Goal: Task Accomplishment & Management: Manage account settings

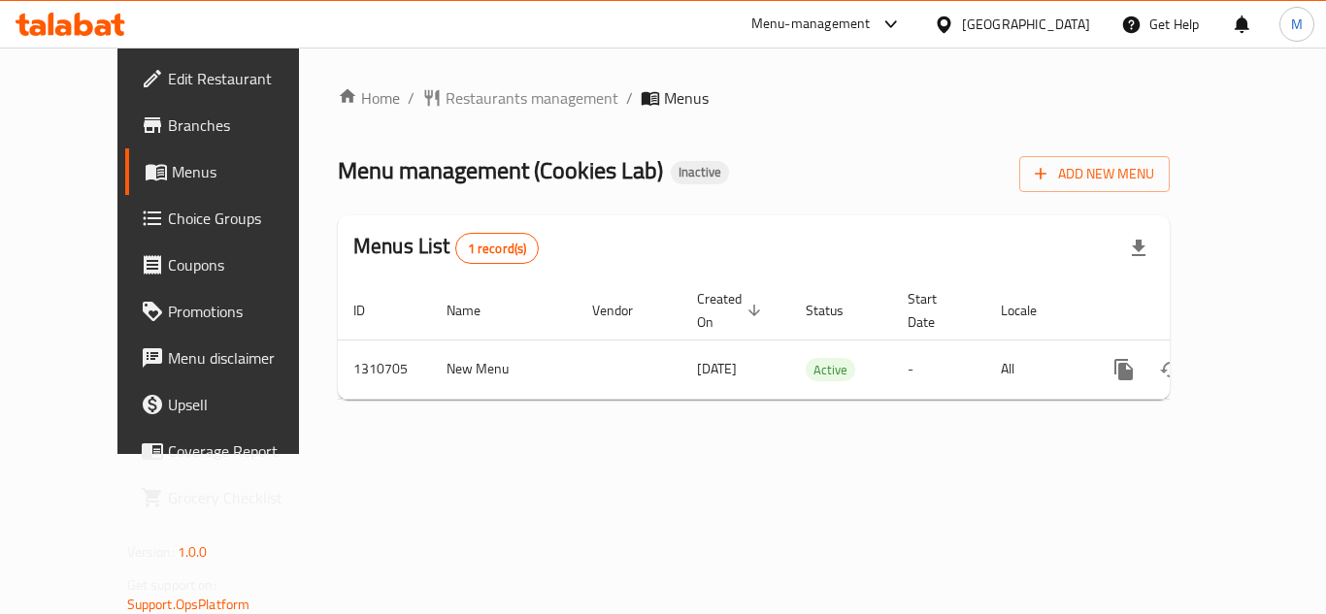
click at [697, 167] on div "Menu management ( Cookies Lab ) Inactive Add New Menu" at bounding box center [754, 170] width 832 height 44
click at [1050, 172] on icon "button" at bounding box center [1040, 173] width 19 height 19
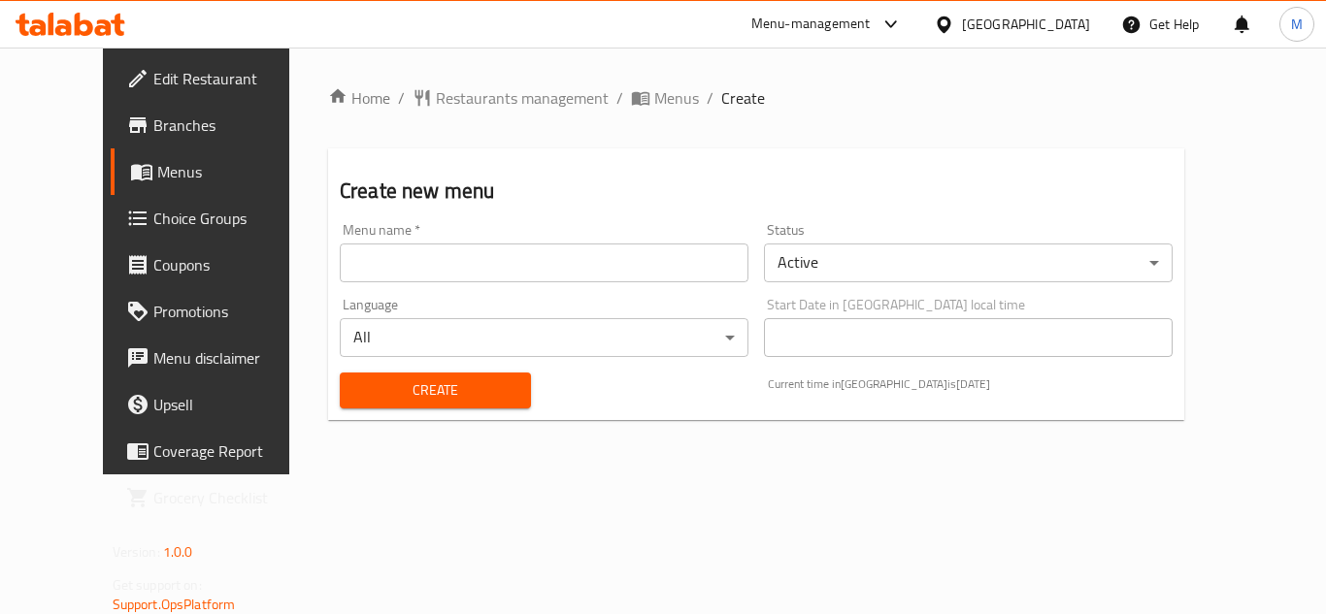
click at [525, 242] on div "Menu name   * Menu name *" at bounding box center [544, 252] width 409 height 59
drag, startPoint x: 493, startPoint y: 268, endPoint x: 440, endPoint y: 282, distance: 55.3
click at [493, 268] on input "text" at bounding box center [544, 263] width 409 height 39
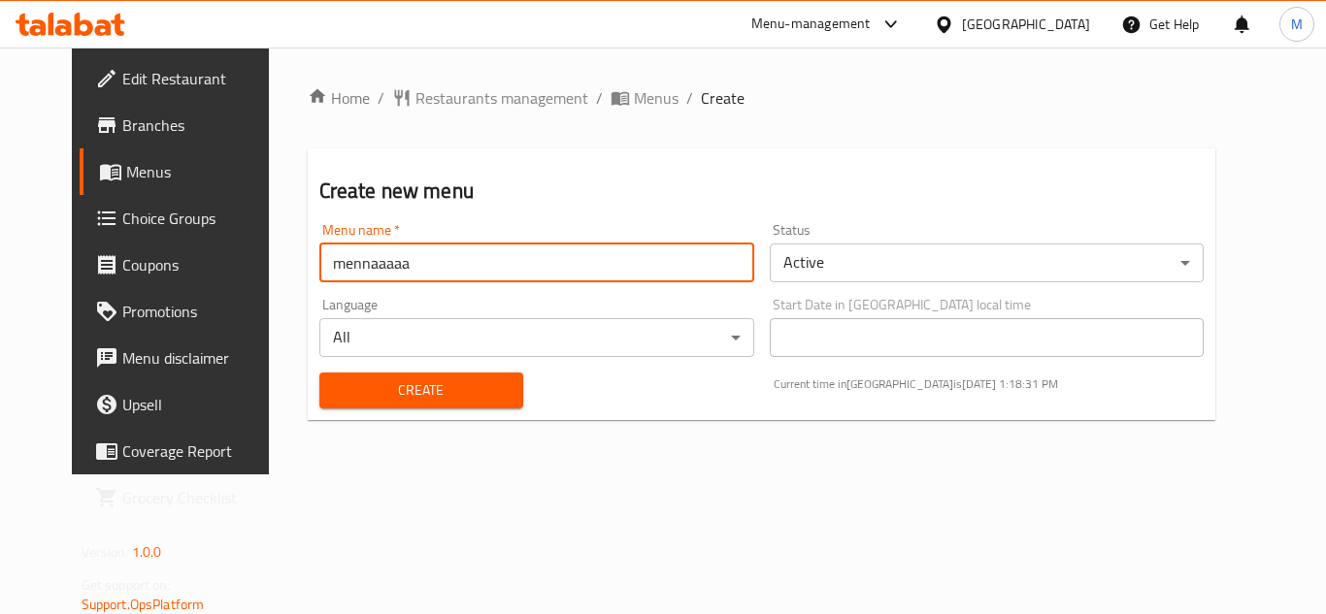
click at [421, 260] on input "mennaaaaa" at bounding box center [536, 263] width 435 height 39
click at [440, 262] on input "ىثصص" at bounding box center [536, 263] width 435 height 39
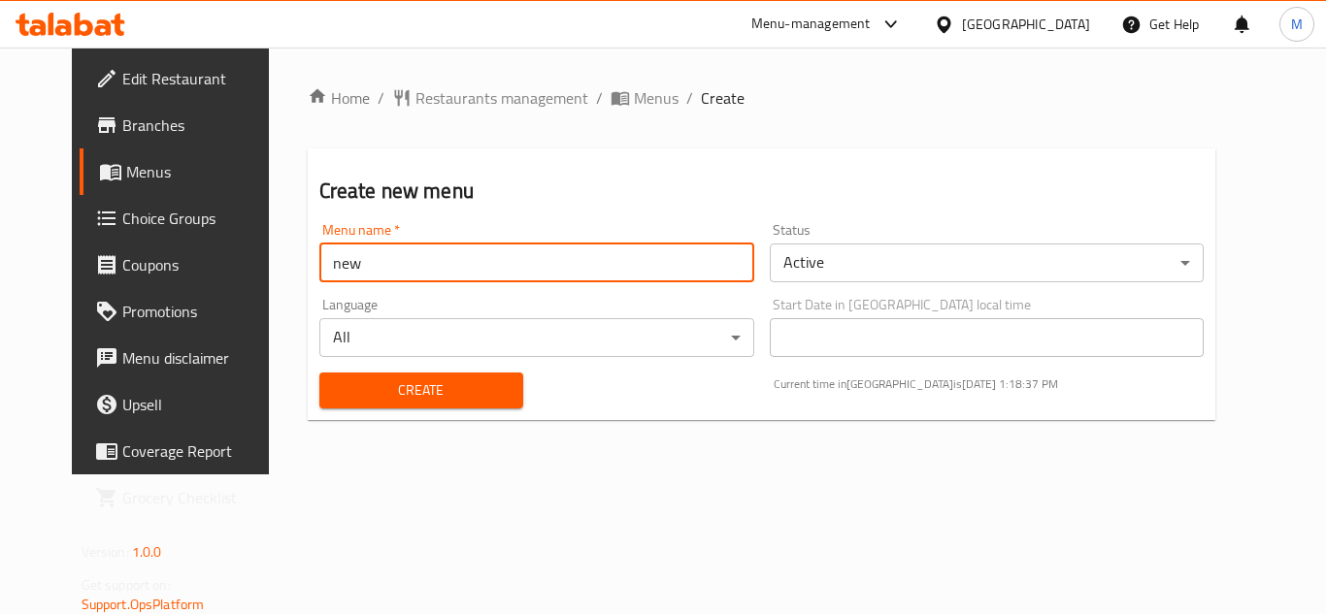
type input "new"
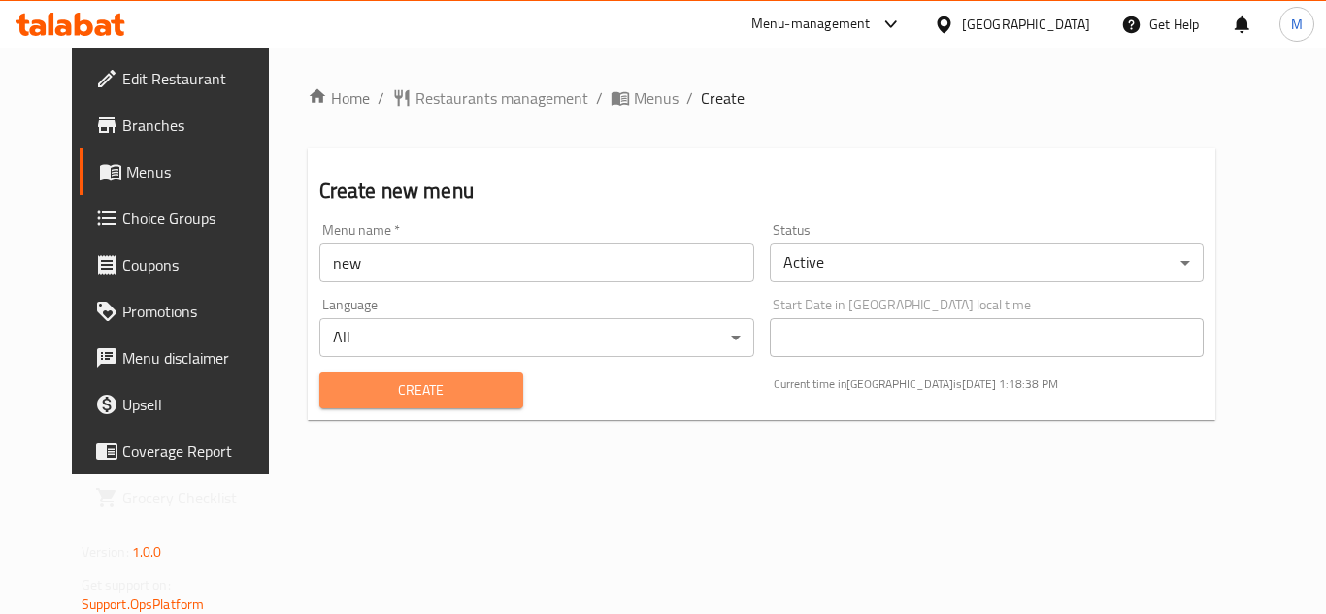
click at [345, 393] on span "Create" at bounding box center [421, 390] width 173 height 24
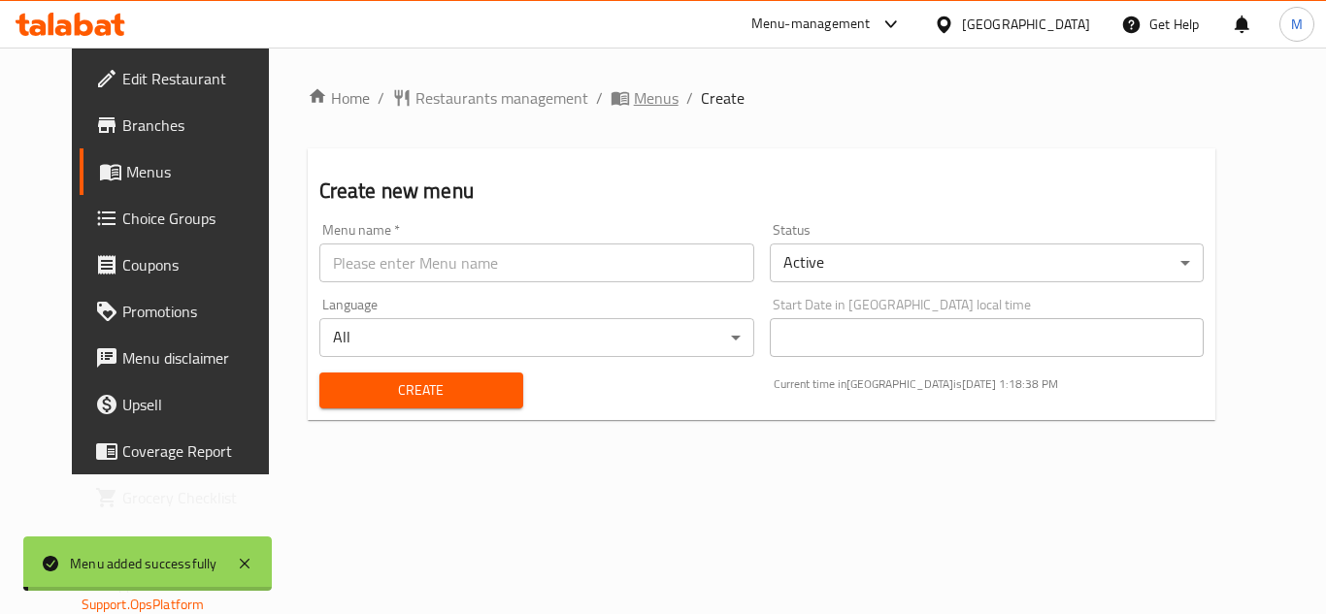
click at [634, 97] on span "Menus" at bounding box center [656, 97] width 45 height 23
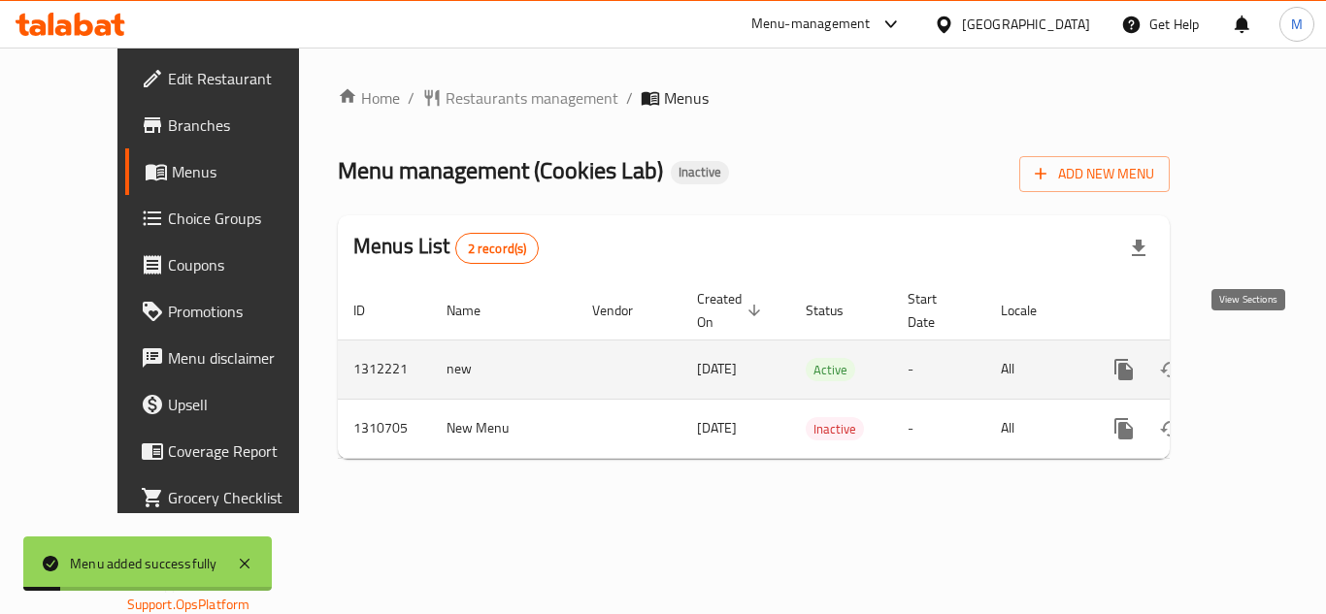
click at [1257, 358] on icon "enhanced table" at bounding box center [1263, 369] width 23 height 23
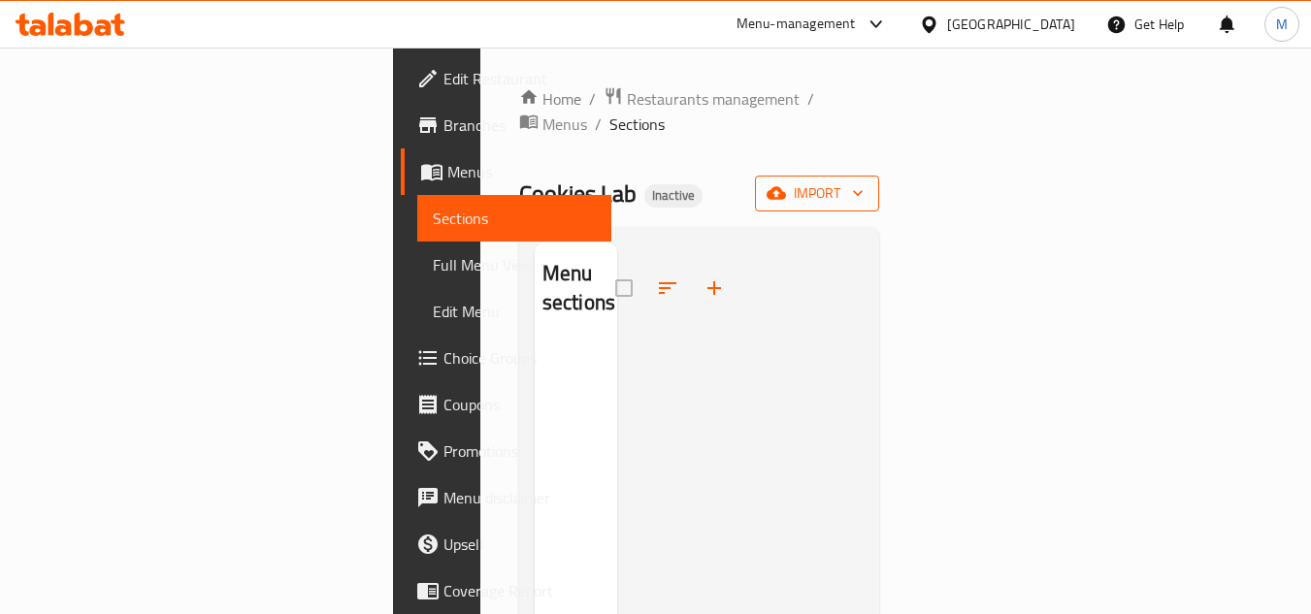
click at [864, 181] on span "import" at bounding box center [817, 193] width 93 height 24
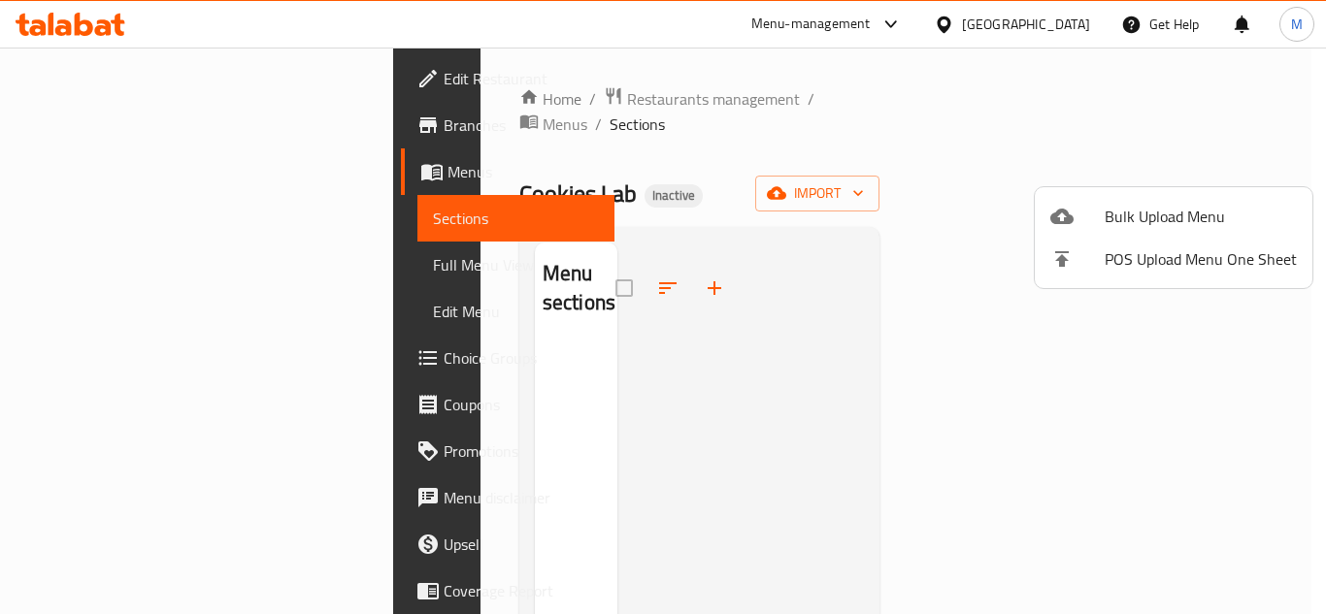
click at [1059, 221] on icon at bounding box center [1061, 217] width 23 height 16
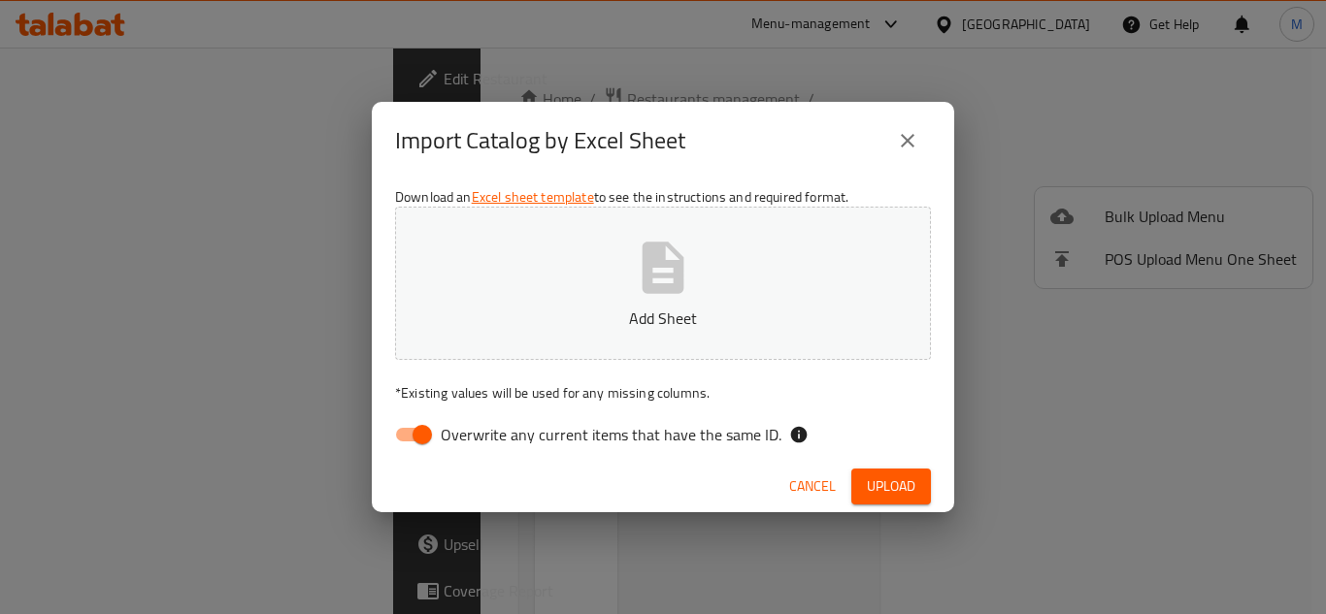
click at [710, 363] on div "Download an Excel sheet template to see the instructions and required format. A…" at bounding box center [663, 320] width 582 height 281
click at [725, 283] on button "Add Sheet" at bounding box center [663, 283] width 536 height 153
click at [649, 446] on span "Overwrite any current items that have the same ID." at bounding box center [611, 434] width 341 height 23
click at [477, 447] on input "Overwrite any current items that have the same ID." at bounding box center [422, 434] width 111 height 37
checkbox input "false"
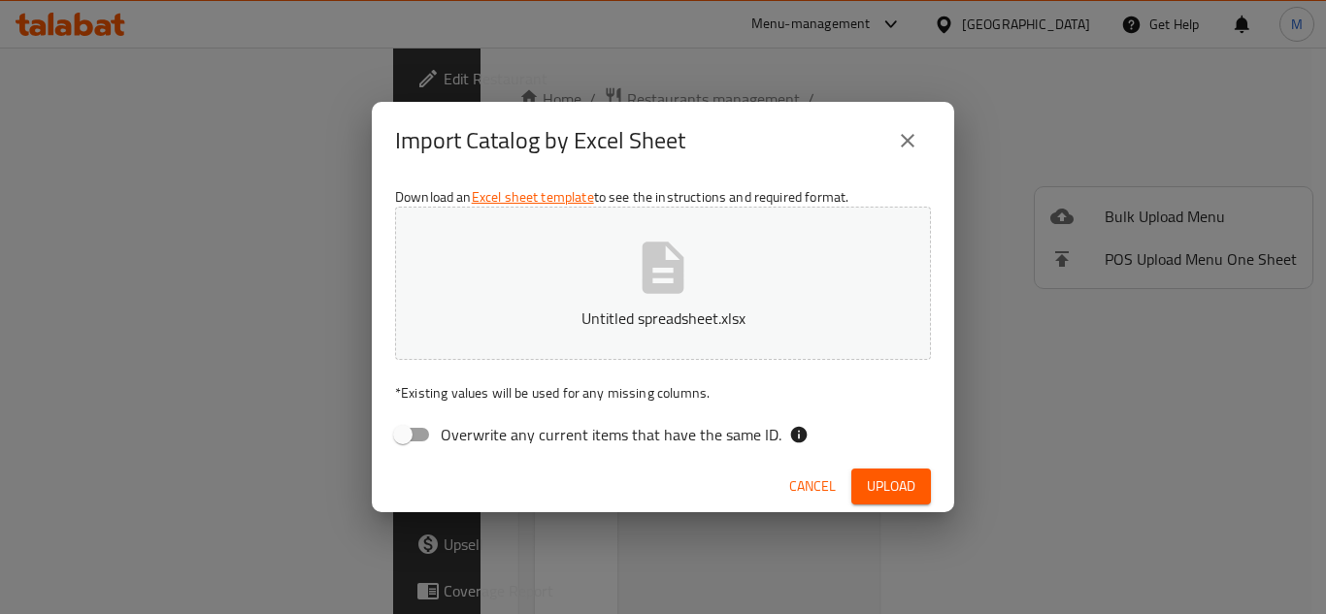
click at [878, 493] on span "Upload" at bounding box center [891, 487] width 49 height 24
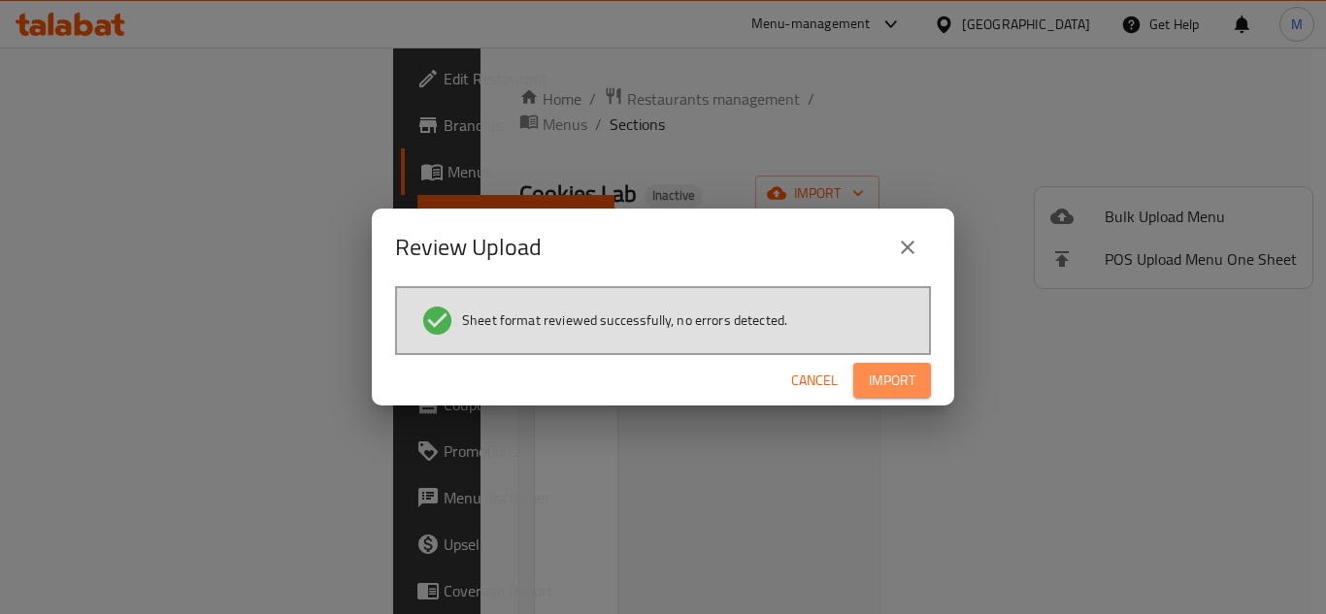
click at [889, 384] on span "Import" at bounding box center [892, 381] width 47 height 24
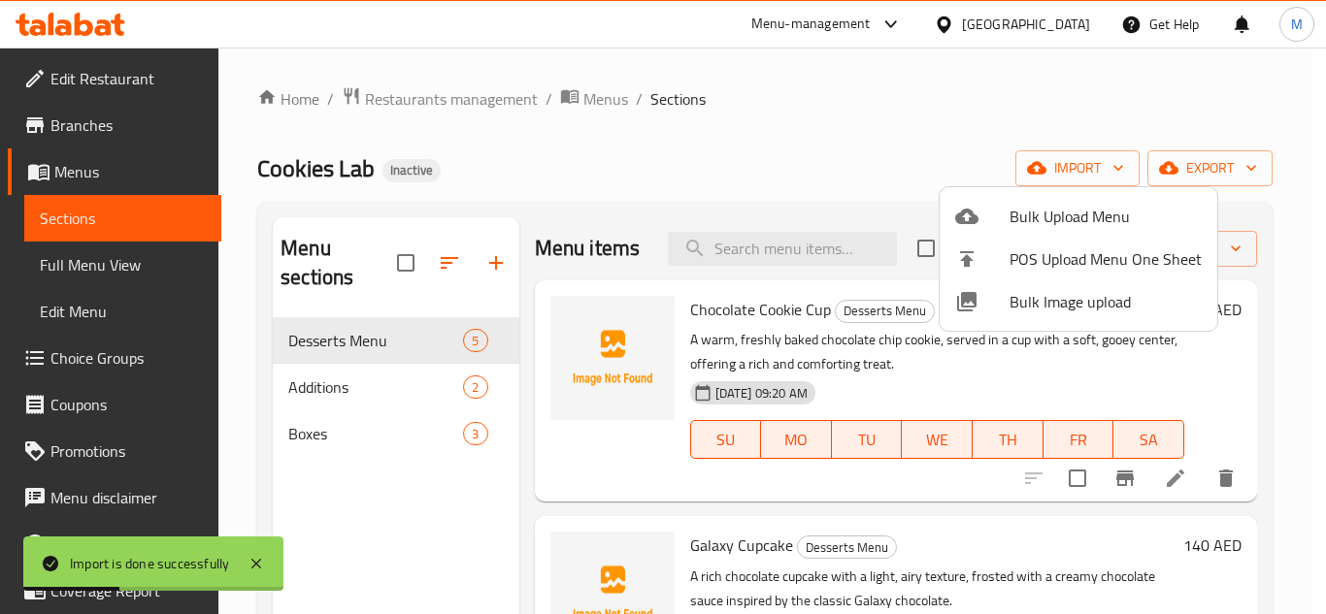
click at [128, 280] on div at bounding box center [663, 307] width 1326 height 614
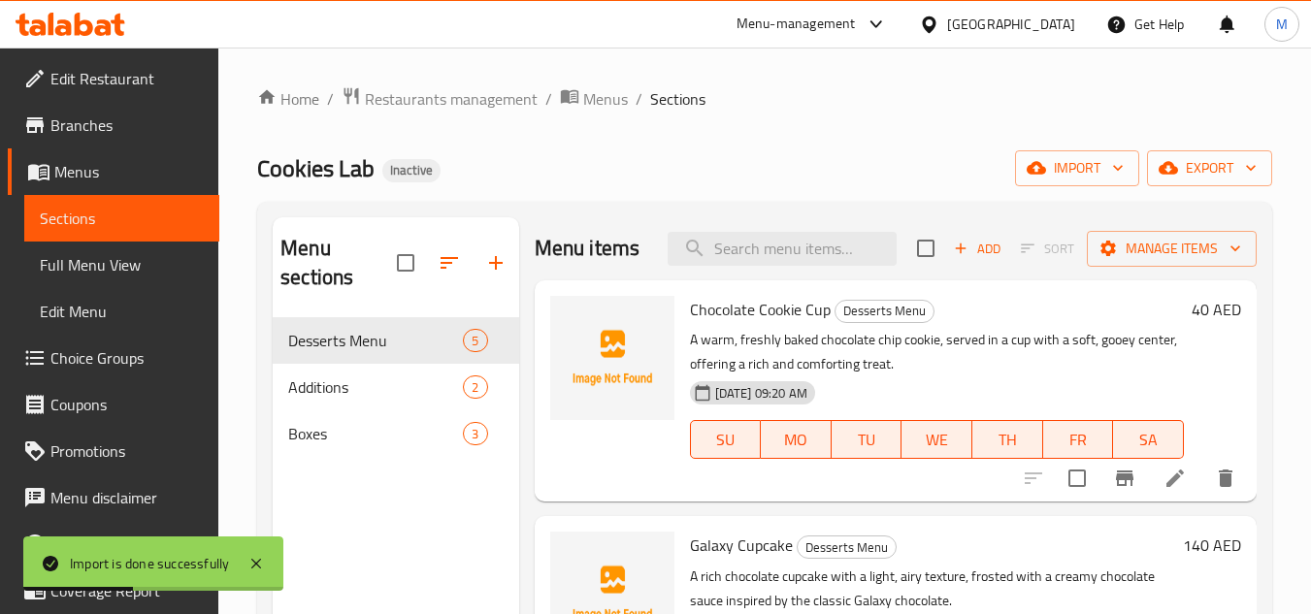
drag, startPoint x: 135, startPoint y: 259, endPoint x: 226, endPoint y: 238, distance: 93.7
click at [135, 259] on span "Full Menu View" at bounding box center [122, 264] width 164 height 23
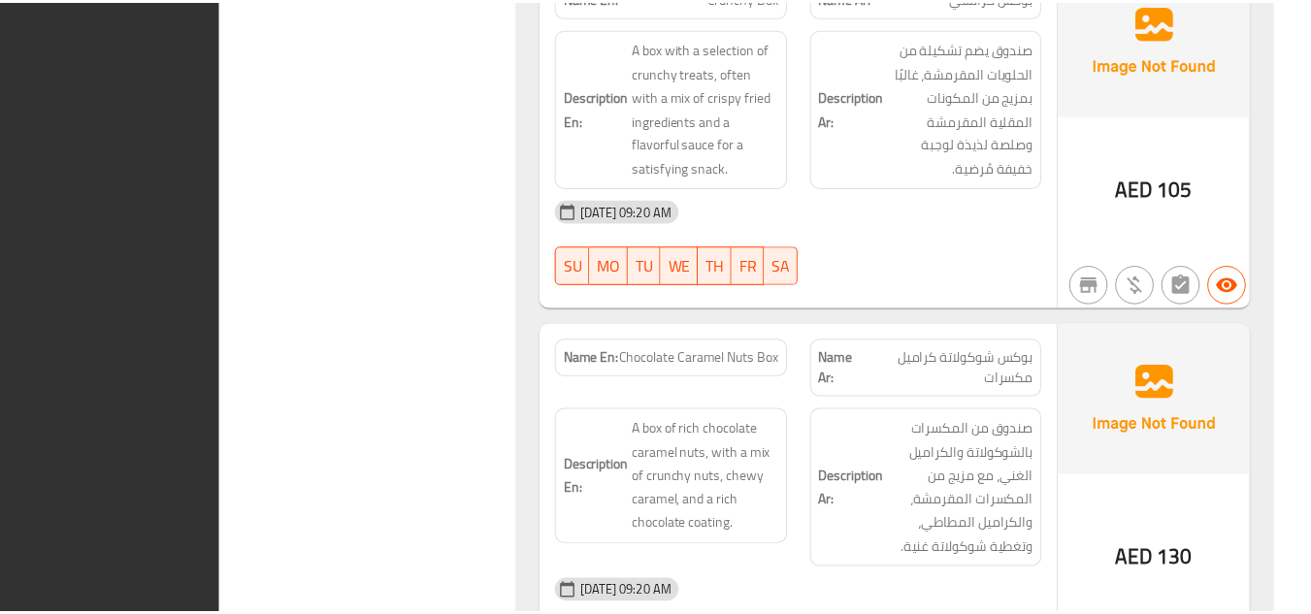
scroll to position [3507, 0]
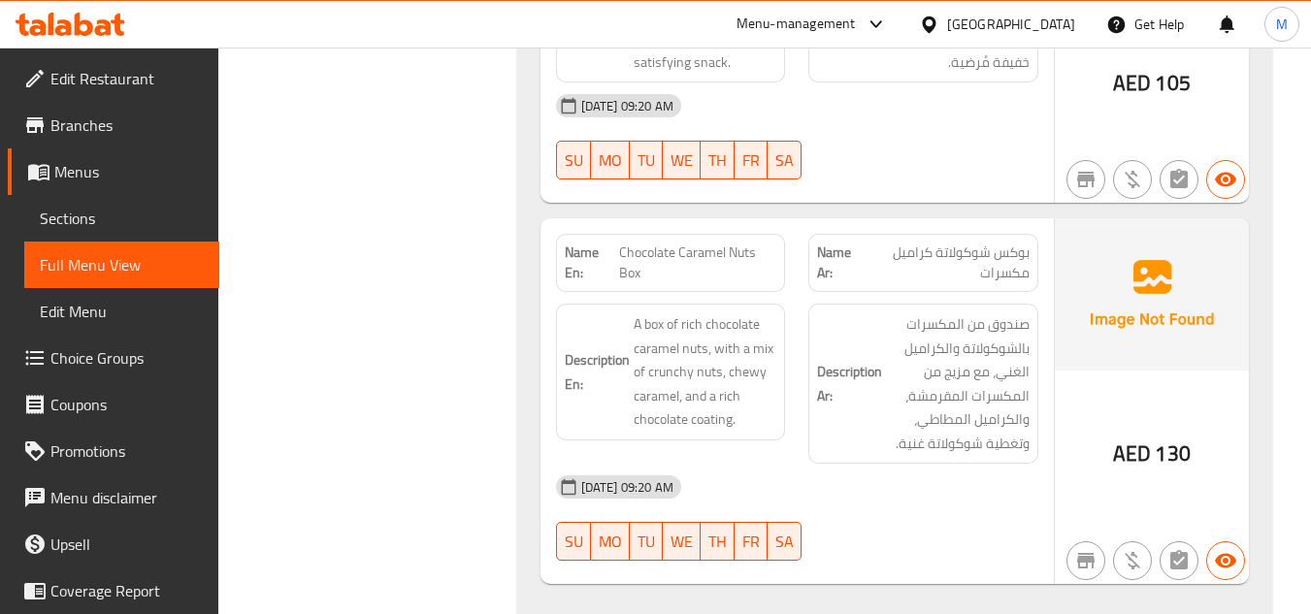
click at [756, 30] on div "Menu-management" at bounding box center [796, 24] width 119 height 23
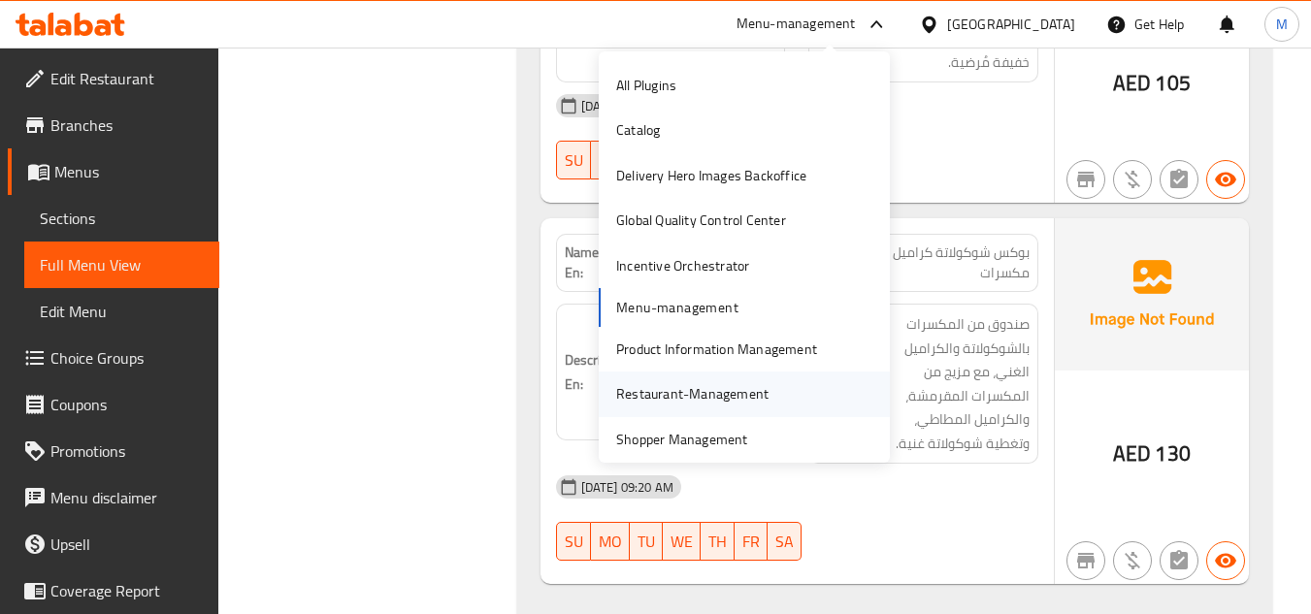
click at [721, 394] on div "Restaurant-Management" at bounding box center [692, 393] width 152 height 21
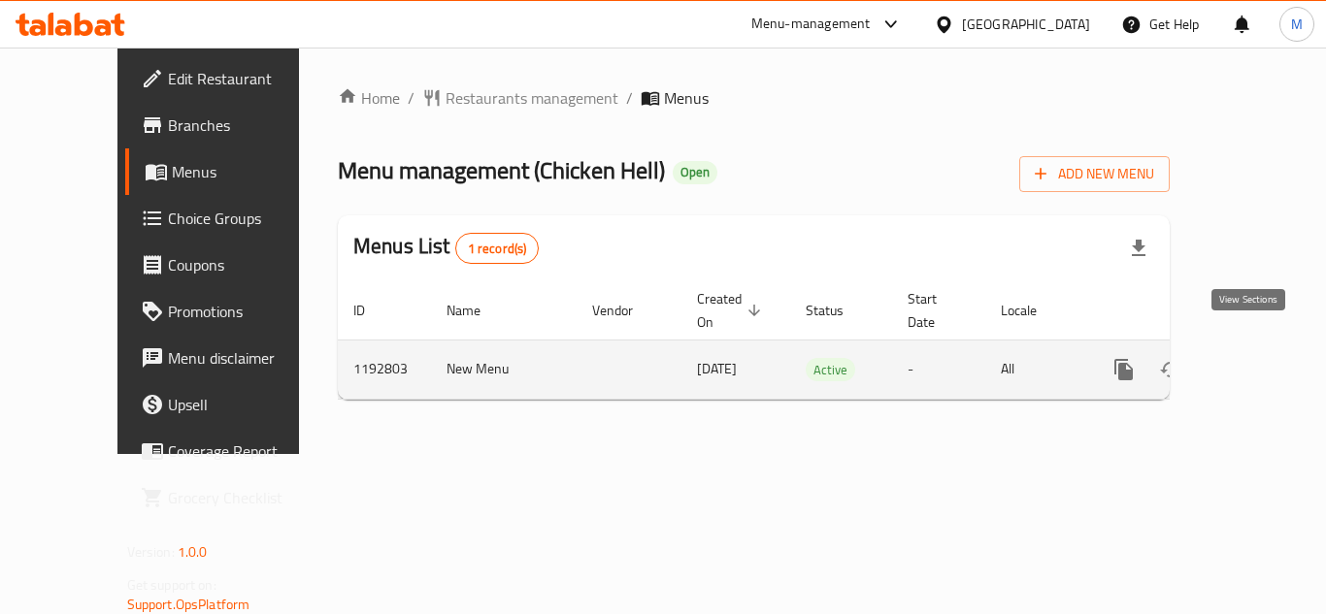
click at [1255, 358] on icon "enhanced table" at bounding box center [1263, 369] width 23 height 23
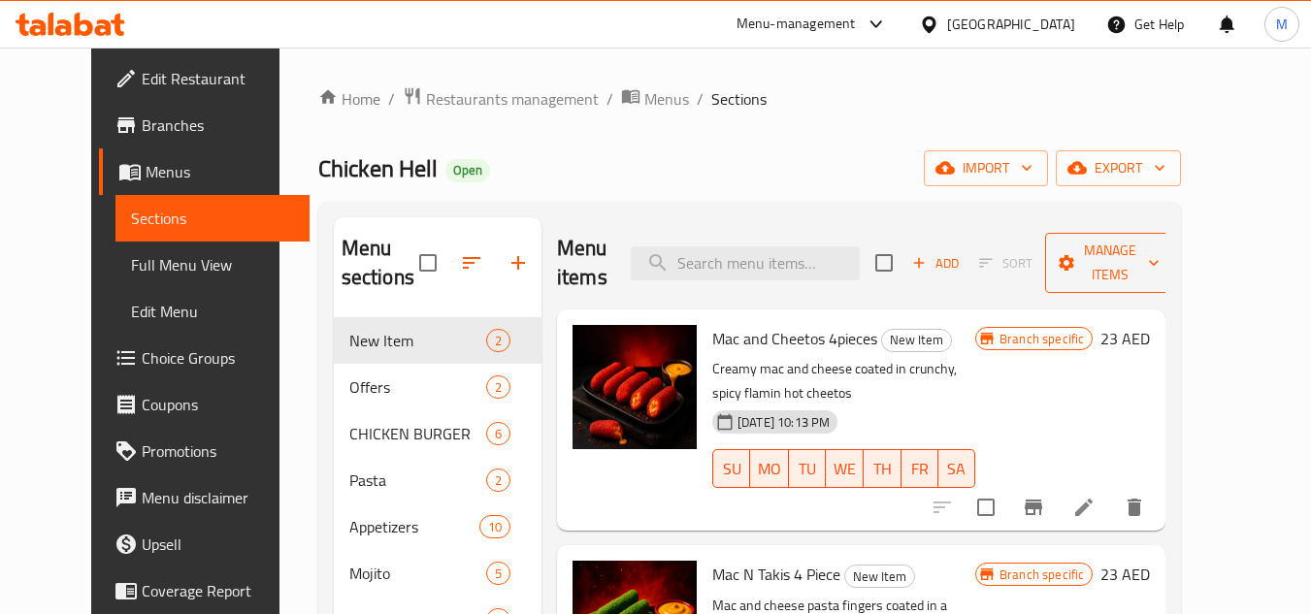
click at [1160, 260] on span "Manage items" at bounding box center [1110, 263] width 99 height 49
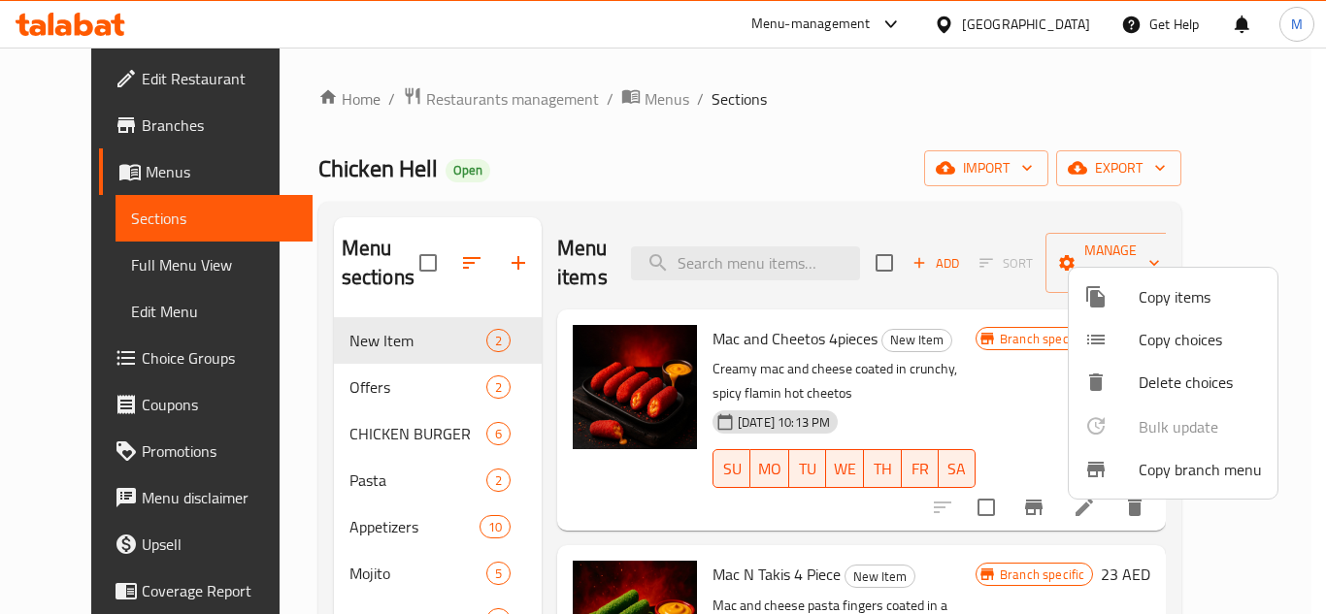
click at [1207, 473] on span "Copy branch menu" at bounding box center [1199, 469] width 123 height 23
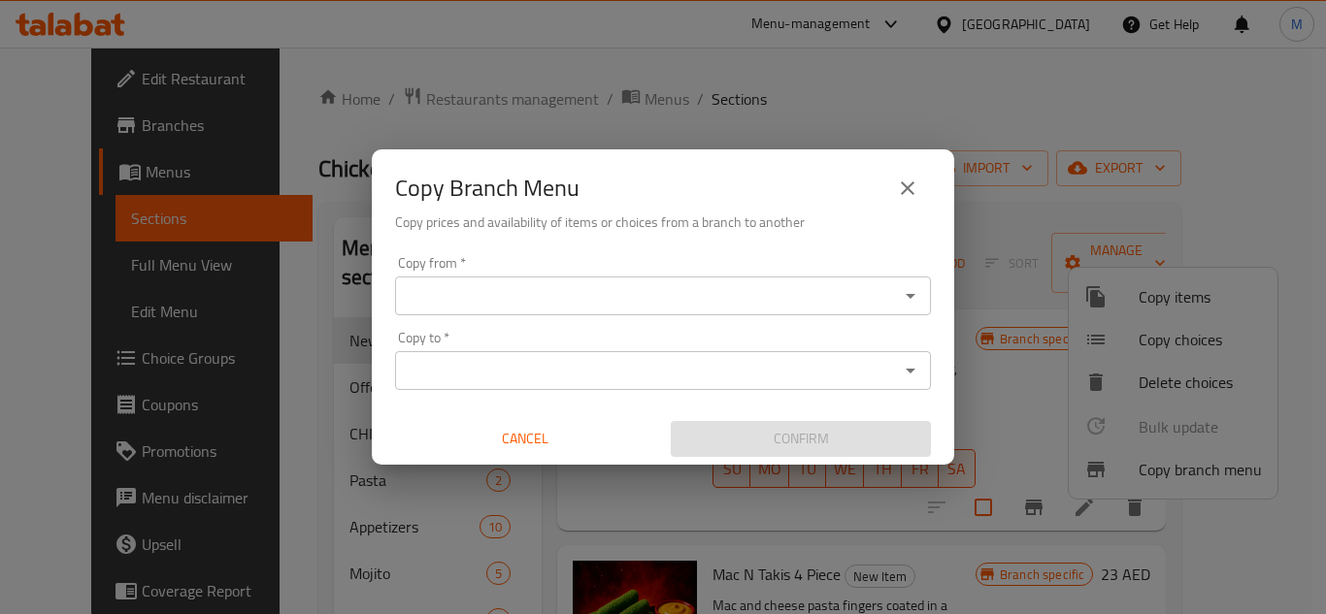
click at [609, 304] on input "Copy from   *" at bounding box center [647, 295] width 492 height 27
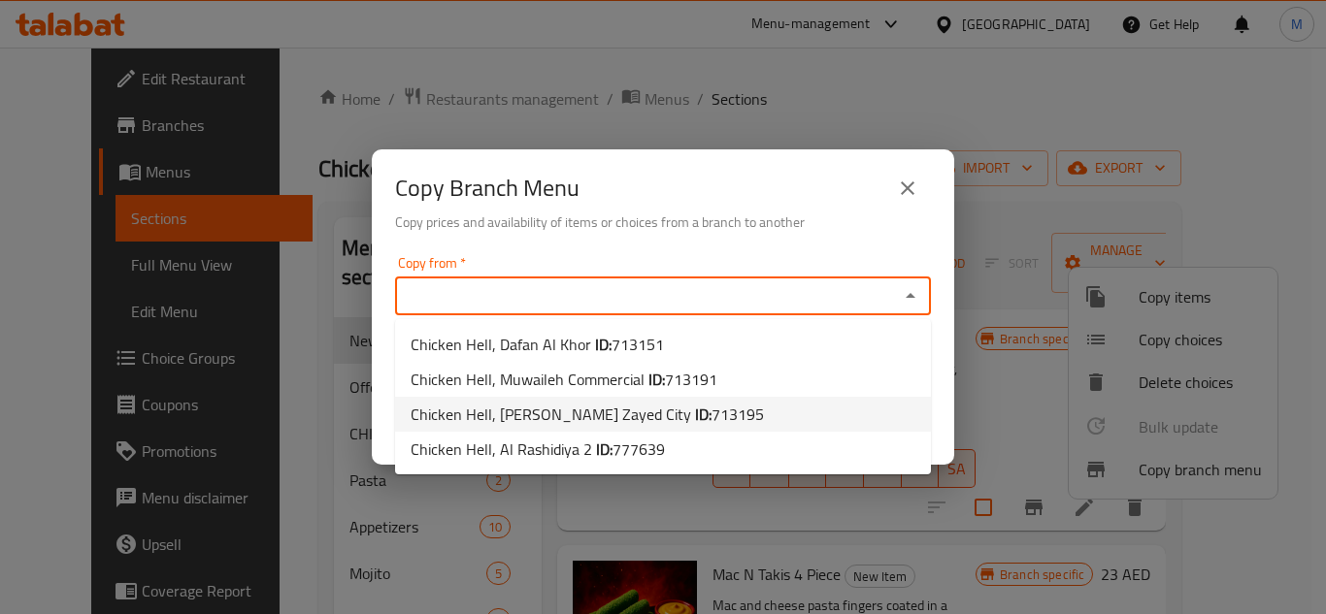
click at [600, 422] on span "Chicken Hell, Mohammed Bin Zayed City ID: 713195" at bounding box center [586, 414] width 353 height 23
type input "Chicken Hell, Mohammed Bin Zayed City"
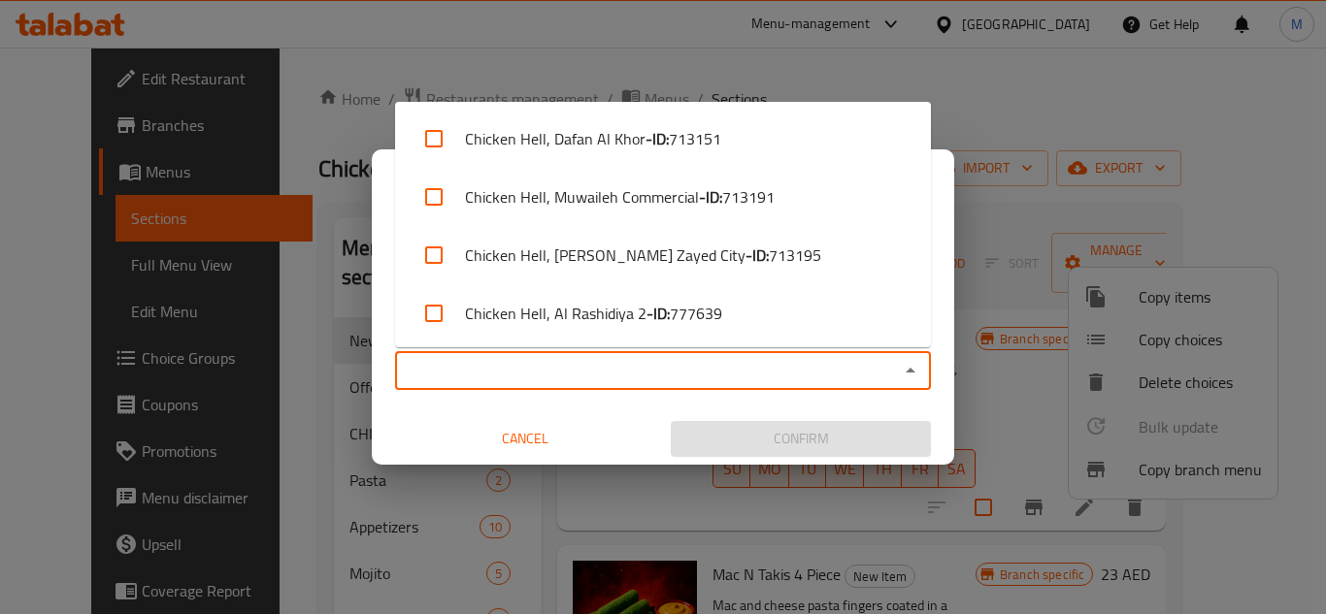
click at [623, 358] on input "Copy to   *" at bounding box center [647, 370] width 492 height 27
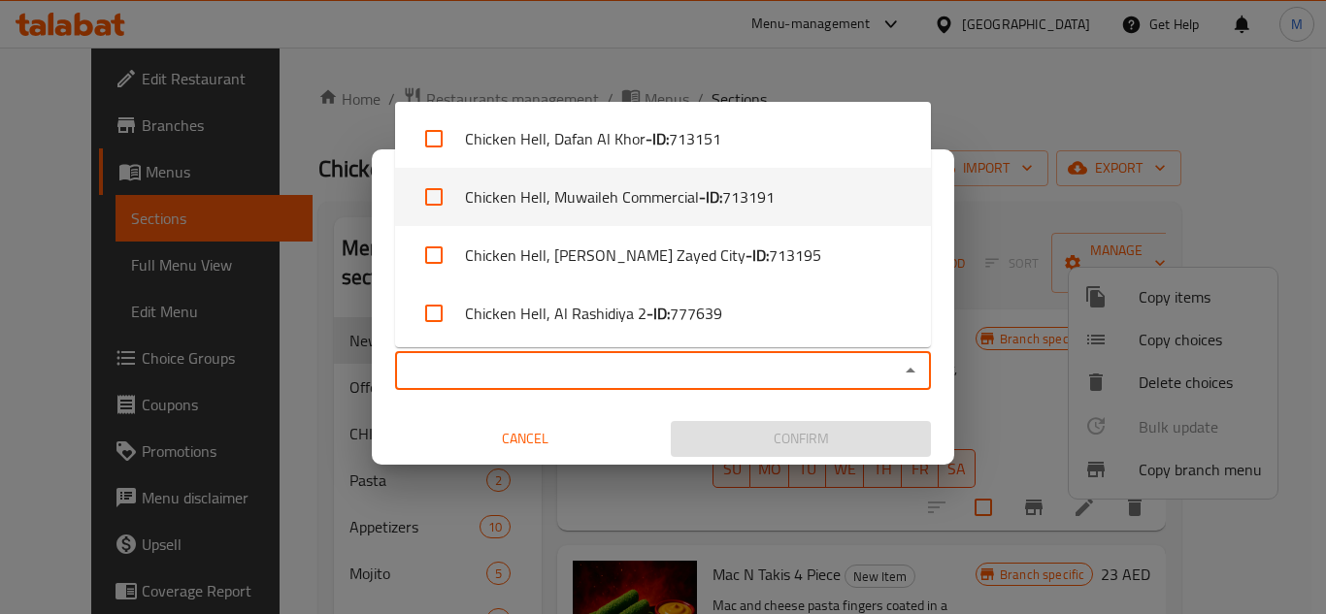
scroll to position [3, 0]
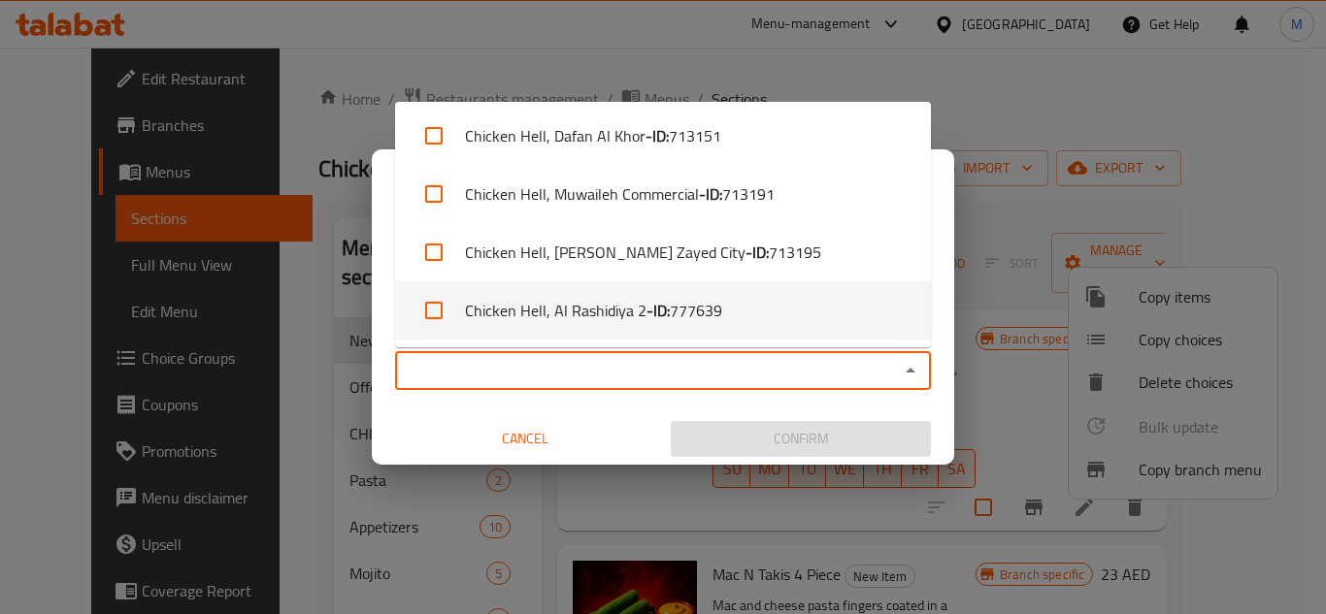
click at [623, 323] on li "Chicken Hell, Al Rashidiya 2 - ID: 777639" at bounding box center [663, 310] width 536 height 58
checkbox input "true"
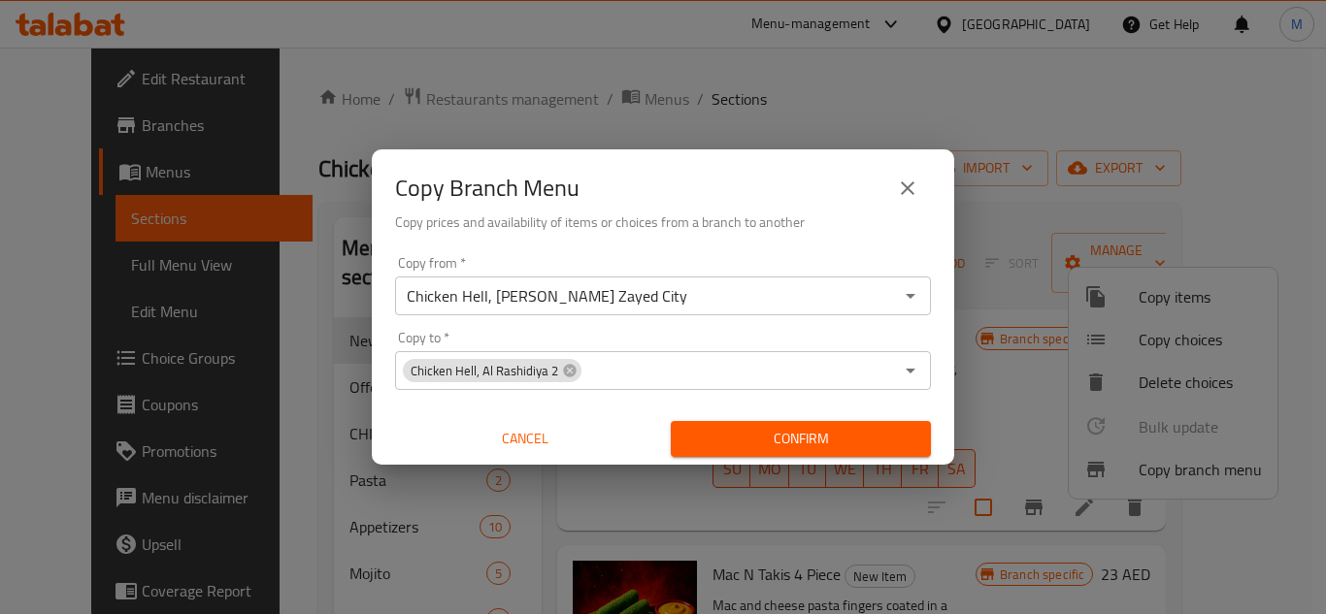
click at [938, 205] on div "Copy Branch Menu Copy prices and availability of items or choices from a branch…" at bounding box center [663, 198] width 582 height 99
click at [840, 440] on span "Confirm" at bounding box center [800, 439] width 229 height 24
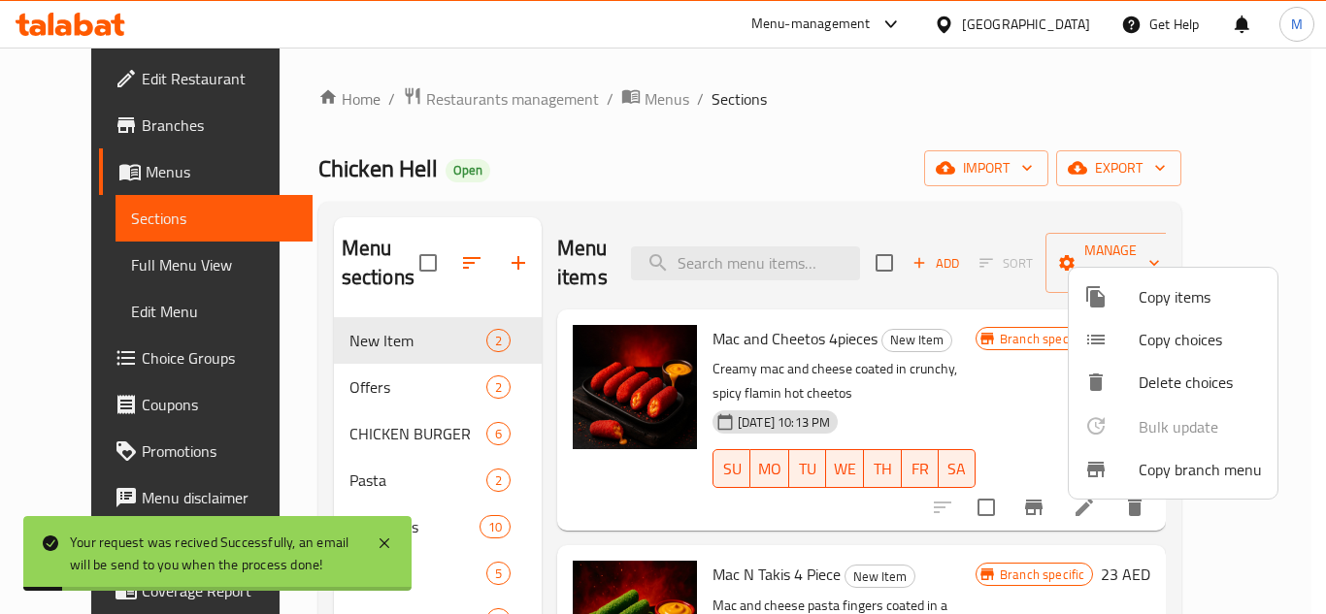
scroll to position [272, 0]
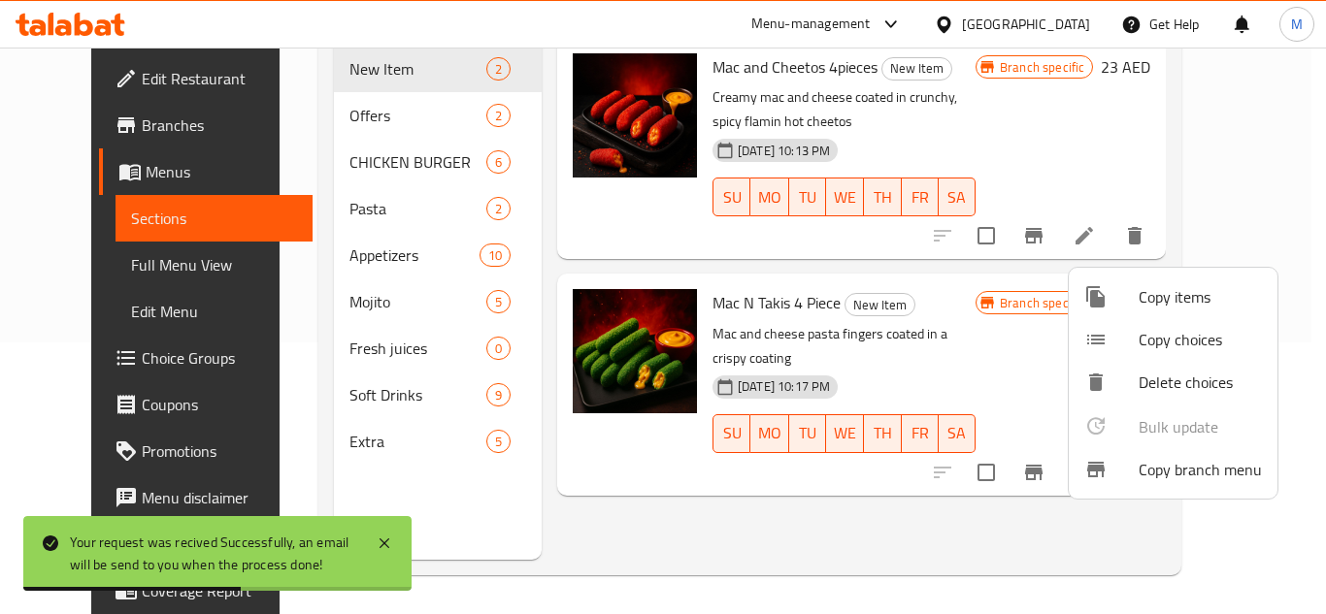
click at [110, 109] on div at bounding box center [663, 307] width 1326 height 614
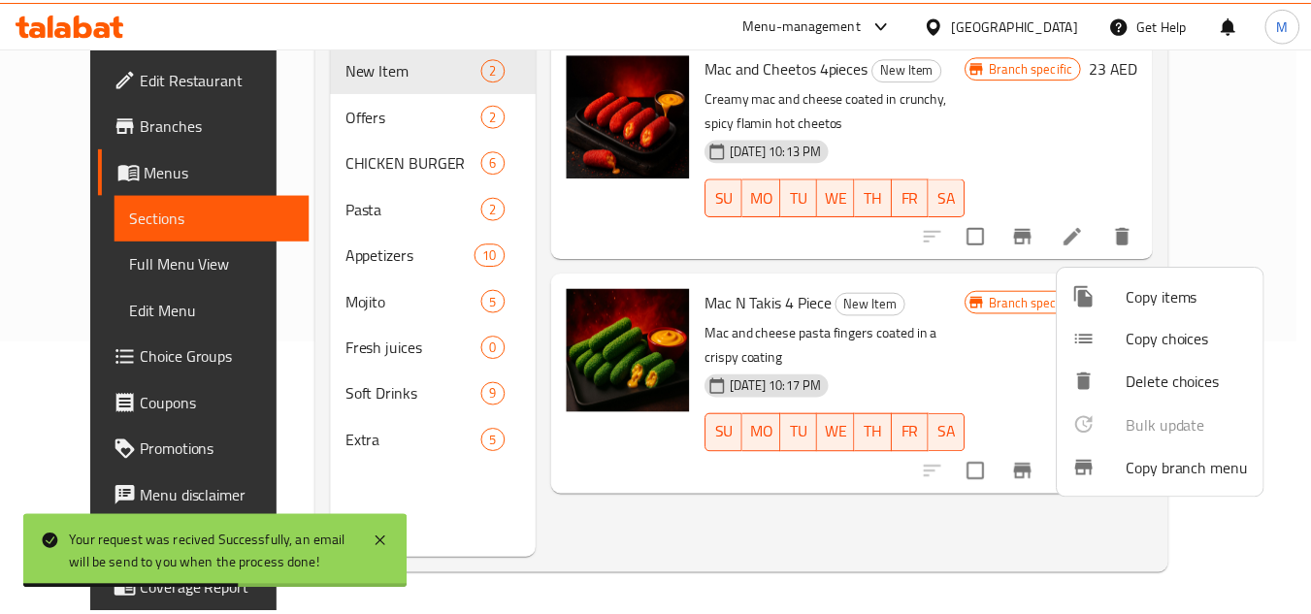
scroll to position [0, 0]
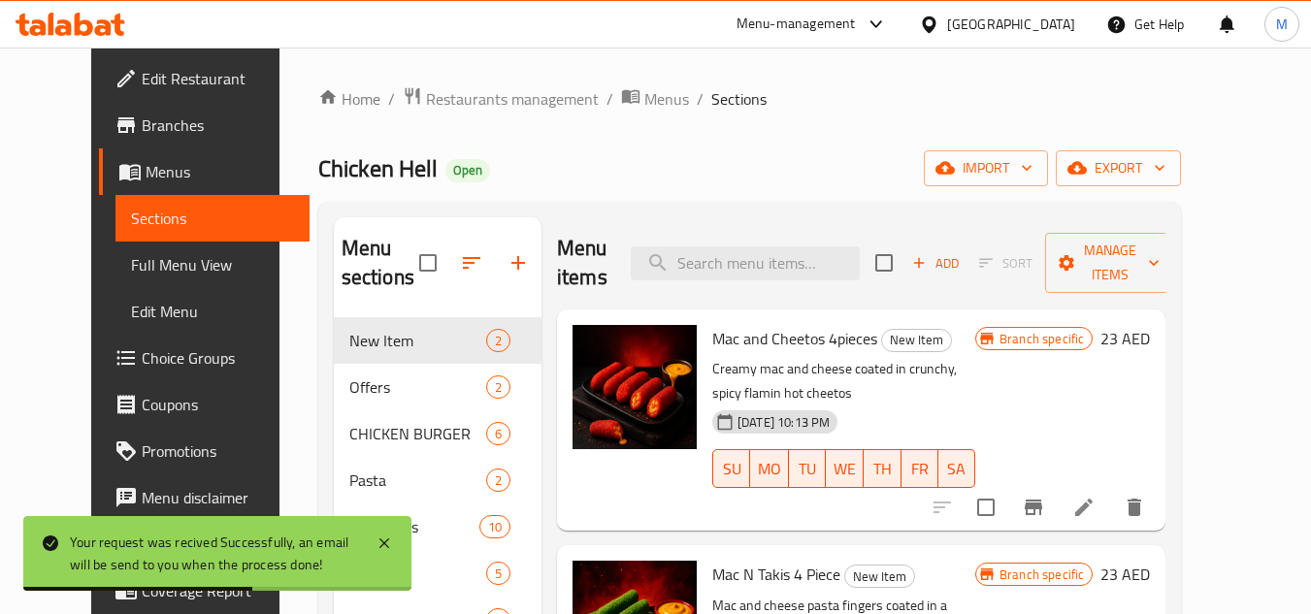
click at [142, 116] on span "Branches" at bounding box center [218, 125] width 153 height 23
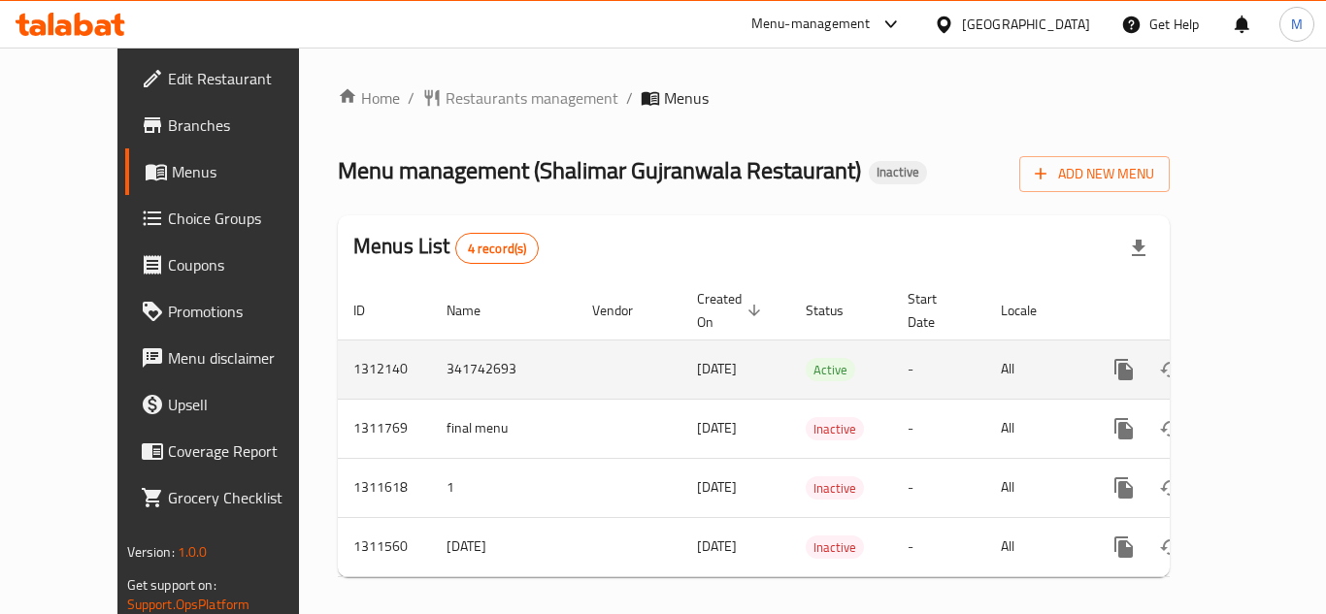
click at [1256, 361] on icon "enhanced table" at bounding box center [1263, 369] width 17 height 17
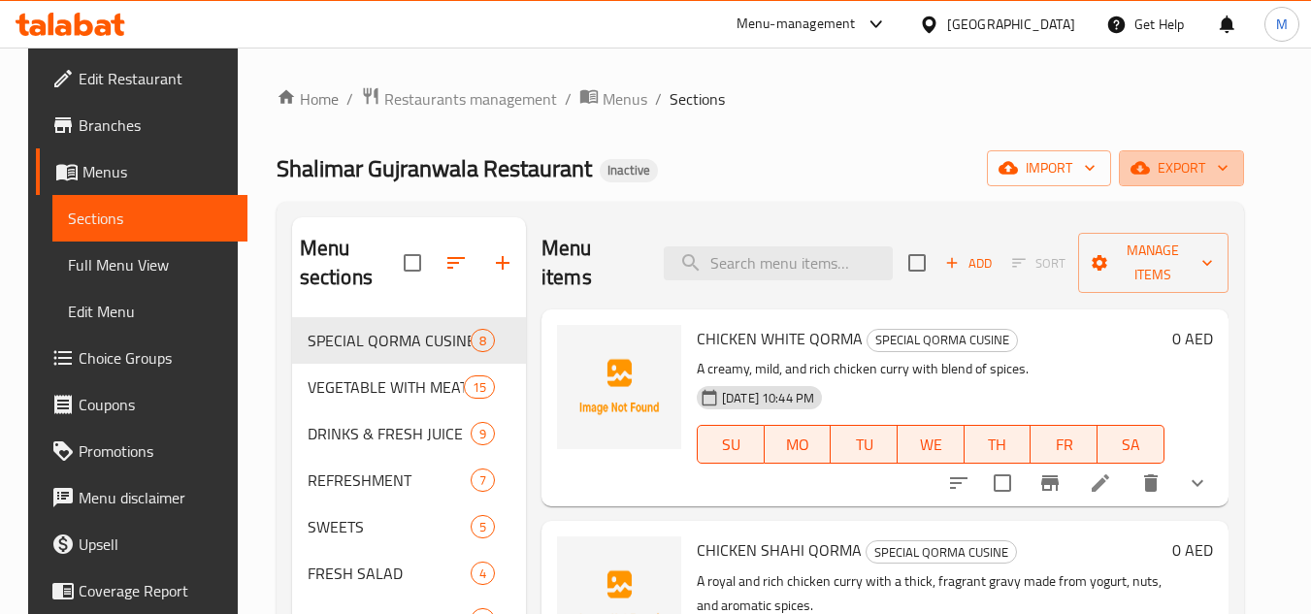
click at [1232, 173] on icon "button" at bounding box center [1222, 167] width 19 height 19
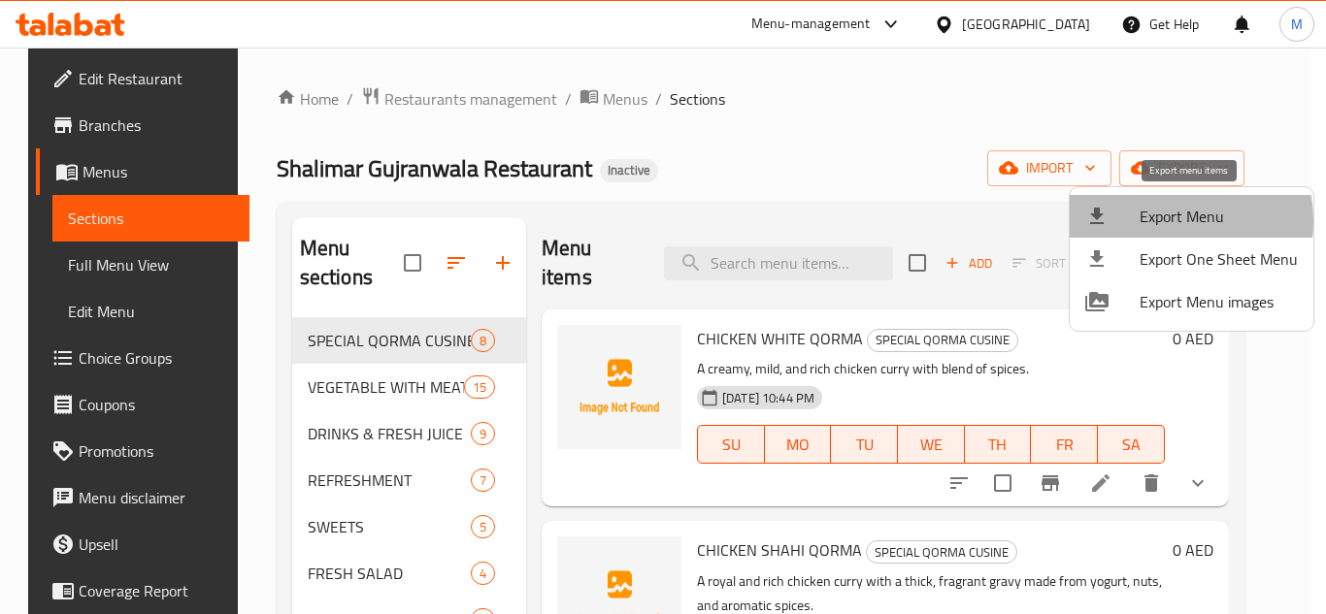
click at [1164, 221] on span "Export Menu" at bounding box center [1218, 216] width 158 height 23
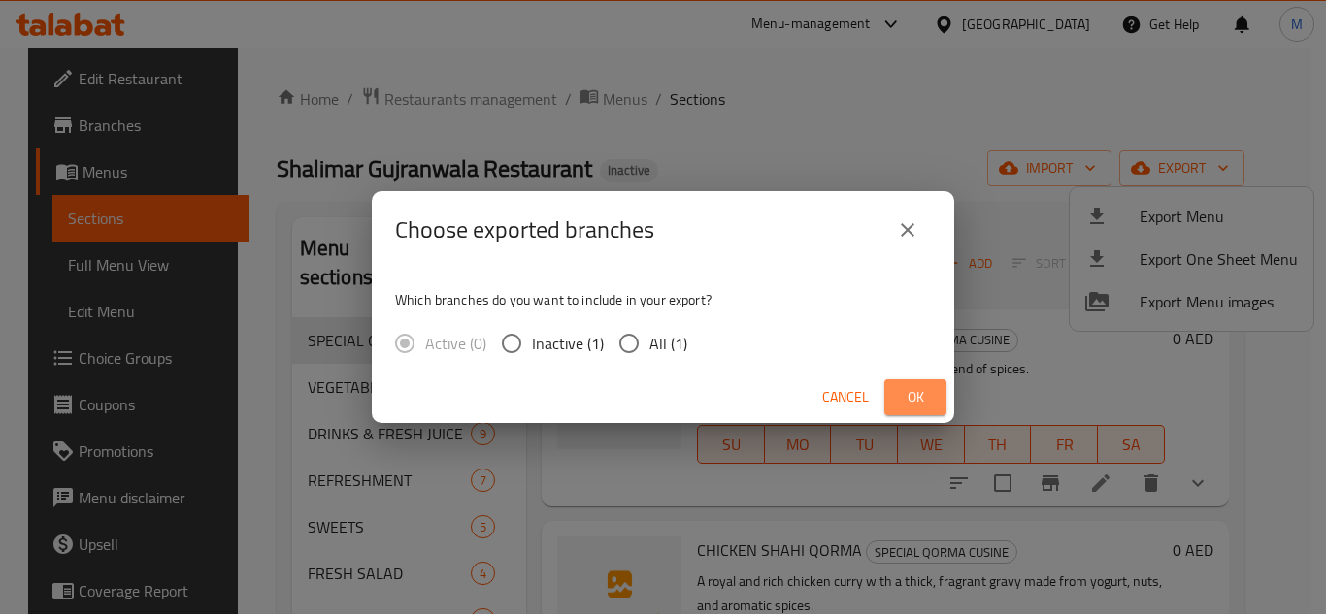
click at [917, 397] on span "Ok" at bounding box center [915, 397] width 31 height 24
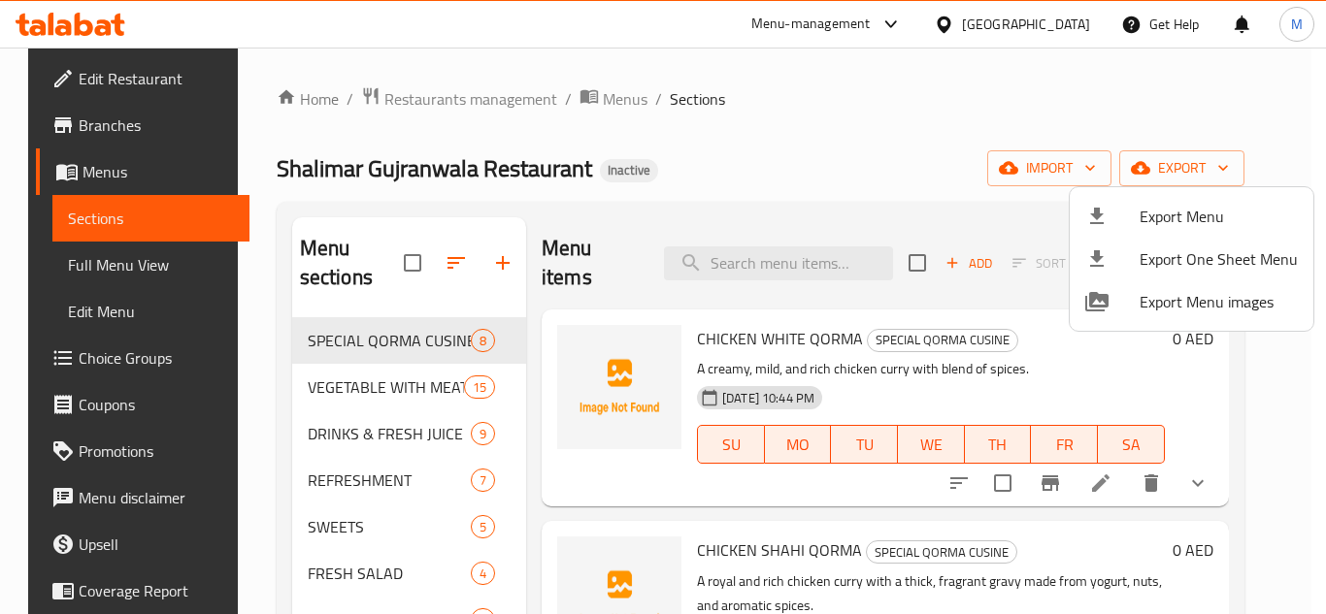
click at [780, 118] on div at bounding box center [663, 307] width 1326 height 614
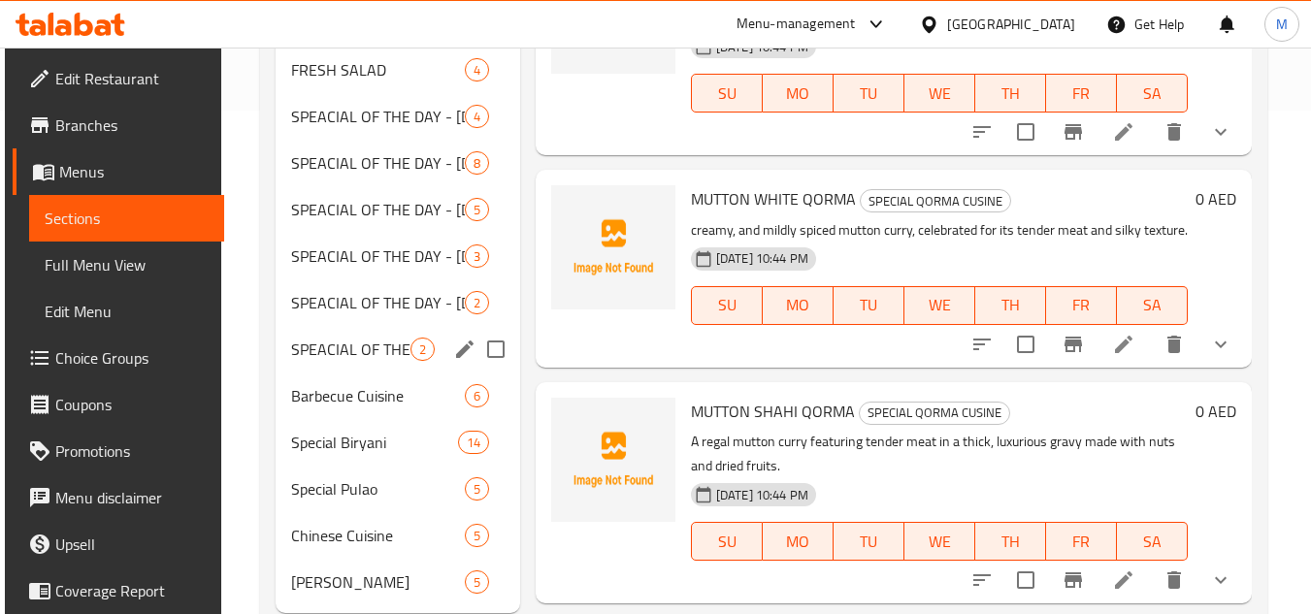
scroll to position [557, 0]
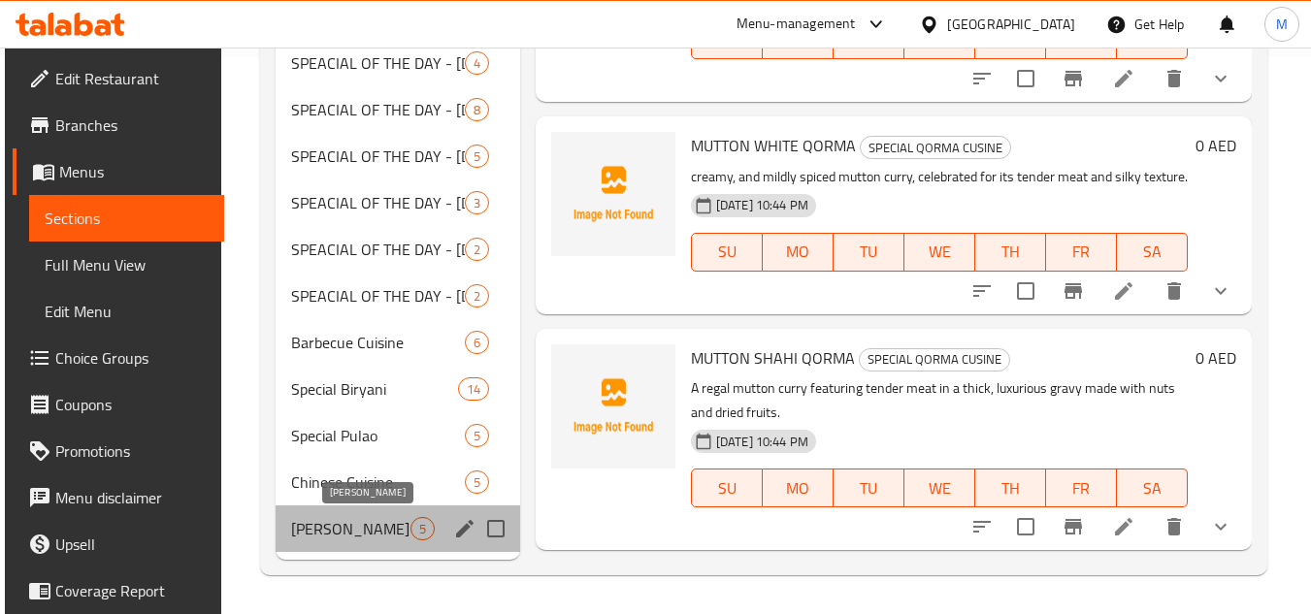
click at [323, 537] on span "Taka Tak" at bounding box center [350, 528] width 118 height 23
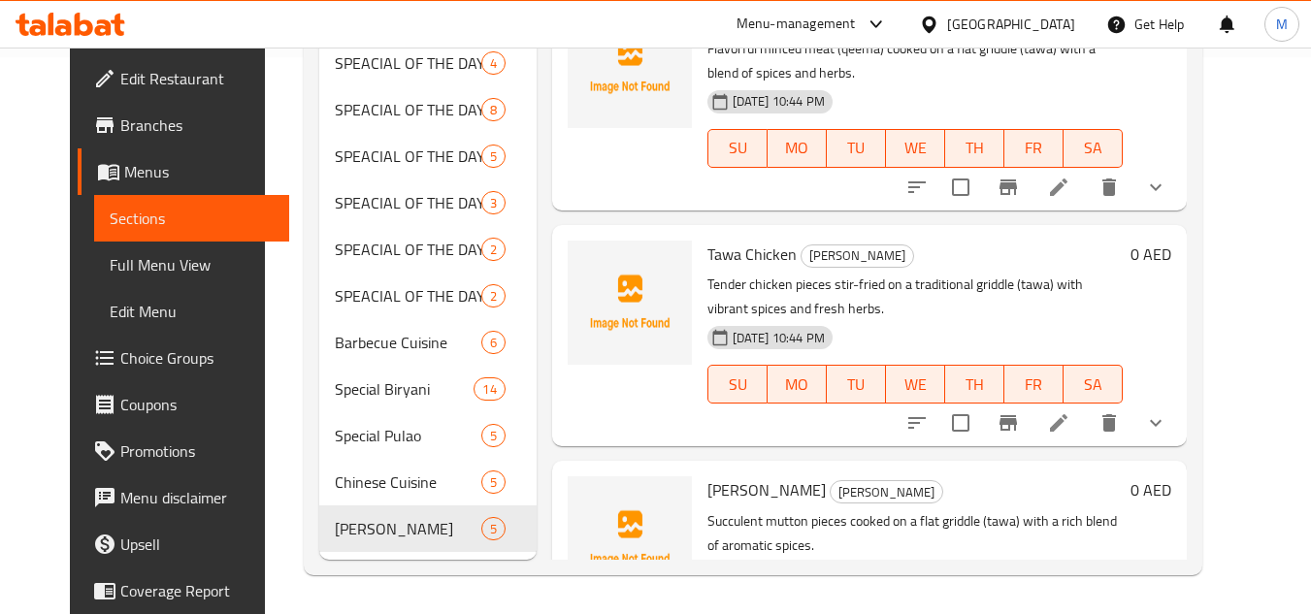
scroll to position [266, 0]
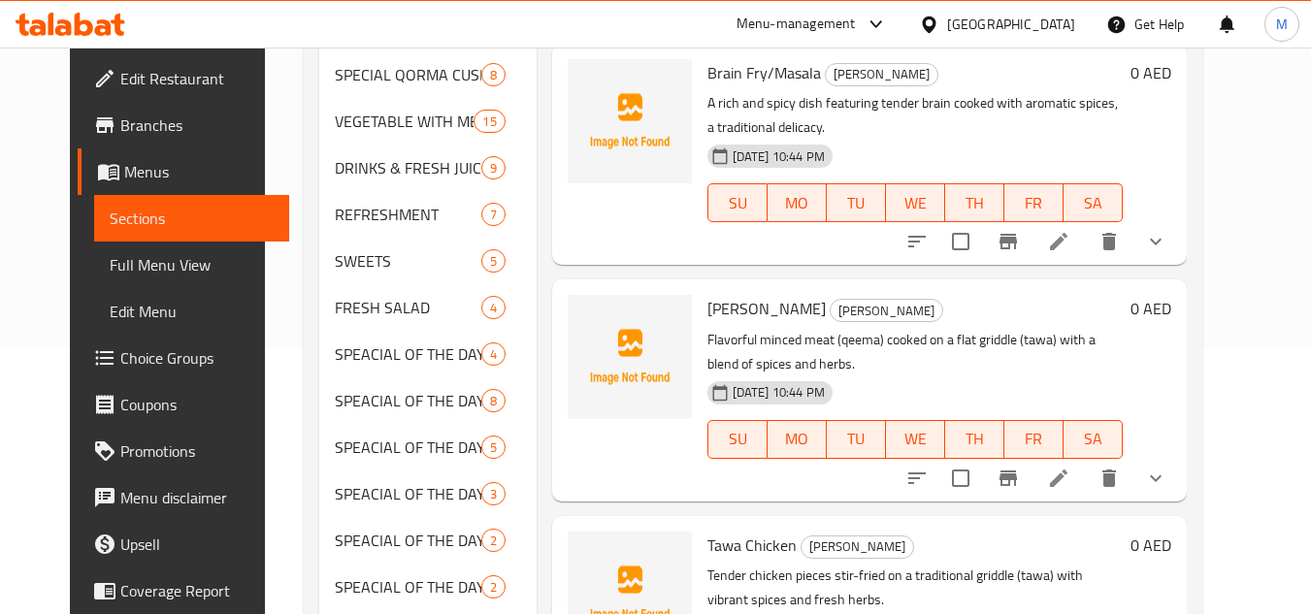
click at [1167, 246] on icon "show more" at bounding box center [1155, 241] width 23 height 23
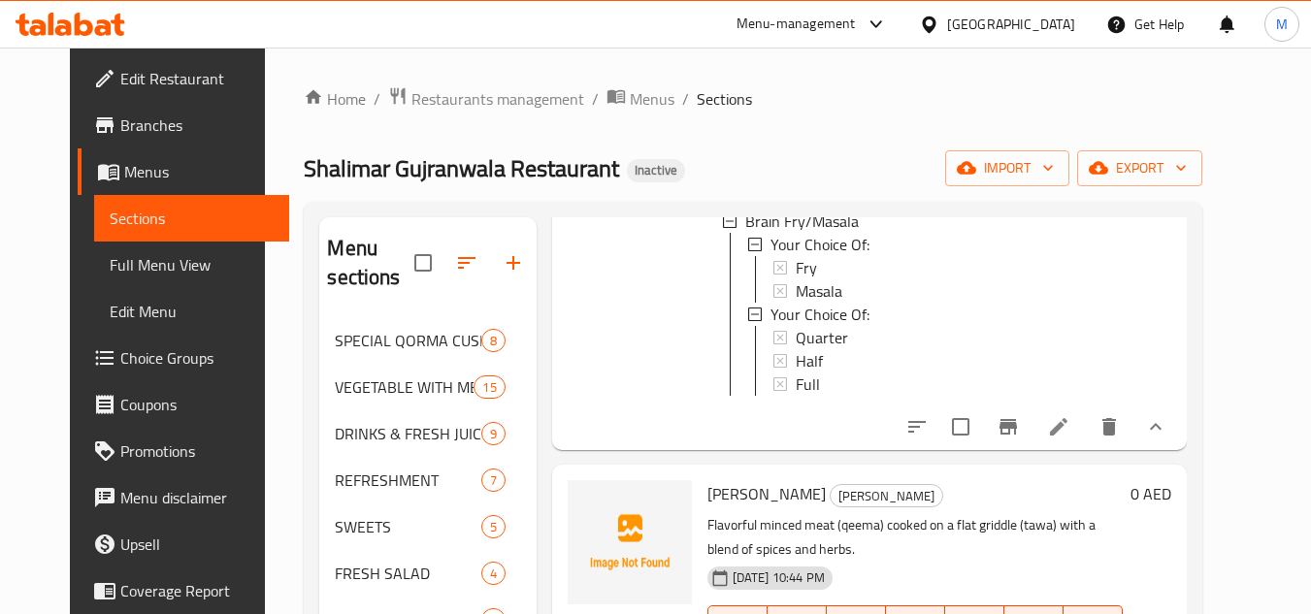
scroll to position [485, 0]
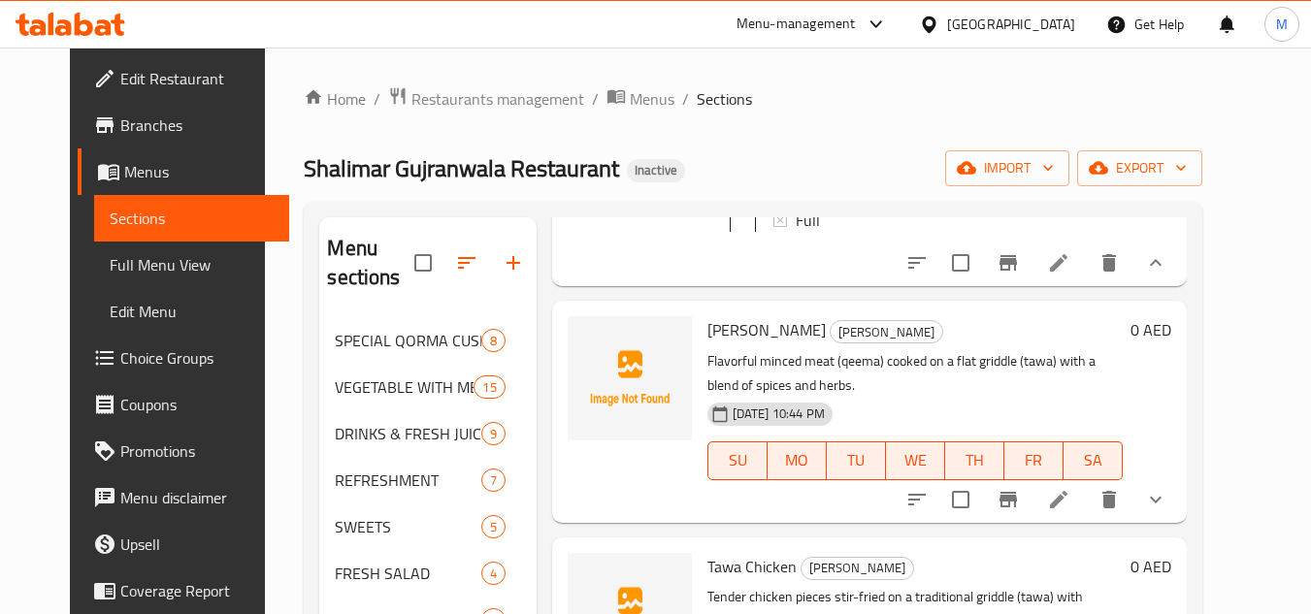
click at [1070, 275] on icon at bounding box center [1058, 262] width 23 height 23
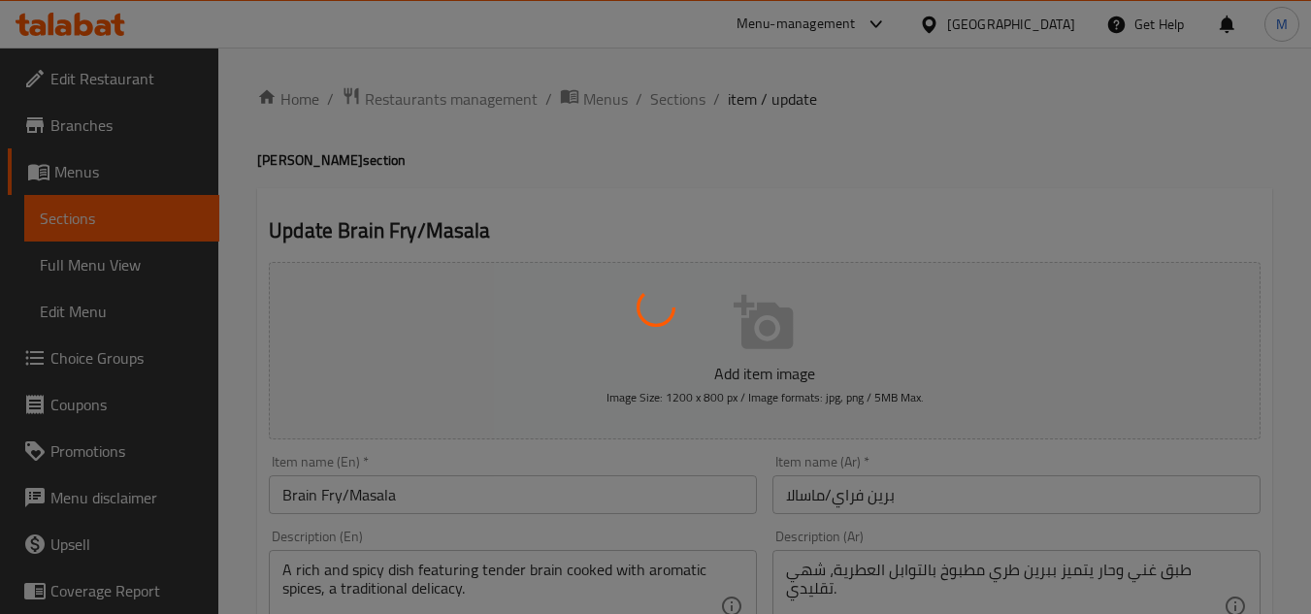
type input "إختيارك من:"
type input "1"
type input "إختيارك من:"
type input "1"
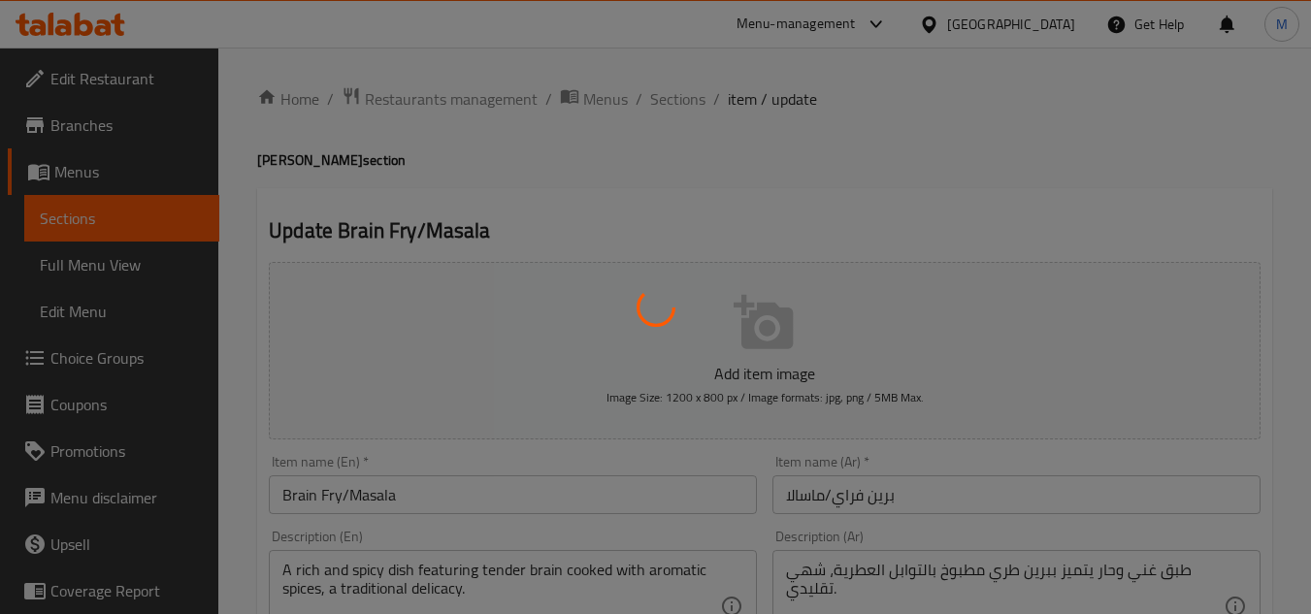
type input "1"
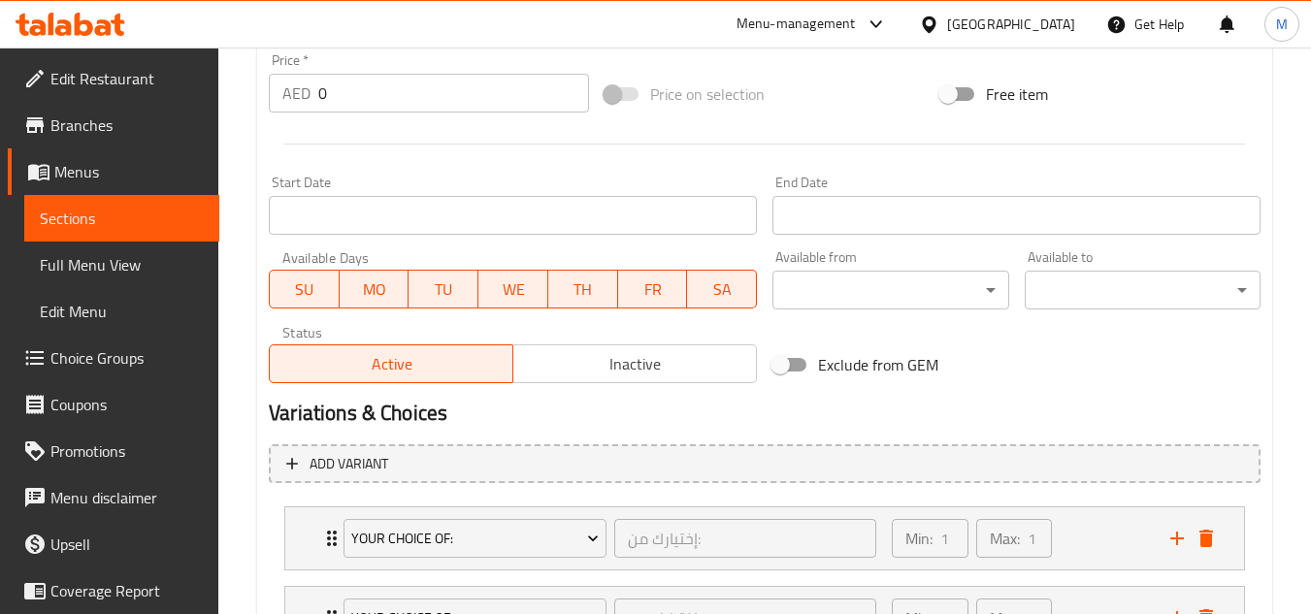
scroll to position [869, 0]
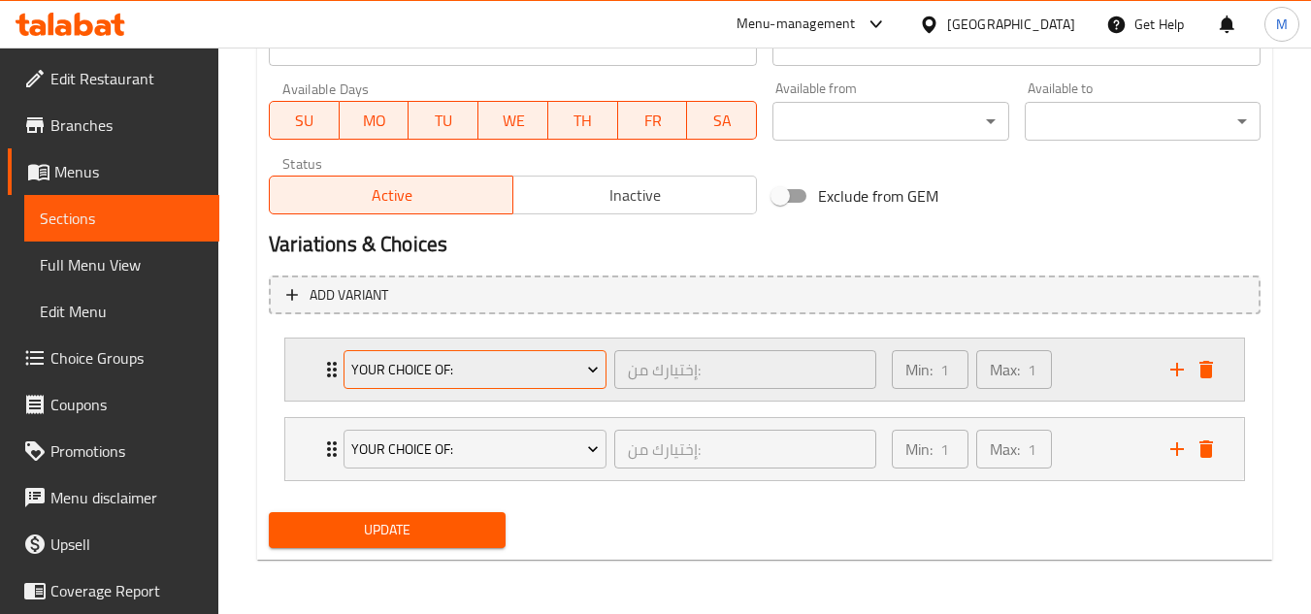
click at [518, 375] on span "Your Choice Of:" at bounding box center [475, 370] width 248 height 24
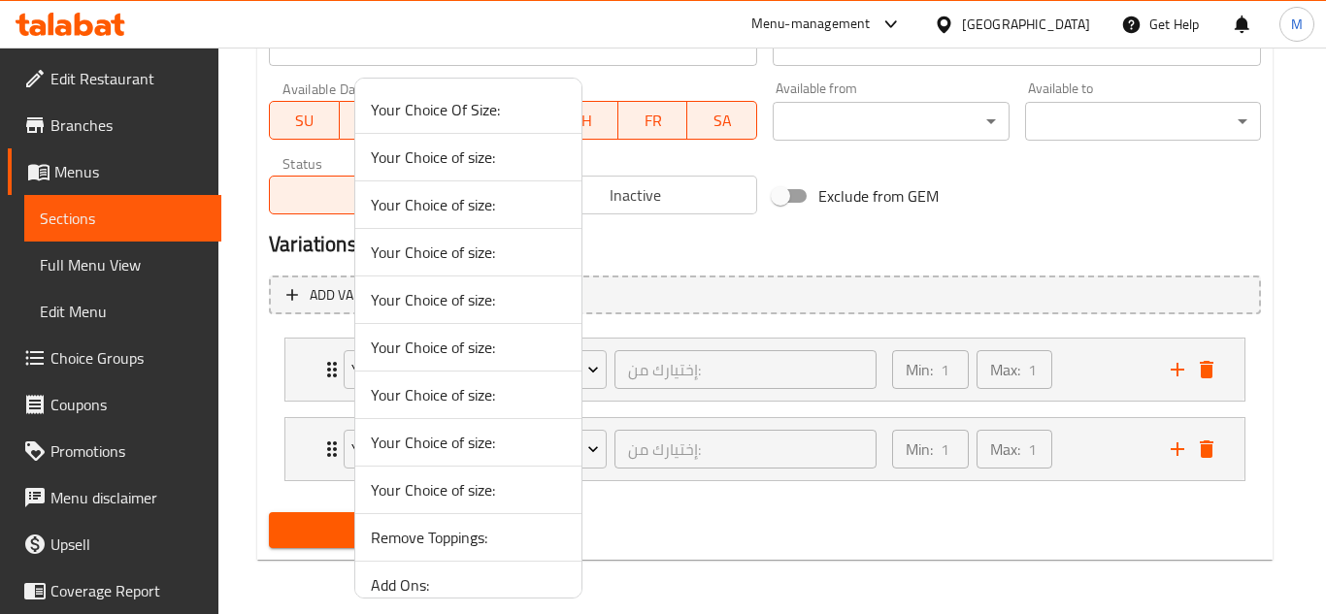
click at [278, 396] on div at bounding box center [663, 307] width 1326 height 614
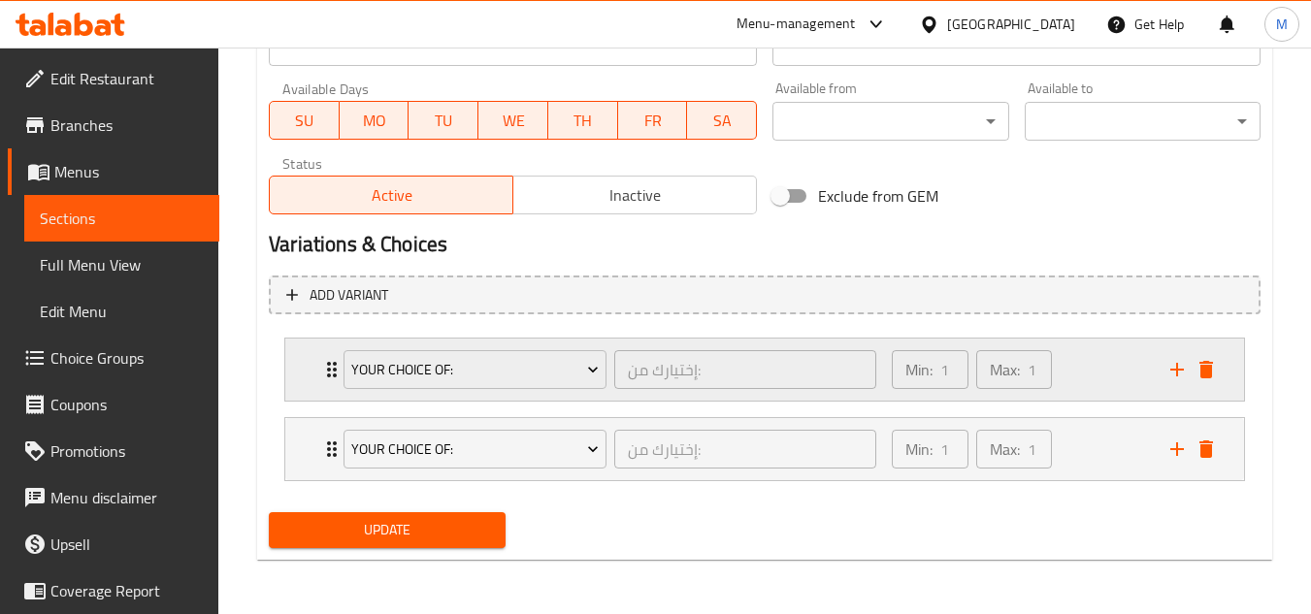
click at [328, 373] on icon "Expand" at bounding box center [331, 369] width 23 height 23
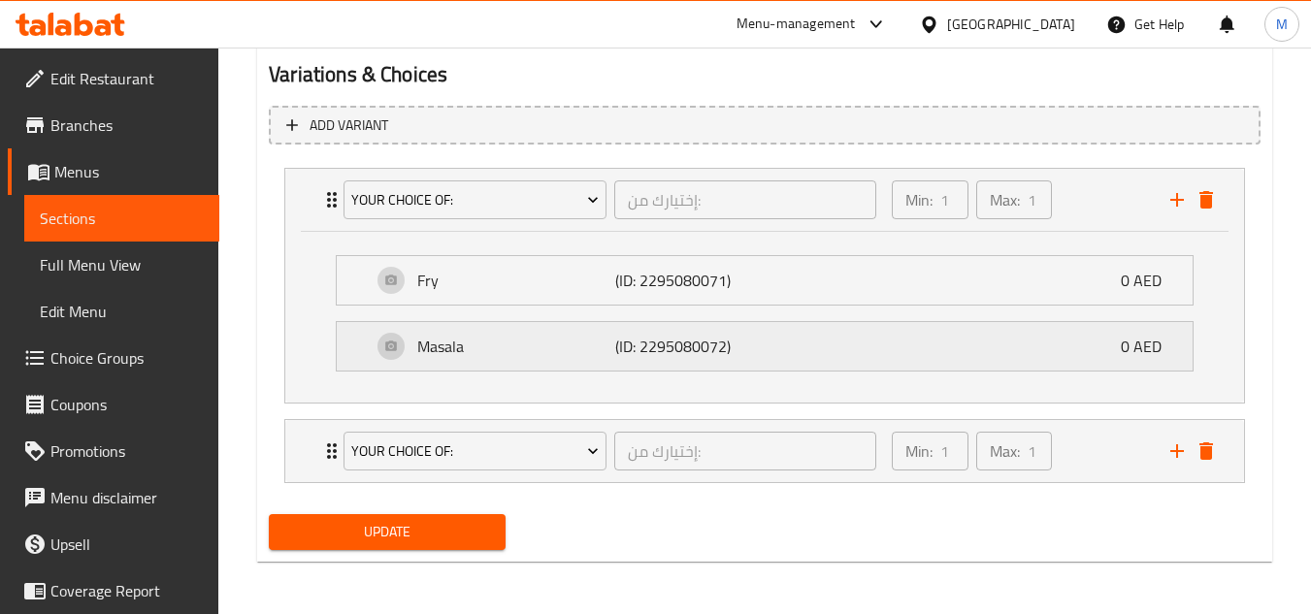
scroll to position [1040, 0]
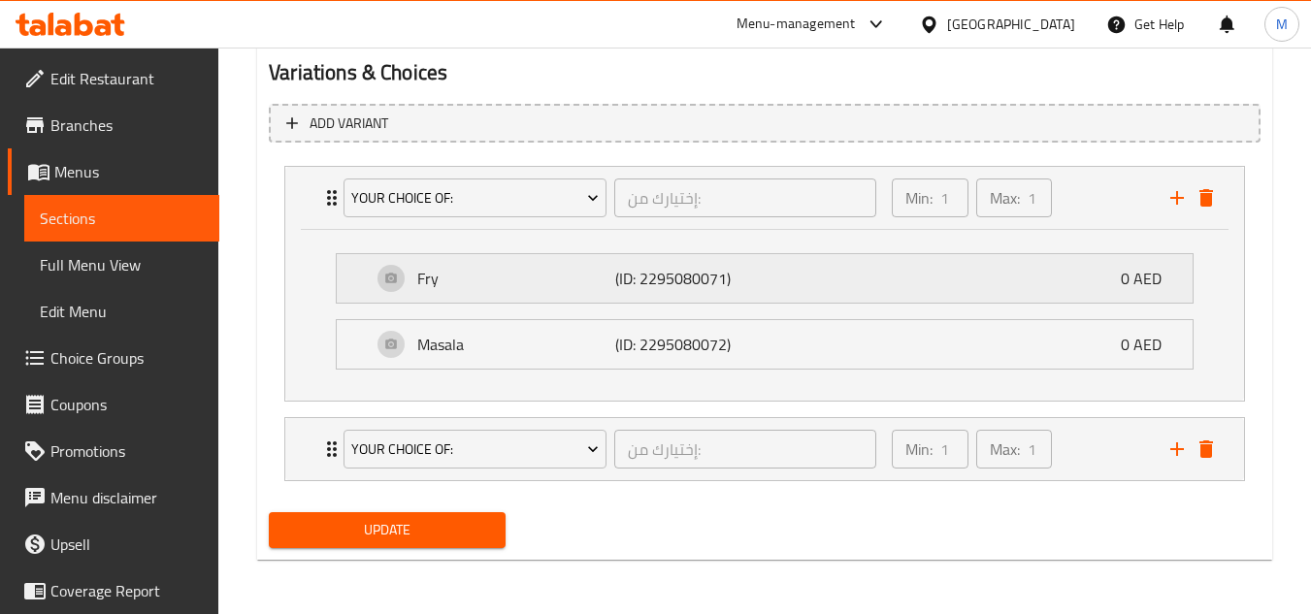
click at [584, 283] on p "Fry" at bounding box center [516, 278] width 198 height 23
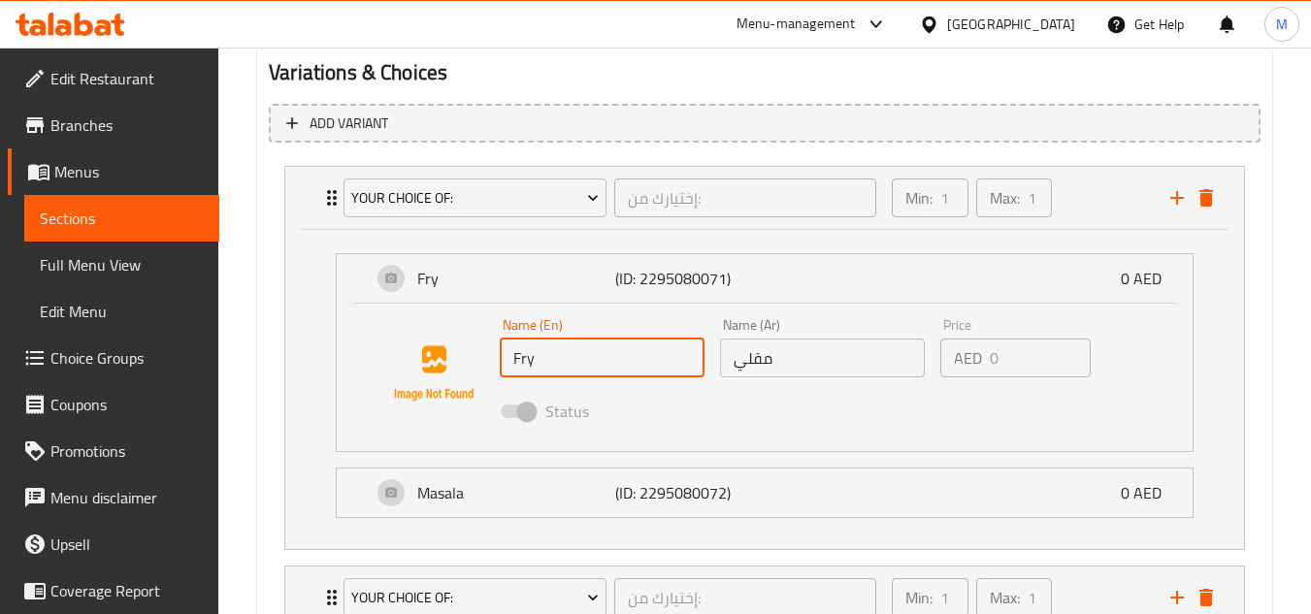
click at [583, 357] on input "Fry" at bounding box center [602, 358] width 205 height 39
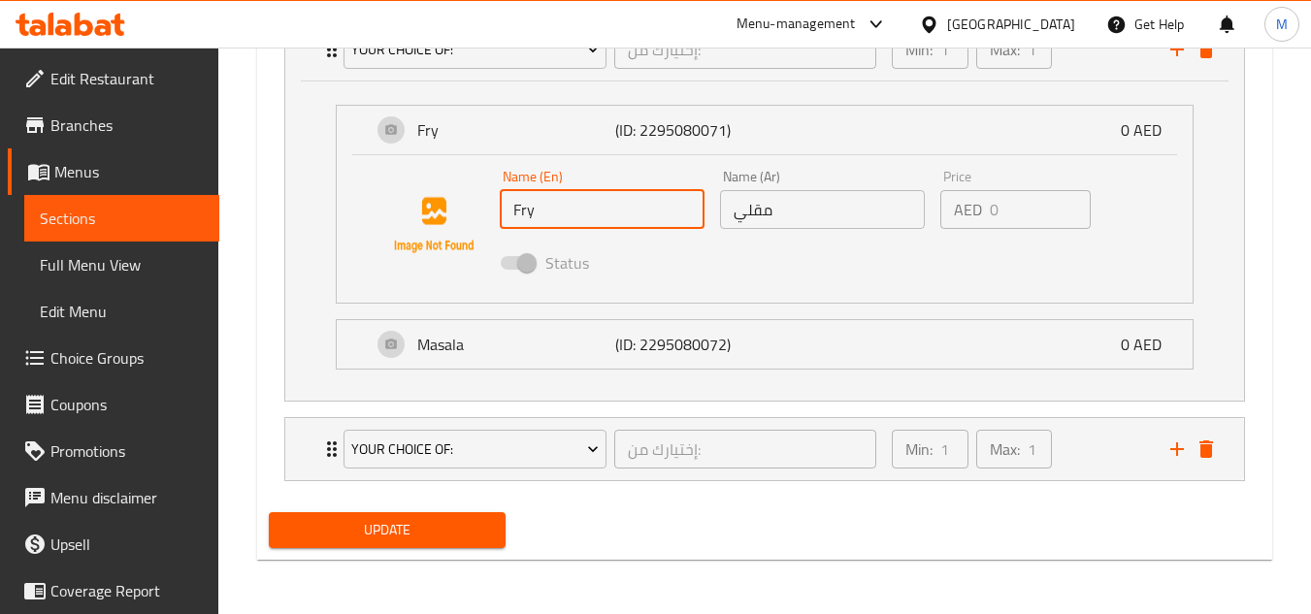
click at [319, 366] on div "Fry (ID: 2295080071) 0 AED Name (En) Fry Name (En) Name (Ar) مقلي Name (Ar) Pri…" at bounding box center [764, 241] width 959 height 319
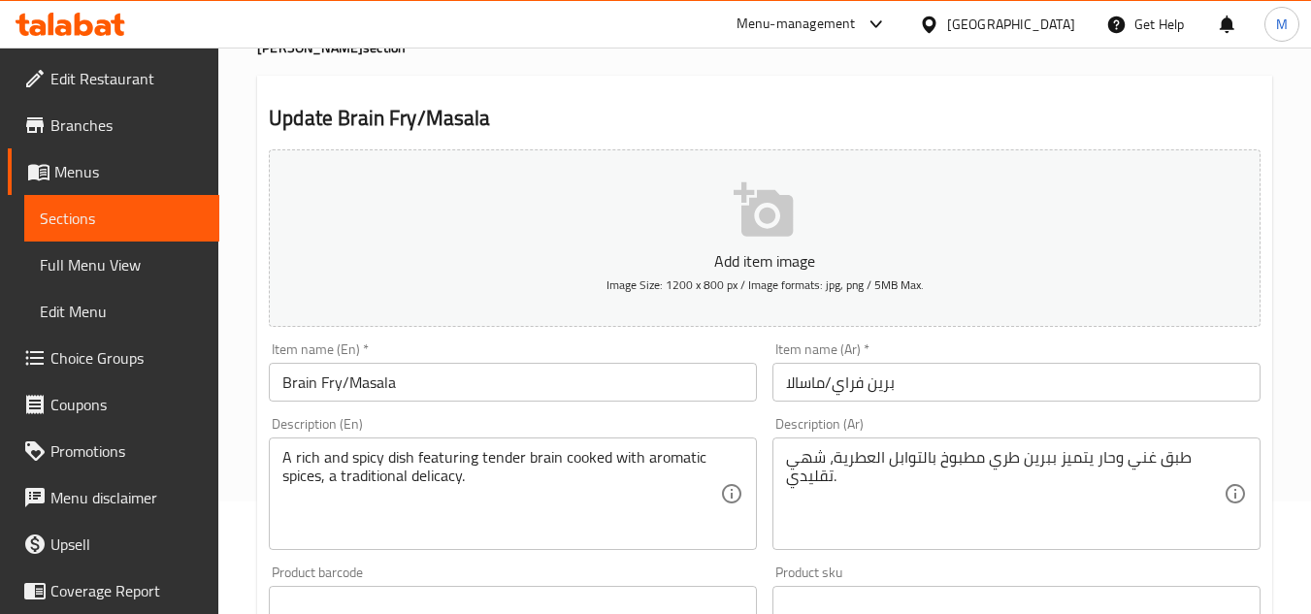
scroll to position [0, 0]
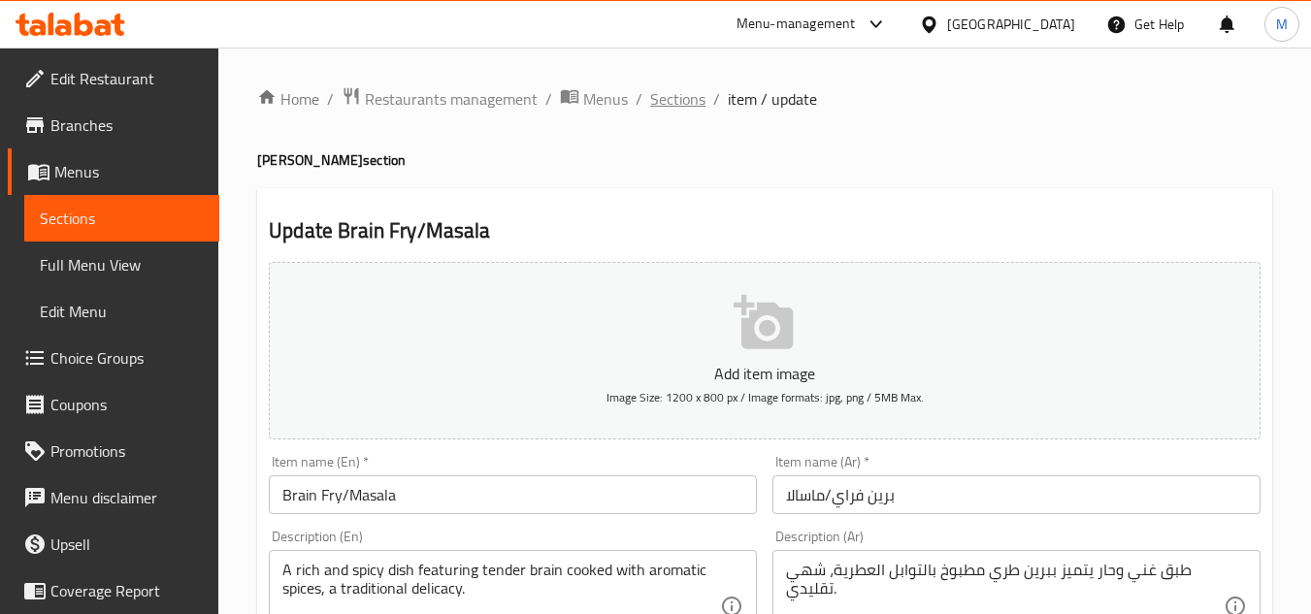
click at [661, 107] on span "Sections" at bounding box center [677, 98] width 55 height 23
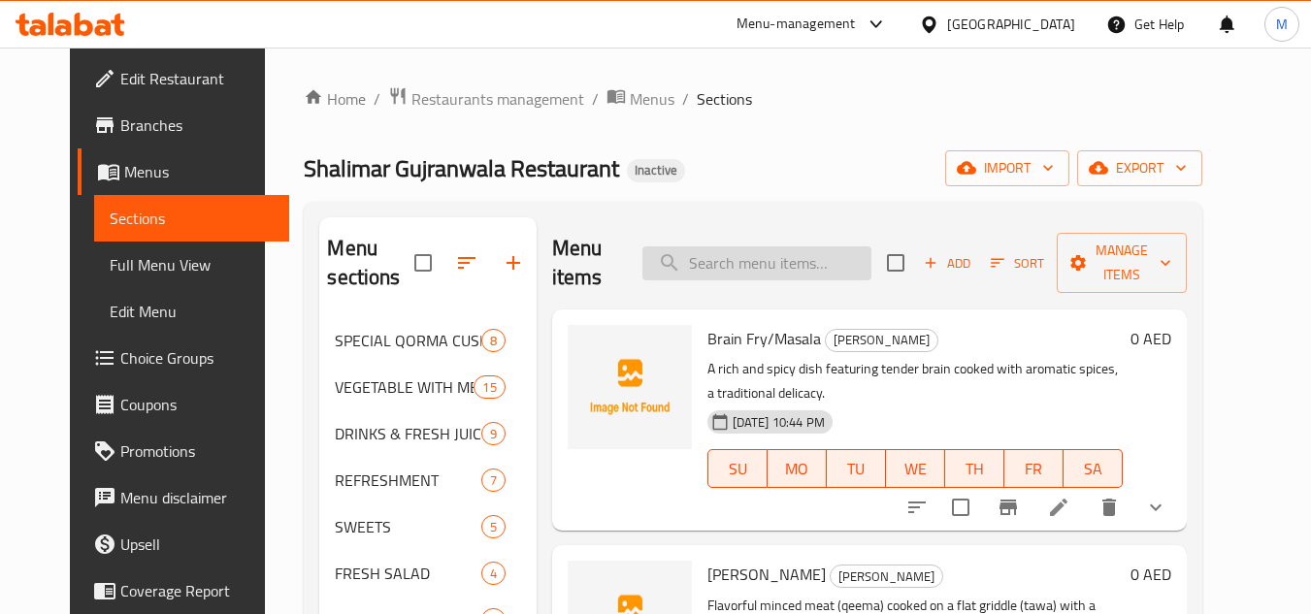
click at [804, 276] on input "search" at bounding box center [756, 263] width 229 height 34
paste input "1114889980"
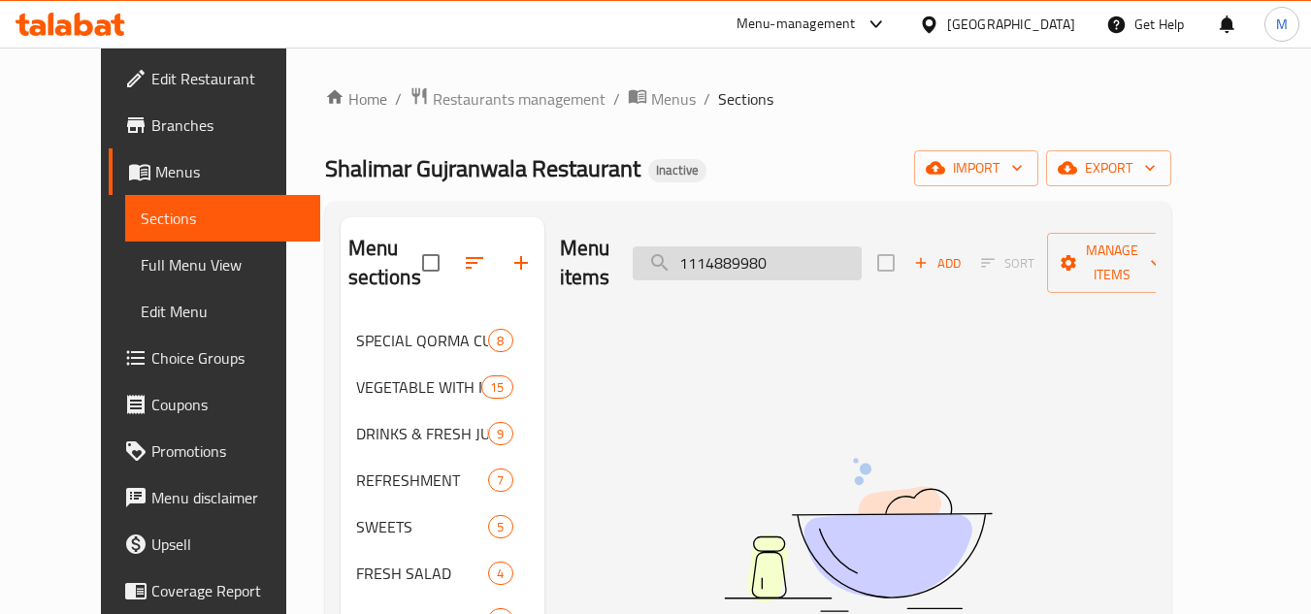
click at [842, 248] on input "1114889980" at bounding box center [747, 263] width 229 height 34
paste input "Masala Fried Rice"
click at [842, 248] on input "Masala Fried Rice" at bounding box center [747, 263] width 229 height 34
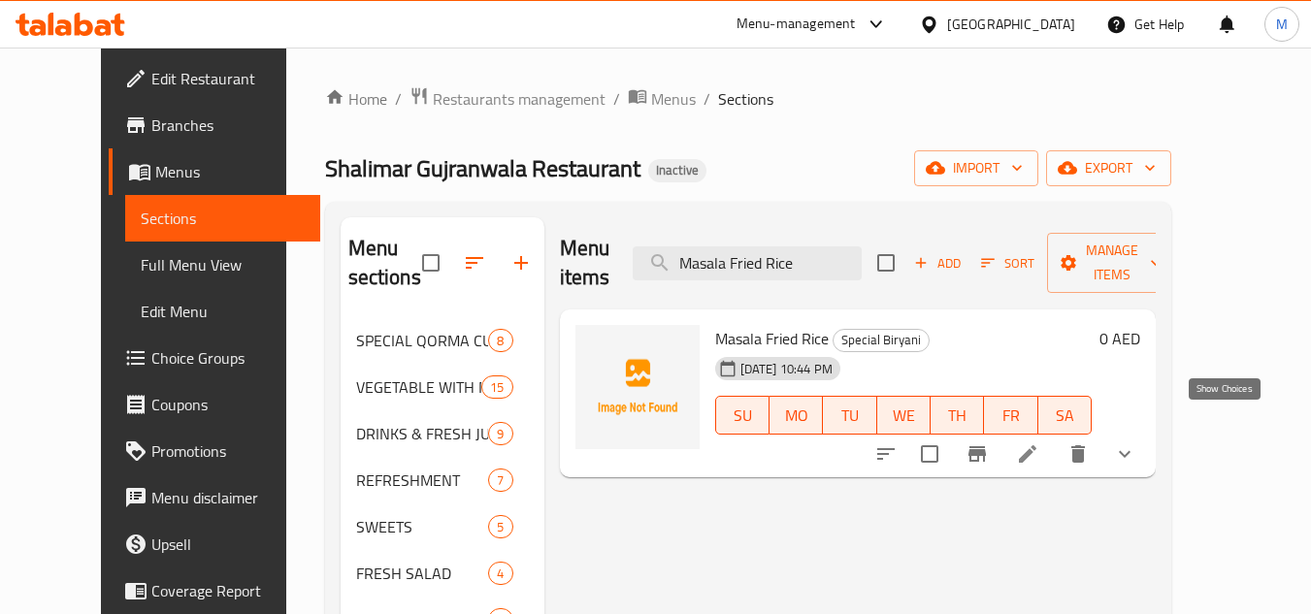
type input "Masala Fried Rice"
click at [1136, 443] on icon "show more" at bounding box center [1124, 454] width 23 height 23
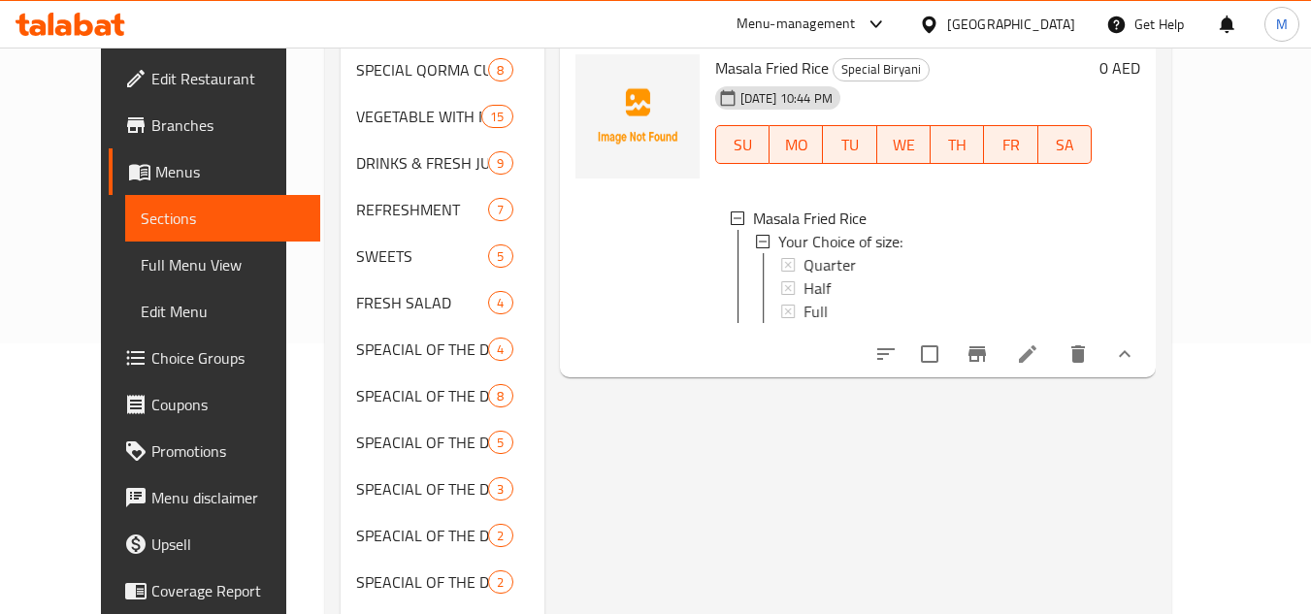
scroll to position [291, 0]
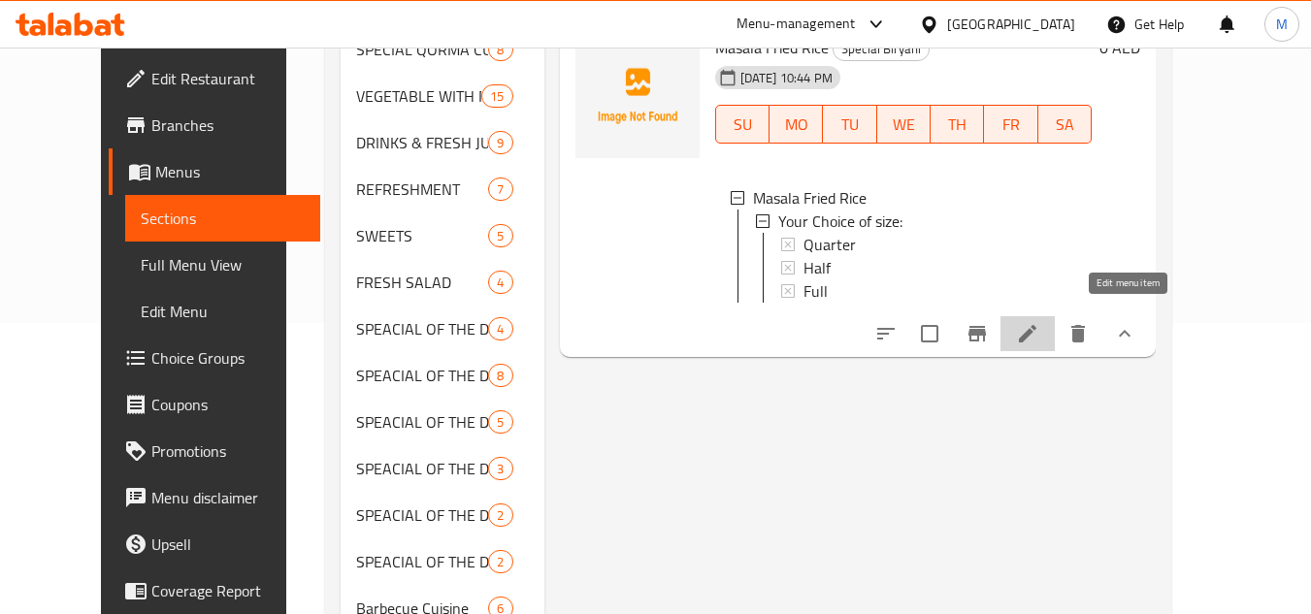
click at [1039, 325] on icon at bounding box center [1027, 333] width 23 height 23
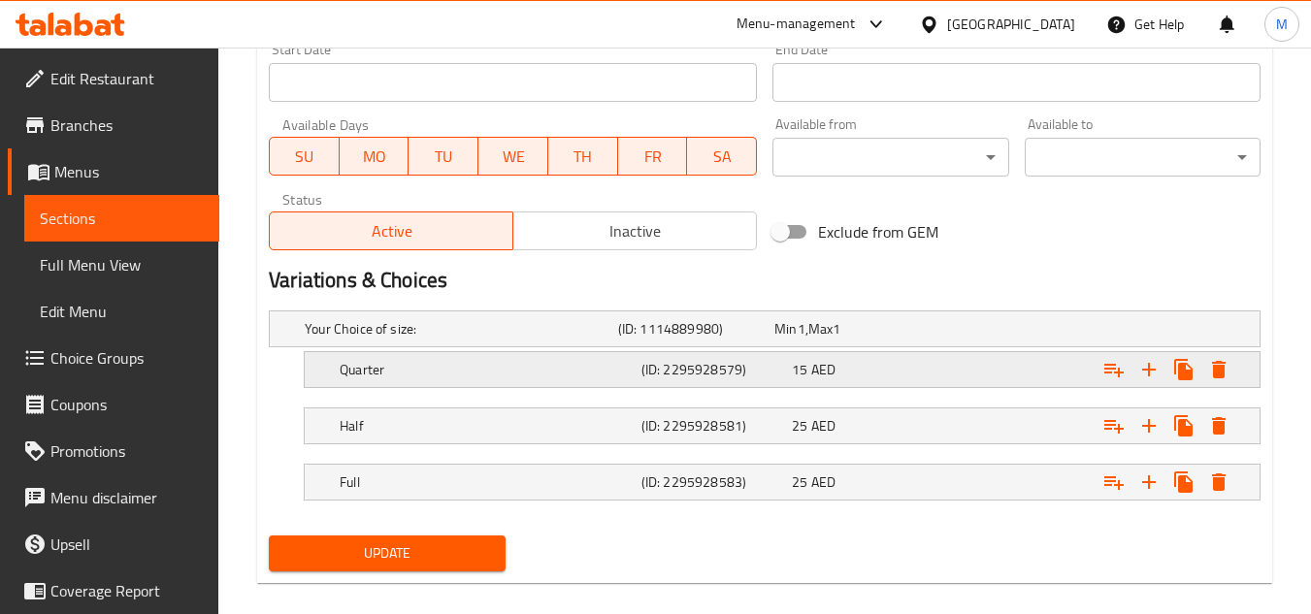
scroll to position [843, 0]
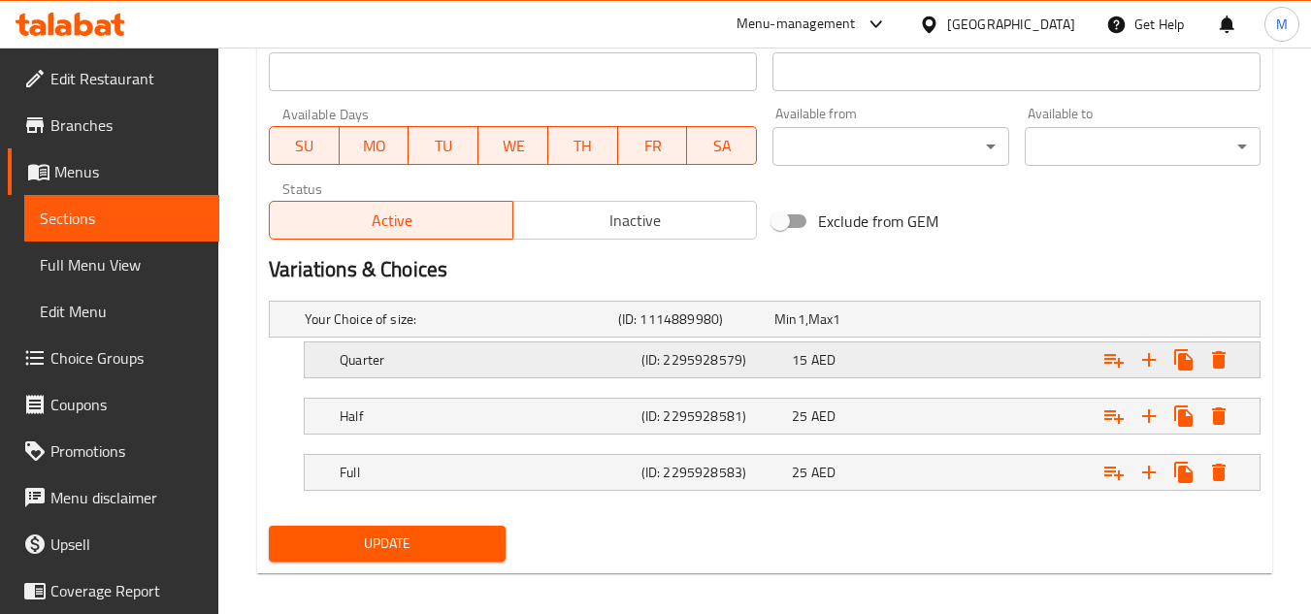
click at [817, 357] on span "AED" at bounding box center [823, 359] width 24 height 25
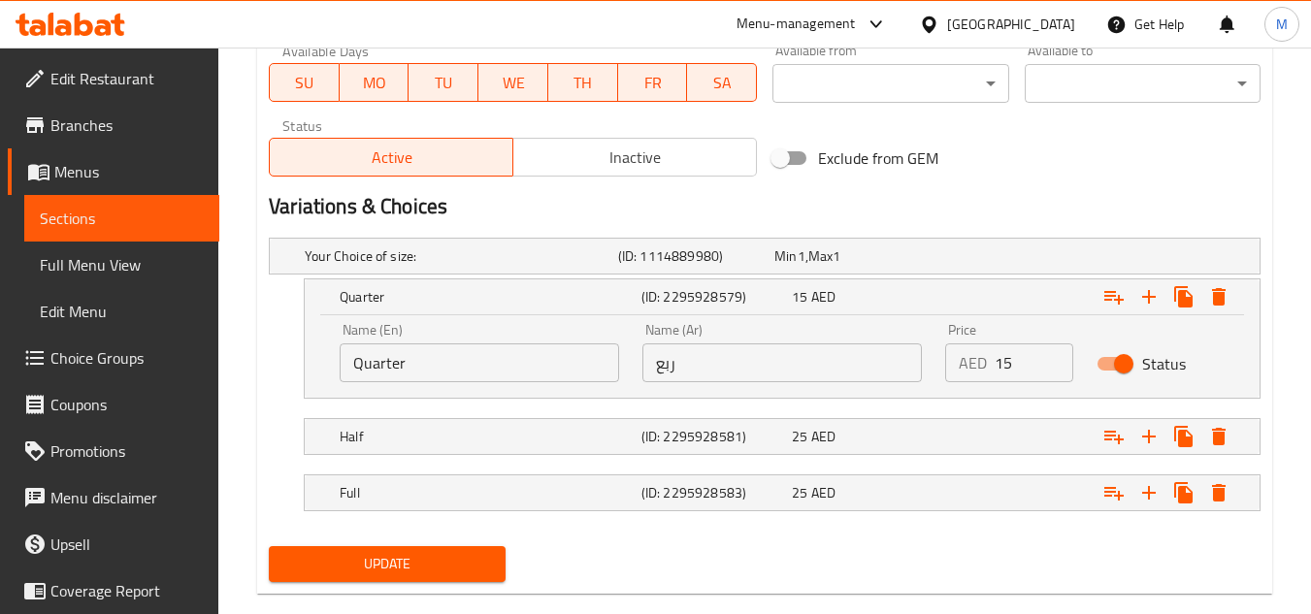
scroll to position [940, 0]
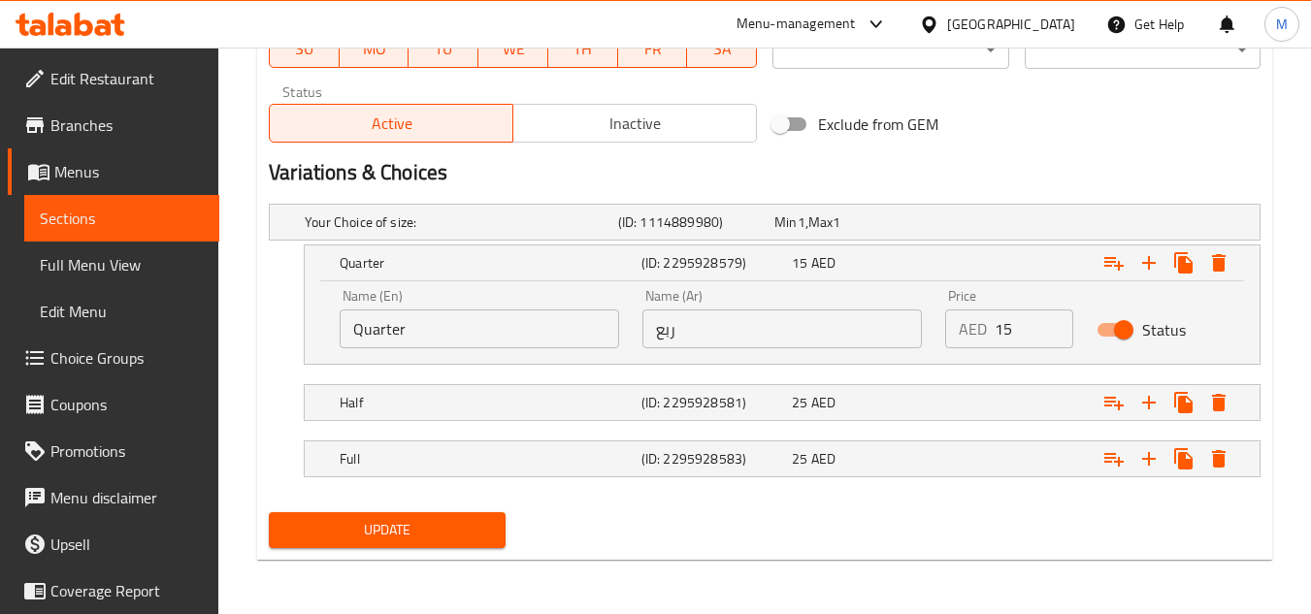
click at [1018, 326] on input "15" at bounding box center [1034, 329] width 79 height 39
click at [1020, 325] on input "15" at bounding box center [1034, 329] width 79 height 39
type input "12"
click at [1008, 406] on div "Expand" at bounding box center [1089, 402] width 302 height 43
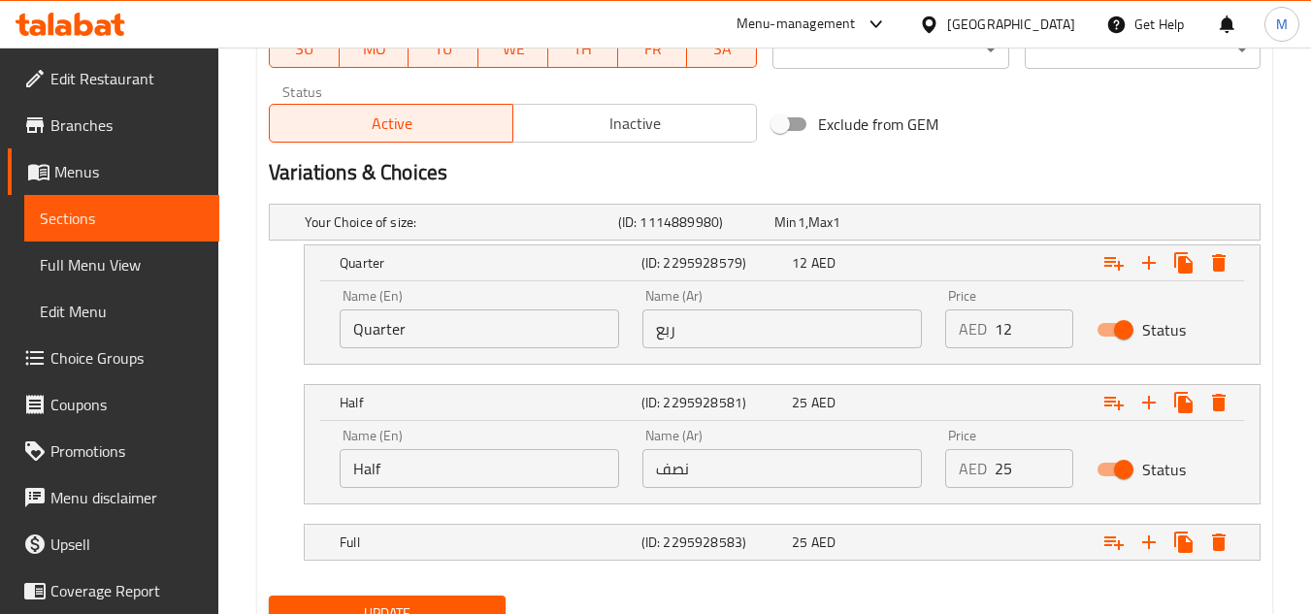
click at [1008, 459] on input "25" at bounding box center [1034, 468] width 79 height 39
type input "18"
click at [936, 542] on div "25 AED" at bounding box center [863, 542] width 150 height 27
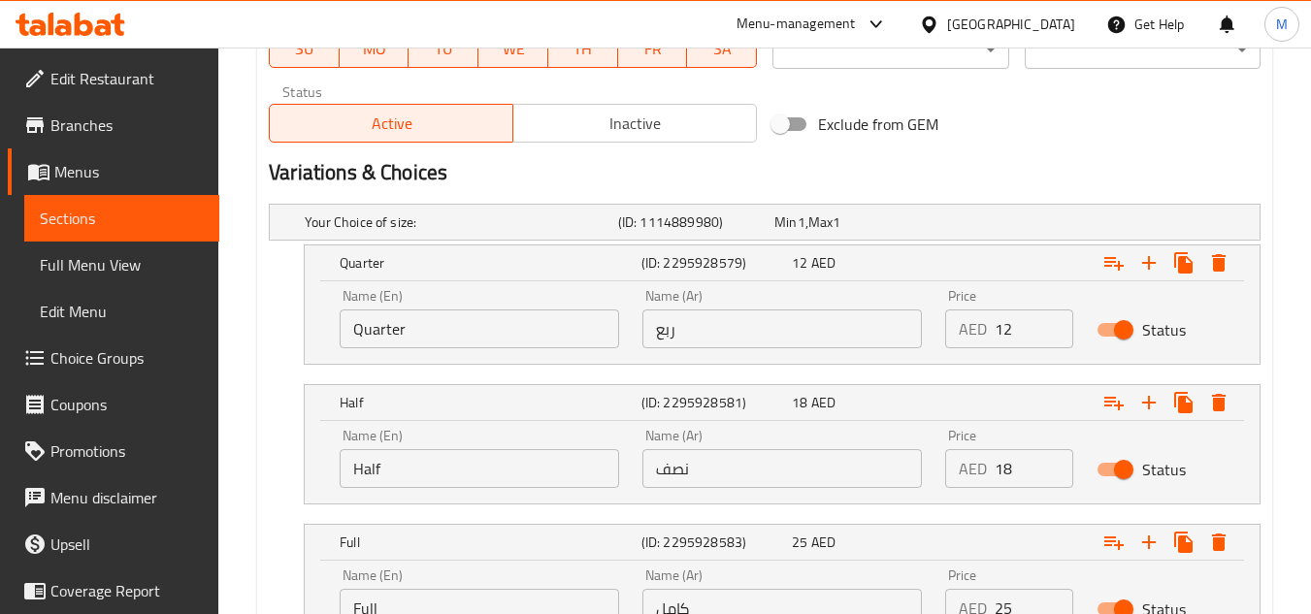
scroll to position [1037, 0]
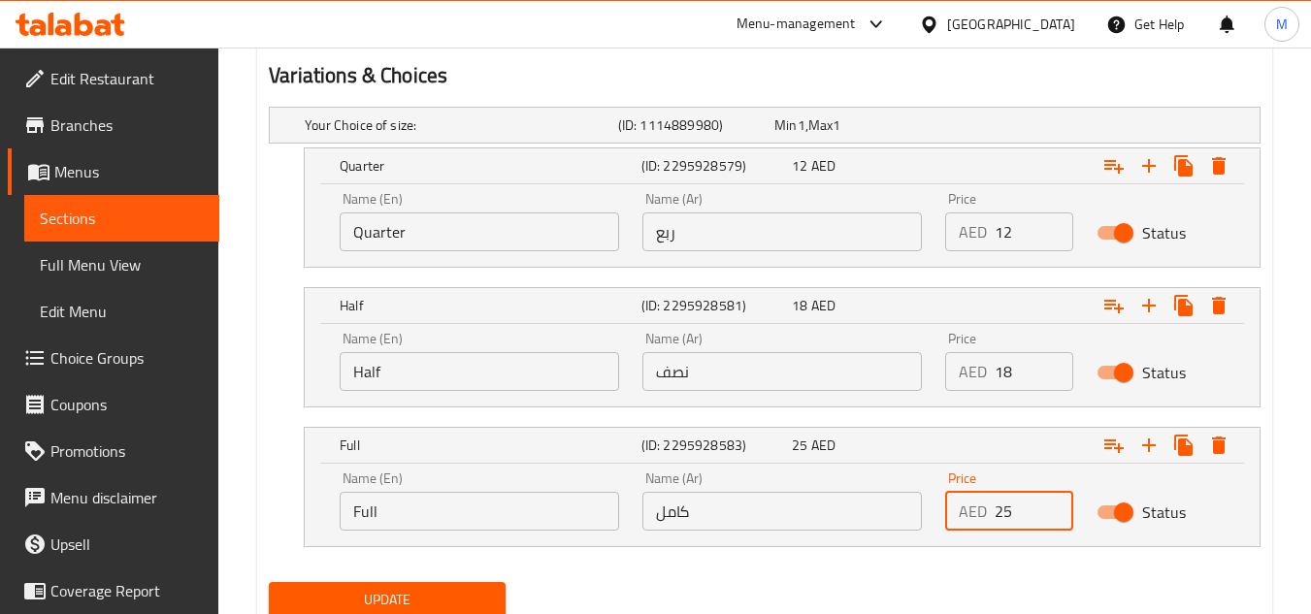
click at [997, 501] on input "25" at bounding box center [1034, 511] width 79 height 39
type input "1"
type input "25"
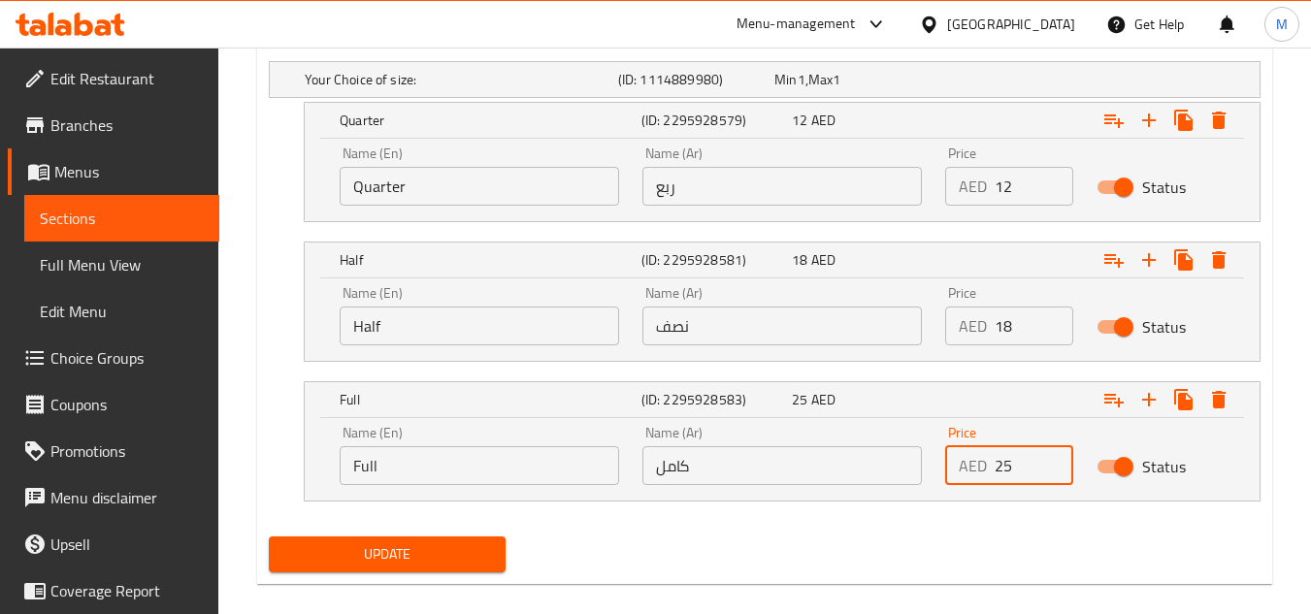
scroll to position [1107, 0]
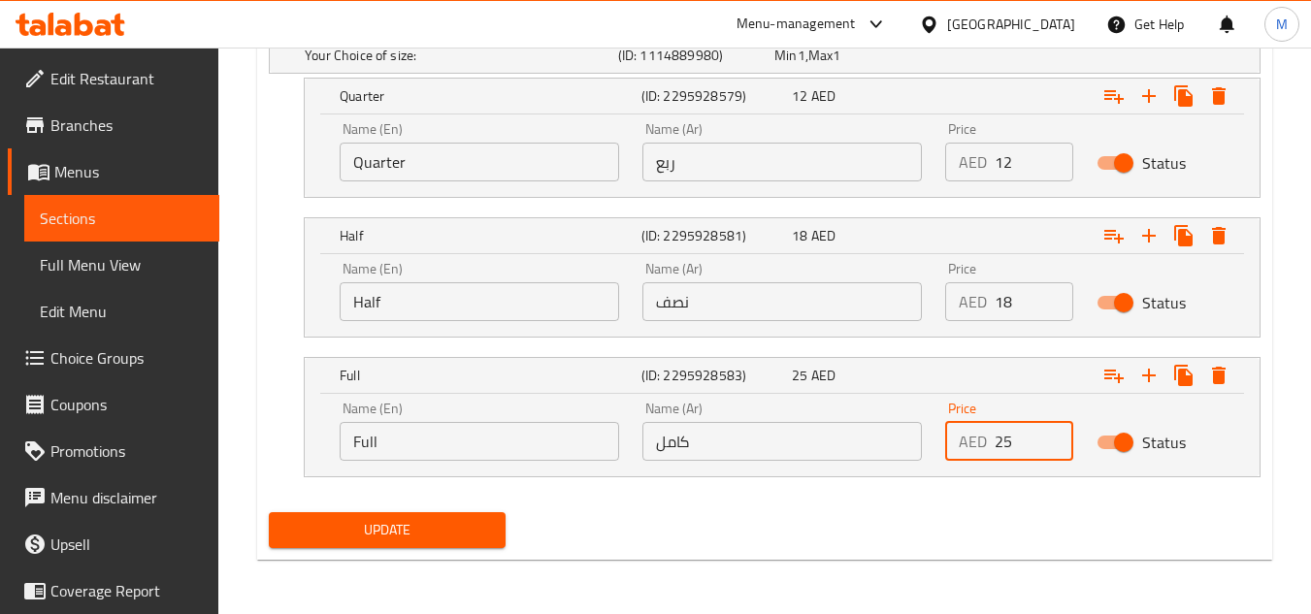
click at [499, 526] on button "Update" at bounding box center [387, 530] width 236 height 36
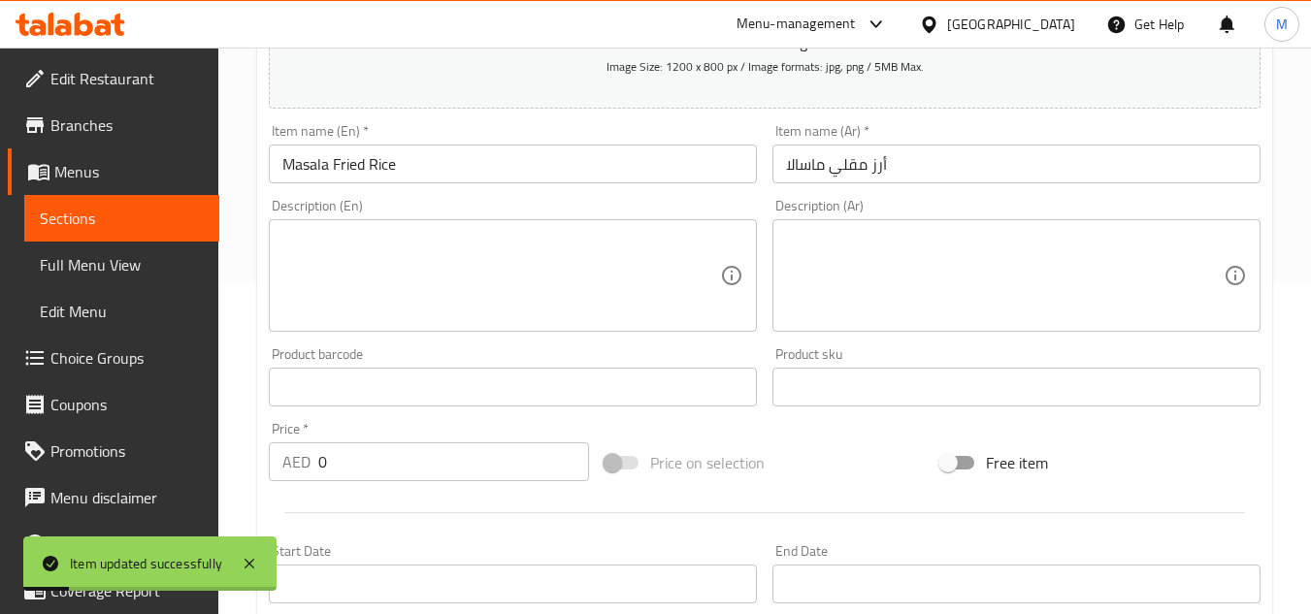
scroll to position [0, 0]
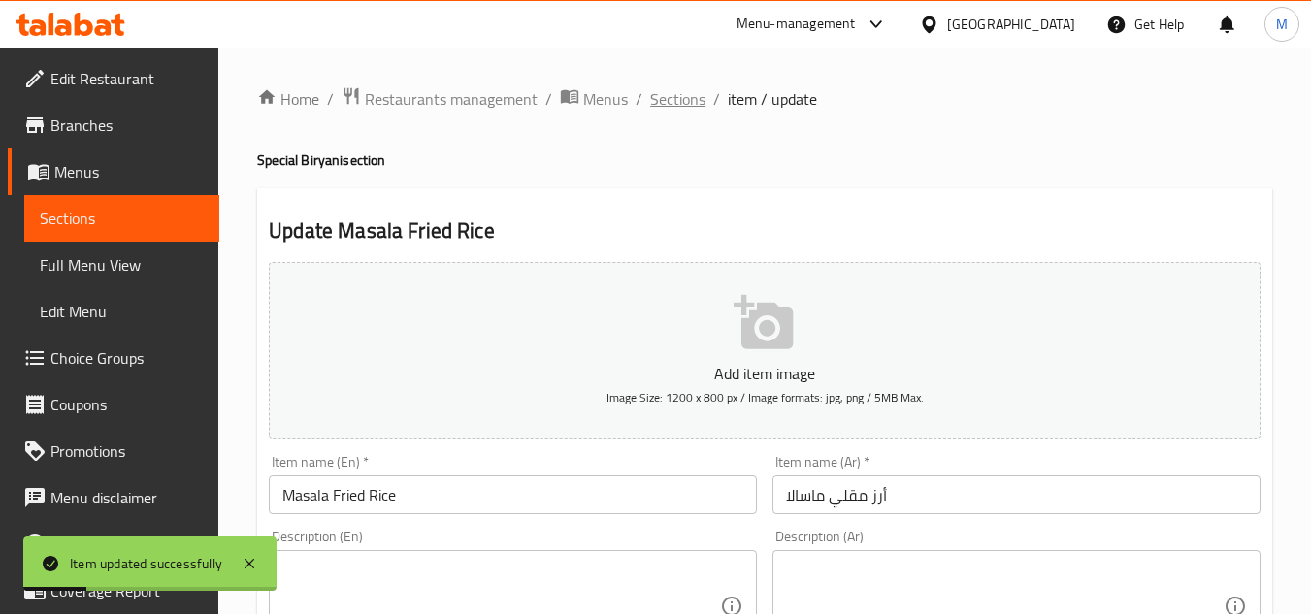
click at [688, 98] on span "Sections" at bounding box center [677, 98] width 55 height 23
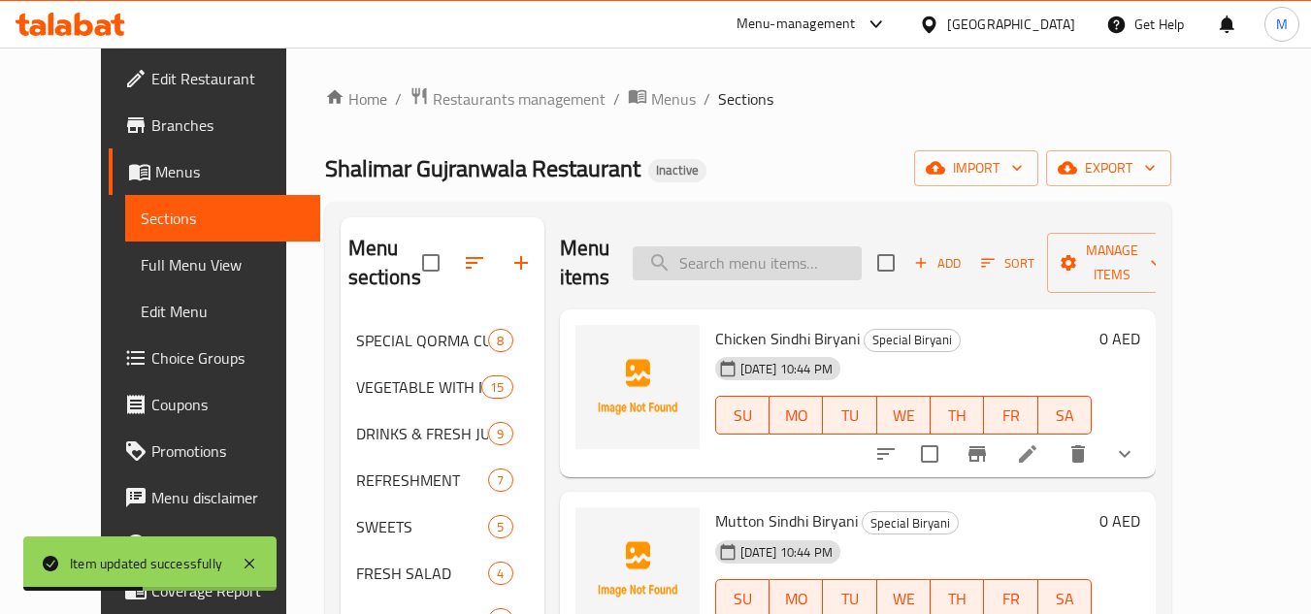
click at [786, 268] on input "search" at bounding box center [747, 263] width 229 height 34
paste input "savory"
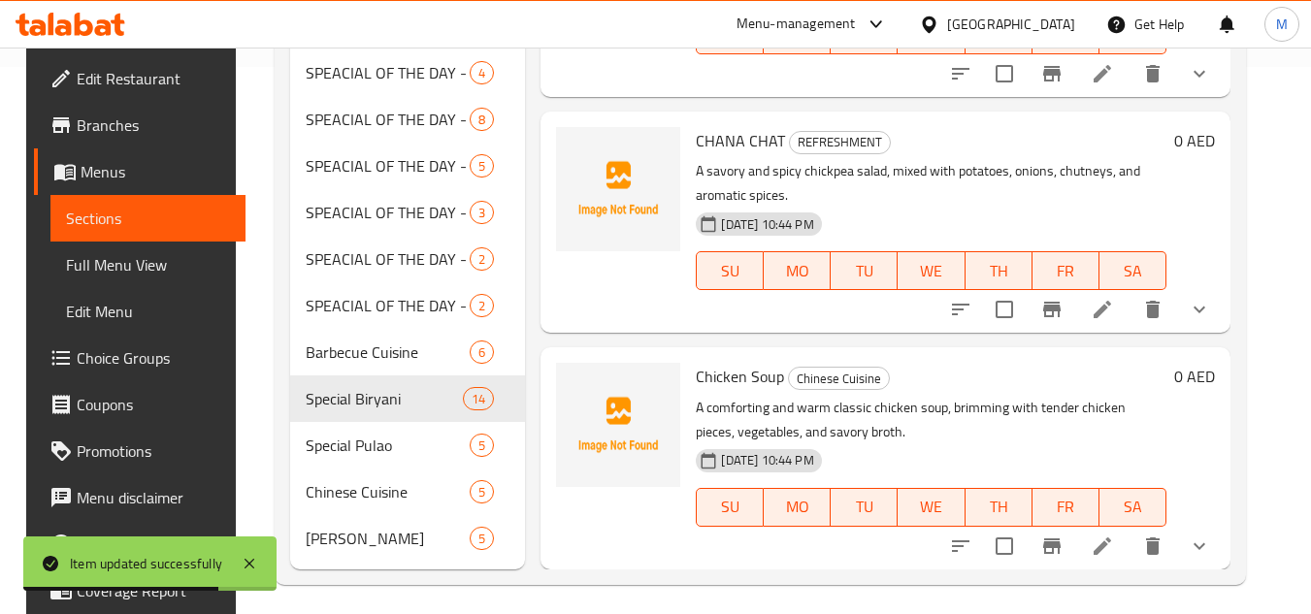
scroll to position [557, 0]
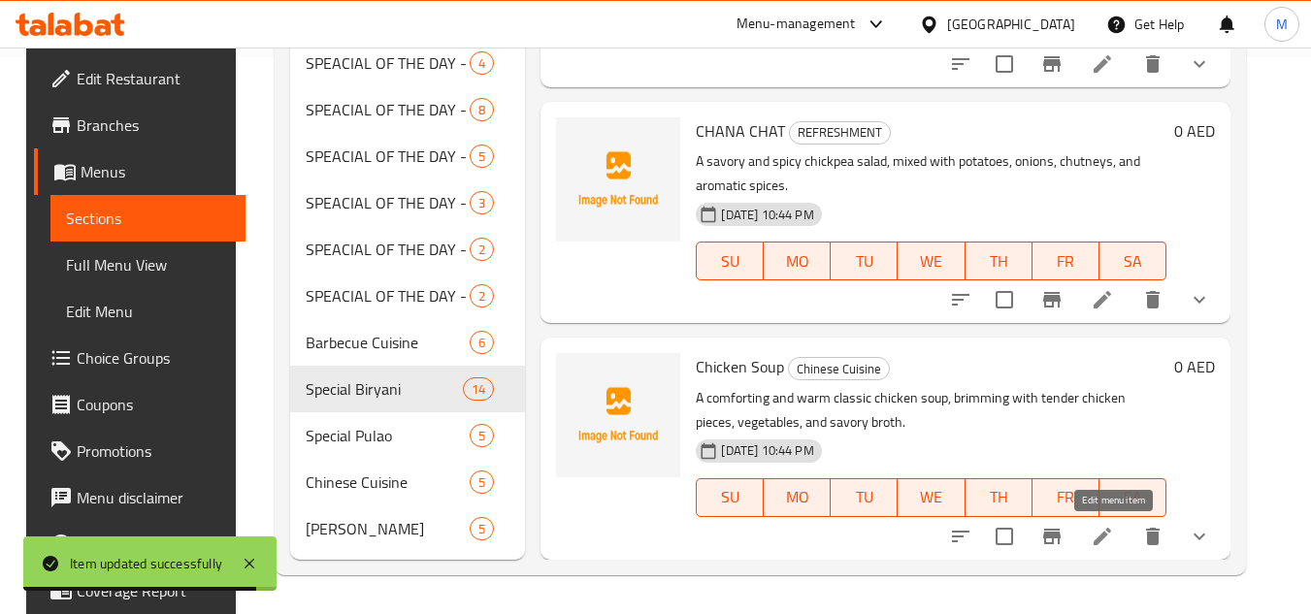
type input "savory"
click at [1114, 540] on icon at bounding box center [1102, 536] width 23 height 23
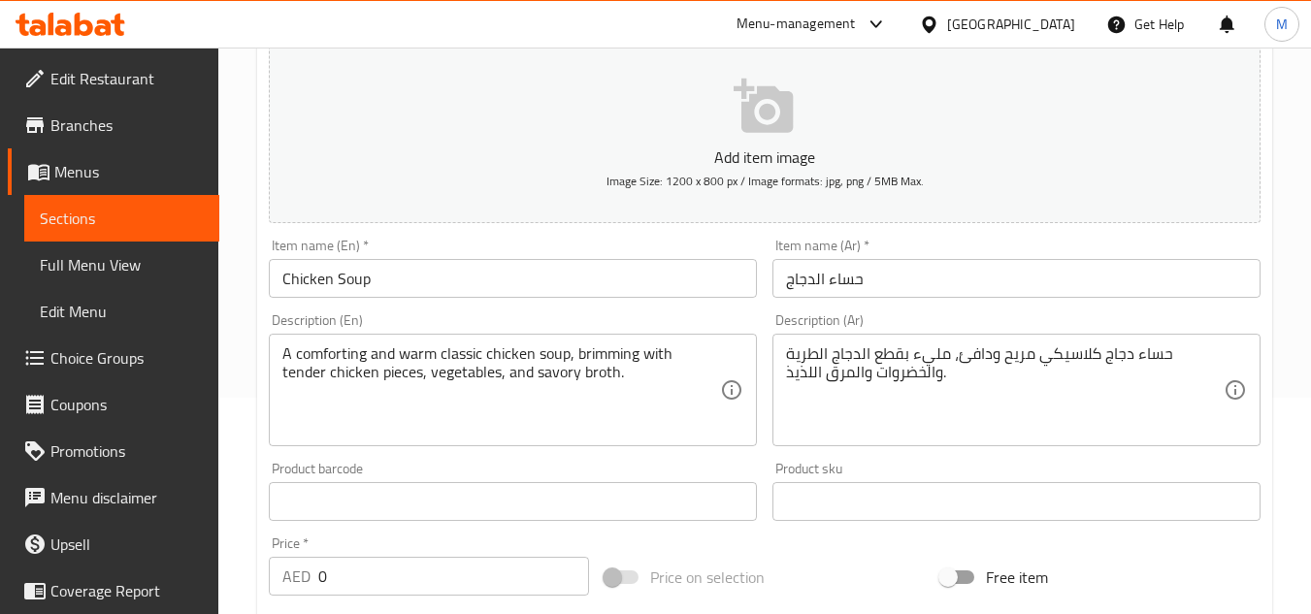
scroll to position [291, 0]
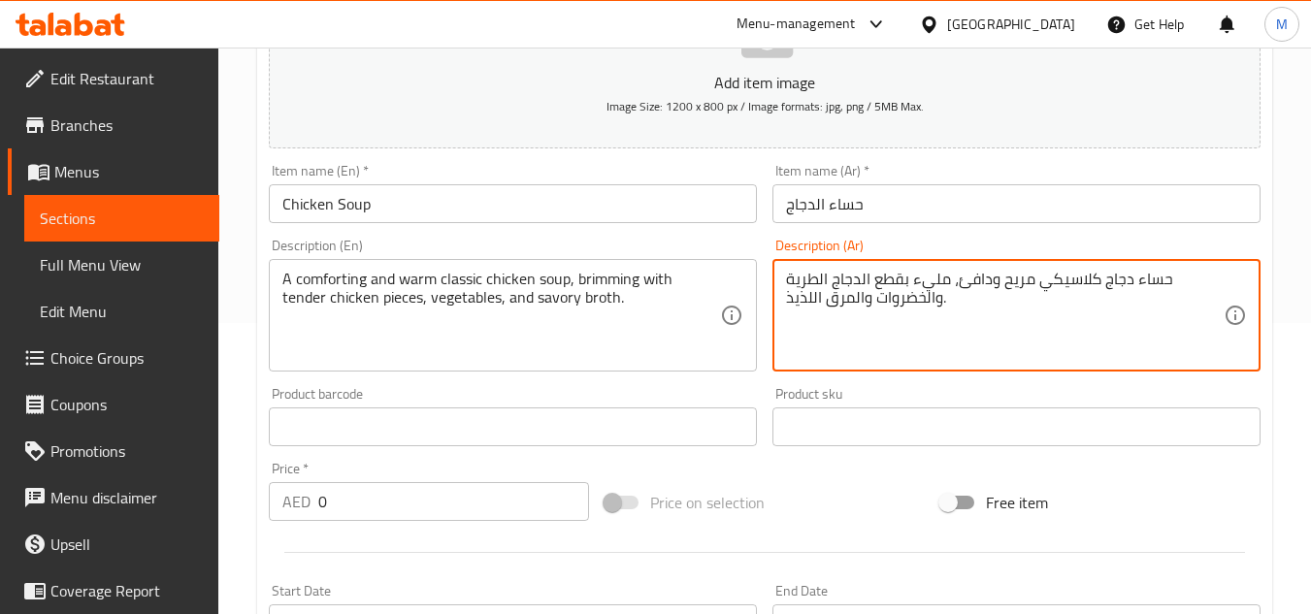
click at [844, 305] on textarea "حساء دجاج كلاسيكي مريح ودافئ، مليء بقطع الدجاج الطرية والخضروات والمرق اللذيذ." at bounding box center [1005, 316] width 438 height 92
click at [861, 299] on textarea "حساء دجاج كلاسيكي مريح ودافئ، مليء بقطع الدجاج الطرية والخضروات والمرق اللذيذ." at bounding box center [1005, 316] width 438 height 92
click at [868, 286] on textarea "حساء دجاج كلاسيكي مريح ودافئ، مليء بقطع الدجاج الطرية والخضروات والمرق اللذيذ." at bounding box center [1005, 316] width 438 height 92
drag, startPoint x: 865, startPoint y: 302, endPoint x: 828, endPoint y: 308, distance: 37.3
click at [828, 308] on textarea "حساء دجاج كلاسيكي مريح ودافئ، مليء بقطع الدجاج الطرية والخضروات والمرق اللذيذ." at bounding box center [1005, 316] width 438 height 92
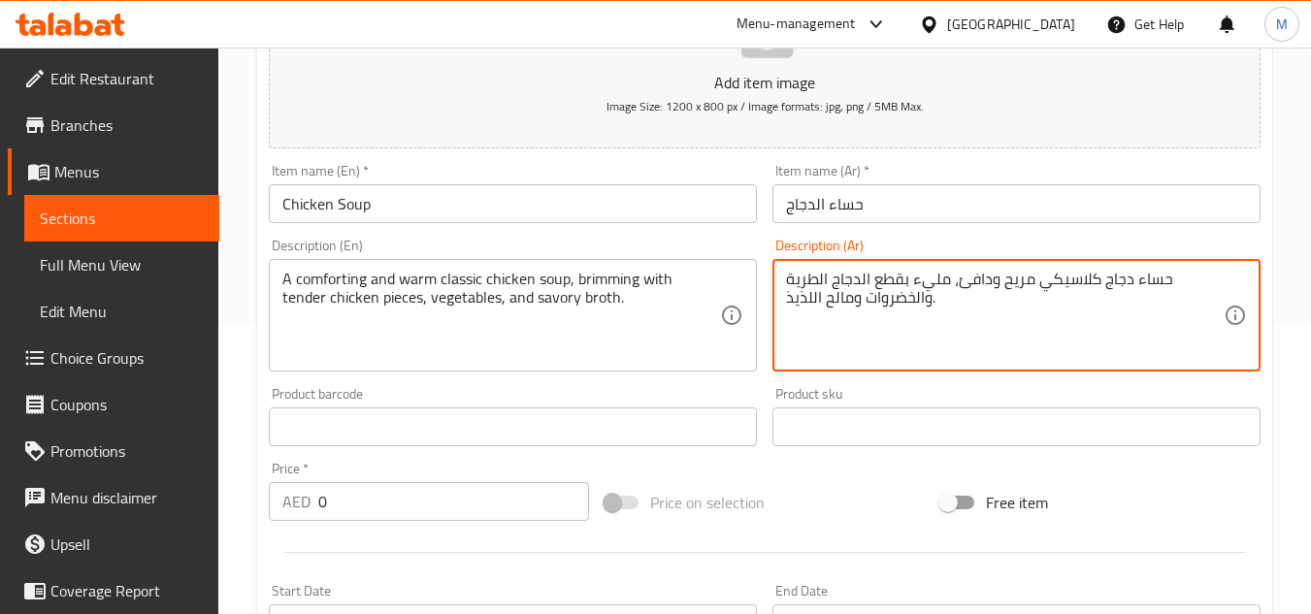
click at [832, 302] on textarea "حساء دجاج كلاسيكي مريح ودافئ، مليء بقطع الدجاج الطرية والخضروات ومالح اللذيذ." at bounding box center [1005, 316] width 438 height 92
click at [852, 310] on textarea "حساء دجاج كلاسيكي مريح ودافئ، مليء بقطع الدجاج الطرية والخضروات ومالح اللذيذ." at bounding box center [1005, 316] width 438 height 92
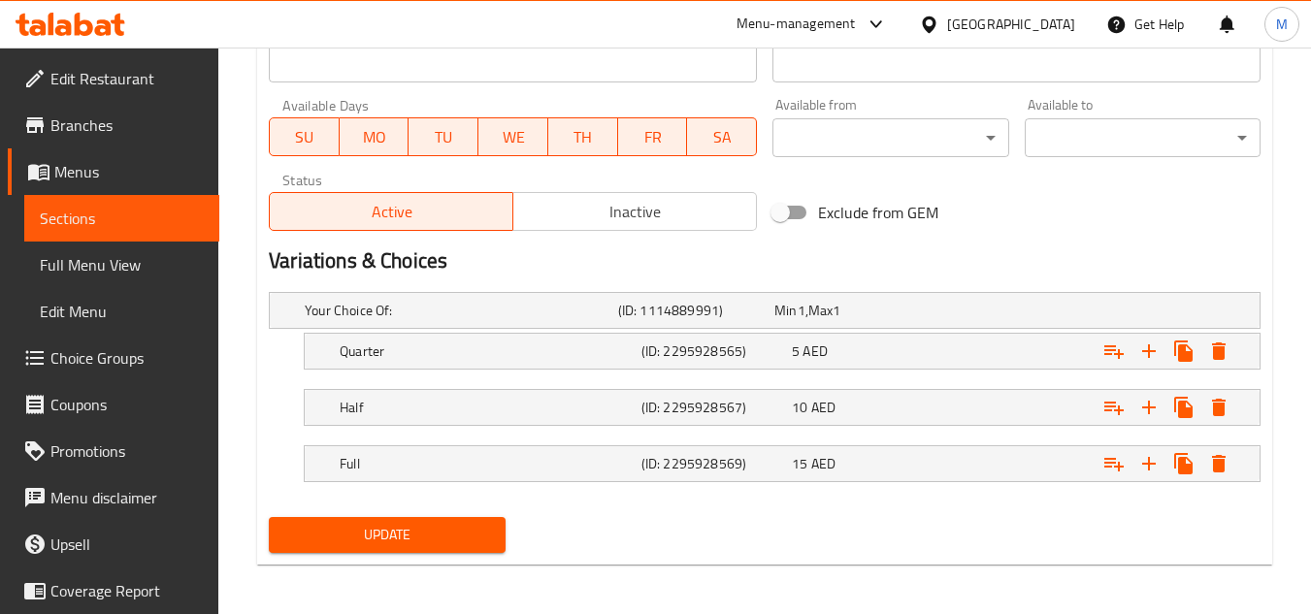
scroll to position [857, 0]
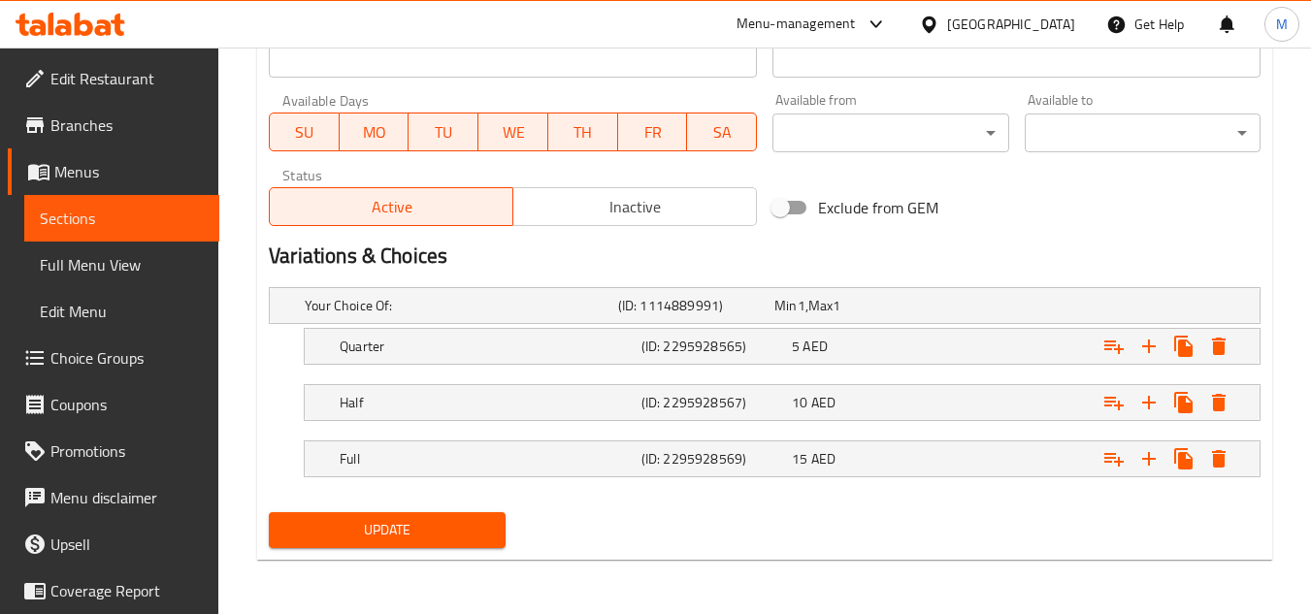
type textarea "حساء دجاج كلاسيكي مريح ودافئ، مليء بقطع الدجاج الطرية والخضروات ومالح اللذيذ."
click at [470, 519] on span "Update" at bounding box center [386, 530] width 205 height 24
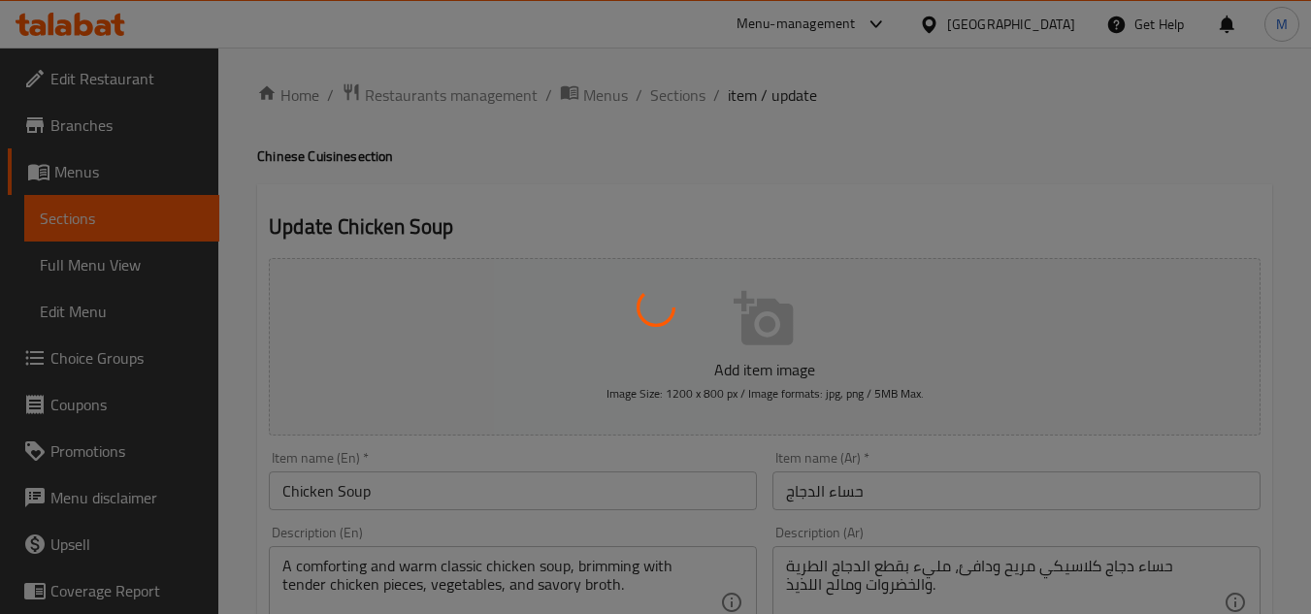
scroll to position [0, 0]
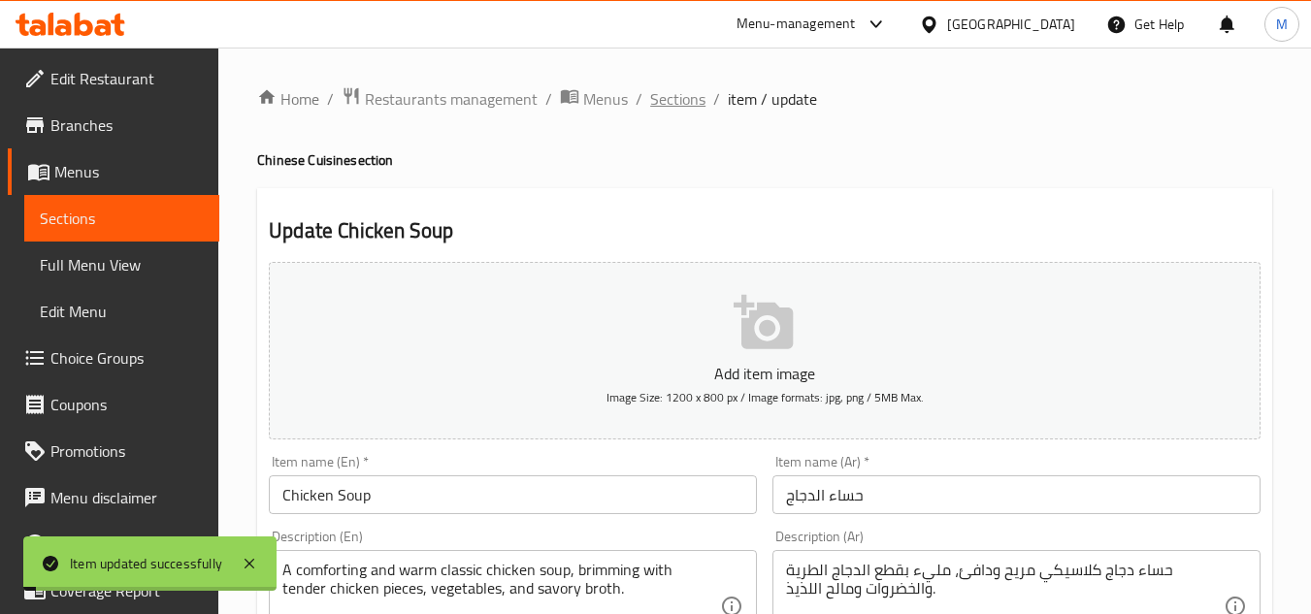
click at [684, 102] on span "Sections" at bounding box center [677, 98] width 55 height 23
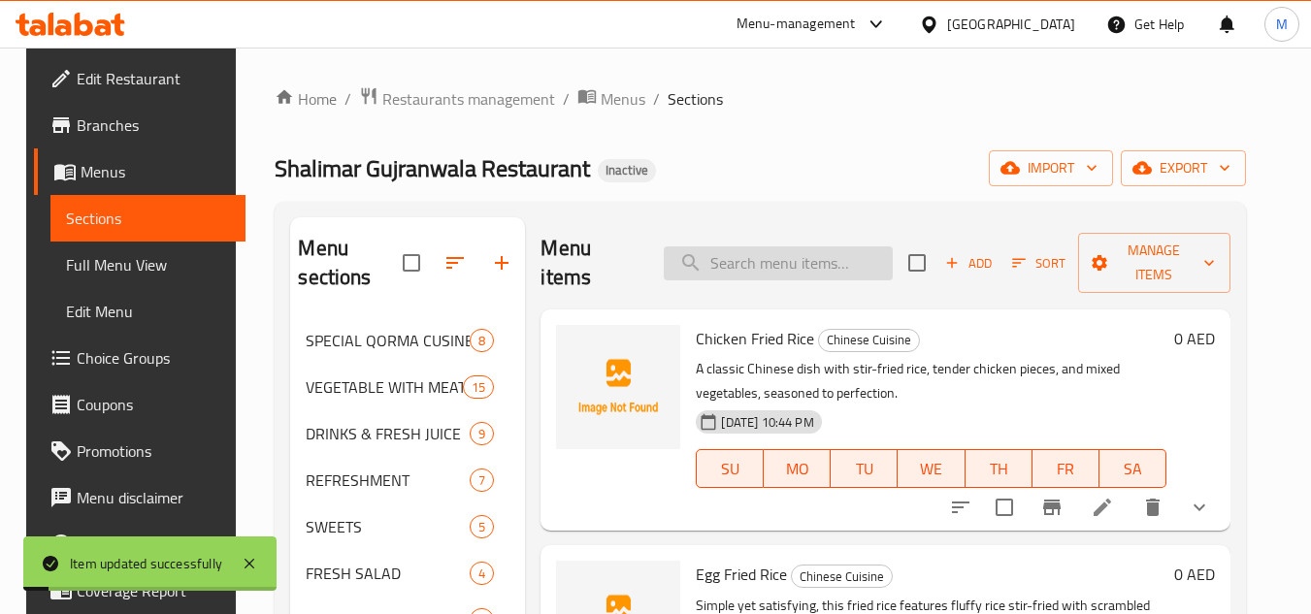
click at [784, 263] on input "search" at bounding box center [778, 263] width 229 height 34
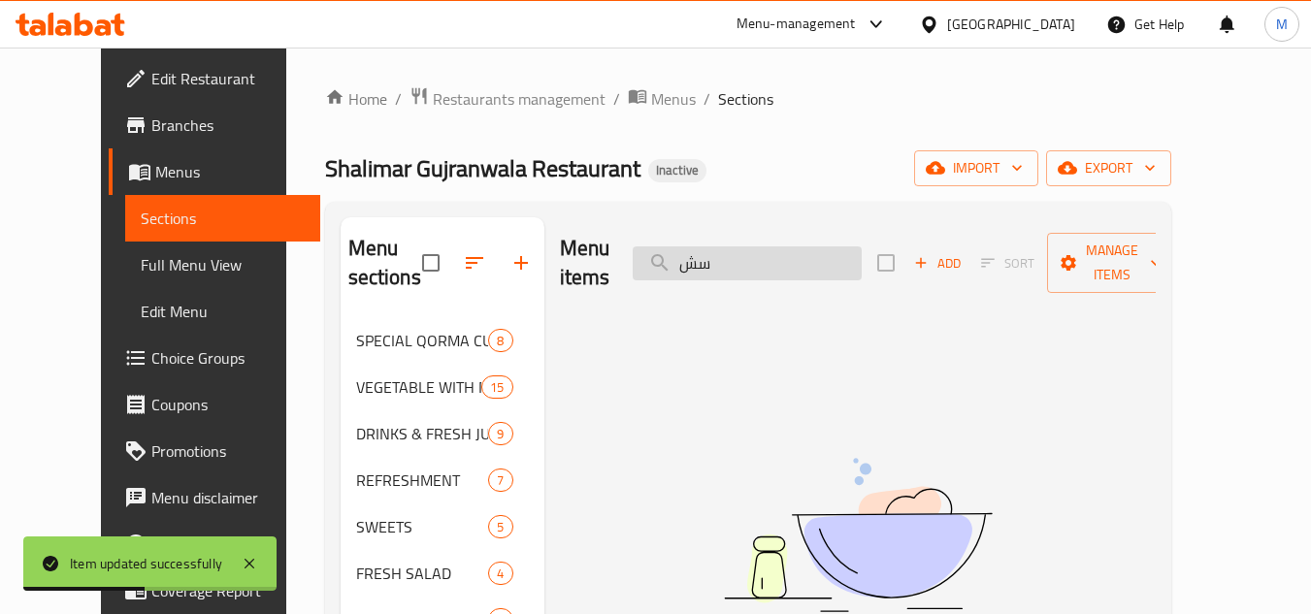
type input "س"
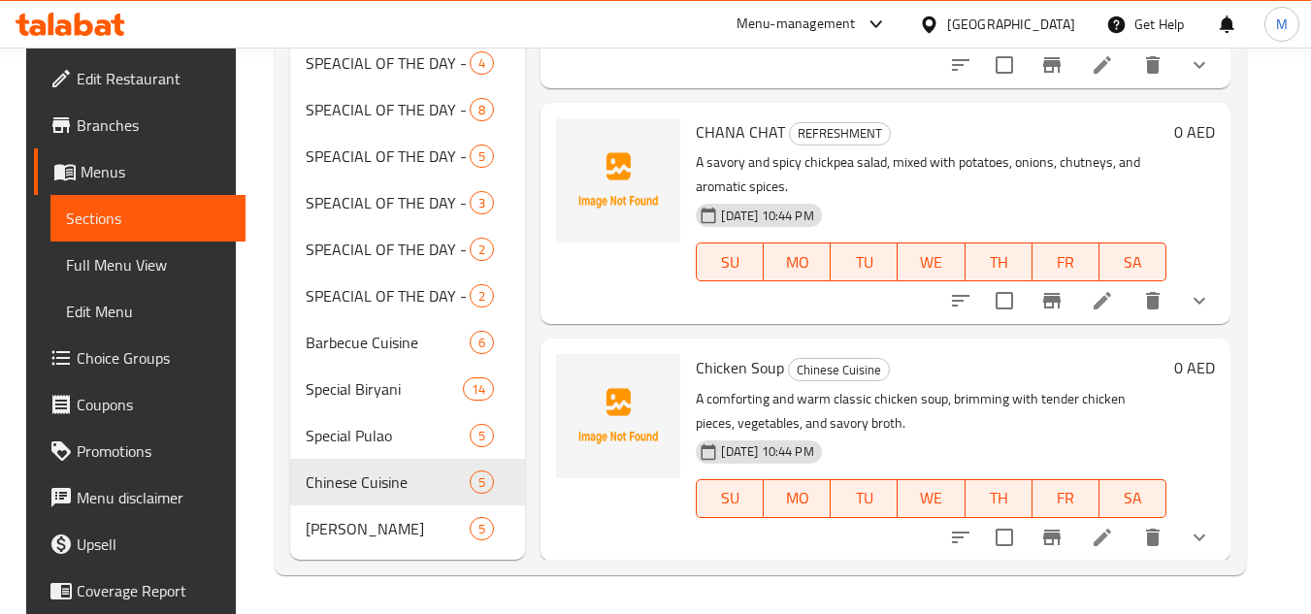
scroll to position [123, 0]
type input "savory"
click at [1114, 308] on icon at bounding box center [1102, 299] width 23 height 23
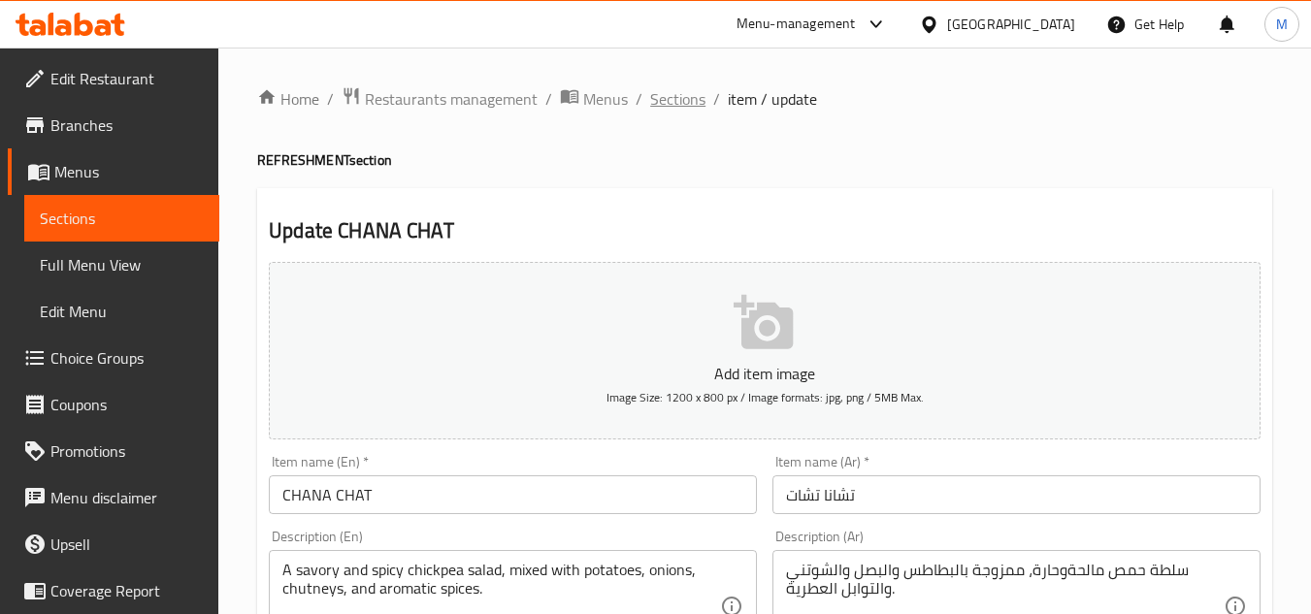
click at [663, 90] on span "Sections" at bounding box center [677, 98] width 55 height 23
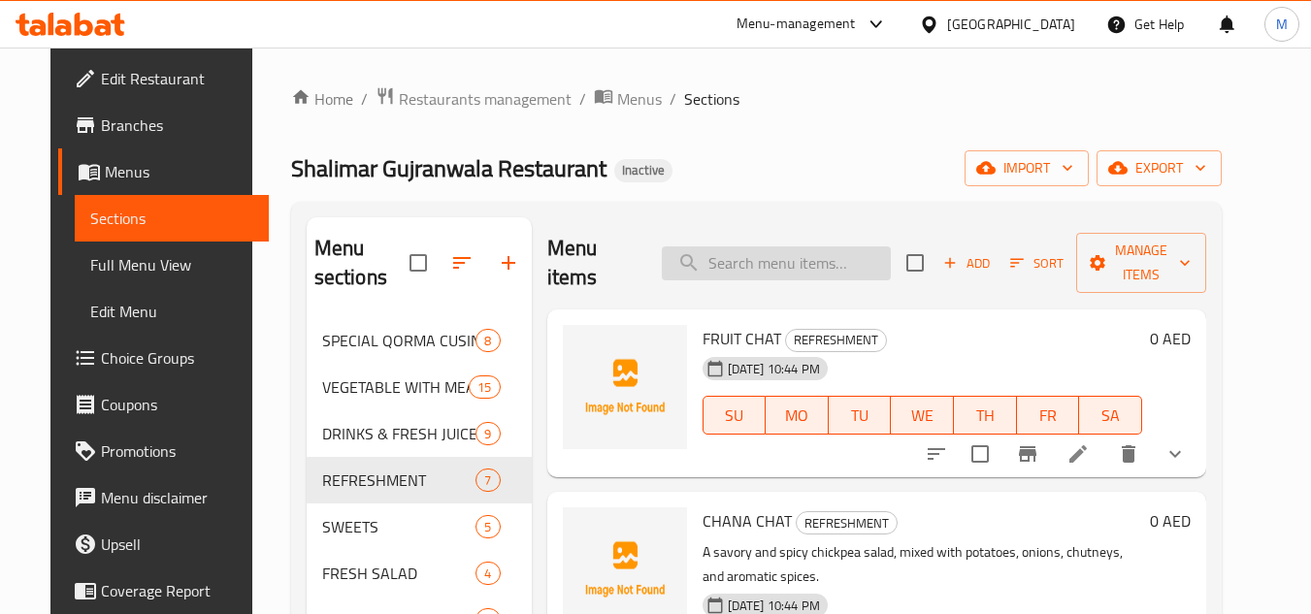
click at [812, 274] on input "search" at bounding box center [776, 263] width 229 height 34
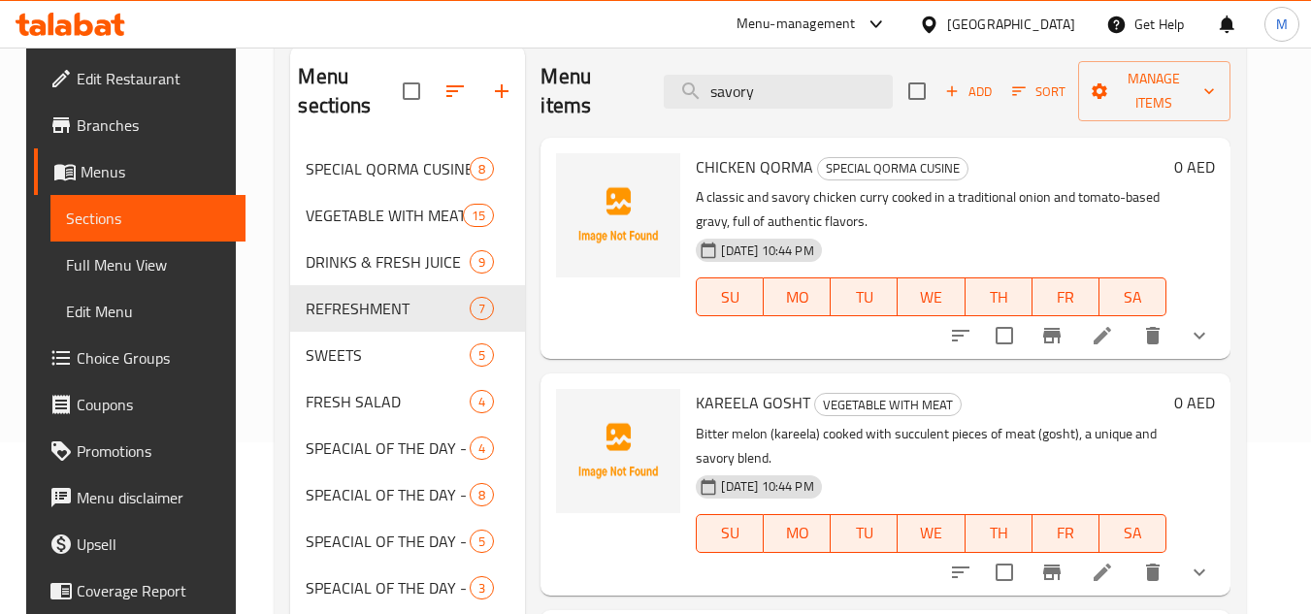
scroll to position [194, 0]
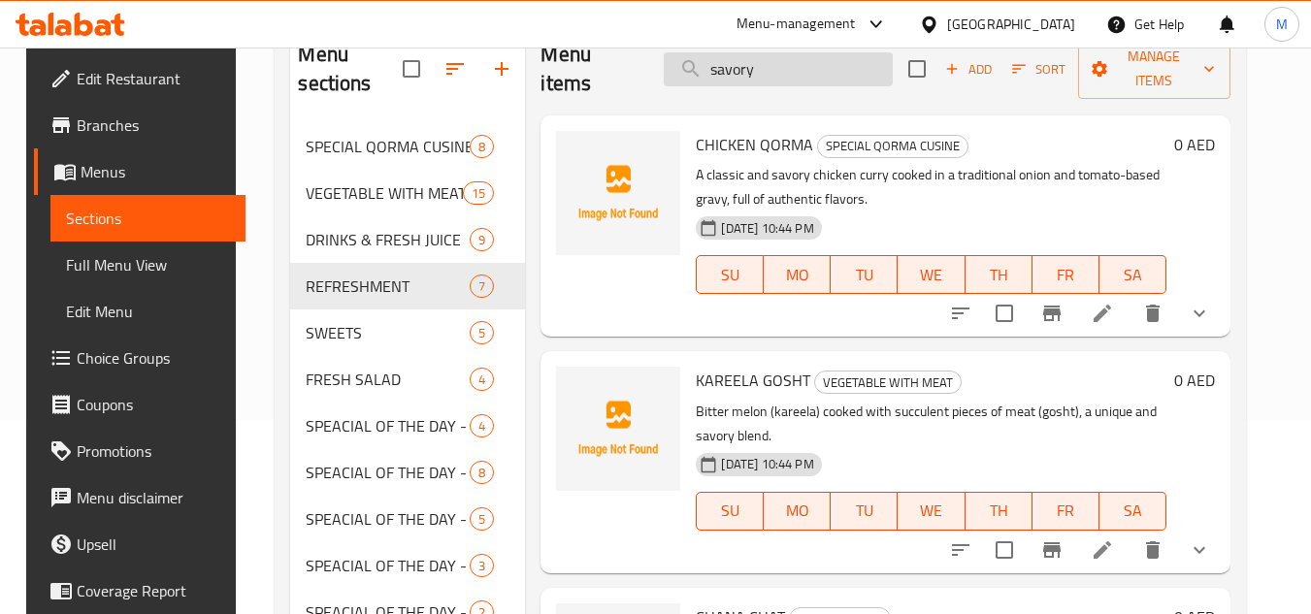
click at [789, 67] on input "savory" at bounding box center [778, 69] width 229 height 34
type input "savory"
click at [1099, 320] on li at bounding box center [1102, 313] width 54 height 35
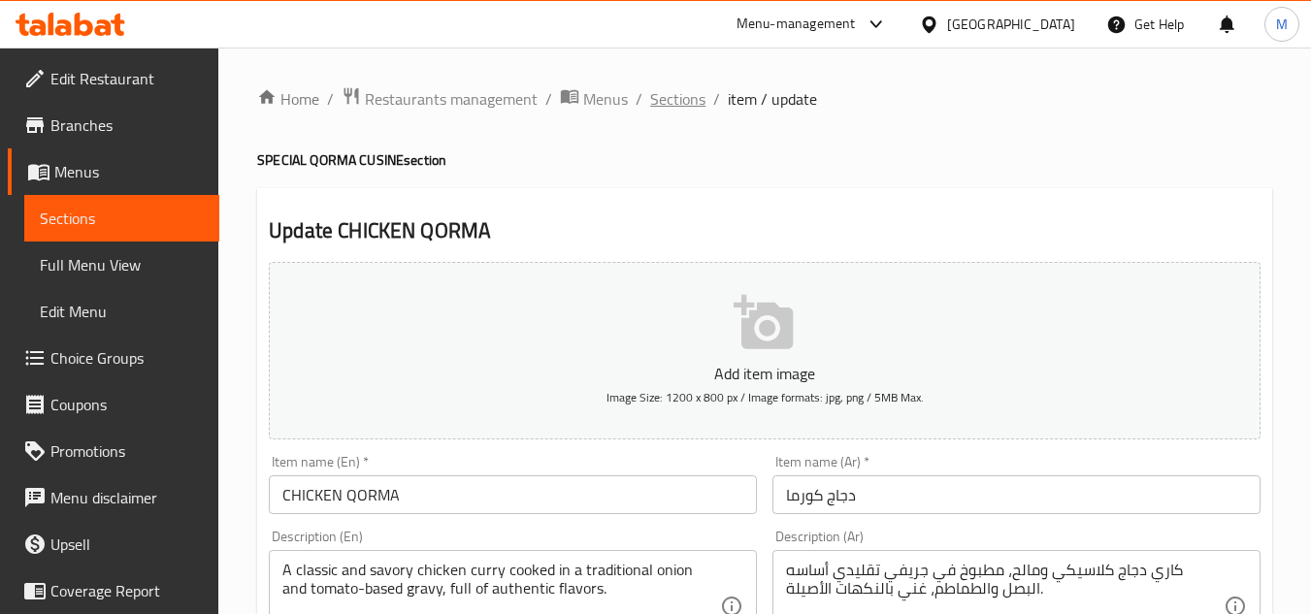
click at [680, 110] on span "Sections" at bounding box center [677, 98] width 55 height 23
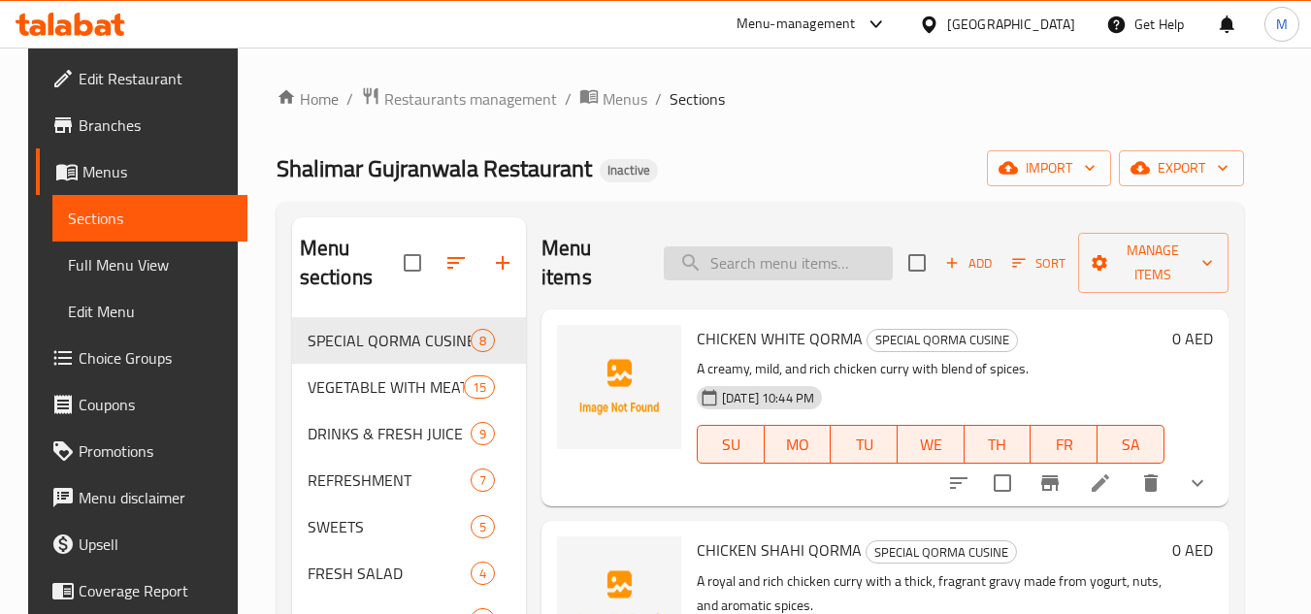
click at [842, 279] on input "search" at bounding box center [778, 263] width 229 height 34
click at [841, 279] on input "search" at bounding box center [778, 263] width 229 height 34
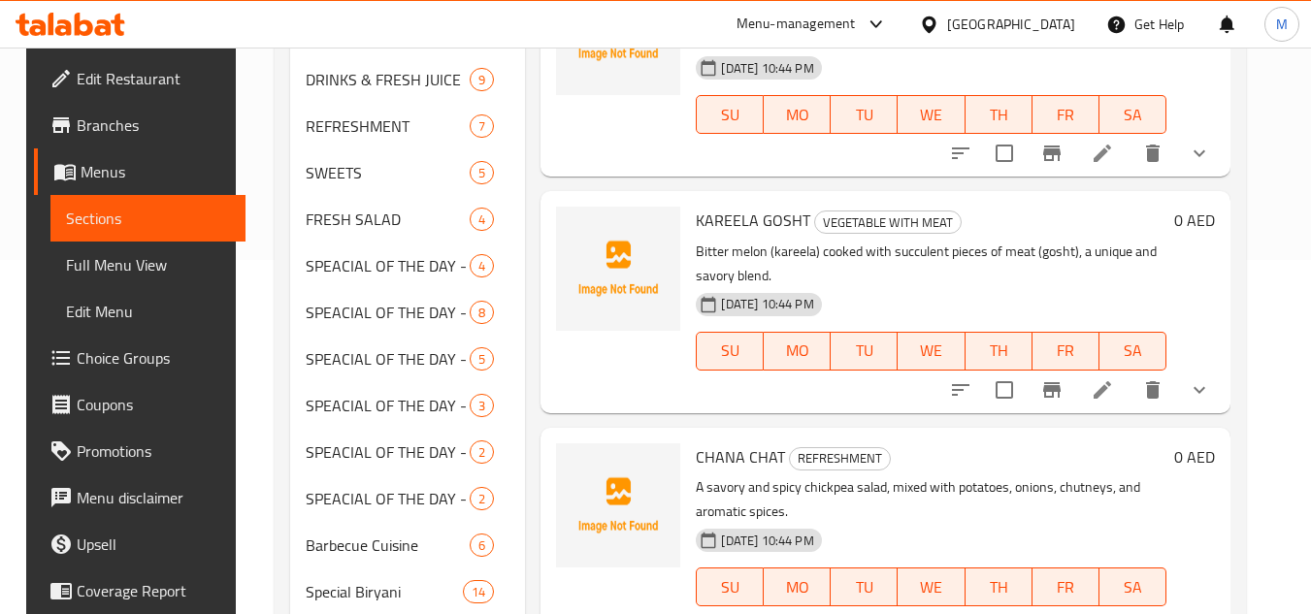
scroll to position [485, 0]
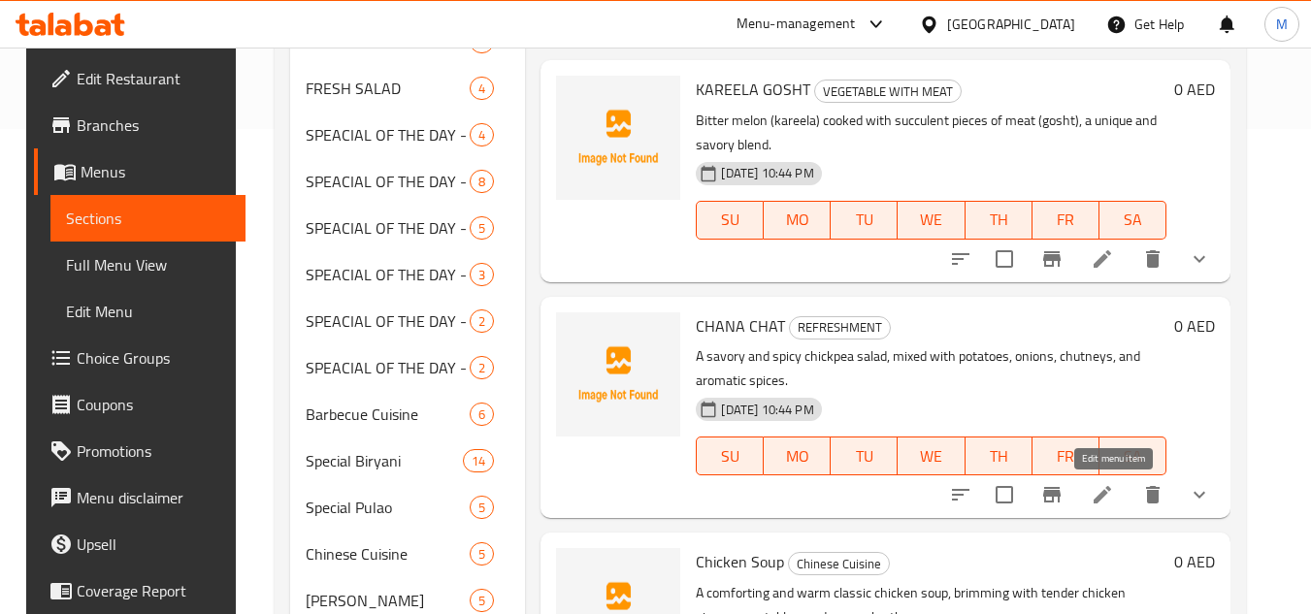
type input "savory"
click at [1108, 488] on icon at bounding box center [1102, 494] width 23 height 23
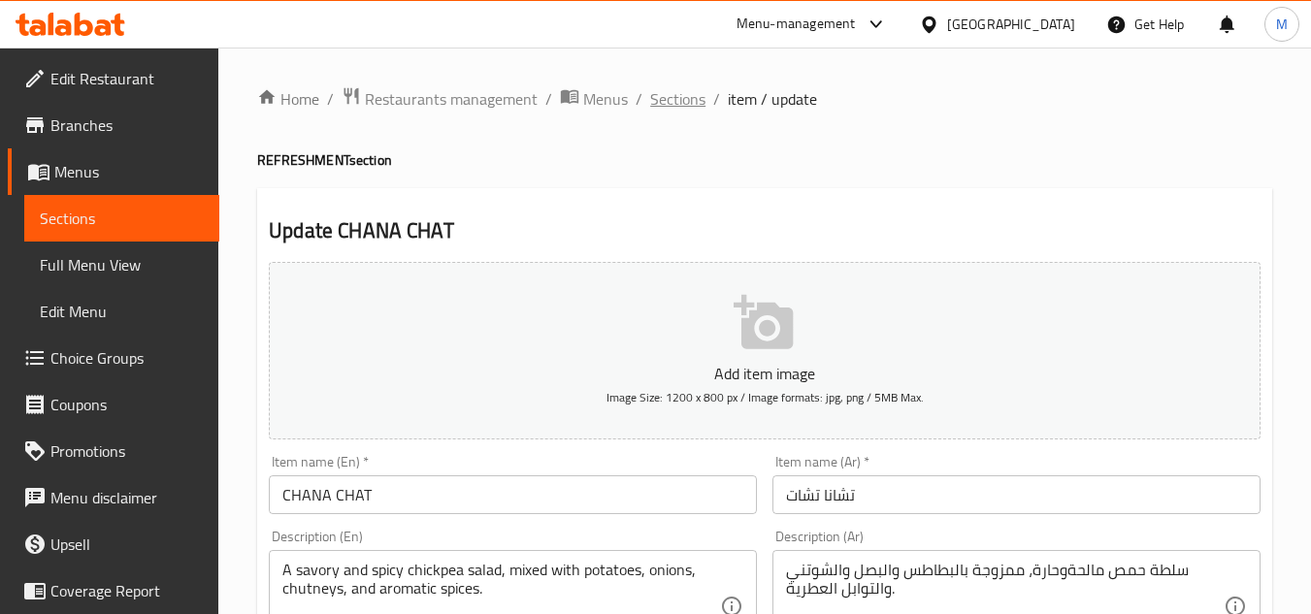
click at [670, 104] on span "Sections" at bounding box center [677, 98] width 55 height 23
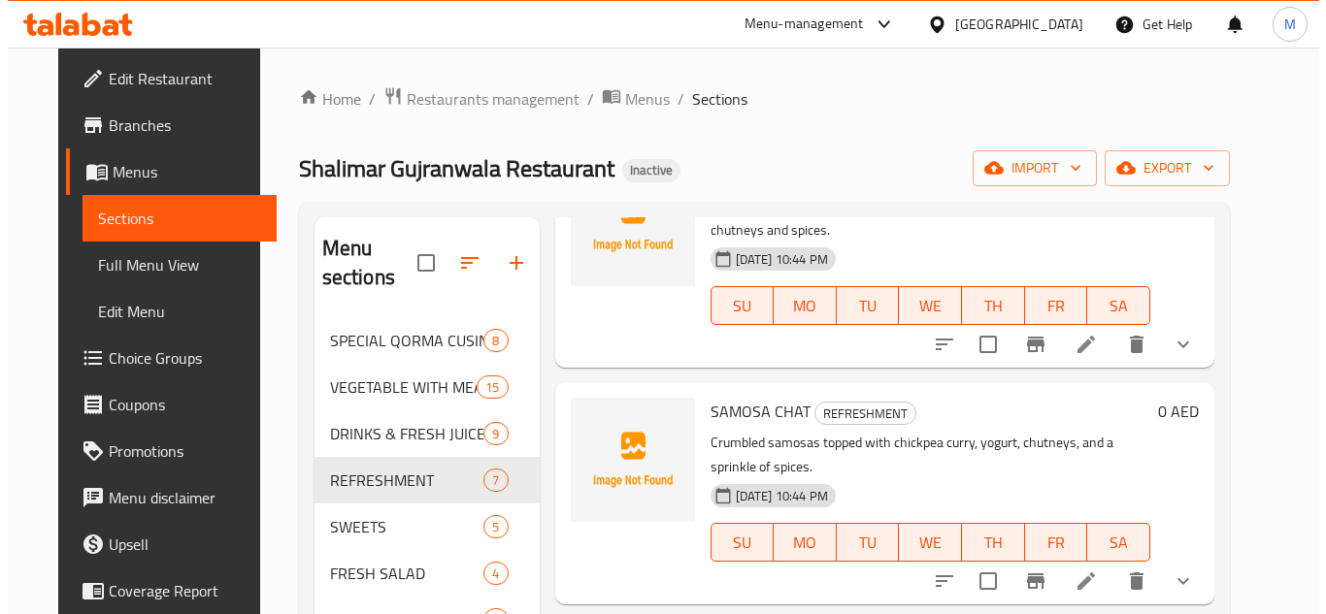
scroll to position [725, 0]
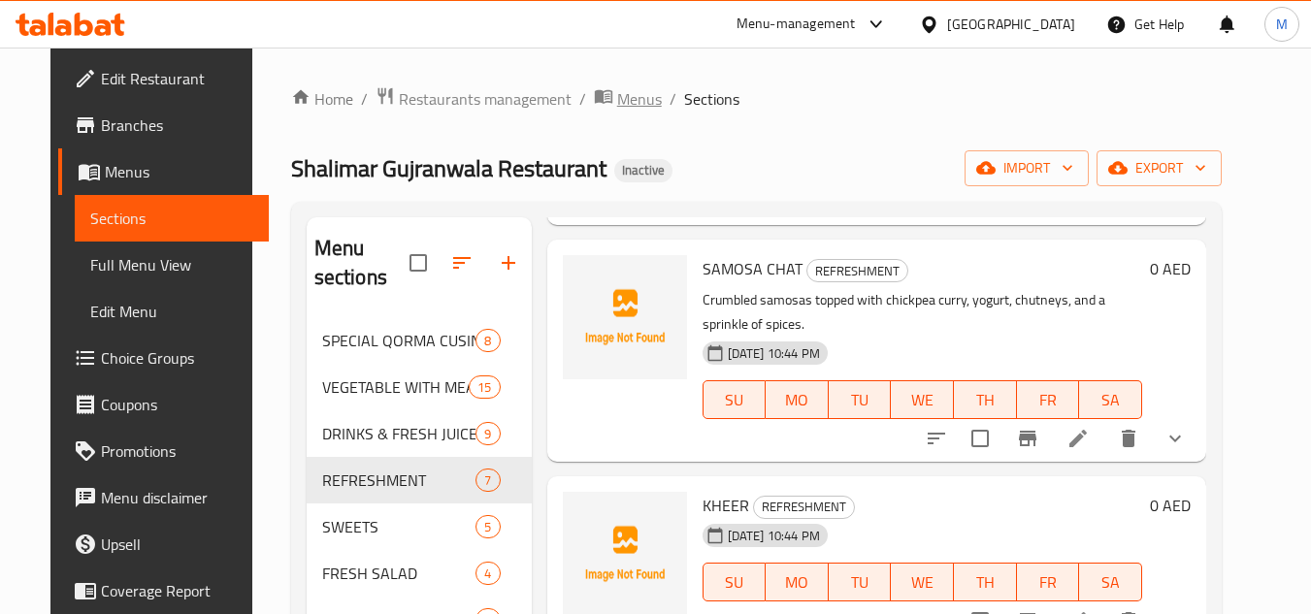
click at [617, 97] on span "Menus" at bounding box center [639, 98] width 45 height 23
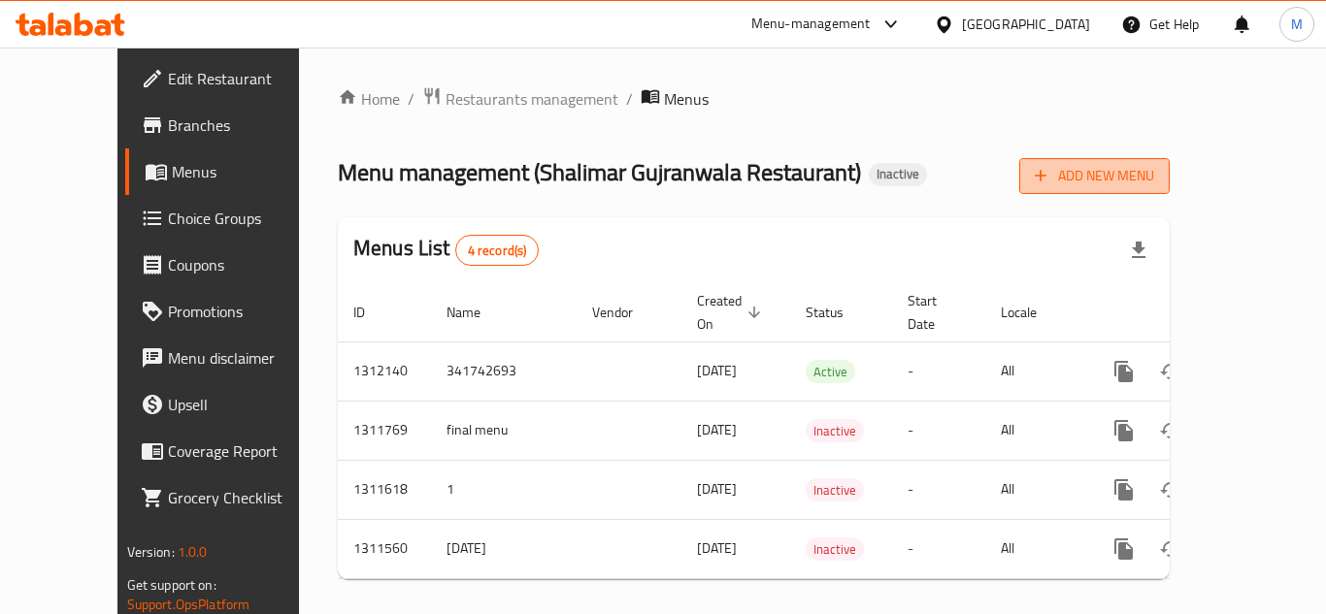
click at [1154, 166] on span "Add New Menu" at bounding box center [1093, 176] width 119 height 24
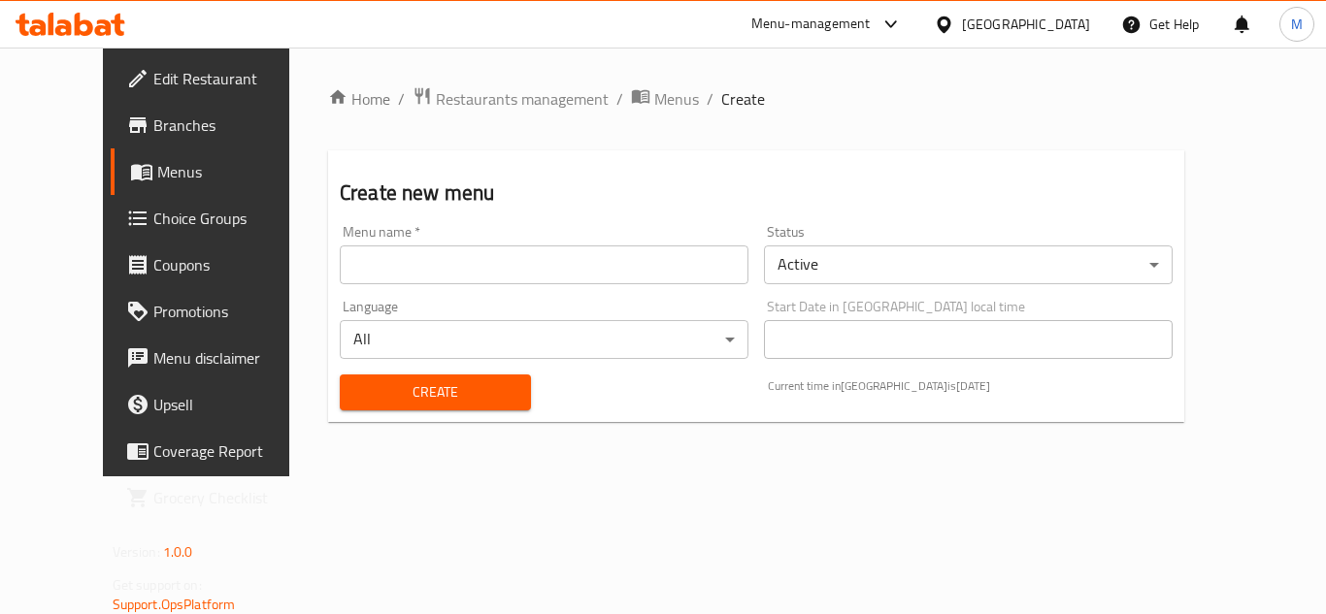
click at [588, 267] on input "text" at bounding box center [544, 265] width 409 height 39
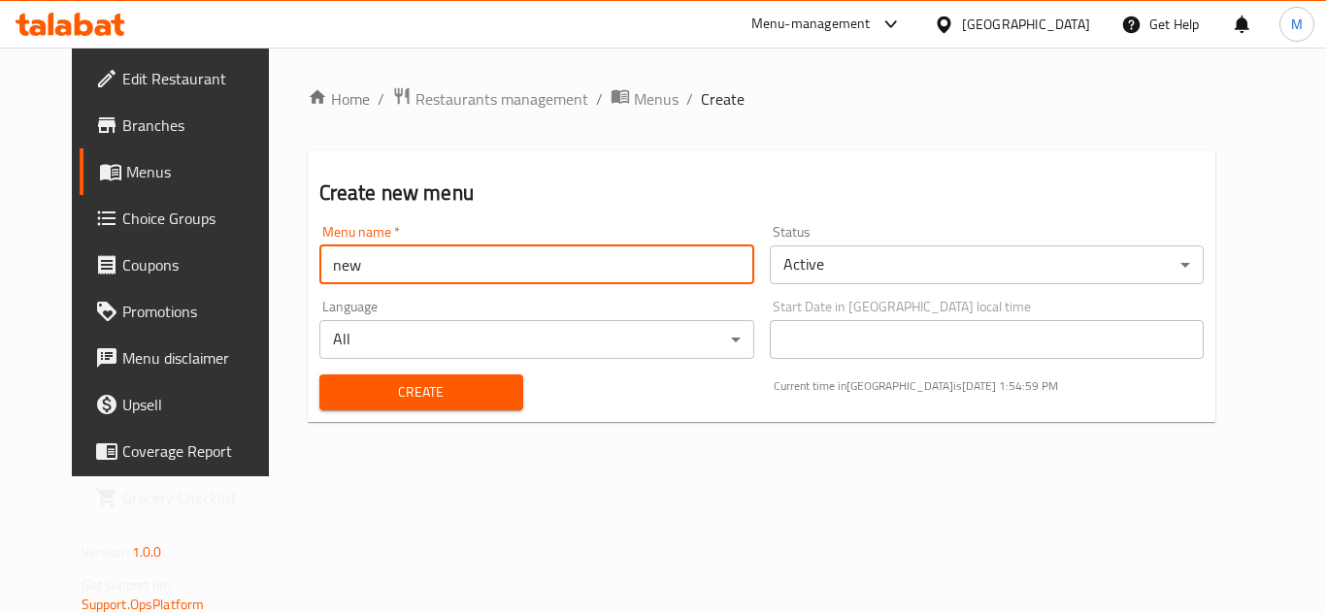
type input "new"
click at [342, 400] on span "Create" at bounding box center [421, 392] width 173 height 24
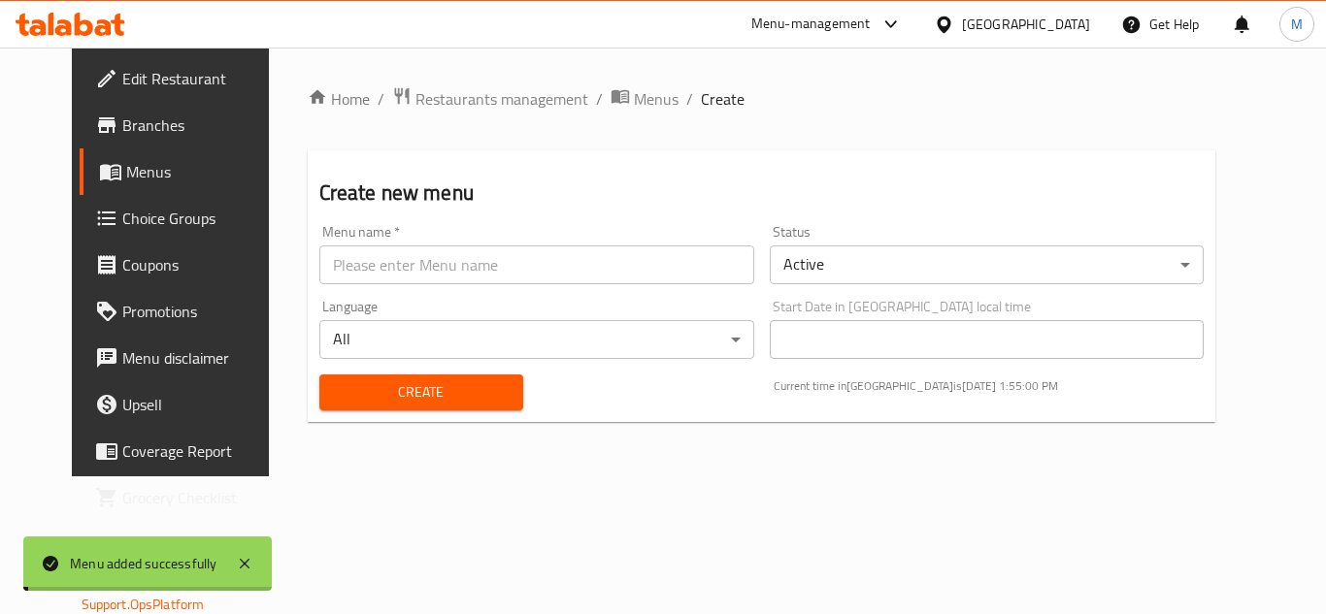
click at [634, 87] on span "Menus" at bounding box center [656, 98] width 45 height 23
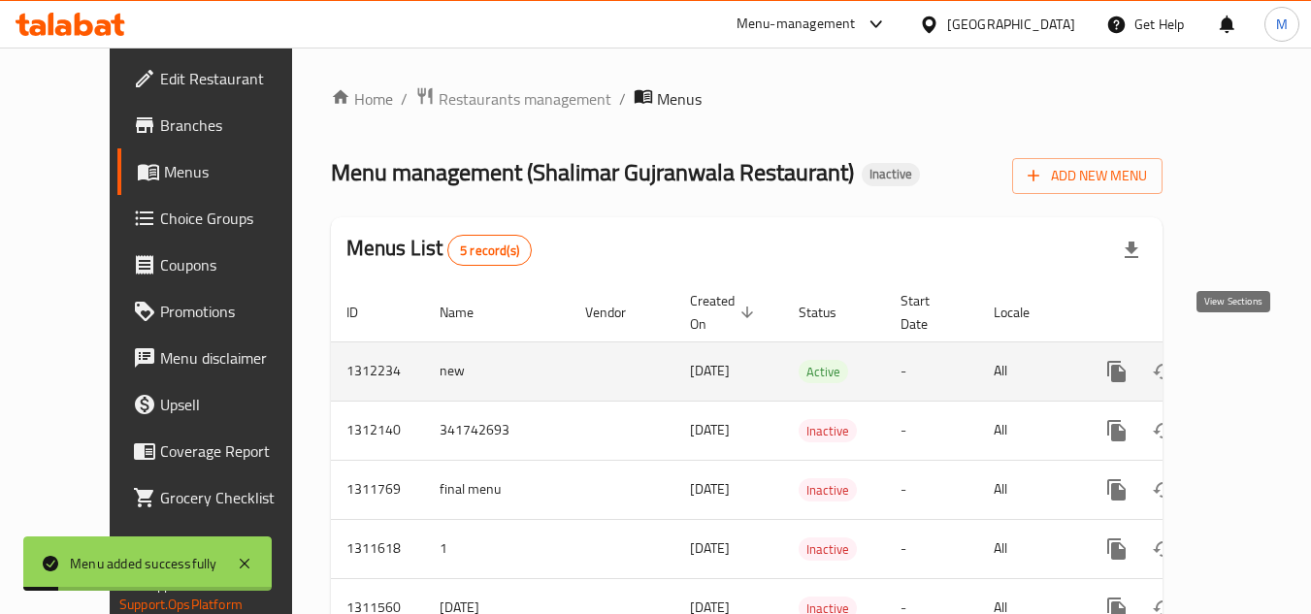
click at [1245, 360] on icon "enhanced table" at bounding box center [1256, 371] width 23 height 23
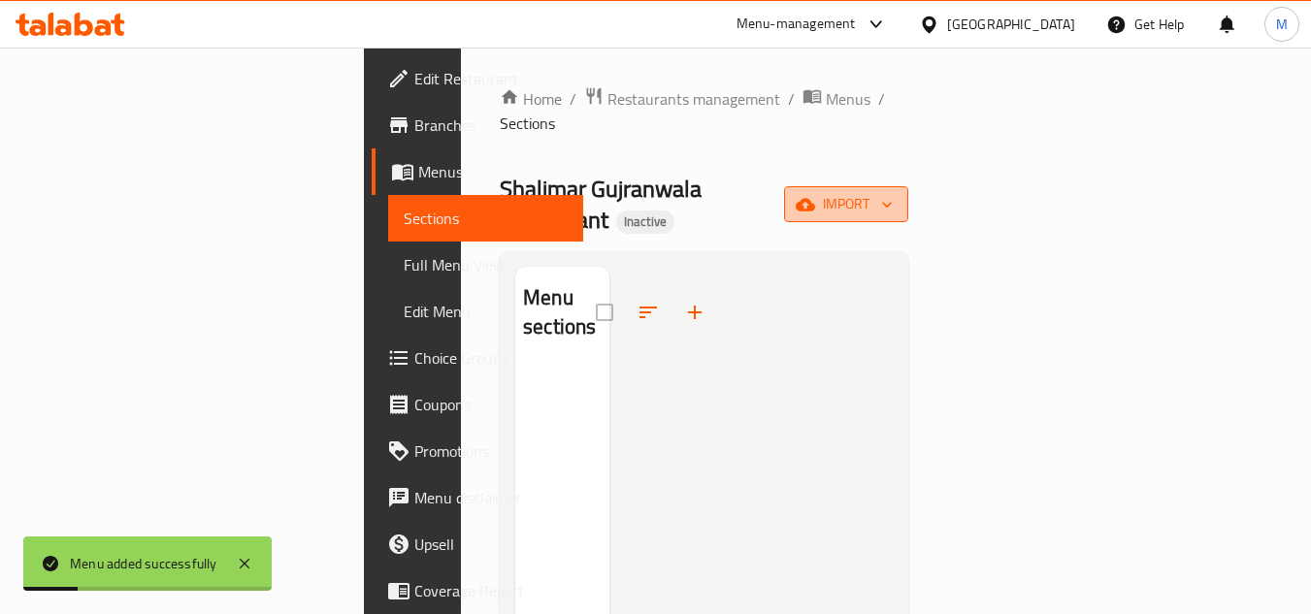
click at [908, 186] on button "import" at bounding box center [846, 204] width 124 height 36
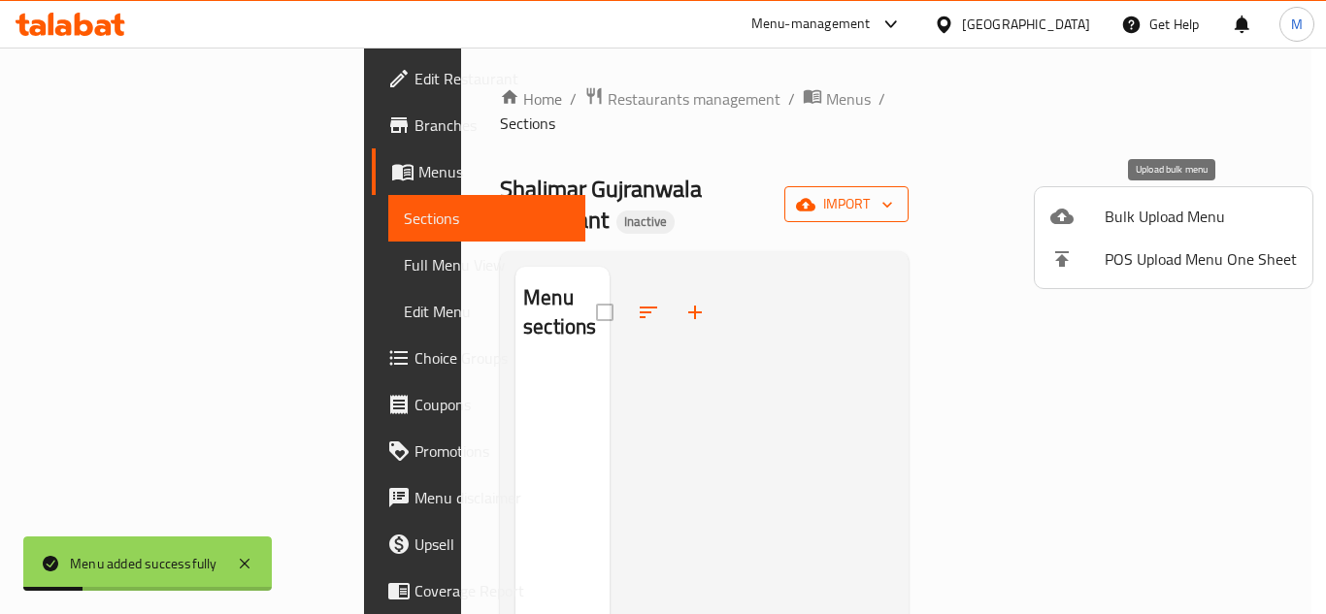
click at [1138, 217] on span "Bulk Upload Menu" at bounding box center [1200, 216] width 192 height 23
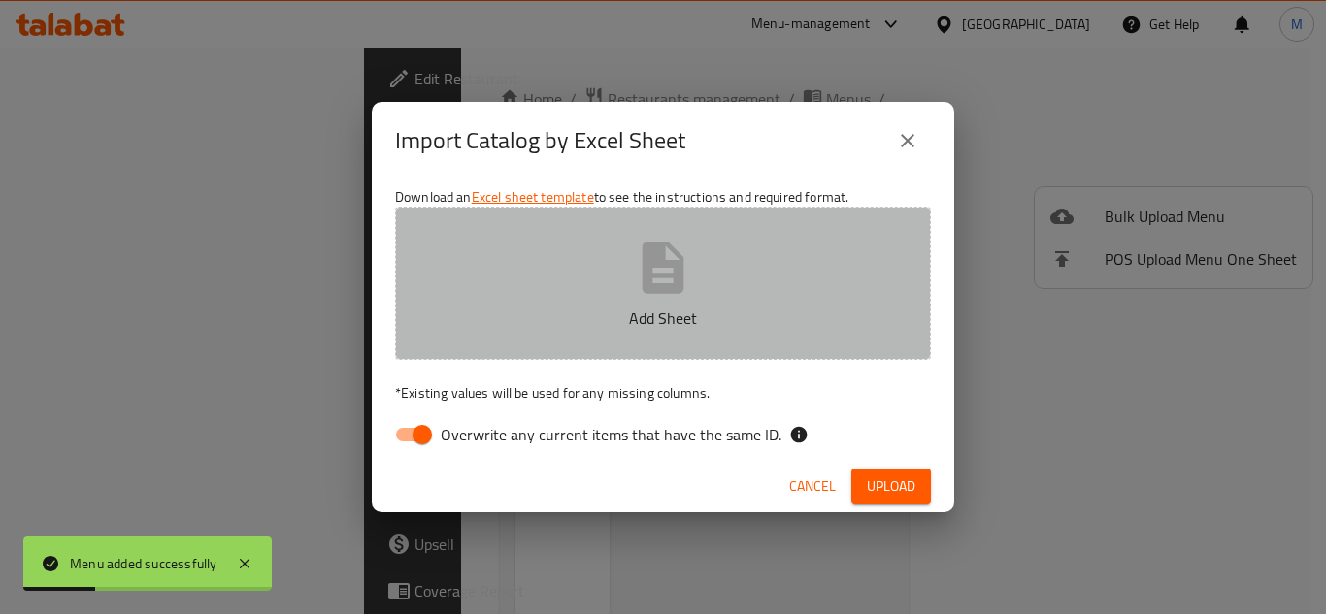
click at [727, 333] on button "Add Sheet" at bounding box center [663, 283] width 536 height 153
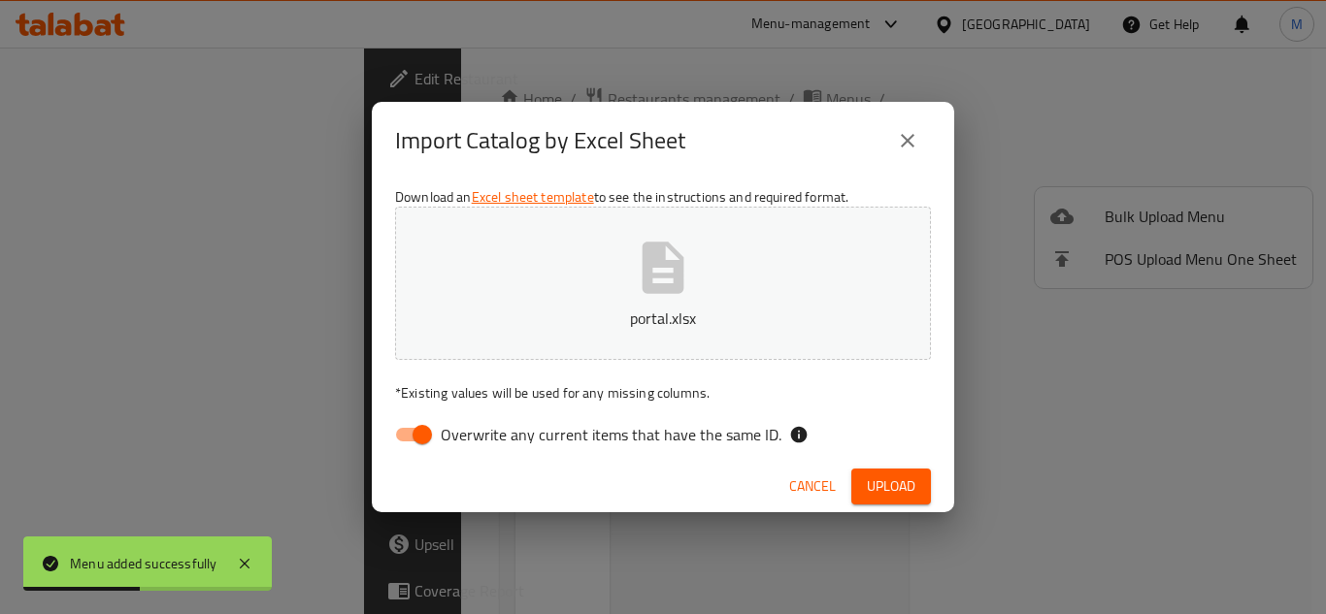
click at [598, 446] on span "Overwrite any current items that have the same ID." at bounding box center [611, 434] width 341 height 23
click at [477, 447] on input "Overwrite any current items that have the same ID." at bounding box center [422, 434] width 111 height 37
checkbox input "false"
click at [931, 483] on div "Cancel Upload" at bounding box center [663, 486] width 582 height 51
click at [911, 484] on span "Upload" at bounding box center [891, 487] width 49 height 24
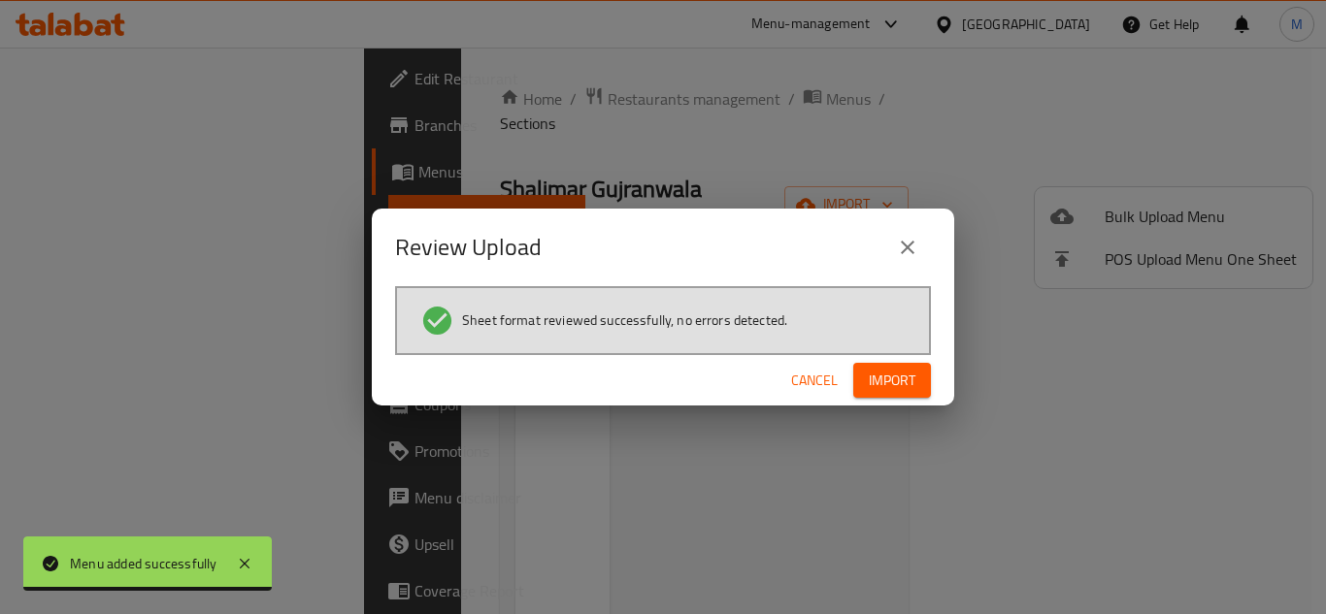
click at [895, 367] on button "Import" at bounding box center [892, 381] width 78 height 36
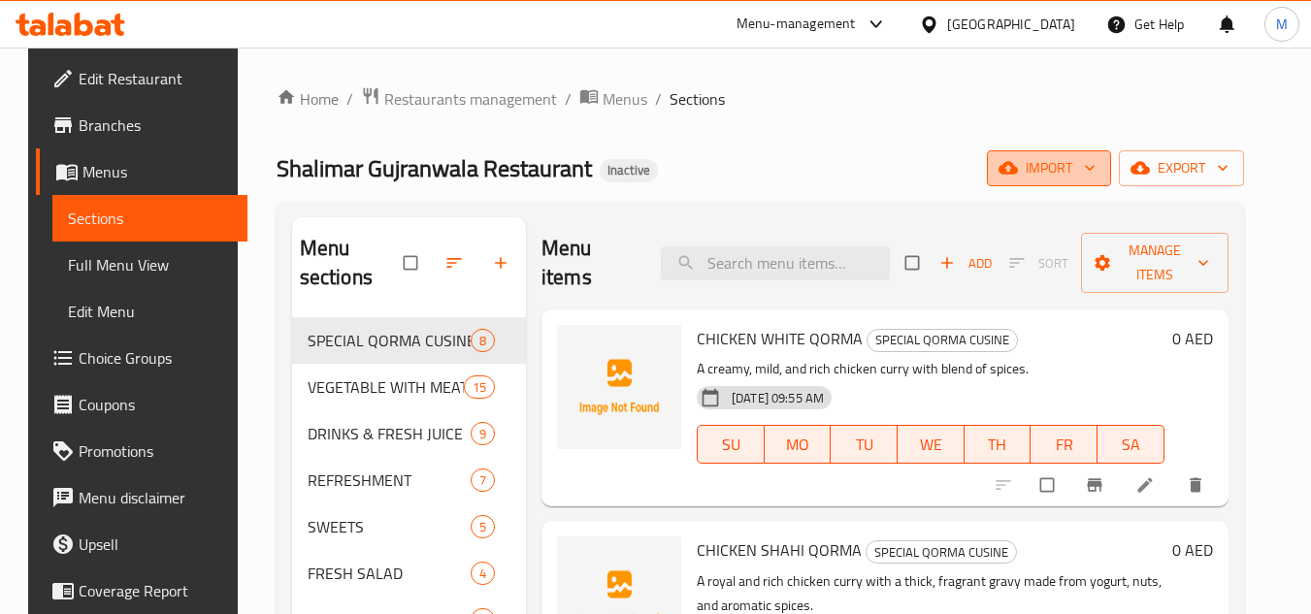
click at [1058, 161] on span "import" at bounding box center [1048, 168] width 93 height 24
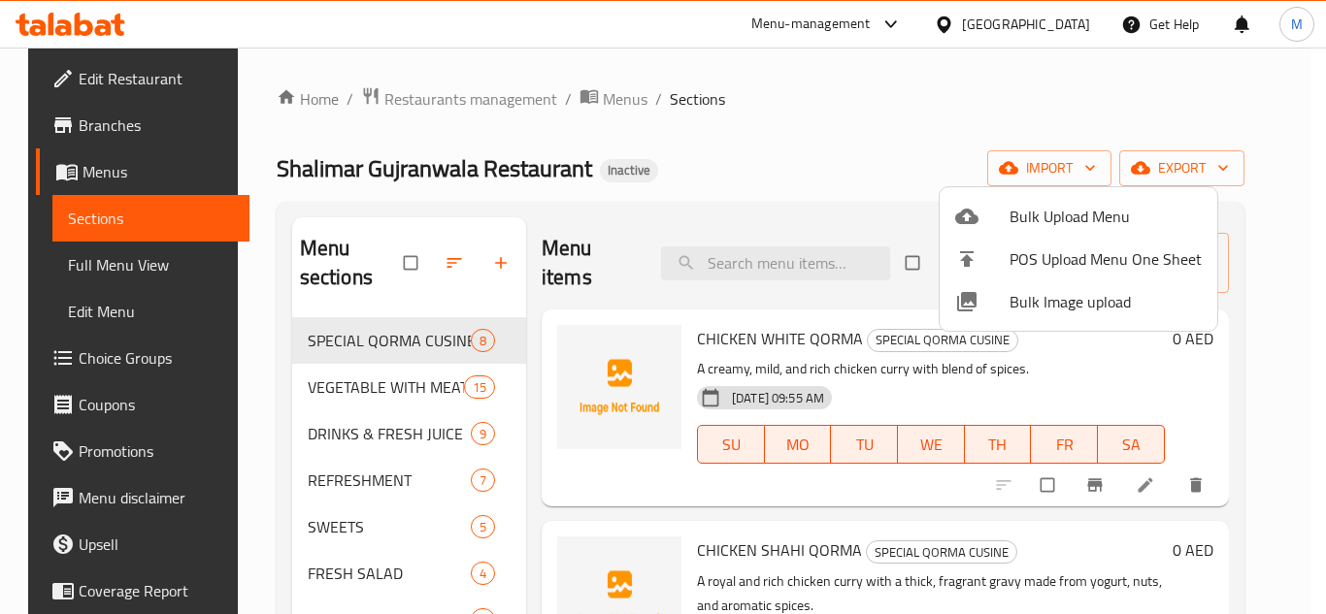
click at [1034, 212] on span "Bulk Upload Menu" at bounding box center [1105, 216] width 192 height 23
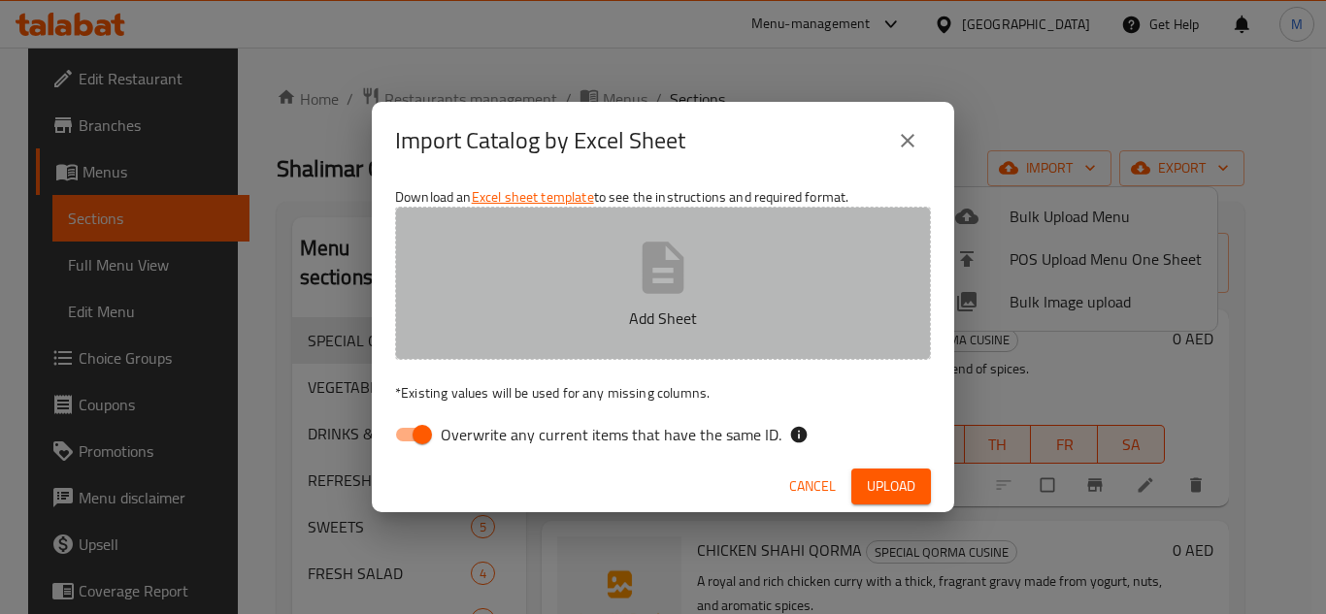
click at [693, 303] on button "Add Sheet" at bounding box center [663, 283] width 536 height 153
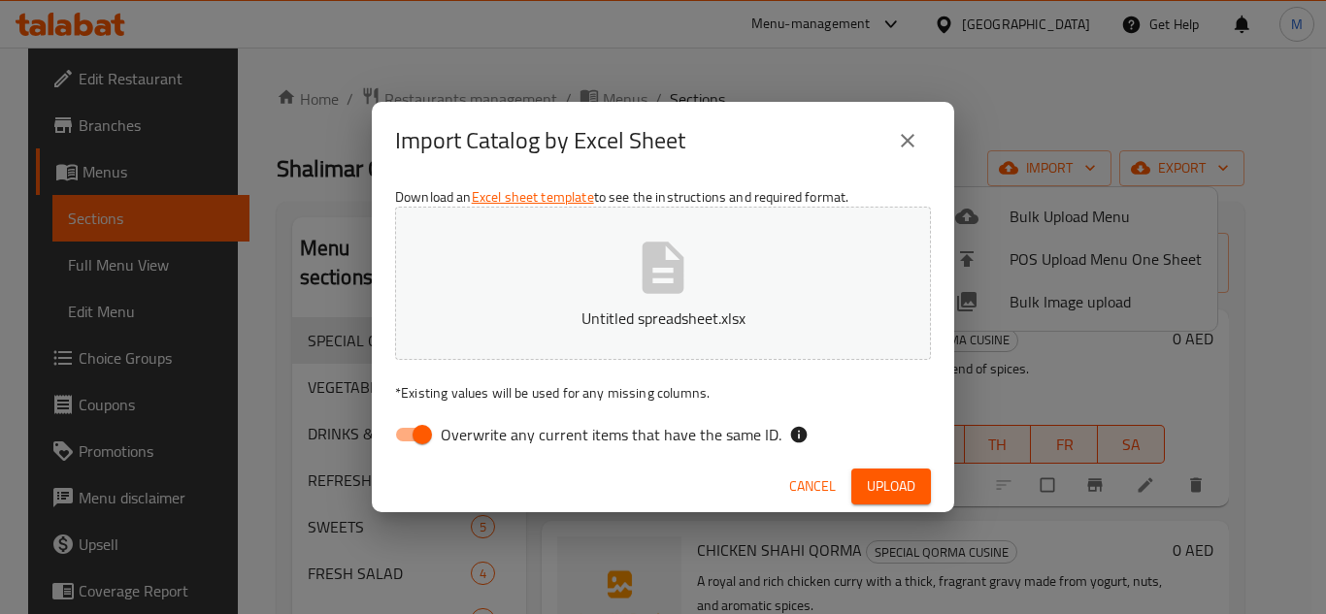
click at [618, 429] on span "Overwrite any current items that have the same ID." at bounding box center [611, 434] width 341 height 23
click at [477, 429] on input "Overwrite any current items that have the same ID." at bounding box center [422, 434] width 111 height 37
checkbox input "false"
click at [901, 479] on span "Upload" at bounding box center [891, 487] width 49 height 24
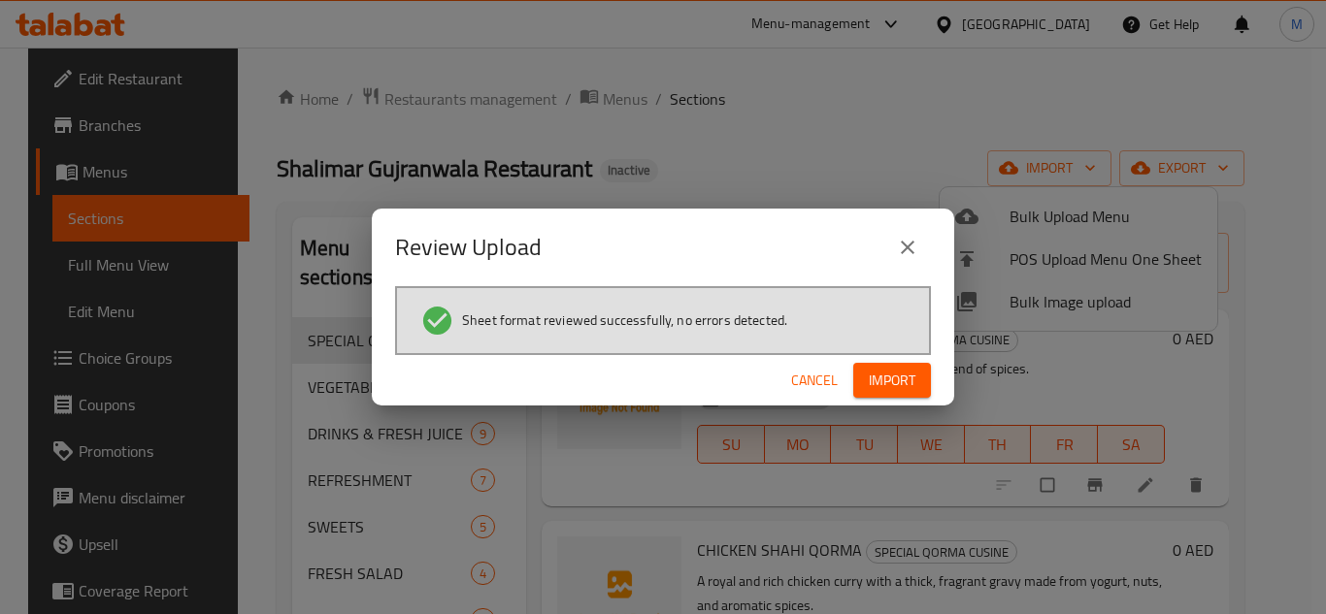
click at [908, 385] on span "Import" at bounding box center [892, 381] width 47 height 24
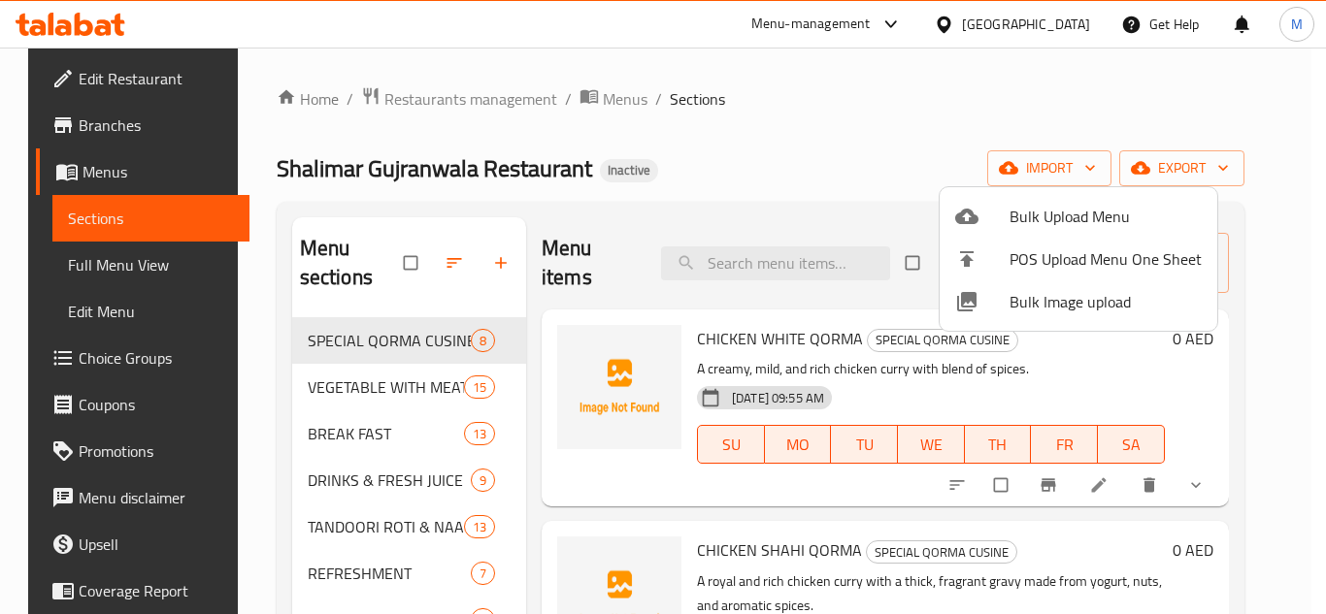
click at [794, 154] on div at bounding box center [663, 307] width 1326 height 614
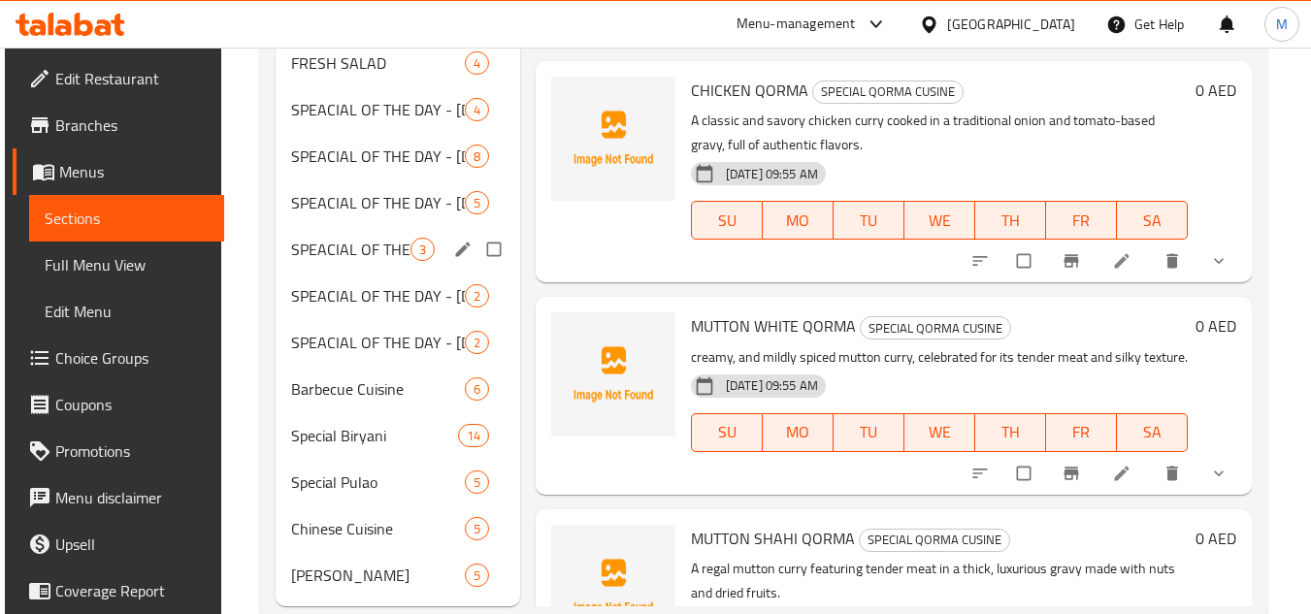
scroll to position [743, 0]
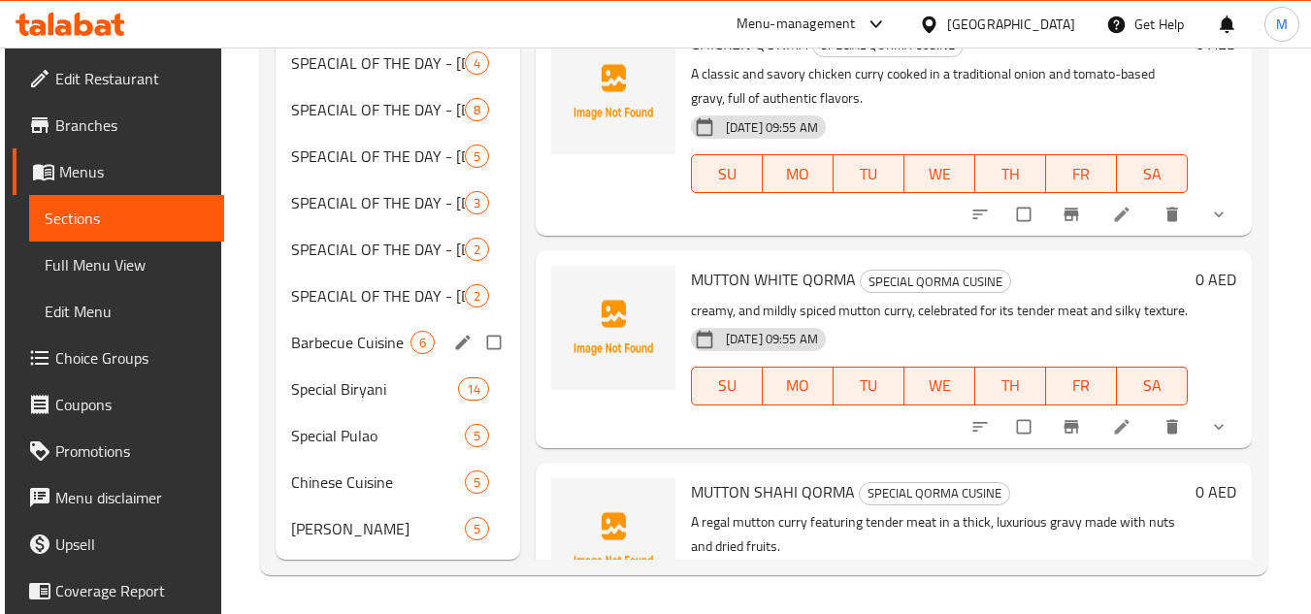
click at [346, 340] on span "Barbecue Cuisine" at bounding box center [350, 342] width 118 height 23
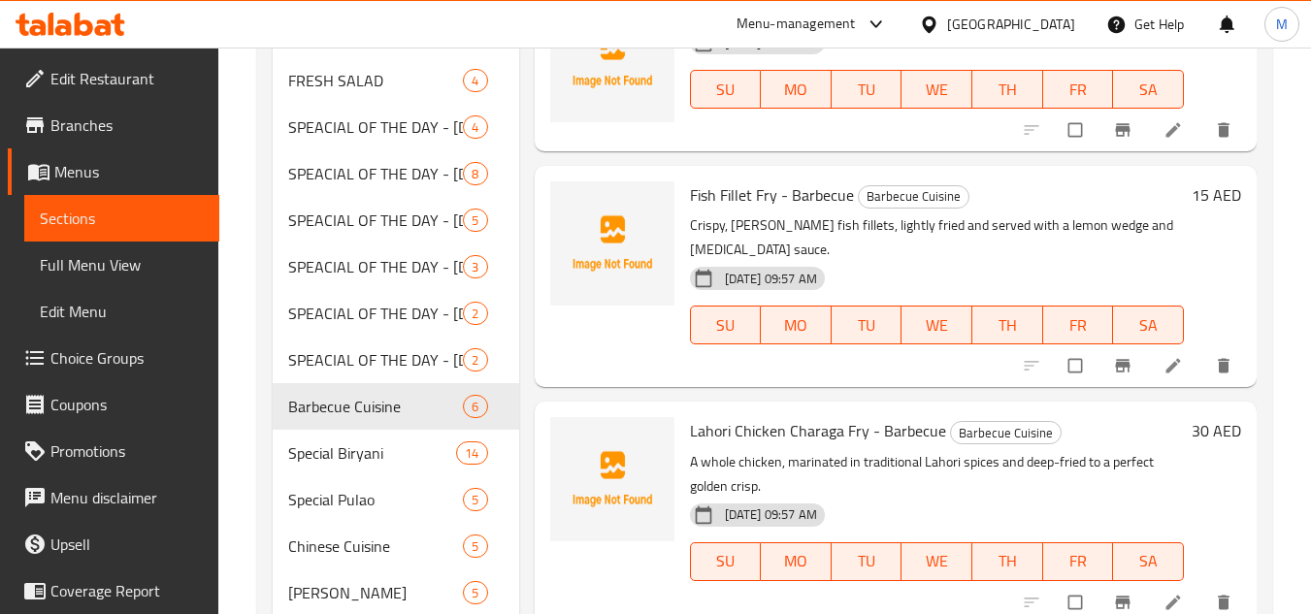
scroll to position [743, 0]
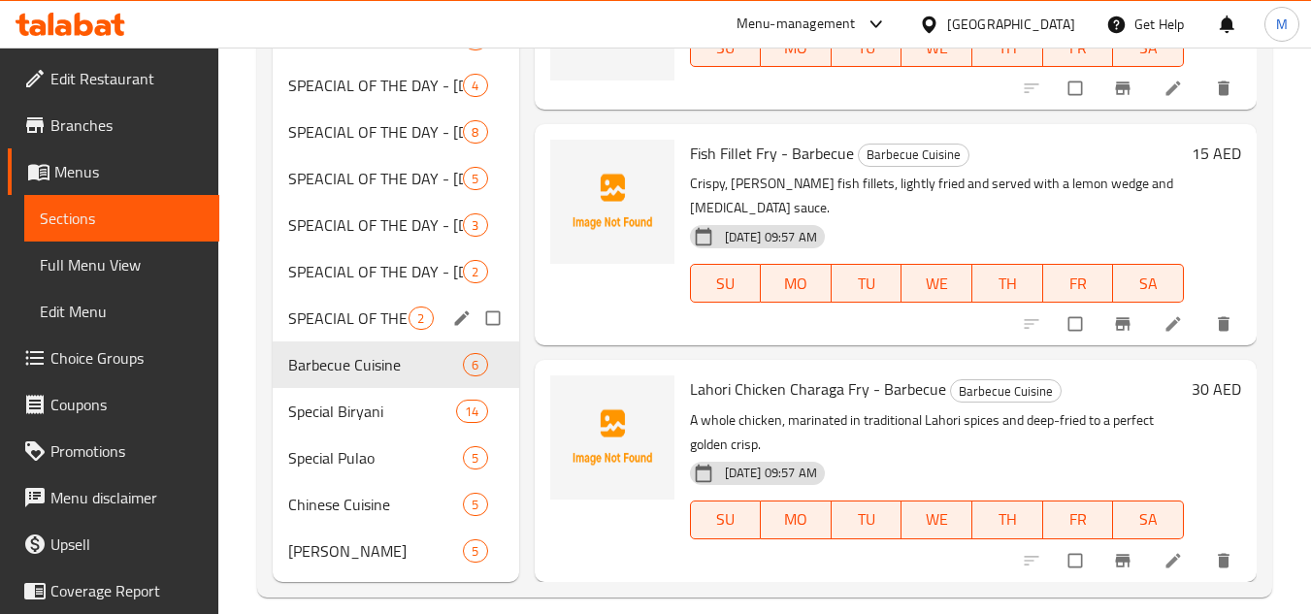
scroll to position [743, 0]
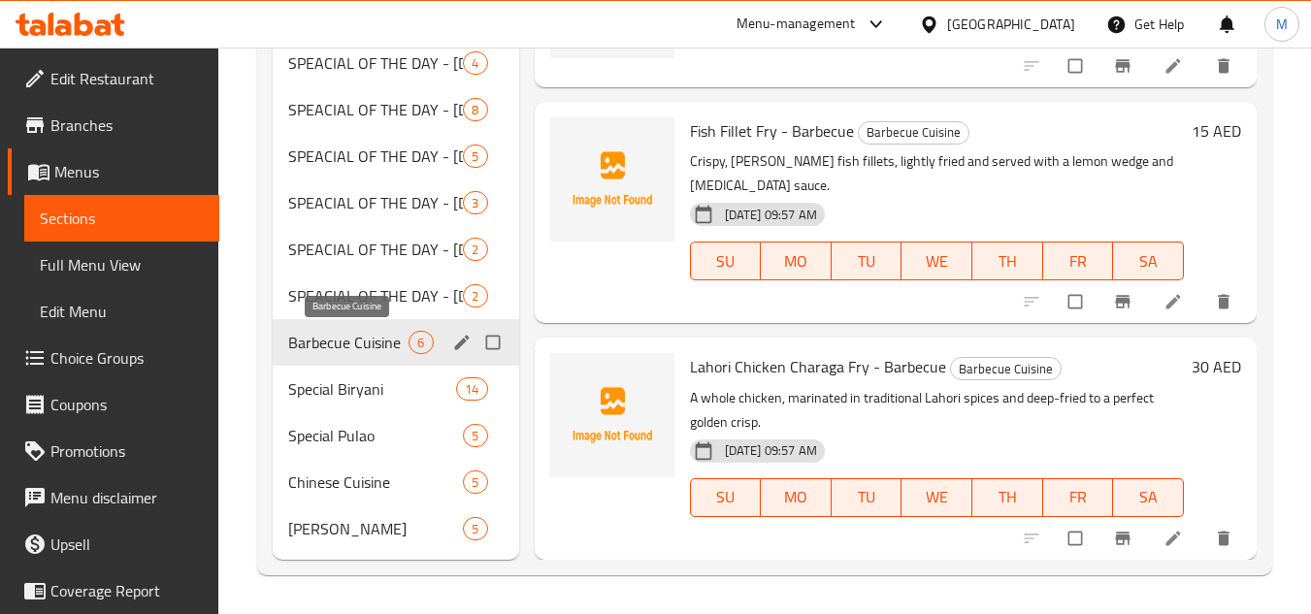
click at [348, 336] on span "Barbecue Cuisine" at bounding box center [348, 342] width 120 height 23
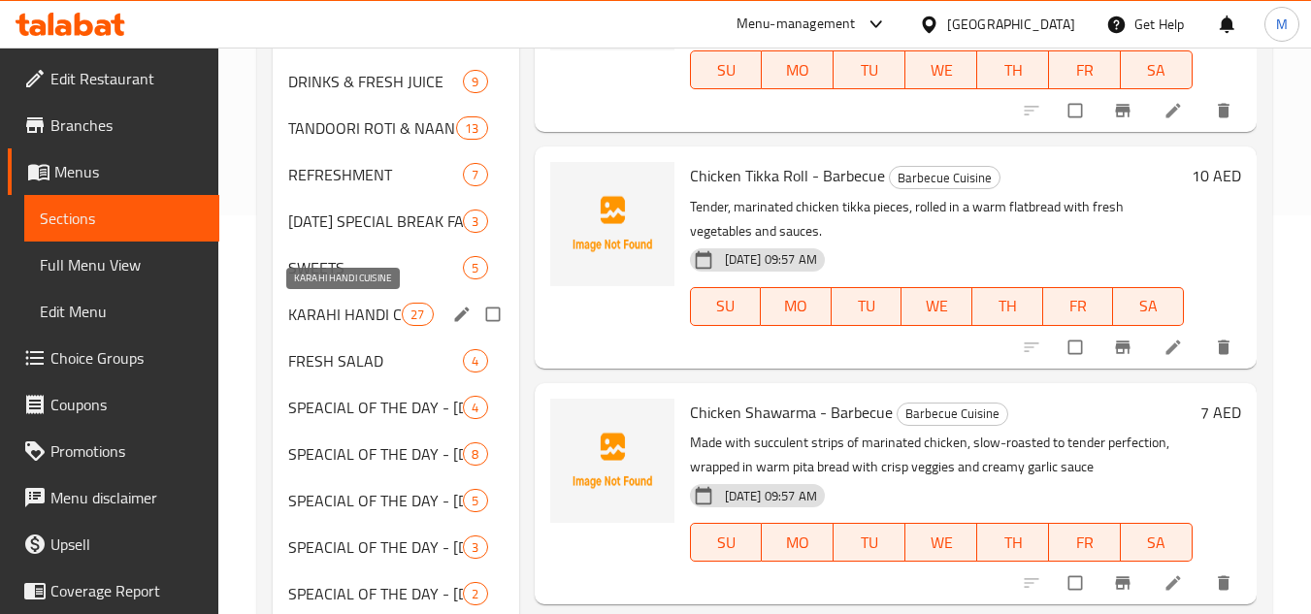
scroll to position [646, 0]
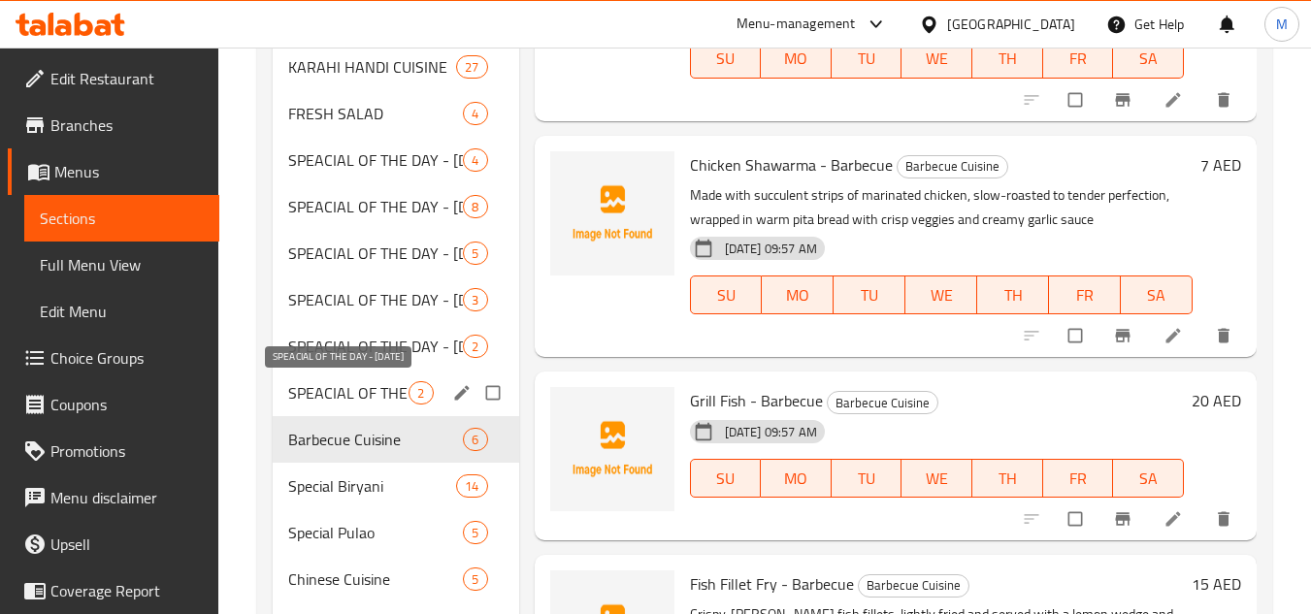
click at [382, 402] on span "SPEACIAL OF THE DAY - [DATE]" at bounding box center [348, 392] width 120 height 23
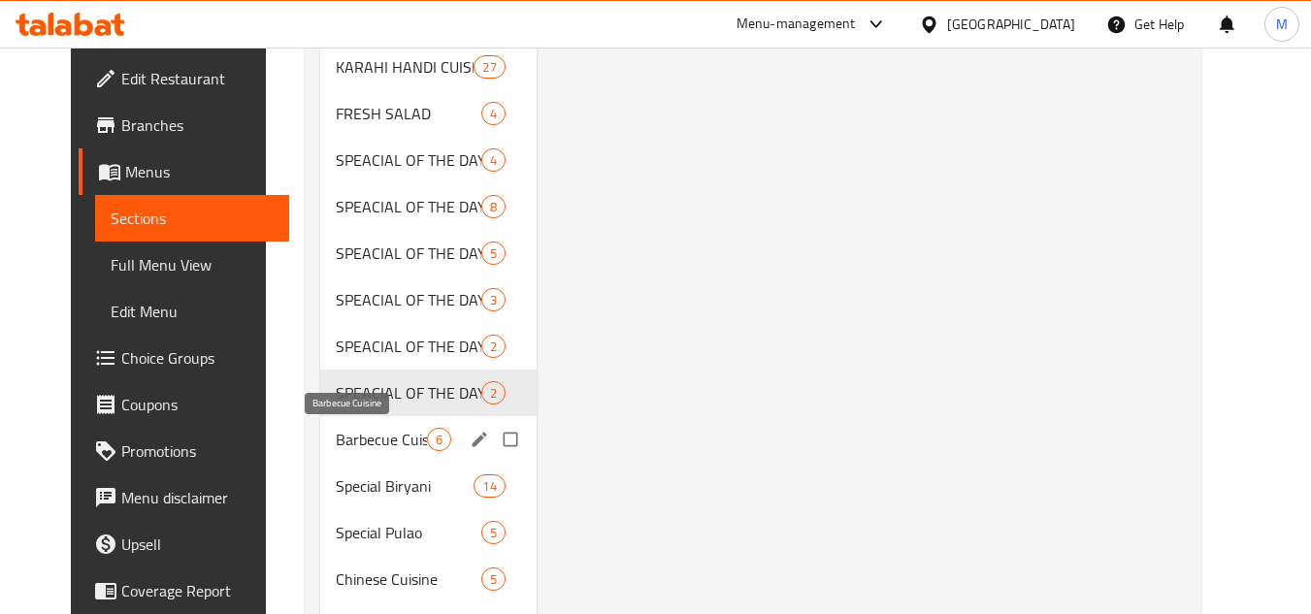
click at [384, 439] on span "Barbecue Cuisine" at bounding box center [381, 439] width 91 height 23
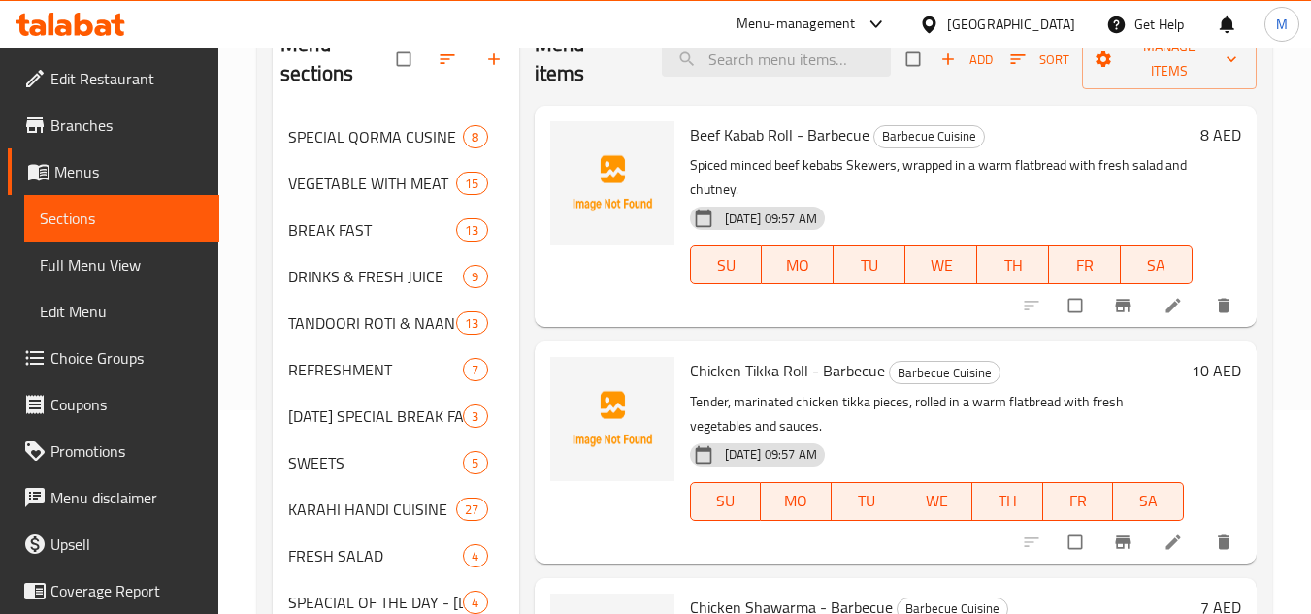
scroll to position [582, 0]
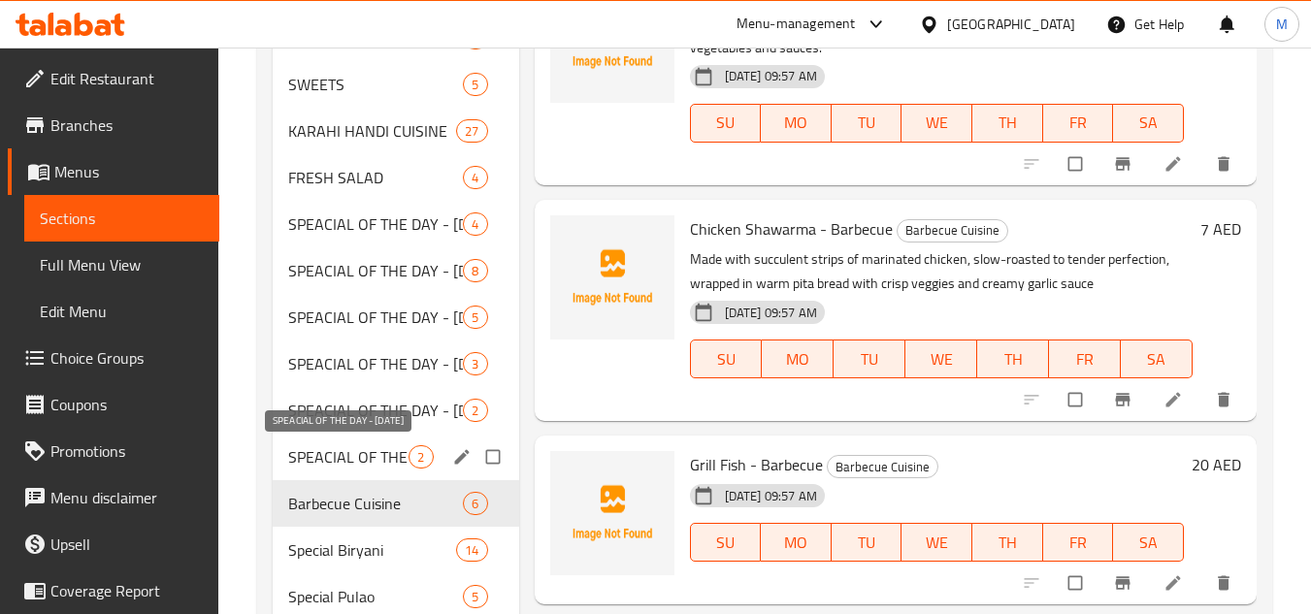
click at [373, 458] on span "SPEACIAL OF THE DAY - [DATE]" at bounding box center [348, 456] width 120 height 23
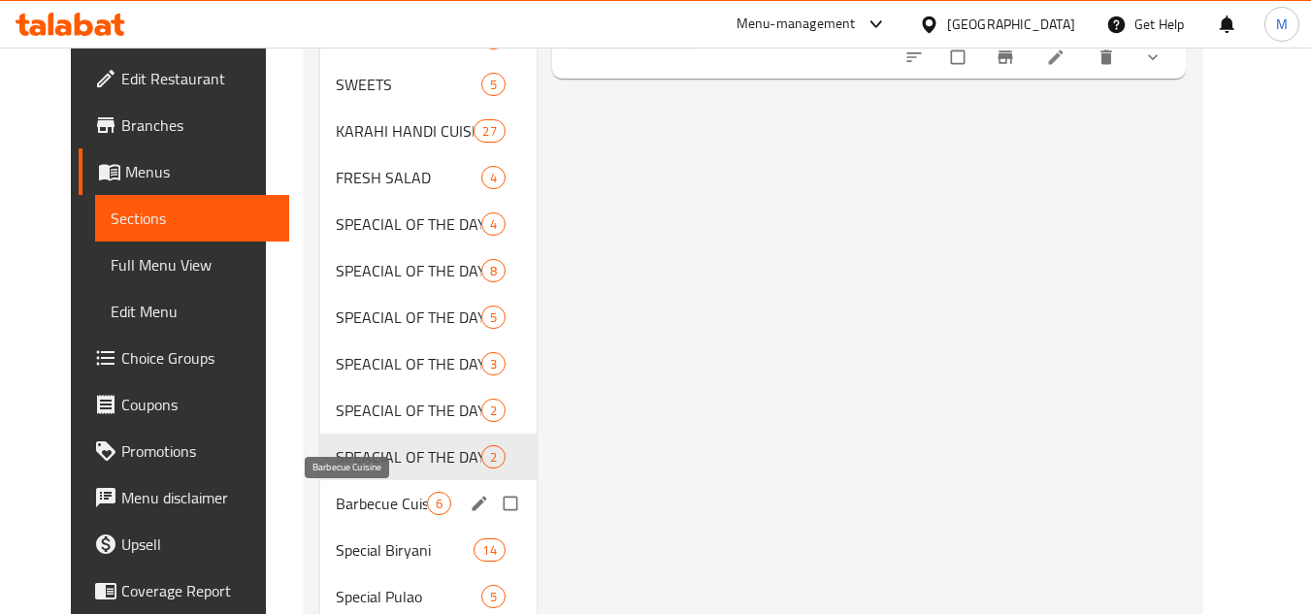
click at [363, 494] on span "Barbecue Cuisine" at bounding box center [381, 503] width 91 height 23
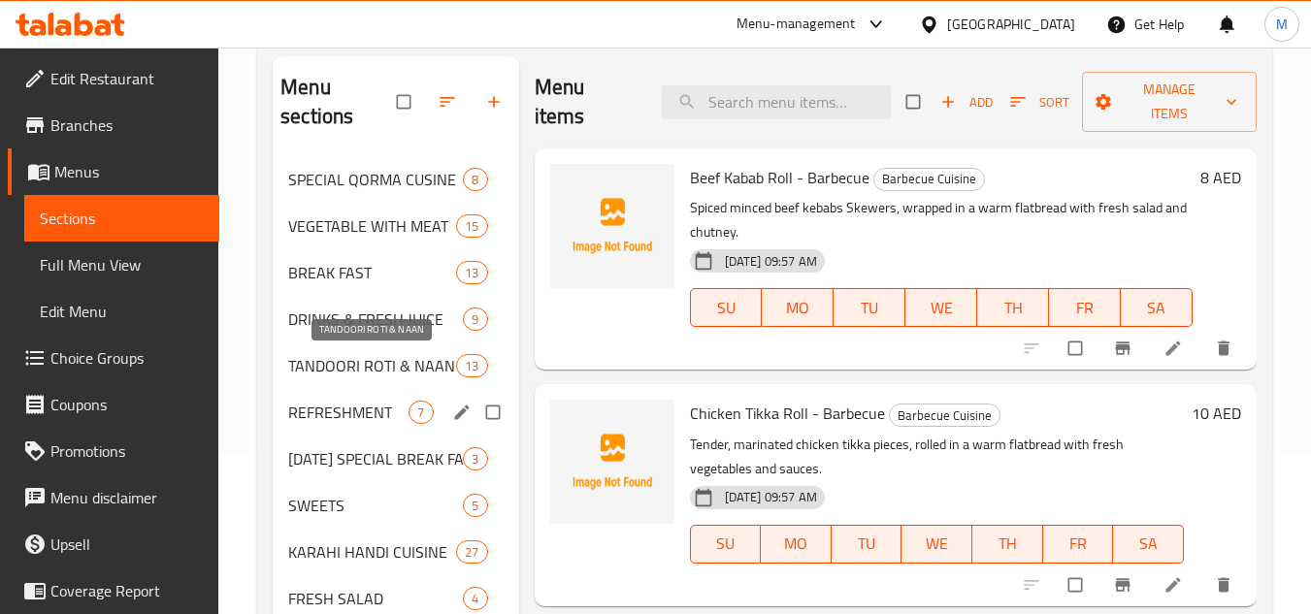
scroll to position [743, 0]
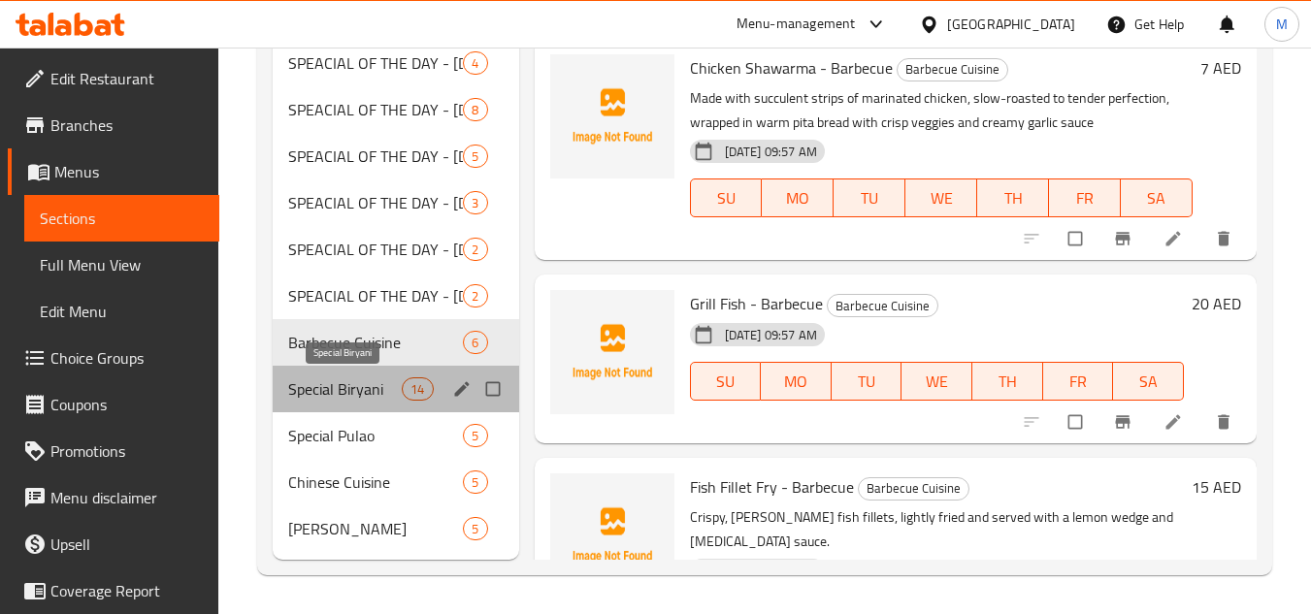
click at [369, 398] on span "Special Biryani" at bounding box center [345, 388] width 114 height 23
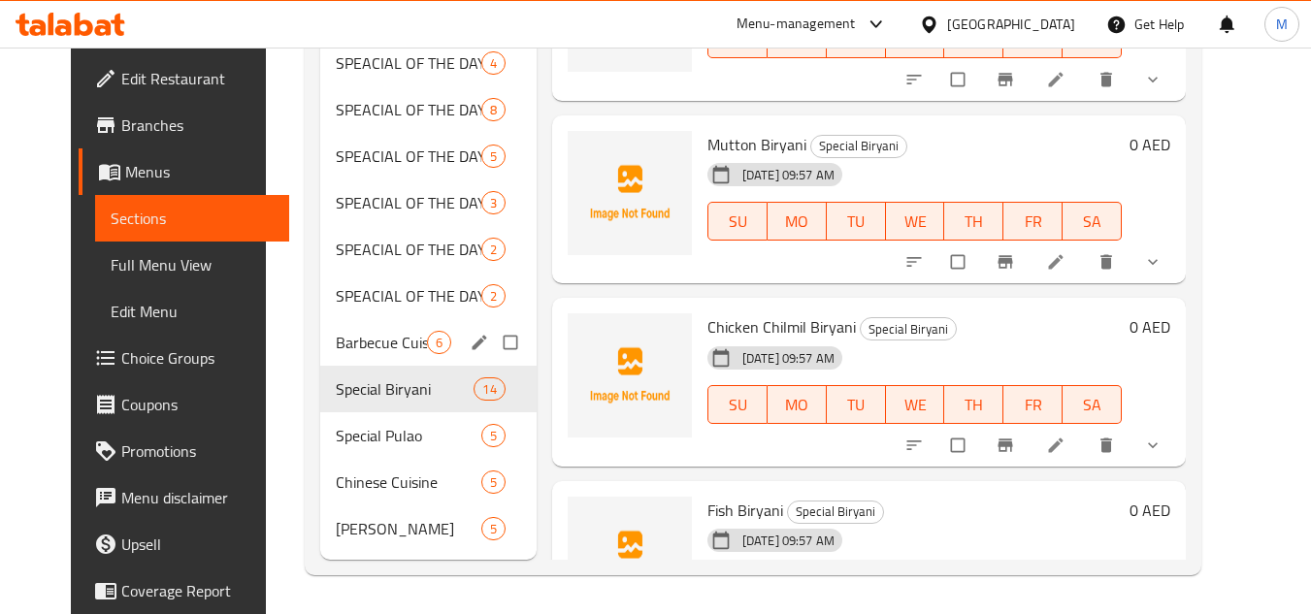
click at [376, 355] on div "Barbecue Cuisine 6" at bounding box center [428, 342] width 216 height 47
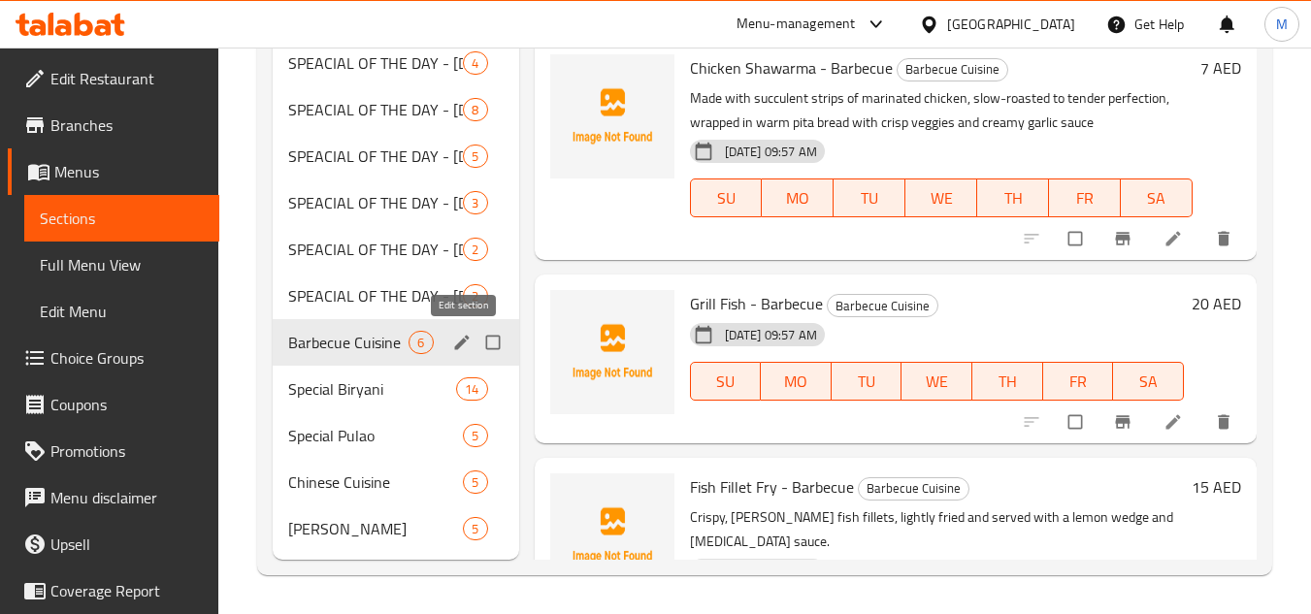
click at [457, 347] on icon "edit" at bounding box center [461, 342] width 15 height 15
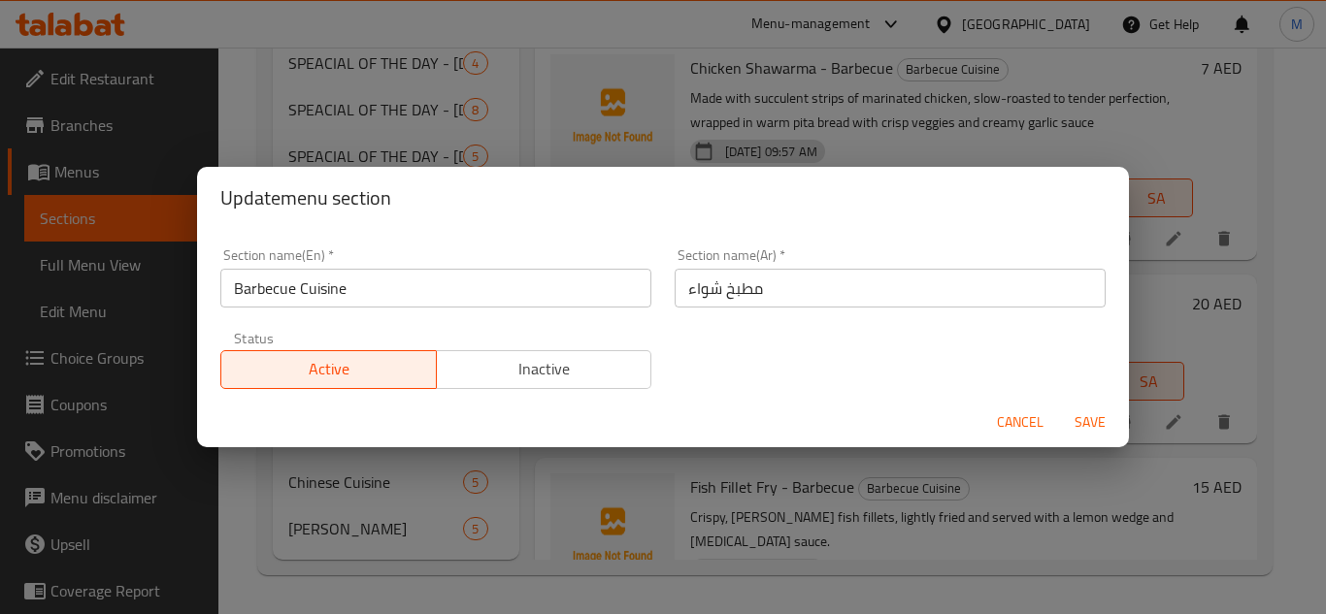
click at [1010, 424] on span "Cancel" at bounding box center [1020, 422] width 47 height 24
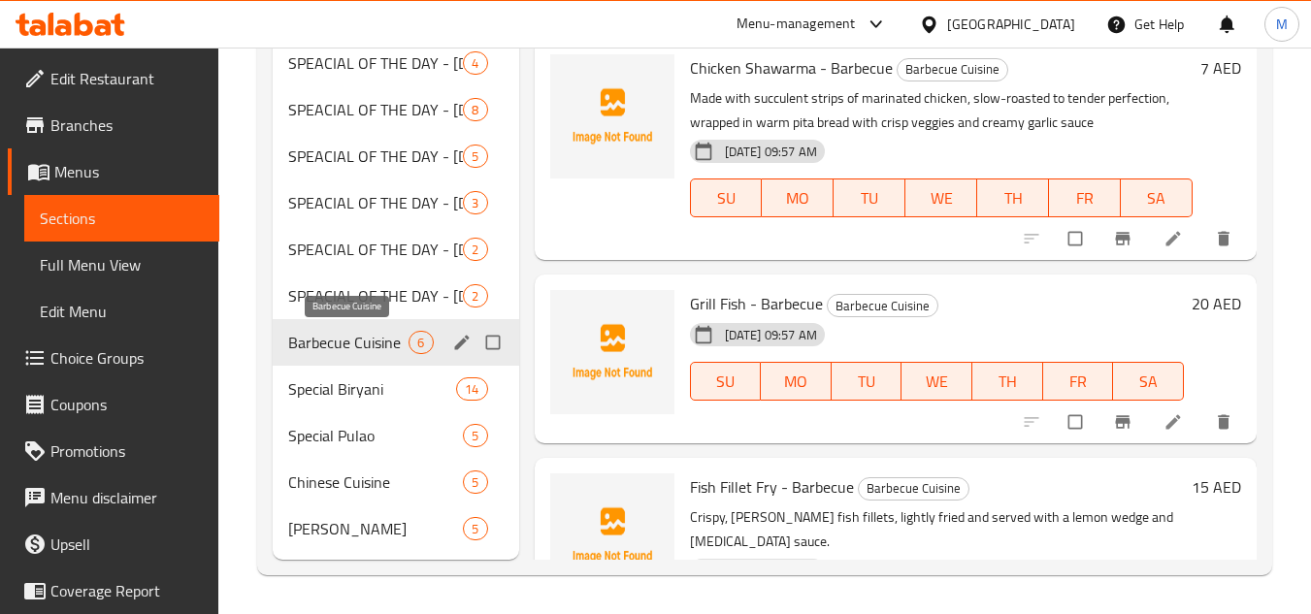
click at [359, 350] on span "Barbecue Cuisine" at bounding box center [348, 342] width 120 height 23
click at [457, 343] on icon "edit" at bounding box center [461, 342] width 19 height 19
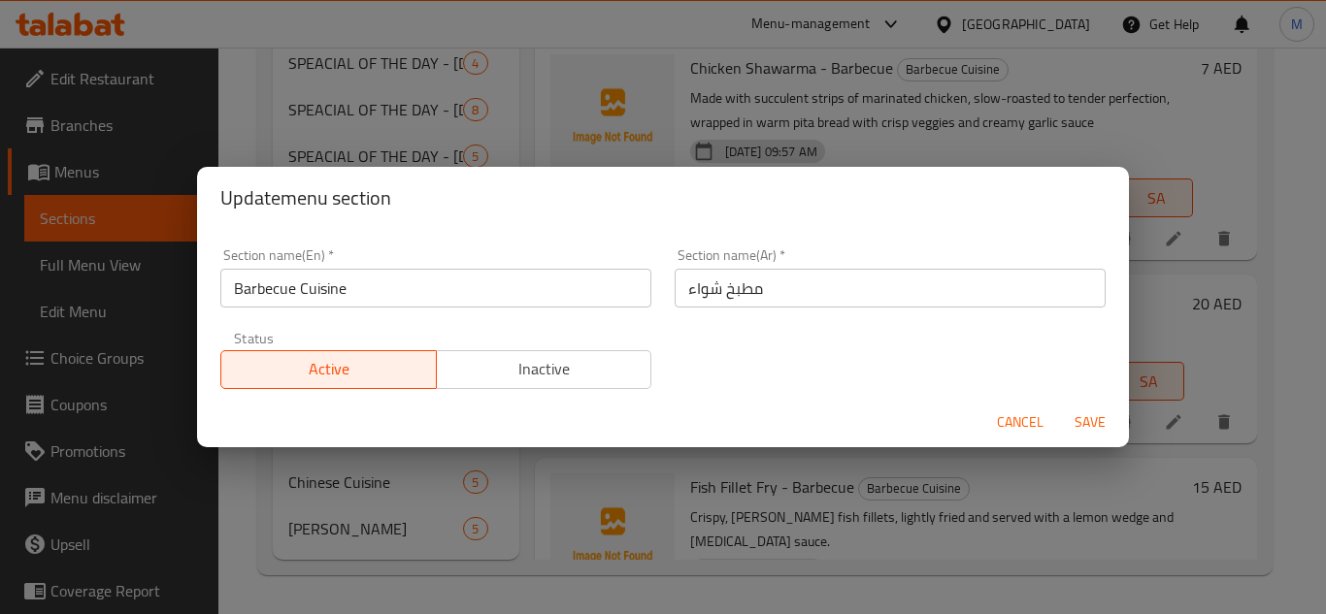
click at [726, 293] on input "مطبخ شواء" at bounding box center [889, 288] width 431 height 39
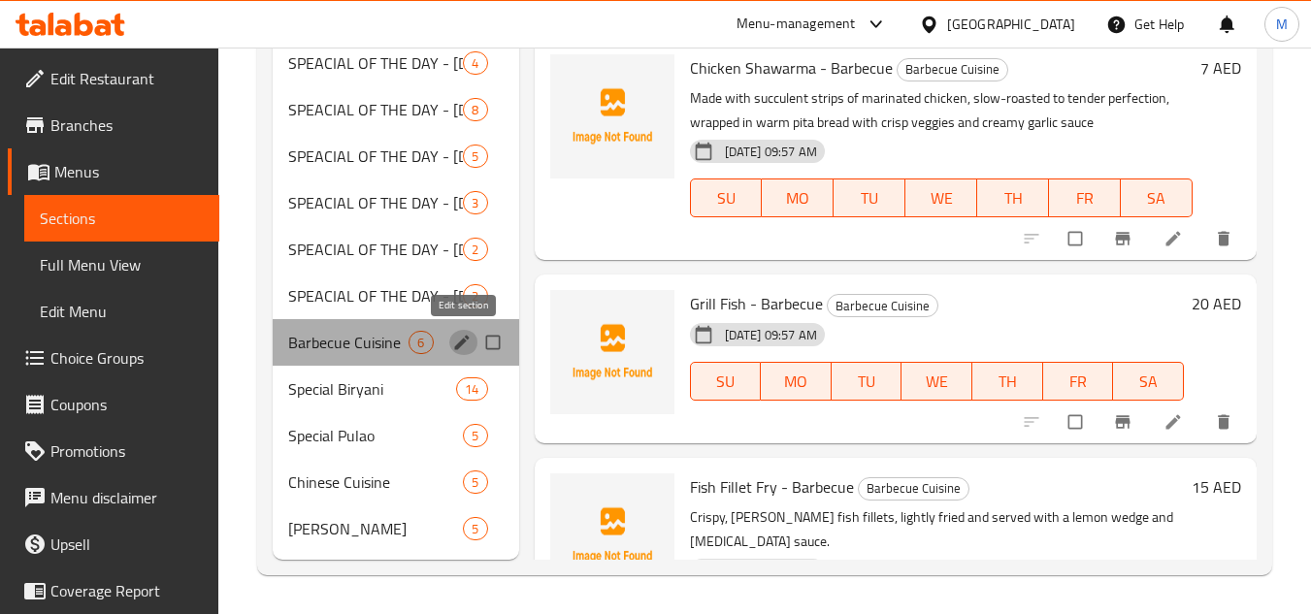
click at [452, 333] on icon "edit" at bounding box center [461, 342] width 19 height 19
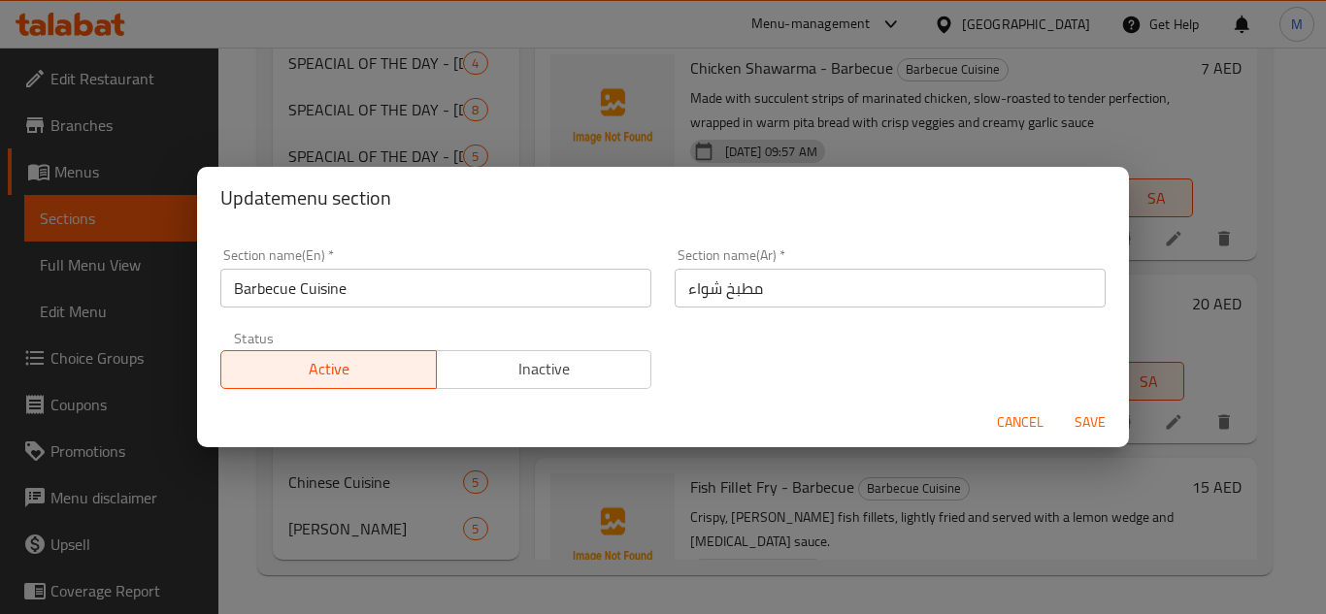
click at [695, 297] on input "مطبخ شواء" at bounding box center [889, 288] width 431 height 39
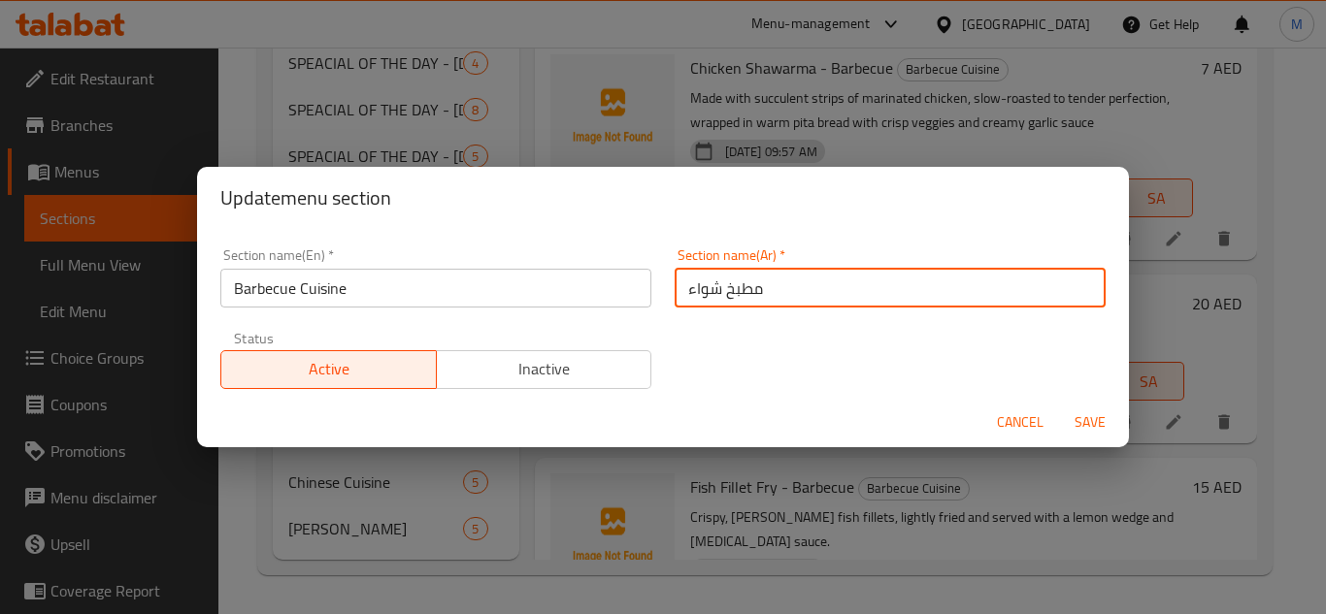
click at [695, 297] on input "مطبخ شواء" at bounding box center [889, 288] width 431 height 39
paste input "اربيكيو"
type input "مطبخ باربيكيو"
click at [1091, 425] on span "Save" at bounding box center [1089, 422] width 47 height 24
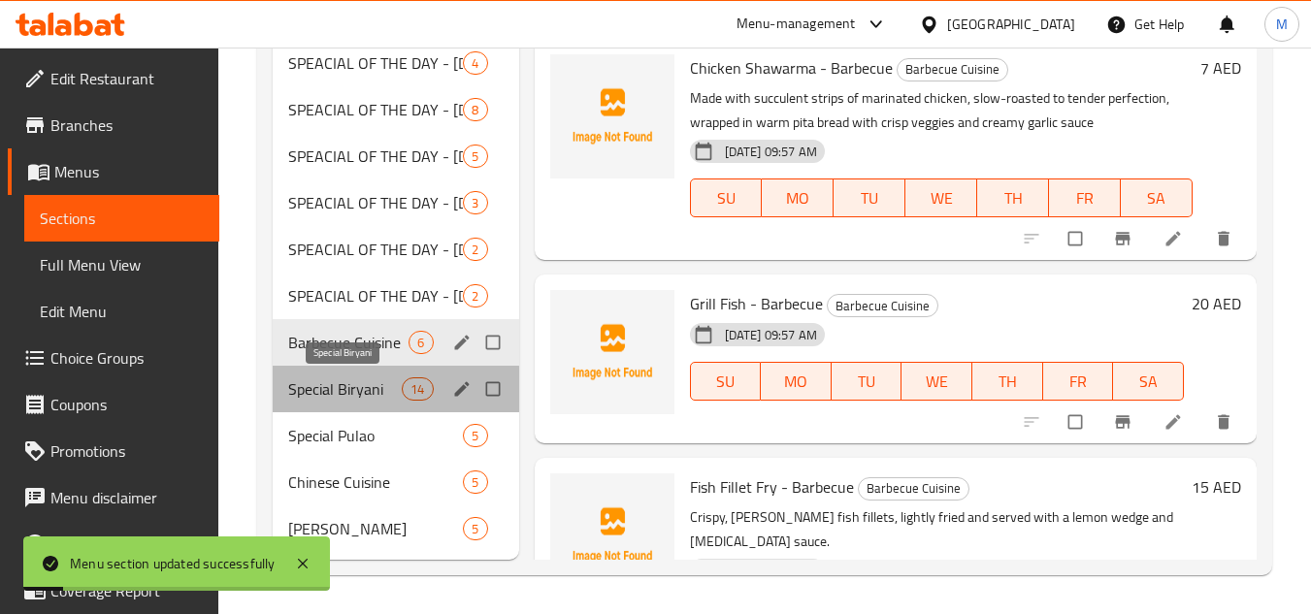
click at [344, 393] on span "Special Biryani" at bounding box center [345, 388] width 114 height 23
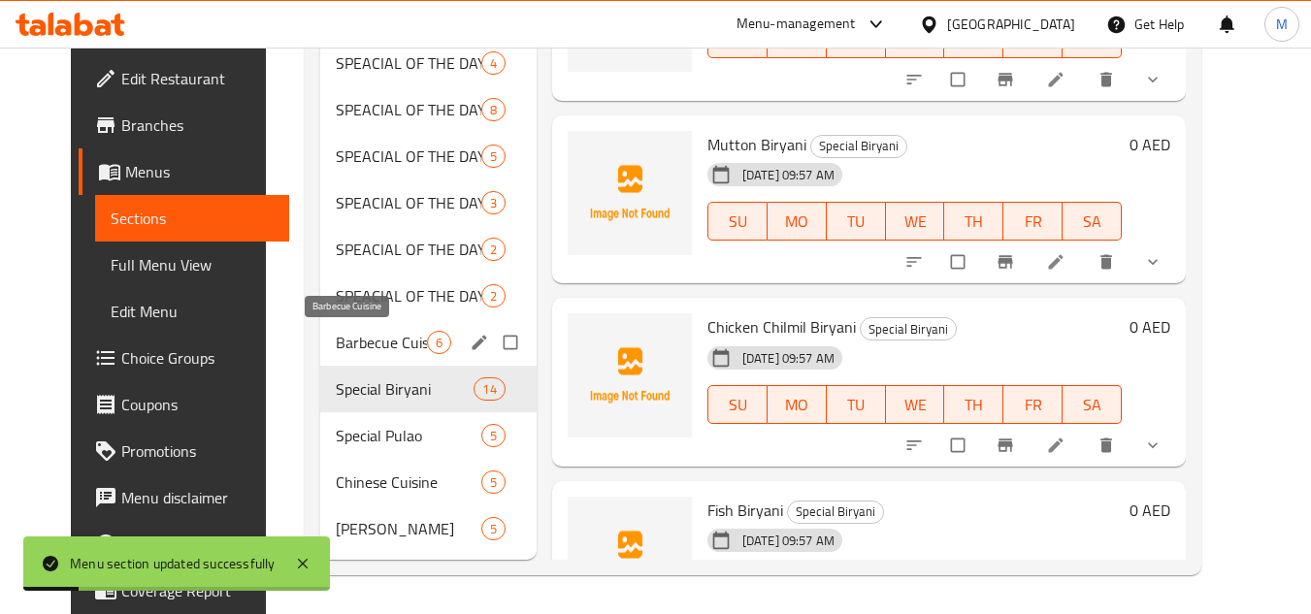
click at [336, 350] on span "Barbecue Cuisine" at bounding box center [381, 342] width 91 height 23
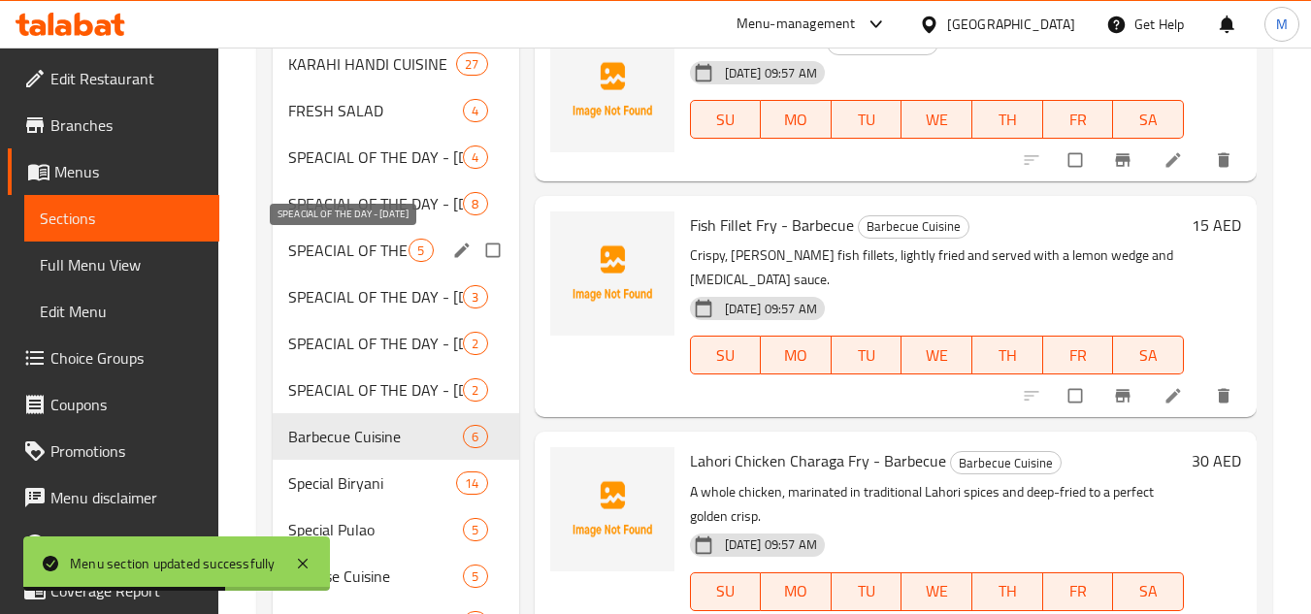
scroll to position [743, 0]
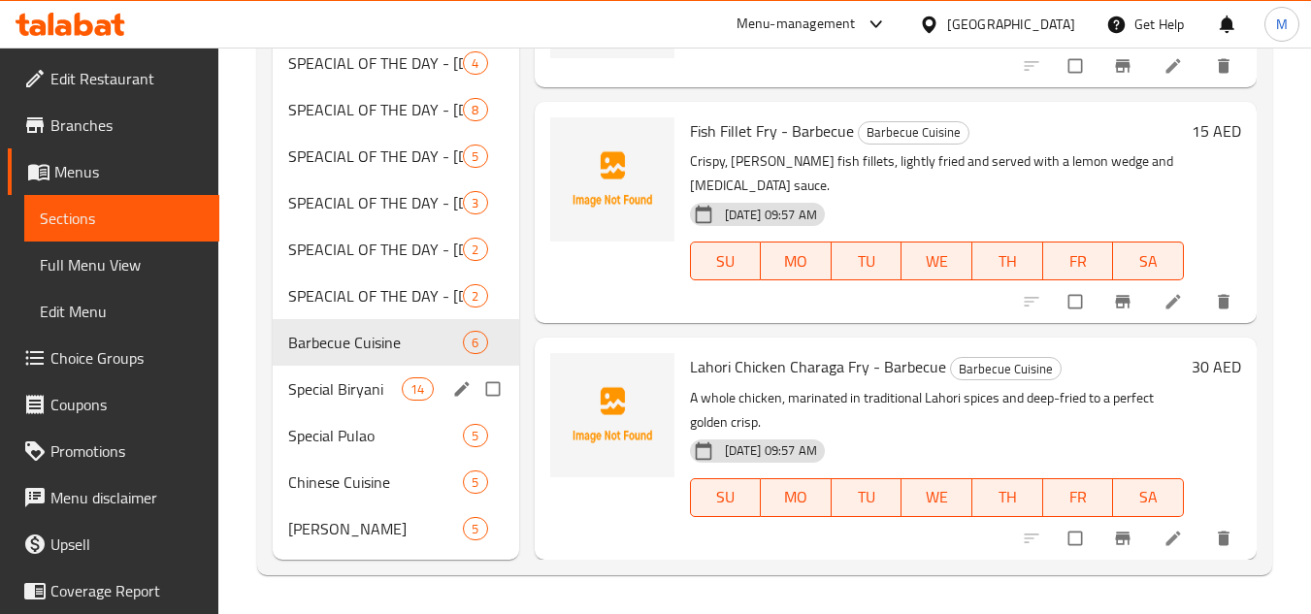
drag, startPoint x: 350, startPoint y: 377, endPoint x: 356, endPoint y: 366, distance: 12.2
click at [350, 377] on span "Special Biryani" at bounding box center [345, 388] width 114 height 23
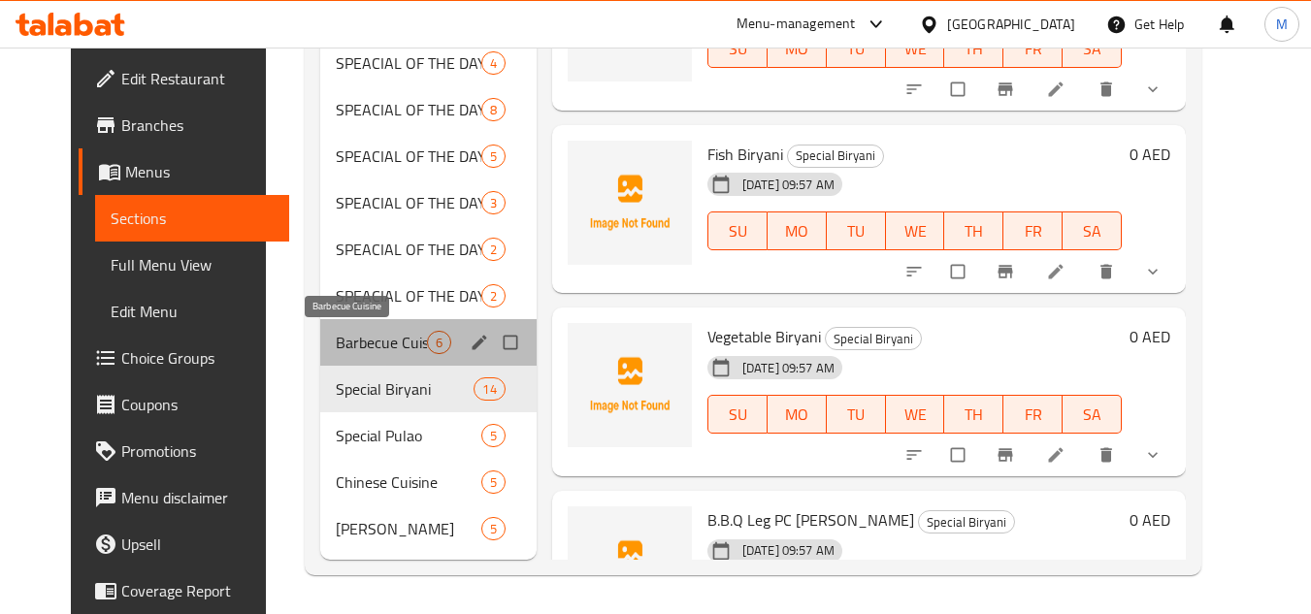
click at [360, 340] on span "Barbecue Cuisine" at bounding box center [381, 342] width 91 height 23
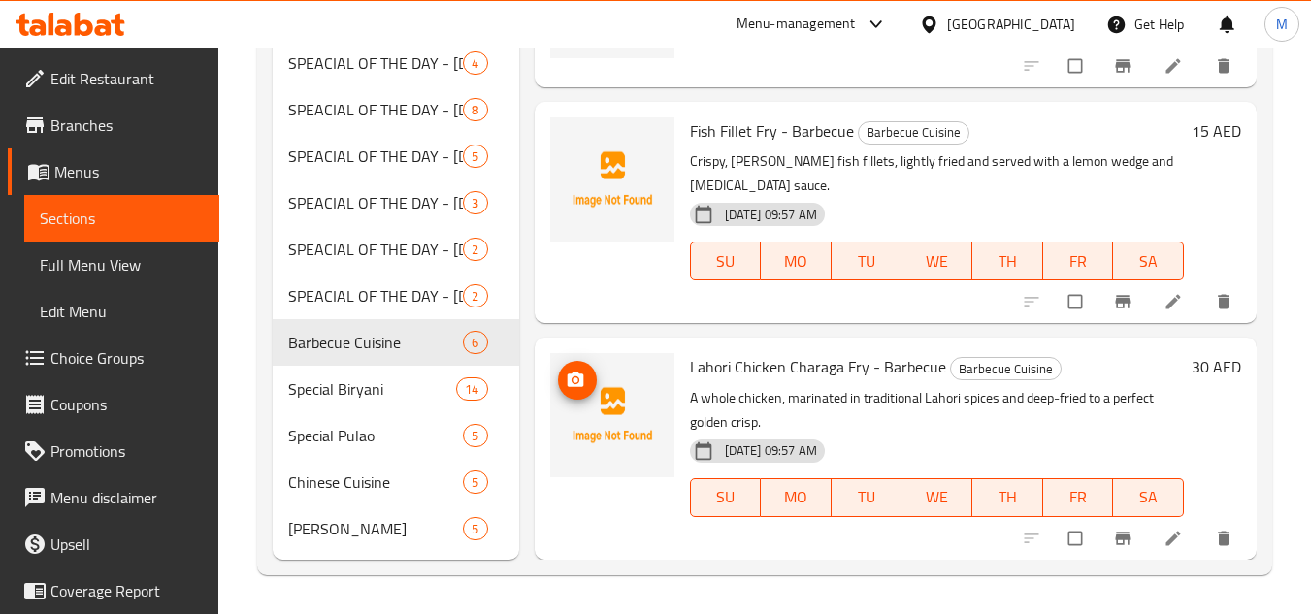
scroll to position [259, 0]
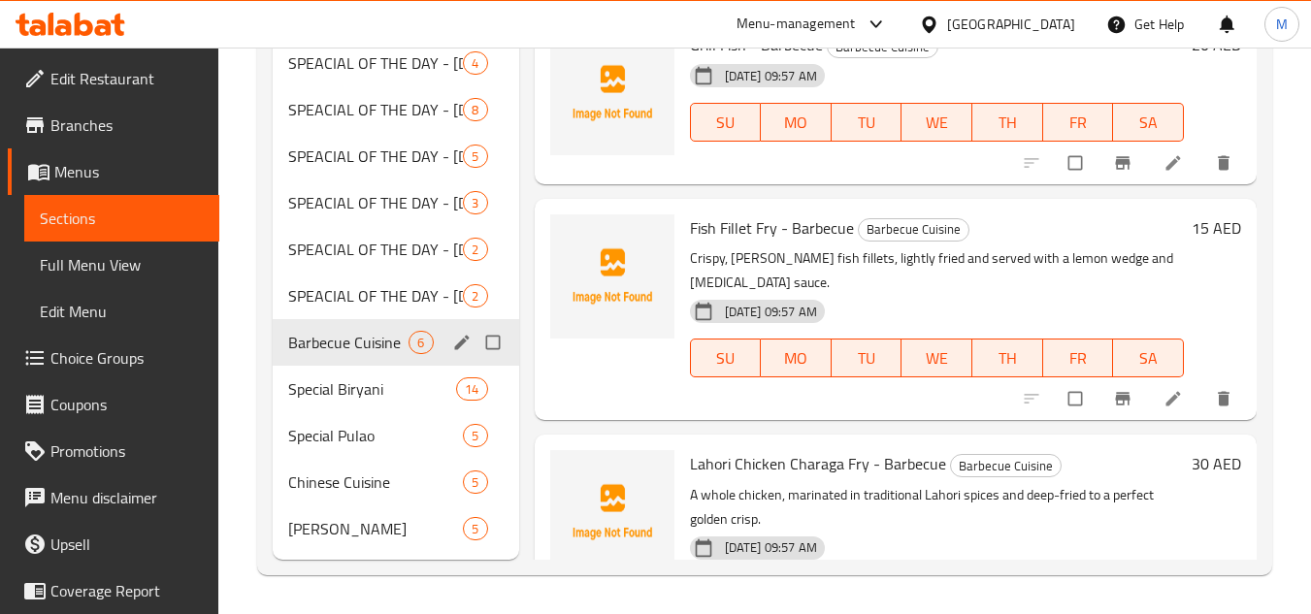
click at [358, 352] on span "Barbecue Cuisine" at bounding box center [348, 342] width 120 height 23
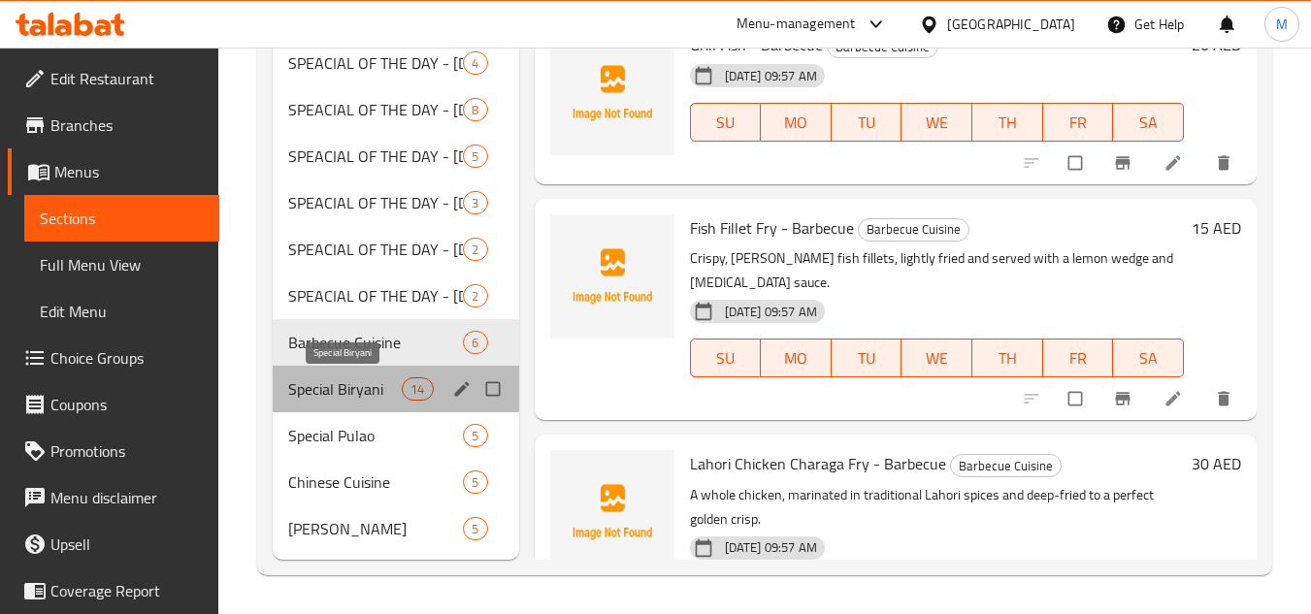
click at [337, 385] on span "Special Biryani" at bounding box center [345, 388] width 114 height 23
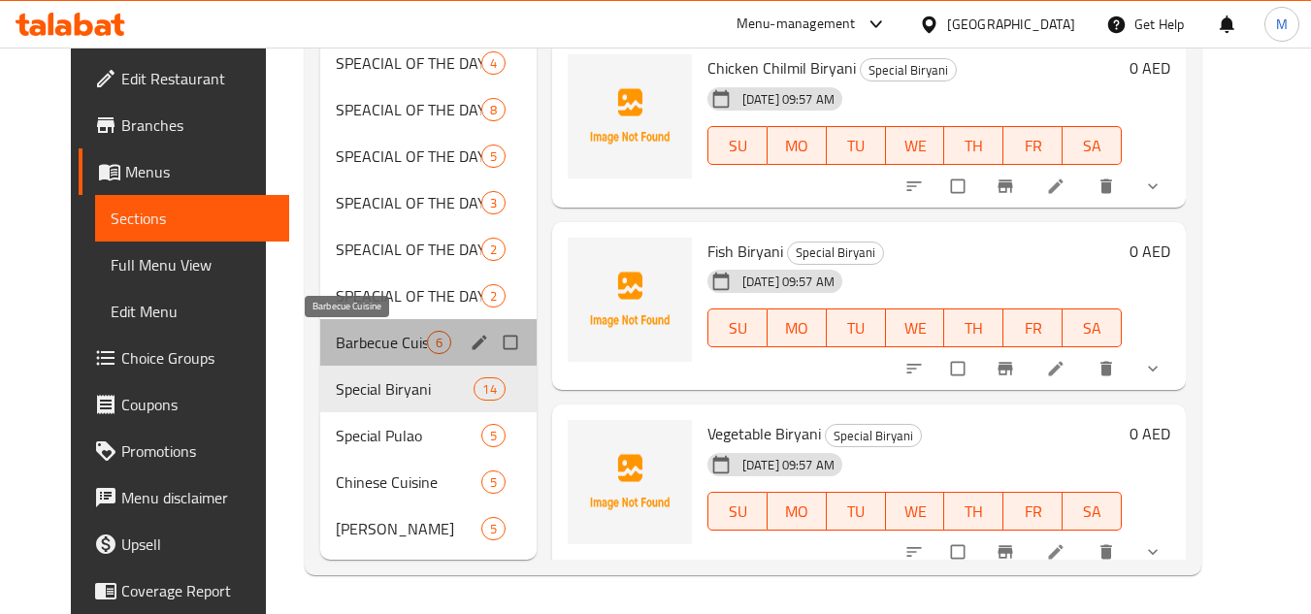
click at [344, 342] on span "Barbecue Cuisine" at bounding box center [381, 342] width 91 height 23
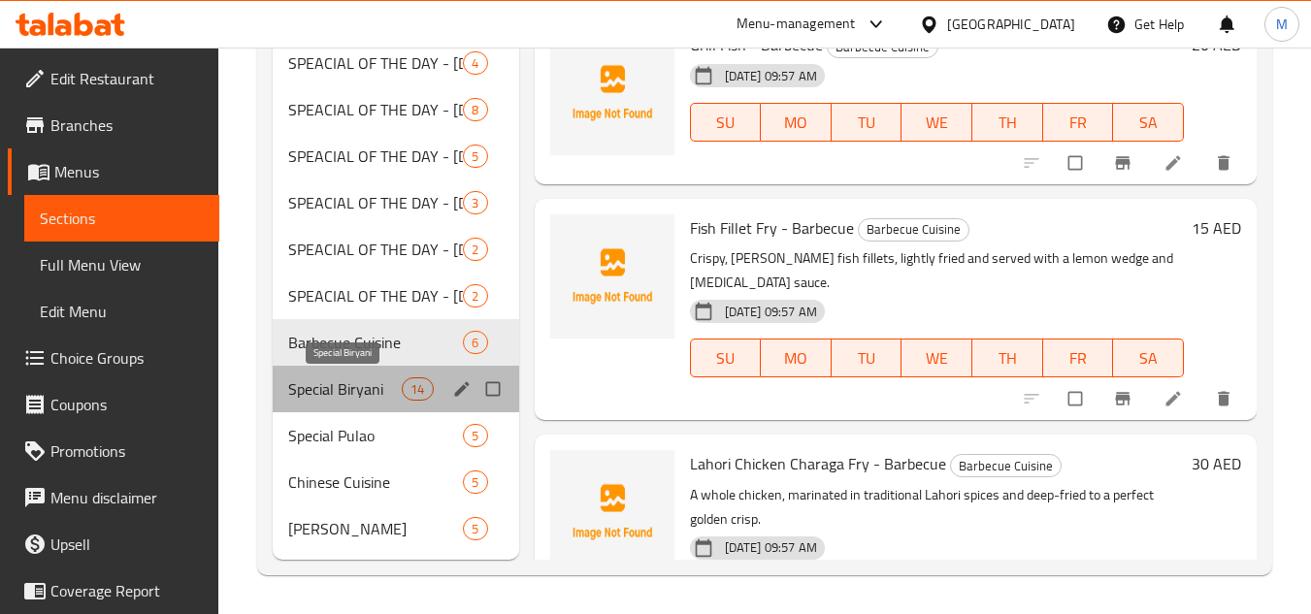
click at [362, 382] on span "Special Biryani" at bounding box center [345, 388] width 114 height 23
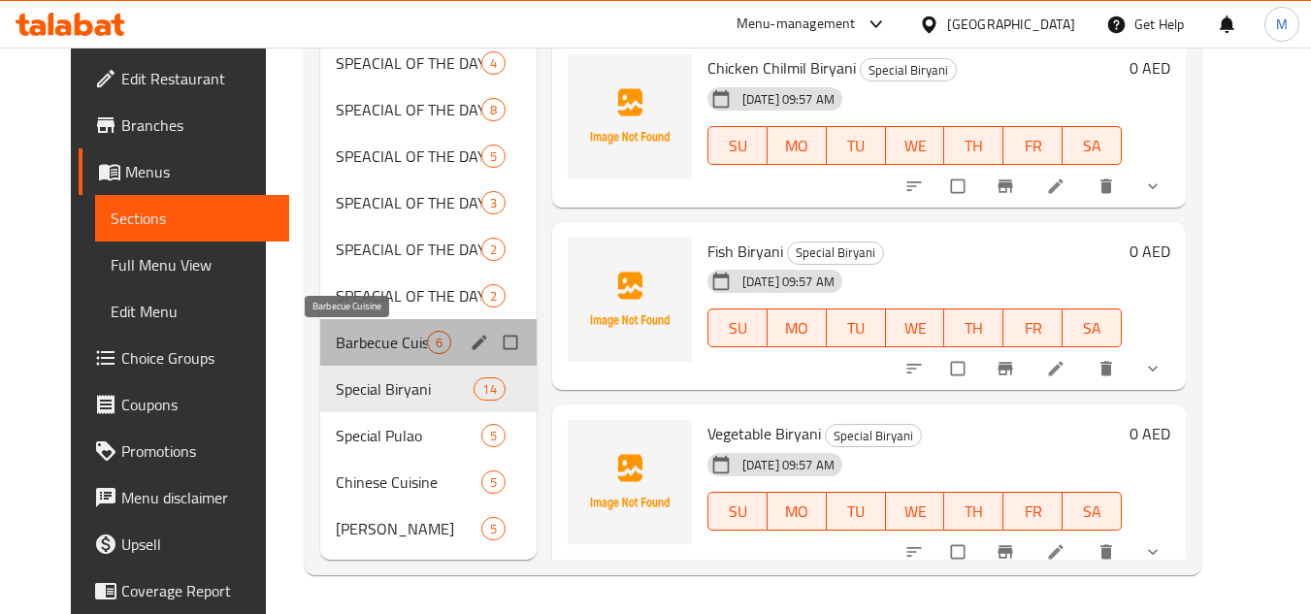
click at [353, 343] on span "Barbecue Cuisine" at bounding box center [381, 342] width 91 height 23
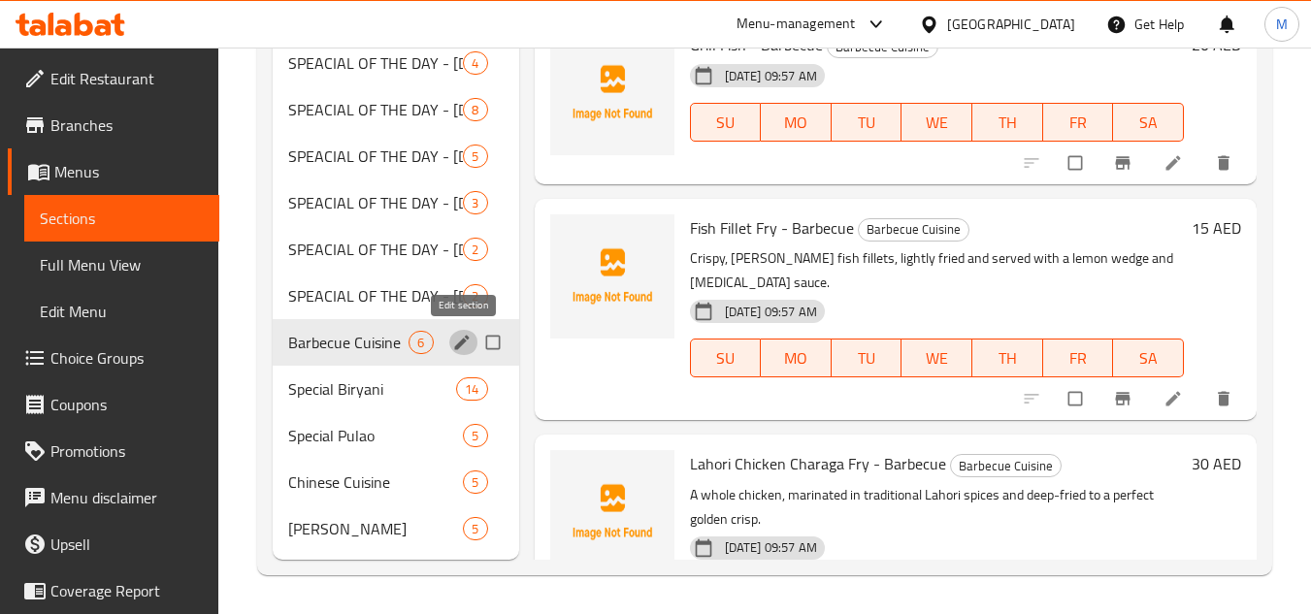
click at [452, 342] on icon "edit" at bounding box center [461, 342] width 19 height 19
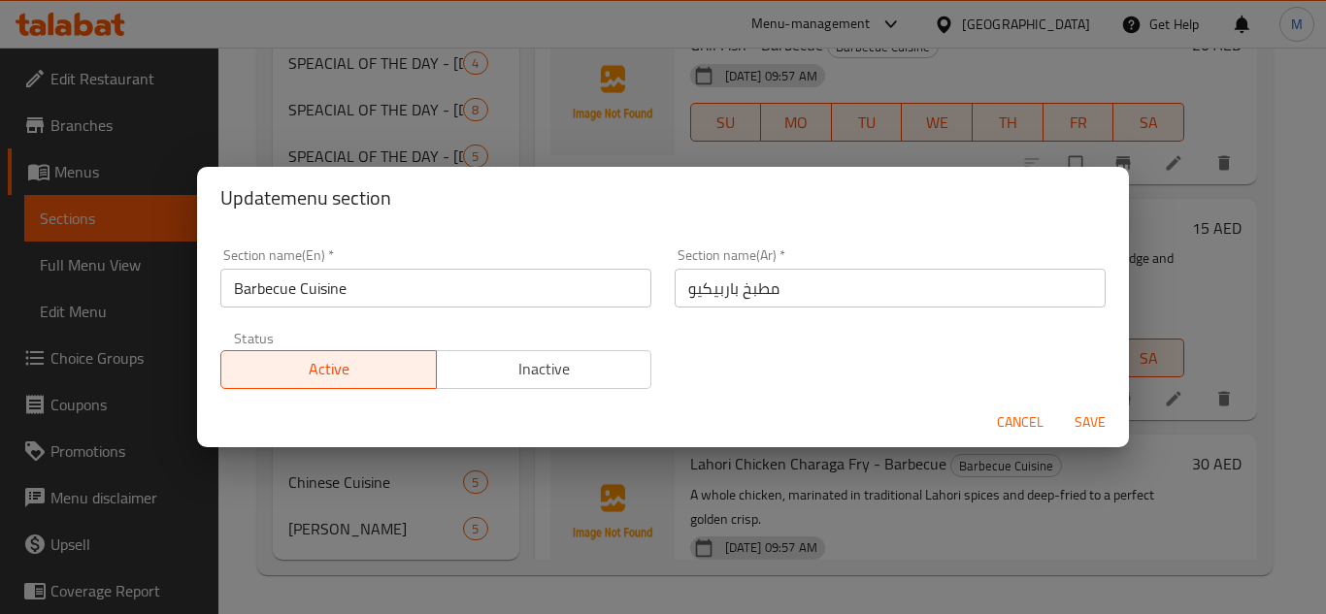
click at [1005, 413] on span "Cancel" at bounding box center [1020, 422] width 47 height 24
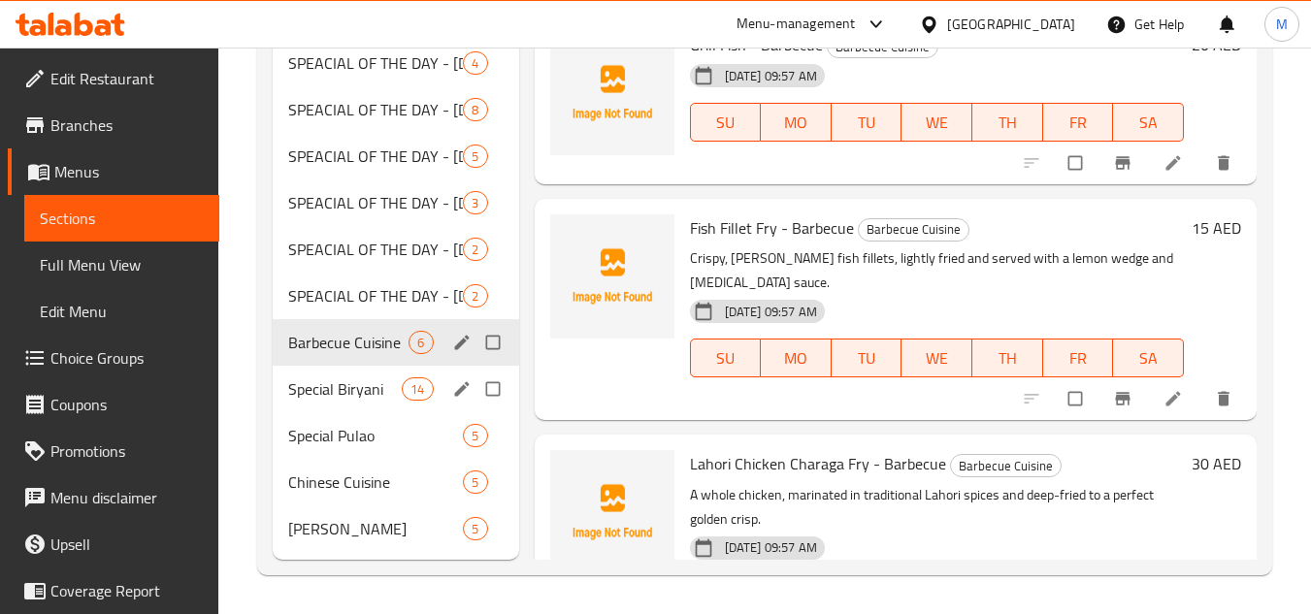
click at [400, 397] on span "Special Biryani" at bounding box center [345, 388] width 114 height 23
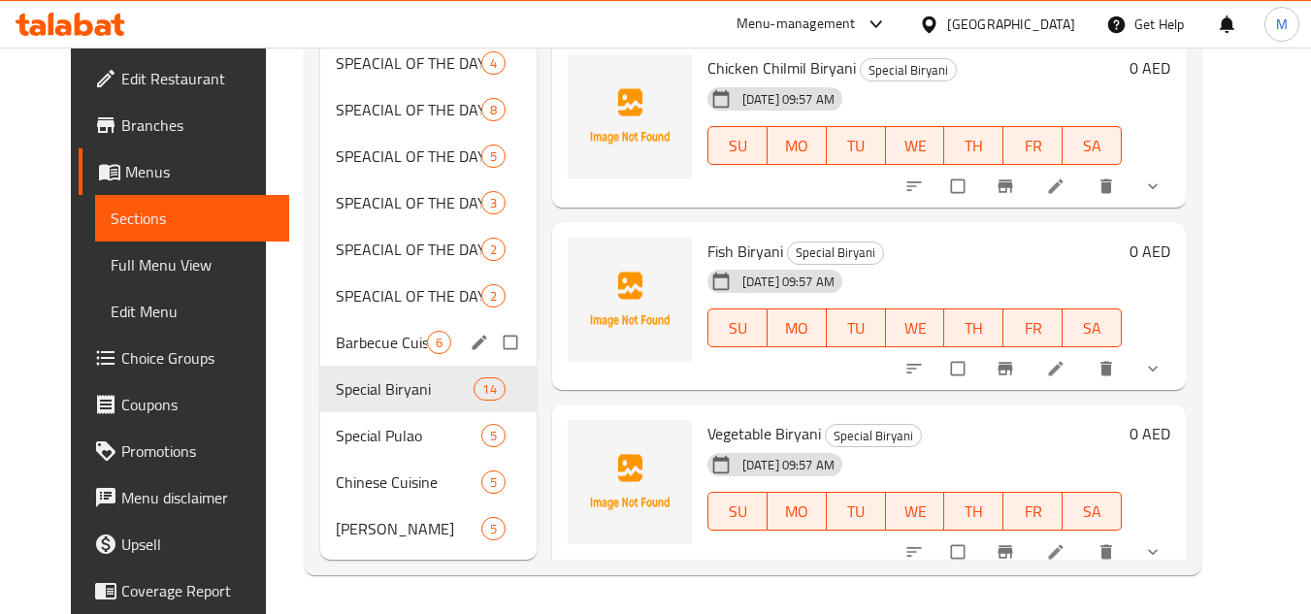
click at [333, 358] on div "Barbecue Cuisine 6" at bounding box center [428, 342] width 216 height 47
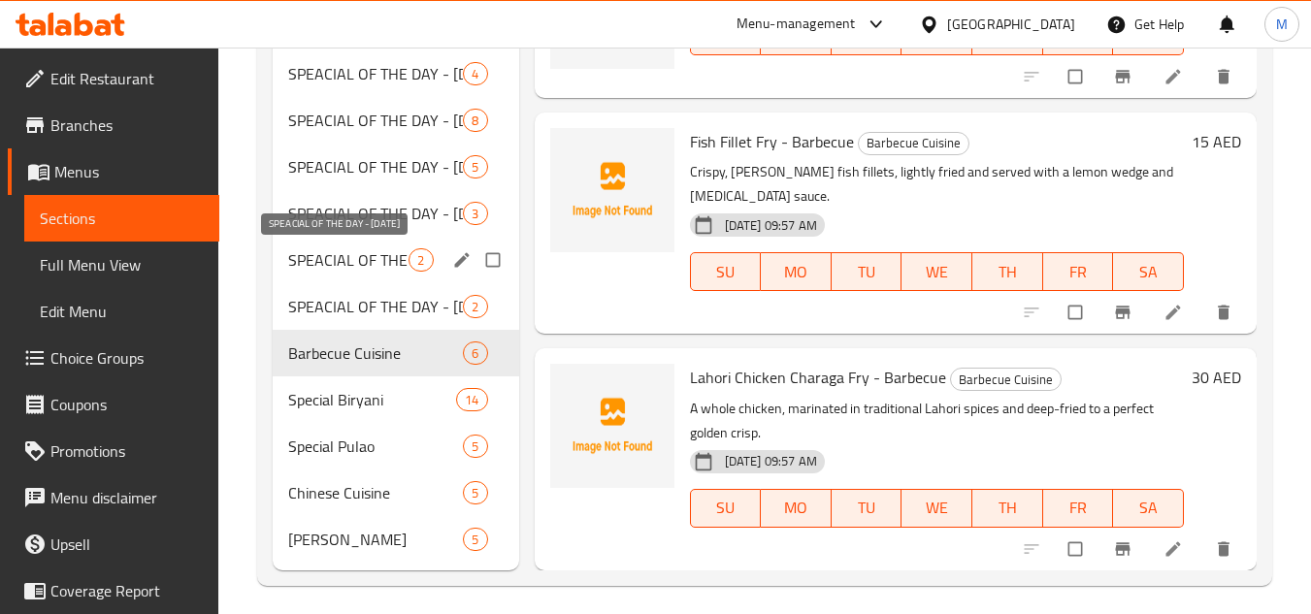
scroll to position [743, 0]
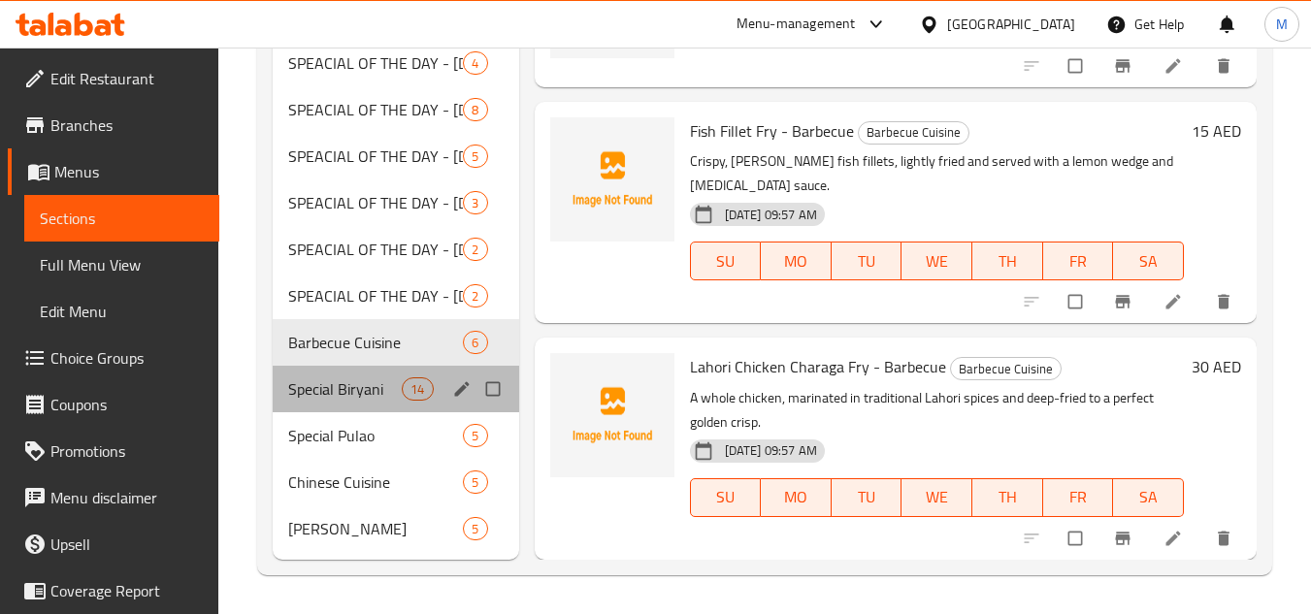
click at [374, 369] on div "Special Biryani 14" at bounding box center [396, 389] width 246 height 47
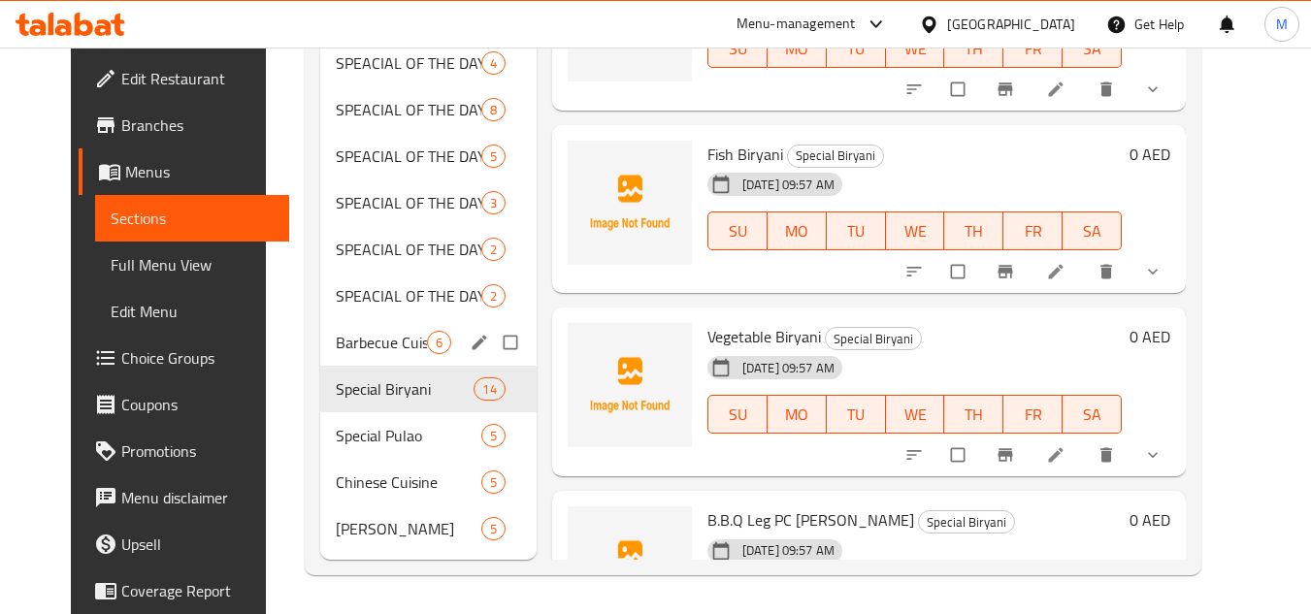
click at [363, 347] on span "Barbecue Cuisine" at bounding box center [381, 342] width 91 height 23
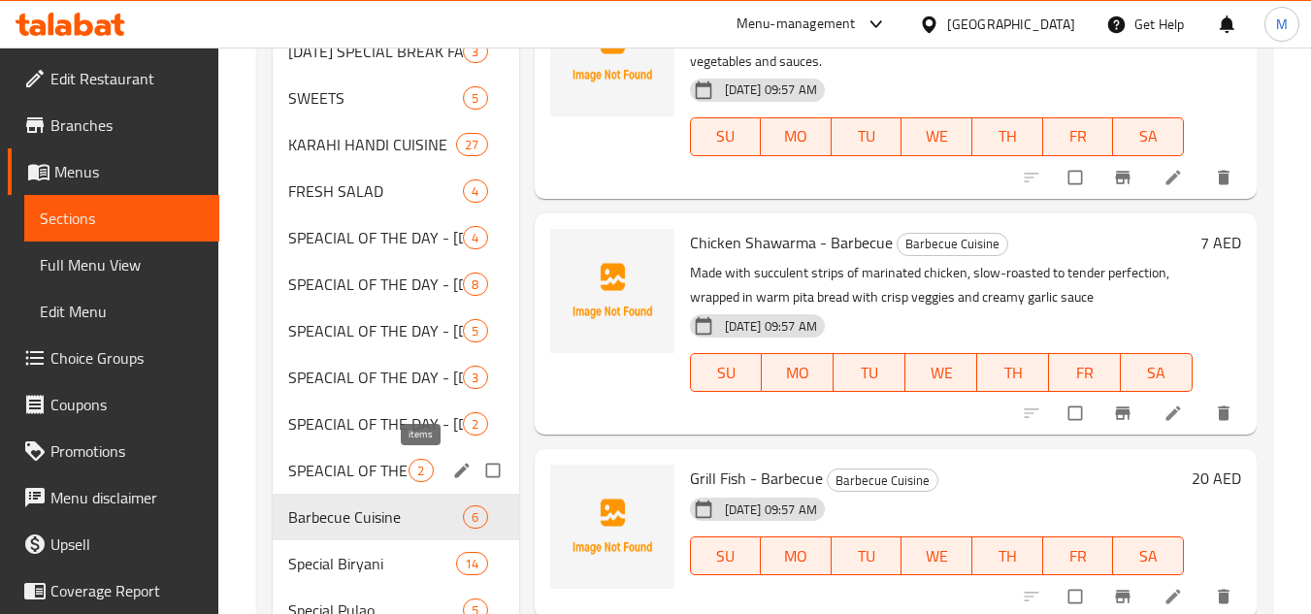
scroll to position [679, 0]
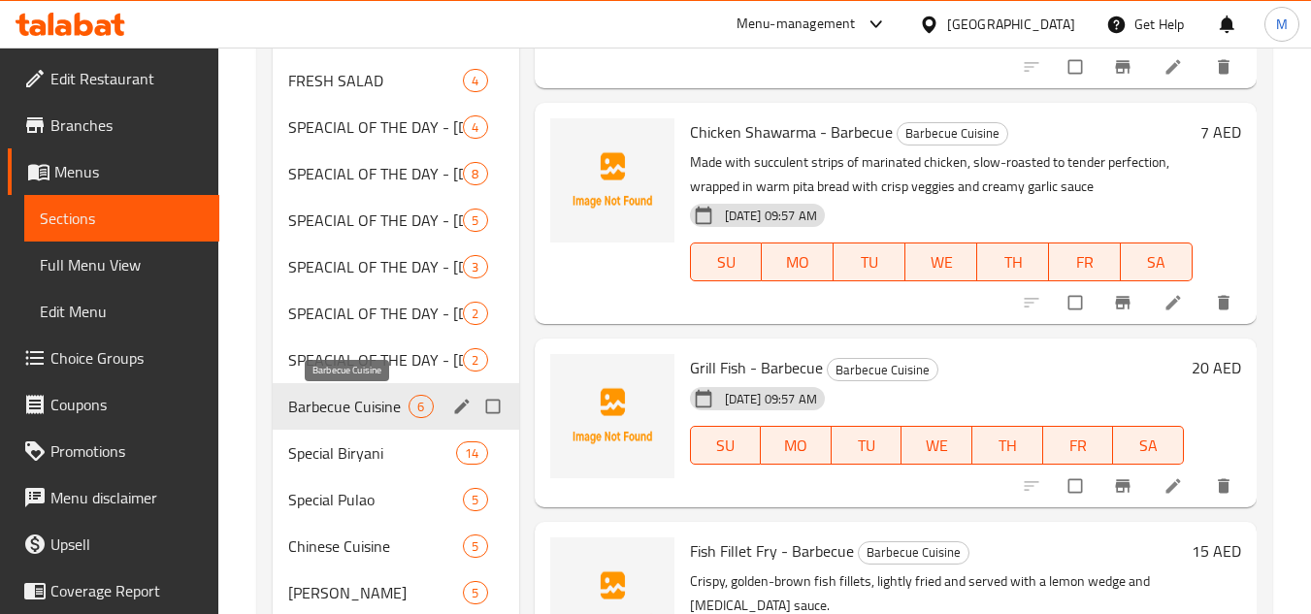
click at [365, 398] on span "Barbecue Cuisine" at bounding box center [348, 406] width 120 height 23
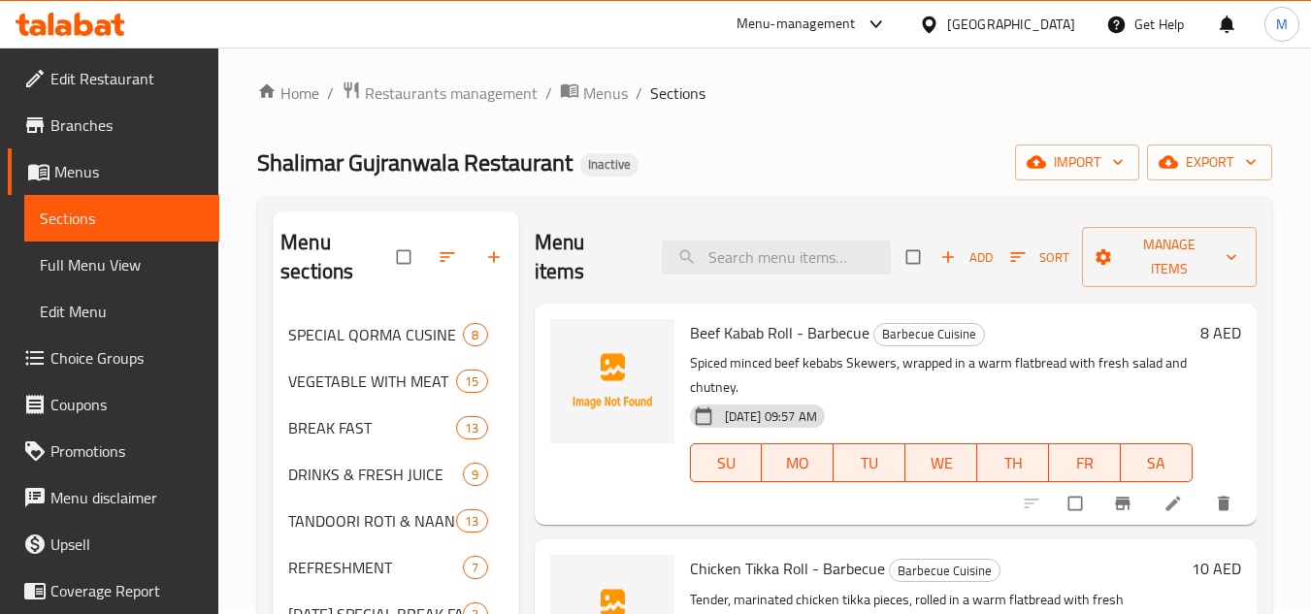
scroll to position [0, 0]
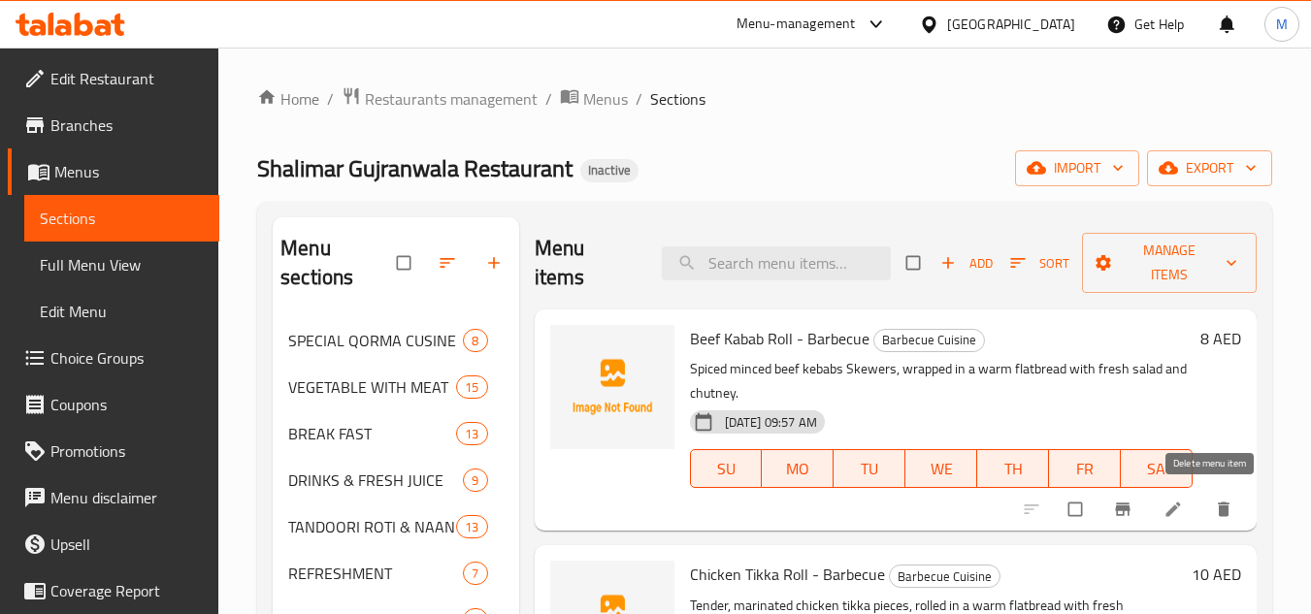
click at [1214, 502] on icon "delete" at bounding box center [1223, 509] width 19 height 19
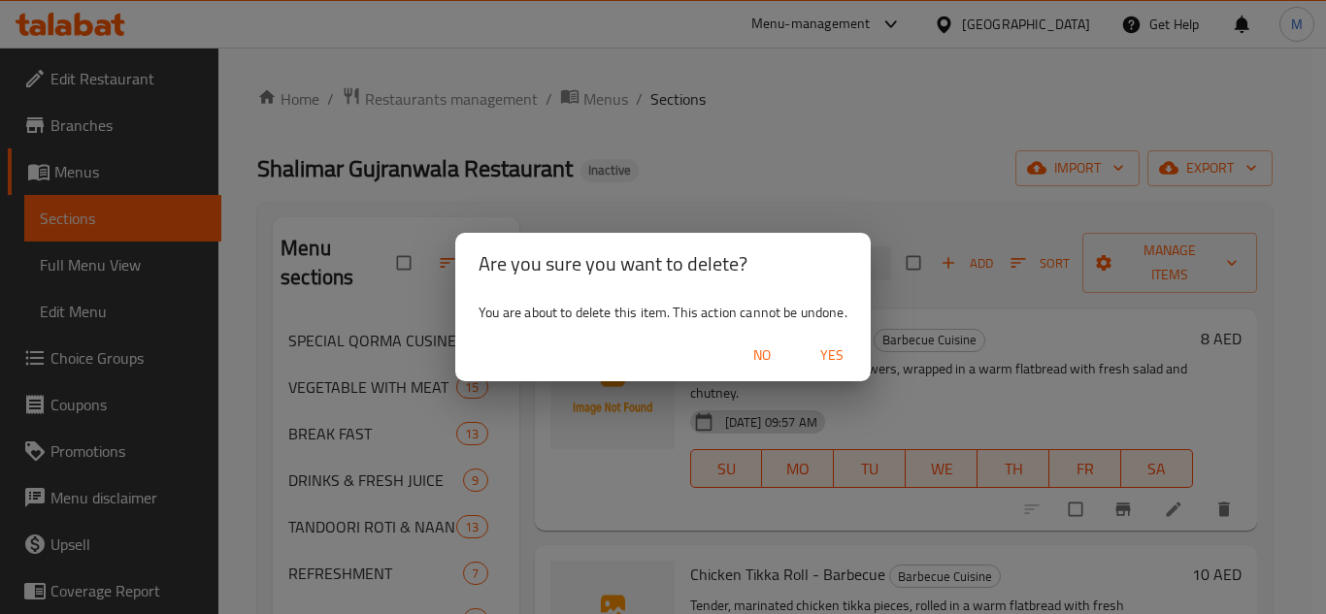
click at [842, 346] on span "Yes" at bounding box center [831, 356] width 47 height 24
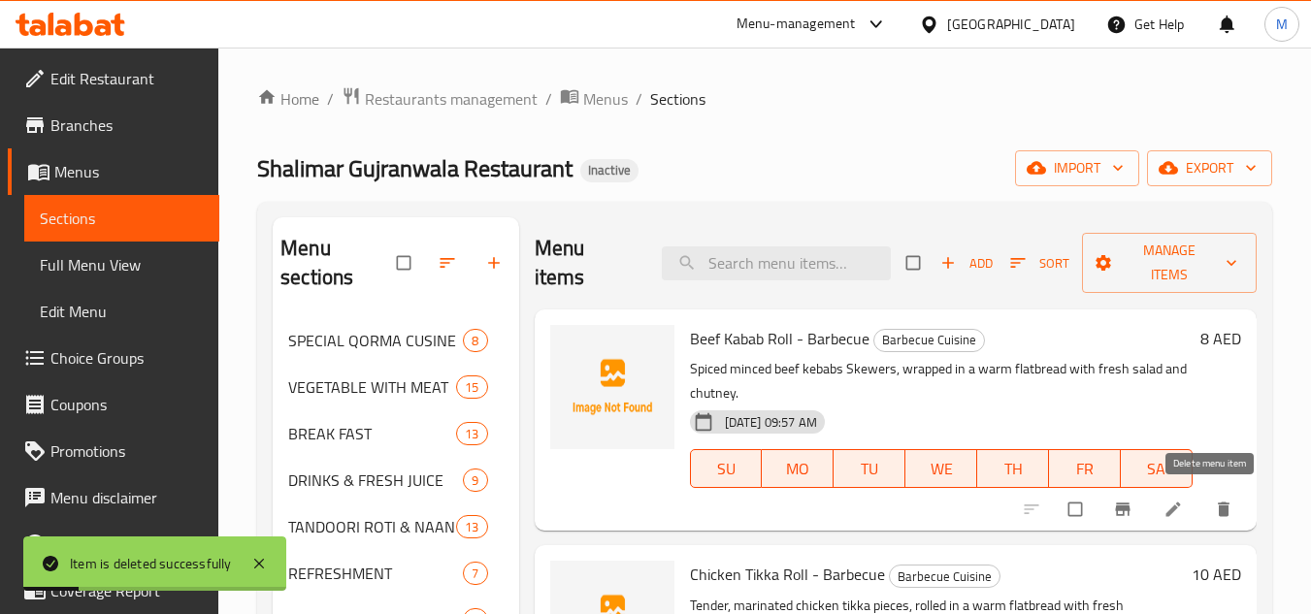
click at [1214, 506] on icon "delete" at bounding box center [1223, 509] width 19 height 19
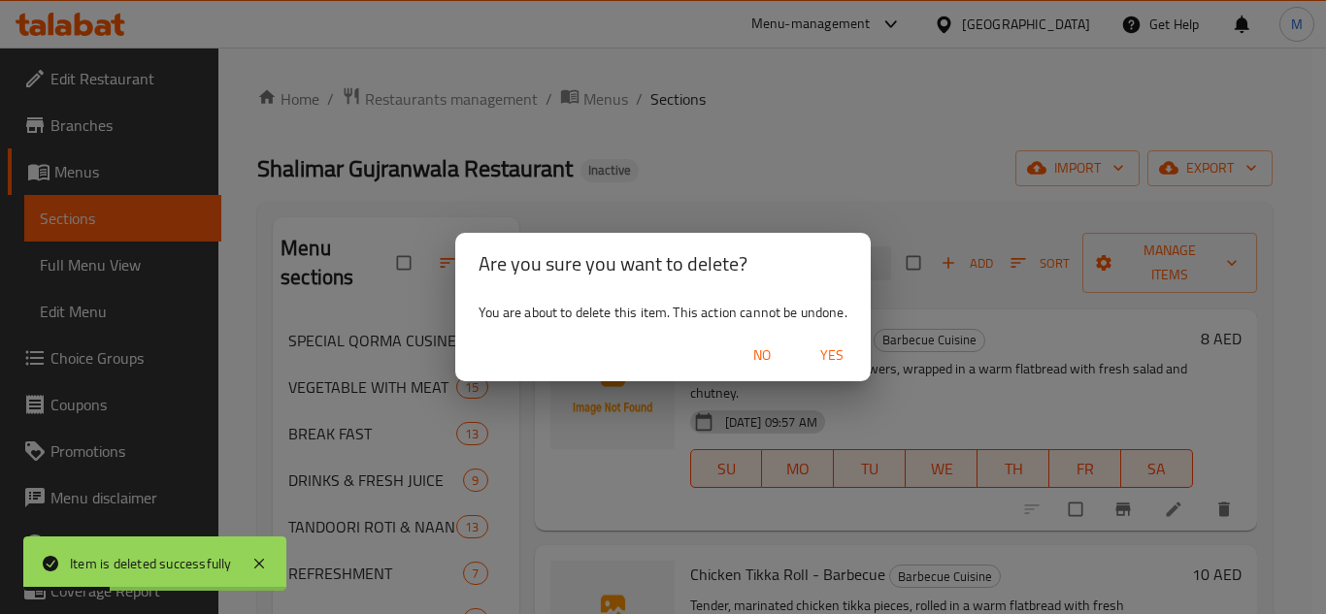
click at [936, 279] on div "Are you sure you want to delete? You are about to delete this item. This action…" at bounding box center [663, 307] width 1326 height 614
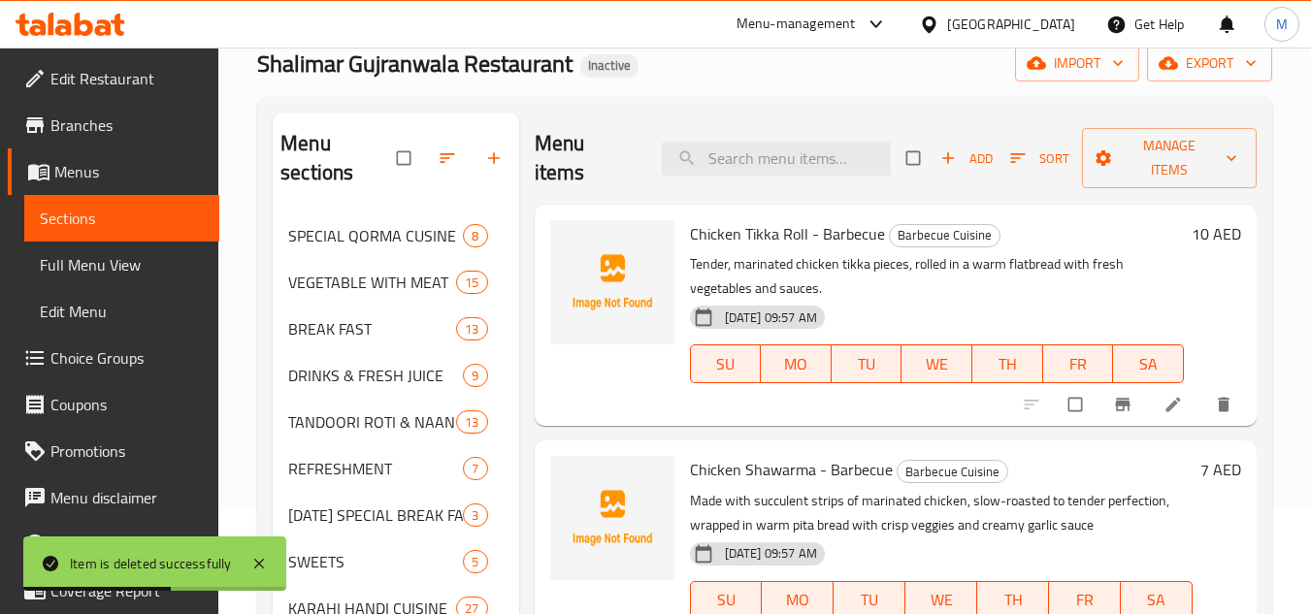
scroll to position [97, 0]
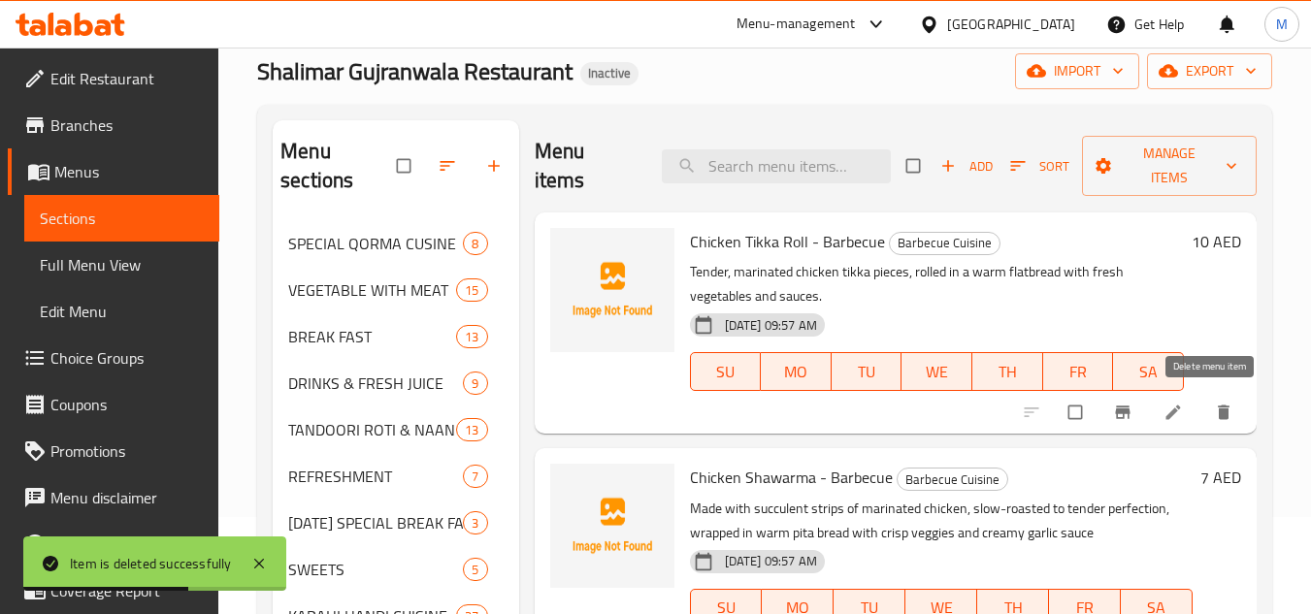
click at [1214, 412] on icon "delete" at bounding box center [1223, 412] width 19 height 19
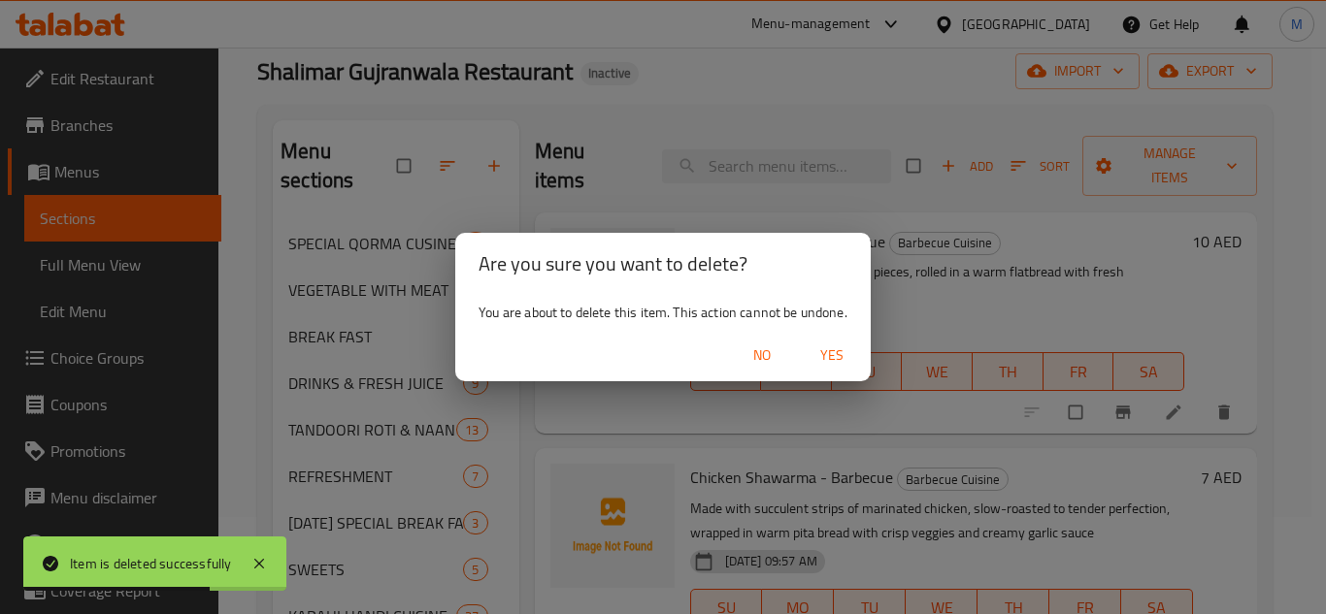
click at [833, 353] on span "Yes" at bounding box center [831, 356] width 47 height 24
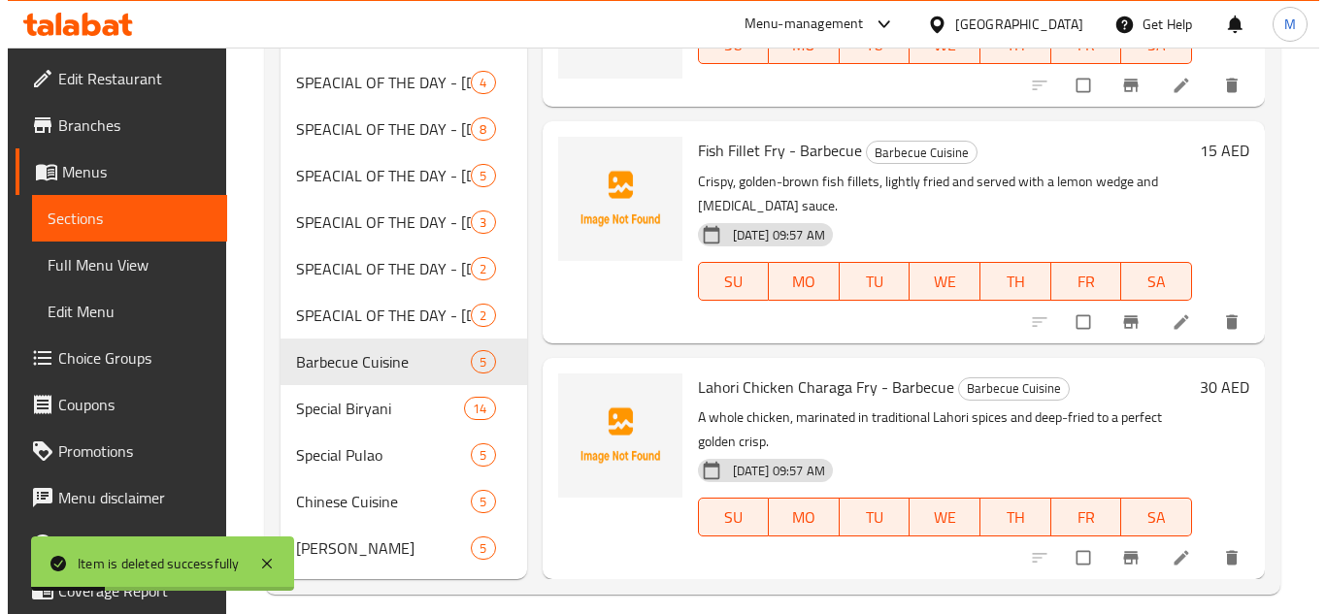
scroll to position [743, 0]
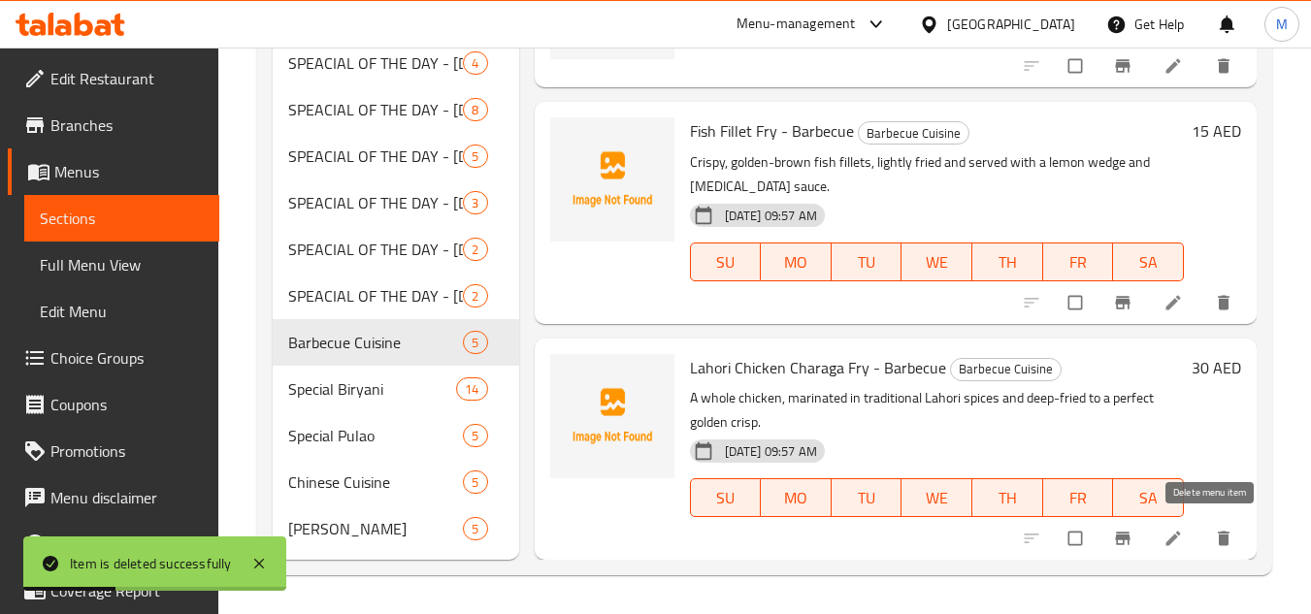
click at [1221, 539] on span "delete" at bounding box center [1225, 538] width 23 height 19
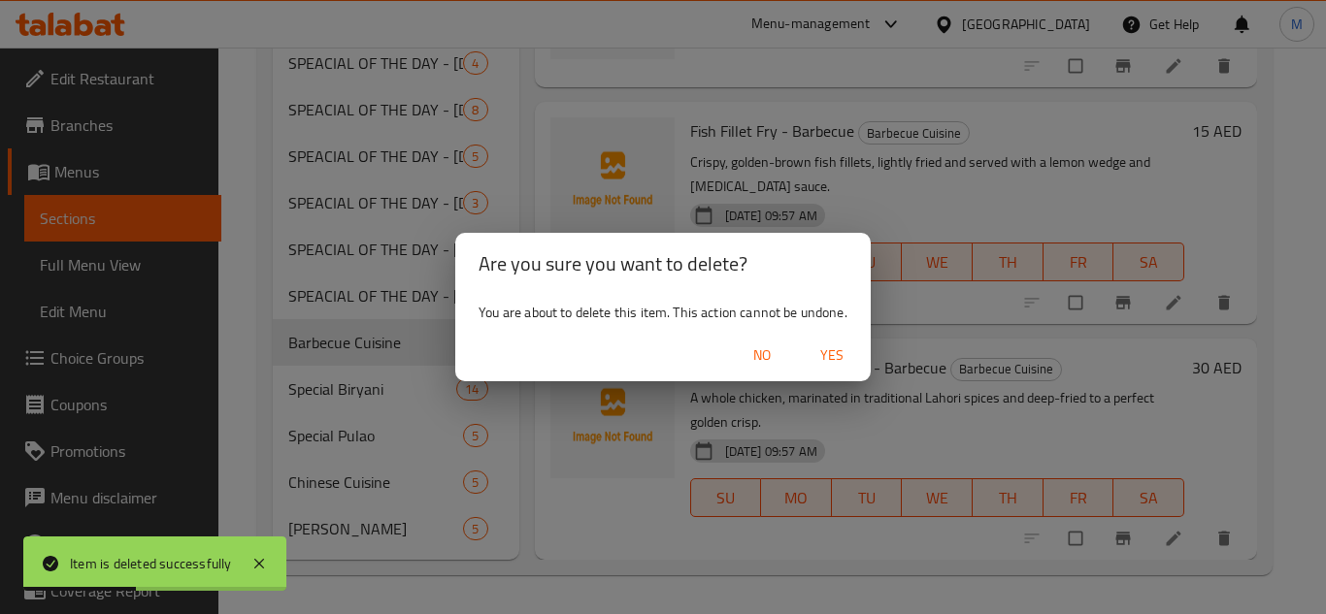
click at [844, 350] on span "Yes" at bounding box center [831, 356] width 47 height 24
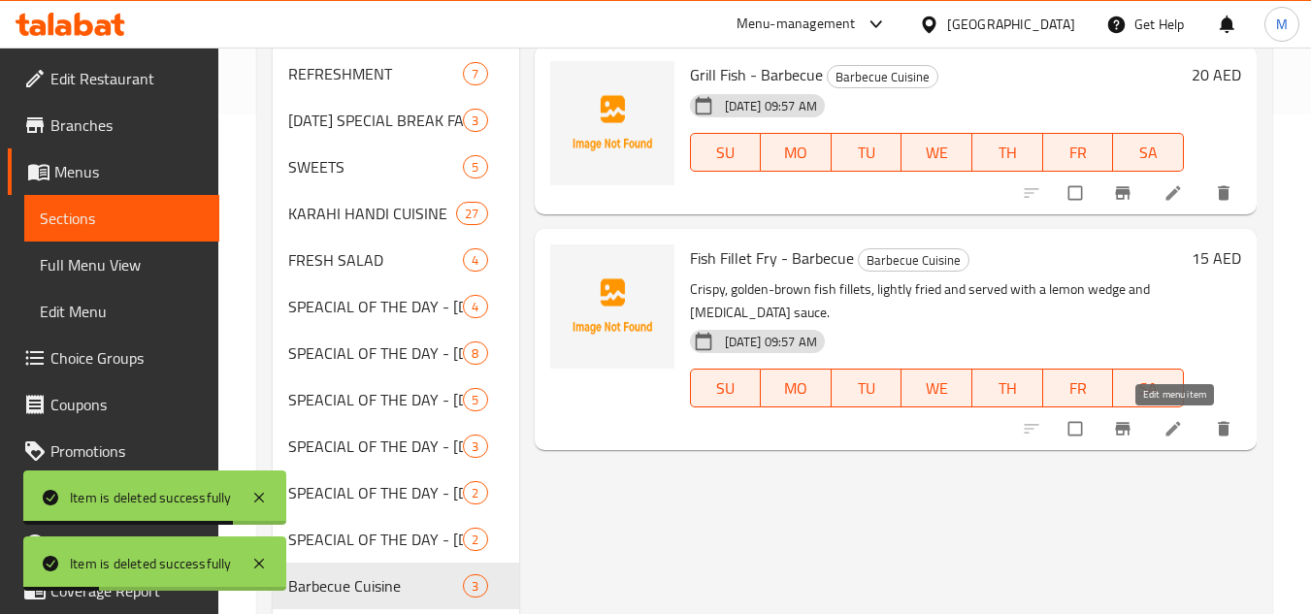
scroll to position [646, 0]
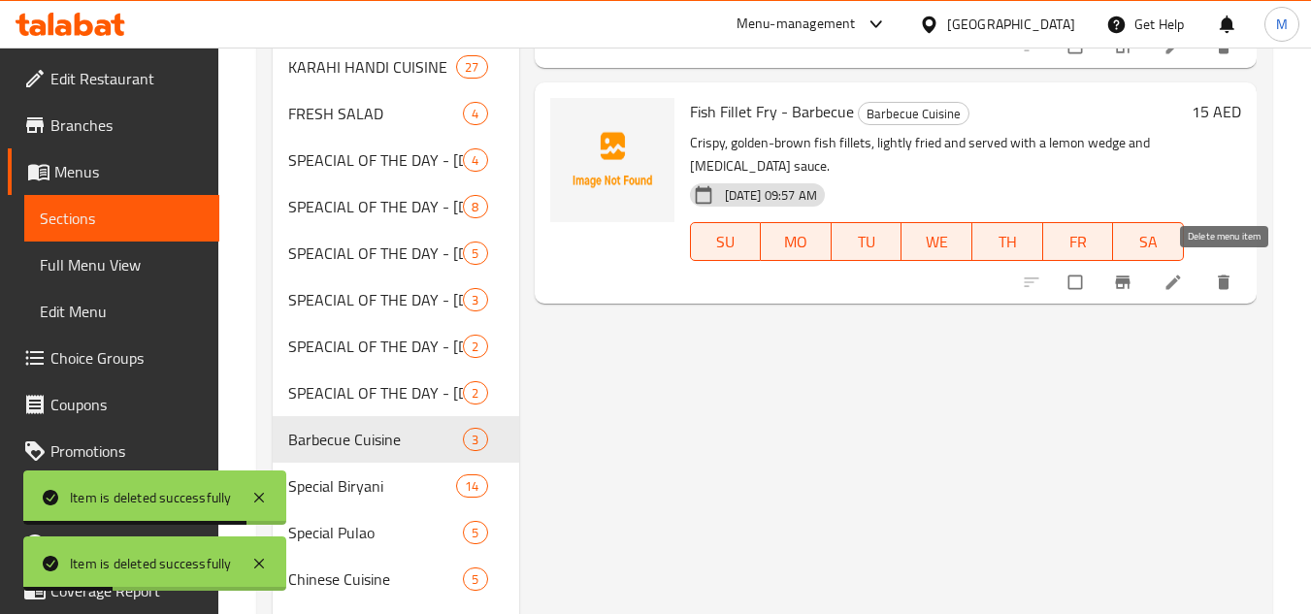
click at [1217, 294] on button "delete" at bounding box center [1225, 282] width 47 height 43
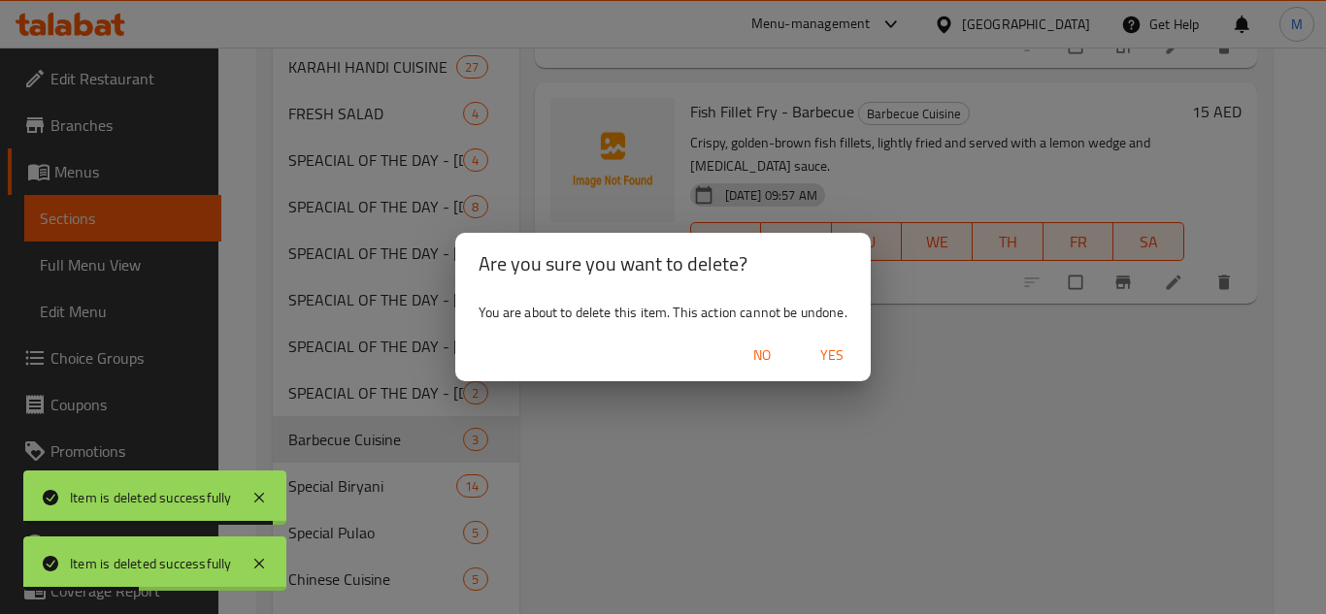
click at [852, 355] on span "Yes" at bounding box center [831, 356] width 47 height 24
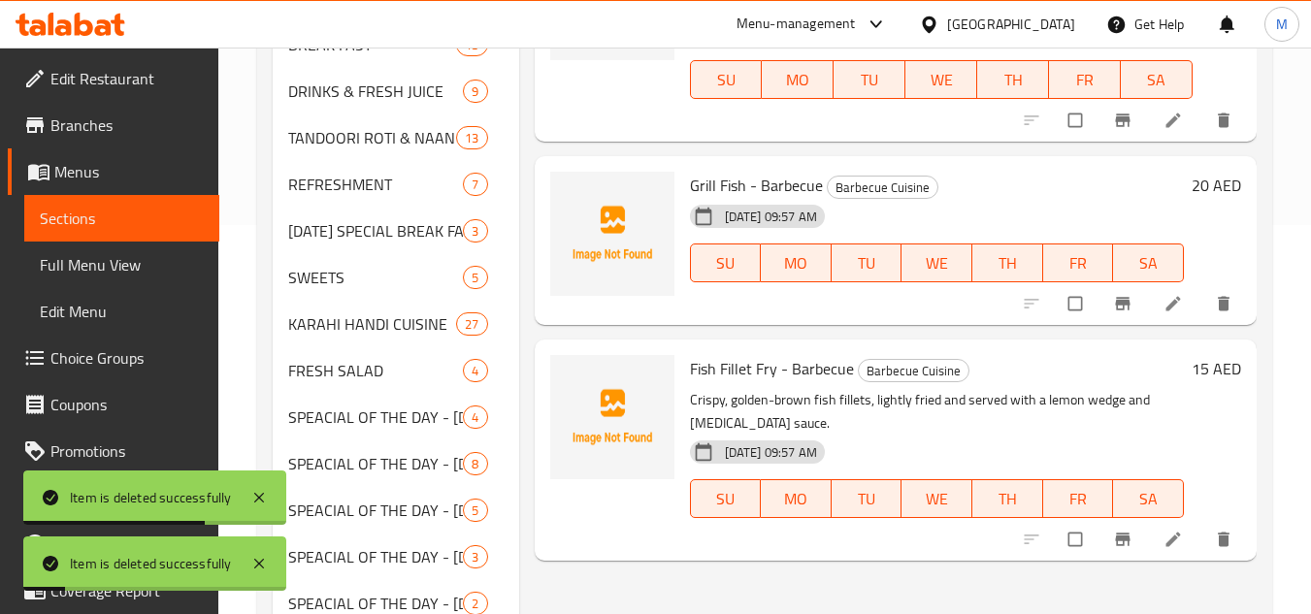
scroll to position [355, 0]
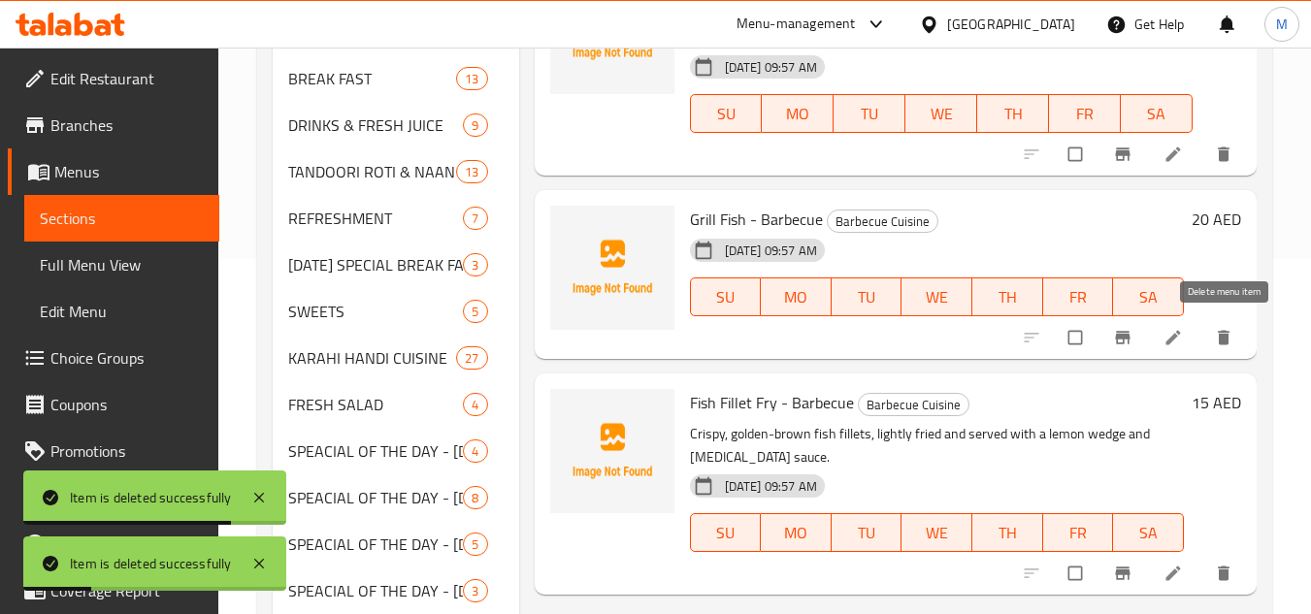
click at [1212, 343] on button "delete" at bounding box center [1225, 337] width 47 height 43
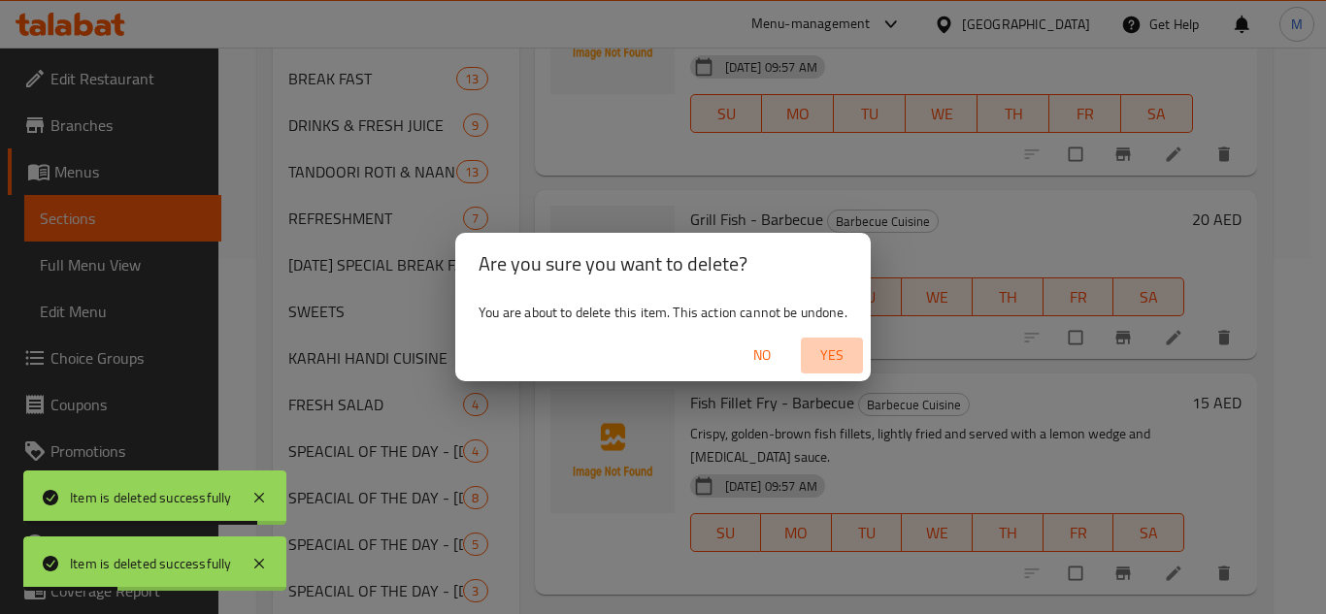
click at [847, 350] on span "Yes" at bounding box center [831, 356] width 47 height 24
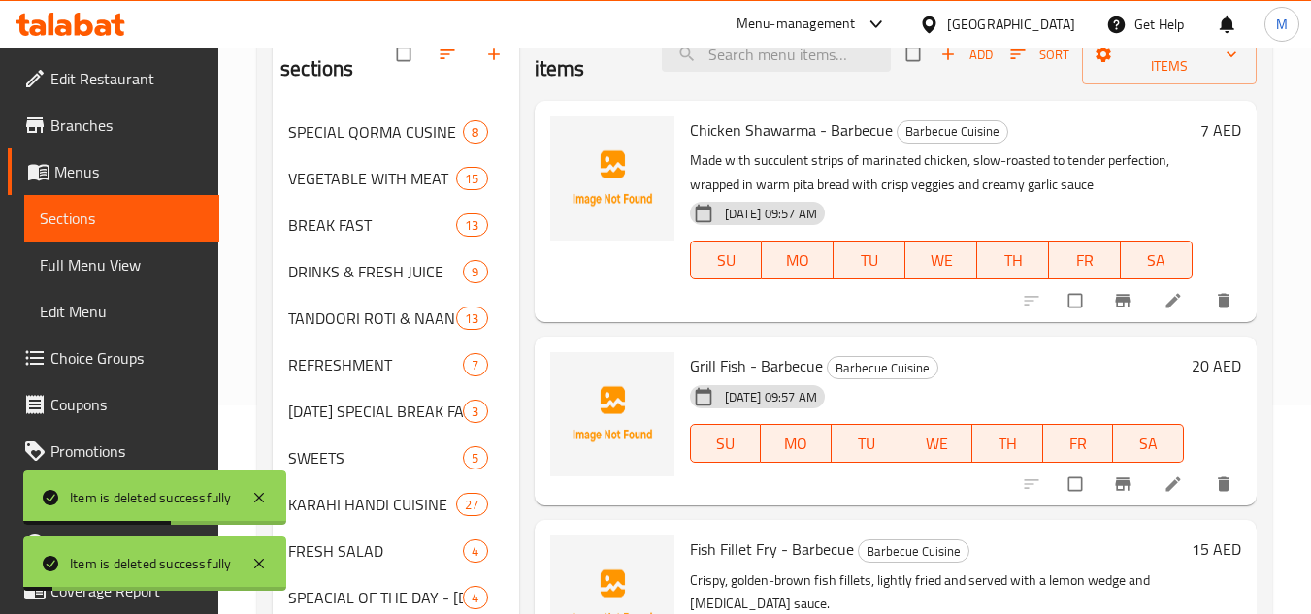
scroll to position [0, 0]
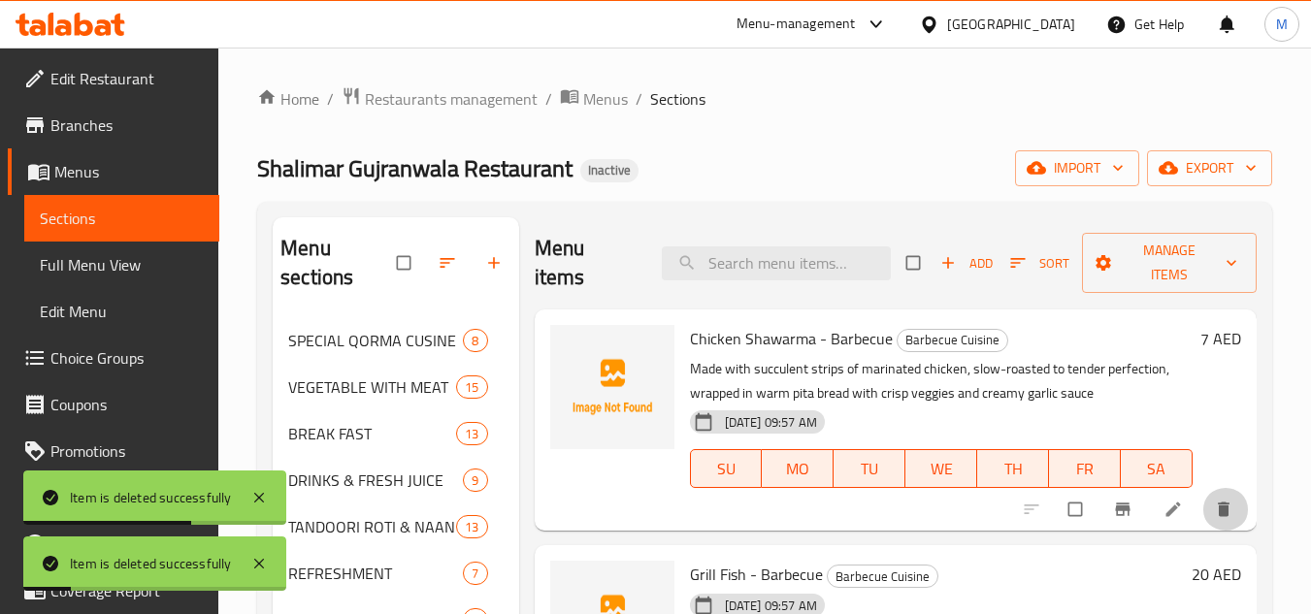
click at [1229, 506] on icon "delete" at bounding box center [1223, 509] width 19 height 19
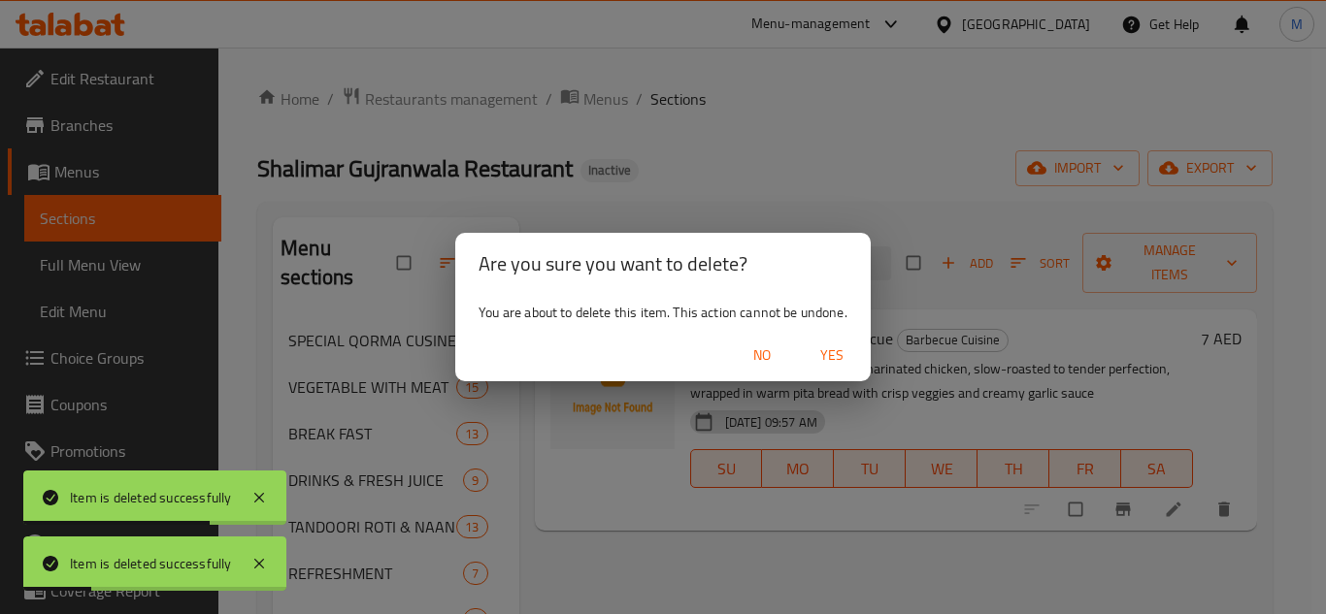
click at [832, 359] on span "Yes" at bounding box center [831, 356] width 47 height 24
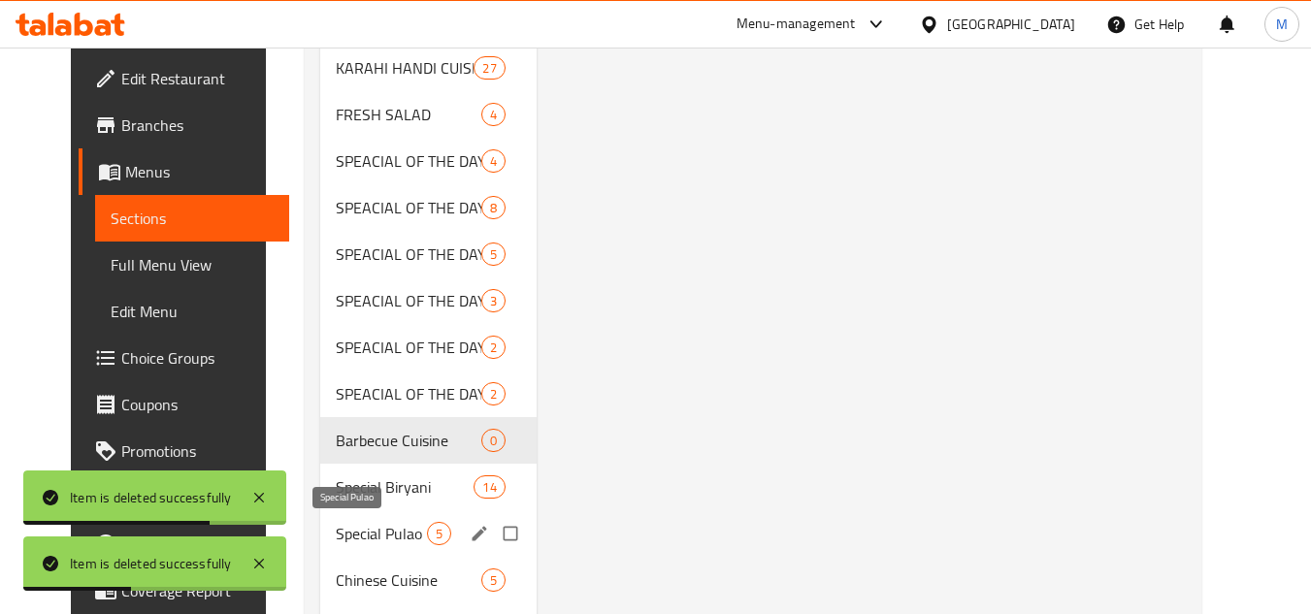
scroll to position [743, 0]
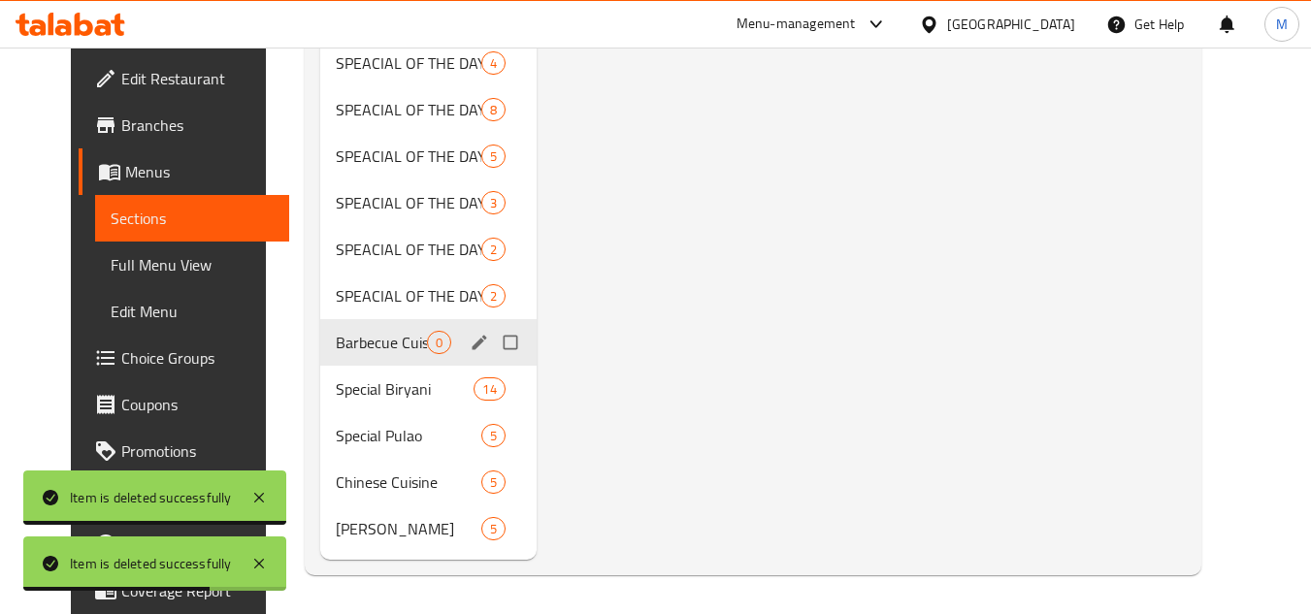
click at [492, 342] on input "Menu sections" at bounding box center [512, 342] width 41 height 37
checkbox input "true"
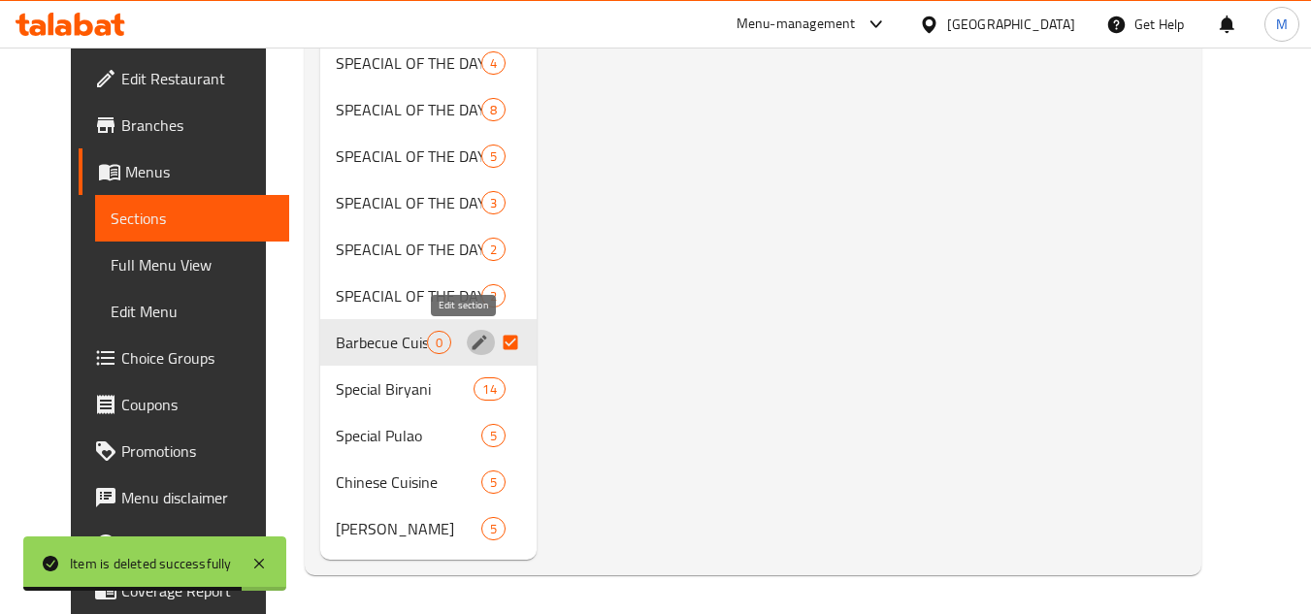
click at [470, 347] on icon "edit" at bounding box center [479, 342] width 19 height 19
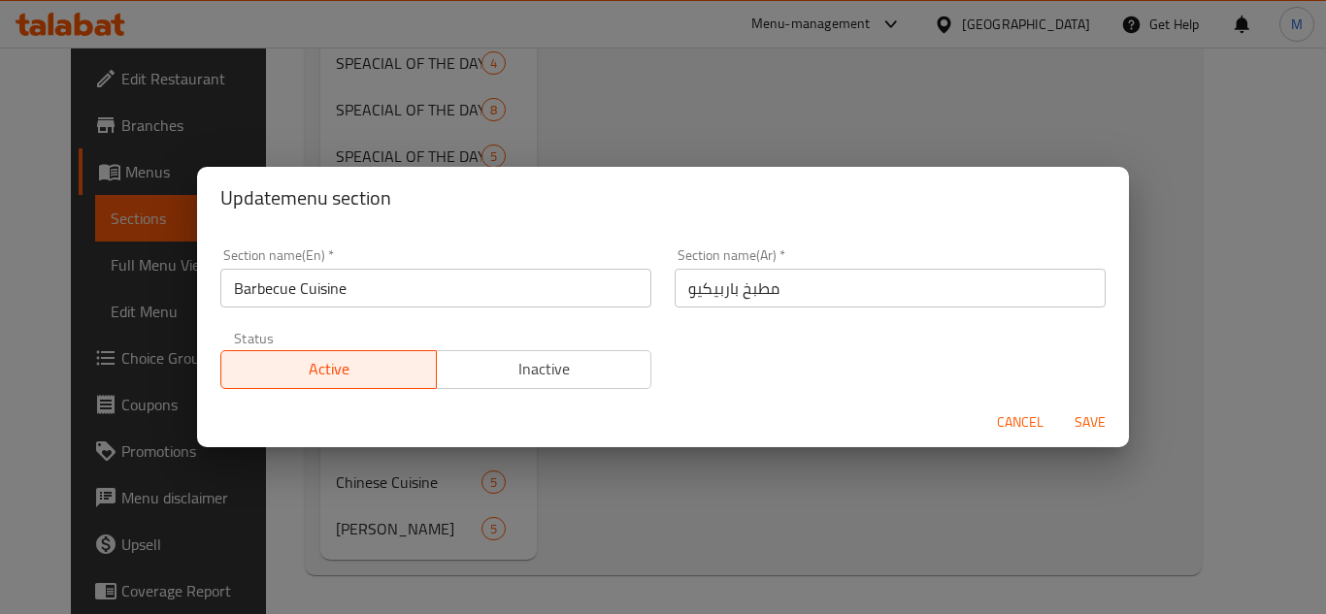
click at [1025, 412] on span "Cancel" at bounding box center [1020, 422] width 47 height 24
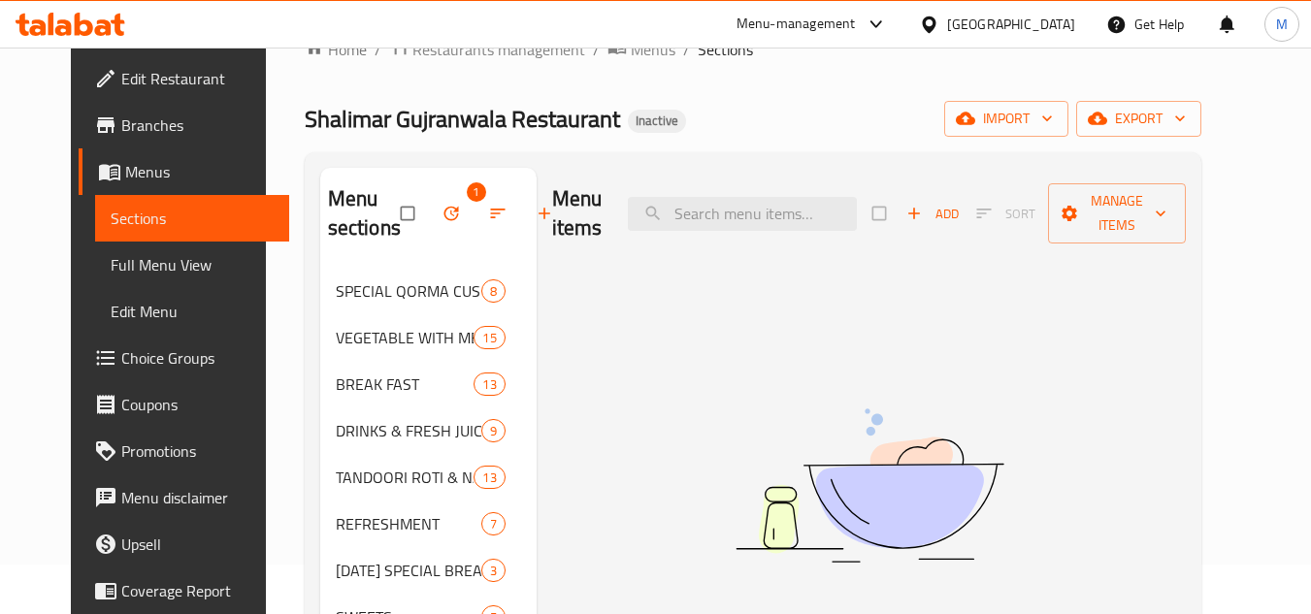
scroll to position [0, 0]
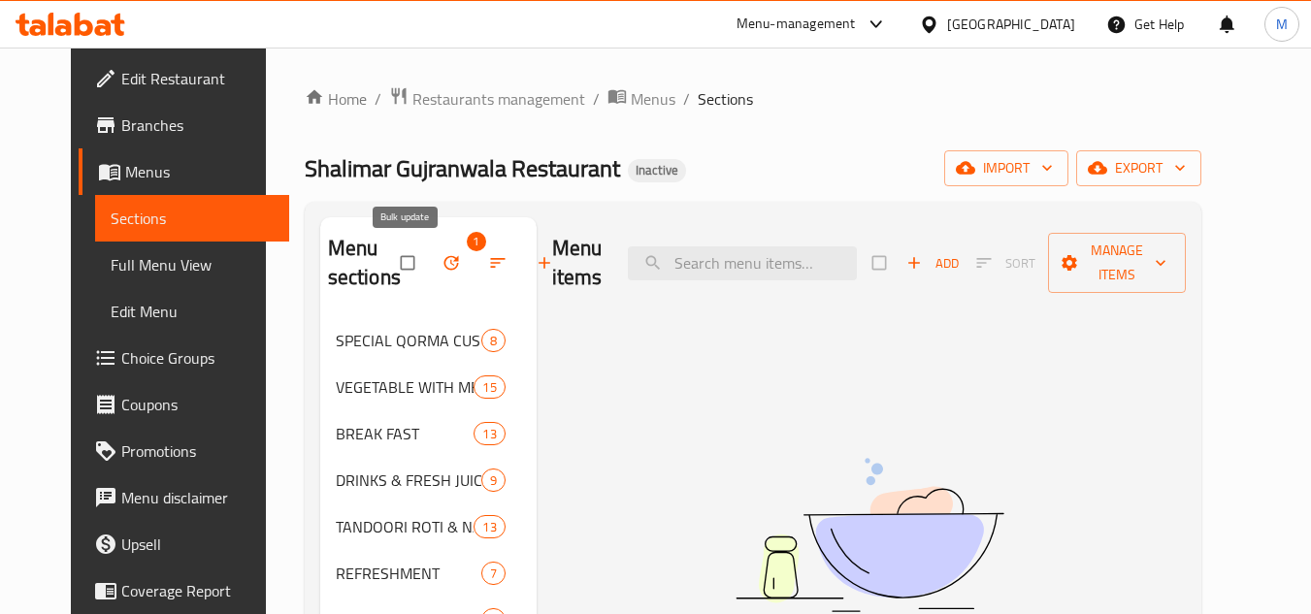
click at [442, 264] on icon "button" at bounding box center [451, 262] width 19 height 19
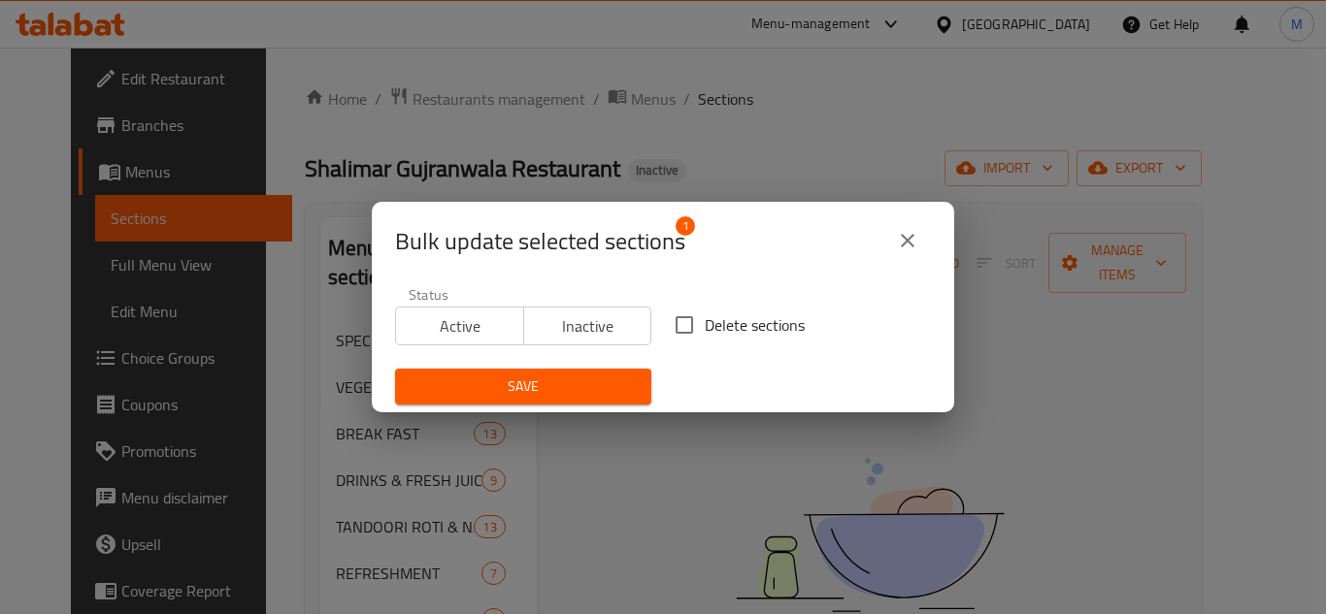
click at [705, 337] on span "Delete sections" at bounding box center [755, 324] width 100 height 23
click at [702, 339] on input "Delete sections" at bounding box center [684, 325] width 41 height 41
checkbox input "true"
click at [607, 377] on span "Save" at bounding box center [522, 387] width 225 height 24
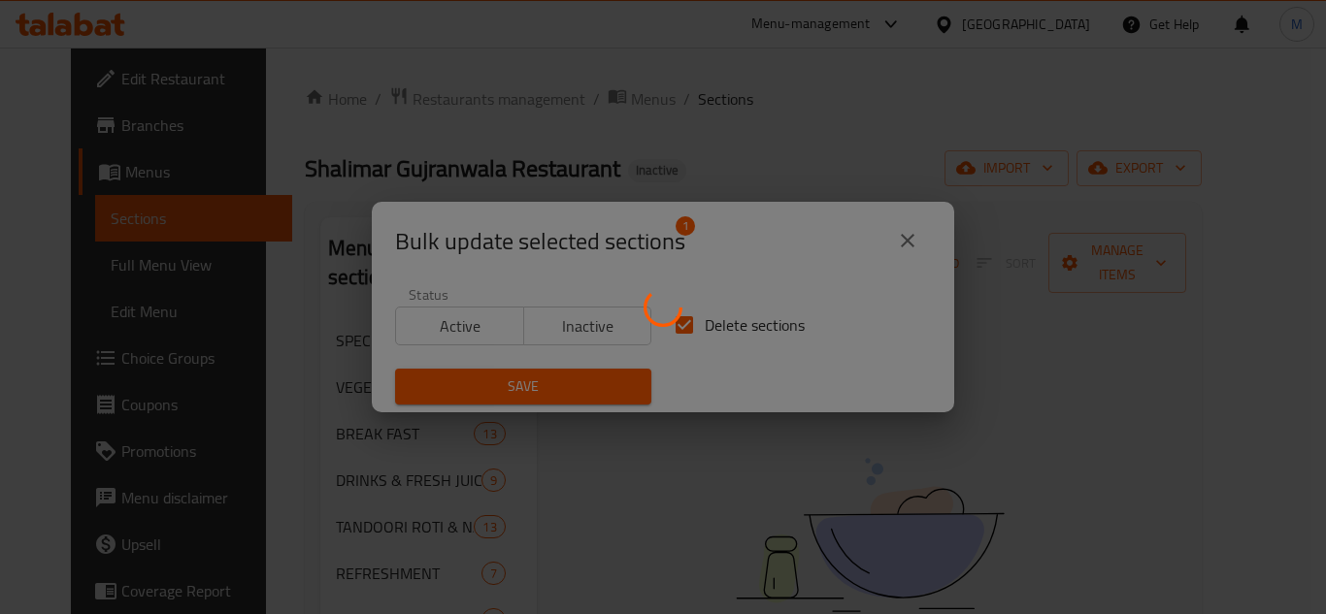
checkbox input "false"
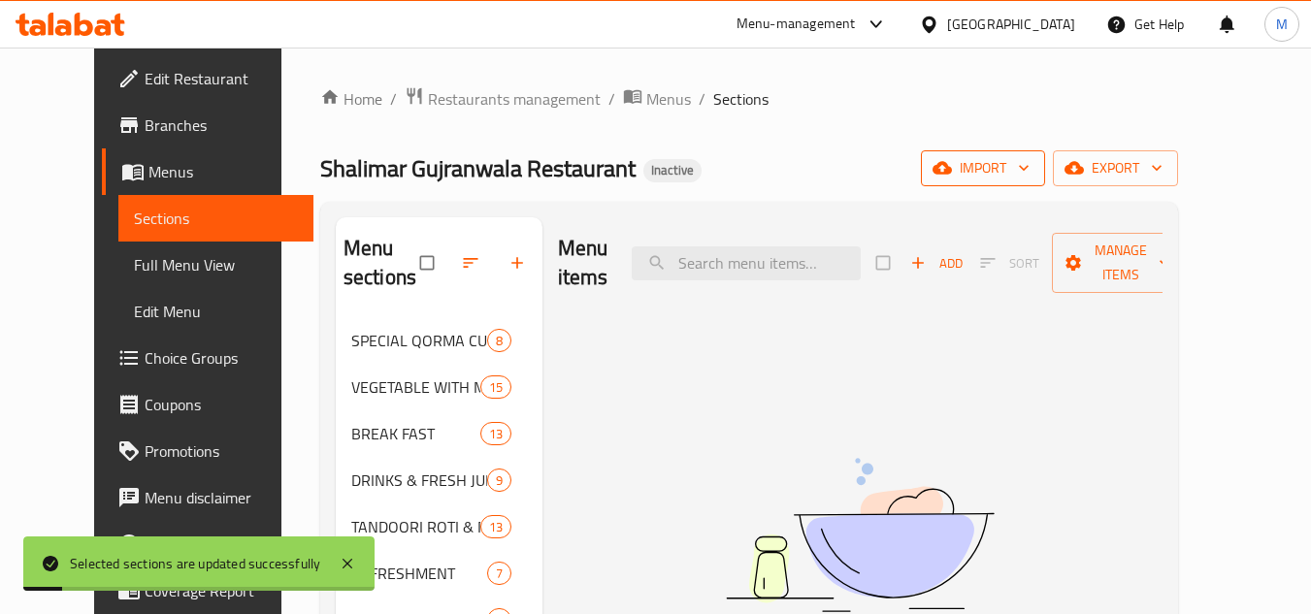
click at [1030, 158] on span "import" at bounding box center [982, 168] width 93 height 24
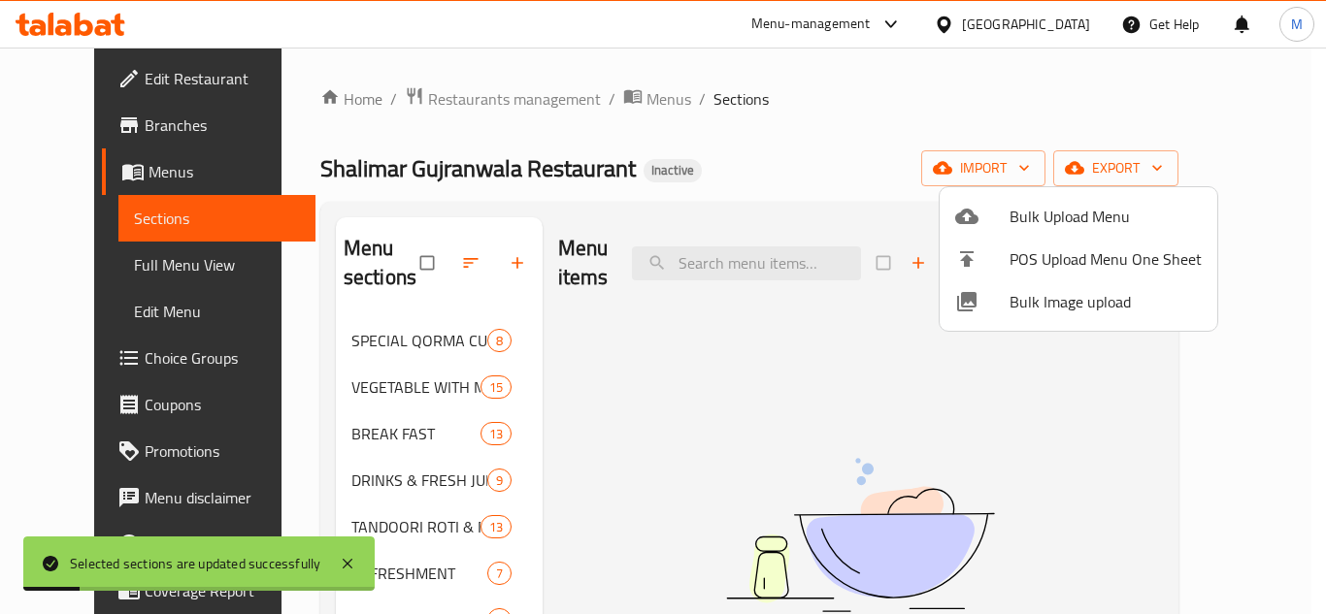
click at [1032, 217] on span "Bulk Upload Menu" at bounding box center [1105, 216] width 192 height 23
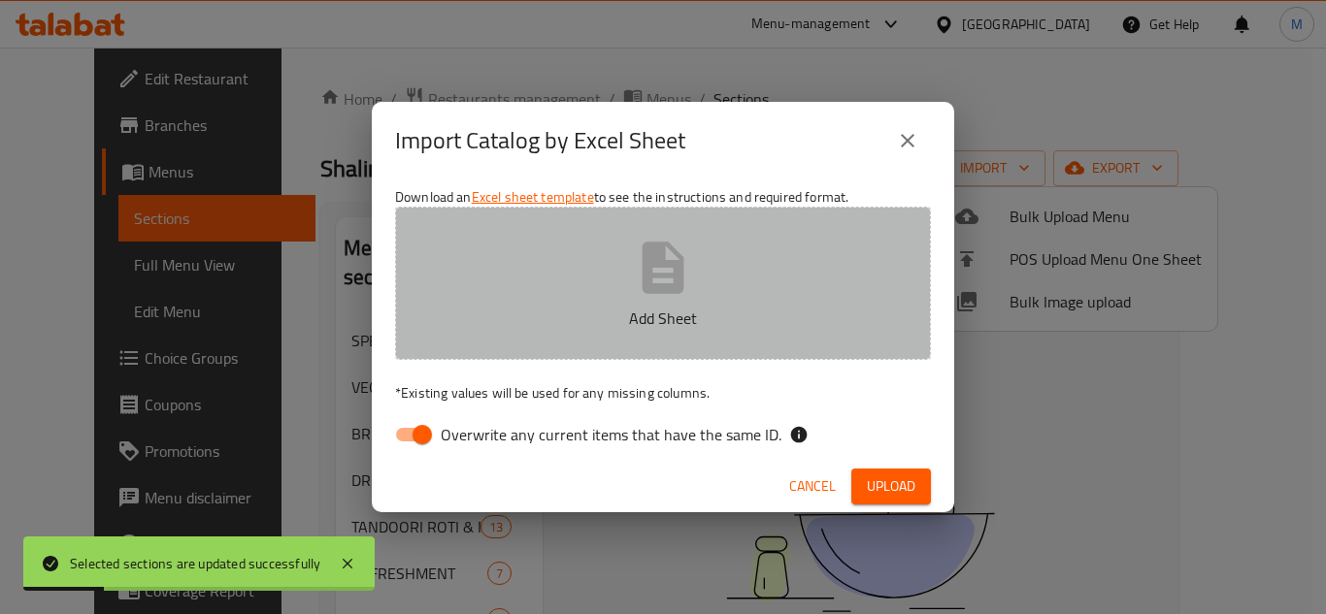
click at [759, 272] on button "Add Sheet" at bounding box center [663, 283] width 536 height 153
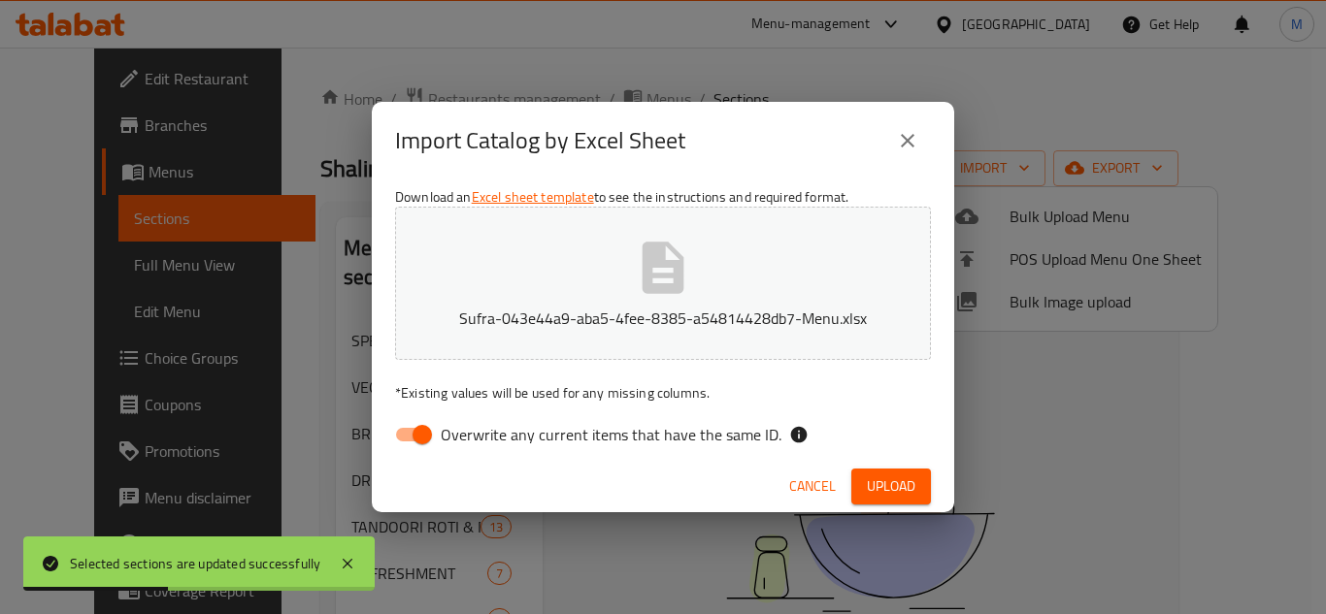
click at [665, 438] on span "Overwrite any current items that have the same ID." at bounding box center [611, 434] width 341 height 23
click at [477, 438] on input "Overwrite any current items that have the same ID." at bounding box center [422, 434] width 111 height 37
checkbox input "false"
click at [867, 483] on span "Upload" at bounding box center [891, 487] width 49 height 24
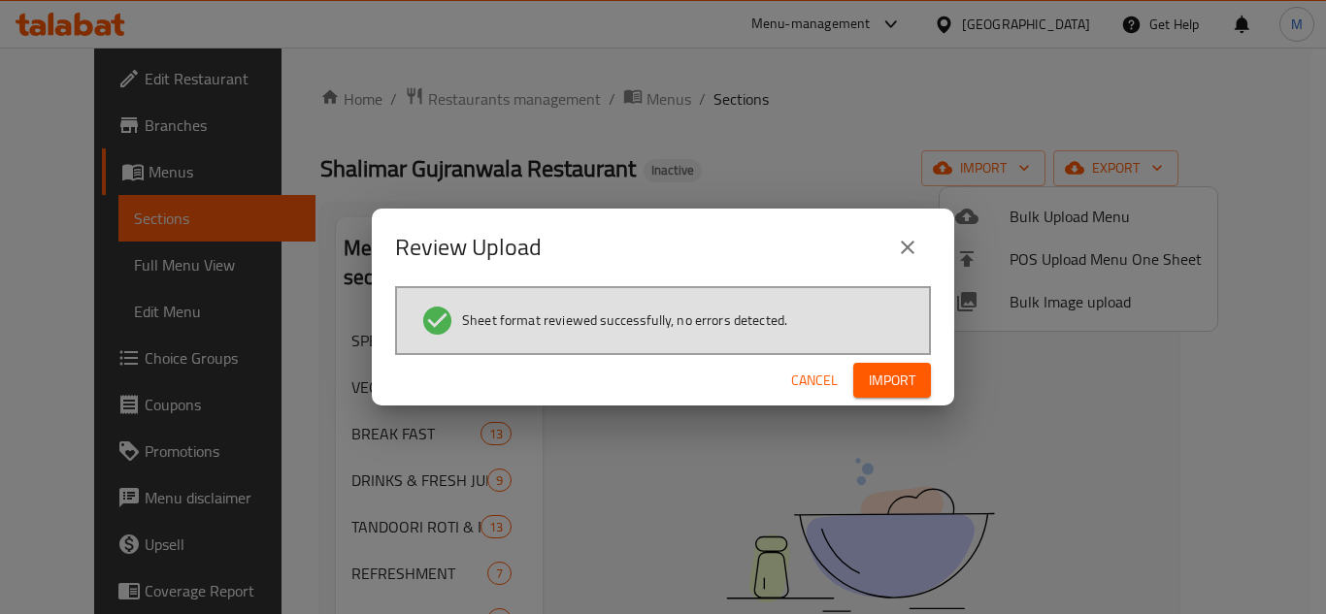
click at [902, 366] on button "Import" at bounding box center [892, 381] width 78 height 36
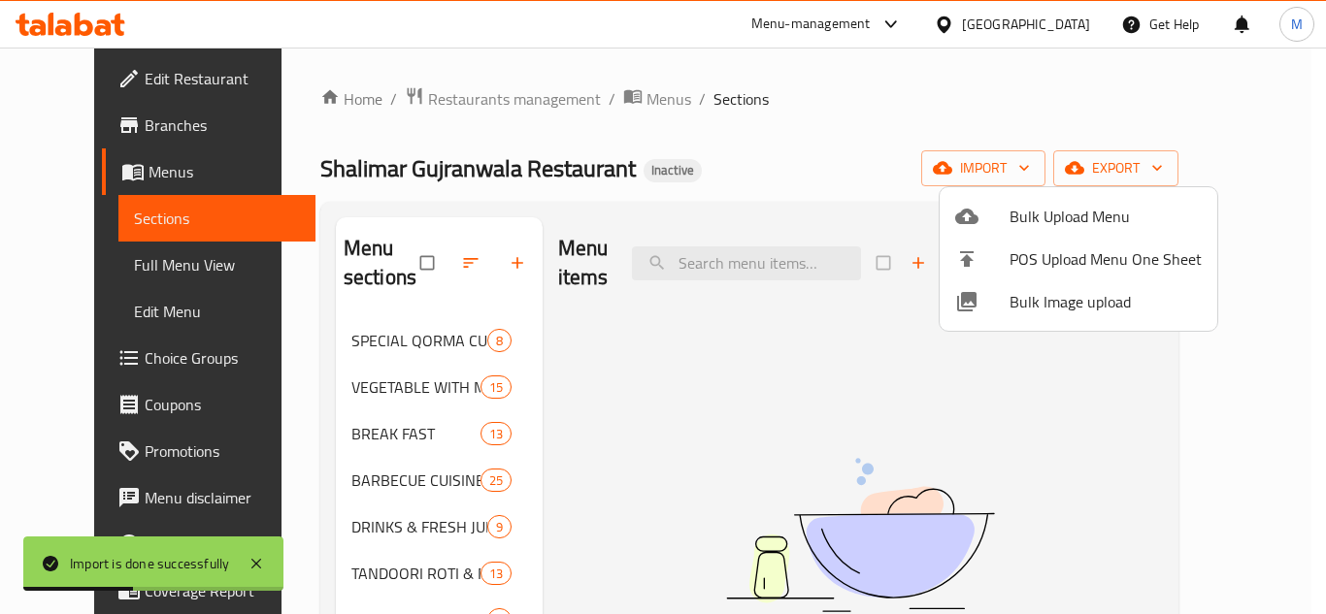
click at [843, 121] on div at bounding box center [663, 307] width 1326 height 614
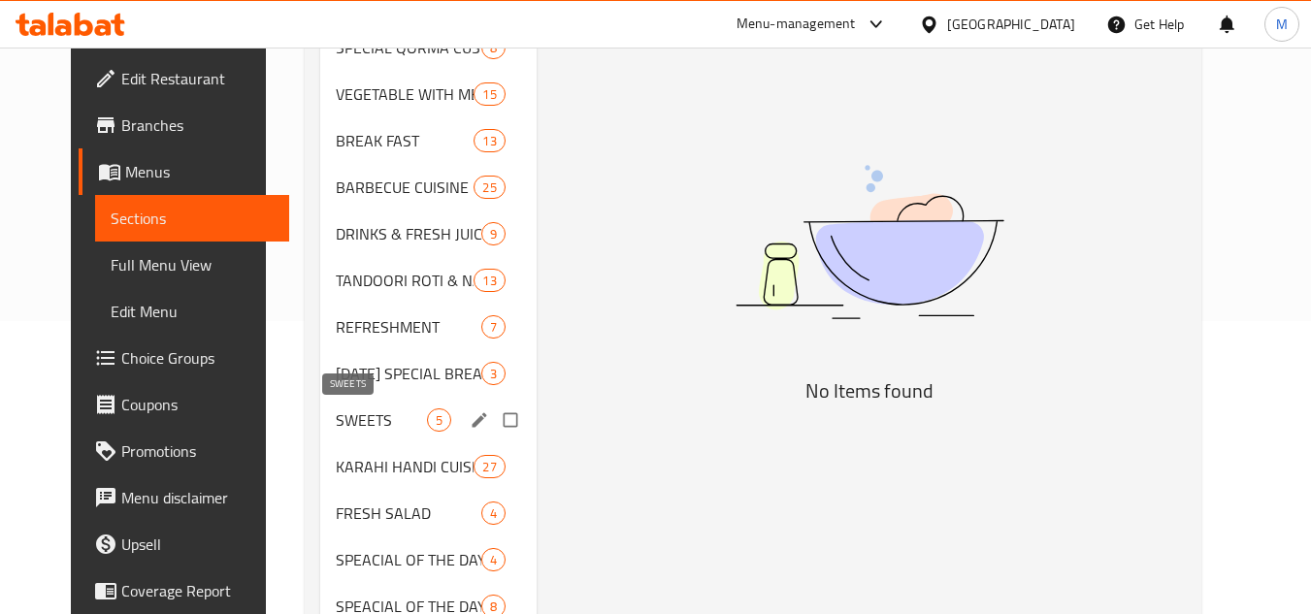
scroll to position [291, 0]
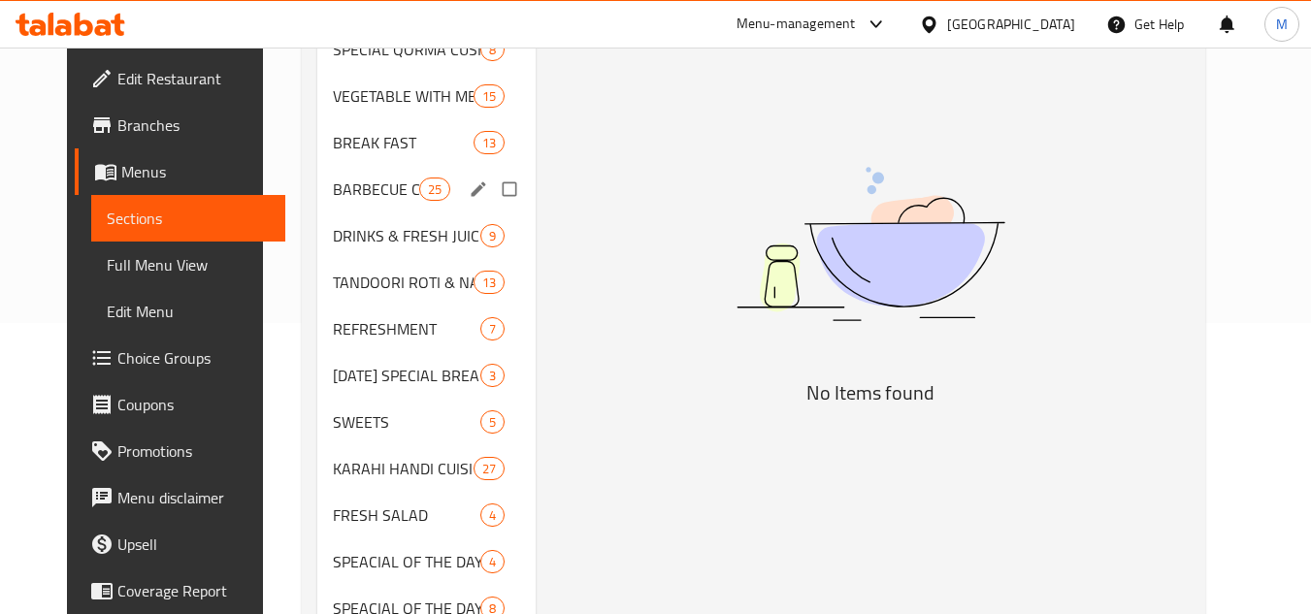
click at [345, 203] on div "BARBECUE CUISINE 25" at bounding box center [426, 189] width 218 height 47
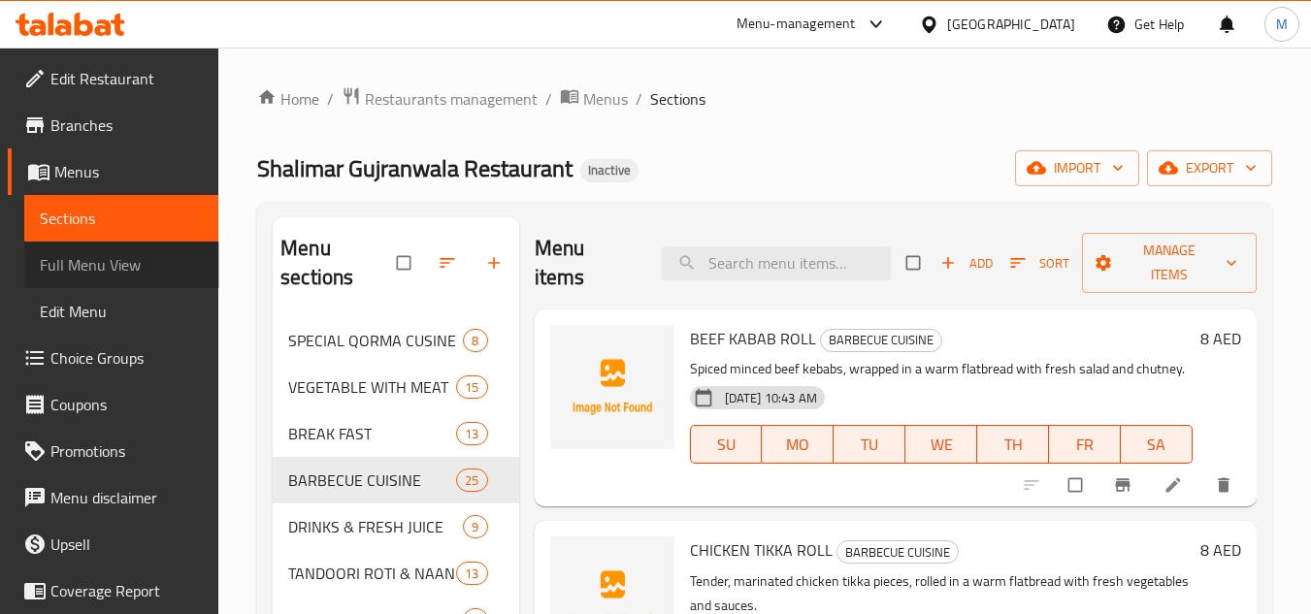
drag, startPoint x: 136, startPoint y: 258, endPoint x: 283, endPoint y: 28, distance: 273.2
click at [136, 258] on span "Full Menu View" at bounding box center [122, 264] width 164 height 23
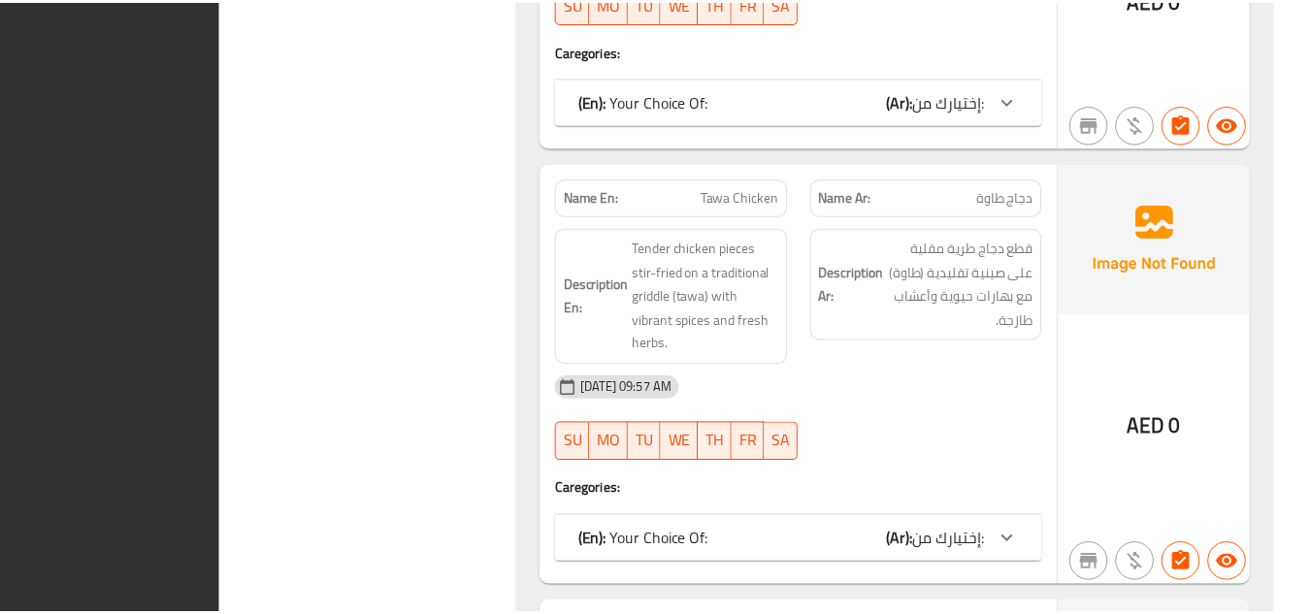
scroll to position [66089, 0]
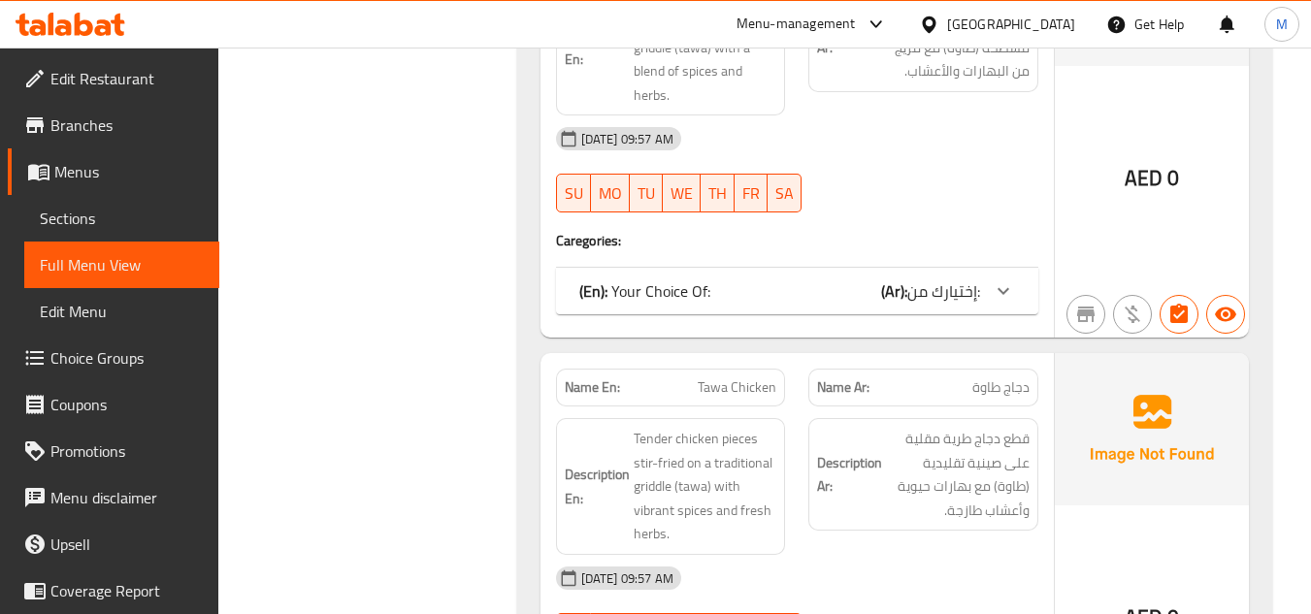
click at [956, 25] on div "United Arab Emirates" at bounding box center [1011, 24] width 128 height 21
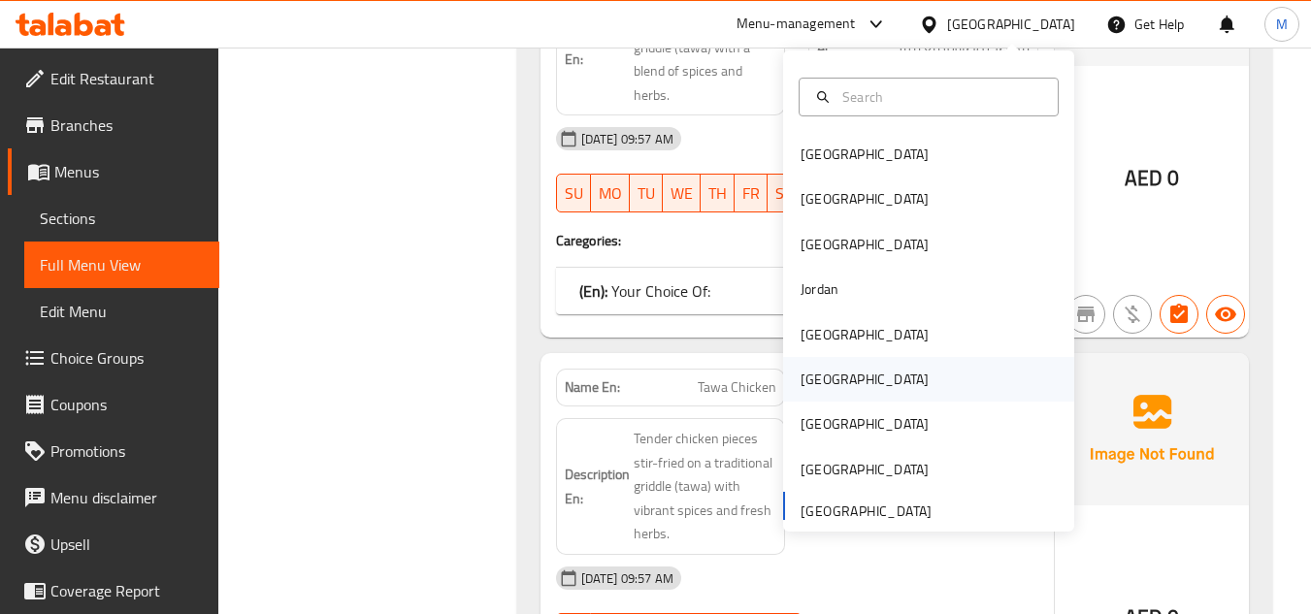
click at [823, 377] on div "[GEOGRAPHIC_DATA]" at bounding box center [864, 379] width 159 height 45
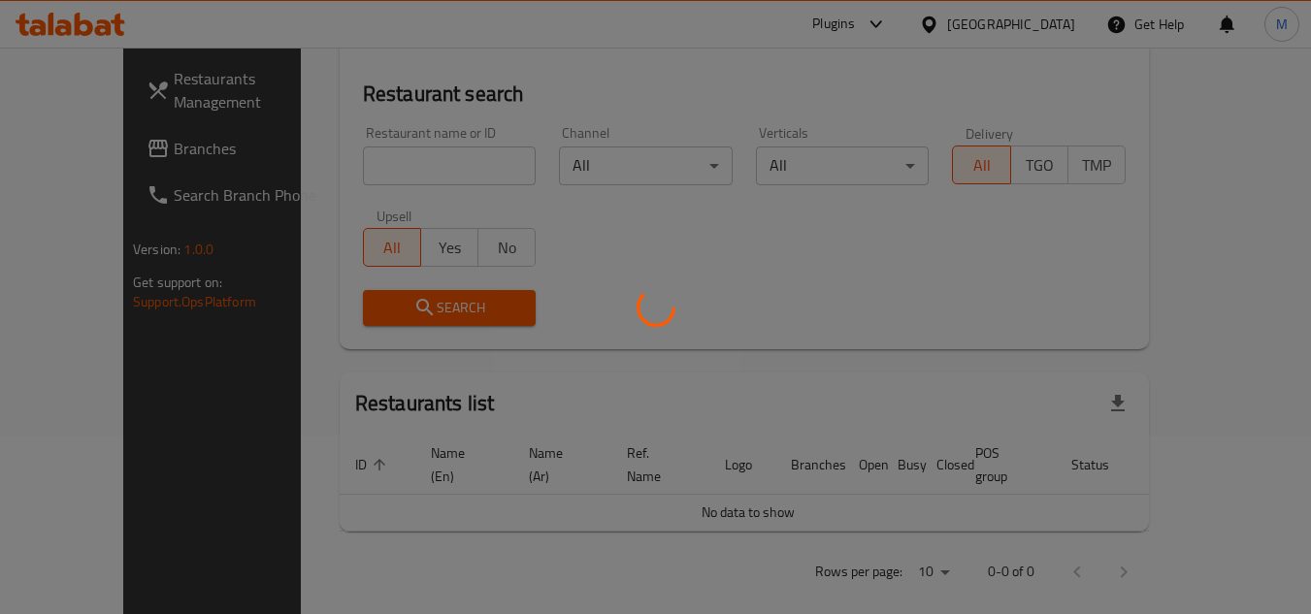
scroll to position [855, 0]
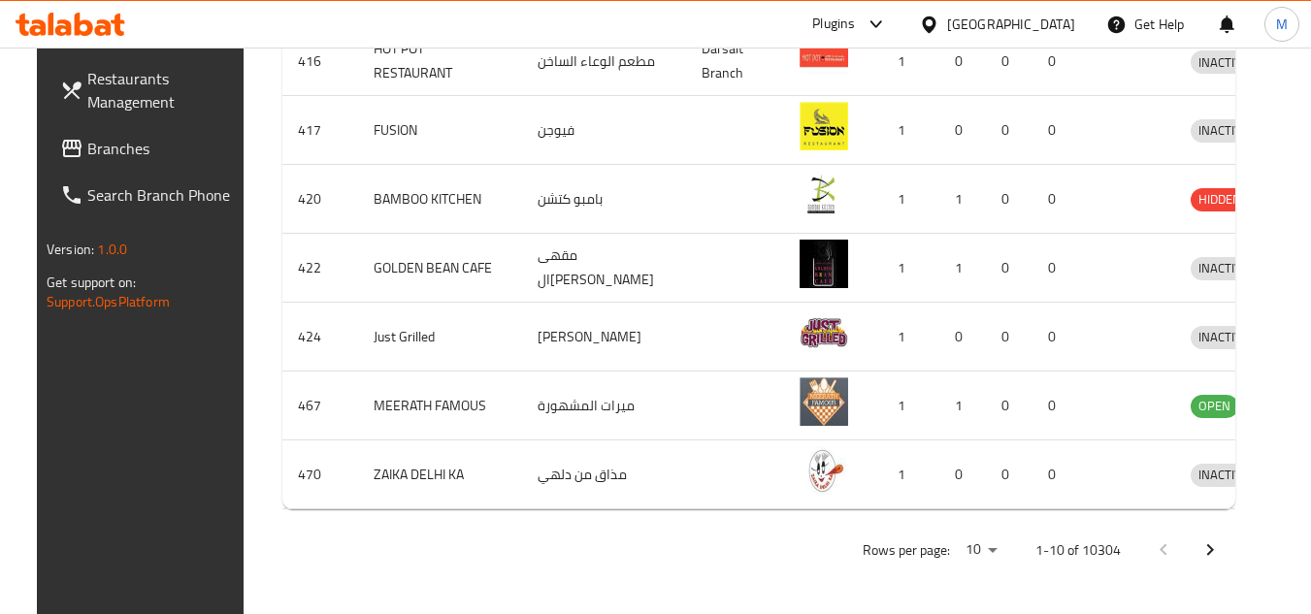
click at [888, 30] on icon at bounding box center [876, 24] width 23 height 23
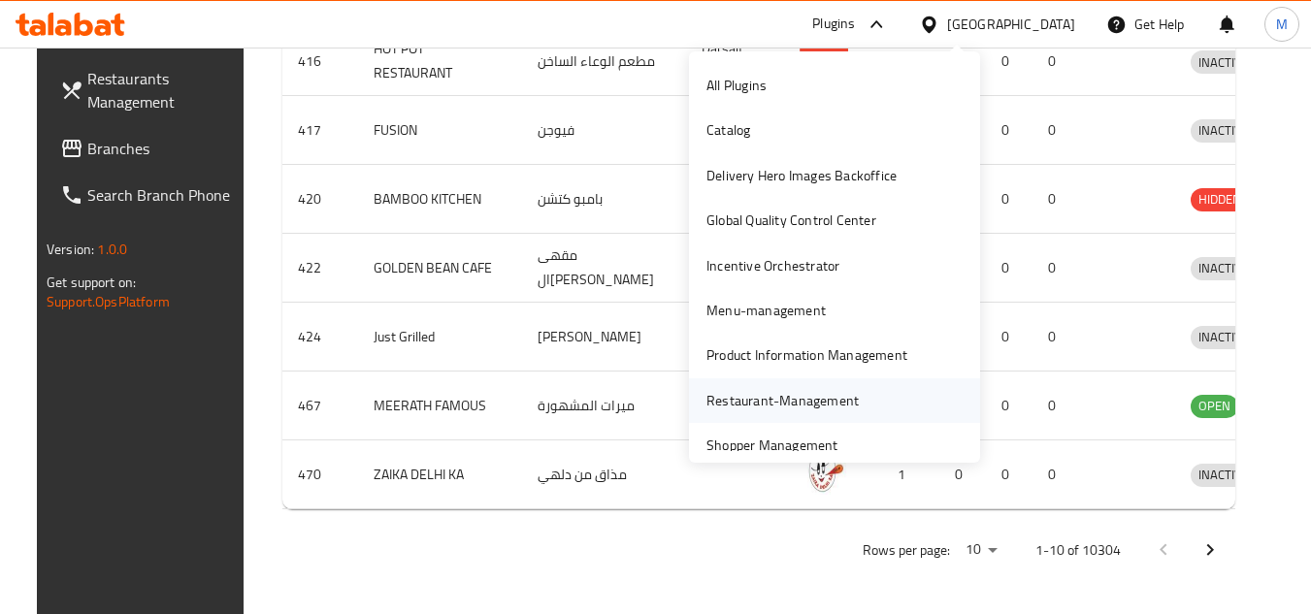
click at [800, 406] on div "Restaurant-Management" at bounding box center [782, 400] width 152 height 21
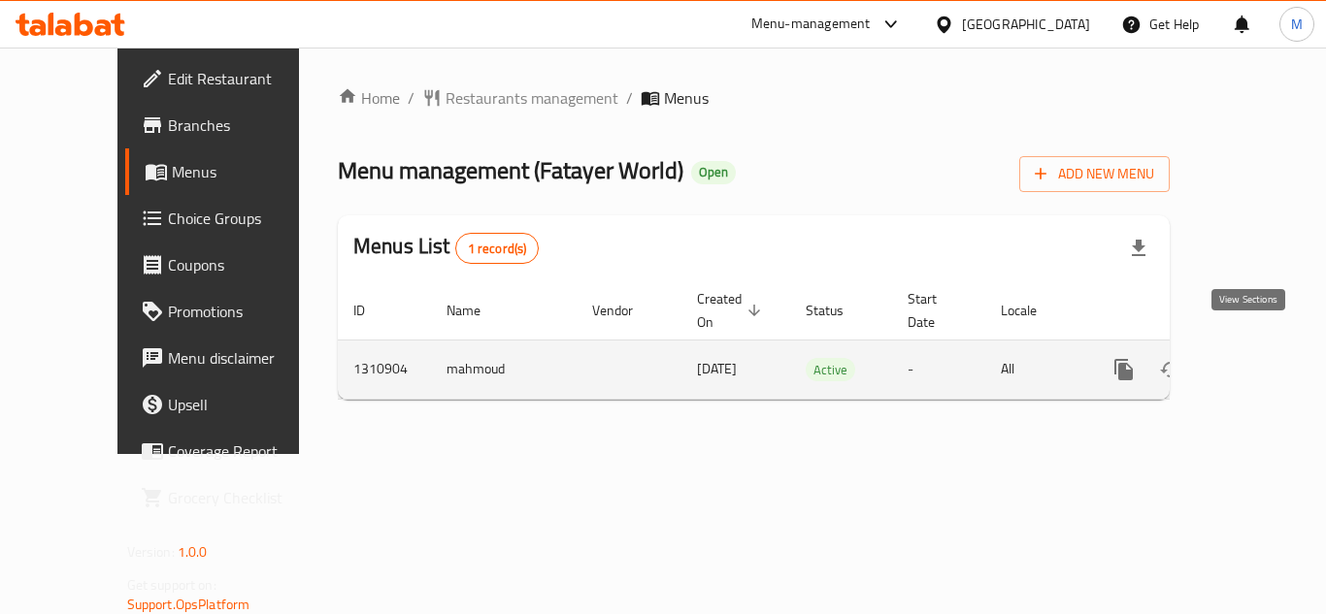
click at [1256, 358] on icon "enhanced table" at bounding box center [1263, 369] width 23 height 23
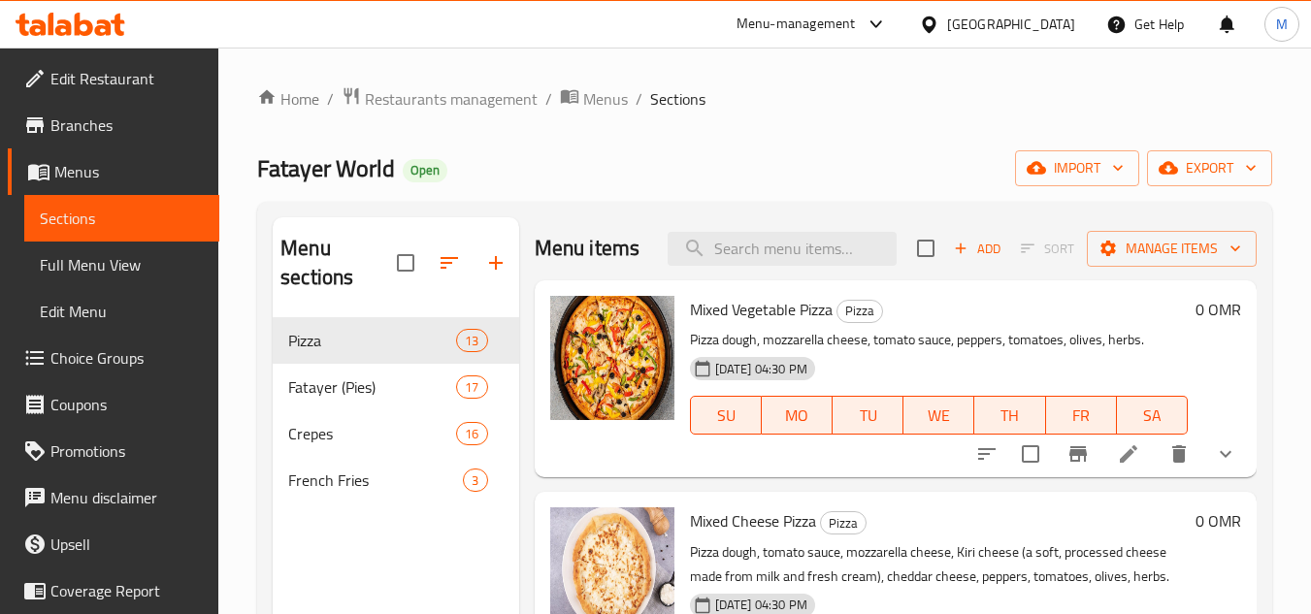
click at [1219, 466] on icon "show more" at bounding box center [1225, 454] width 23 height 23
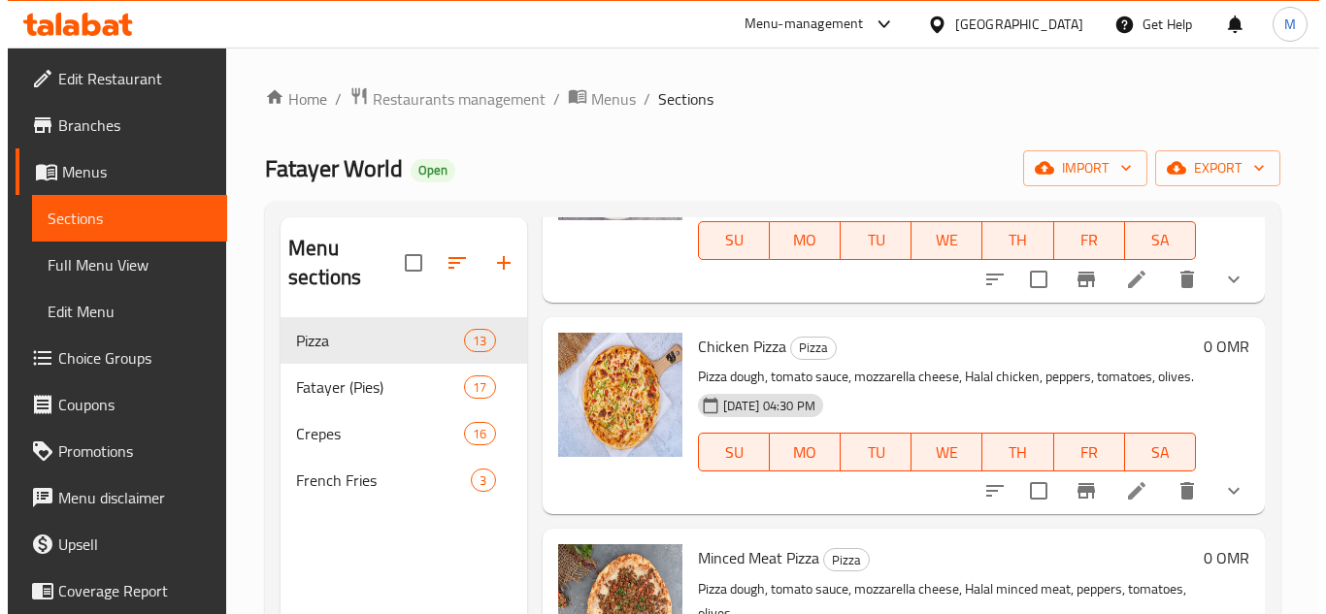
scroll to position [291, 0]
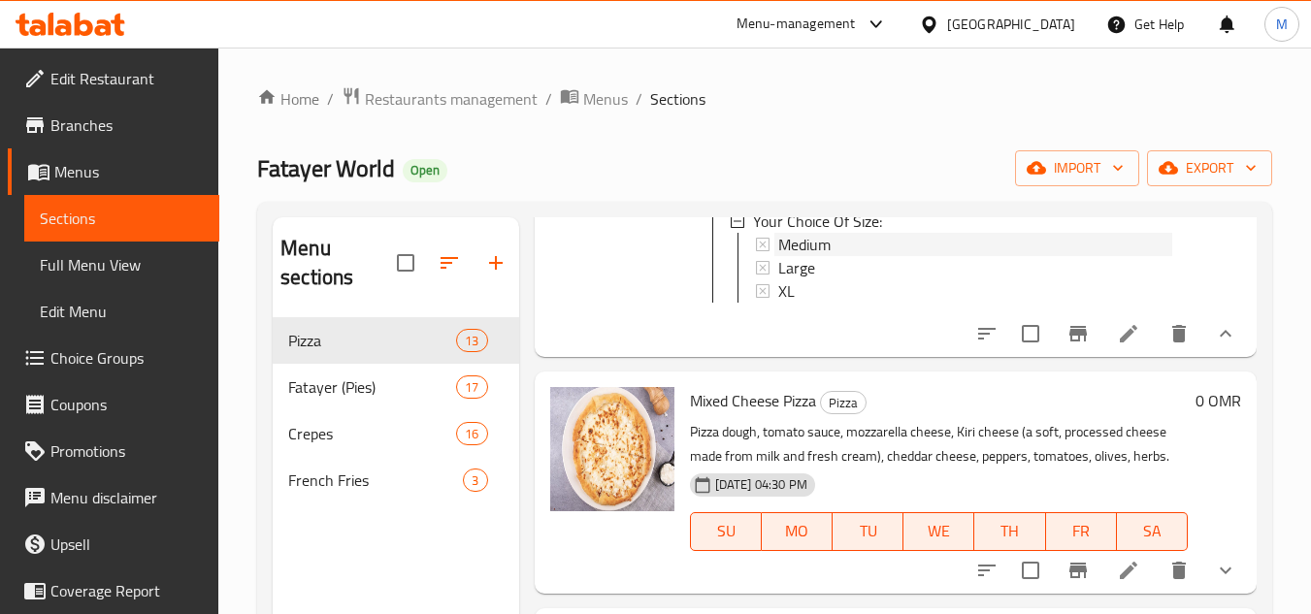
click at [831, 256] on span "Medium" at bounding box center [804, 244] width 52 height 23
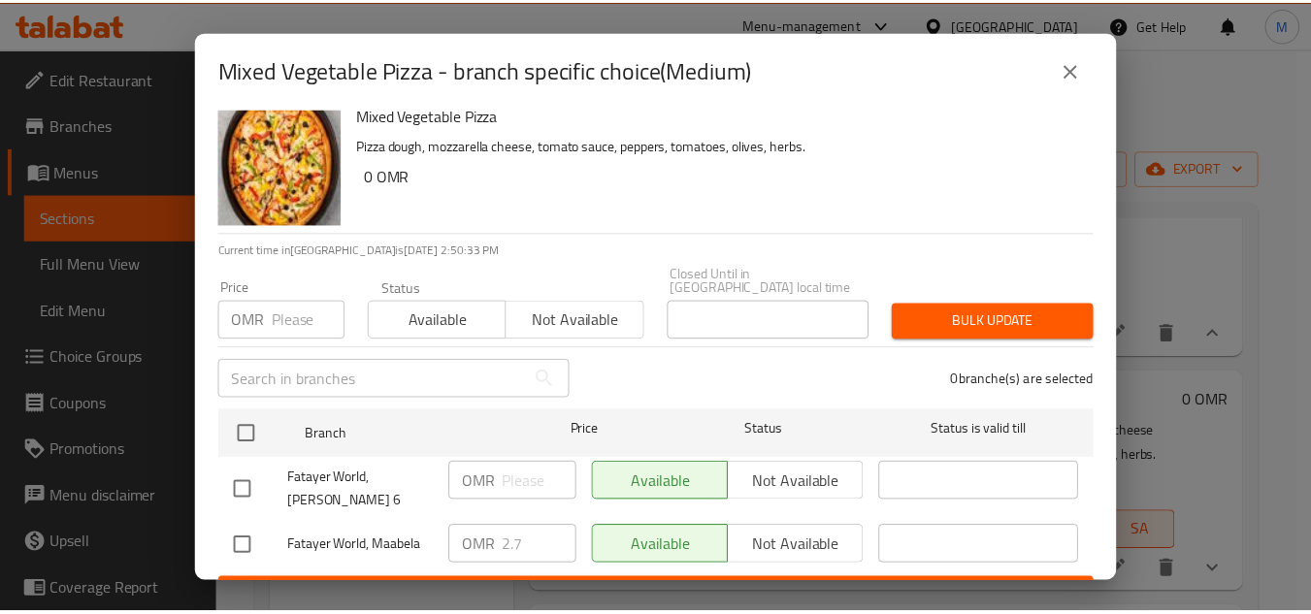
scroll to position [42, 0]
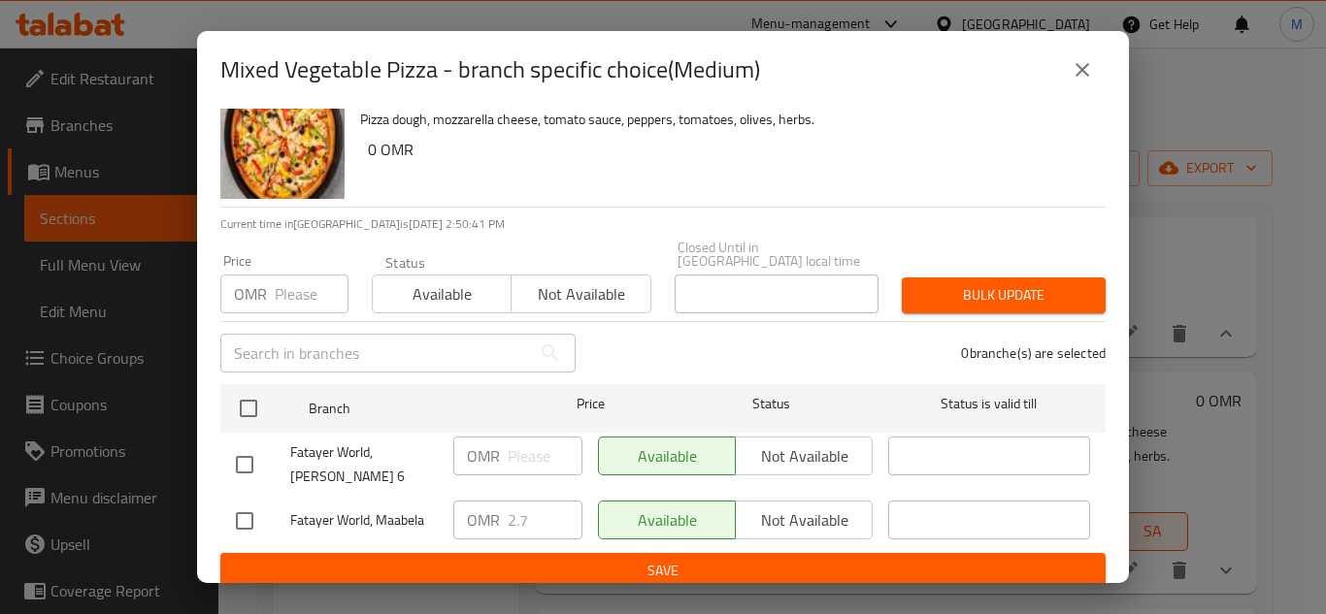
click at [248, 460] on input "checkbox" at bounding box center [244, 464] width 41 height 41
checkbox input "false"
click at [768, 451] on div "Available Not available" at bounding box center [735, 456] width 275 height 39
click at [238, 509] on input "checkbox" at bounding box center [244, 521] width 41 height 41
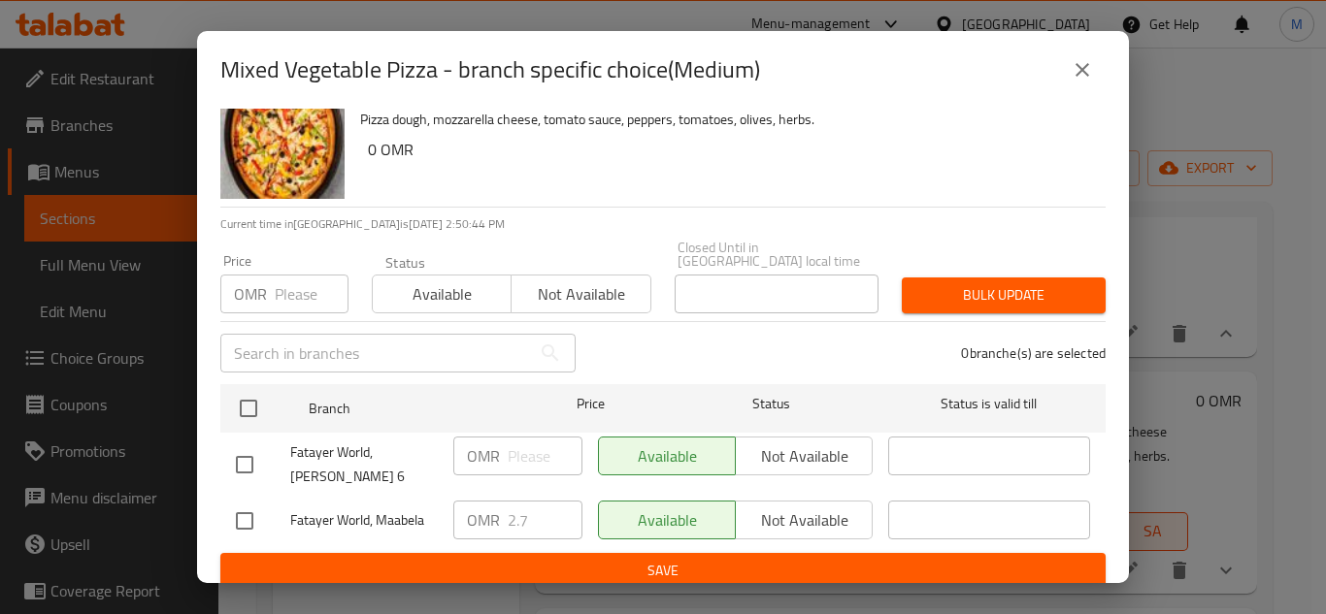
checkbox input "true"
click at [520, 501] on input "2.7" at bounding box center [545, 520] width 75 height 39
click at [1095, 74] on button "close" at bounding box center [1082, 70] width 47 height 47
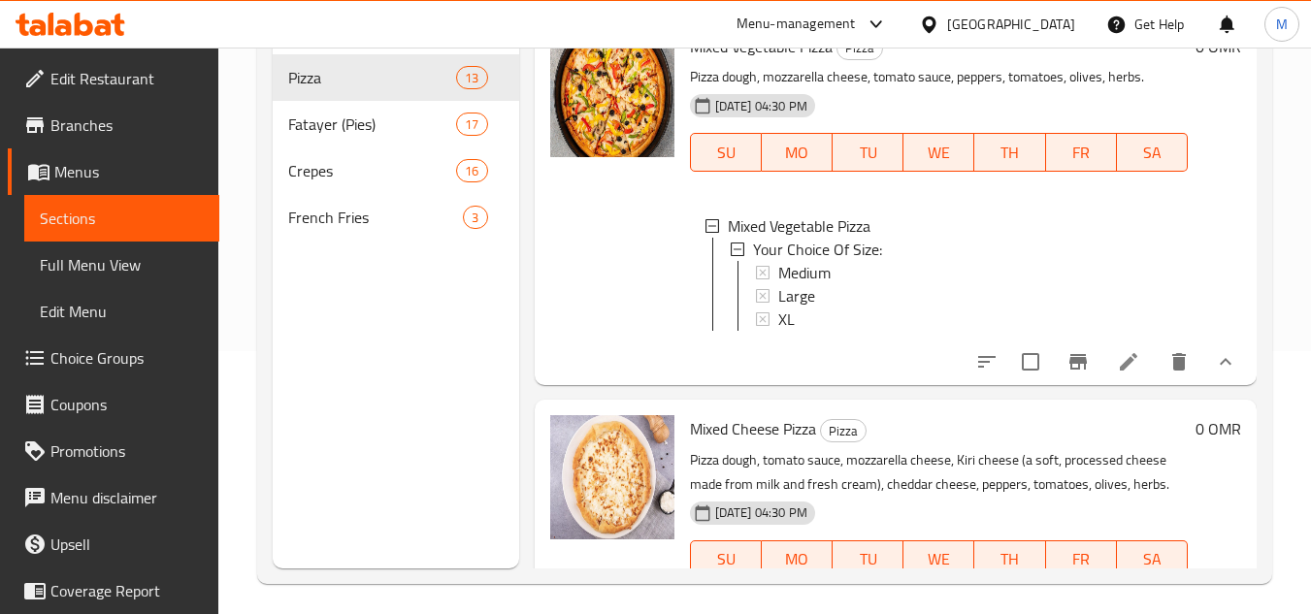
scroll to position [272, 0]
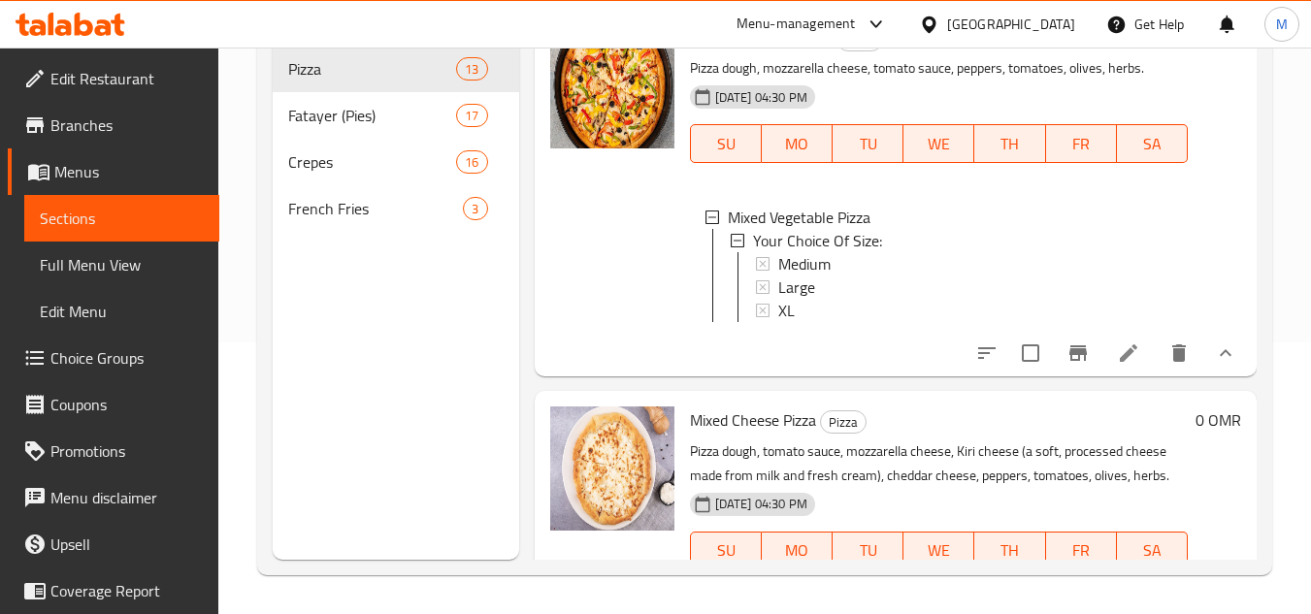
click at [1117, 365] on icon at bounding box center [1128, 353] width 23 height 23
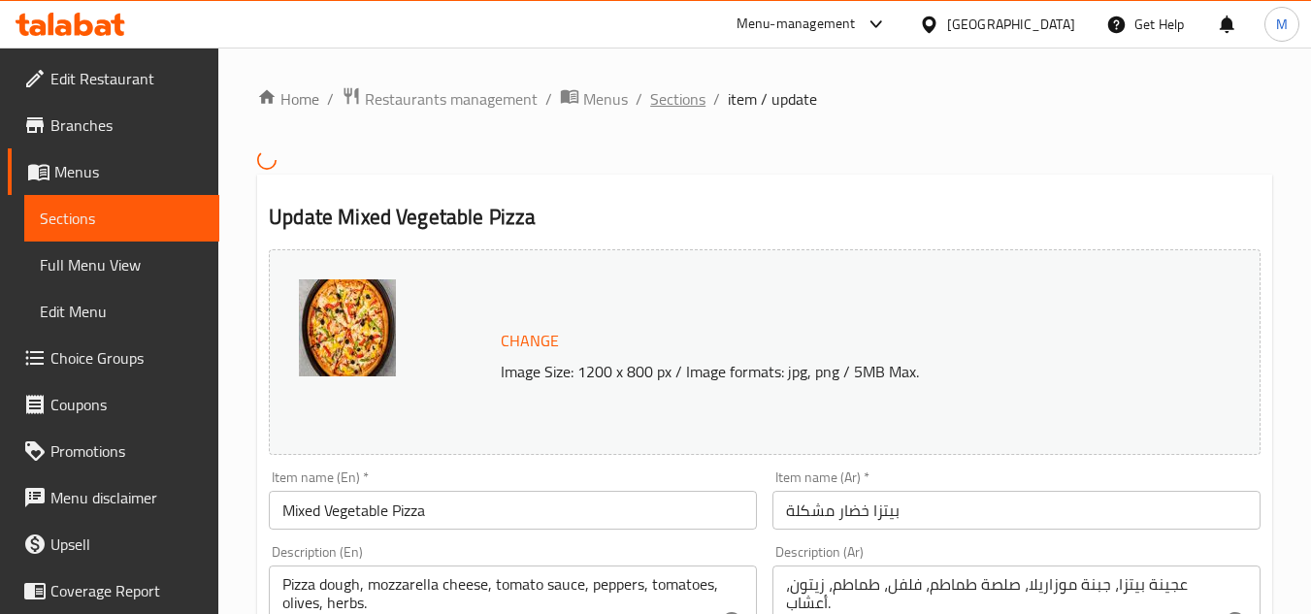
click at [699, 99] on span "Sections" at bounding box center [677, 98] width 55 height 23
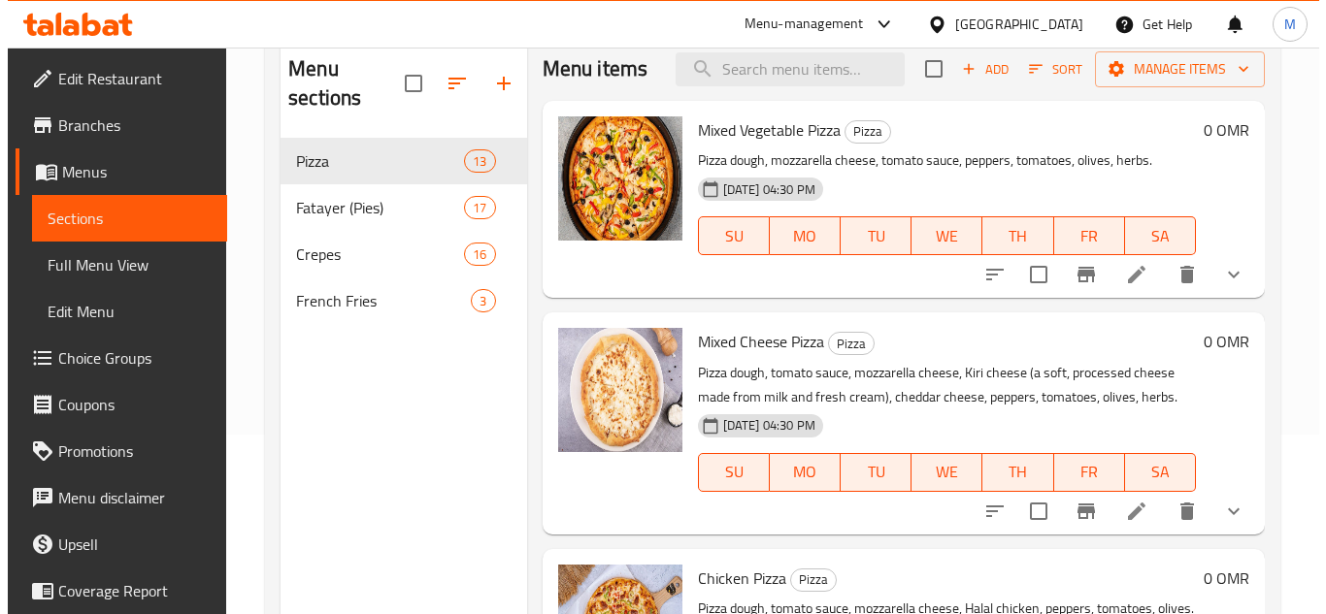
scroll to position [194, 0]
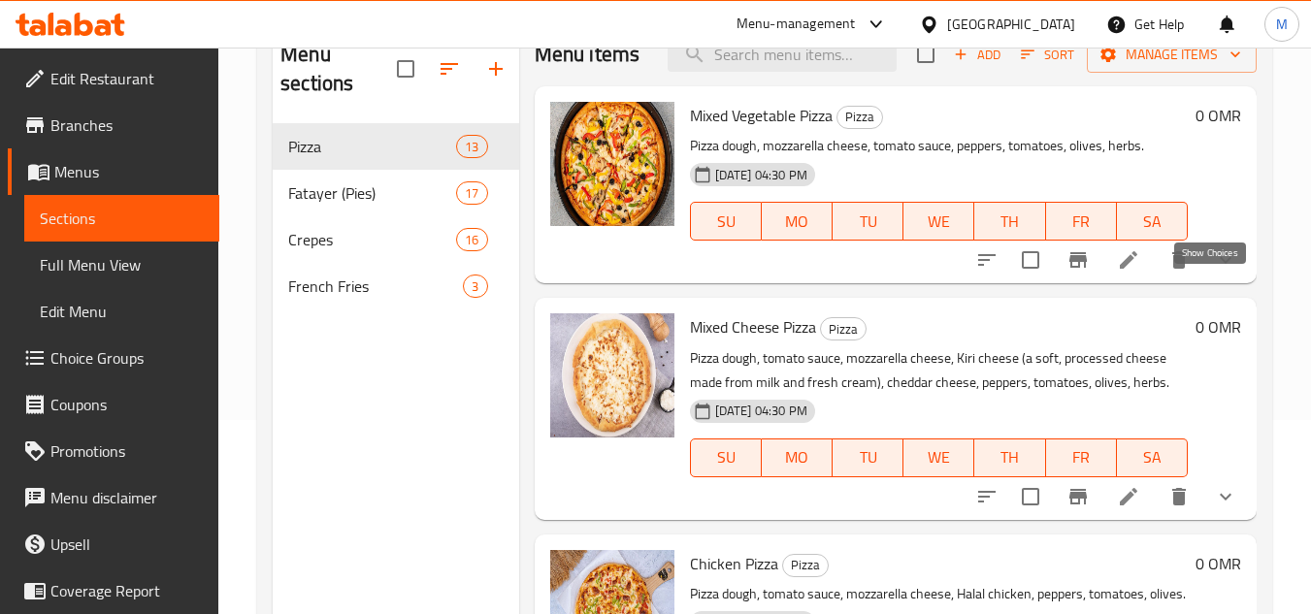
click at [1222, 272] on icon "show more" at bounding box center [1225, 259] width 23 height 23
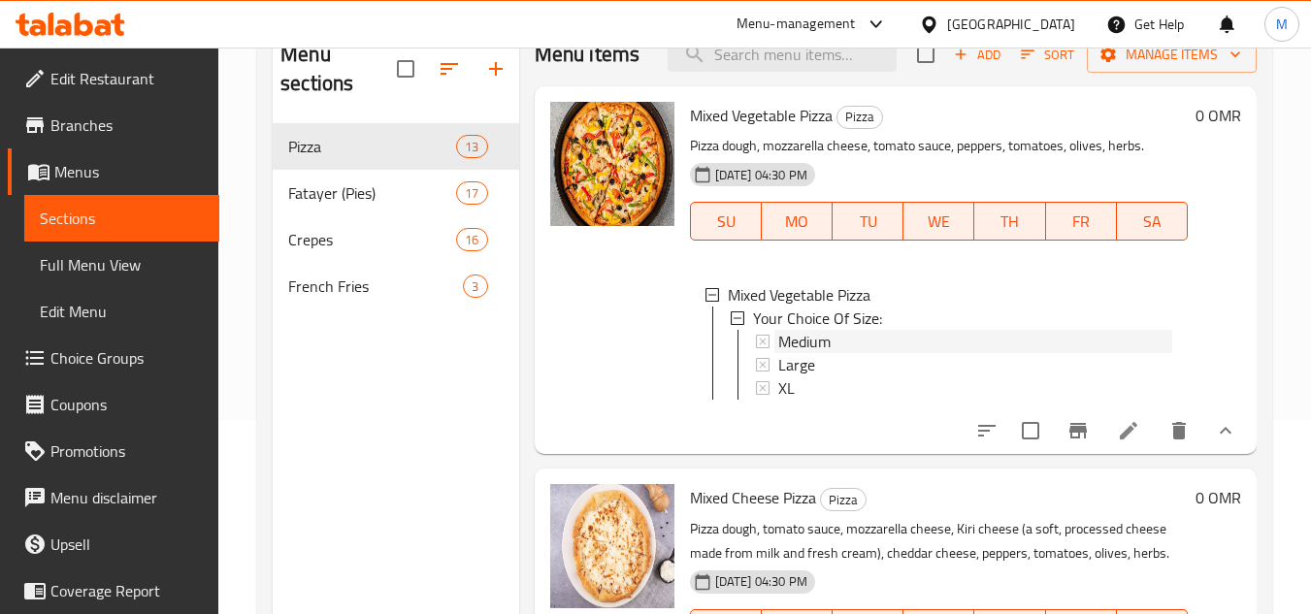
click at [796, 353] on span "Medium" at bounding box center [804, 341] width 52 height 23
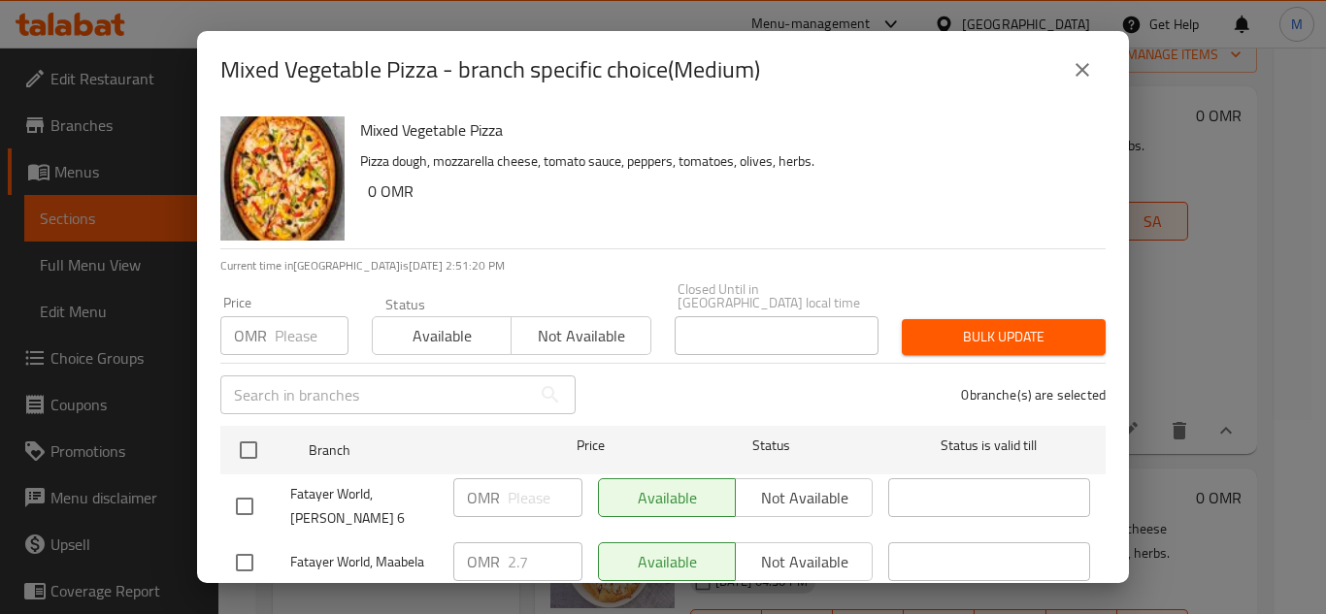
click at [249, 551] on input "checkbox" at bounding box center [244, 562] width 41 height 41
checkbox input "true"
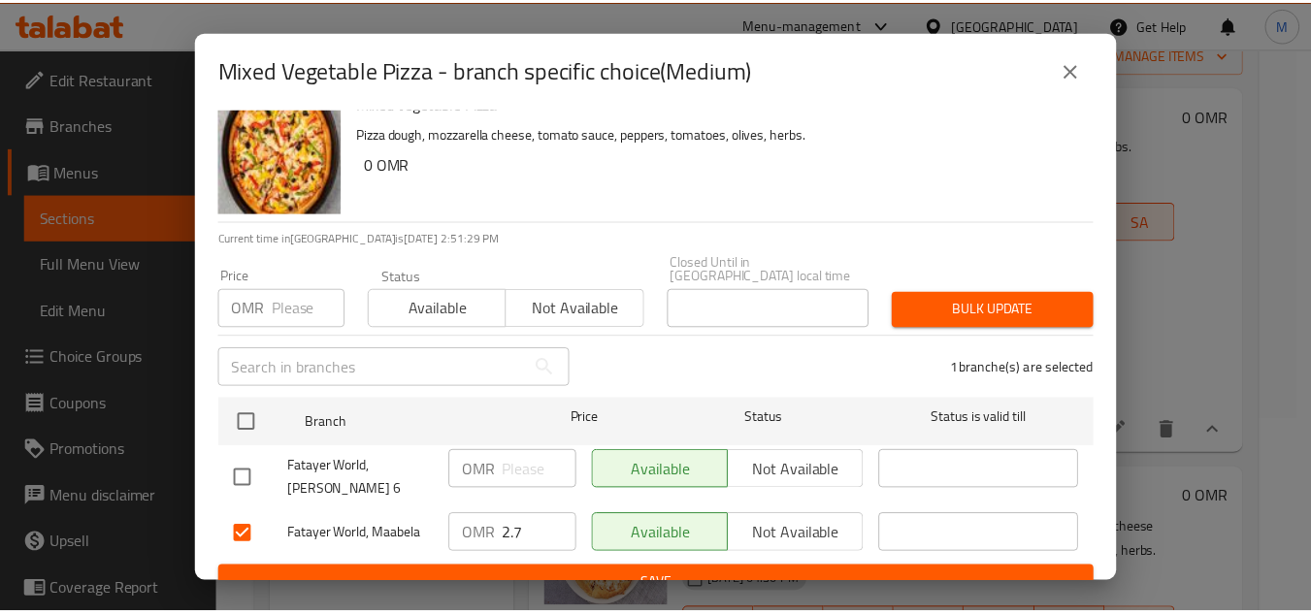
scroll to position [42, 0]
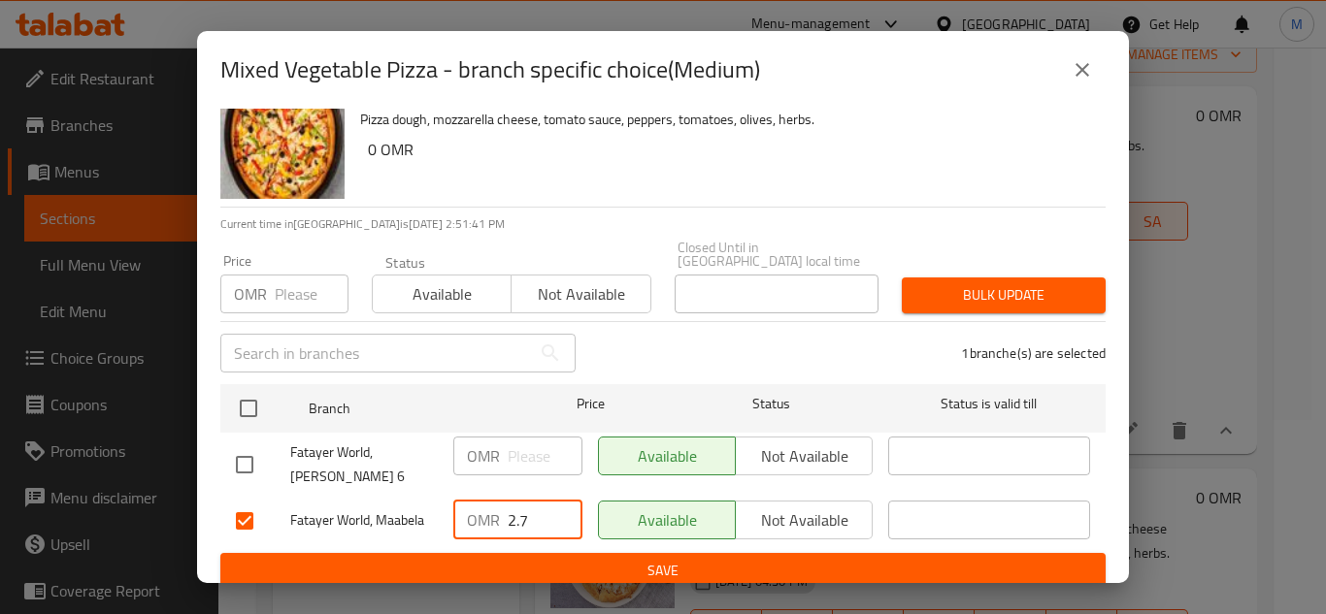
click at [508, 523] on input "2.7" at bounding box center [545, 520] width 75 height 39
click at [508, 515] on input "2.7" at bounding box center [545, 520] width 75 height 39
type input "4"
click at [569, 559] on span "Save" at bounding box center [663, 571] width 854 height 24
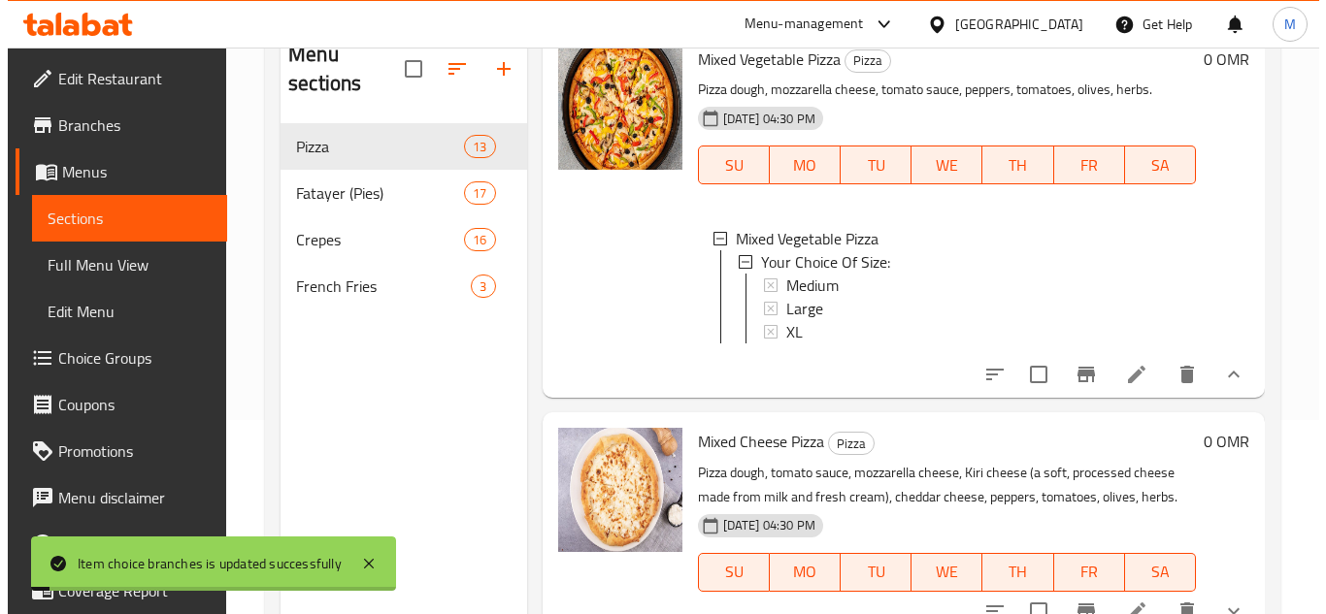
scroll to position [97, 0]
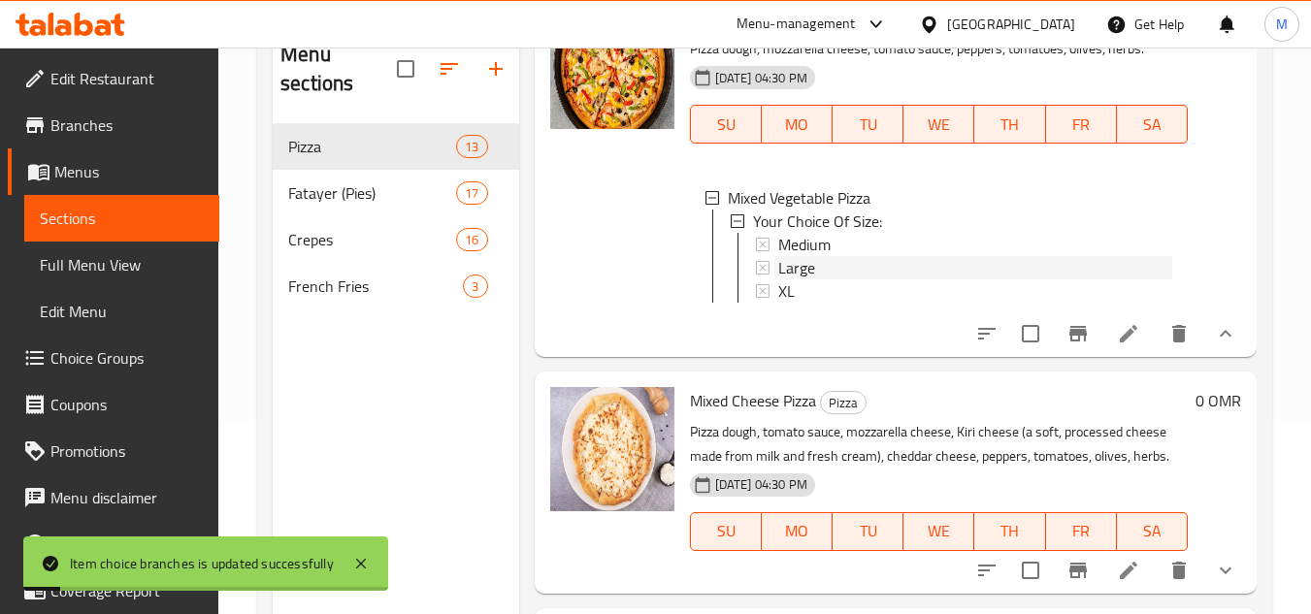
click at [793, 279] on span "Large" at bounding box center [796, 267] width 37 height 23
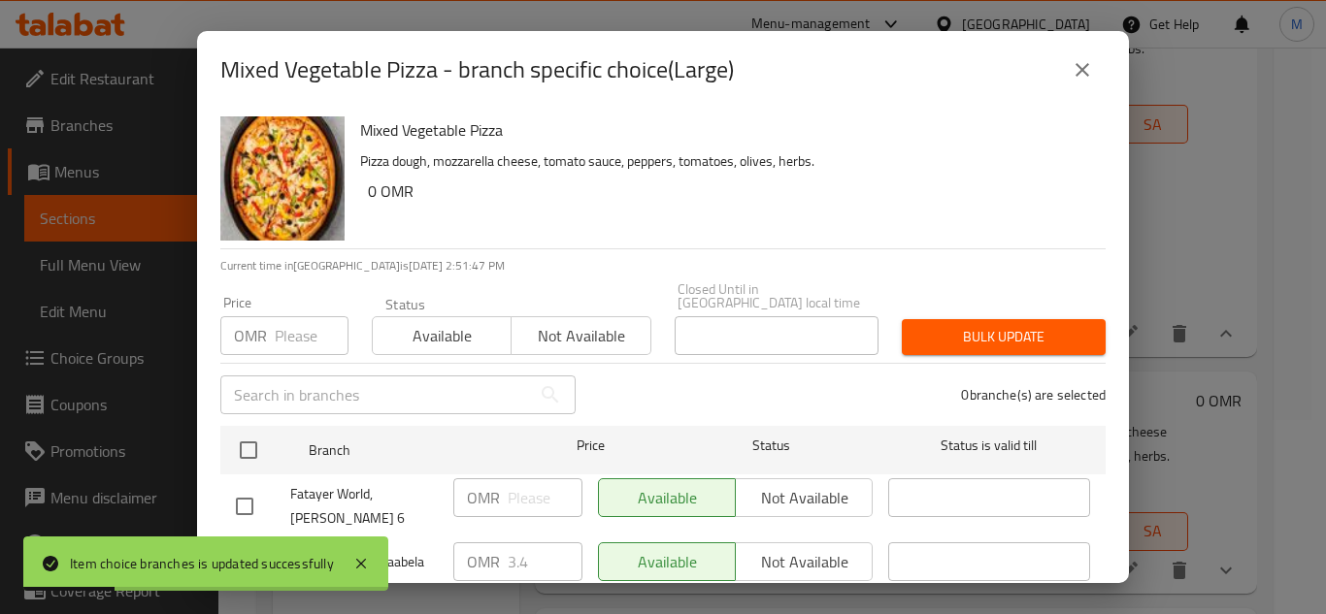
scroll to position [42, 0]
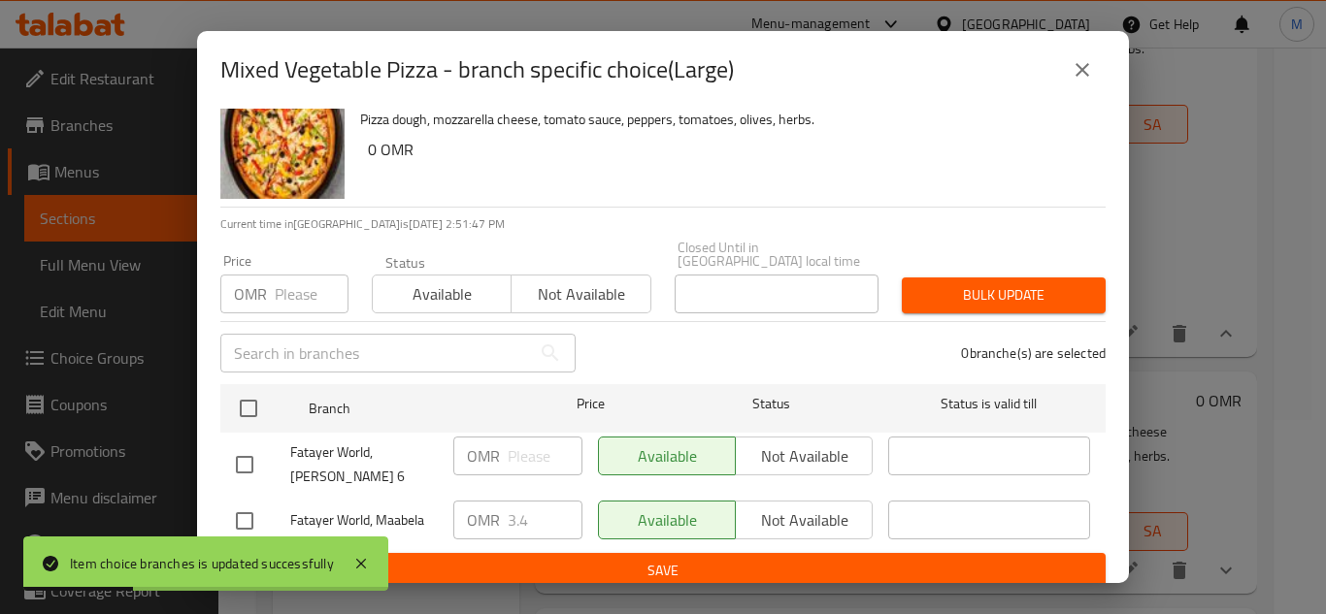
click at [243, 503] on input "checkbox" at bounding box center [244, 521] width 41 height 41
checkbox input "true"
click at [545, 512] on input "3.4" at bounding box center [545, 520] width 75 height 39
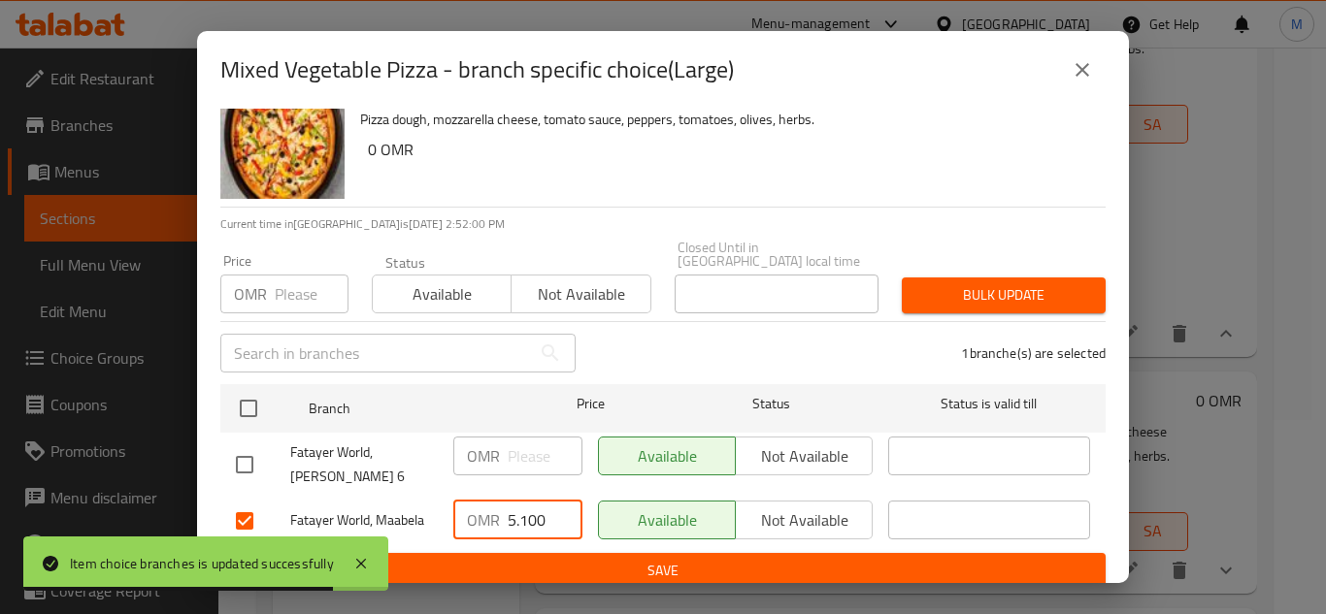
type input "5.100"
click at [627, 562] on span "Save" at bounding box center [663, 571] width 854 height 24
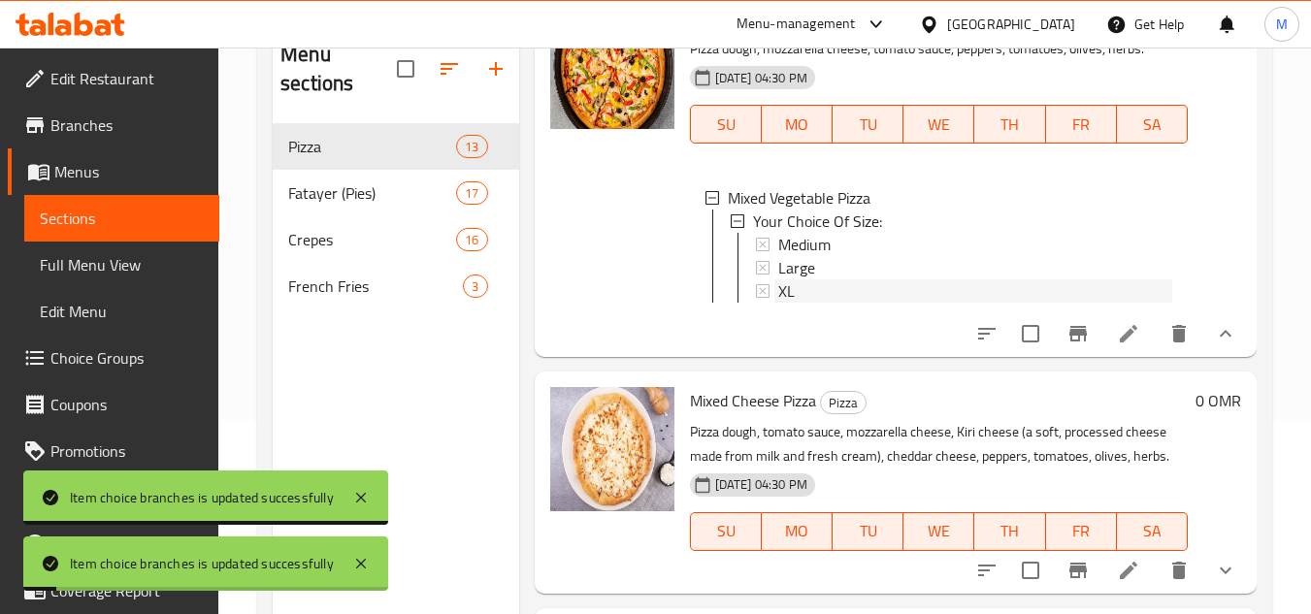
click at [789, 303] on span "XL" at bounding box center [786, 290] width 16 height 23
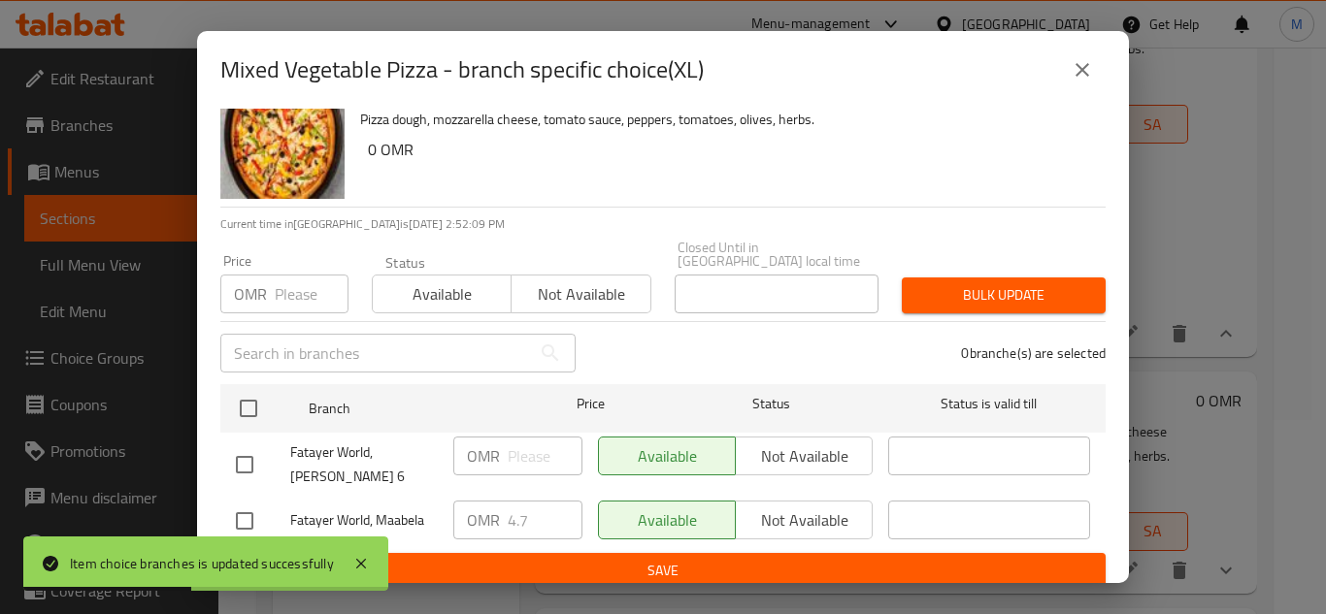
click at [247, 509] on input "checkbox" at bounding box center [244, 521] width 41 height 41
checkbox input "true"
click at [557, 504] on input "5.7" at bounding box center [545, 520] width 75 height 39
click at [524, 507] on input "5.7" at bounding box center [545, 520] width 75 height 39
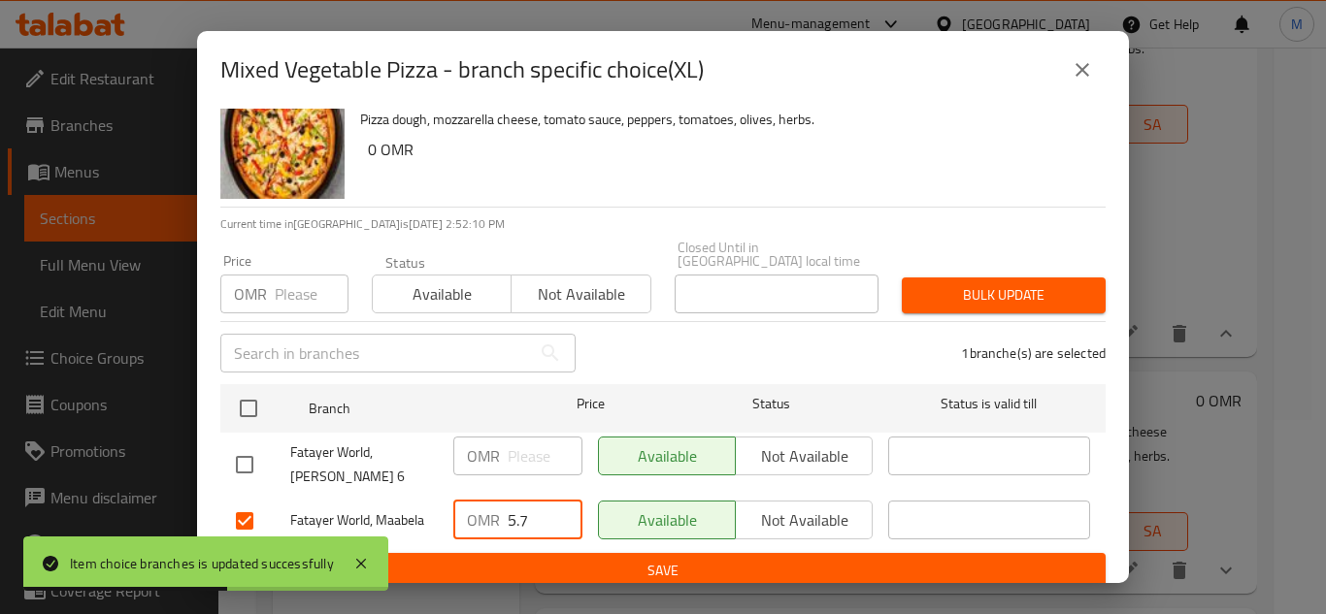
click at [524, 507] on input "5.7" at bounding box center [545, 520] width 75 height 39
type input "7.1"
click at [691, 559] on span "Save" at bounding box center [663, 571] width 854 height 24
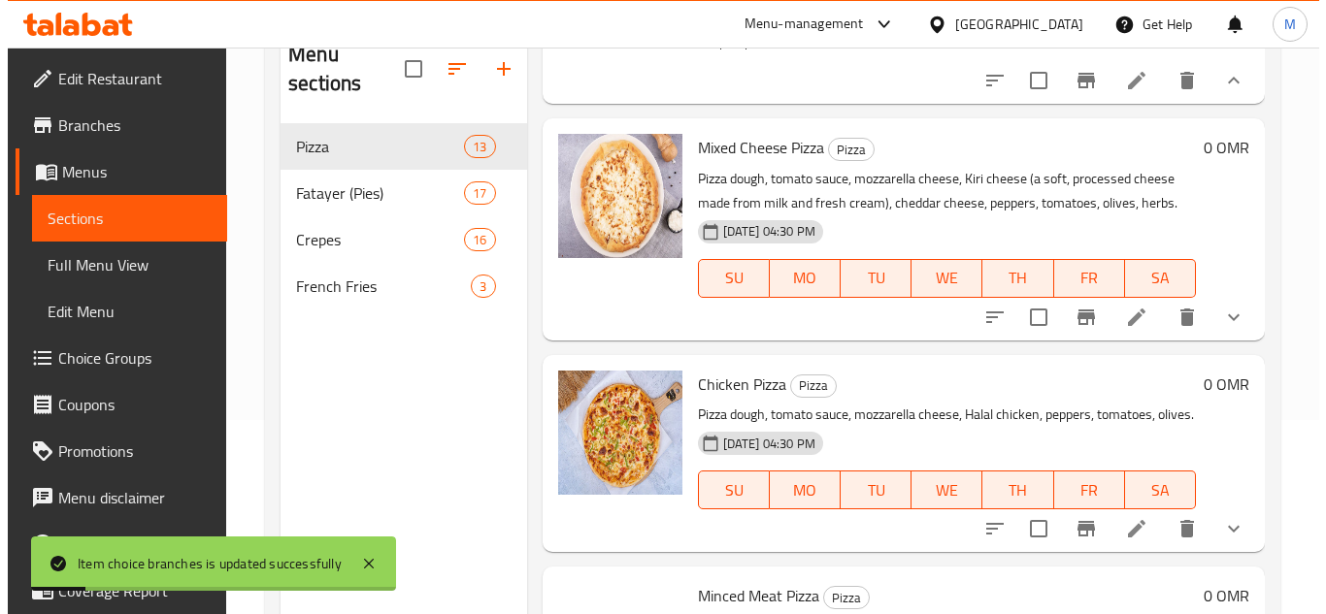
scroll to position [388, 0]
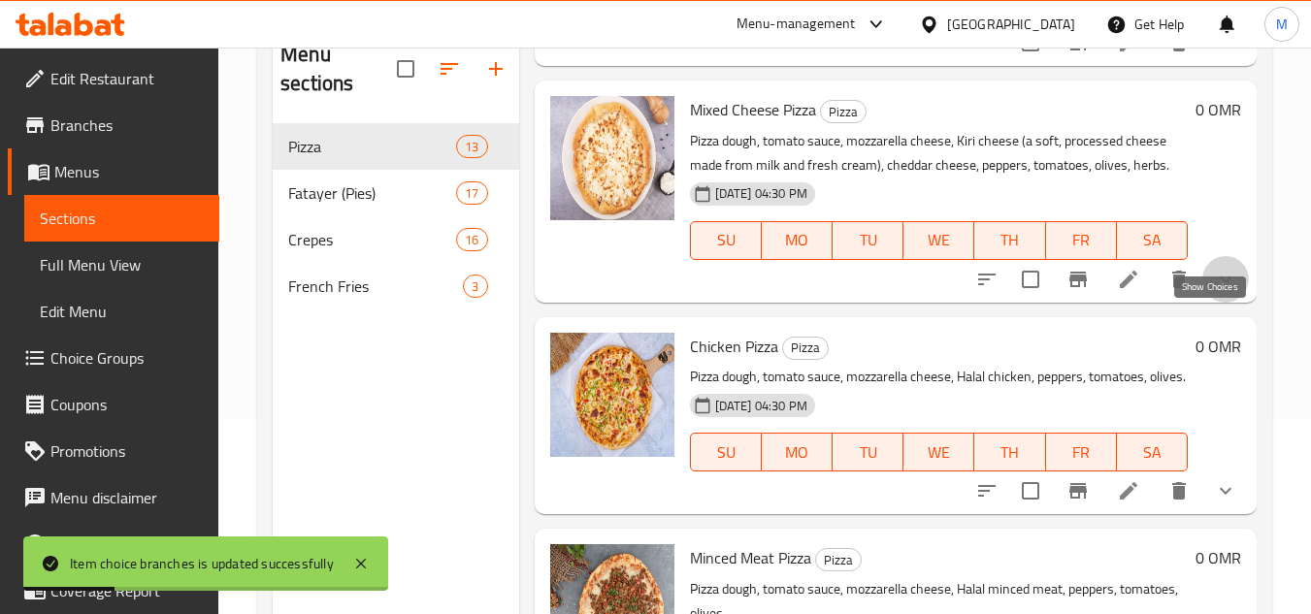
click at [1214, 291] on icon "show more" at bounding box center [1225, 279] width 23 height 23
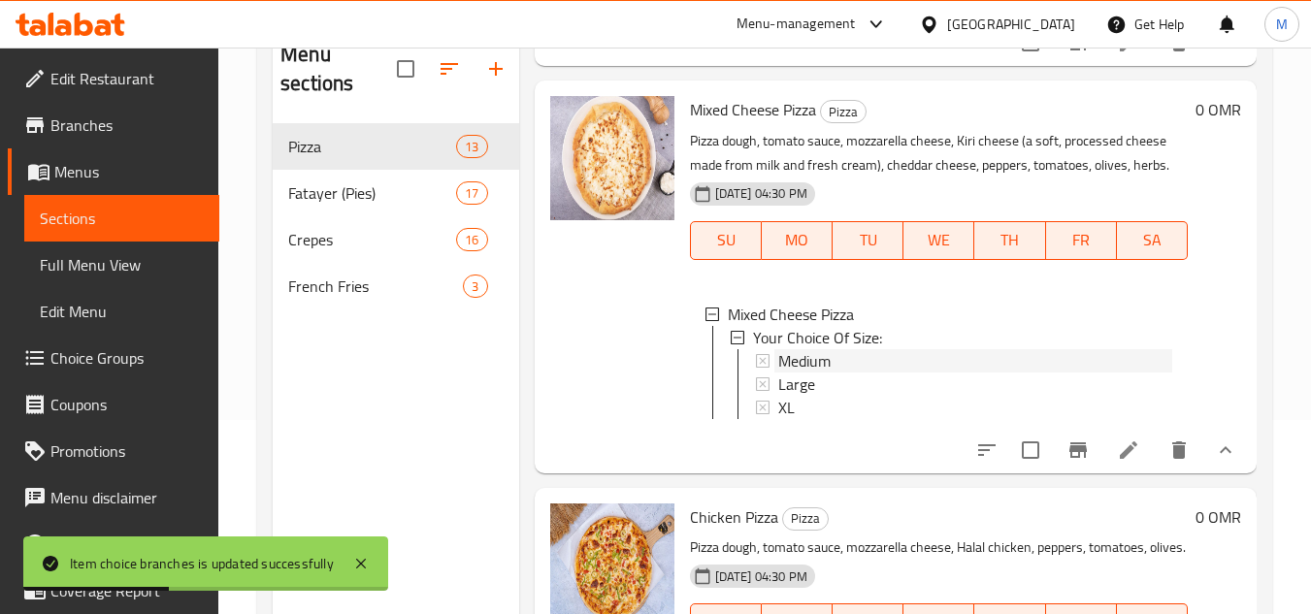
click at [804, 373] on span "Medium" at bounding box center [804, 360] width 52 height 23
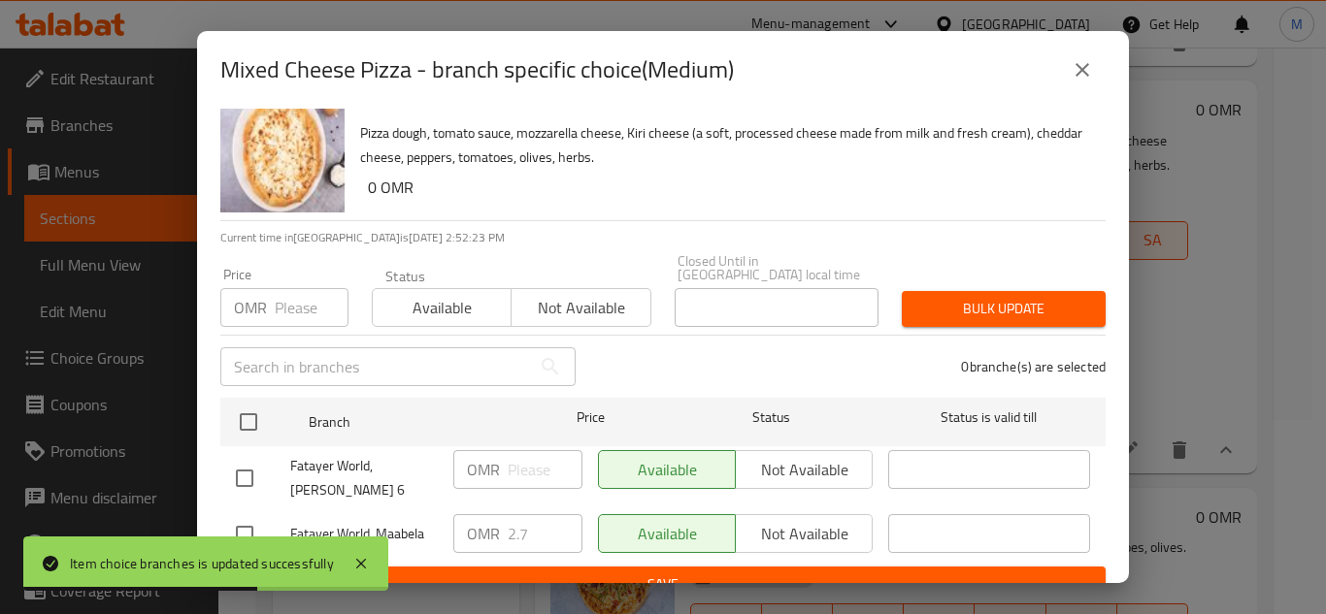
scroll to position [42, 0]
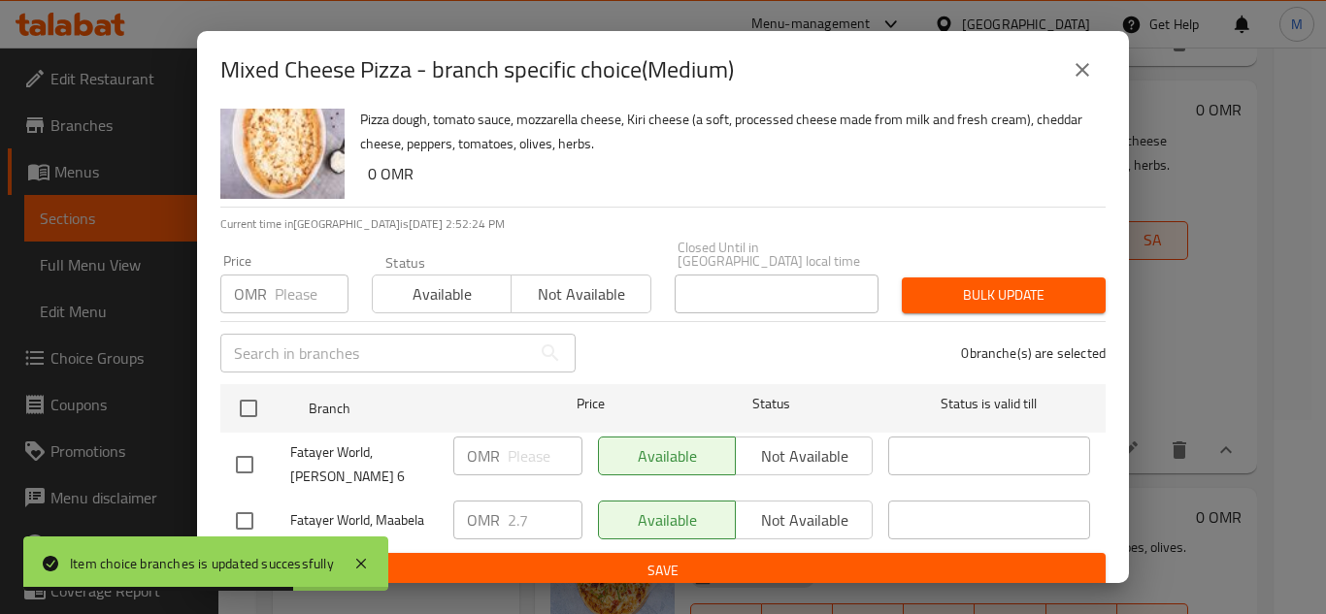
click at [242, 508] on input "checkbox" at bounding box center [244, 521] width 41 height 41
checkbox input "true"
click at [527, 506] on input "2.7" at bounding box center [545, 520] width 75 height 39
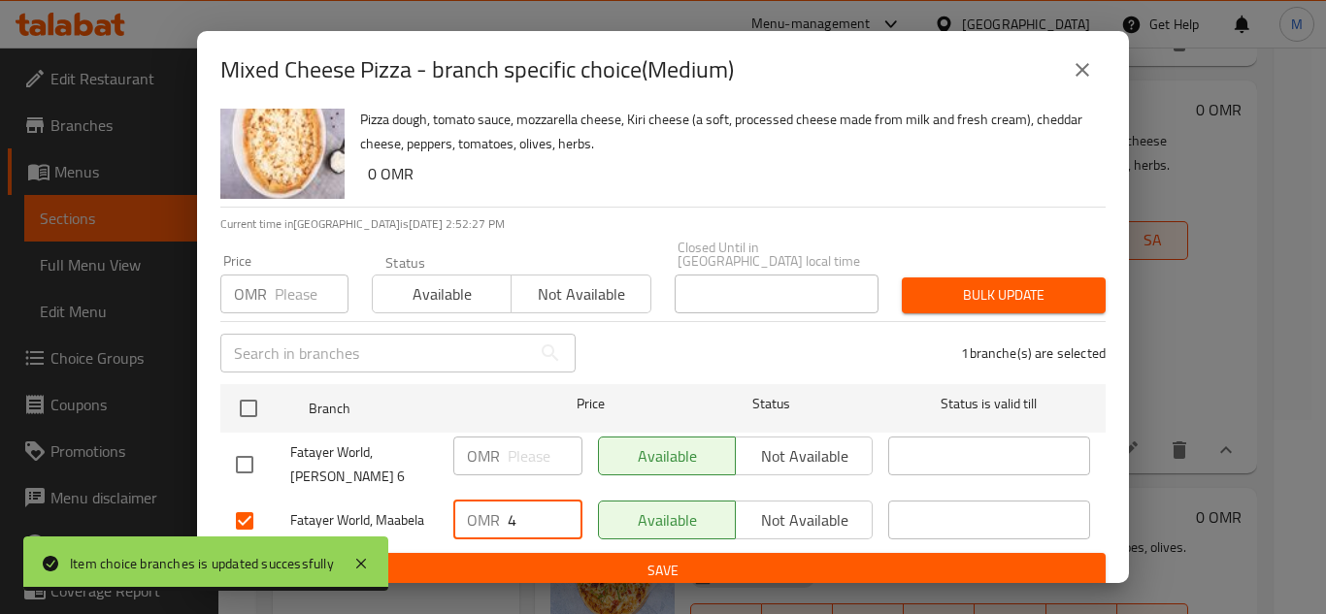
type input "4"
click at [727, 559] on span "Save" at bounding box center [663, 571] width 854 height 24
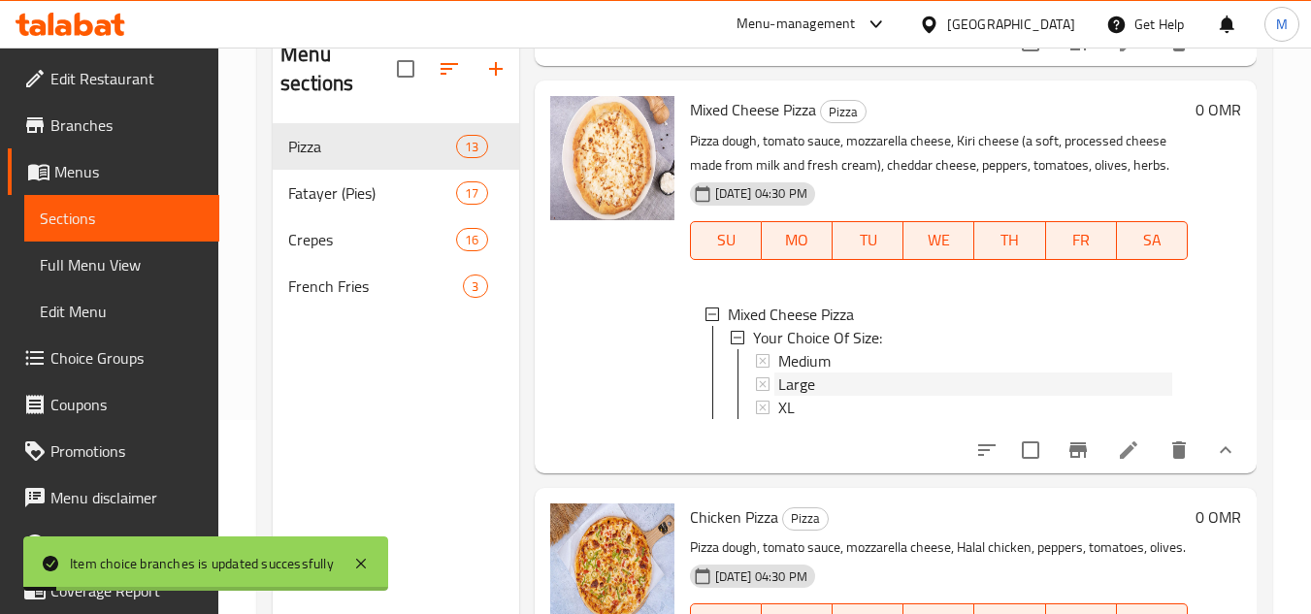
click at [805, 396] on span "Large" at bounding box center [796, 384] width 37 height 23
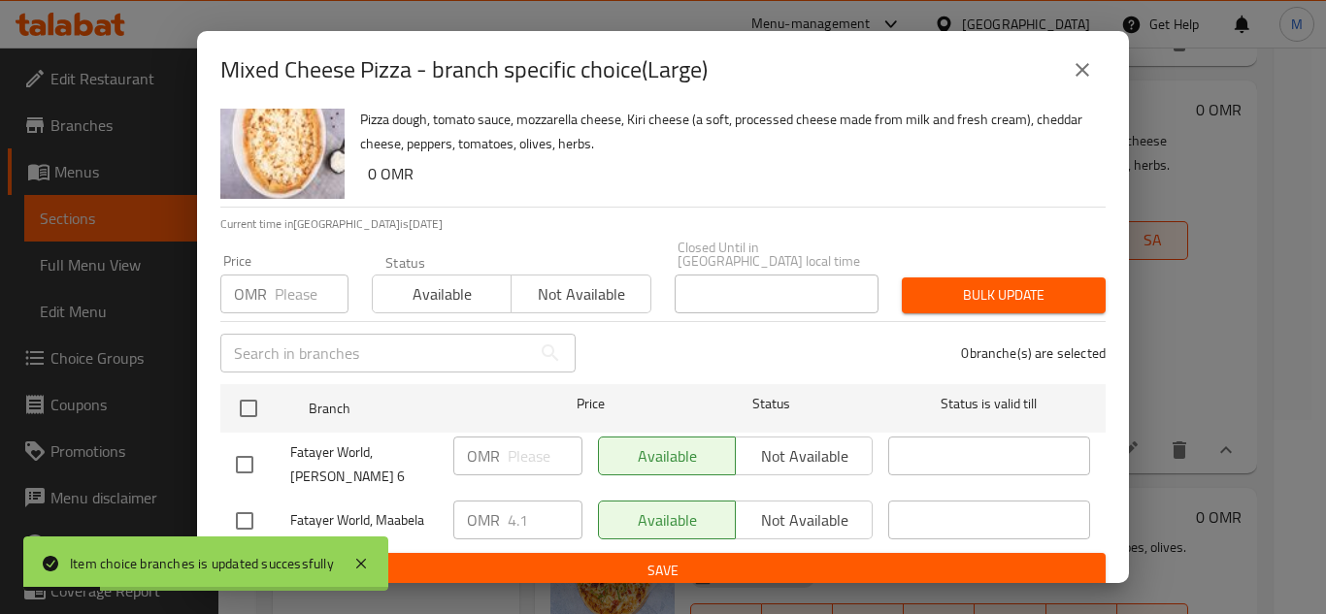
click at [239, 501] on input "checkbox" at bounding box center [244, 521] width 41 height 41
checkbox input "true"
click at [549, 501] on input "5.1" at bounding box center [545, 520] width 75 height 39
click at [501, 524] on div "OMR 5.1 ​" at bounding box center [517, 520] width 129 height 39
click at [533, 507] on input "5.1" at bounding box center [545, 520] width 75 height 39
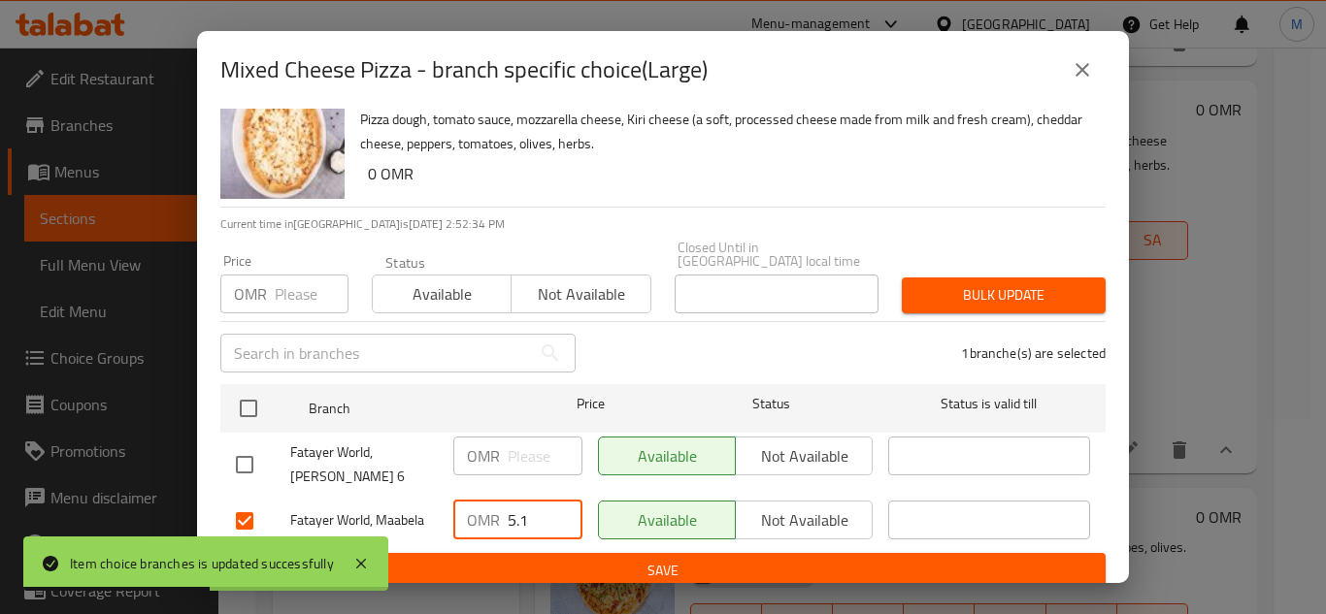
click at [510, 507] on input "5.1" at bounding box center [545, 520] width 75 height 39
type input "6.1"
click at [715, 559] on span "Save" at bounding box center [663, 571] width 854 height 24
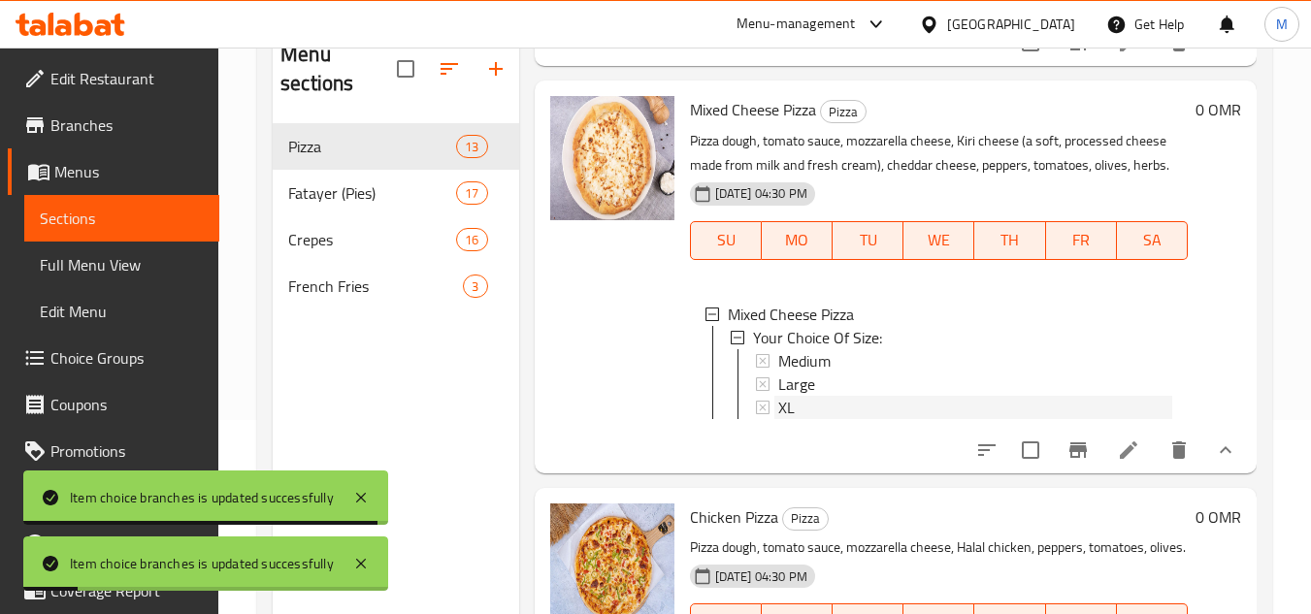
click at [799, 419] on div "XL" at bounding box center [975, 407] width 394 height 23
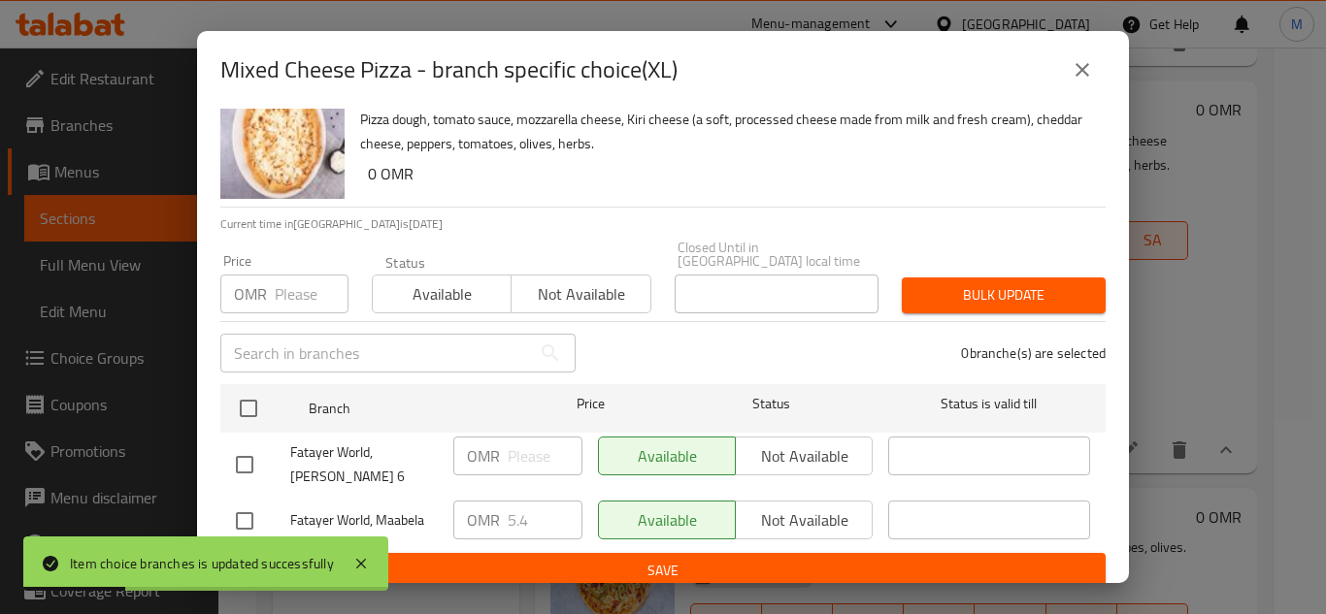
click at [247, 507] on input "checkbox" at bounding box center [244, 521] width 41 height 41
checkbox input "true"
click at [508, 508] on input "5.4" at bounding box center [545, 520] width 75 height 39
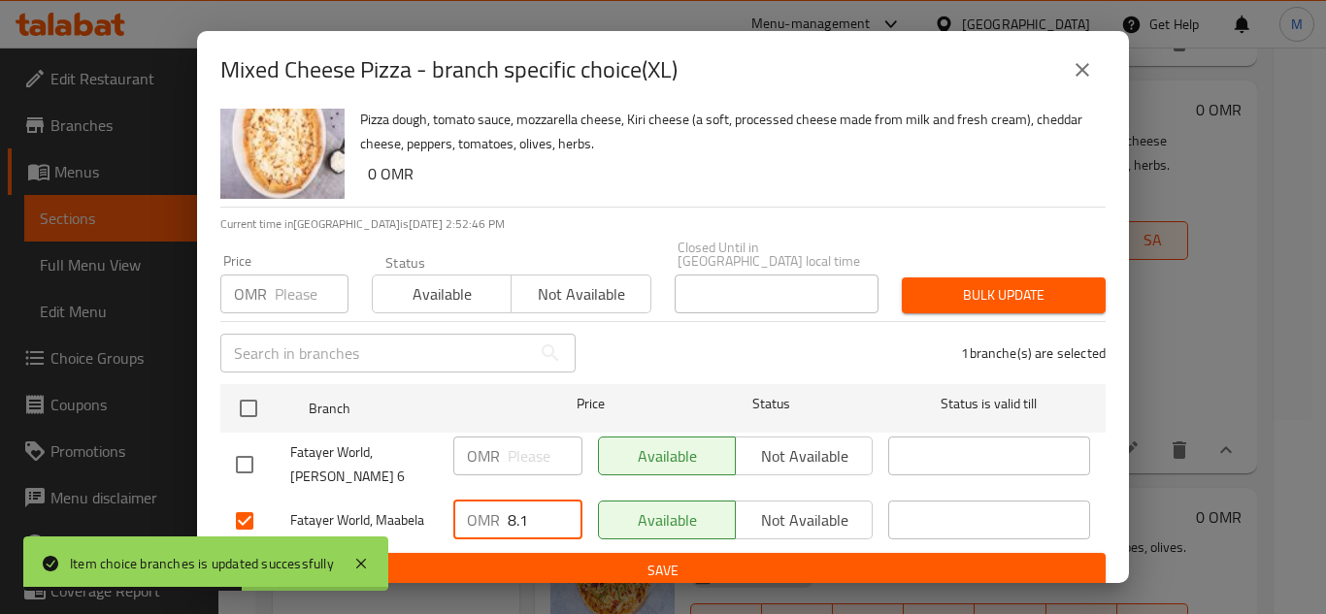
type input "8.1"
click at [713, 559] on span "Save" at bounding box center [663, 571] width 854 height 24
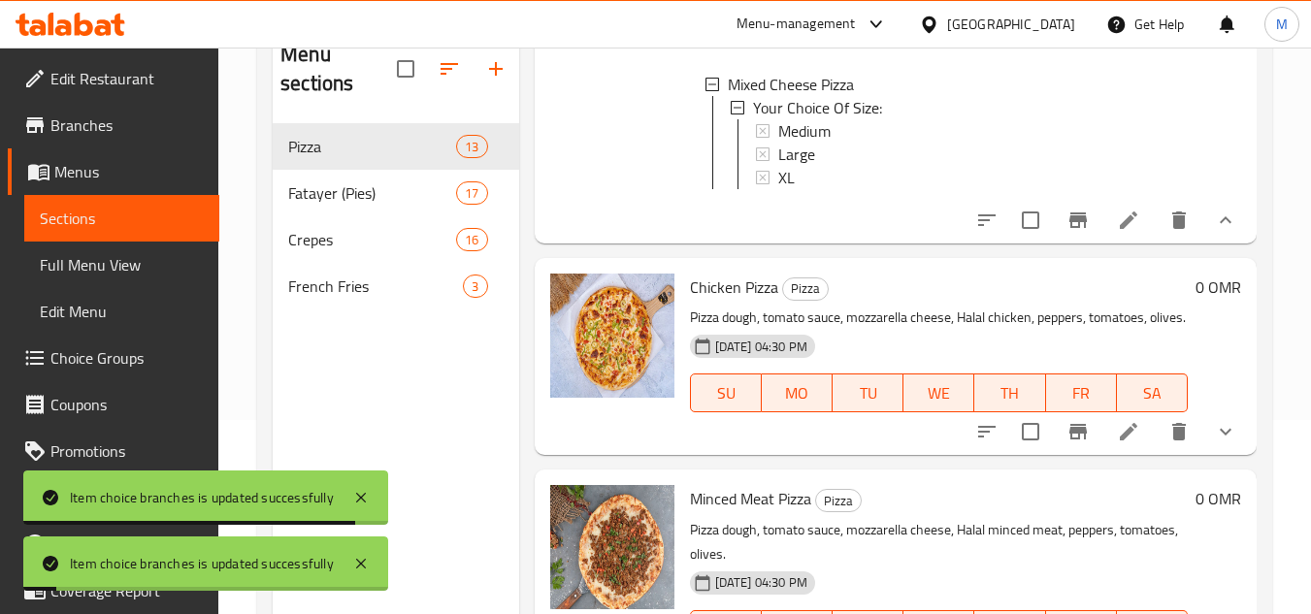
scroll to position [679, 0]
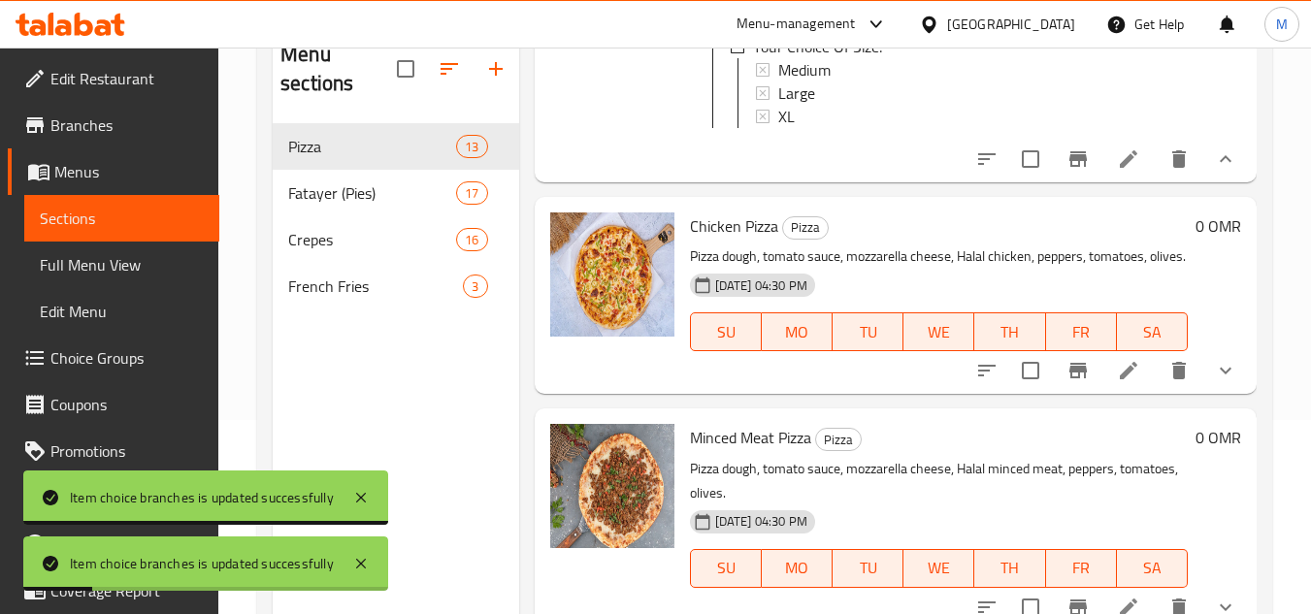
click at [1220, 375] on icon "show more" at bounding box center [1226, 371] width 12 height 7
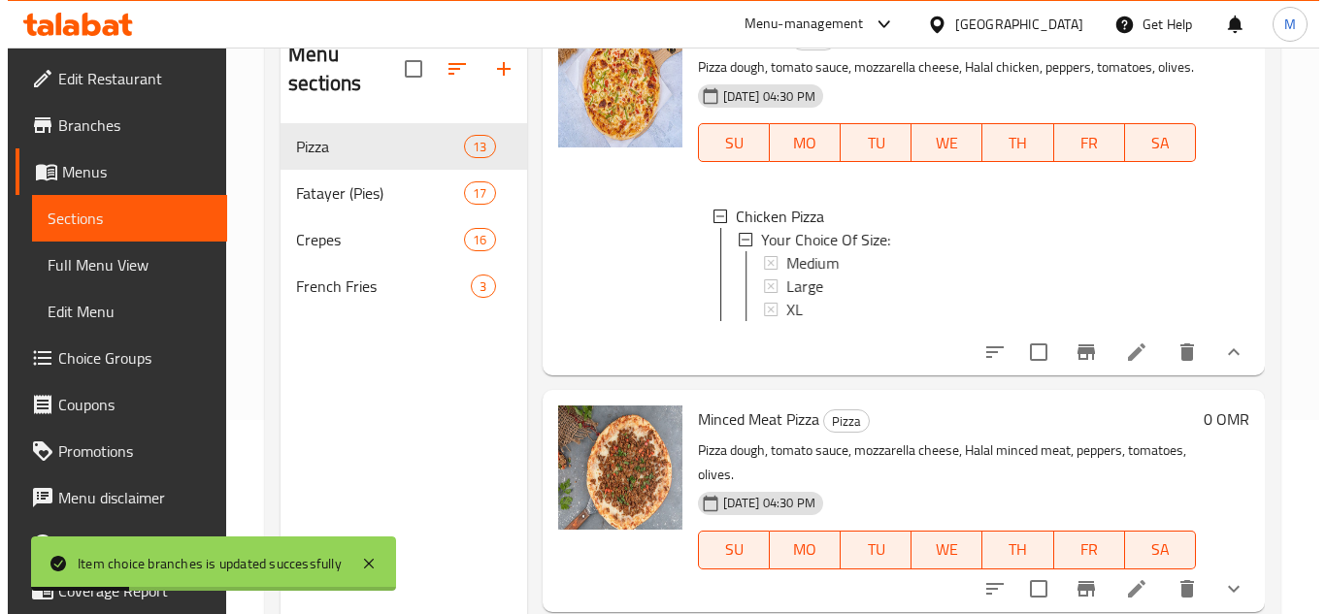
scroll to position [873, 0]
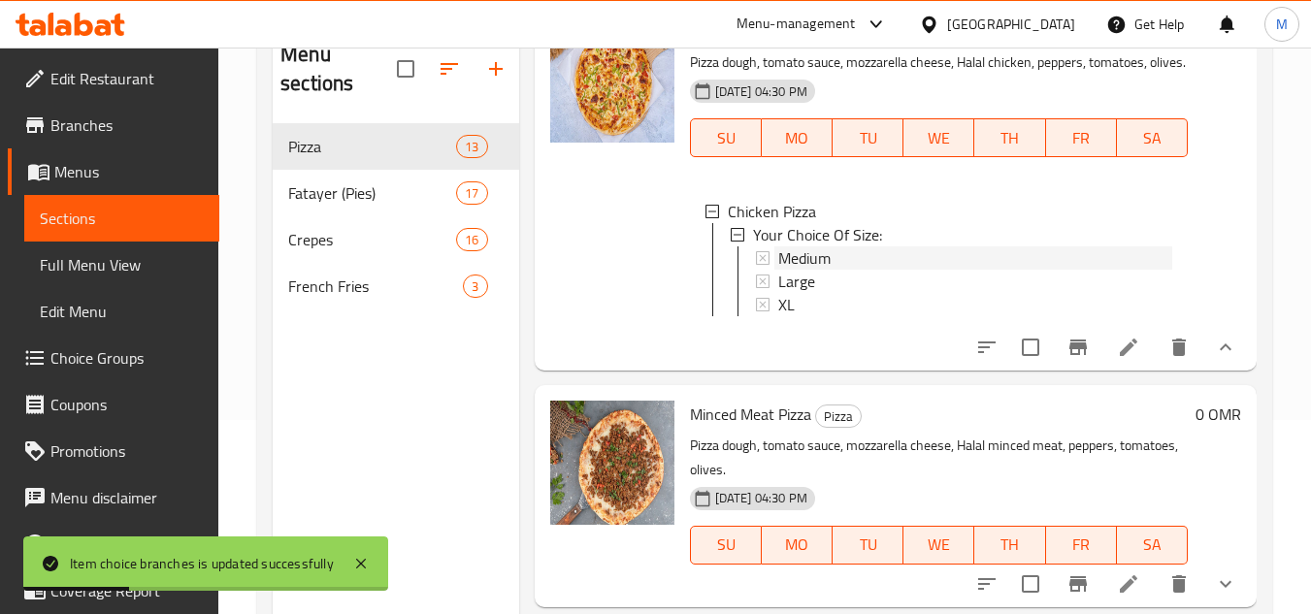
click at [812, 270] on span "Medium" at bounding box center [804, 257] width 52 height 23
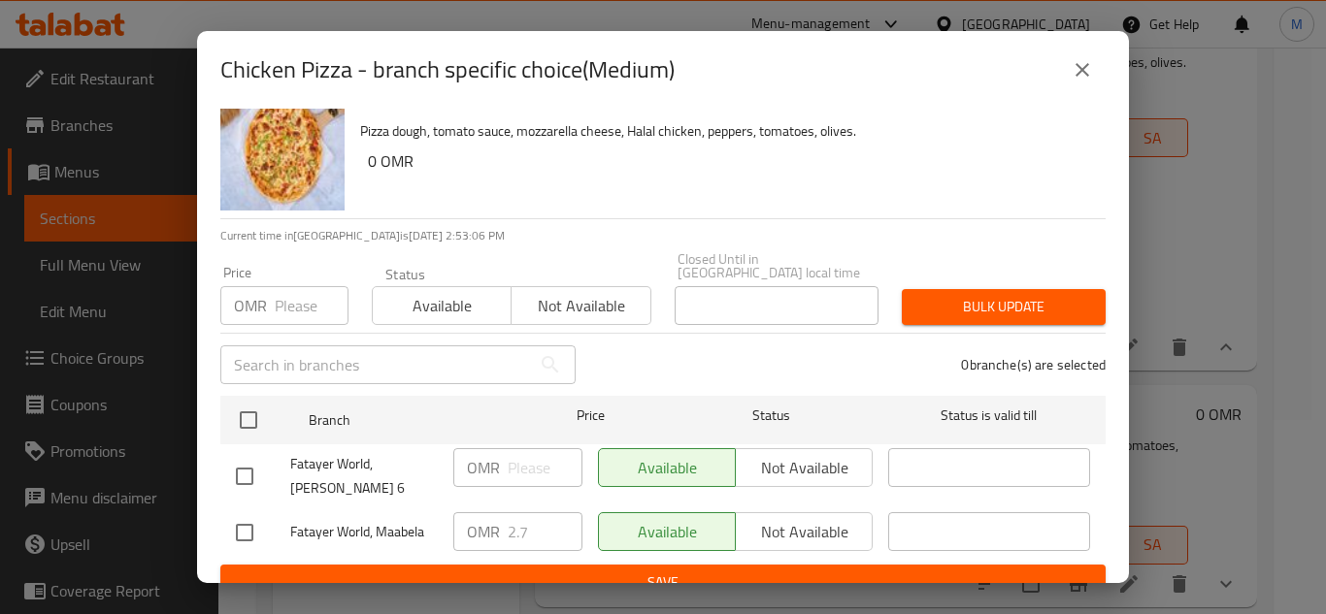
scroll to position [42, 0]
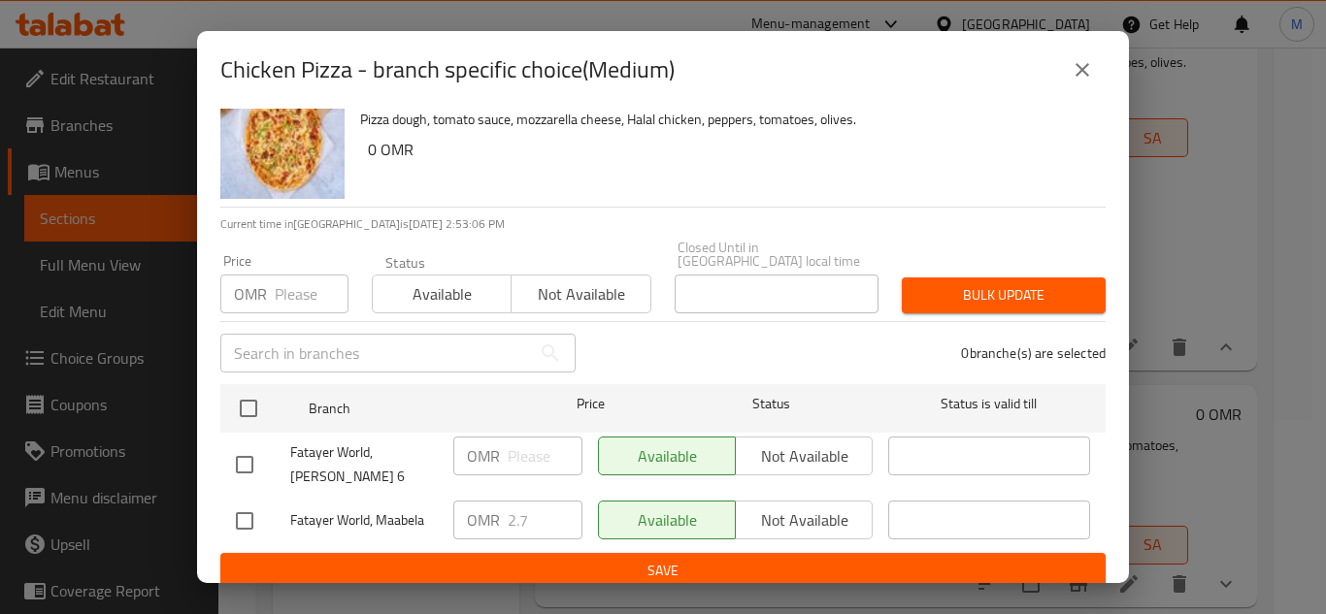
click at [252, 509] on input "checkbox" at bounding box center [244, 521] width 41 height 41
checkbox input "true"
click at [523, 506] on input "2.7" at bounding box center [545, 520] width 75 height 39
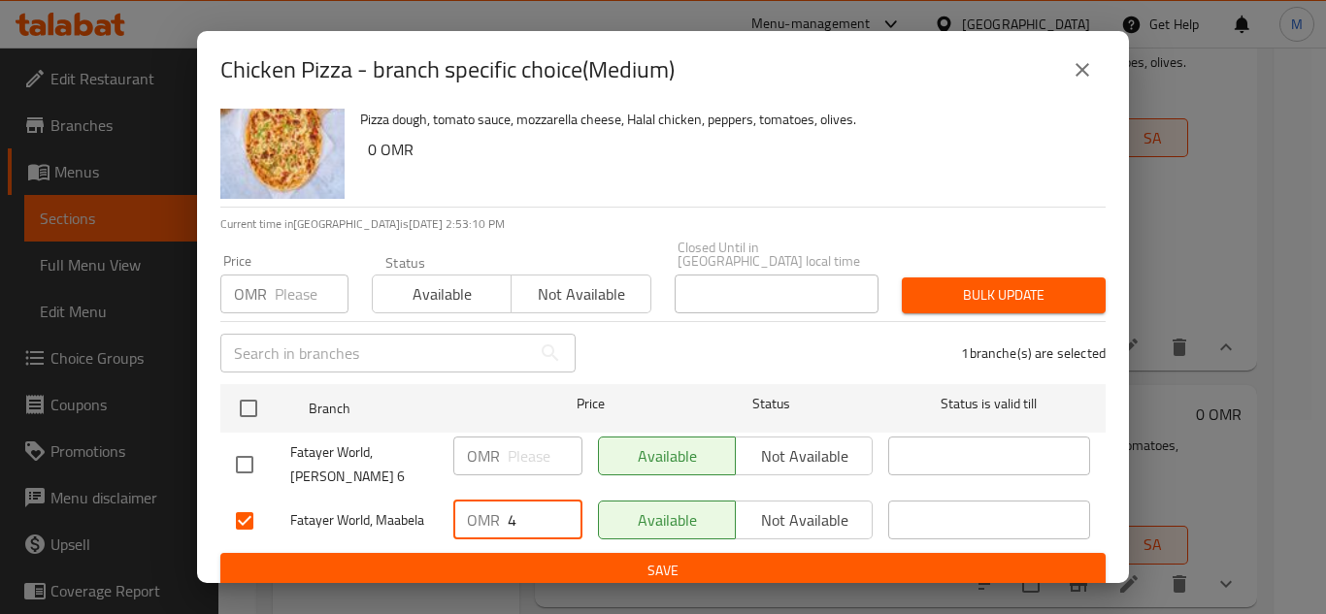
type input "4"
click at [651, 559] on span "Save" at bounding box center [663, 571] width 854 height 24
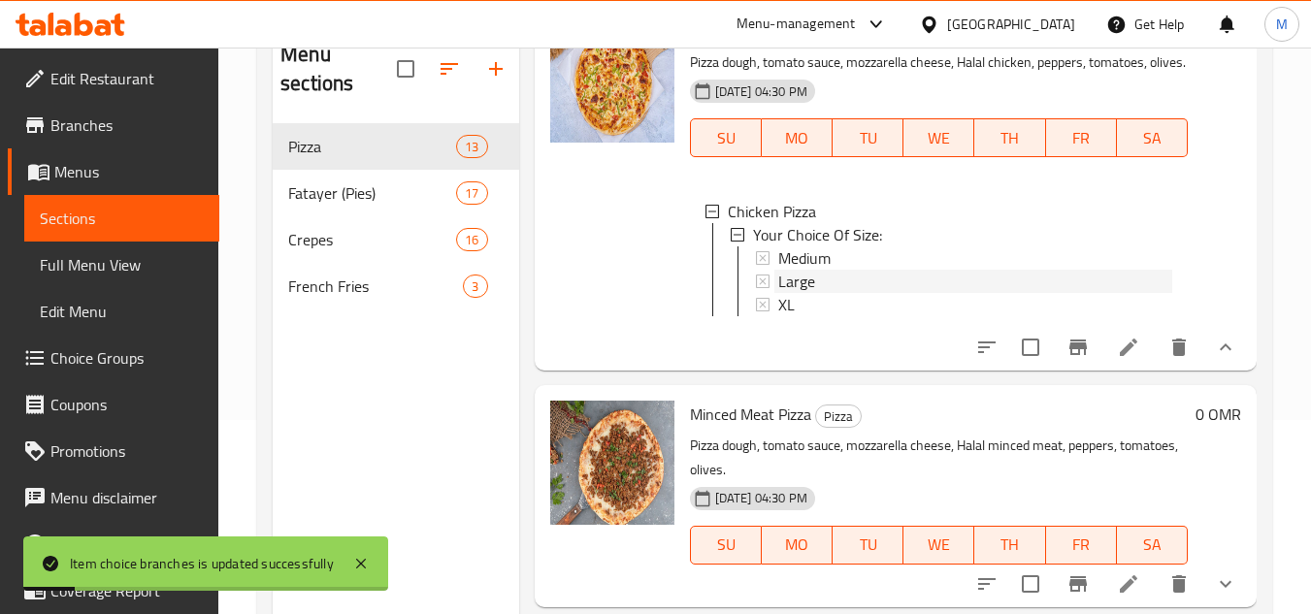
click at [803, 293] on span "Large" at bounding box center [796, 281] width 37 height 23
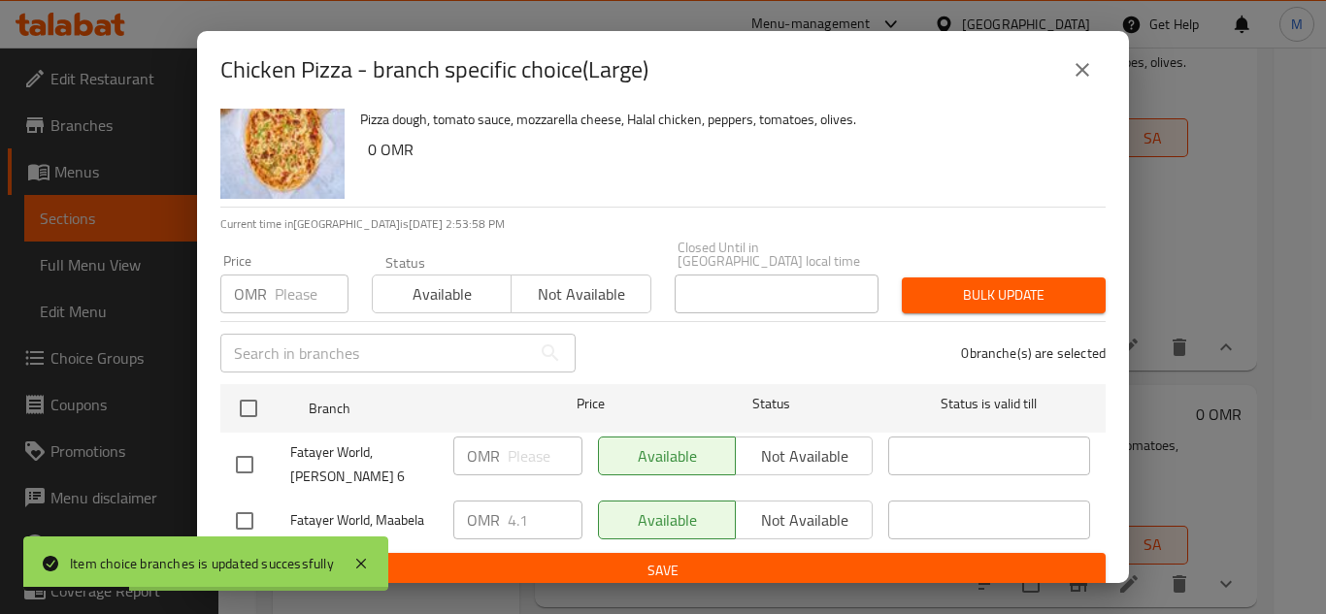
click at [244, 501] on input "checkbox" at bounding box center [244, 521] width 41 height 41
checkbox input "true"
click at [527, 507] on input "4.1" at bounding box center [545, 520] width 75 height 39
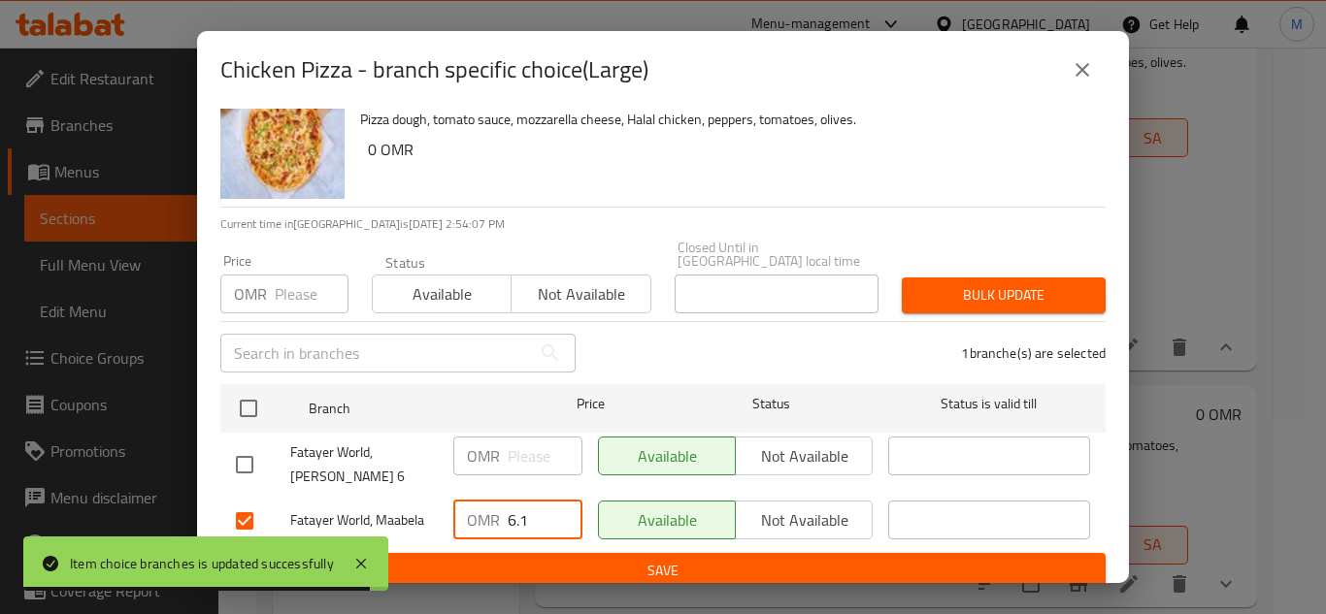
type input "6.1"
click at [647, 559] on span "Save" at bounding box center [663, 571] width 854 height 24
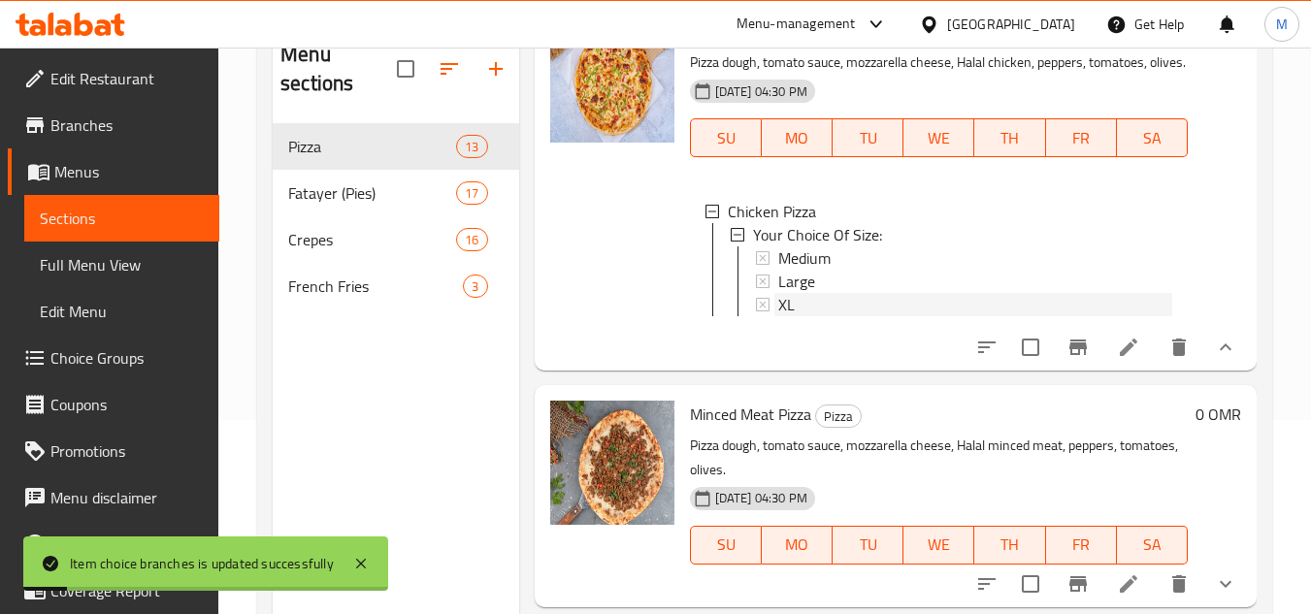
click at [788, 316] on span "XL" at bounding box center [786, 304] width 16 height 23
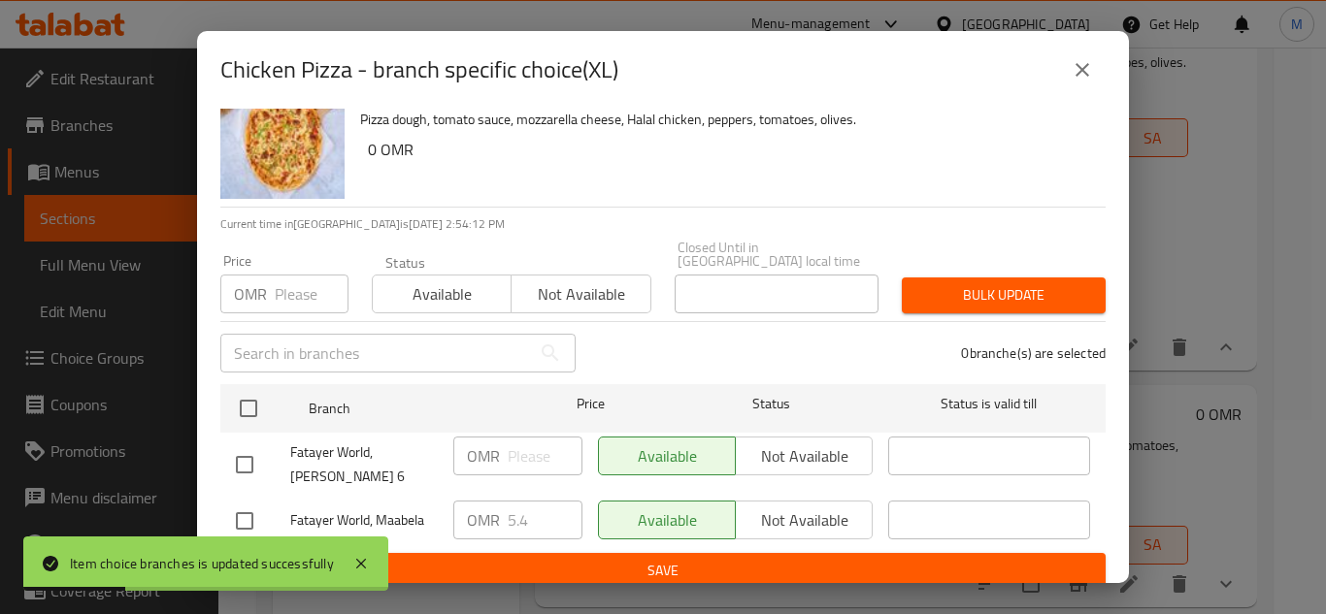
click at [248, 509] on input "checkbox" at bounding box center [244, 521] width 41 height 41
checkbox input "true"
click at [508, 501] on input "5.4" at bounding box center [545, 520] width 75 height 39
type input "8.1"
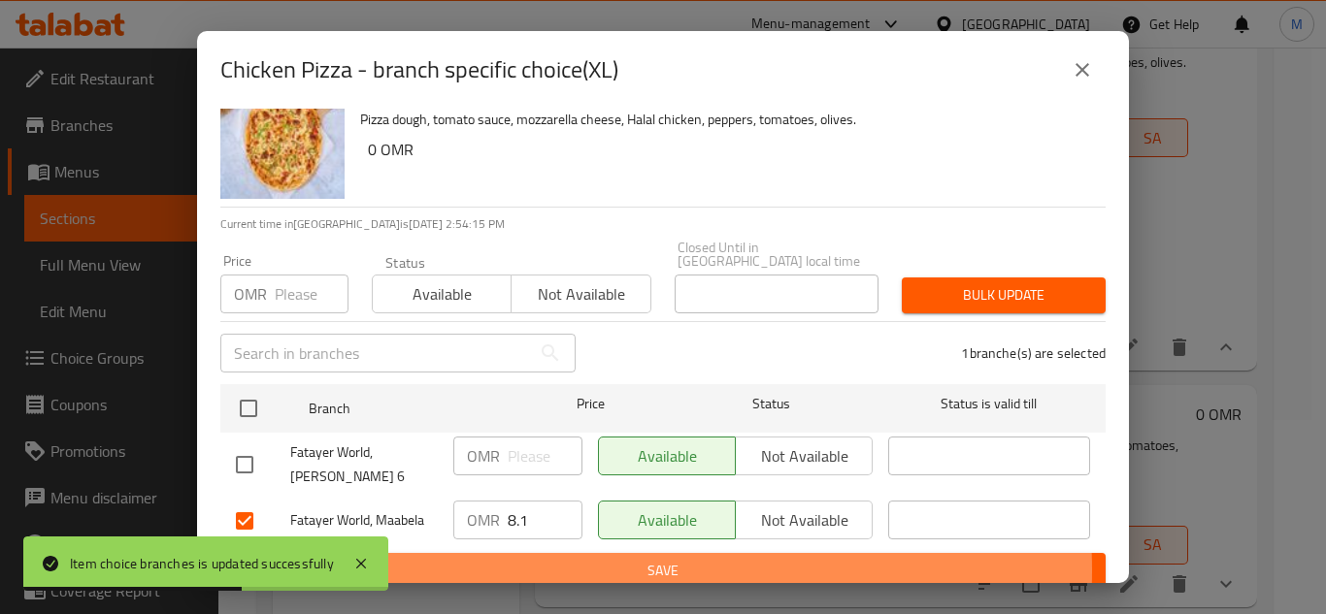
click at [610, 559] on span "Save" at bounding box center [663, 571] width 854 height 24
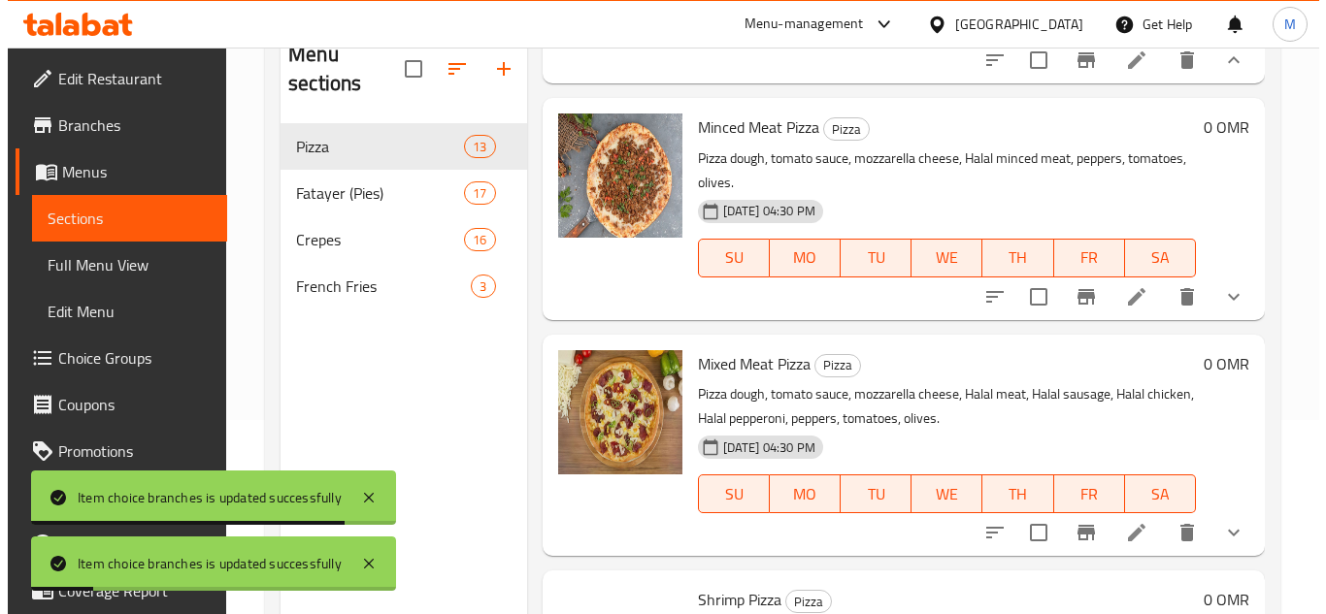
scroll to position [1262, 0]
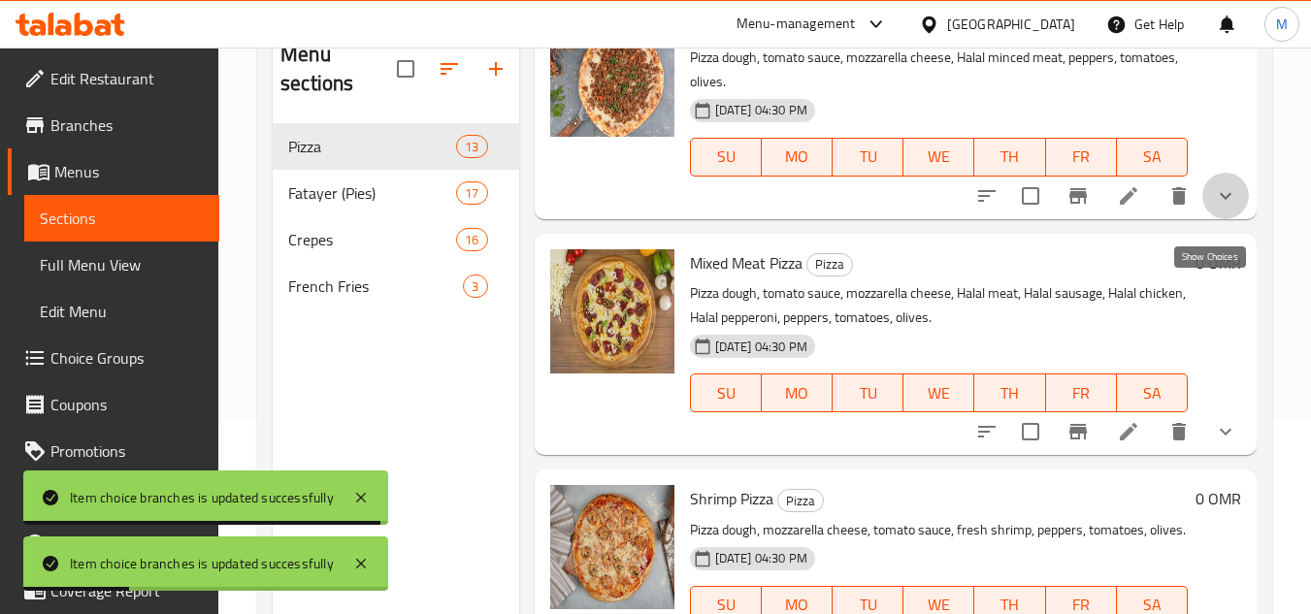
click at [1217, 208] on icon "show more" at bounding box center [1225, 195] width 23 height 23
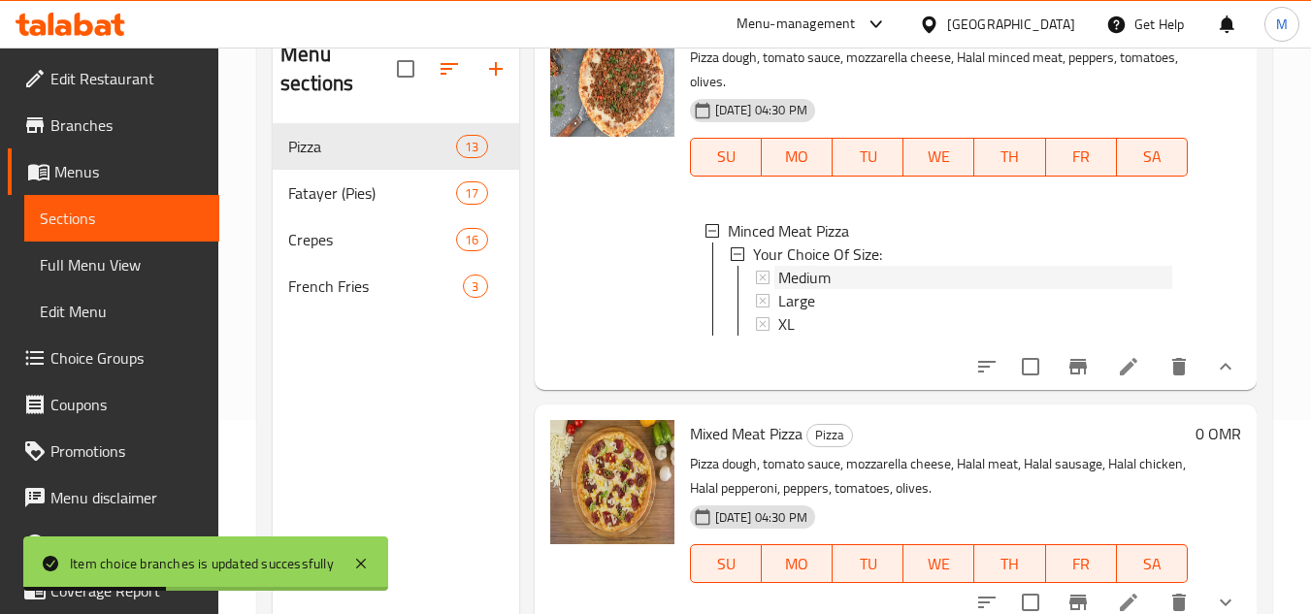
click at [821, 289] on span "Medium" at bounding box center [804, 277] width 52 height 23
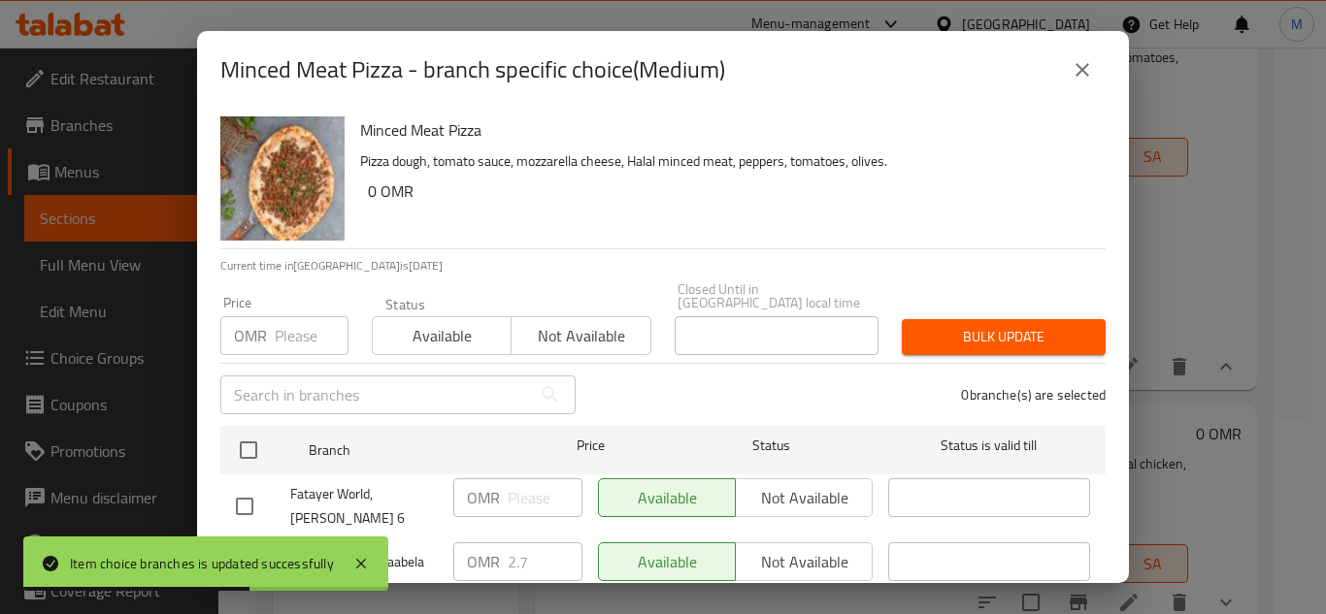
scroll to position [42, 0]
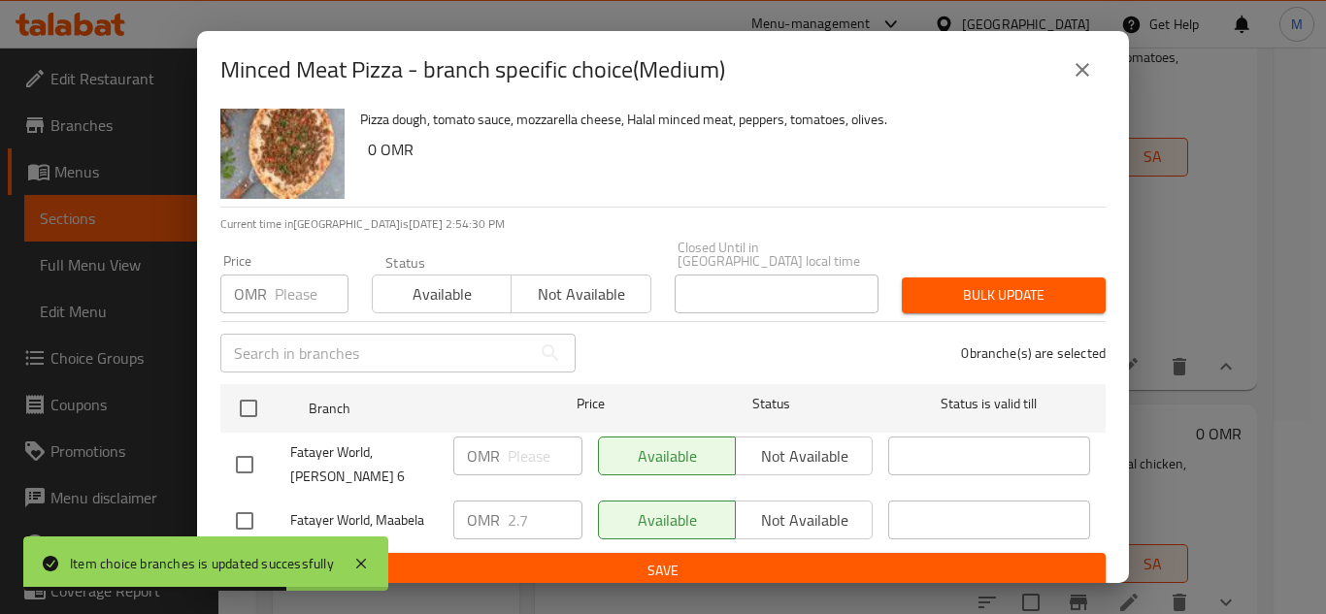
click at [248, 514] on input "checkbox" at bounding box center [244, 521] width 41 height 41
checkbox input "true"
click at [508, 506] on input "2.7" at bounding box center [545, 520] width 75 height 39
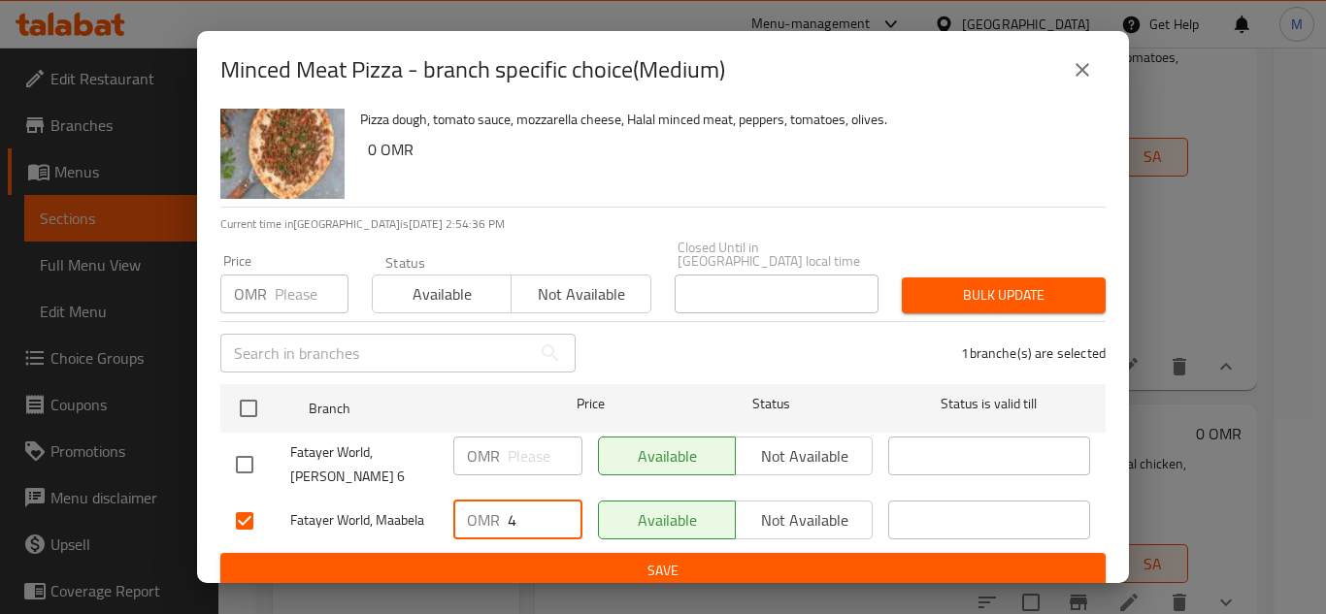
type input "4"
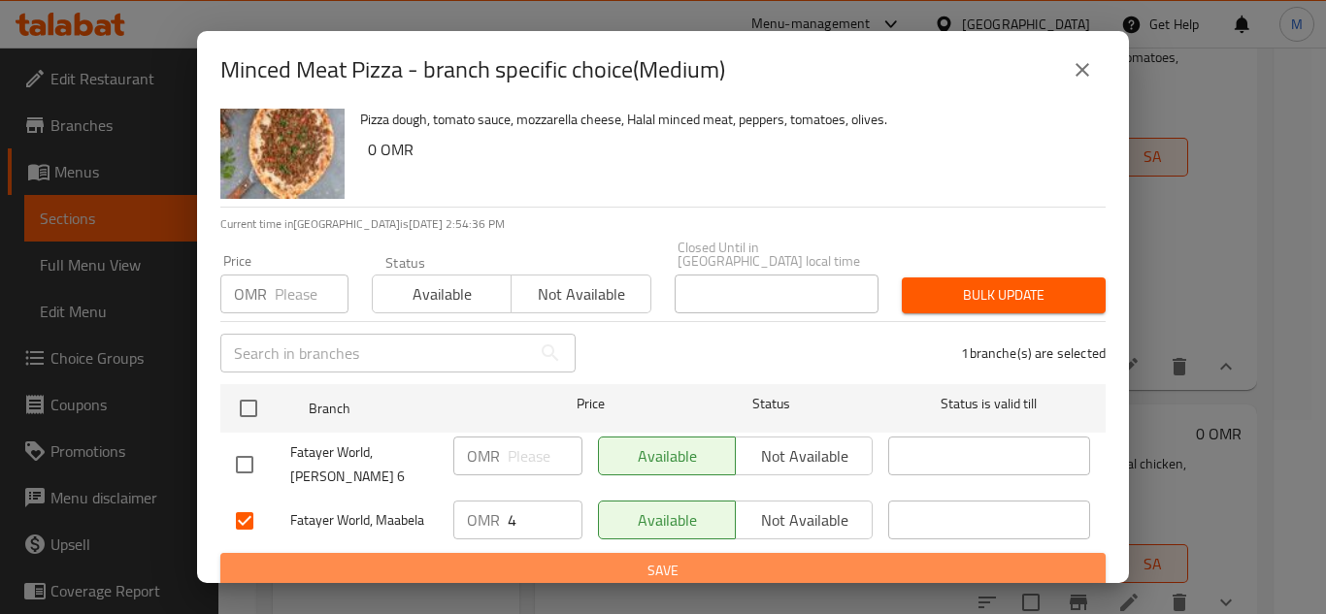
click at [669, 553] on button "Save" at bounding box center [662, 571] width 885 height 36
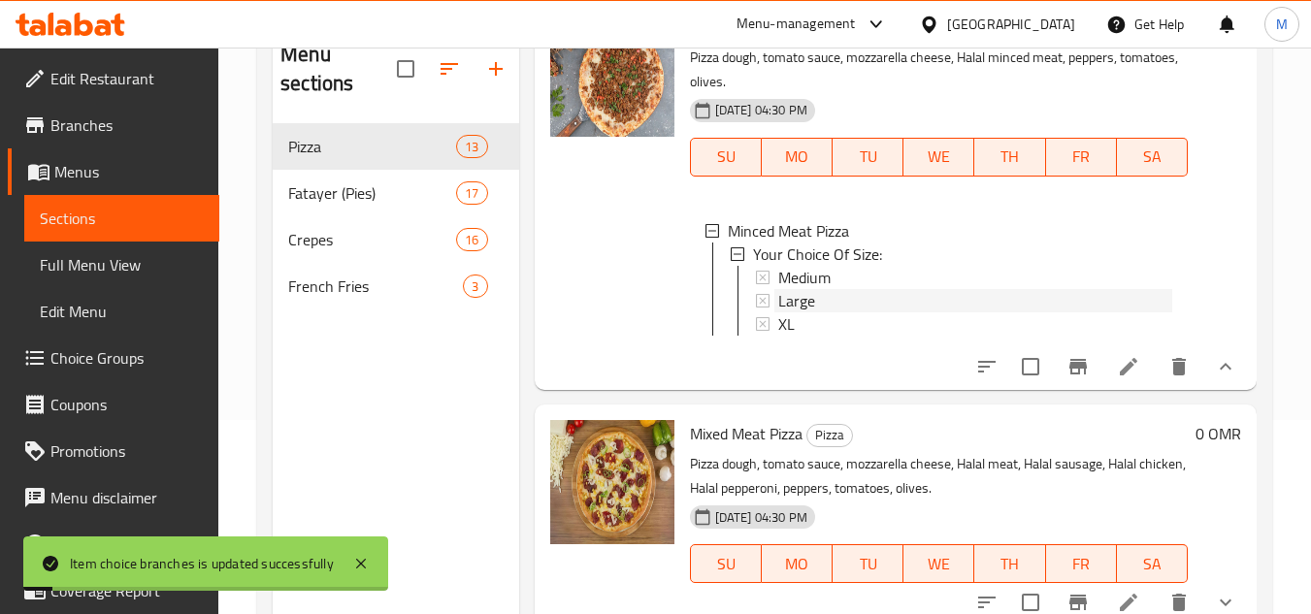
click at [792, 312] on span "Large" at bounding box center [796, 300] width 37 height 23
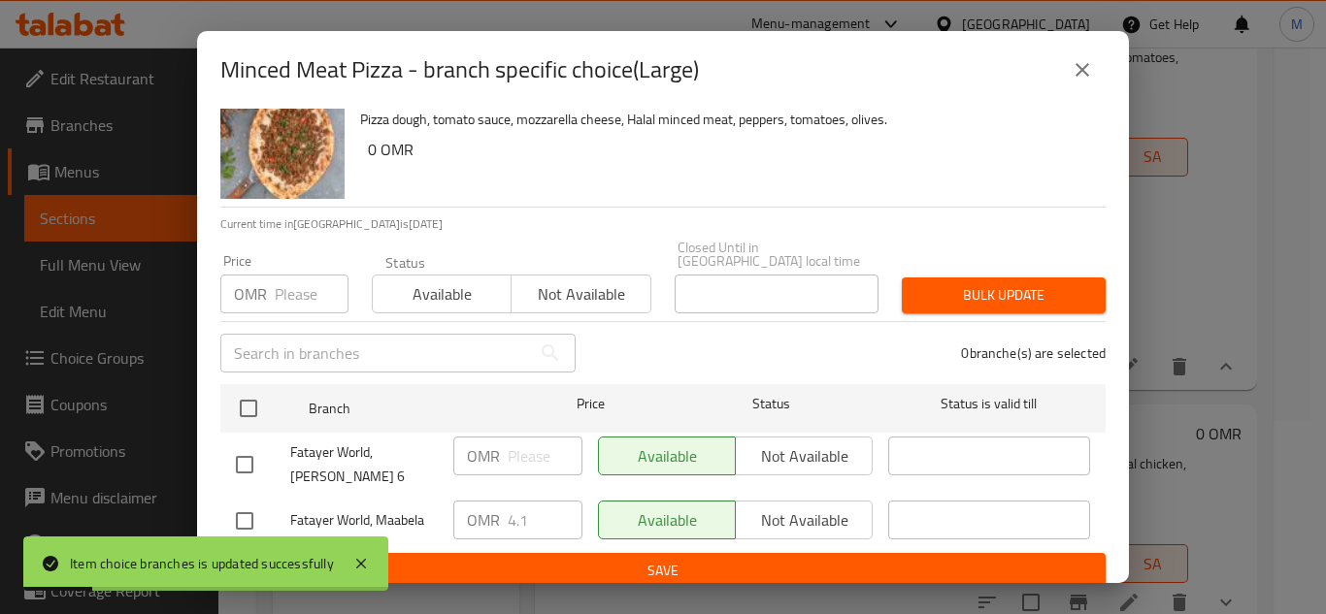
click at [238, 508] on input "checkbox" at bounding box center [244, 521] width 41 height 41
checkbox input "true"
click at [535, 513] on input "4.1" at bounding box center [545, 520] width 75 height 39
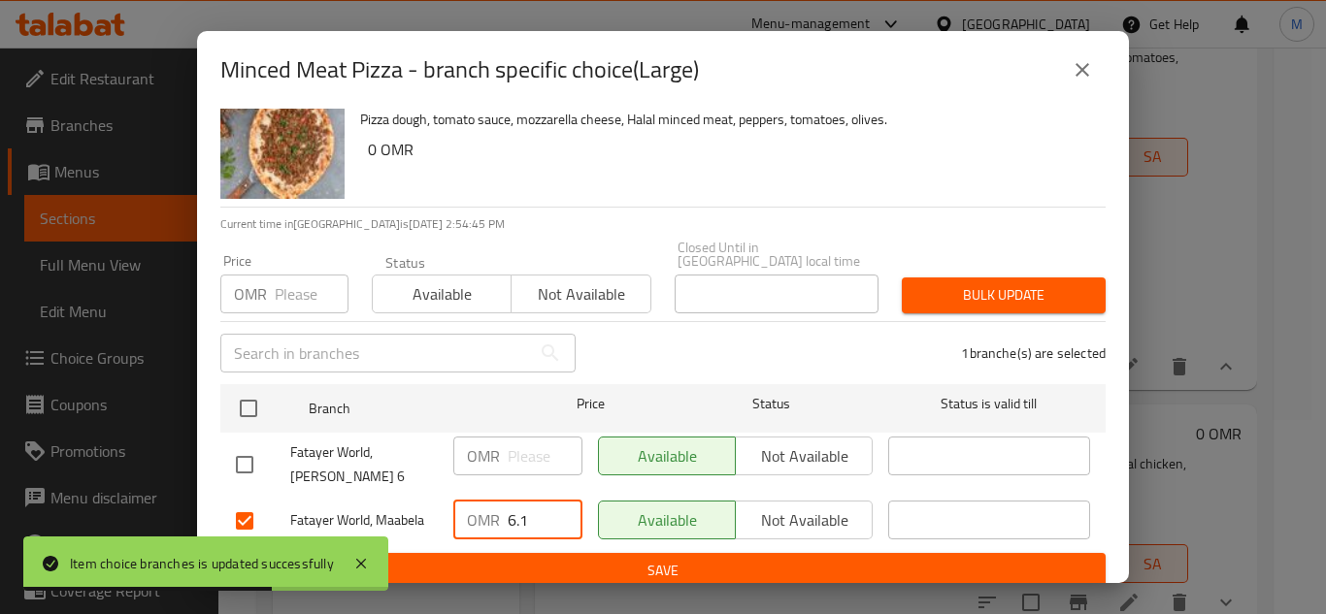
type input "6.1"
click at [660, 559] on span "Save" at bounding box center [663, 571] width 854 height 24
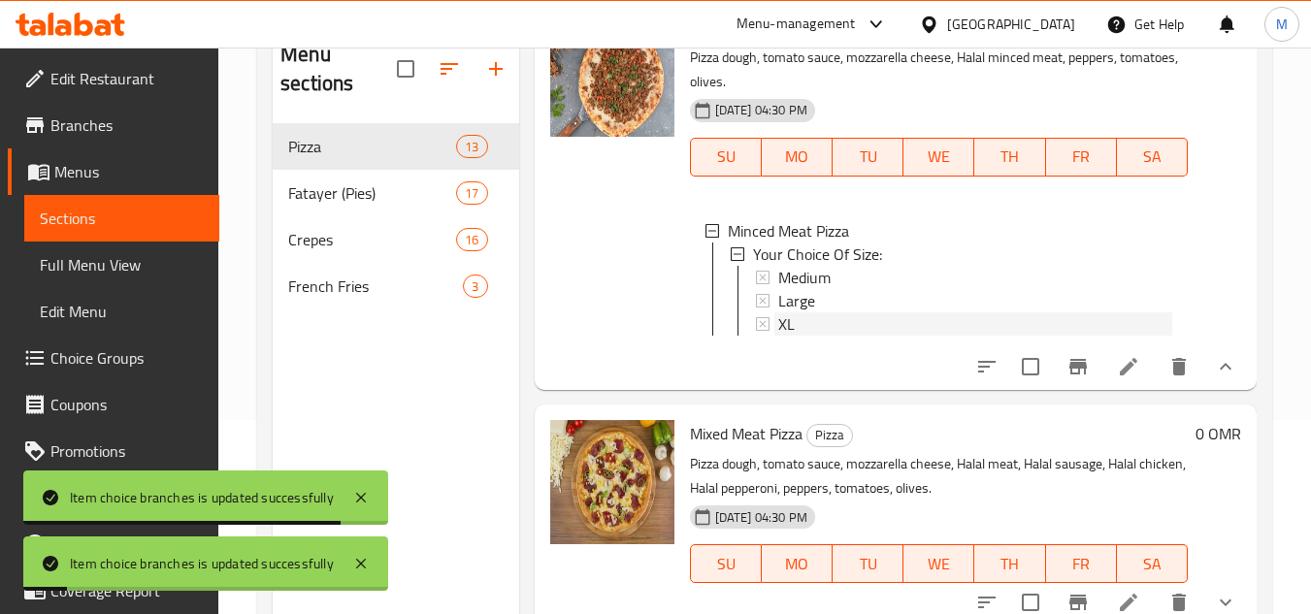
click at [770, 331] on icon at bounding box center [763, 324] width 14 height 14
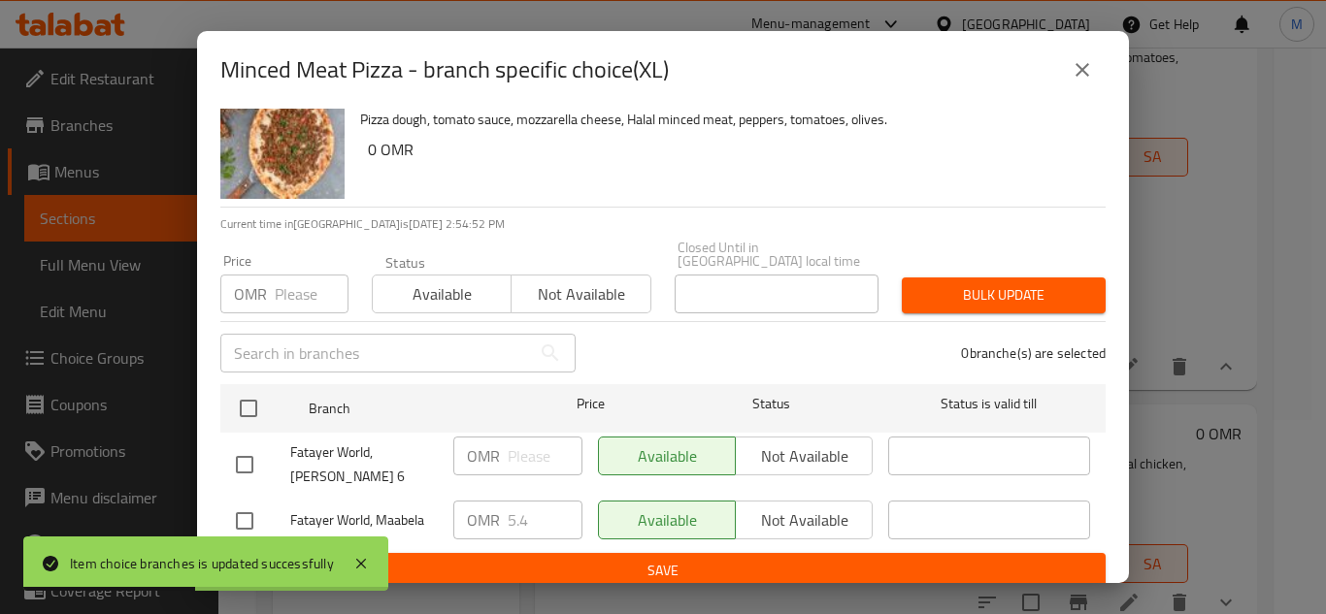
click at [247, 516] on input "checkbox" at bounding box center [244, 521] width 41 height 41
checkbox input "true"
click at [522, 509] on input "5.4" at bounding box center [545, 520] width 75 height 39
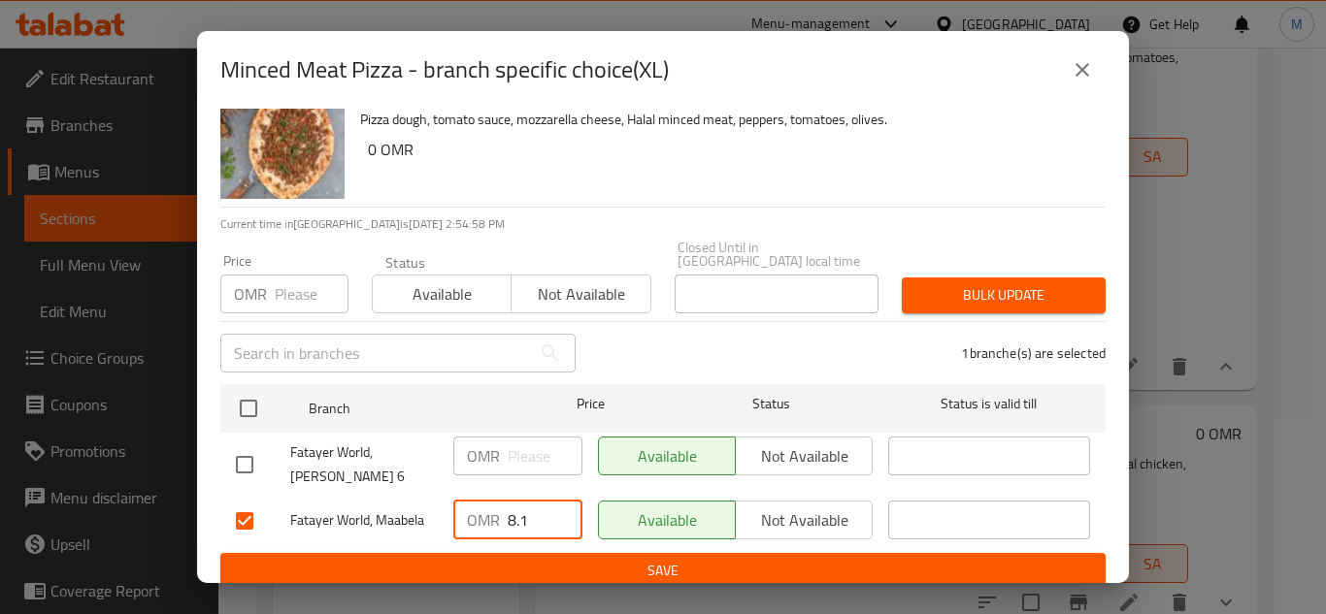
type input "8.1"
click at [664, 559] on span "Save" at bounding box center [663, 571] width 854 height 24
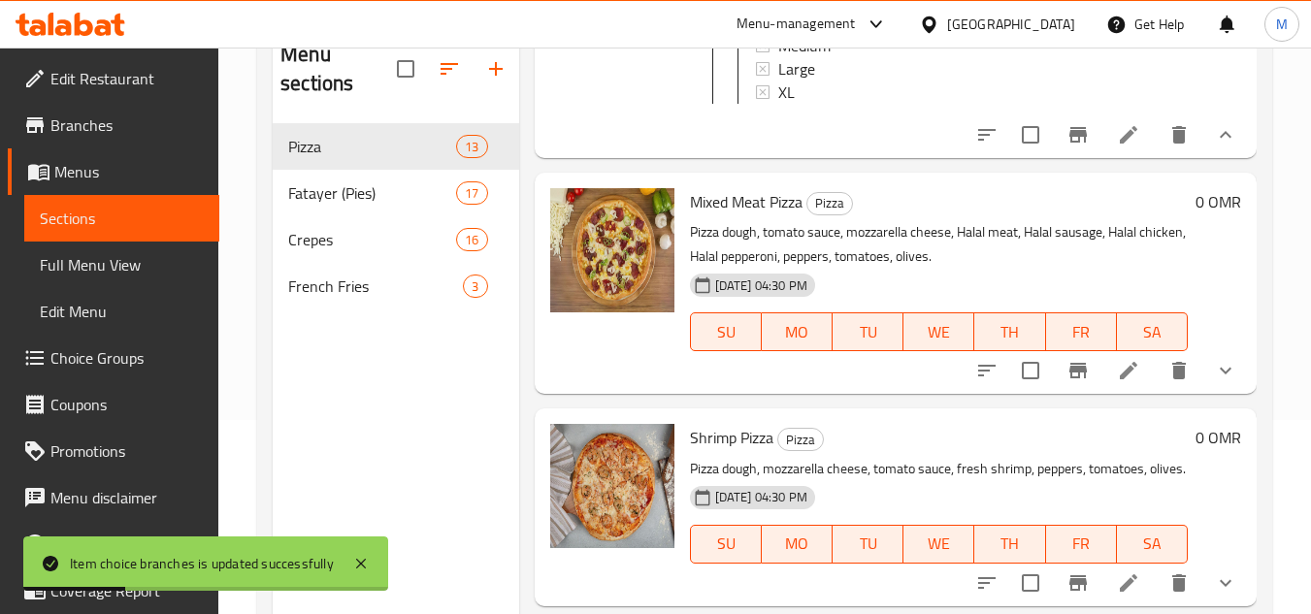
scroll to position [1553, 0]
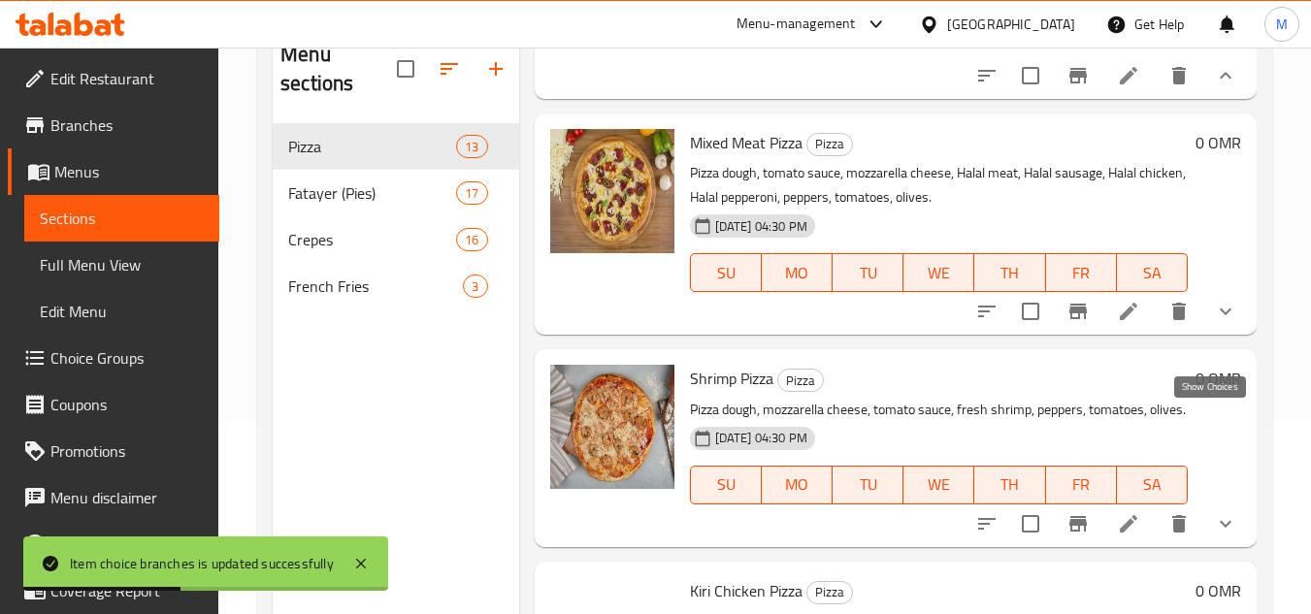
click at [1220, 315] on icon "show more" at bounding box center [1226, 312] width 12 height 7
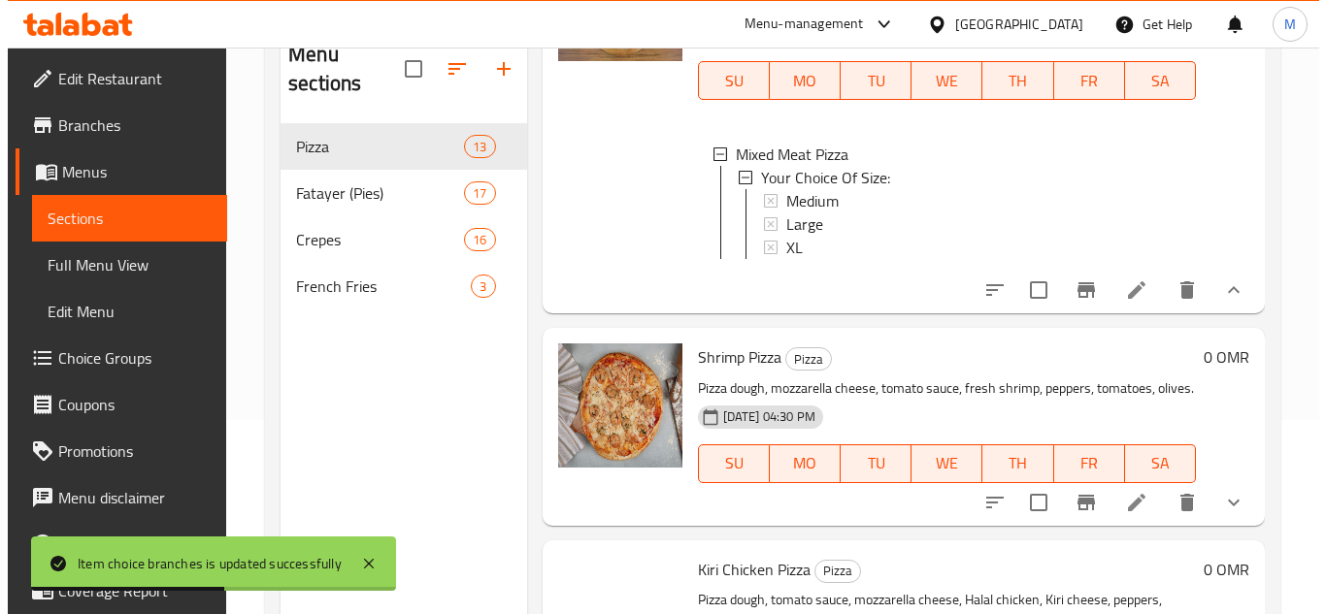
scroll to position [1747, 0]
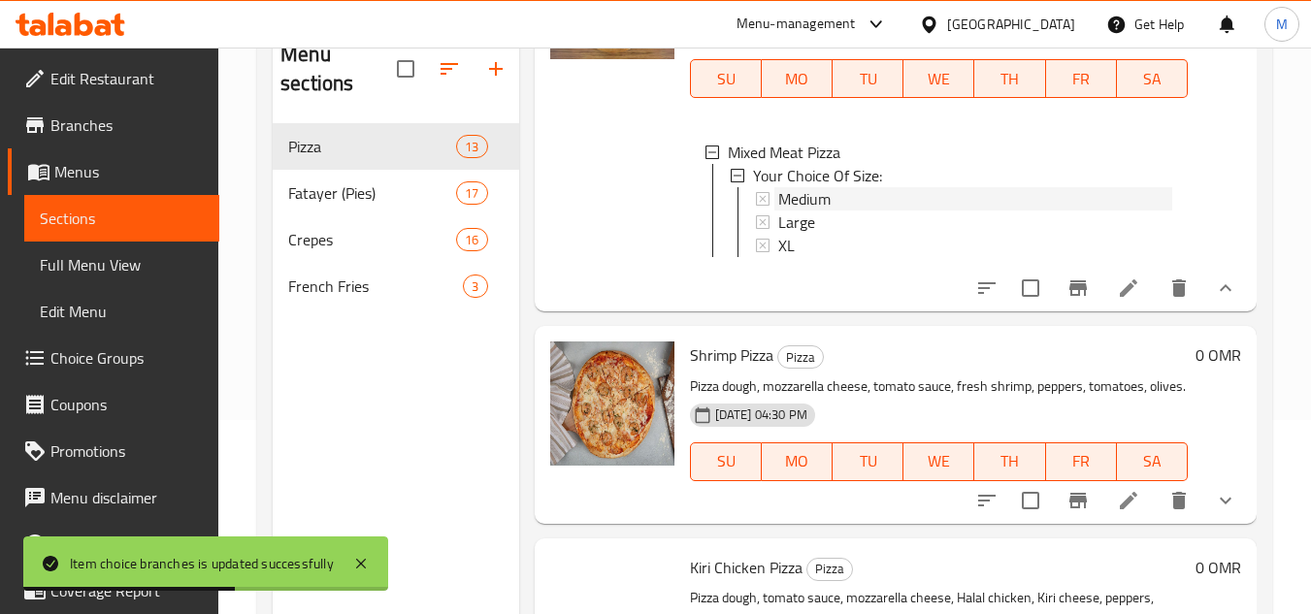
click at [817, 211] on span "Medium" at bounding box center [804, 198] width 52 height 23
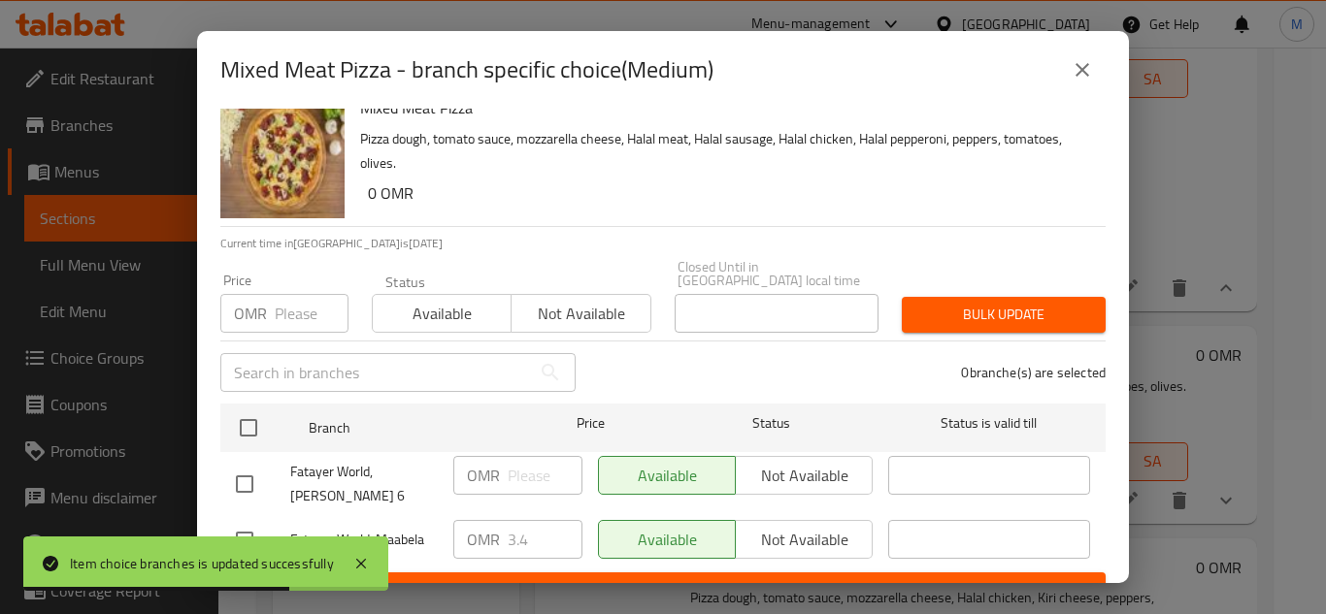
scroll to position [42, 0]
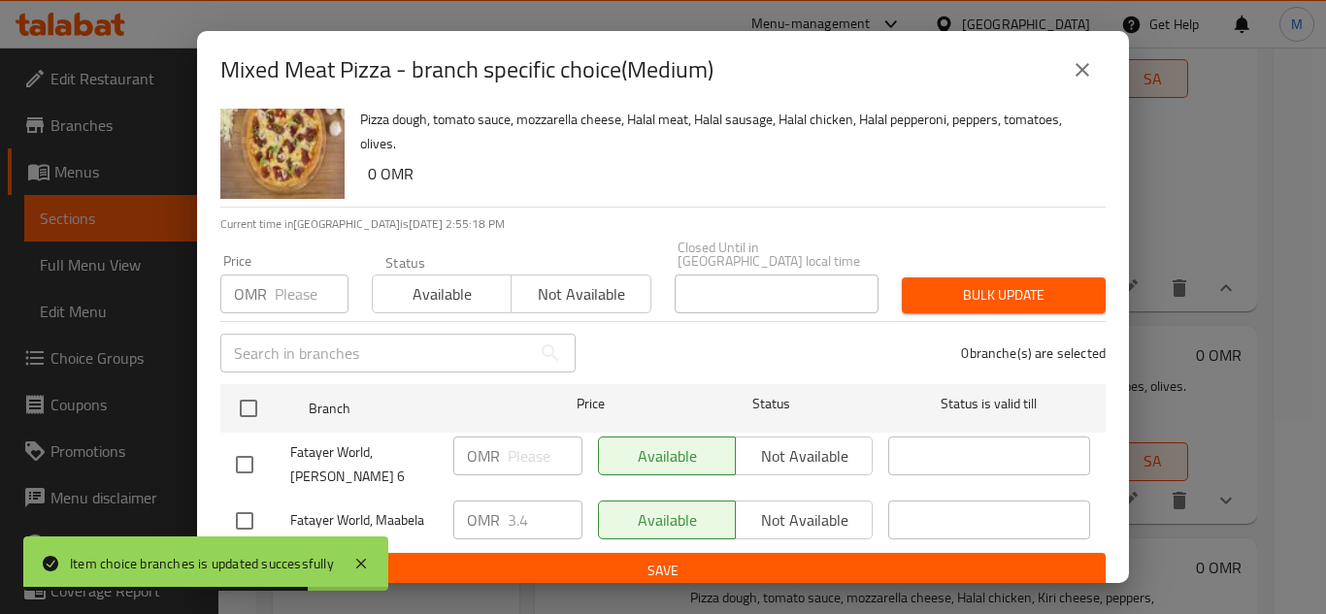
click at [251, 507] on input "checkbox" at bounding box center [244, 521] width 41 height 41
checkbox input "true"
click at [531, 501] on input "3.4" at bounding box center [545, 520] width 75 height 39
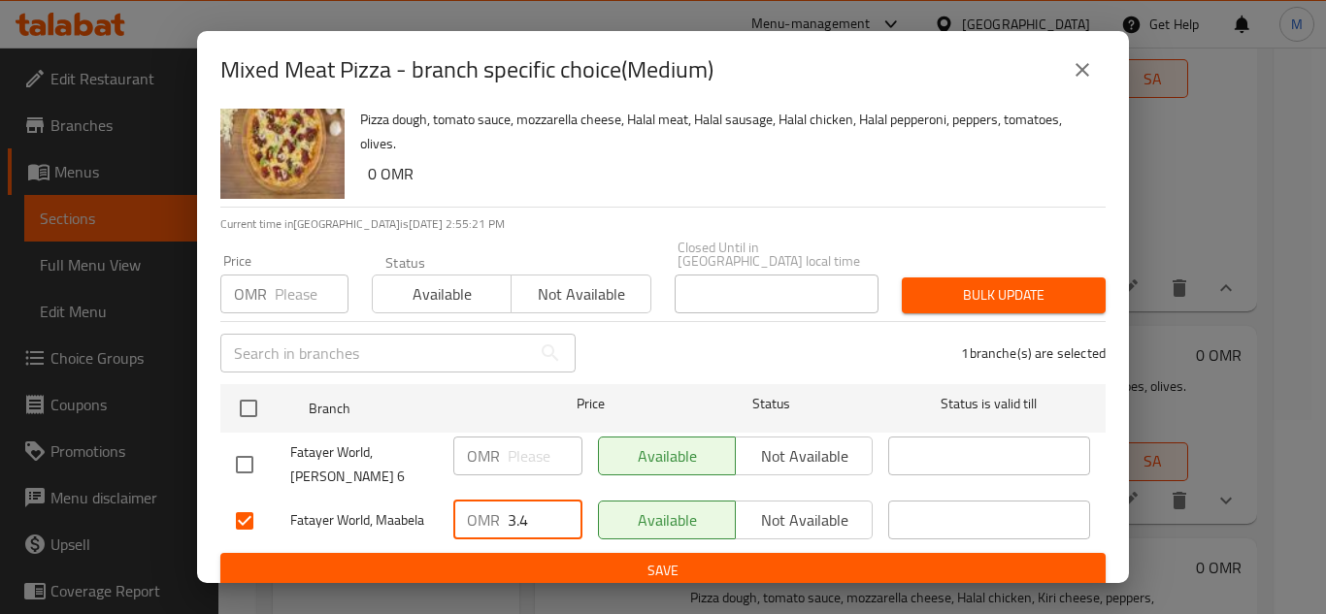
click at [531, 501] on input "3.4" at bounding box center [545, 520] width 75 height 39
type input "5.1"
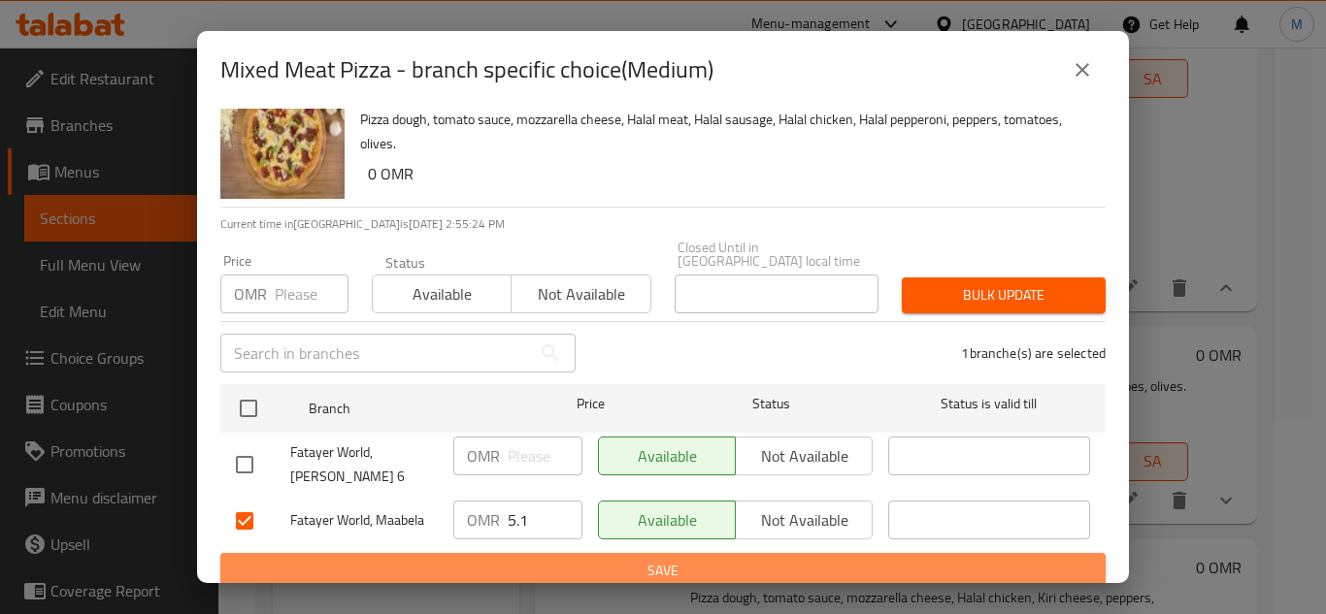
click at [674, 559] on span "Save" at bounding box center [663, 571] width 854 height 24
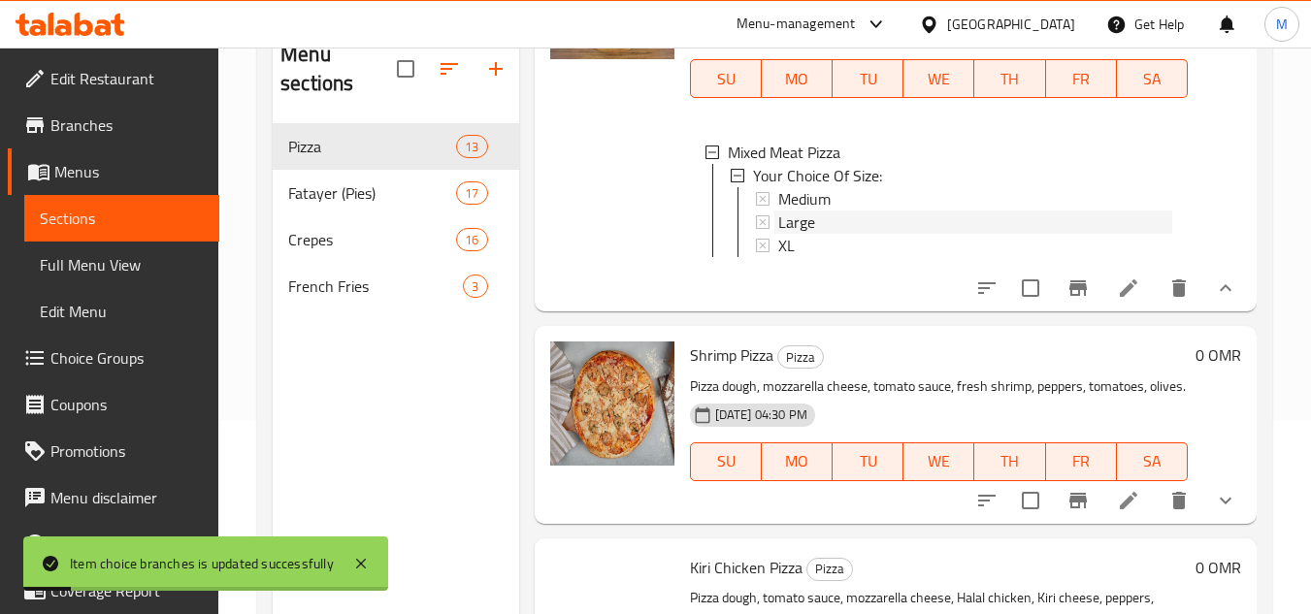
click at [798, 234] on span "Large" at bounding box center [796, 222] width 37 height 23
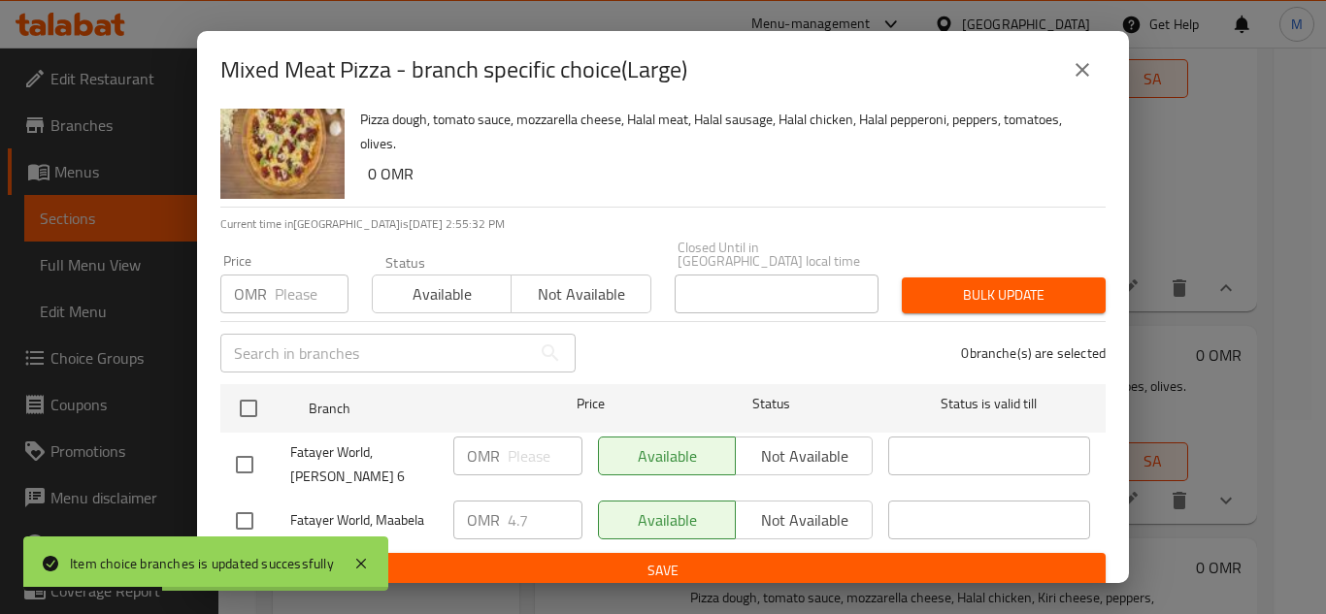
click at [248, 501] on input "checkbox" at bounding box center [244, 521] width 41 height 41
checkbox input "true"
click at [503, 504] on div "OMR 4.7 ​" at bounding box center [517, 520] width 129 height 39
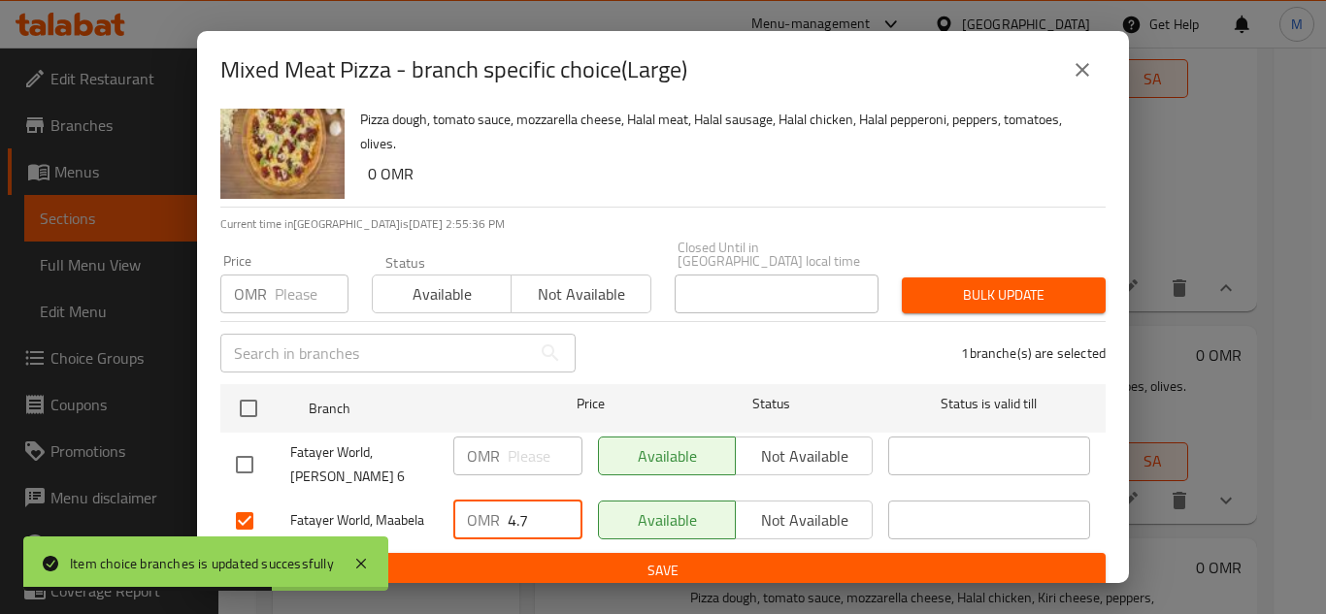
click at [508, 507] on input "4.7" at bounding box center [545, 520] width 75 height 39
type input "7.1"
click at [631, 559] on span "Save" at bounding box center [663, 571] width 854 height 24
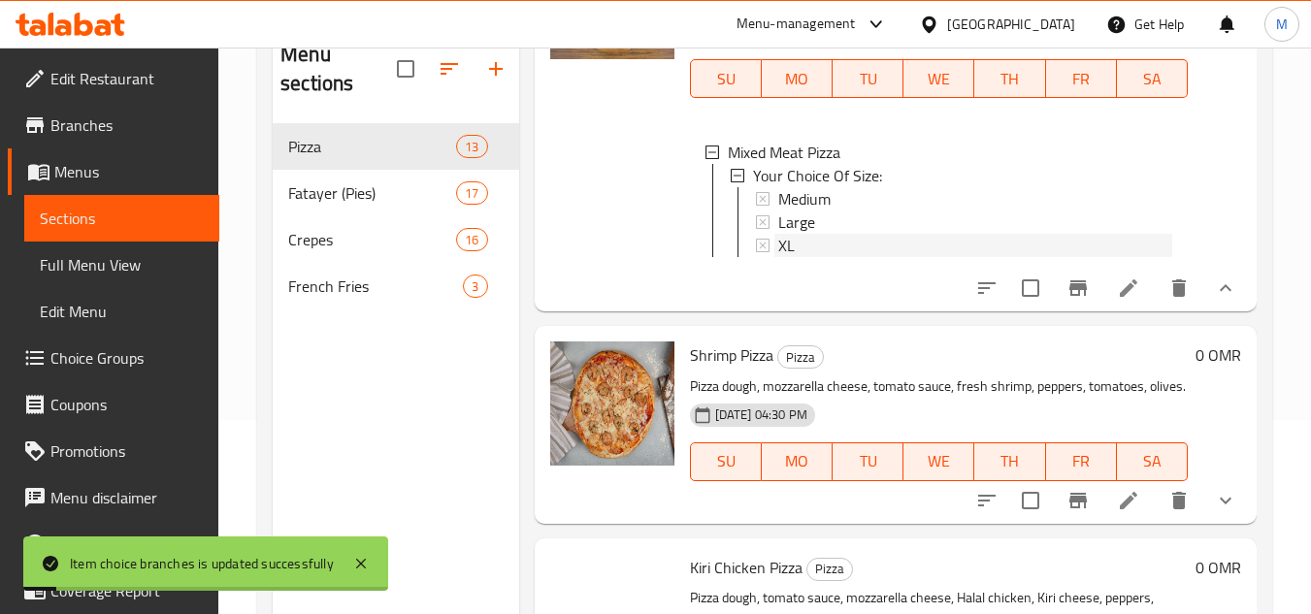
click at [780, 257] on span "XL" at bounding box center [786, 245] width 16 height 23
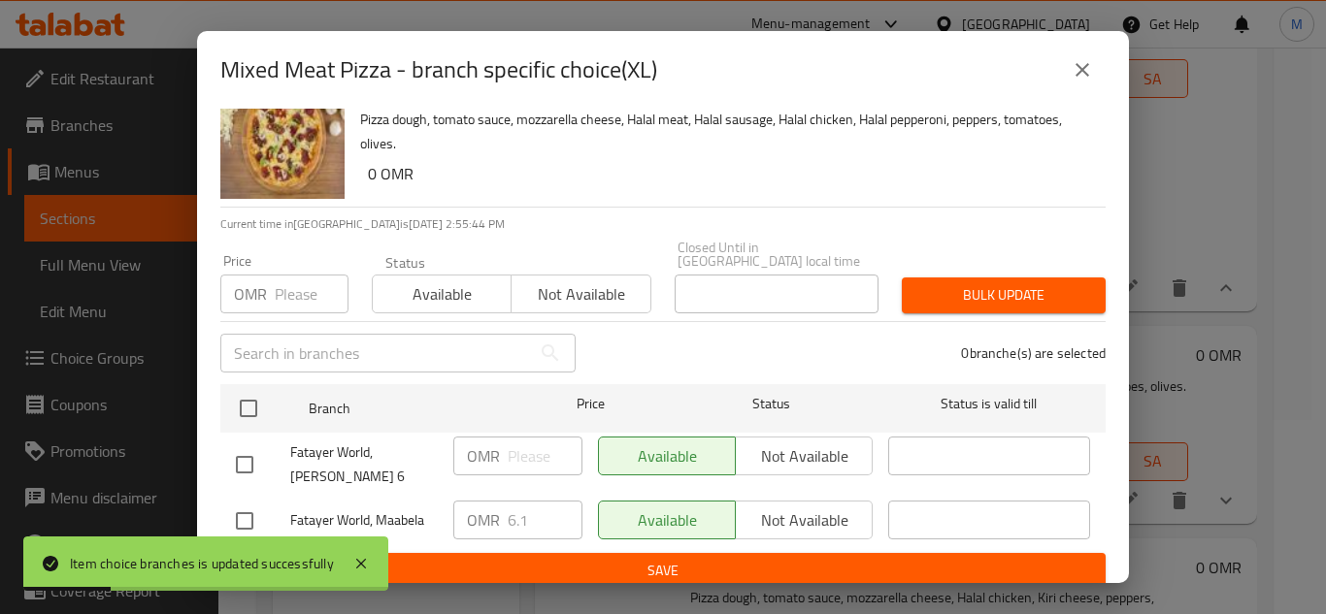
click at [241, 512] on input "checkbox" at bounding box center [244, 521] width 41 height 41
checkbox input "true"
click at [530, 501] on input "6.1" at bounding box center [545, 520] width 75 height 39
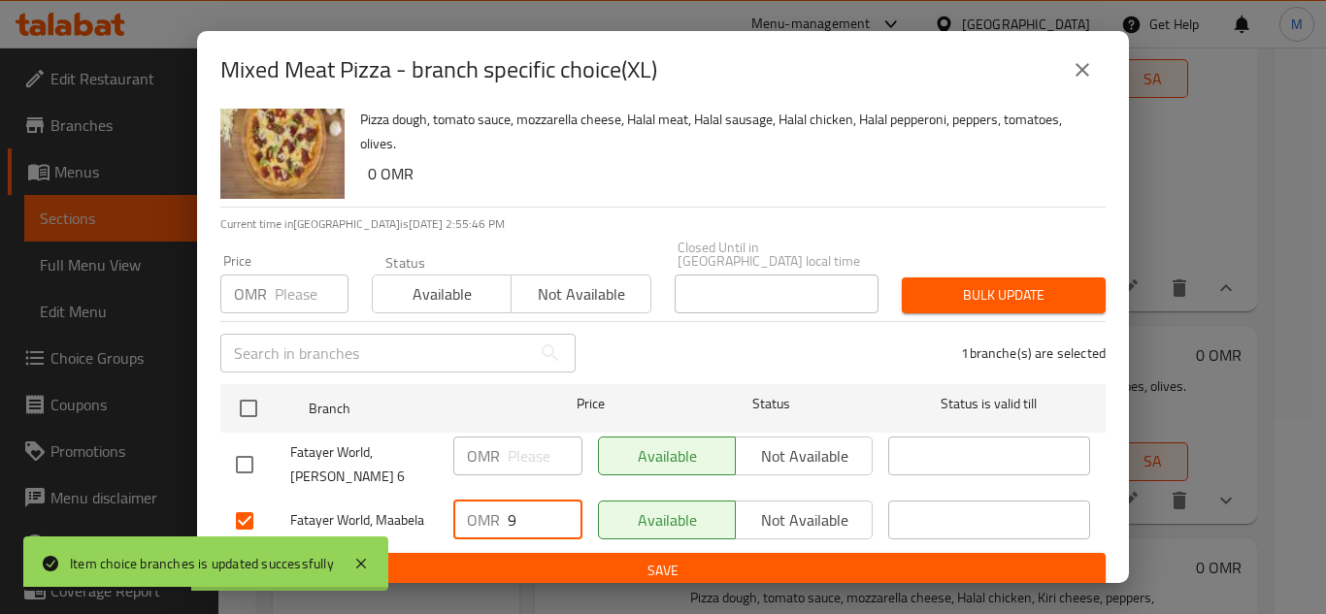
type input "9"
click at [733, 569] on span "Save" at bounding box center [663, 571] width 854 height 24
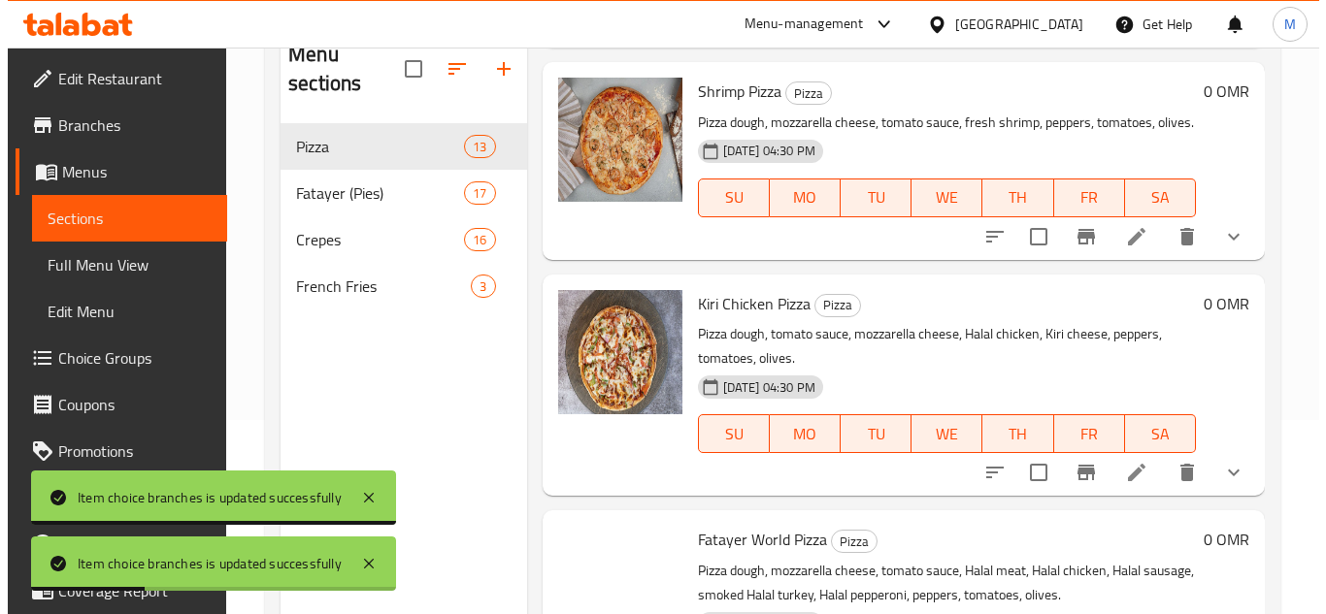
scroll to position [2038, 0]
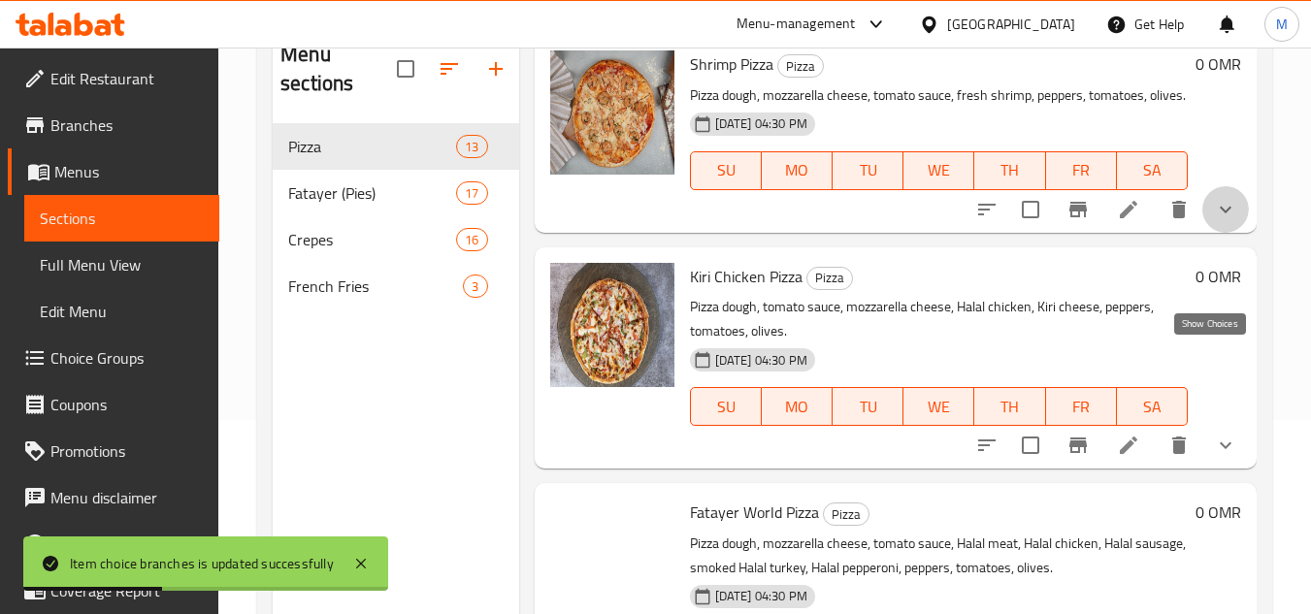
click at [1214, 221] on icon "show more" at bounding box center [1225, 209] width 23 height 23
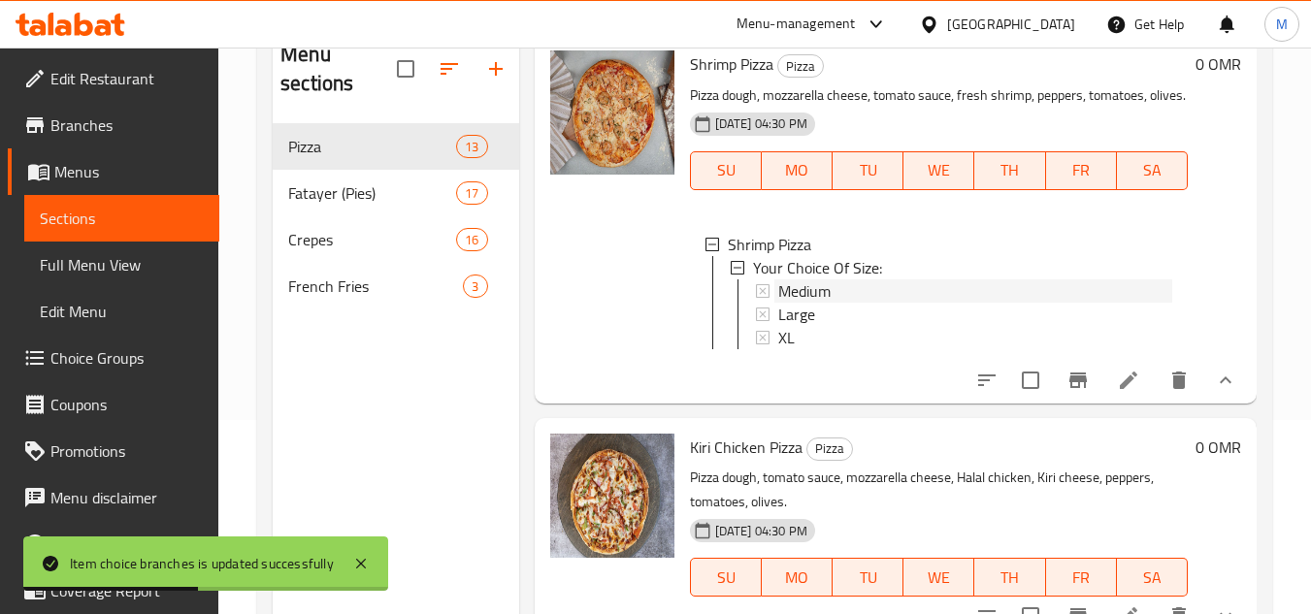
click at [805, 303] on span "Medium" at bounding box center [804, 290] width 52 height 23
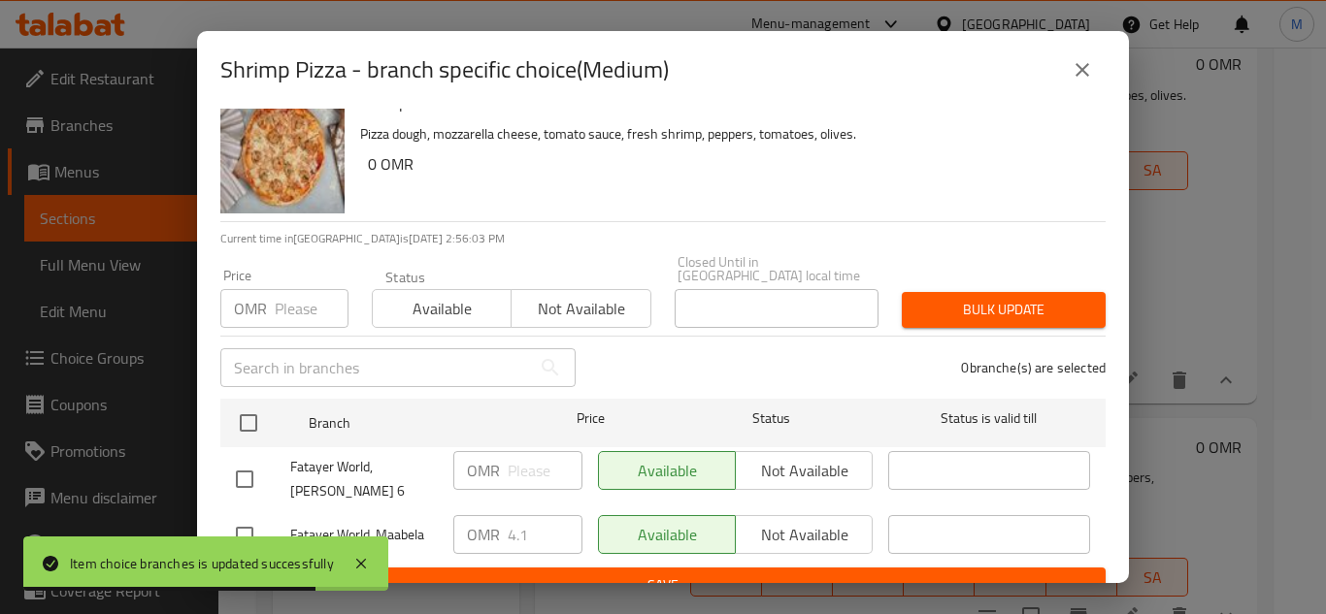
scroll to position [42, 0]
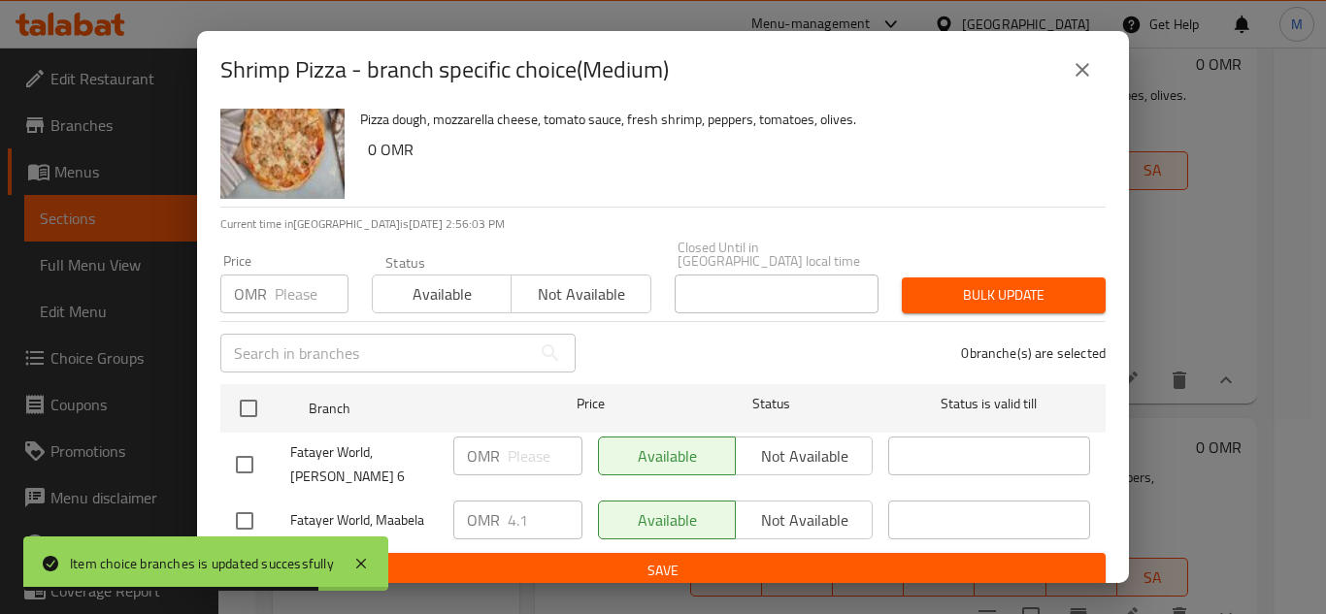
click at [243, 515] on input "checkbox" at bounding box center [244, 521] width 41 height 41
checkbox input "true"
click at [514, 502] on input "4.1" at bounding box center [545, 520] width 75 height 39
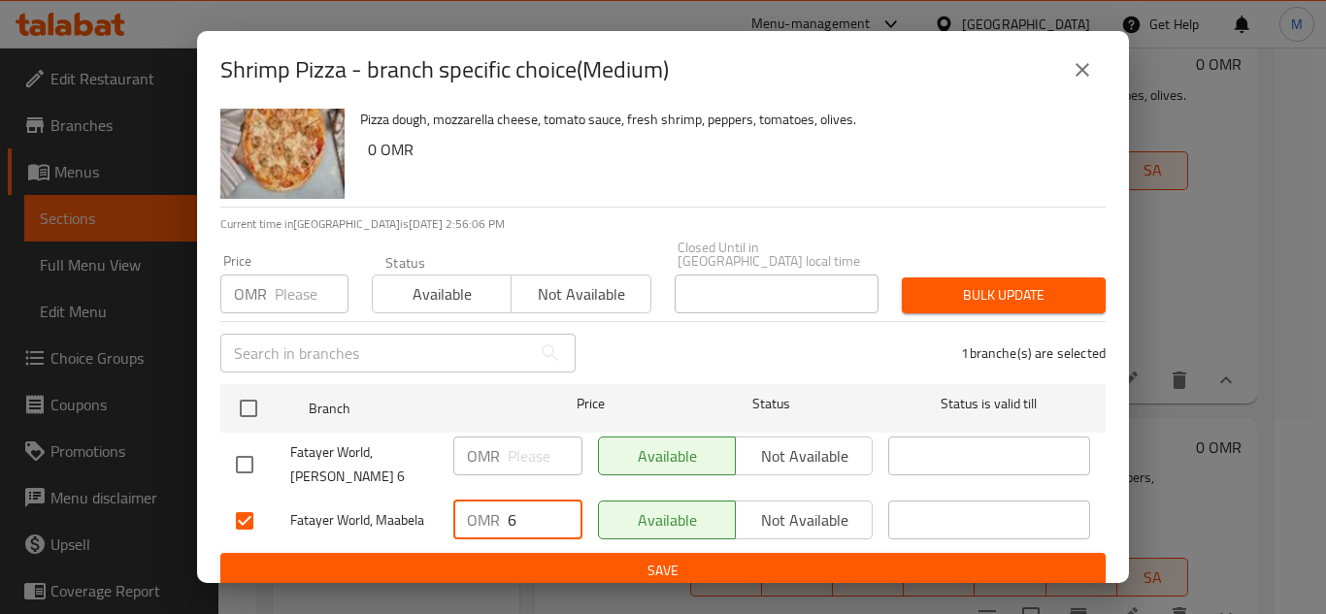
type input "6"
click at [642, 559] on span "Save" at bounding box center [663, 571] width 854 height 24
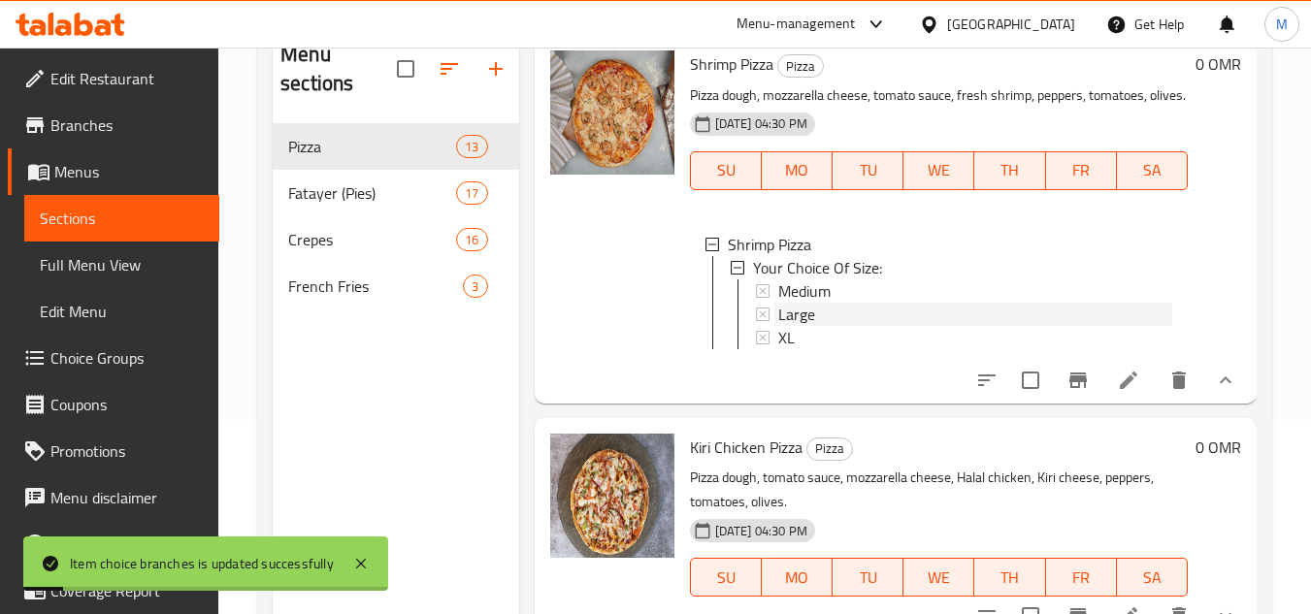
click at [797, 326] on span "Large" at bounding box center [796, 314] width 37 height 23
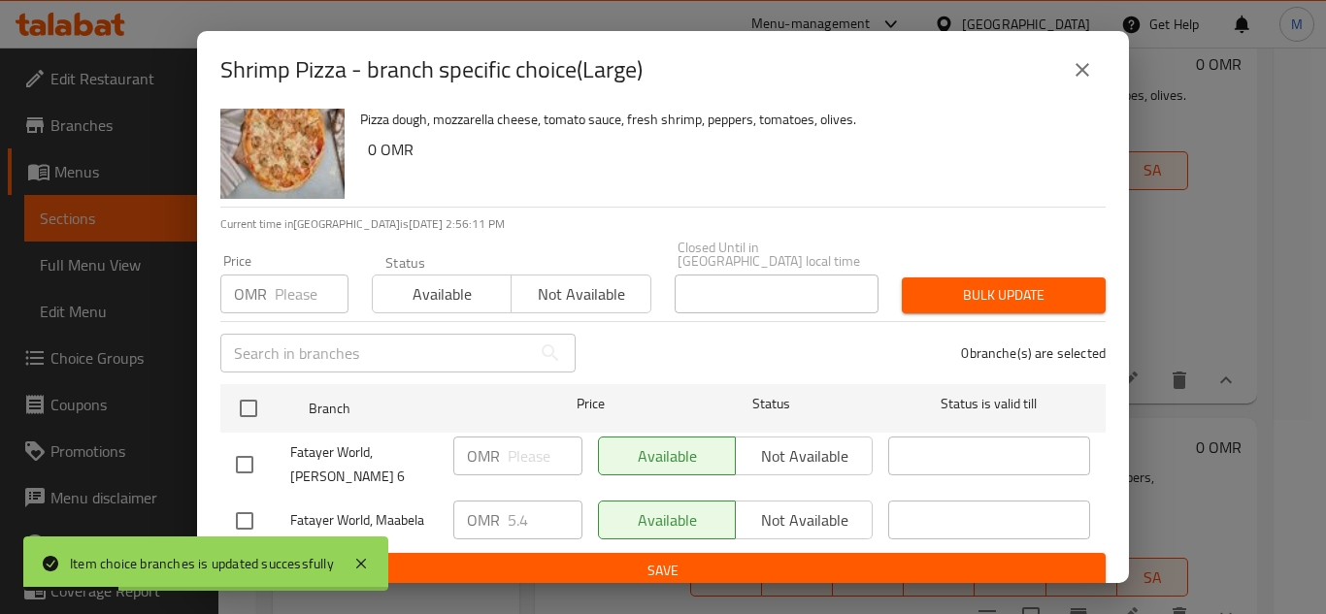
click at [253, 512] on input "checkbox" at bounding box center [244, 521] width 41 height 41
checkbox input "true"
click at [508, 517] on input "5.4" at bounding box center [545, 520] width 75 height 39
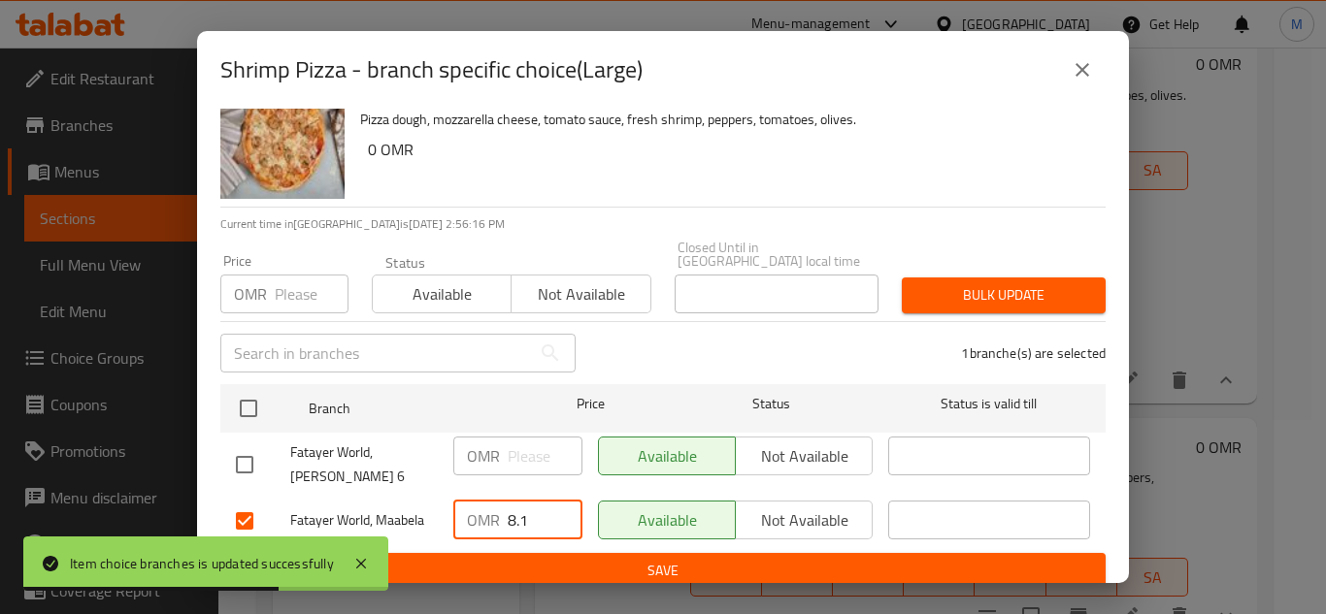
type input "8.1"
click at [640, 559] on span "Save" at bounding box center [663, 571] width 854 height 24
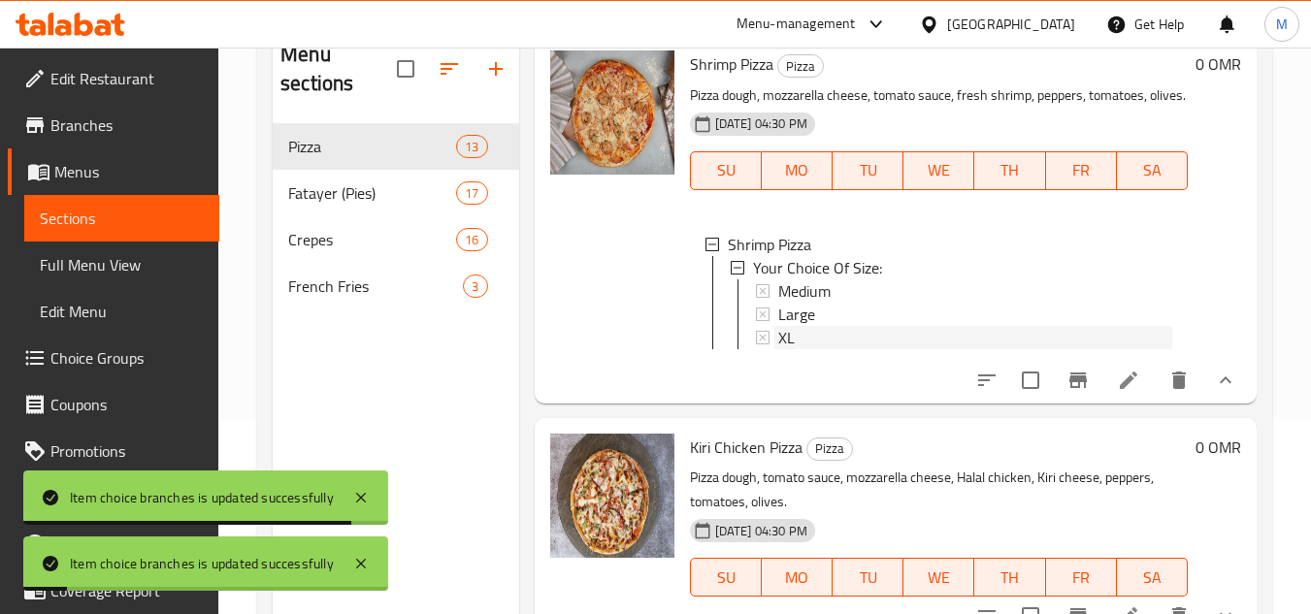
click at [782, 349] on span "XL" at bounding box center [786, 337] width 16 height 23
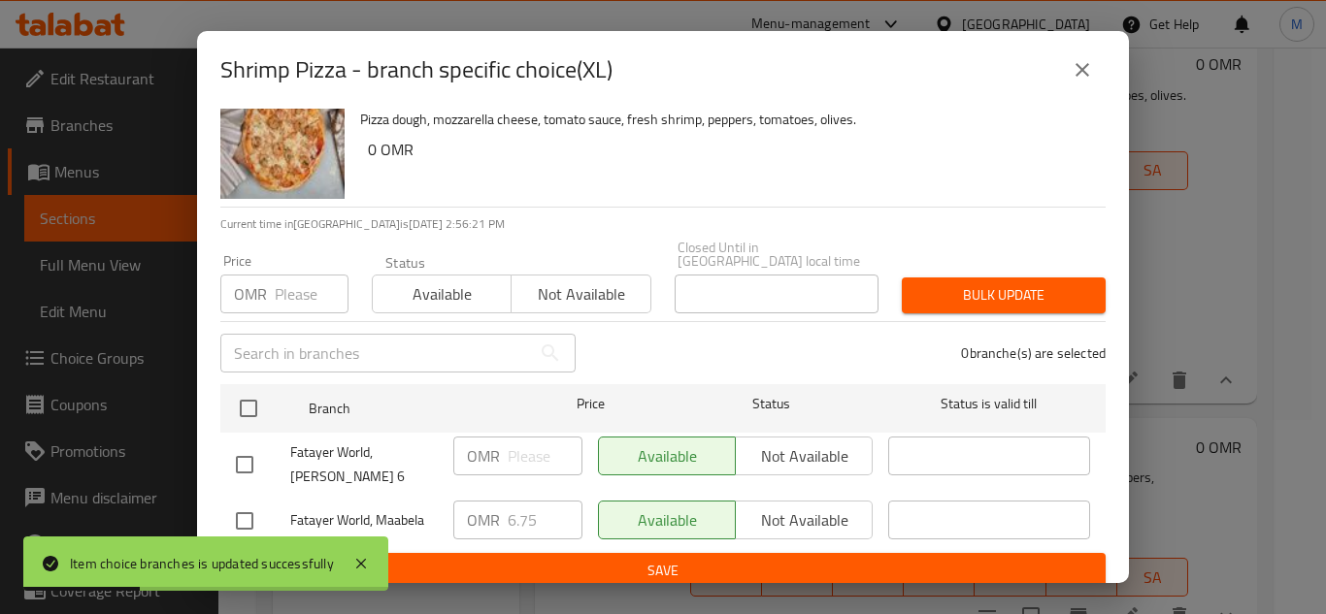
click at [252, 515] on input "checkbox" at bounding box center [244, 521] width 41 height 41
checkbox input "true"
click at [520, 501] on input "6.75" at bounding box center [545, 520] width 75 height 39
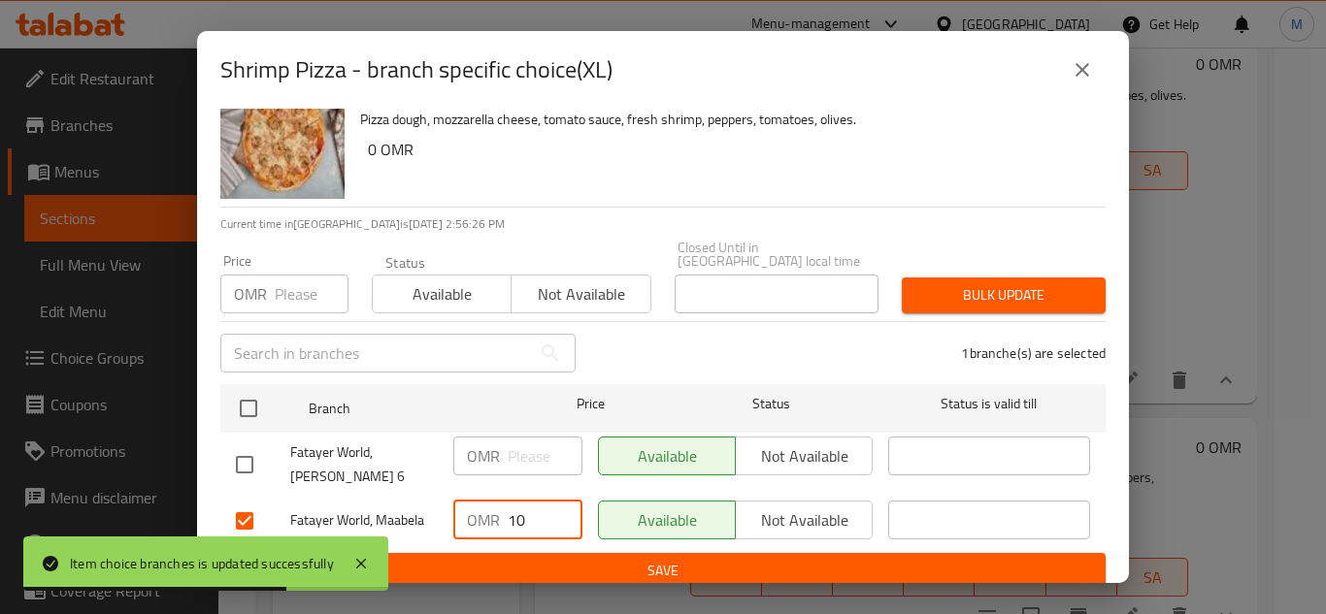
type input "10"
click at [673, 559] on span "Save" at bounding box center [663, 571] width 854 height 24
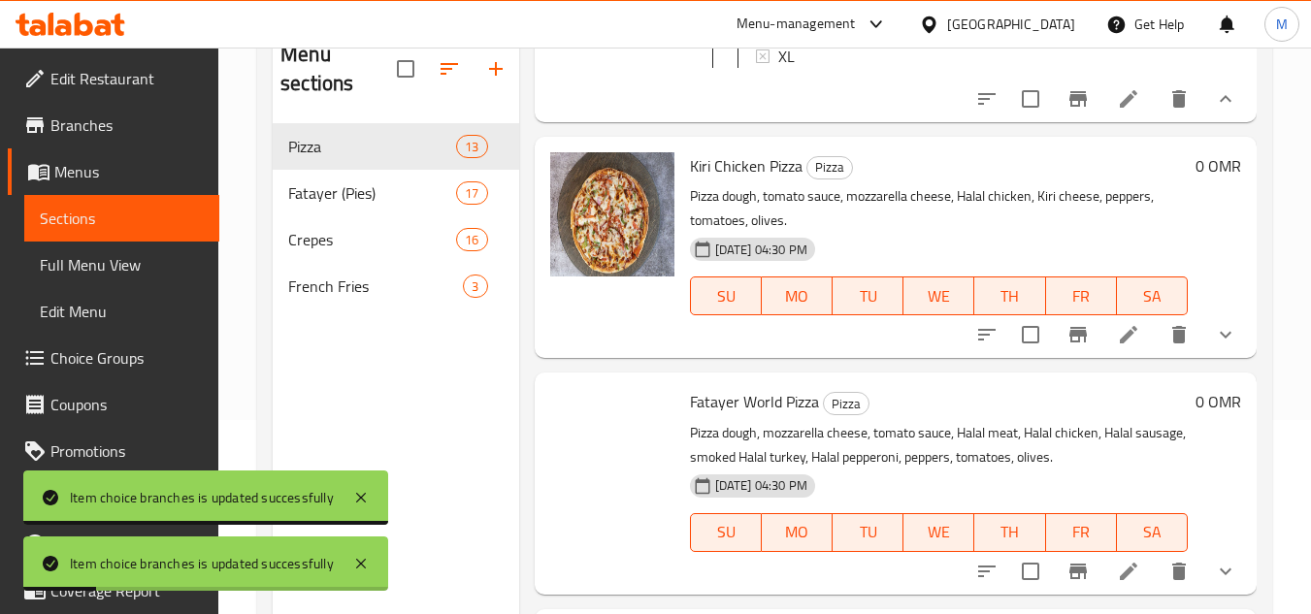
scroll to position [2426, 0]
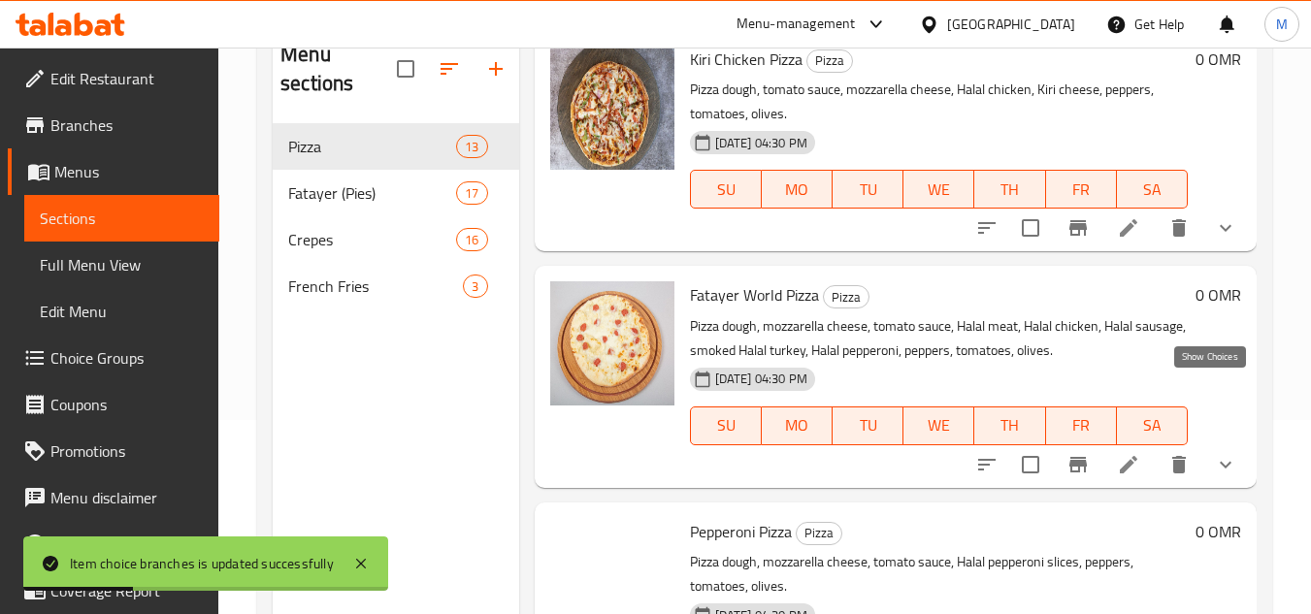
click at [1221, 240] on icon "show more" at bounding box center [1225, 227] width 23 height 23
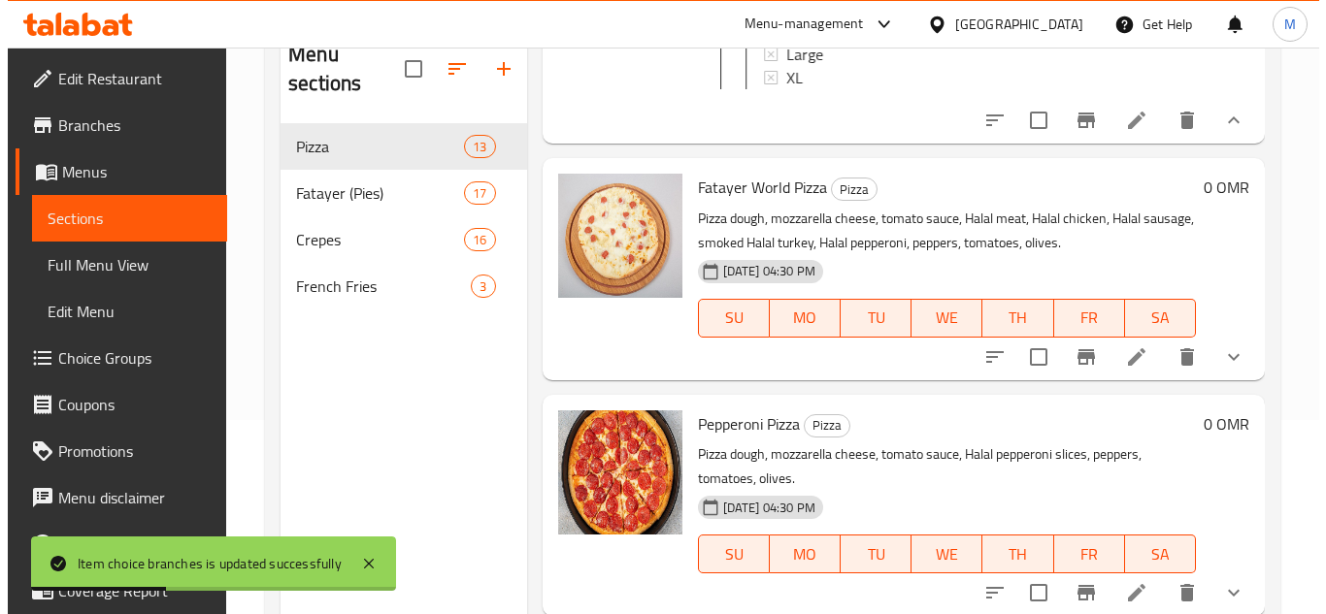
scroll to position [2717, 0]
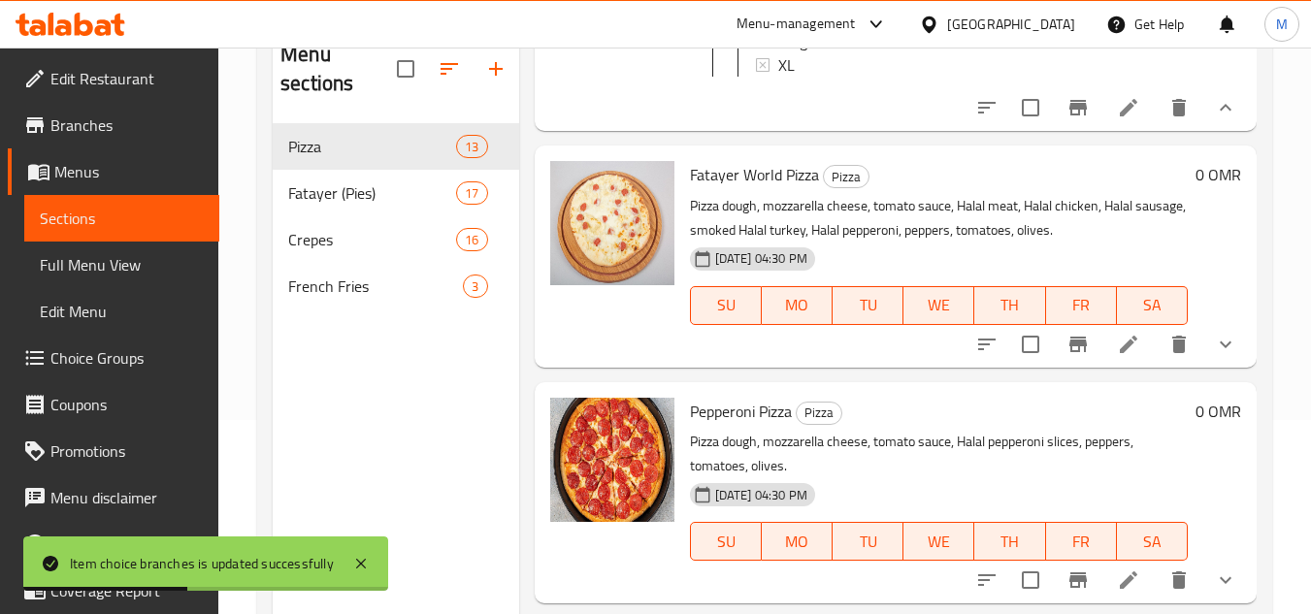
click at [800, 30] on span "Medium" at bounding box center [804, 18] width 52 height 23
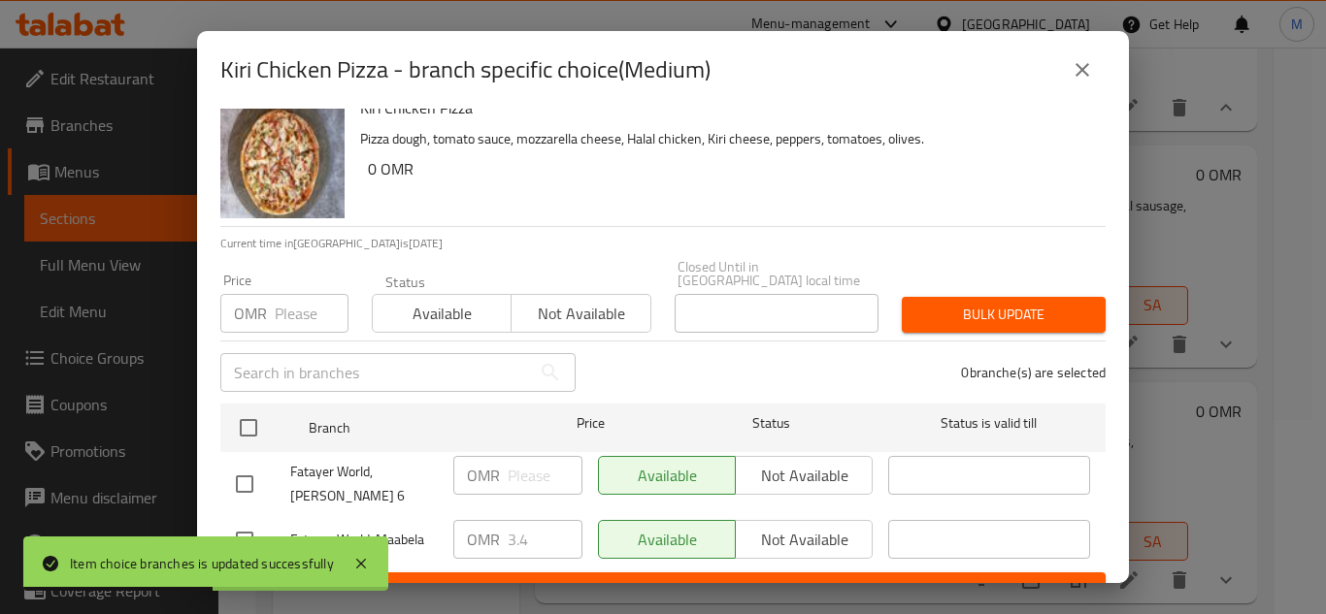
scroll to position [42, 0]
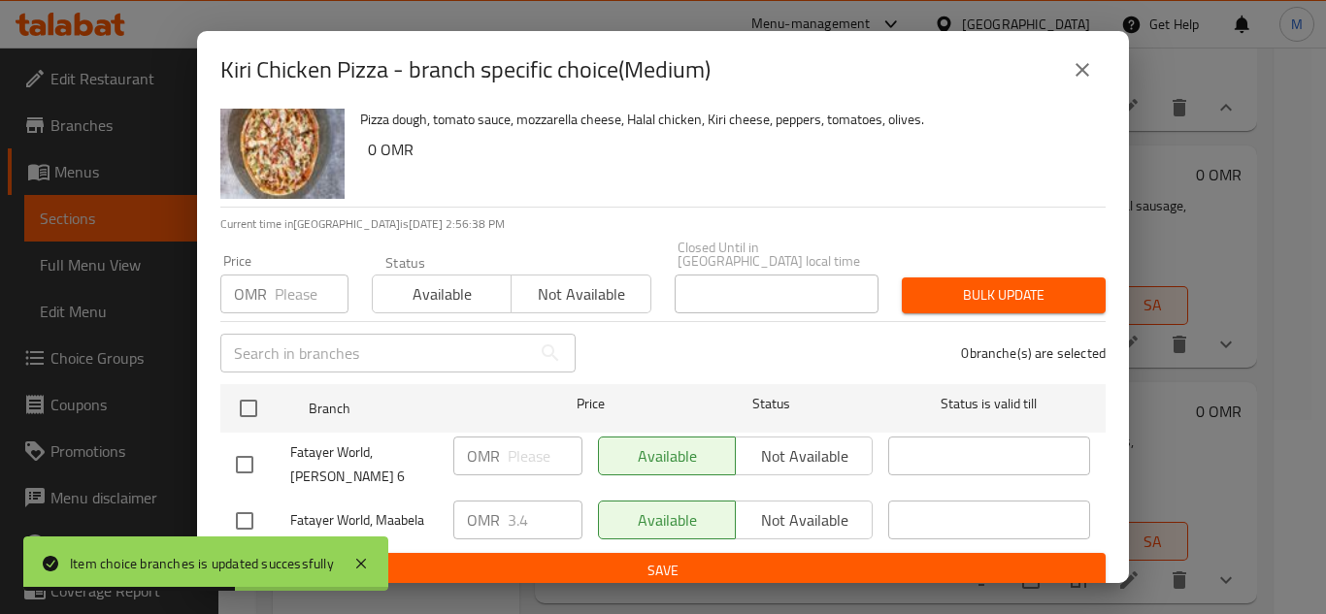
click at [253, 501] on input "checkbox" at bounding box center [244, 521] width 41 height 41
checkbox input "true"
click at [519, 517] on input "3.4" at bounding box center [545, 520] width 75 height 39
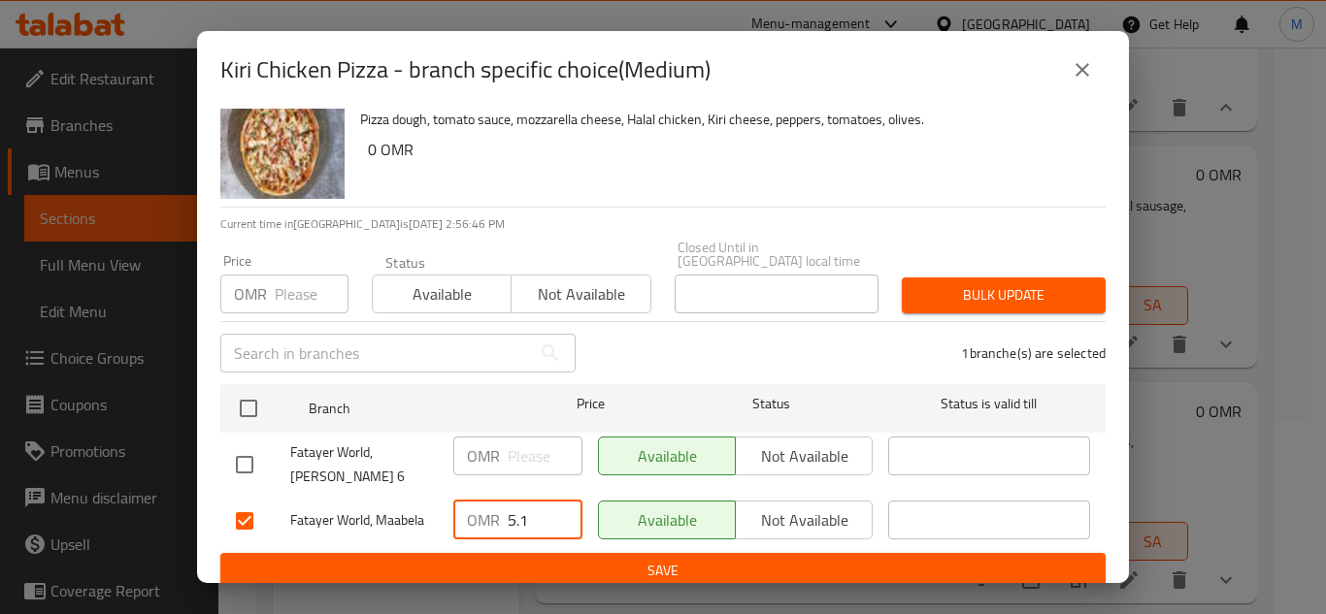
type input "5.1"
click at [678, 577] on div "Kiri Chicken Pizza Pizza dough, tomato sauce, mozzarella cheese, Halal chicken,…" at bounding box center [663, 346] width 932 height 475
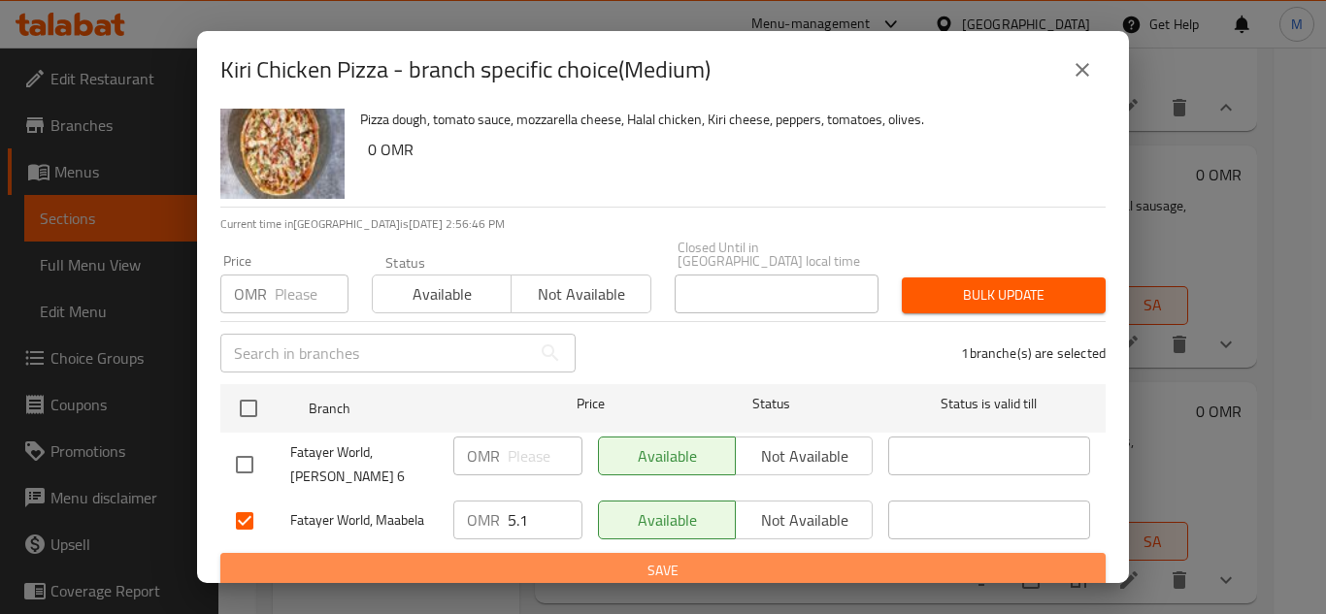
click at [678, 560] on span "Save" at bounding box center [663, 571] width 854 height 24
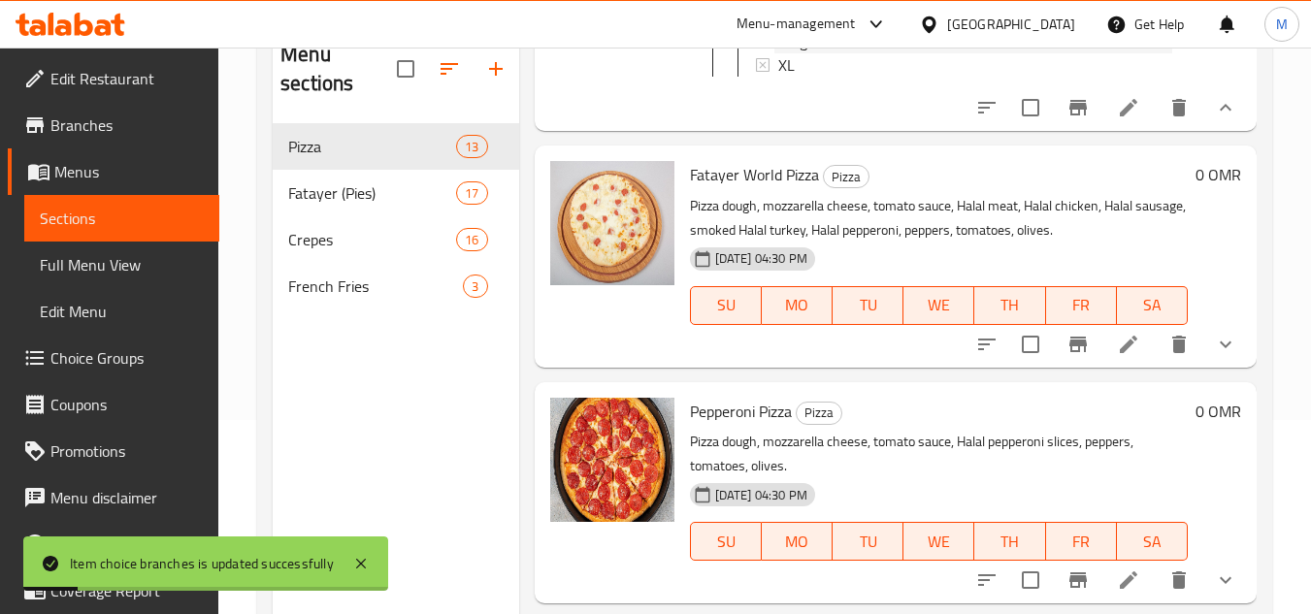
click at [802, 53] on span "Large" at bounding box center [796, 41] width 37 height 23
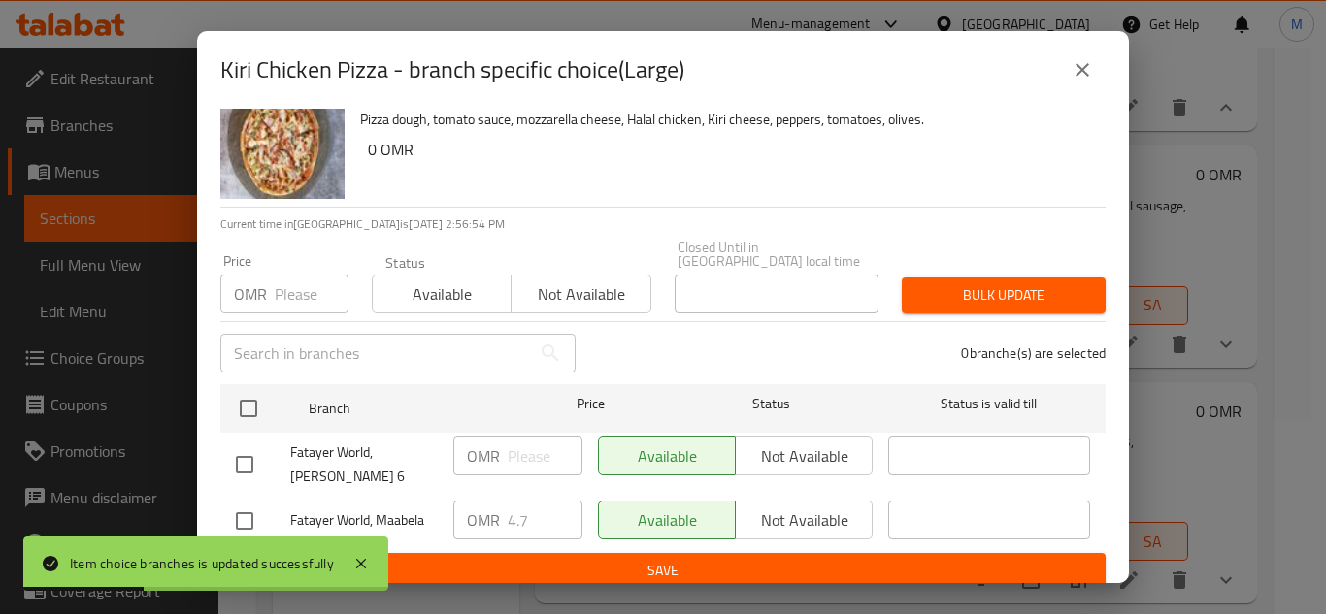
click at [249, 505] on input "checkbox" at bounding box center [244, 521] width 41 height 41
checkbox input "true"
click at [537, 515] on input "4.7" at bounding box center [545, 520] width 75 height 39
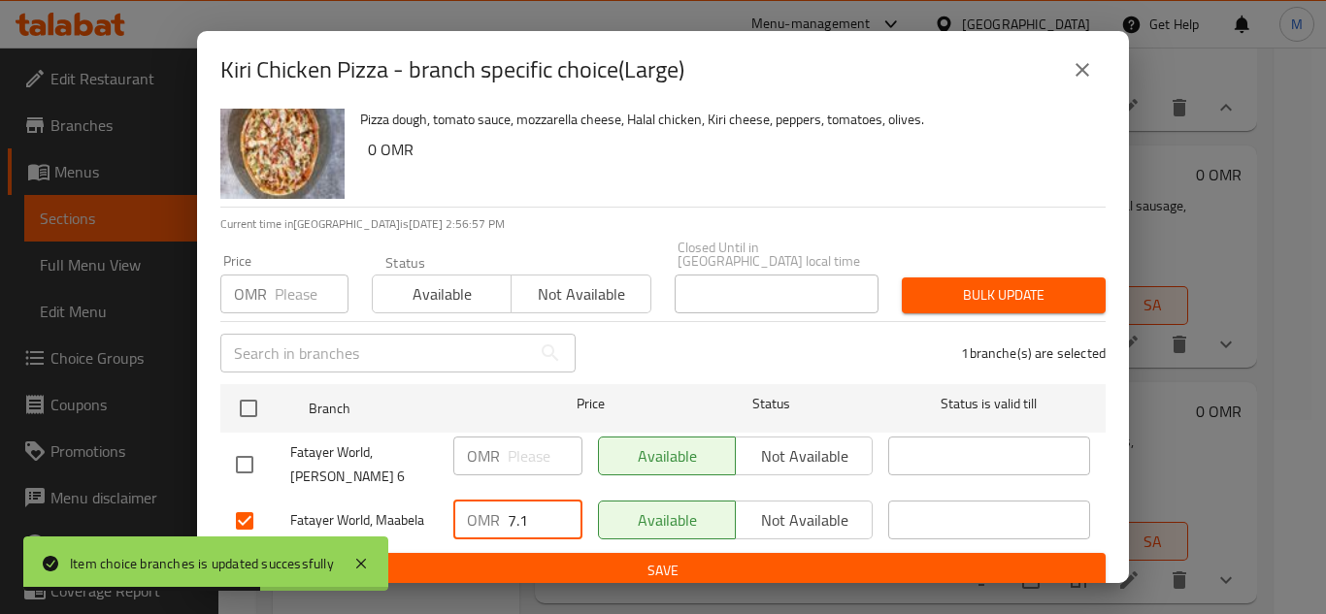
type input "7.1"
click at [700, 563] on span "Save" at bounding box center [663, 571] width 854 height 24
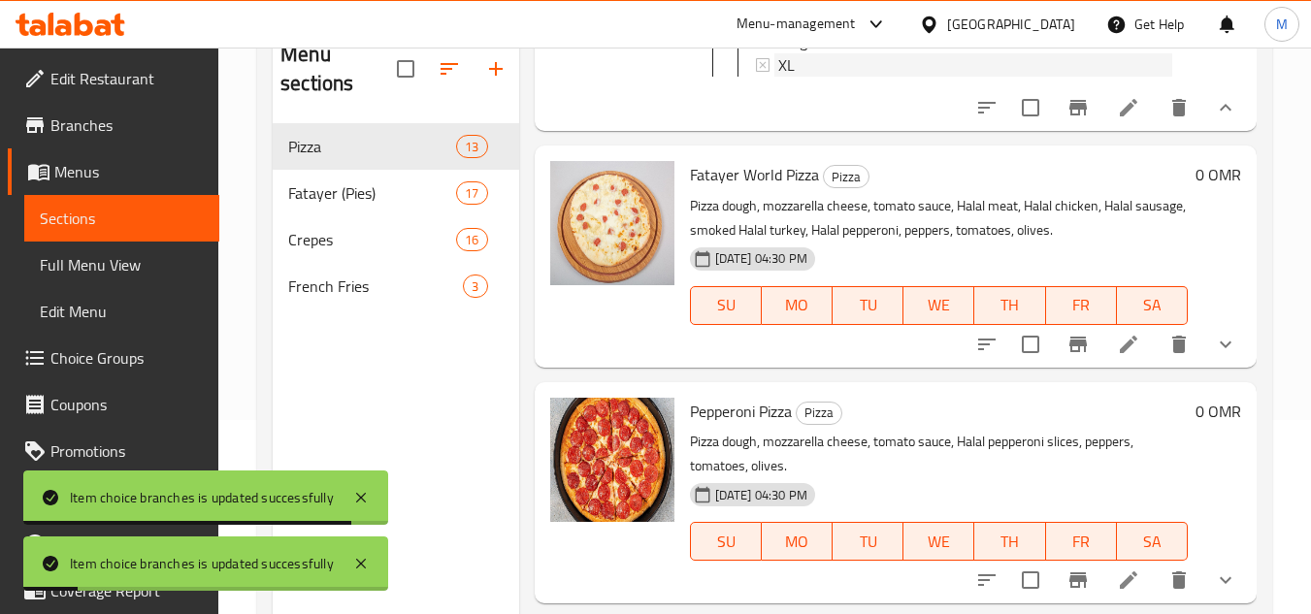
click at [783, 77] on span "XL" at bounding box center [786, 64] width 16 height 23
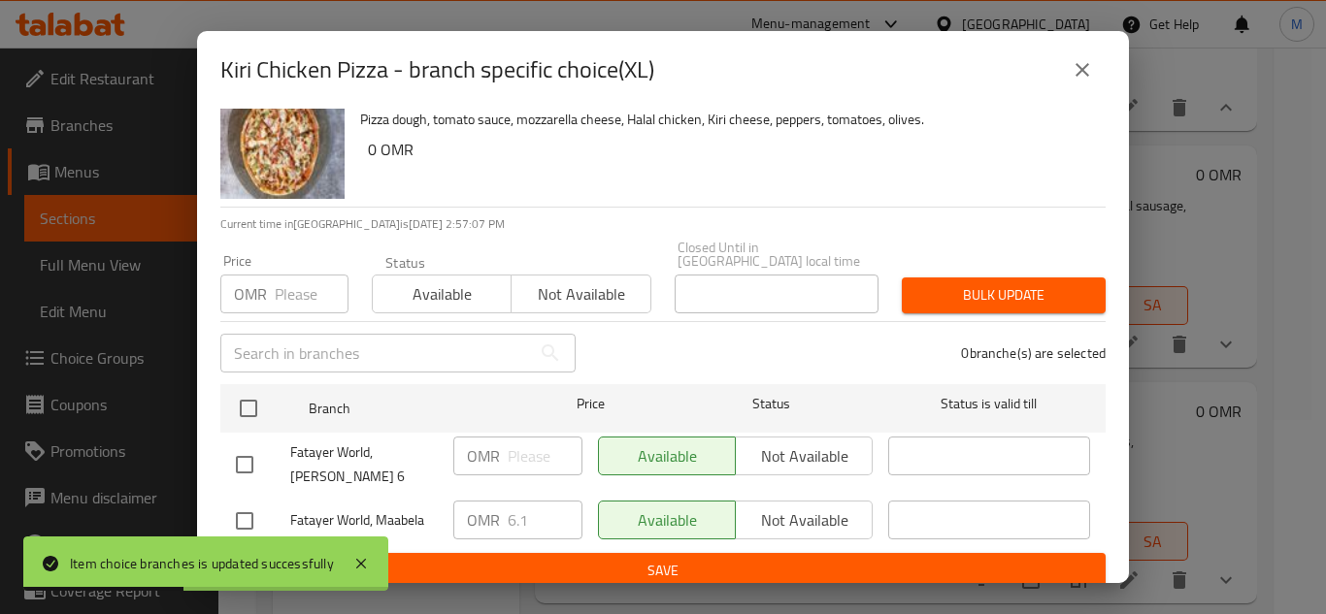
click at [246, 512] on input "checkbox" at bounding box center [244, 521] width 41 height 41
checkbox input "true"
click at [533, 504] on input "6.1" at bounding box center [545, 520] width 75 height 39
click at [523, 509] on input "6.1" at bounding box center [545, 520] width 75 height 39
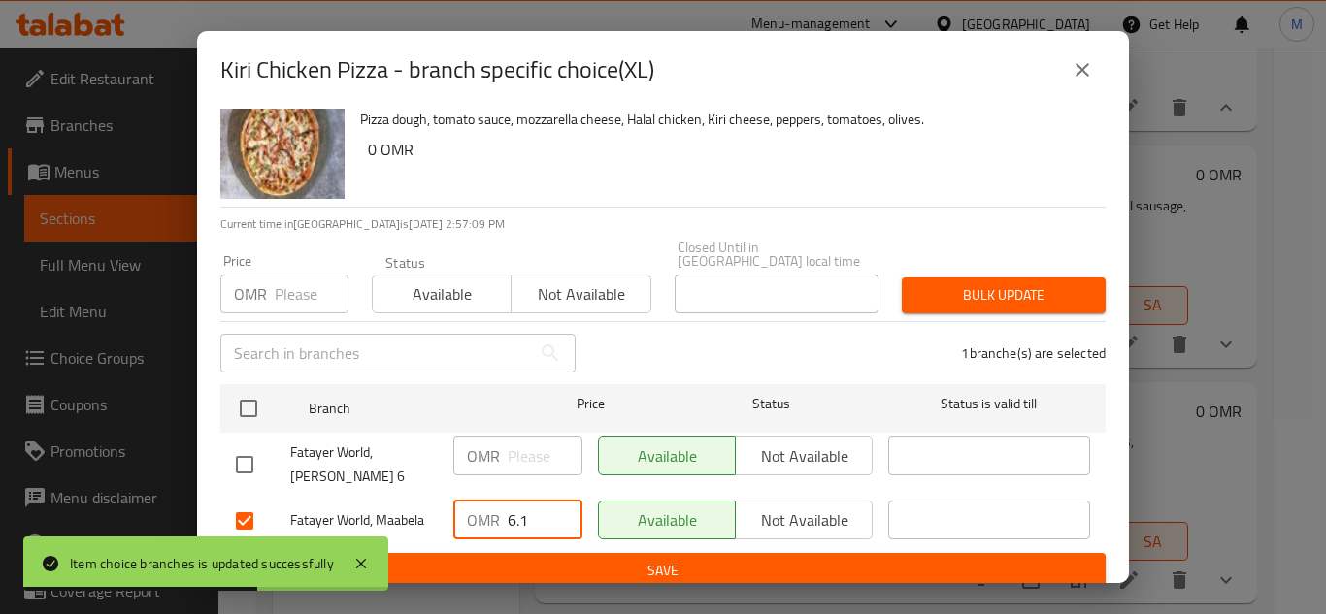
click at [523, 509] on input "6.1" at bounding box center [545, 520] width 75 height 39
type input "9"
click at [764, 559] on span "Save" at bounding box center [663, 571] width 854 height 24
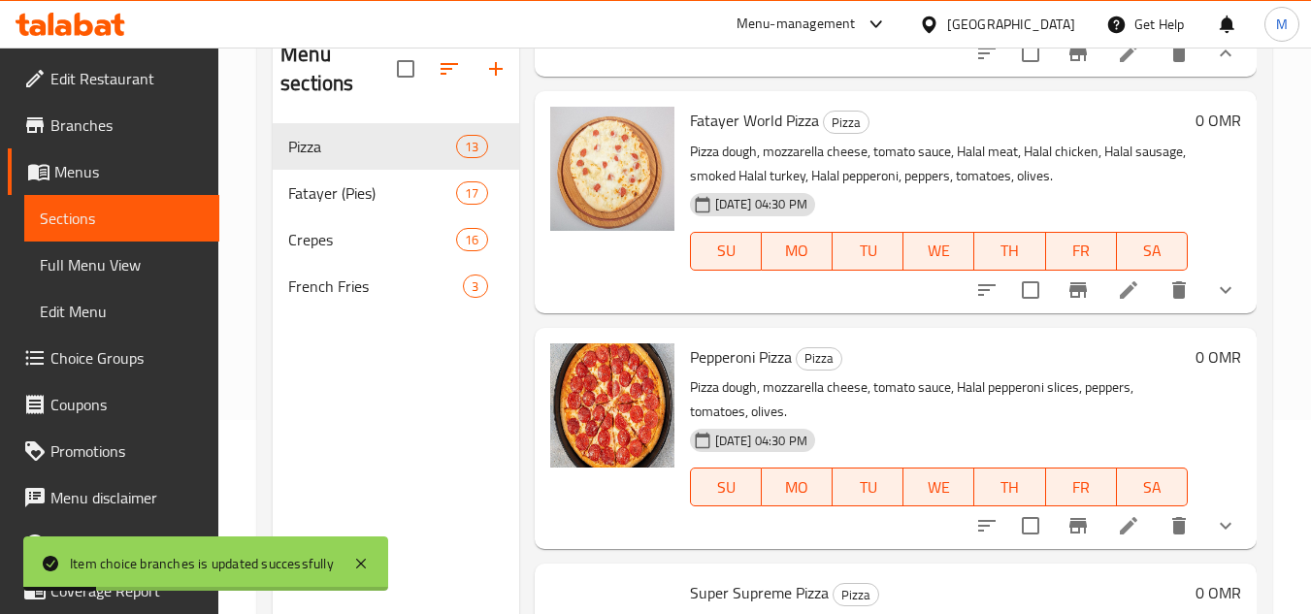
scroll to position [2814, 0]
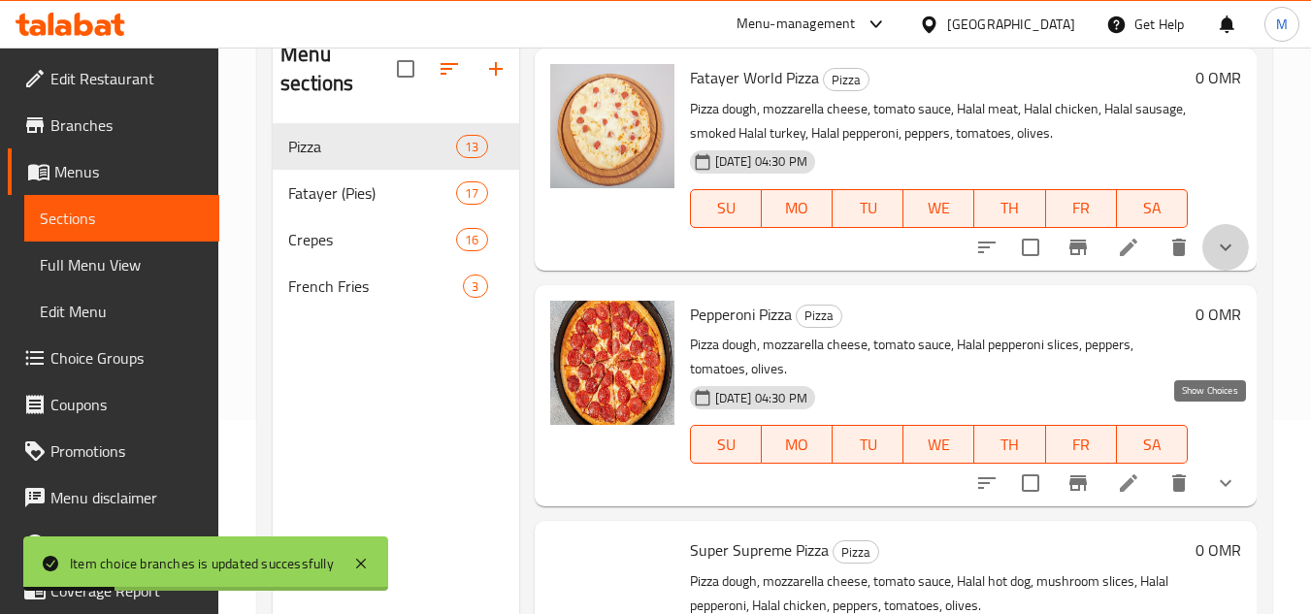
click at [1220, 250] on icon "show more" at bounding box center [1226, 247] width 12 height 7
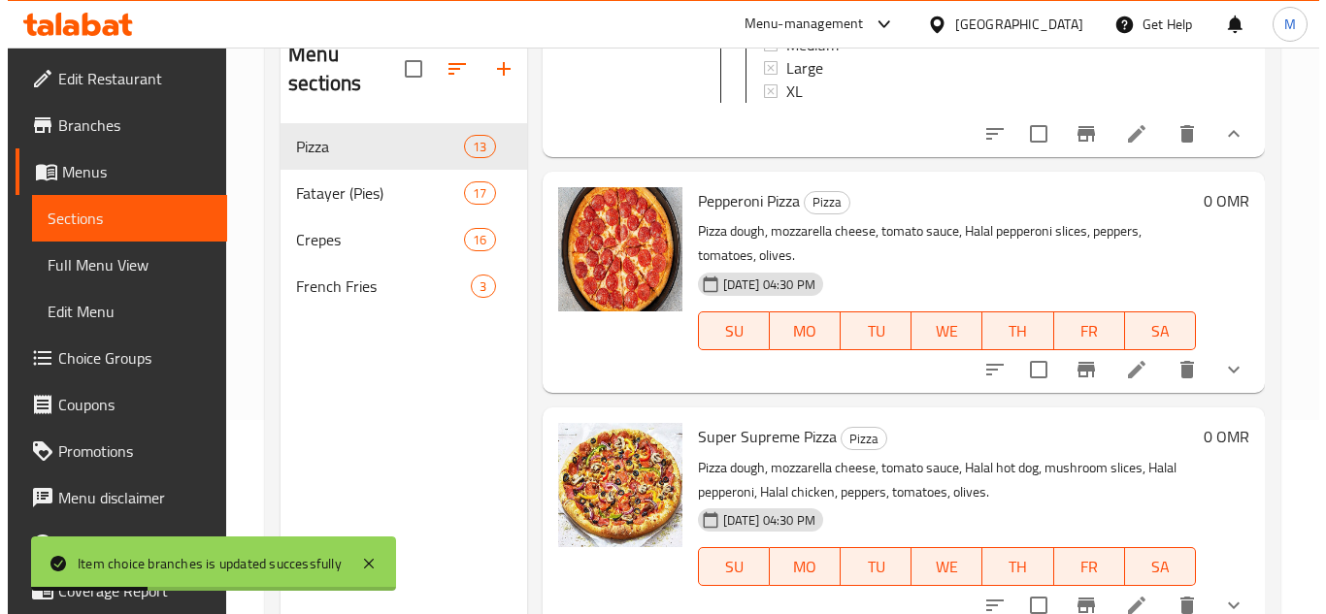
scroll to position [3105, 0]
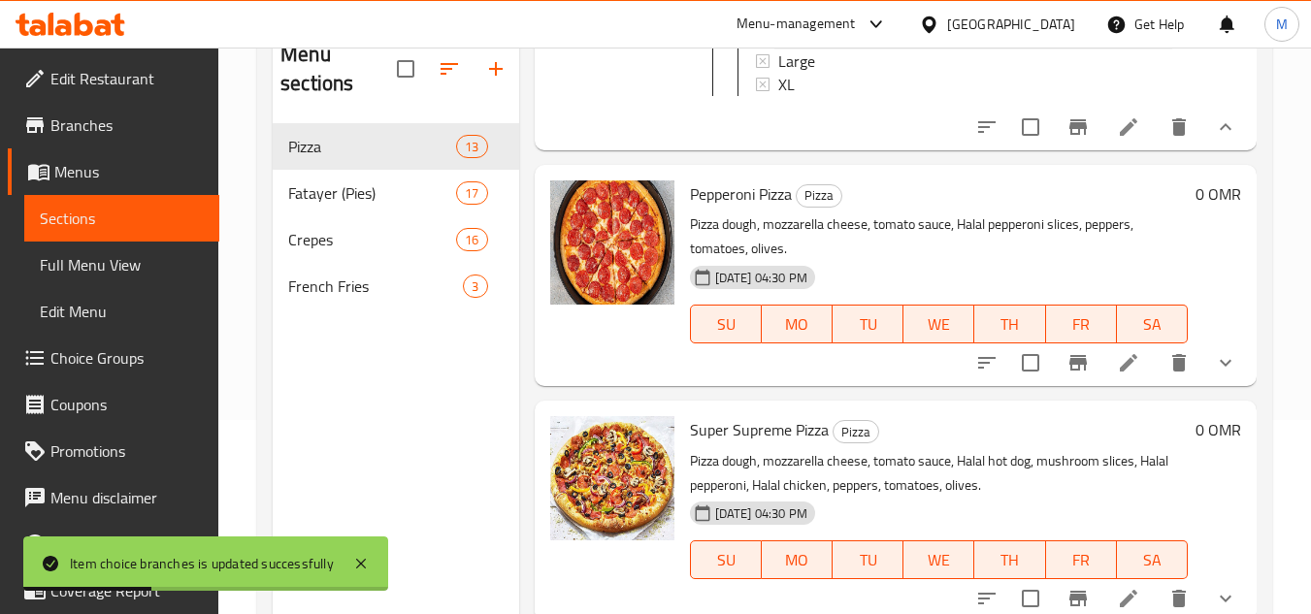
click at [814, 49] on span "Medium" at bounding box center [804, 37] width 52 height 23
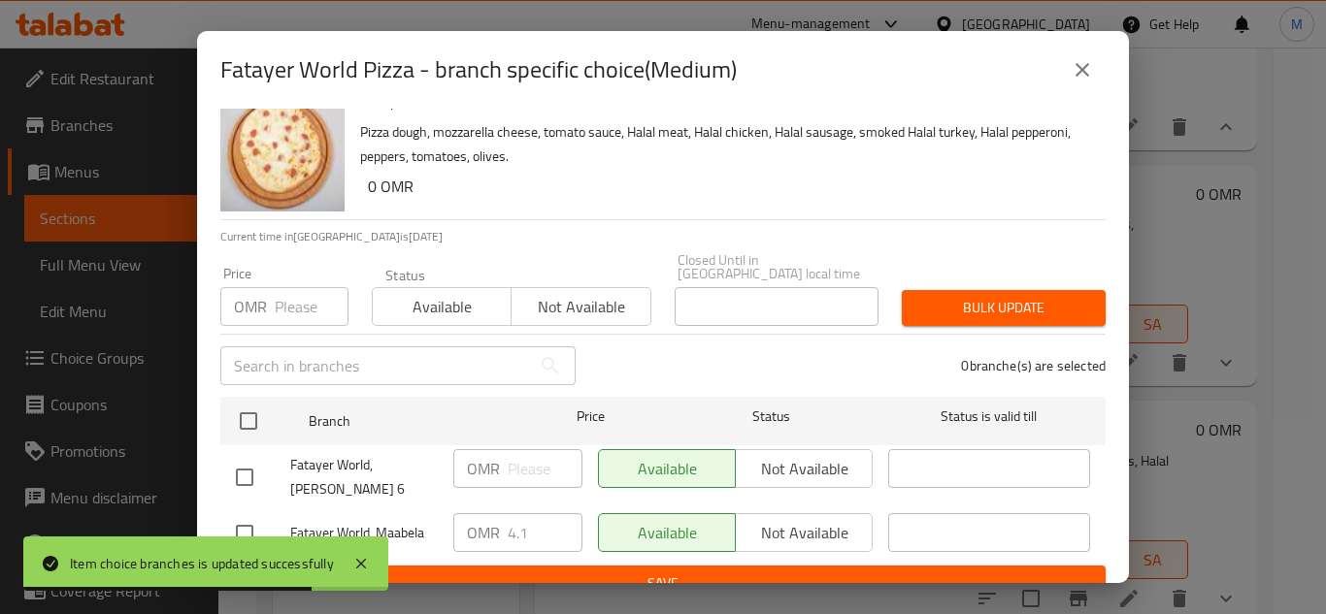
scroll to position [42, 0]
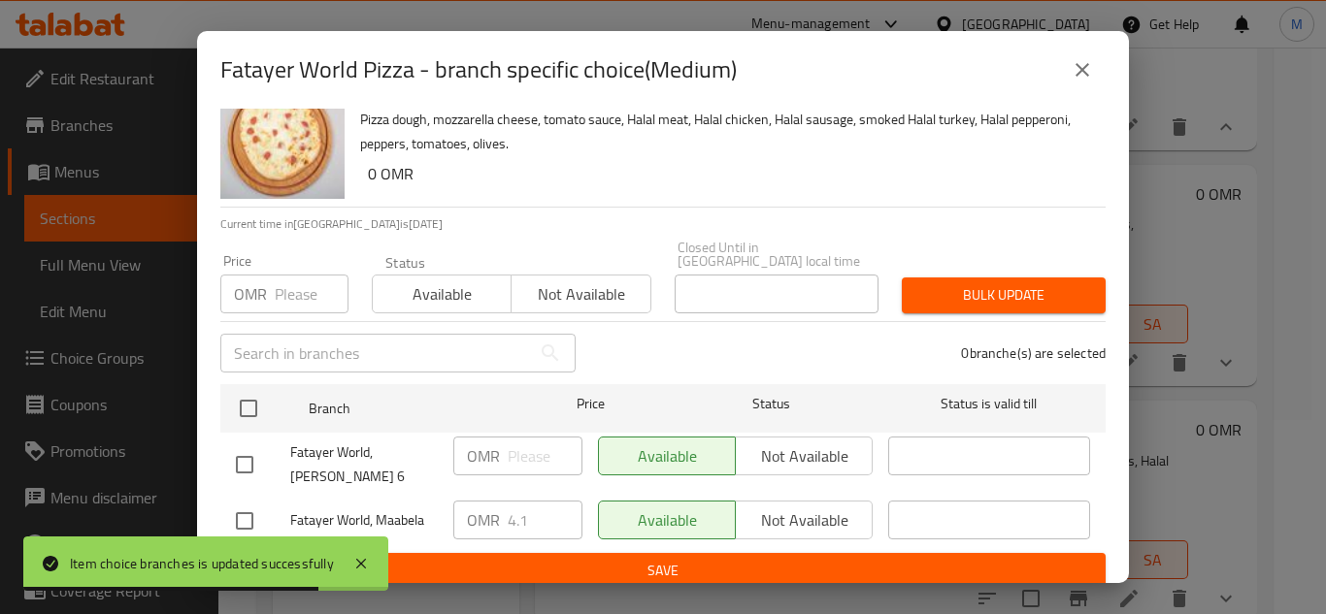
click at [226, 508] on input "checkbox" at bounding box center [244, 521] width 41 height 41
checkbox input "true"
click at [521, 504] on input "4.1" at bounding box center [545, 520] width 75 height 39
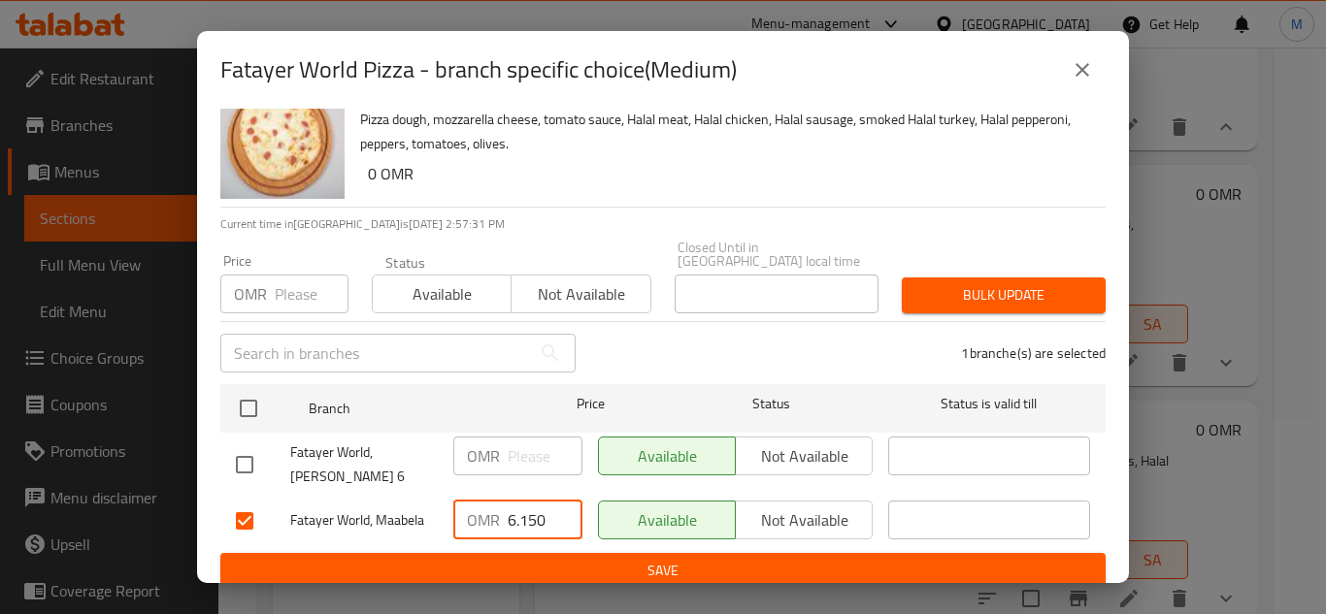
type input "6.150"
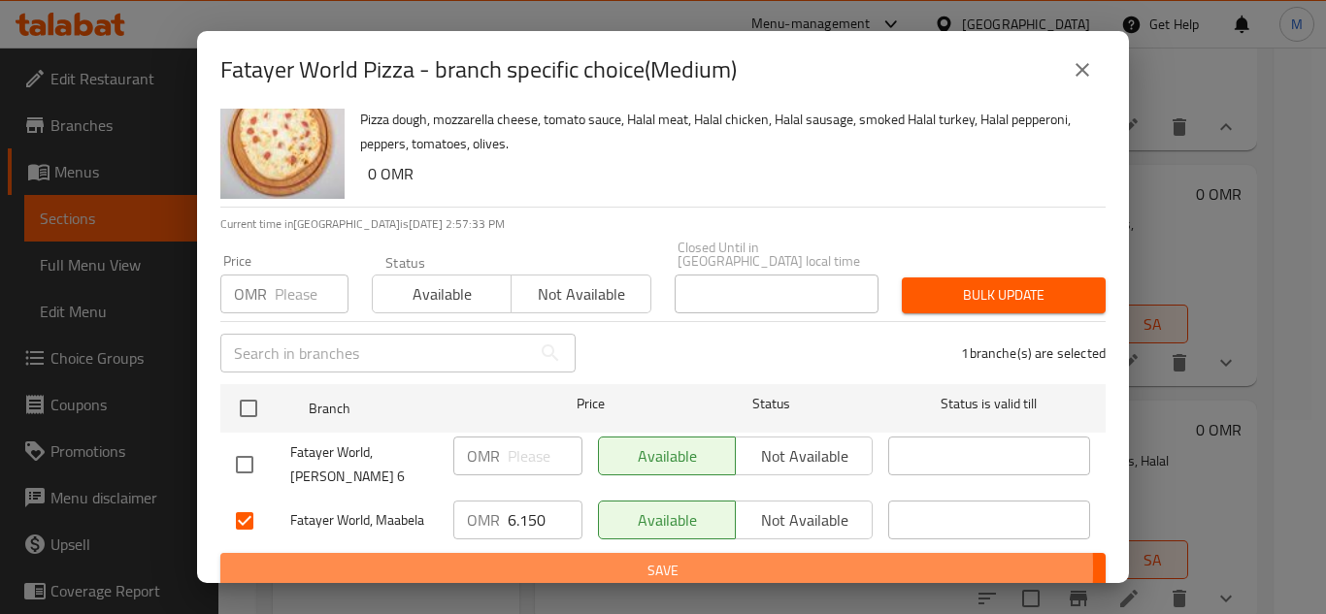
click at [644, 559] on span "Save" at bounding box center [663, 571] width 854 height 24
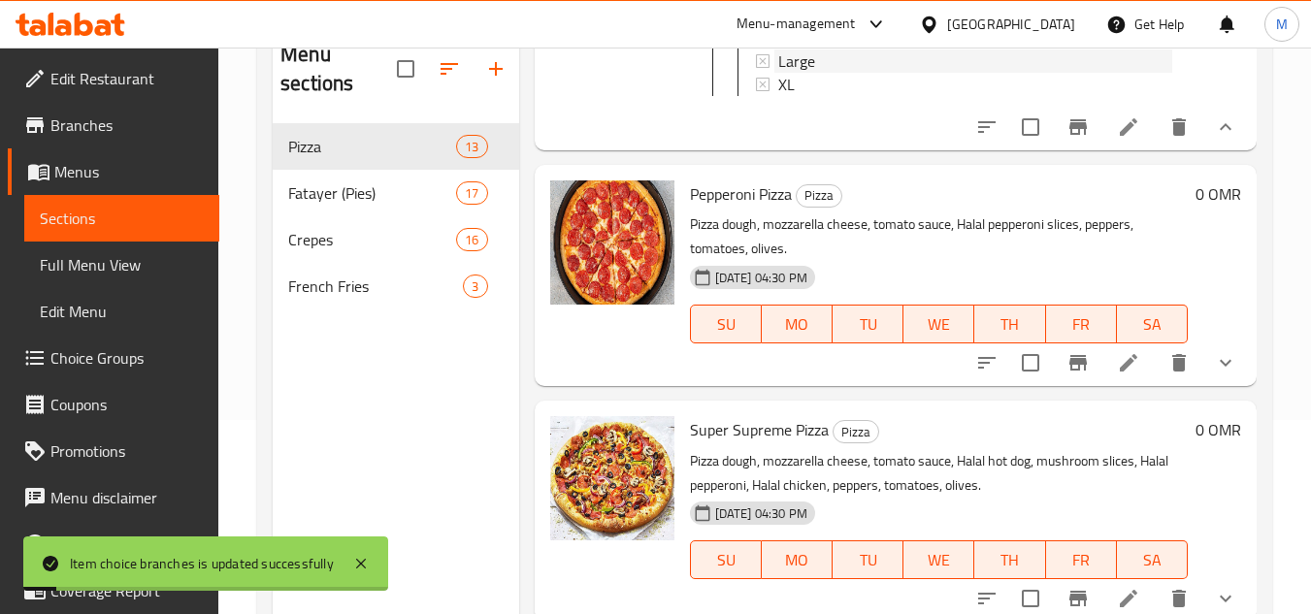
click at [840, 73] on div "Large" at bounding box center [975, 60] width 394 height 23
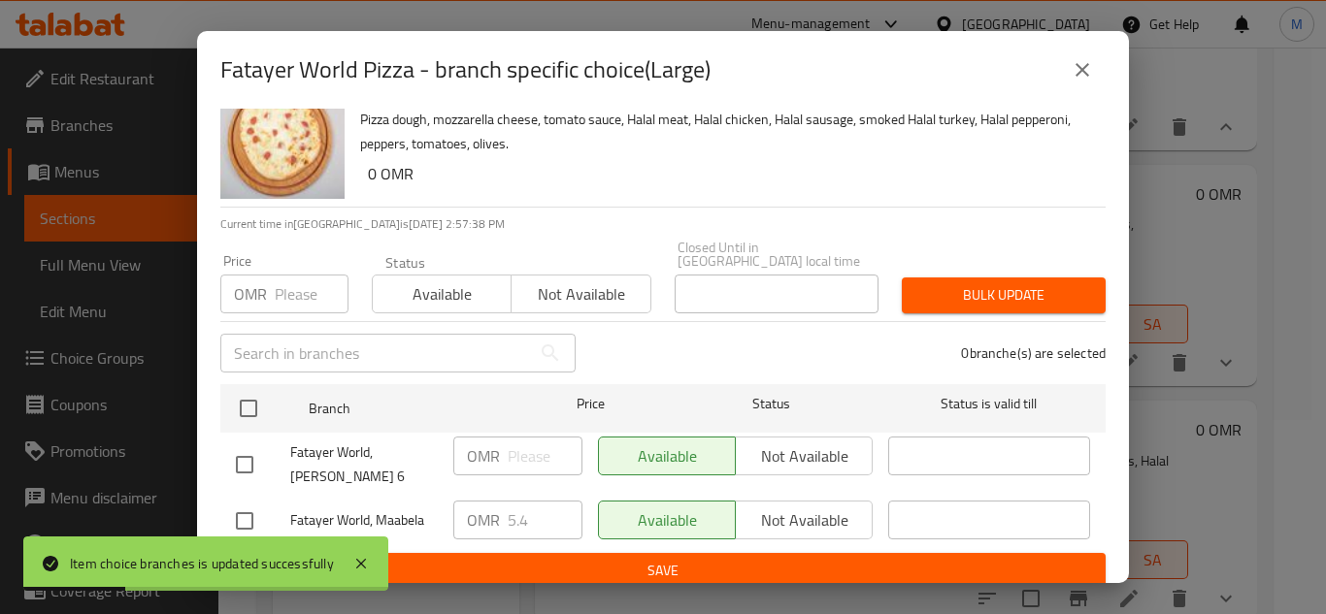
click at [237, 513] on input "checkbox" at bounding box center [244, 521] width 41 height 41
checkbox input "true"
click at [508, 501] on input "5.4" at bounding box center [545, 520] width 75 height 39
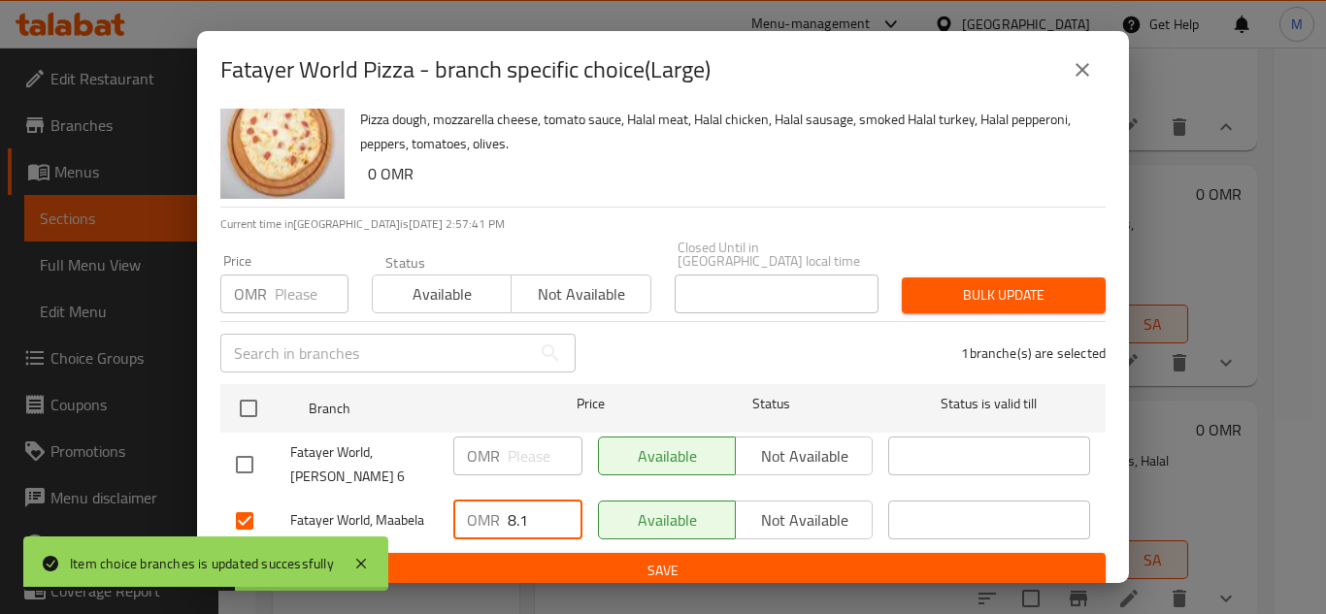
type input "8.1"
click at [605, 562] on span "Save" at bounding box center [663, 571] width 854 height 24
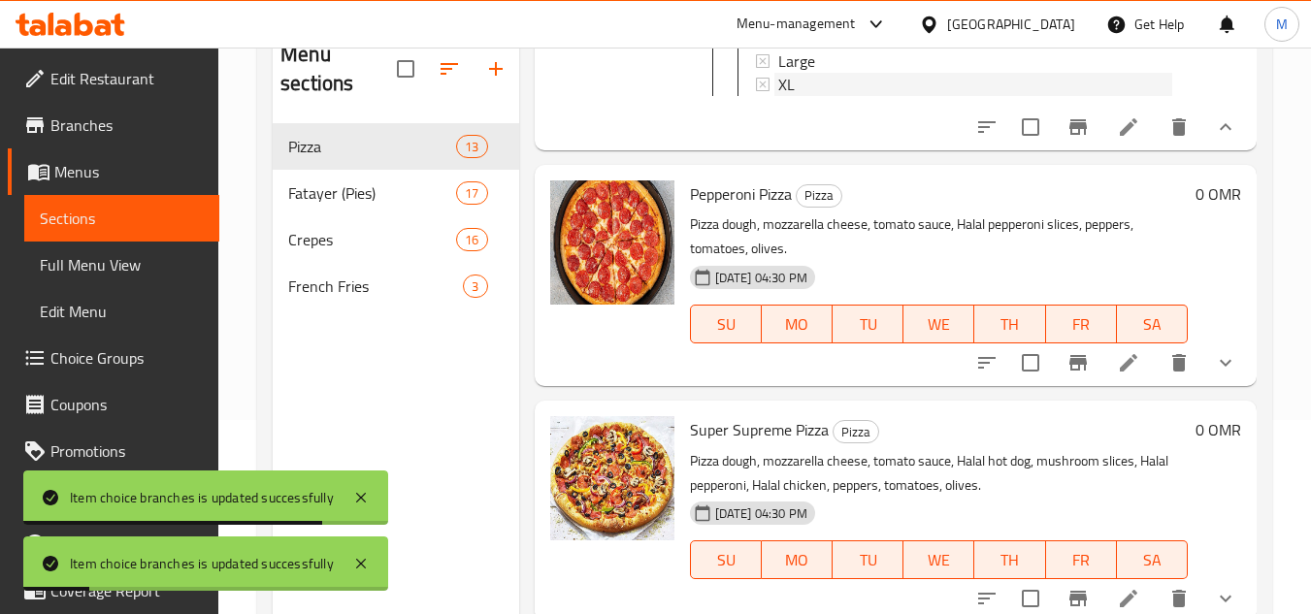
click at [795, 96] on div "XL" at bounding box center [975, 84] width 394 height 23
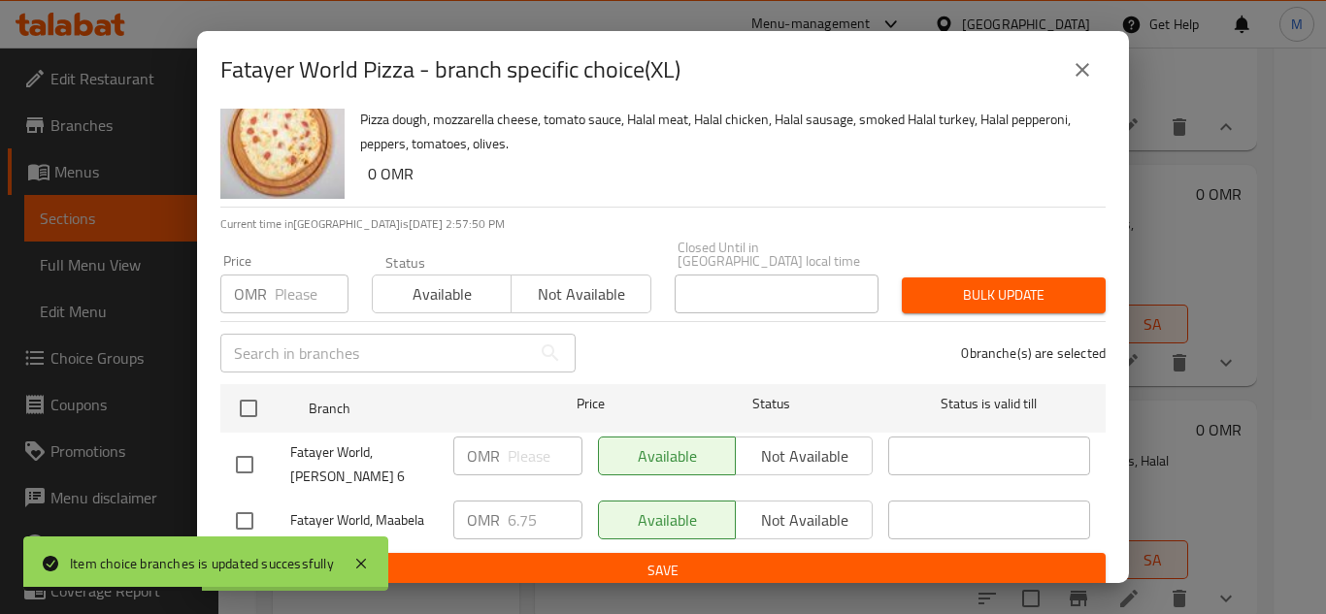
click at [244, 511] on input "checkbox" at bounding box center [244, 521] width 41 height 41
checkbox input "true"
click at [498, 501] on div "OMR 6.75 ​" at bounding box center [517, 520] width 129 height 39
click at [521, 501] on input "6.75" at bounding box center [545, 520] width 75 height 39
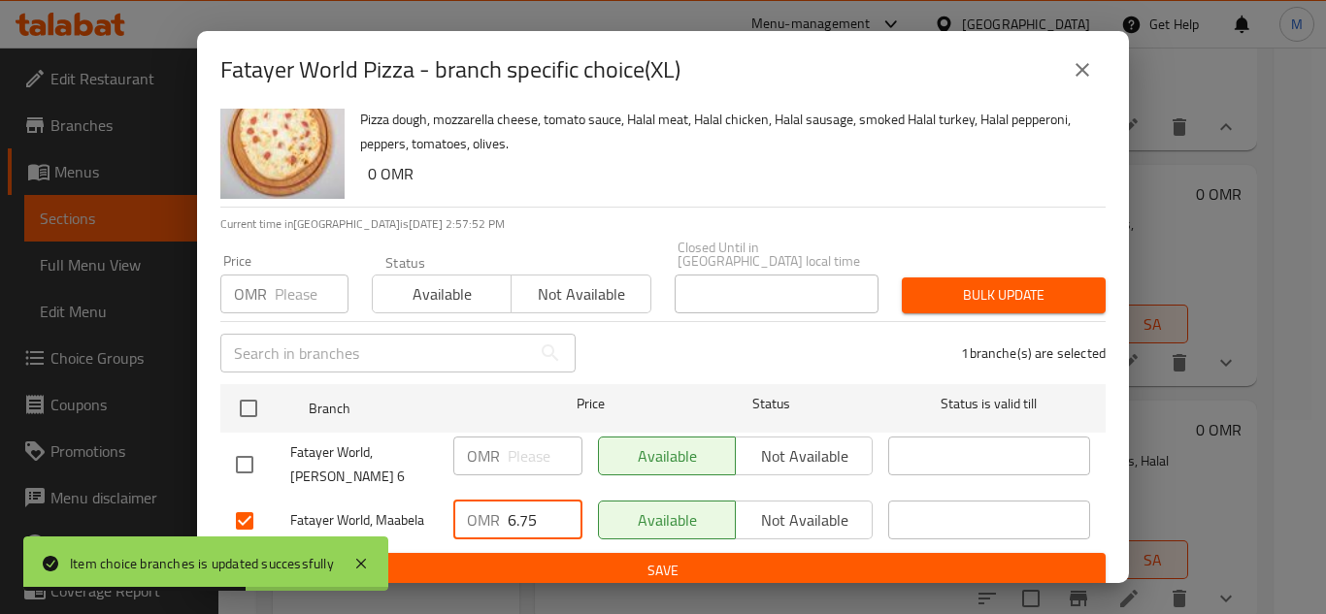
click at [521, 501] on input "6.75" at bounding box center [545, 520] width 75 height 39
type input "10"
click at [617, 559] on span "Save" at bounding box center [663, 571] width 854 height 24
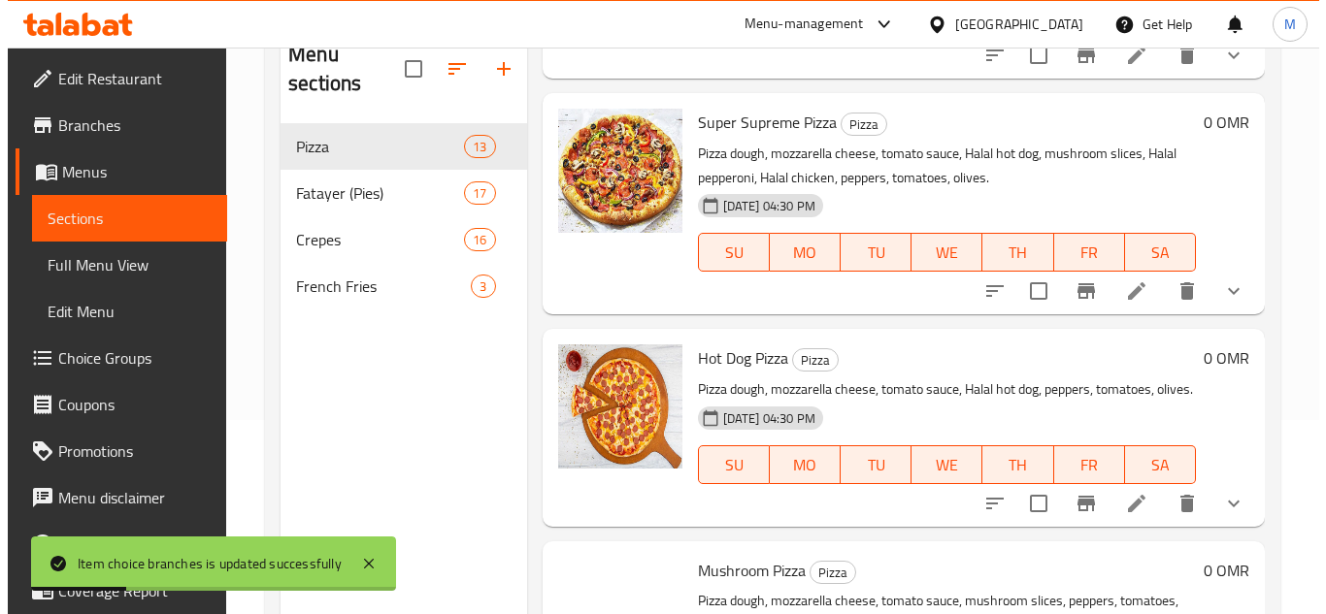
scroll to position [3494, 0]
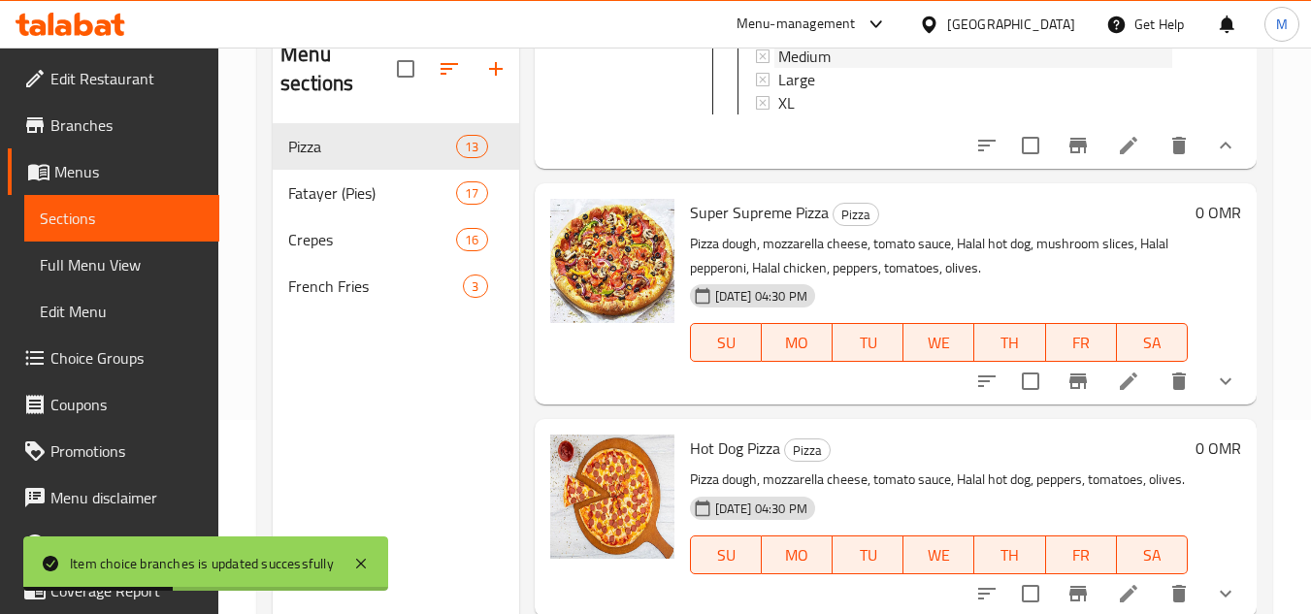
click at [789, 68] on span "Medium" at bounding box center [804, 56] width 52 height 23
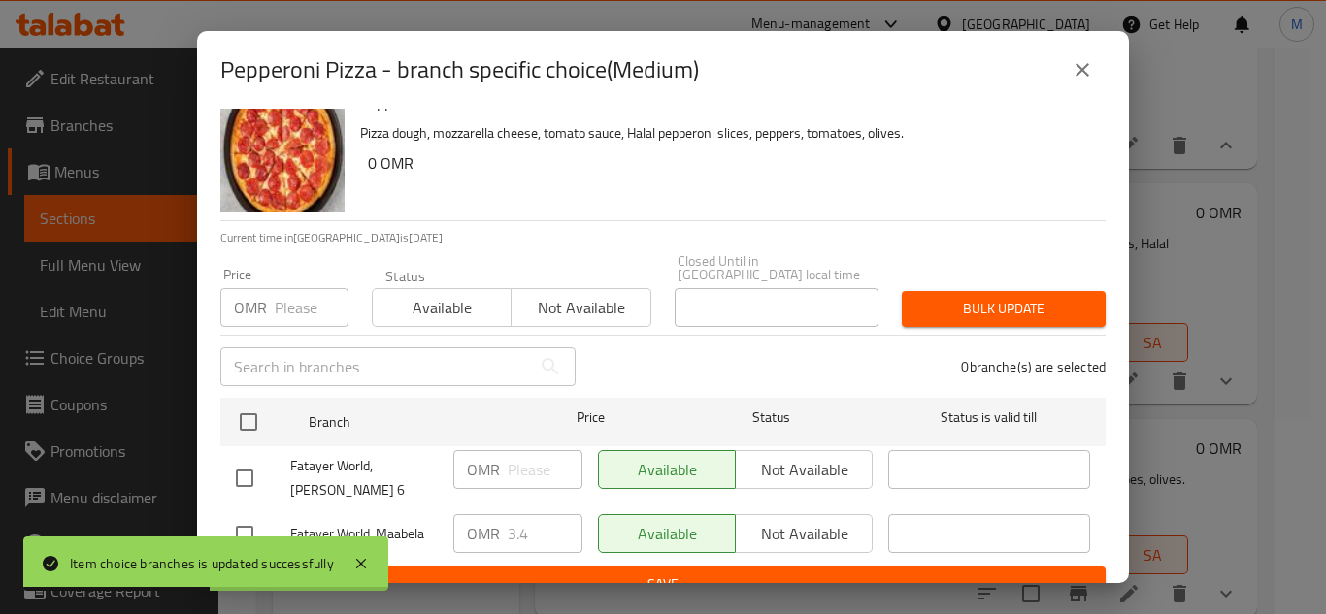
scroll to position [42, 0]
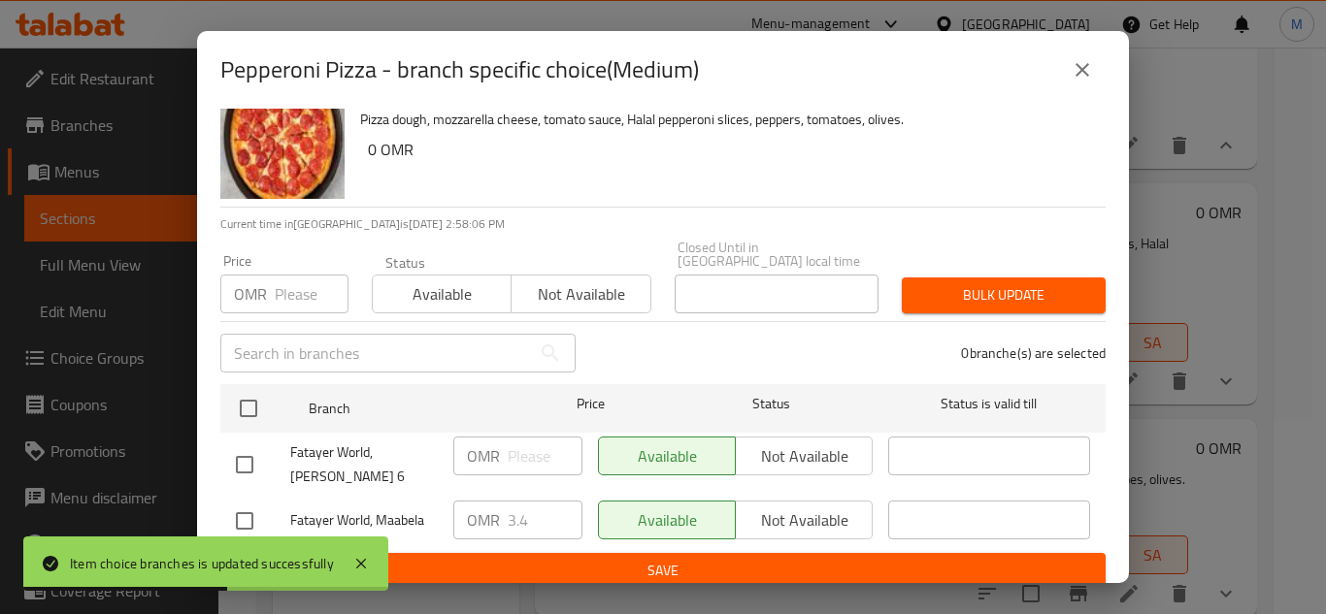
click at [244, 501] on input "checkbox" at bounding box center [244, 521] width 41 height 41
checkbox input "true"
click at [529, 505] on input "3.4" at bounding box center [545, 520] width 75 height 39
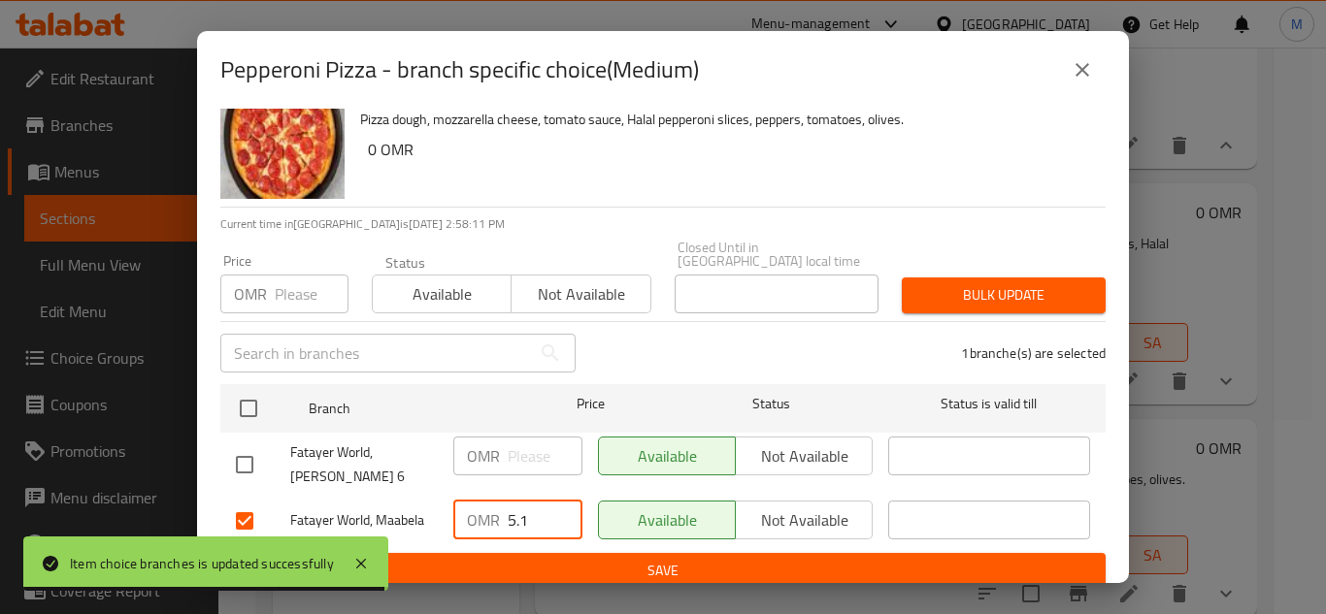
type input "5.1"
click at [755, 559] on span "Save" at bounding box center [663, 571] width 854 height 24
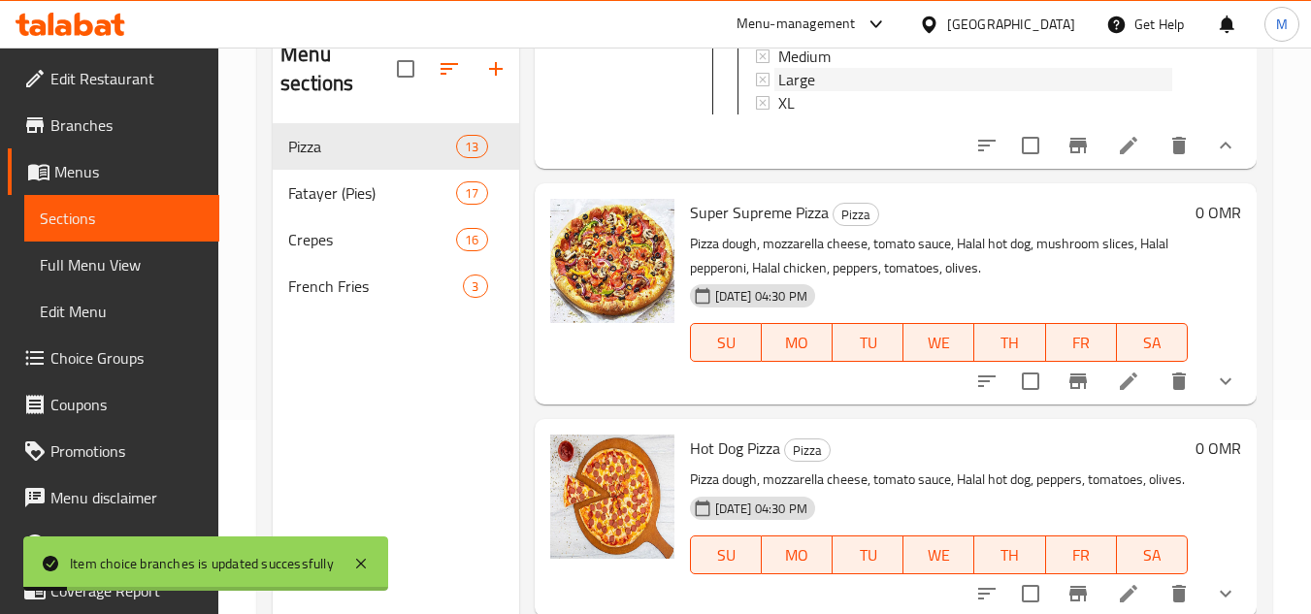
click at [785, 91] on span "Large" at bounding box center [796, 79] width 37 height 23
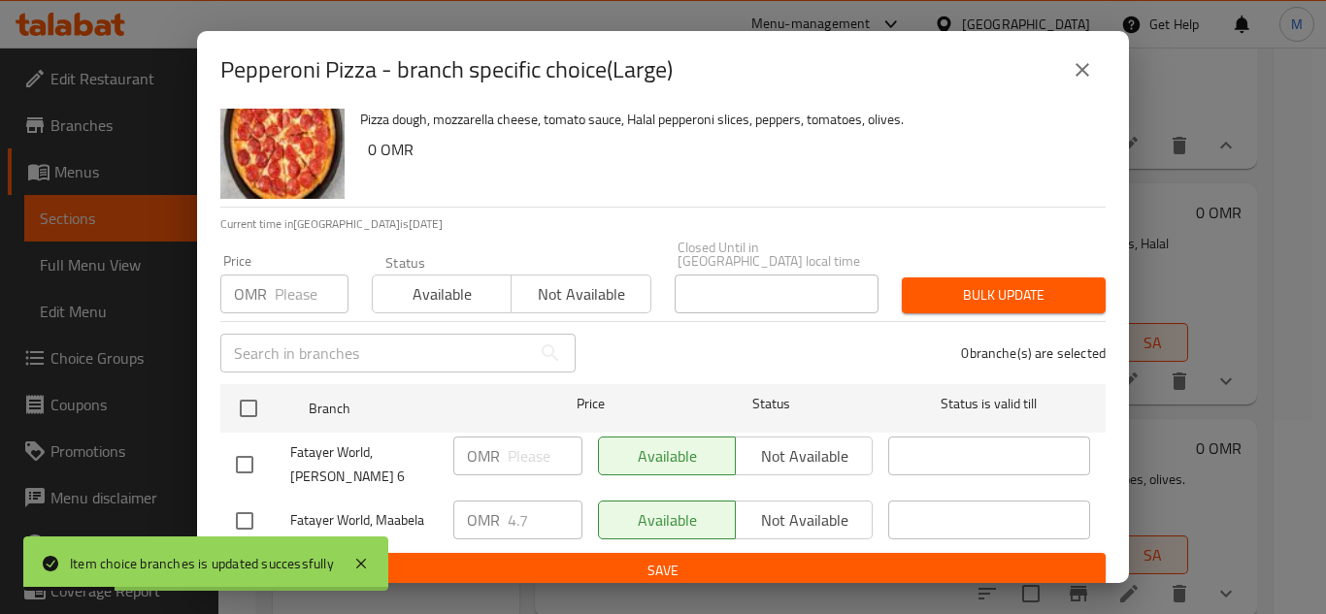
click at [251, 517] on input "checkbox" at bounding box center [244, 521] width 41 height 41
checkbox input "true"
click at [523, 507] on input "4.7" at bounding box center [545, 520] width 75 height 39
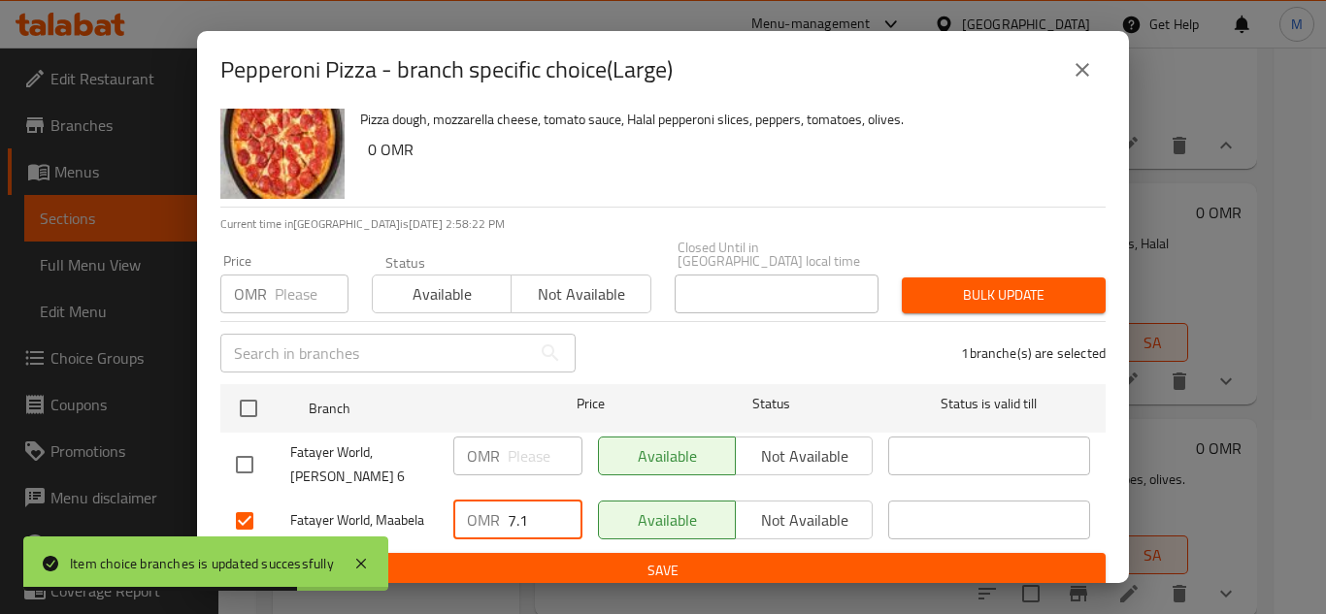
type input "7.1"
click at [657, 559] on span "Save" at bounding box center [663, 571] width 854 height 24
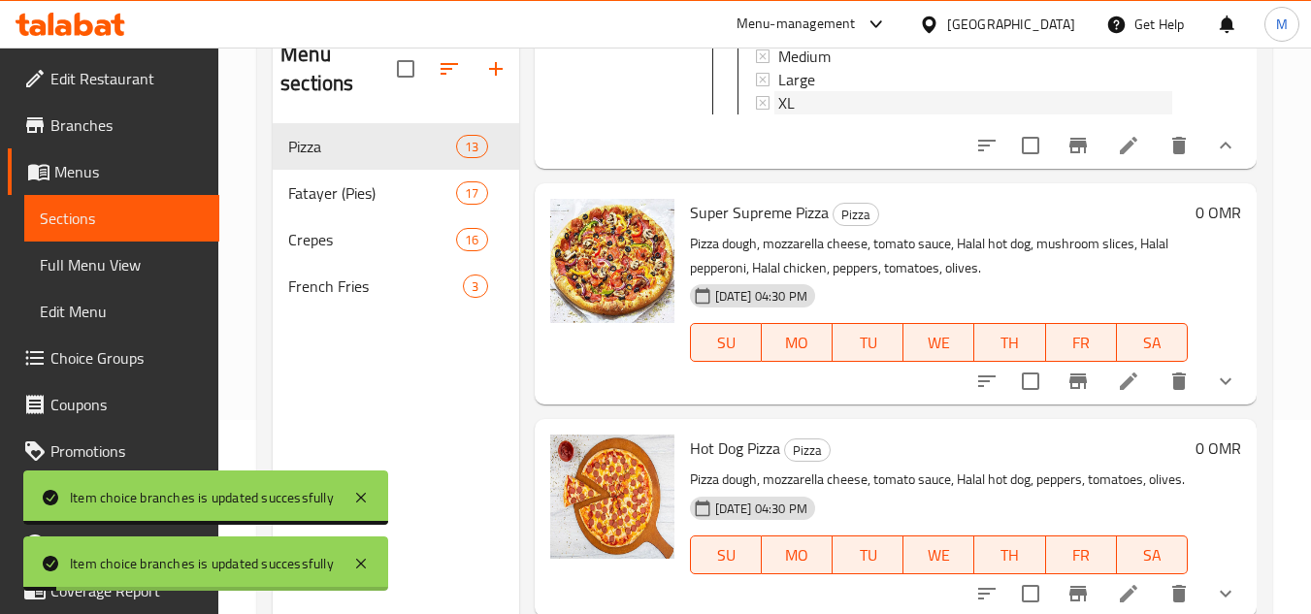
click at [775, 115] on div "XL" at bounding box center [973, 102] width 398 height 23
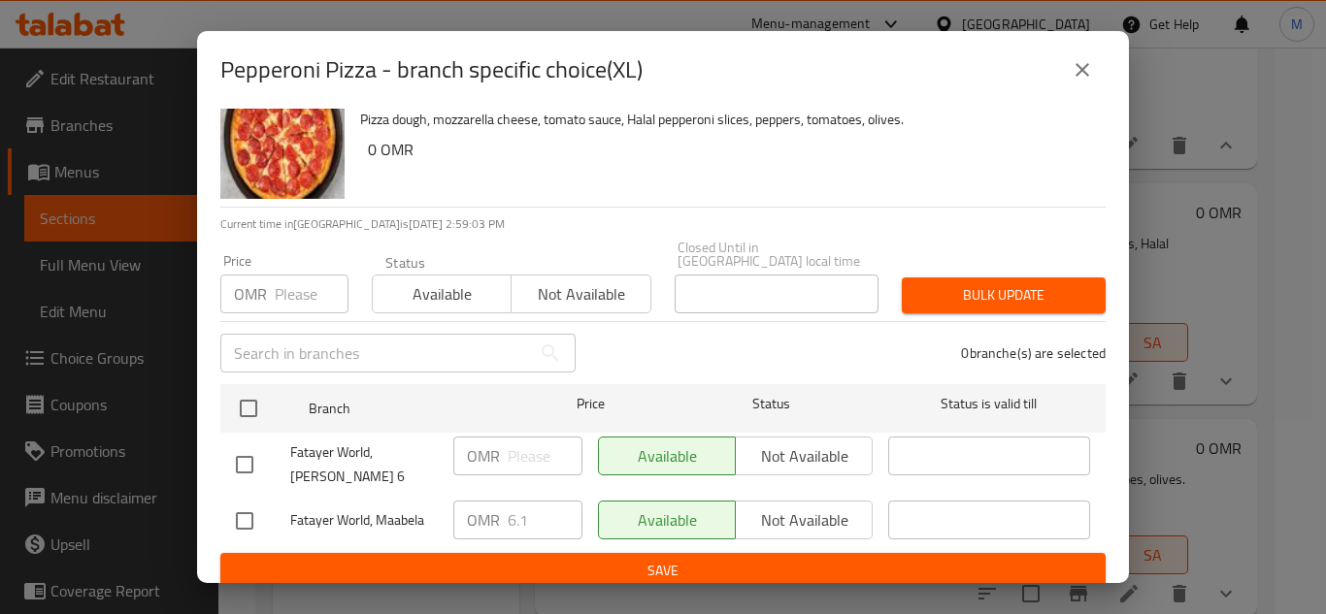
click at [251, 501] on input "checkbox" at bounding box center [244, 521] width 41 height 41
checkbox input "true"
click at [535, 501] on input "6.1" at bounding box center [545, 520] width 75 height 39
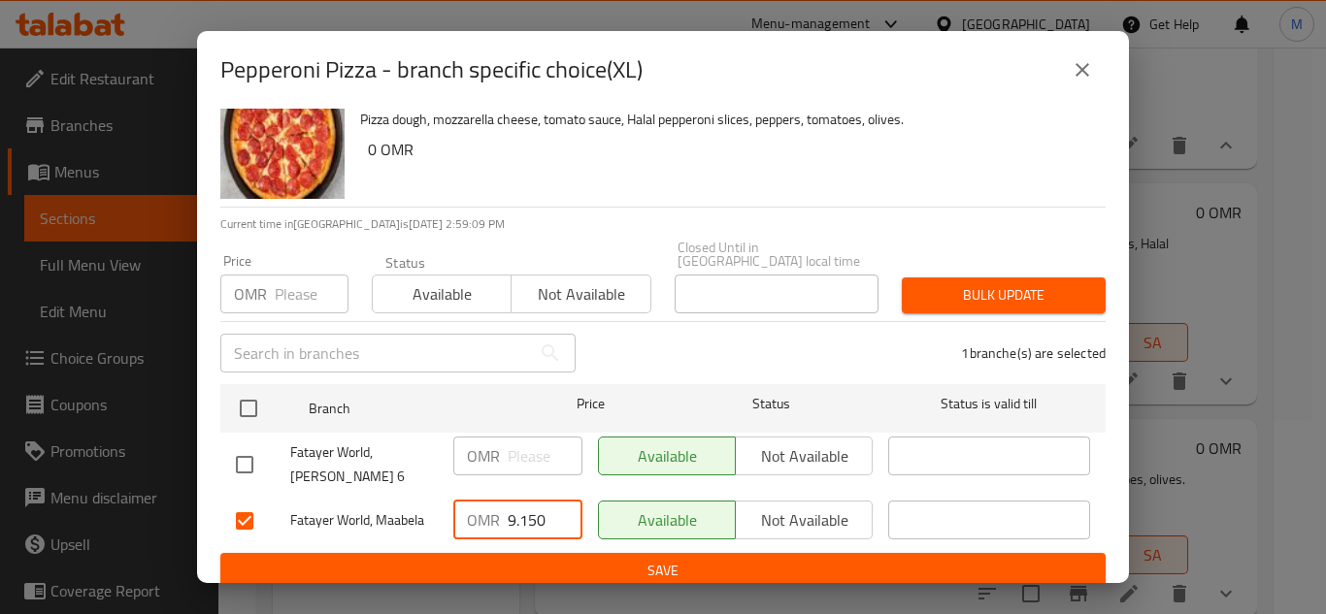
type input "9.150"
click at [927, 559] on span "Save" at bounding box center [663, 571] width 854 height 24
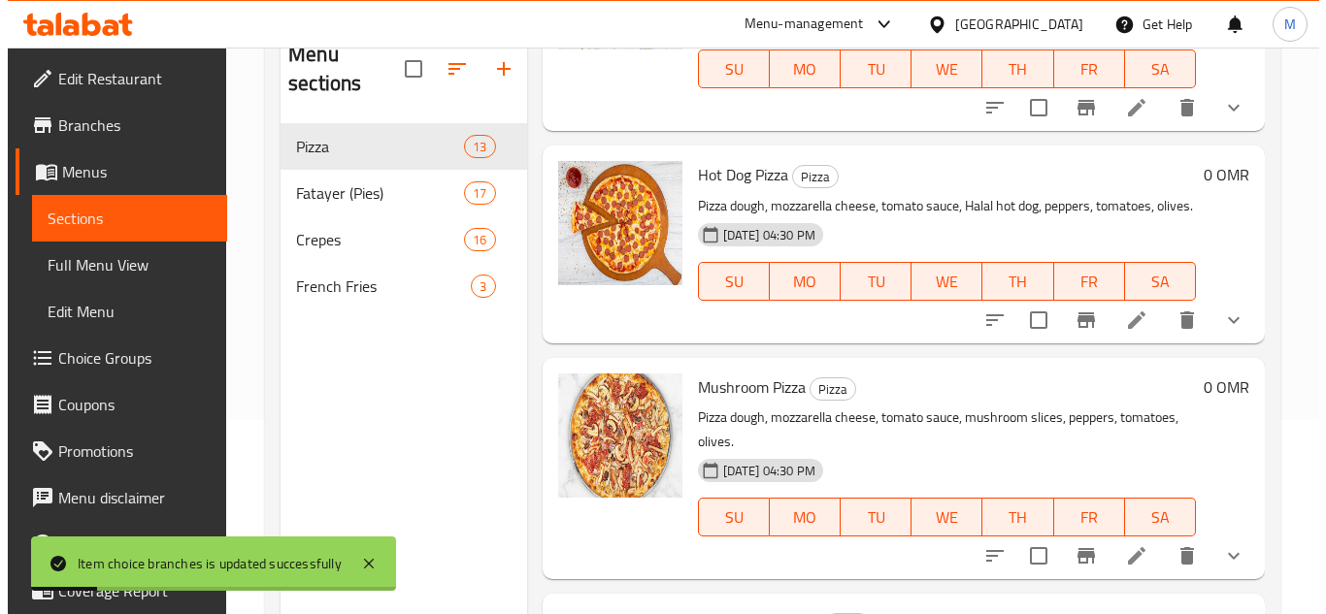
scroll to position [3785, 0]
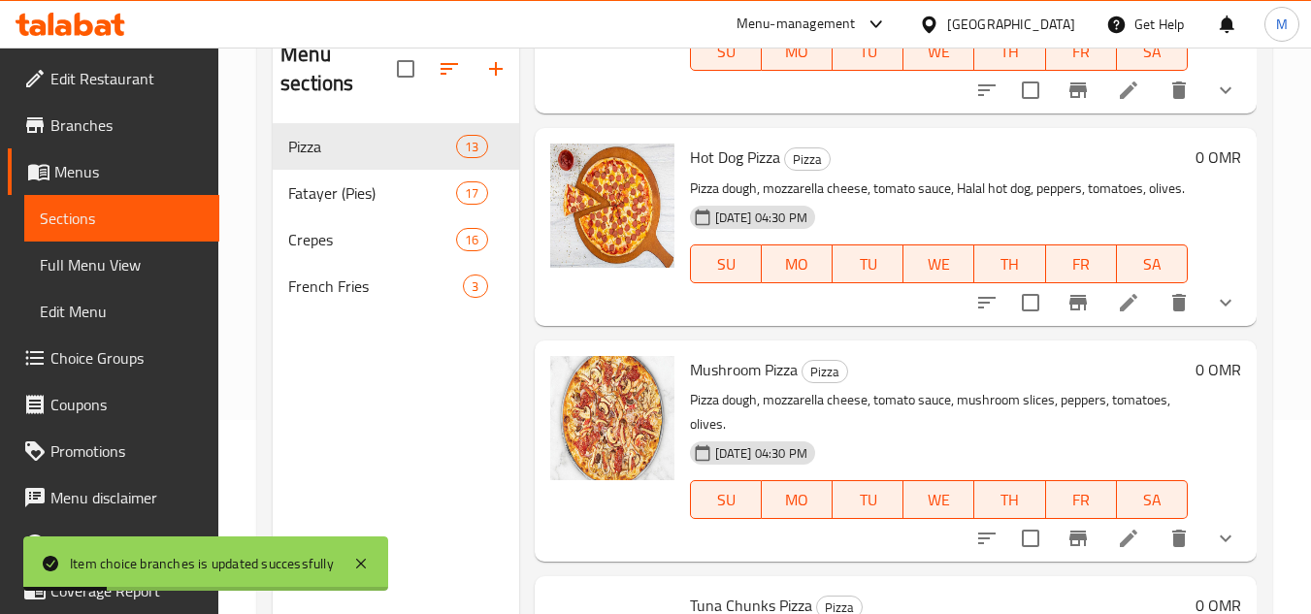
click at [1215, 102] on icon "show more" at bounding box center [1225, 90] width 23 height 23
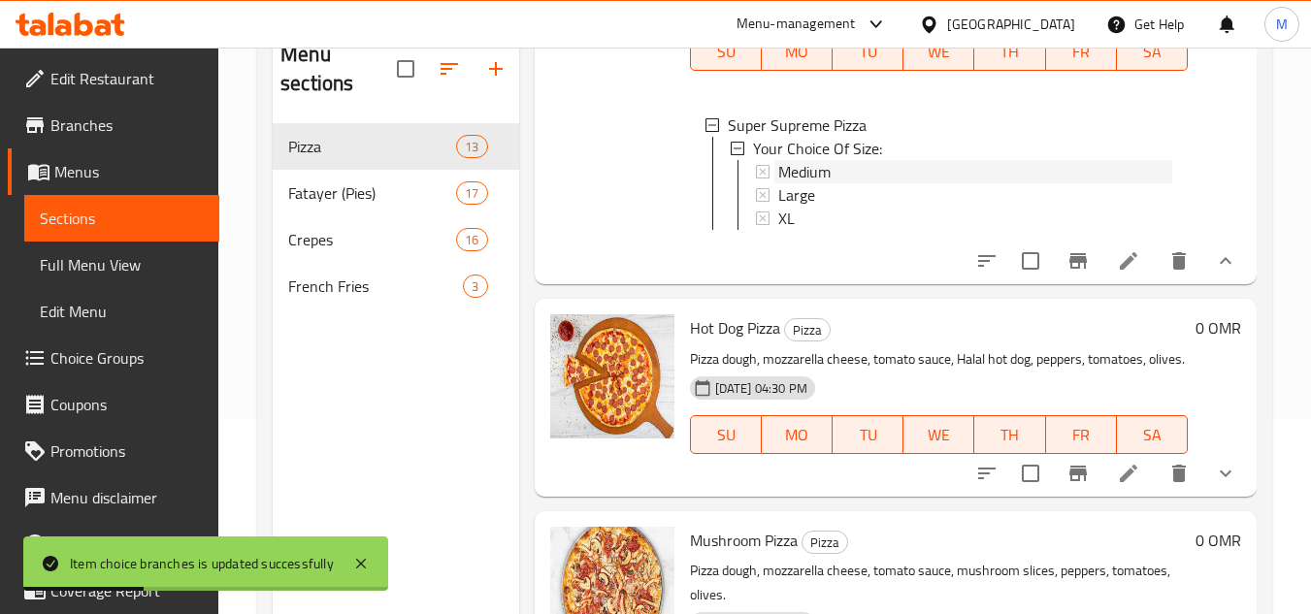
click at [821, 183] on span "Medium" at bounding box center [804, 171] width 52 height 23
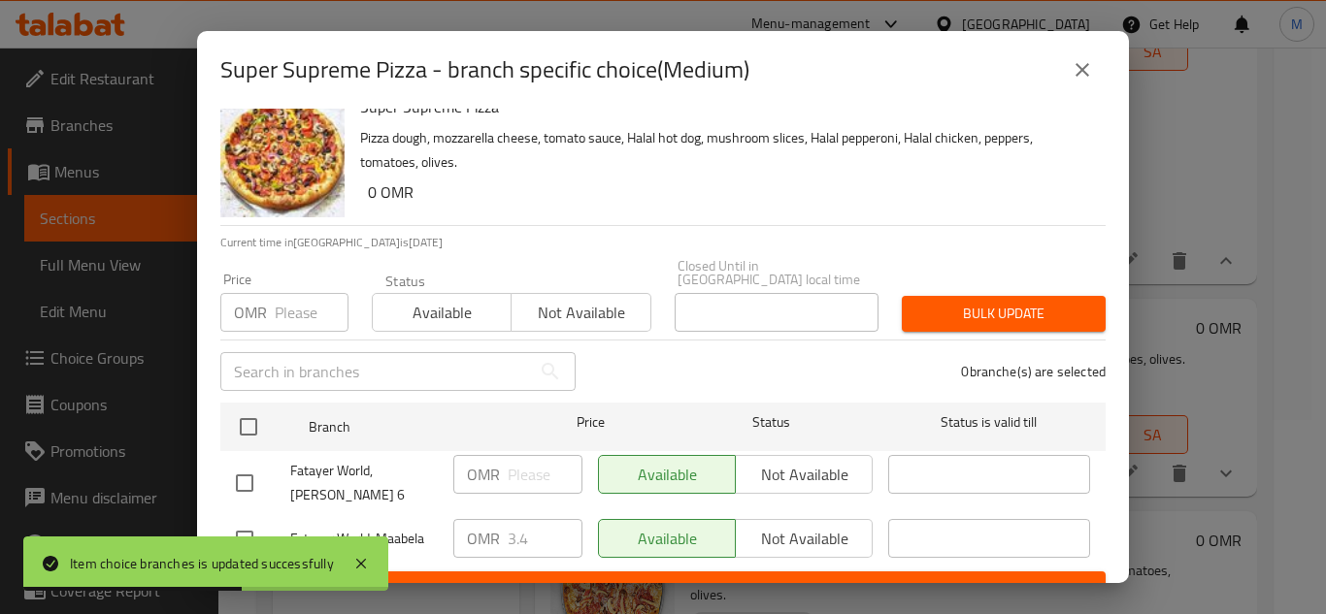
scroll to position [42, 0]
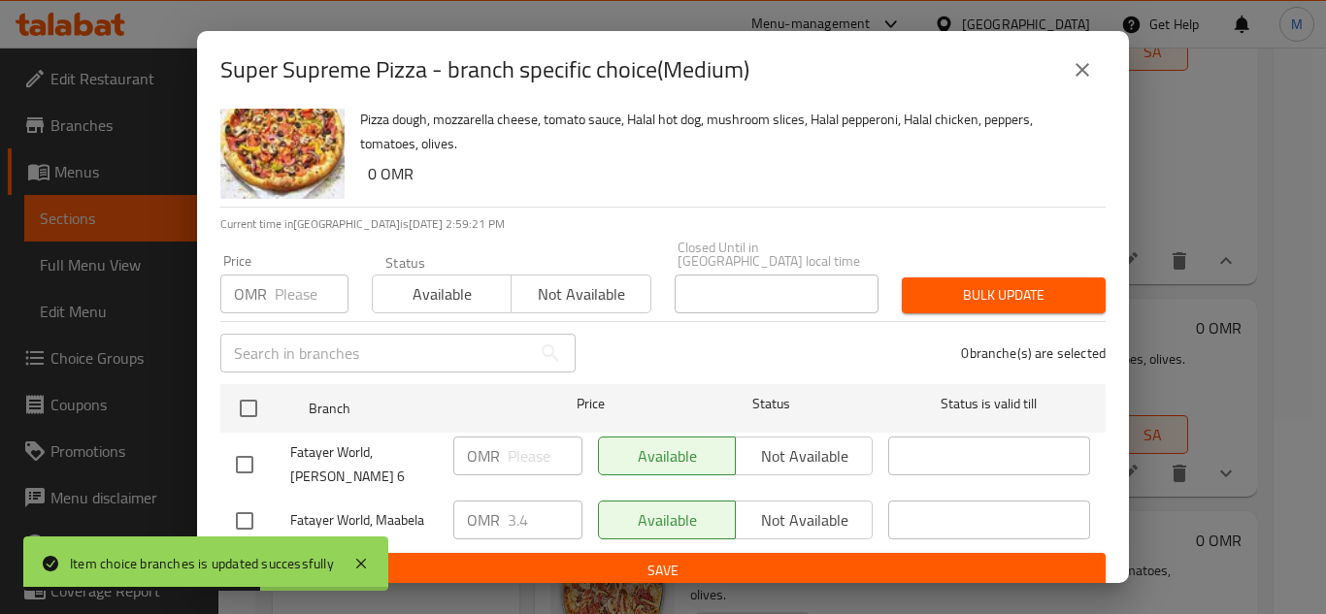
click at [246, 512] on input "checkbox" at bounding box center [244, 521] width 41 height 41
checkbox input "true"
click at [513, 501] on input "3.4" at bounding box center [545, 520] width 75 height 39
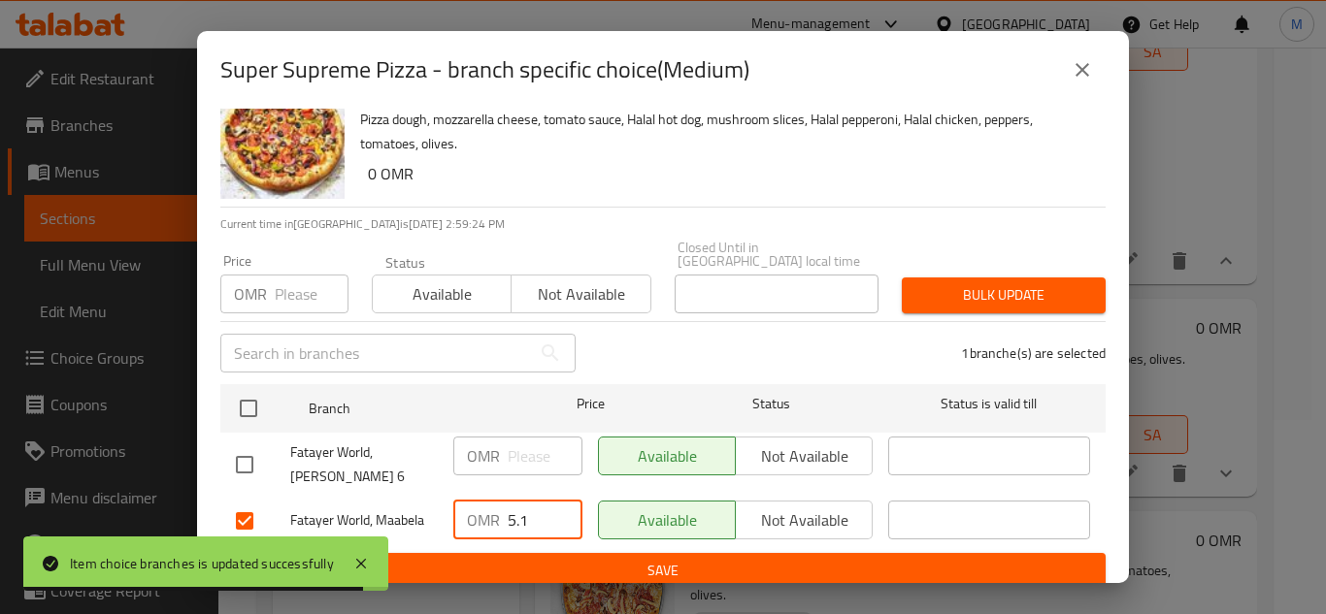
type input "5.1"
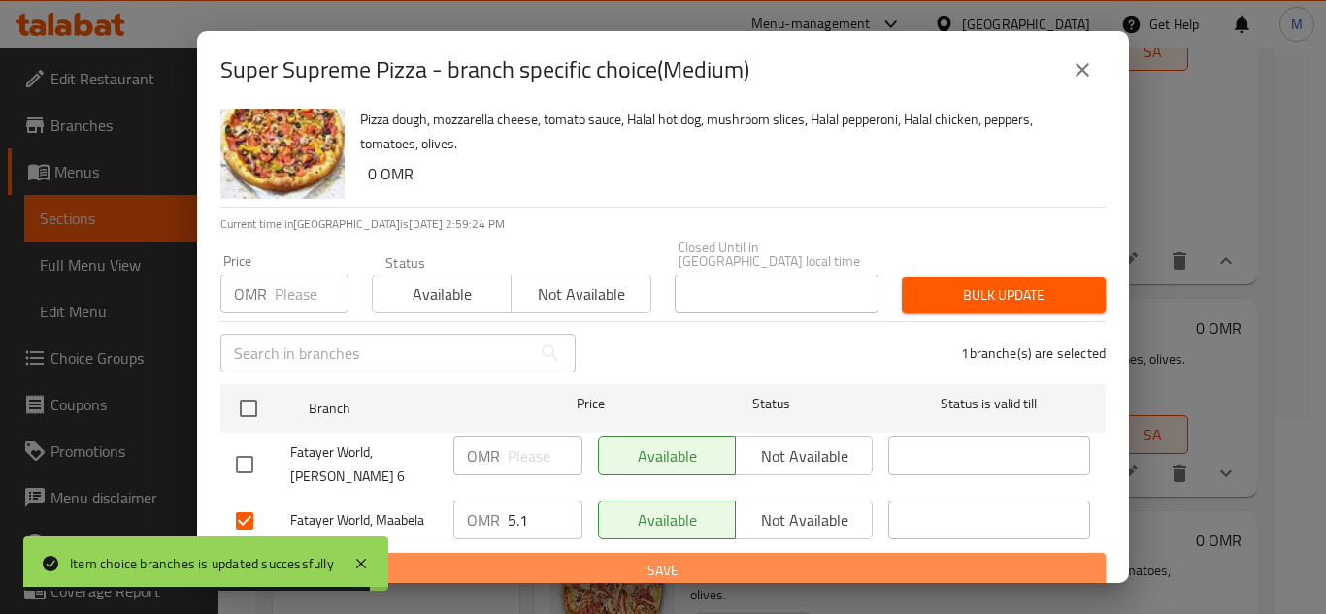
click at [728, 559] on span "Save" at bounding box center [663, 571] width 854 height 24
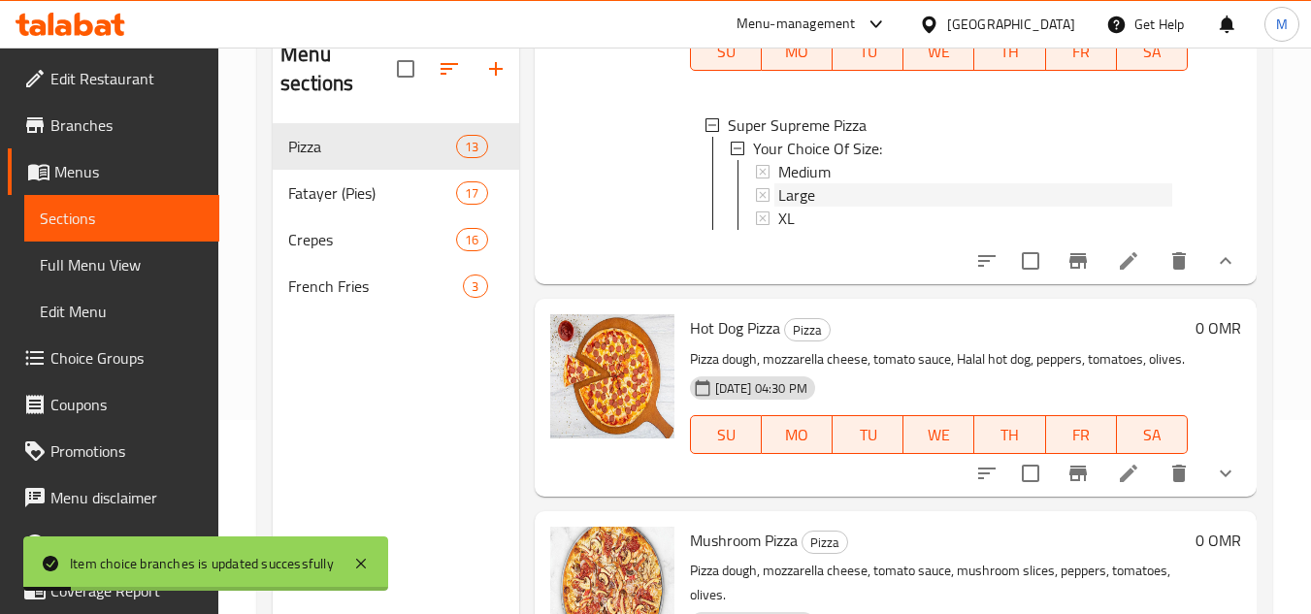
click at [793, 207] on span "Large" at bounding box center [796, 194] width 37 height 23
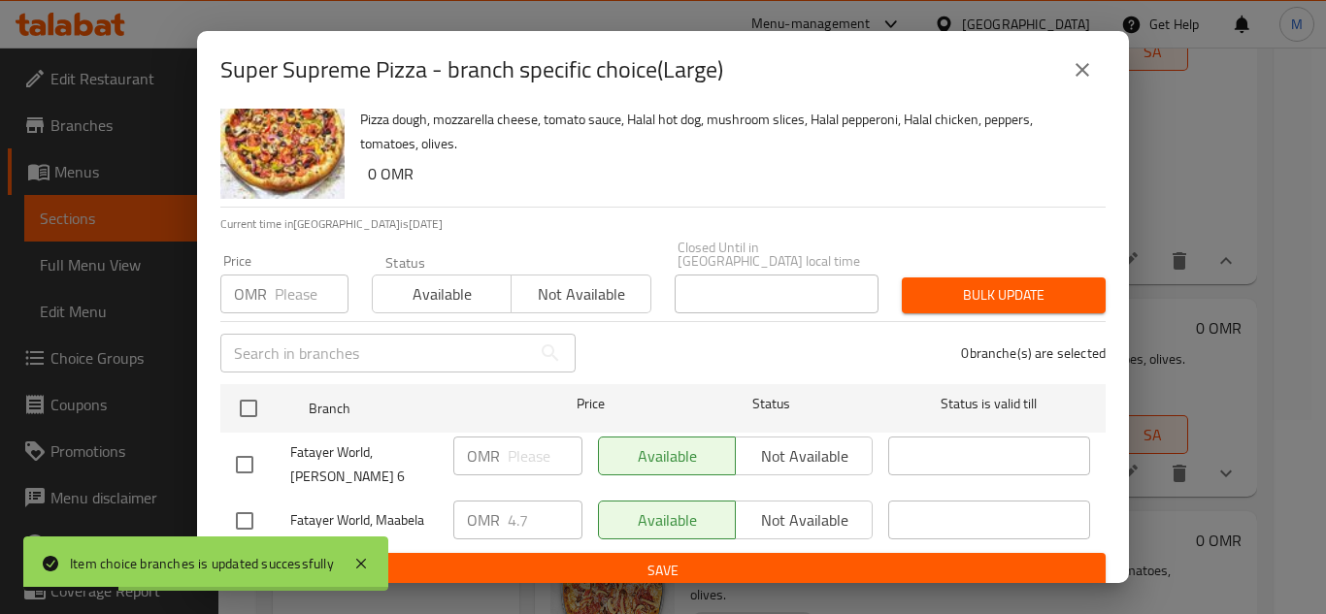
click at [246, 519] on input "checkbox" at bounding box center [244, 521] width 41 height 41
checkbox input "true"
click at [542, 501] on input "4.7" at bounding box center [545, 520] width 75 height 39
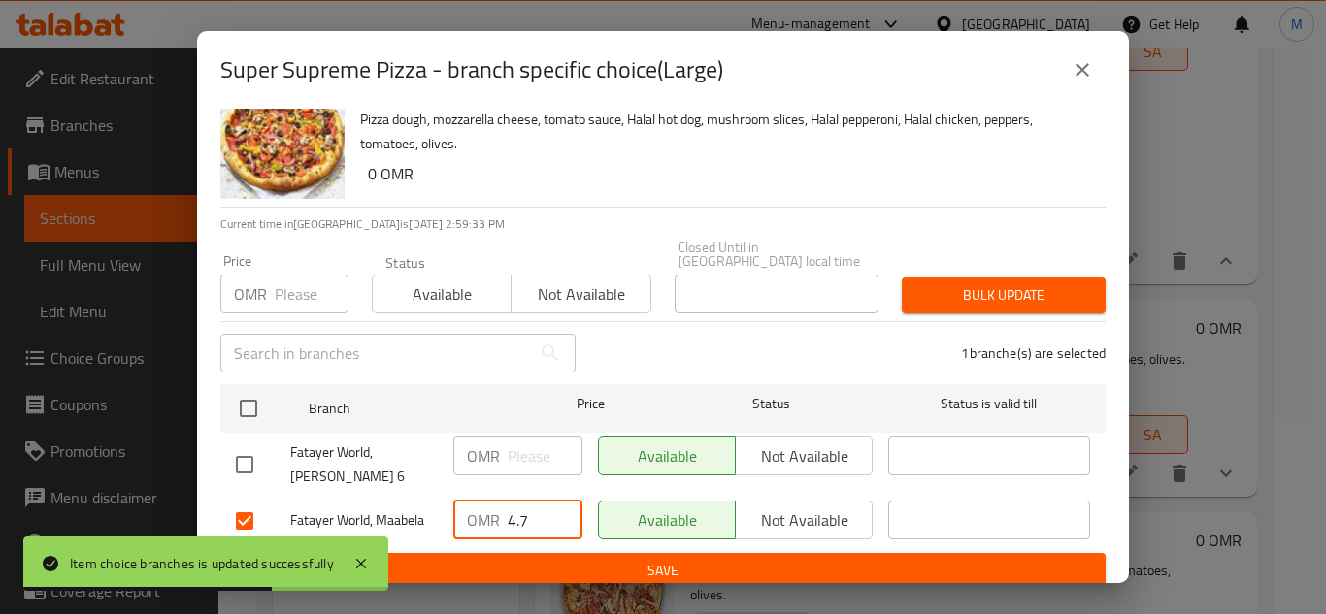
click at [542, 501] on input "4.7" at bounding box center [545, 520] width 75 height 39
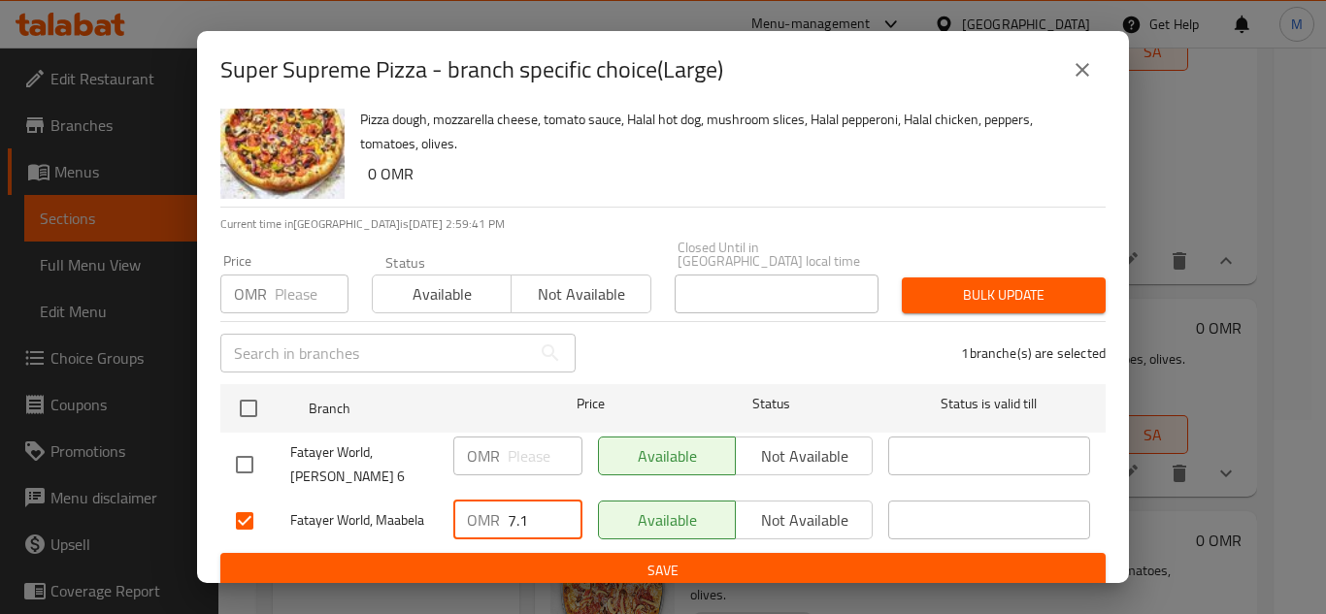
type input "7.1"
click at [868, 559] on span "Save" at bounding box center [663, 571] width 854 height 24
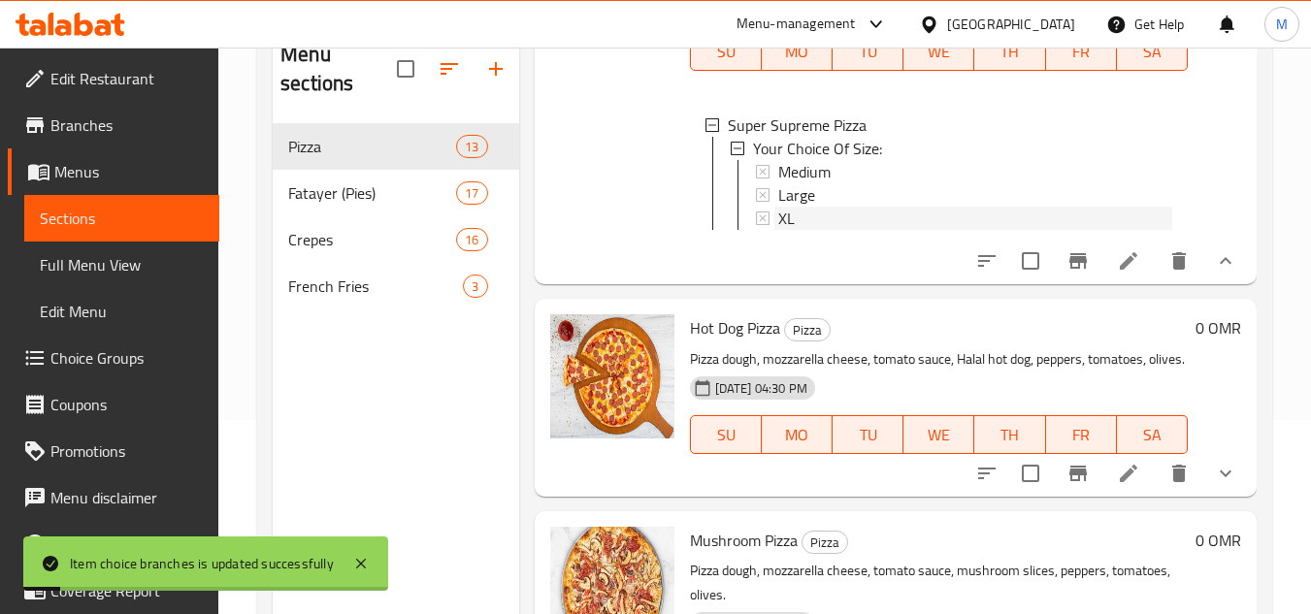
click at [791, 230] on span "XL" at bounding box center [786, 218] width 16 height 23
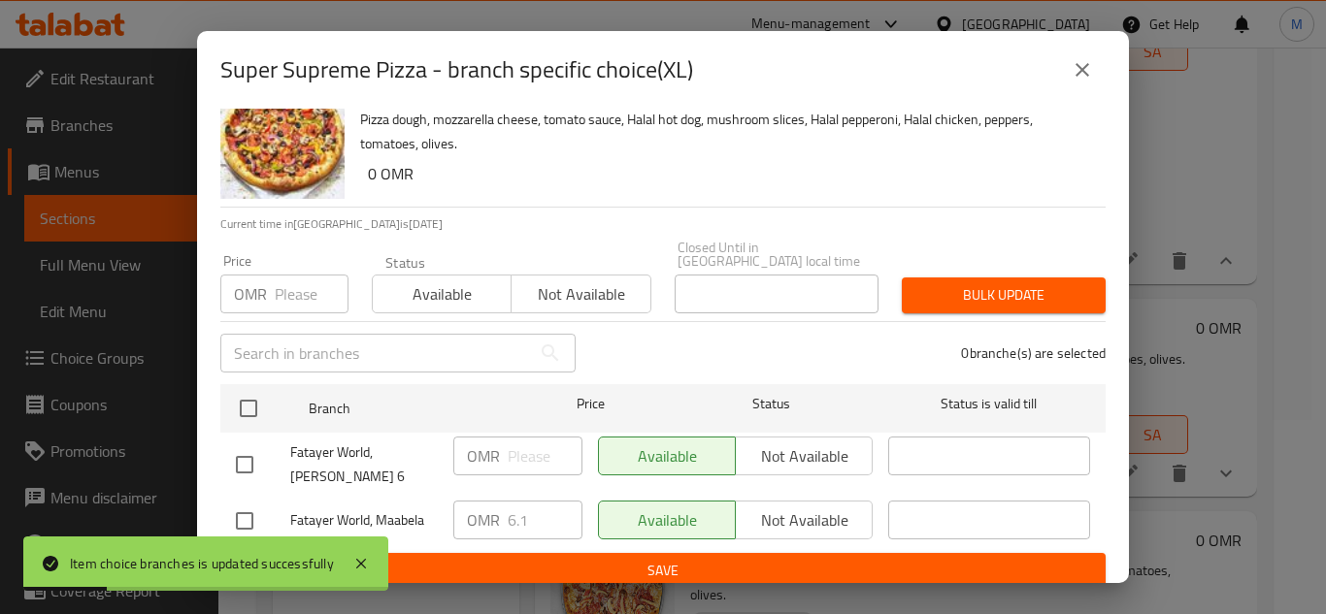
click at [240, 517] on input "checkbox" at bounding box center [244, 521] width 41 height 41
checkbox input "true"
click at [545, 507] on input "6.1" at bounding box center [545, 520] width 75 height 39
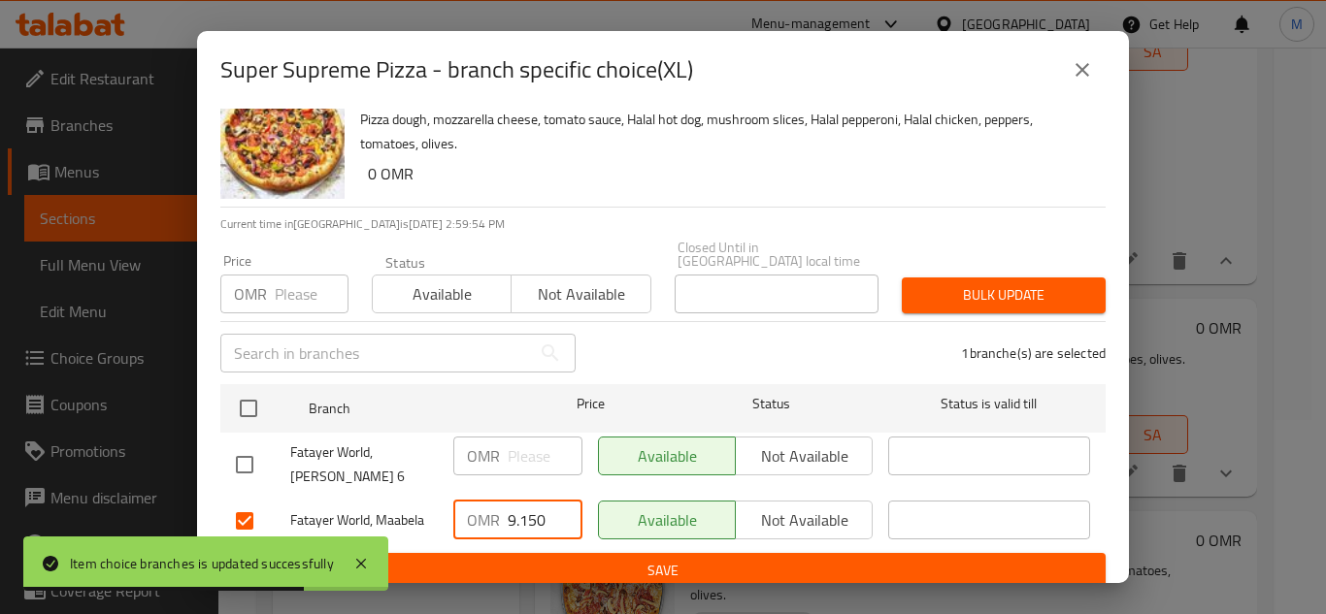
type input "9.150"
click at [686, 559] on span "Save" at bounding box center [663, 571] width 854 height 24
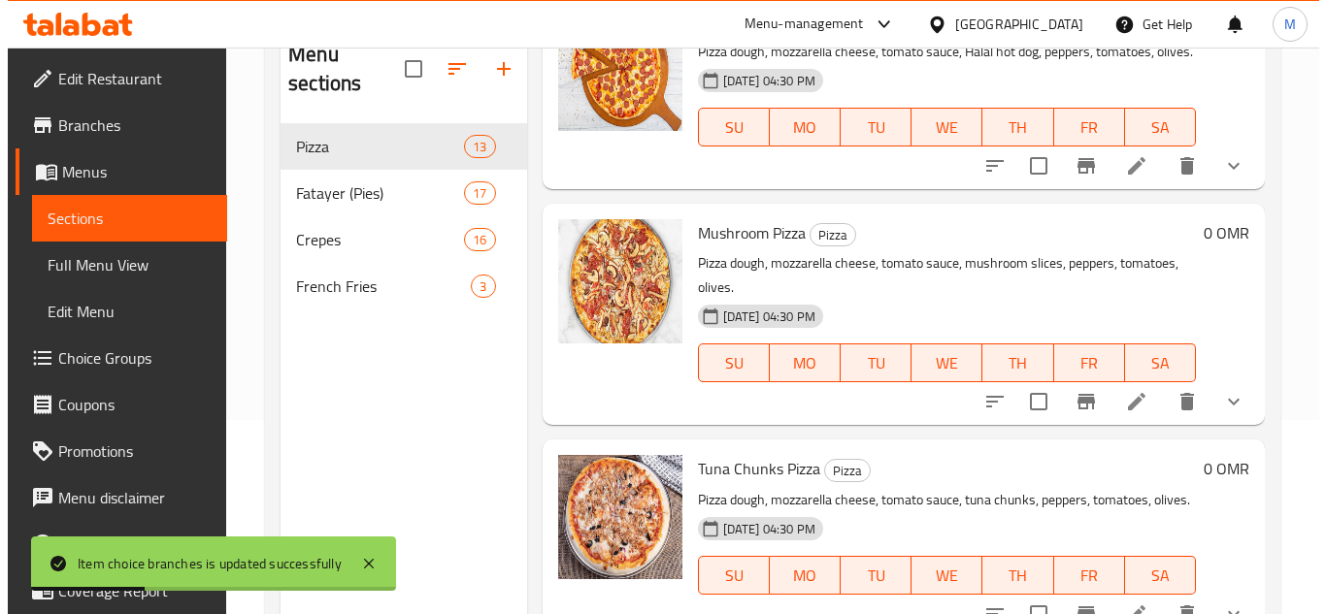
scroll to position [4270, 0]
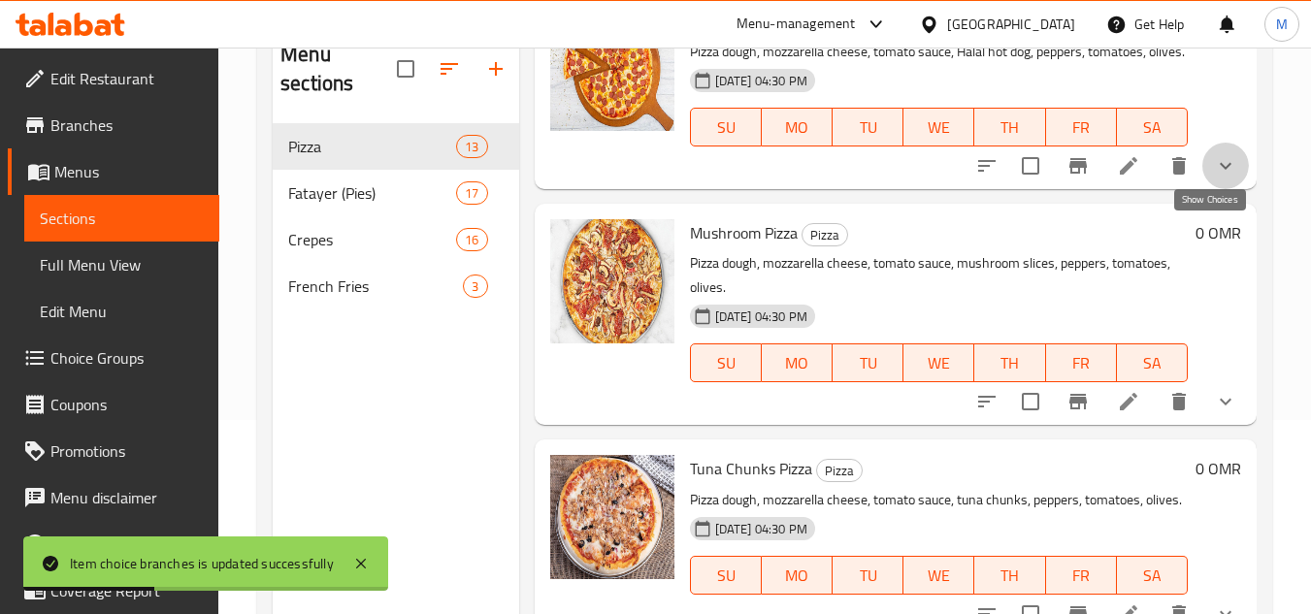
click at [1220, 178] on icon "show more" at bounding box center [1225, 165] width 23 height 23
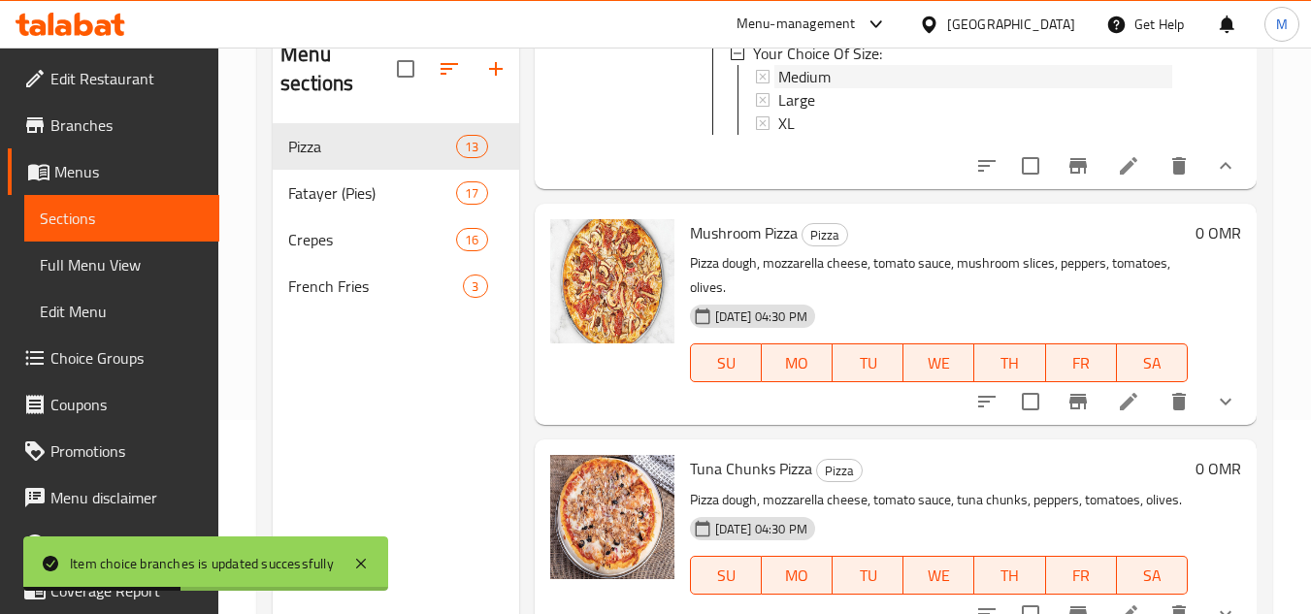
click at [811, 88] on span "Medium" at bounding box center [804, 76] width 52 height 23
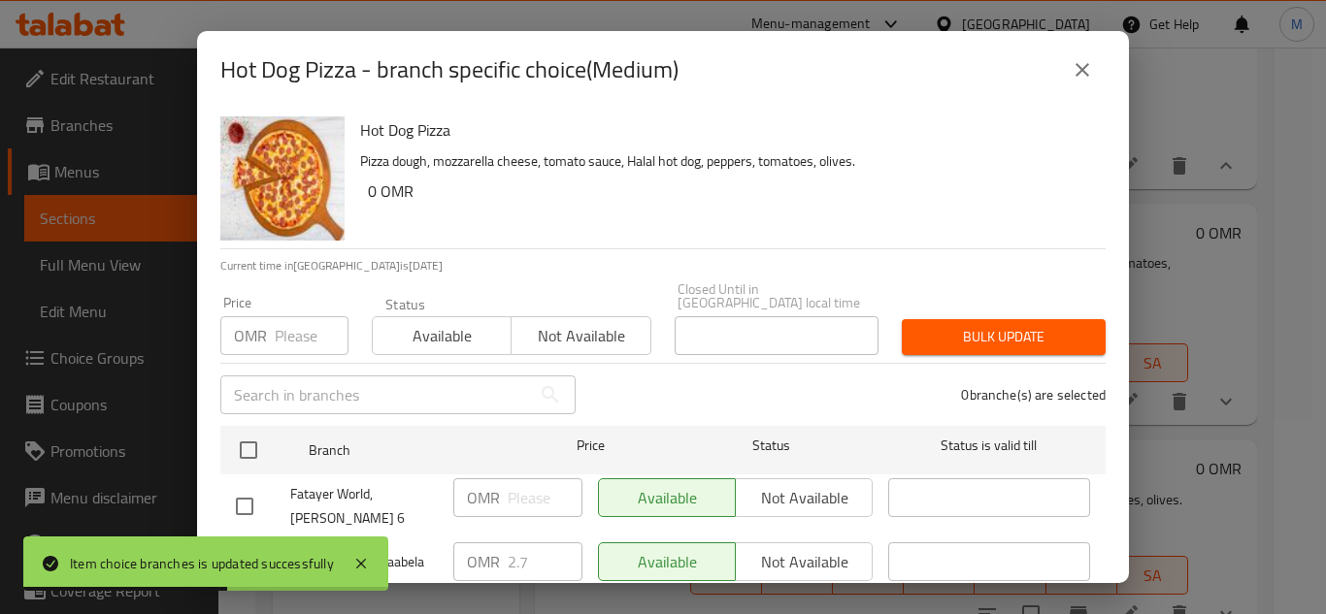
scroll to position [42, 0]
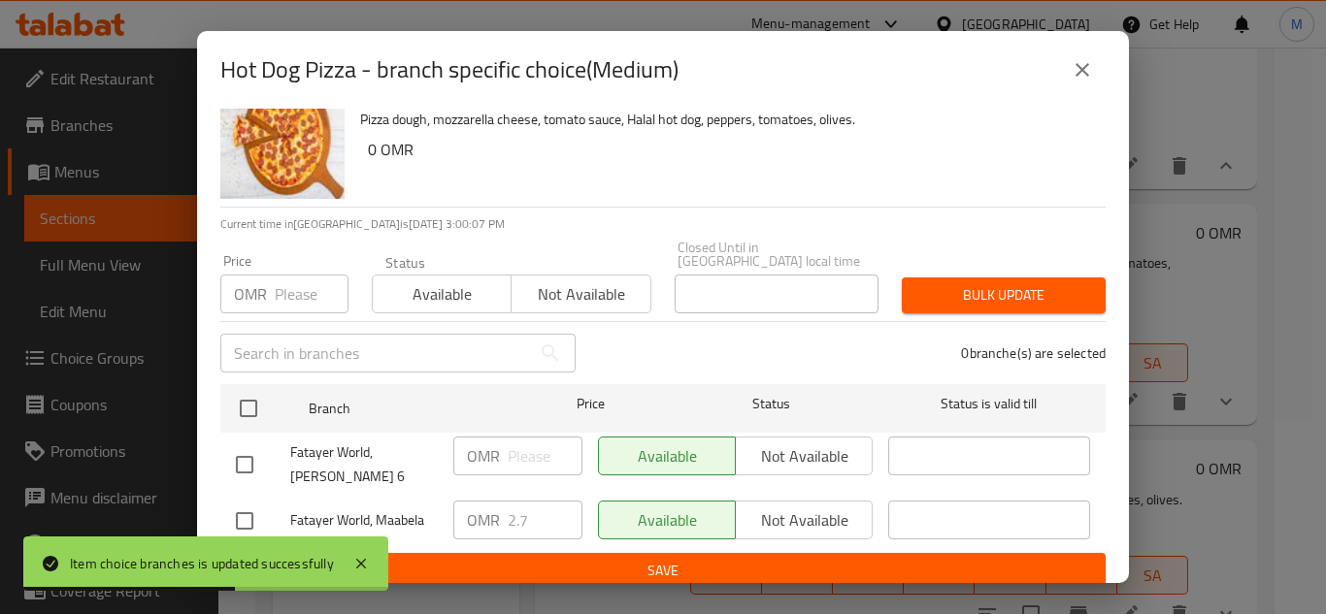
click at [249, 504] on input "checkbox" at bounding box center [244, 521] width 41 height 41
checkbox input "true"
click at [545, 504] on input "2.7" at bounding box center [545, 520] width 75 height 39
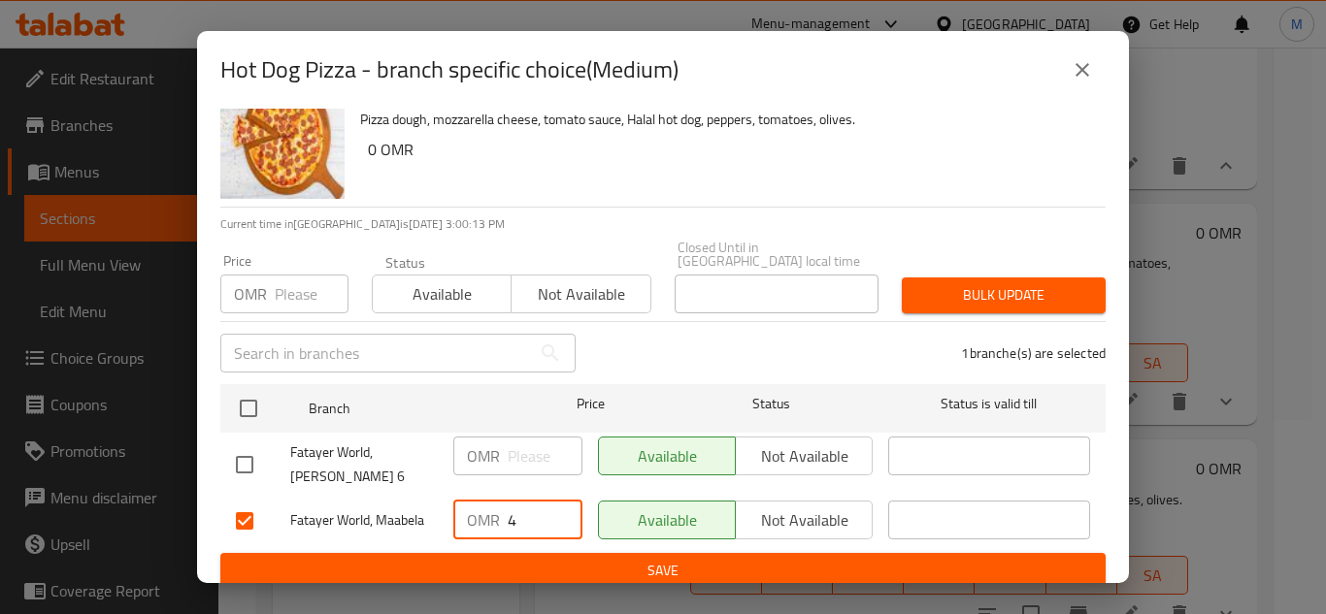
type input "4"
click at [565, 569] on span "Save" at bounding box center [663, 571] width 854 height 24
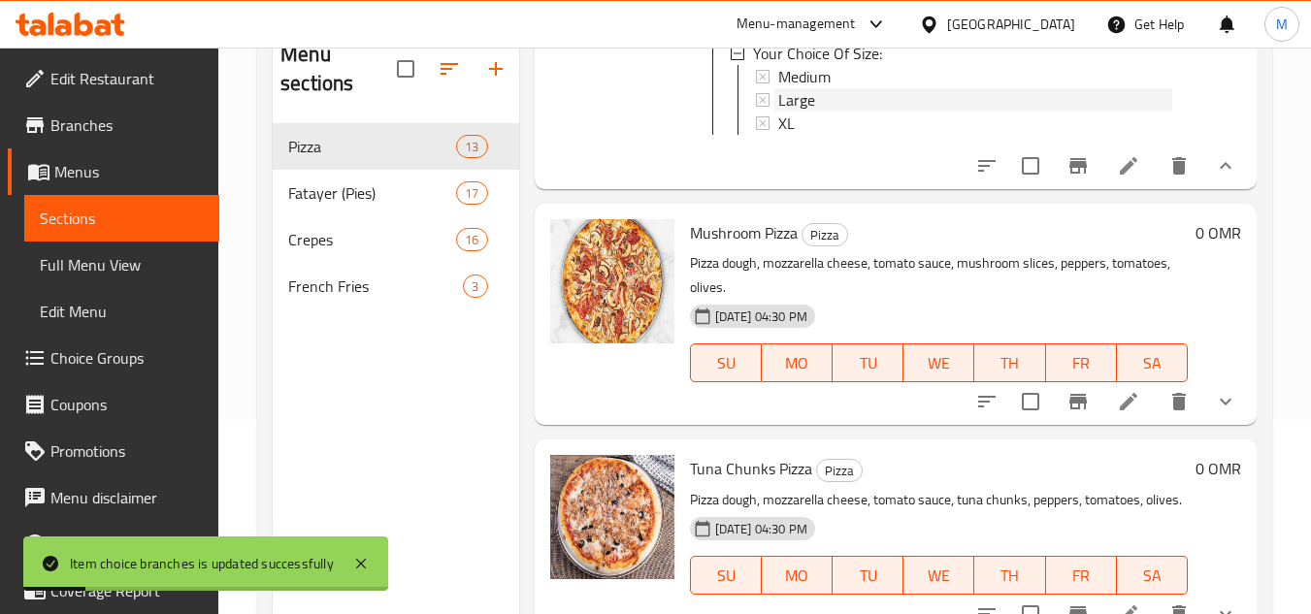
click at [858, 112] on div "Large" at bounding box center [975, 99] width 394 height 23
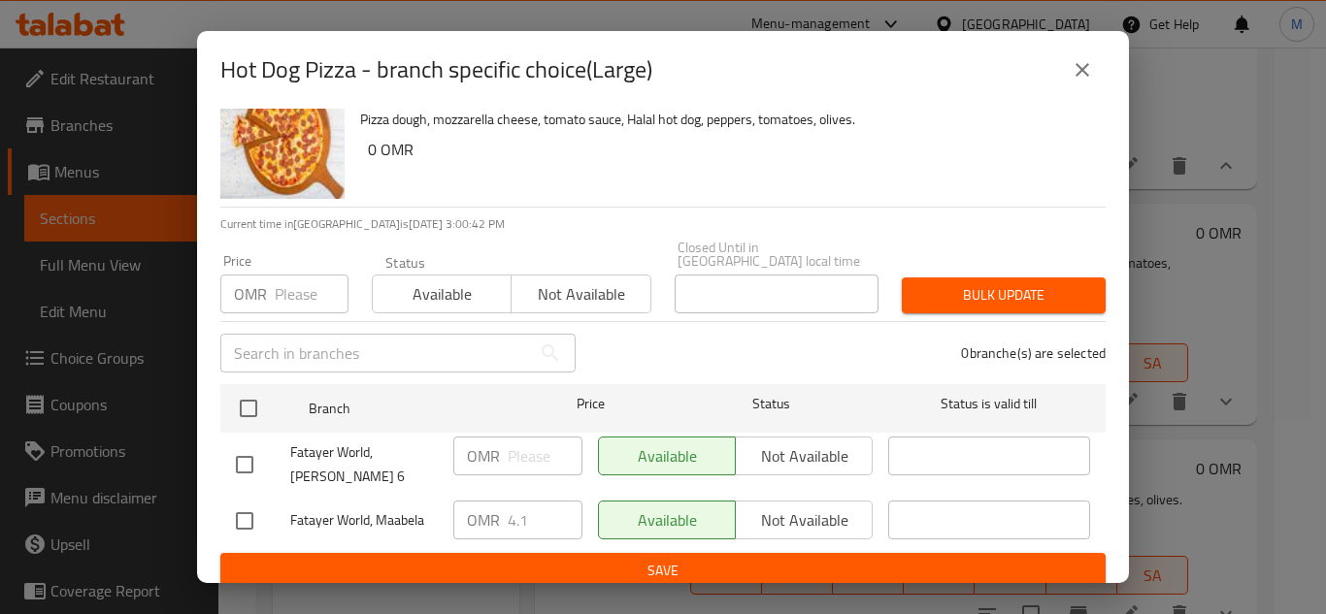
click at [261, 512] on input "checkbox" at bounding box center [244, 521] width 41 height 41
checkbox input "true"
click at [530, 524] on input "4.1" at bounding box center [545, 520] width 75 height 39
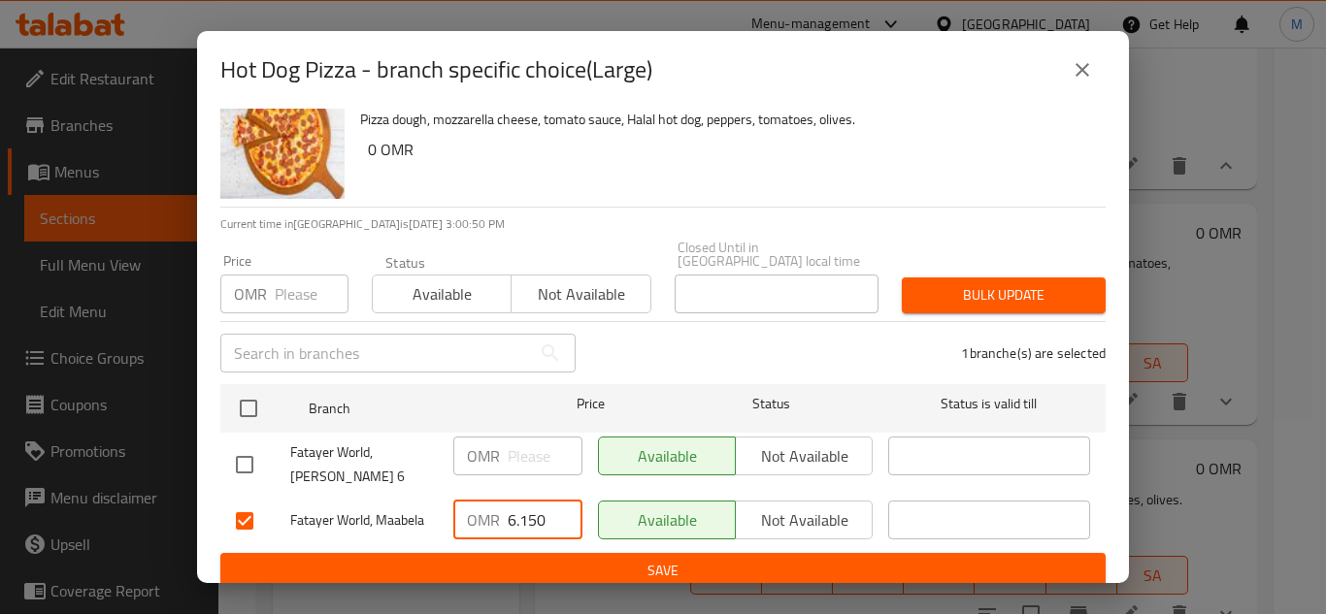
type input "6.150"
click at [678, 563] on span "Save" at bounding box center [663, 571] width 854 height 24
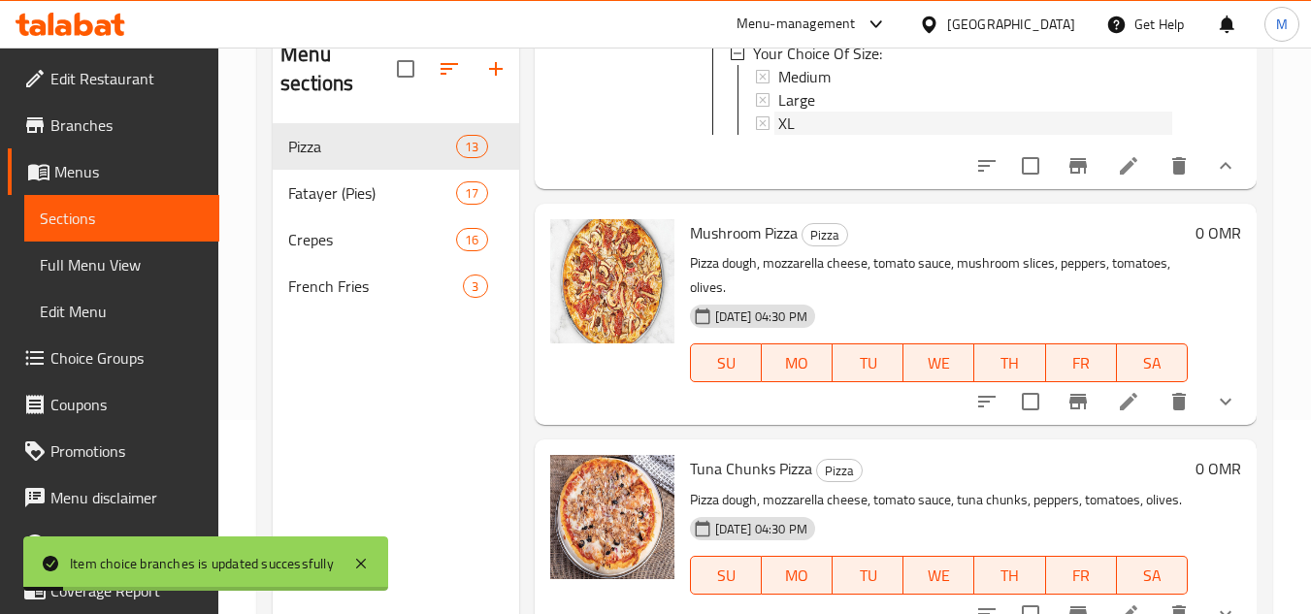
click at [795, 135] on div "XL" at bounding box center [975, 123] width 394 height 23
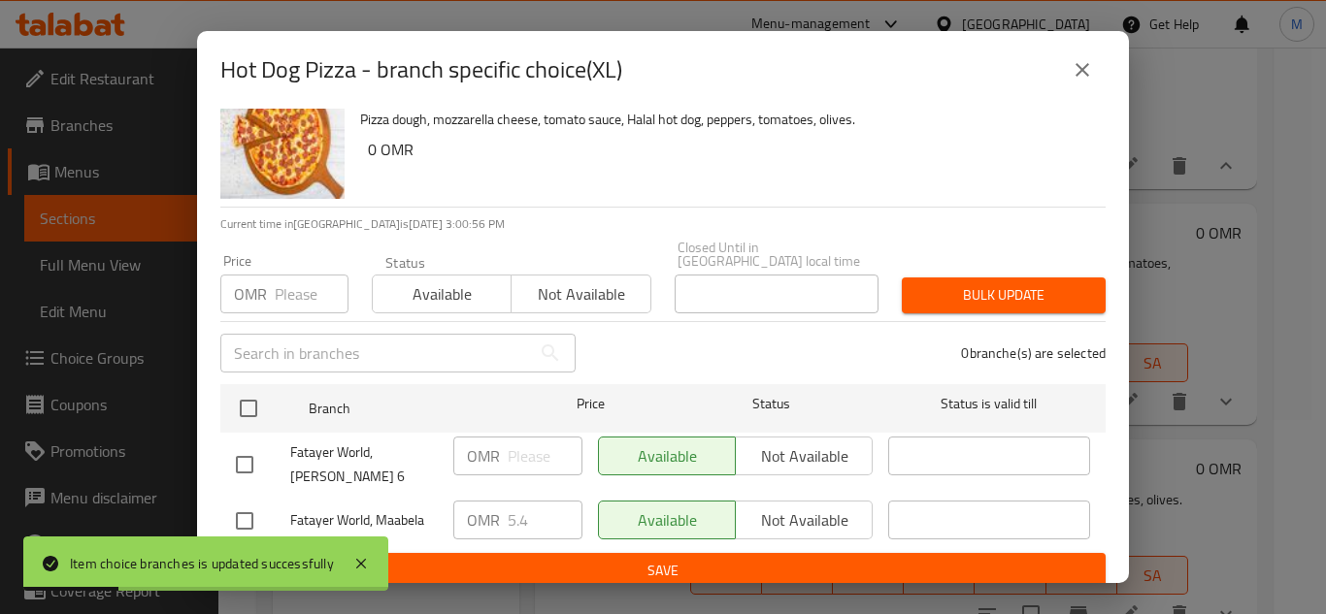
click at [237, 501] on input "checkbox" at bounding box center [244, 521] width 41 height 41
checkbox input "true"
click at [518, 501] on input "5.4" at bounding box center [545, 520] width 75 height 39
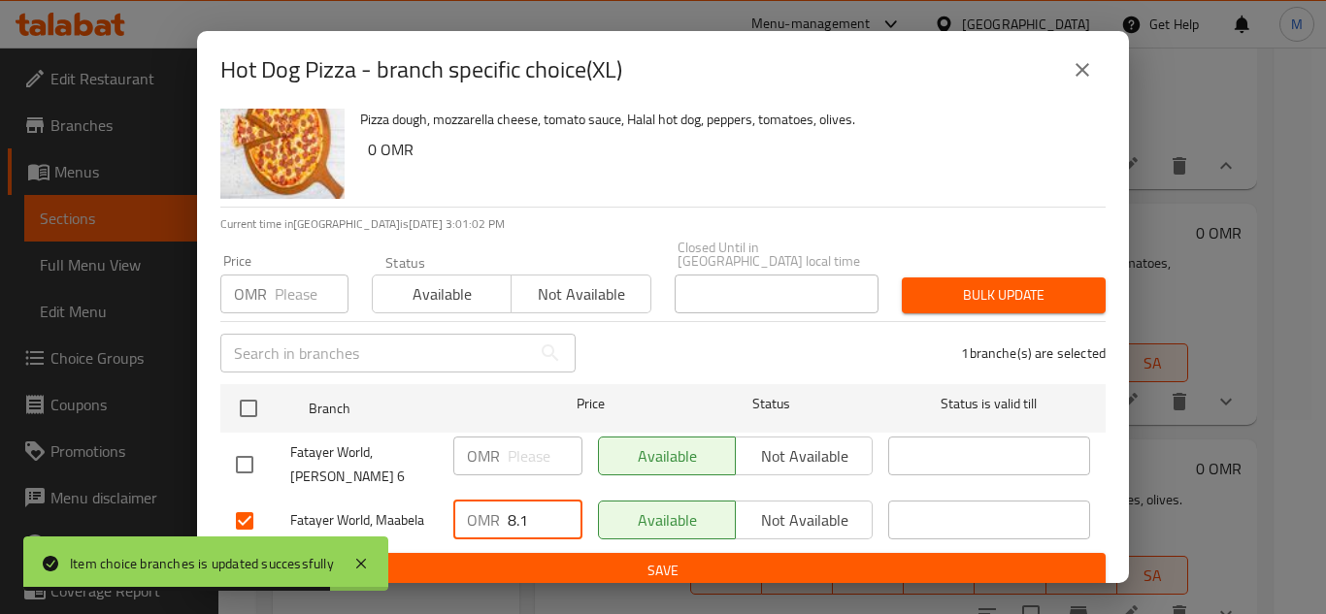
type input "8.1"
click at [736, 559] on span "Save" at bounding box center [663, 571] width 854 height 24
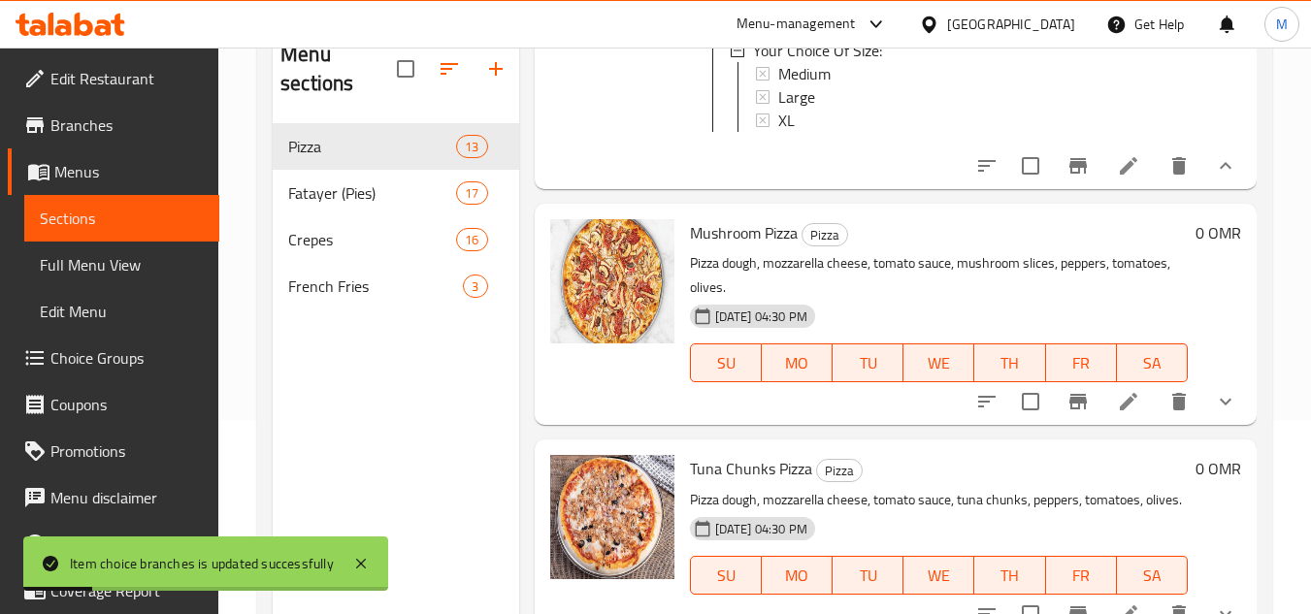
scroll to position [4549, 0]
click at [1226, 378] on button "show more" at bounding box center [1225, 401] width 47 height 47
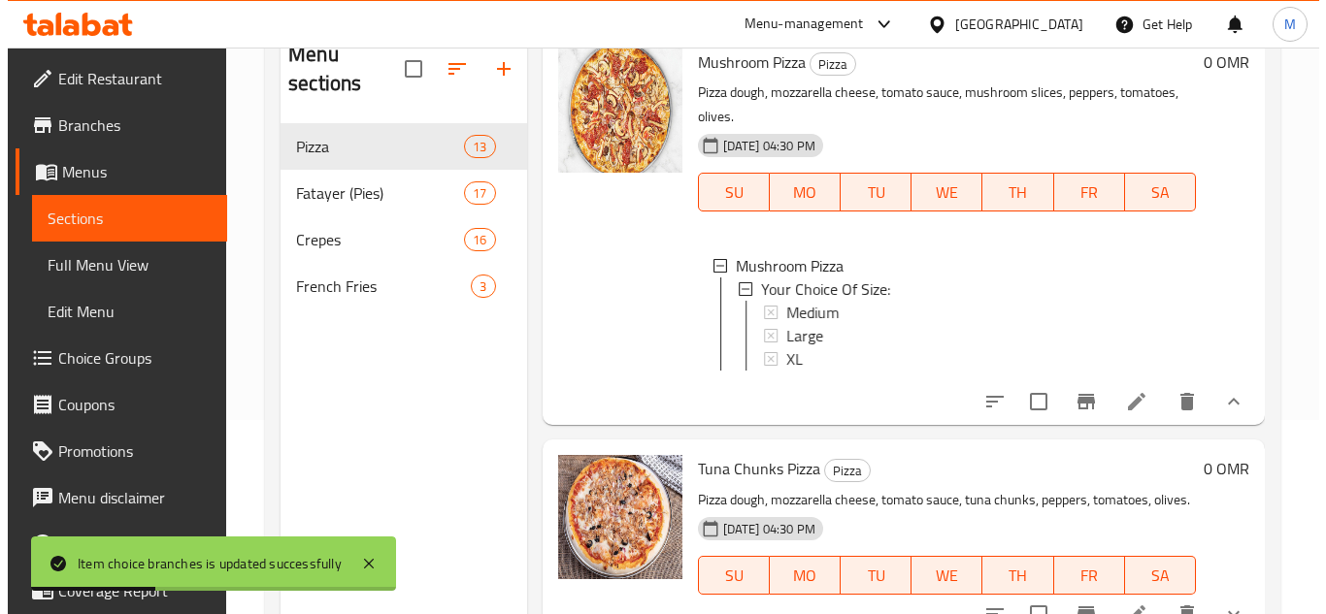
scroll to position [4735, 0]
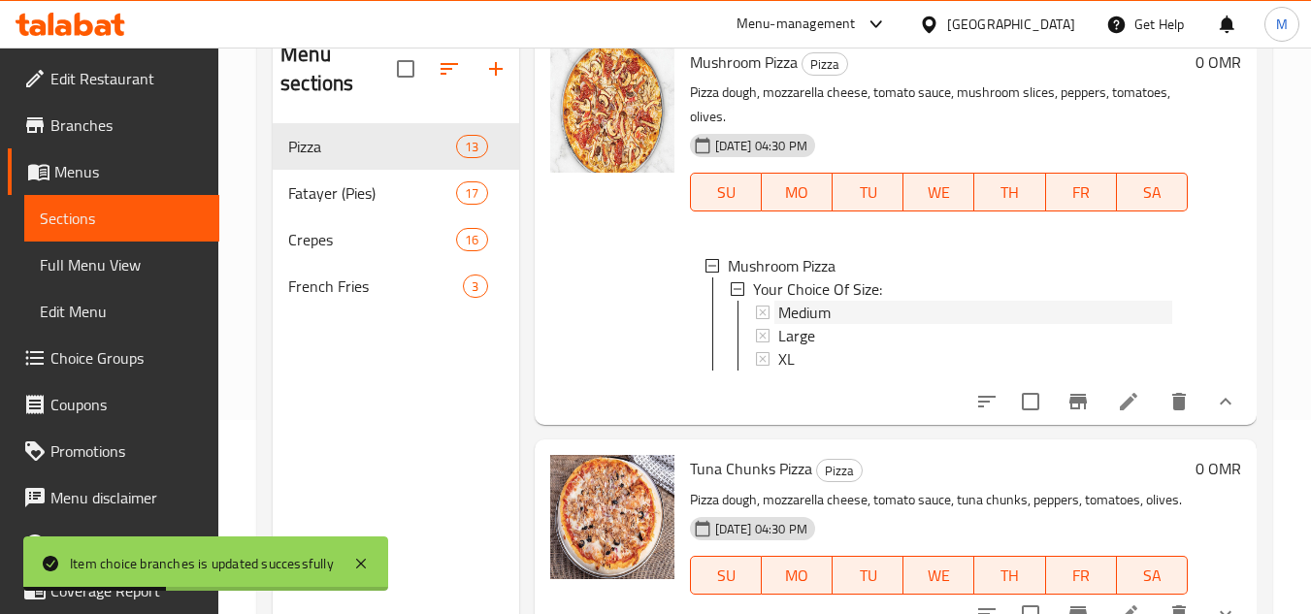
click at [795, 301] on span "Medium" at bounding box center [804, 312] width 52 height 23
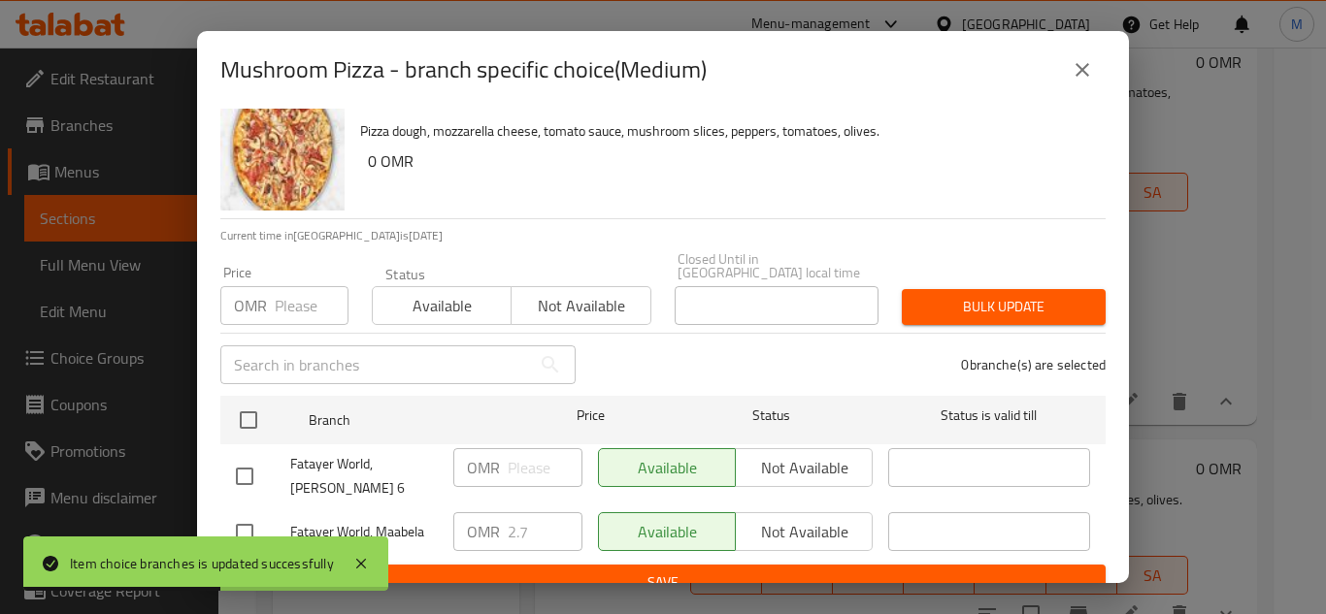
scroll to position [42, 0]
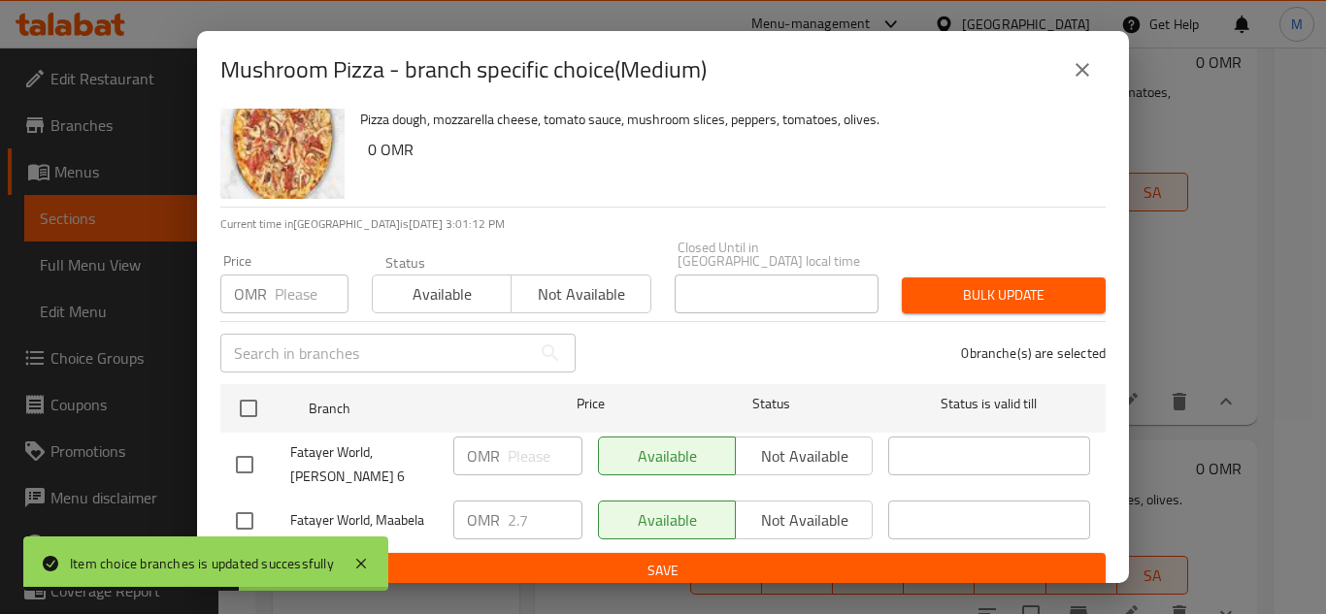
click at [247, 512] on input "checkbox" at bounding box center [244, 521] width 41 height 41
checkbox input "true"
click at [508, 501] on input "2.7" at bounding box center [545, 520] width 75 height 39
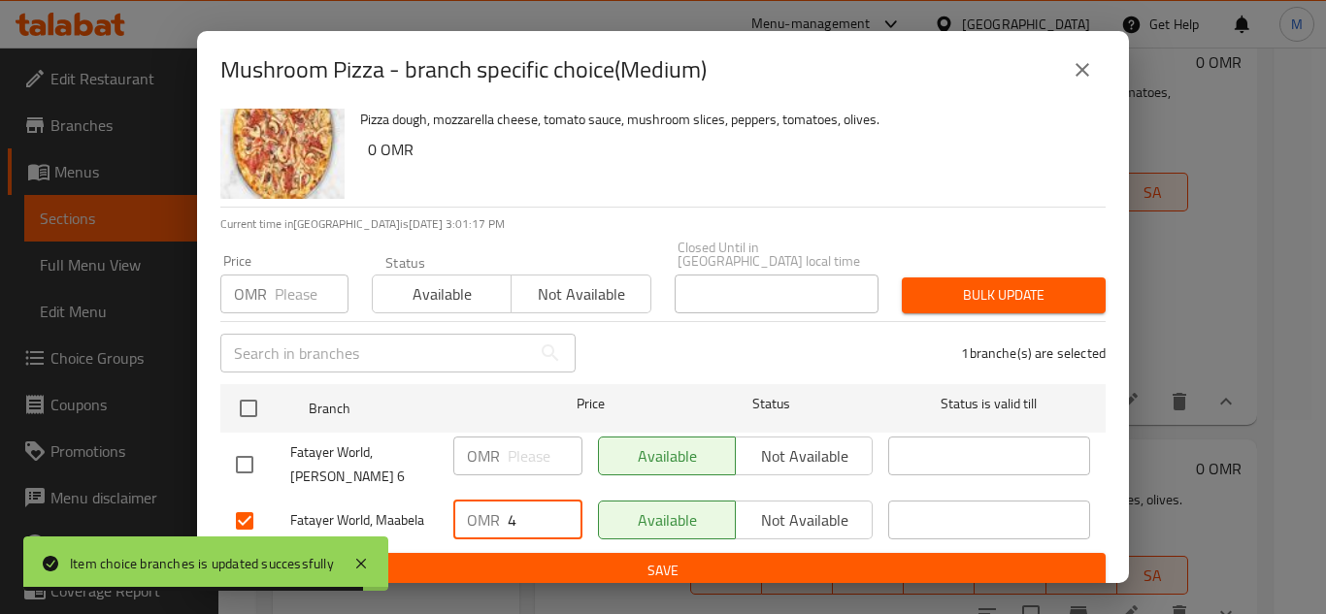
type input "4"
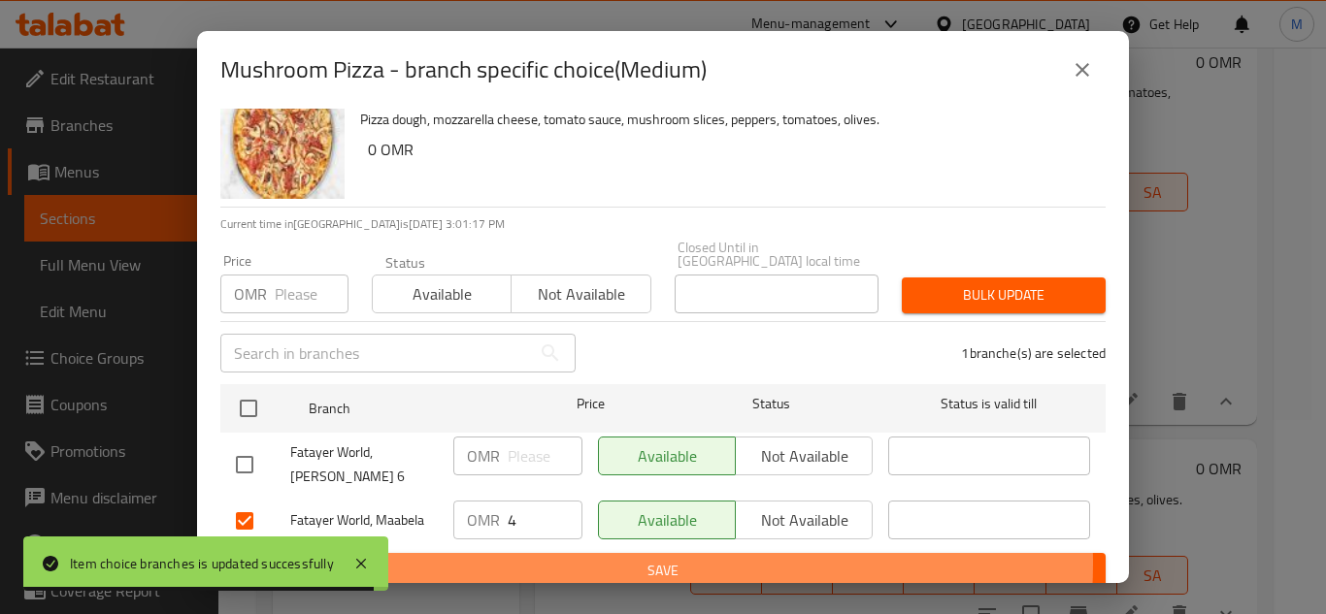
click at [626, 559] on span "Save" at bounding box center [663, 571] width 854 height 24
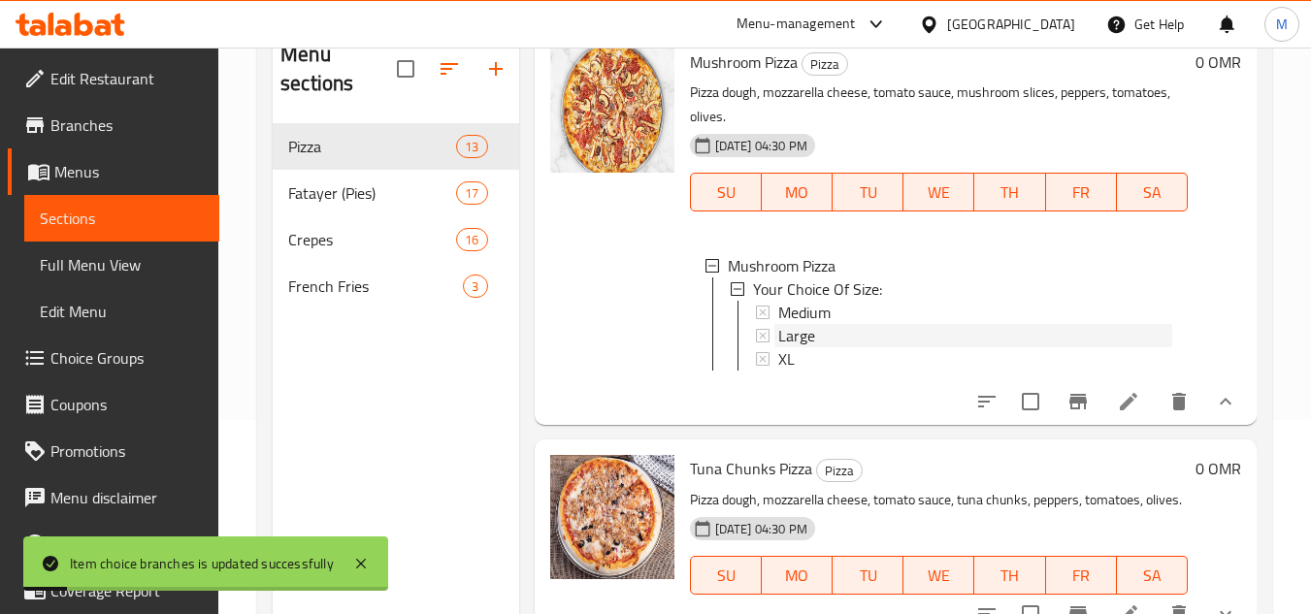
click at [802, 324] on span "Large" at bounding box center [796, 335] width 37 height 23
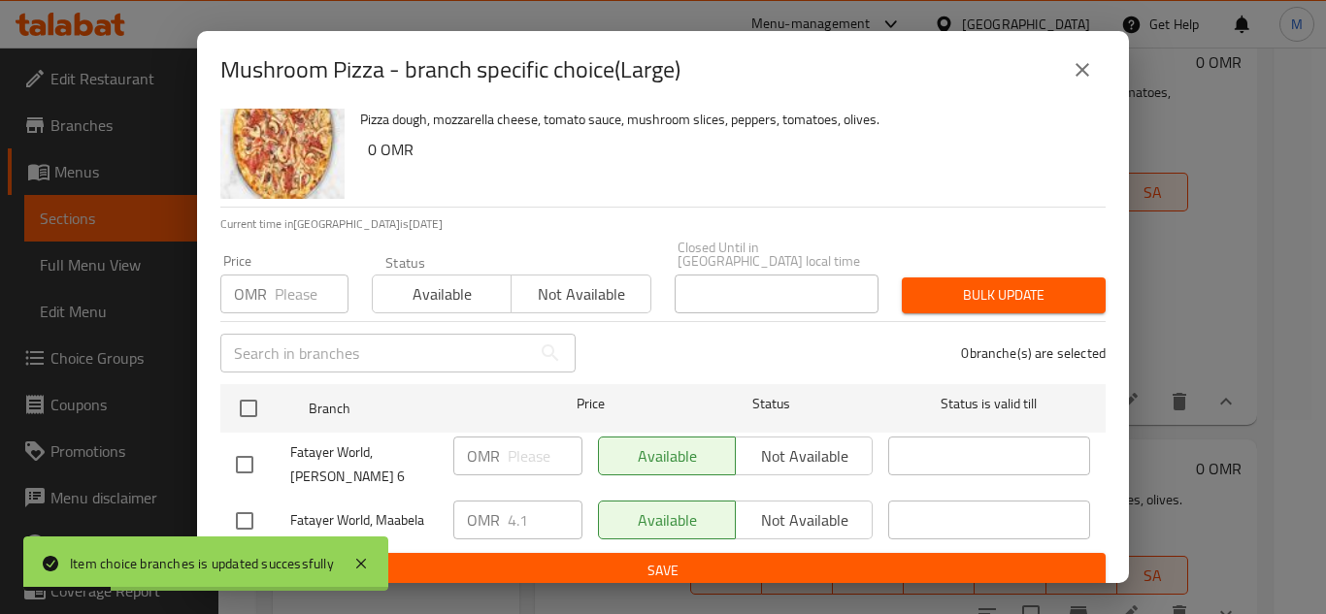
click at [270, 501] on div at bounding box center [263, 521] width 54 height 41
click at [230, 511] on input "checkbox" at bounding box center [244, 521] width 41 height 41
checkbox input "true"
click at [527, 504] on input "4.1" at bounding box center [545, 520] width 75 height 39
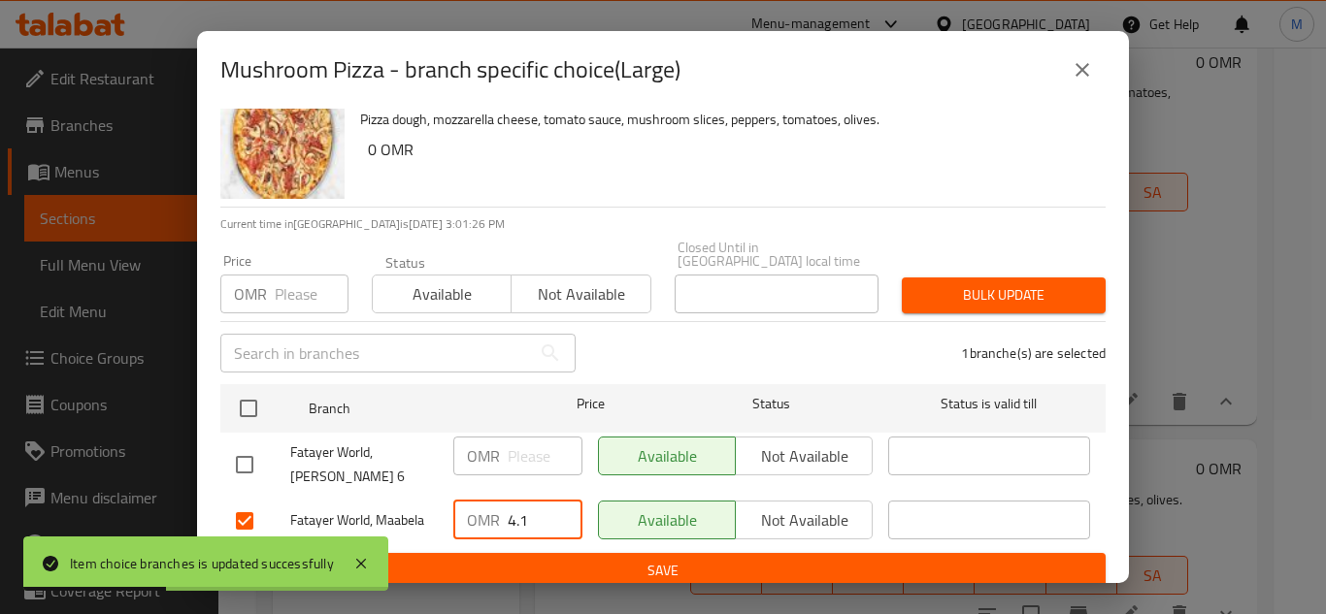
click at [527, 504] on input "4.1" at bounding box center [545, 520] width 75 height 39
type input "6.150"
click at [712, 559] on span "Save" at bounding box center [663, 571] width 854 height 24
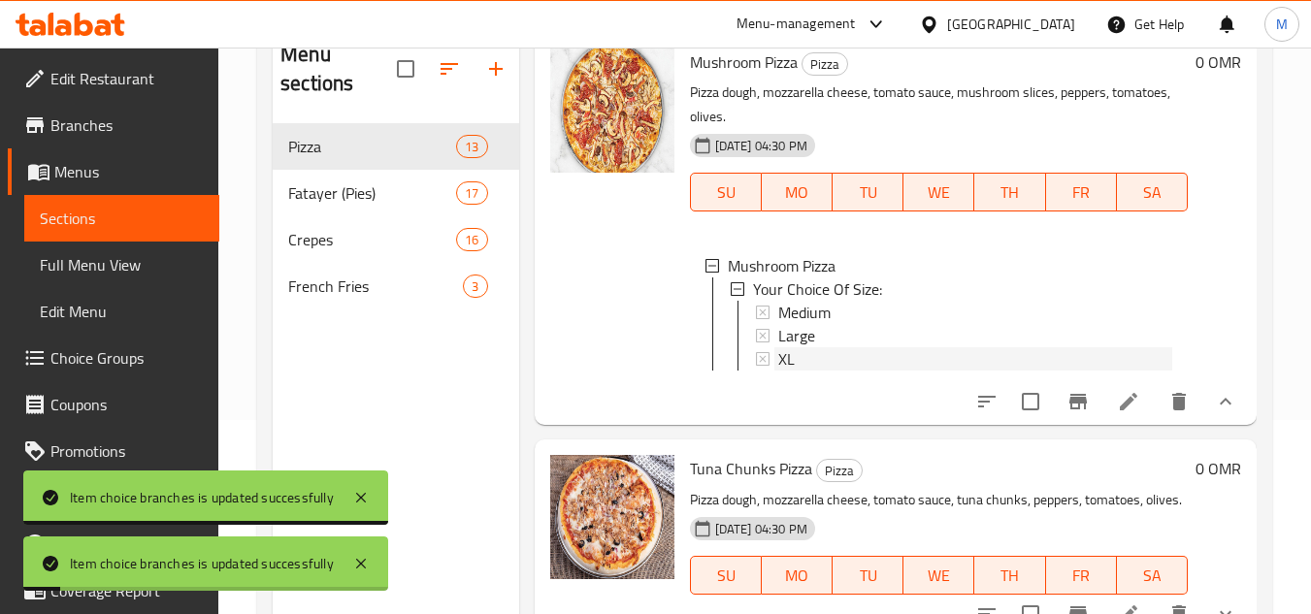
click at [795, 347] on div "XL" at bounding box center [975, 358] width 394 height 23
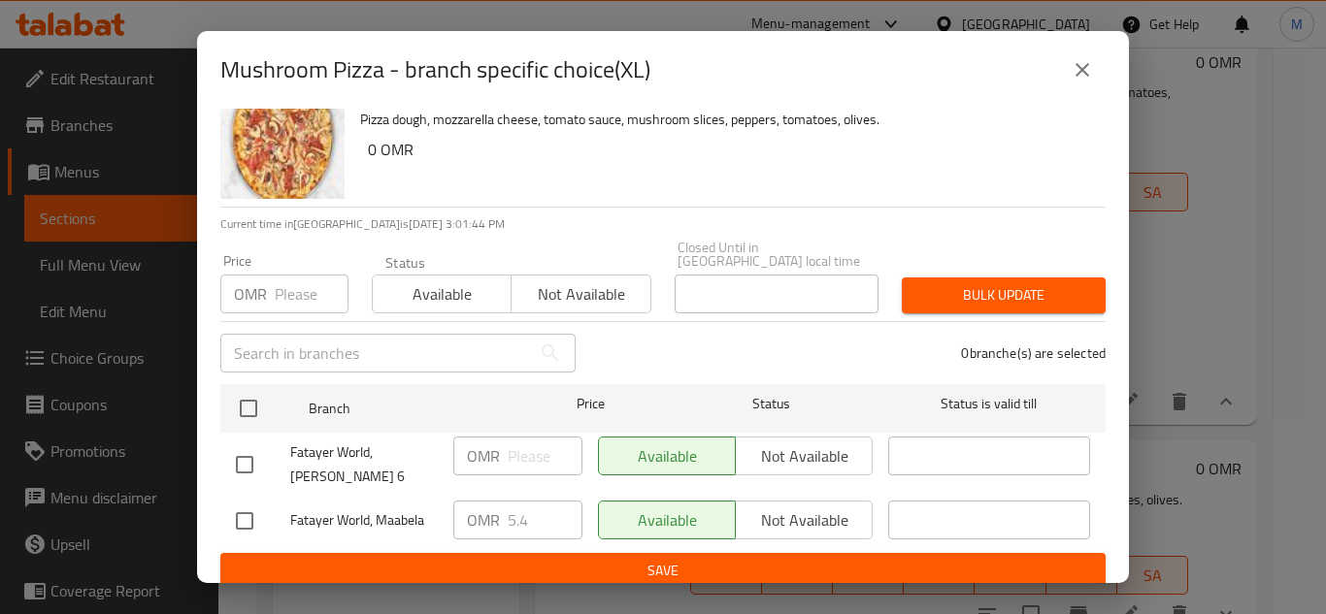
click at [318, 509] on span "Fatayer World, Maabela" at bounding box center [364, 521] width 148 height 24
click at [250, 507] on input "checkbox" at bounding box center [244, 521] width 41 height 41
checkbox input "true"
click at [511, 512] on input "5.4" at bounding box center [545, 520] width 75 height 39
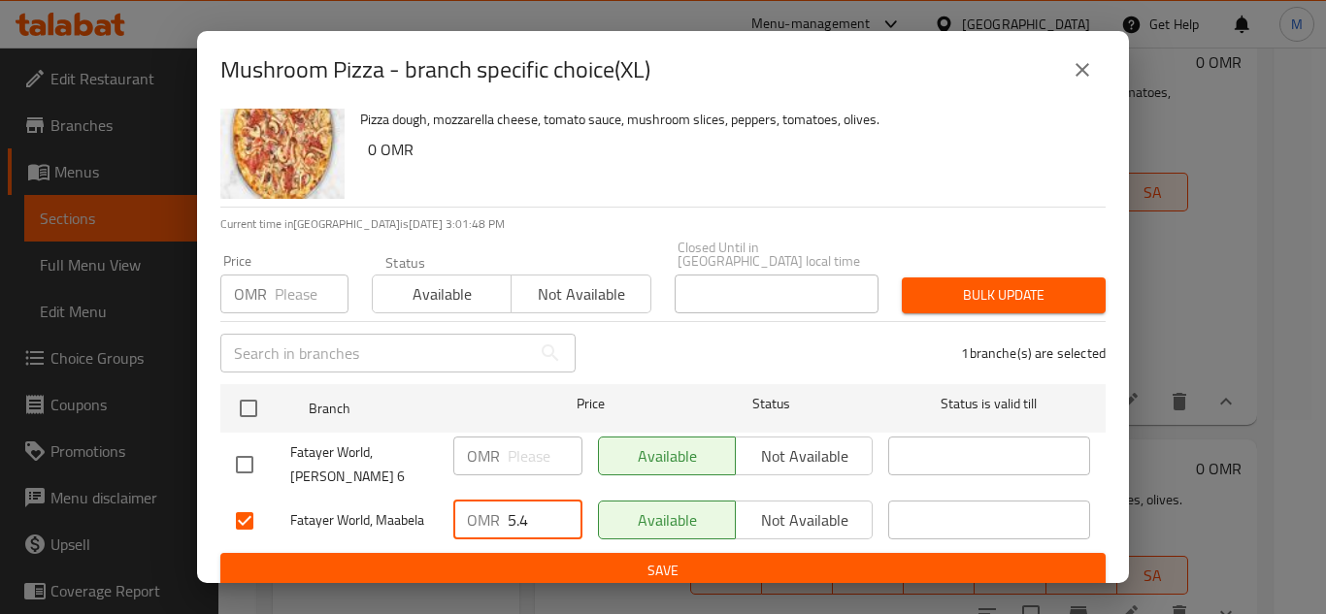
click at [511, 512] on input "5.4" at bounding box center [545, 520] width 75 height 39
type input "8.1"
click at [876, 570] on button "Save" at bounding box center [662, 571] width 885 height 36
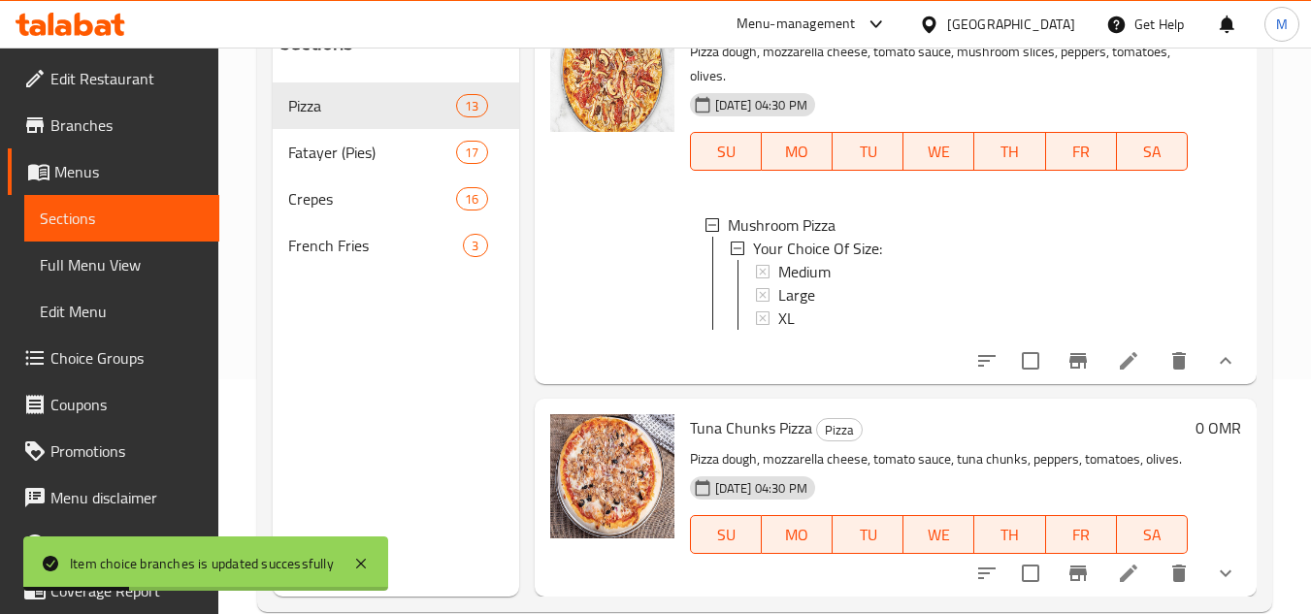
scroll to position [272, 0]
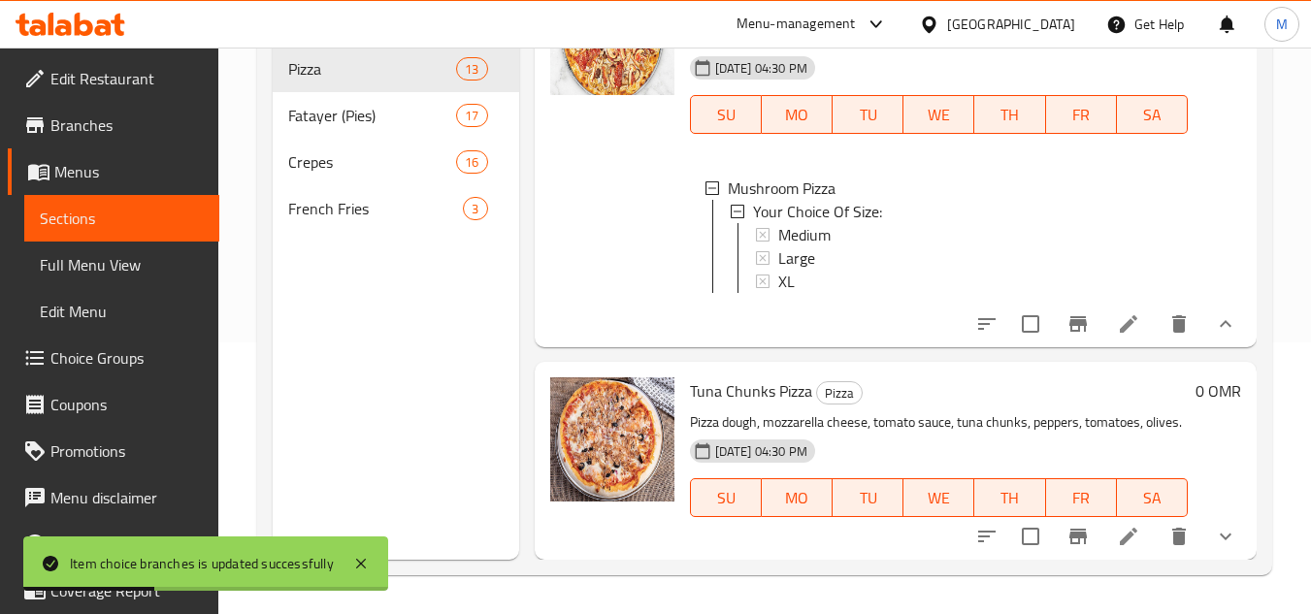
click at [1220, 537] on icon "show more" at bounding box center [1226, 536] width 12 height 7
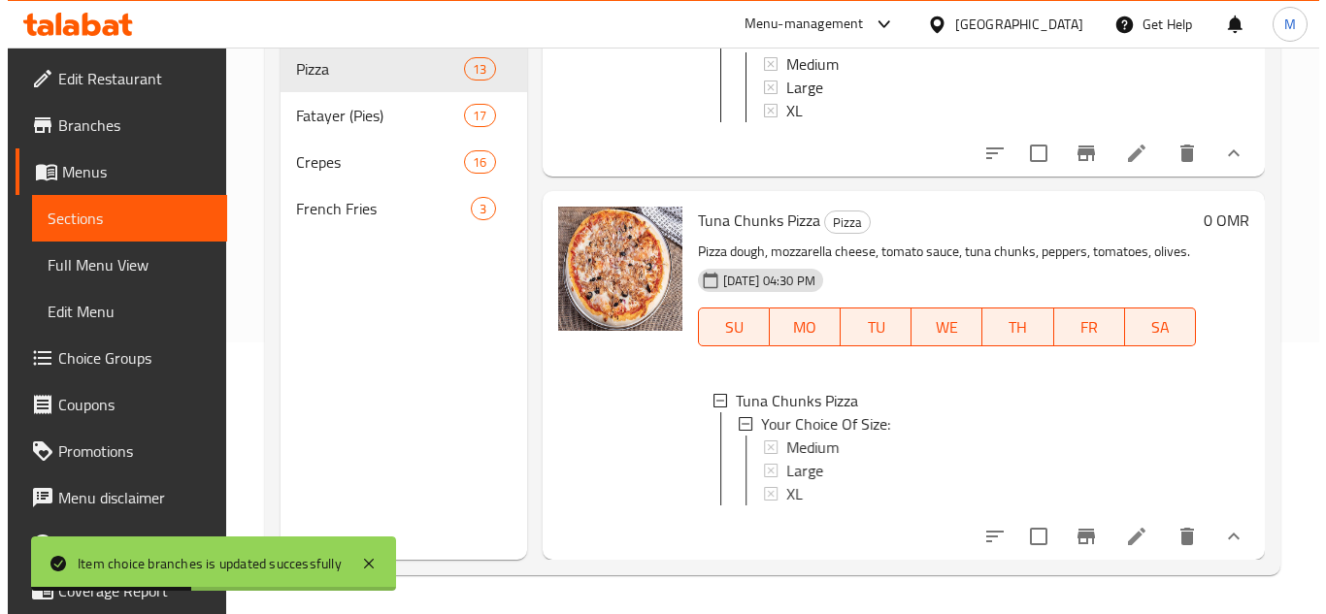
scroll to position [4920, 0]
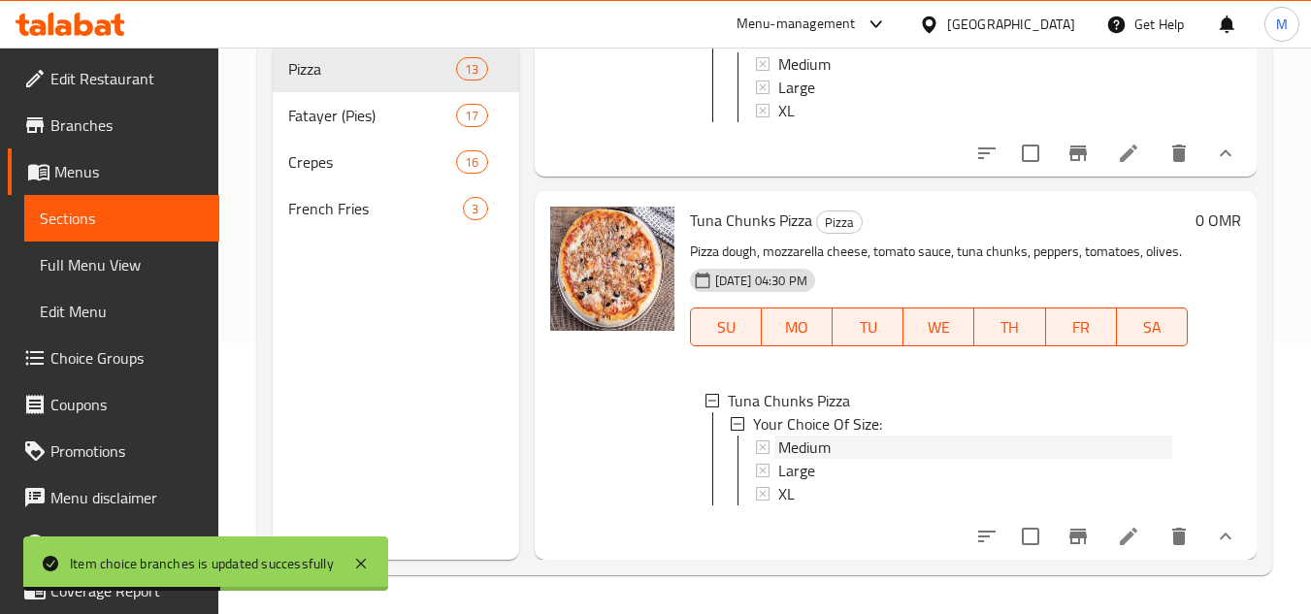
click at [827, 436] on span "Medium" at bounding box center [804, 447] width 52 height 23
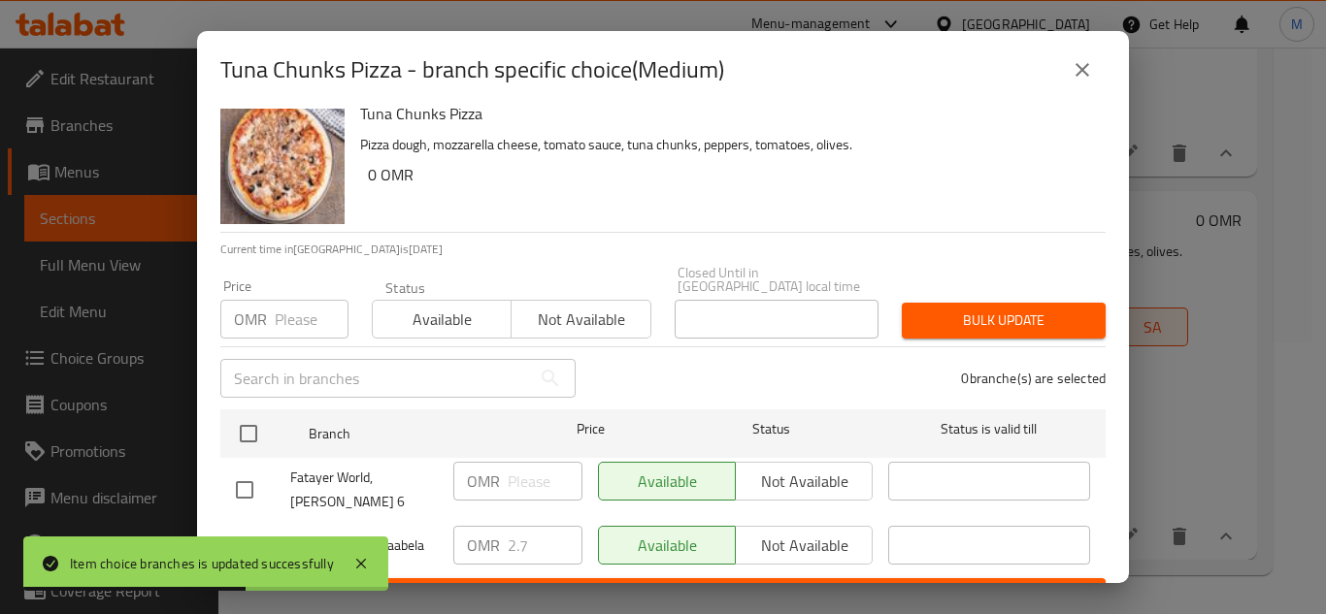
scroll to position [42, 0]
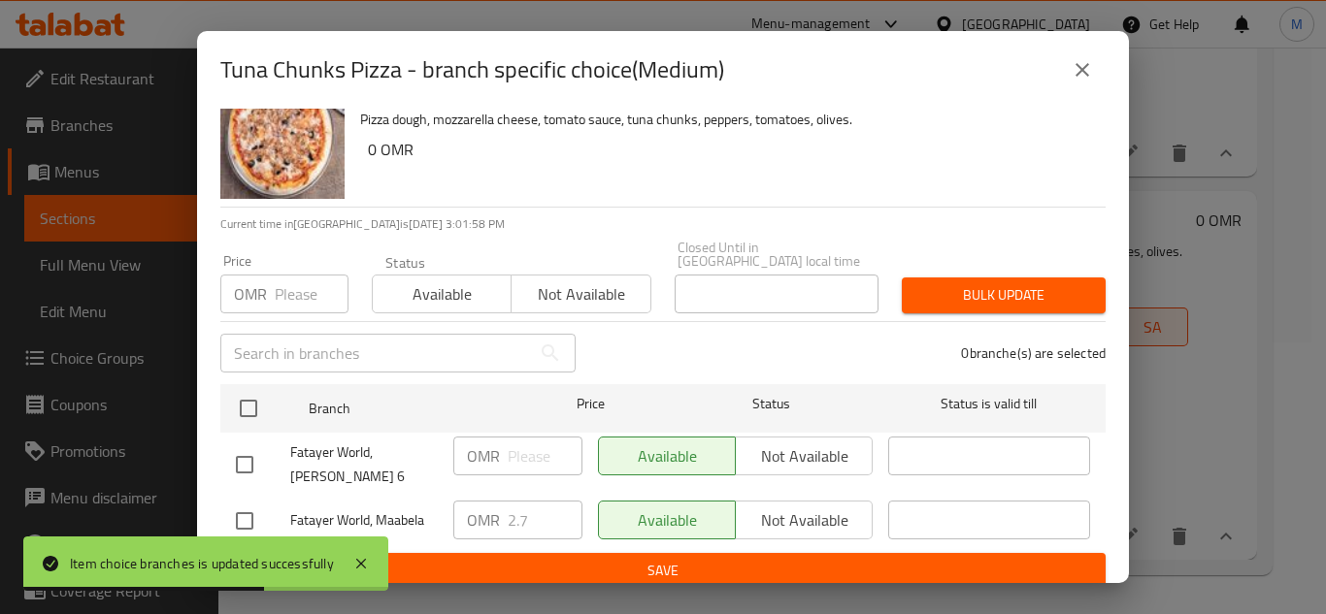
click at [247, 504] on input "checkbox" at bounding box center [244, 521] width 41 height 41
checkbox input "true"
click at [495, 509] on p "OMR" at bounding box center [483, 520] width 33 height 23
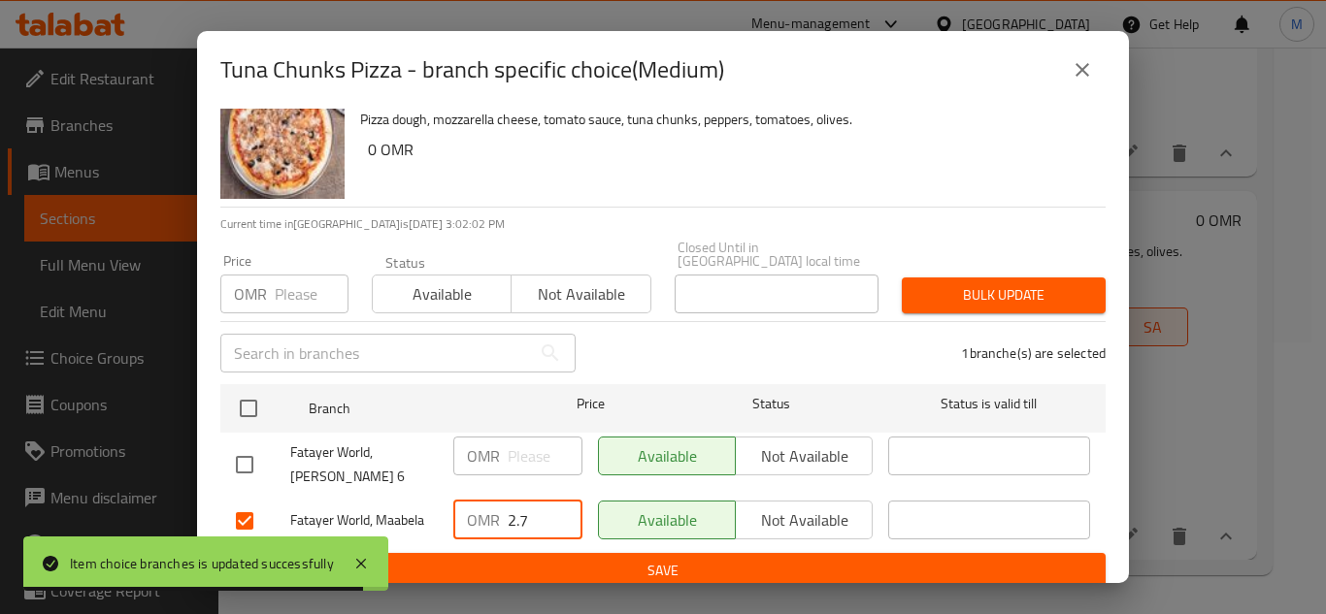
click at [509, 508] on input "2.7" at bounding box center [545, 520] width 75 height 39
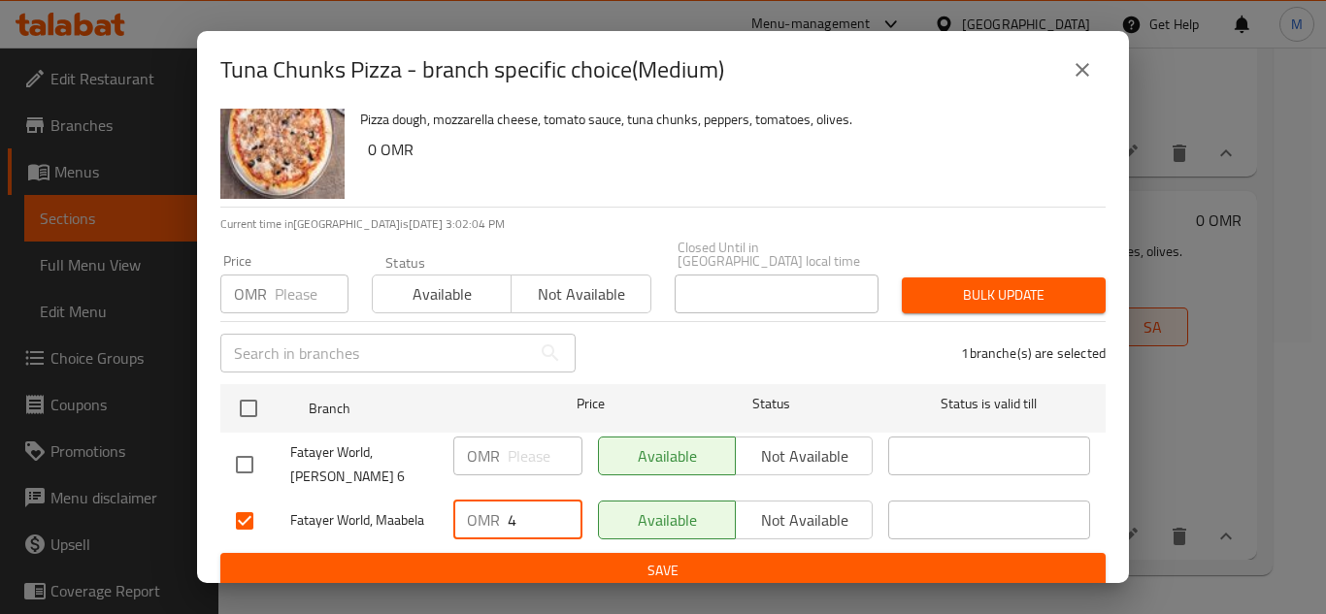
type input "4"
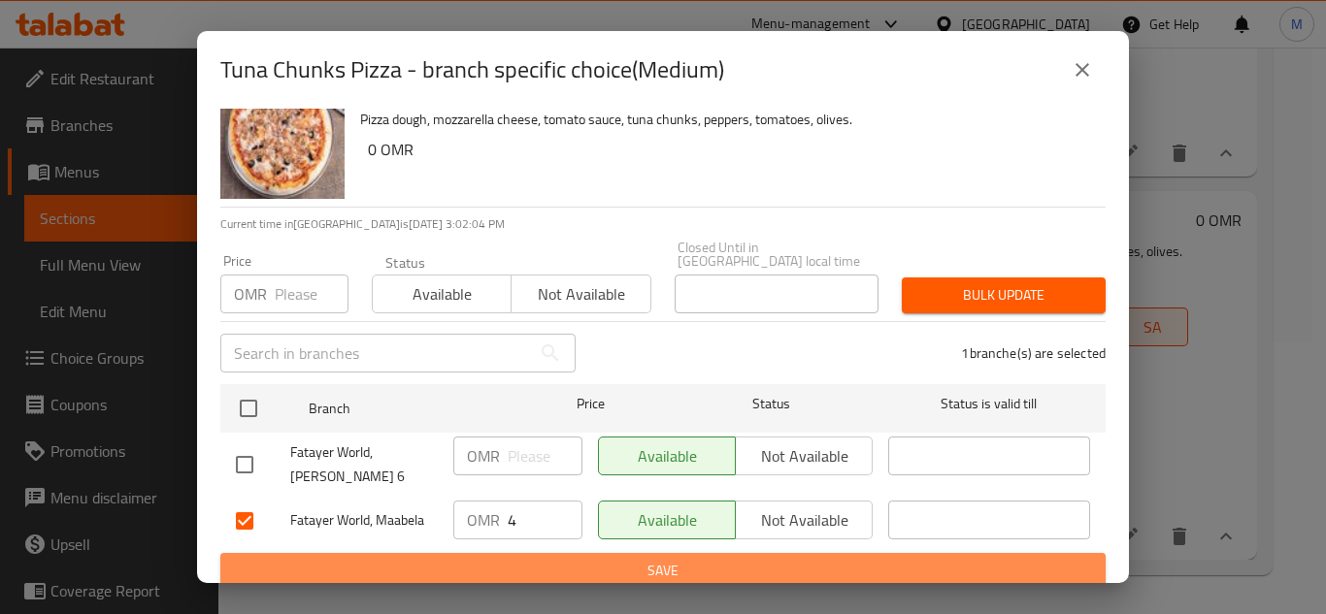
click at [735, 571] on button "Save" at bounding box center [662, 571] width 885 height 36
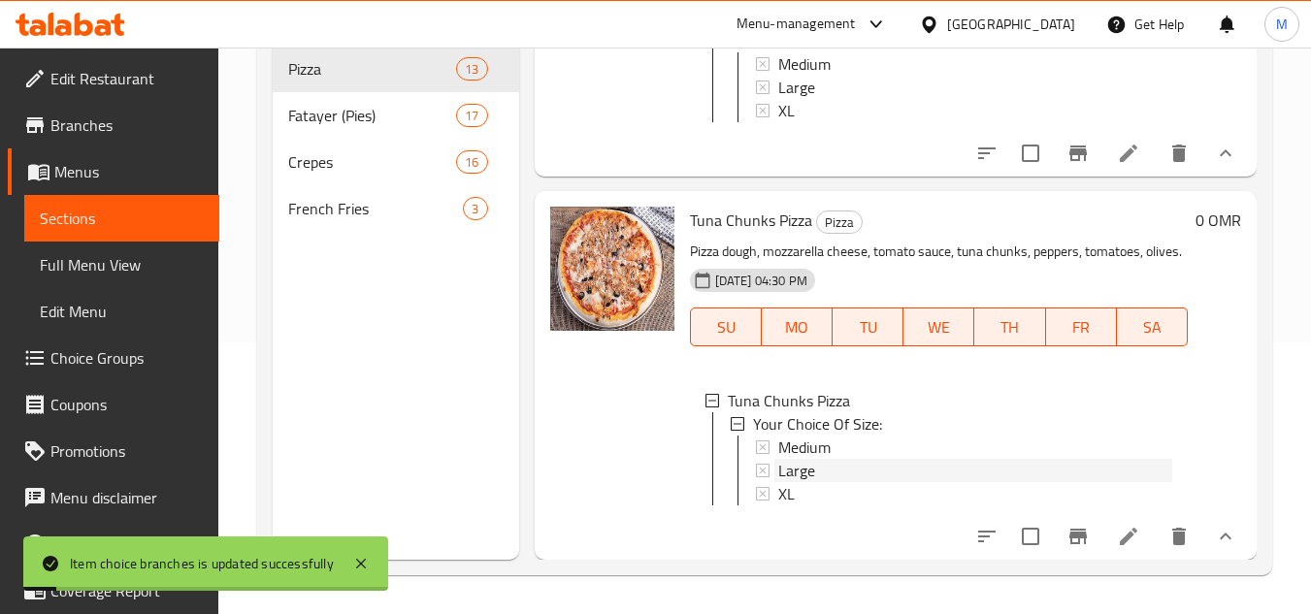
click at [786, 459] on span "Large" at bounding box center [796, 470] width 37 height 23
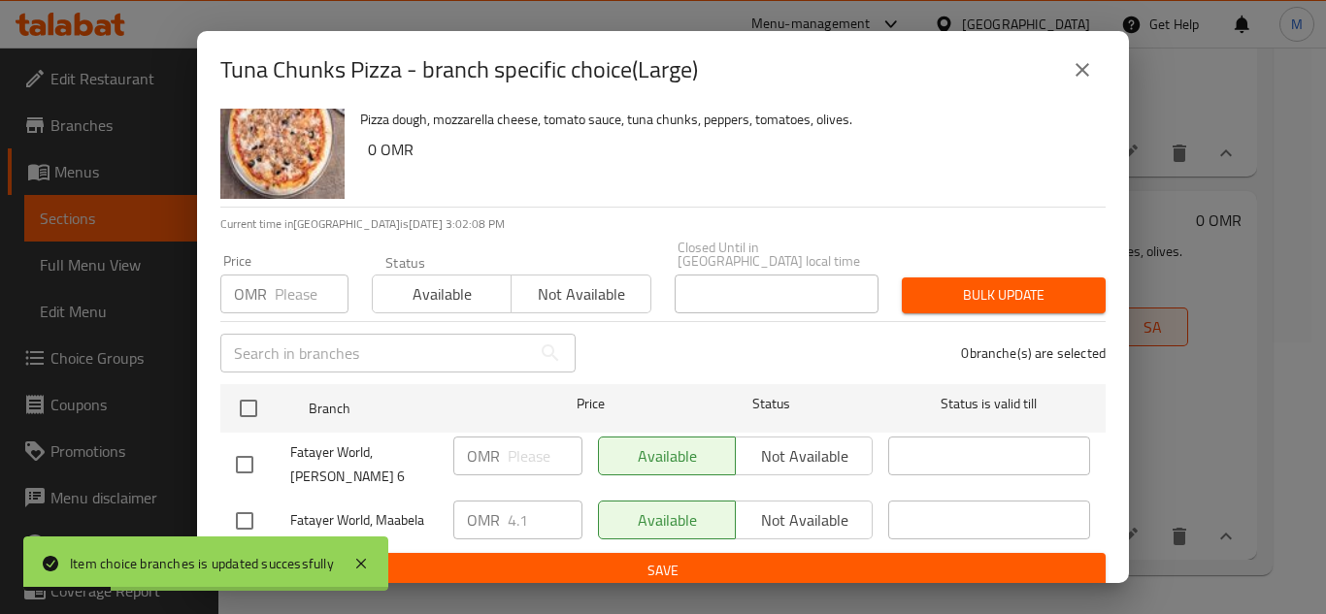
click at [253, 509] on input "checkbox" at bounding box center [244, 521] width 41 height 41
checkbox input "true"
click at [528, 518] on input "4.1" at bounding box center [545, 520] width 75 height 39
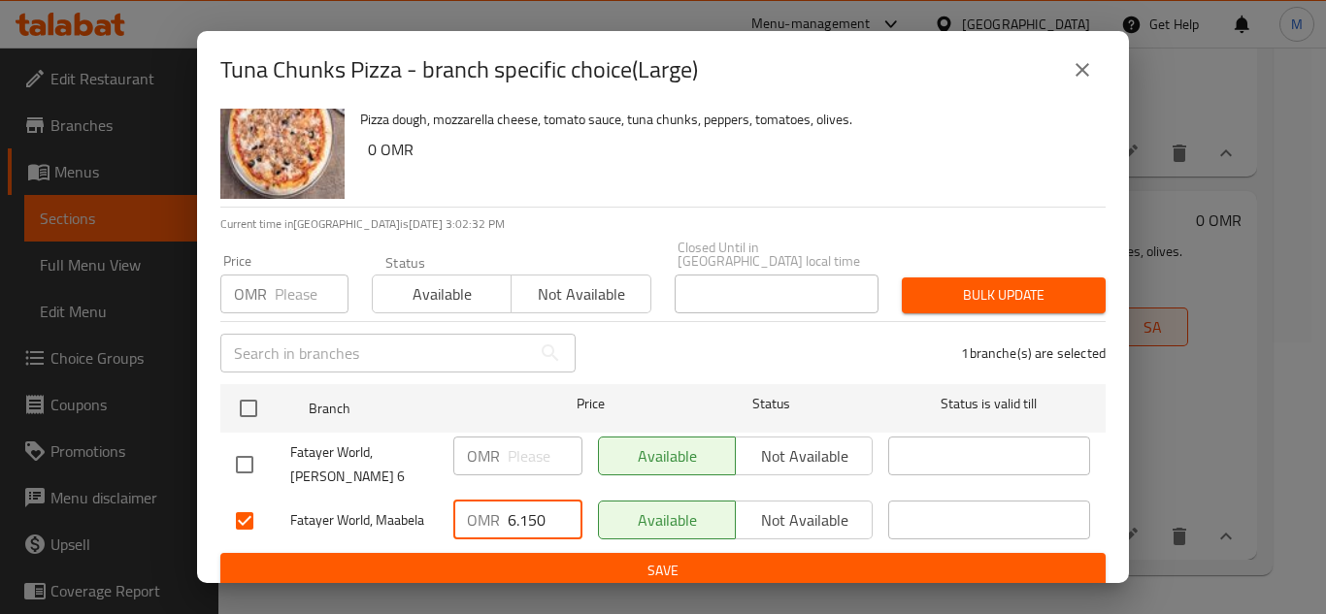
type input "6.150"
click at [546, 559] on span "Save" at bounding box center [663, 571] width 854 height 24
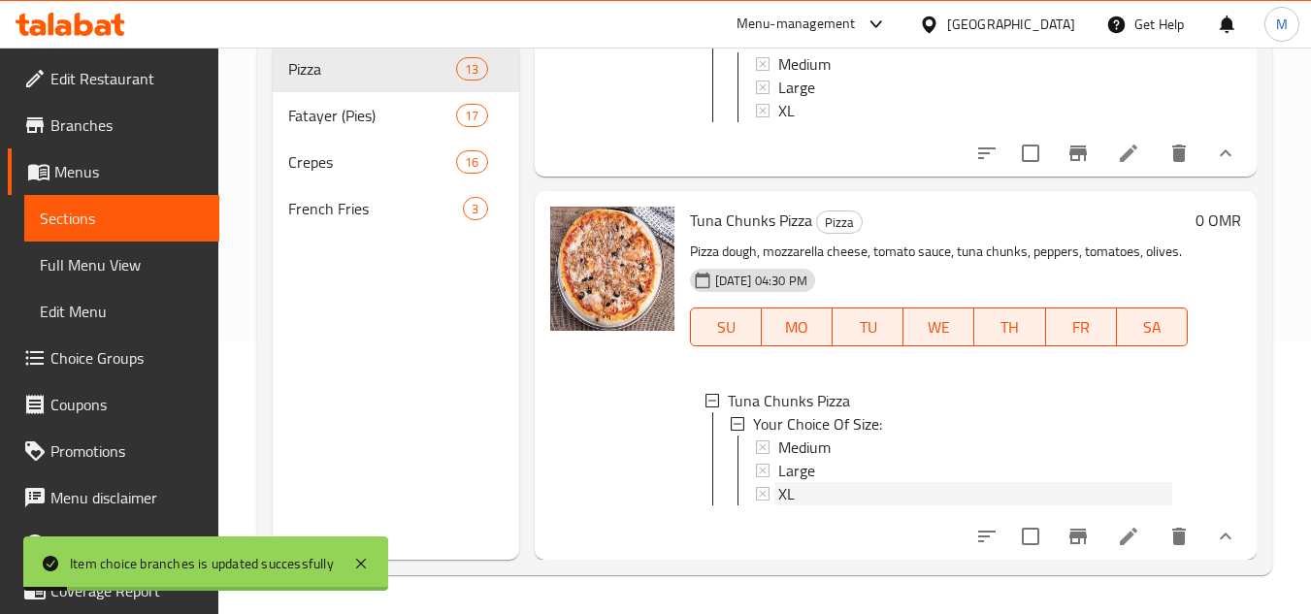
click at [829, 483] on div "XL" at bounding box center [975, 493] width 394 height 23
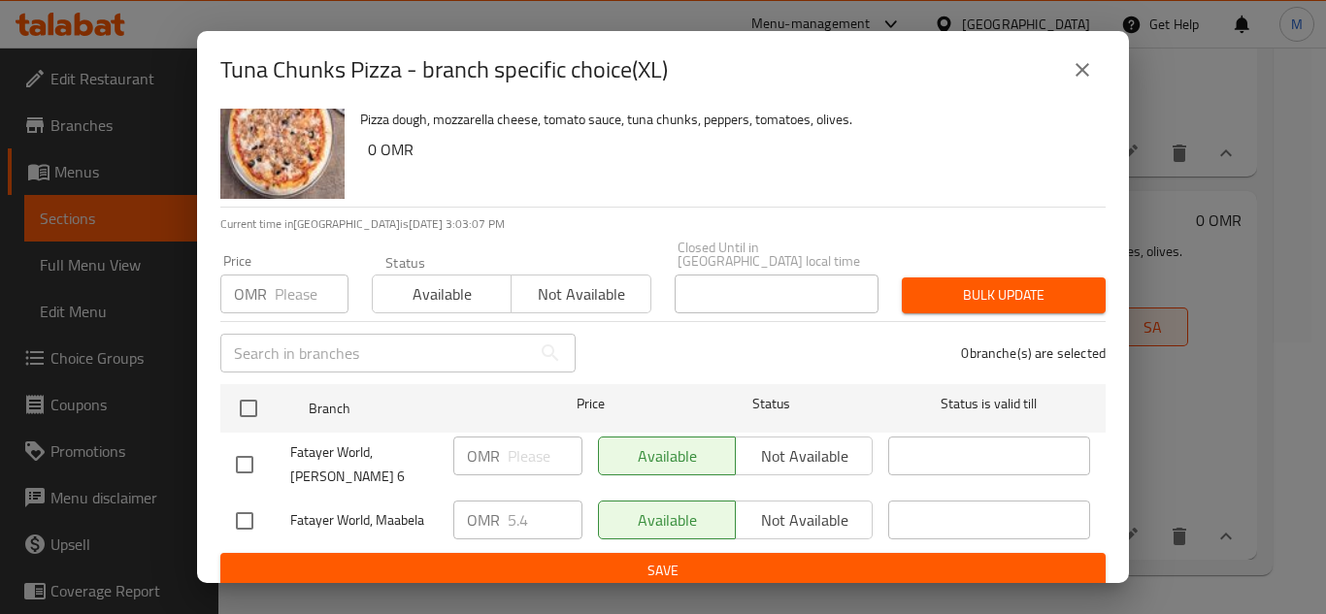
click at [251, 519] on input "checkbox" at bounding box center [244, 521] width 41 height 41
checkbox input "true"
click at [543, 501] on input "5.4" at bounding box center [545, 520] width 75 height 39
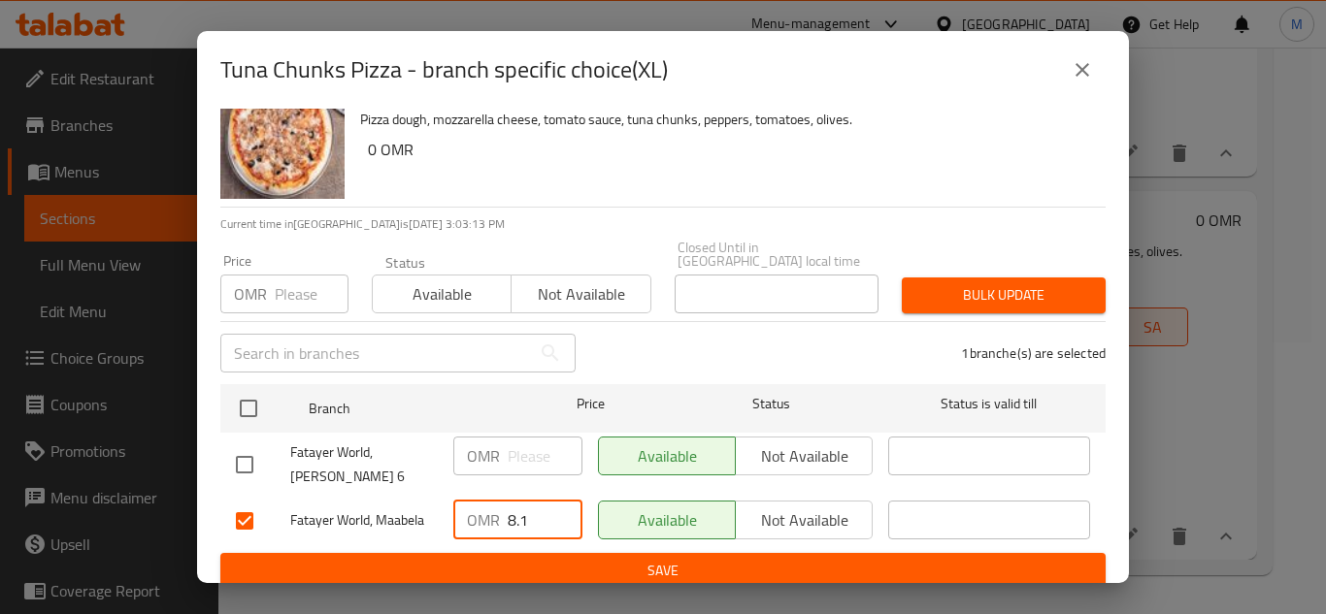
type input "8.1"
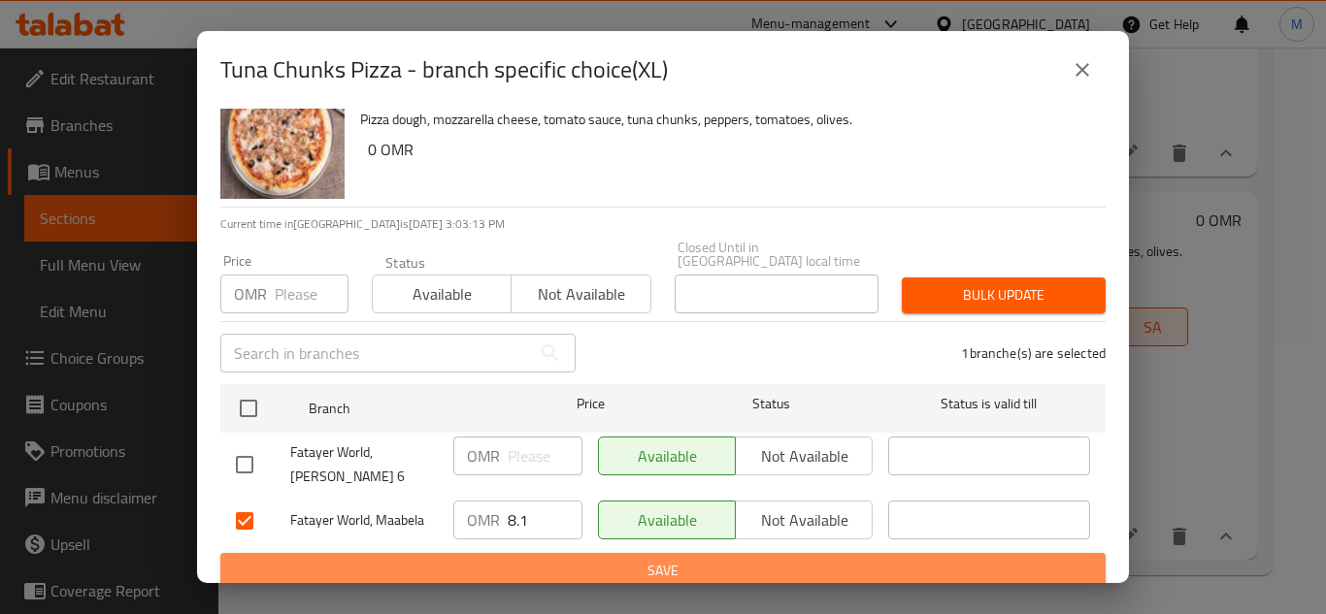
click at [714, 559] on span "Save" at bounding box center [663, 571] width 854 height 24
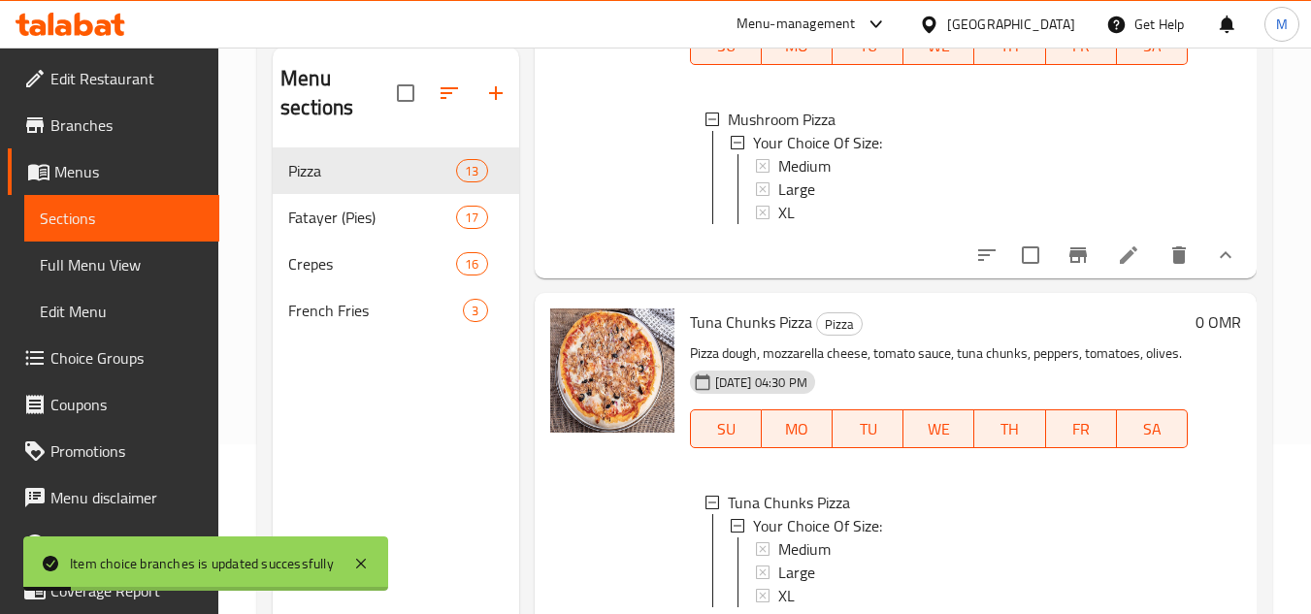
scroll to position [0, 0]
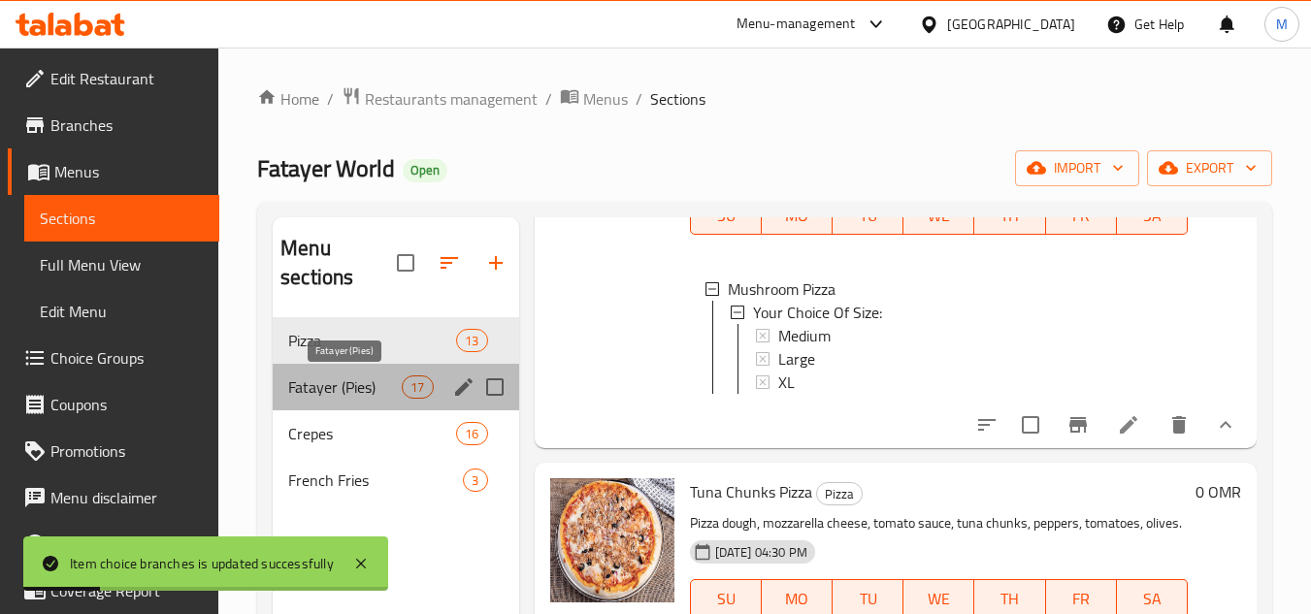
click at [319, 393] on span "Fatayer (Pies)" at bounding box center [345, 387] width 114 height 23
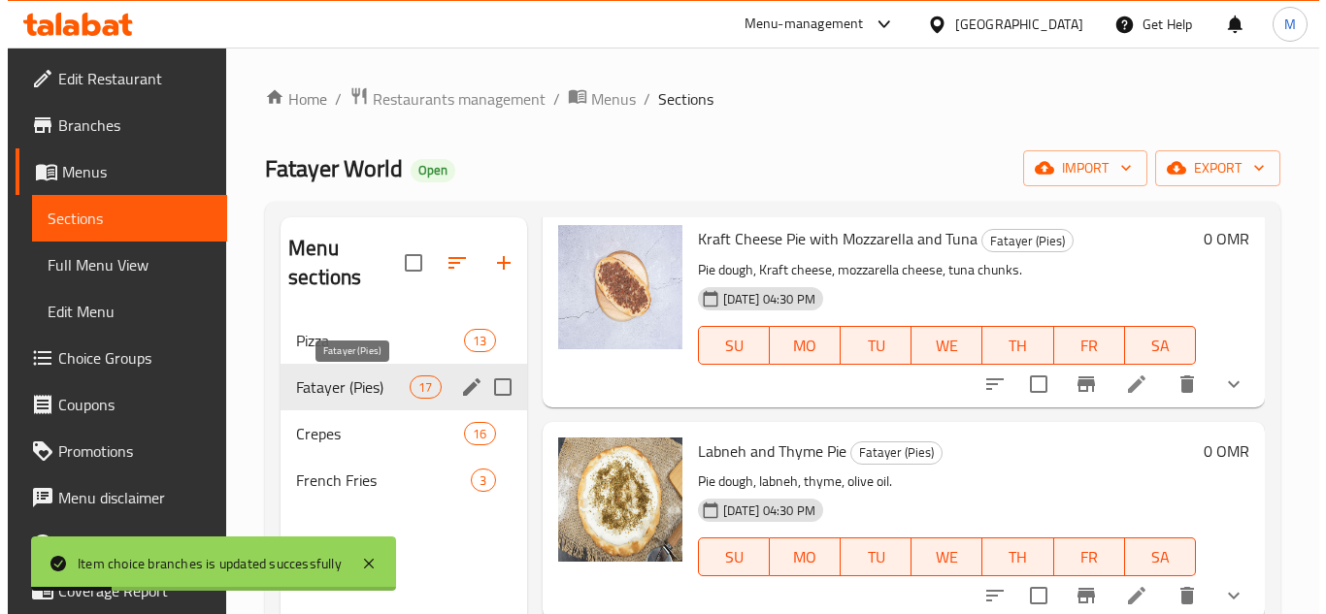
scroll to position [3189, 0]
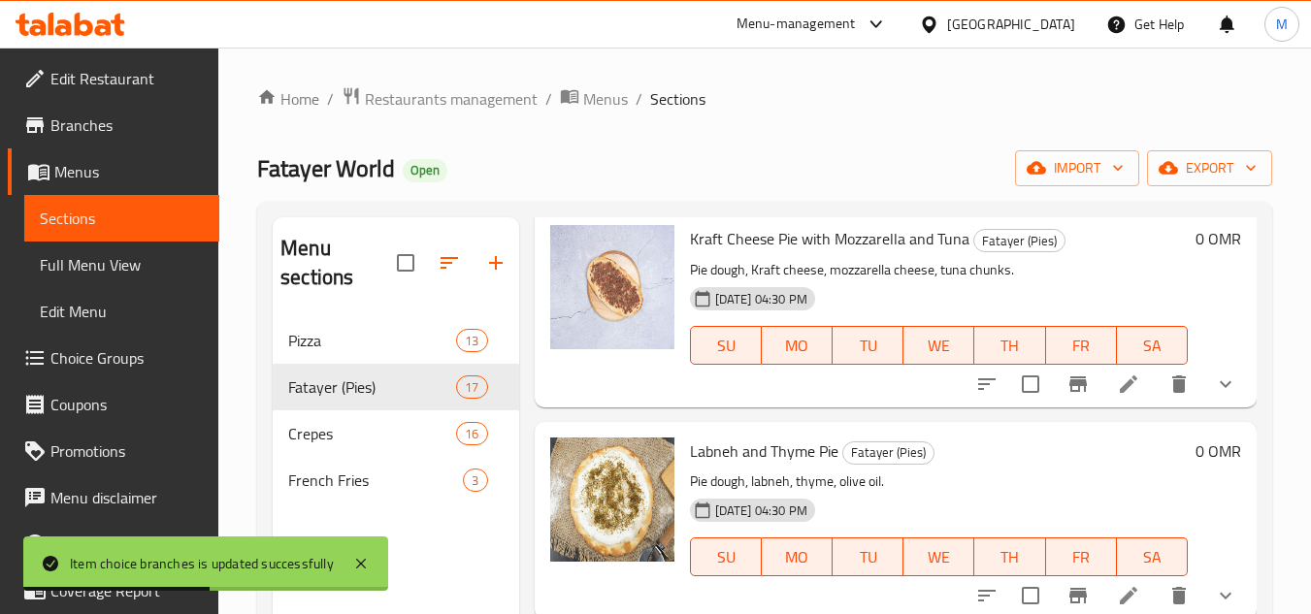
click at [1219, 382] on icon "show more" at bounding box center [1225, 384] width 23 height 23
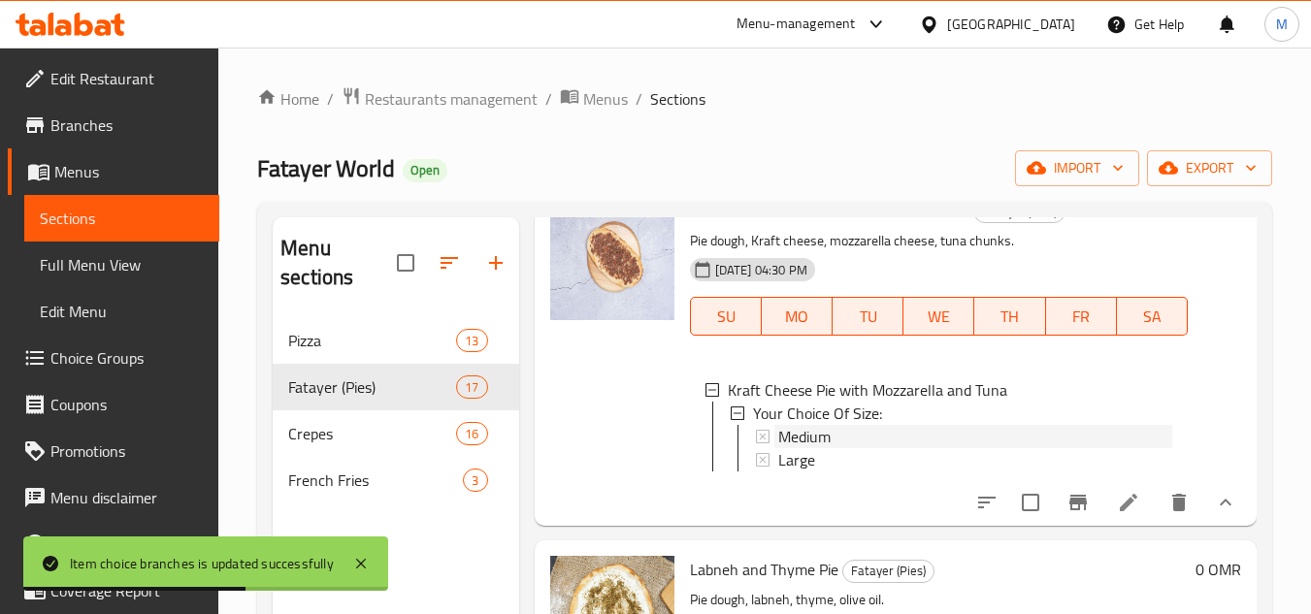
click at [797, 448] on span "Medium" at bounding box center [804, 436] width 52 height 23
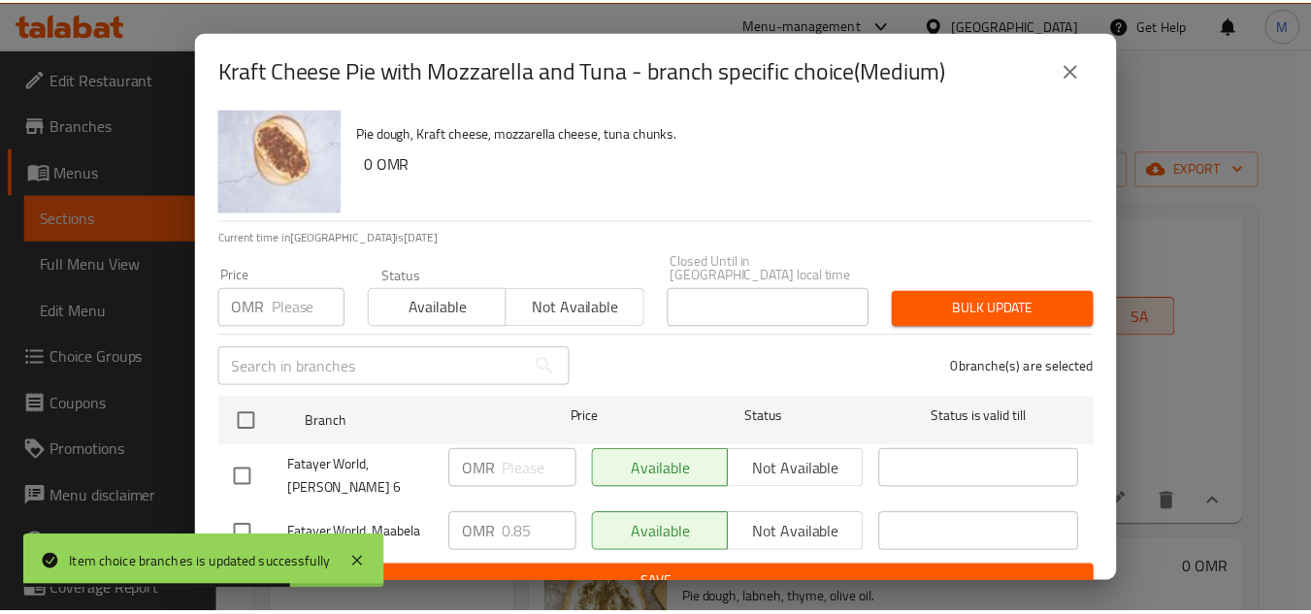
scroll to position [42, 0]
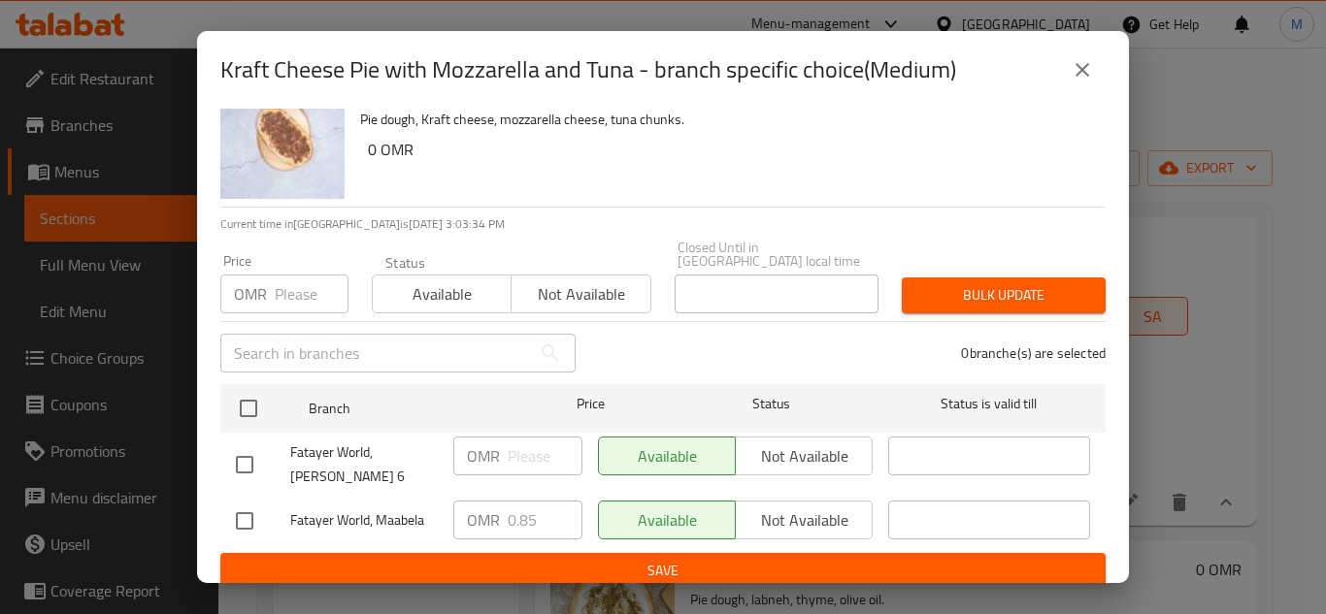
click at [1088, 73] on icon "close" at bounding box center [1081, 69] width 23 height 23
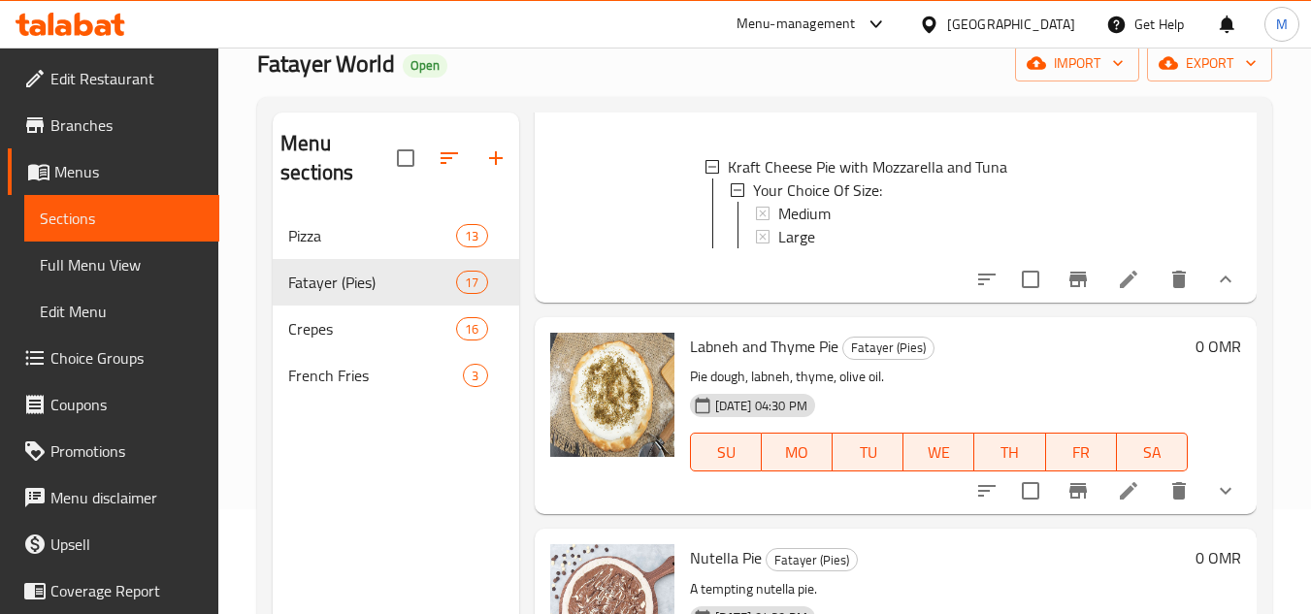
scroll to position [272, 0]
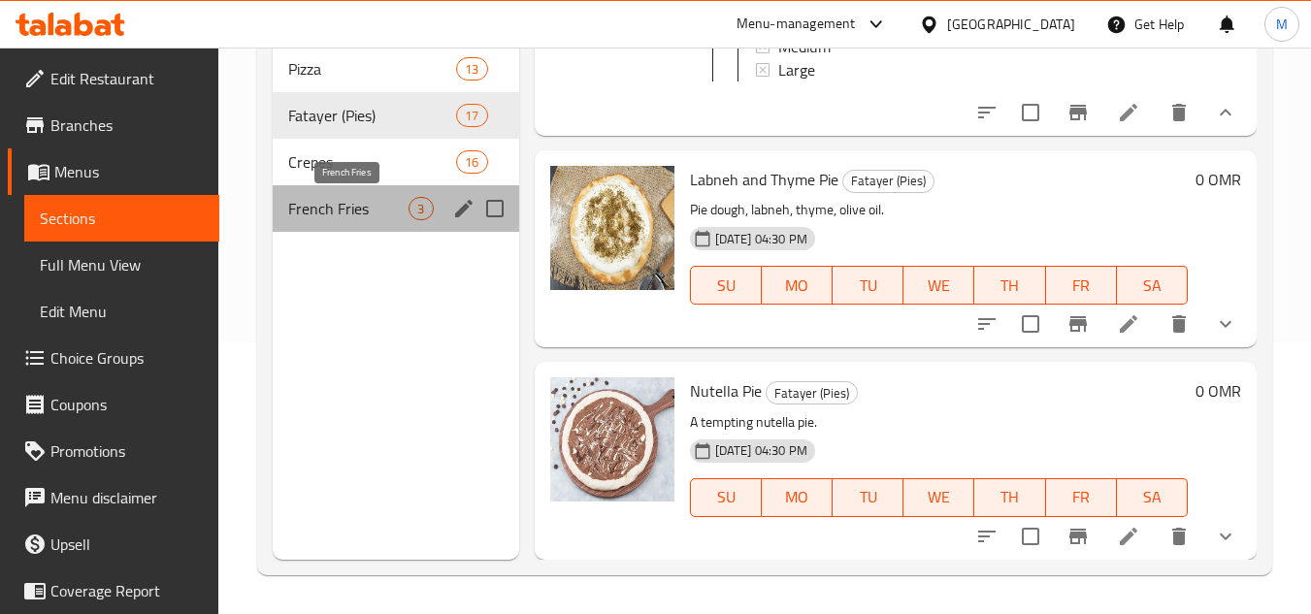
click at [372, 207] on span "French Fries" at bounding box center [348, 208] width 120 height 23
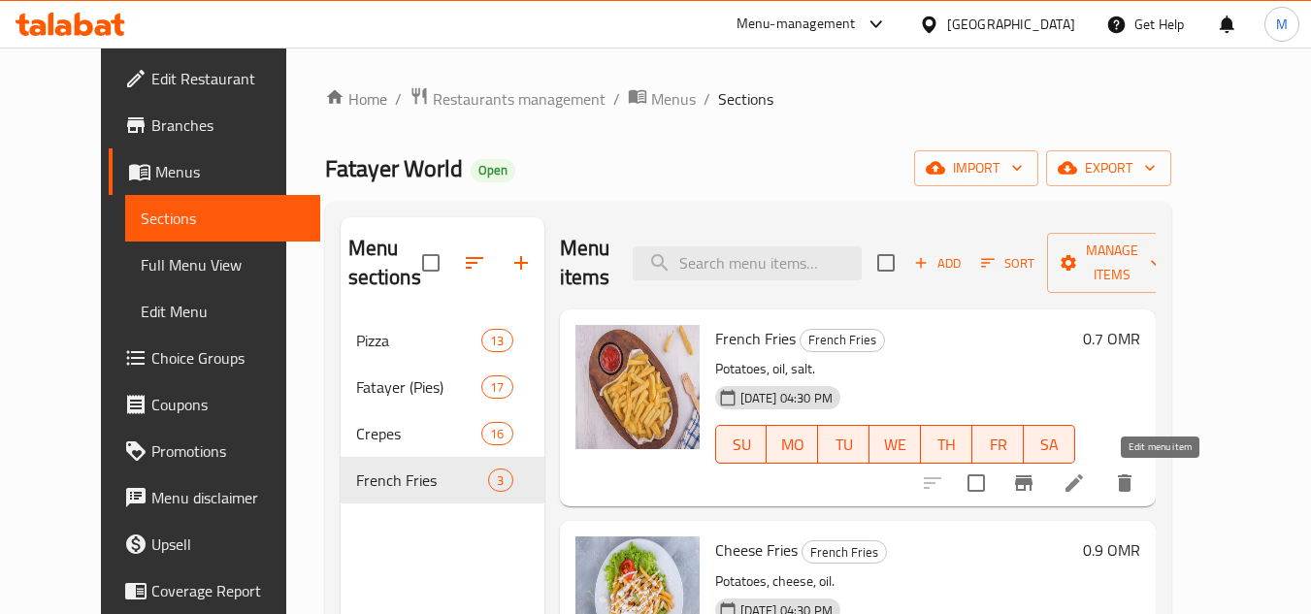
click at [1083, 486] on icon at bounding box center [1074, 483] width 17 height 17
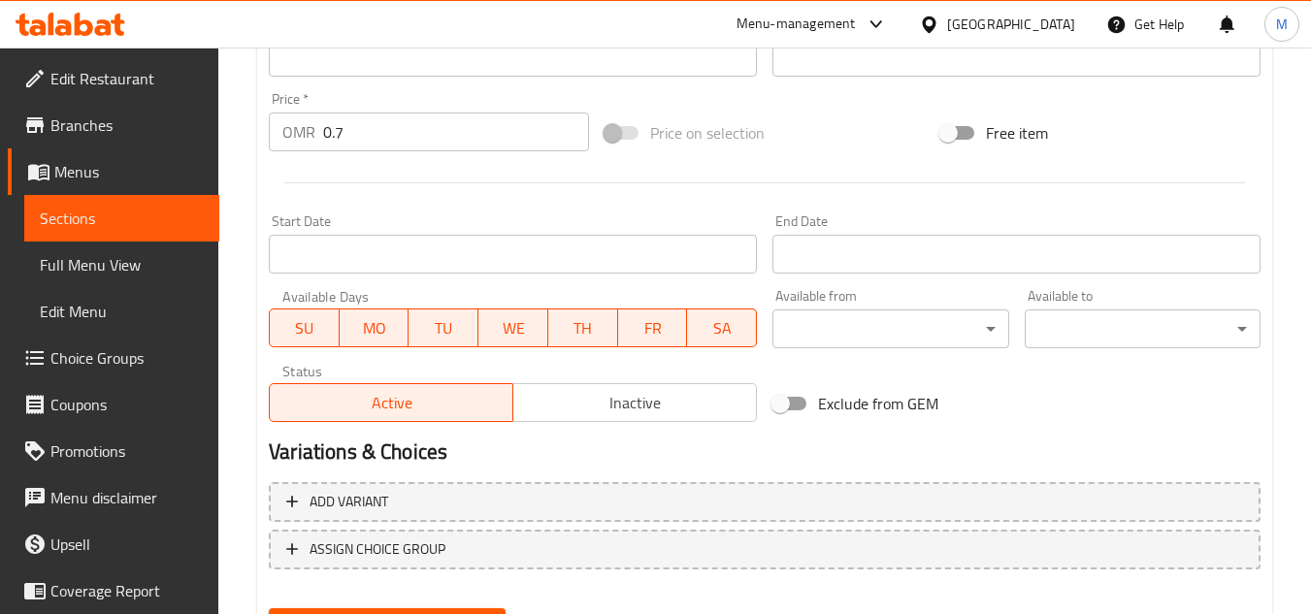
scroll to position [679, 0]
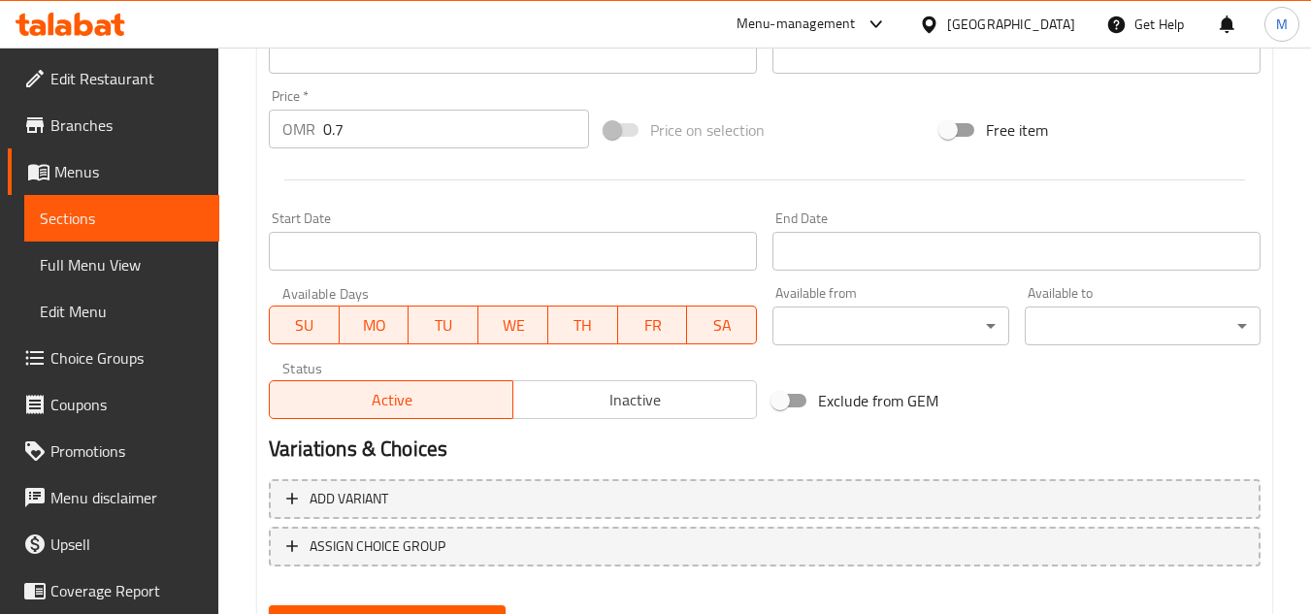
click at [375, 132] on input "0.7" at bounding box center [456, 129] width 266 height 39
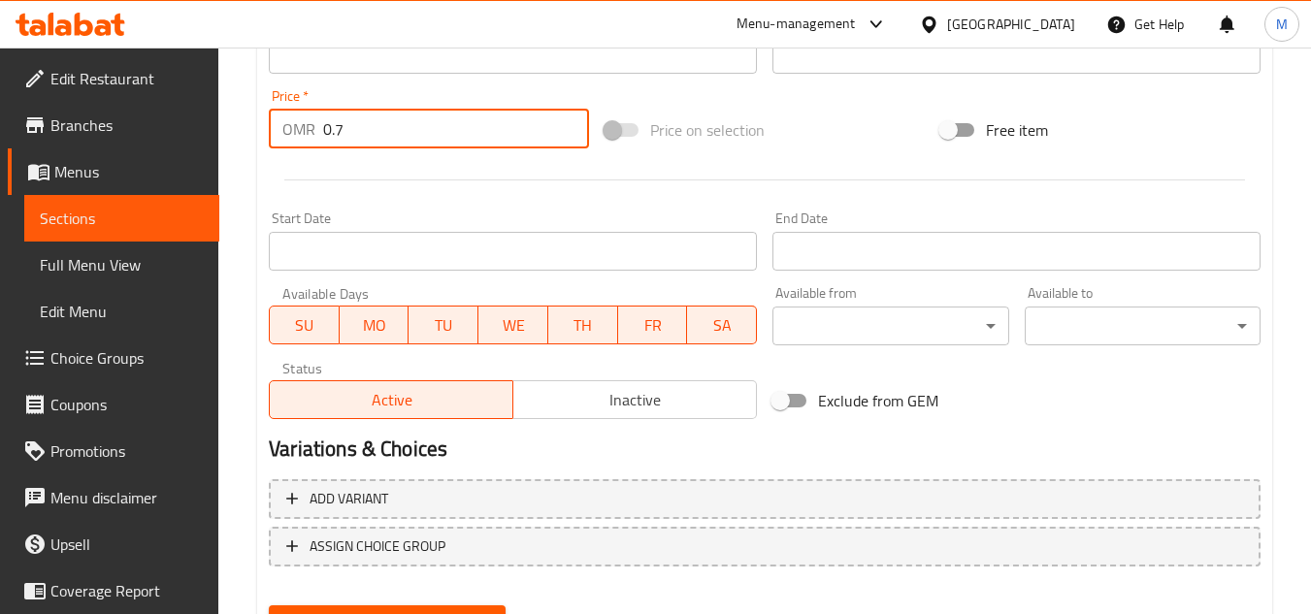
click at [375, 132] on input "0.7" at bounding box center [456, 129] width 266 height 39
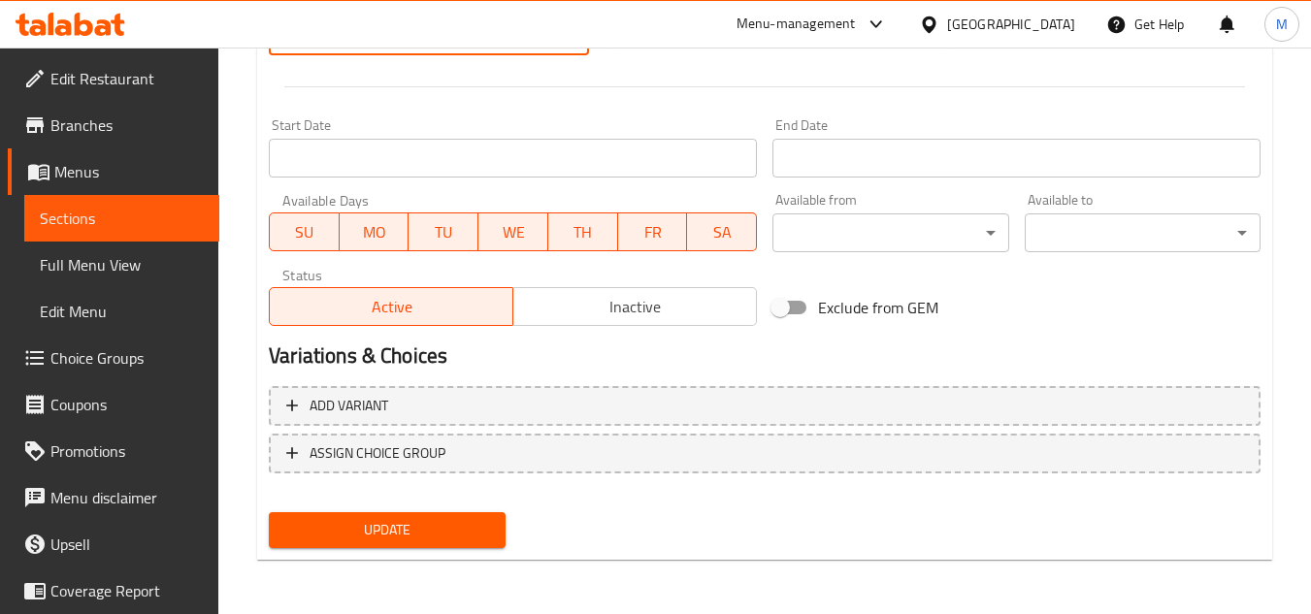
type input "1.1"
click at [426, 534] on span "Update" at bounding box center [386, 530] width 205 height 24
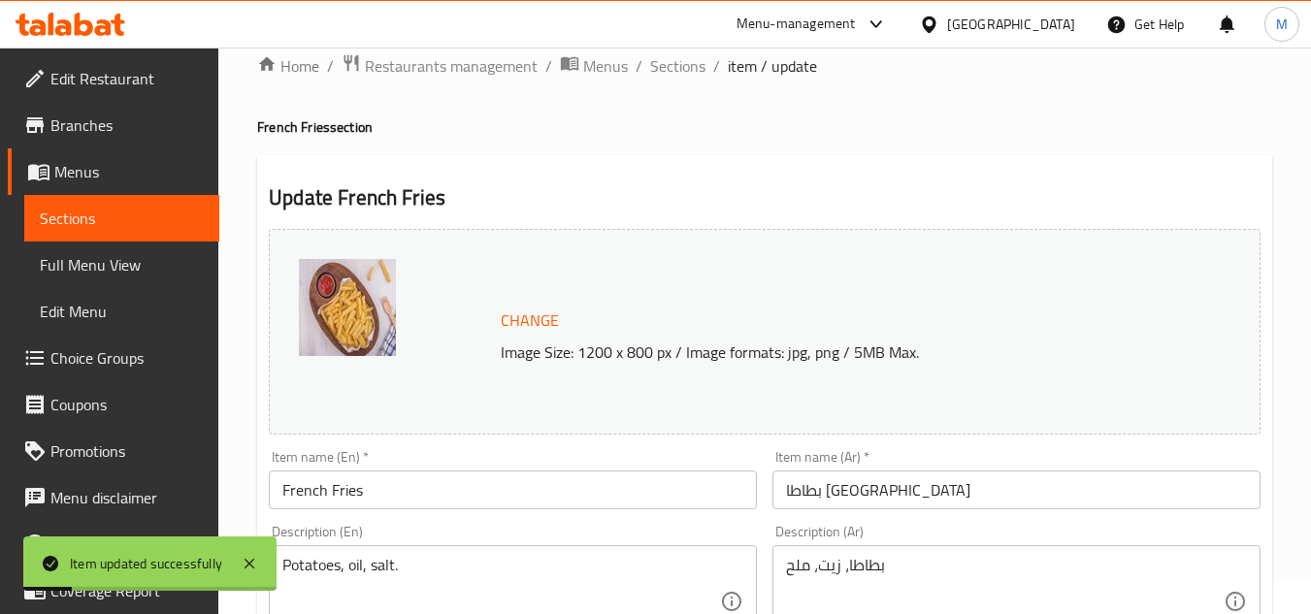
scroll to position [0, 0]
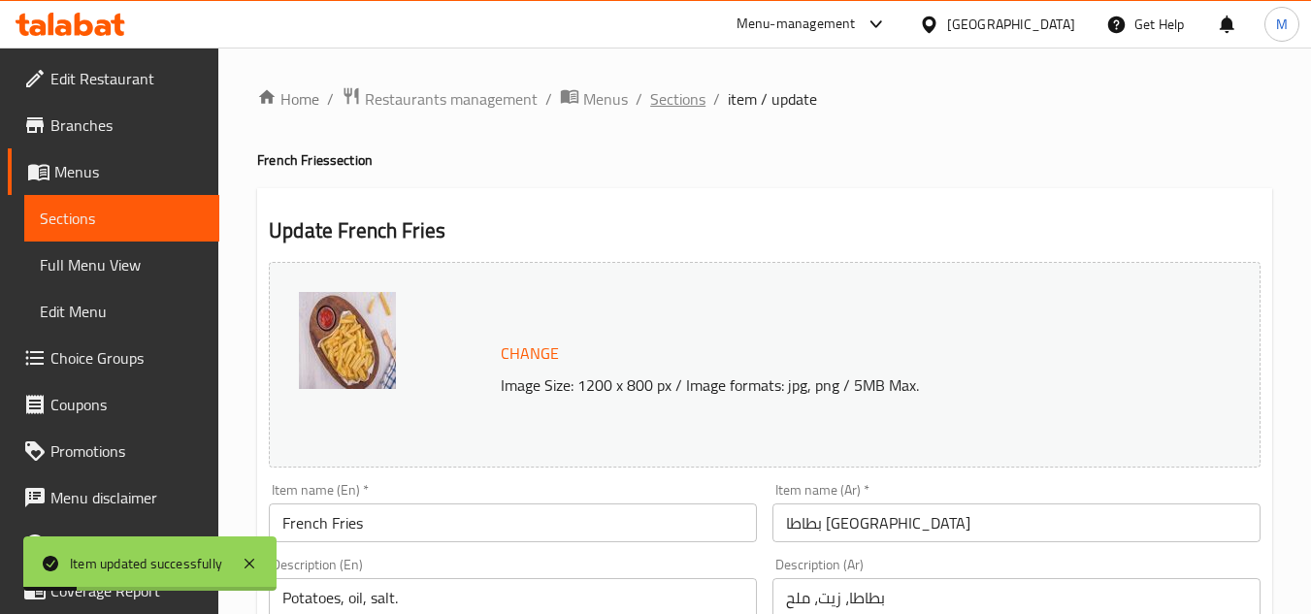
click at [697, 109] on span "Sections" at bounding box center [677, 98] width 55 height 23
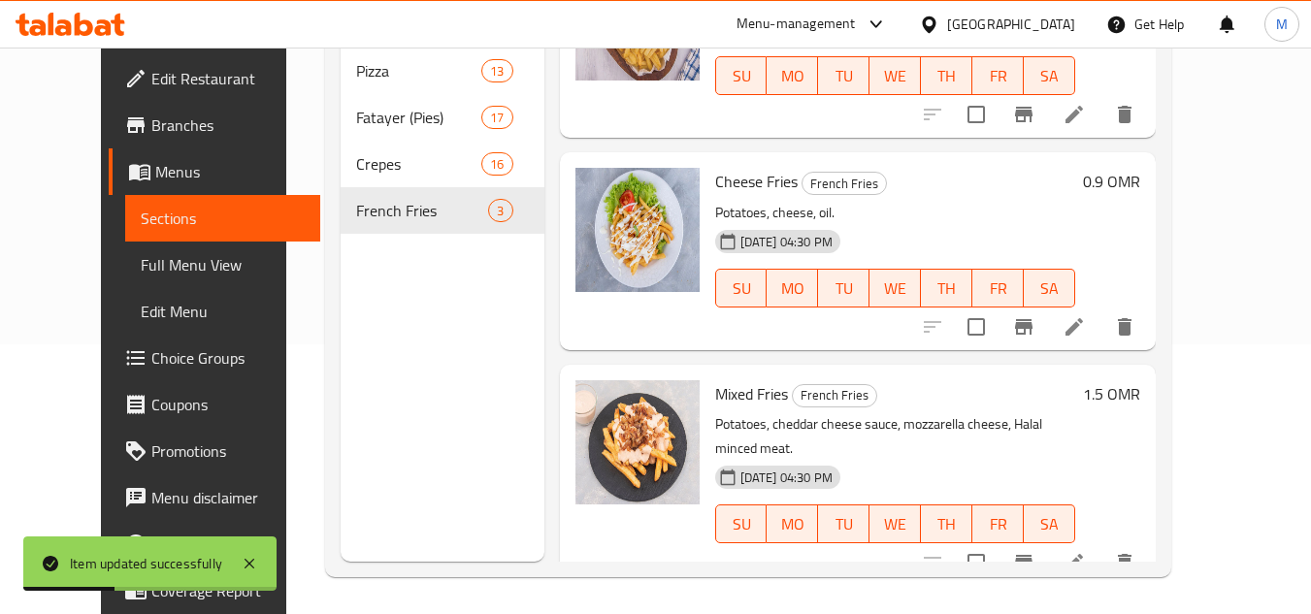
scroll to position [272, 0]
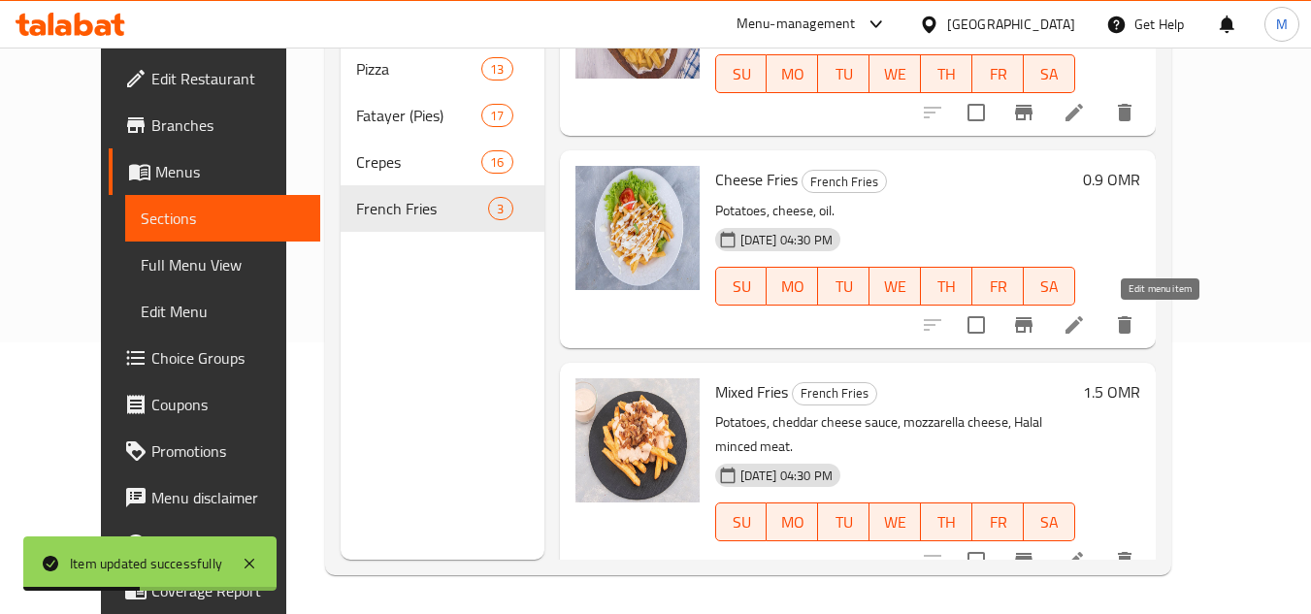
click at [1083, 324] on icon at bounding box center [1074, 324] width 17 height 17
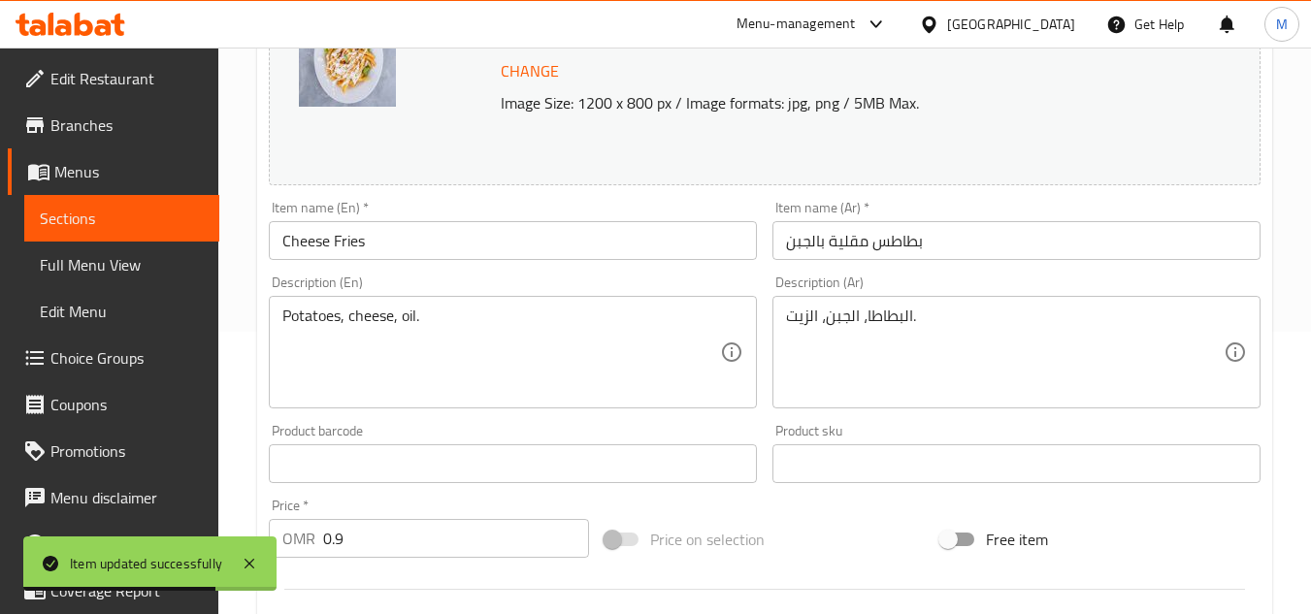
scroll to position [291, 0]
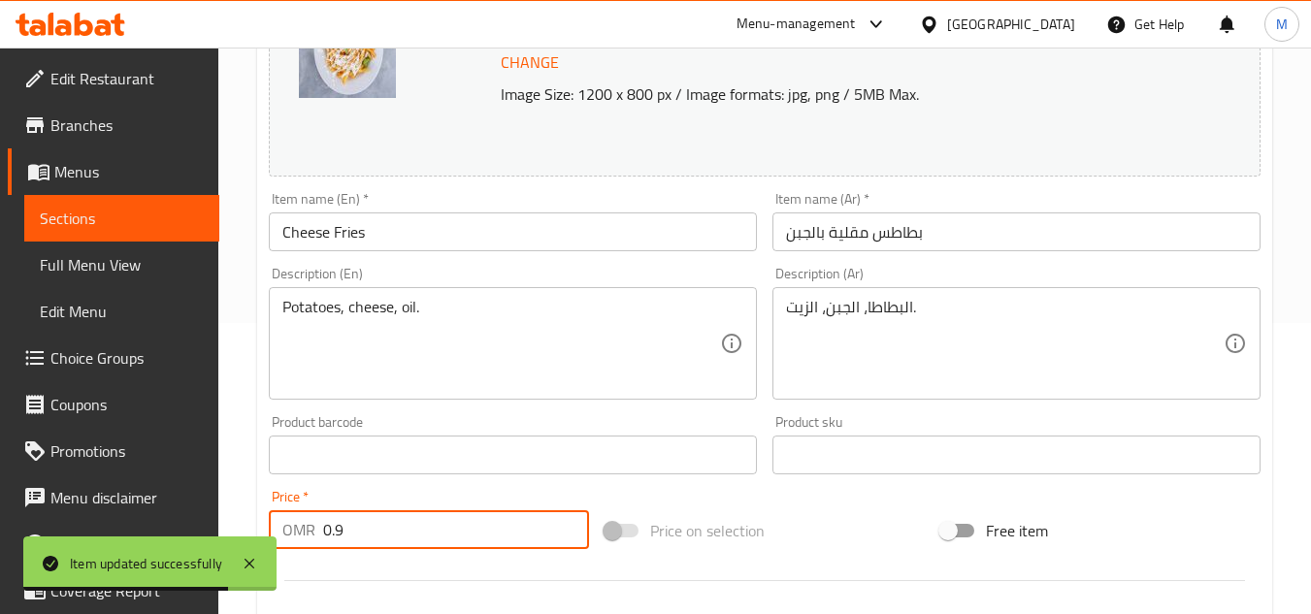
click at [443, 530] on input "0.9" at bounding box center [456, 529] width 266 height 39
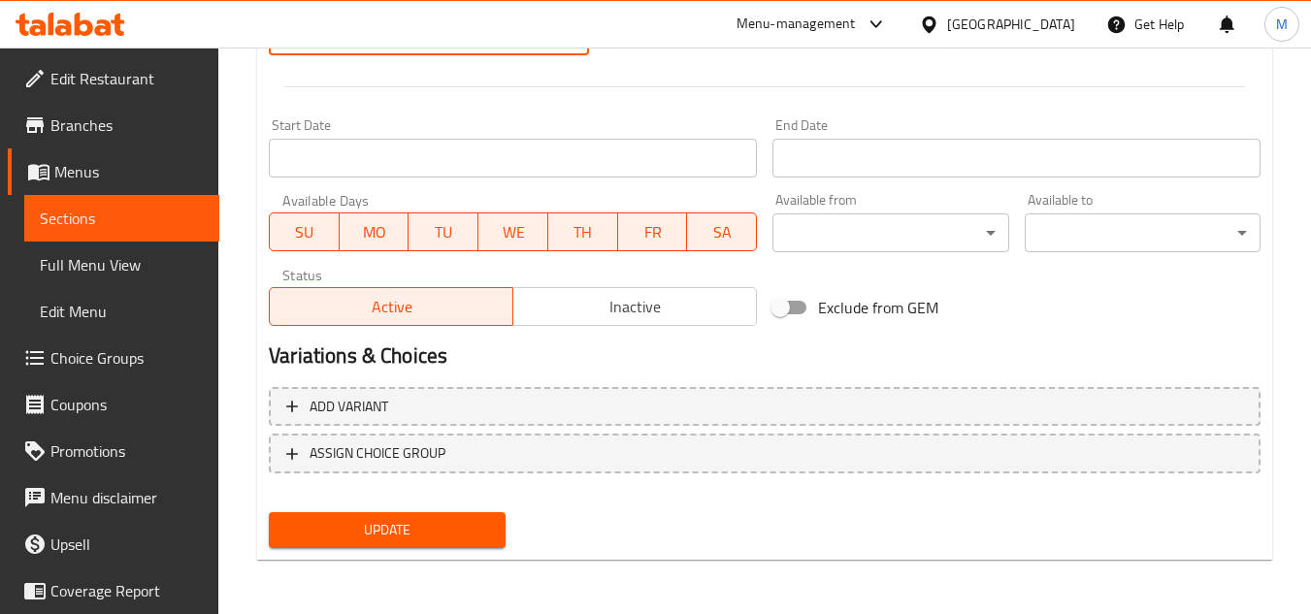
type input "1.4"
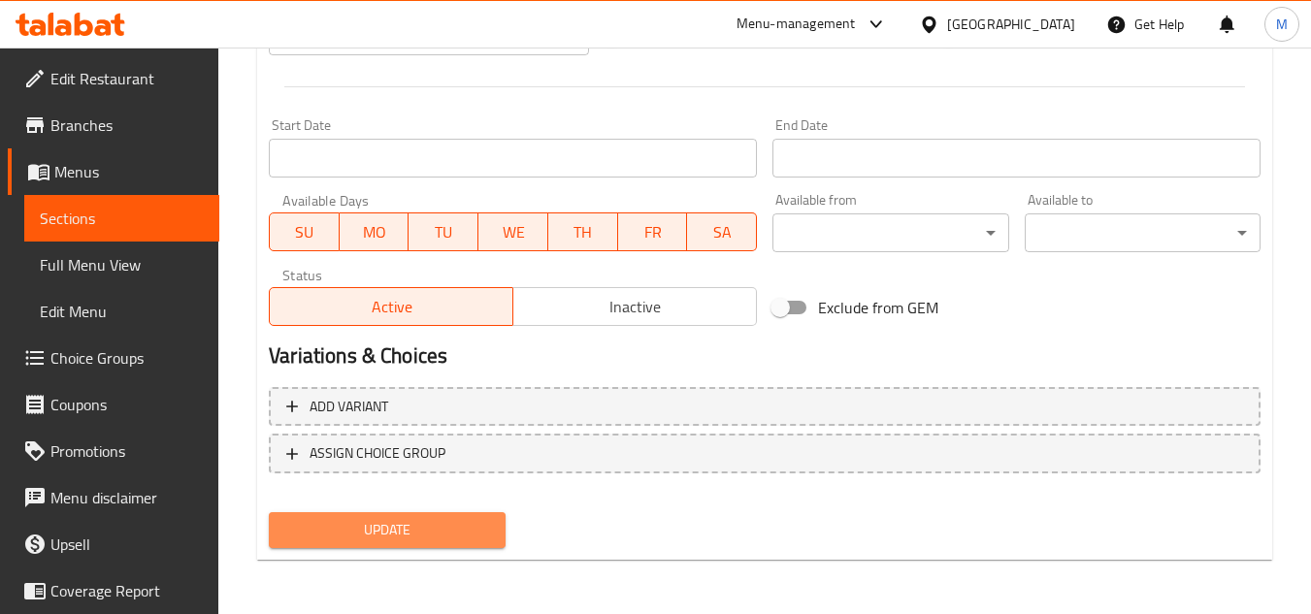
click at [451, 533] on span "Update" at bounding box center [386, 530] width 205 height 24
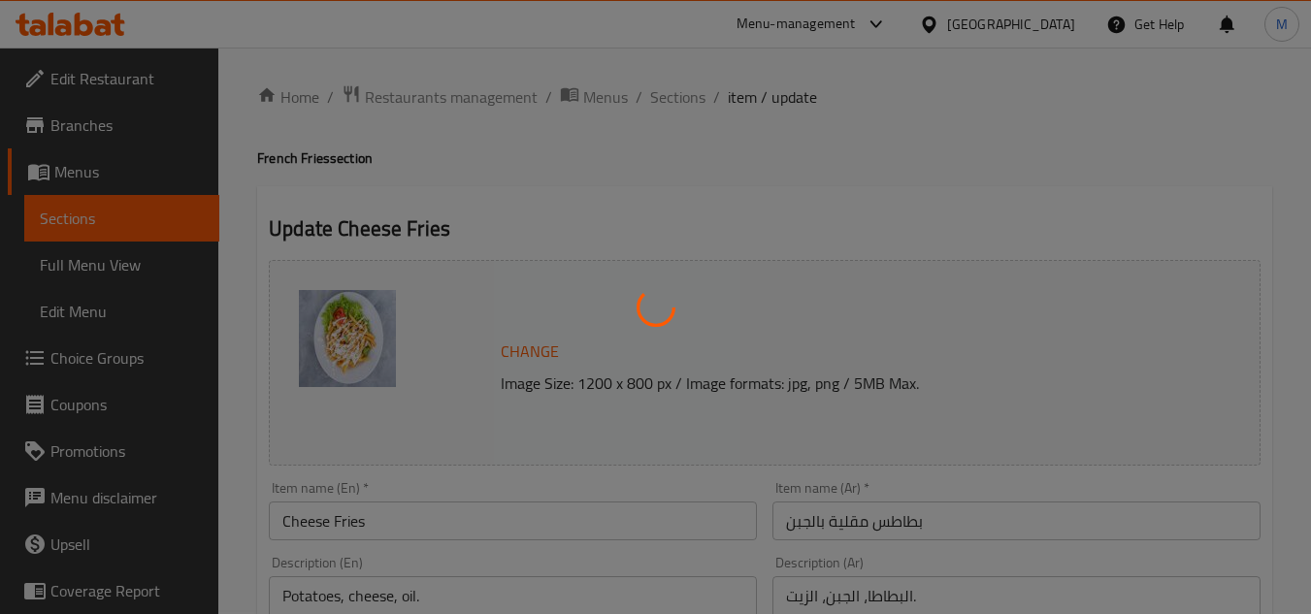
scroll to position [0, 0]
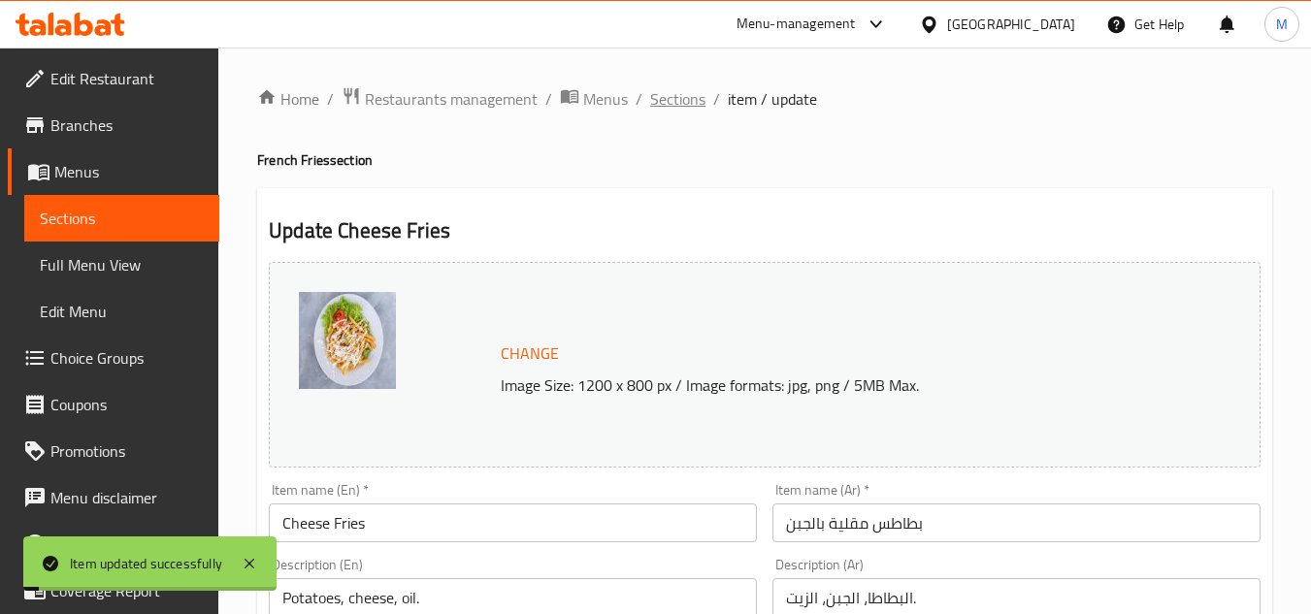
click at [688, 102] on span "Sections" at bounding box center [677, 98] width 55 height 23
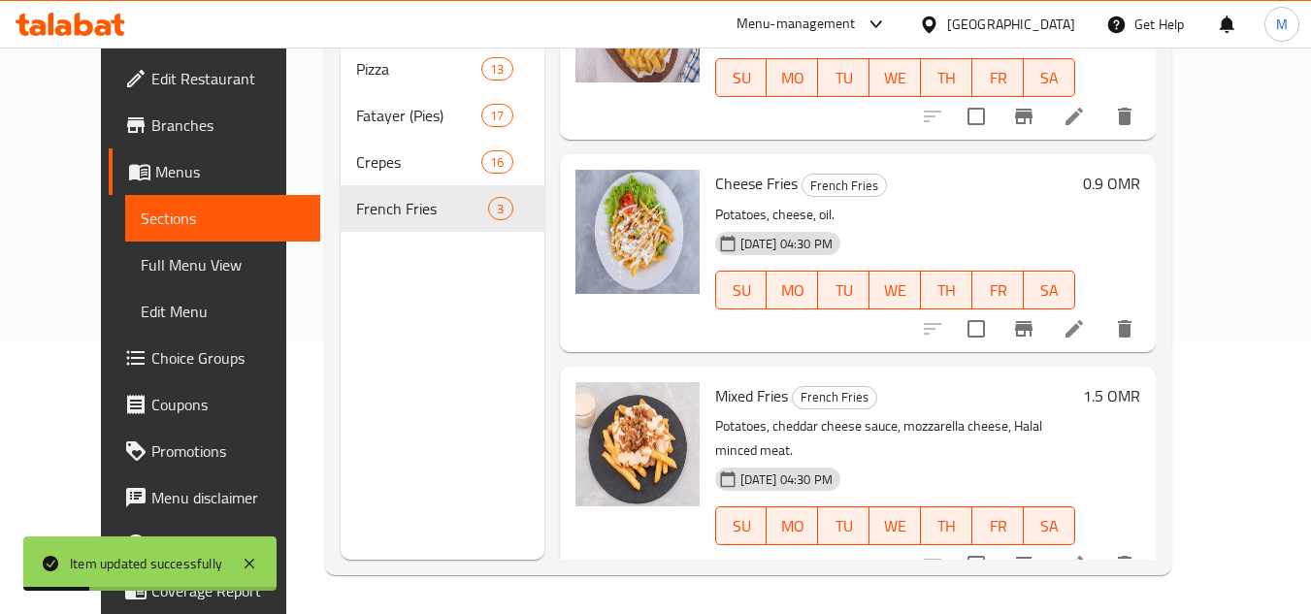
scroll to position [99, 0]
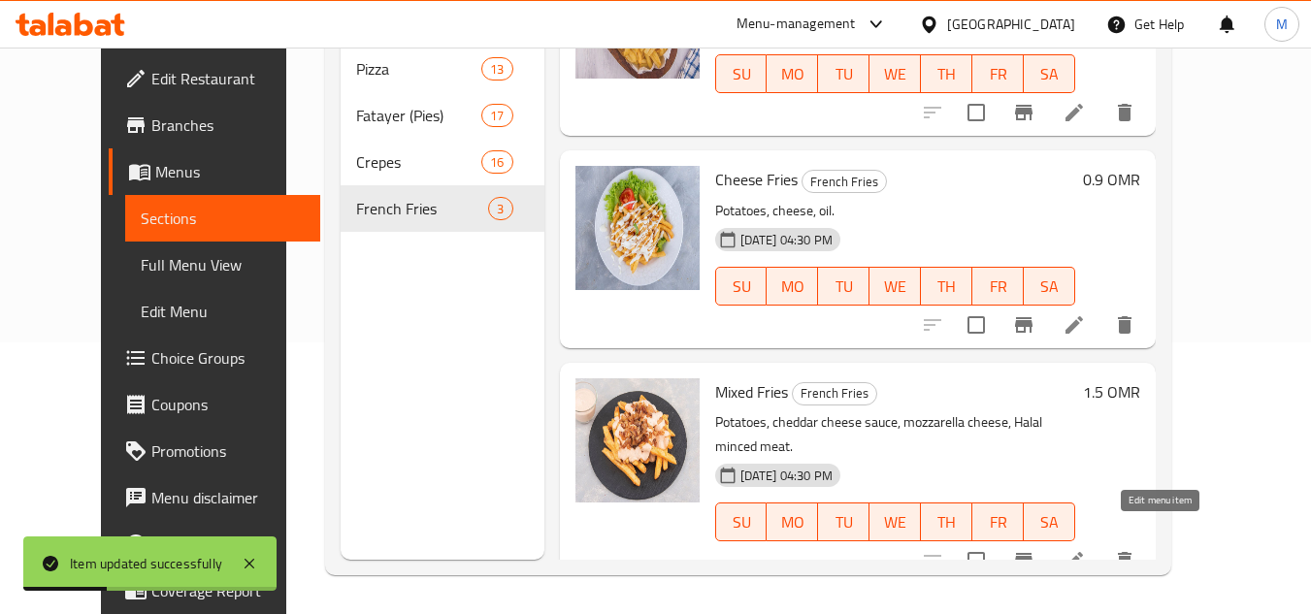
click at [1086, 549] on icon at bounding box center [1074, 560] width 23 height 23
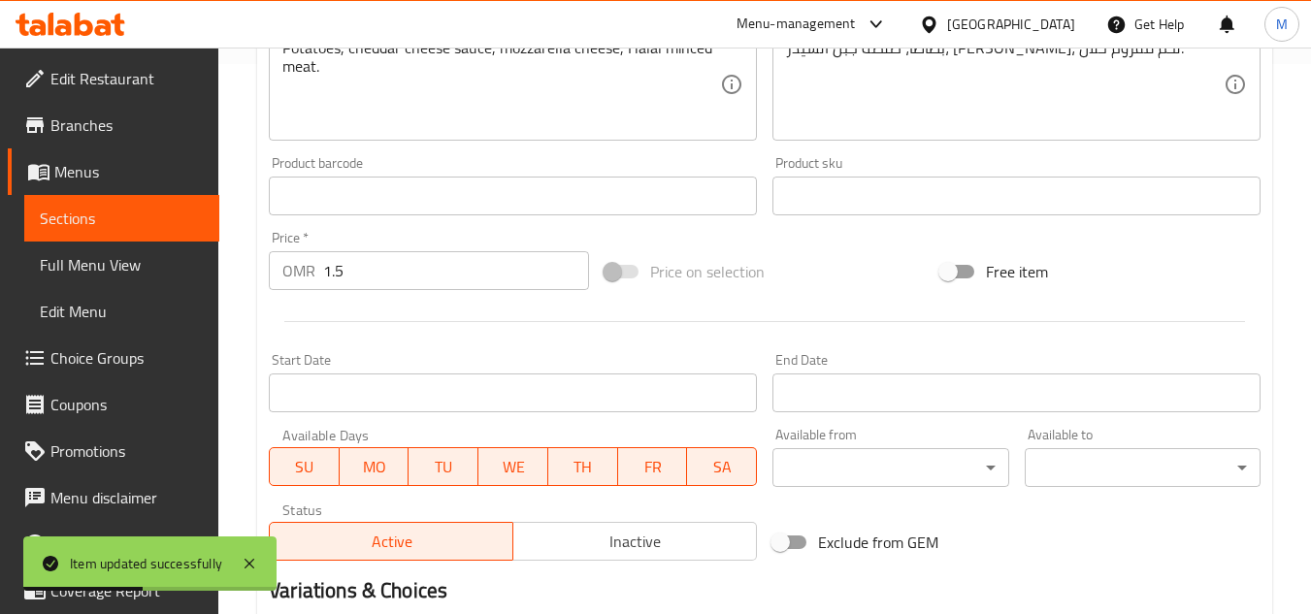
scroll to position [582, 0]
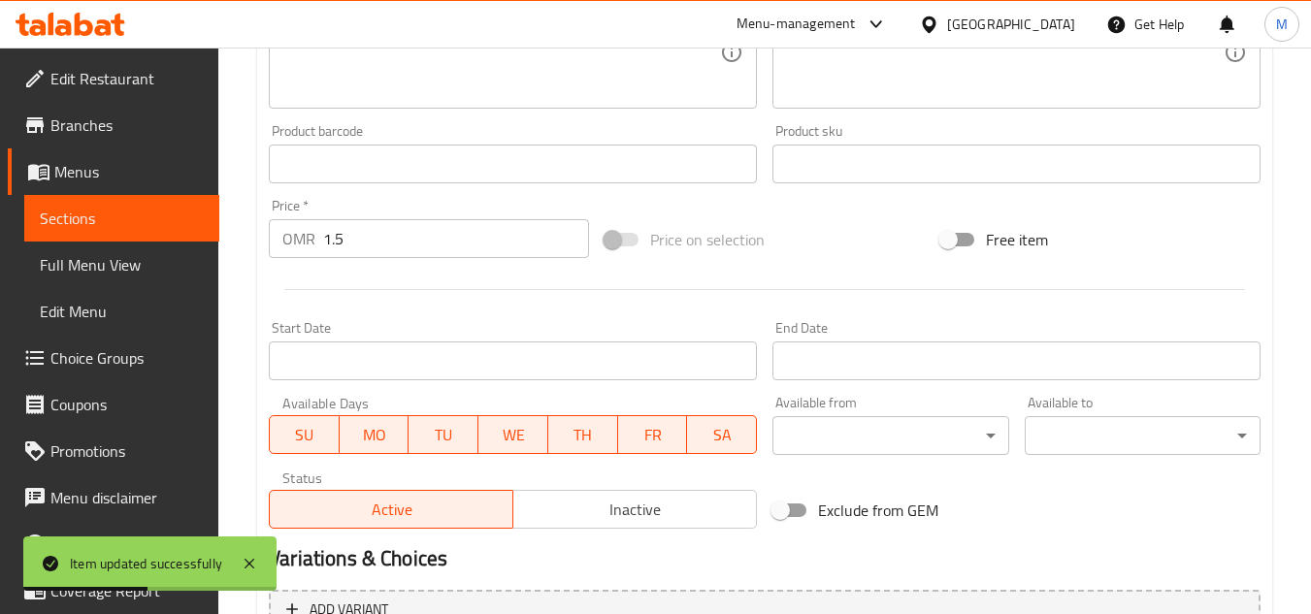
click at [366, 219] on input "1.5" at bounding box center [456, 238] width 266 height 39
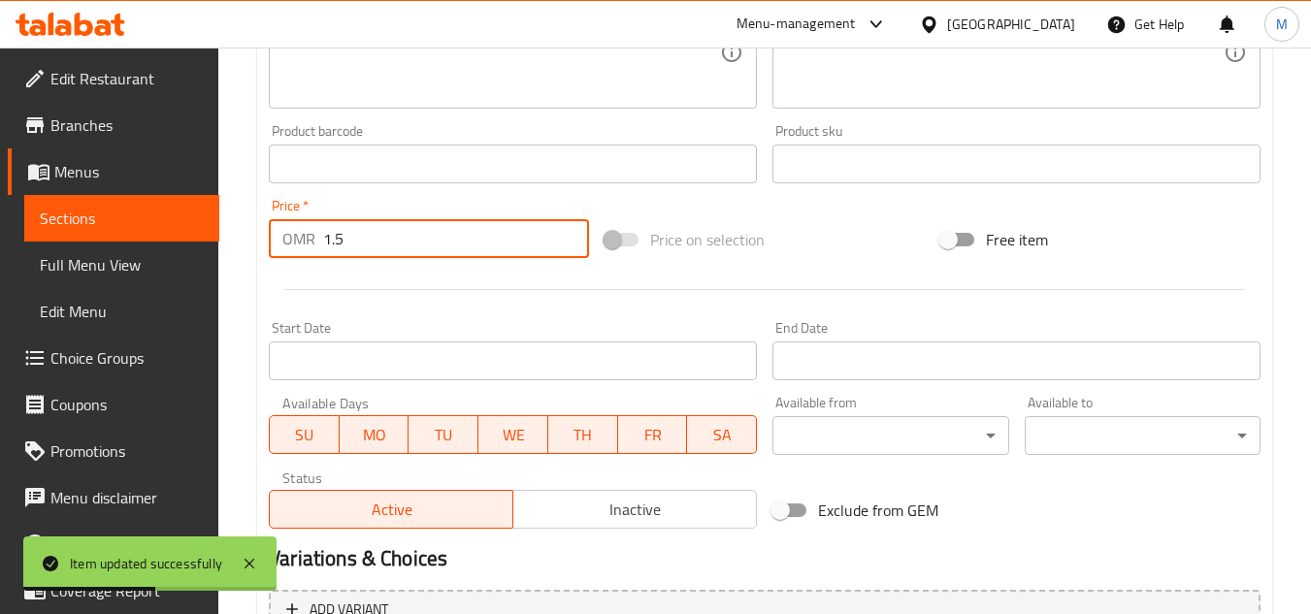
click at [366, 219] on input "1.5" at bounding box center [456, 238] width 266 height 39
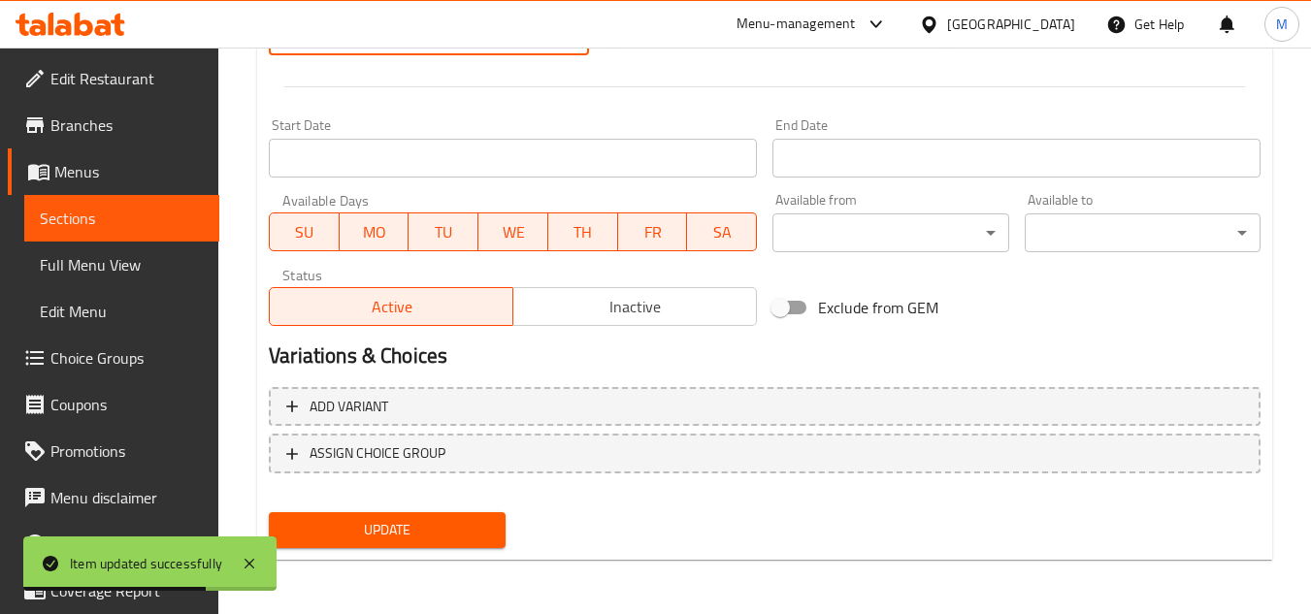
type input "2.3"
click at [412, 535] on span "Update" at bounding box center [386, 530] width 205 height 24
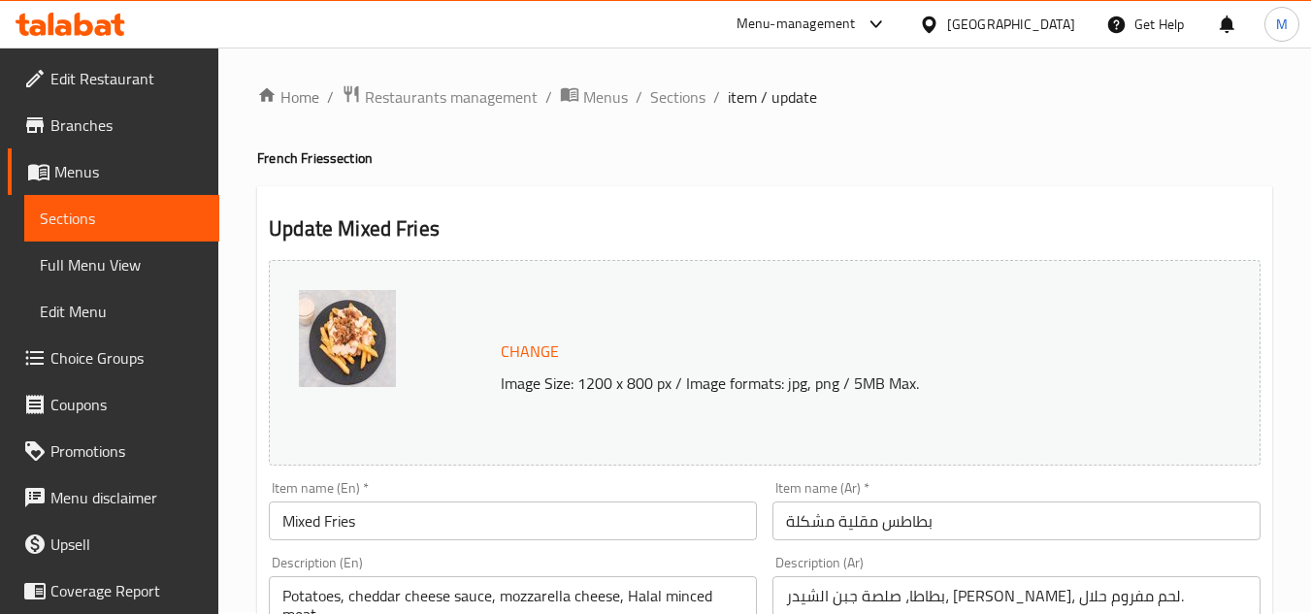
scroll to position [0, 0]
drag, startPoint x: 669, startPoint y: 99, endPoint x: 680, endPoint y: 117, distance: 21.8
click at [669, 99] on span "Sections" at bounding box center [677, 98] width 55 height 23
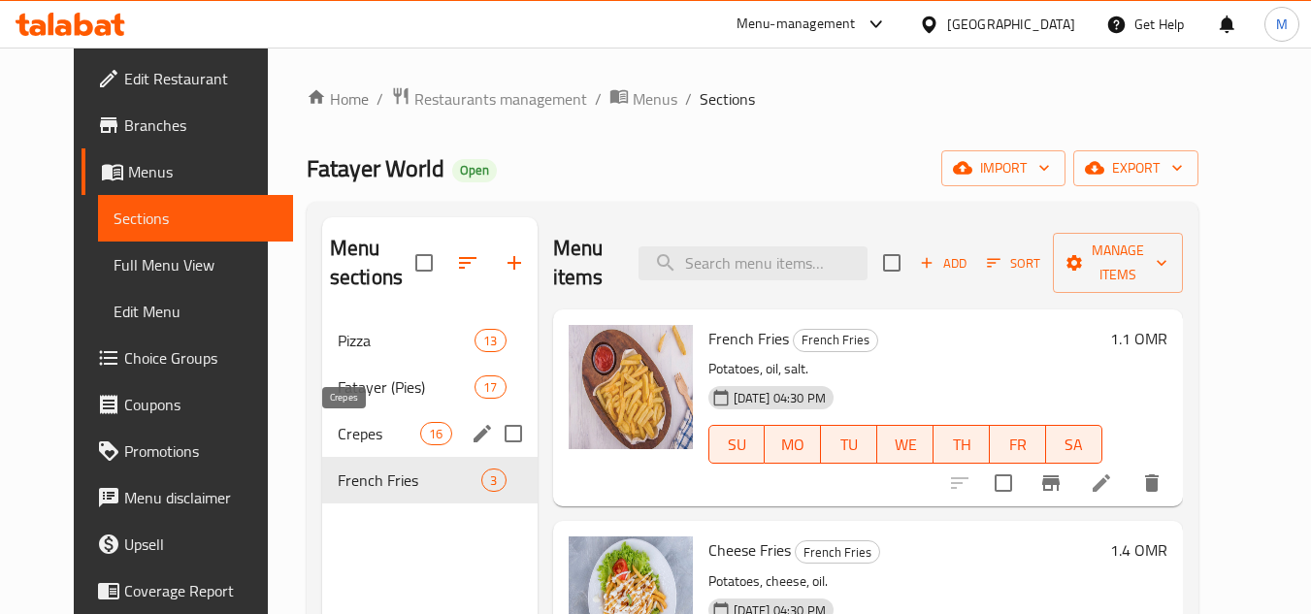
click at [338, 428] on span "Crepes" at bounding box center [379, 433] width 82 height 23
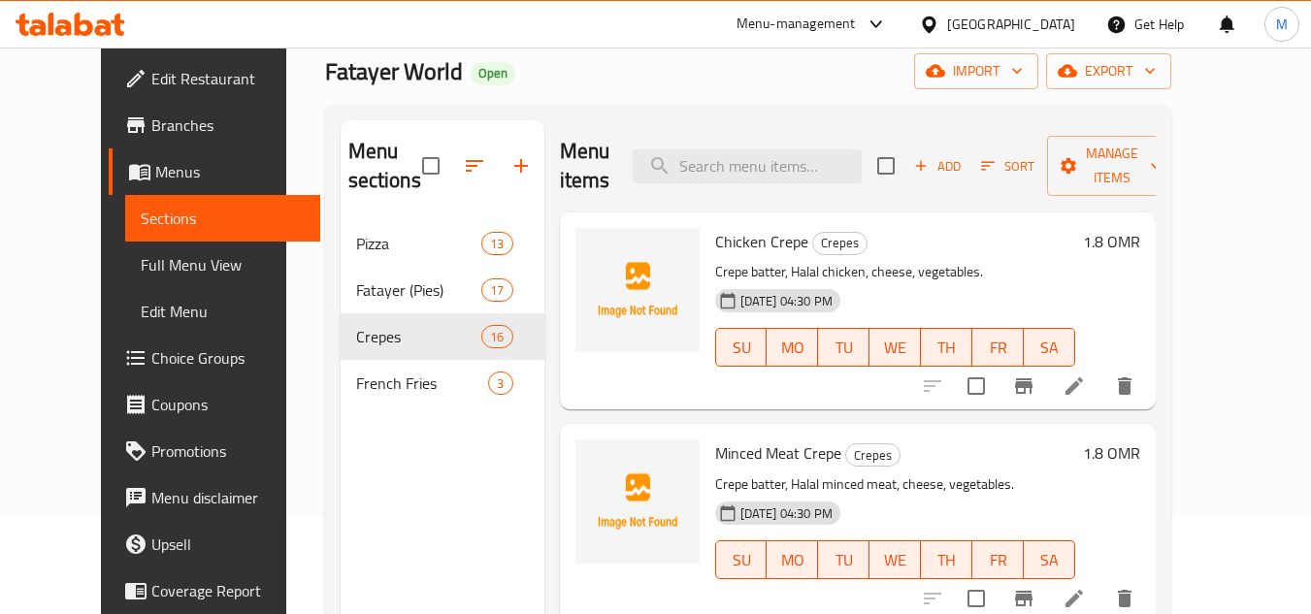
click at [1101, 401] on li at bounding box center [1074, 386] width 54 height 35
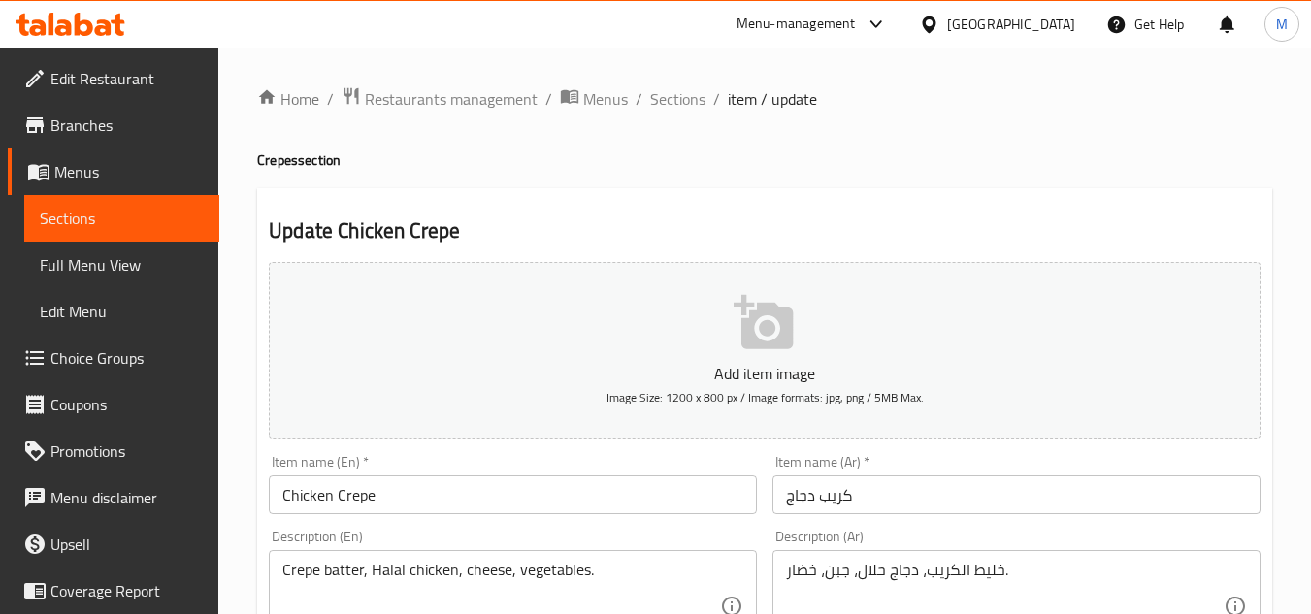
scroll to position [388, 0]
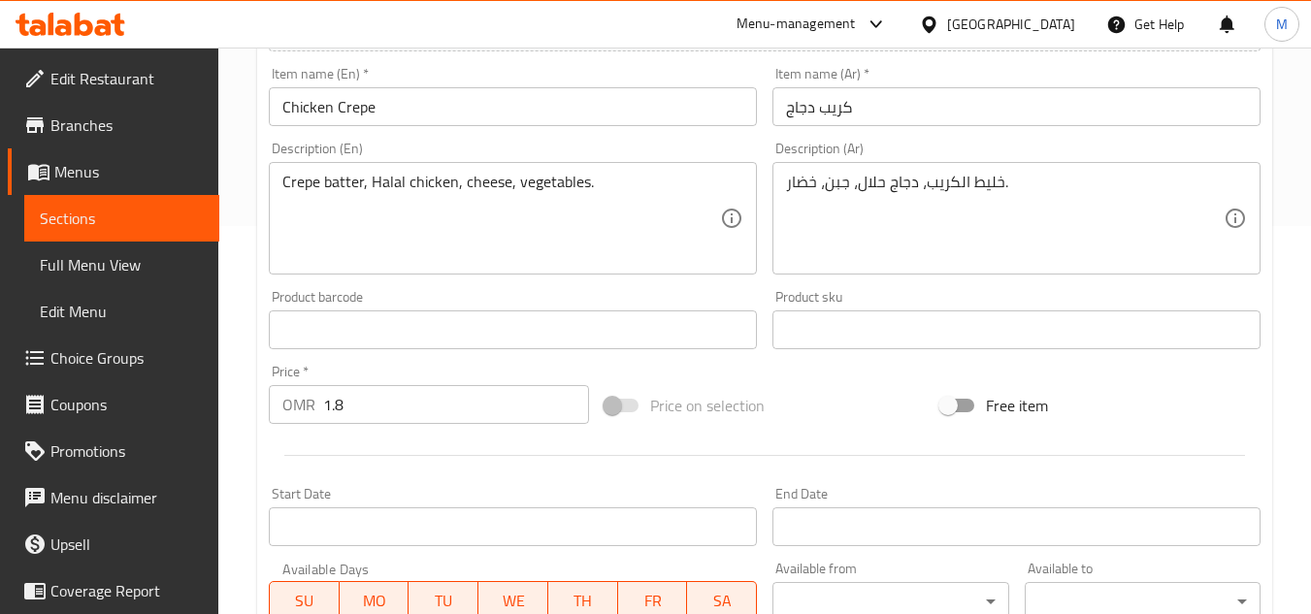
click at [424, 402] on input "1.8" at bounding box center [456, 404] width 266 height 39
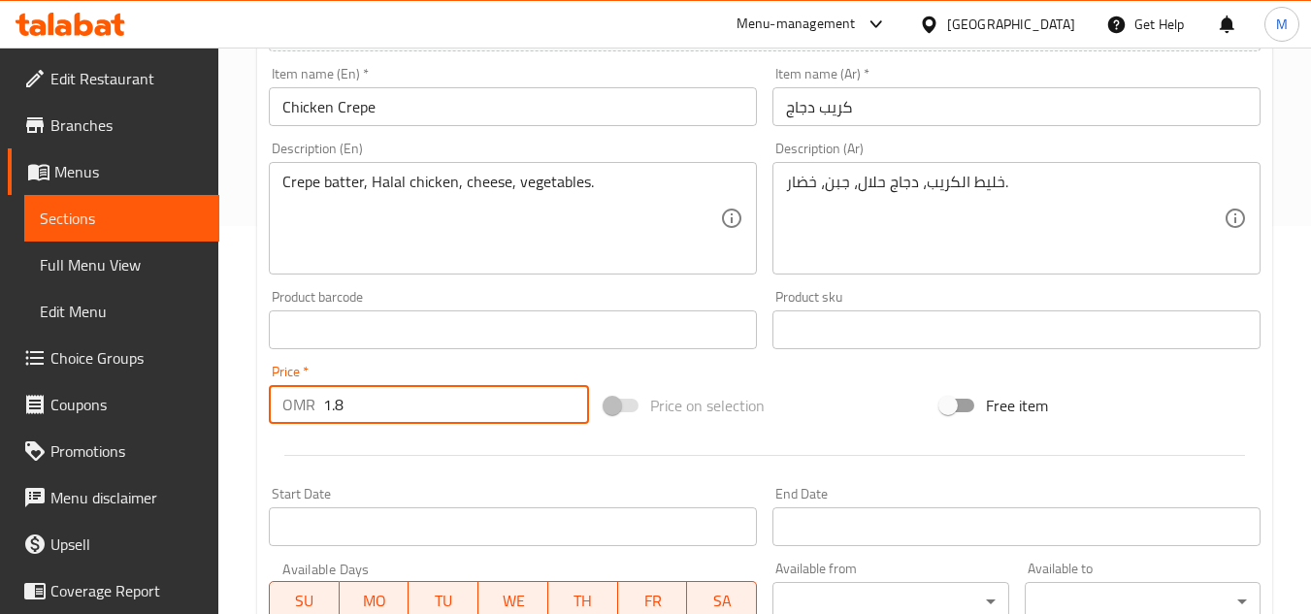
click at [424, 402] on input "1.8" at bounding box center [456, 404] width 266 height 39
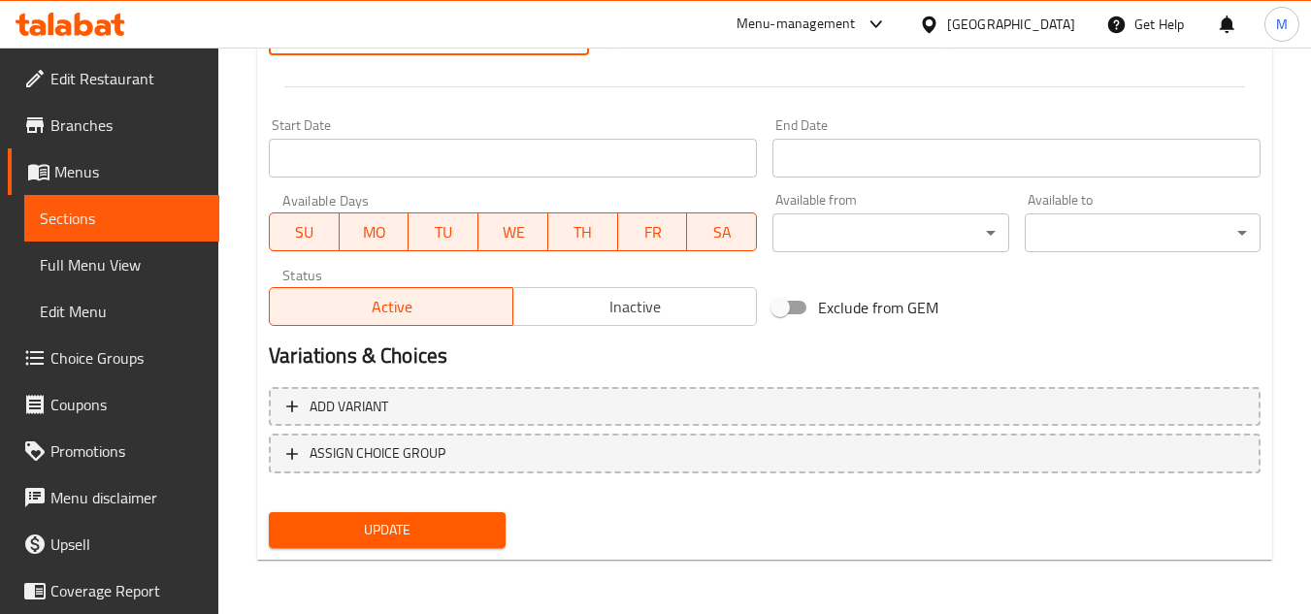
type input "2.7"
click at [421, 541] on span "Update" at bounding box center [386, 530] width 205 height 24
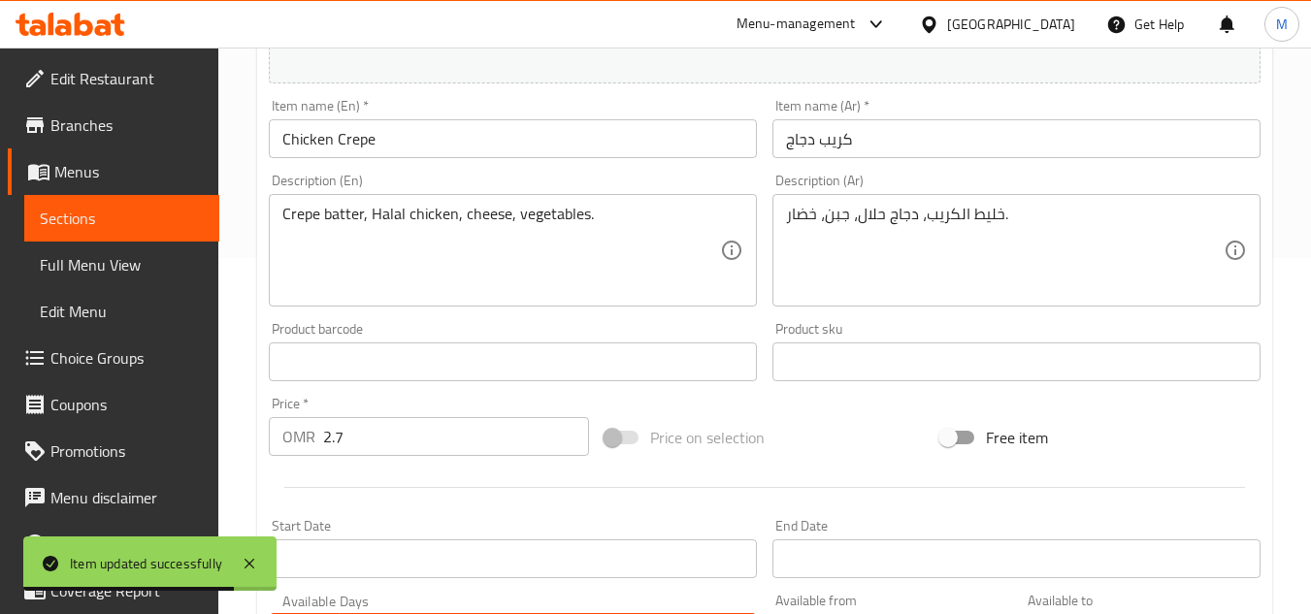
scroll to position [0, 0]
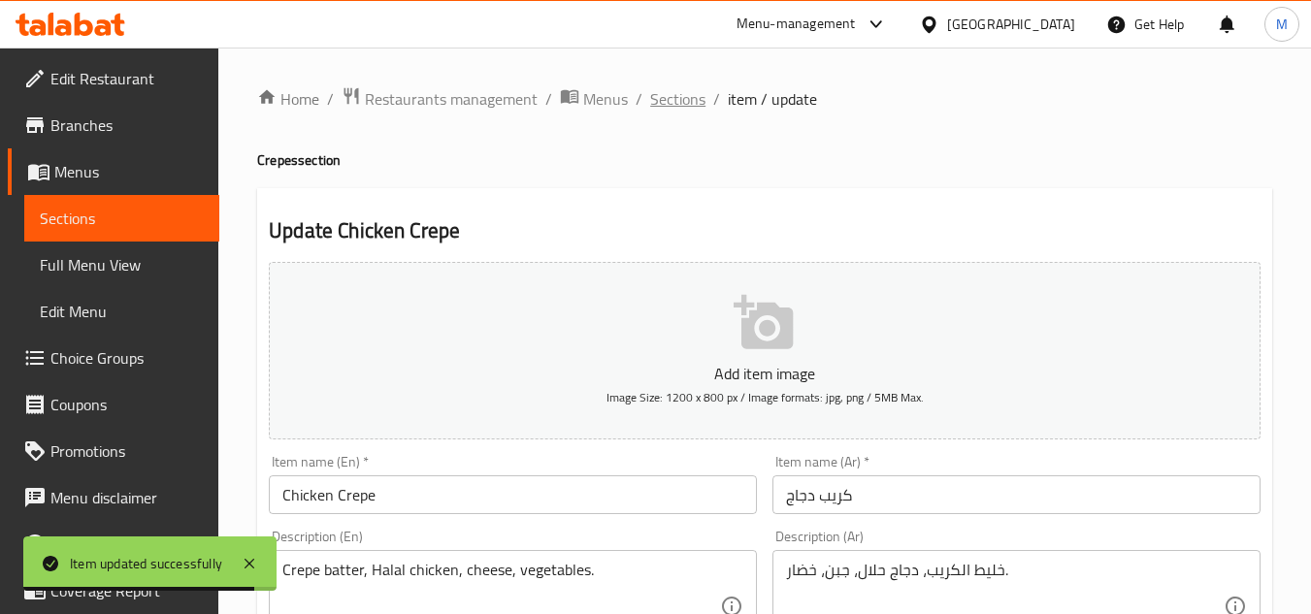
click at [662, 90] on span "Sections" at bounding box center [677, 98] width 55 height 23
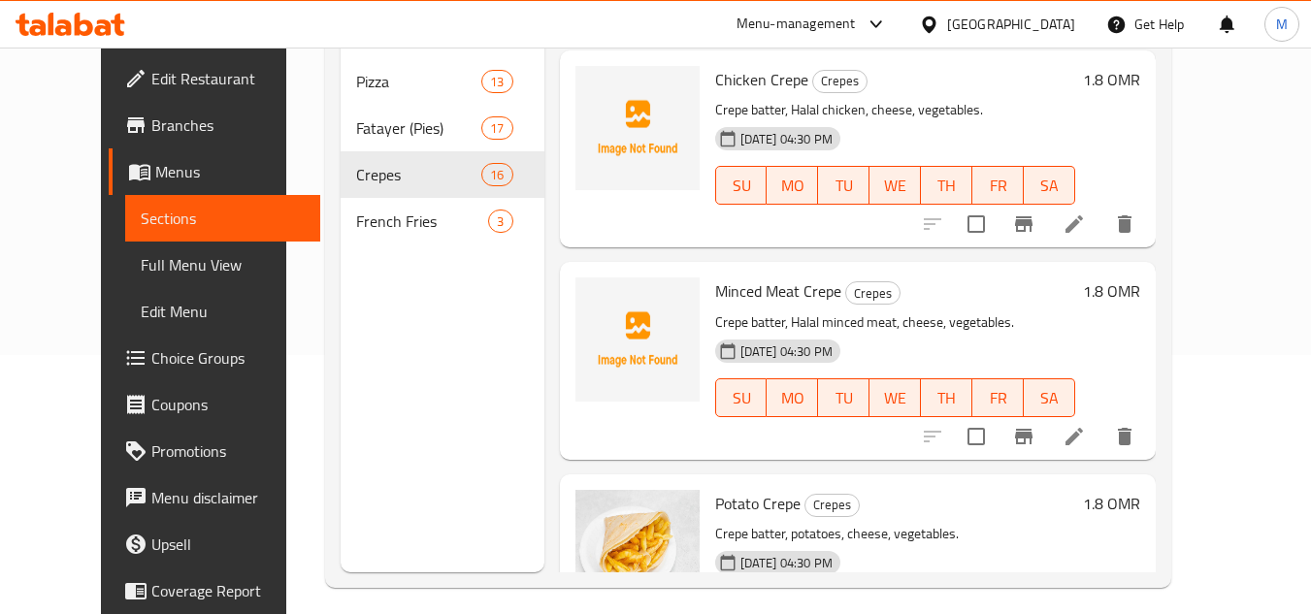
scroll to position [272, 0]
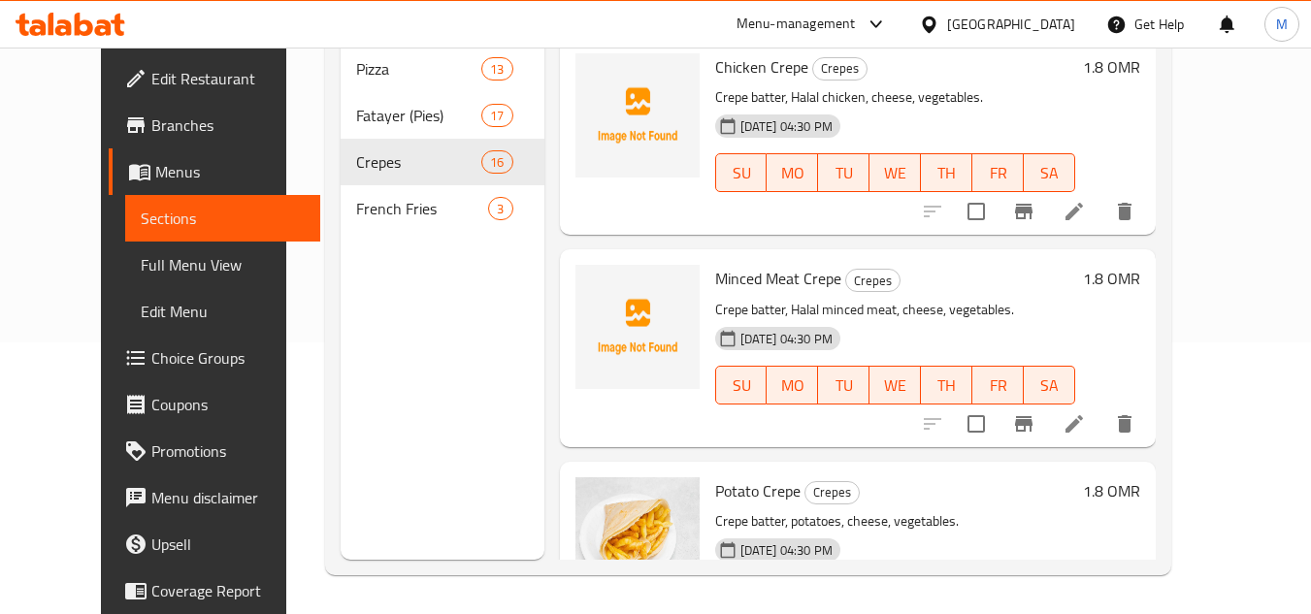
click at [1086, 432] on icon at bounding box center [1074, 423] width 23 height 23
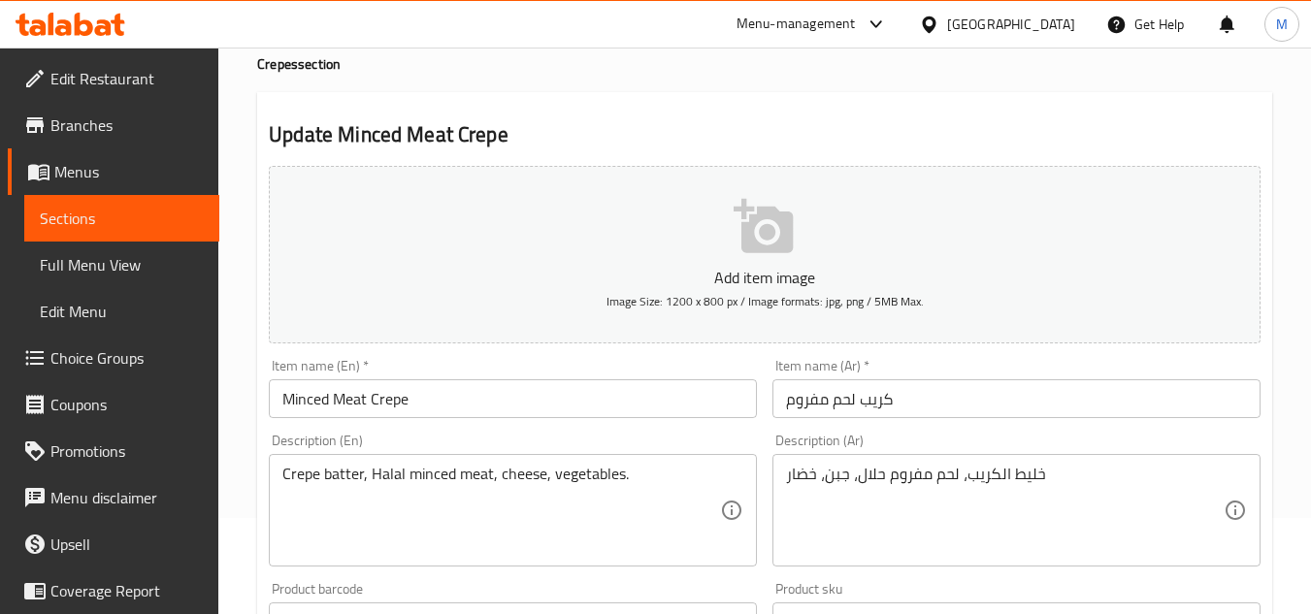
scroll to position [582, 0]
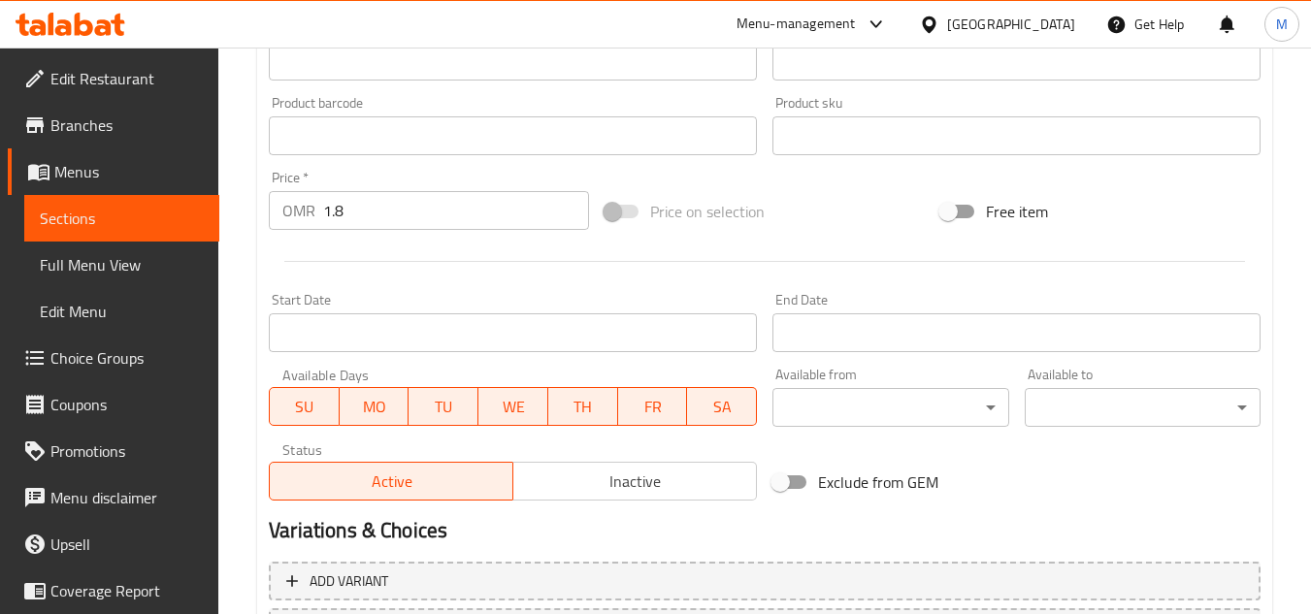
click at [398, 220] on input "1.8" at bounding box center [456, 210] width 266 height 39
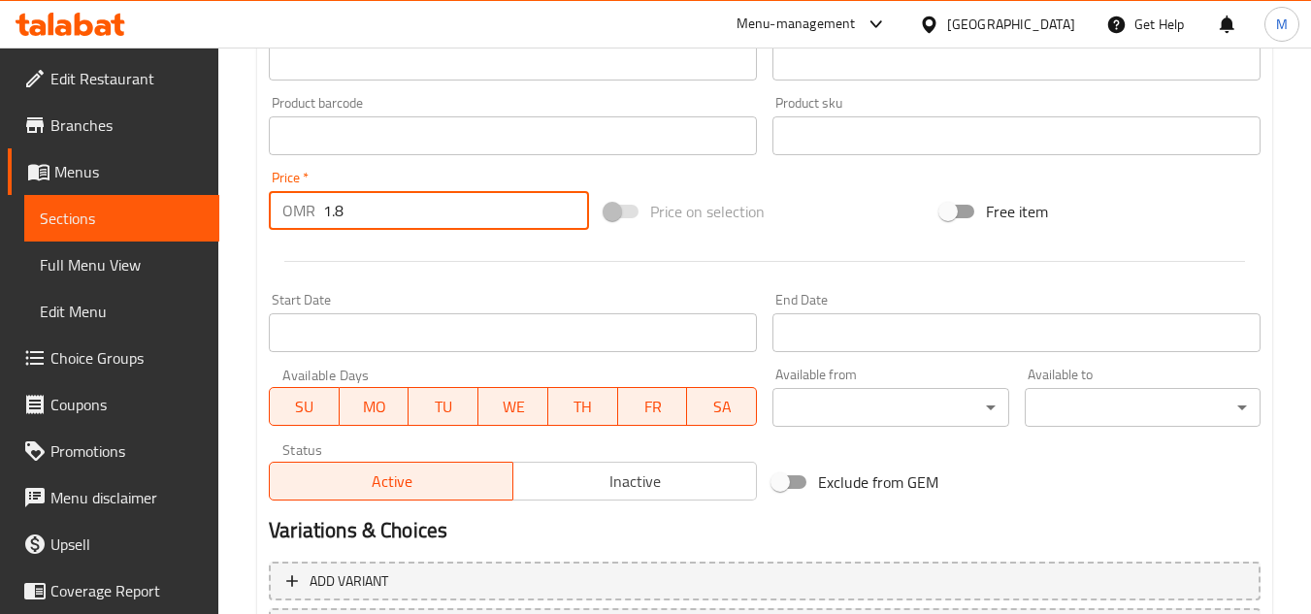
click at [398, 220] on input "1.8" at bounding box center [456, 210] width 266 height 39
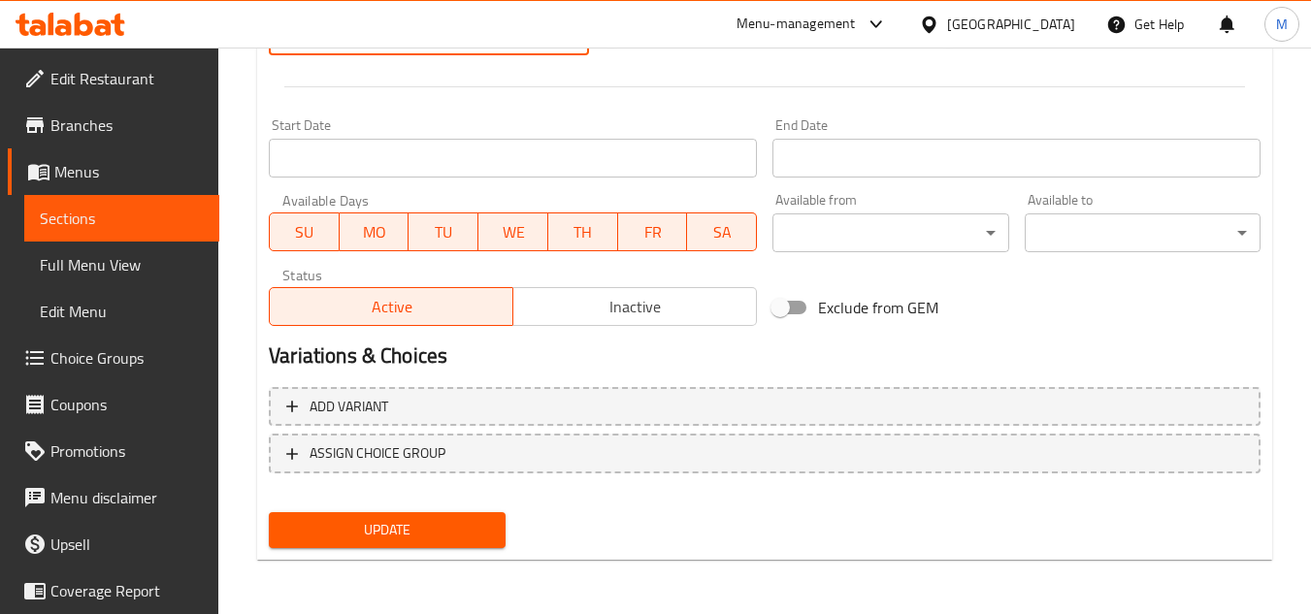
type input "2.7"
click at [443, 533] on span "Update" at bounding box center [386, 530] width 205 height 24
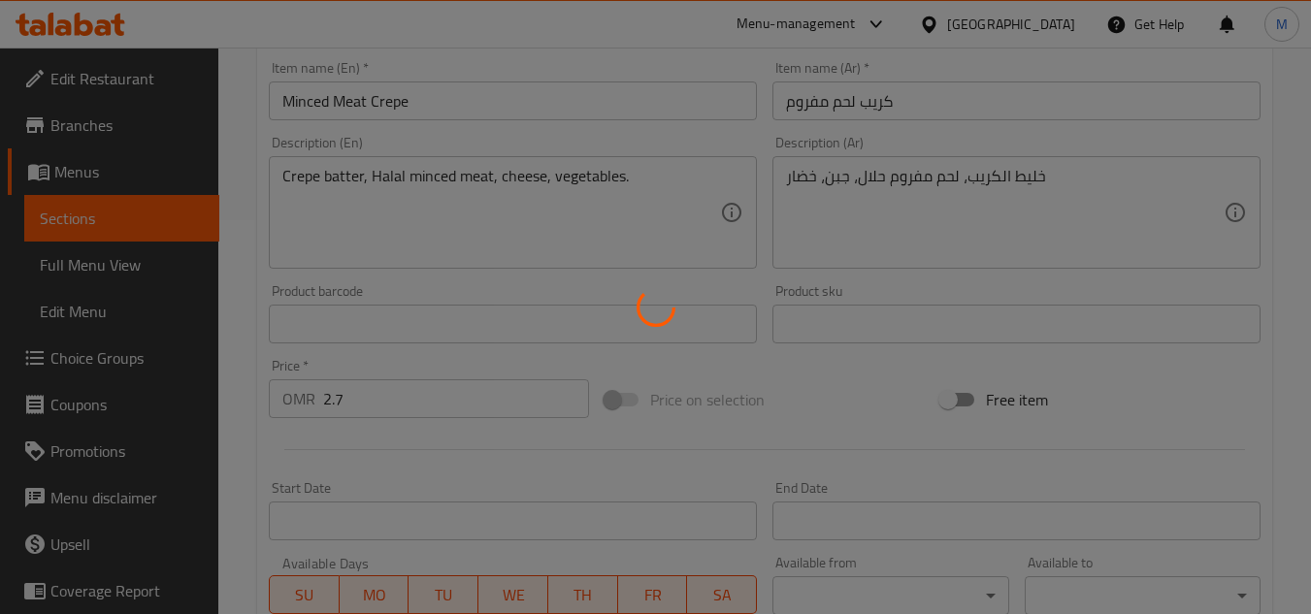
scroll to position [0, 0]
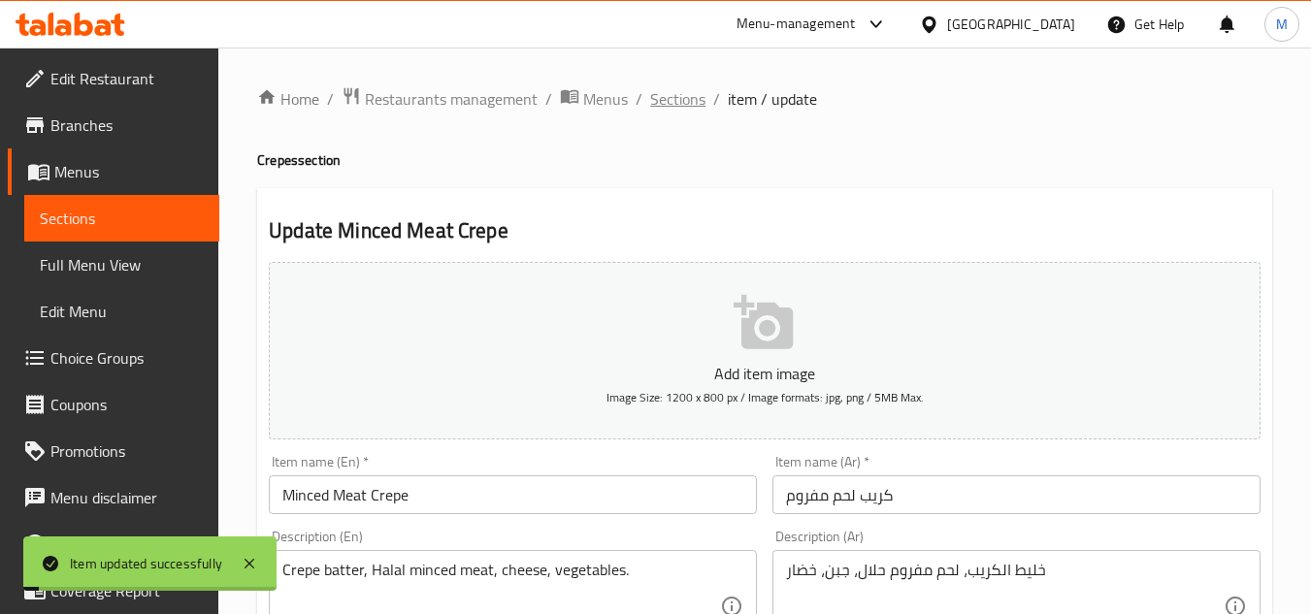
click at [671, 102] on span "Sections" at bounding box center [677, 98] width 55 height 23
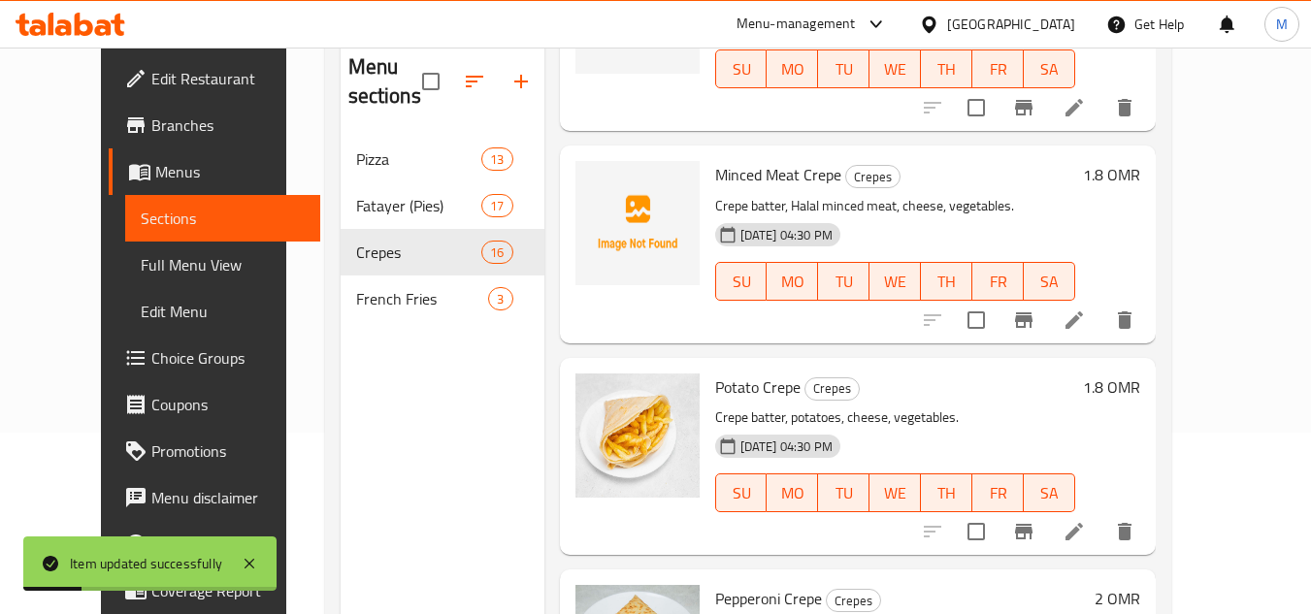
scroll to position [194, 0]
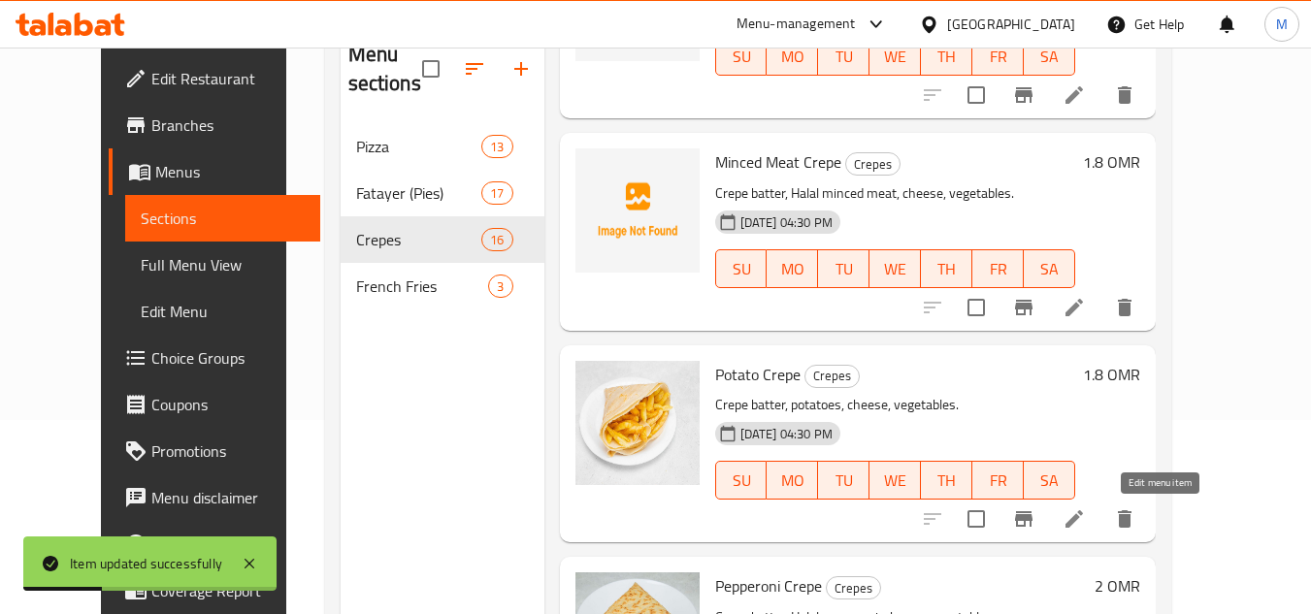
click at [1086, 512] on icon at bounding box center [1074, 519] width 23 height 23
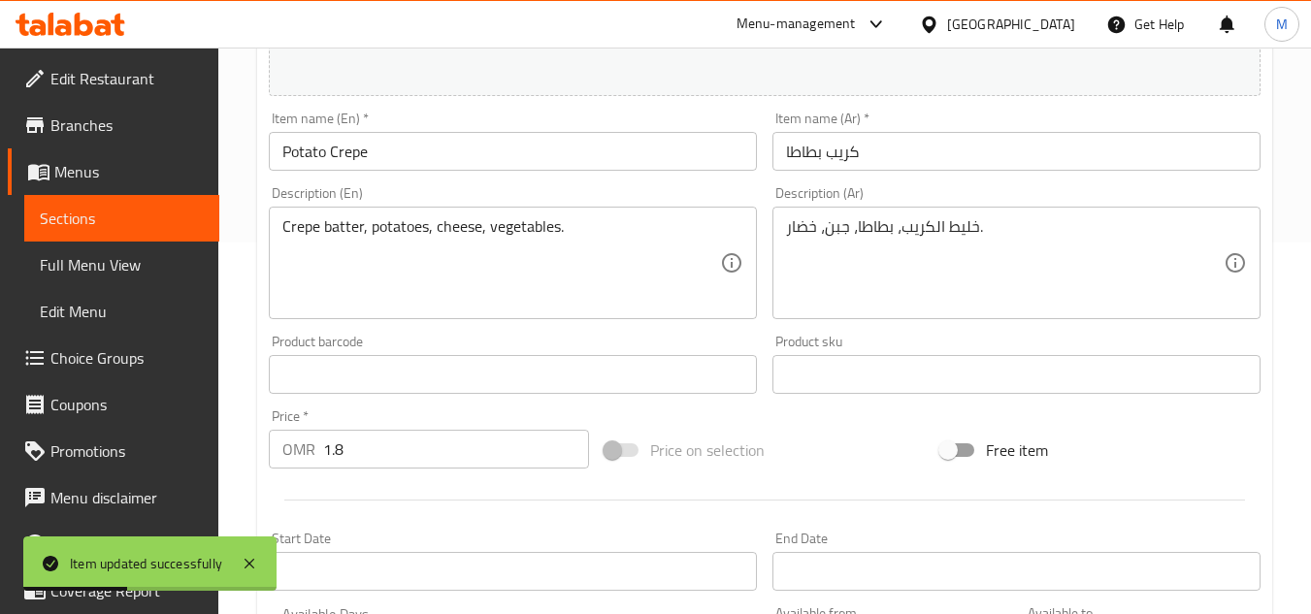
scroll to position [388, 0]
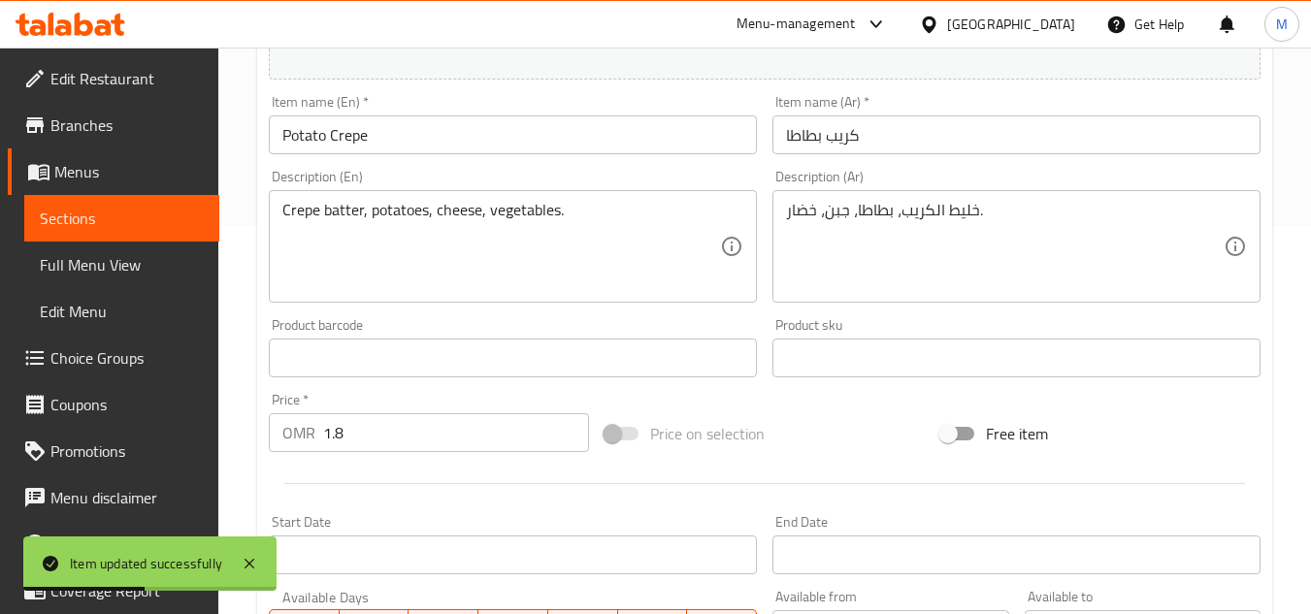
click at [409, 431] on input "1.8" at bounding box center [456, 432] width 266 height 39
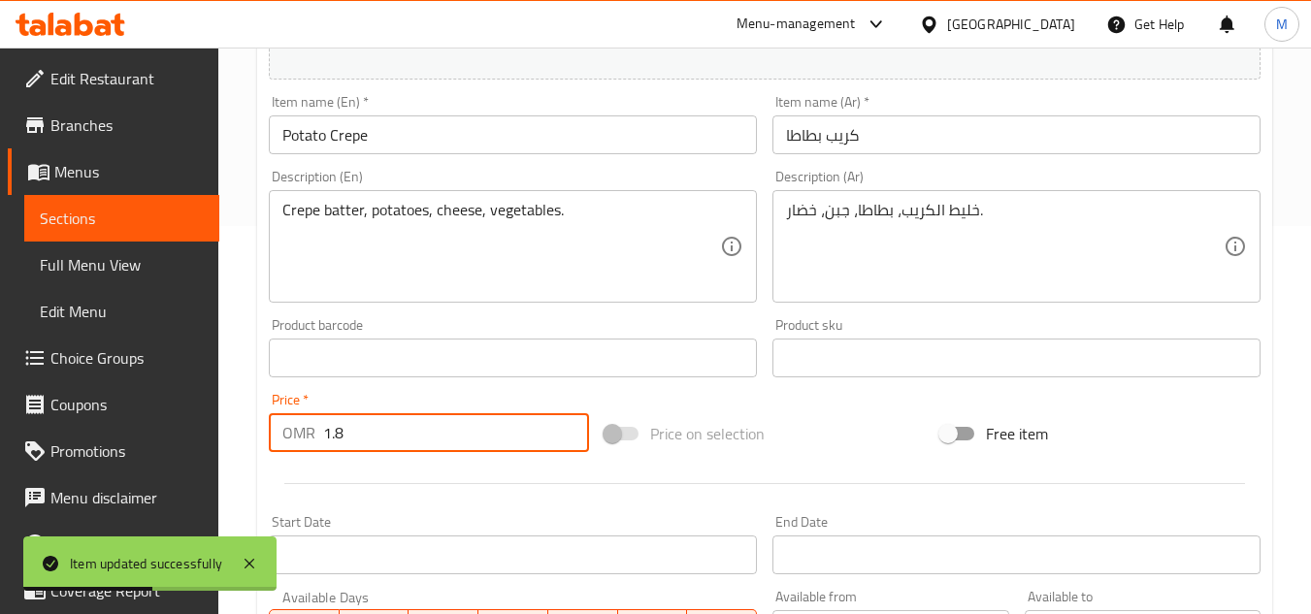
click at [409, 431] on input "1.8" at bounding box center [456, 432] width 266 height 39
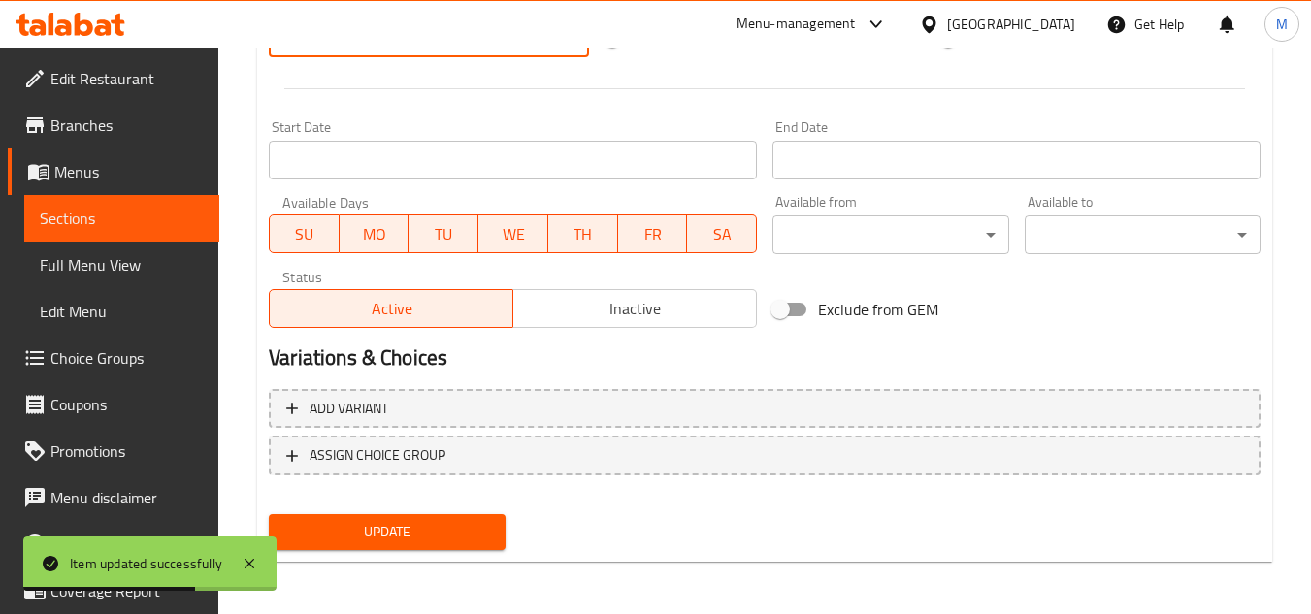
scroll to position [785, 0]
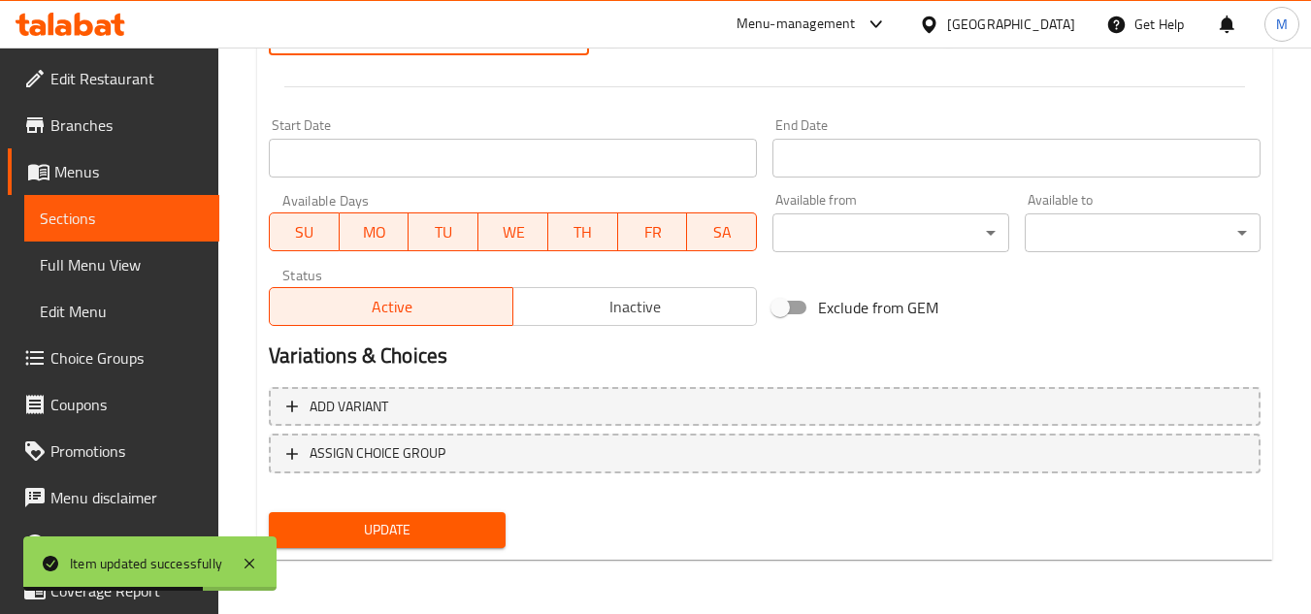
type input "2.7"
click at [384, 548] on button "Update" at bounding box center [387, 530] width 236 height 36
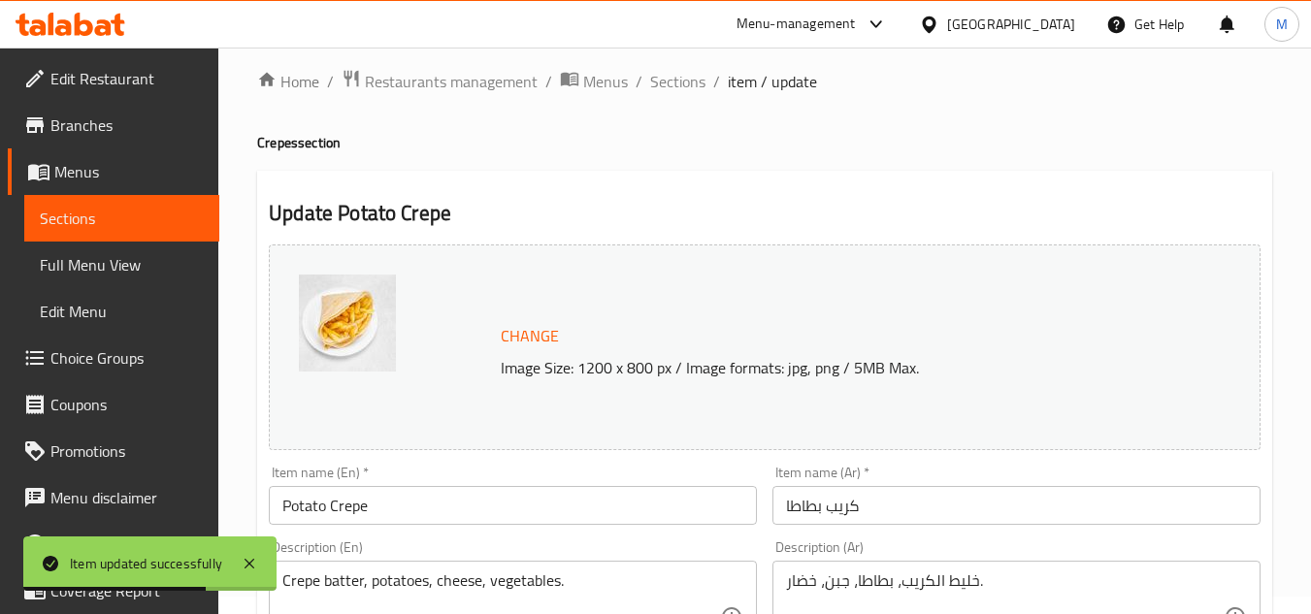
scroll to position [9, 0]
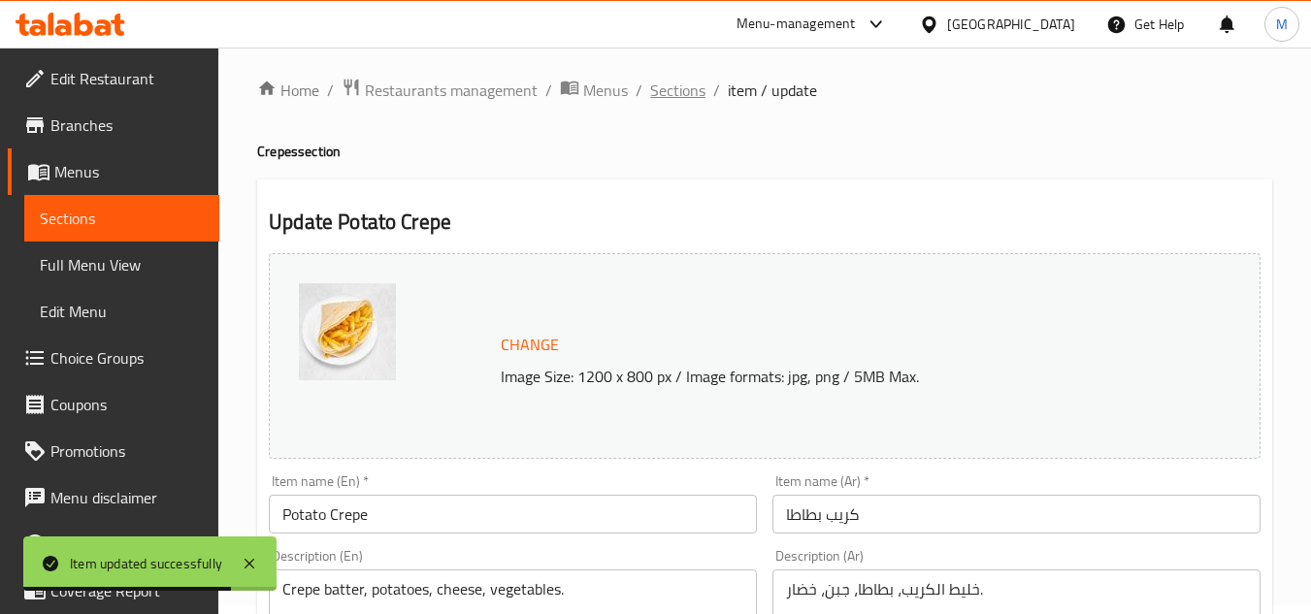
click at [657, 91] on span "Sections" at bounding box center [677, 90] width 55 height 23
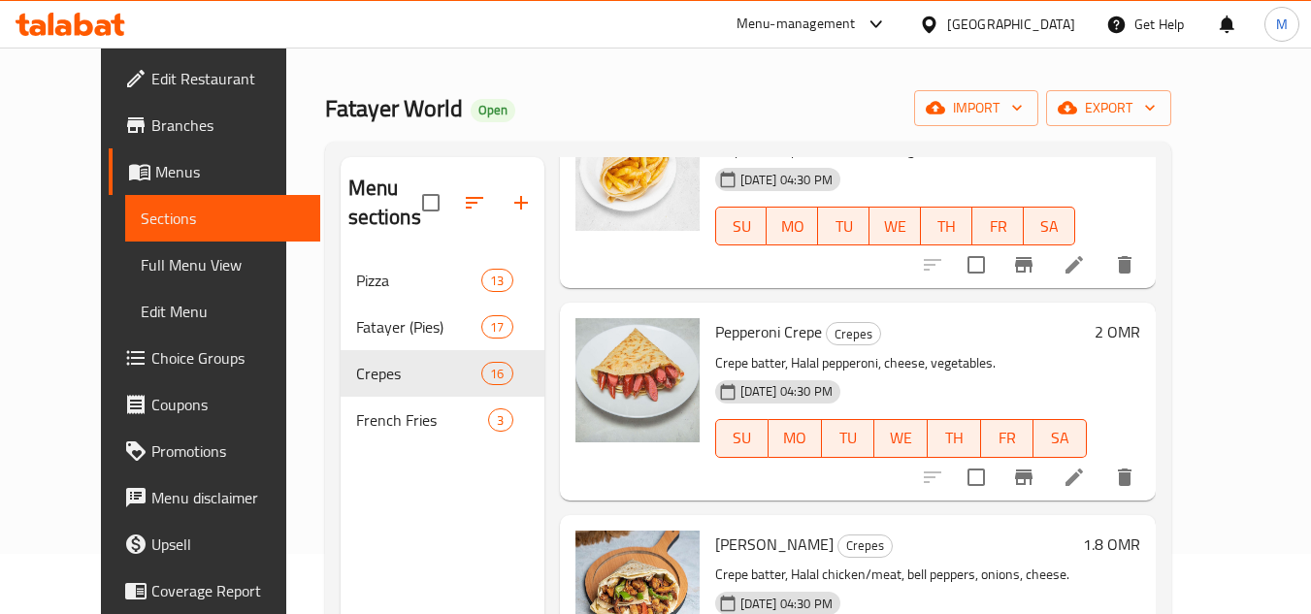
scroll to position [106, 0]
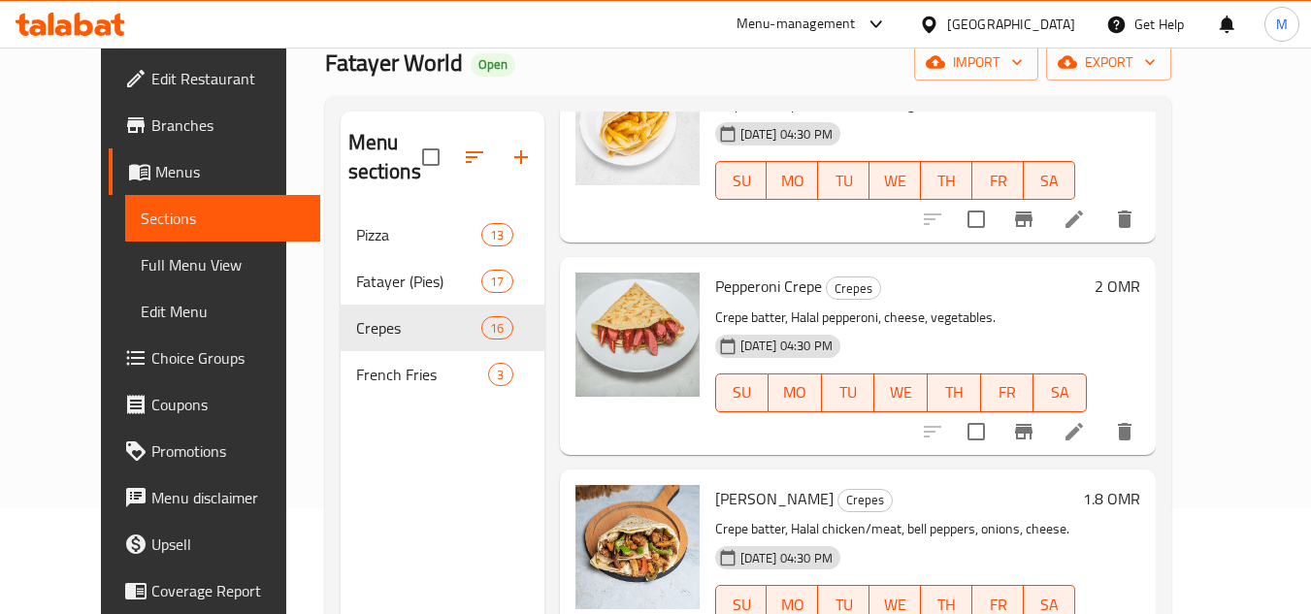
click at [1101, 444] on li at bounding box center [1074, 431] width 54 height 35
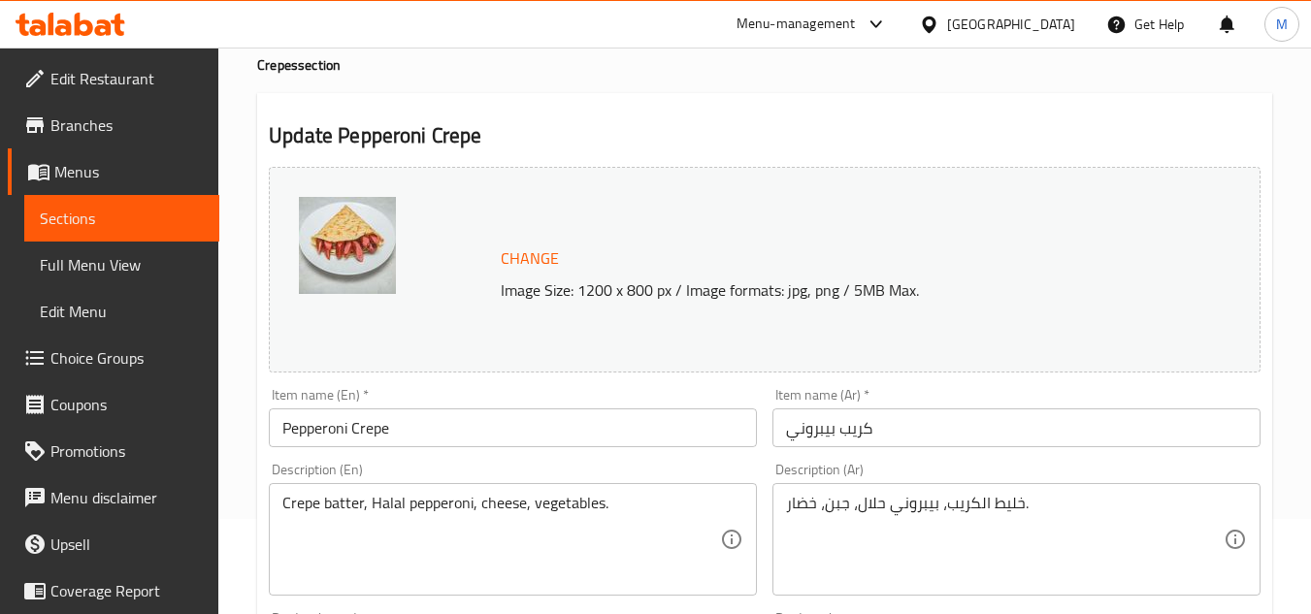
scroll to position [291, 0]
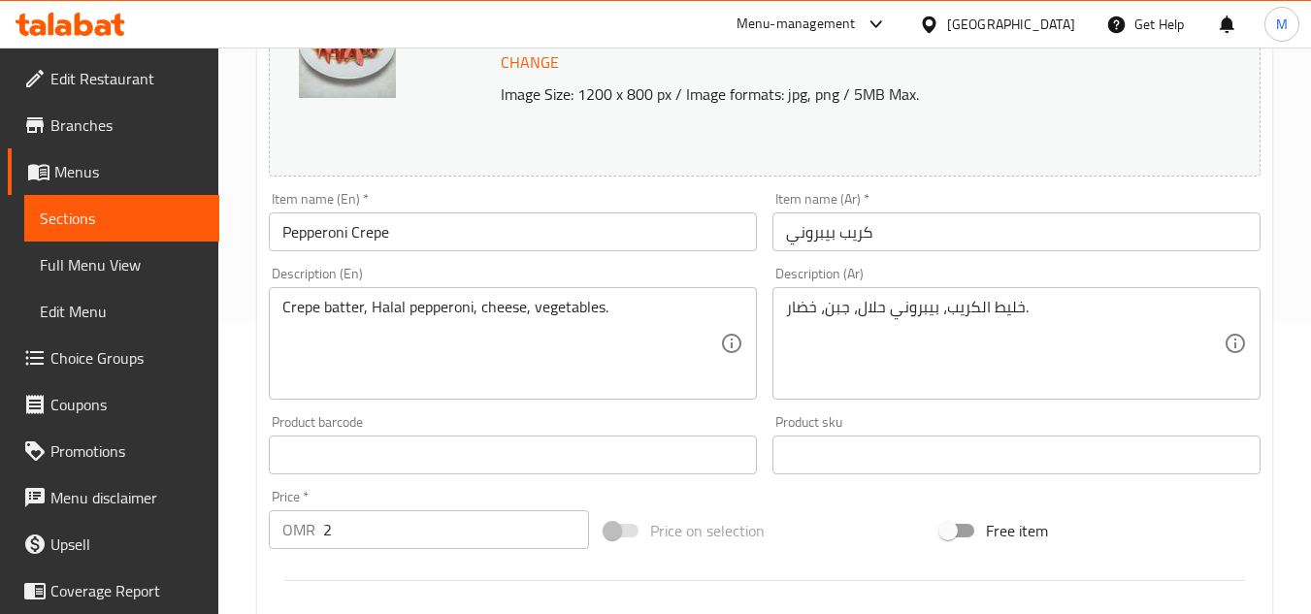
click at [416, 539] on input "2" at bounding box center [456, 529] width 266 height 39
click at [416, 537] on input "2" at bounding box center [456, 529] width 266 height 39
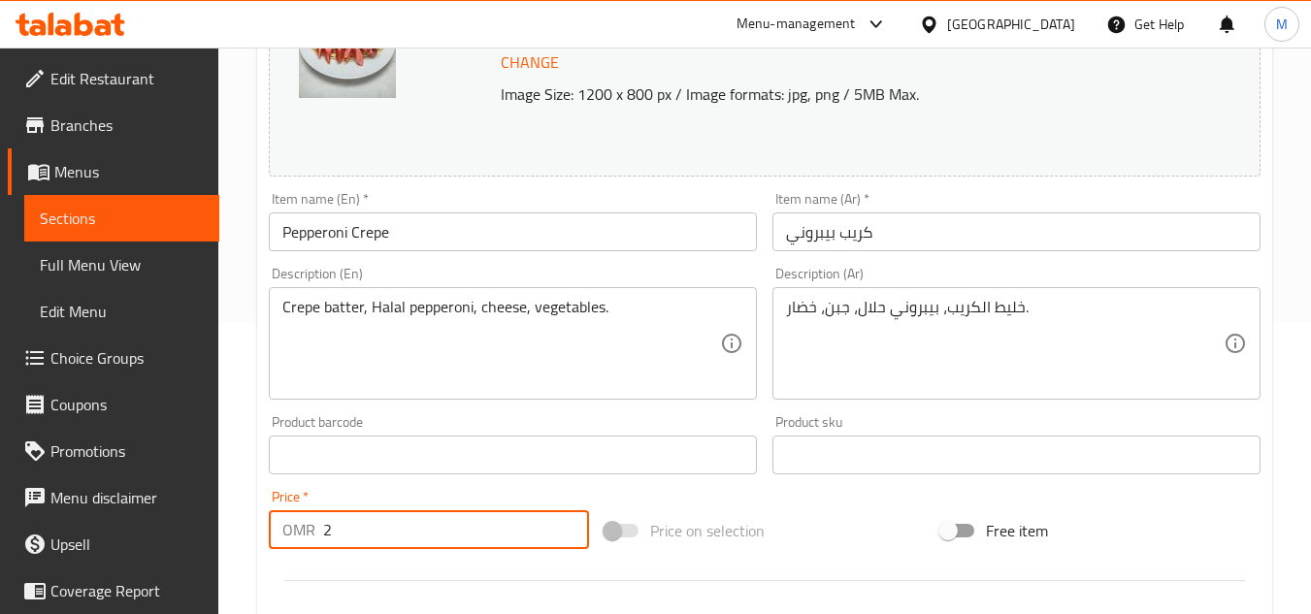
click at [416, 537] on input "2" at bounding box center [456, 529] width 266 height 39
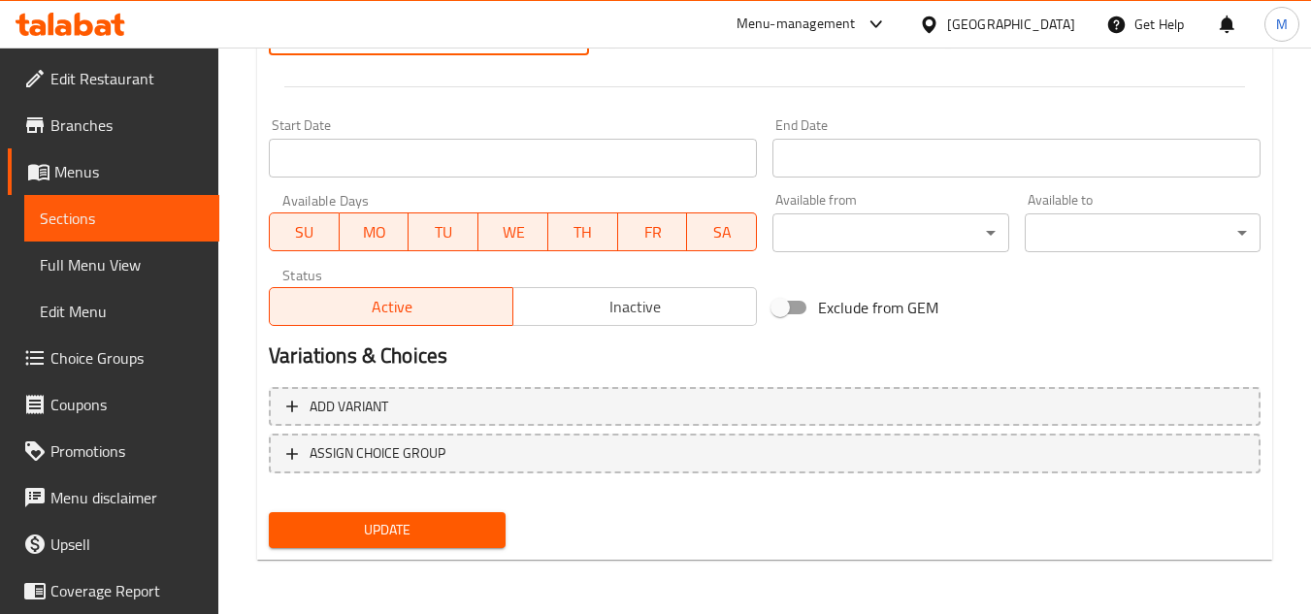
type input "3"
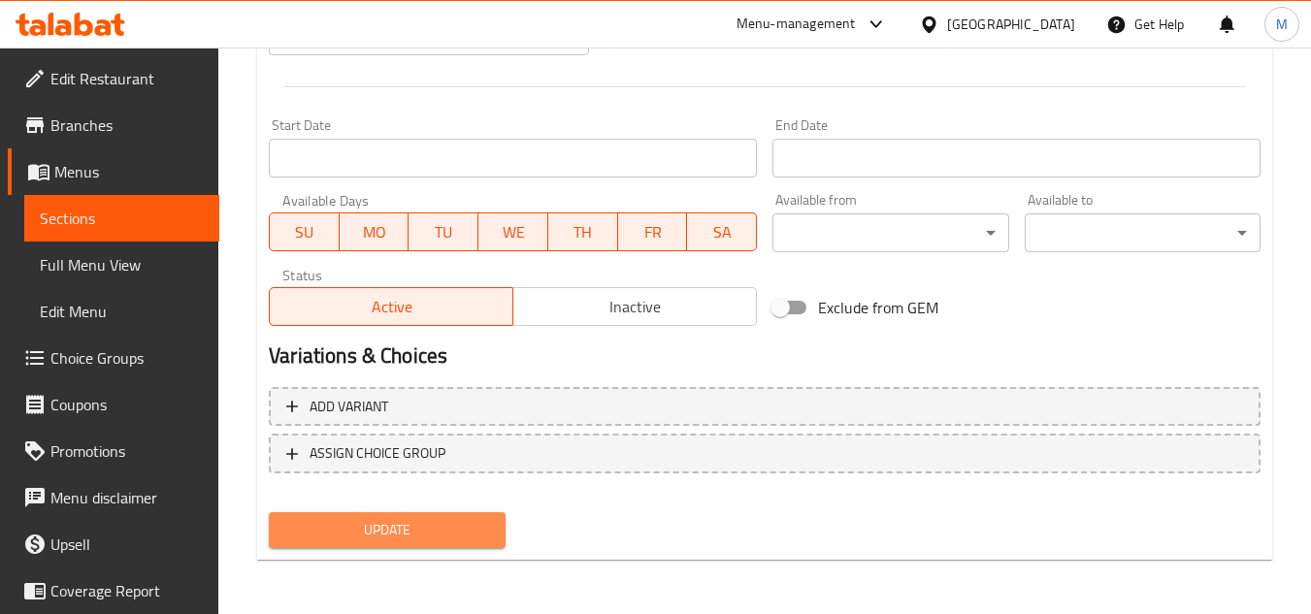
click at [488, 532] on span "Update" at bounding box center [386, 530] width 205 height 24
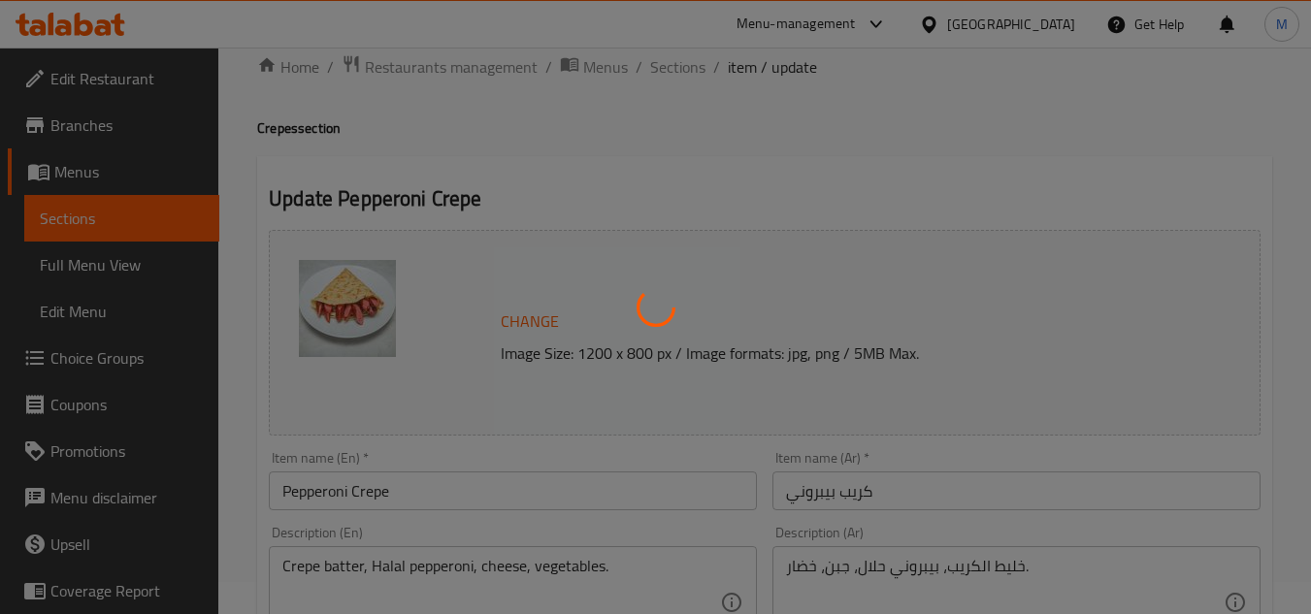
scroll to position [9, 0]
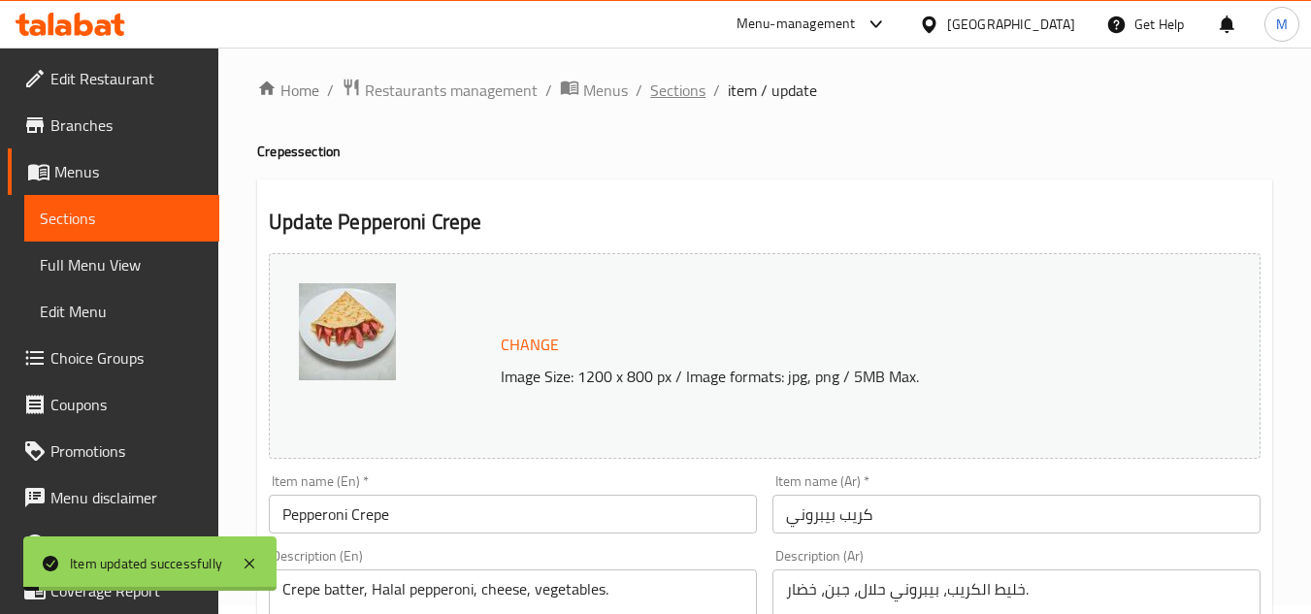
click at [666, 92] on span "Sections" at bounding box center [677, 90] width 55 height 23
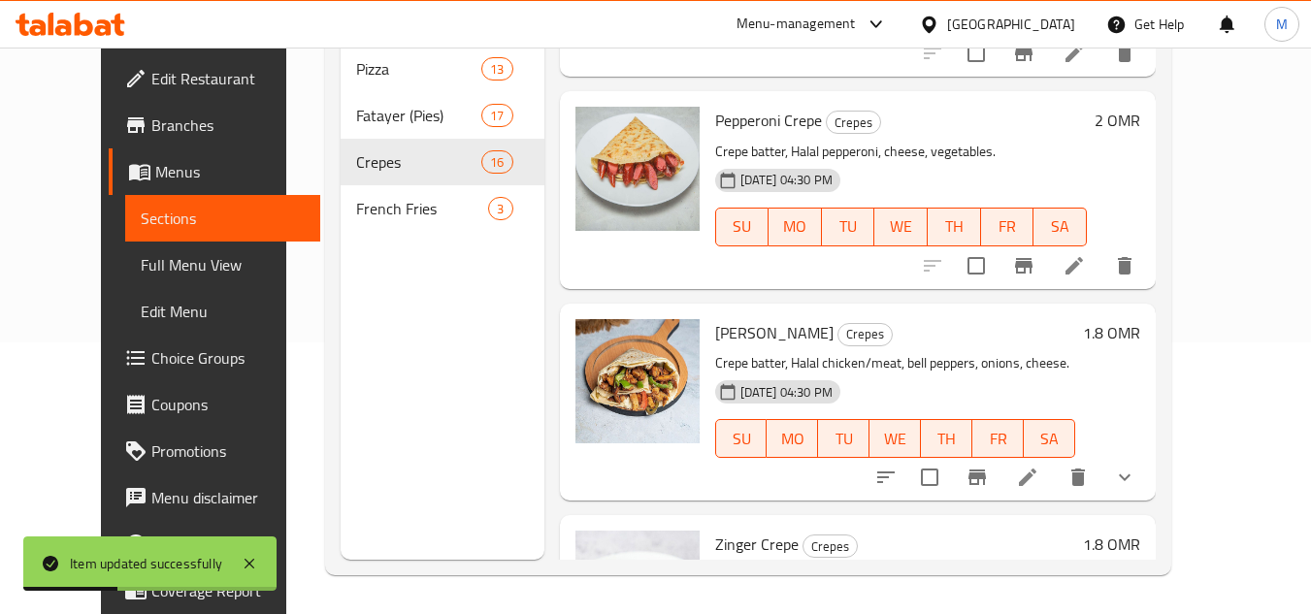
scroll to position [679, 0]
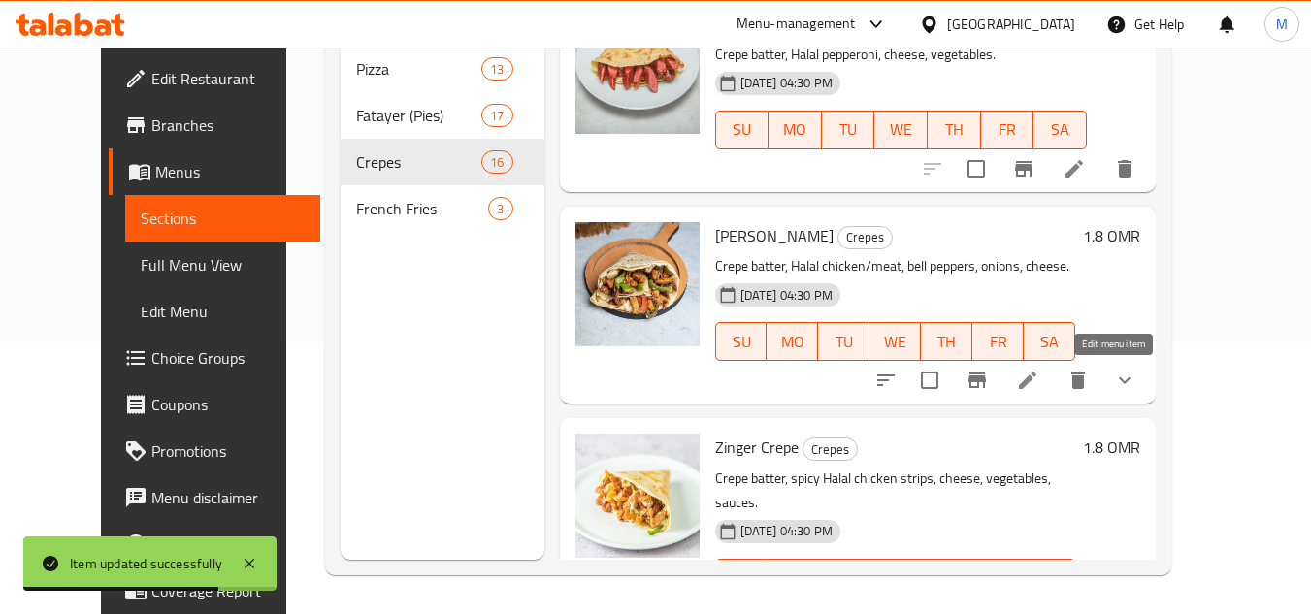
click at [1039, 379] on icon at bounding box center [1027, 380] width 23 height 23
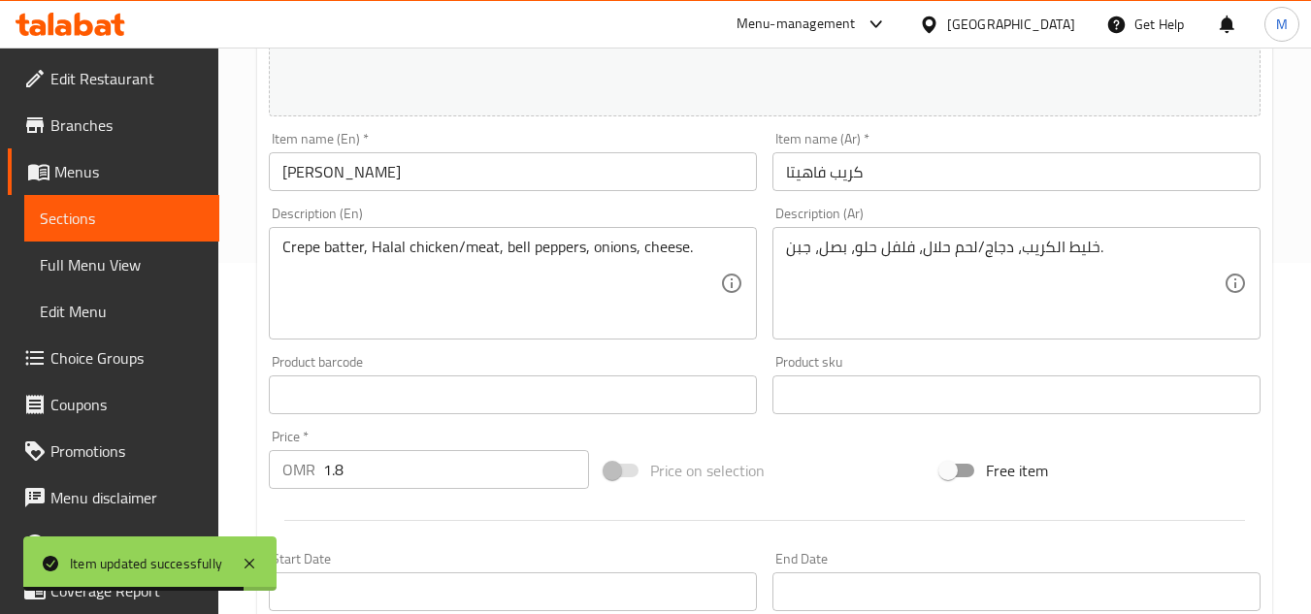
scroll to position [388, 0]
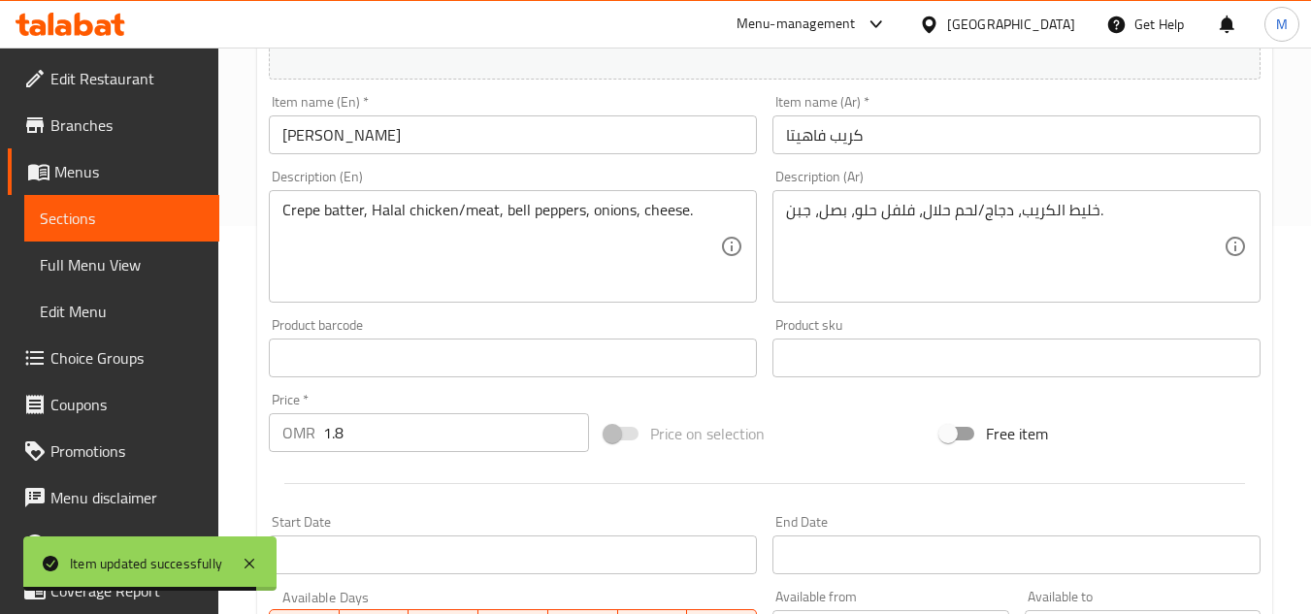
click at [416, 432] on input "1.8" at bounding box center [456, 432] width 266 height 39
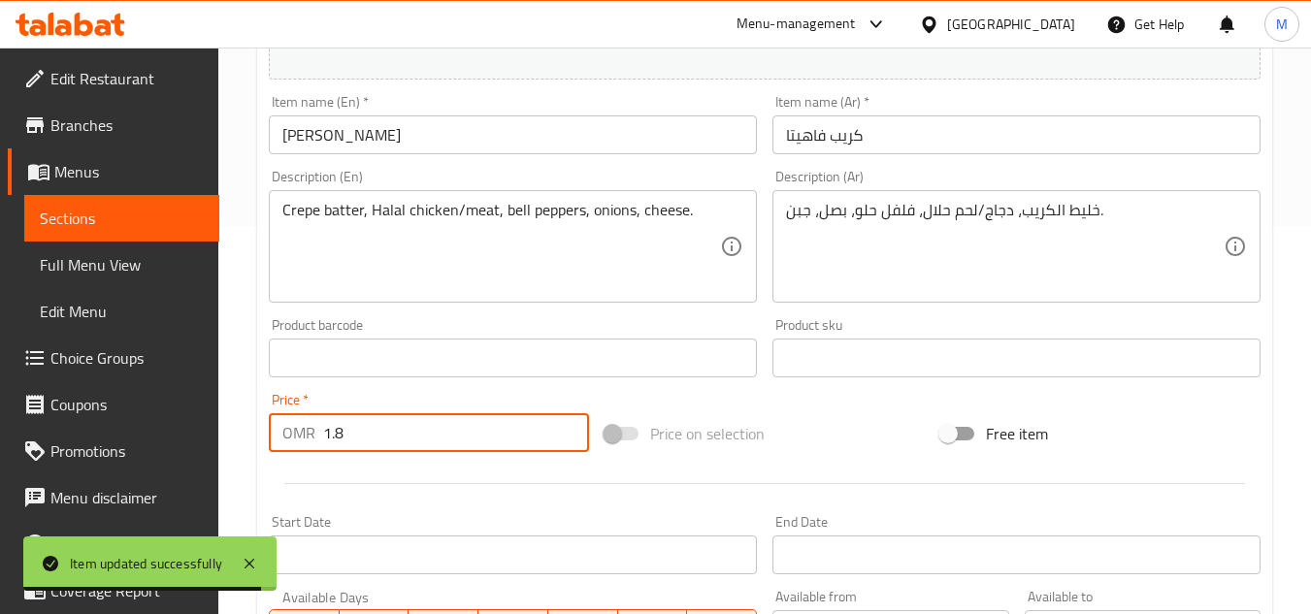
click at [416, 432] on input "1.8" at bounding box center [456, 432] width 266 height 39
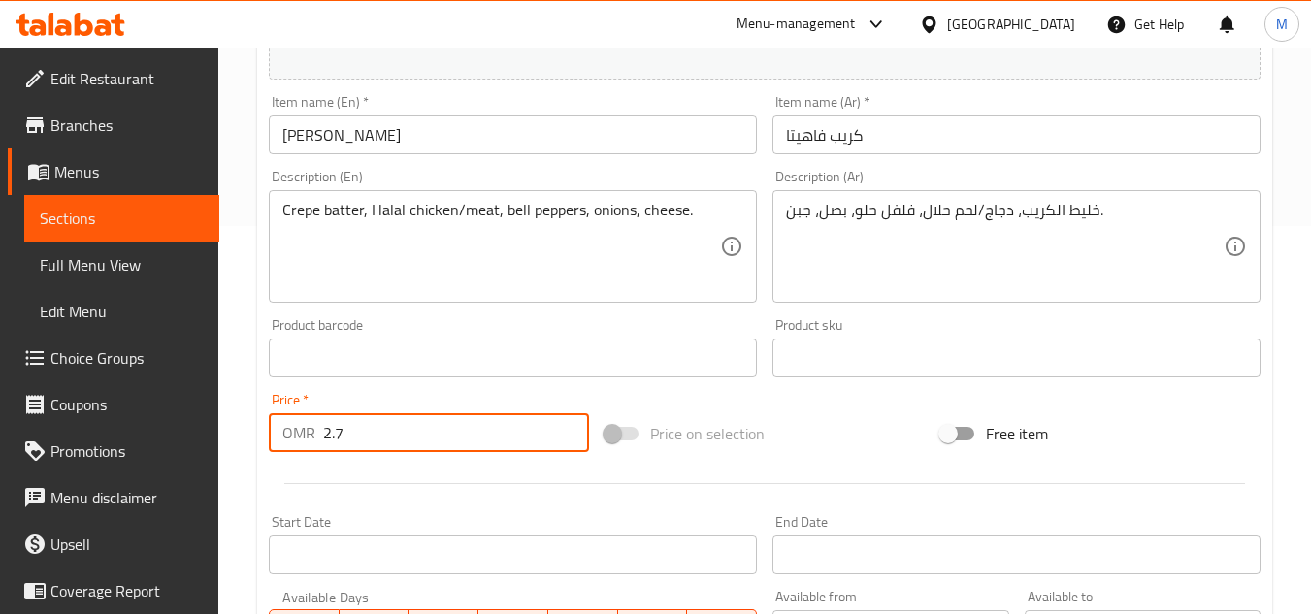
type input "2.7"
click at [345, 391] on div "Price   * OMR 2.7 Price *" at bounding box center [429, 422] width 336 height 75
click at [345, 439] on input "2.7" at bounding box center [456, 432] width 266 height 39
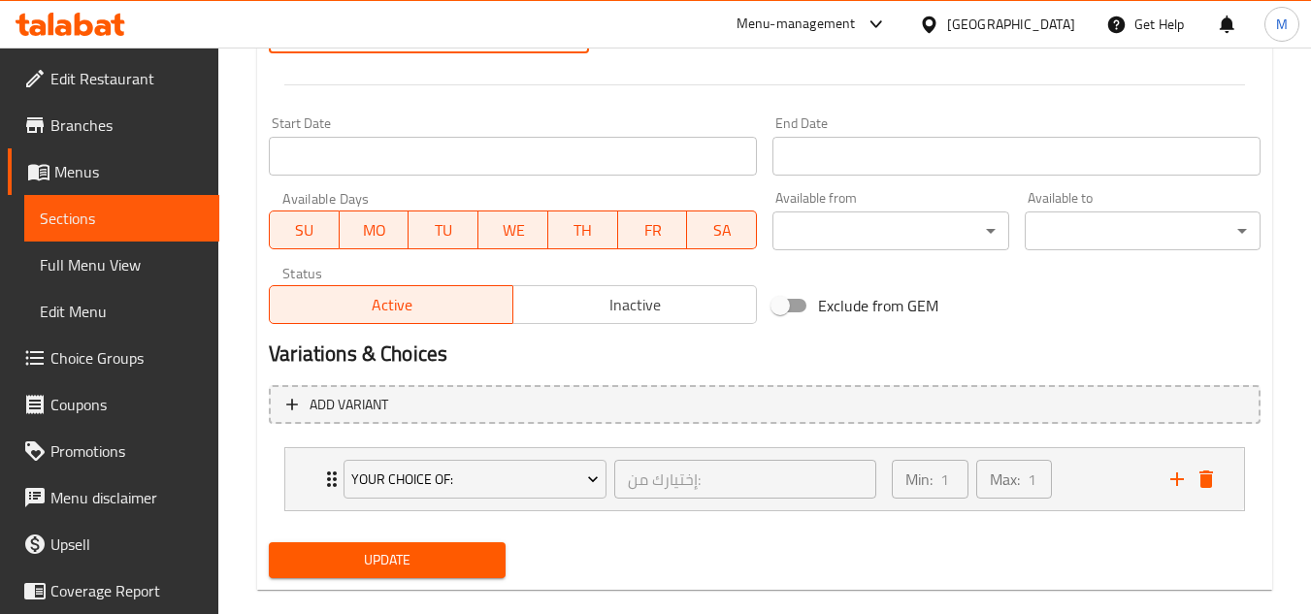
scroll to position [817, 0]
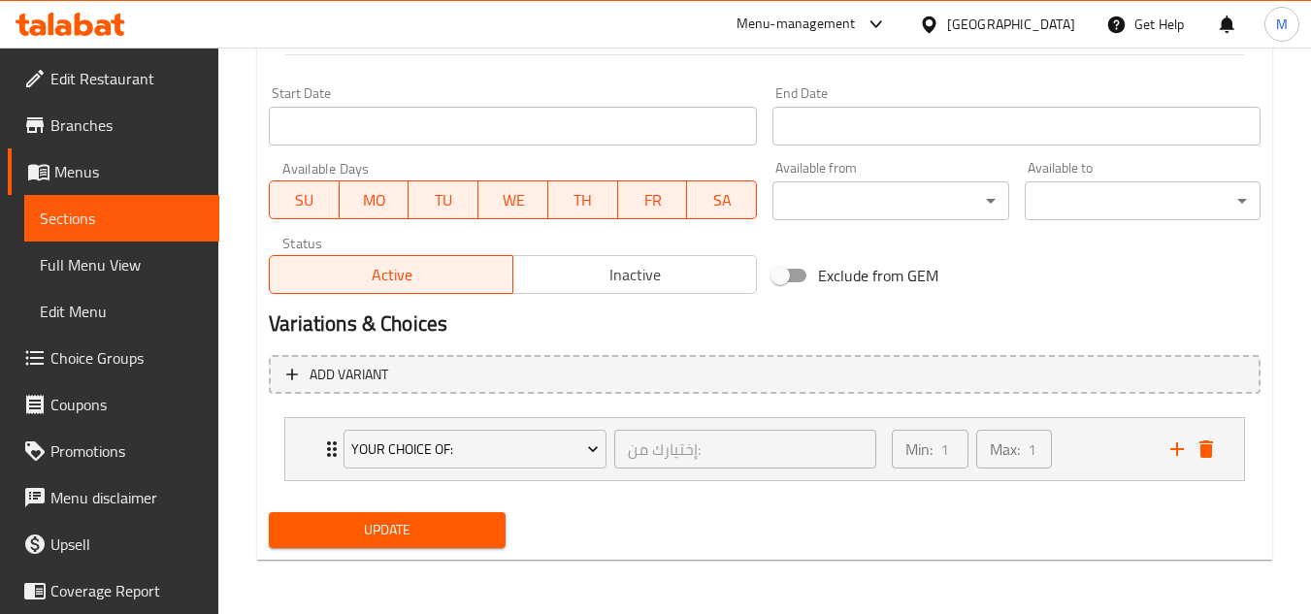
click at [379, 511] on div "Update" at bounding box center [386, 530] width 251 height 51
click at [385, 520] on span "Update" at bounding box center [386, 530] width 205 height 24
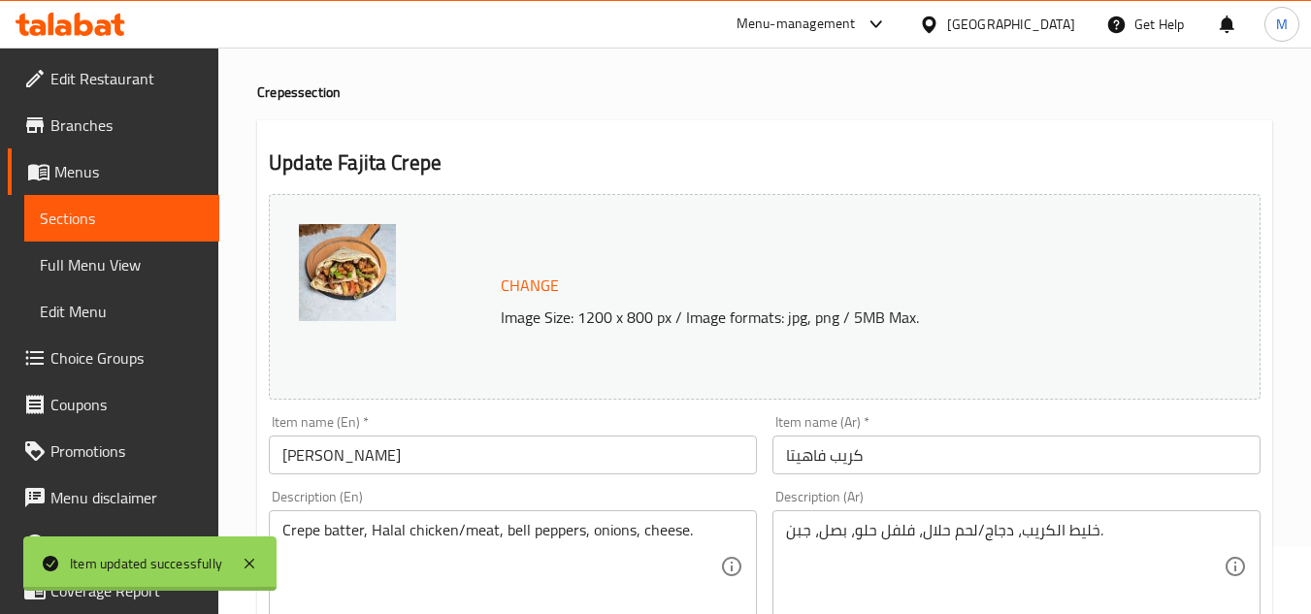
scroll to position [0, 0]
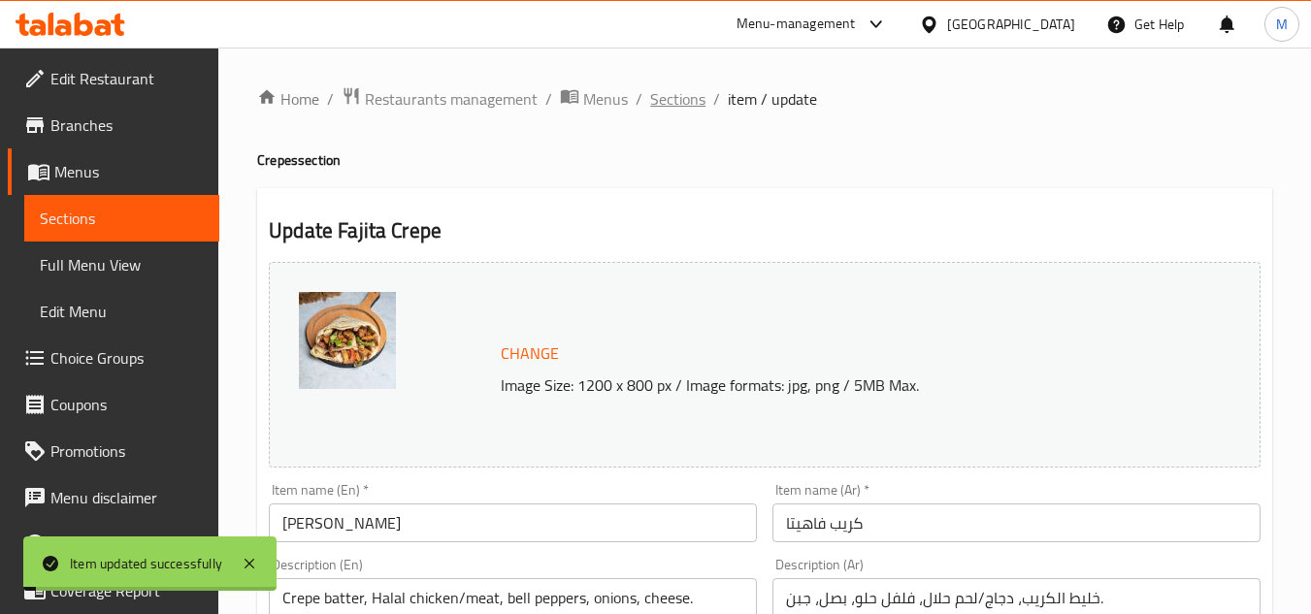
click at [703, 111] on span "Sections" at bounding box center [677, 98] width 55 height 23
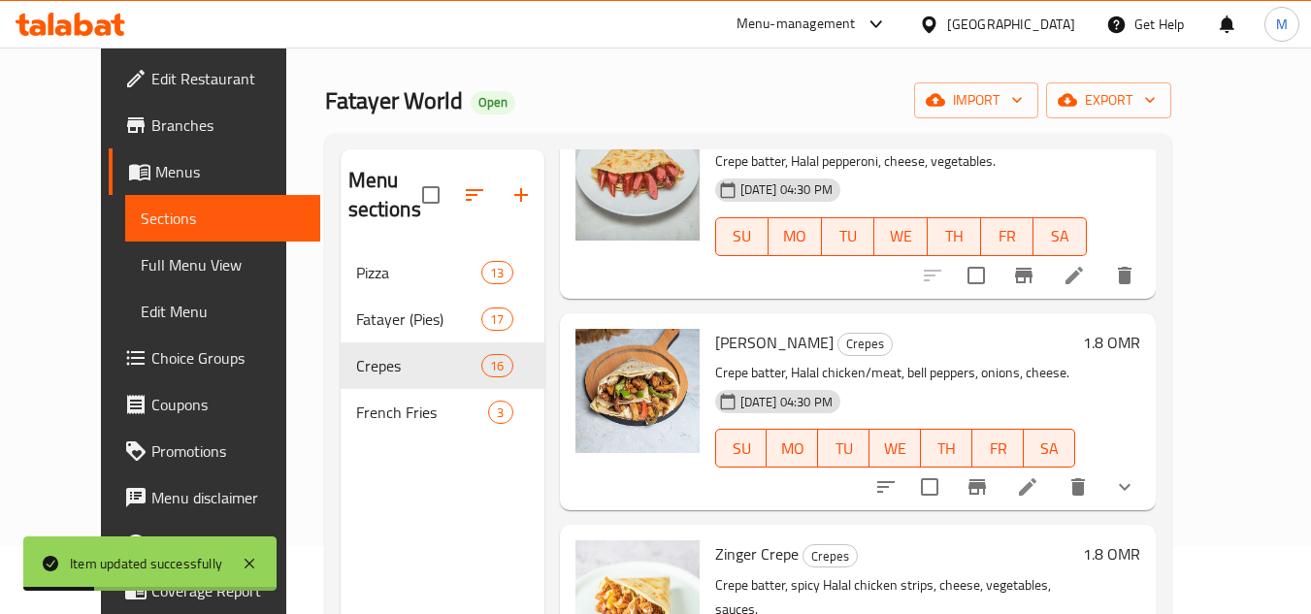
scroll to position [194, 0]
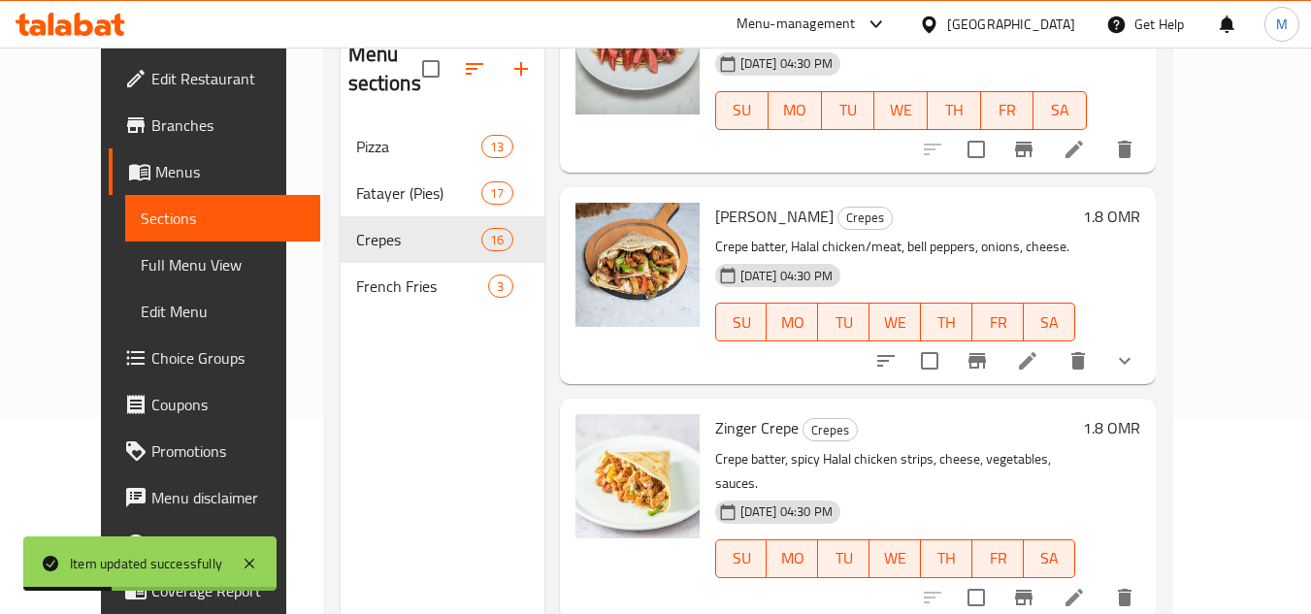
click at [1083, 589] on icon at bounding box center [1074, 597] width 17 height 17
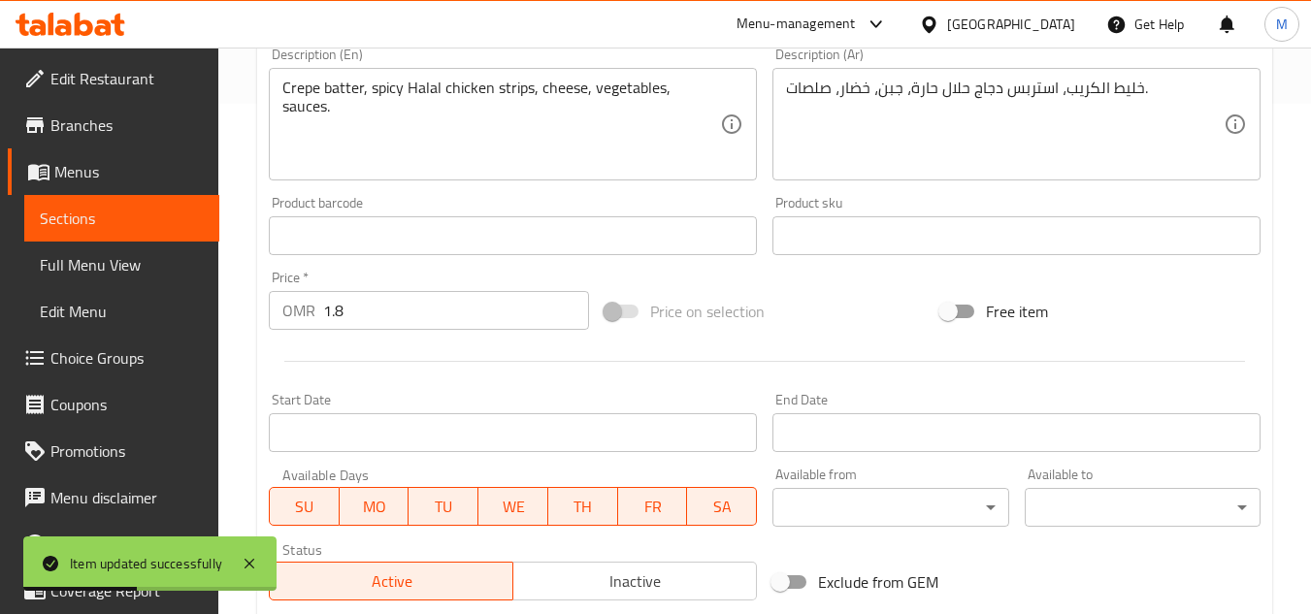
scroll to position [679, 0]
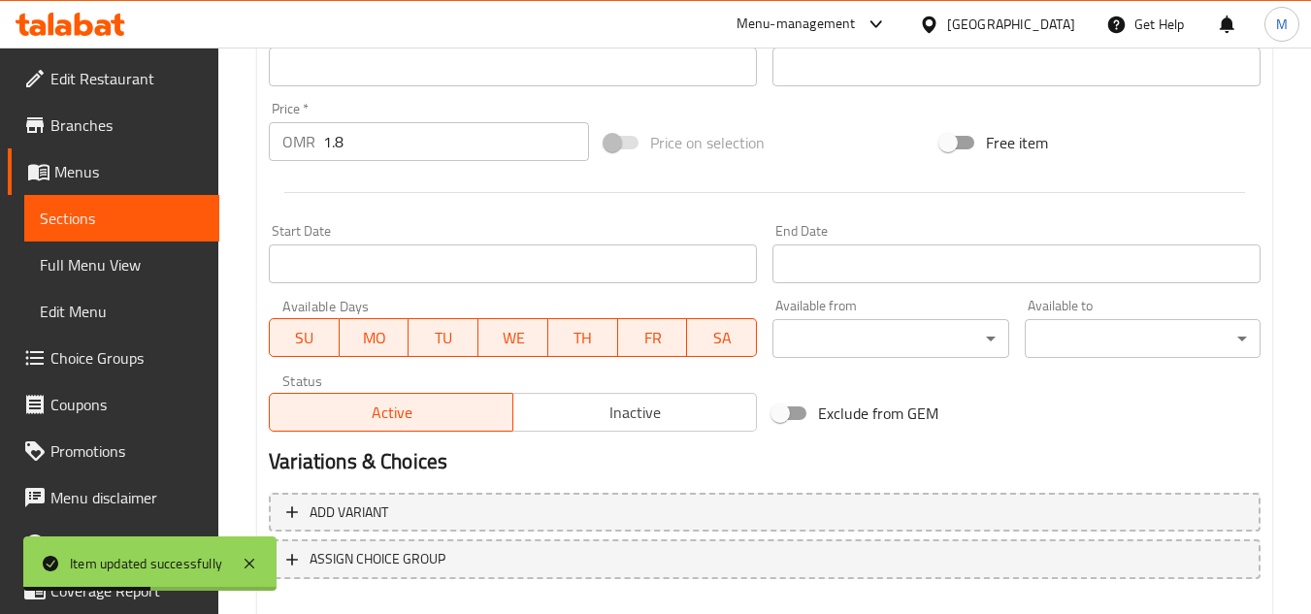
click at [377, 134] on input "1.8" at bounding box center [456, 141] width 266 height 39
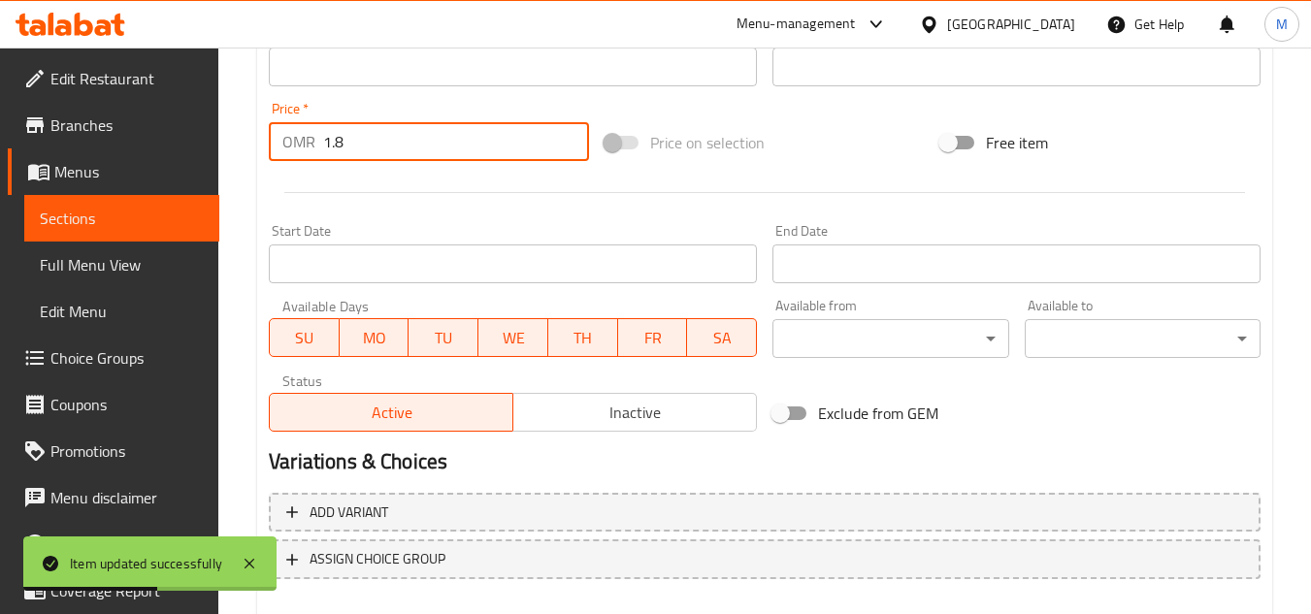
click at [377, 134] on input "1.8" at bounding box center [456, 141] width 266 height 39
paste input "27"
click at [377, 134] on input "1.827" at bounding box center [456, 141] width 266 height 39
click at [353, 146] on input "1.827" at bounding box center [456, 141] width 266 height 39
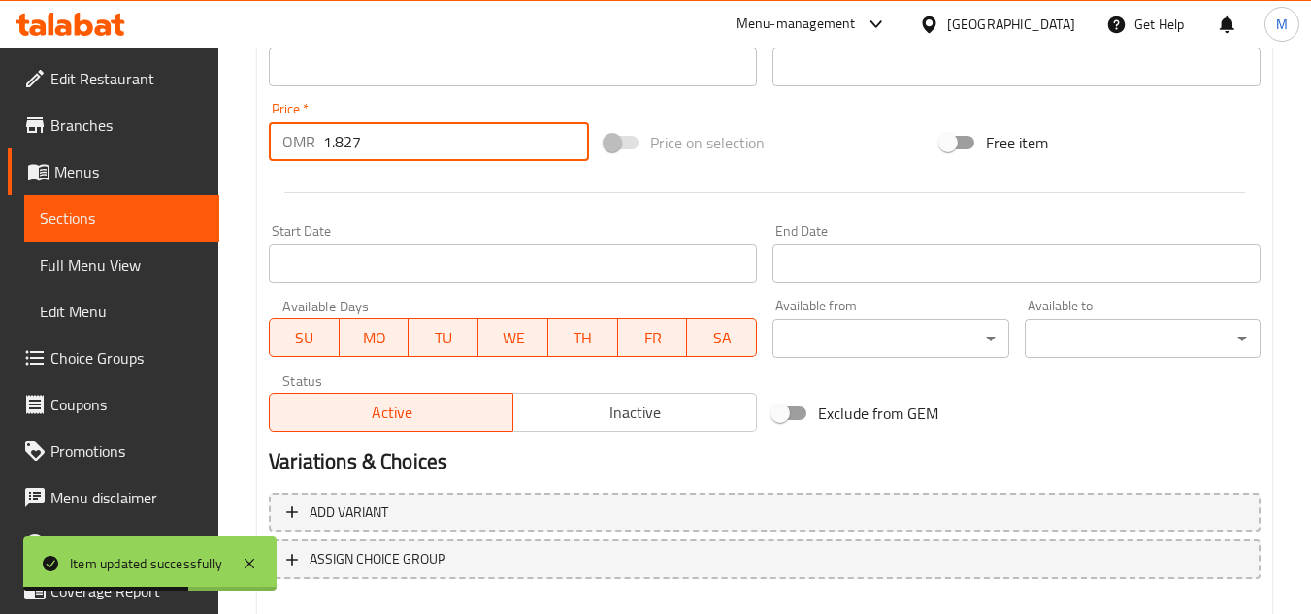
click at [353, 146] on input "1.827" at bounding box center [456, 141] width 266 height 39
paste input "2."
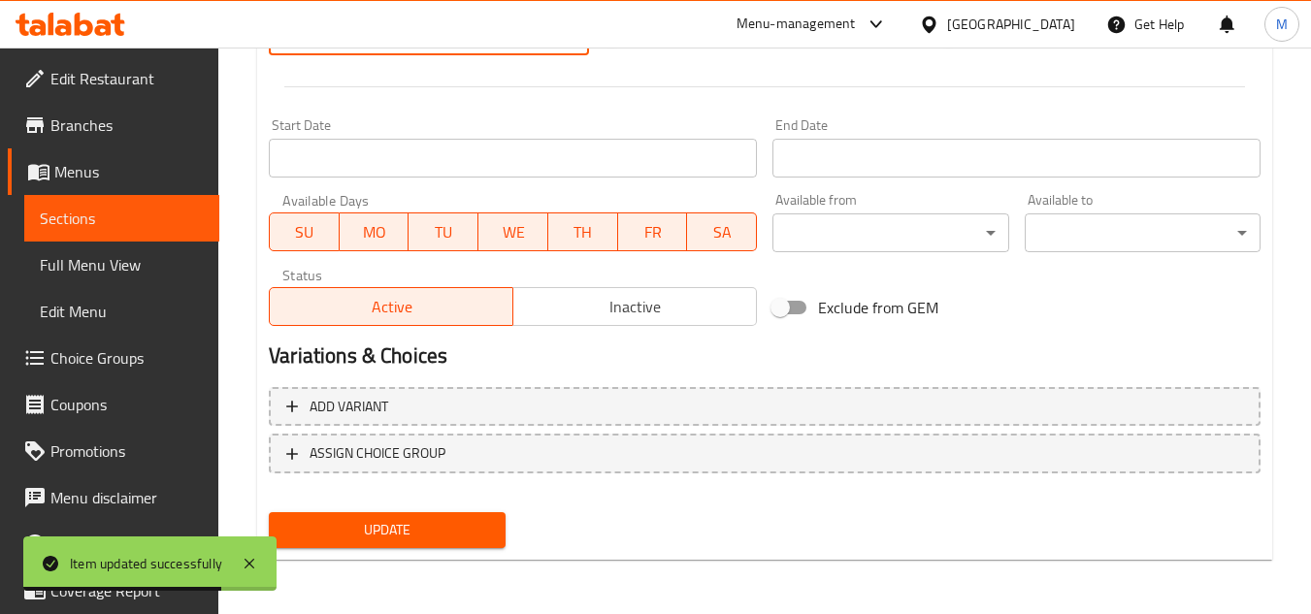
type input "2.7"
click at [430, 521] on span "Update" at bounding box center [386, 530] width 205 height 24
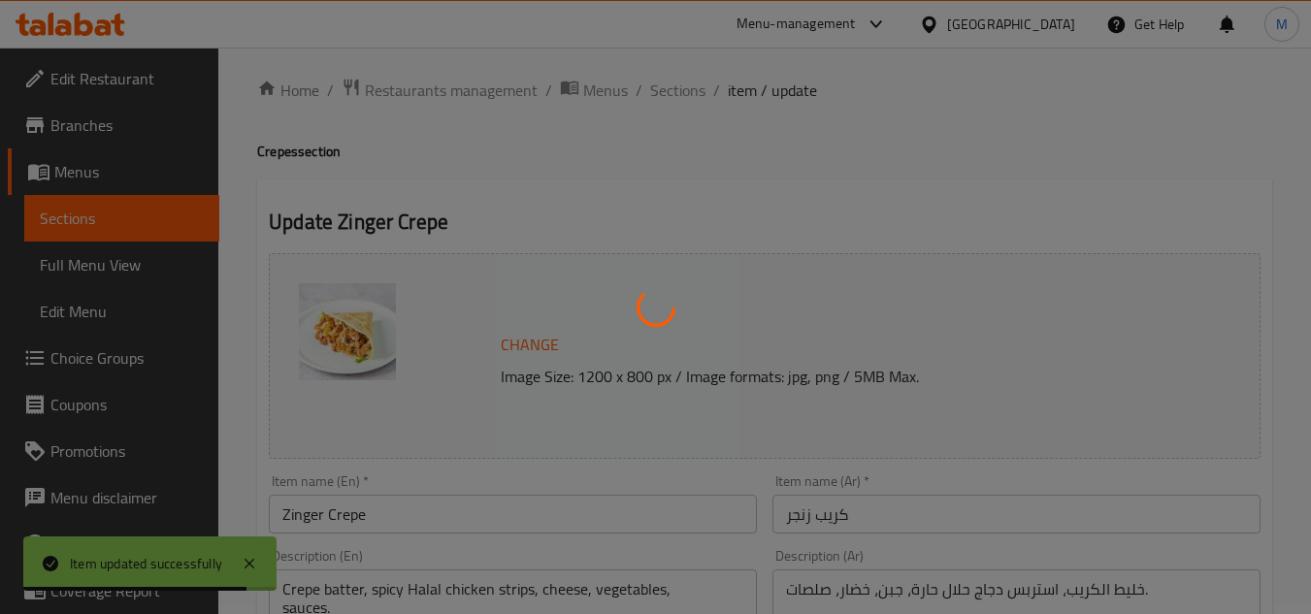
scroll to position [0, 0]
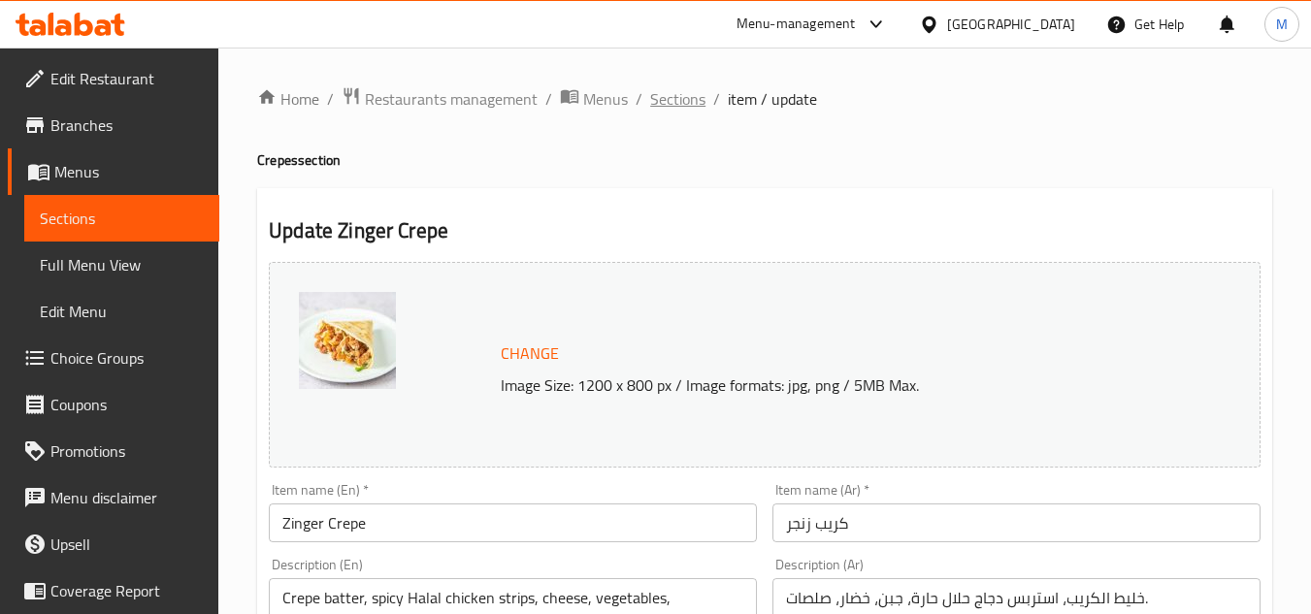
click at [681, 97] on span "Sections" at bounding box center [677, 98] width 55 height 23
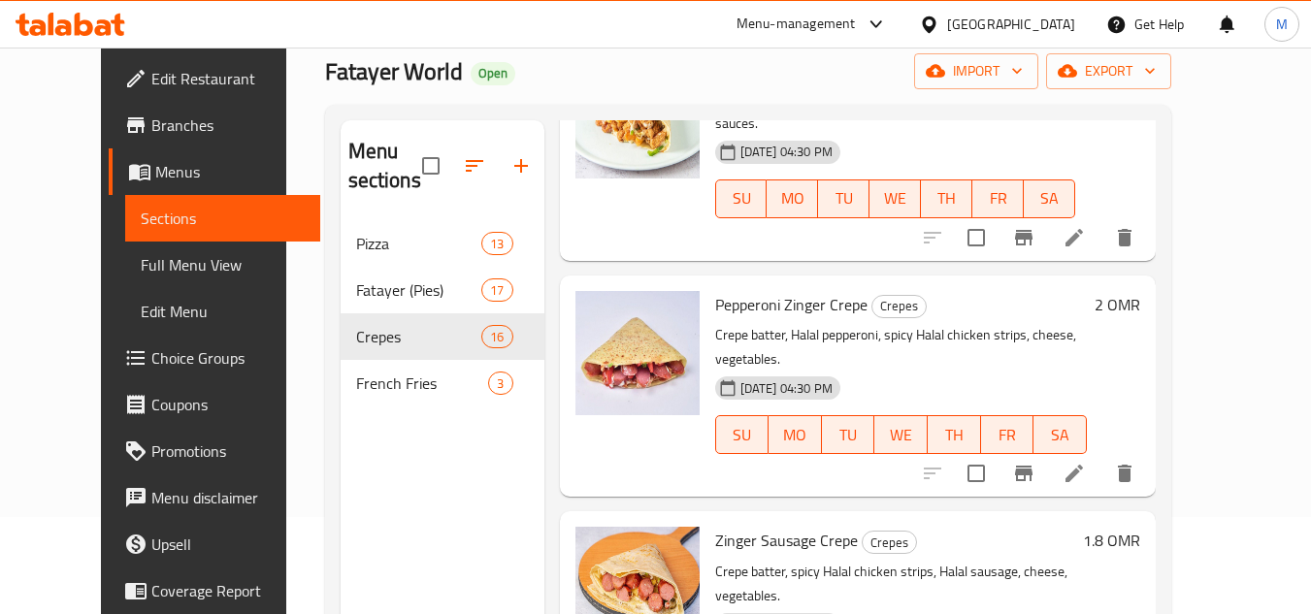
scroll to position [1262, 0]
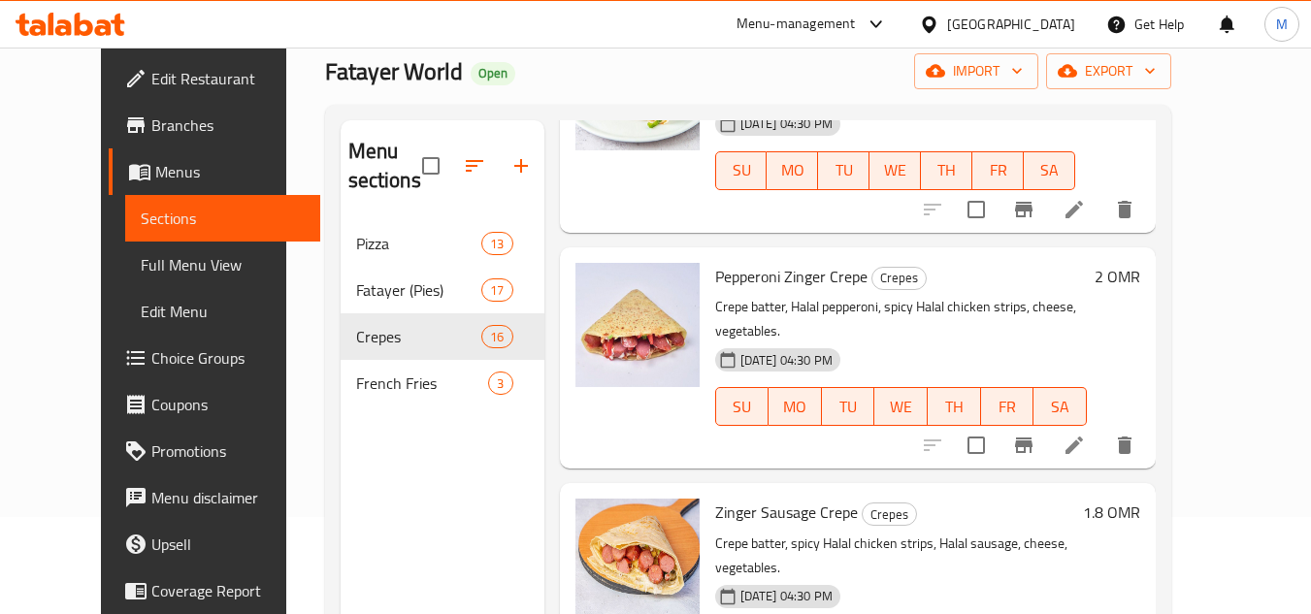
click at [1083, 437] on icon at bounding box center [1074, 445] width 17 height 17
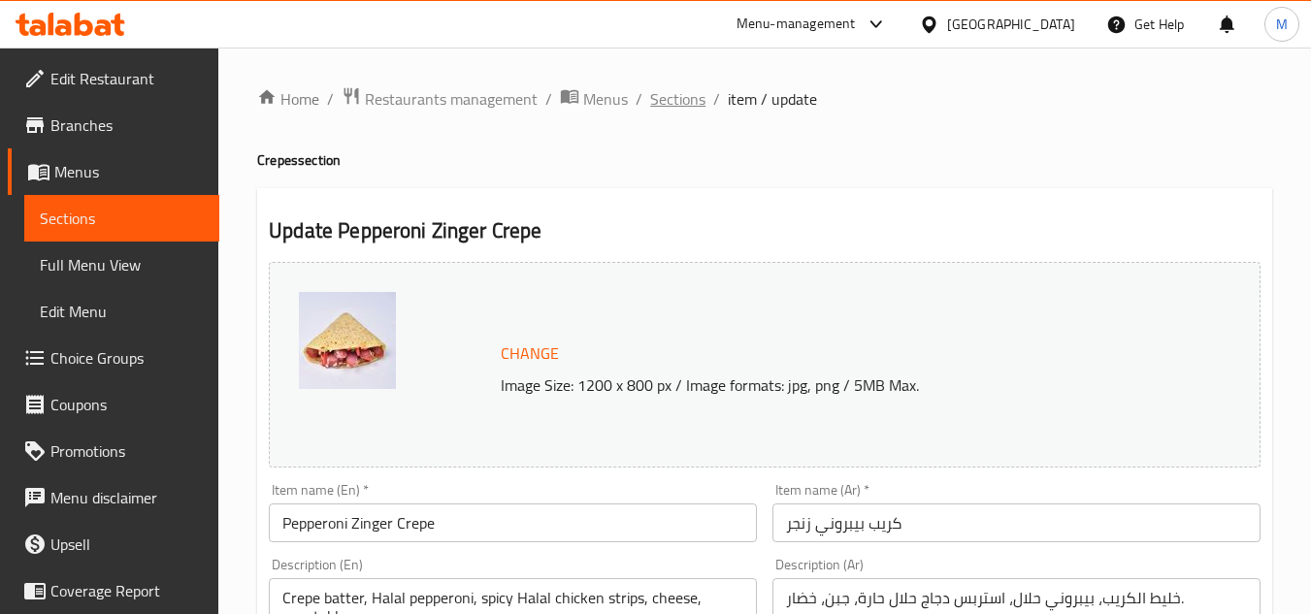
click at [666, 109] on span "Sections" at bounding box center [677, 98] width 55 height 23
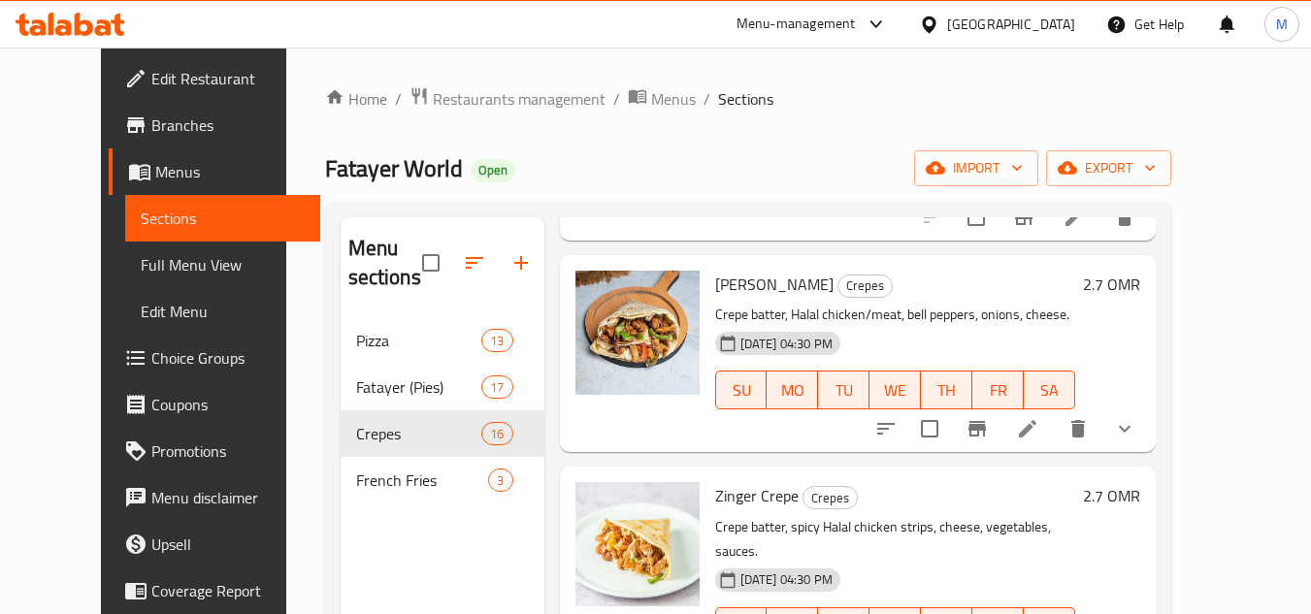
scroll to position [873, 0]
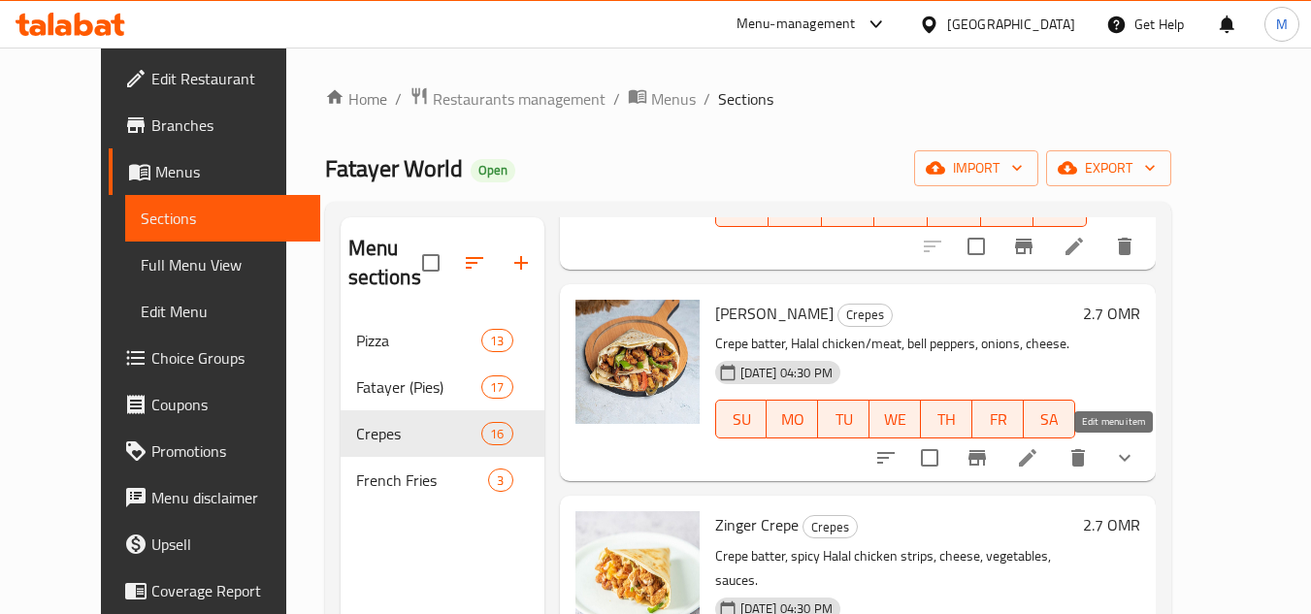
click at [1039, 456] on icon at bounding box center [1027, 457] width 23 height 23
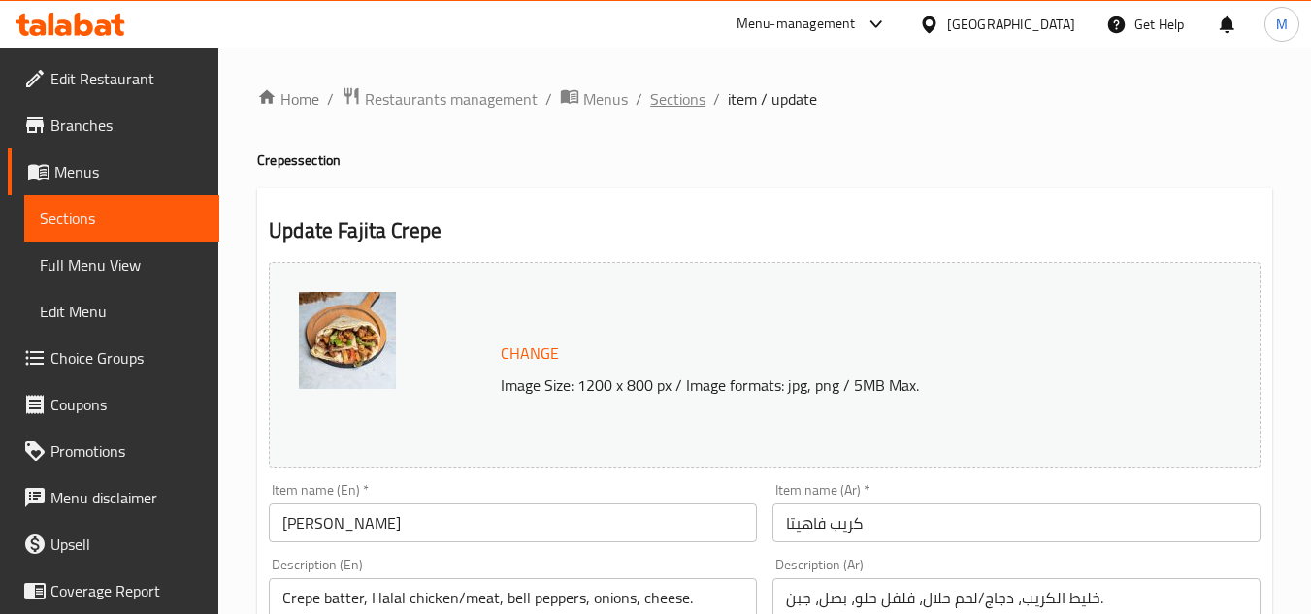
click at [664, 103] on span "Sections" at bounding box center [677, 98] width 55 height 23
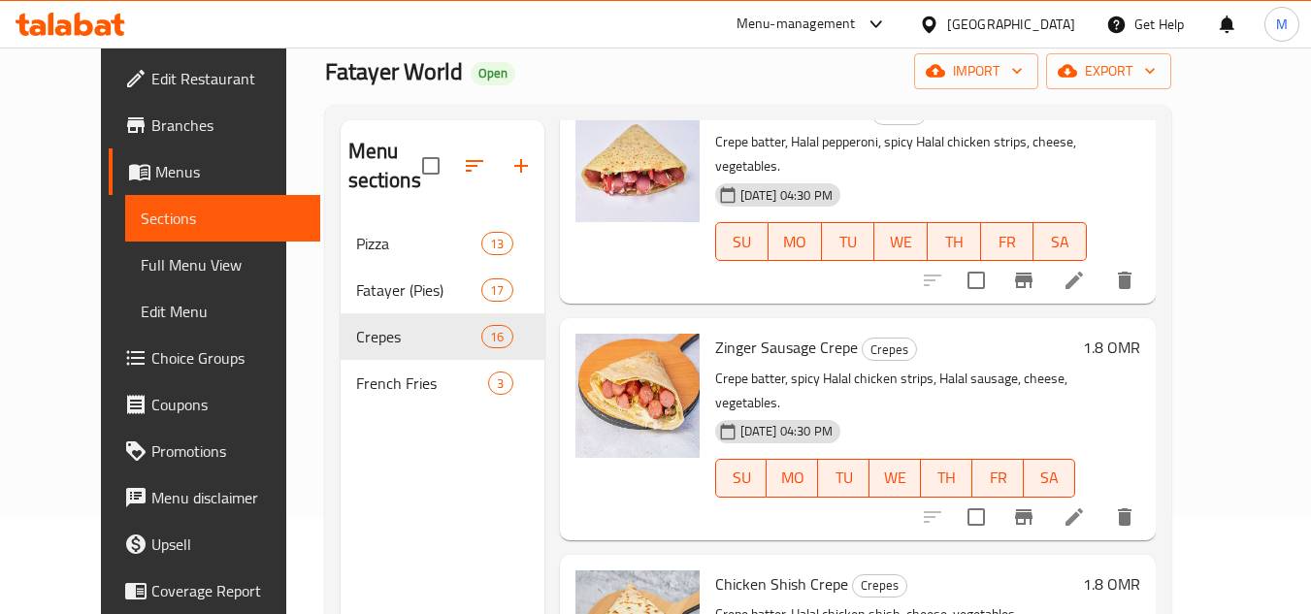
scroll to position [1456, 0]
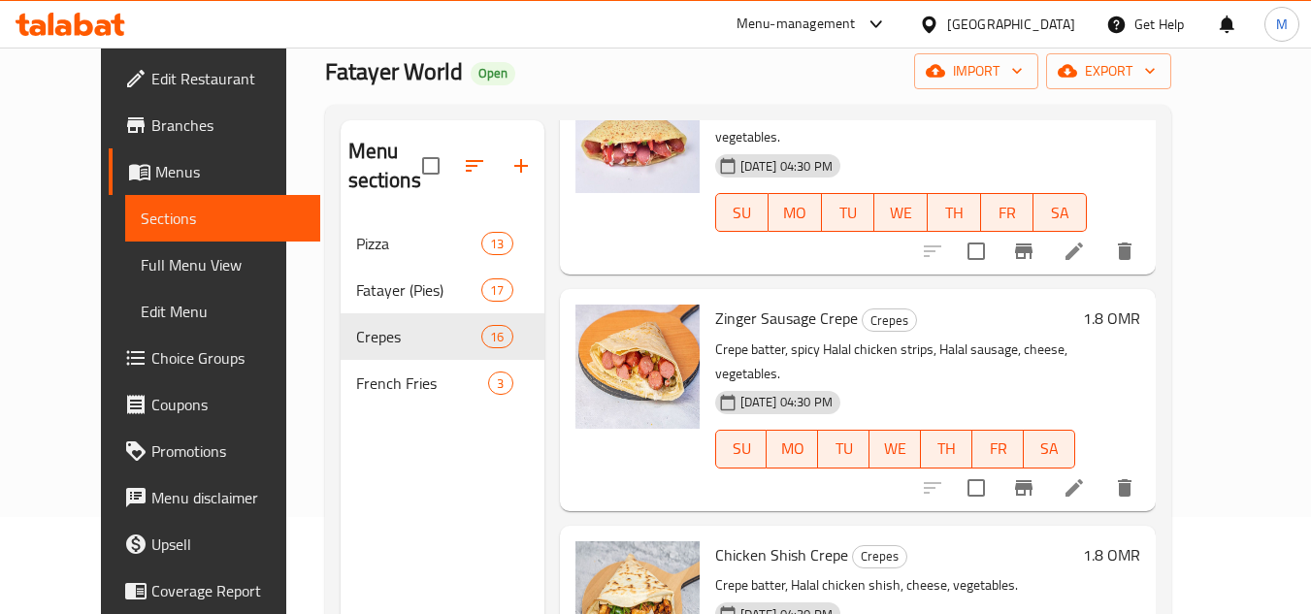
click at [1086, 476] on icon at bounding box center [1074, 487] width 23 height 23
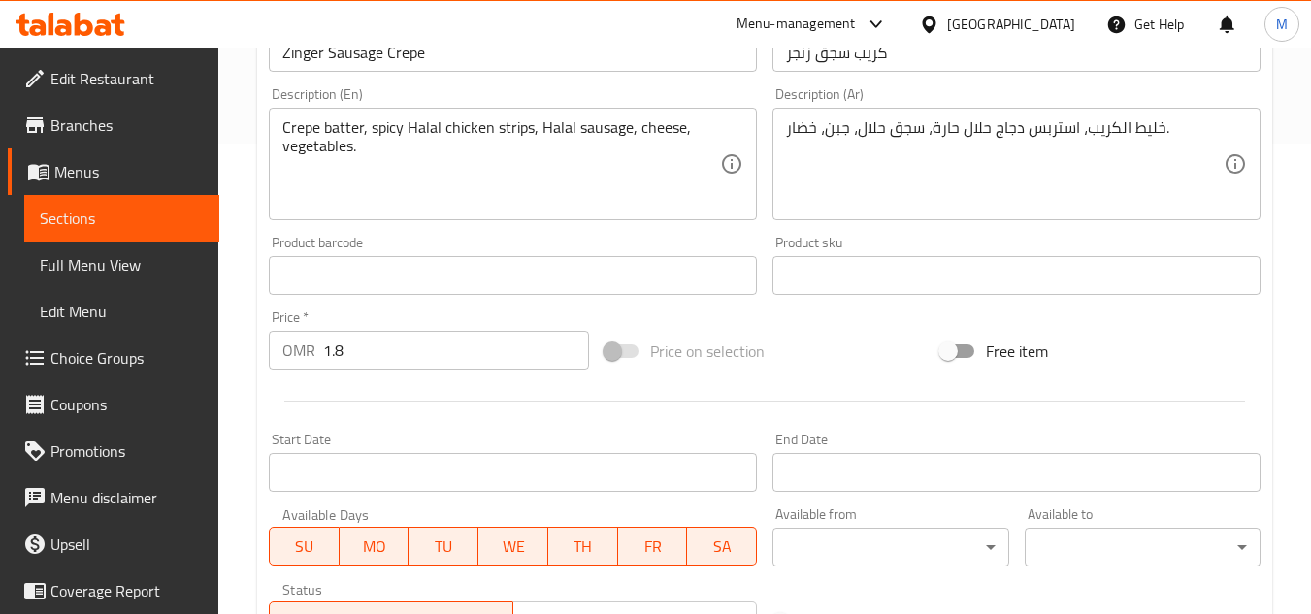
scroll to position [485, 0]
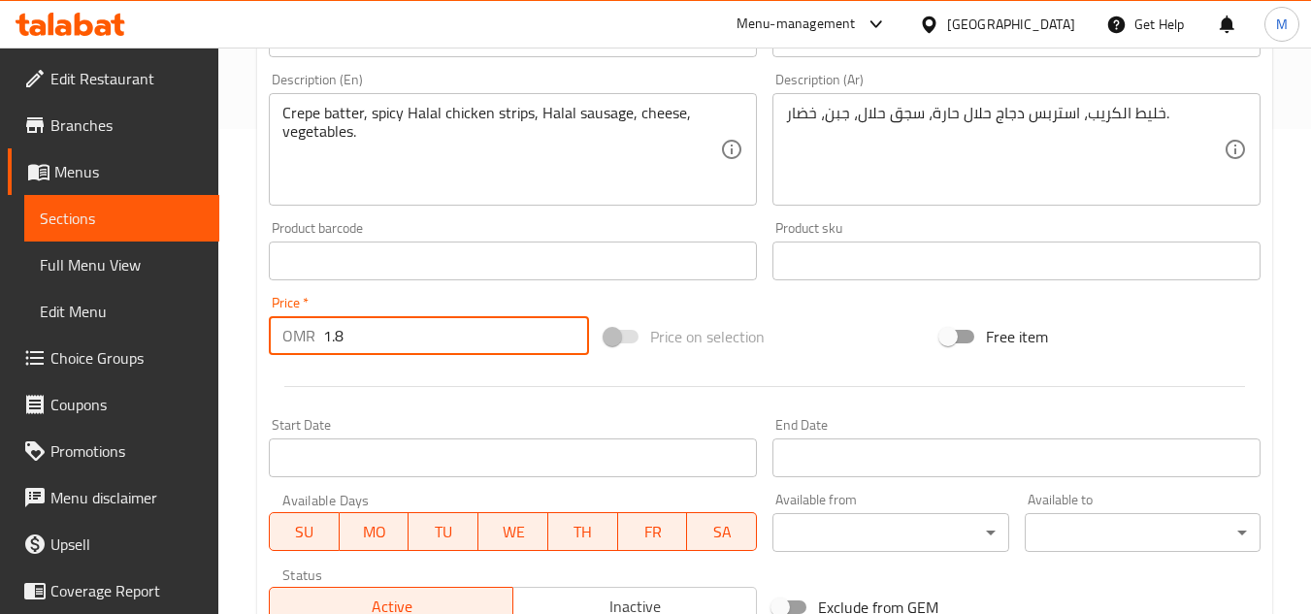
click at [404, 346] on input "1.8" at bounding box center [456, 335] width 266 height 39
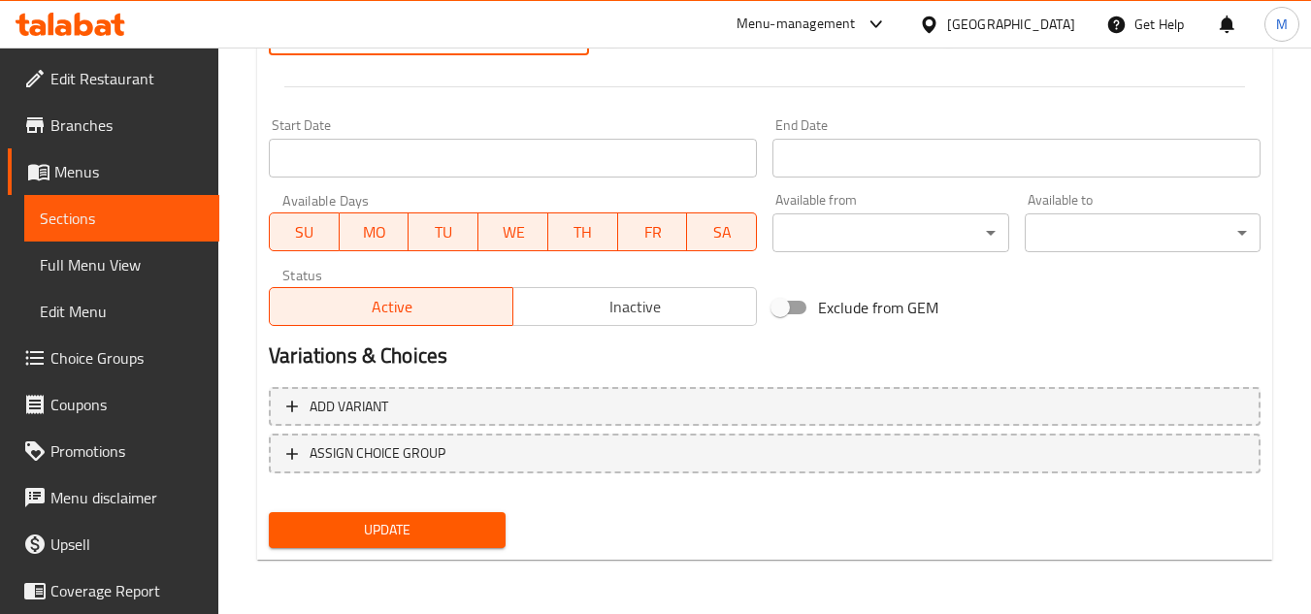
type input "2.7"
click at [417, 527] on span "Update" at bounding box center [386, 530] width 205 height 24
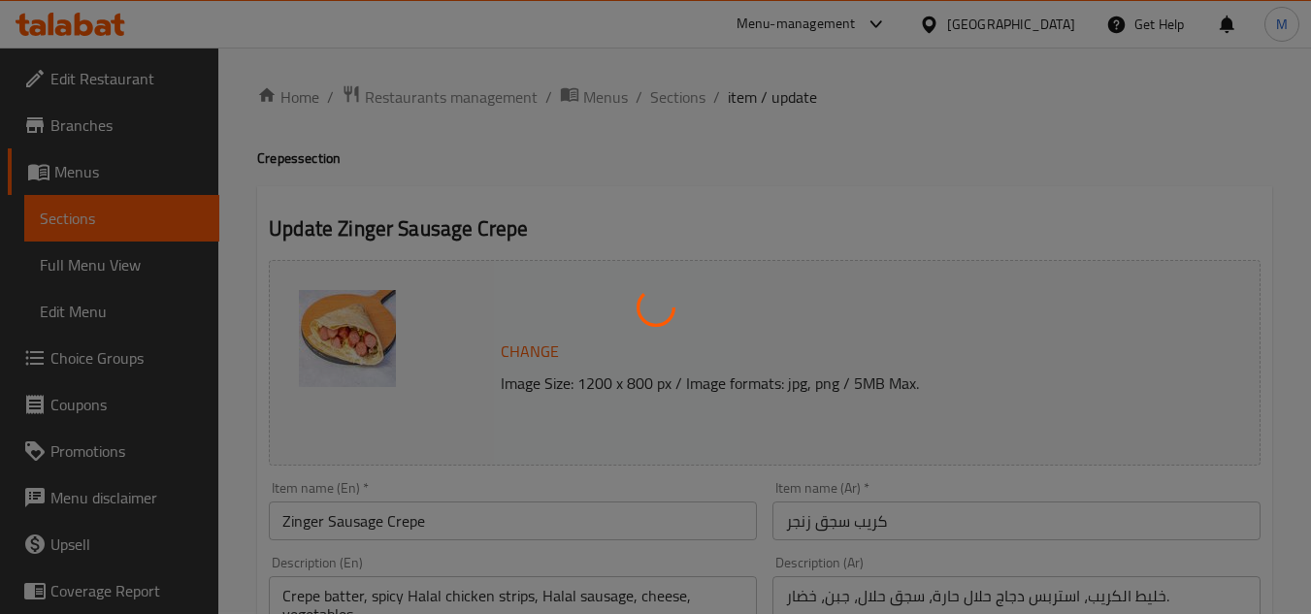
scroll to position [0, 0]
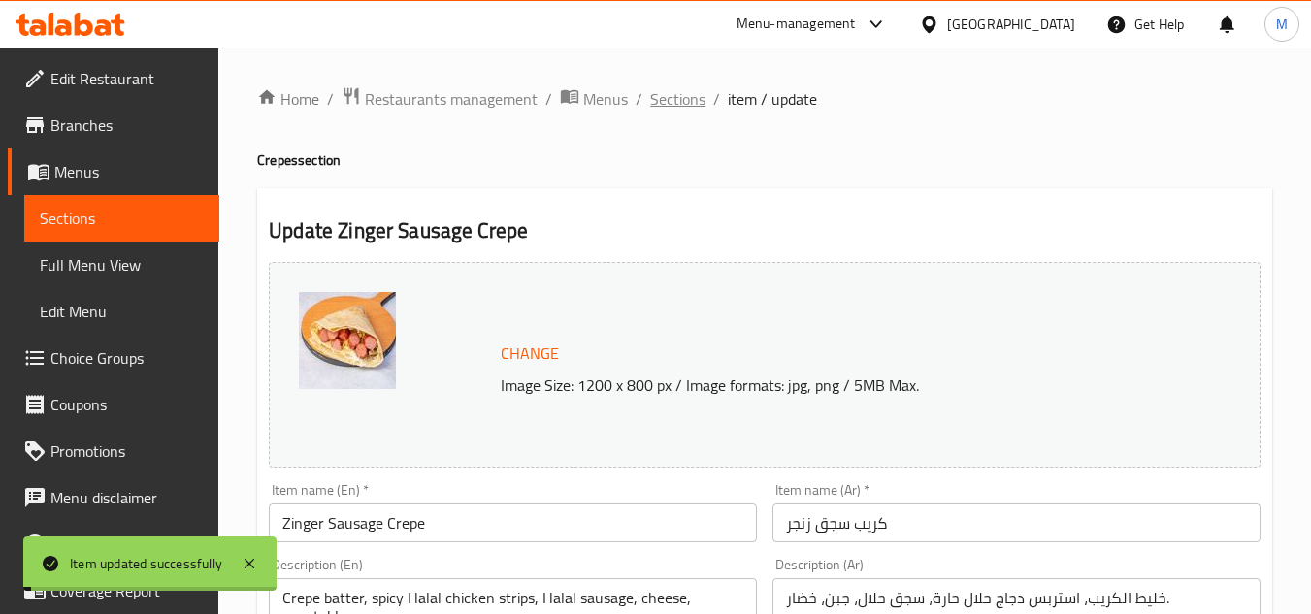
click at [690, 96] on span "Sections" at bounding box center [677, 98] width 55 height 23
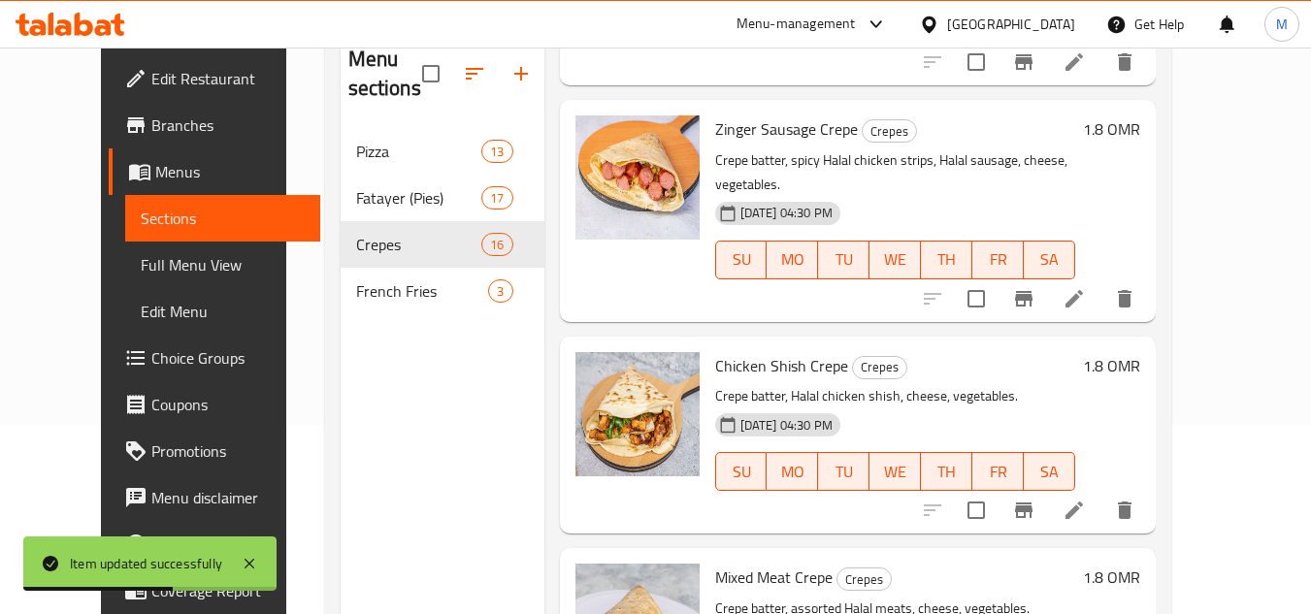
scroll to position [194, 0]
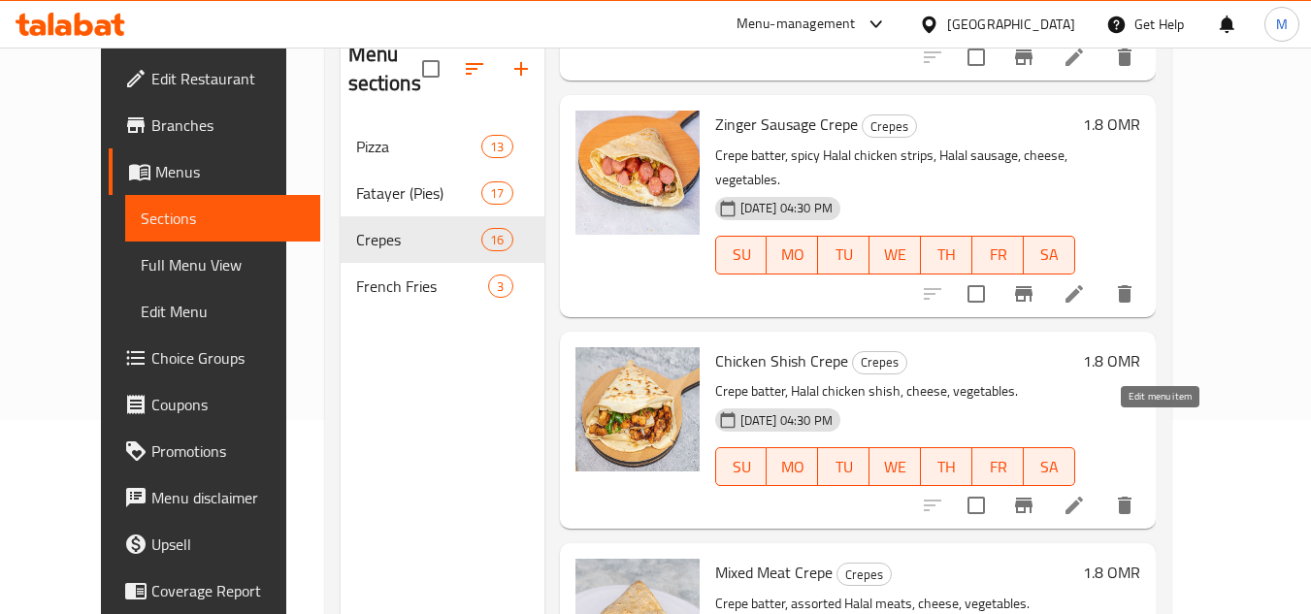
click at [1086, 494] on icon at bounding box center [1074, 505] width 23 height 23
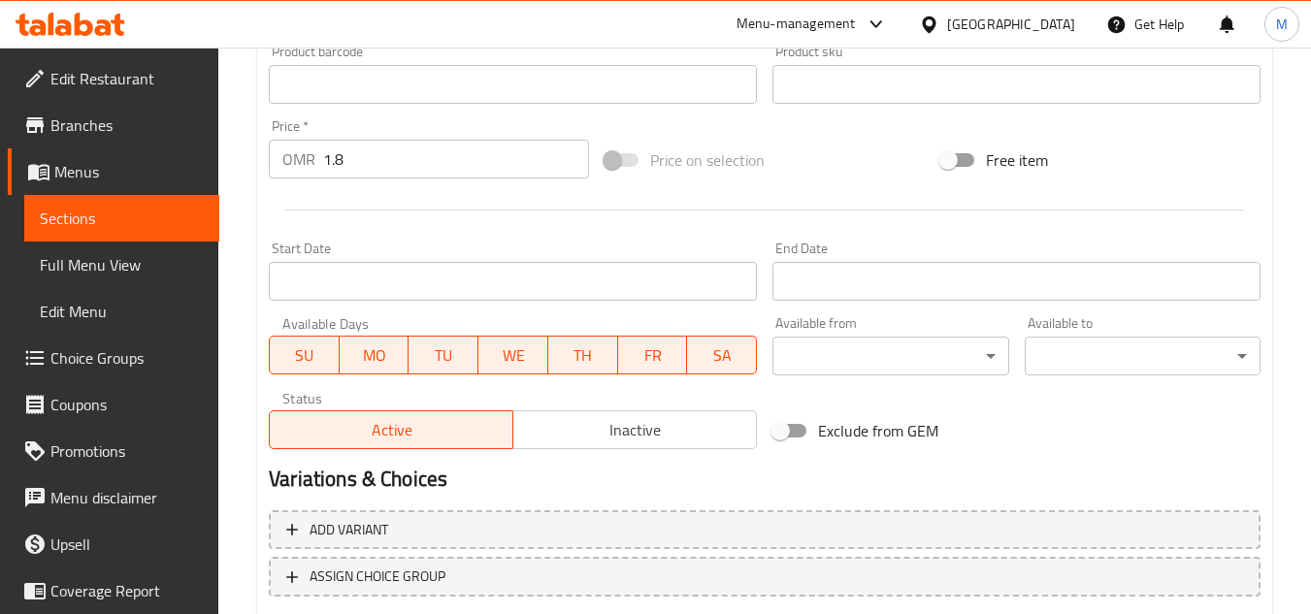
scroll to position [679, 0]
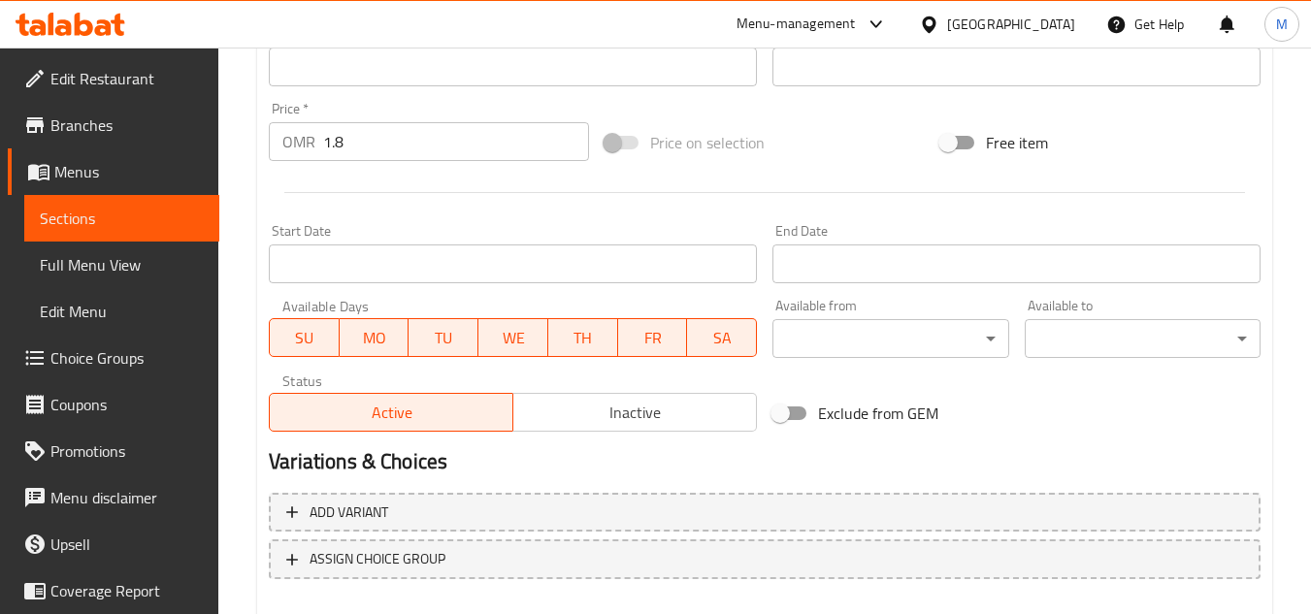
click at [436, 146] on input "1.8" at bounding box center [456, 141] width 266 height 39
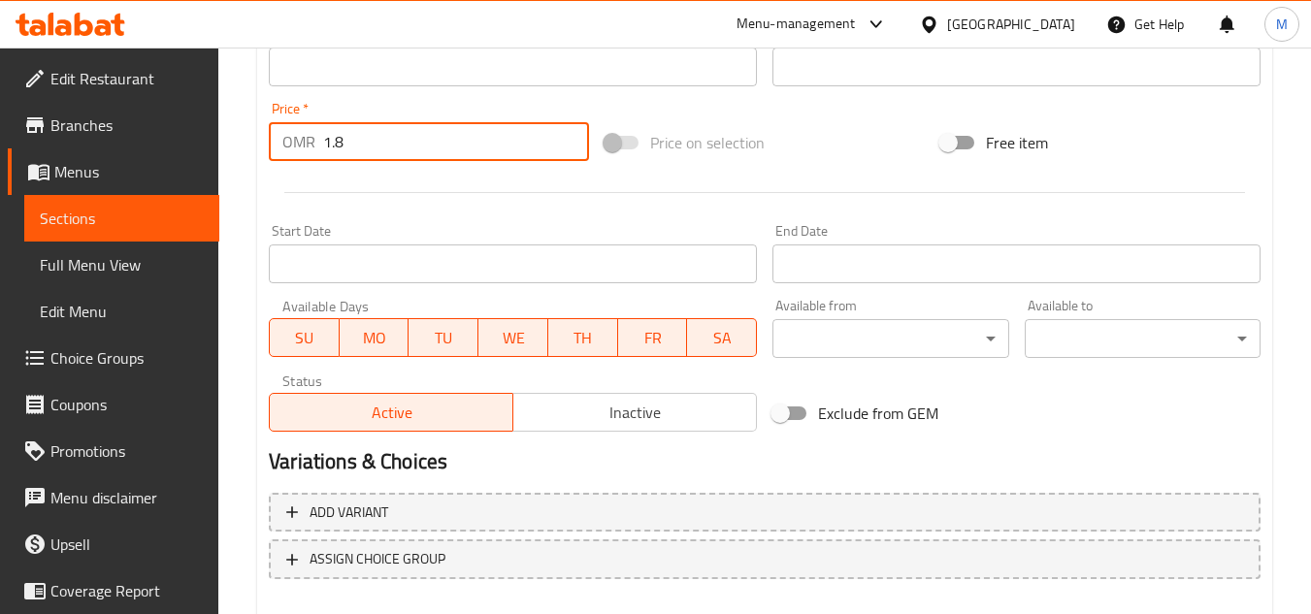
click at [436, 146] on input "1.8" at bounding box center [456, 141] width 266 height 39
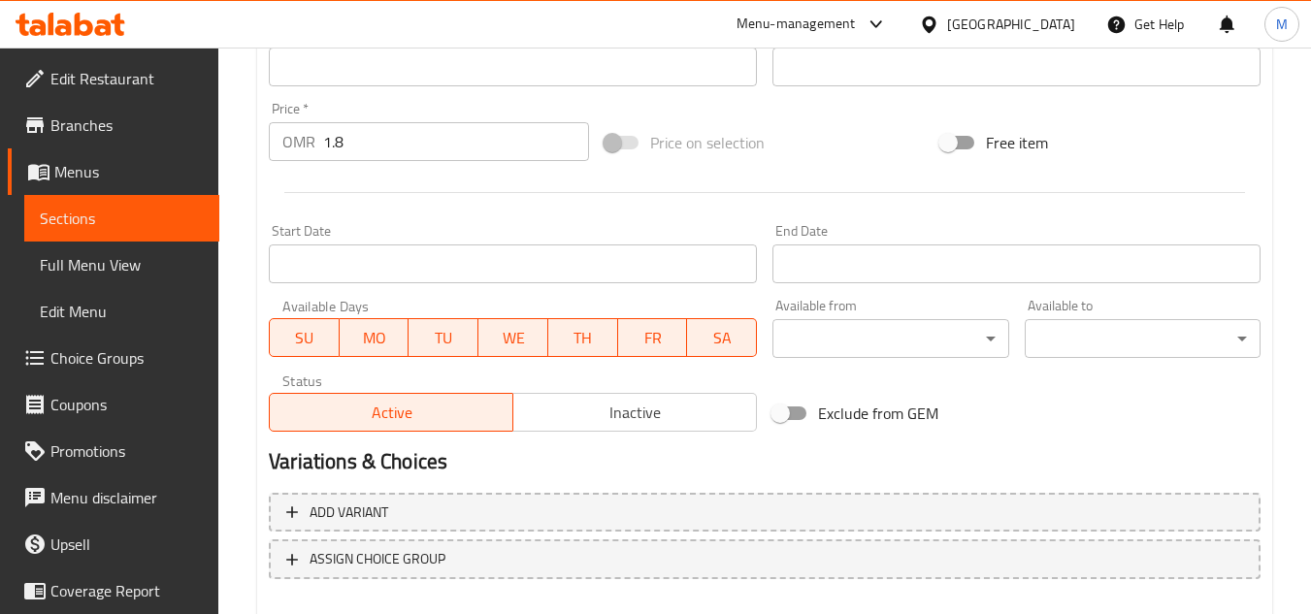
click at [436, 146] on input "1.8" at bounding box center [456, 141] width 266 height 39
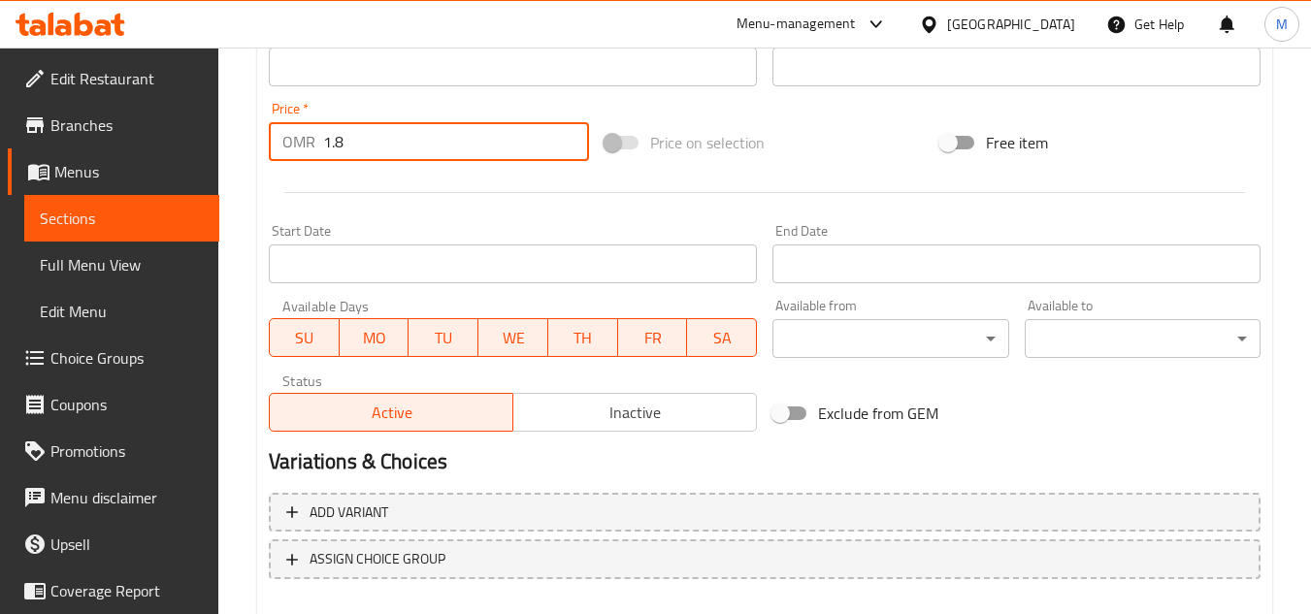
click at [436, 146] on input "1.8" at bounding box center [456, 141] width 266 height 39
click at [436, 146] on input "1.827" at bounding box center [456, 141] width 266 height 39
click at [437, 146] on input "1.827" at bounding box center [456, 141] width 266 height 39
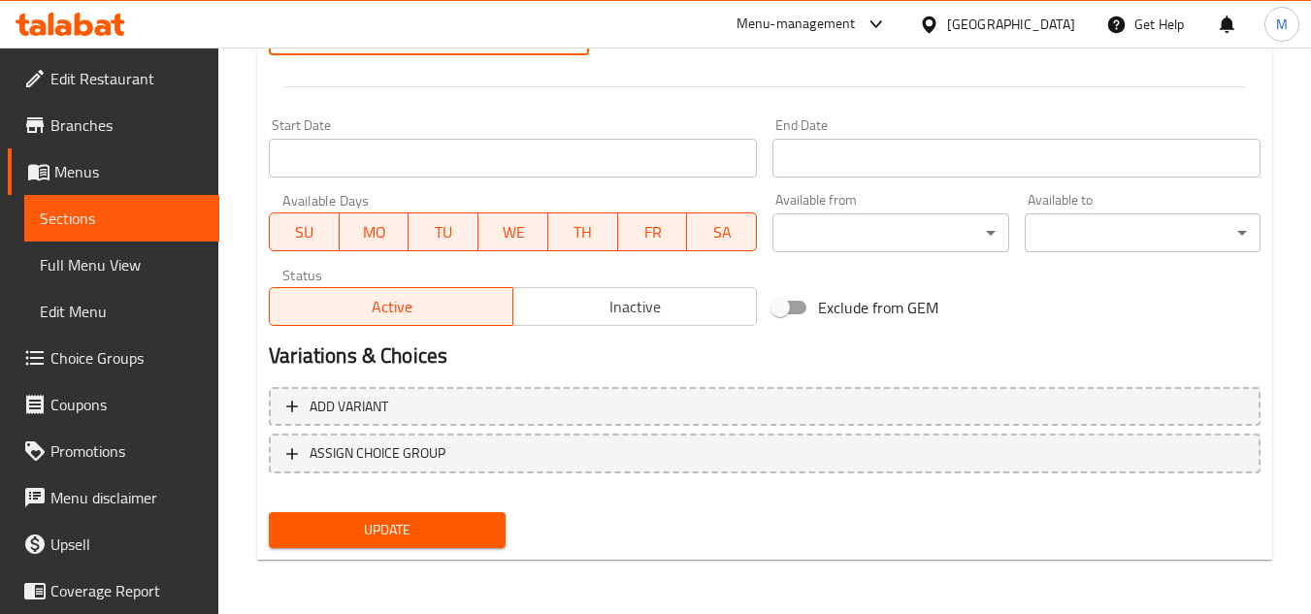
type input "2.7"
click at [383, 524] on span "Update" at bounding box center [386, 530] width 205 height 24
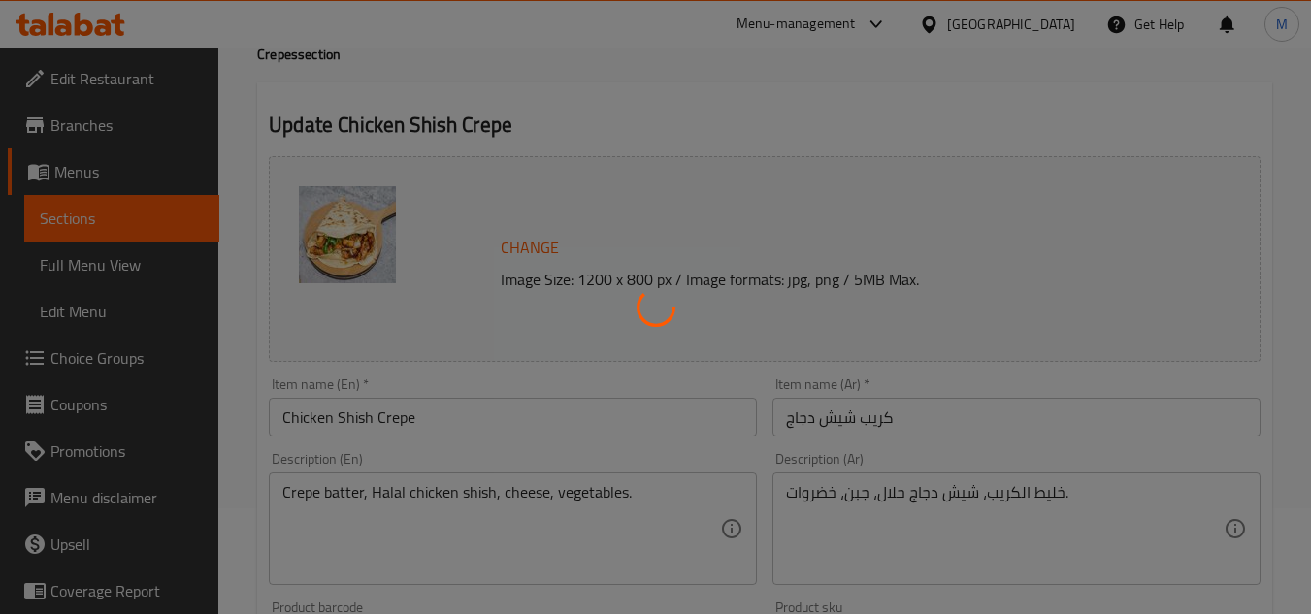
scroll to position [0, 0]
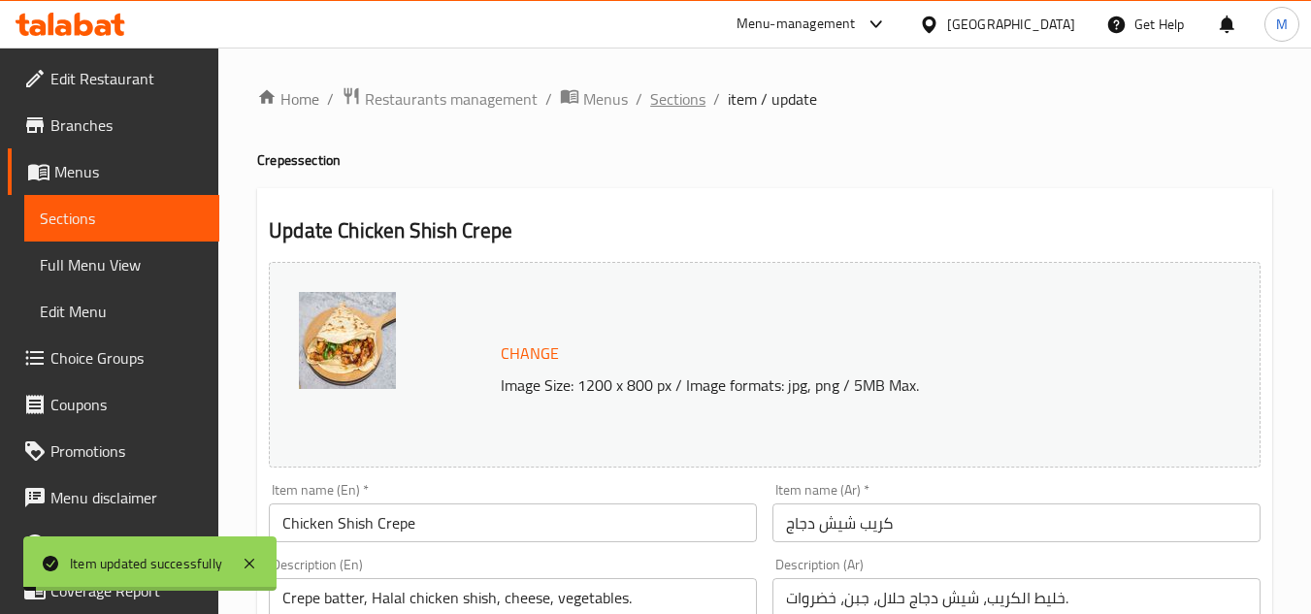
click at [688, 108] on span "Sections" at bounding box center [677, 98] width 55 height 23
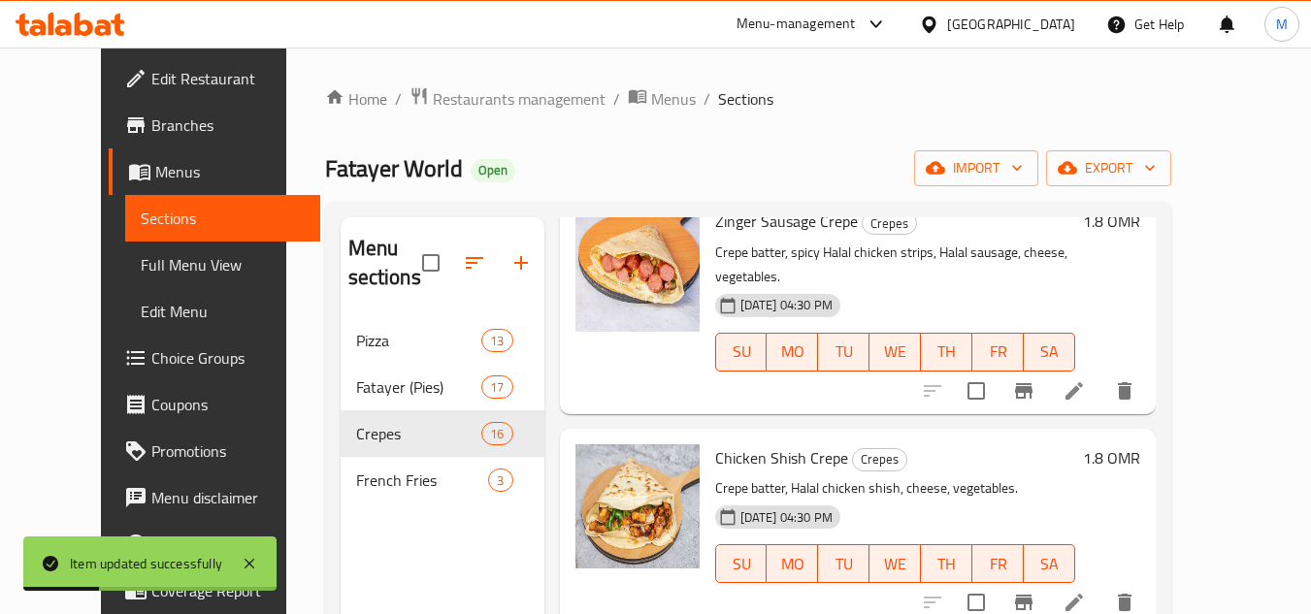
scroll to position [1553, 0]
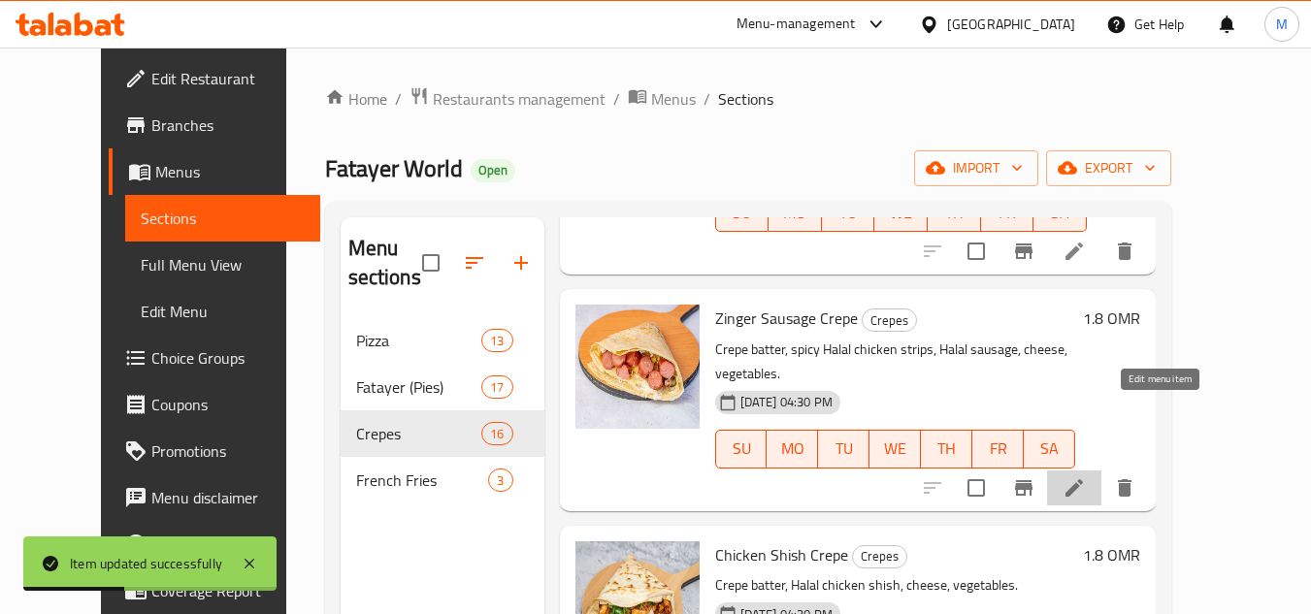
click at [1086, 476] on icon at bounding box center [1074, 487] width 23 height 23
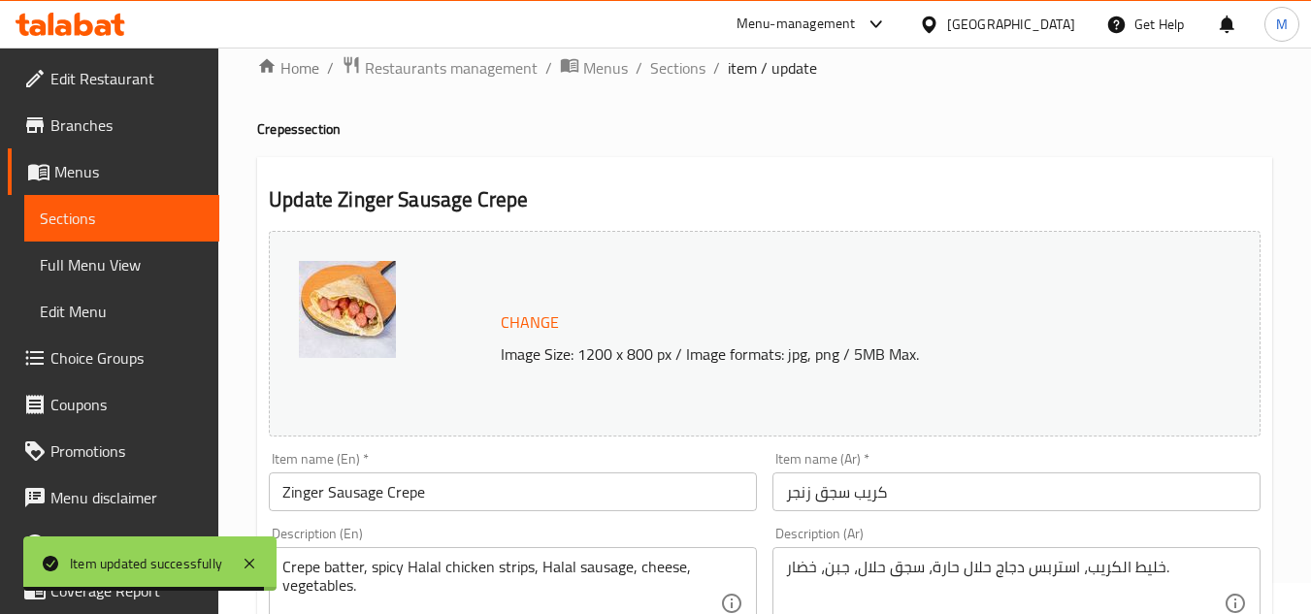
scroll to position [9, 0]
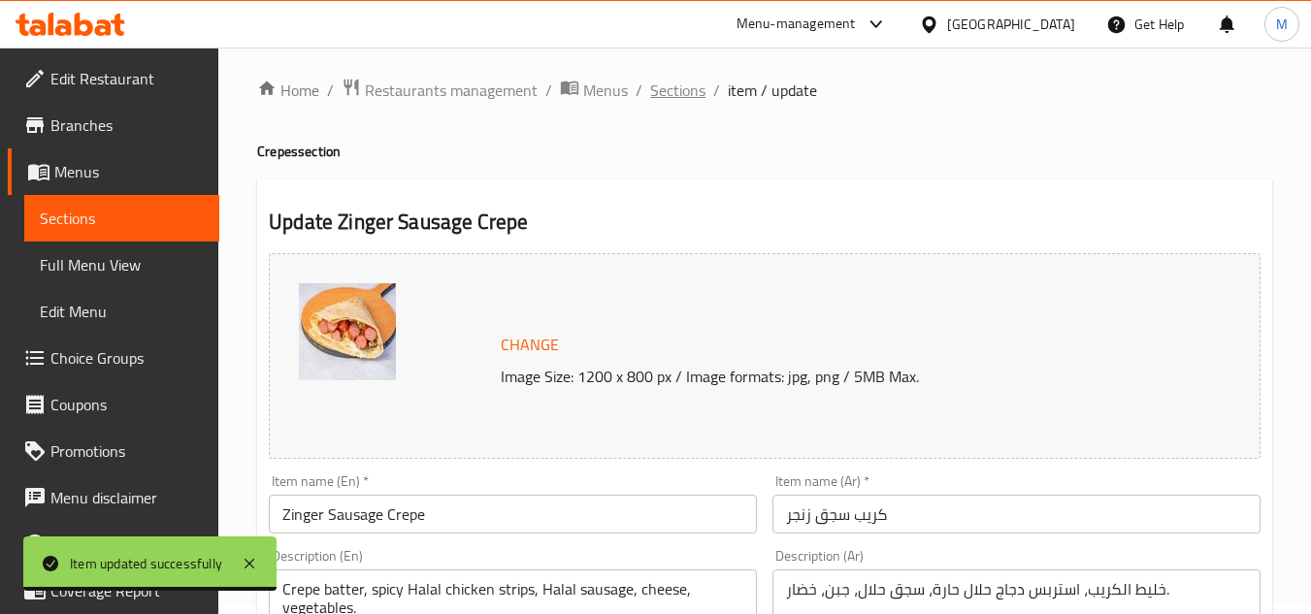
click at [689, 93] on span "Sections" at bounding box center [677, 90] width 55 height 23
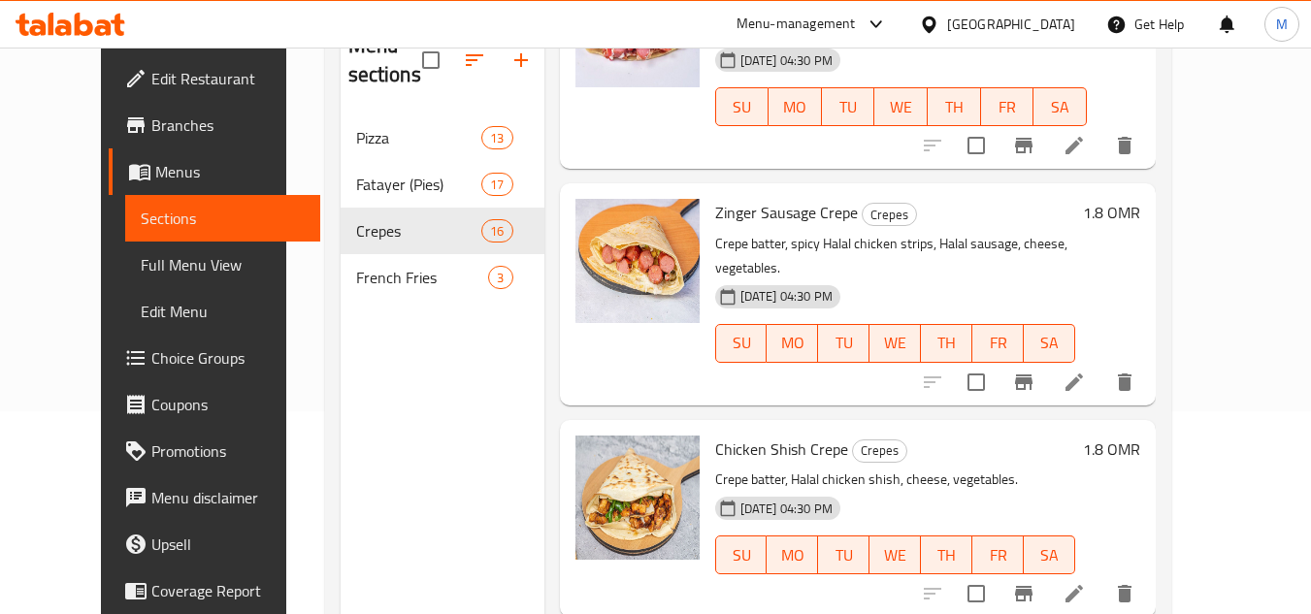
scroll to position [1553, 0]
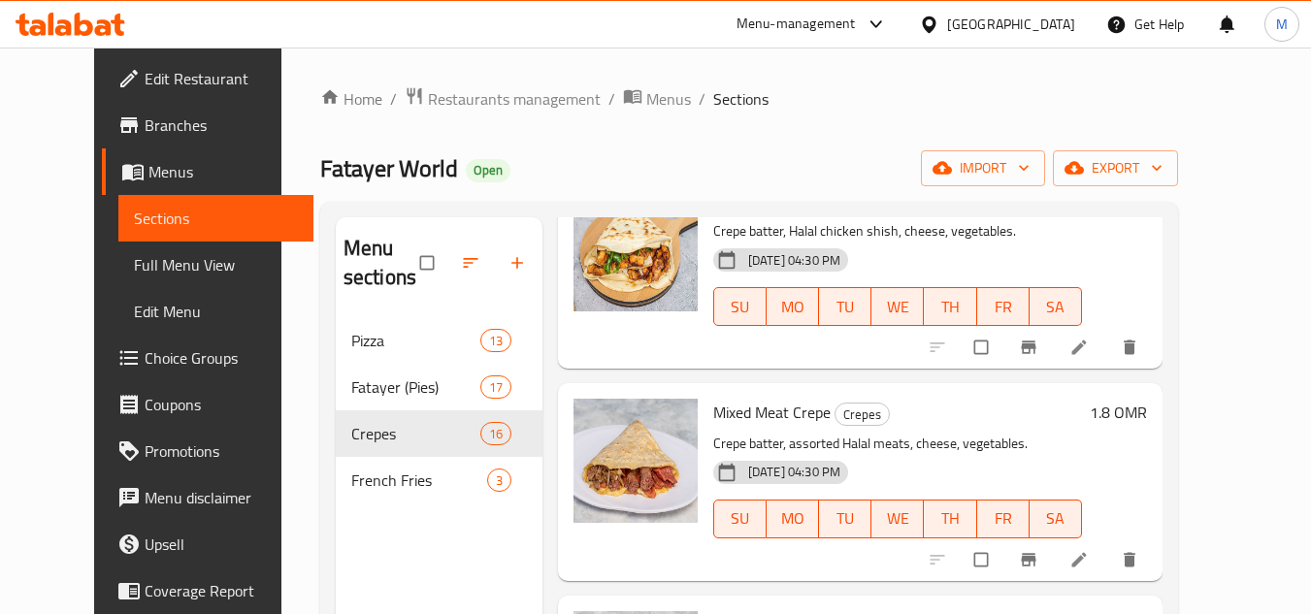
scroll to position [1941, 0]
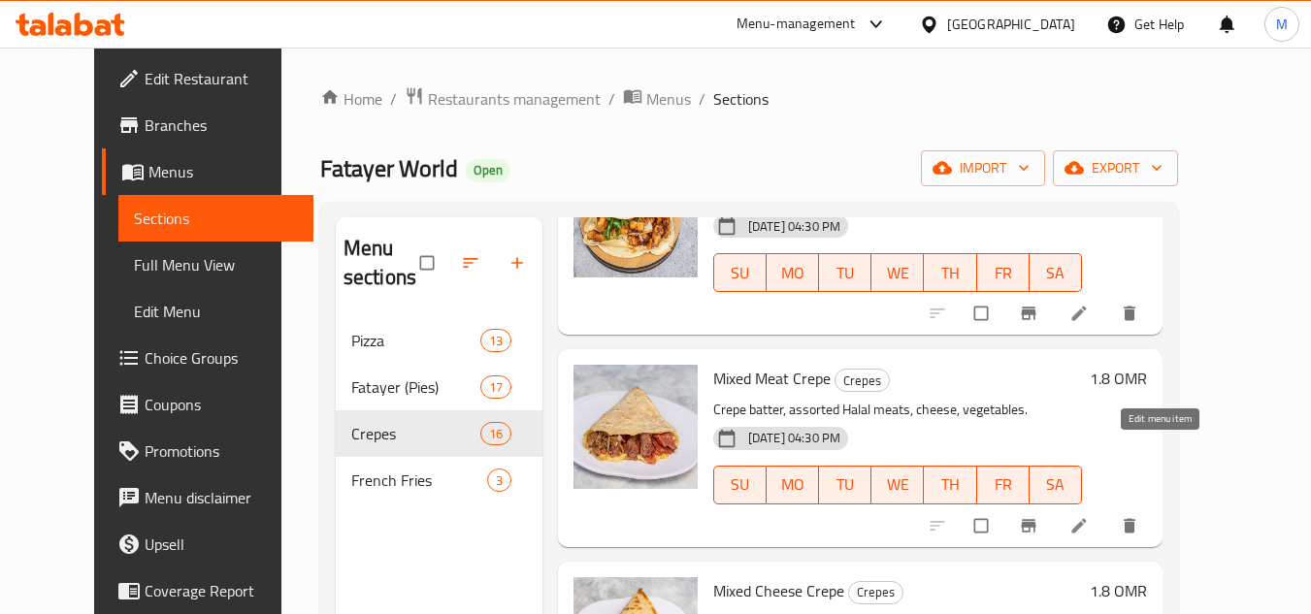
click at [1086, 518] on icon at bounding box center [1078, 525] width 15 height 15
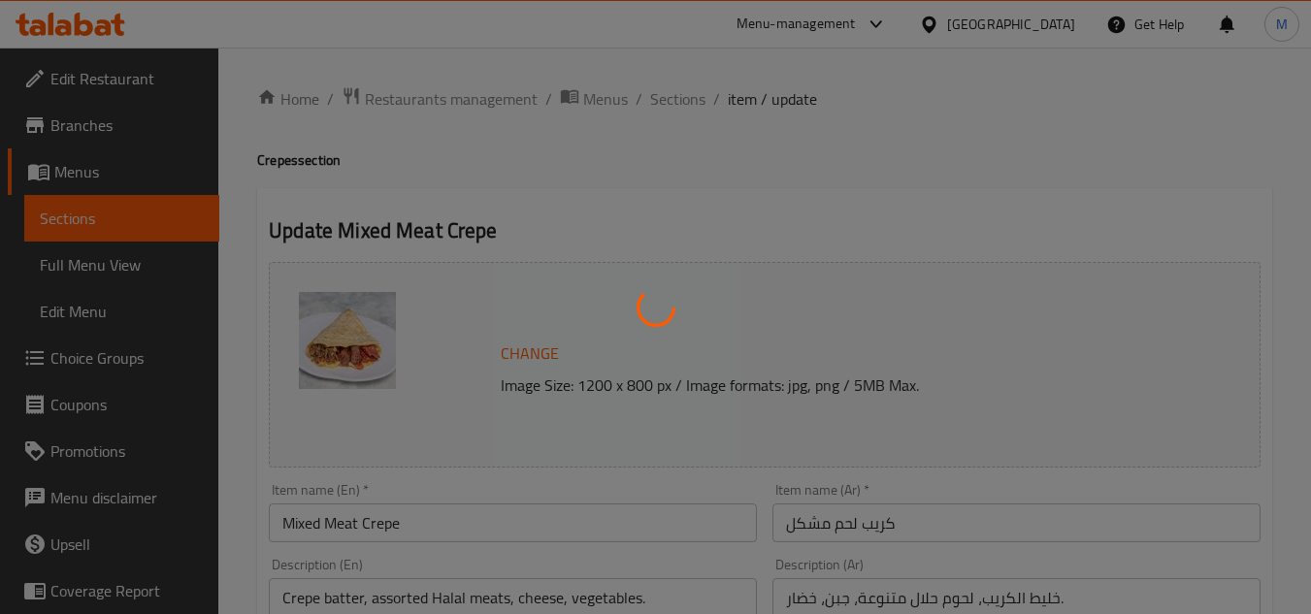
scroll to position [679, 0]
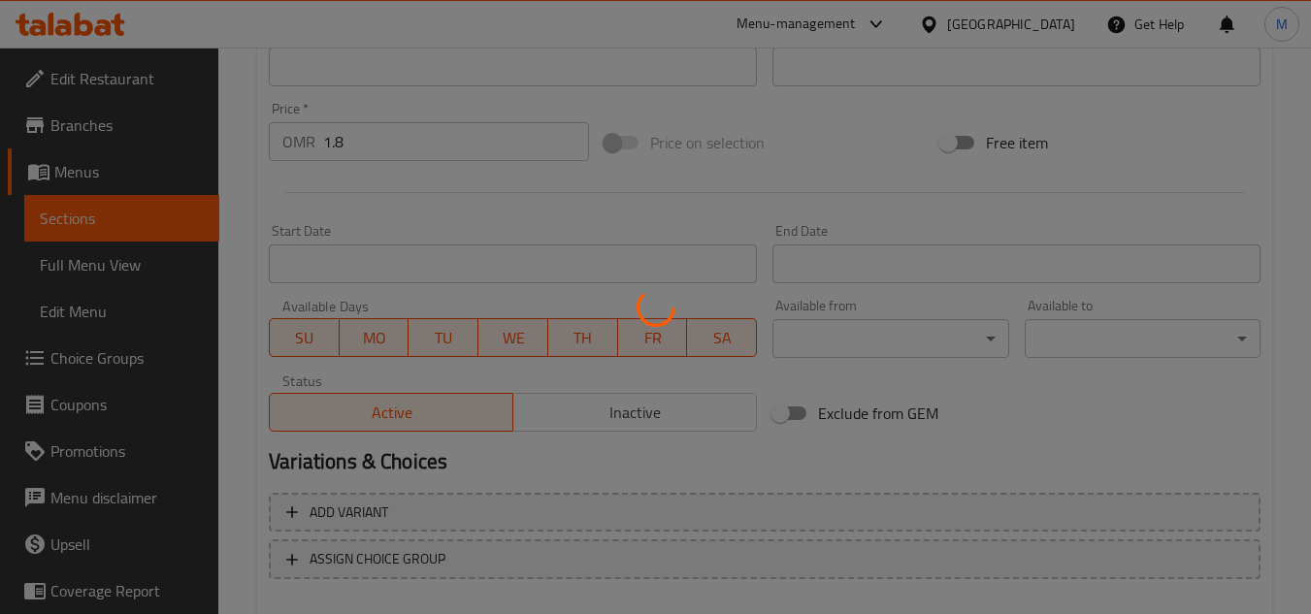
click at [414, 136] on div at bounding box center [655, 307] width 1311 height 614
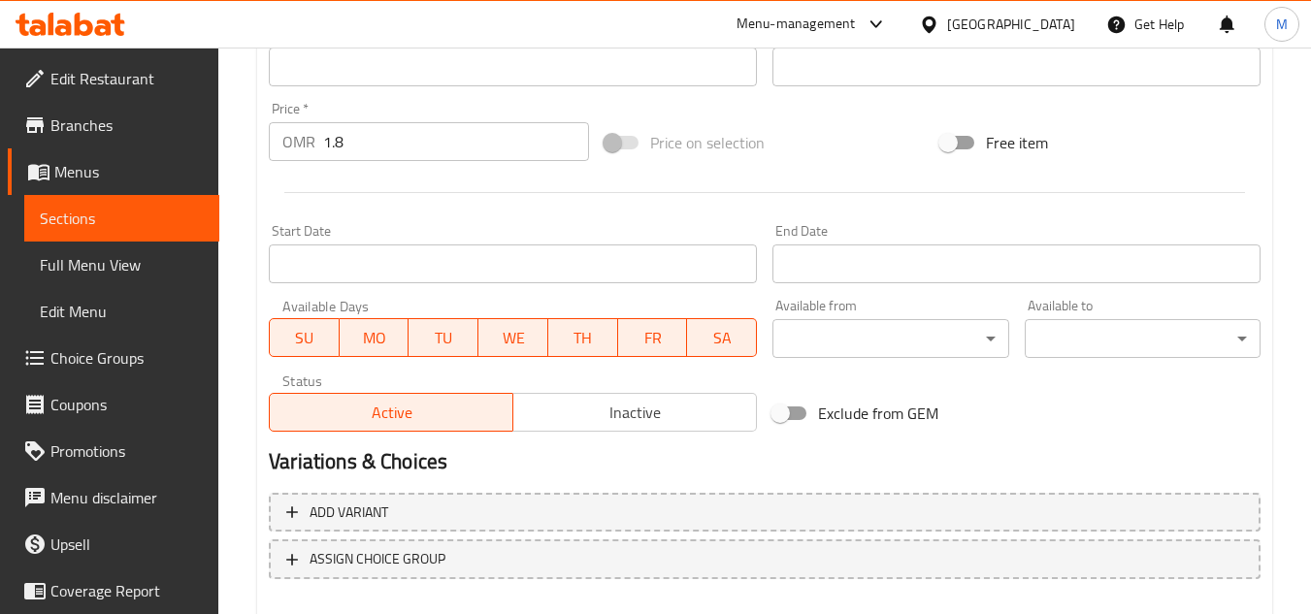
click at [524, 117] on div "Price   * OMR 1.8 Price *" at bounding box center [429, 131] width 320 height 59
click at [457, 148] on input "1.8" at bounding box center [456, 141] width 266 height 39
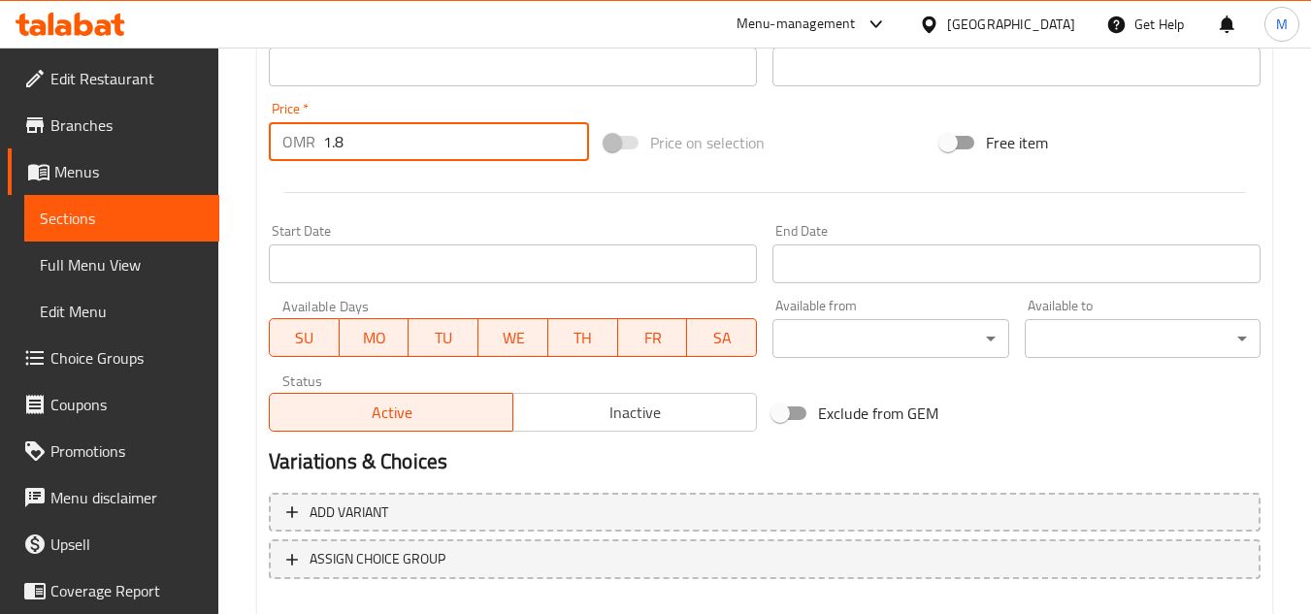
click at [457, 148] on input "1.8" at bounding box center [456, 141] width 266 height 39
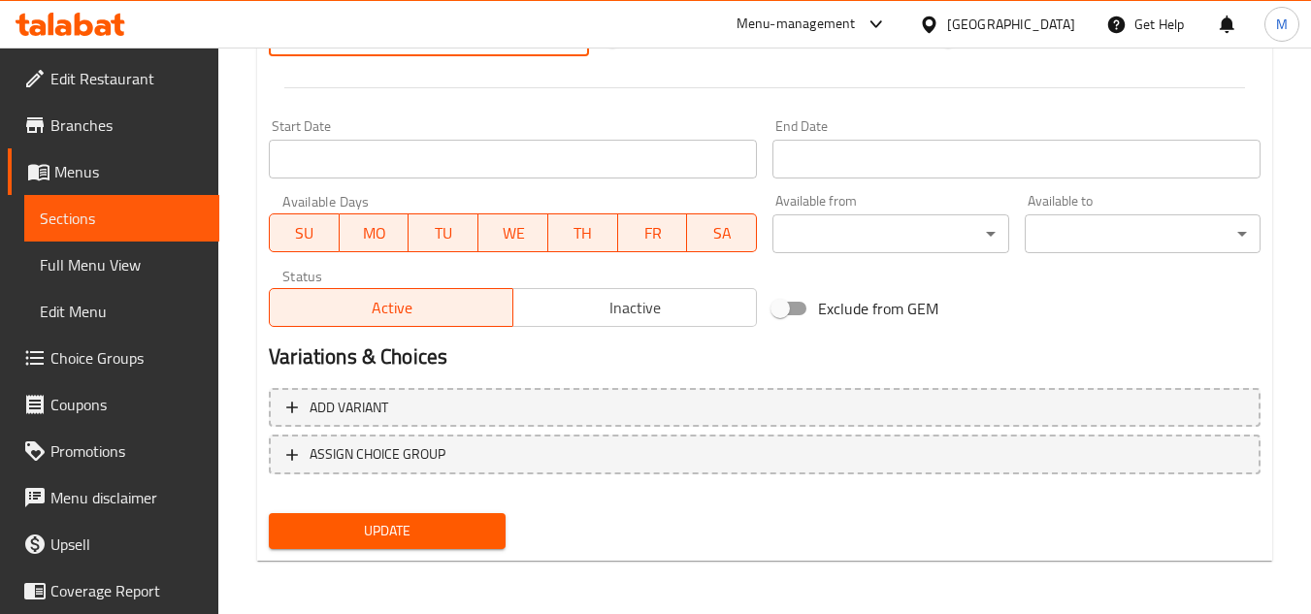
scroll to position [785, 0]
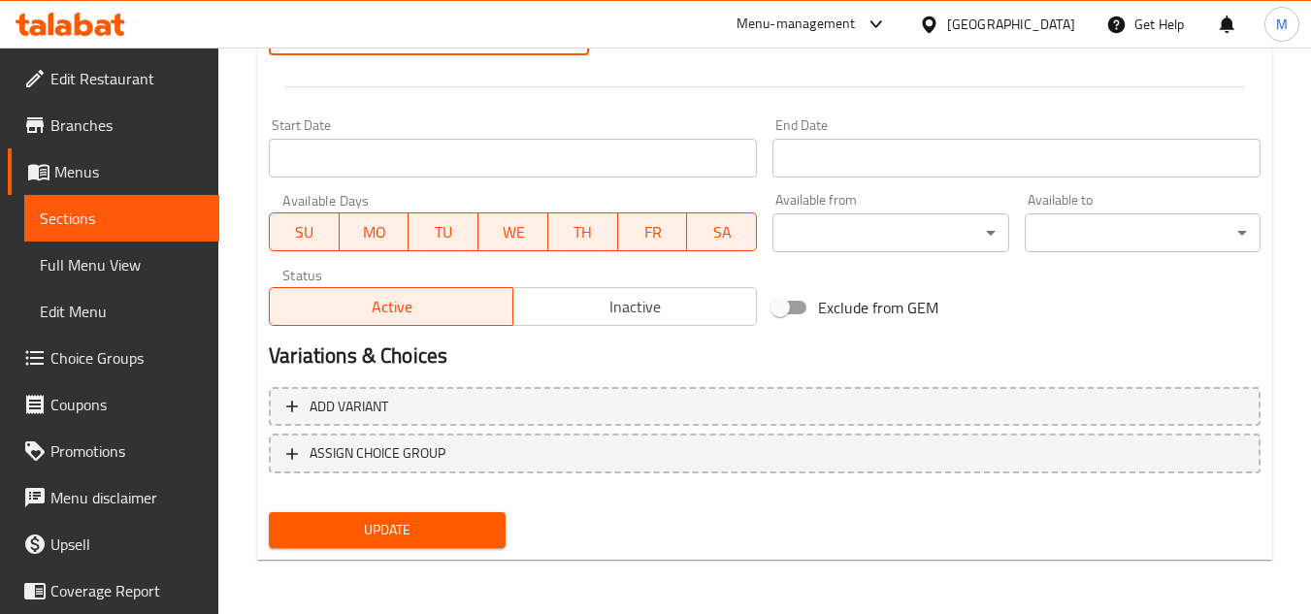
type input "2.7"
click at [417, 524] on span "Update" at bounding box center [386, 530] width 205 height 24
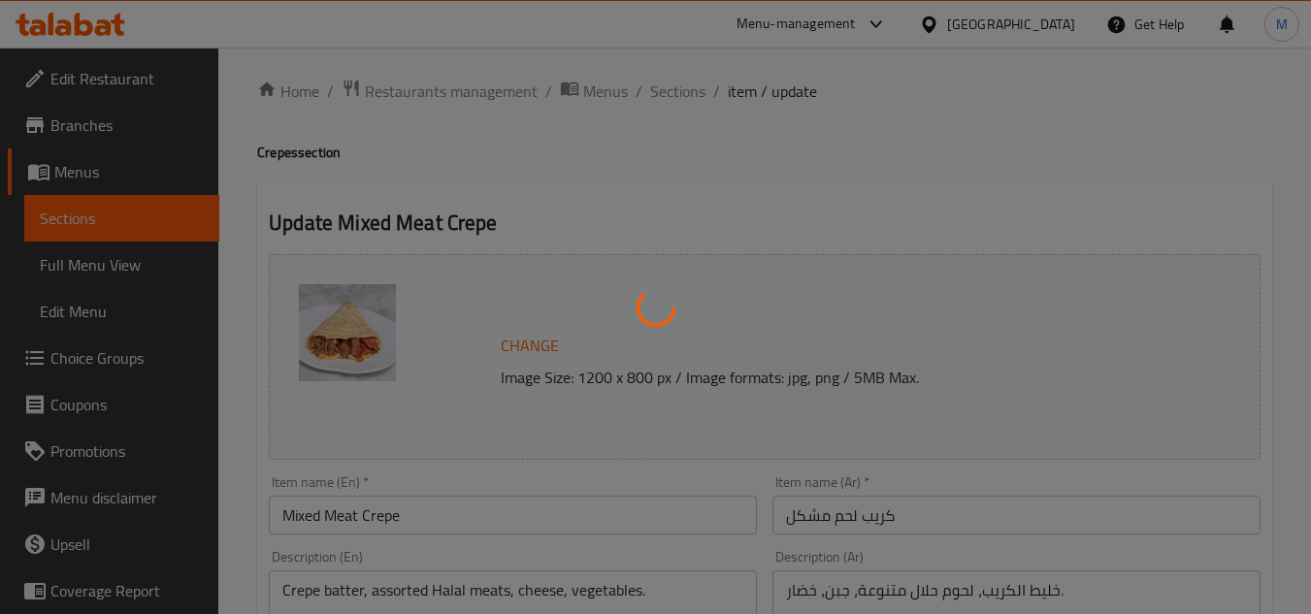
scroll to position [0, 0]
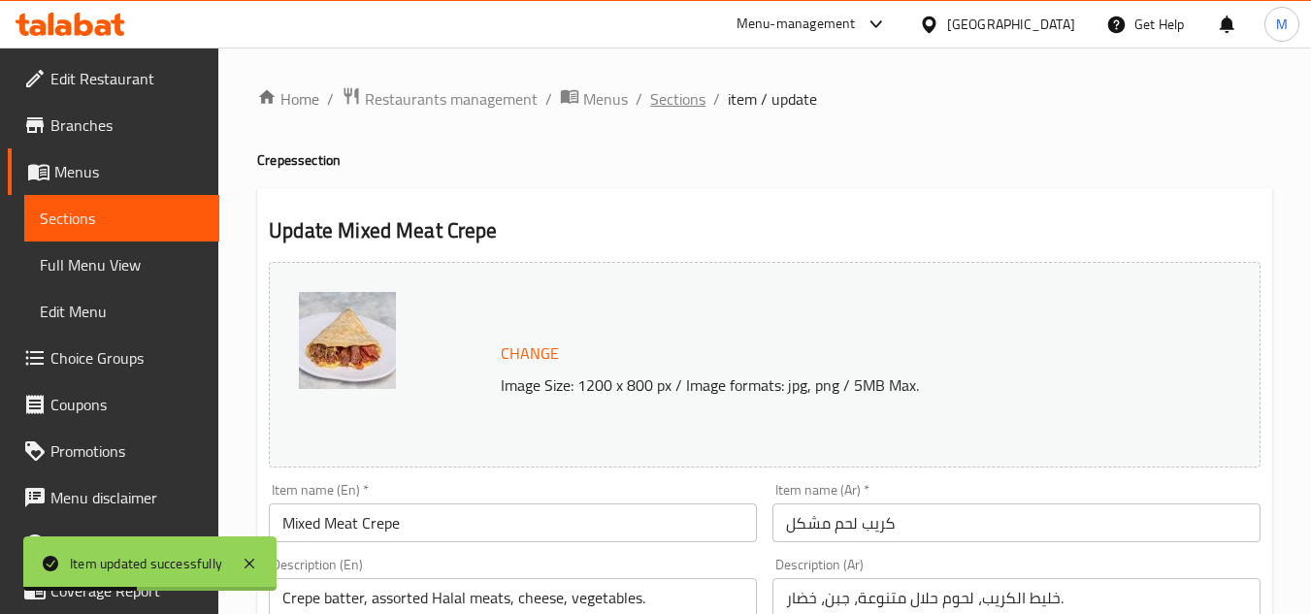
click at [682, 104] on span "Sections" at bounding box center [677, 98] width 55 height 23
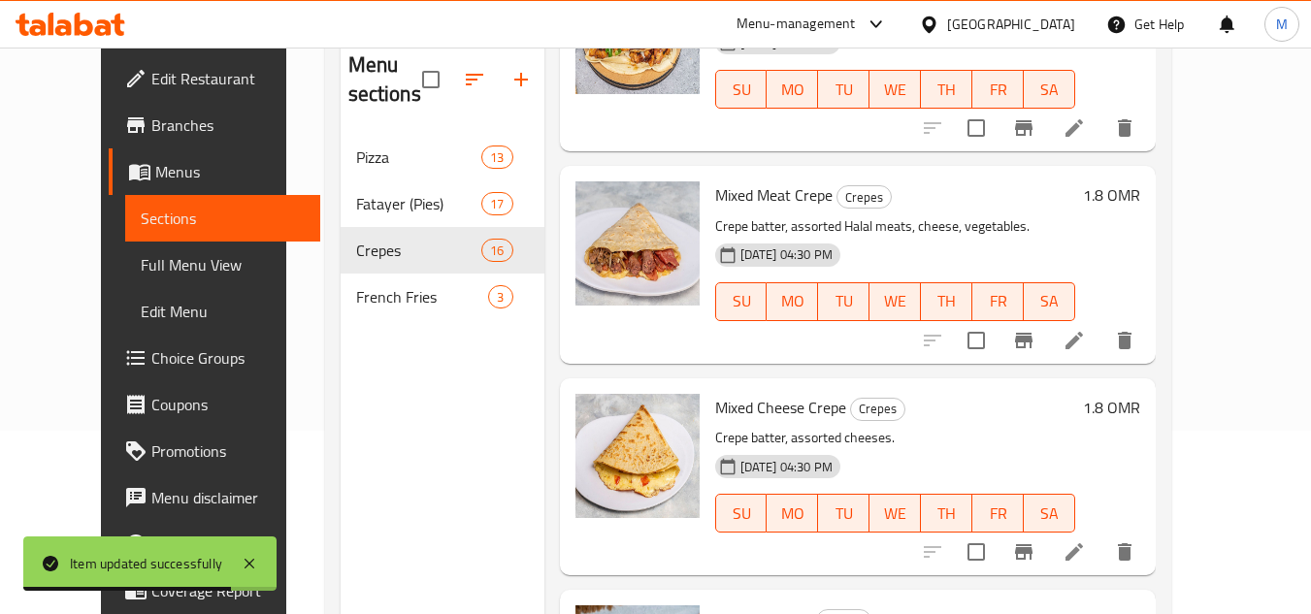
scroll to position [194, 0]
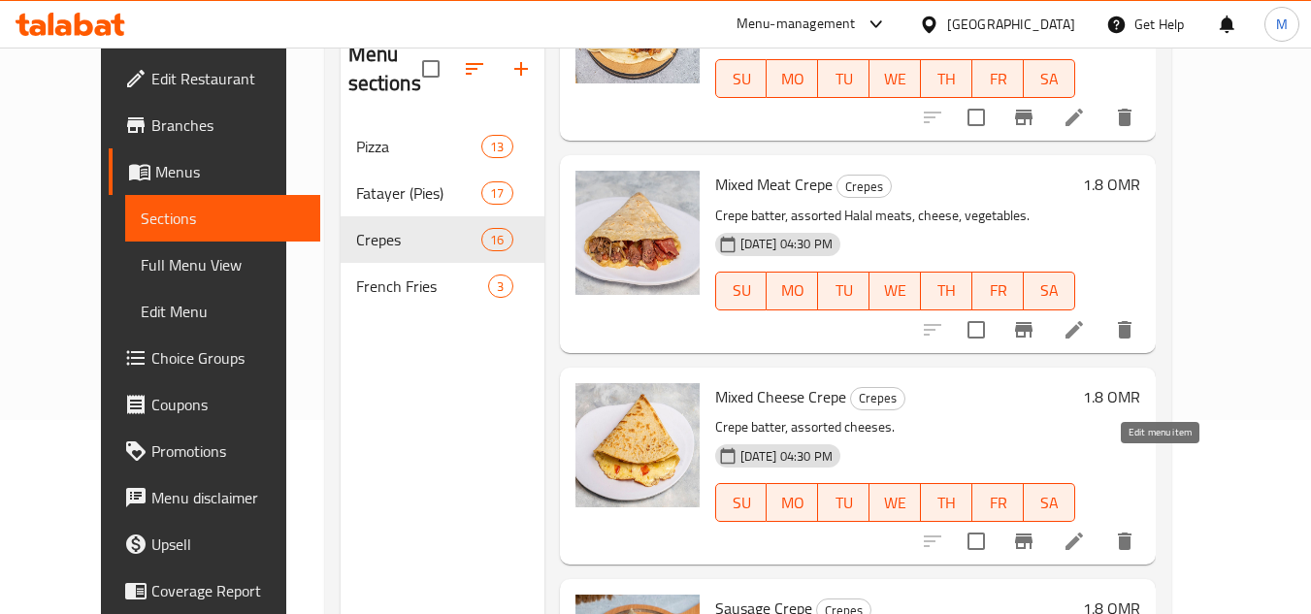
click at [1086, 530] on icon at bounding box center [1074, 541] width 23 height 23
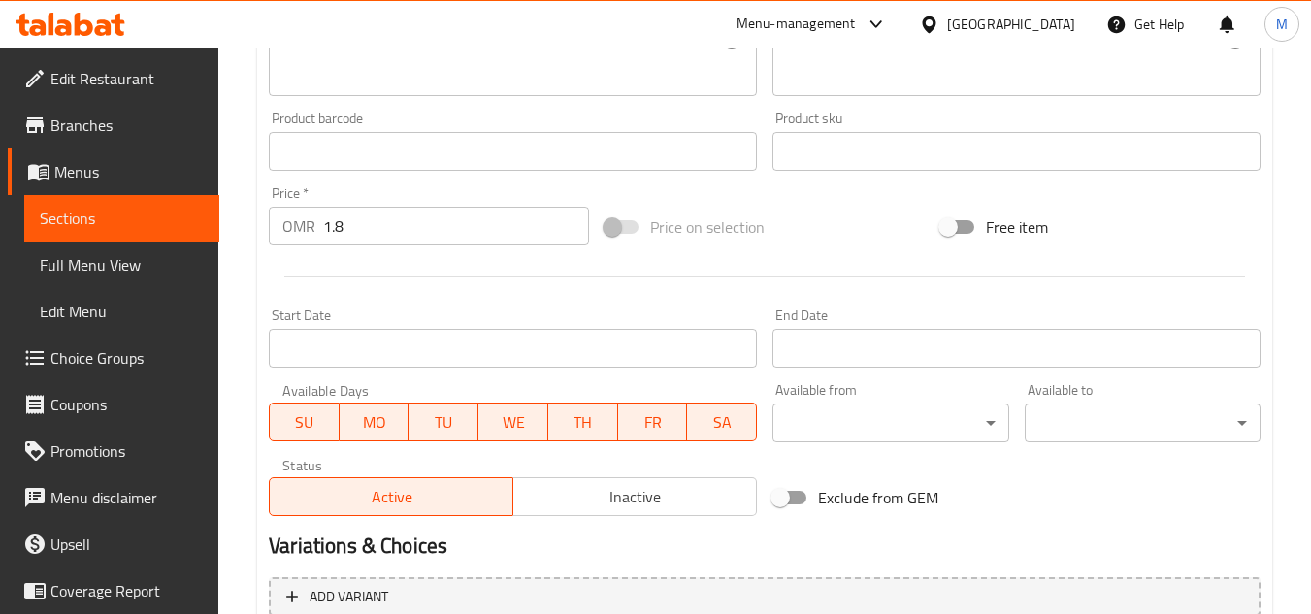
scroll to position [591, 0]
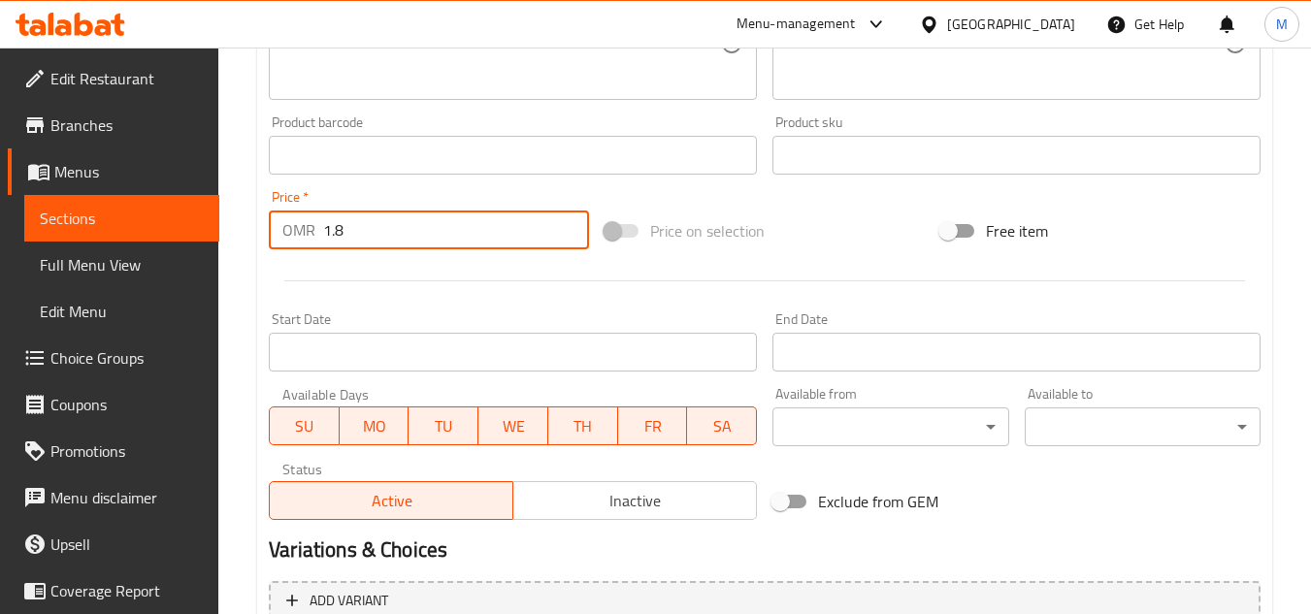
click at [425, 225] on input "1.8" at bounding box center [456, 230] width 266 height 39
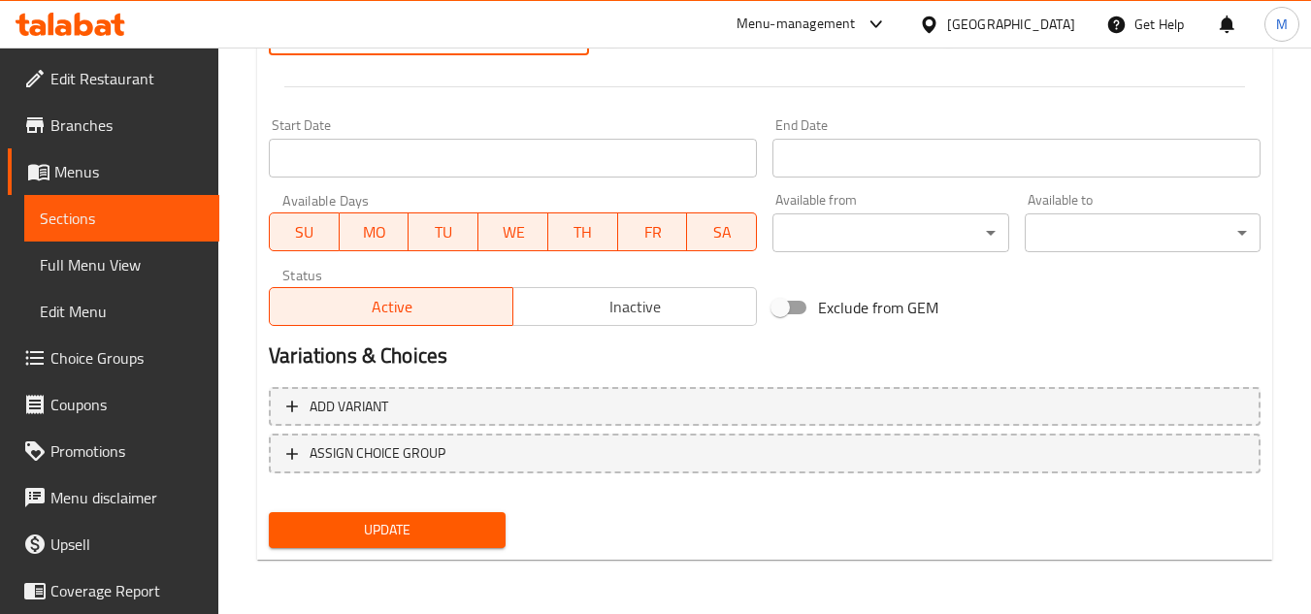
type input "2.7"
click at [454, 533] on span "Update" at bounding box center [386, 530] width 205 height 24
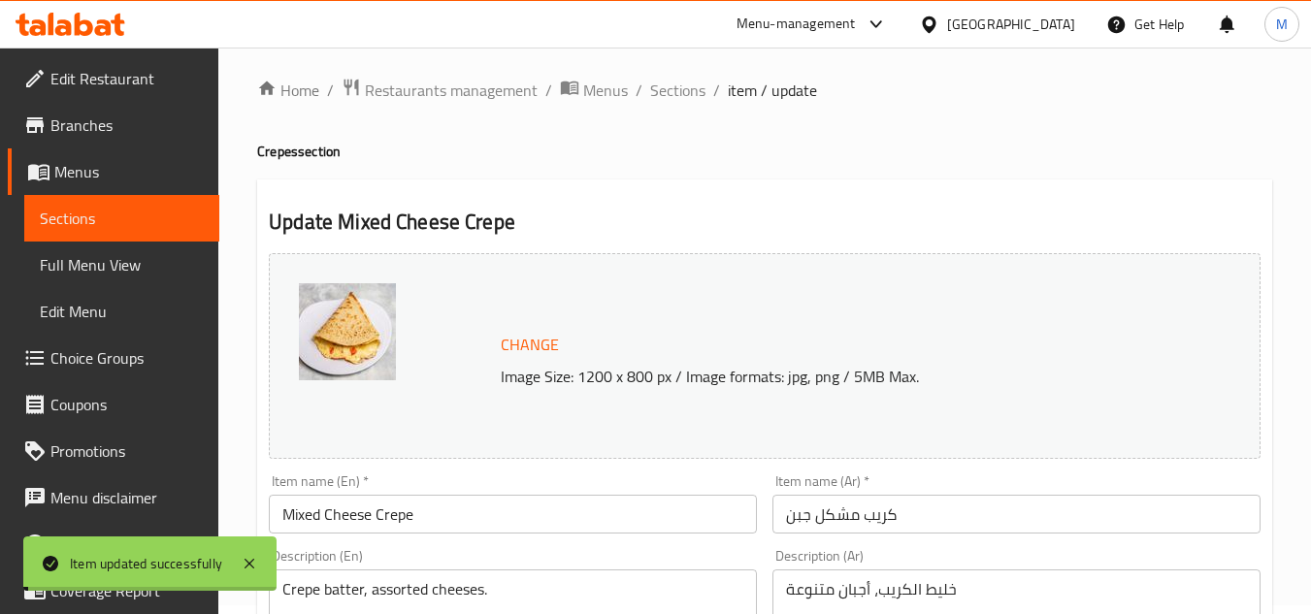
scroll to position [0, 0]
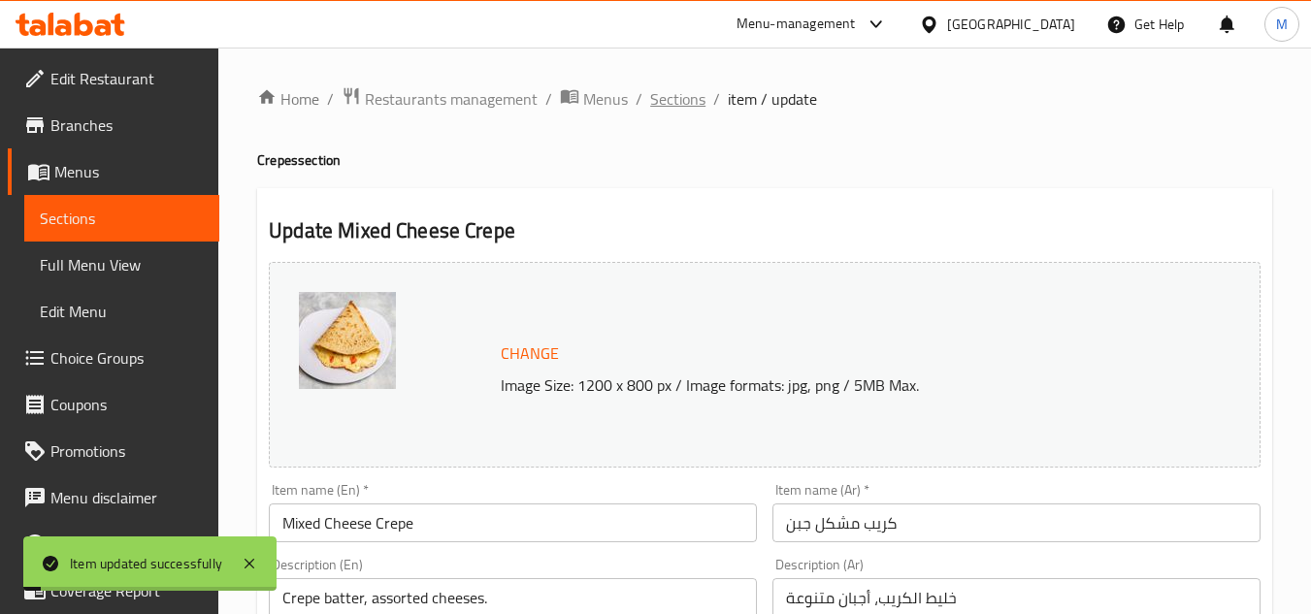
click at [679, 97] on span "Sections" at bounding box center [677, 98] width 55 height 23
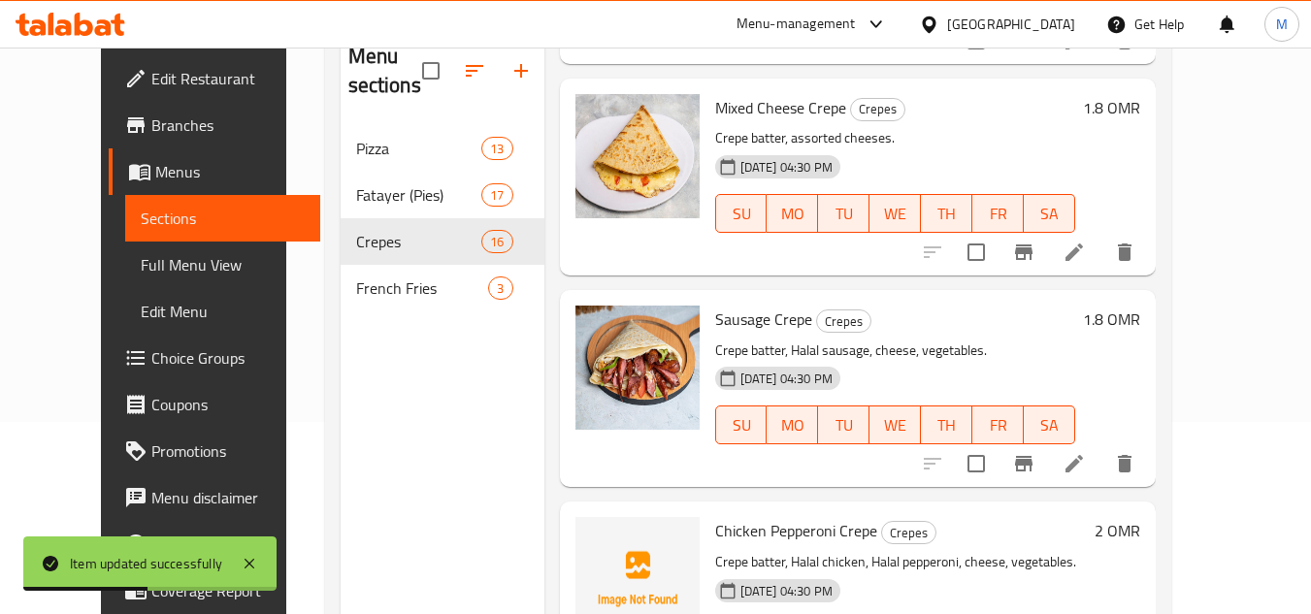
scroll to position [194, 0]
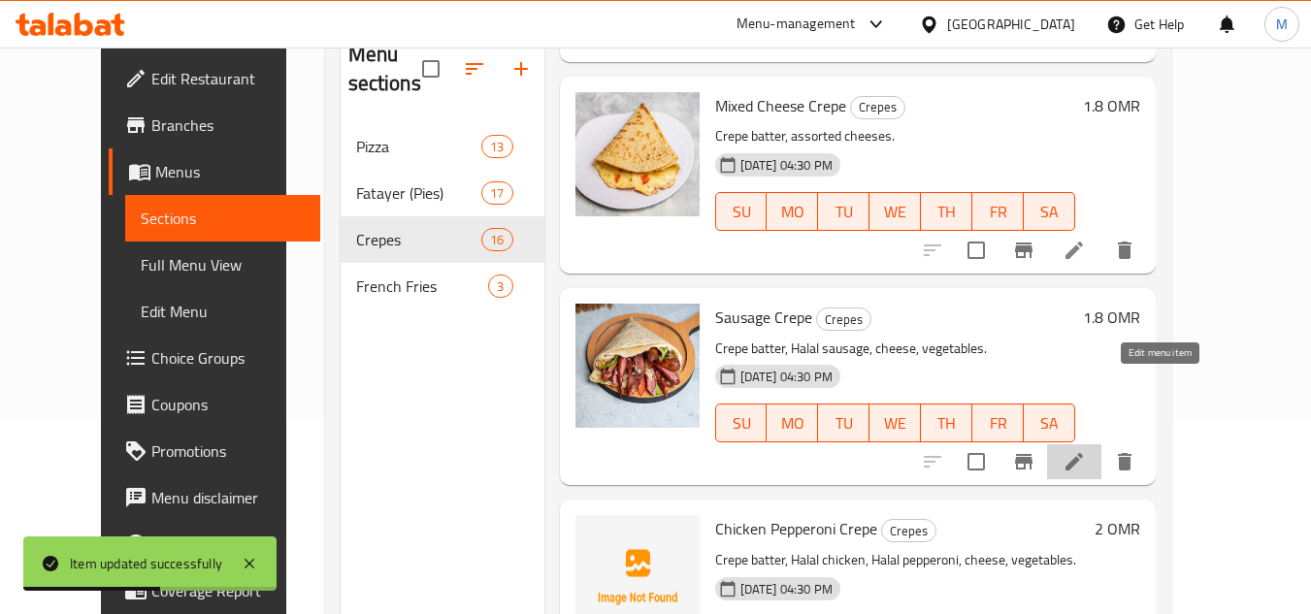
click at [1086, 450] on icon at bounding box center [1074, 461] width 23 height 23
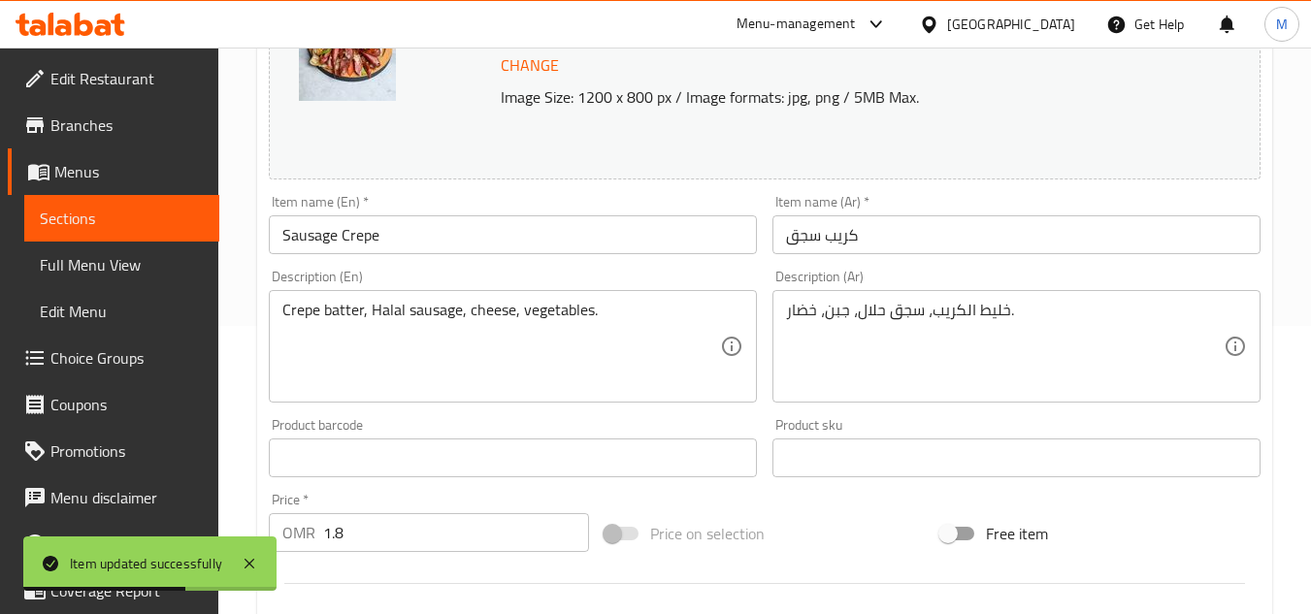
scroll to position [582, 0]
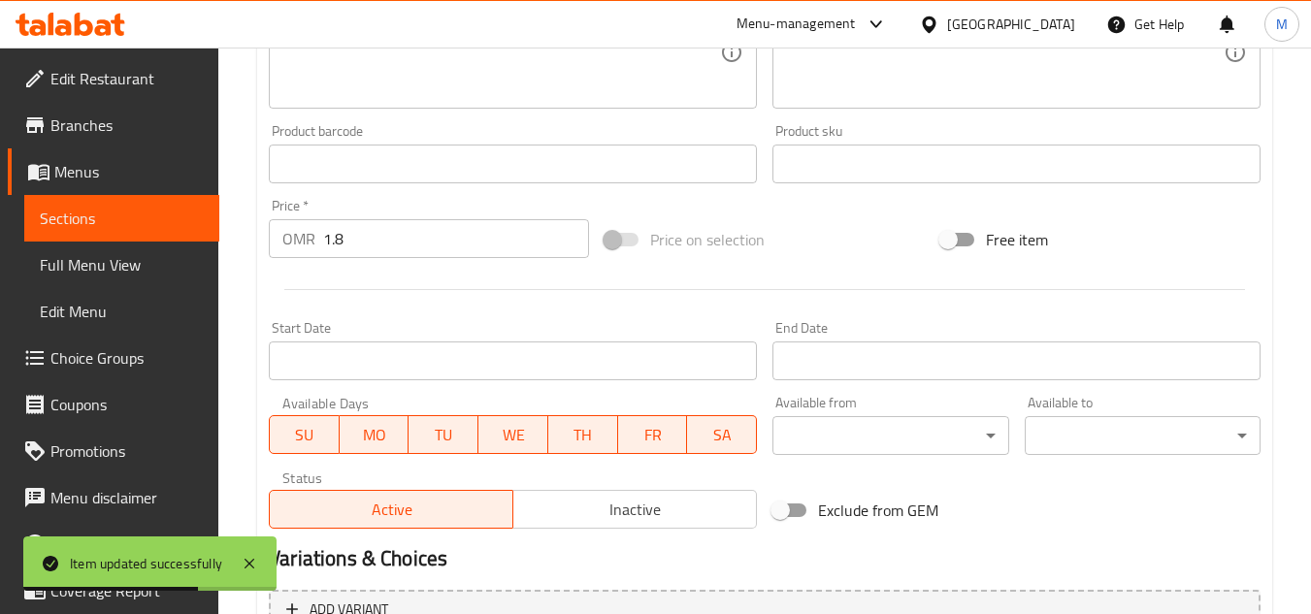
click at [468, 233] on input "1.8" at bounding box center [456, 238] width 266 height 39
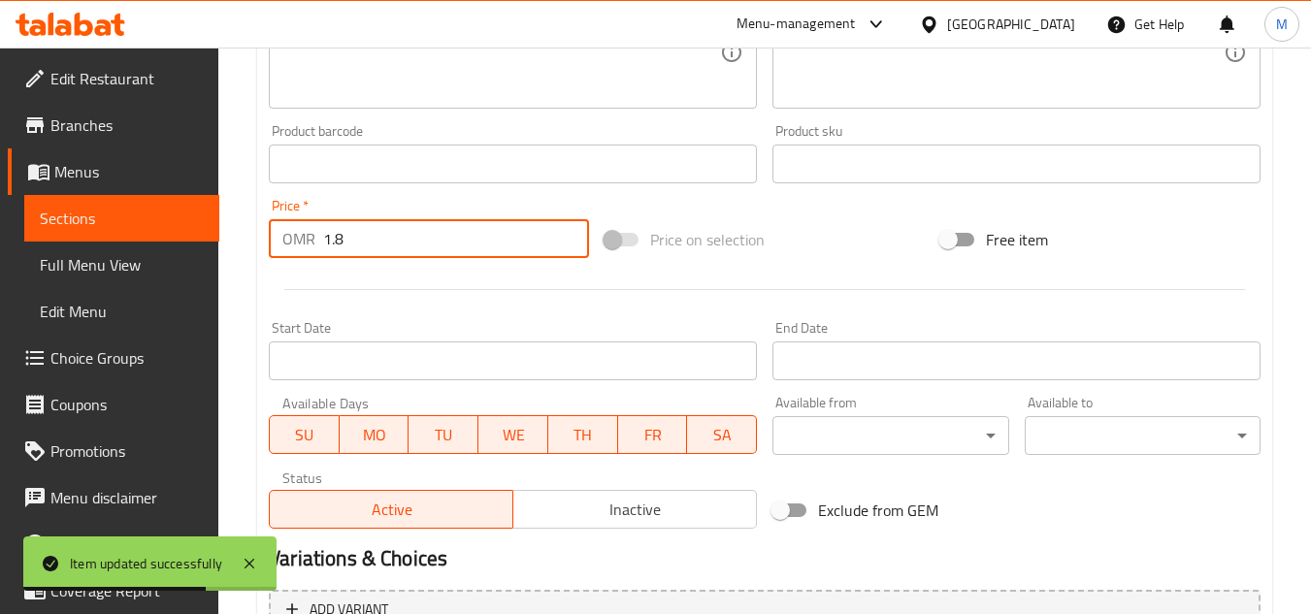
click at [468, 233] on input "1.8" at bounding box center [456, 238] width 266 height 39
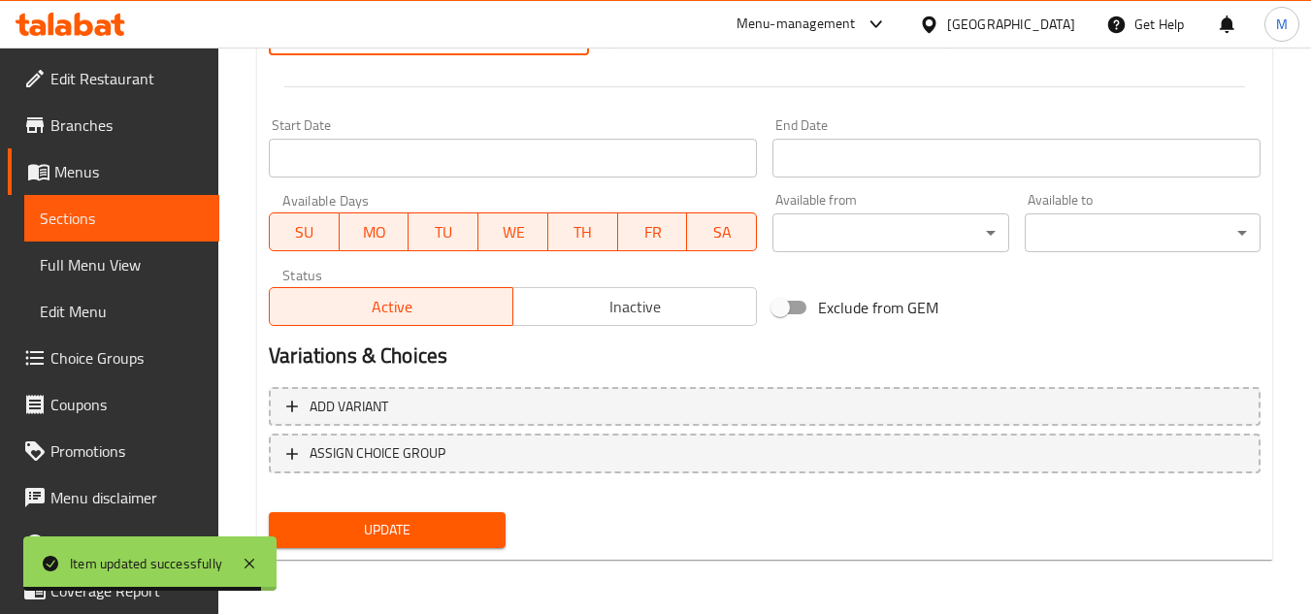
type input "2.7"
click at [435, 531] on span "Update" at bounding box center [386, 530] width 205 height 24
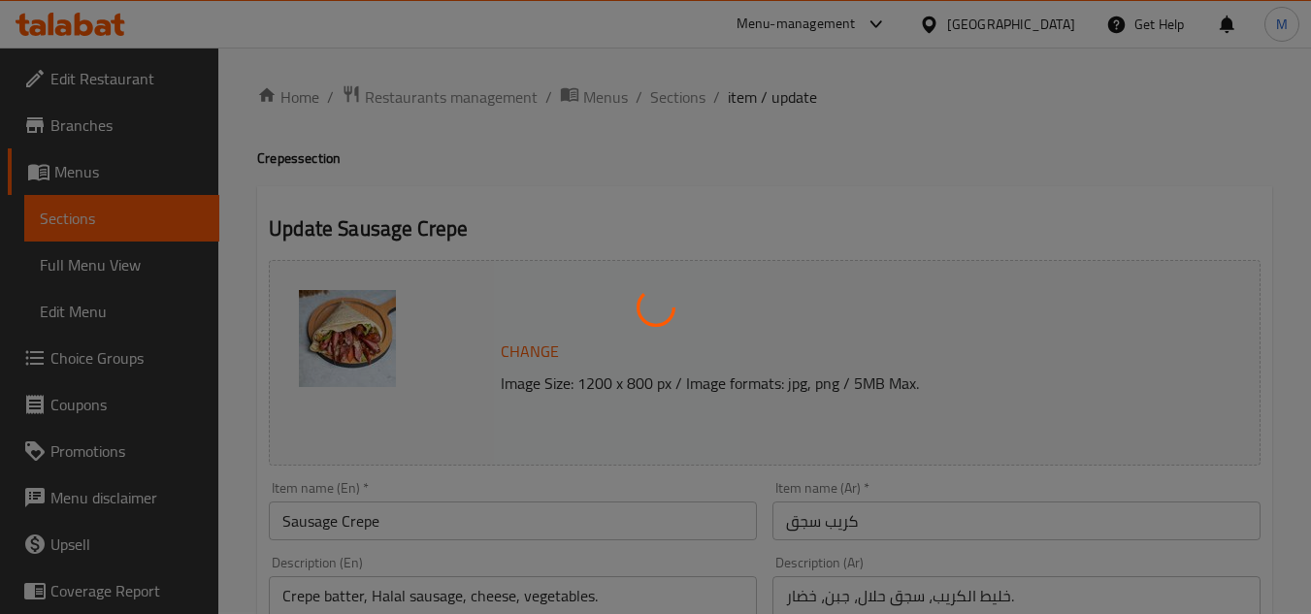
scroll to position [0, 0]
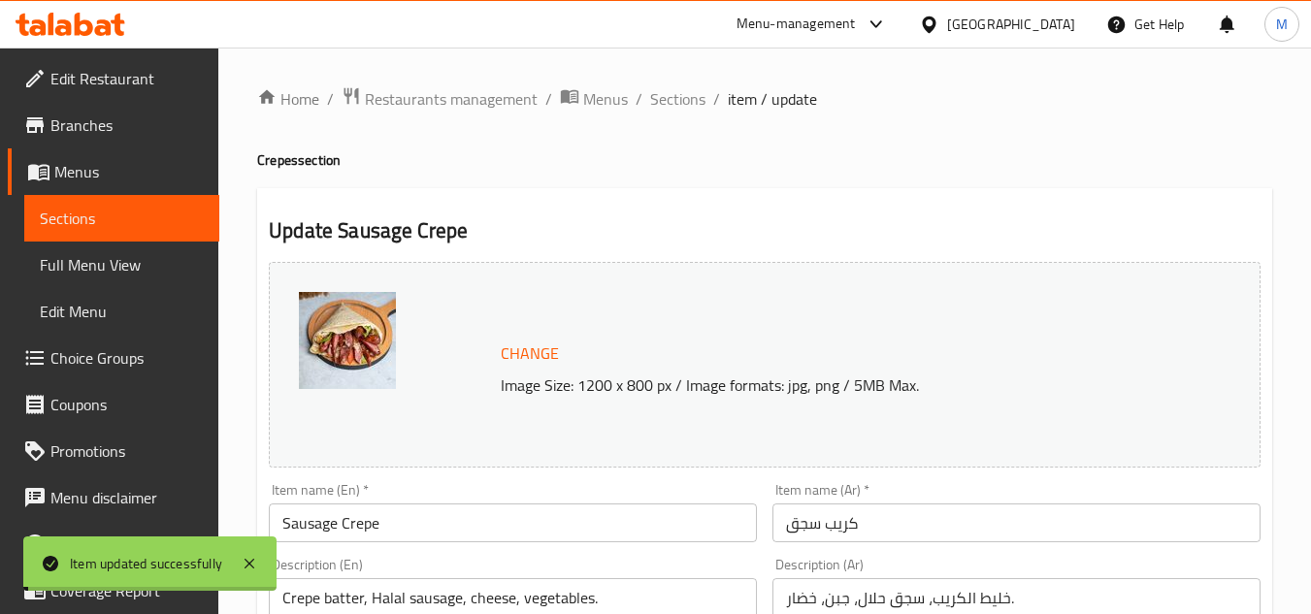
click at [678, 95] on span "Sections" at bounding box center [677, 98] width 55 height 23
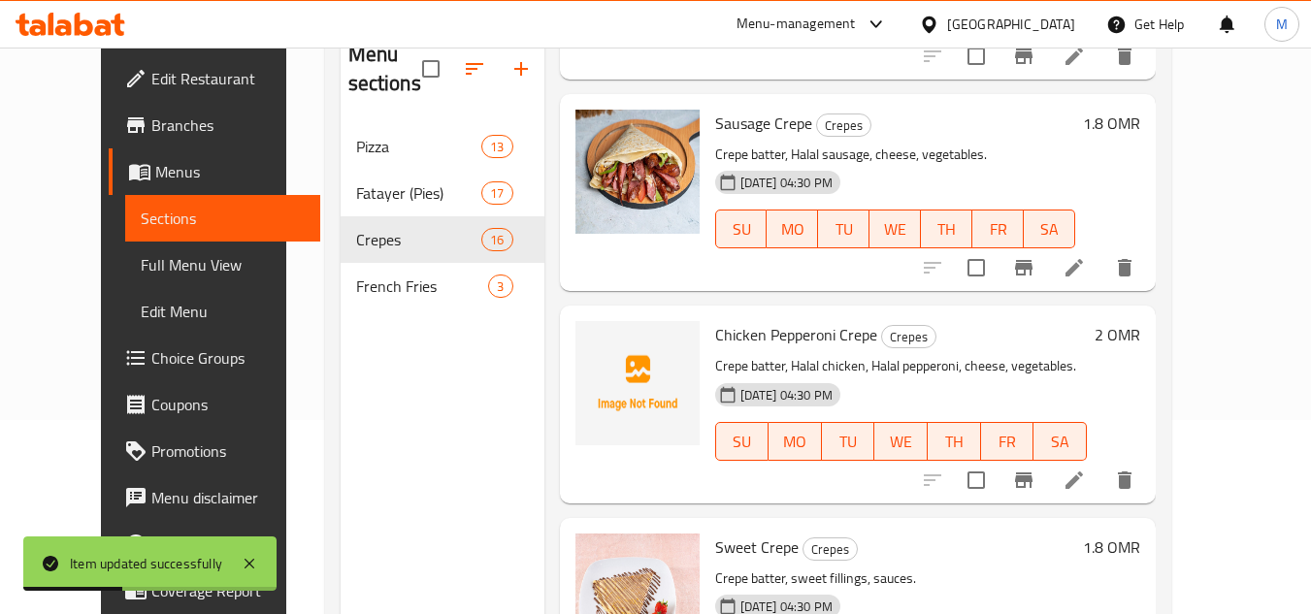
scroll to position [2523, 0]
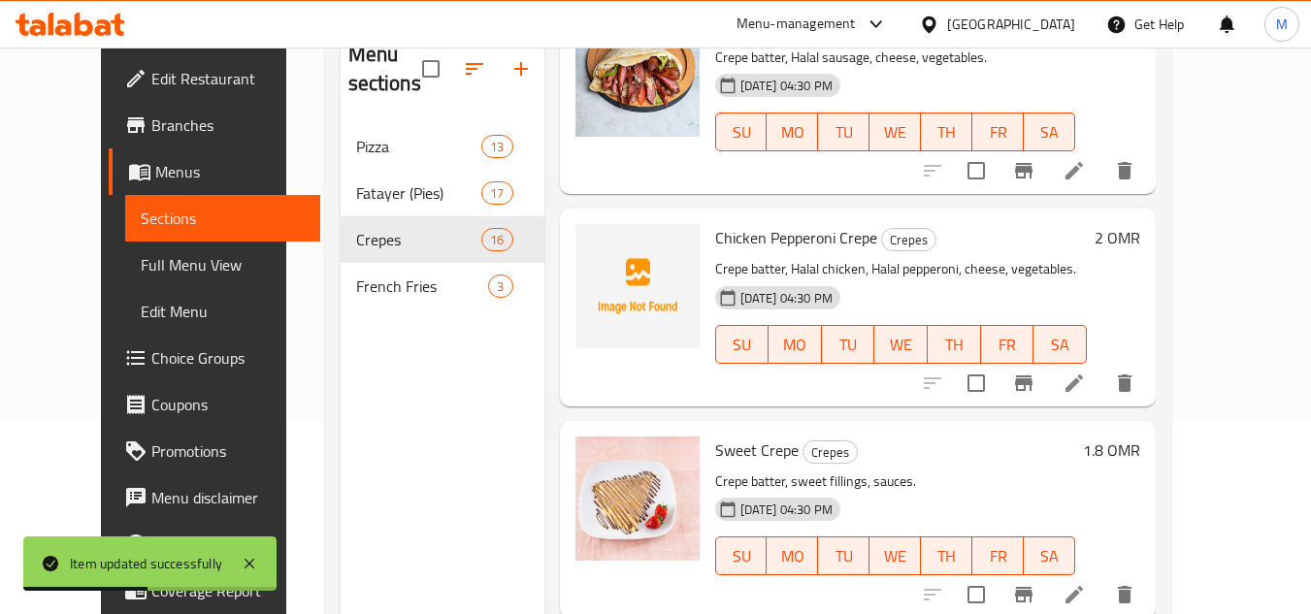
click at [1086, 372] on icon at bounding box center [1074, 383] width 23 height 23
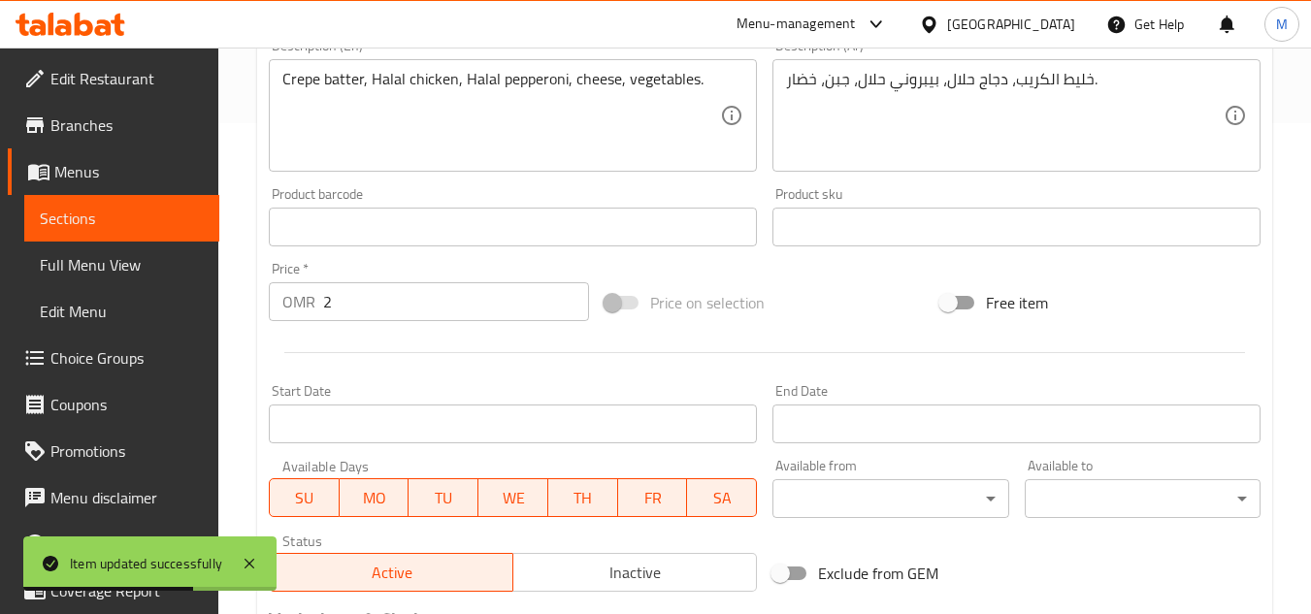
scroll to position [582, 0]
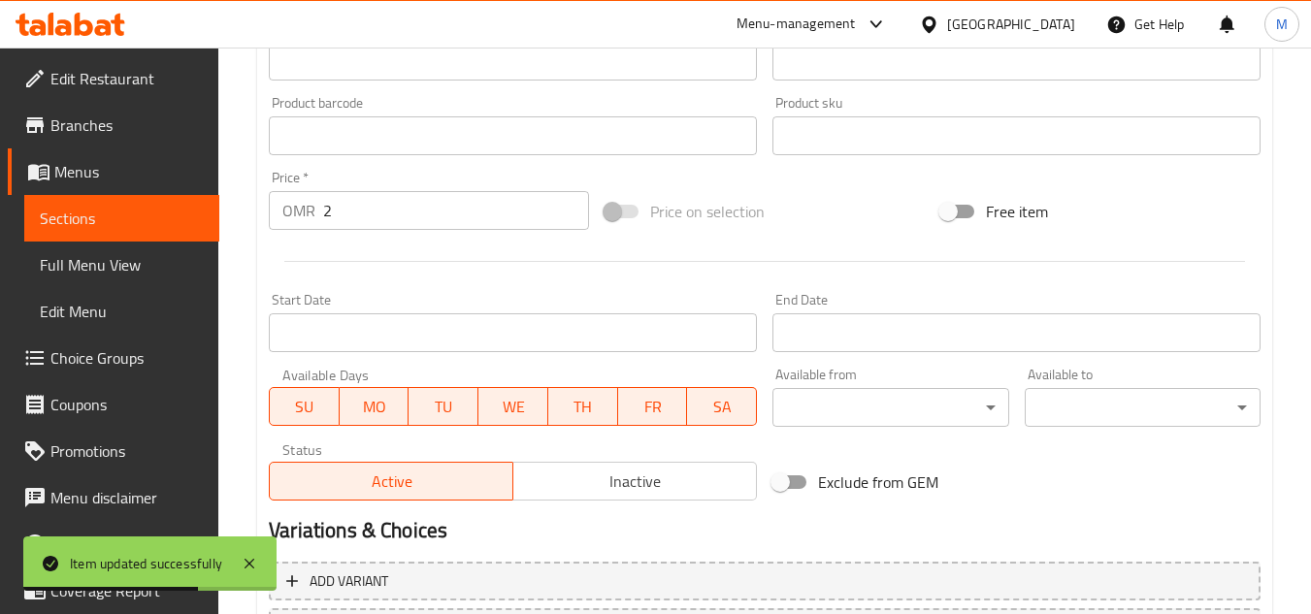
click at [381, 215] on input "2" at bounding box center [456, 210] width 266 height 39
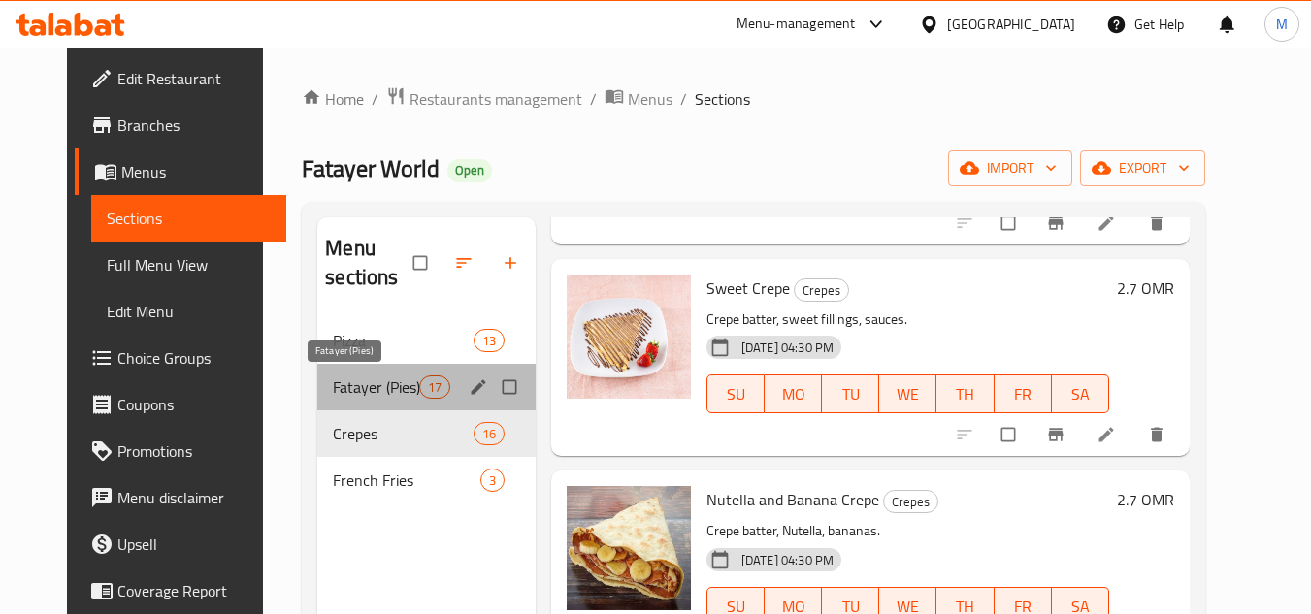
click at [333, 390] on span "Fatayer (Pies)" at bounding box center [375, 387] width 85 height 23
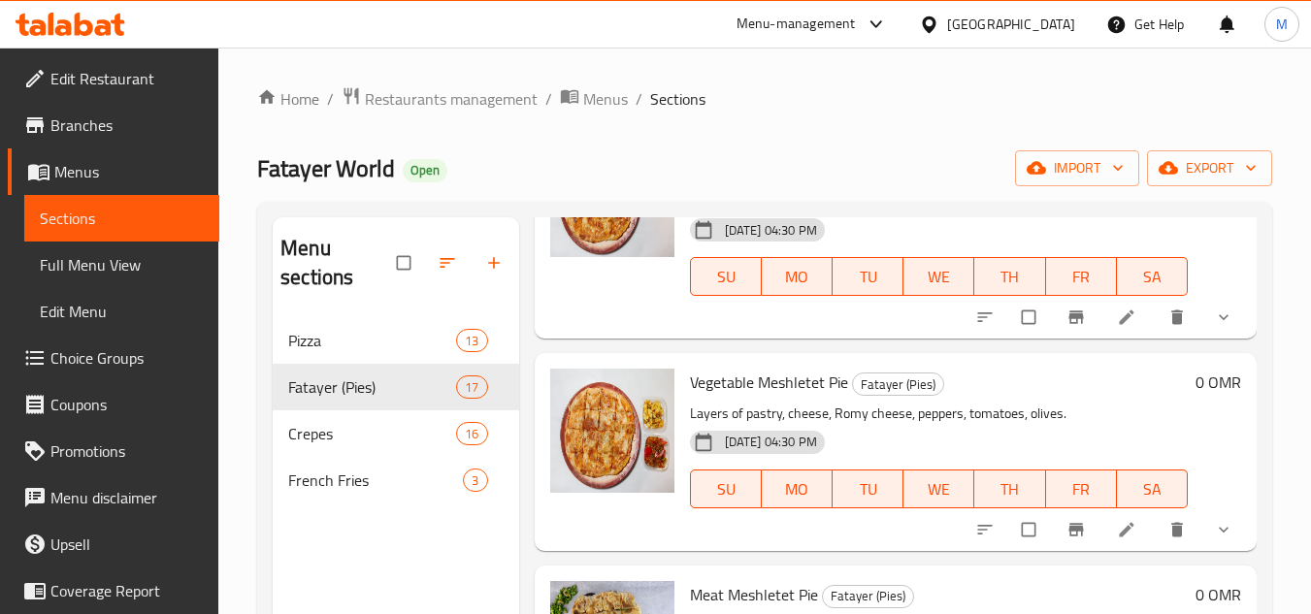
scroll to position [194, 0]
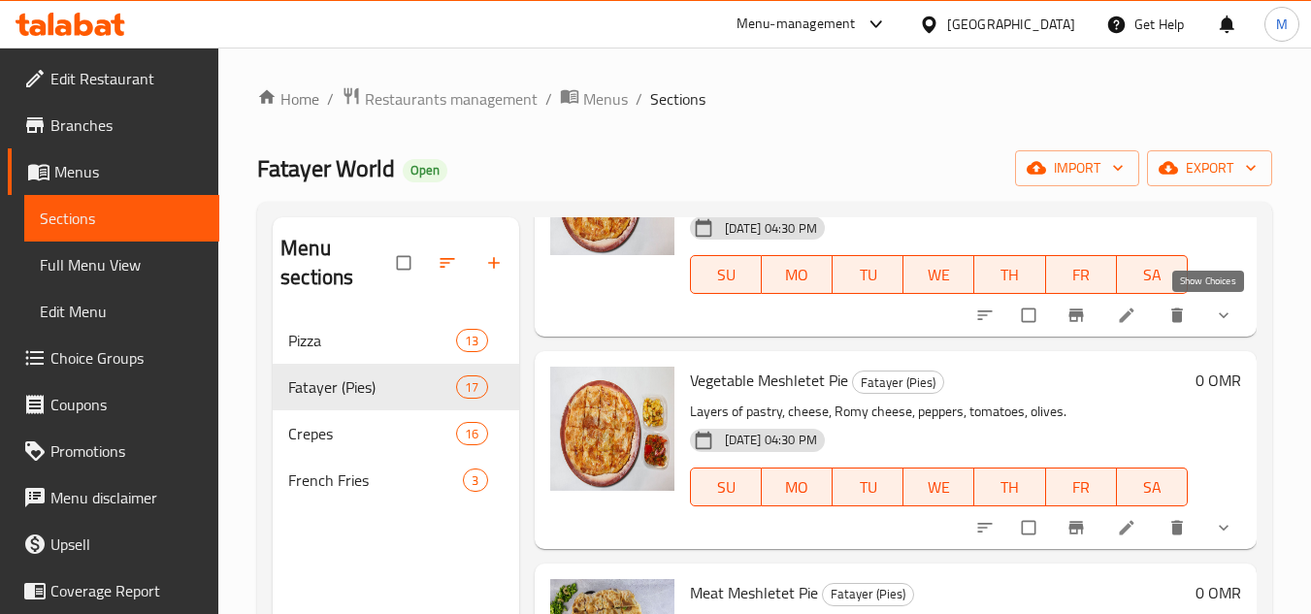
click at [1214, 315] on icon "show more" at bounding box center [1223, 315] width 19 height 19
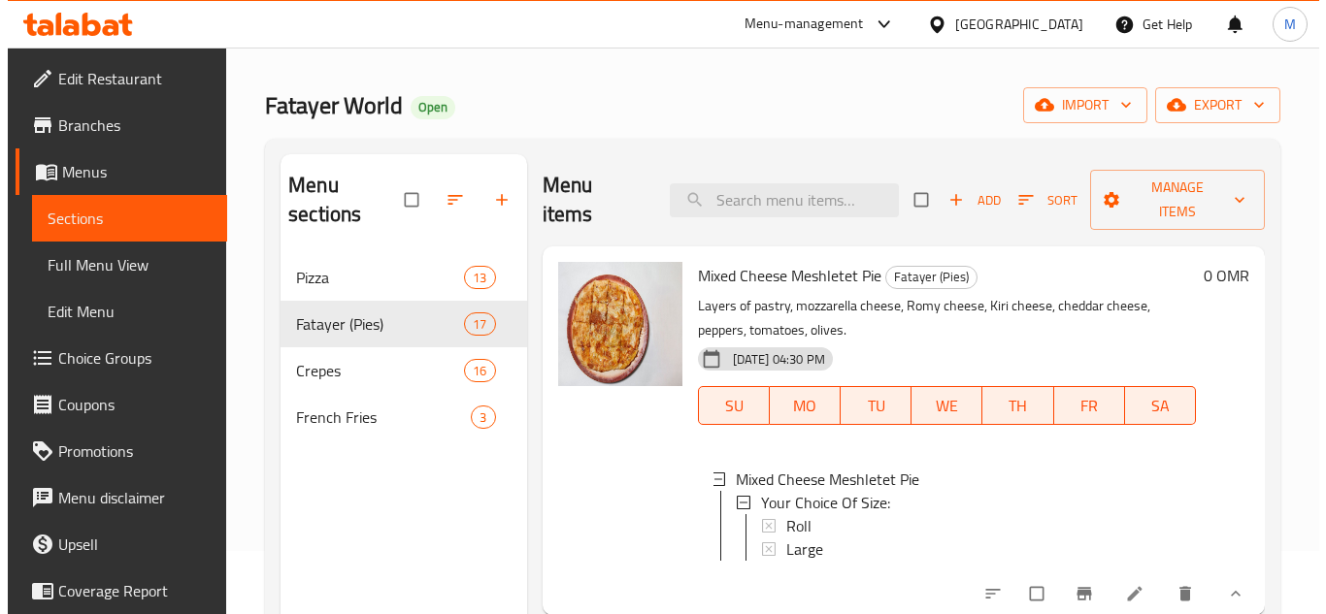
scroll to position [97, 0]
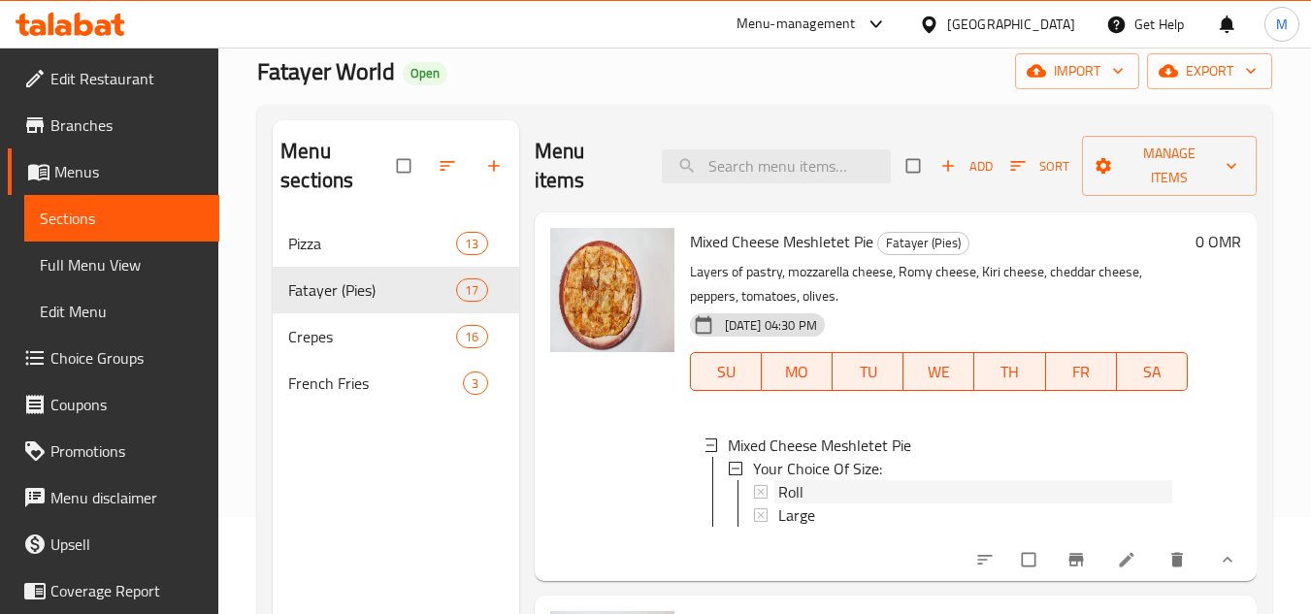
click at [792, 488] on span "Roll" at bounding box center [790, 491] width 25 height 23
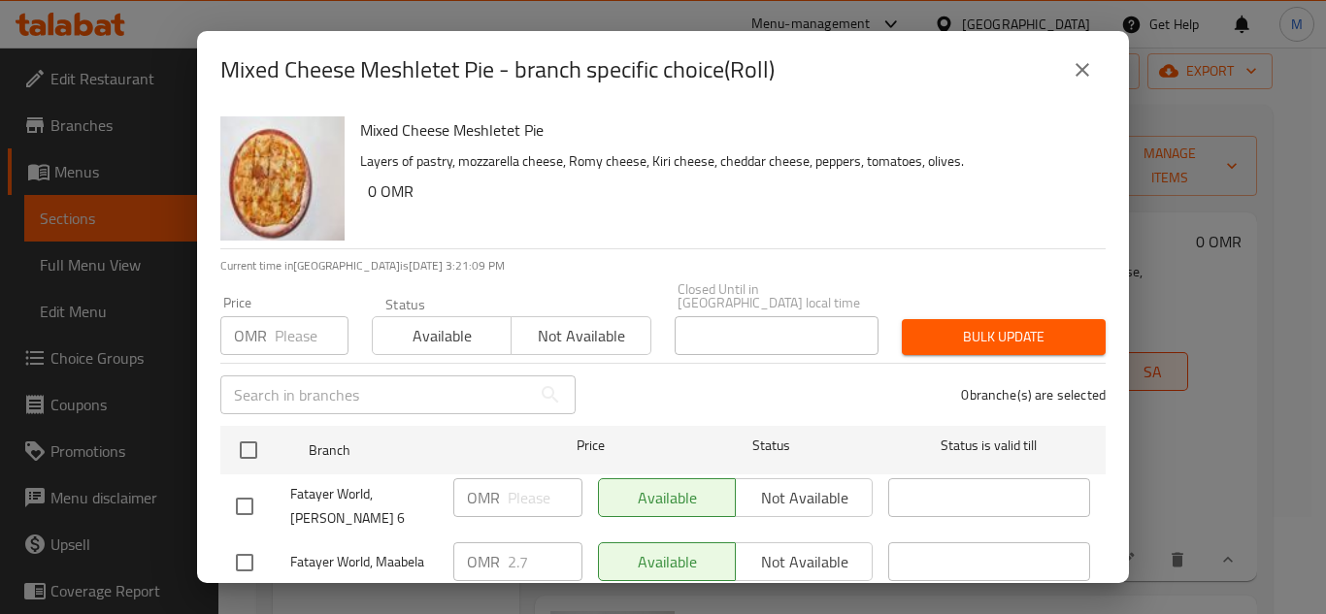
click at [241, 548] on input "checkbox" at bounding box center [244, 562] width 41 height 41
checkbox input "true"
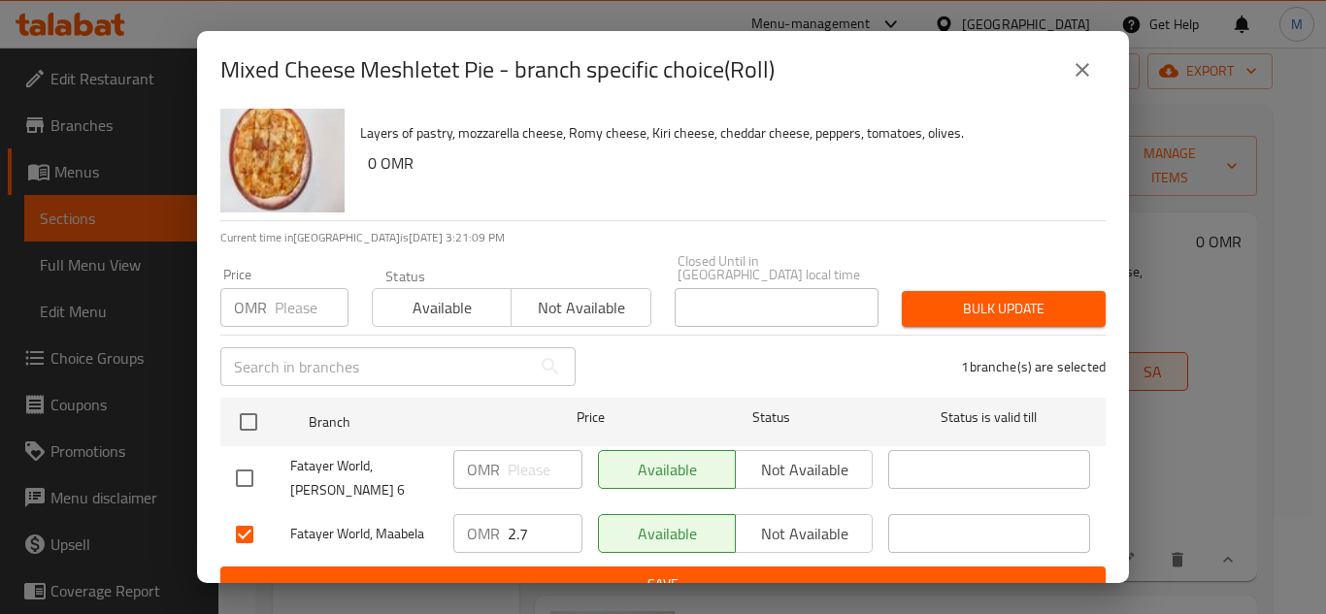
scroll to position [42, 0]
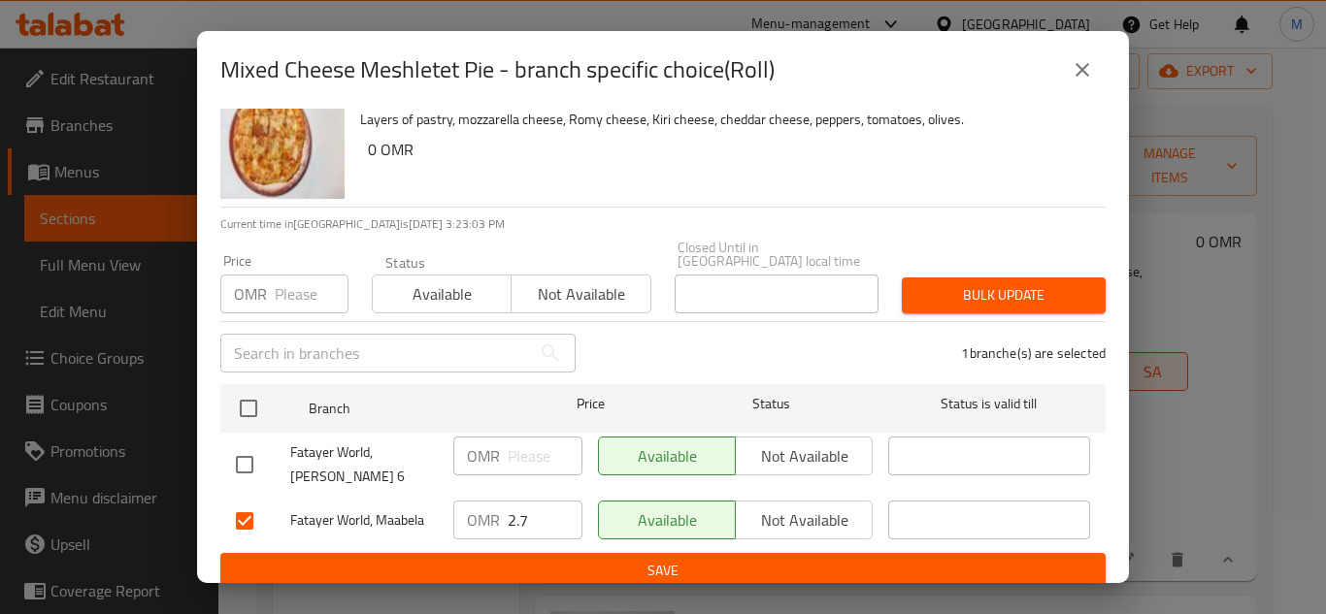
click at [522, 523] on input "2.7" at bounding box center [545, 520] width 75 height 39
type input "4"
click at [624, 559] on span "Save" at bounding box center [663, 571] width 854 height 24
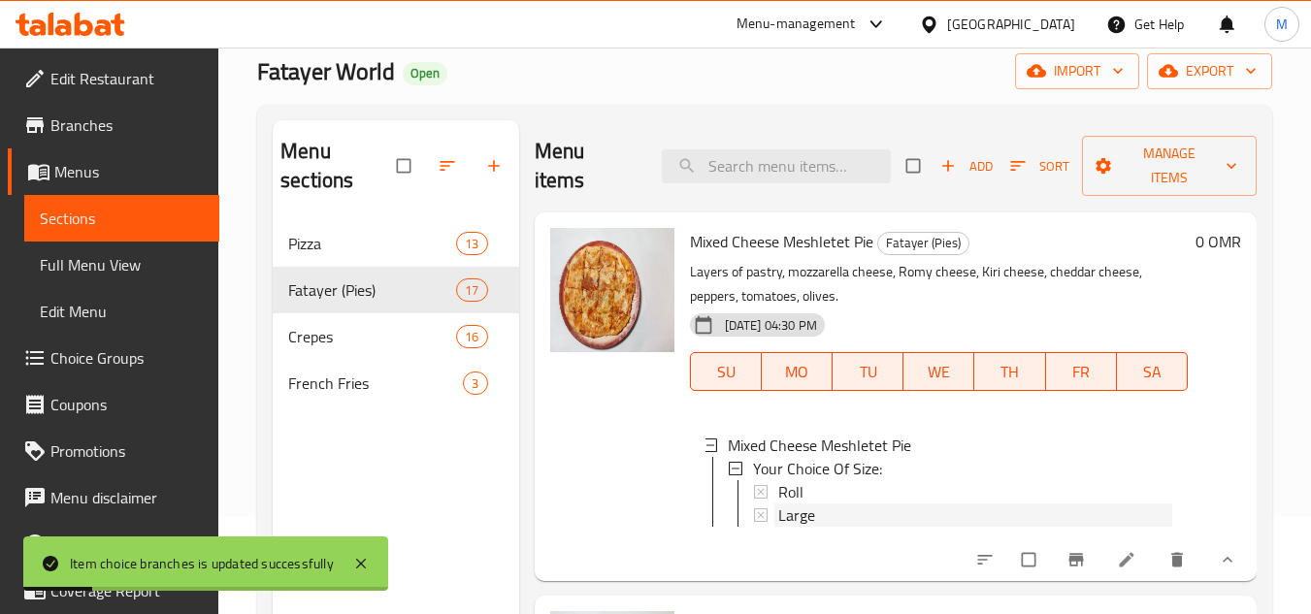
click at [864, 516] on div "Large" at bounding box center [975, 515] width 394 height 23
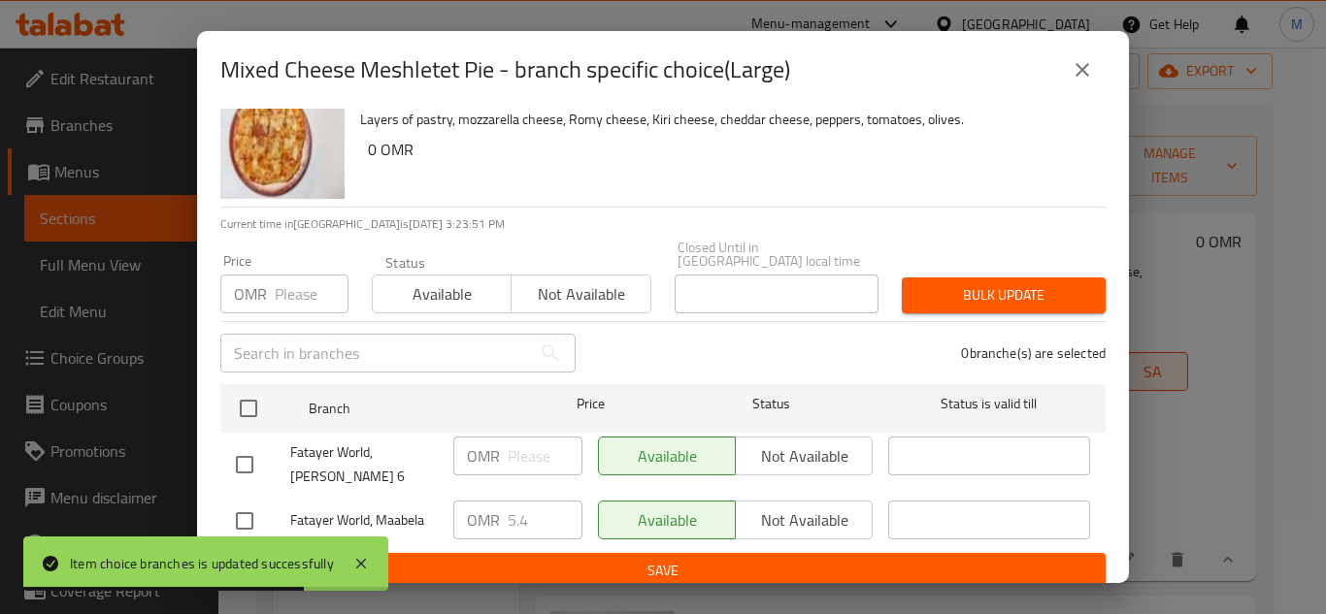
click at [260, 513] on input "checkbox" at bounding box center [244, 521] width 41 height 41
checkbox input "true"
click at [533, 511] on input "5.4" at bounding box center [545, 520] width 75 height 39
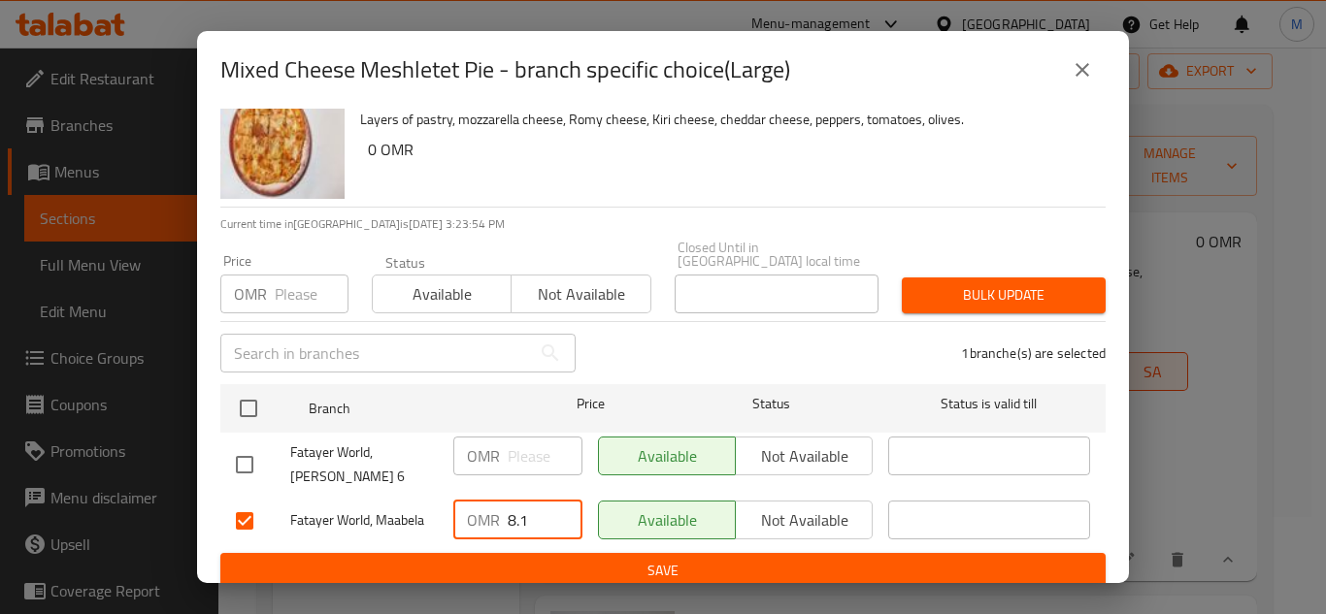
type input "8.1"
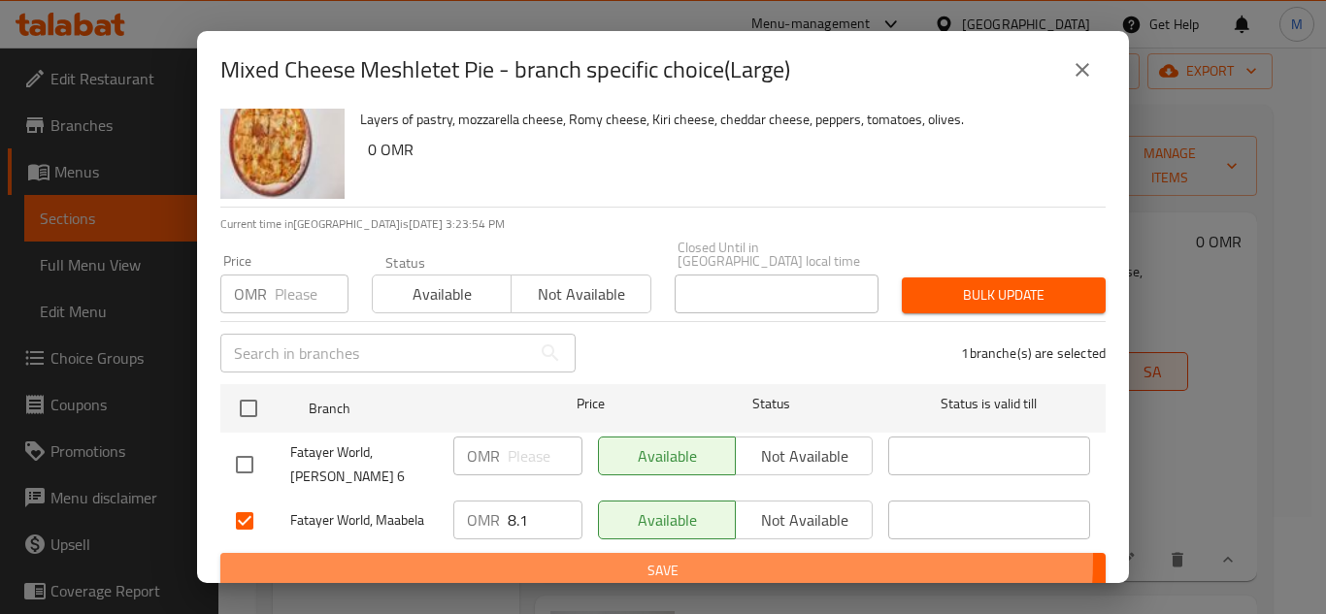
click at [639, 559] on span "Save" at bounding box center [663, 571] width 854 height 24
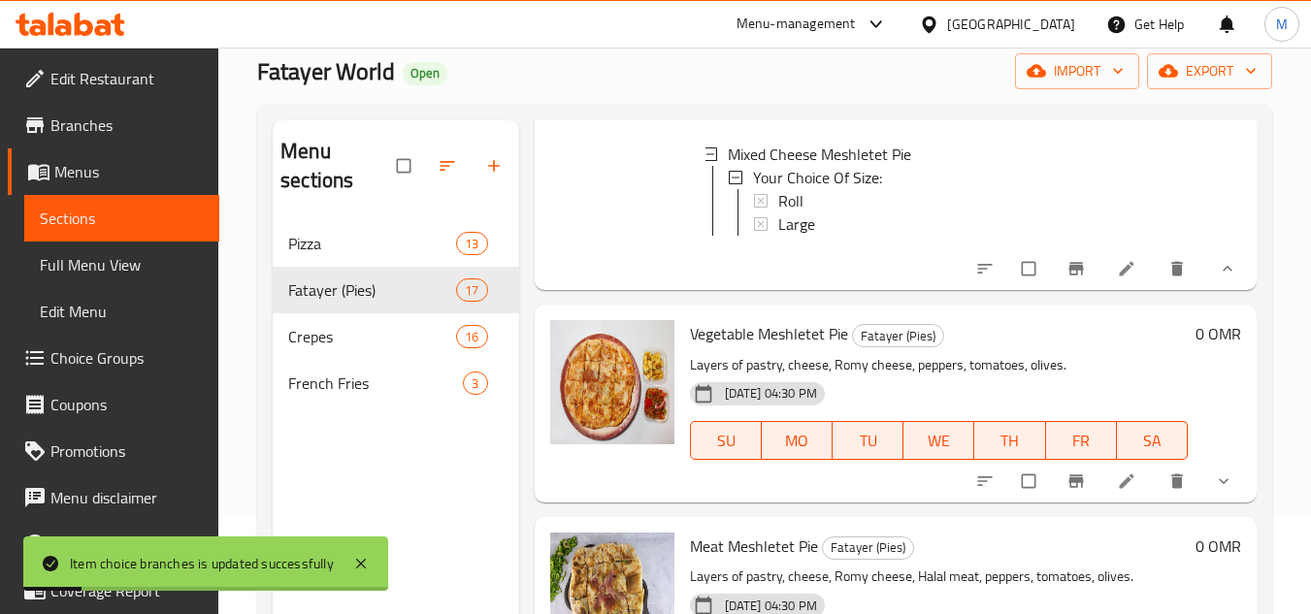
scroll to position [3, 0]
click at [1214, 491] on icon "show more" at bounding box center [1223, 481] width 19 height 19
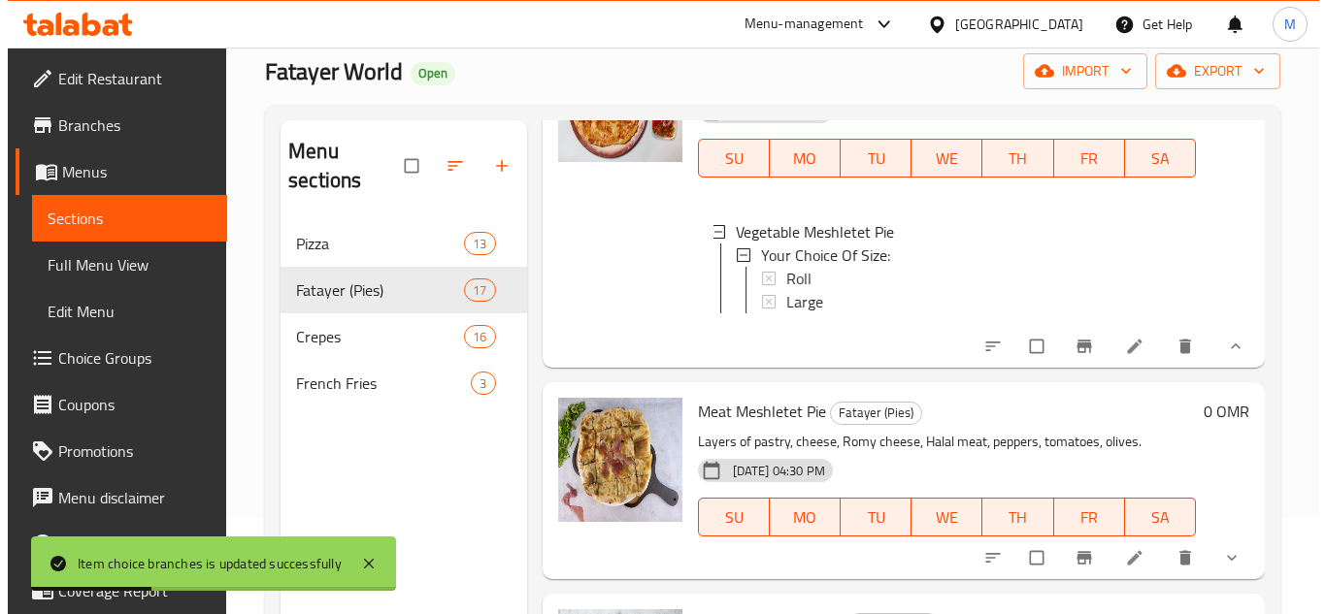
scroll to position [582, 0]
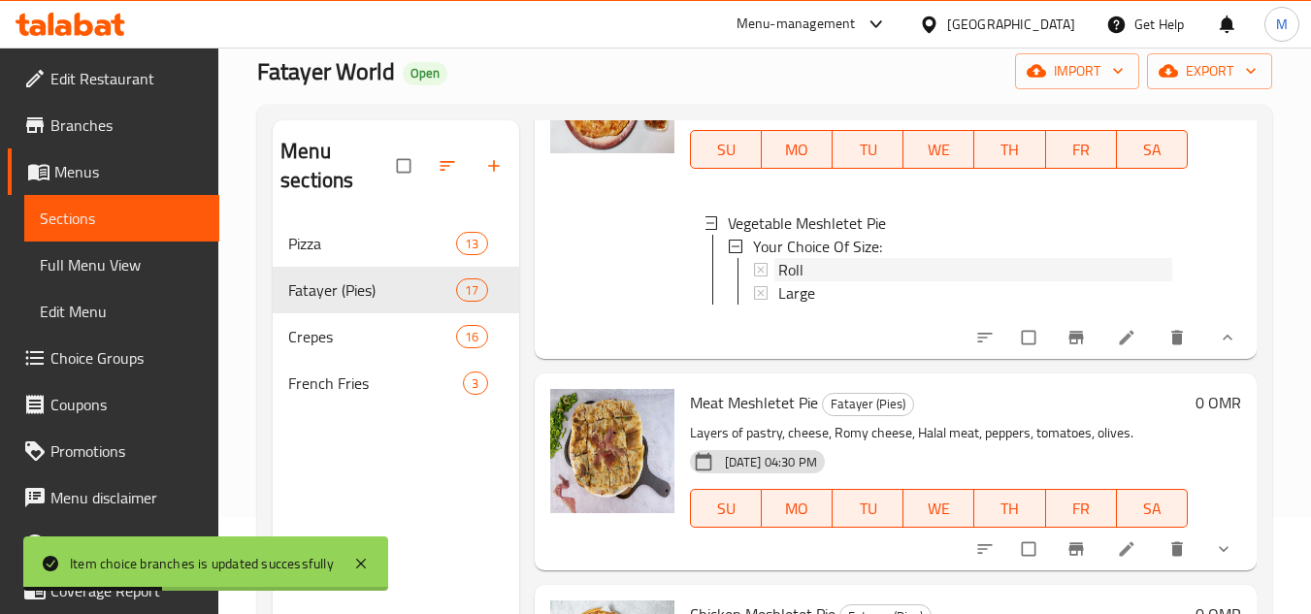
click at [782, 281] on span "Roll" at bounding box center [790, 269] width 25 height 23
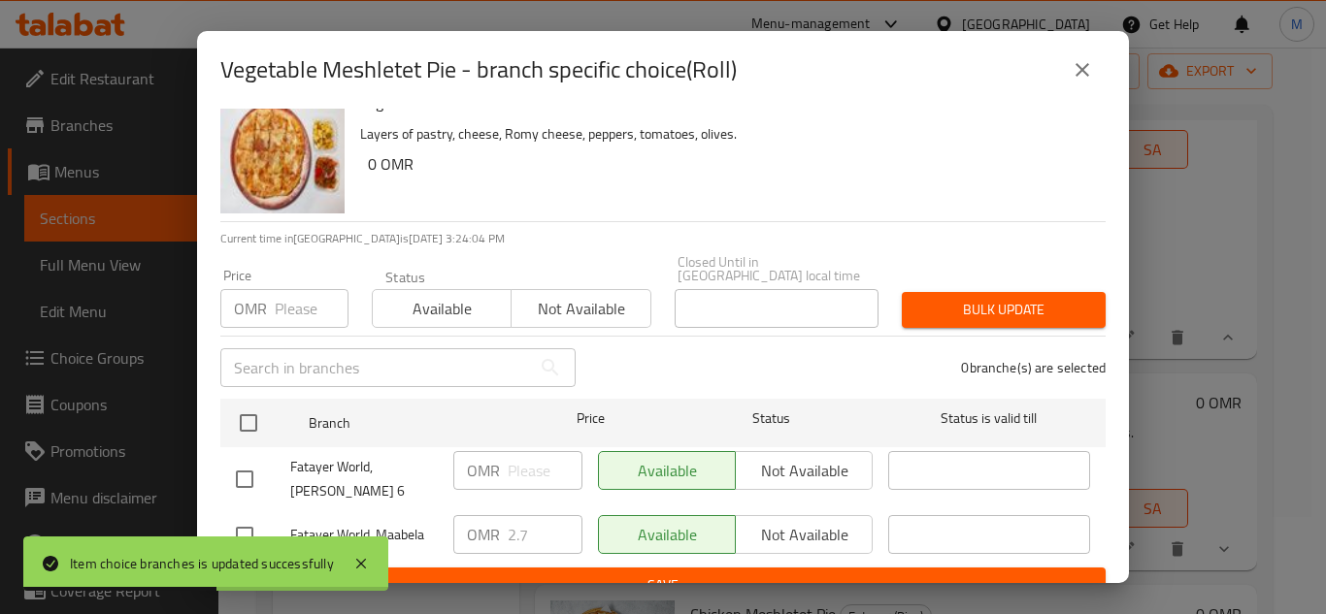
scroll to position [42, 0]
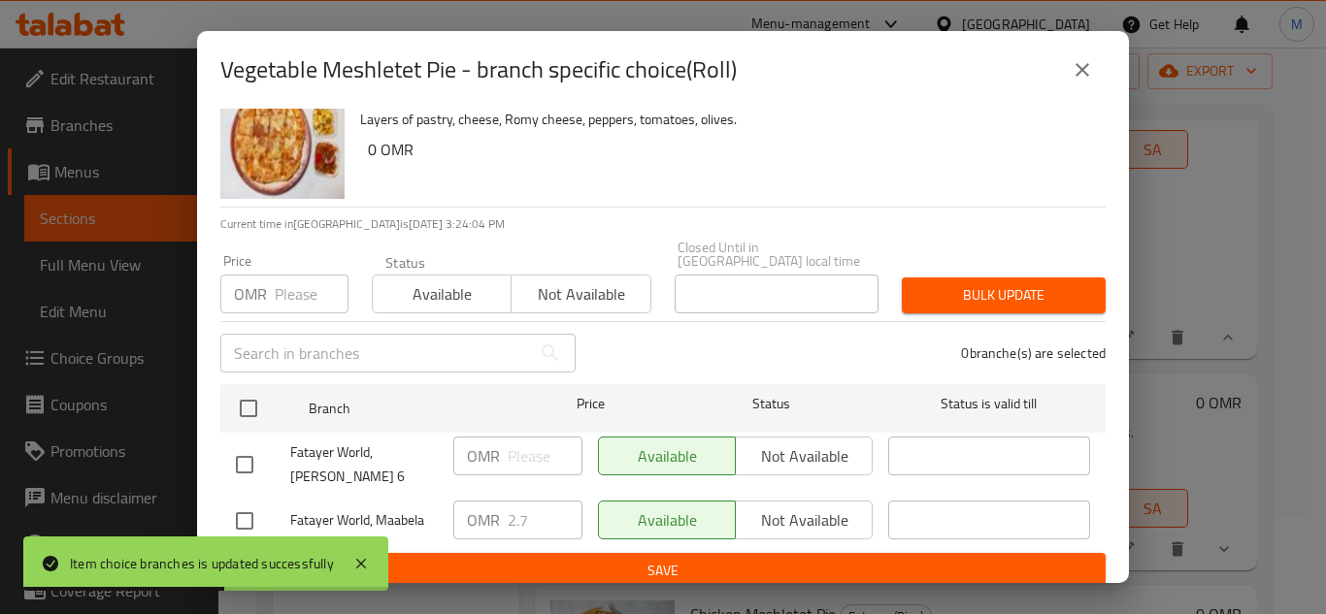
click at [264, 506] on input "checkbox" at bounding box center [244, 521] width 41 height 41
checkbox input "true"
click at [528, 512] on input "2.7" at bounding box center [545, 520] width 75 height 39
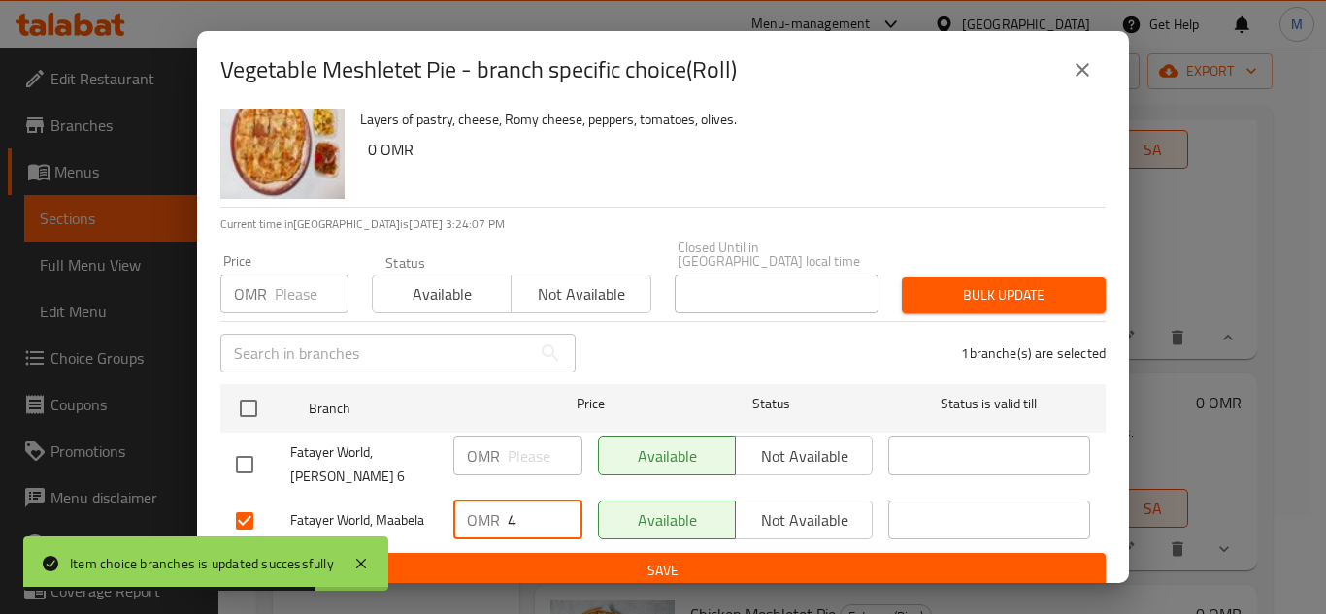
type input "4"
click at [579, 563] on span "Save" at bounding box center [663, 571] width 854 height 24
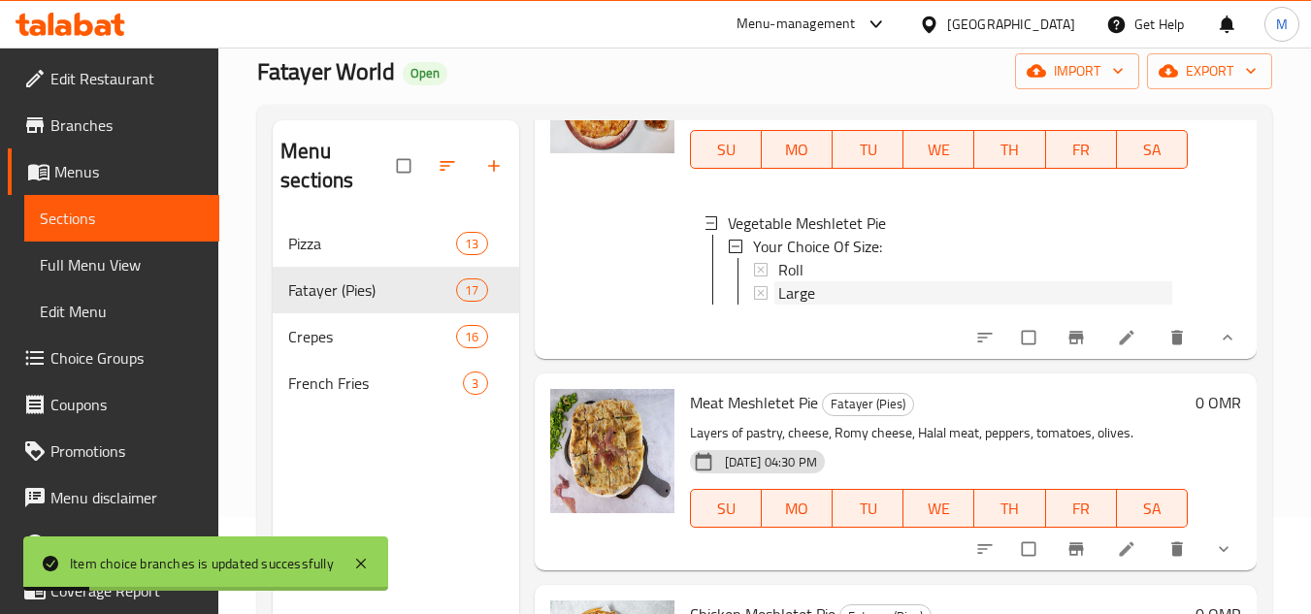
click at [797, 305] on span "Large" at bounding box center [796, 292] width 37 height 23
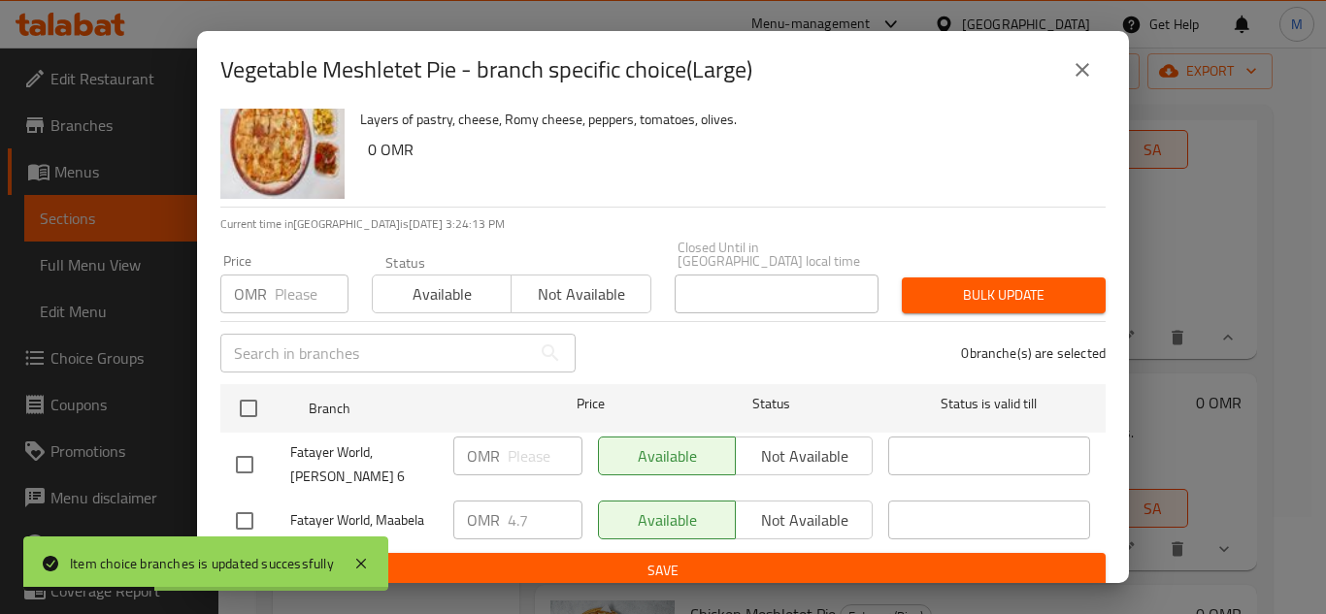
click at [249, 503] on input "checkbox" at bounding box center [244, 521] width 41 height 41
checkbox input "true"
click at [539, 506] on input "4.7" at bounding box center [545, 520] width 75 height 39
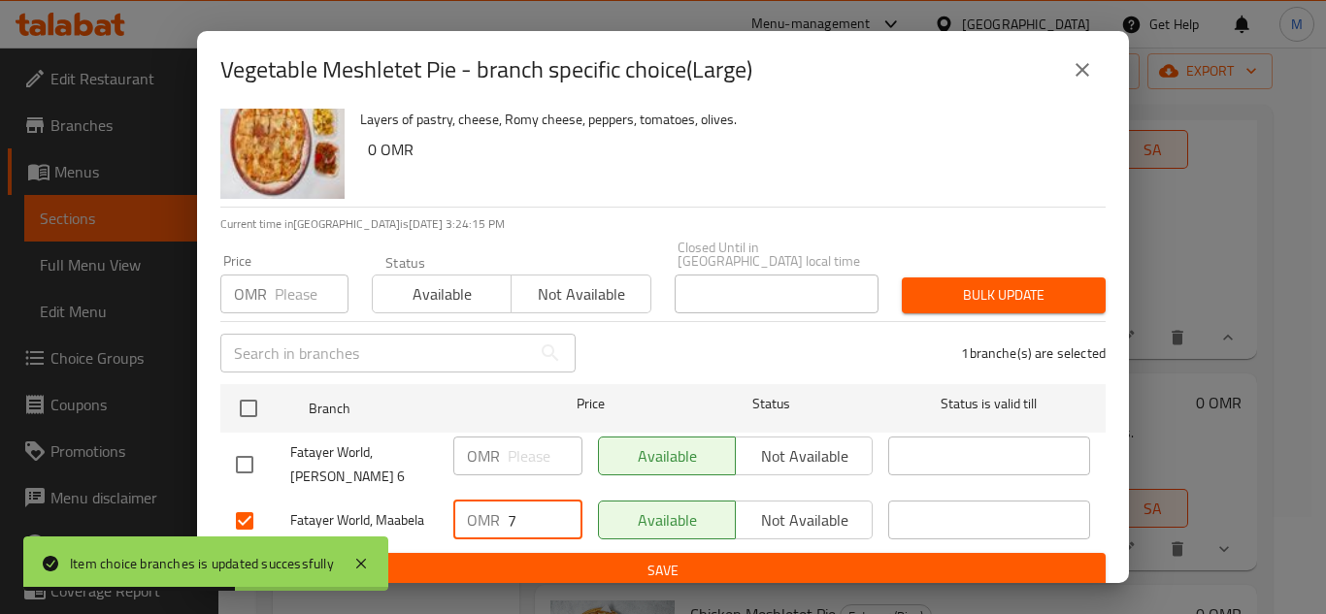
type input "7"
click at [656, 562] on span "Save" at bounding box center [663, 571] width 854 height 24
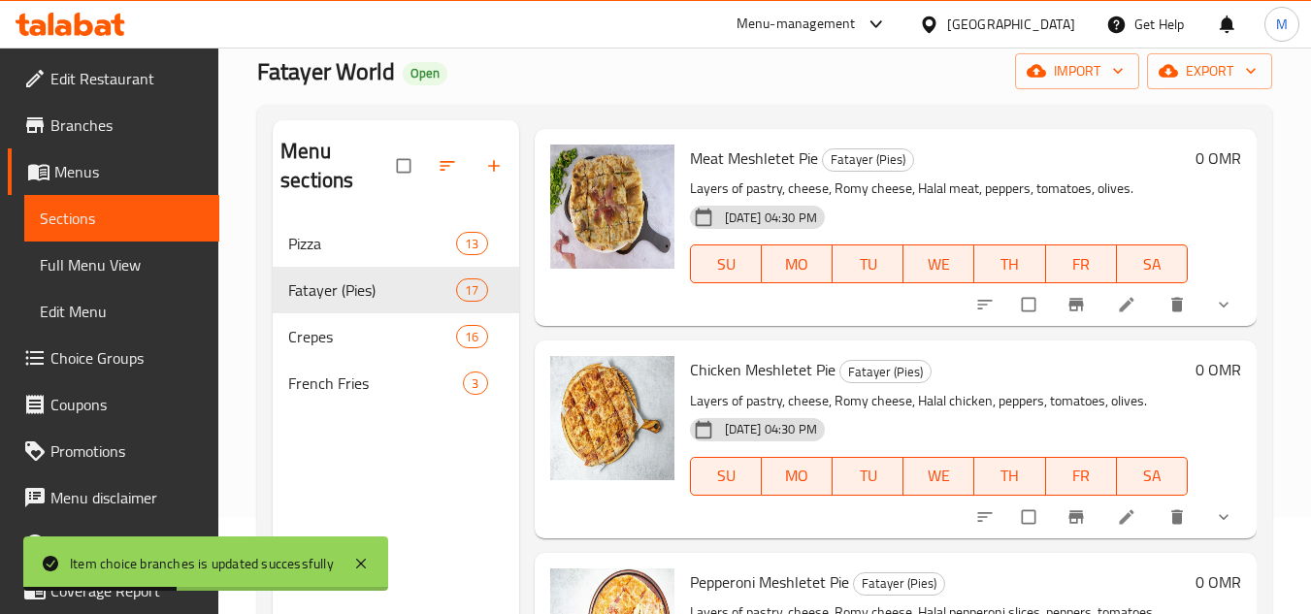
scroll to position [873, 0]
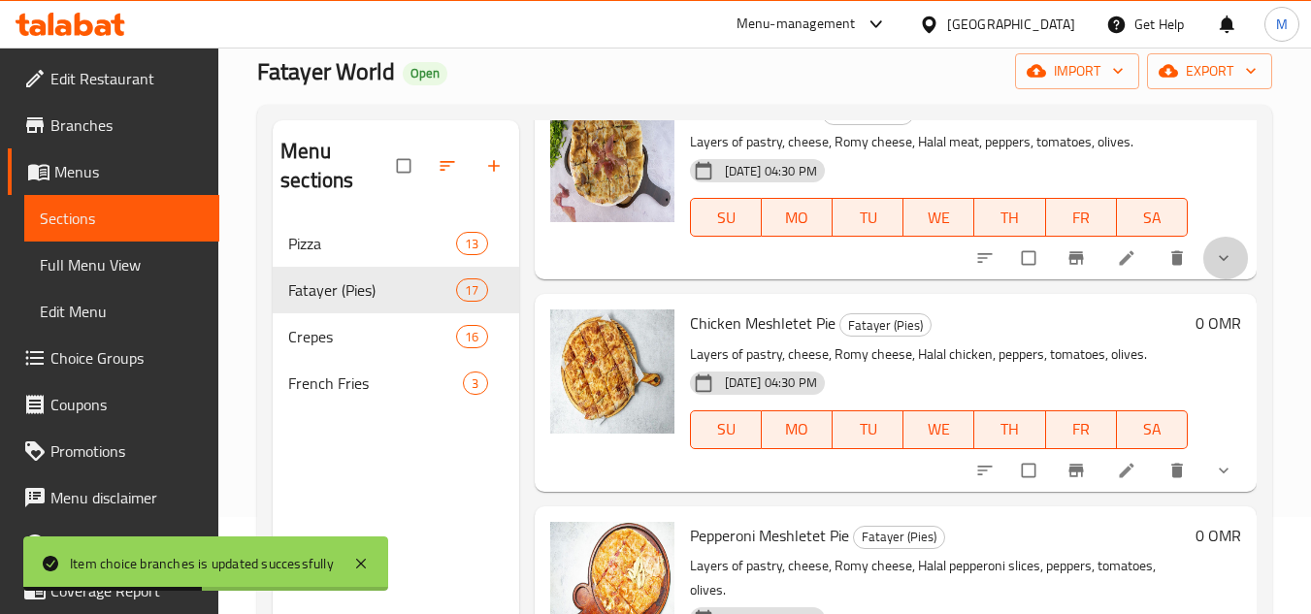
click at [1202, 279] on button "show more" at bounding box center [1225, 258] width 47 height 43
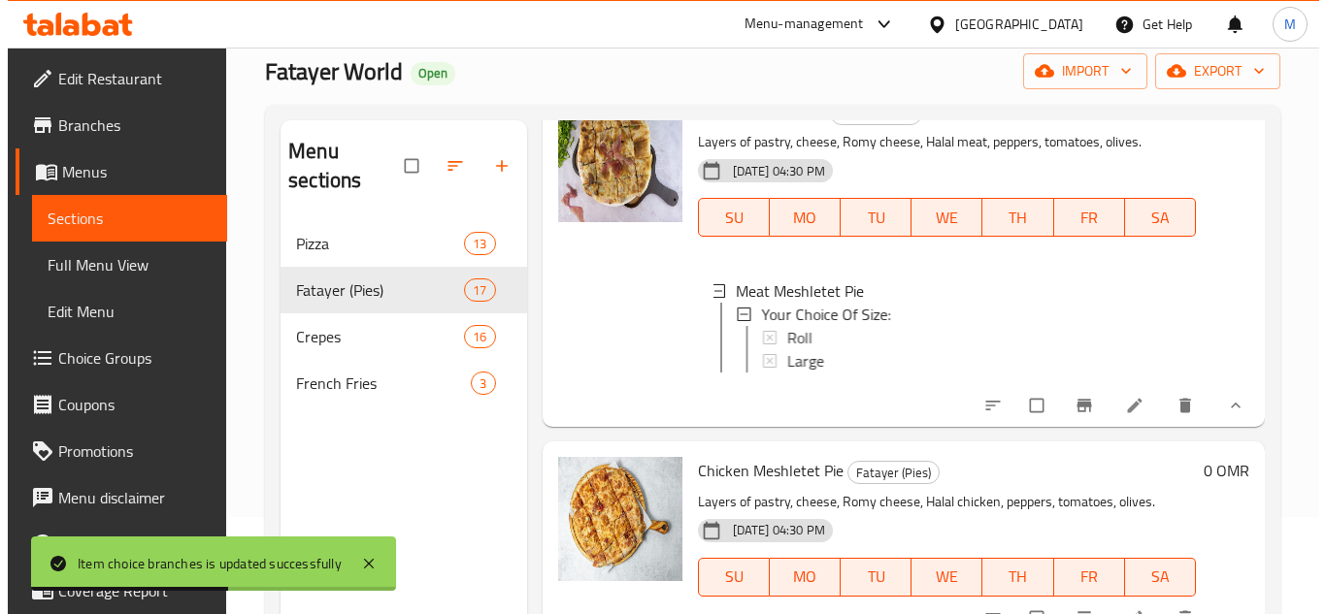
scroll to position [3, 0]
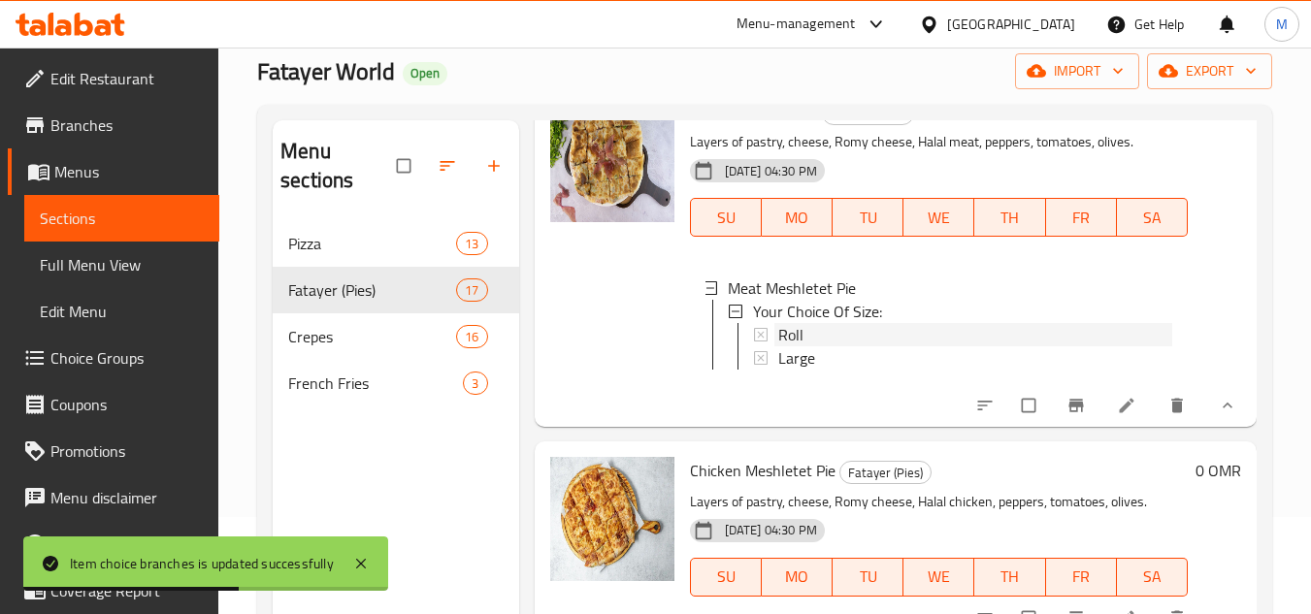
click at [793, 346] on span "Roll" at bounding box center [790, 334] width 25 height 23
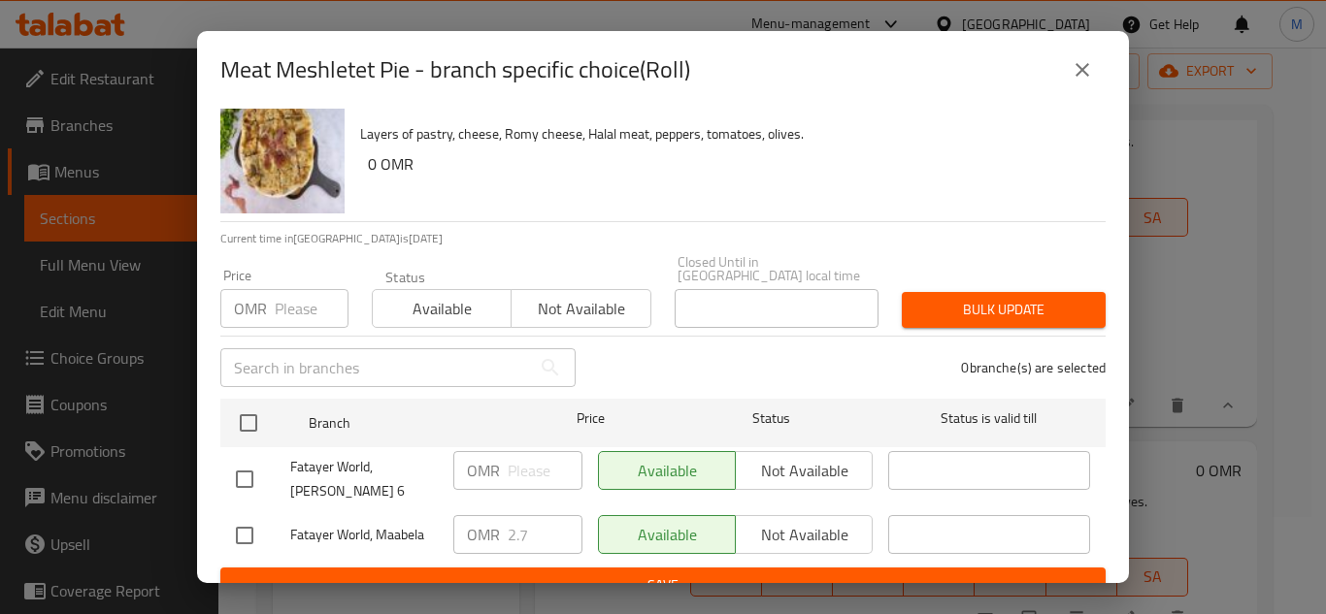
scroll to position [42, 0]
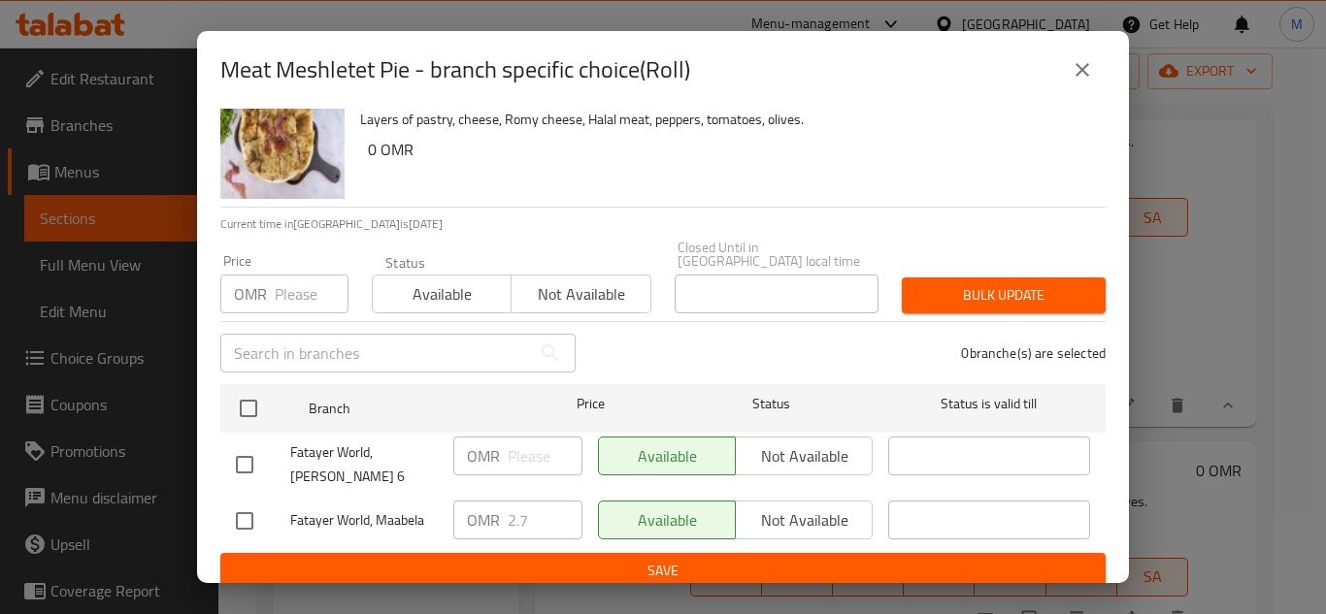
click at [249, 502] on input "checkbox" at bounding box center [244, 521] width 41 height 41
checkbox input "true"
click at [521, 509] on input "2.7" at bounding box center [545, 520] width 75 height 39
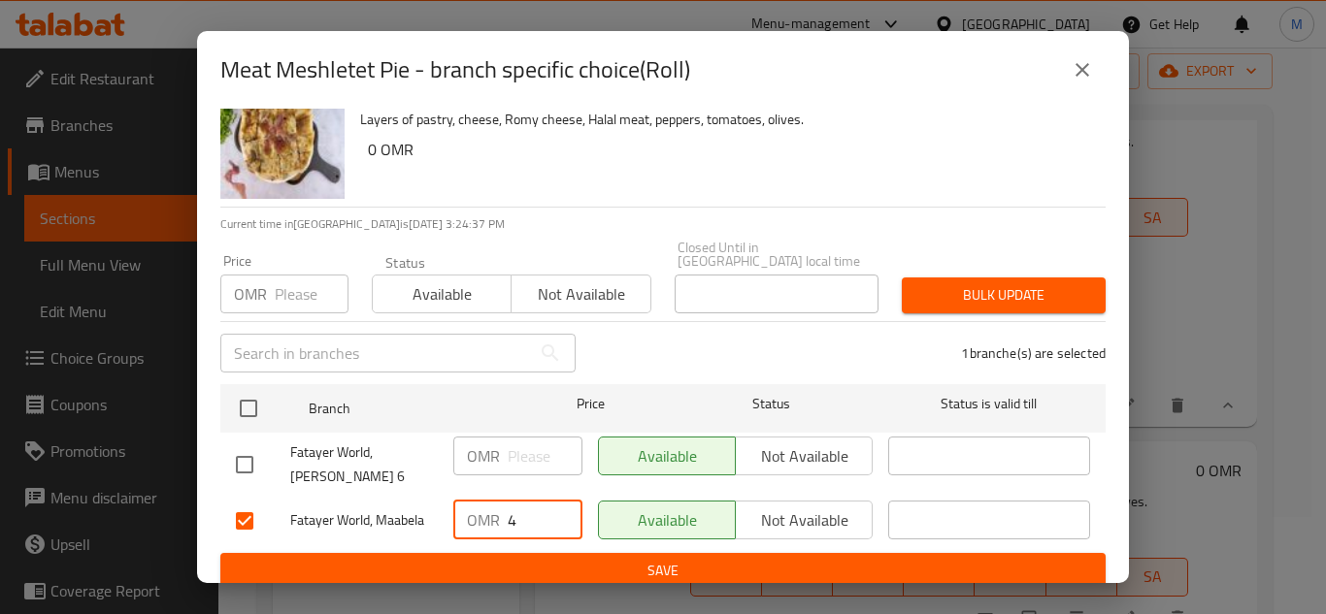
type input "4"
click at [660, 559] on span "Save" at bounding box center [663, 571] width 854 height 24
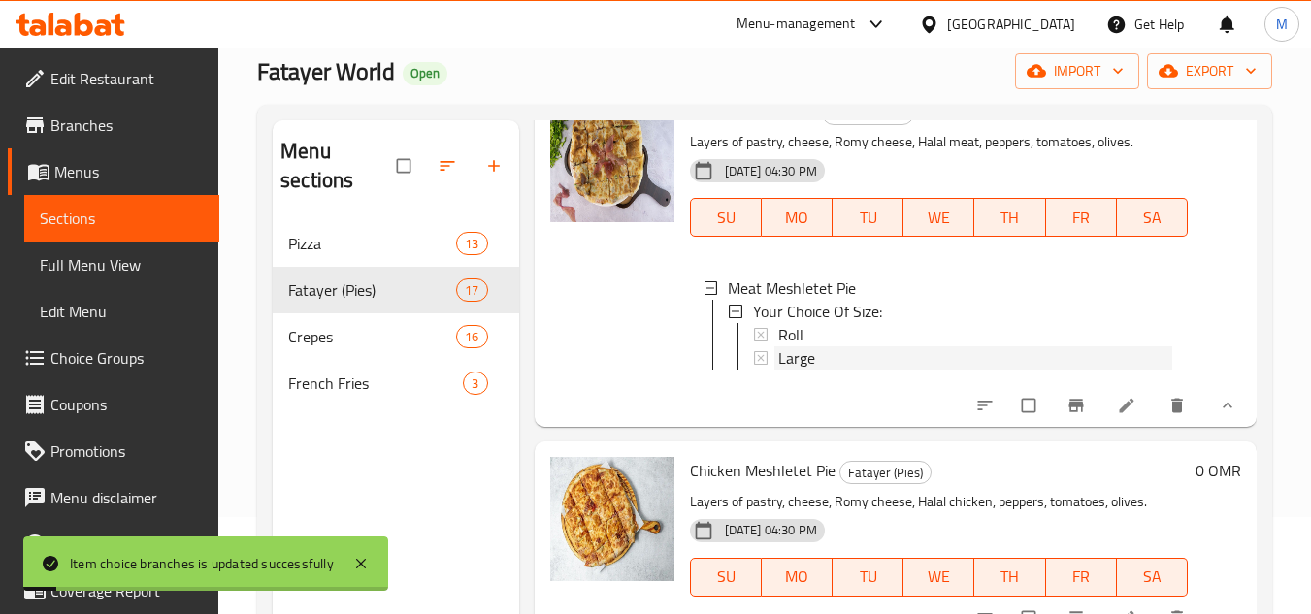
click at [804, 370] on span "Large" at bounding box center [796, 357] width 37 height 23
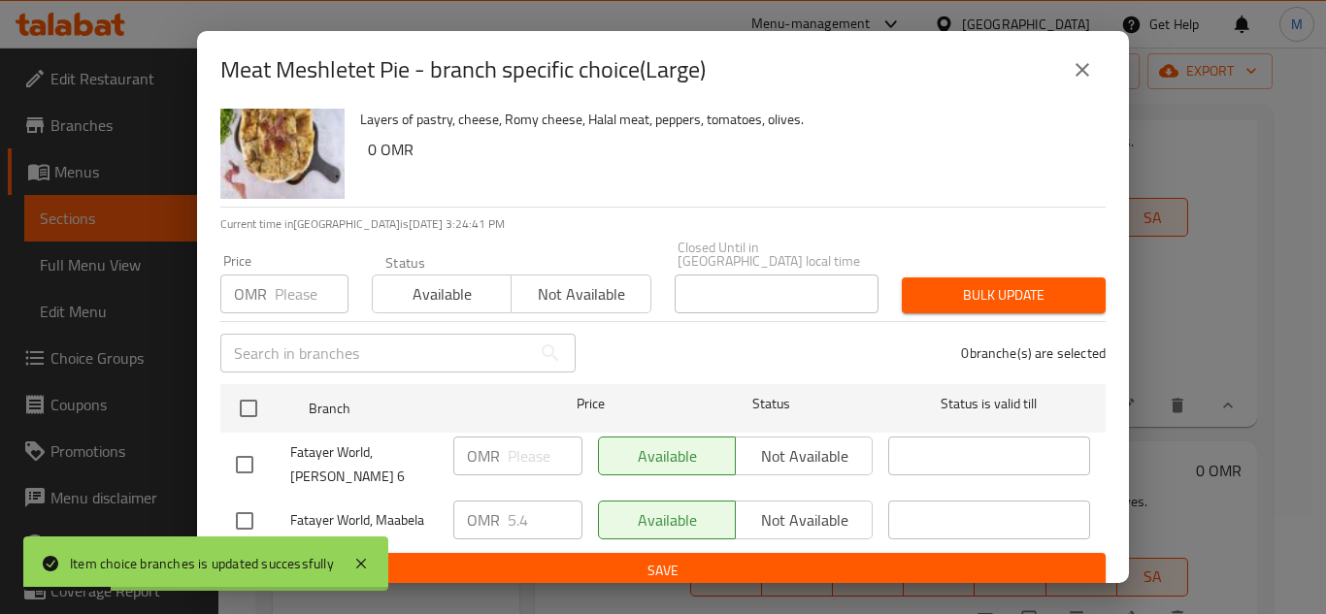
click at [258, 501] on input "checkbox" at bounding box center [244, 521] width 41 height 41
checkbox input "true"
click at [529, 503] on input "5.4" at bounding box center [545, 520] width 75 height 39
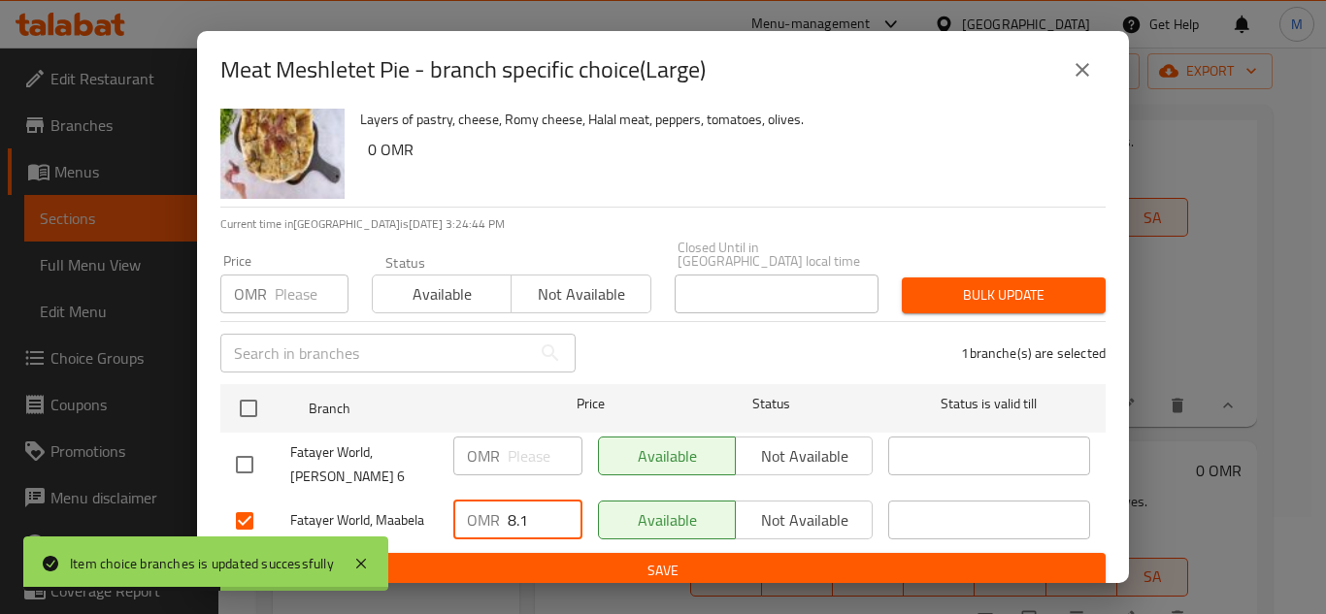
type input "8.1"
click at [665, 562] on span "Save" at bounding box center [663, 571] width 854 height 24
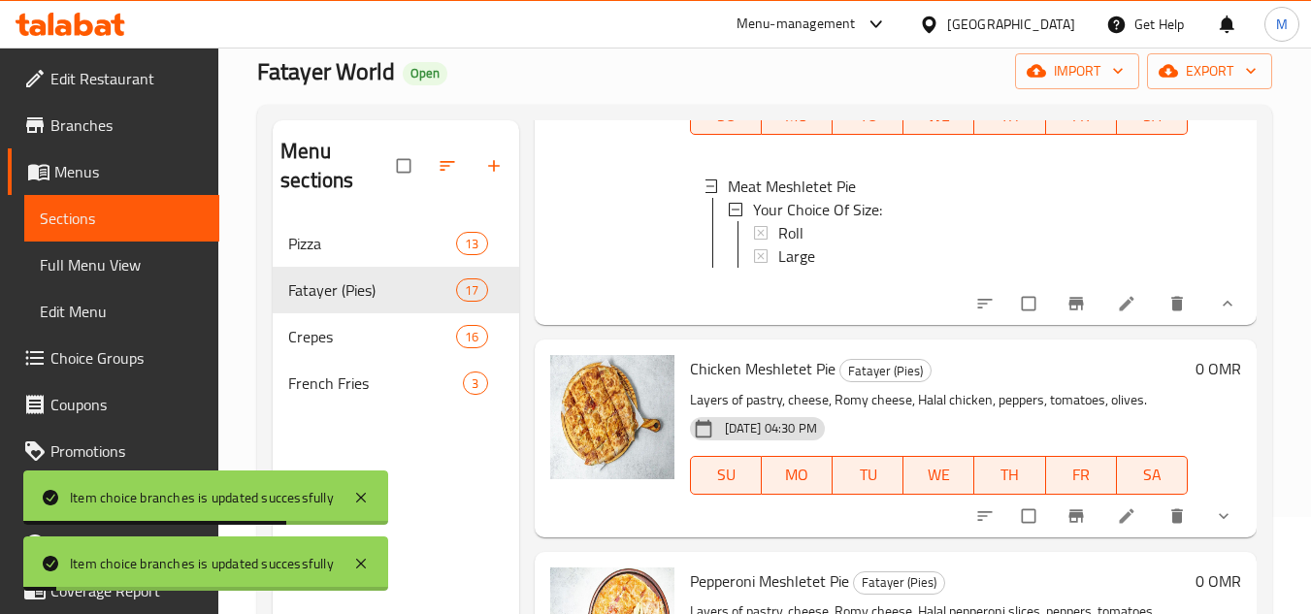
scroll to position [1067, 0]
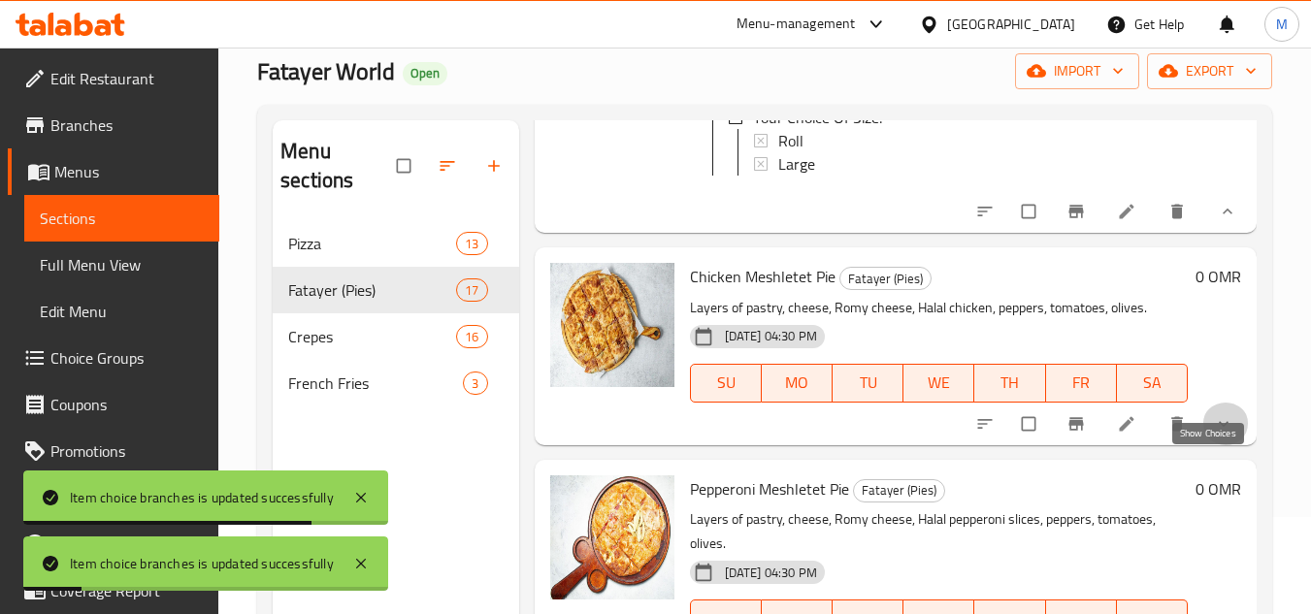
click at [1214, 434] on icon "show more" at bounding box center [1223, 423] width 19 height 19
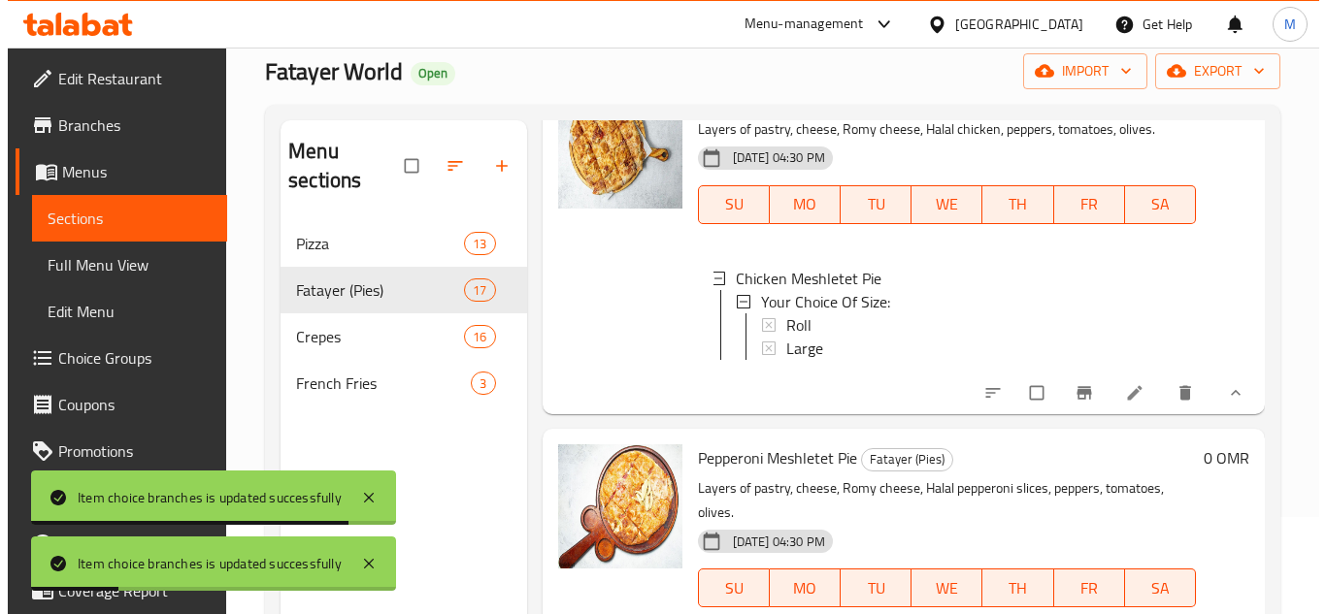
scroll to position [1262, 0]
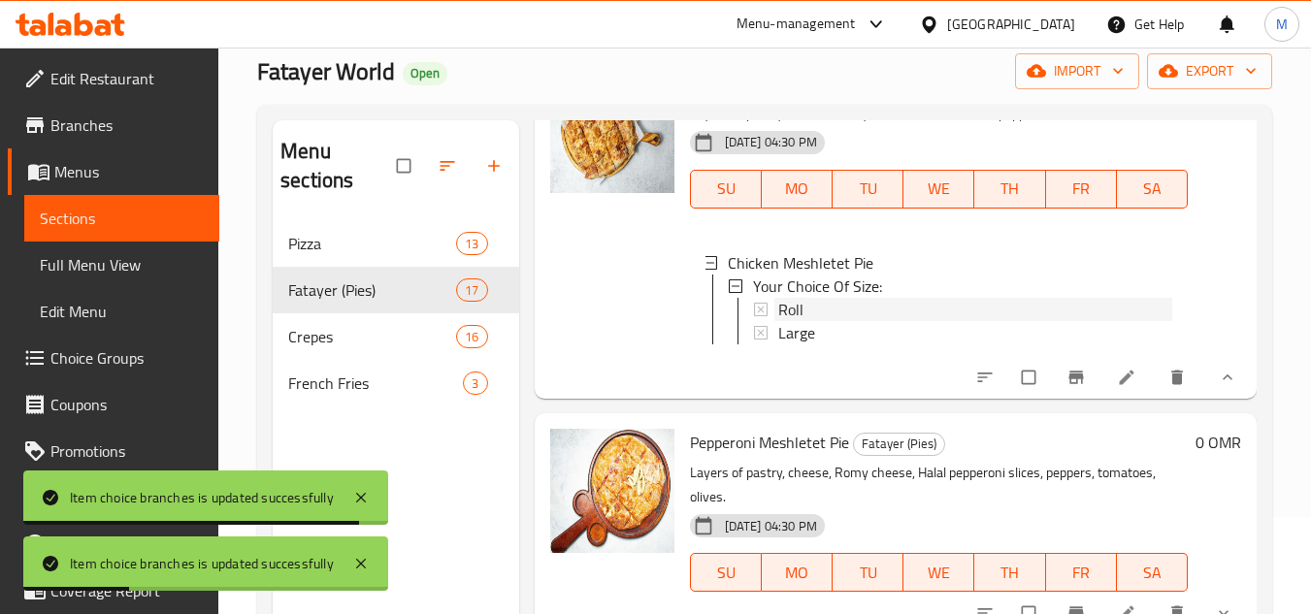
click at [774, 321] on div "Roll" at bounding box center [973, 309] width 398 height 23
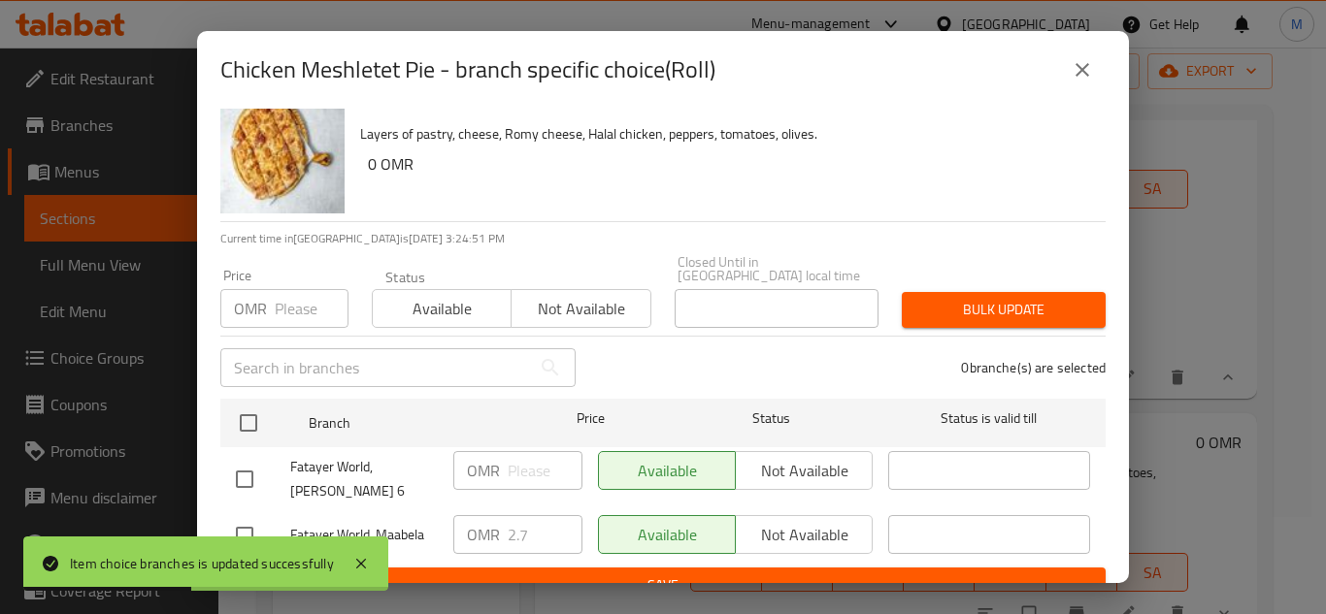
scroll to position [42, 0]
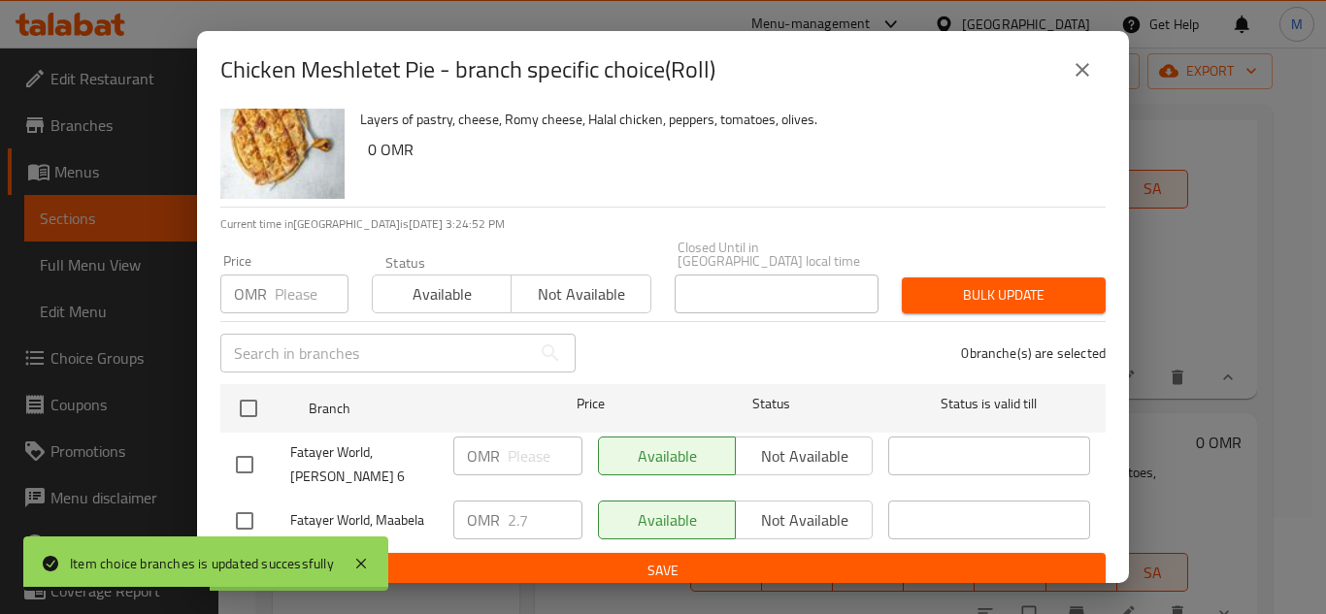
click at [222, 516] on li "Fatayer World, Maabela OMR 2.7 ​ Available Not available ​" at bounding box center [662, 521] width 885 height 49
click at [255, 509] on input "checkbox" at bounding box center [244, 521] width 41 height 41
checkbox input "true"
click at [528, 505] on input "2.7" at bounding box center [545, 520] width 75 height 39
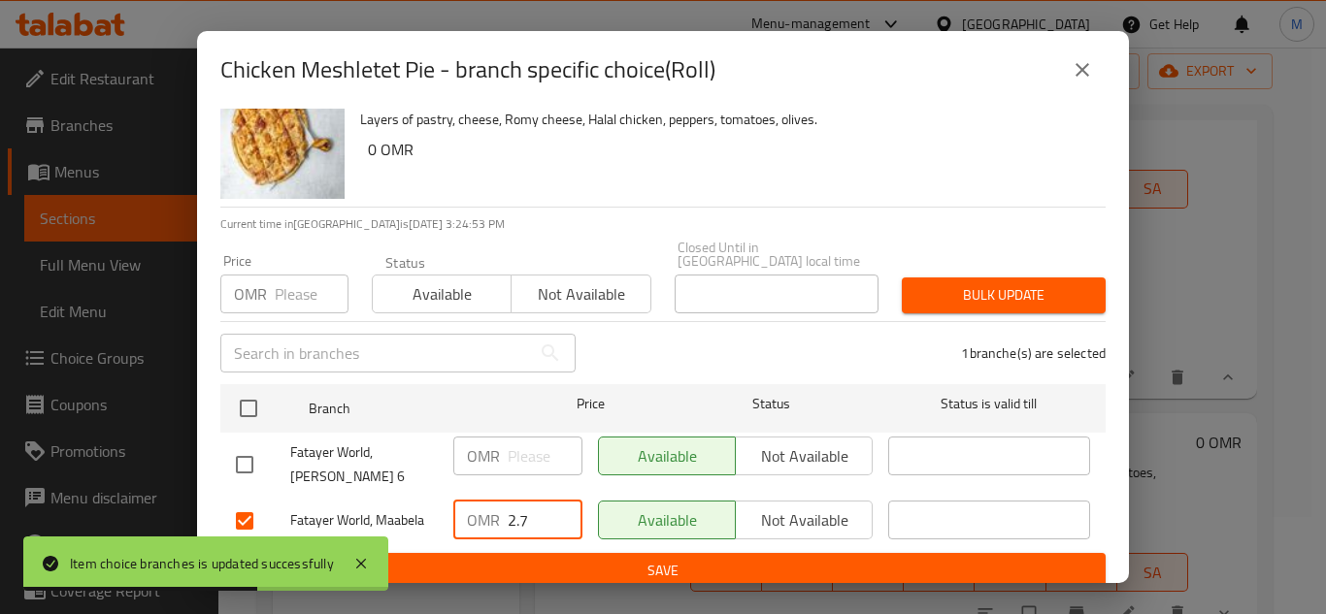
click at [528, 505] on input "2.7" at bounding box center [545, 520] width 75 height 39
type input "4"
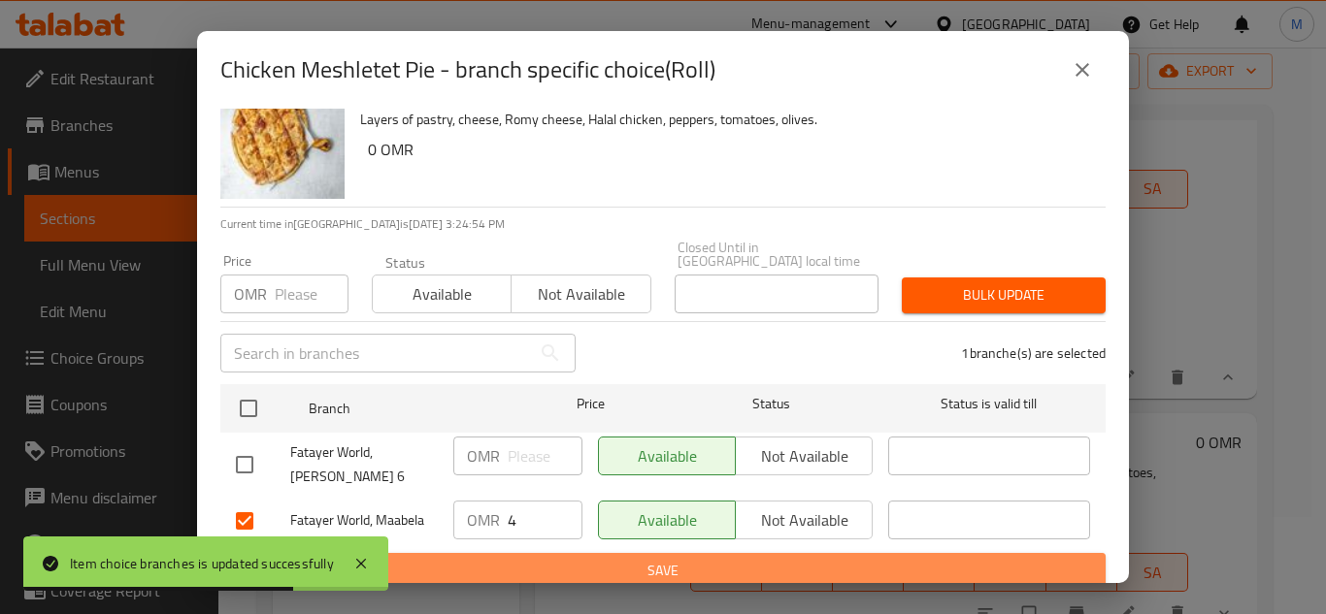
click at [710, 553] on button "Save" at bounding box center [662, 571] width 885 height 36
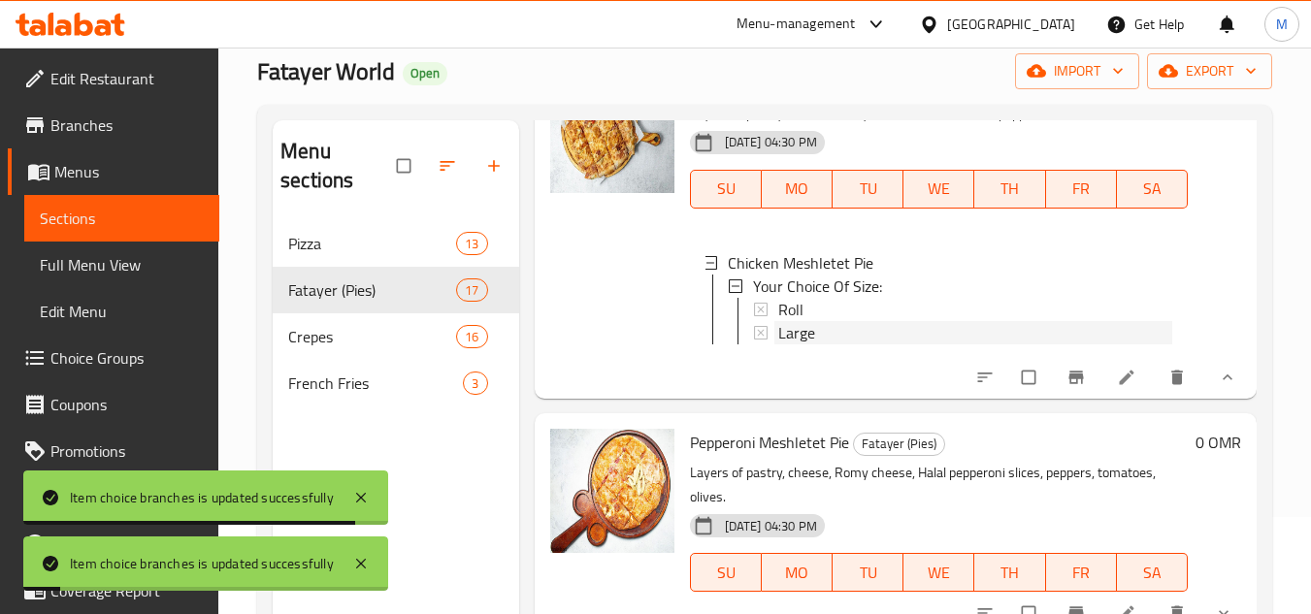
click at [806, 345] on span "Large" at bounding box center [796, 332] width 37 height 23
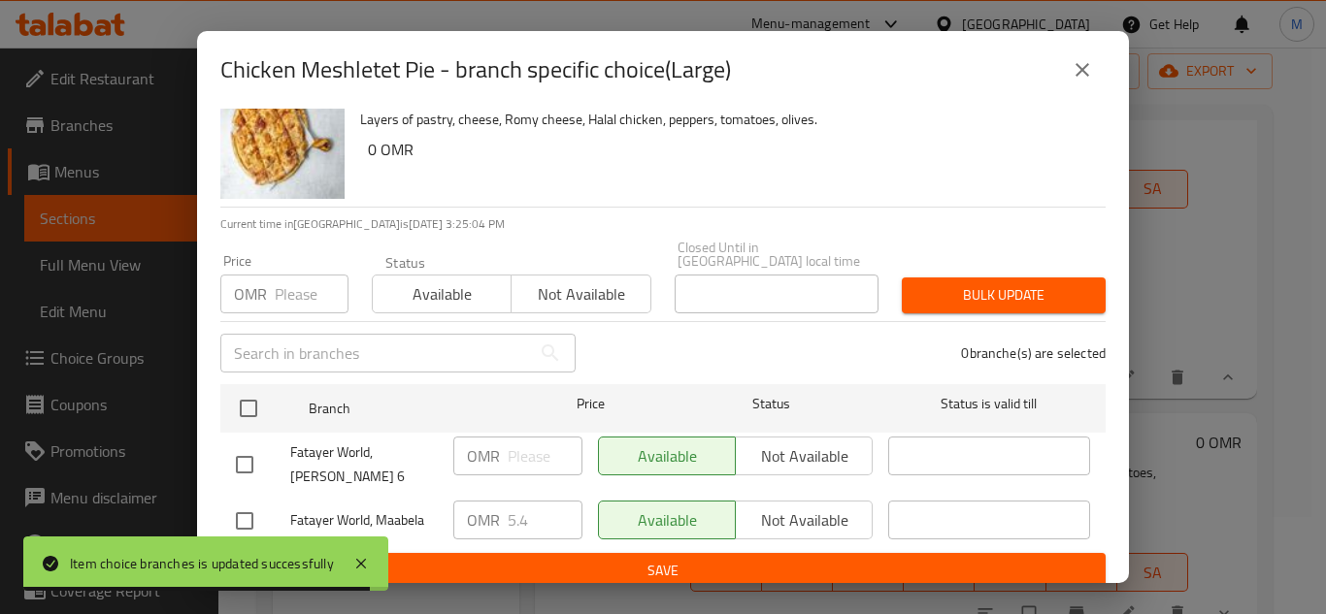
click at [234, 505] on input "checkbox" at bounding box center [244, 521] width 41 height 41
checkbox input "true"
click at [508, 503] on input "5.4" at bounding box center [545, 520] width 75 height 39
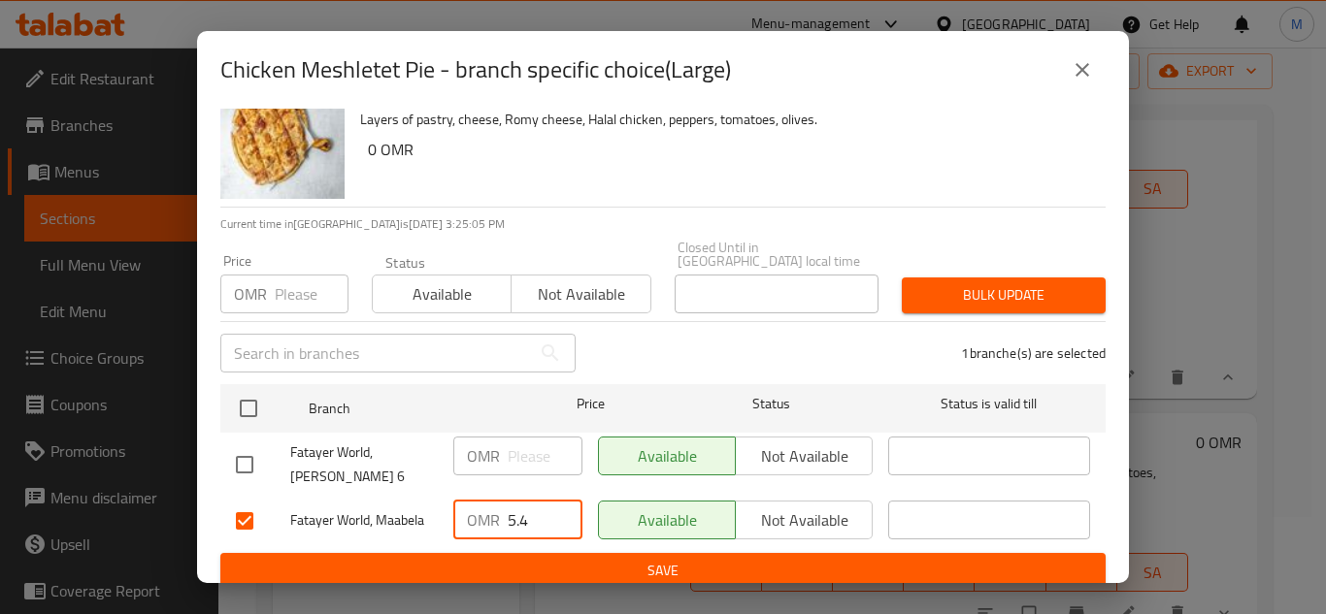
click at [508, 503] on input "5.4" at bounding box center [545, 520] width 75 height 39
type input "8.1"
click at [640, 560] on span "Save" at bounding box center [663, 571] width 854 height 24
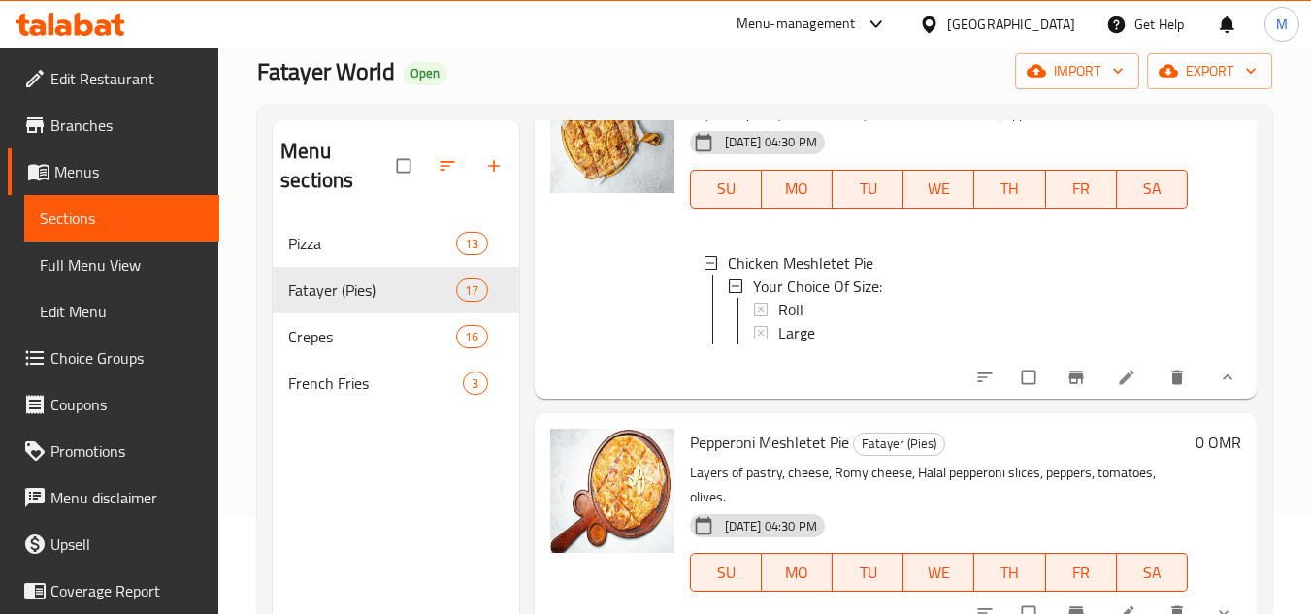
click at [987, 345] on div "Large" at bounding box center [975, 332] width 394 height 23
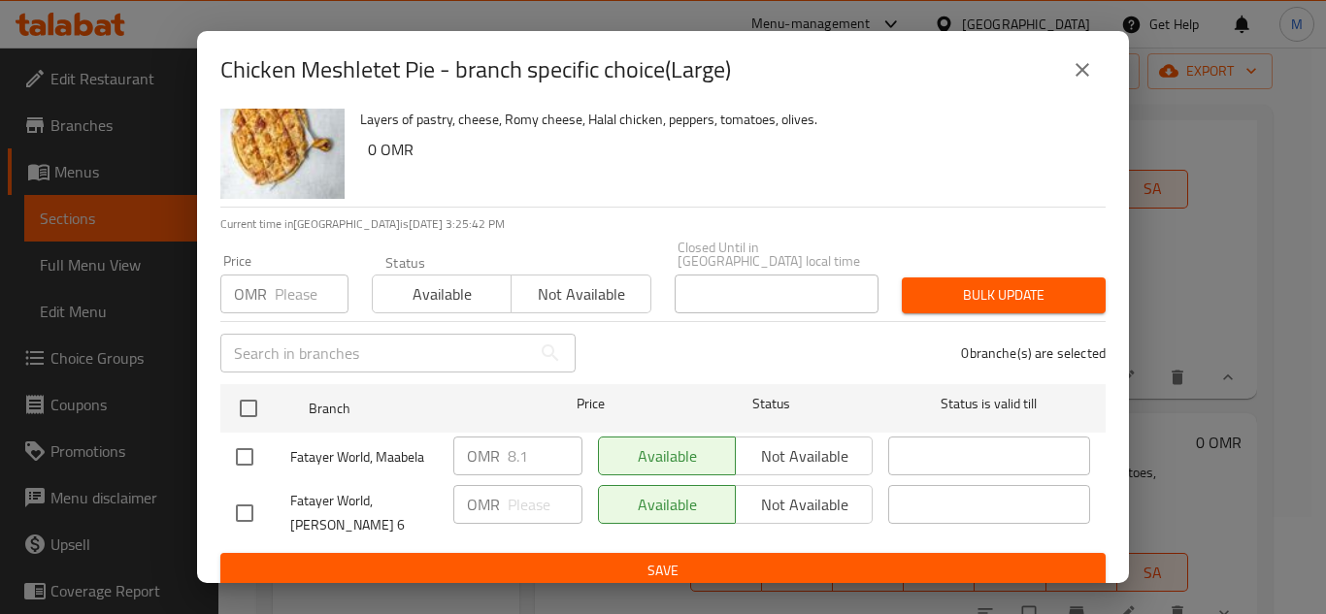
click at [1070, 64] on icon "close" at bounding box center [1081, 69] width 23 height 23
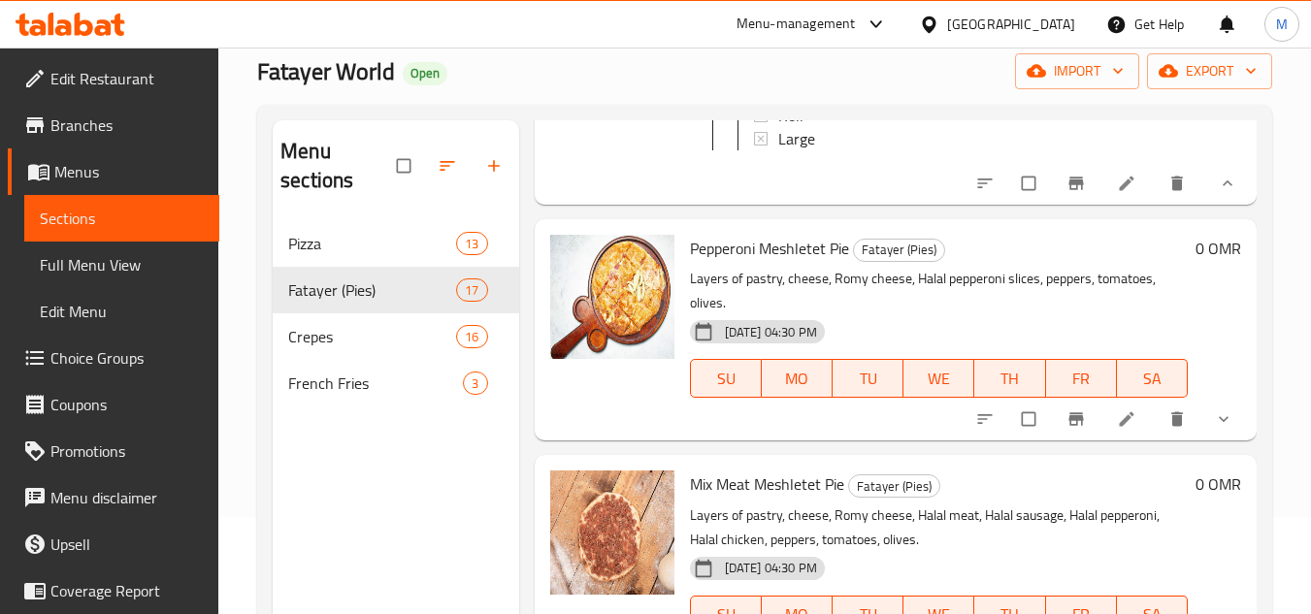
scroll to position [1553, 0]
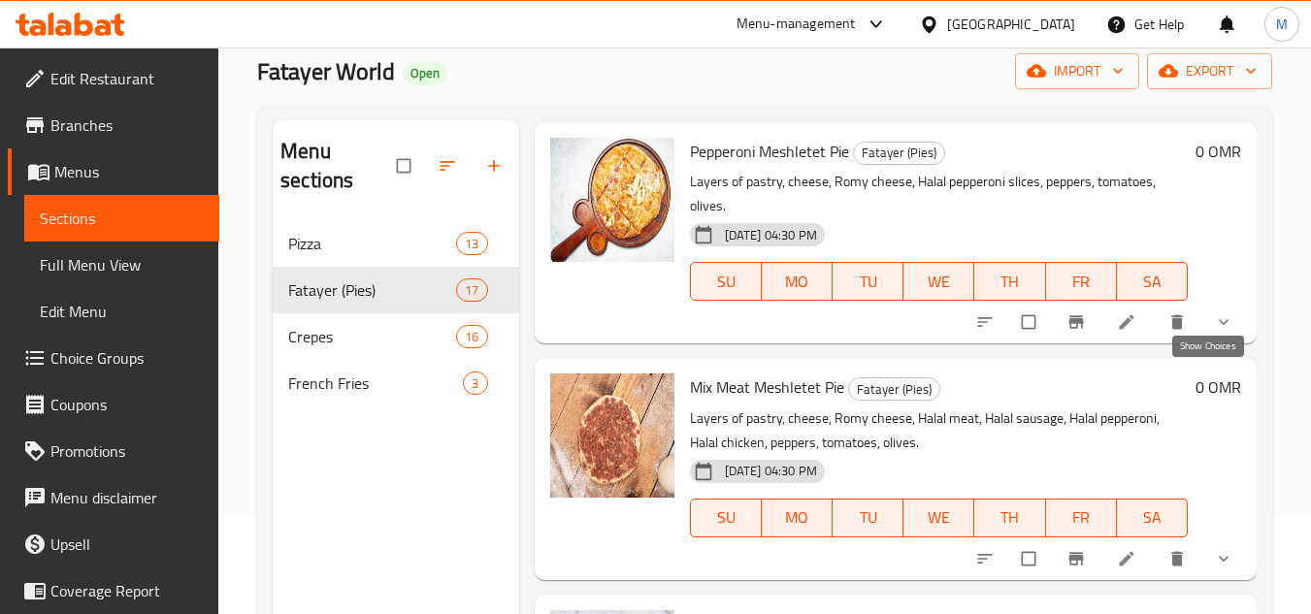
click at [1219, 325] on icon "show more" at bounding box center [1224, 322] width 10 height 6
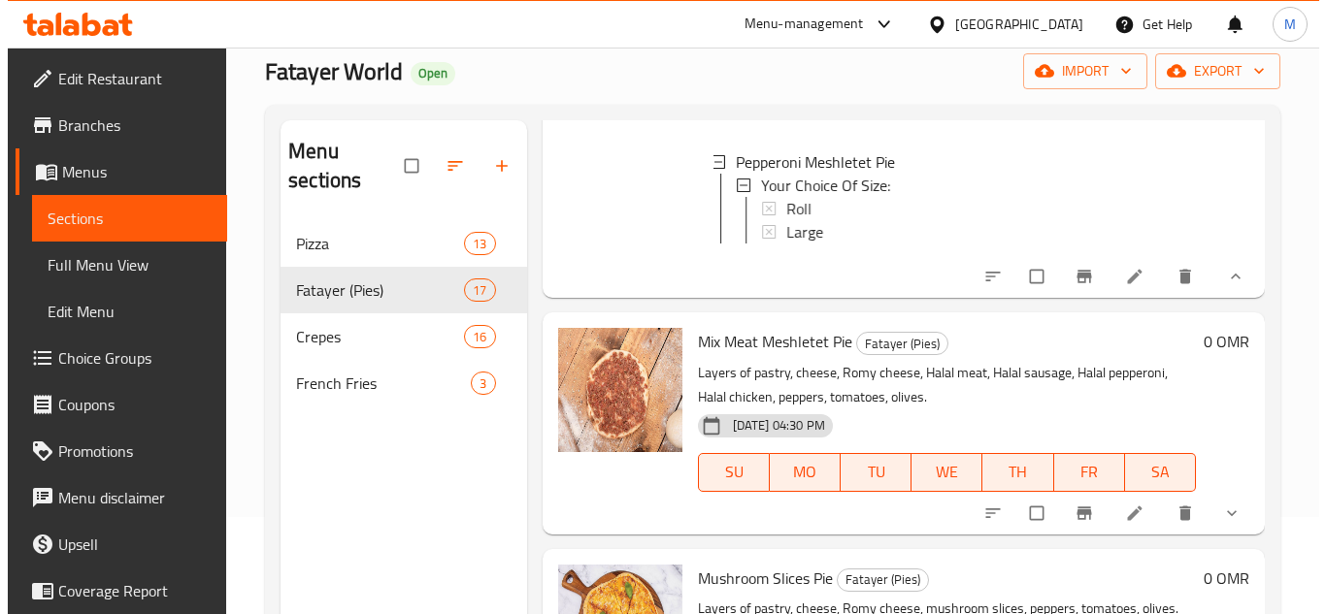
scroll to position [1747, 0]
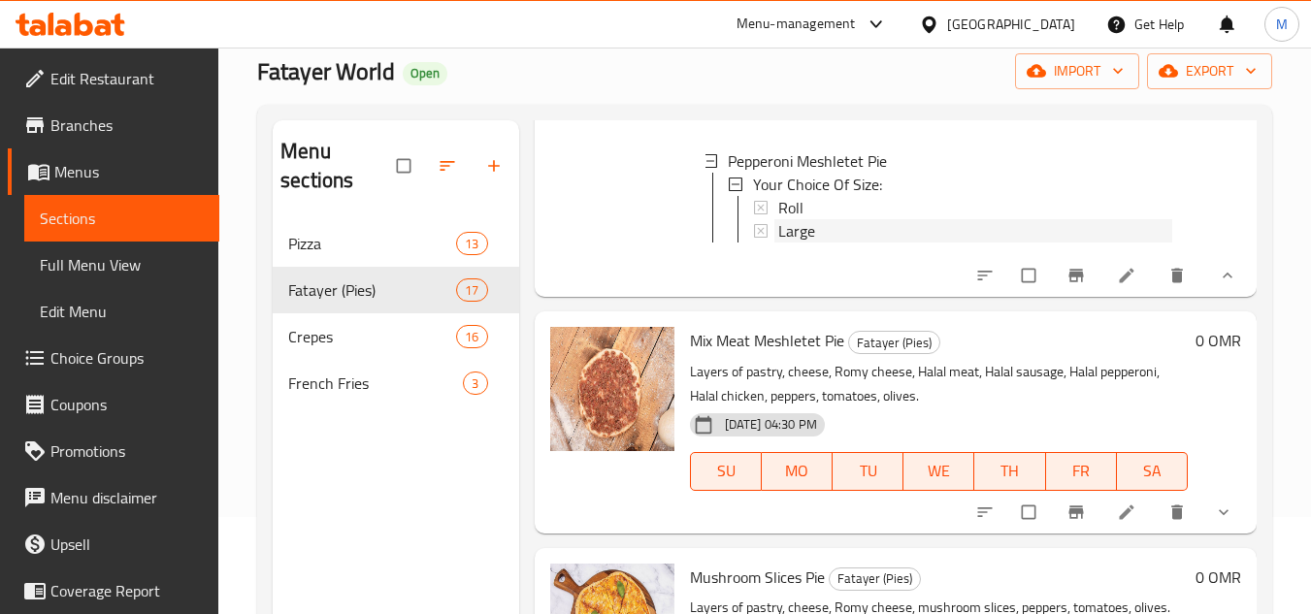
click at [807, 243] on span "Large" at bounding box center [796, 230] width 37 height 23
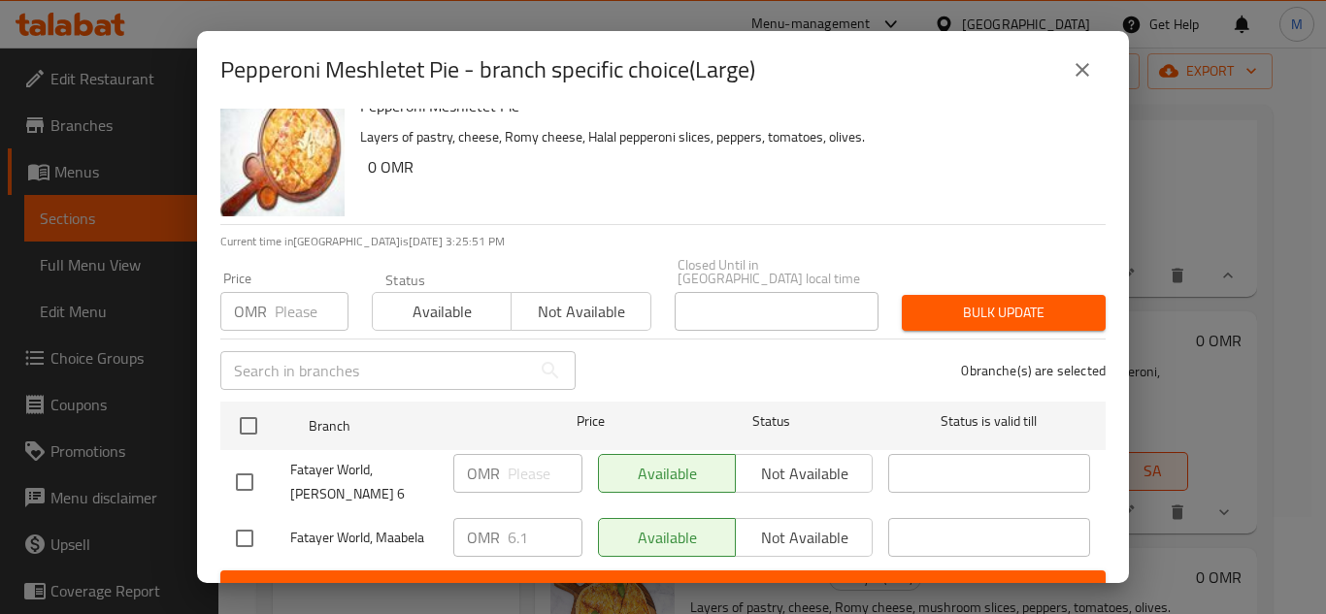
scroll to position [42, 0]
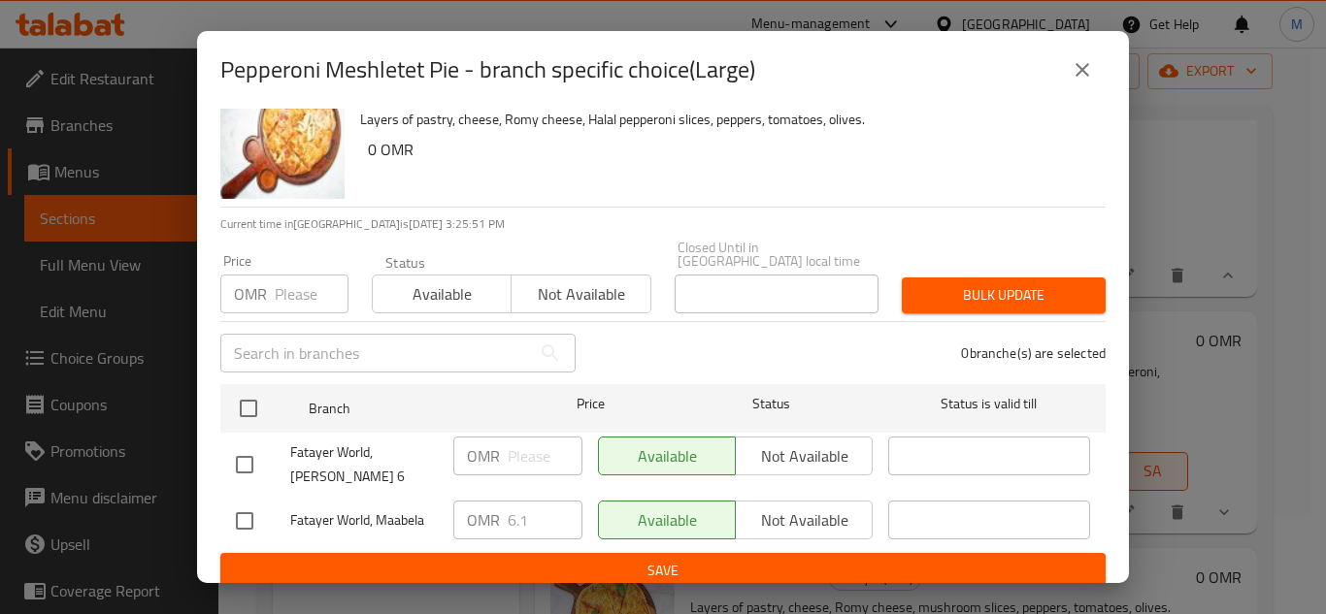
click at [254, 516] on input "checkbox" at bounding box center [244, 521] width 41 height 41
checkbox input "true"
click at [518, 501] on input "6.1" at bounding box center [545, 520] width 75 height 39
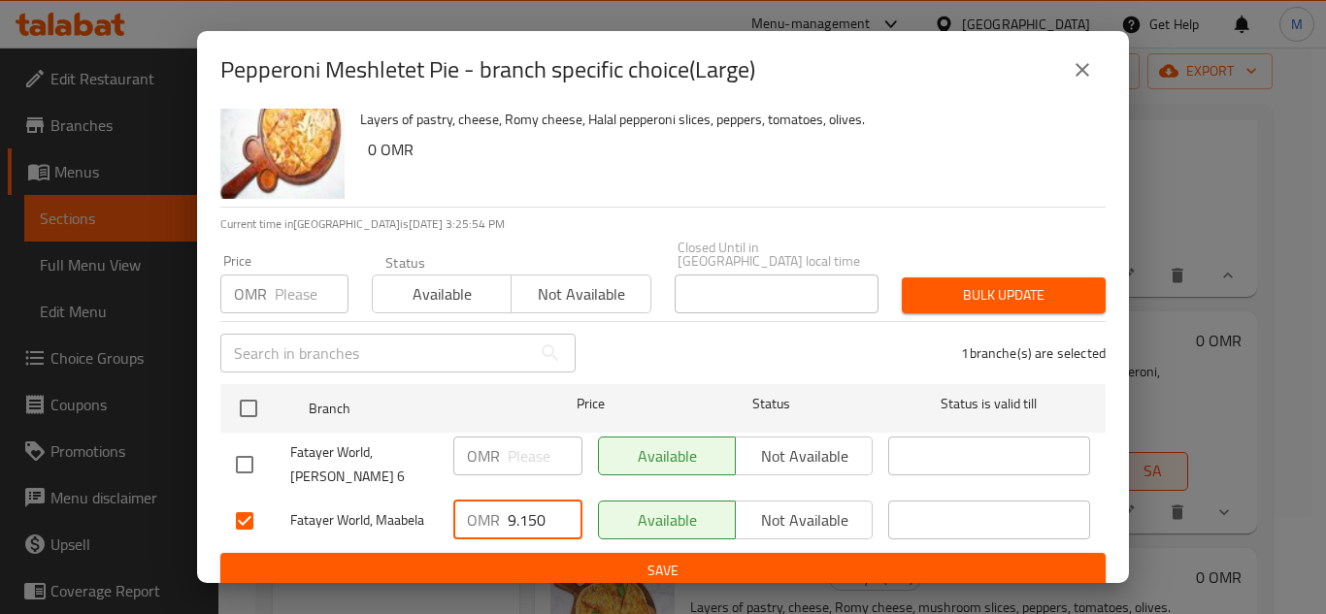
type input "9.150"
click at [818, 559] on span "Save" at bounding box center [663, 571] width 854 height 24
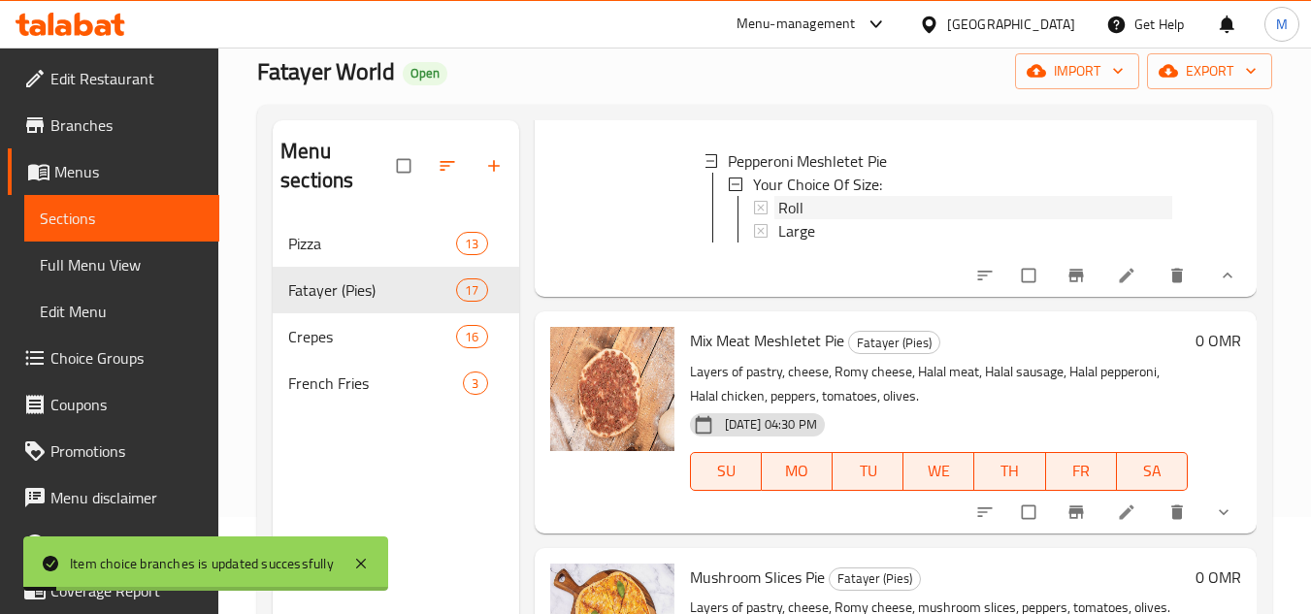
click at [791, 219] on span "Roll" at bounding box center [790, 207] width 25 height 23
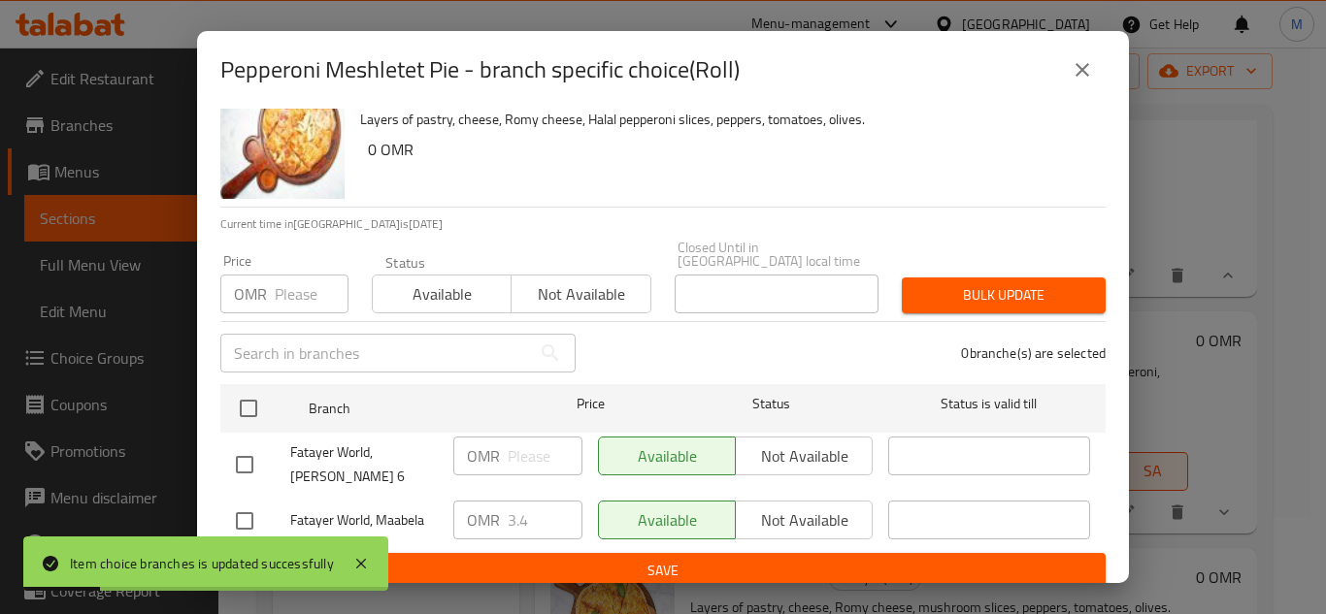
click at [248, 501] on input "checkbox" at bounding box center [244, 521] width 41 height 41
checkbox input "true"
click at [518, 502] on input "3.4" at bounding box center [545, 520] width 75 height 39
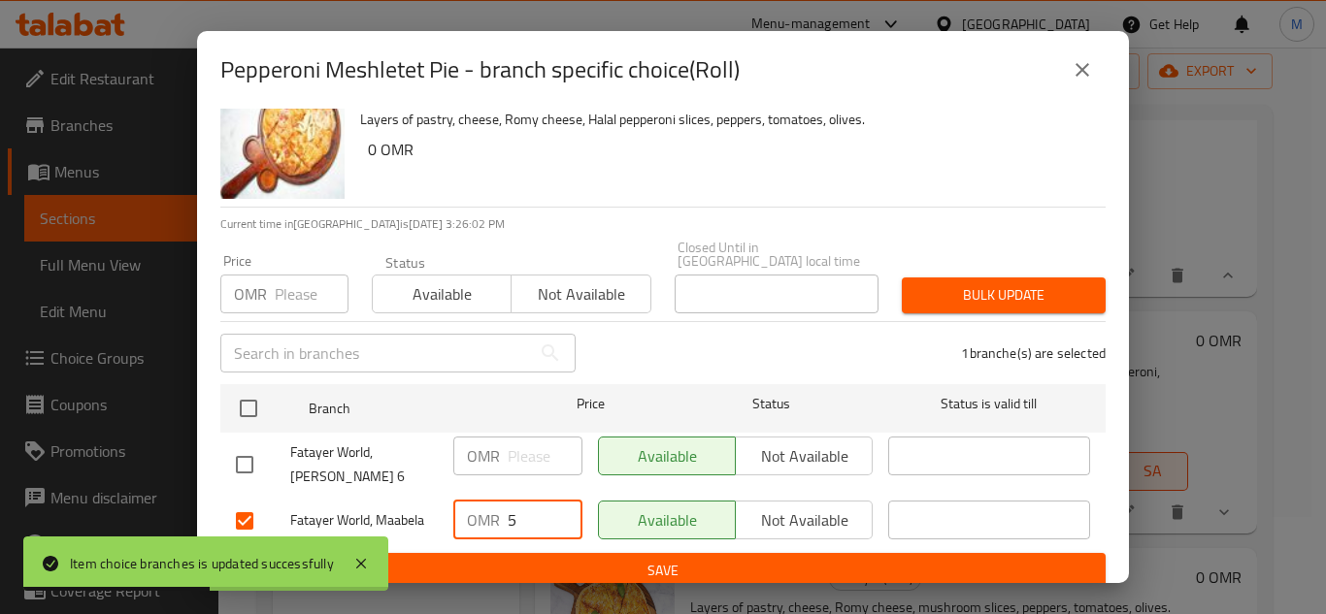
type input "5"
click at [576, 559] on span "Save" at bounding box center [663, 571] width 854 height 24
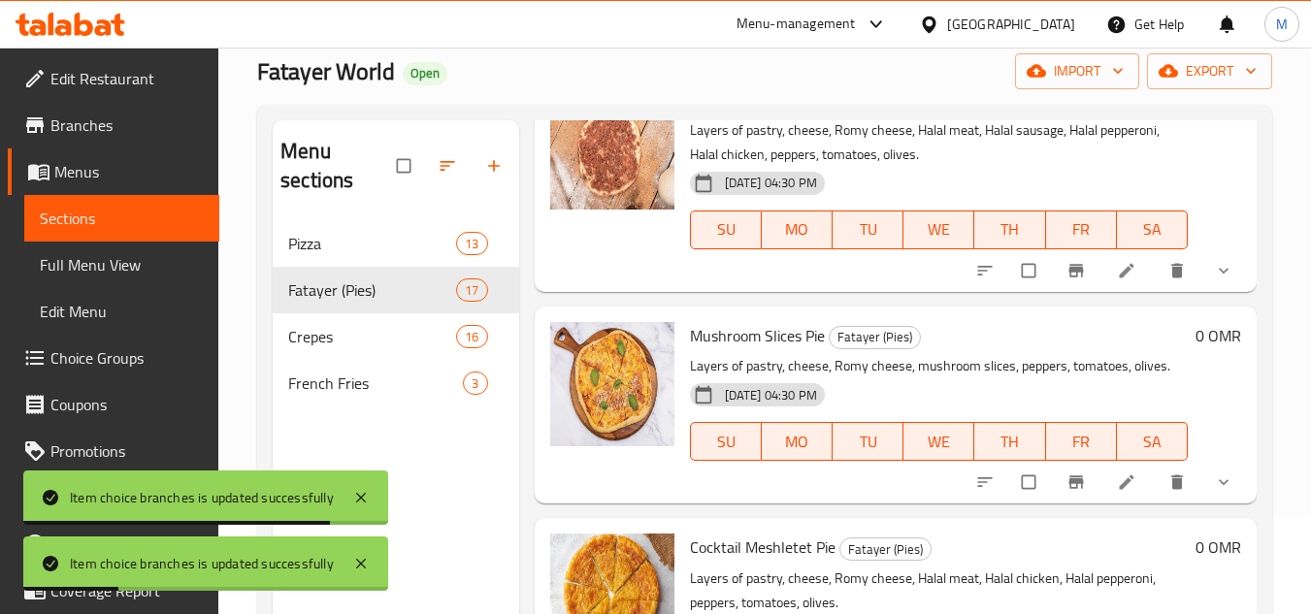
scroll to position [2038, 0]
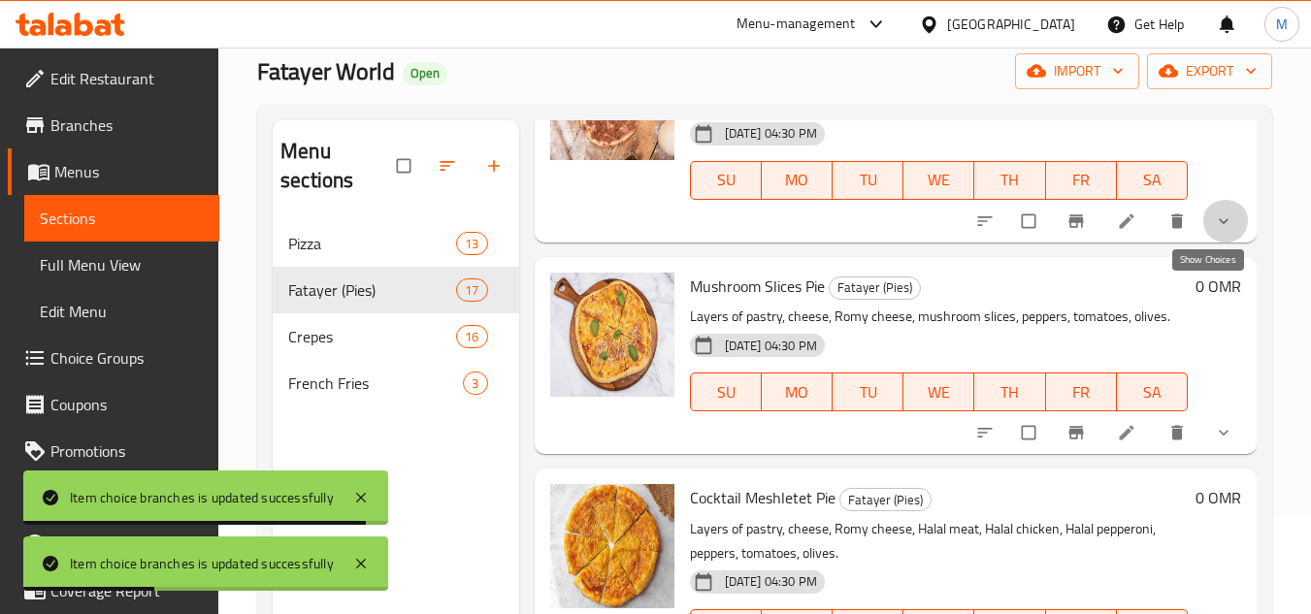
click at [1214, 231] on icon "show more" at bounding box center [1223, 221] width 19 height 19
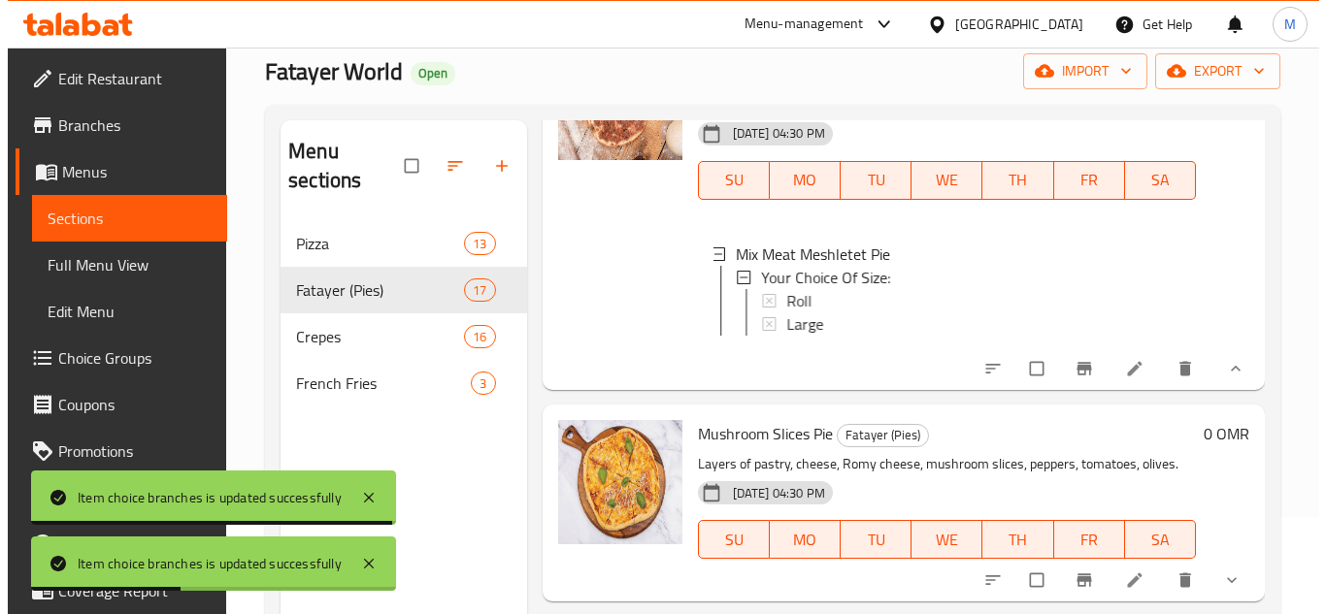
scroll to position [3, 0]
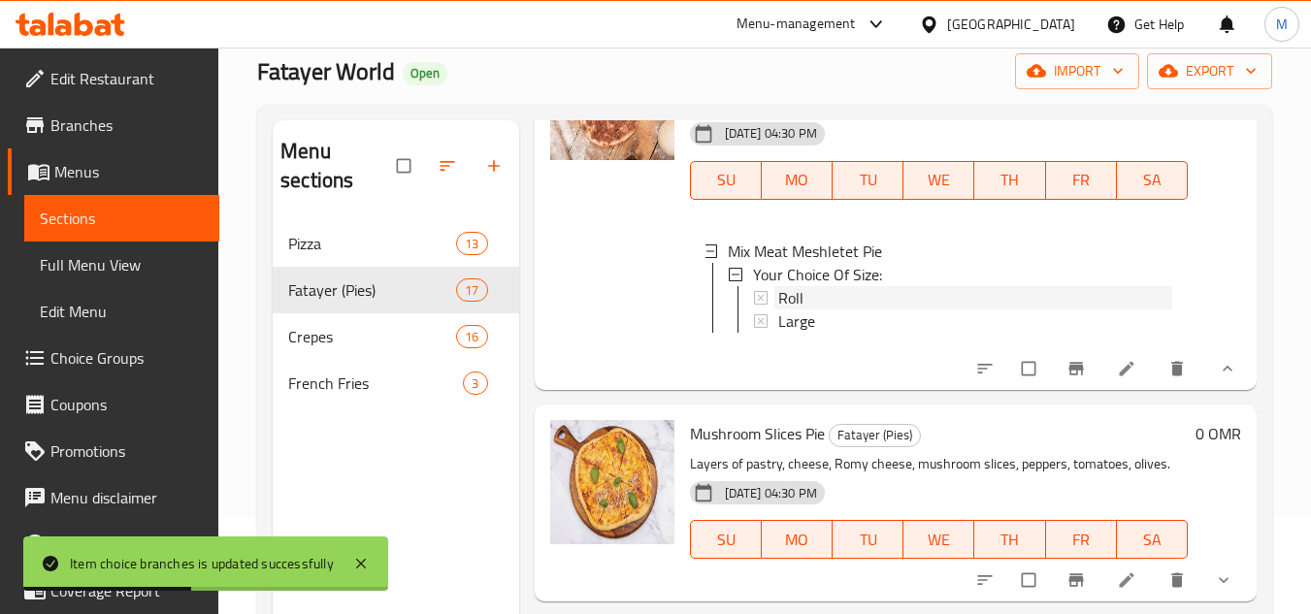
click at [817, 310] on div "Roll" at bounding box center [975, 297] width 394 height 23
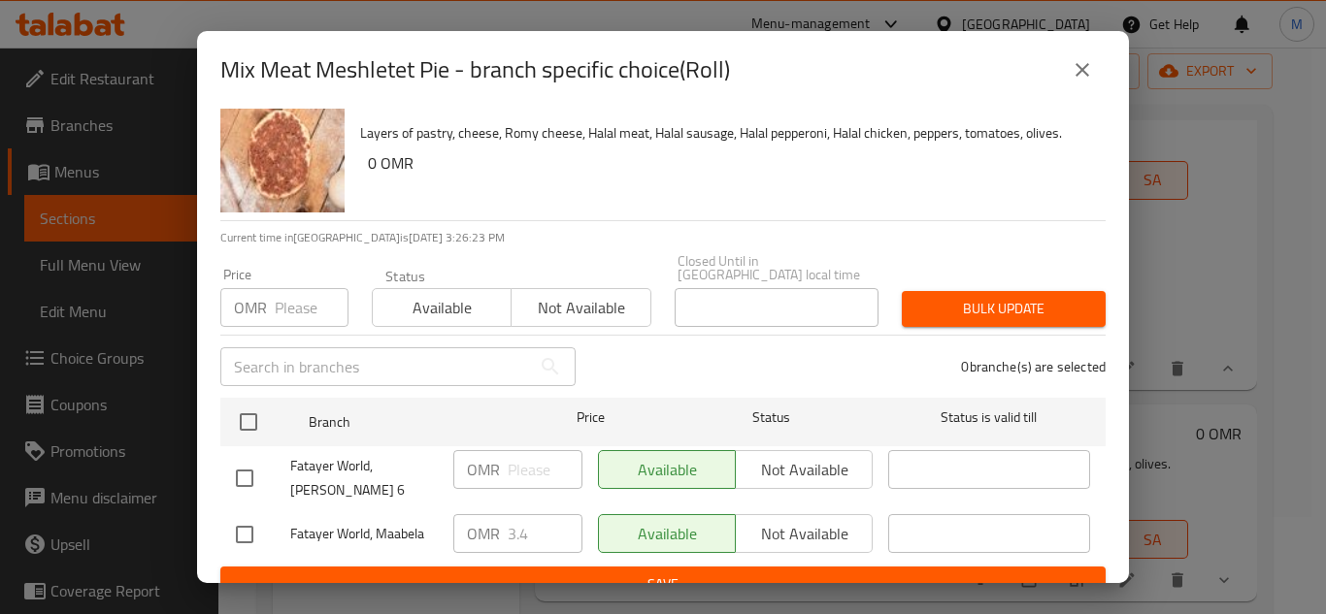
scroll to position [42, 0]
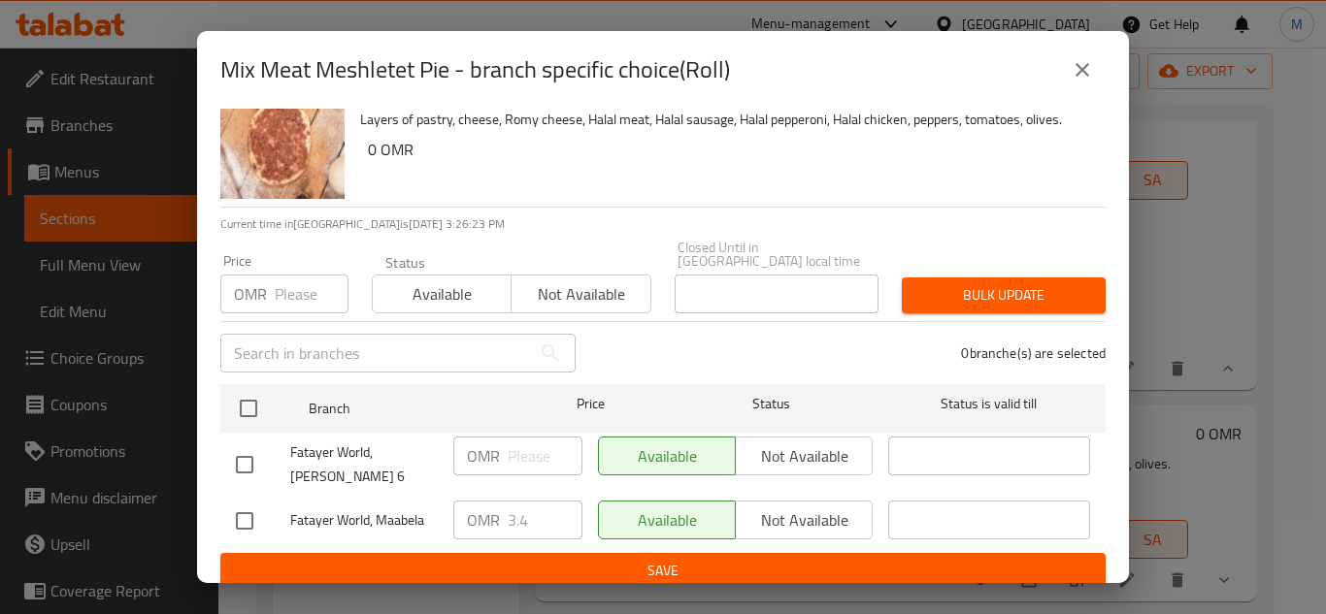
click at [241, 510] on input "checkbox" at bounding box center [244, 521] width 41 height 41
checkbox input "true"
click at [513, 502] on input "3.4" at bounding box center [545, 520] width 75 height 39
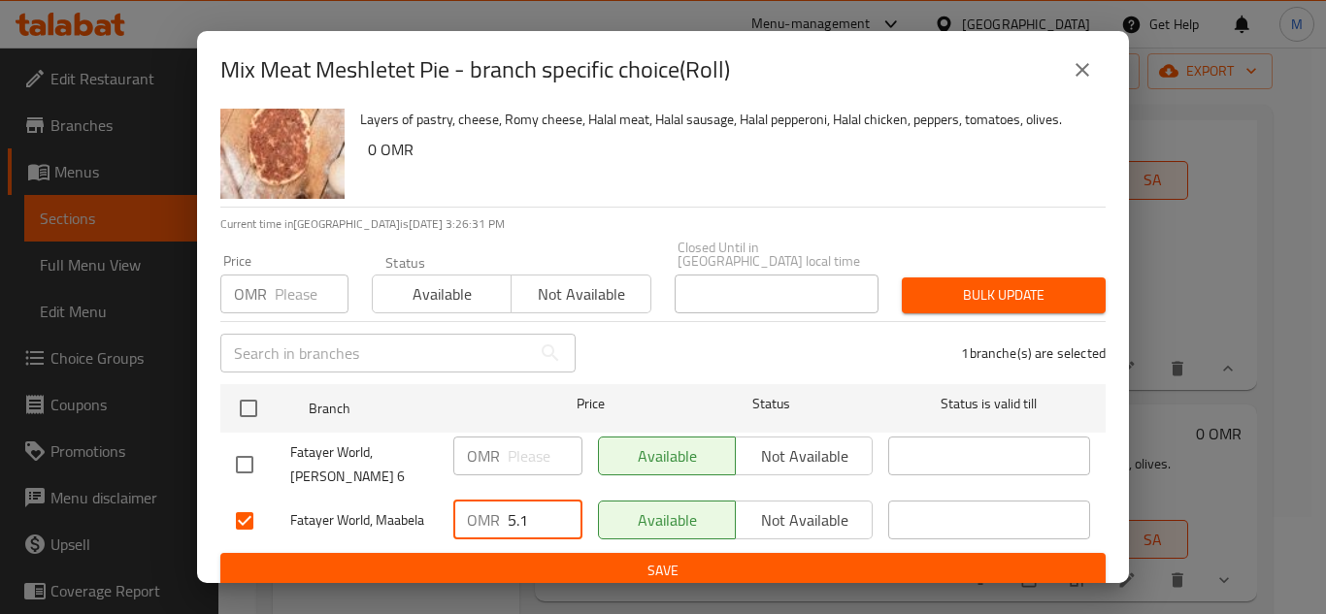
type input "5.1"
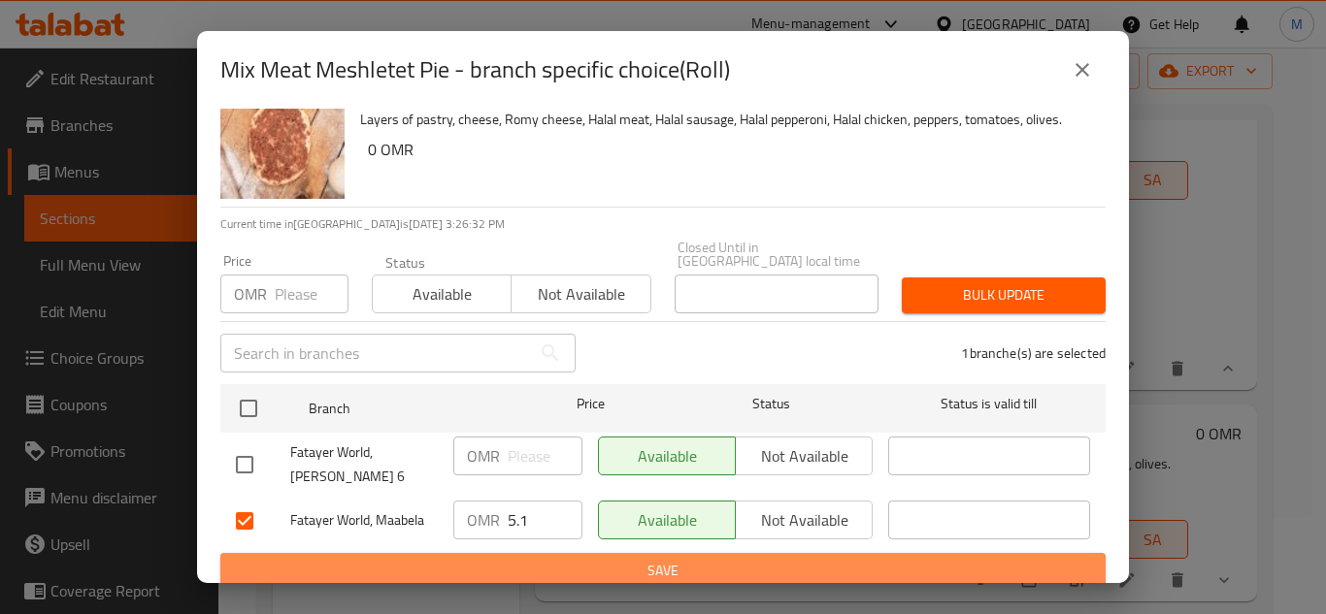
click at [821, 563] on span "Save" at bounding box center [663, 571] width 854 height 24
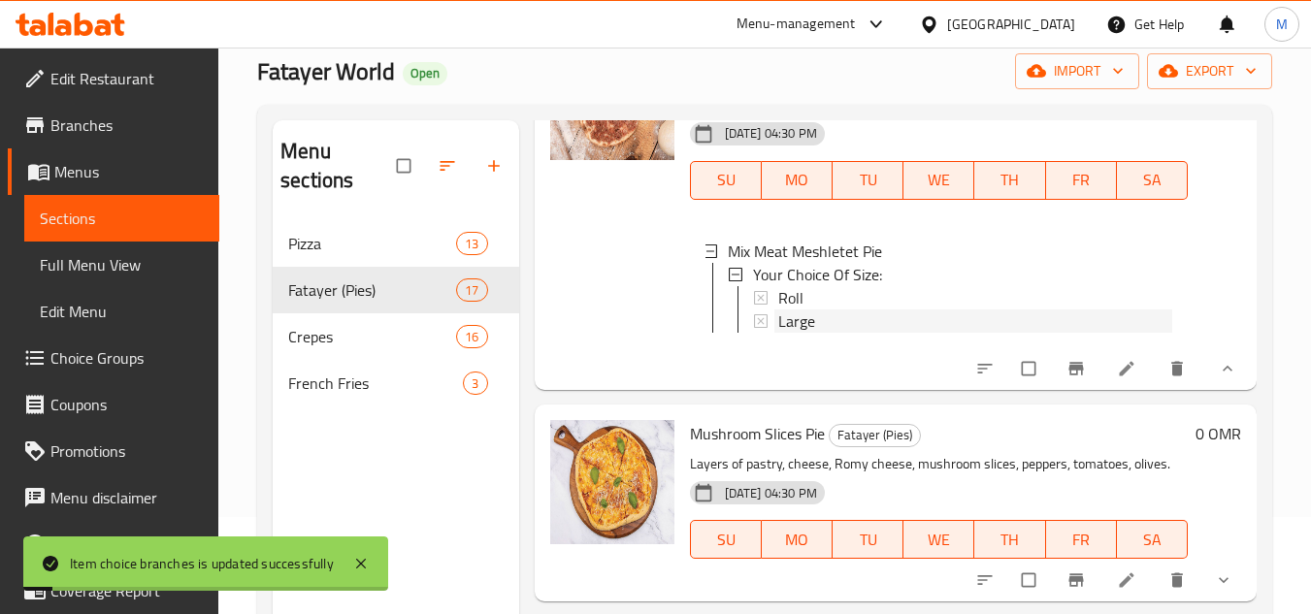
click at [788, 333] on span "Large" at bounding box center [796, 321] width 37 height 23
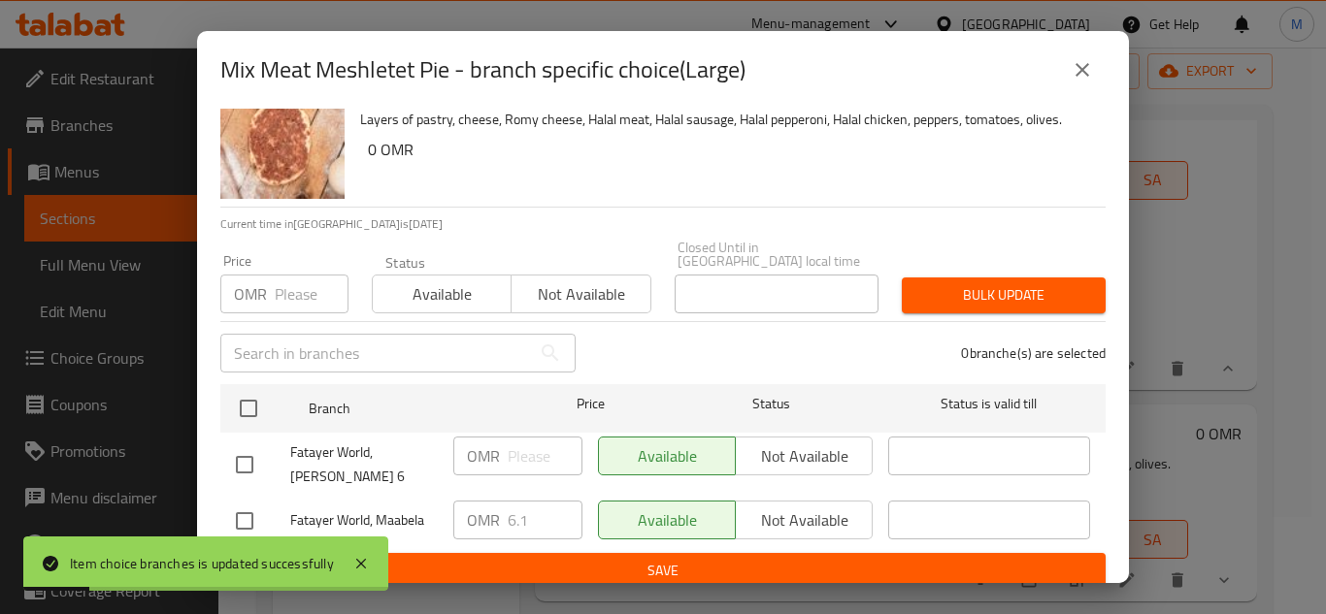
click at [262, 520] on input "checkbox" at bounding box center [244, 521] width 41 height 41
checkbox input "true"
click at [554, 512] on input "5.1" at bounding box center [545, 520] width 75 height 39
click at [554, 512] on input "4.1" at bounding box center [545, 520] width 75 height 39
click at [523, 508] on input "4.1" at bounding box center [545, 520] width 75 height 39
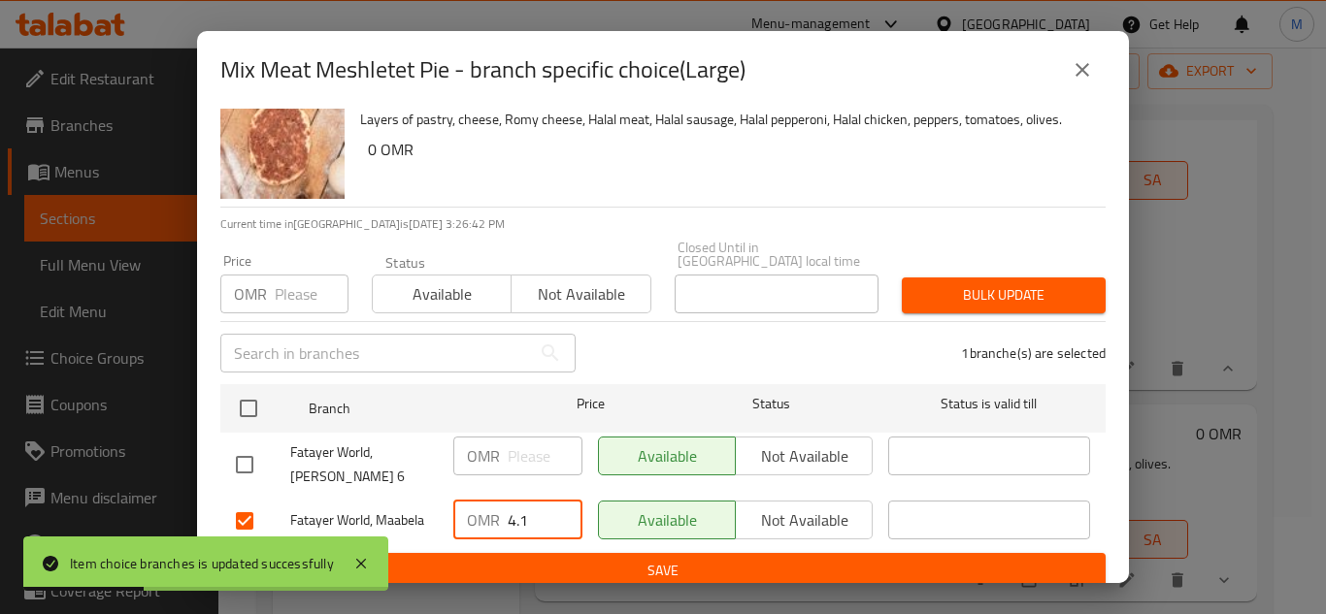
click at [523, 508] on input "4.1" at bounding box center [545, 520] width 75 height 39
type input "9.150"
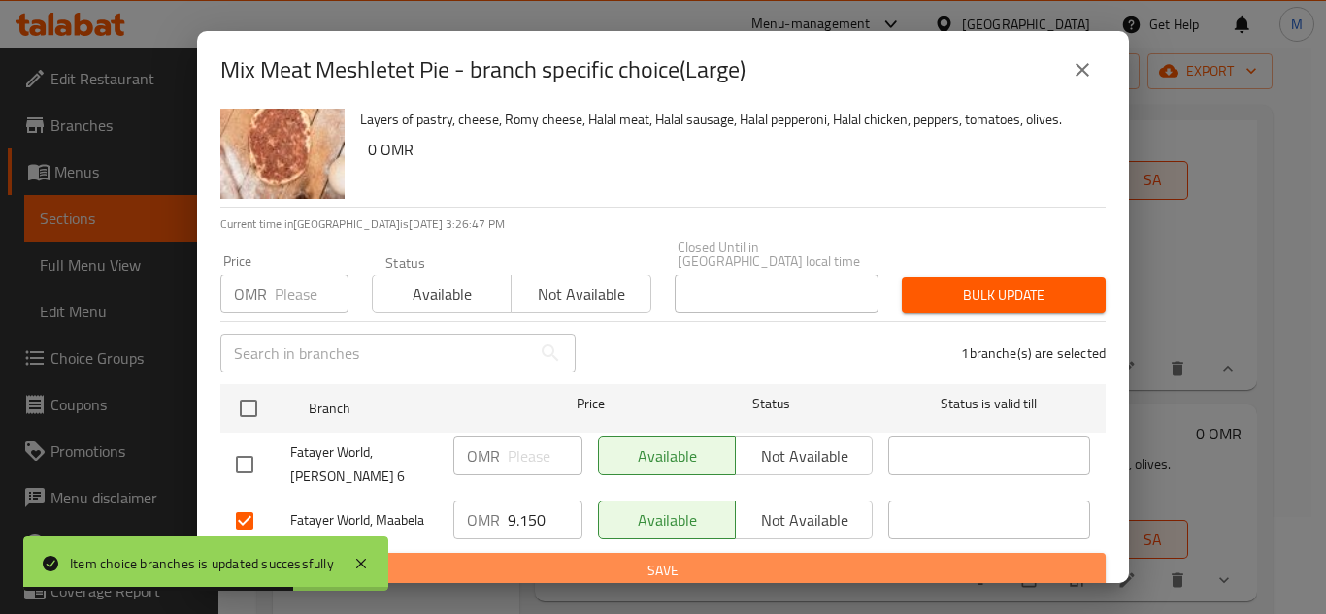
click at [667, 573] on button "Save" at bounding box center [662, 571] width 885 height 36
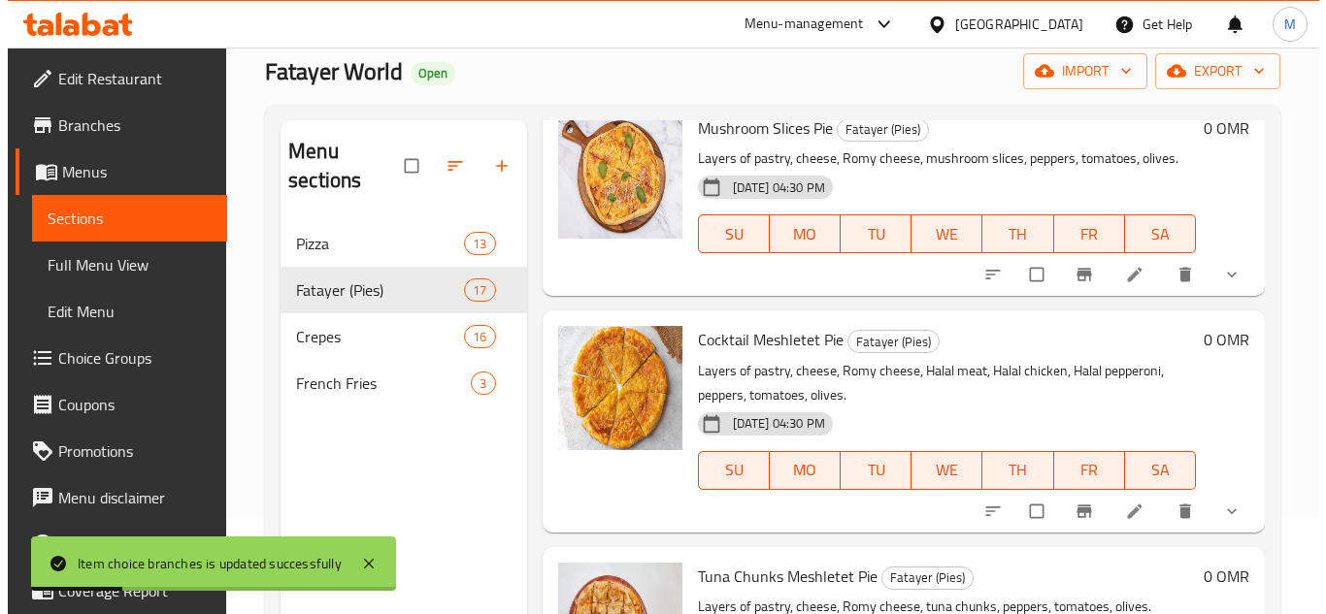
scroll to position [2426, 0]
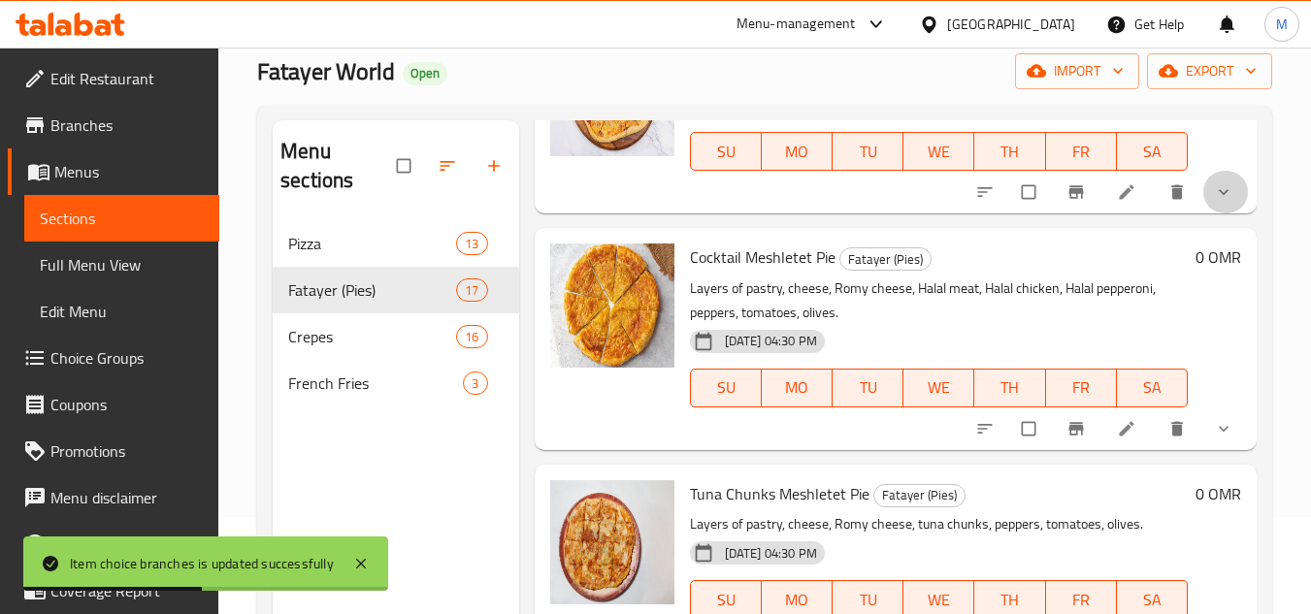
click at [1202, 213] on button "show more" at bounding box center [1225, 192] width 47 height 43
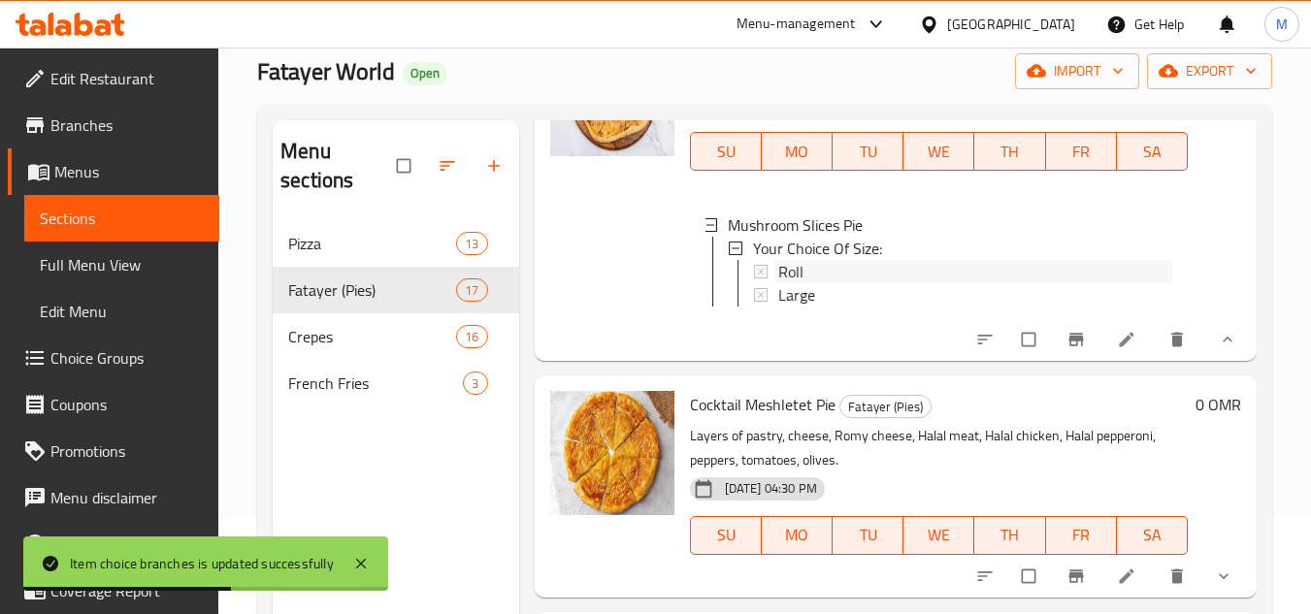
click at [824, 283] on div "Roll" at bounding box center [975, 271] width 394 height 23
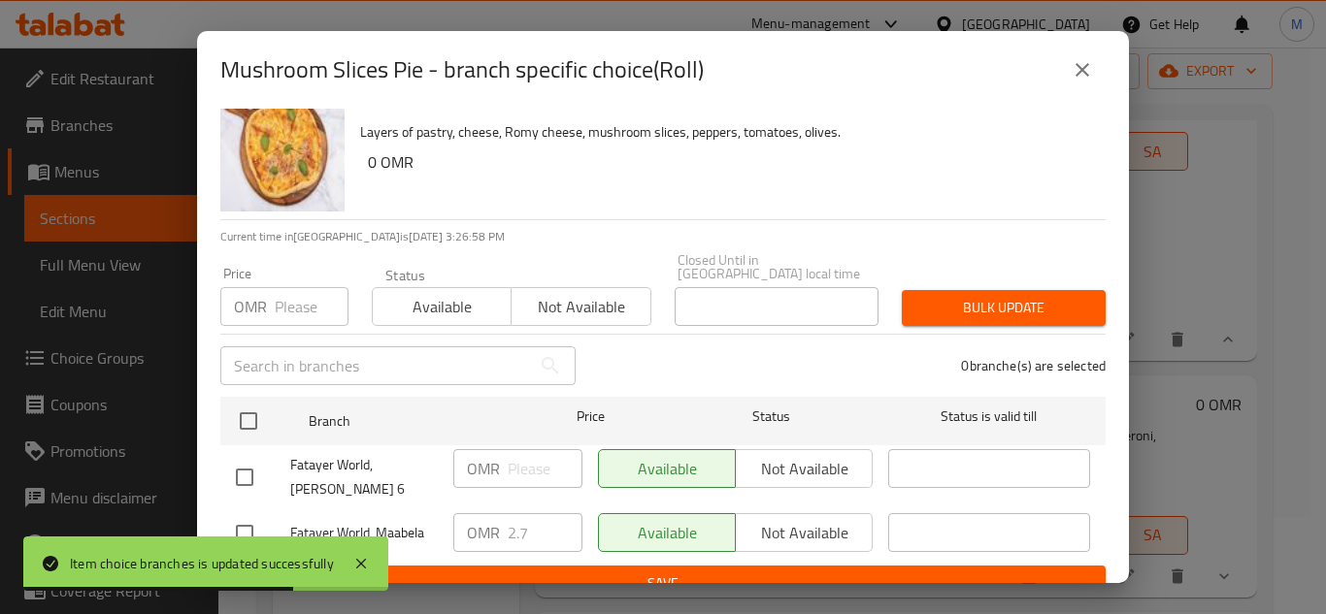
scroll to position [42, 0]
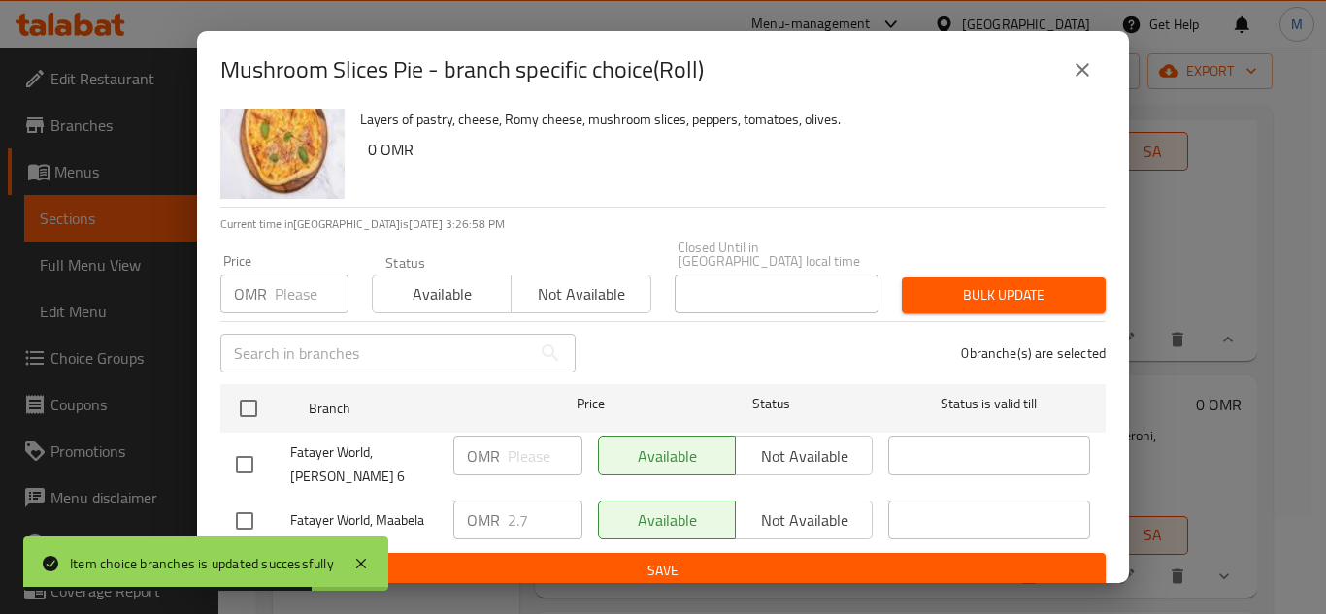
click at [257, 509] on input "checkbox" at bounding box center [244, 521] width 41 height 41
checkbox input "true"
click at [527, 501] on input "2.7" at bounding box center [545, 520] width 75 height 39
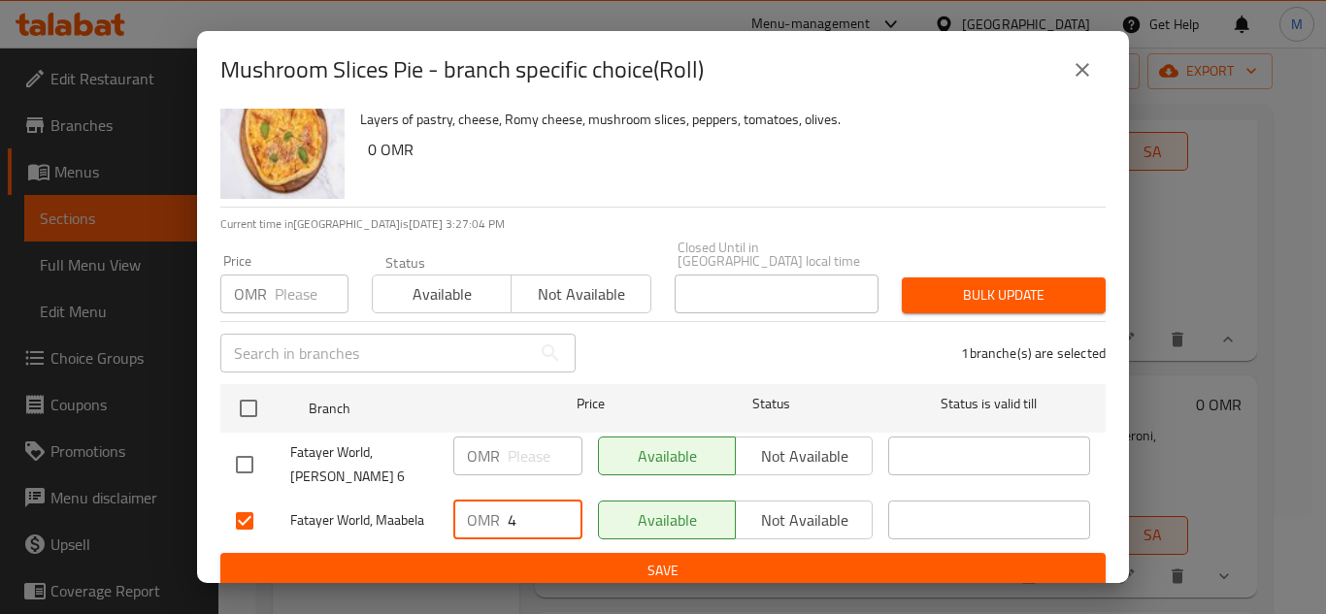
type input "4"
click at [603, 559] on span "Save" at bounding box center [663, 571] width 854 height 24
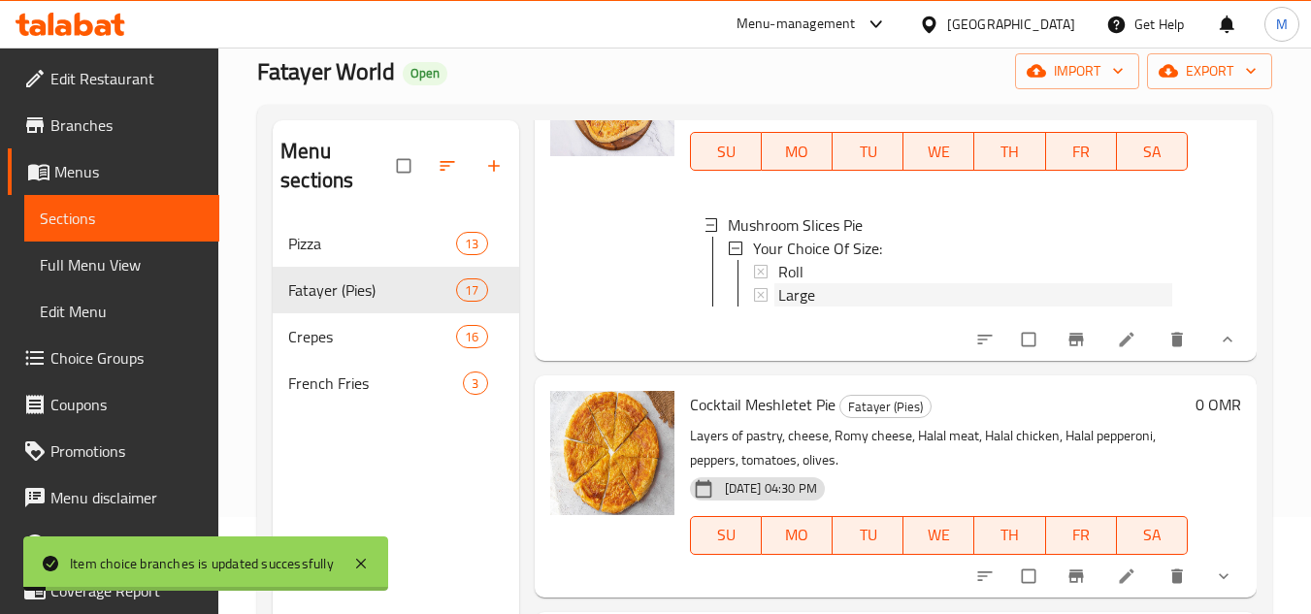
click at [801, 307] on span "Large" at bounding box center [796, 294] width 37 height 23
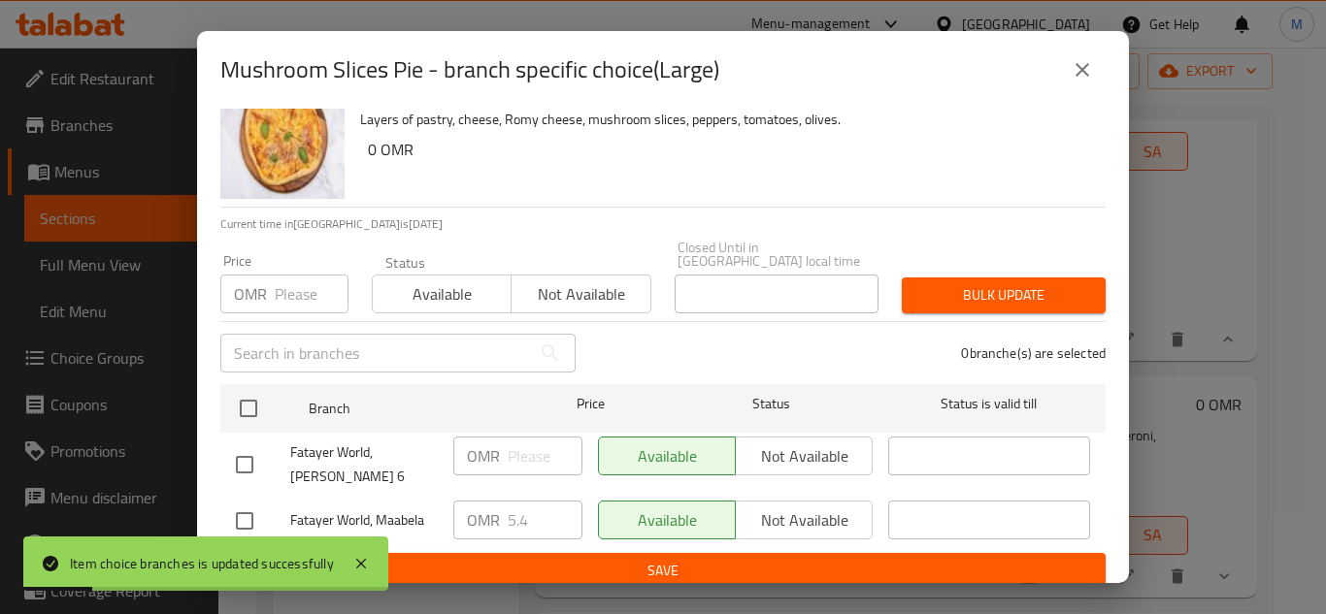
click at [272, 505] on div at bounding box center [263, 521] width 54 height 41
click at [256, 501] on input "checkbox" at bounding box center [244, 521] width 41 height 41
checkbox input "true"
click at [529, 511] on input "5.4" at bounding box center [545, 520] width 75 height 39
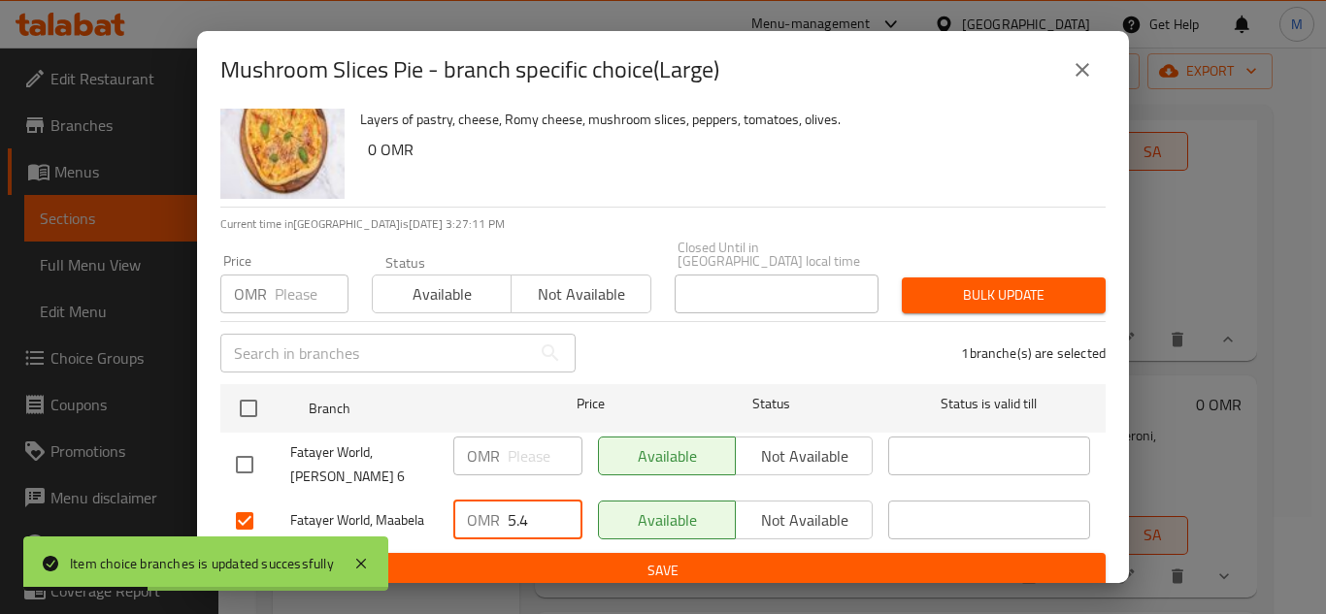
click at [529, 511] on input "5.4" at bounding box center [545, 520] width 75 height 39
type input "8"
click at [685, 566] on span "Save" at bounding box center [663, 571] width 854 height 24
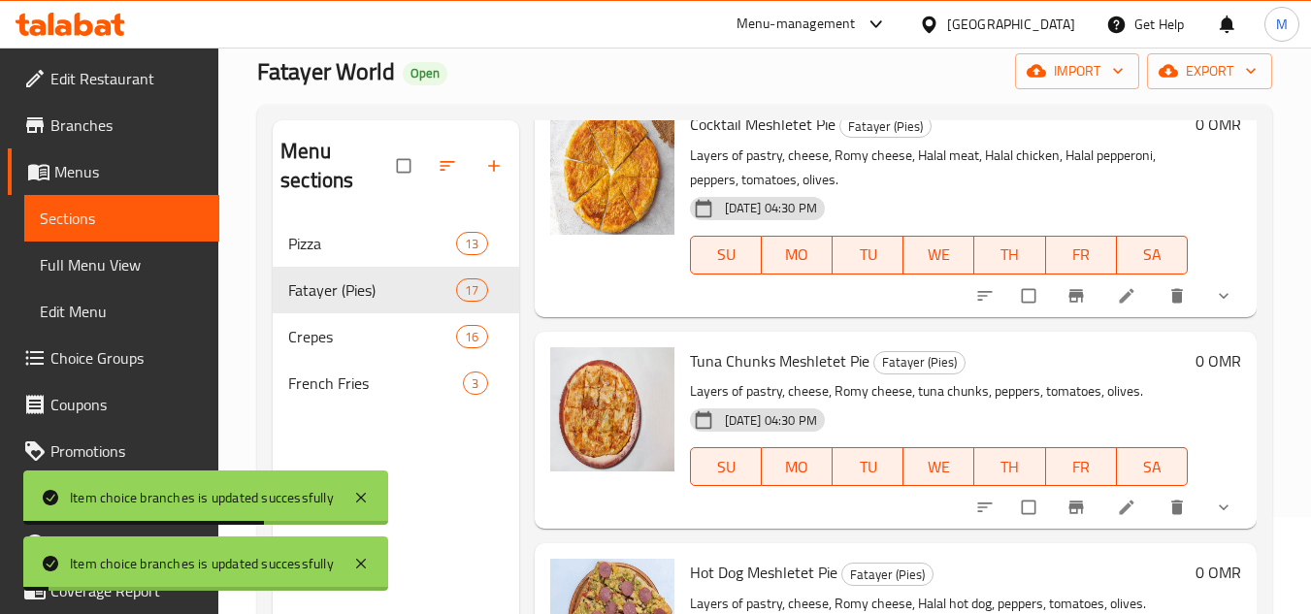
scroll to position [2717, 0]
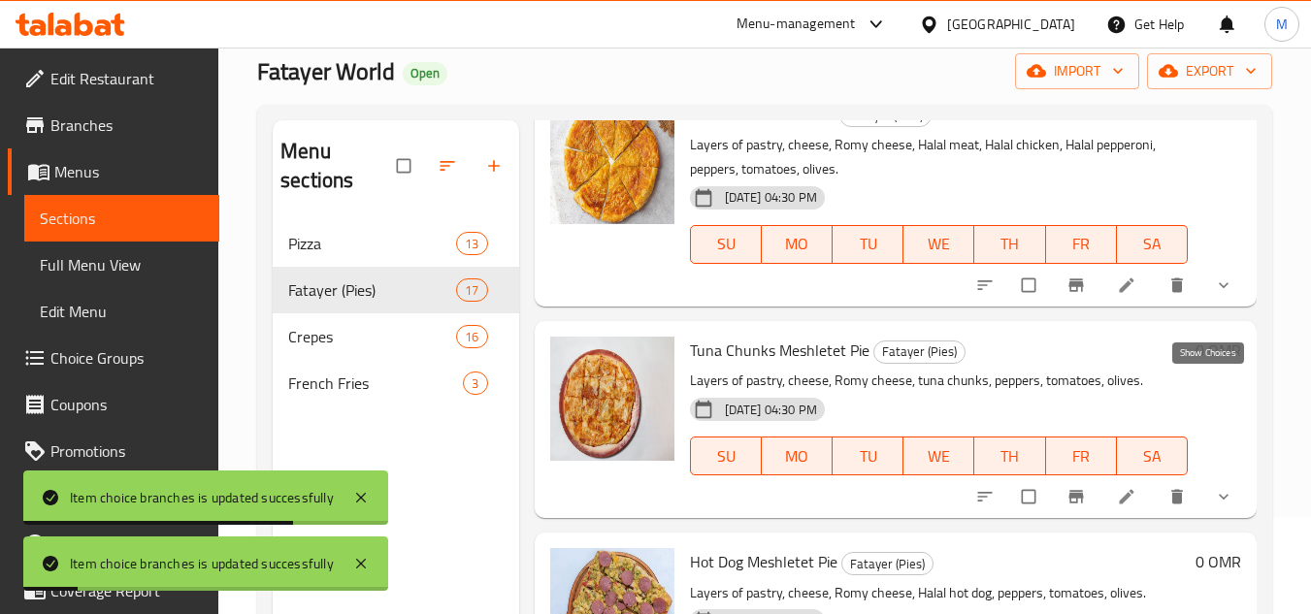
click at [1214, 295] on icon "show more" at bounding box center [1223, 285] width 19 height 19
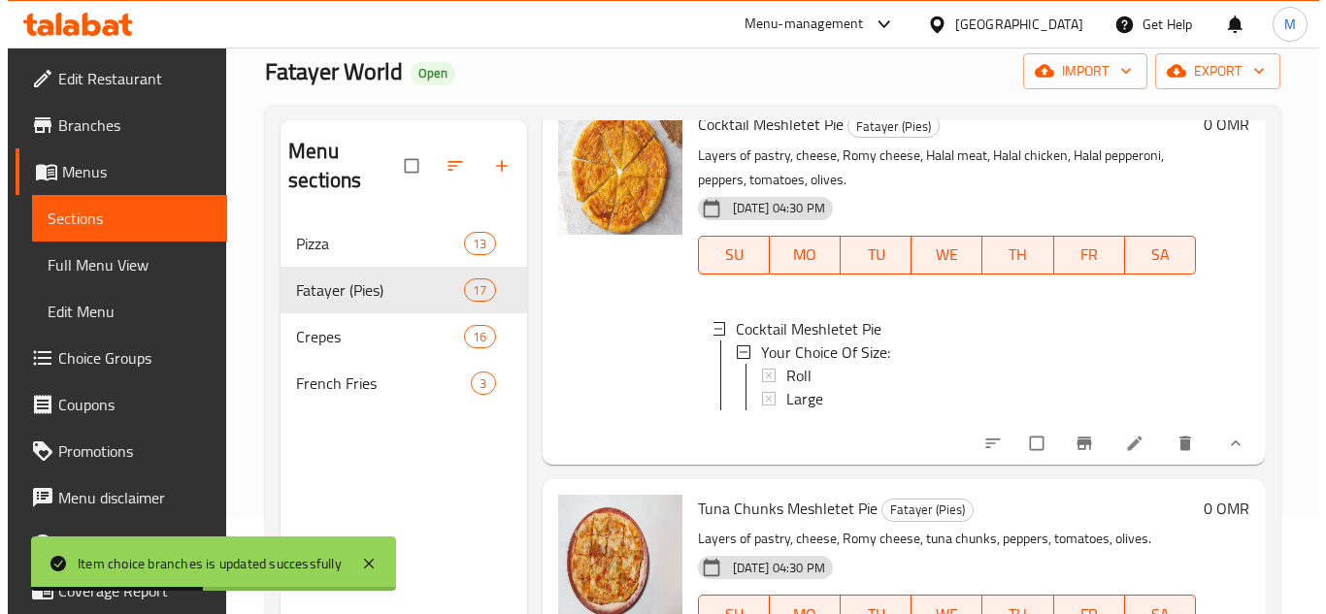
scroll to position [2814, 0]
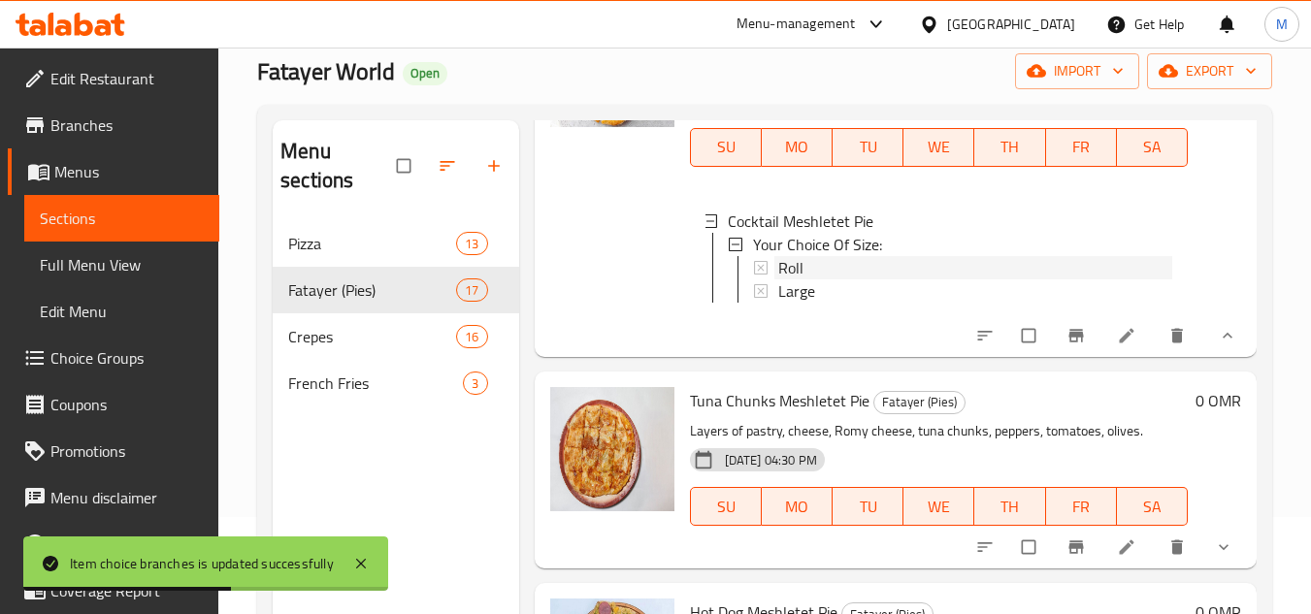
click at [820, 279] on div "Roll" at bounding box center [975, 267] width 394 height 23
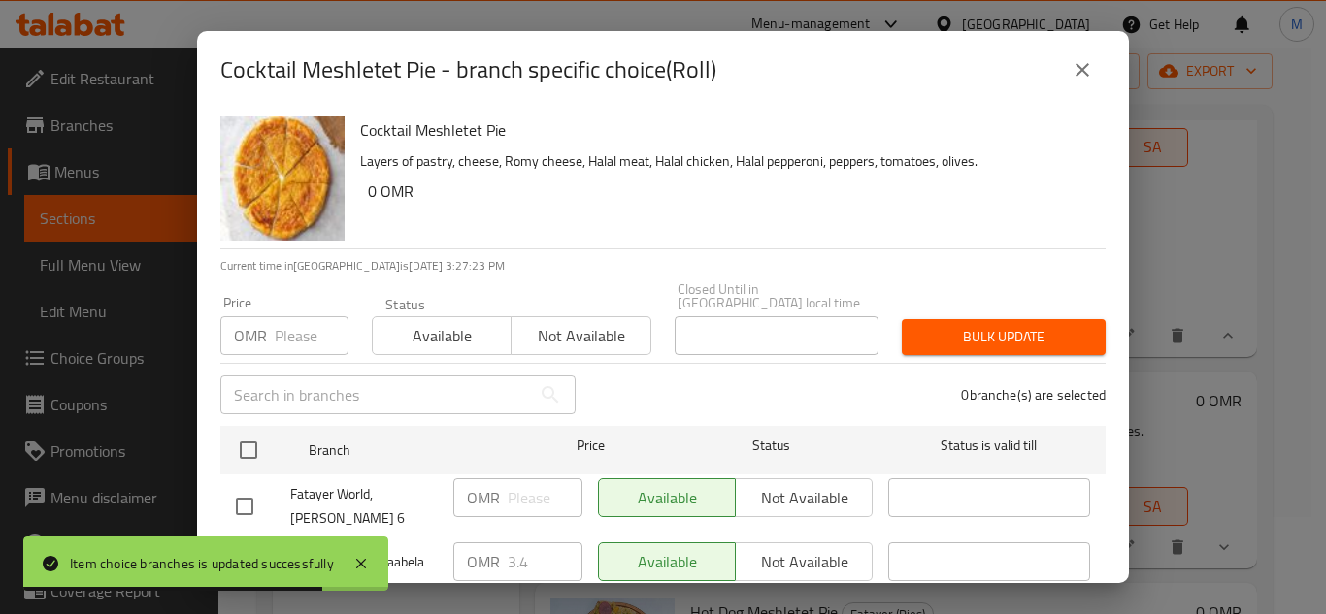
scroll to position [42, 0]
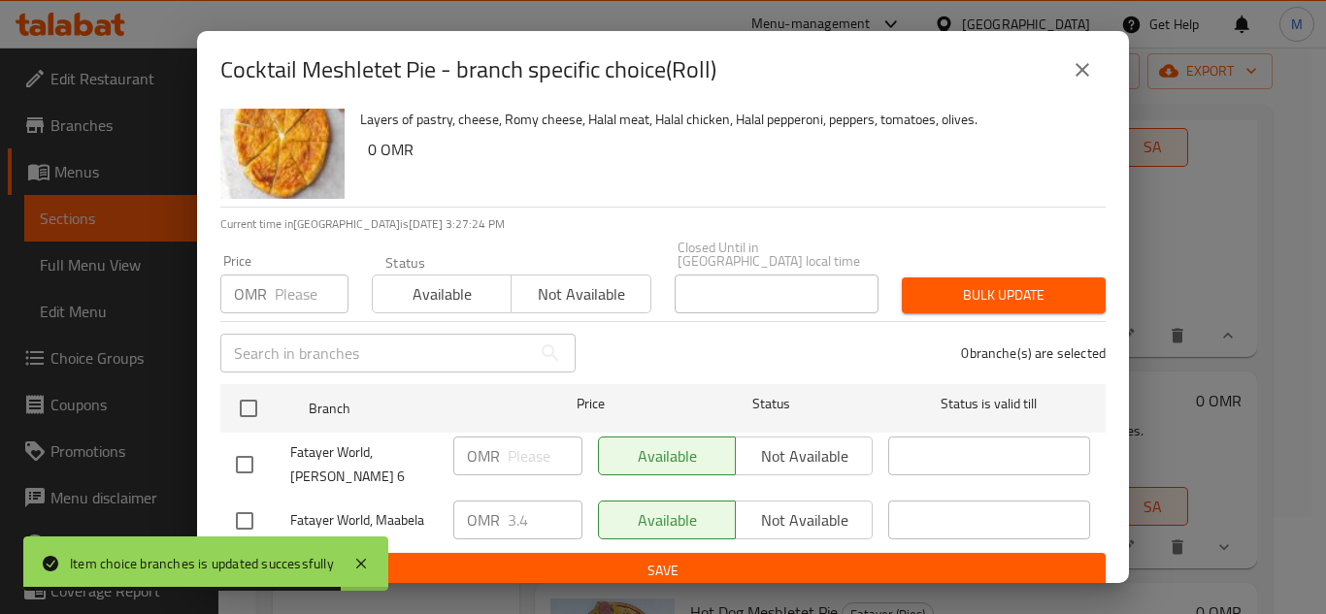
click at [245, 502] on input "checkbox" at bounding box center [244, 521] width 41 height 41
checkbox input "true"
click at [526, 501] on input "3.4" at bounding box center [545, 520] width 75 height 39
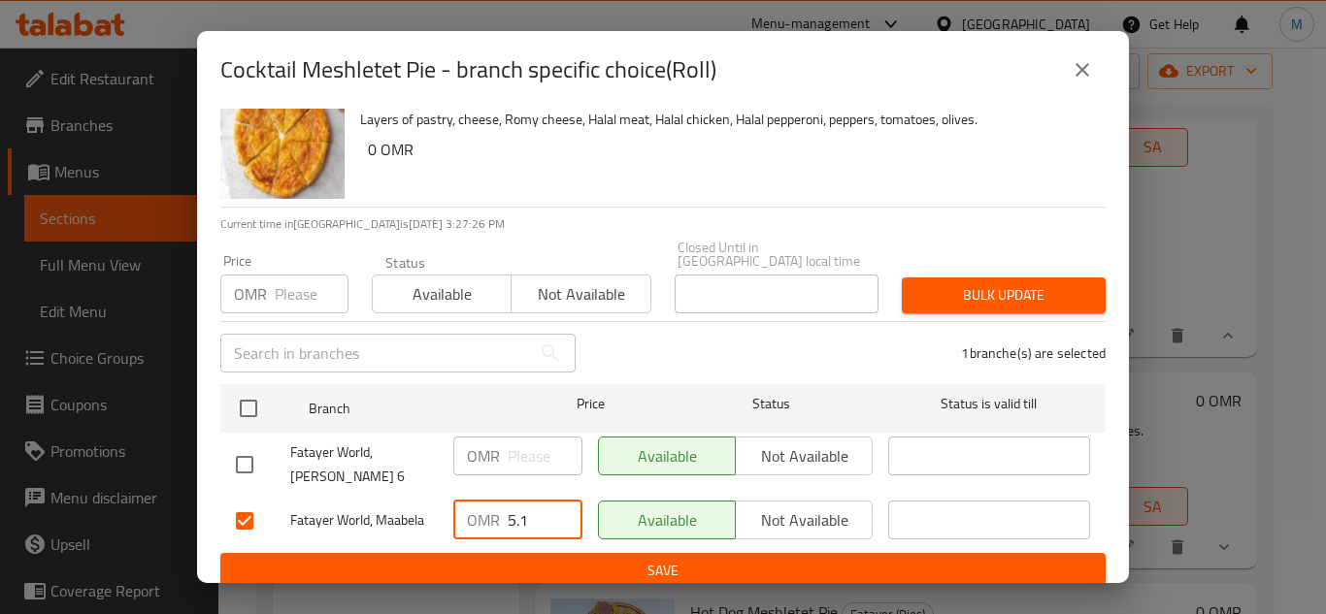
type input "5.1"
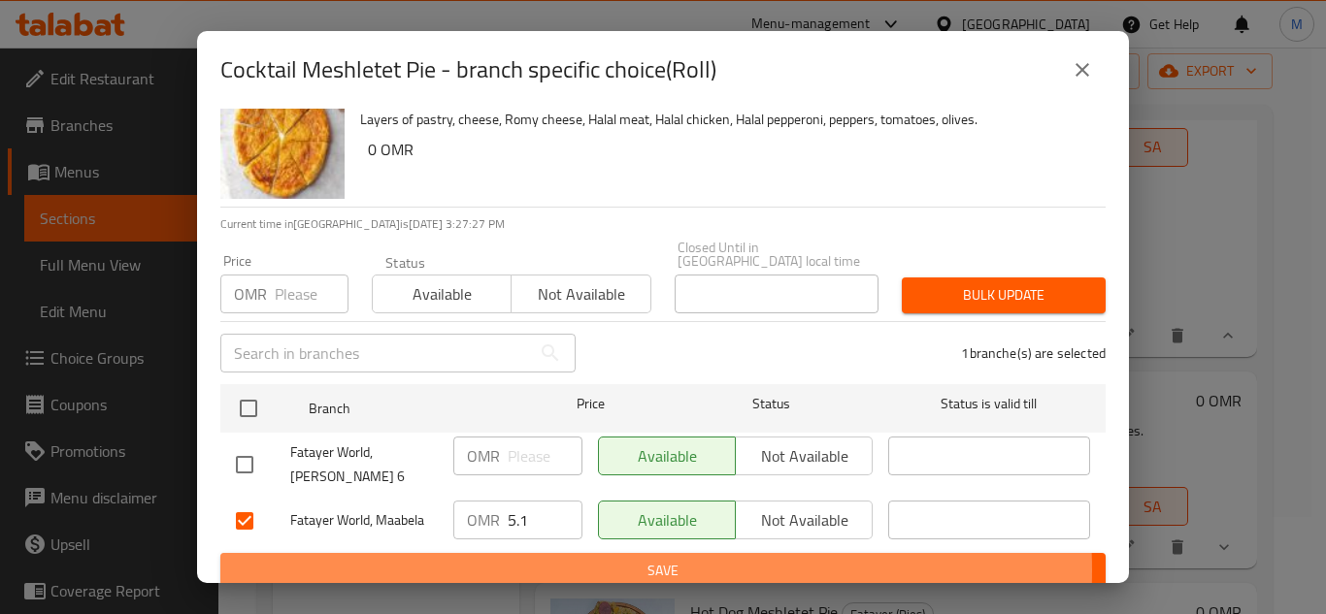
click at [635, 559] on span "Save" at bounding box center [663, 571] width 854 height 24
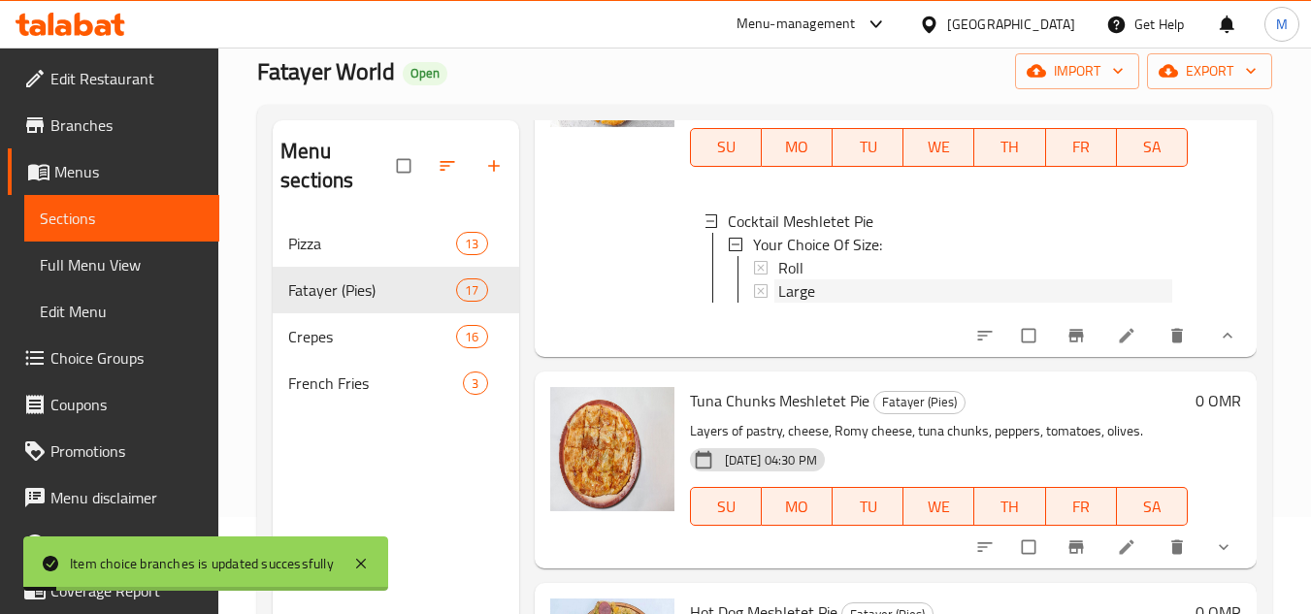
click at [819, 303] on div "Large" at bounding box center [975, 290] width 394 height 23
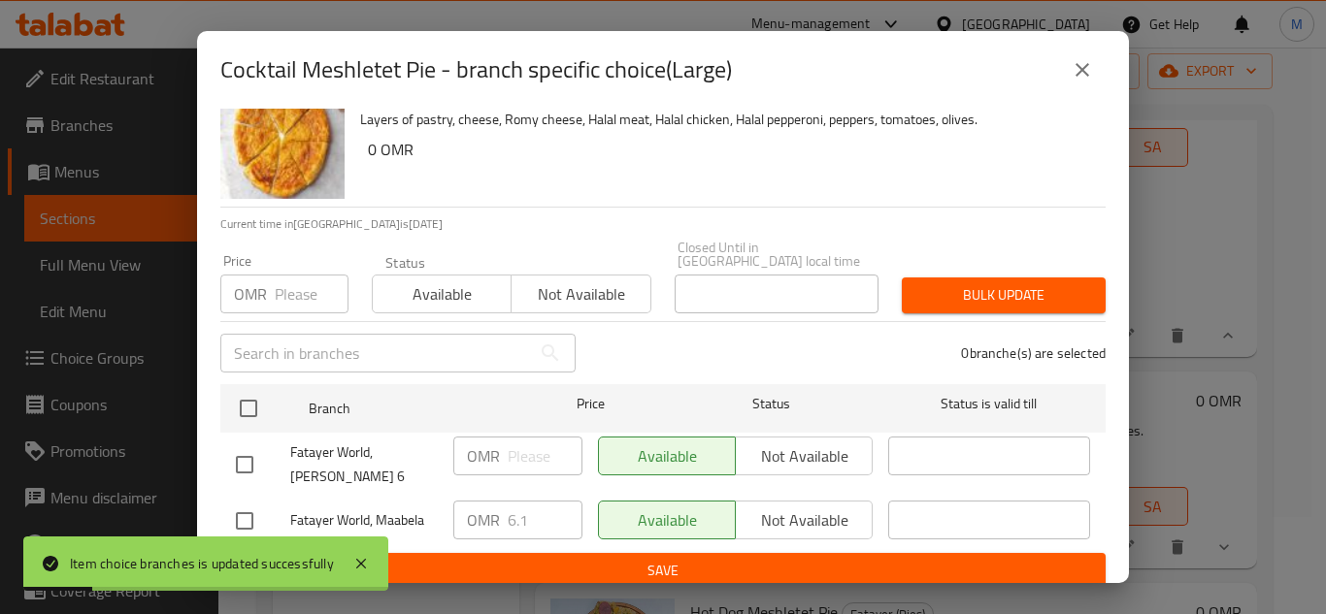
click at [260, 520] on input "checkbox" at bounding box center [244, 521] width 41 height 41
checkbox input "true"
click at [547, 507] on input "6.1" at bounding box center [545, 520] width 75 height 39
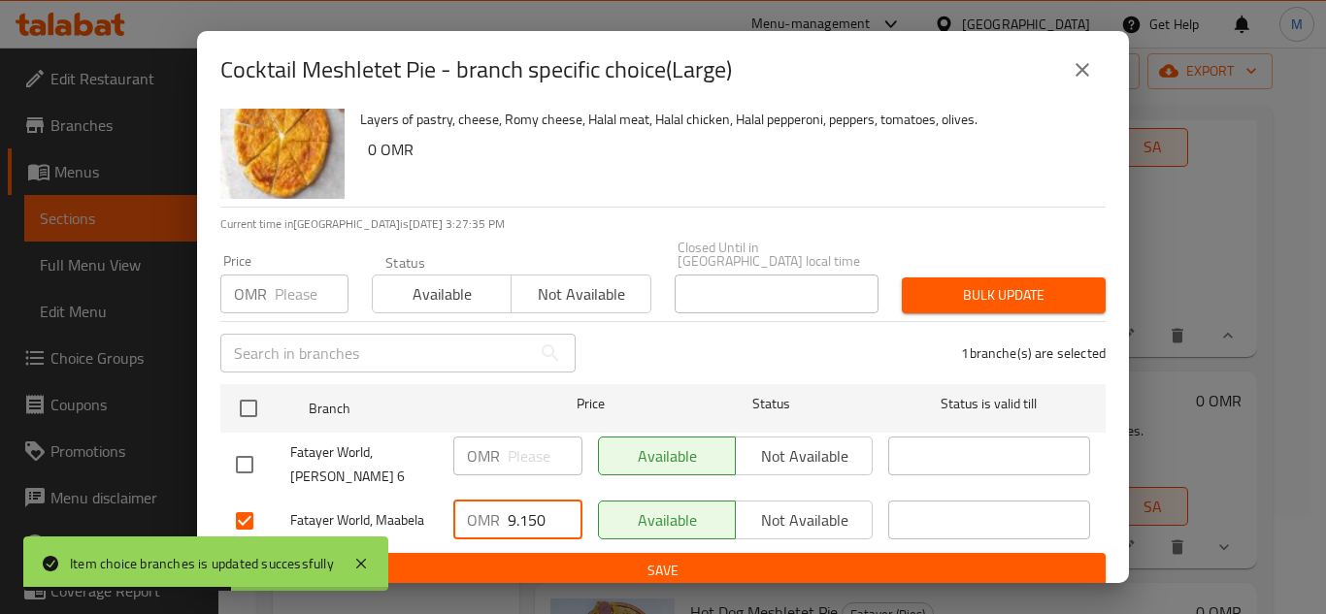
type input "9.150"
click at [730, 553] on button "Save" at bounding box center [662, 571] width 885 height 36
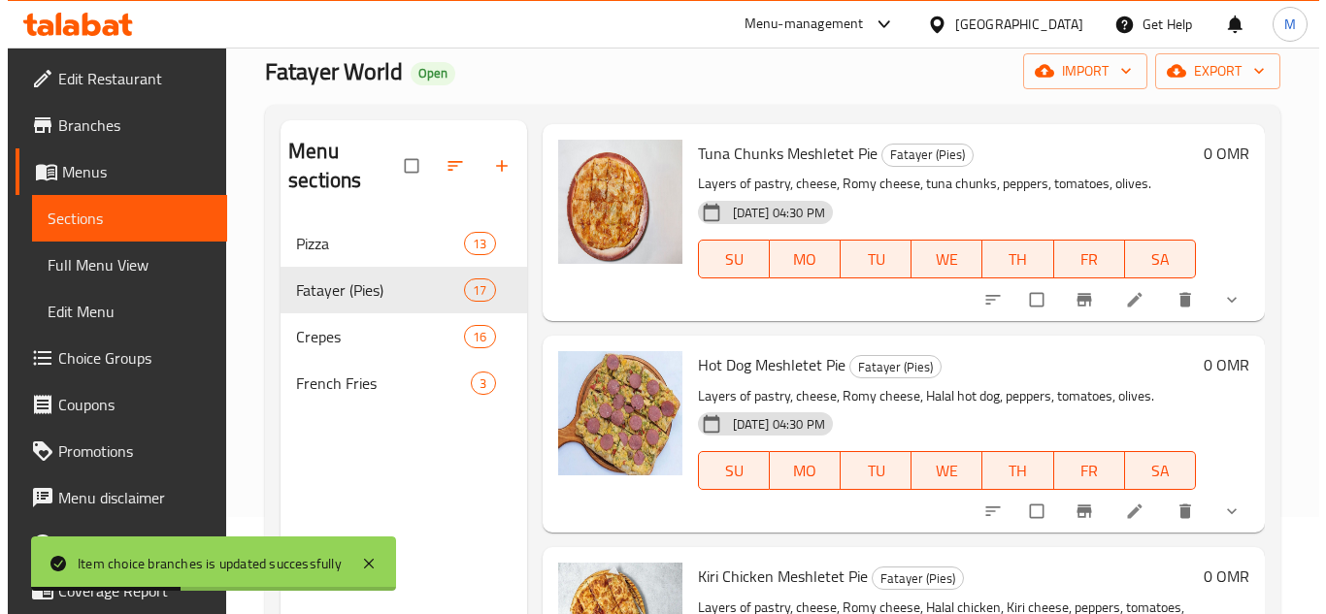
scroll to position [3105, 0]
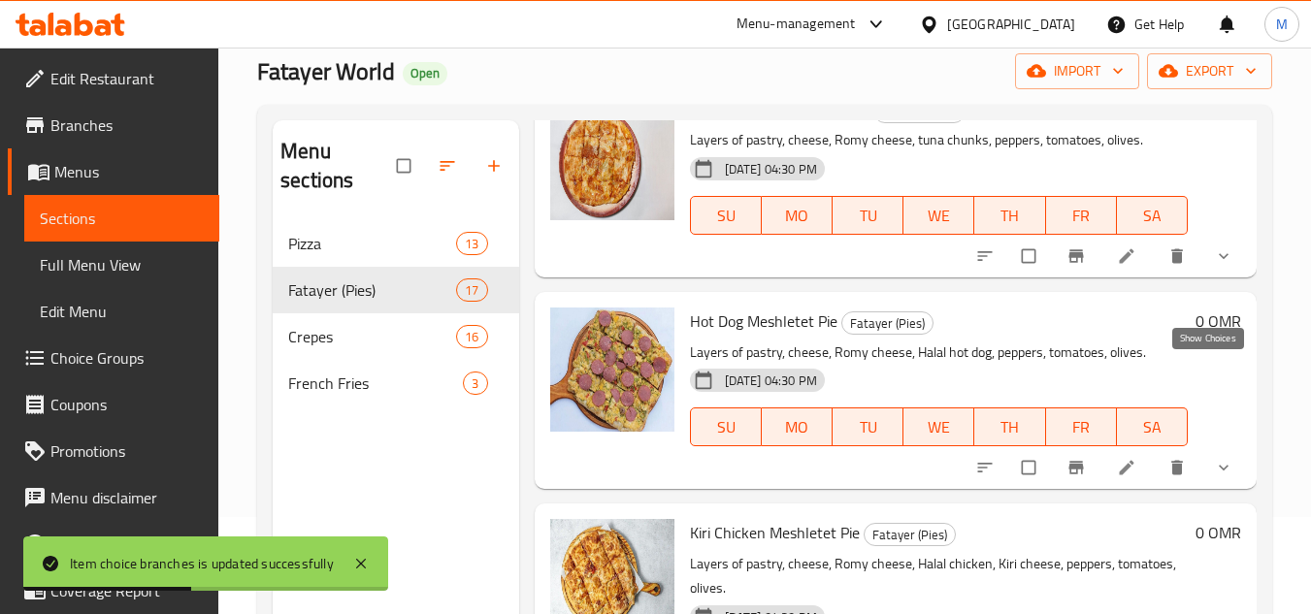
click at [1215, 266] on icon "show more" at bounding box center [1223, 255] width 19 height 19
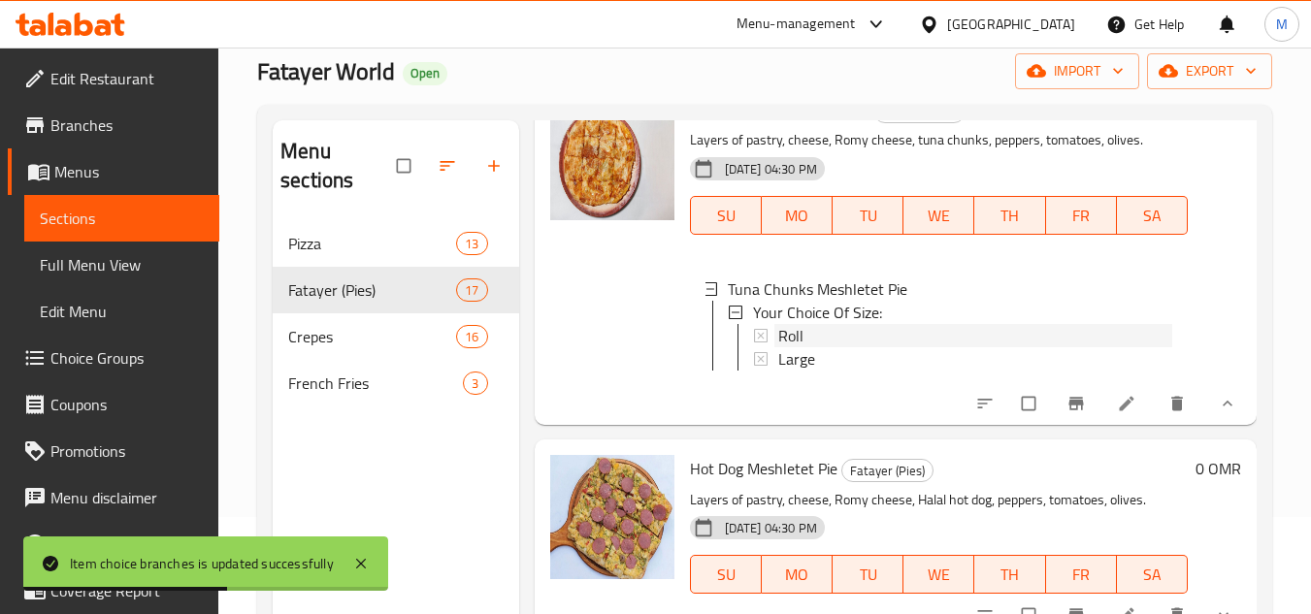
click at [802, 347] on span "Roll" at bounding box center [790, 335] width 25 height 23
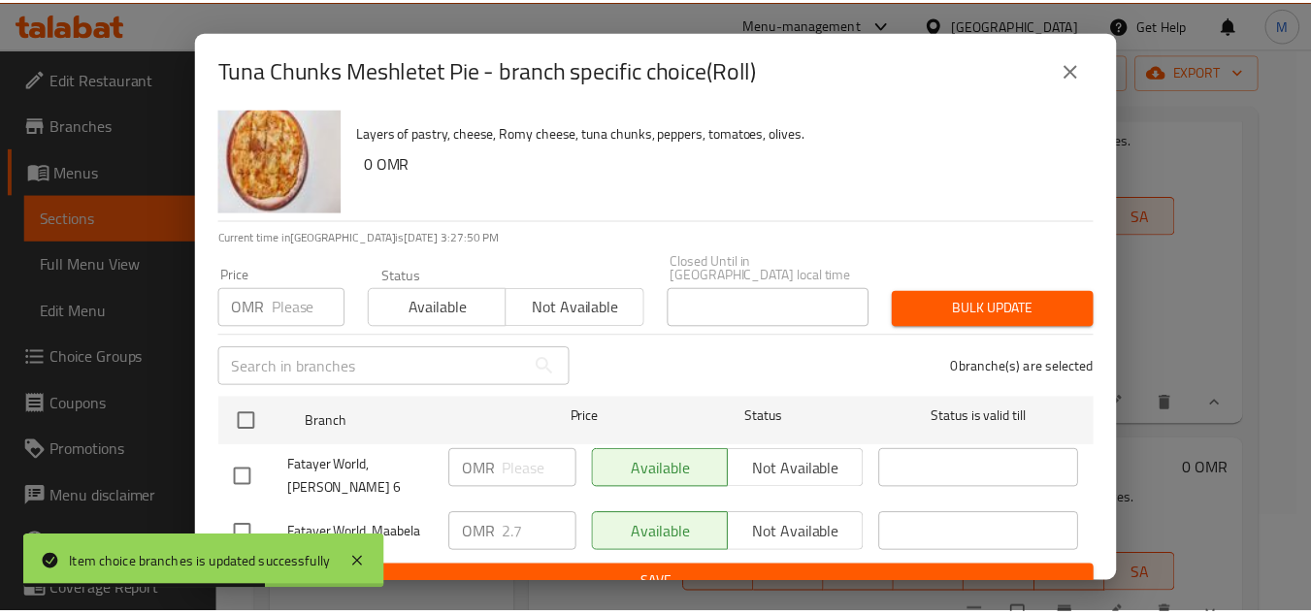
scroll to position [42, 0]
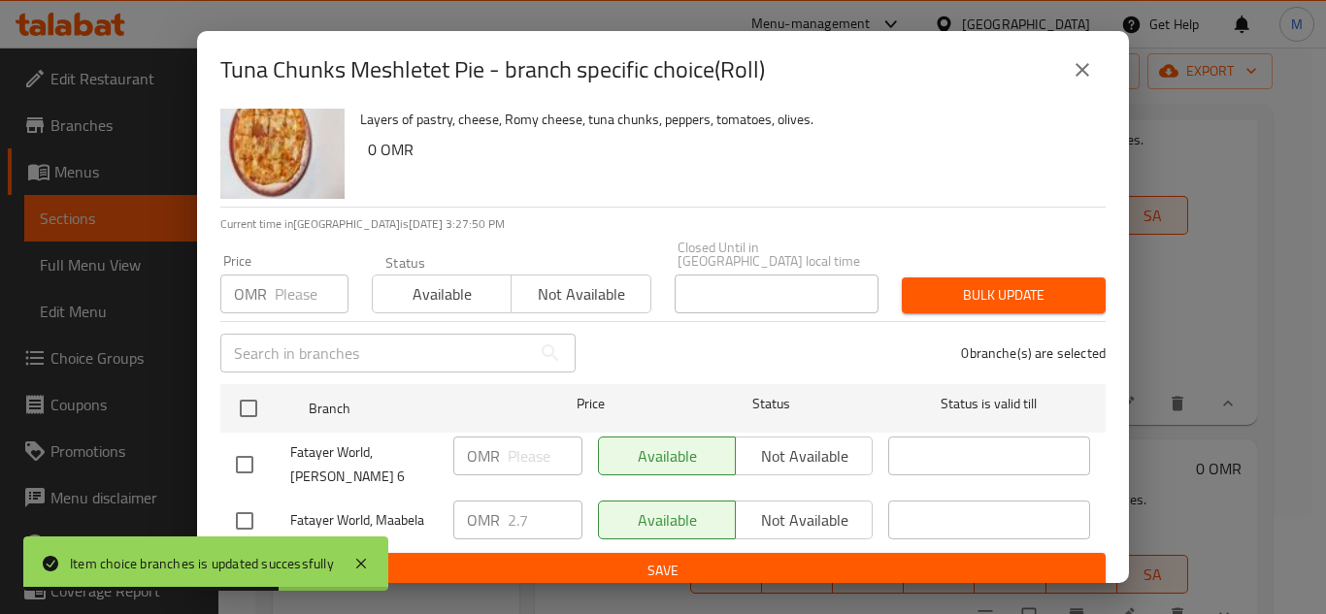
click at [244, 493] on div "Fatayer World, Maabela" at bounding box center [336, 521] width 217 height 56
click at [244, 502] on input "checkbox" at bounding box center [244, 521] width 41 height 41
checkbox input "true"
click at [523, 513] on input "2.7" at bounding box center [545, 520] width 75 height 39
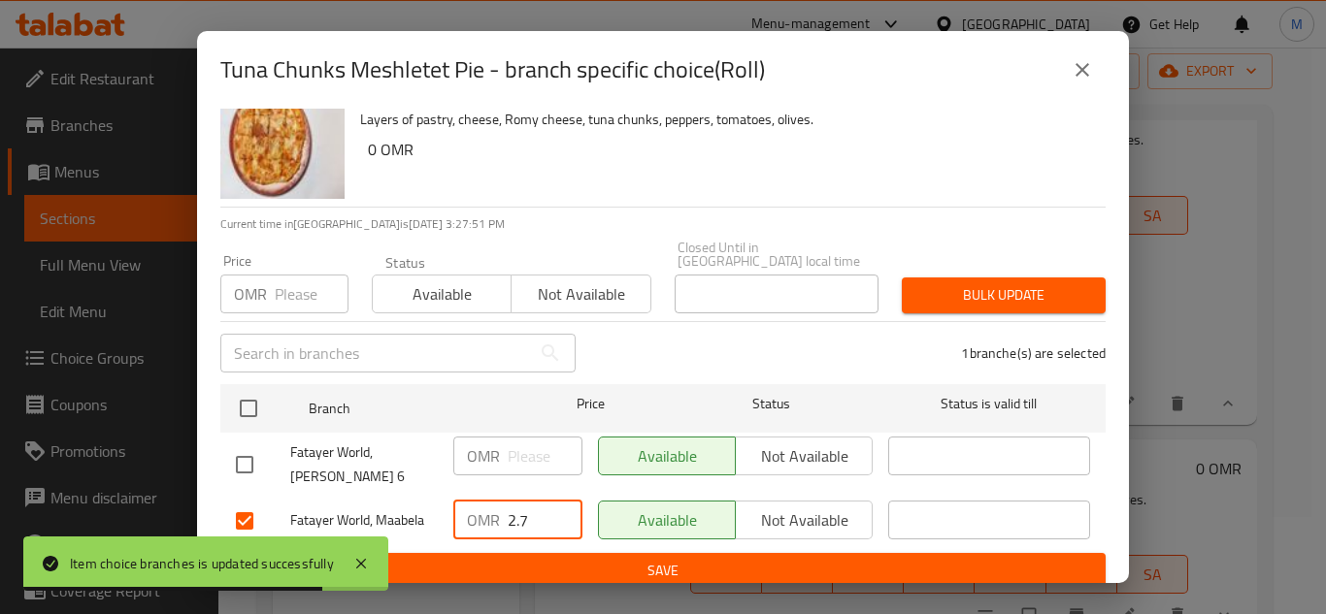
click at [523, 513] on input "2.7" at bounding box center [545, 520] width 75 height 39
type input "7"
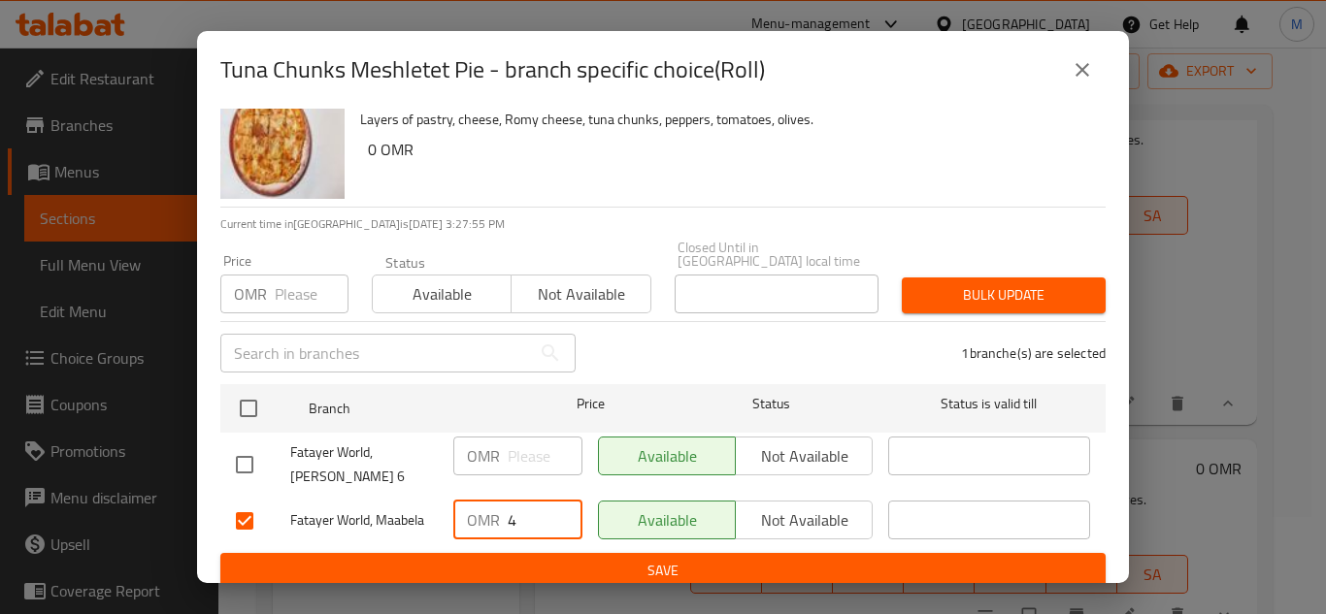
type input "4"
click at [845, 567] on span "Save" at bounding box center [663, 571] width 854 height 24
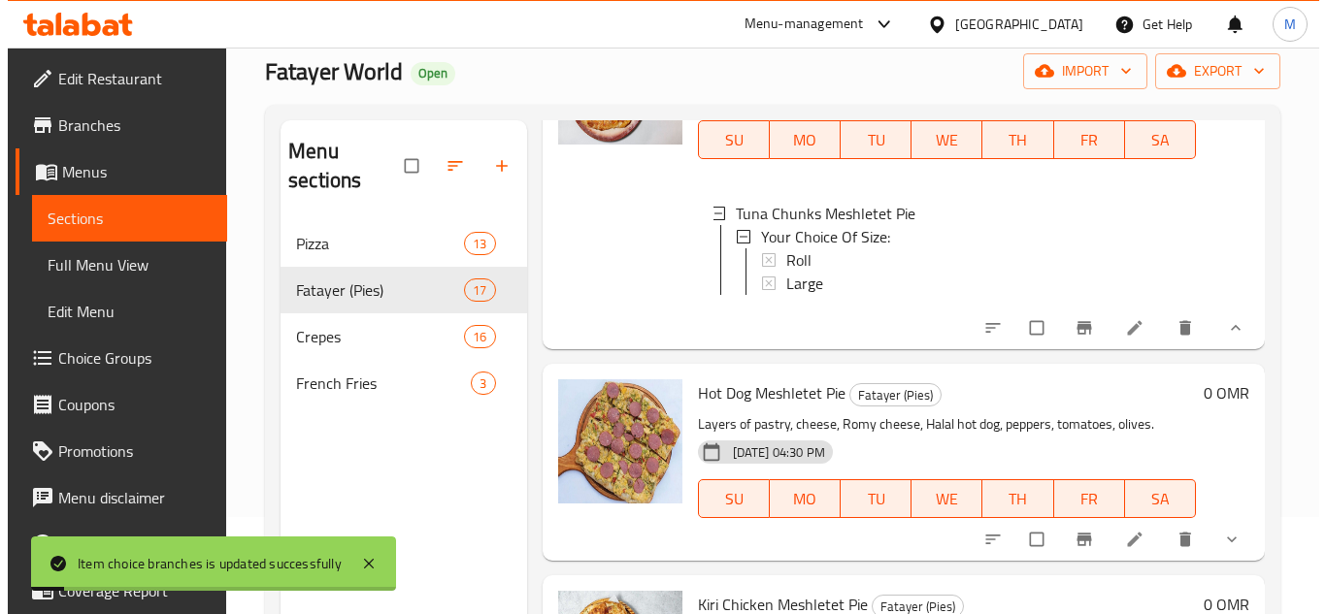
scroll to position [3202, 0]
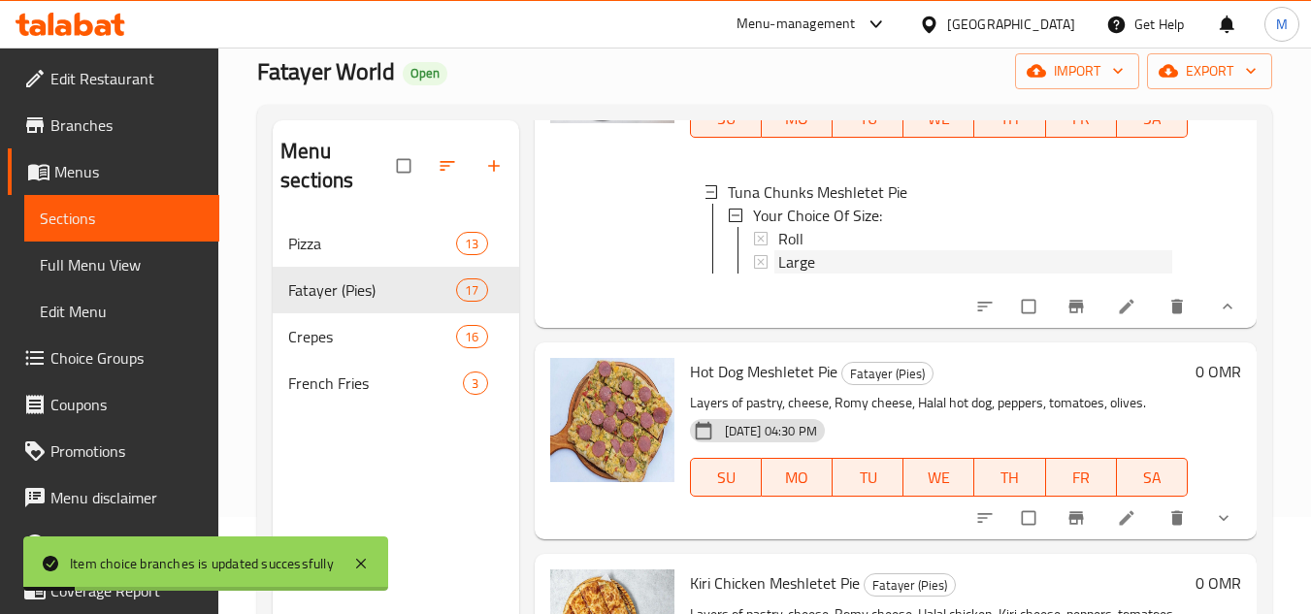
click at [827, 274] on div "Large" at bounding box center [975, 261] width 394 height 23
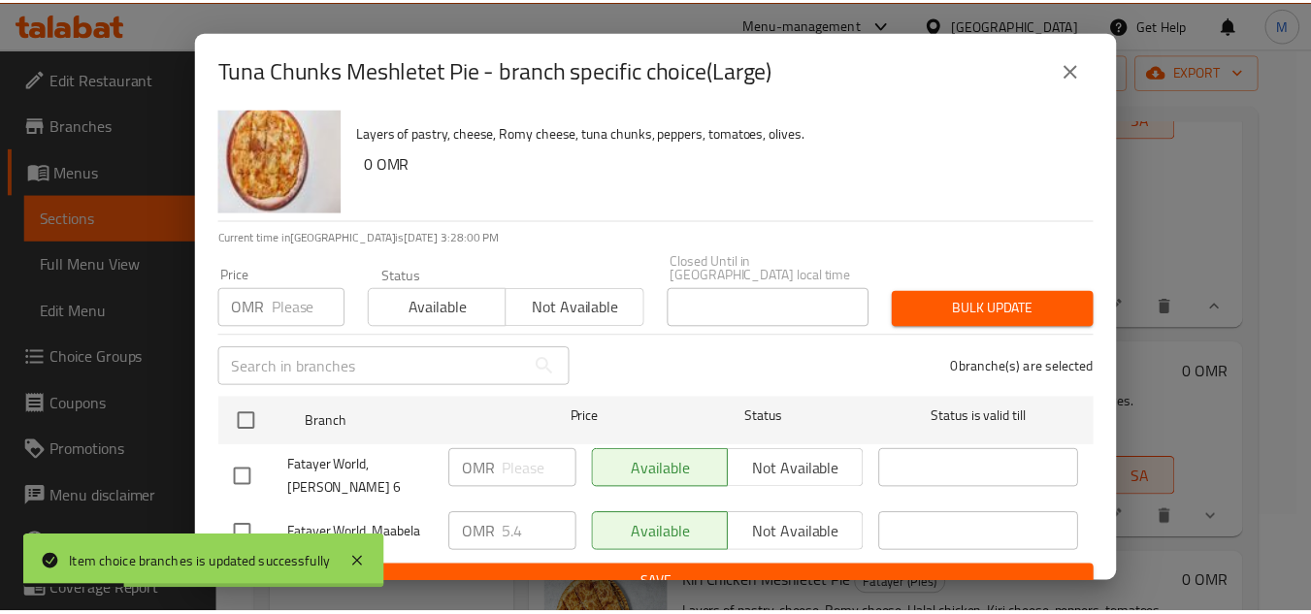
scroll to position [42, 0]
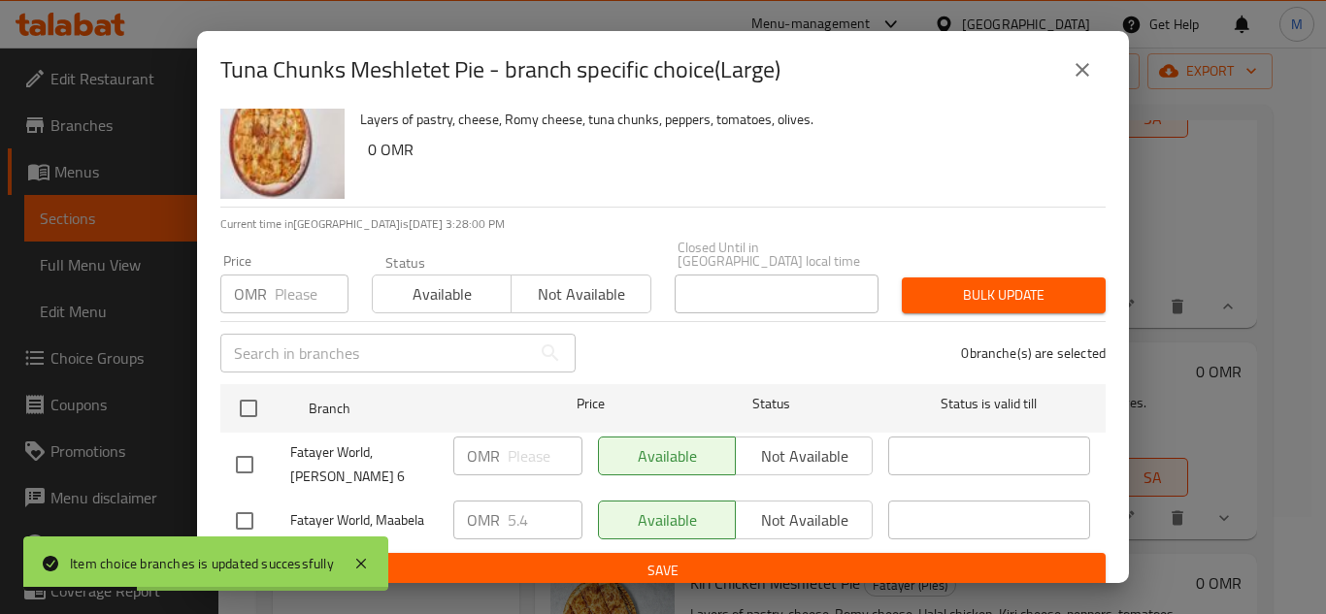
click at [238, 519] on input "checkbox" at bounding box center [244, 521] width 41 height 41
checkbox input "true"
click at [535, 509] on input "5.4" at bounding box center [545, 520] width 75 height 39
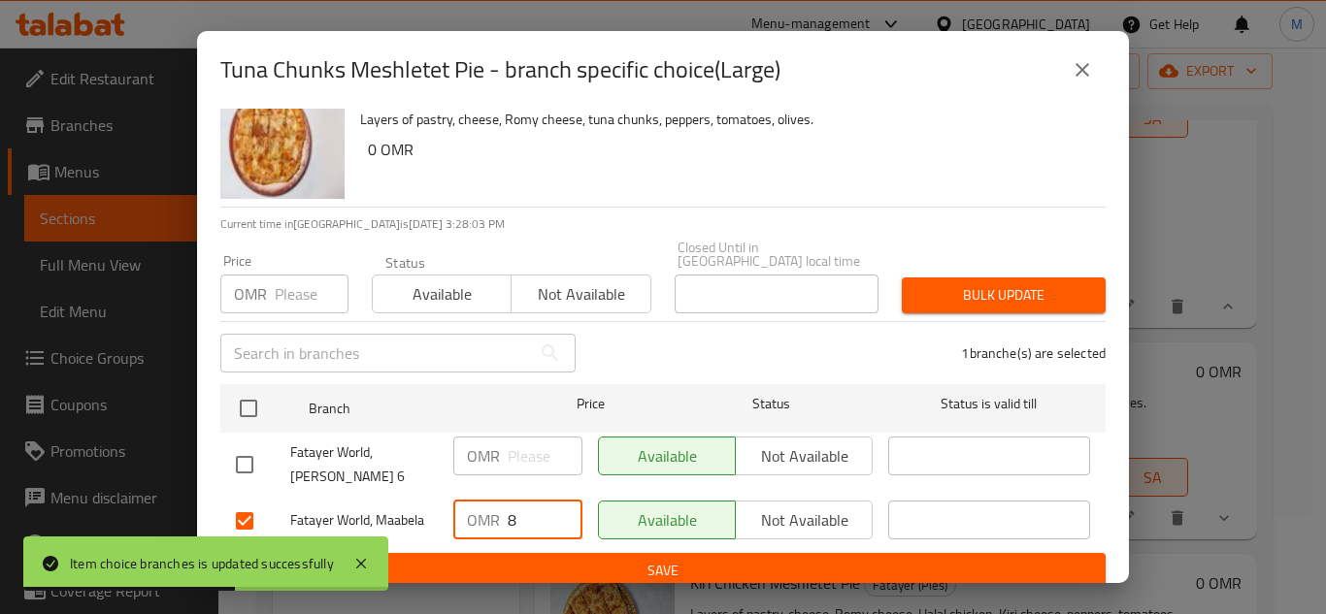
type input "8"
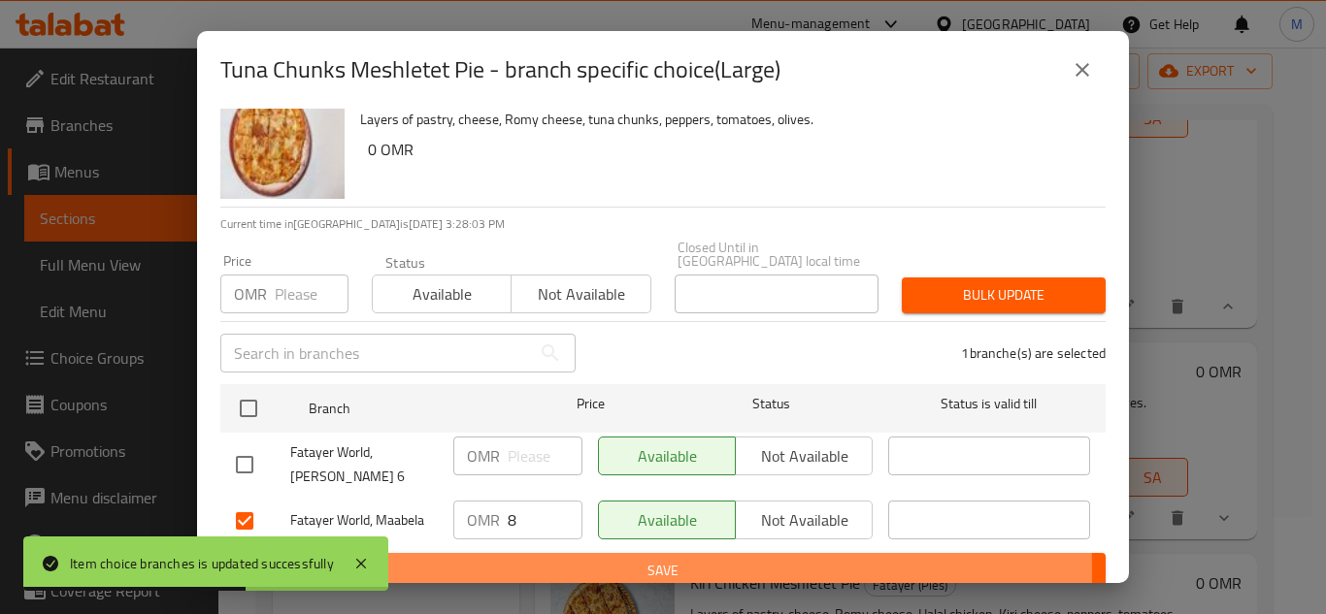
click at [490, 559] on span "Save" at bounding box center [663, 571] width 854 height 24
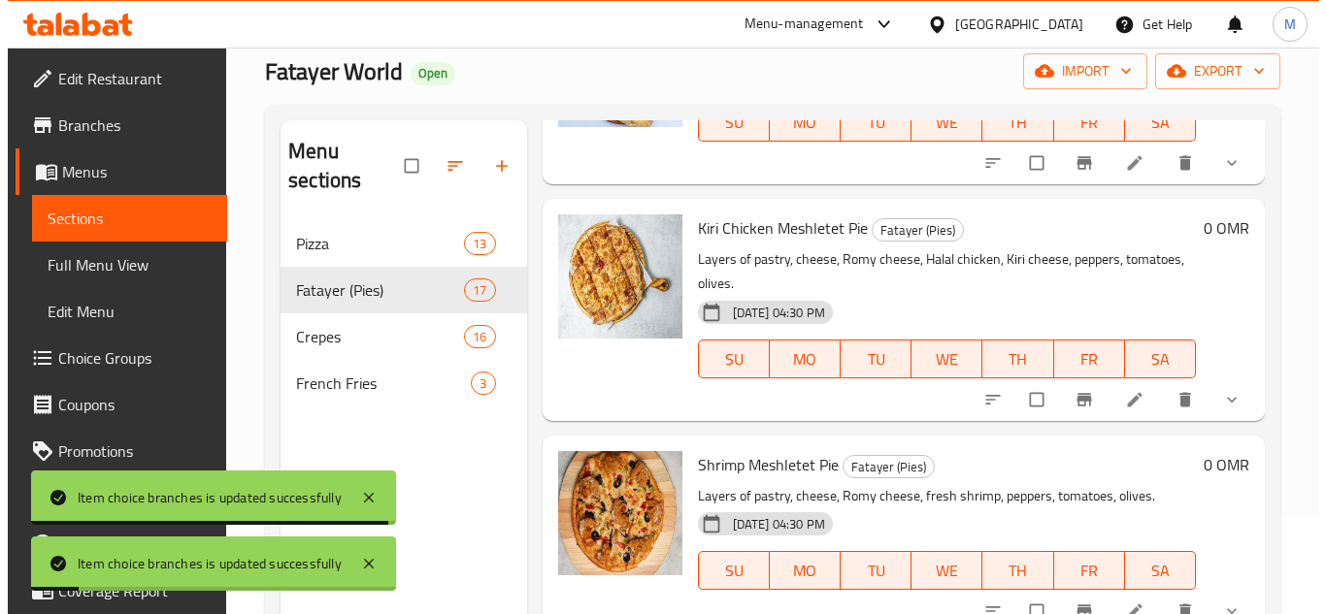
scroll to position [3591, 0]
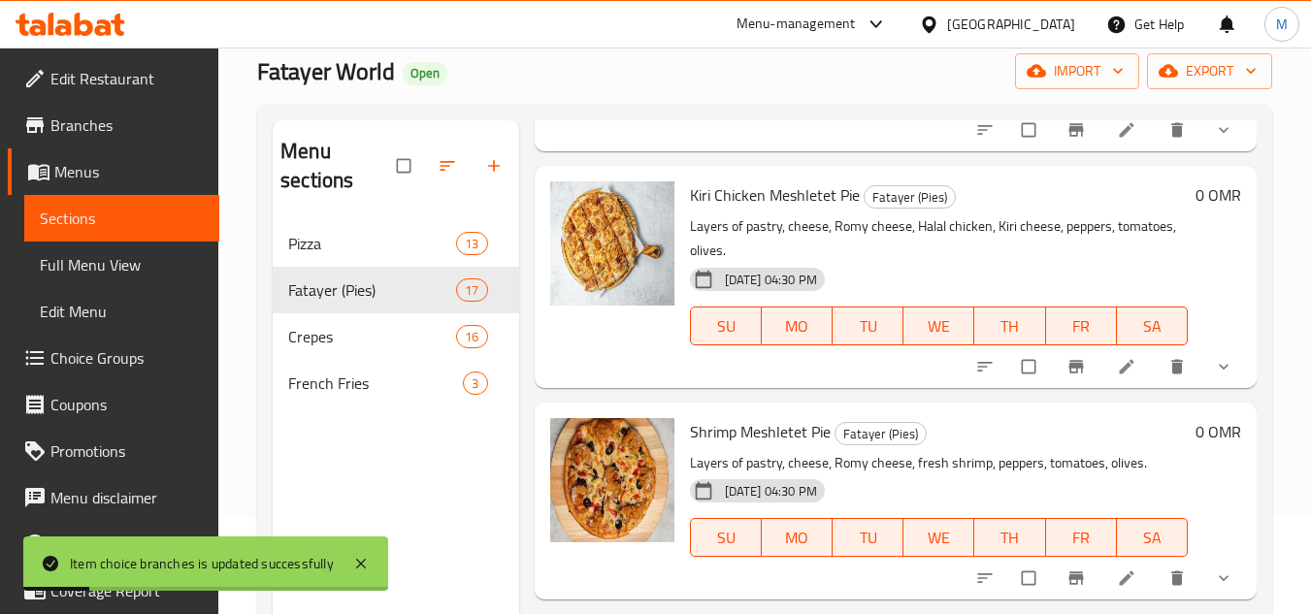
click at [1214, 140] on icon "show more" at bounding box center [1223, 129] width 19 height 19
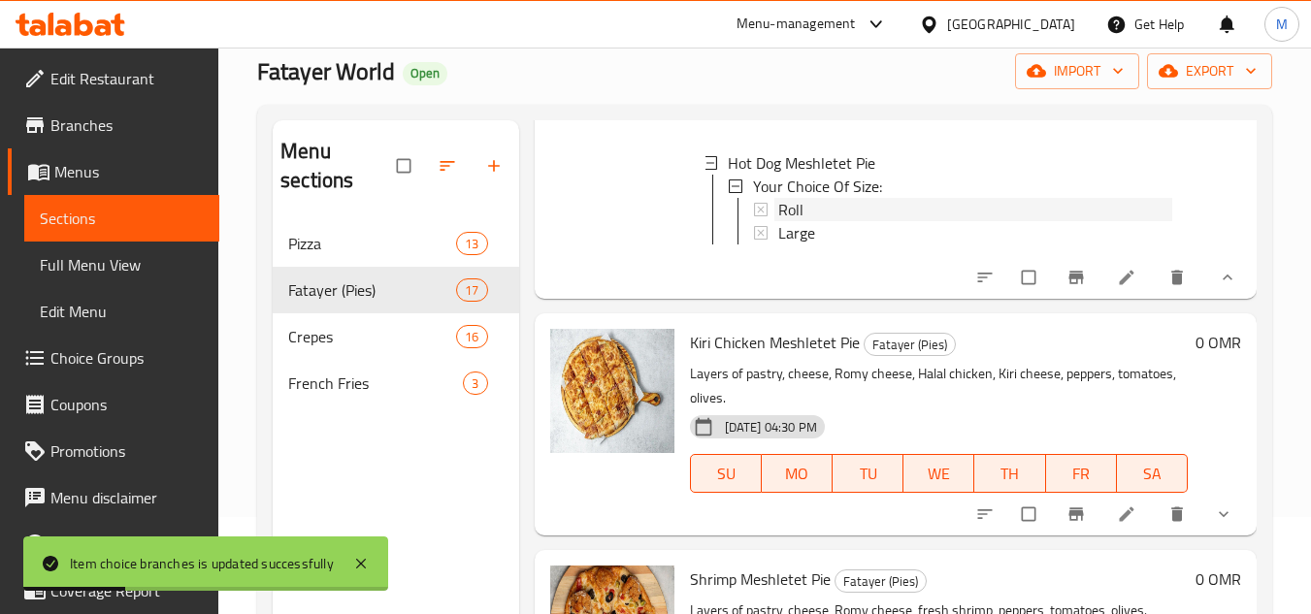
click at [787, 221] on span "Roll" at bounding box center [790, 209] width 25 height 23
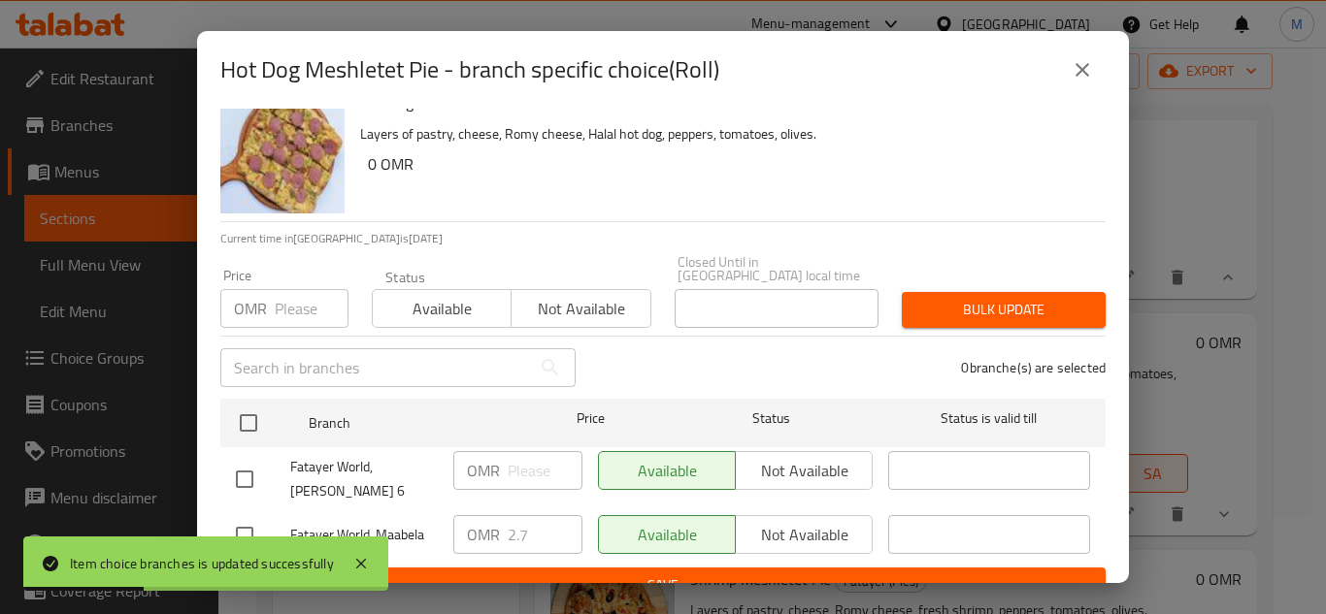
scroll to position [42, 0]
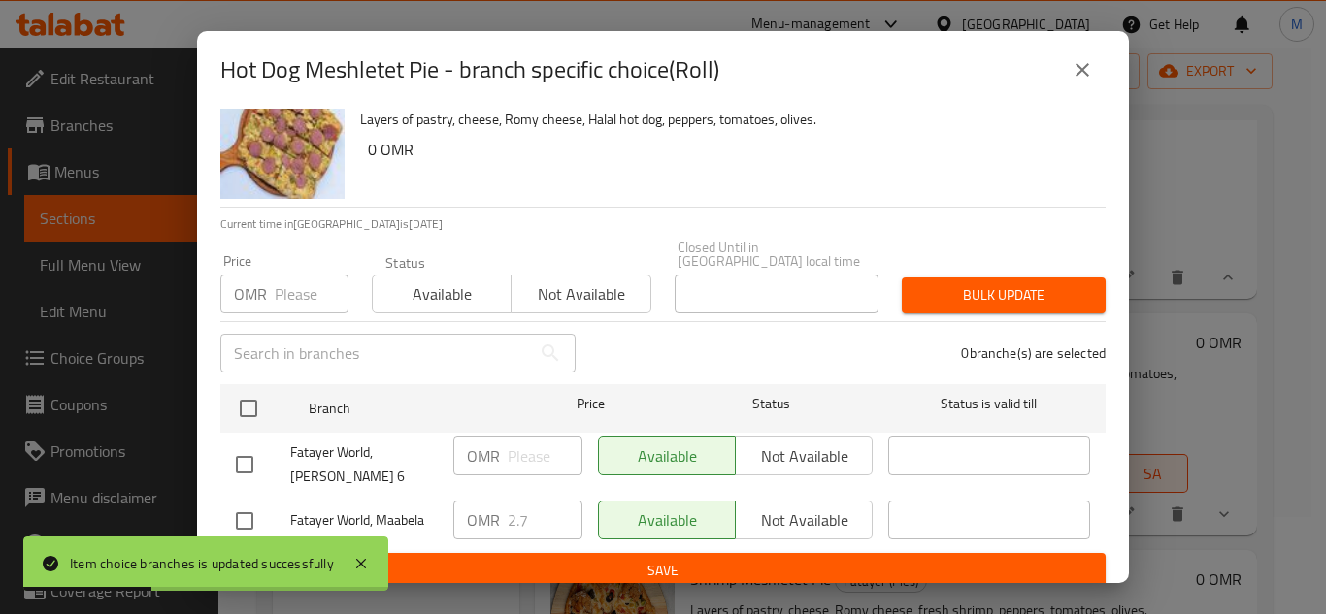
click at [277, 509] on div at bounding box center [263, 521] width 54 height 41
click at [262, 509] on input "checkbox" at bounding box center [244, 521] width 41 height 41
checkbox input "true"
click at [532, 519] on input "2.7" at bounding box center [545, 520] width 75 height 39
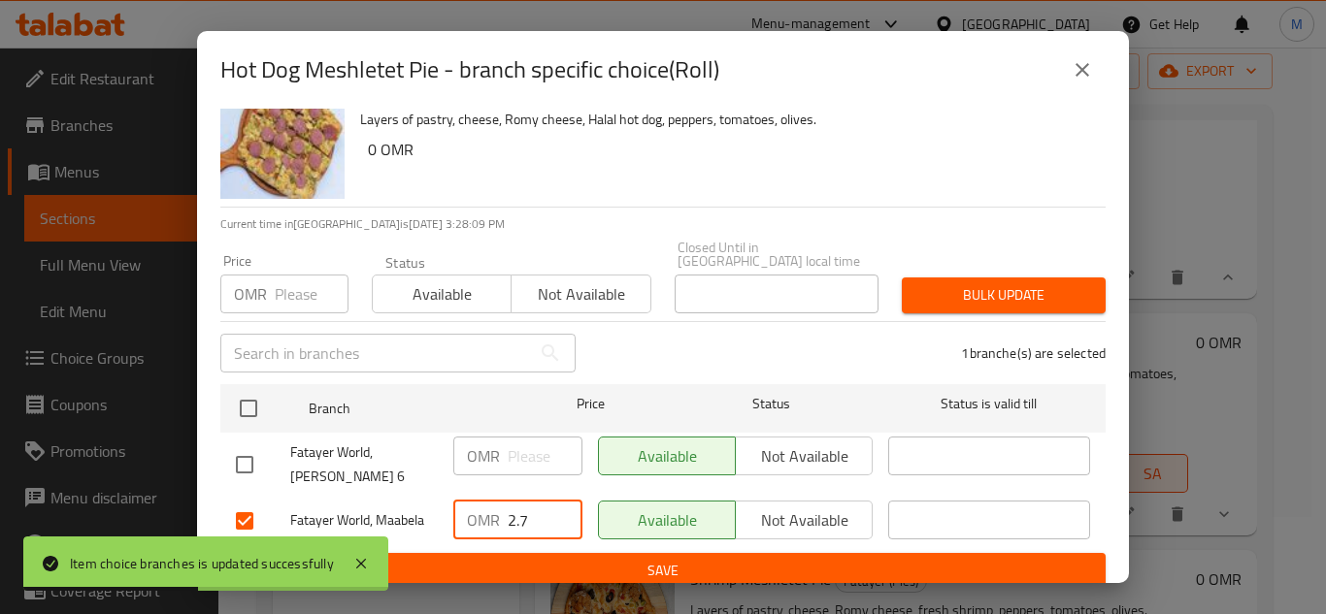
click at [532, 519] on input "2.7" at bounding box center [545, 520] width 75 height 39
type input "4"
click at [608, 563] on span "Save" at bounding box center [663, 571] width 854 height 24
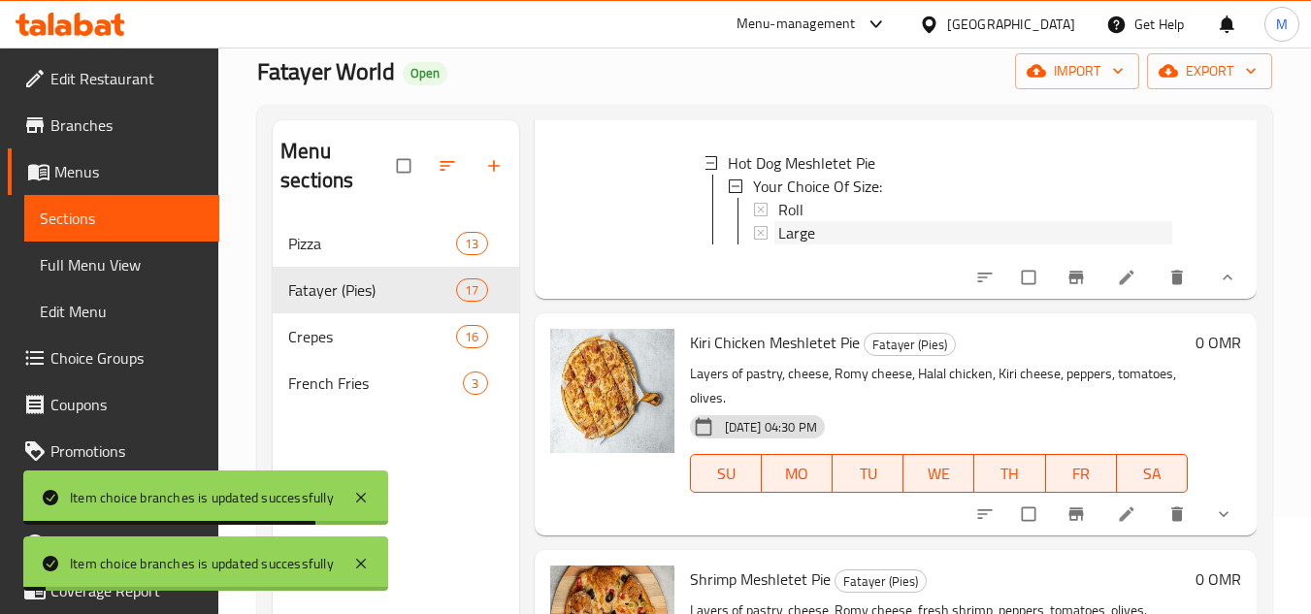
click at [839, 245] on div "Large" at bounding box center [975, 232] width 394 height 23
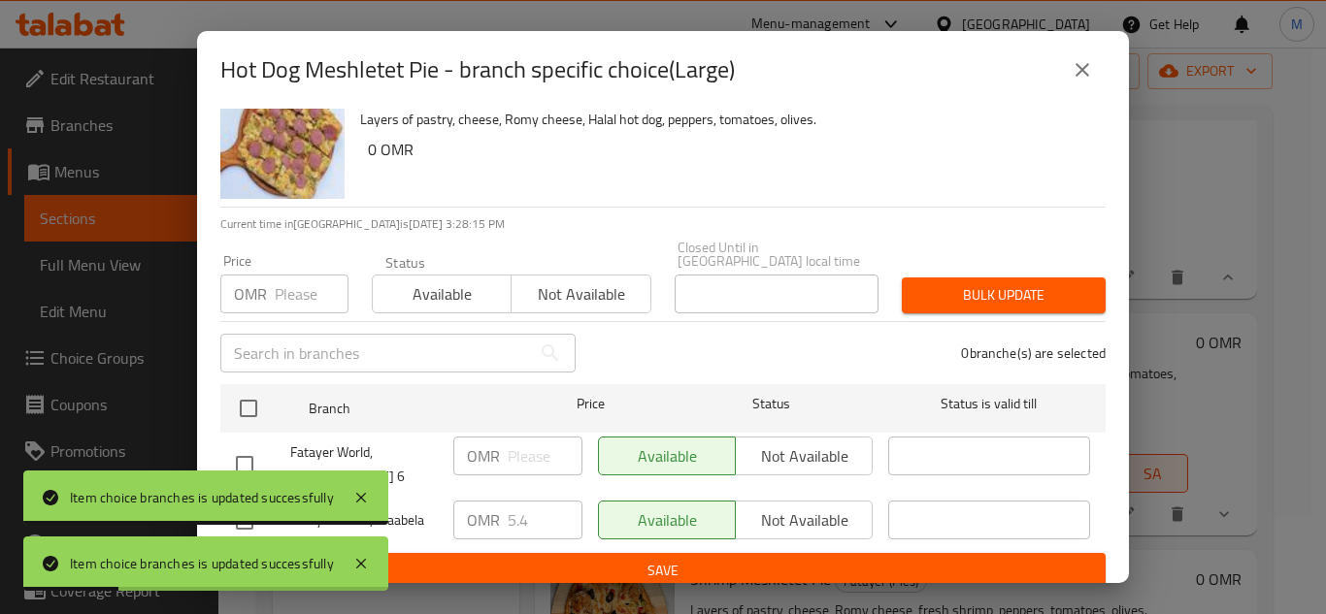
click at [404, 515] on span "Fatayer World, Maabela" at bounding box center [364, 521] width 148 height 24
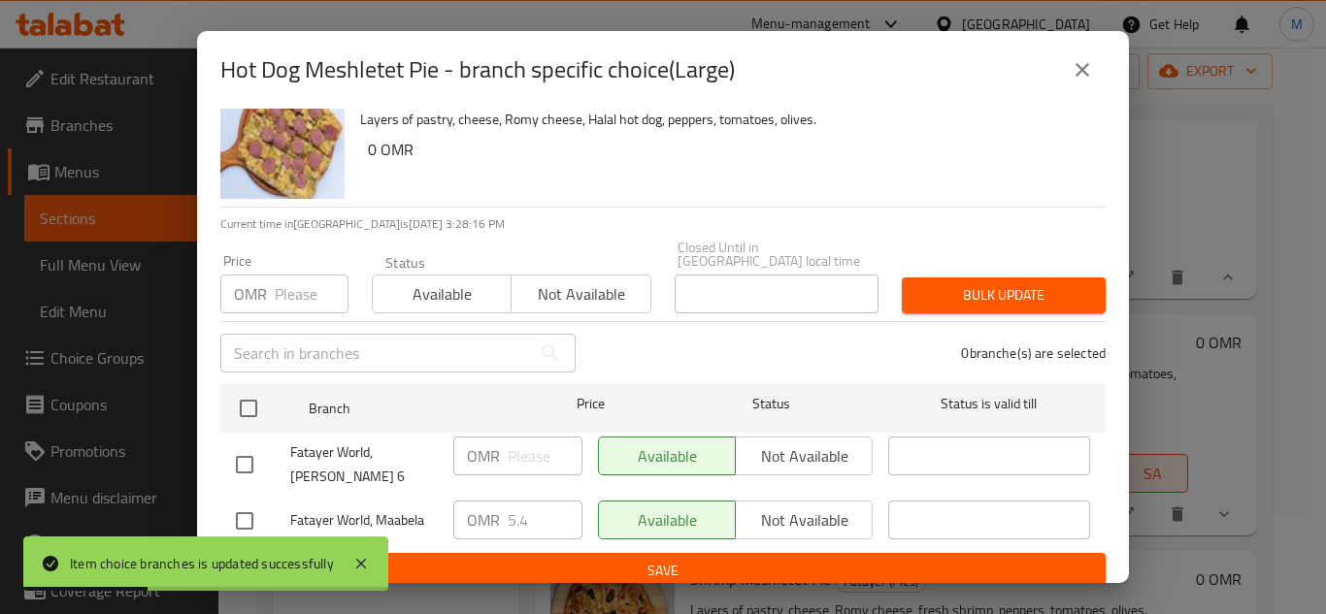
click at [243, 501] on input "checkbox" at bounding box center [244, 521] width 41 height 41
checkbox input "true"
click at [538, 512] on input "5.4" at bounding box center [545, 520] width 75 height 39
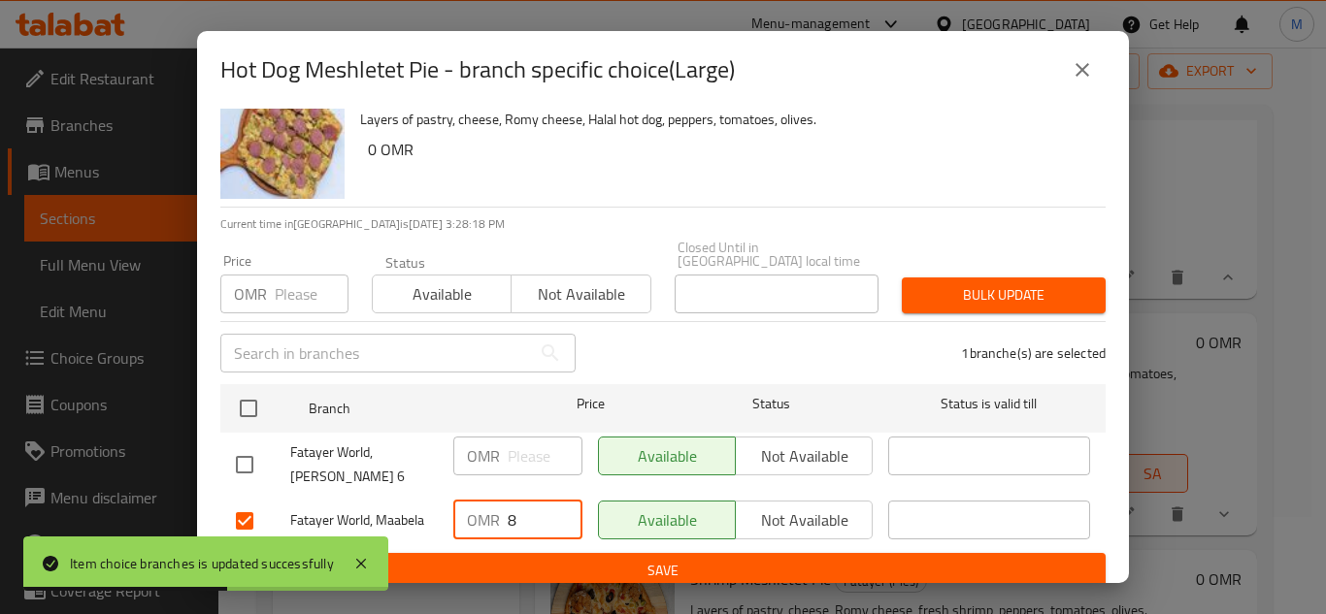
type input "8"
click at [757, 559] on span "Save" at bounding box center [663, 571] width 854 height 24
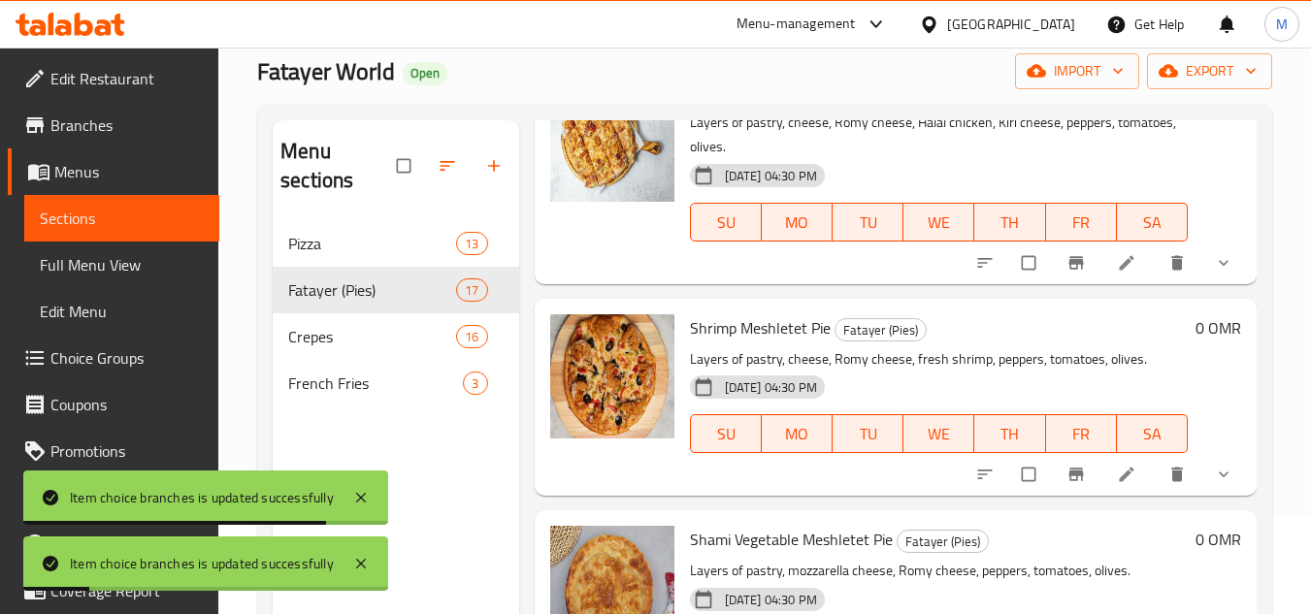
scroll to position [3882, 0]
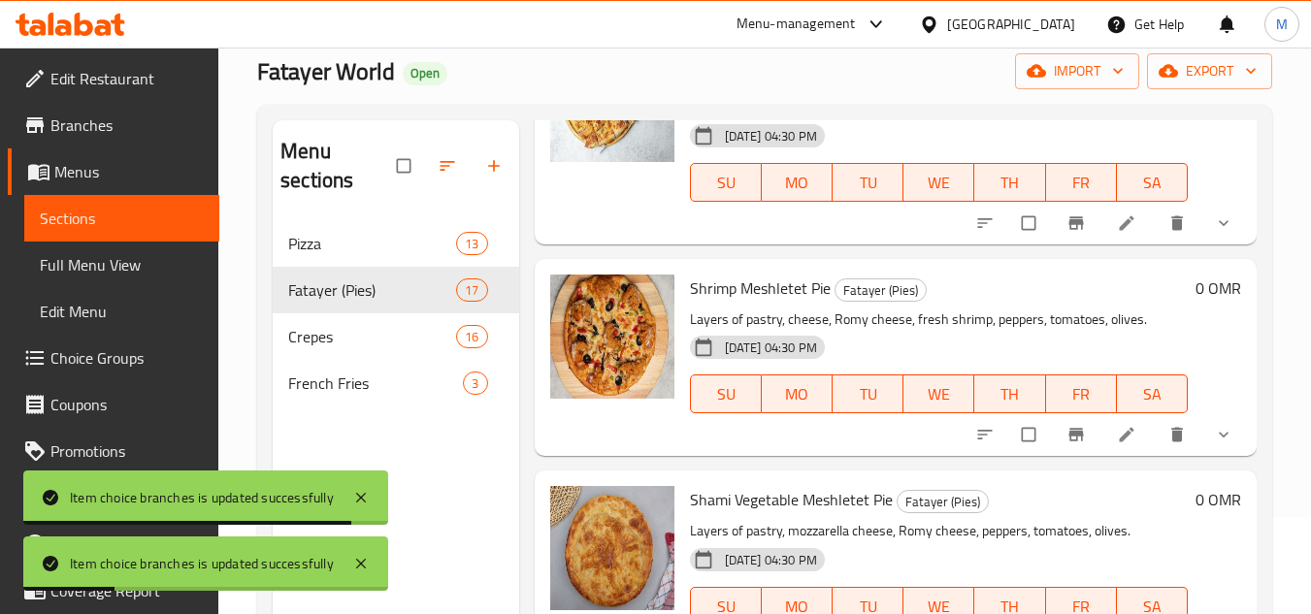
click at [1215, 233] on icon "show more" at bounding box center [1223, 222] width 19 height 19
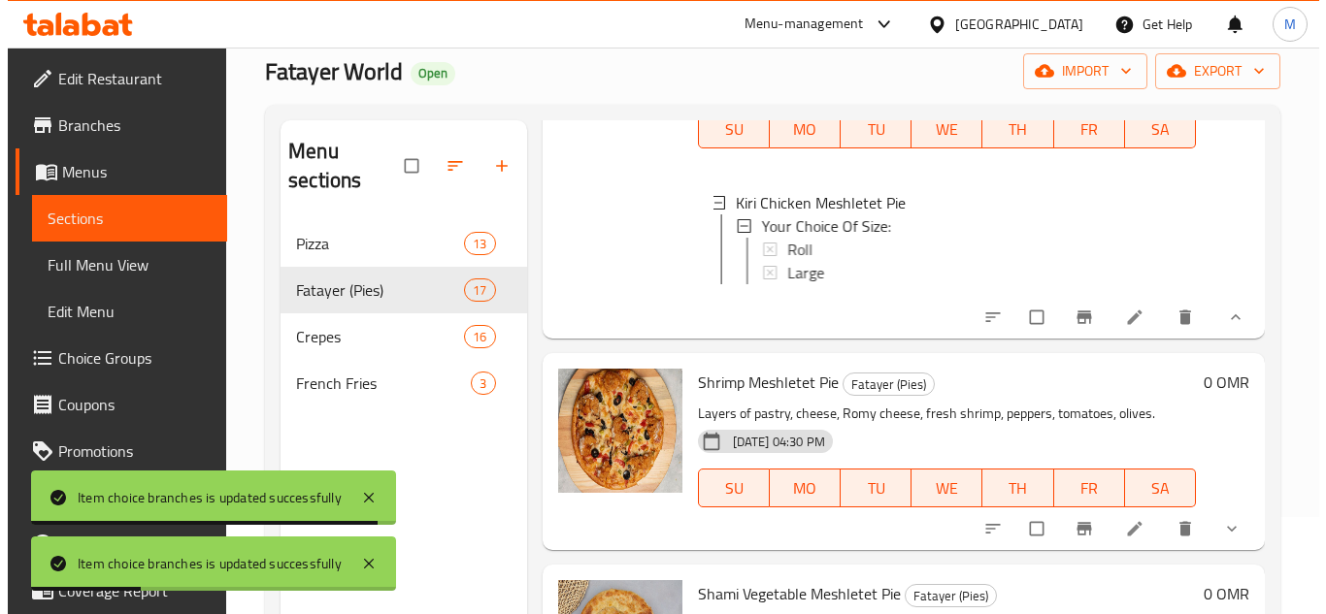
scroll to position [3979, 0]
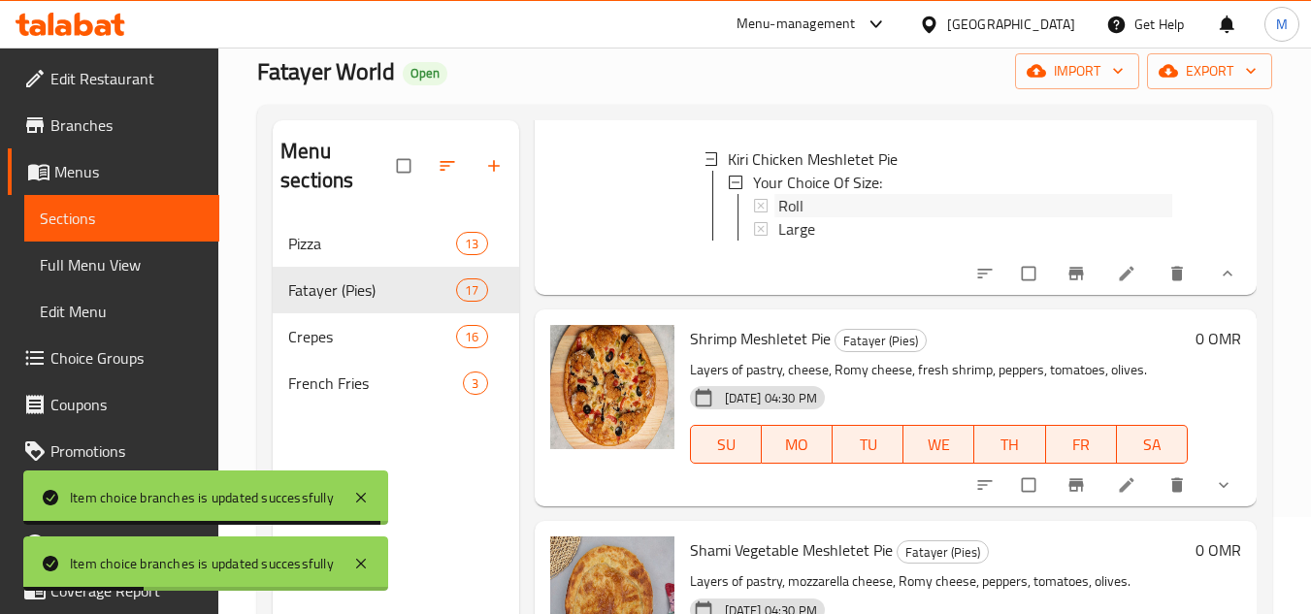
click at [807, 217] on div "Roll" at bounding box center [975, 205] width 394 height 23
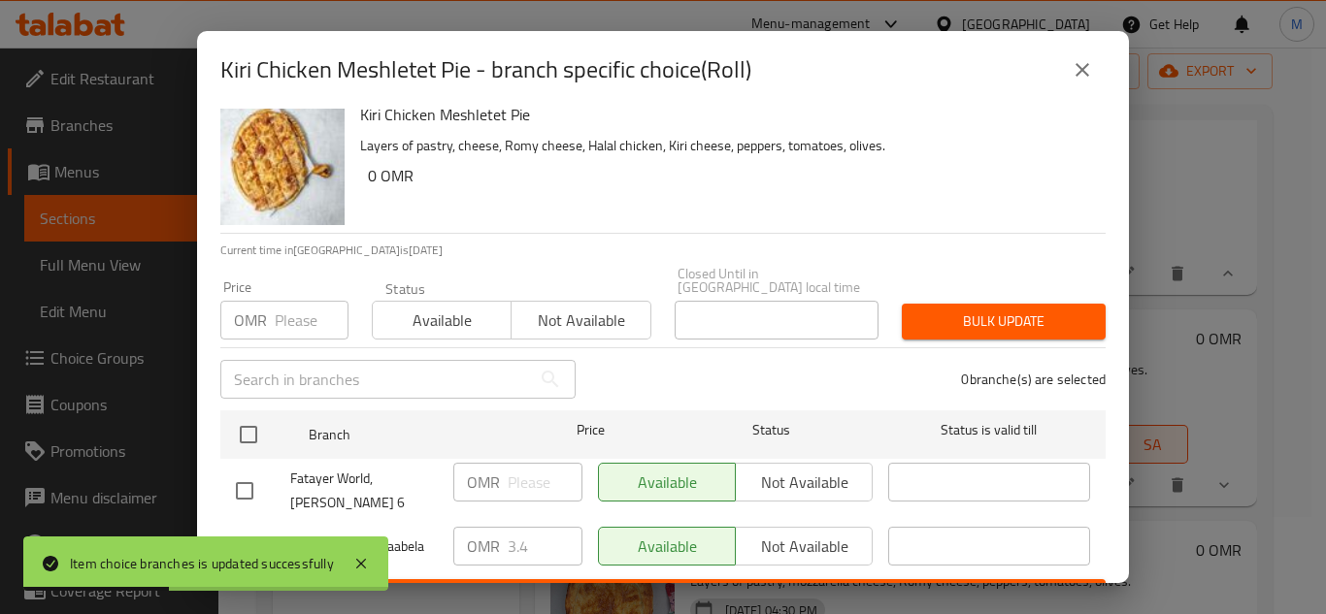
scroll to position [42, 0]
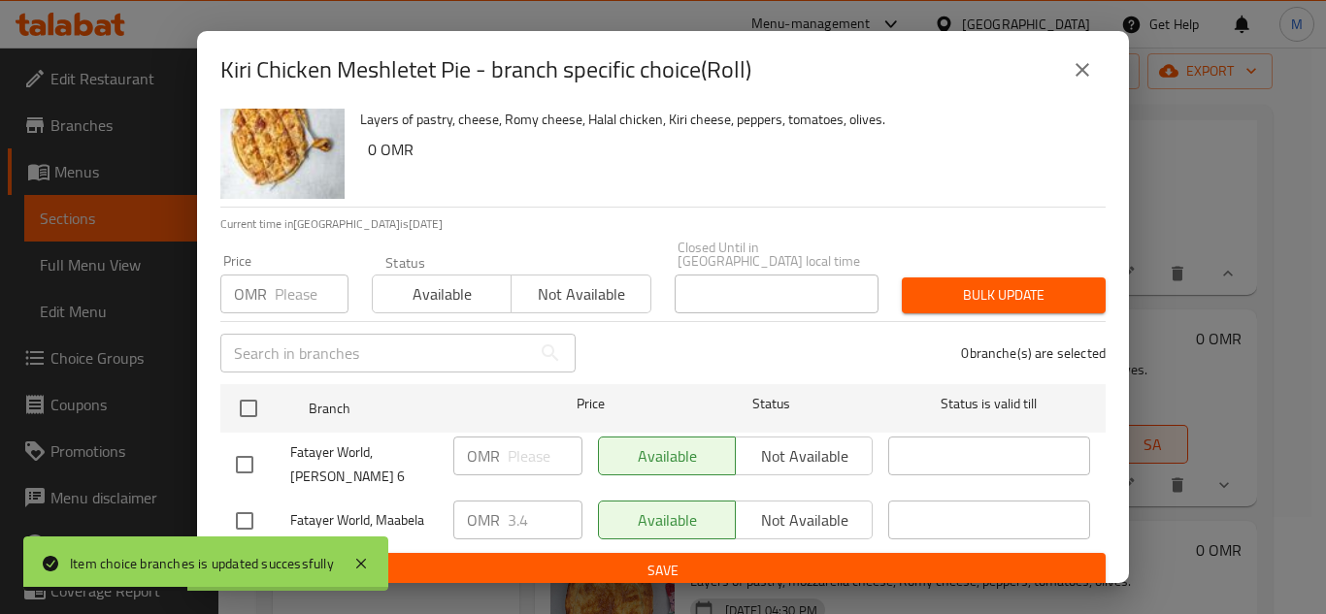
click at [253, 501] on input "checkbox" at bounding box center [244, 521] width 41 height 41
checkbox input "true"
click at [551, 509] on input "2.4" at bounding box center [545, 520] width 75 height 39
click at [513, 504] on input "2.4" at bounding box center [545, 520] width 75 height 39
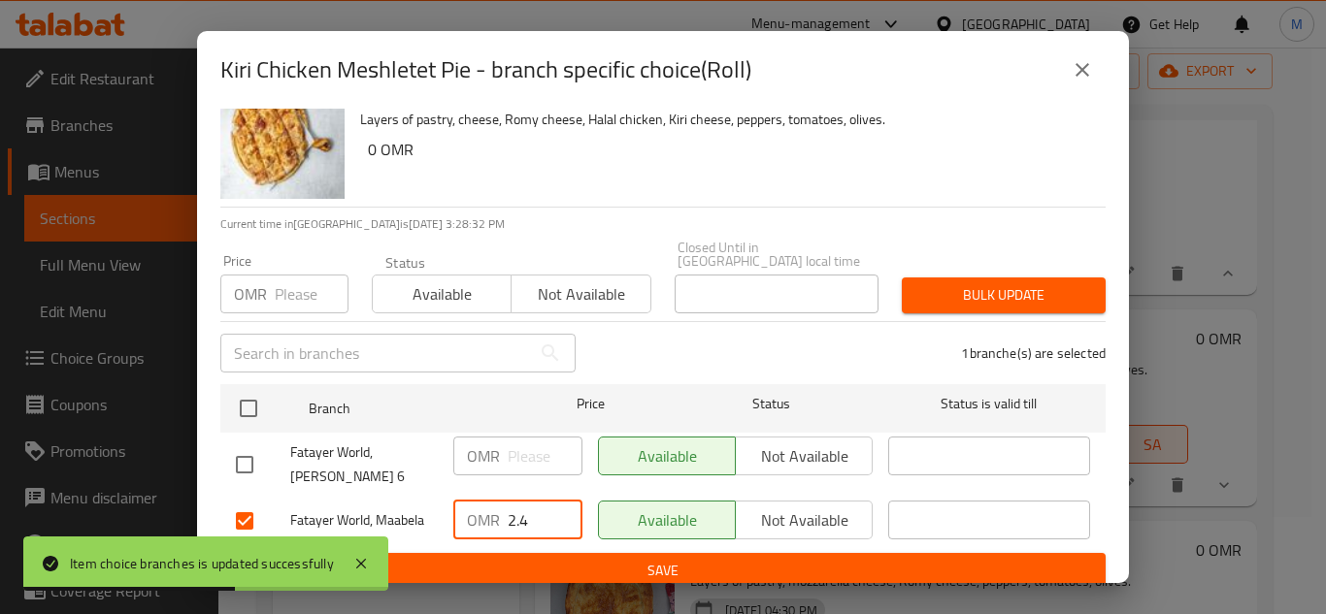
click at [513, 504] on input "2.4" at bounding box center [545, 520] width 75 height 39
type input "5"
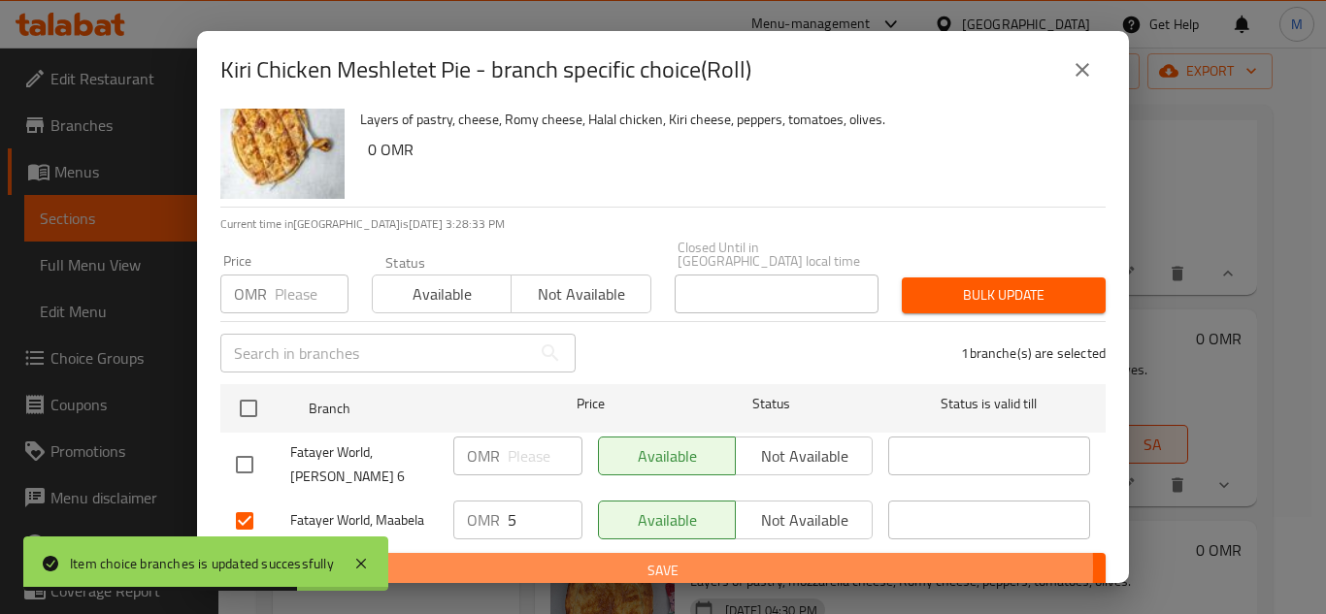
click at [612, 559] on span "Save" at bounding box center [663, 571] width 854 height 24
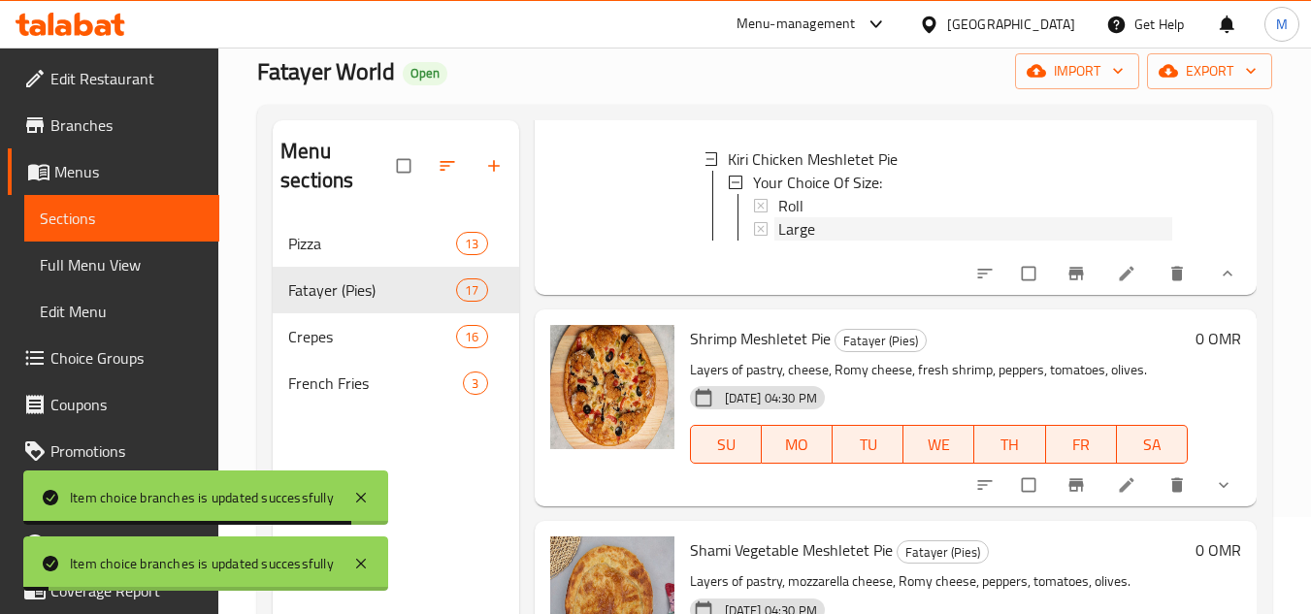
click at [801, 241] on span "Large" at bounding box center [796, 228] width 37 height 23
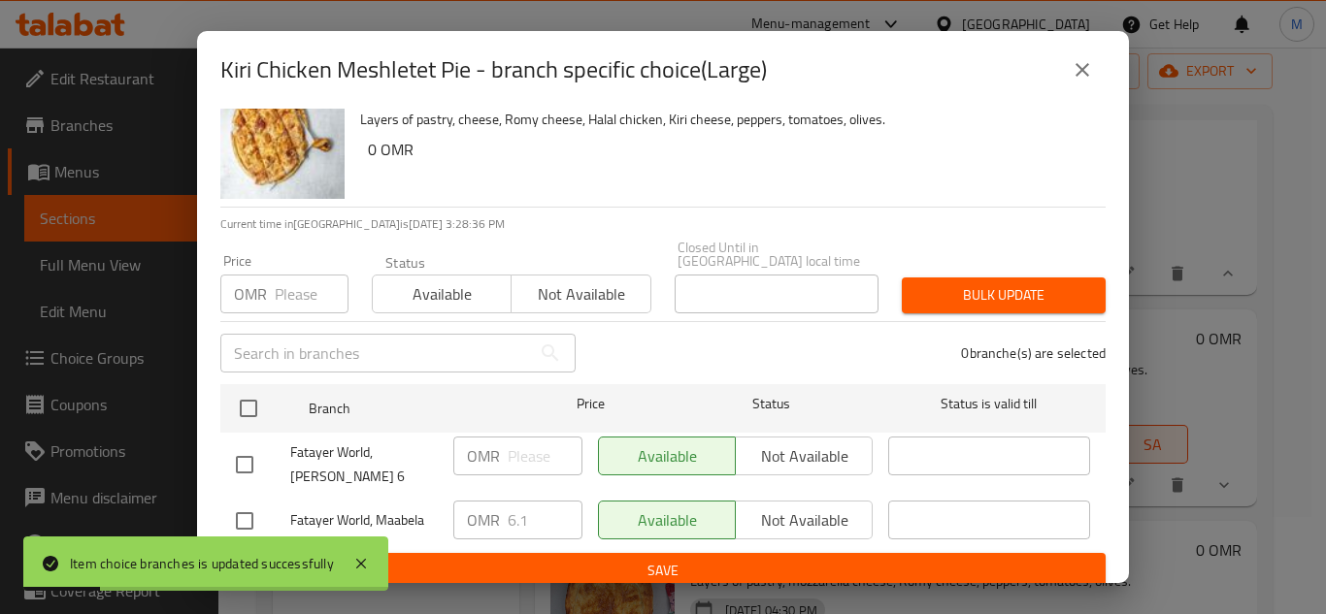
click at [405, 509] on span "Fatayer World, Maabela" at bounding box center [364, 521] width 148 height 24
click at [252, 501] on input "checkbox" at bounding box center [244, 521] width 41 height 41
checkbox input "true"
click at [531, 513] on input "6.1" at bounding box center [545, 520] width 75 height 39
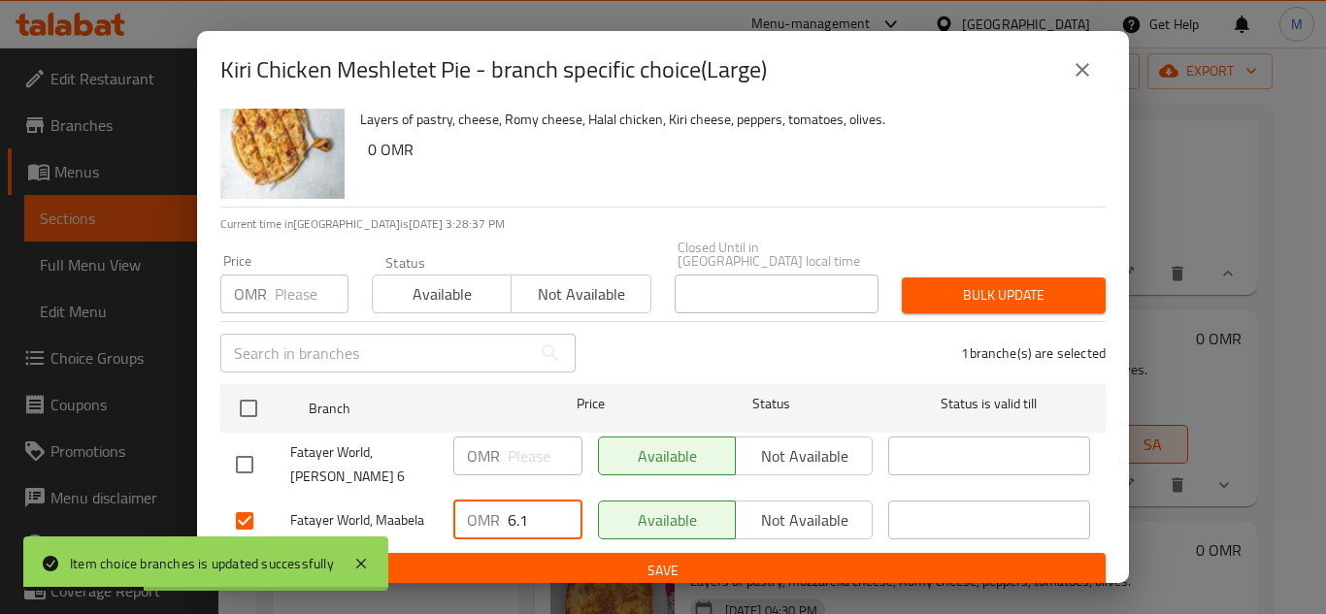
click at [531, 513] on input "6.1" at bounding box center [545, 520] width 75 height 39
type input "9.150"
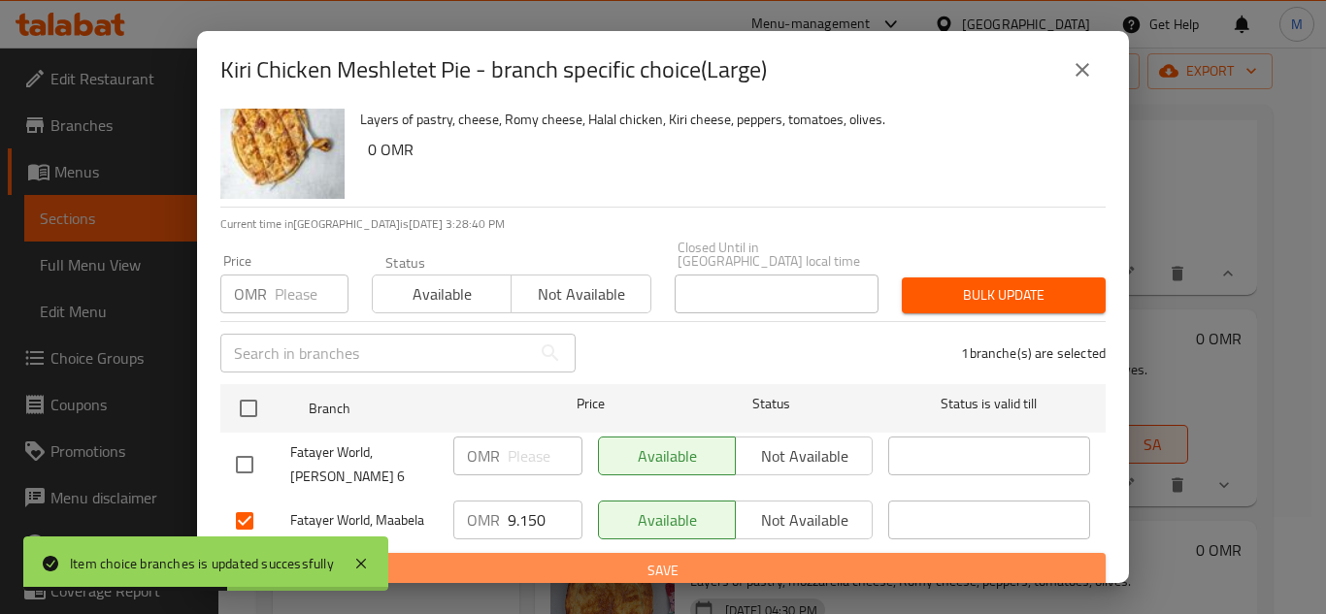
click at [680, 560] on span "Save" at bounding box center [663, 571] width 854 height 24
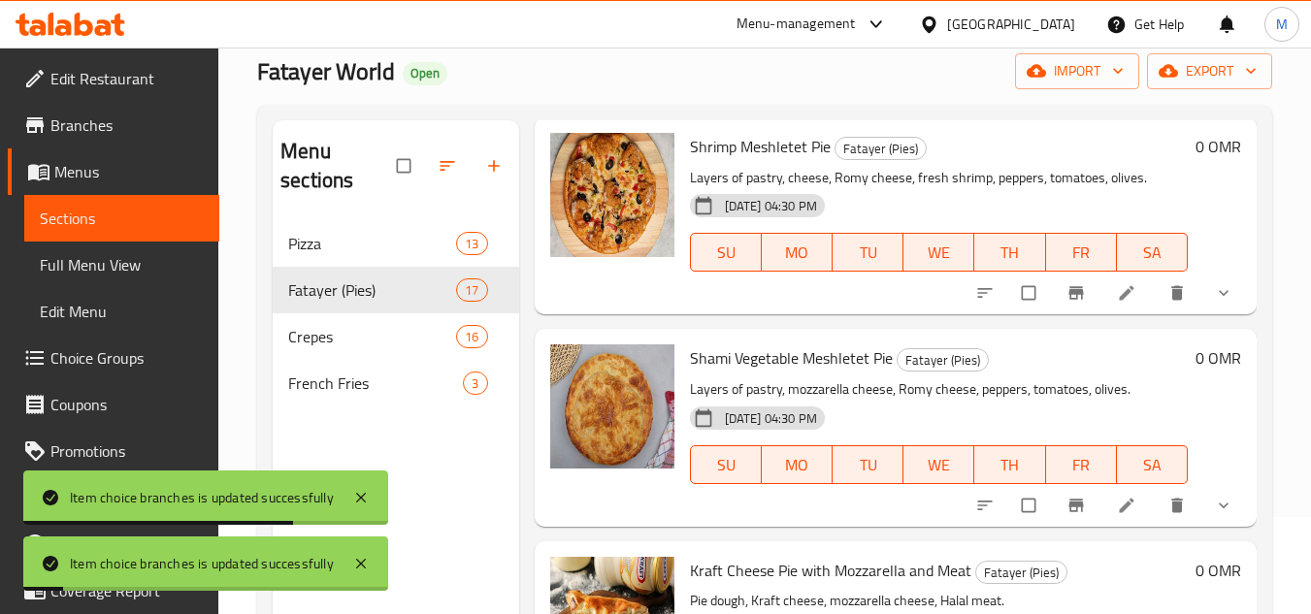
scroll to position [4173, 0]
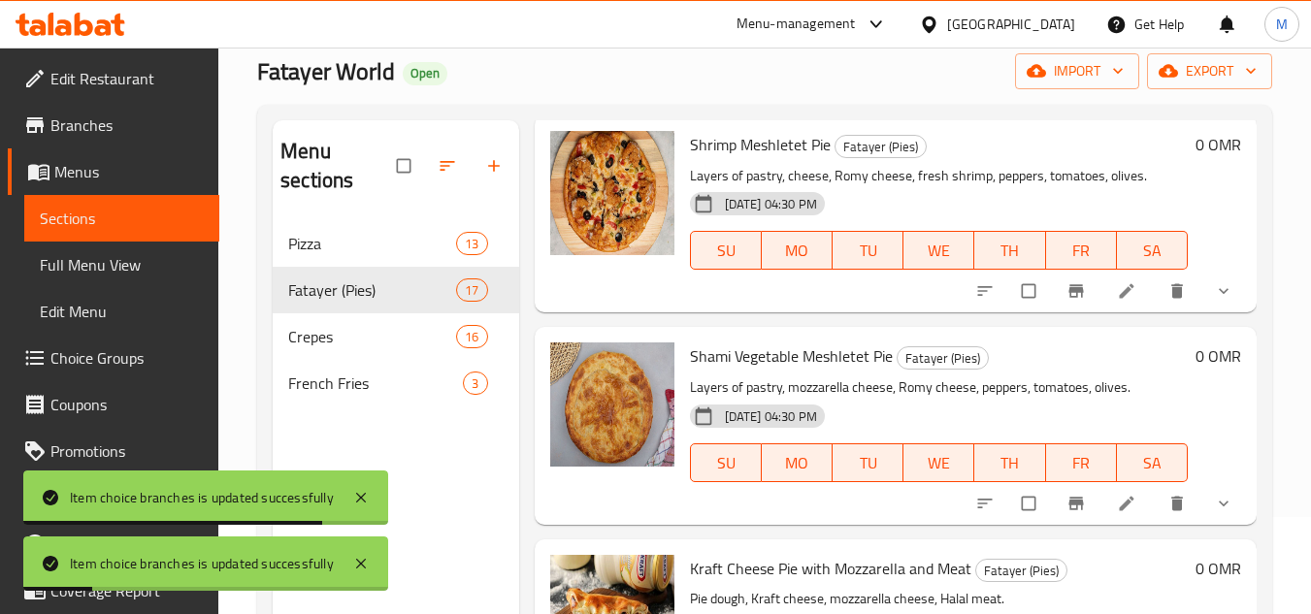
click at [1202, 312] on button "show more" at bounding box center [1225, 291] width 47 height 43
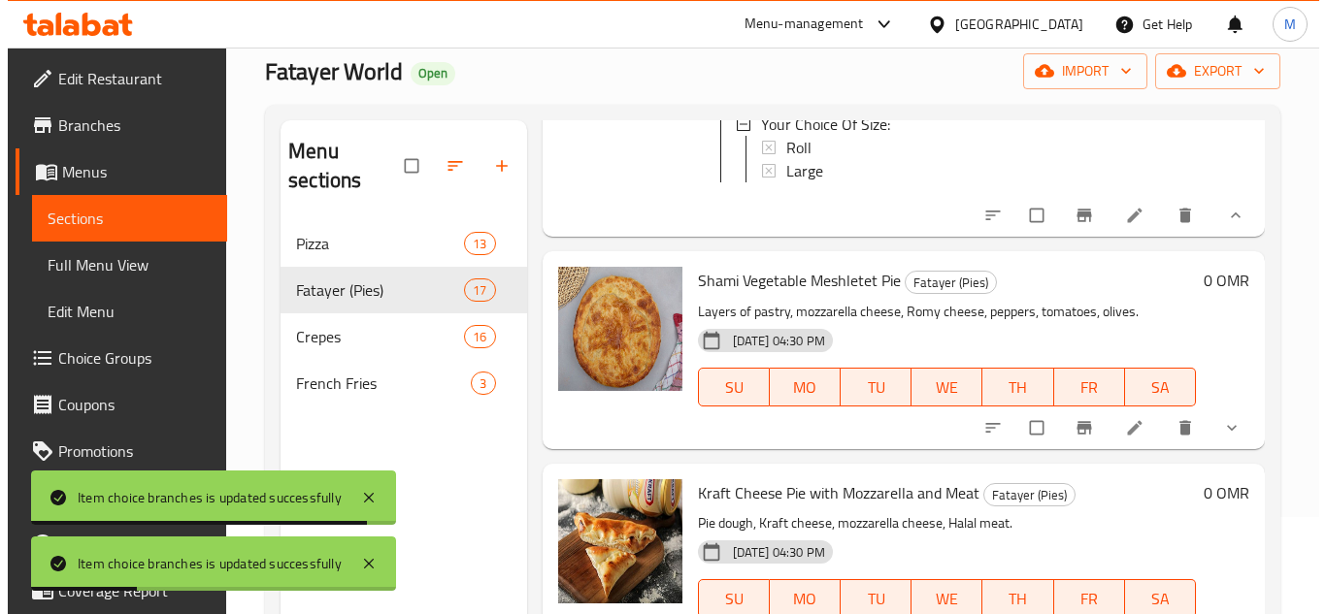
scroll to position [4464, 0]
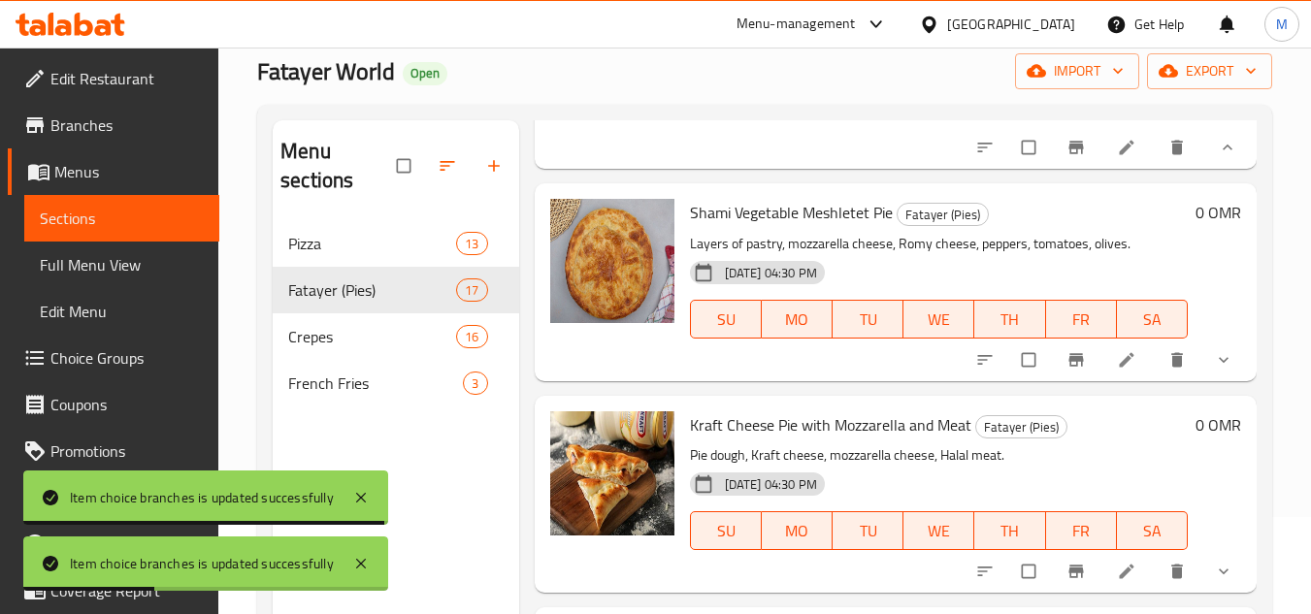
click at [786, 91] on span "Roll" at bounding box center [790, 79] width 25 height 23
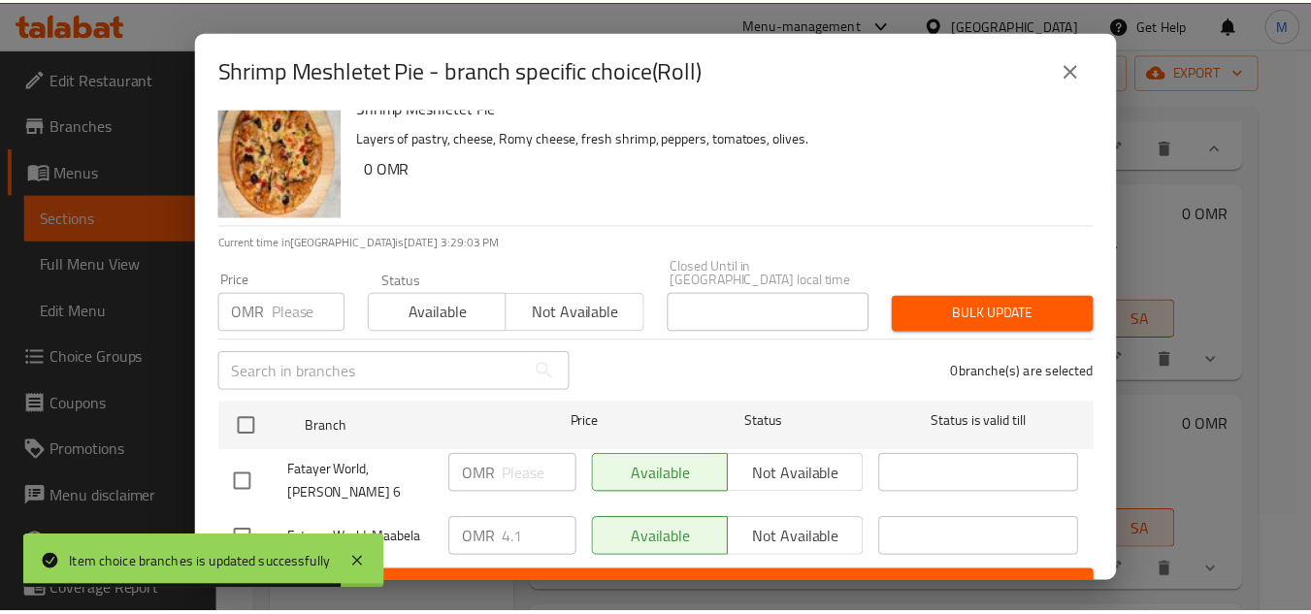
scroll to position [42, 0]
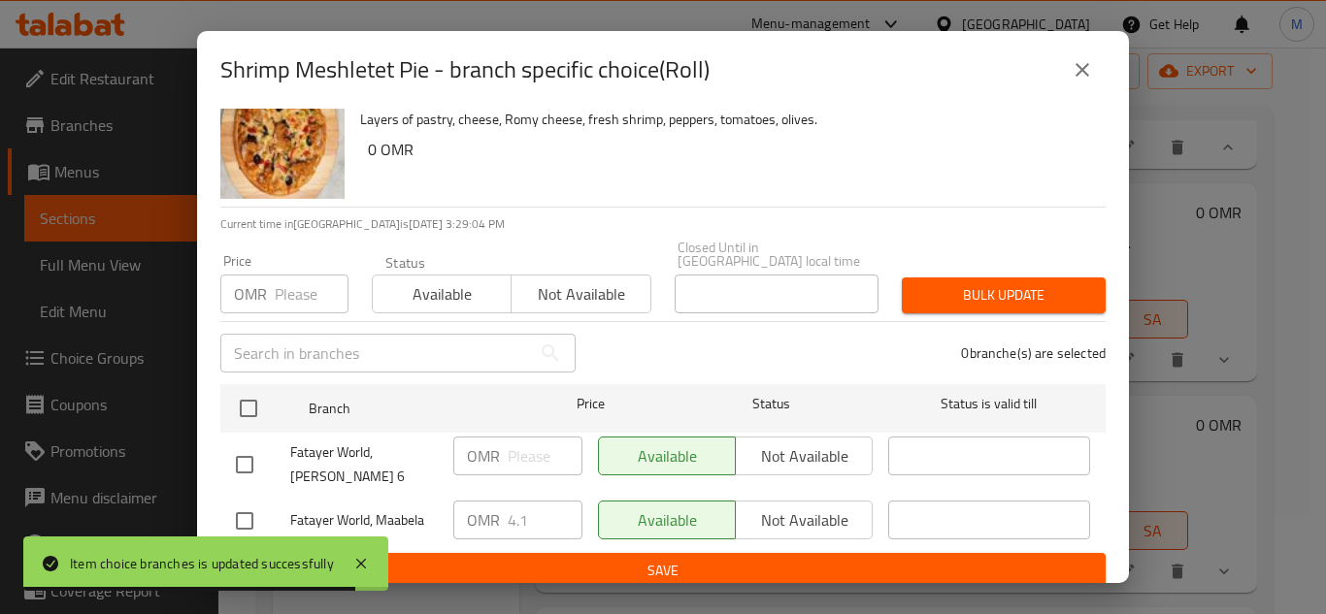
click at [259, 503] on input "checkbox" at bounding box center [244, 521] width 41 height 41
checkbox input "true"
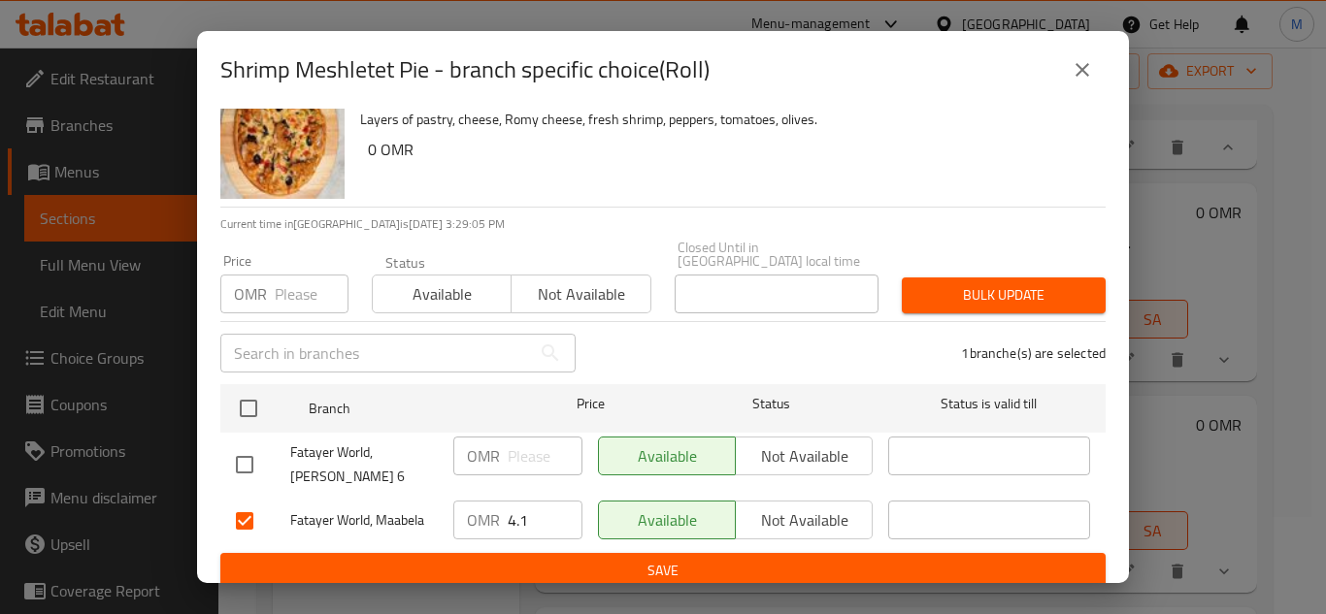
click at [541, 501] on input "4.1" at bounding box center [545, 520] width 75 height 39
type input "6.150"
click at [818, 559] on span "Save" at bounding box center [663, 571] width 854 height 24
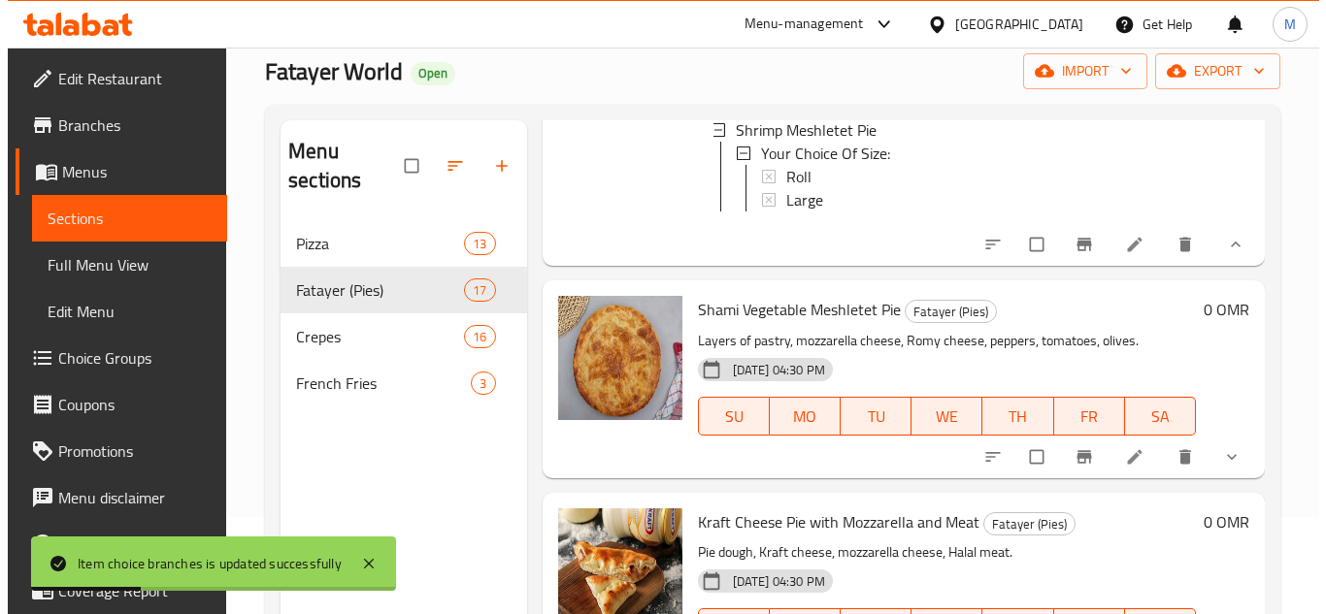
scroll to position [4270, 0]
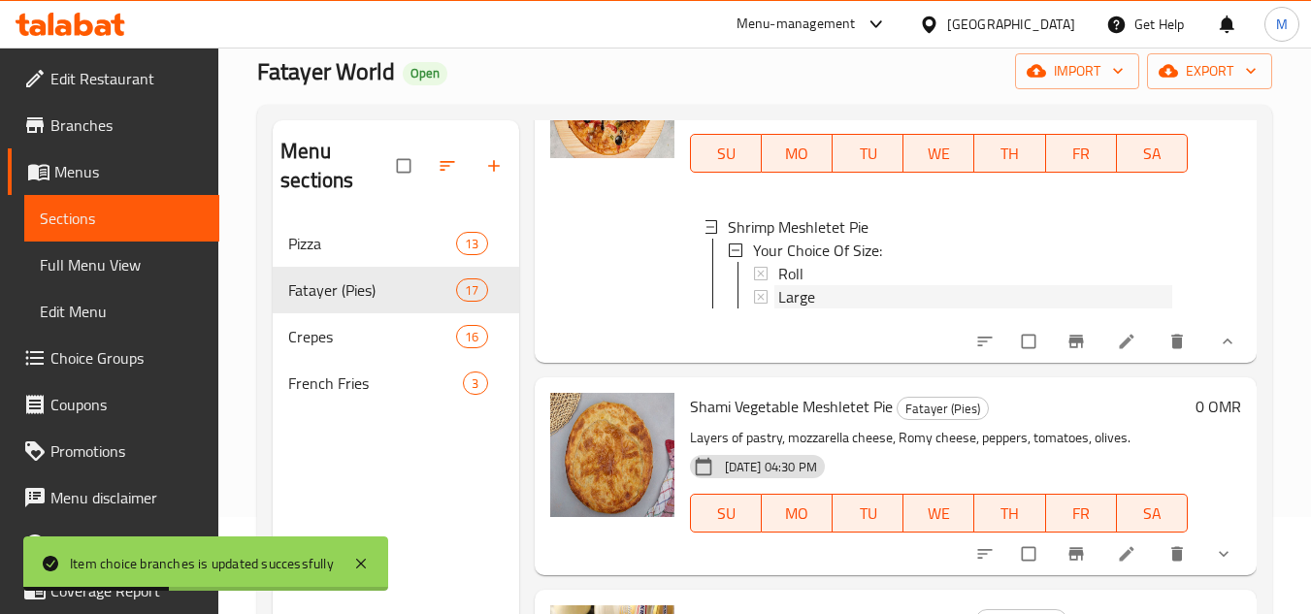
click at [805, 309] on span "Large" at bounding box center [796, 296] width 37 height 23
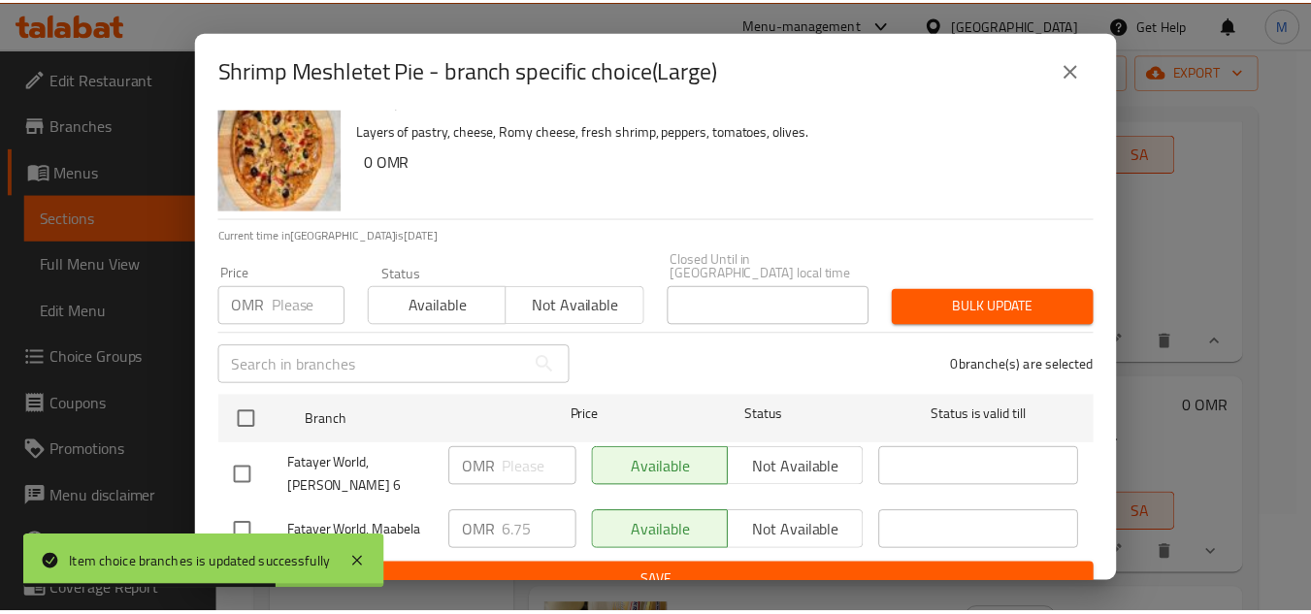
scroll to position [42, 0]
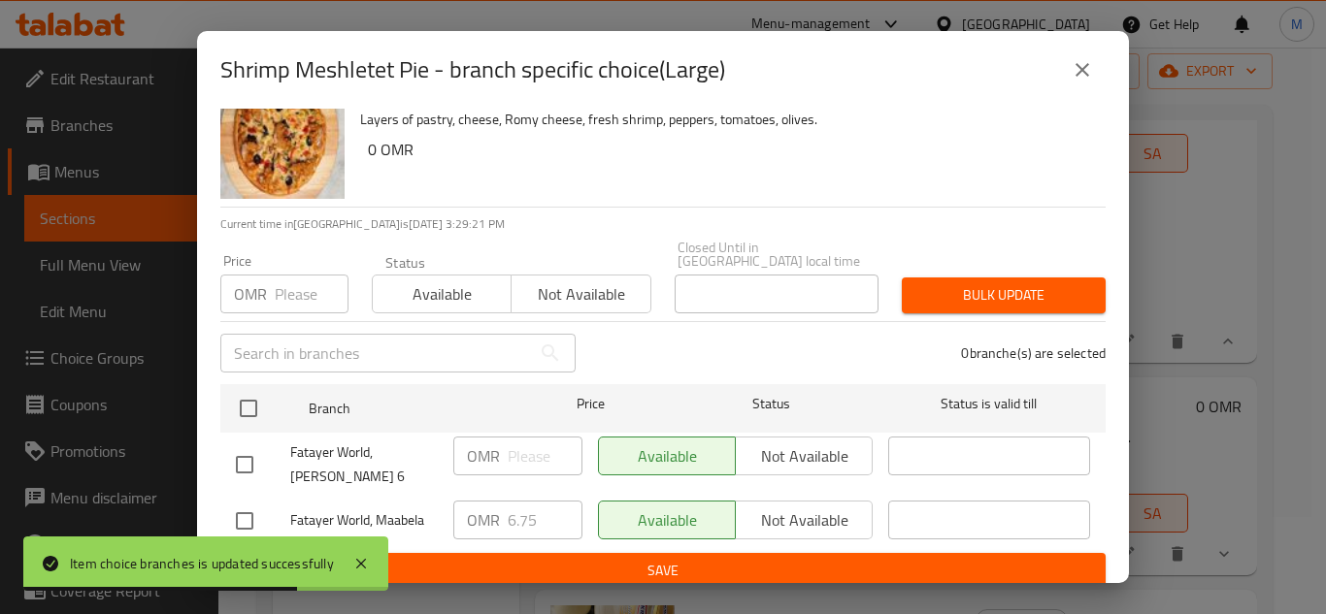
click at [238, 505] on input "checkbox" at bounding box center [244, 521] width 41 height 41
checkbox input "true"
click at [538, 510] on input "6.75" at bounding box center [545, 520] width 75 height 39
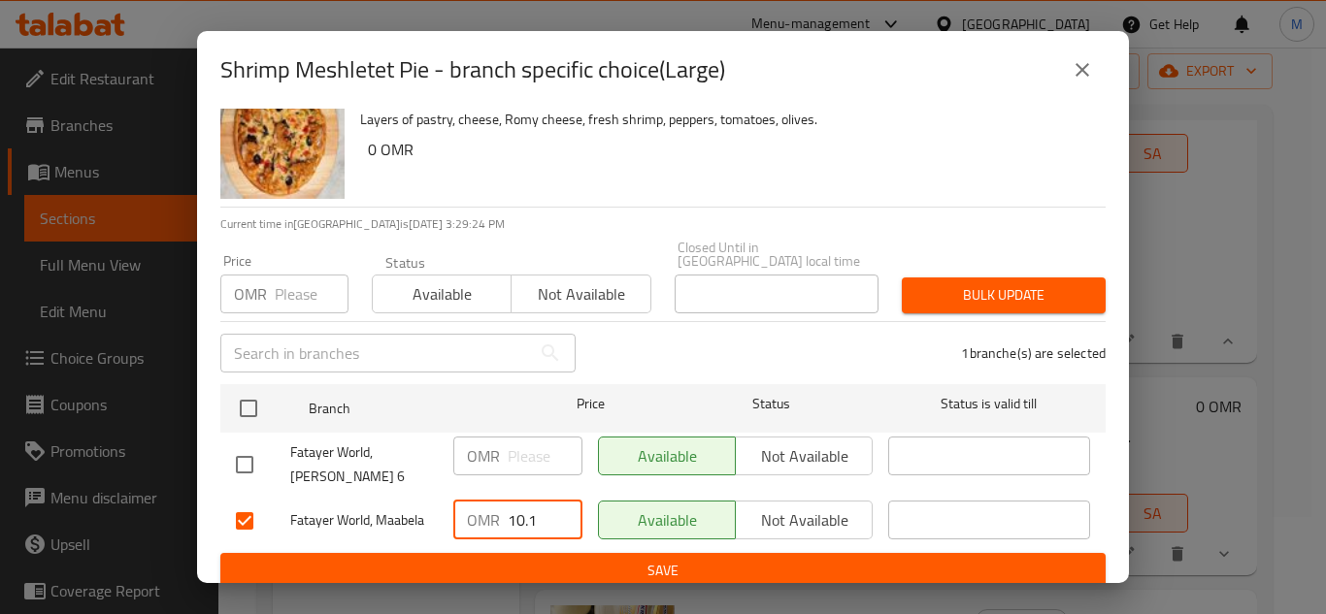
type input "10.1"
click at [768, 559] on span "Save" at bounding box center [663, 571] width 854 height 24
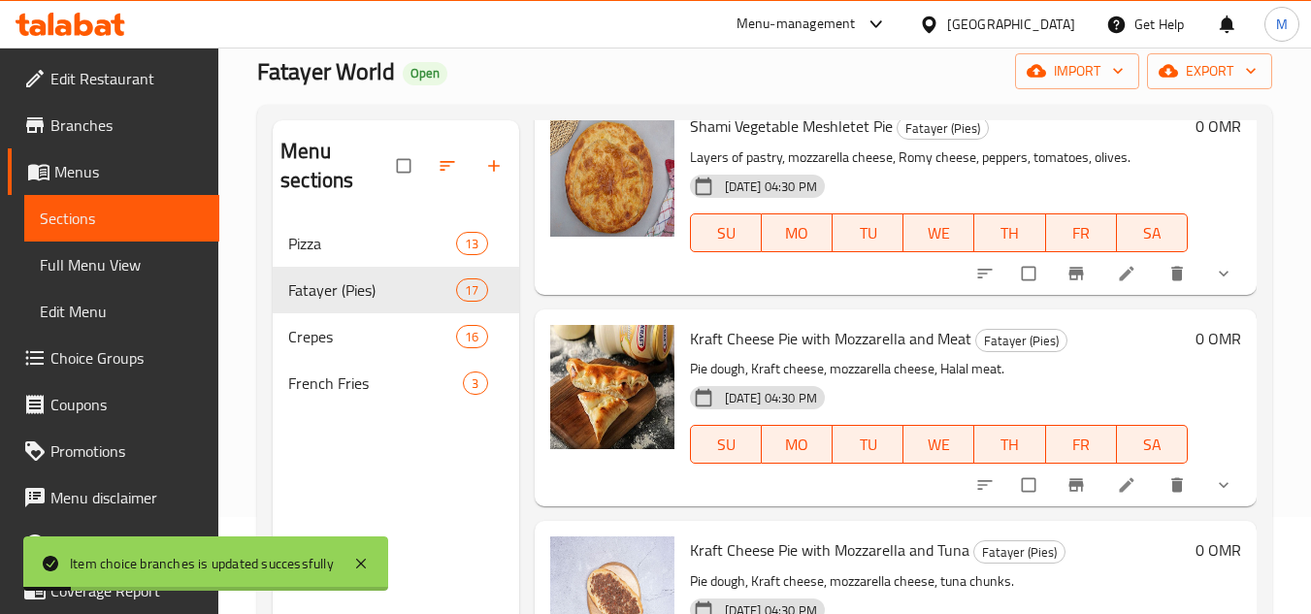
scroll to position [4561, 0]
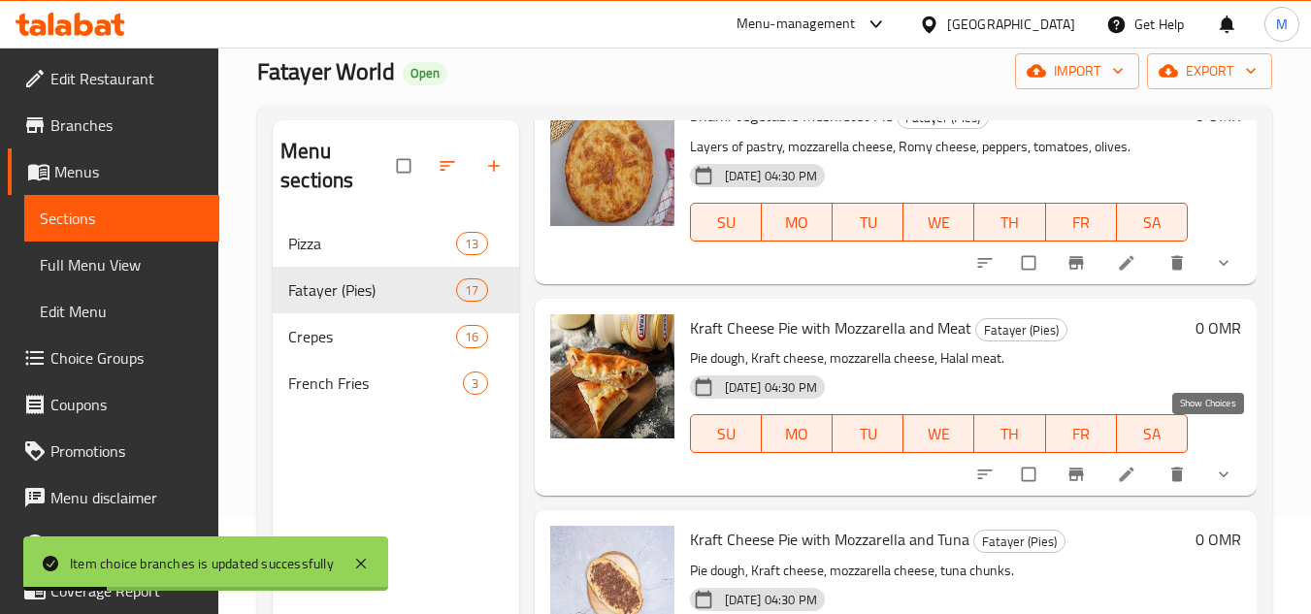
click at [1214, 273] on icon "show more" at bounding box center [1223, 262] width 19 height 19
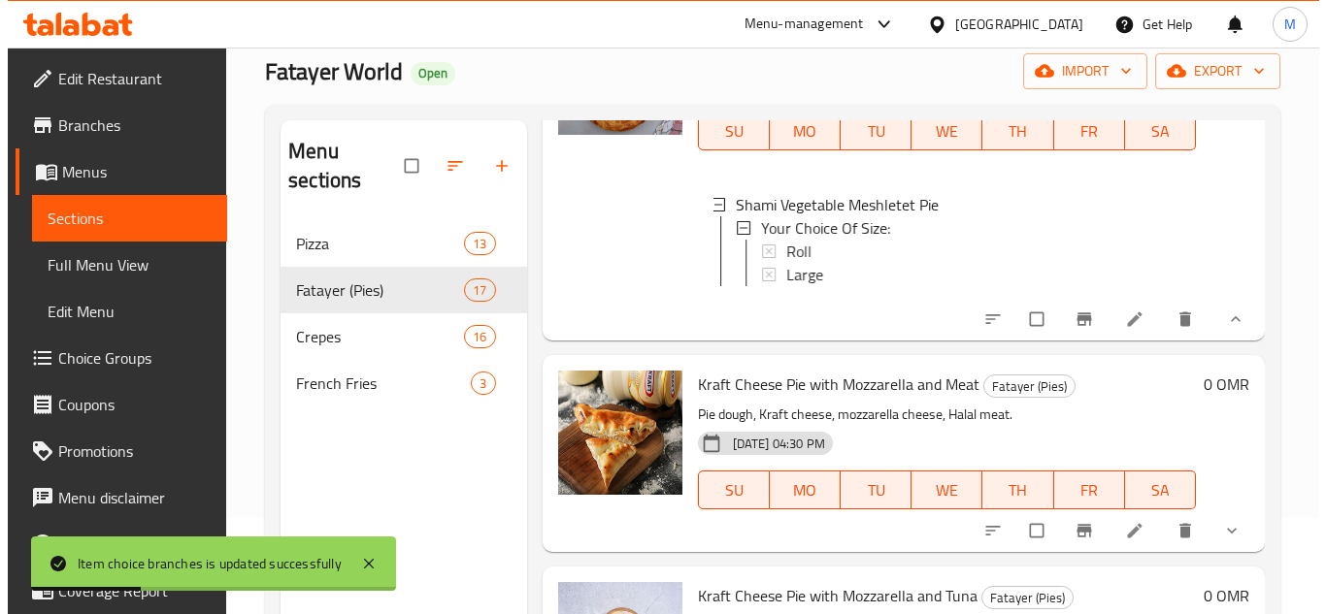
scroll to position [4755, 0]
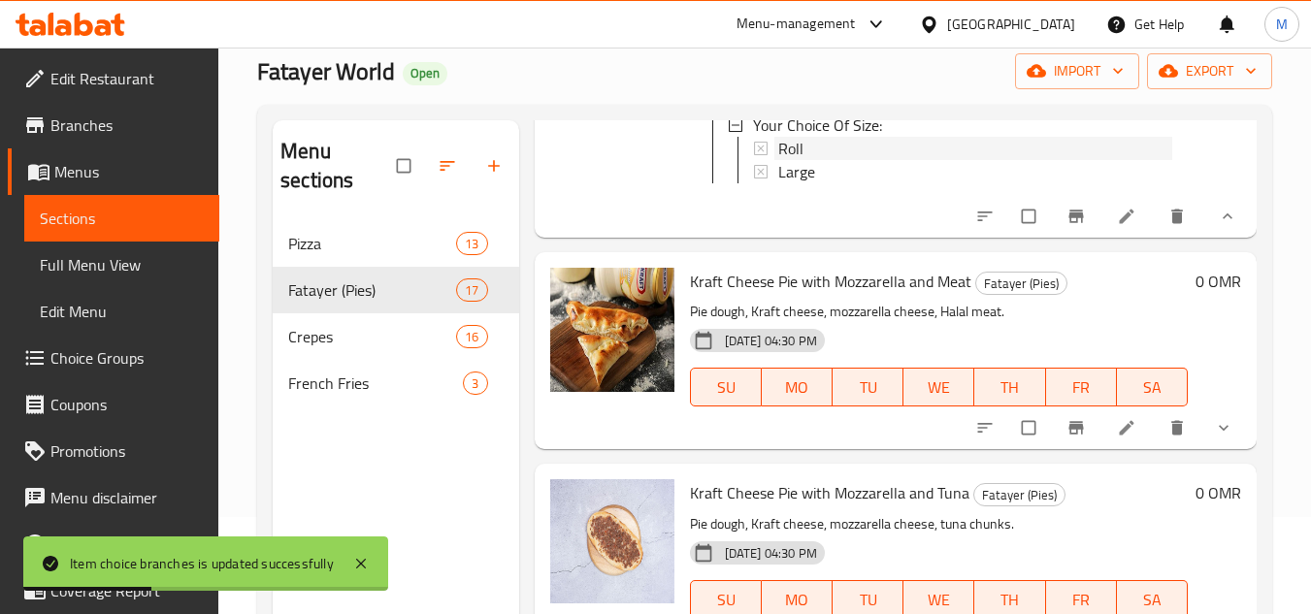
click at [819, 160] on div "Roll" at bounding box center [975, 148] width 394 height 23
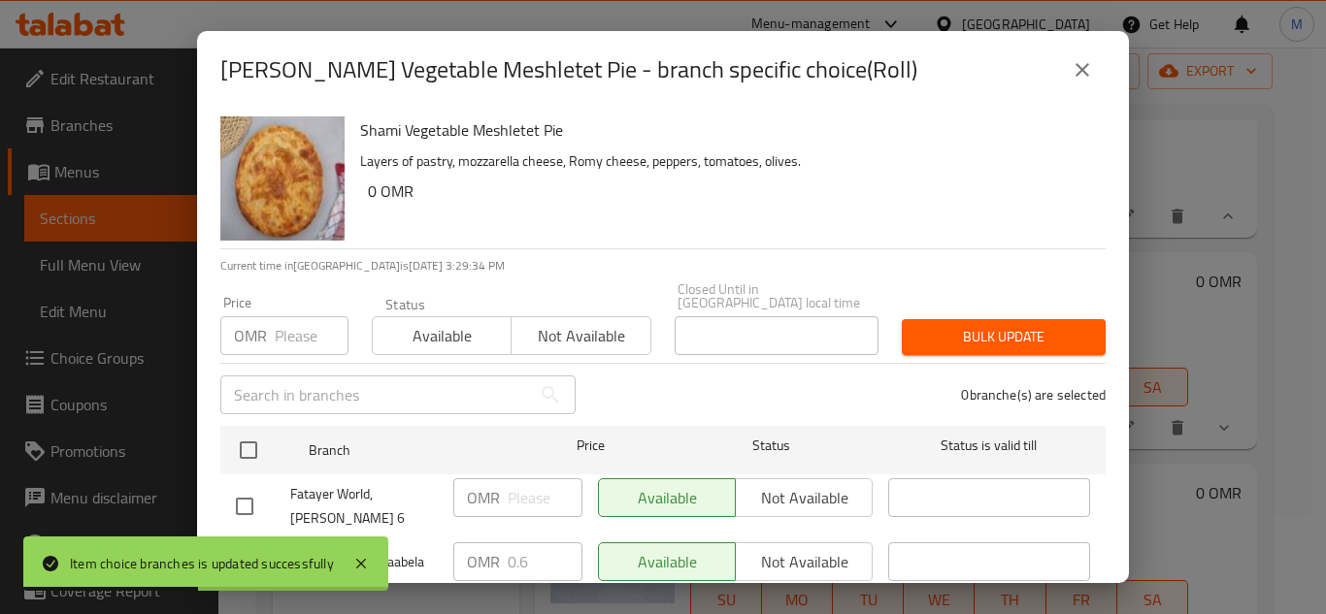
scroll to position [42, 0]
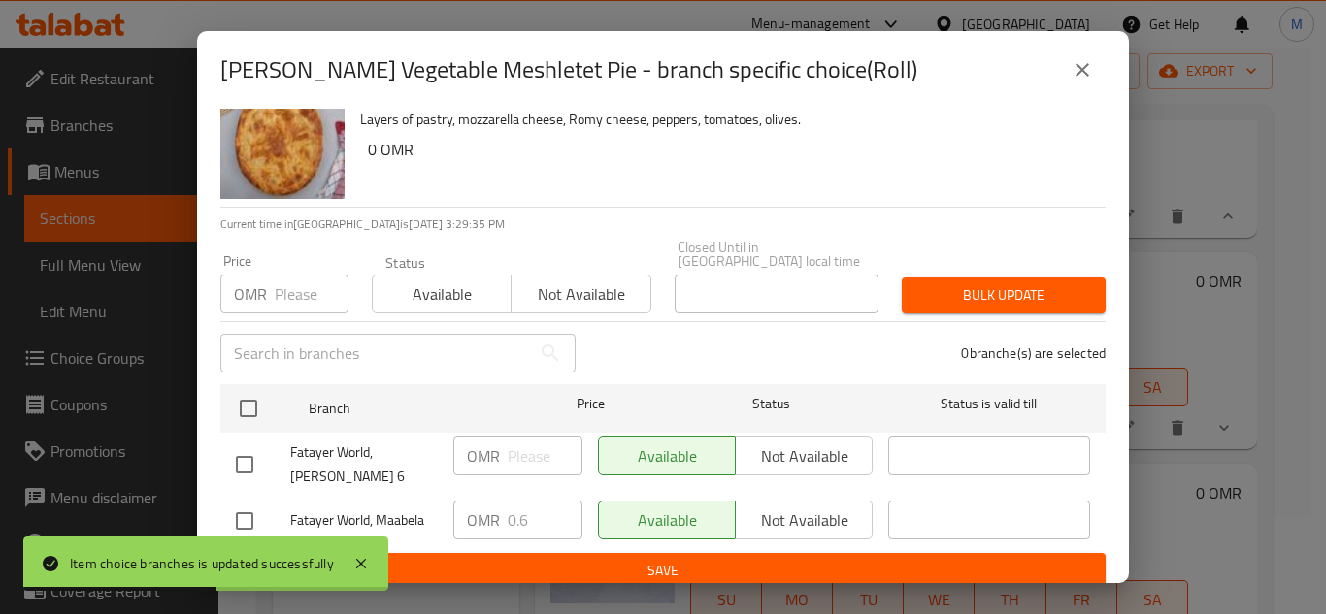
click at [229, 506] on input "checkbox" at bounding box center [244, 521] width 41 height 41
checkbox input "true"
click at [478, 509] on p "OMR" at bounding box center [483, 520] width 33 height 23
click at [520, 501] on input "0.6" at bounding box center [545, 520] width 75 height 39
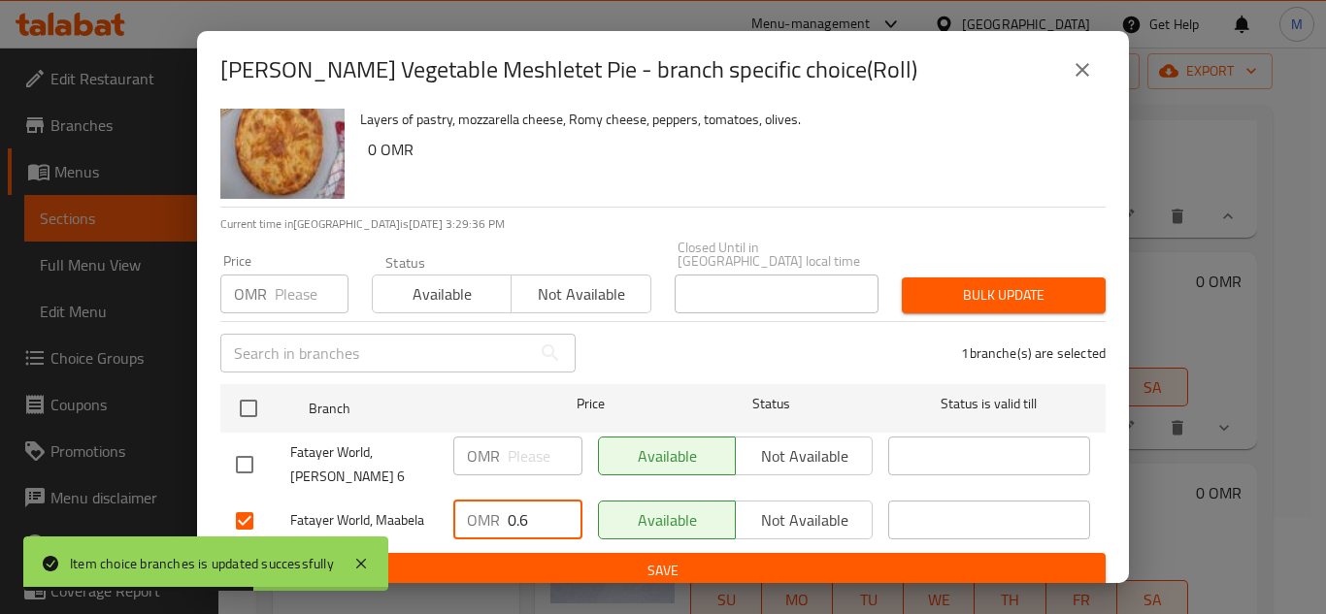
click at [520, 501] on input "0.6" at bounding box center [545, 520] width 75 height 39
type input "0.900"
click at [607, 559] on span "Save" at bounding box center [663, 571] width 854 height 24
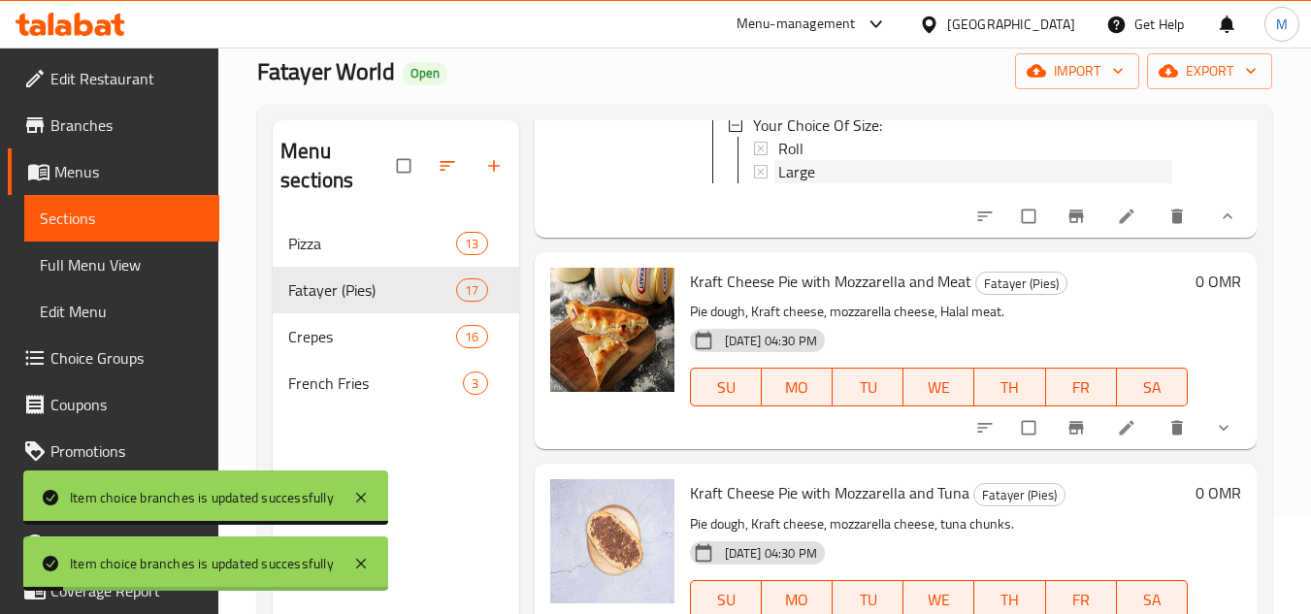
click at [828, 183] on div "Large" at bounding box center [975, 171] width 394 height 23
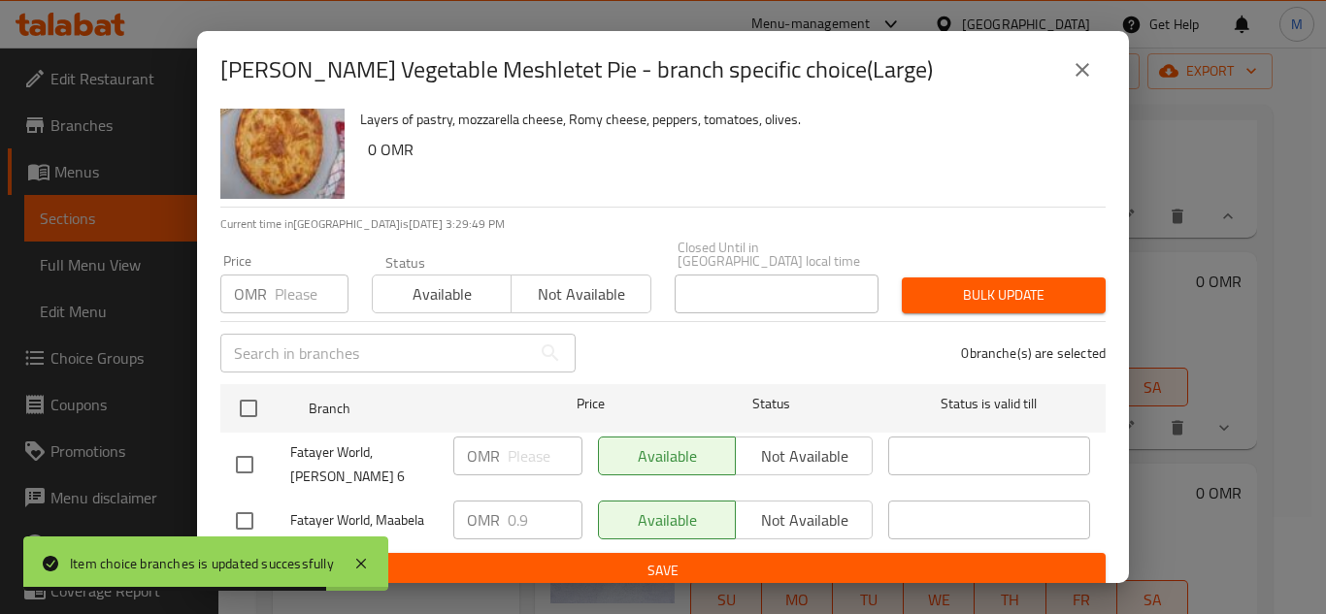
click at [268, 506] on div at bounding box center [263, 521] width 54 height 41
click at [246, 509] on input "checkbox" at bounding box center [244, 521] width 41 height 41
checkbox input "true"
click at [532, 501] on input "0.9" at bounding box center [545, 520] width 75 height 39
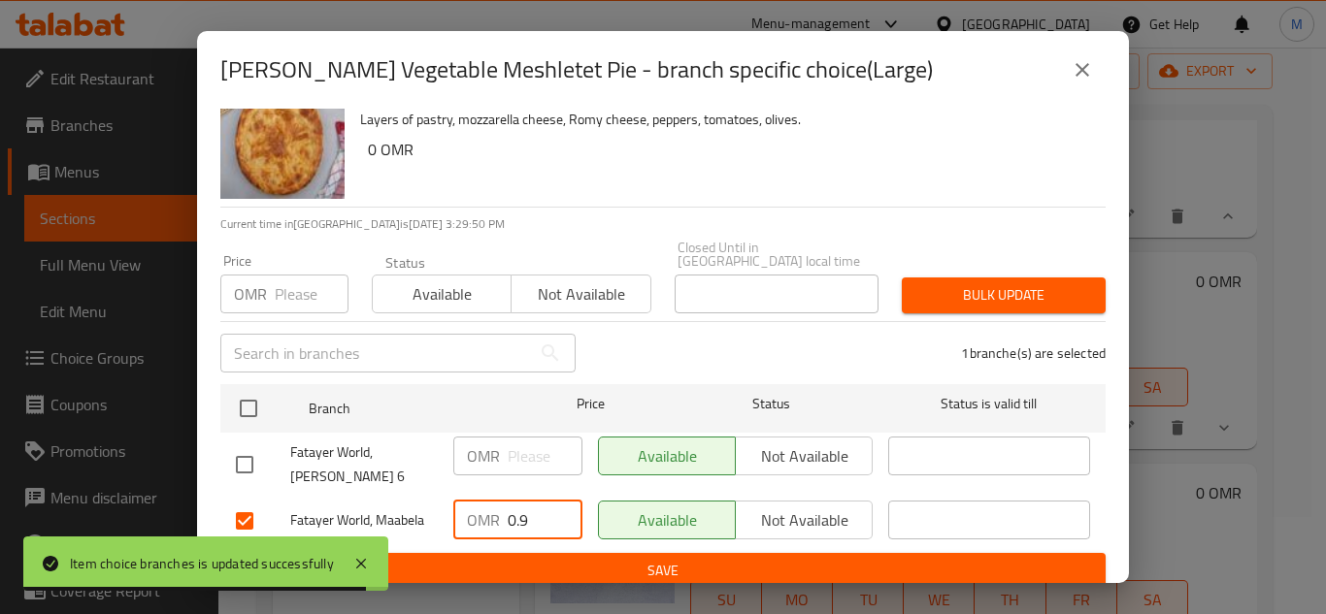
click at [532, 501] on input "0.9" at bounding box center [545, 520] width 75 height 39
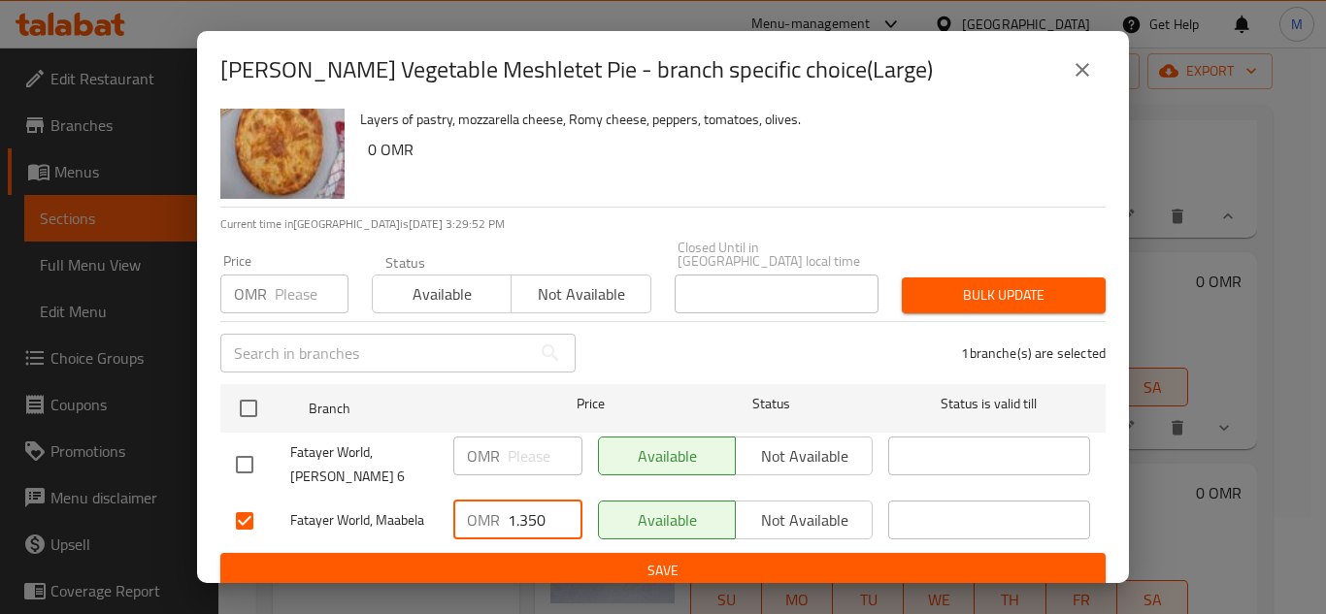
type input "1.350"
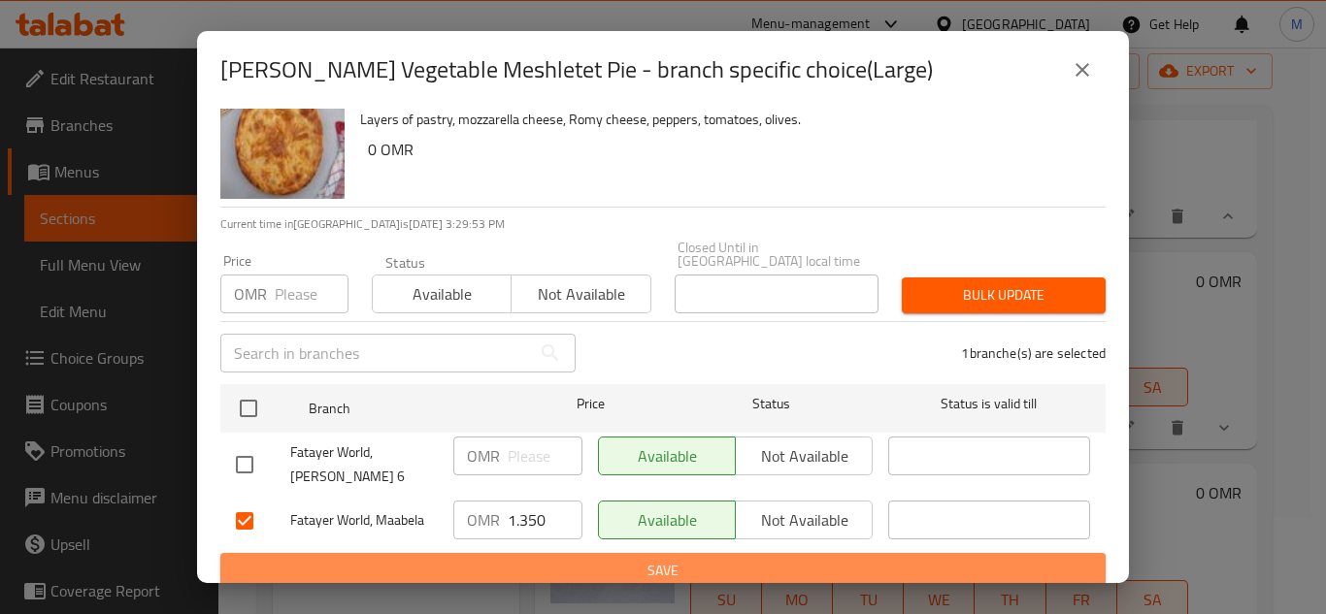
click at [809, 559] on span "Save" at bounding box center [663, 571] width 854 height 24
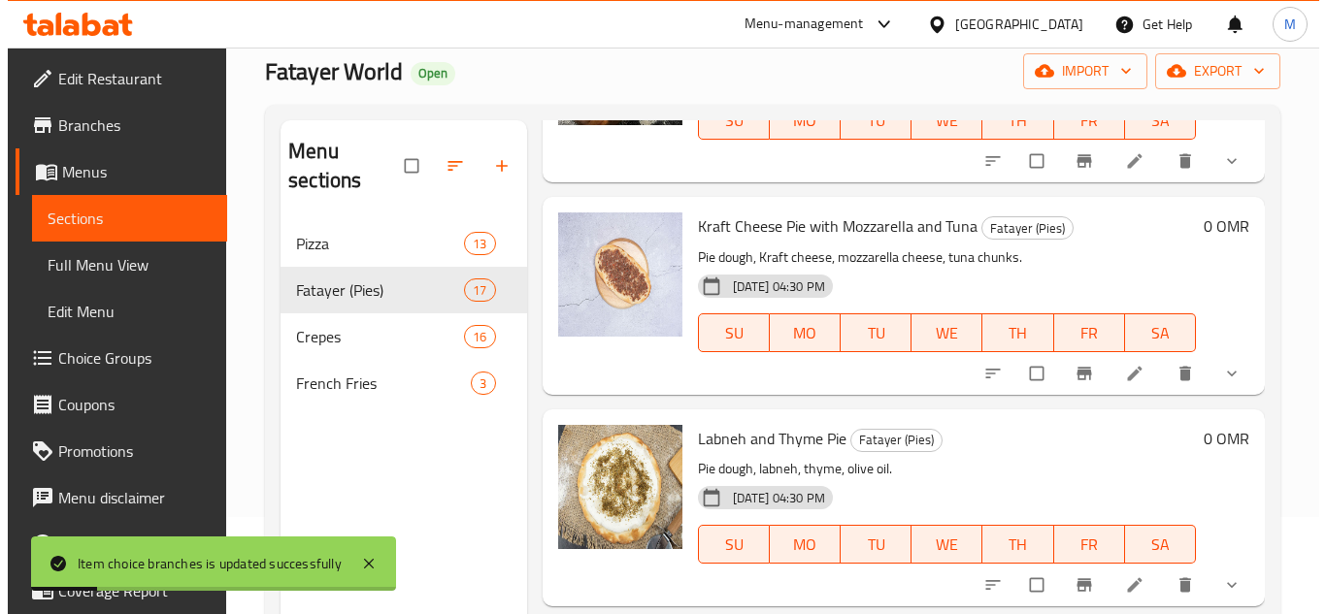
scroll to position [5046, 0]
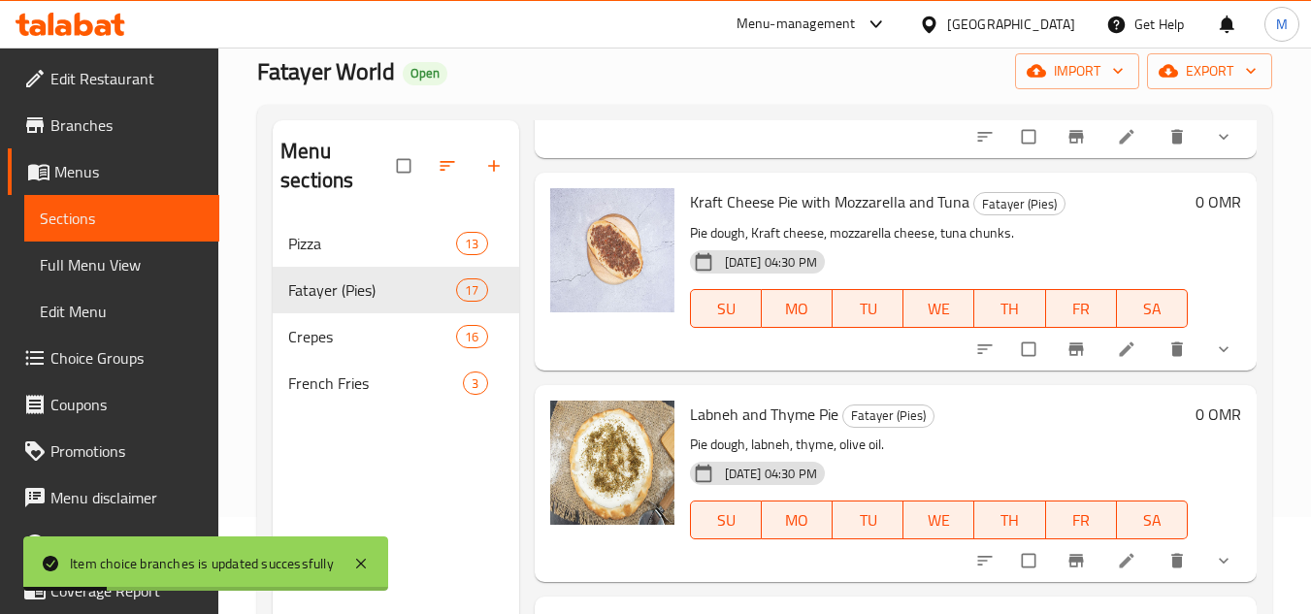
click at [1221, 147] on span "show more" at bounding box center [1225, 136] width 23 height 19
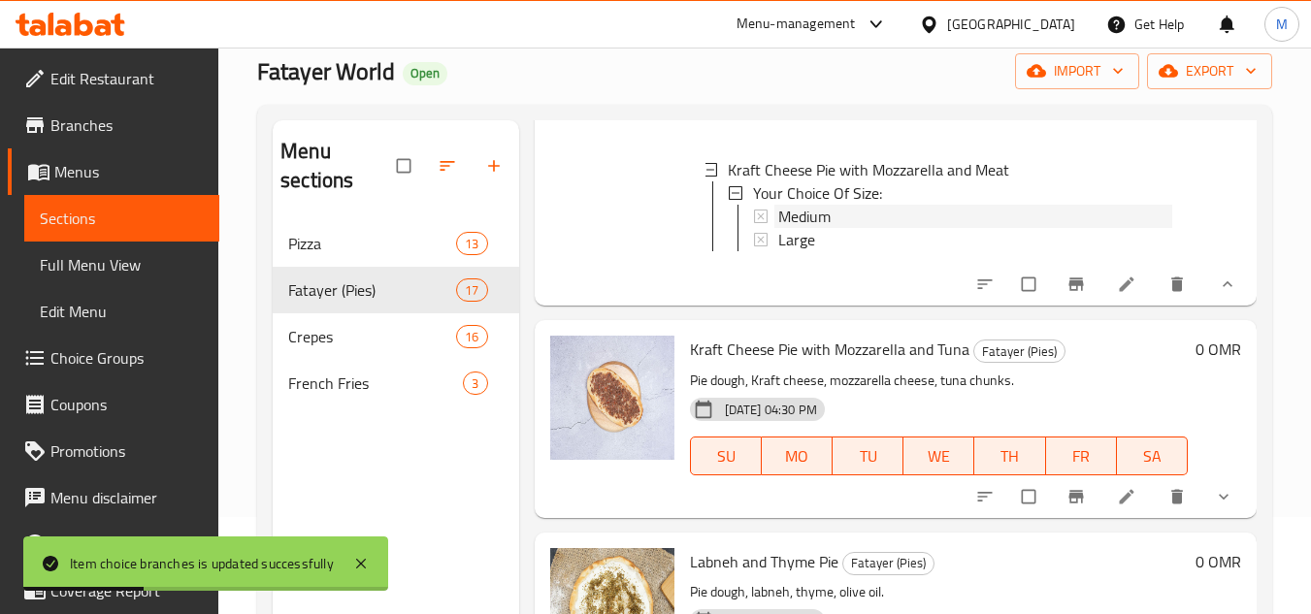
click at [799, 228] on span "Medium" at bounding box center [804, 216] width 52 height 23
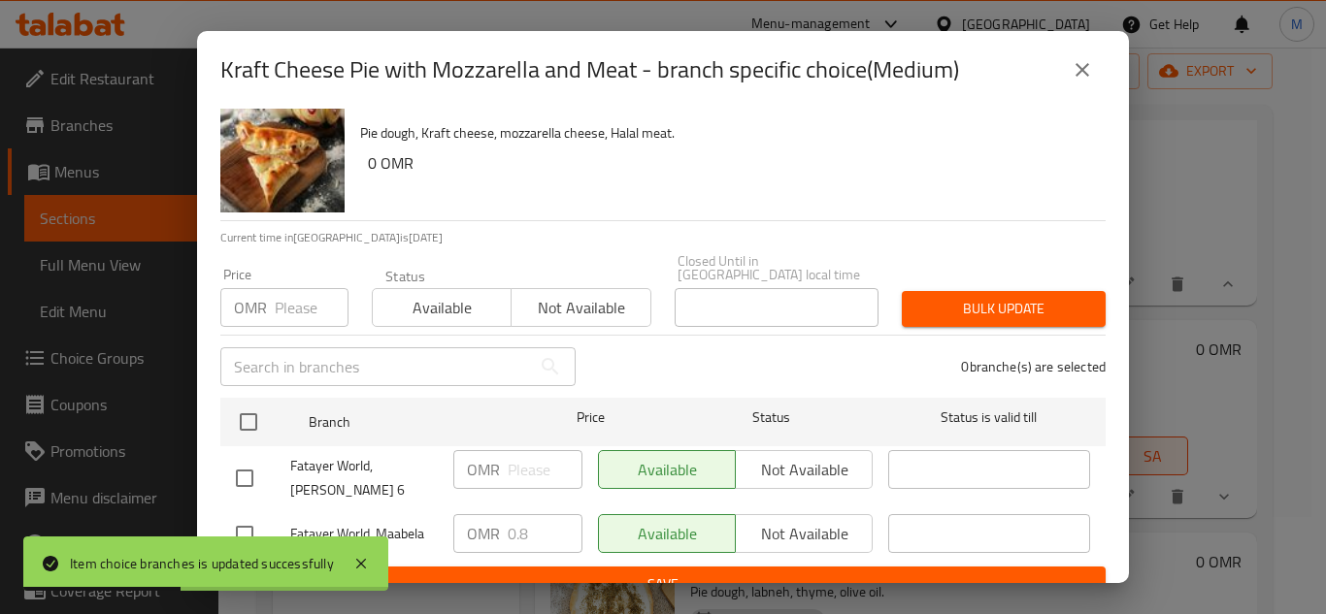
scroll to position [42, 0]
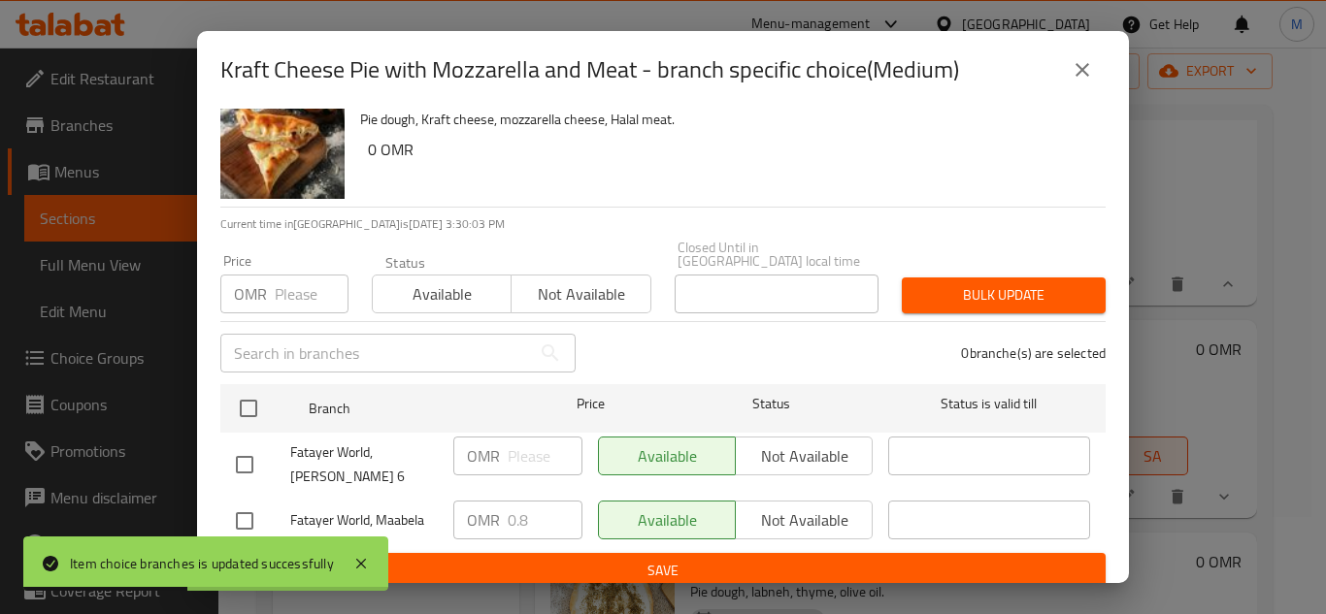
click at [233, 509] on input "checkbox" at bounding box center [244, 521] width 41 height 41
checkbox input "true"
click at [1079, 68] on icon "close" at bounding box center [1082, 70] width 14 height 14
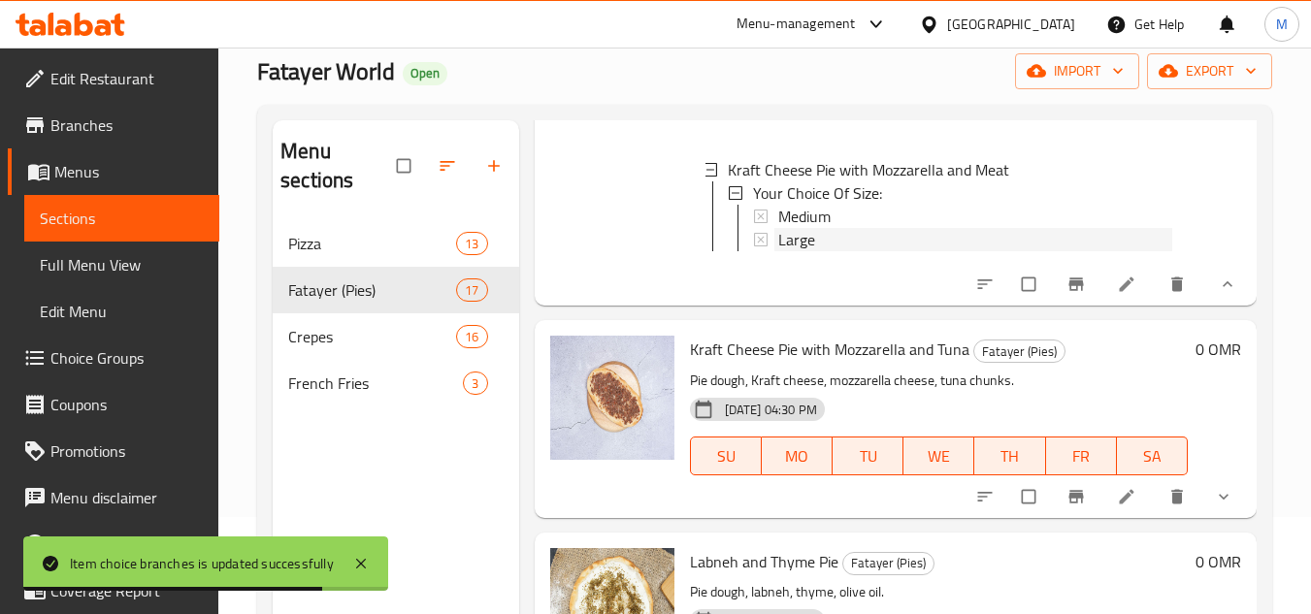
click at [810, 251] on span "Large" at bounding box center [796, 239] width 37 height 23
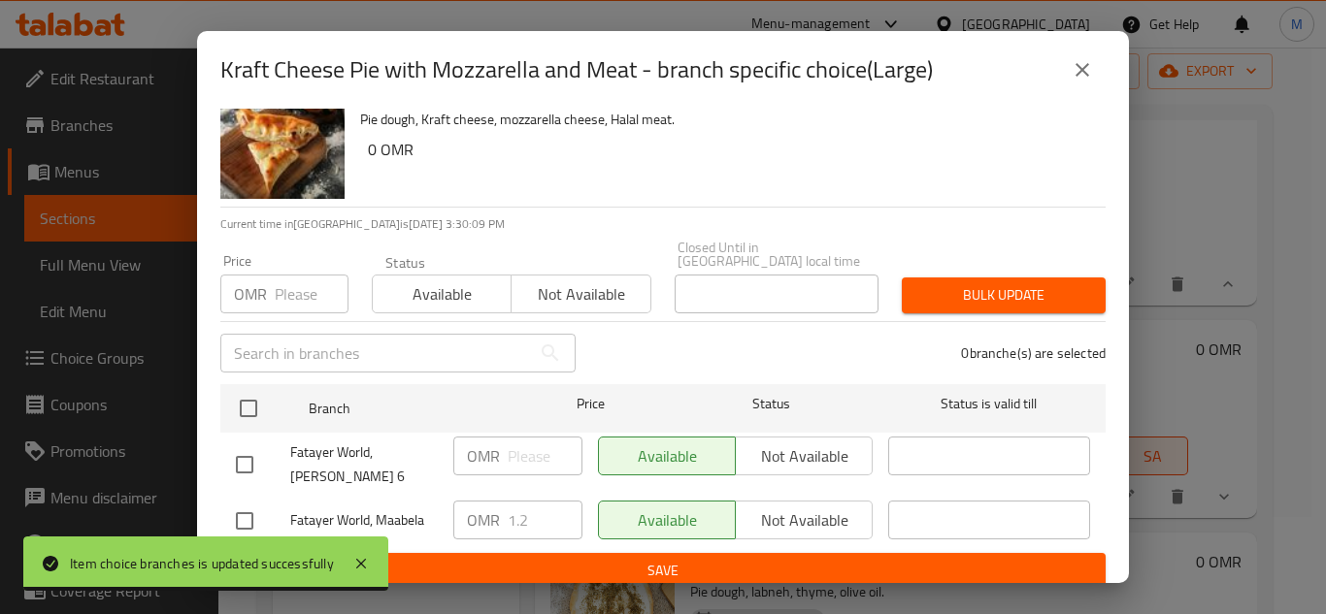
click at [245, 516] on input "checkbox" at bounding box center [244, 521] width 41 height 41
checkbox input "true"
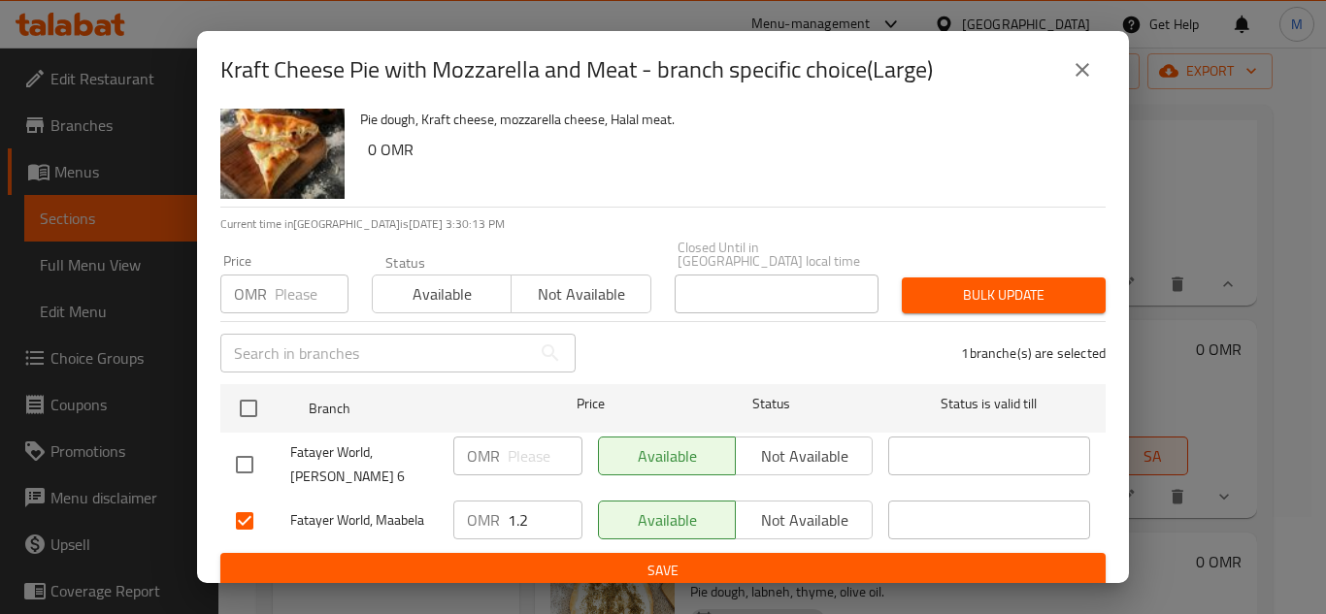
click at [1085, 82] on button "close" at bounding box center [1082, 70] width 47 height 47
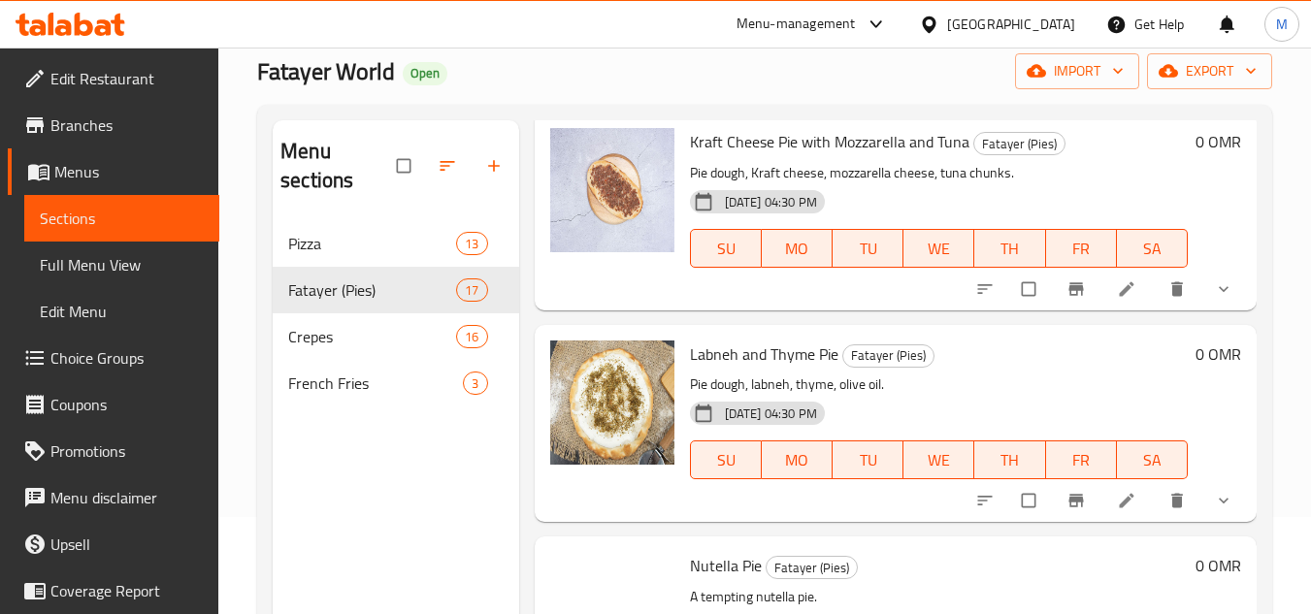
scroll to position [5337, 0]
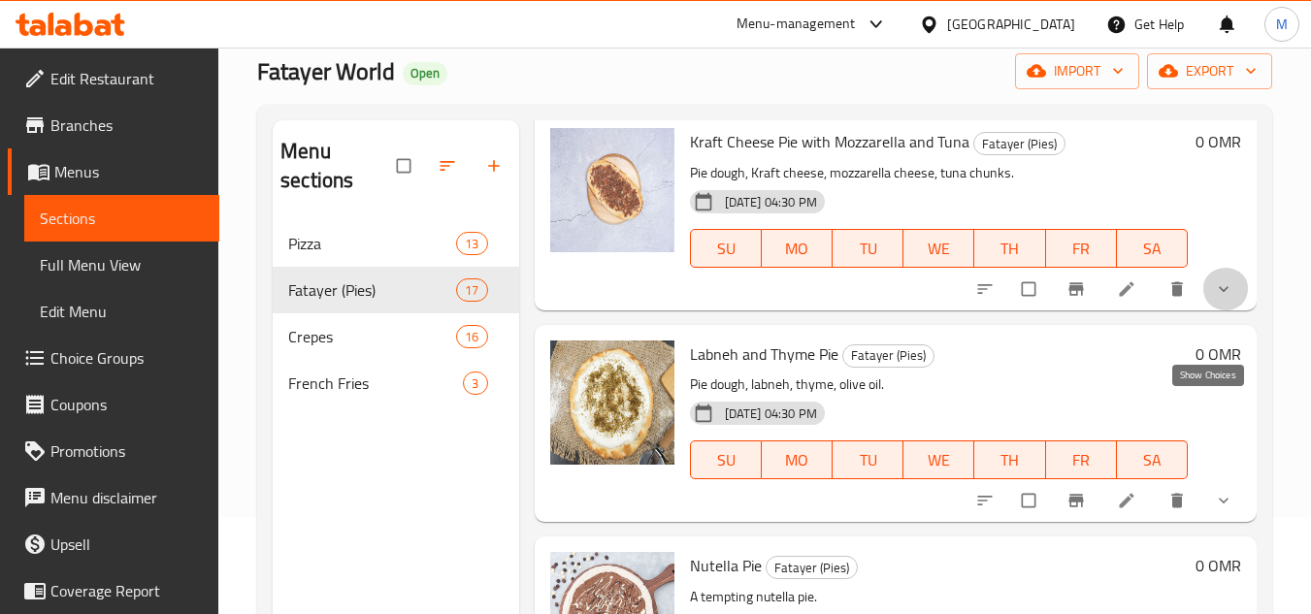
click at [1214, 299] on icon "show more" at bounding box center [1223, 288] width 19 height 19
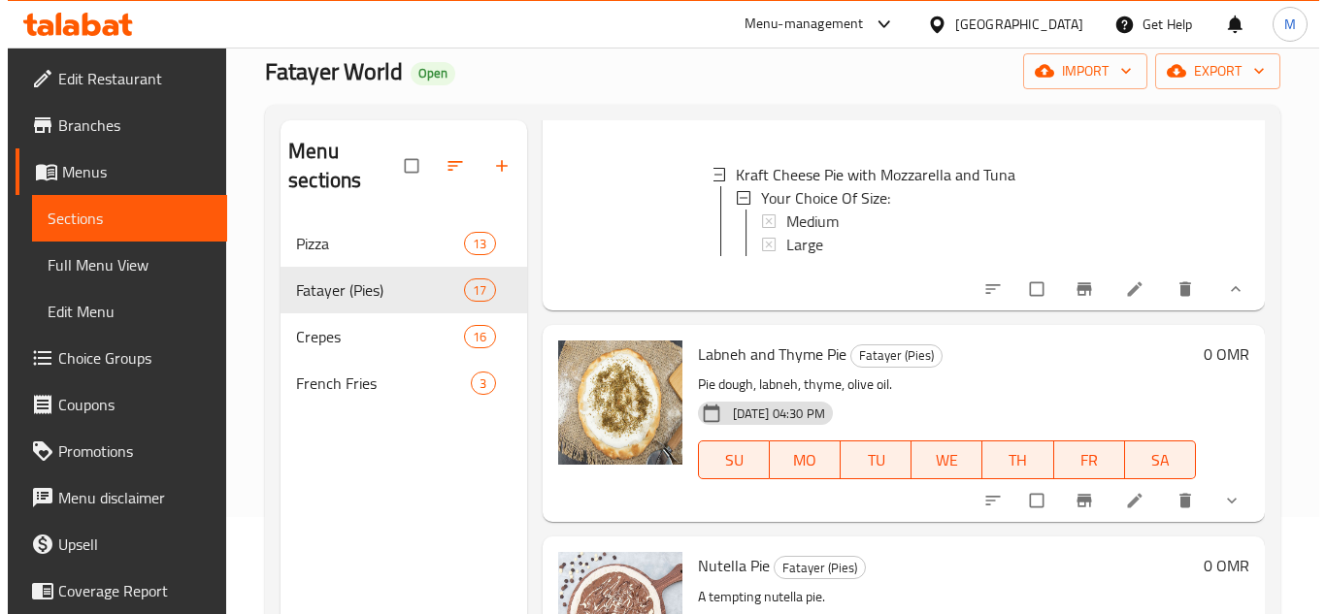
scroll to position [5531, 0]
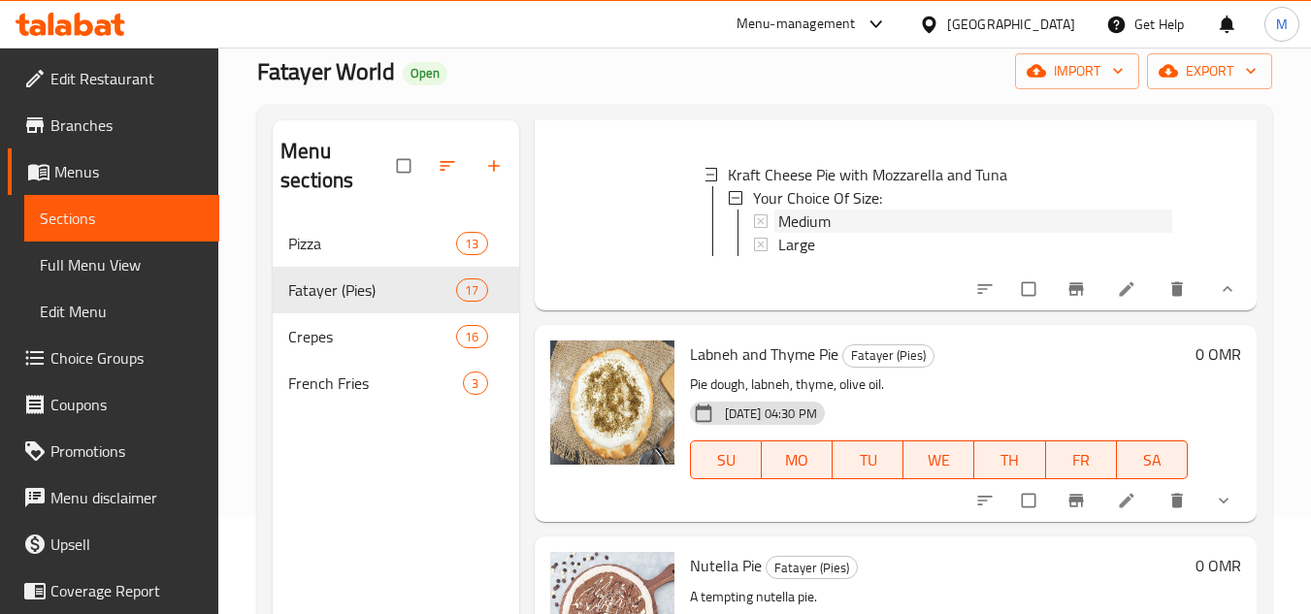
click at [817, 233] on span "Medium" at bounding box center [804, 221] width 52 height 23
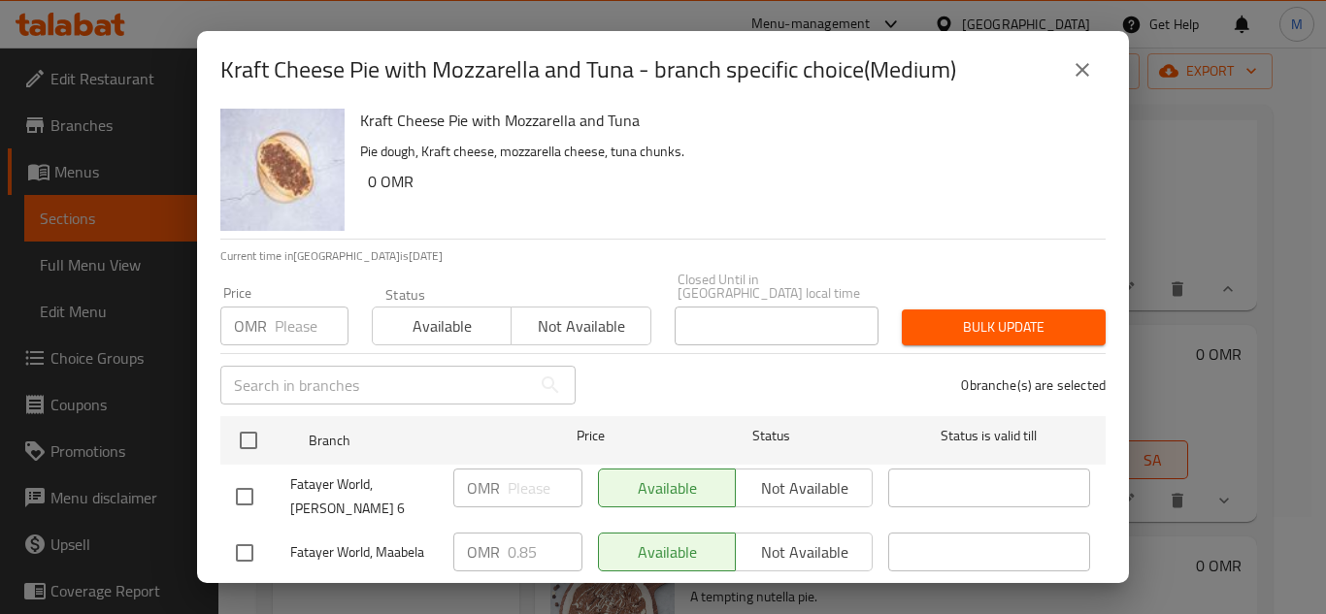
scroll to position [42, 0]
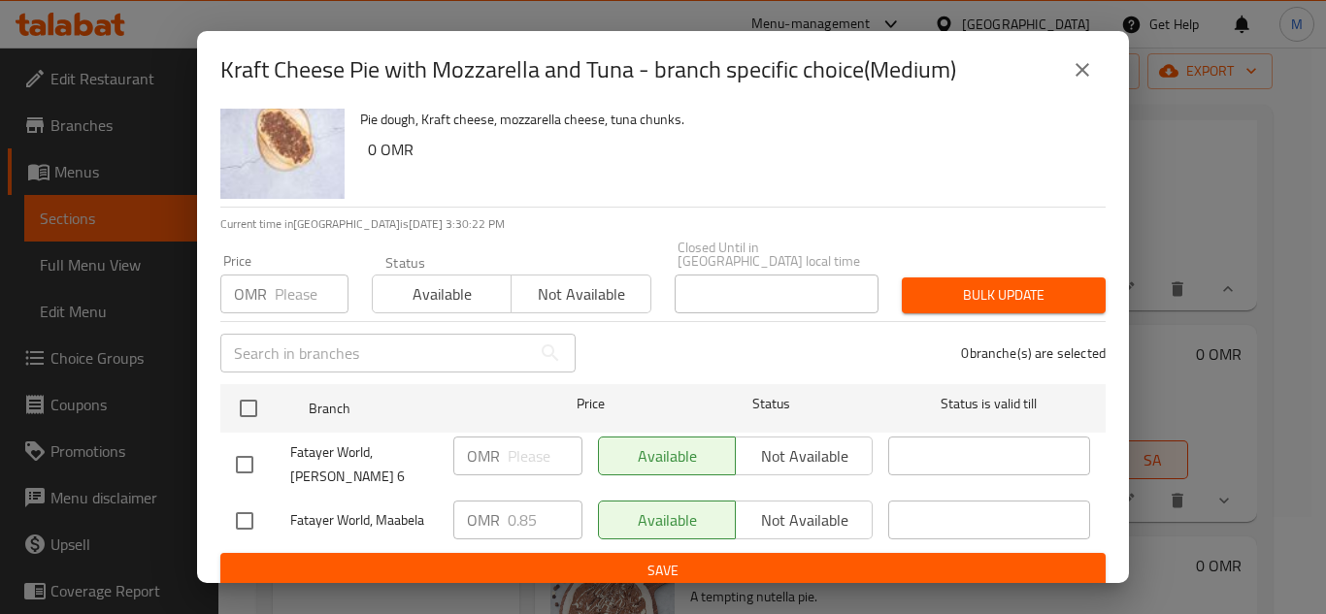
click at [230, 521] on input "checkbox" at bounding box center [244, 521] width 41 height 41
checkbox input "true"
click at [544, 507] on input "0.85" at bounding box center [545, 520] width 75 height 39
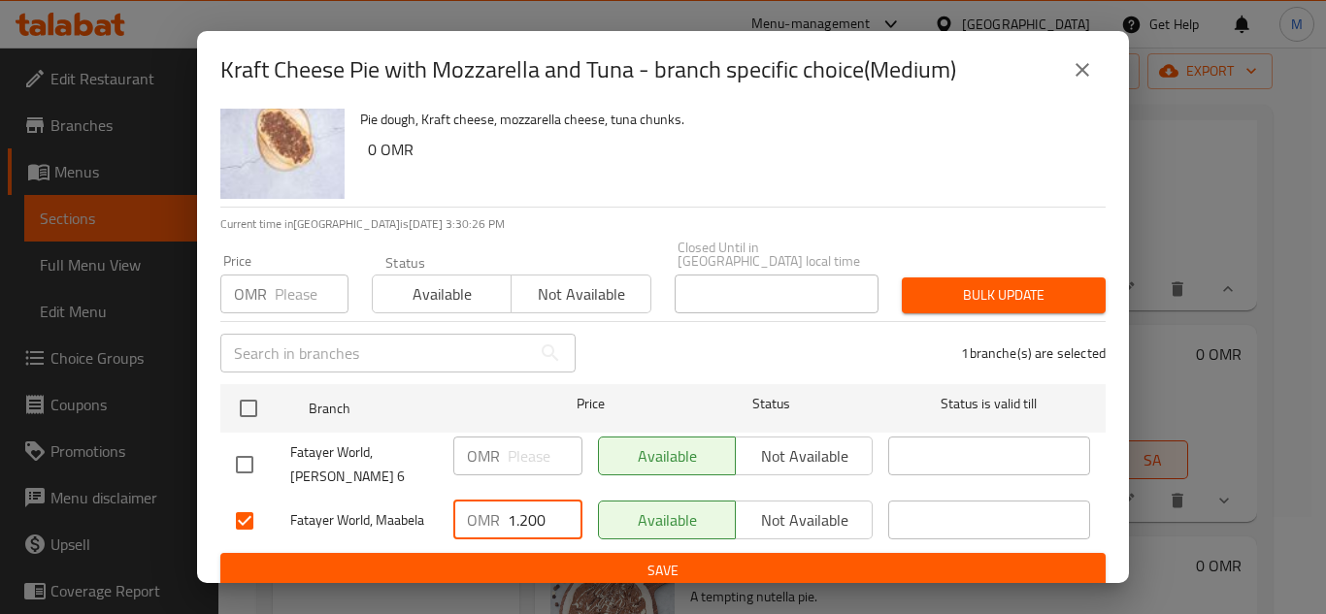
type input "1.200"
click at [552, 559] on span "Save" at bounding box center [663, 571] width 854 height 24
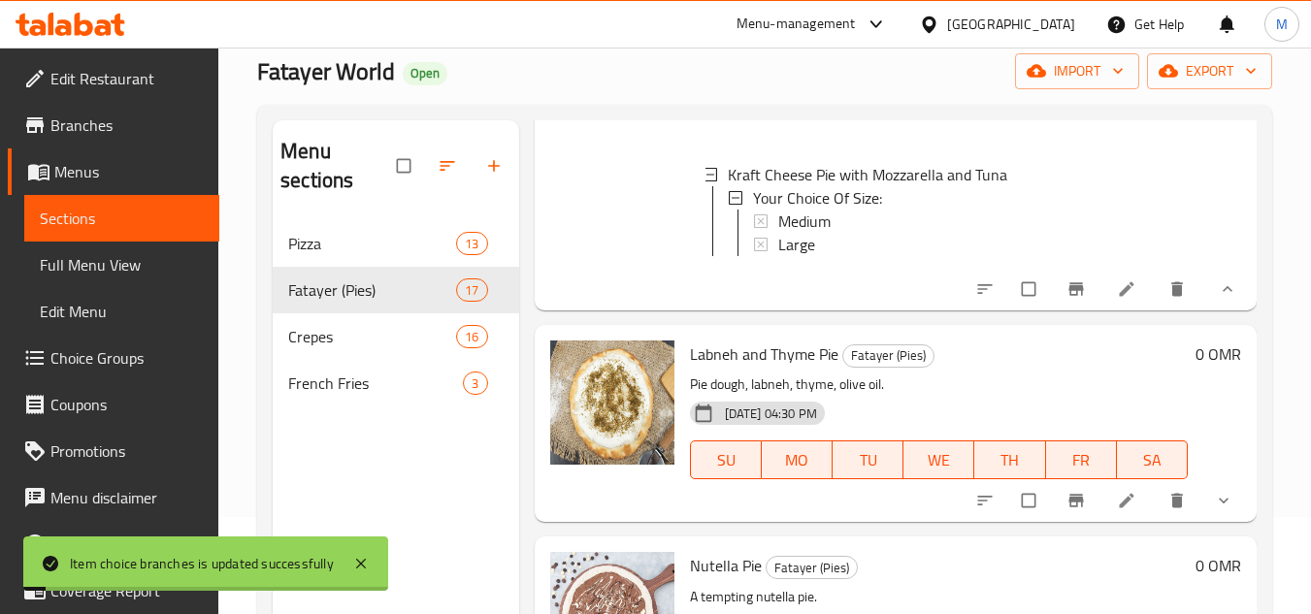
click at [825, 233] on span "Medium" at bounding box center [804, 221] width 52 height 23
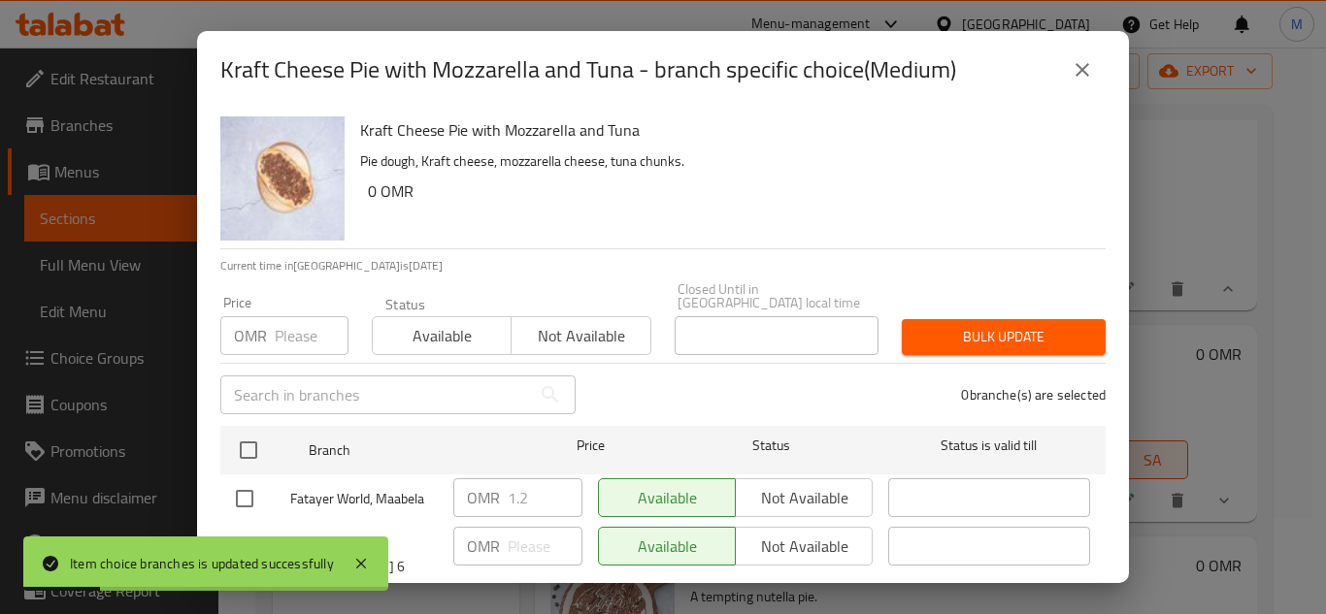
click at [1085, 68] on icon "close" at bounding box center [1082, 70] width 14 height 14
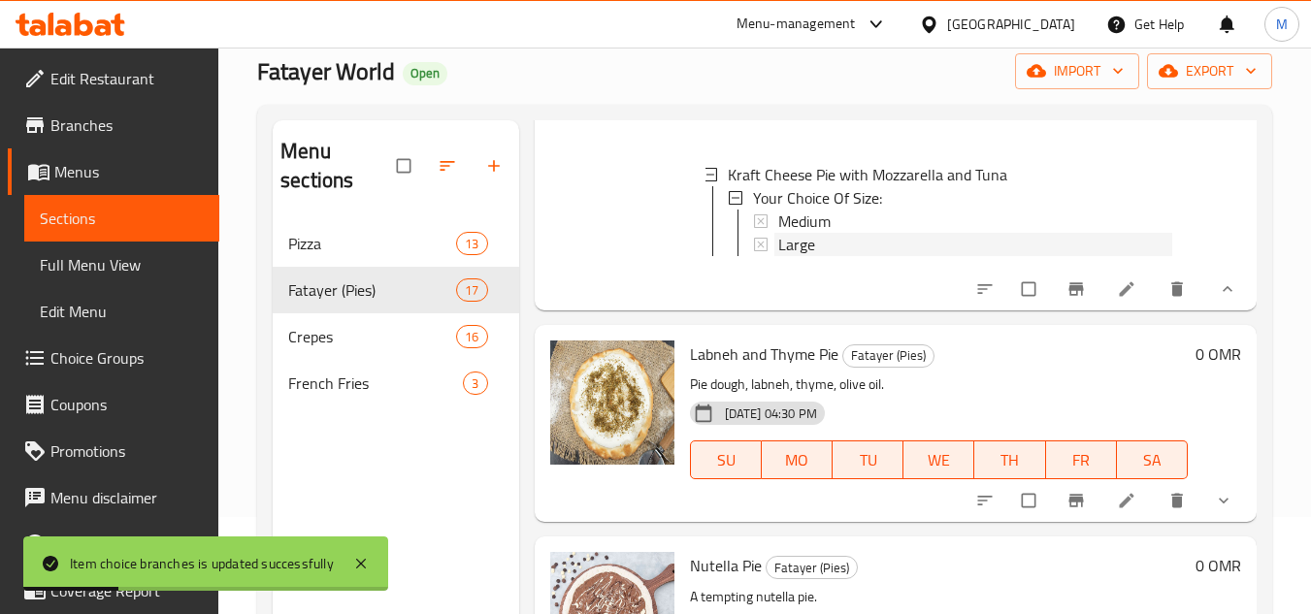
click at [790, 256] on span "Large" at bounding box center [796, 244] width 37 height 23
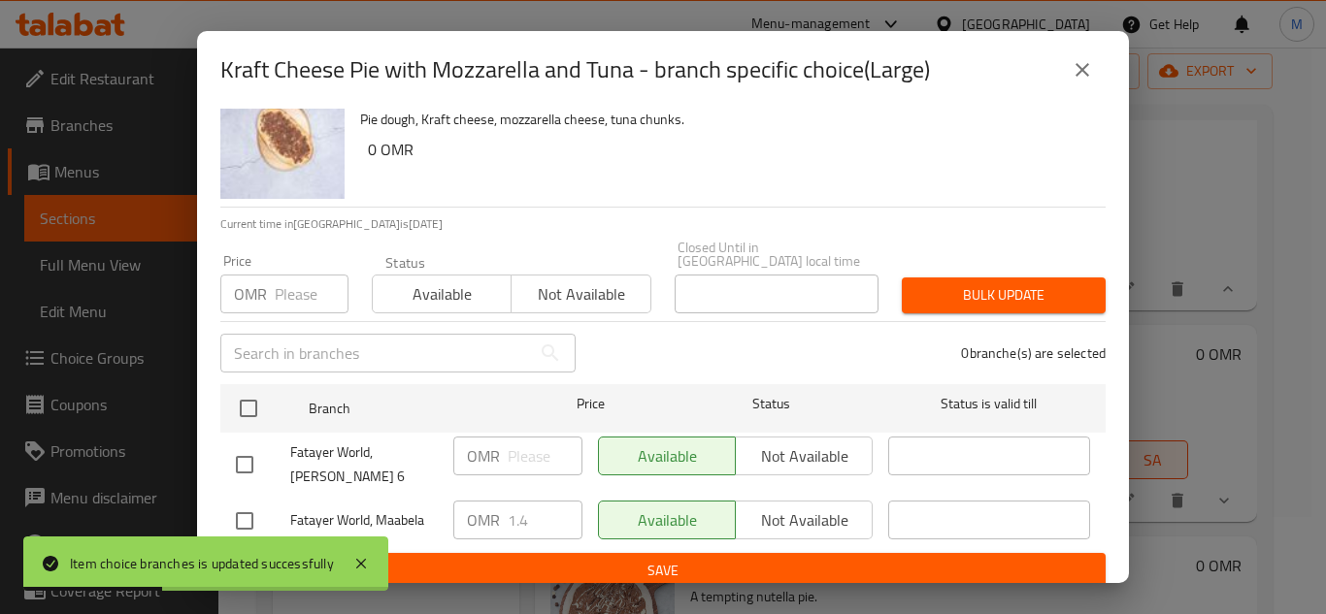
click at [242, 513] on input "checkbox" at bounding box center [244, 521] width 41 height 41
checkbox input "true"
click at [529, 518] on input "1.4" at bounding box center [545, 520] width 75 height 39
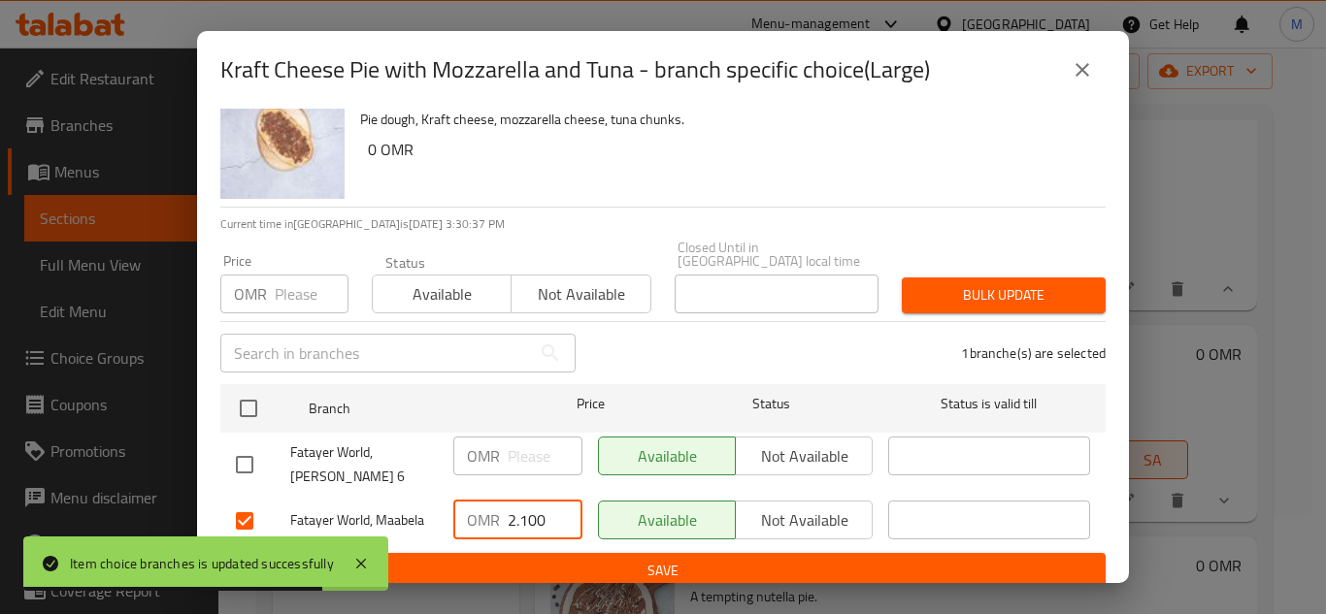
type input "2.100"
click at [615, 559] on span "Save" at bounding box center [663, 571] width 854 height 24
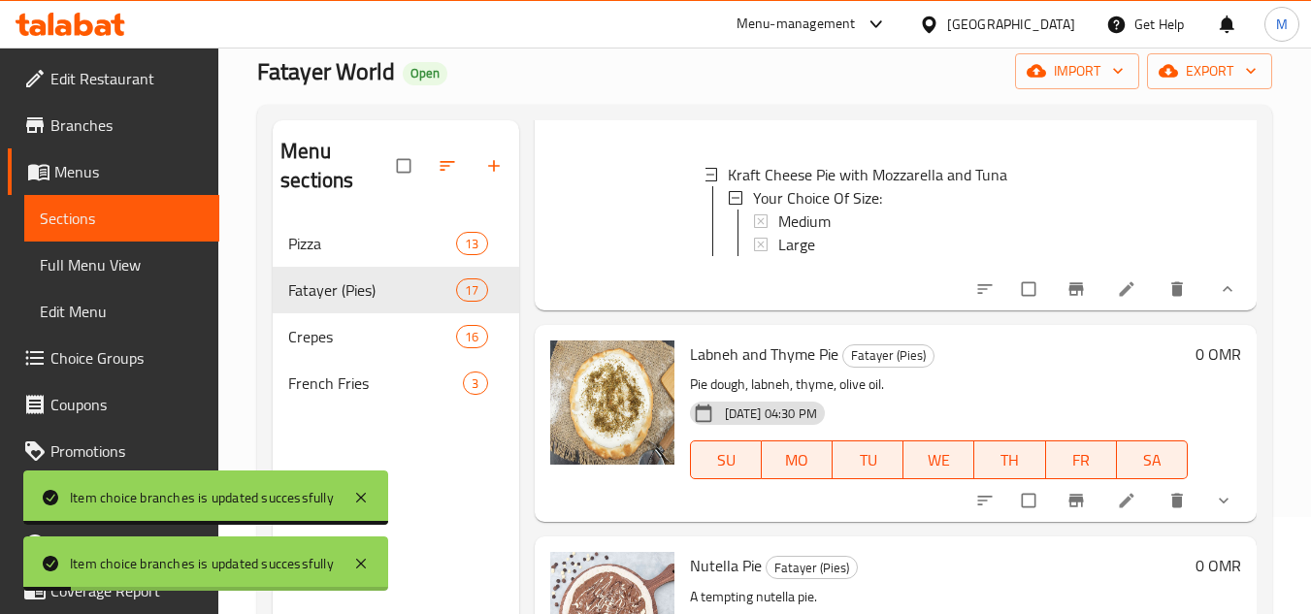
scroll to position [5620, 0]
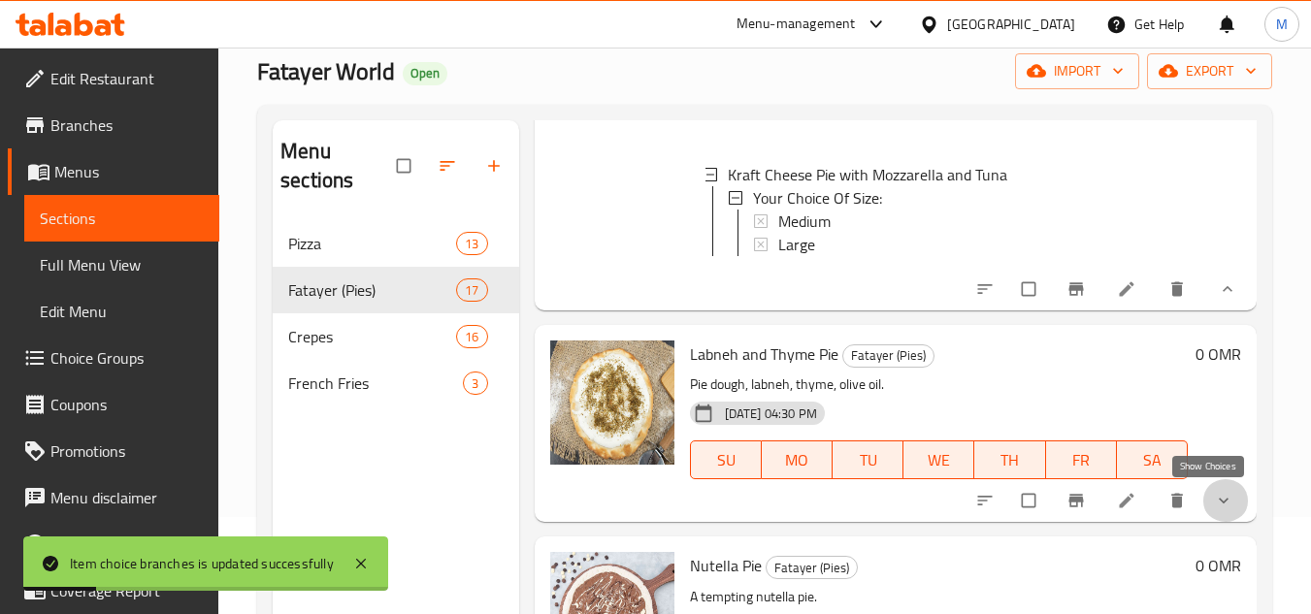
click at [1219, 502] on icon "show more" at bounding box center [1224, 501] width 10 height 6
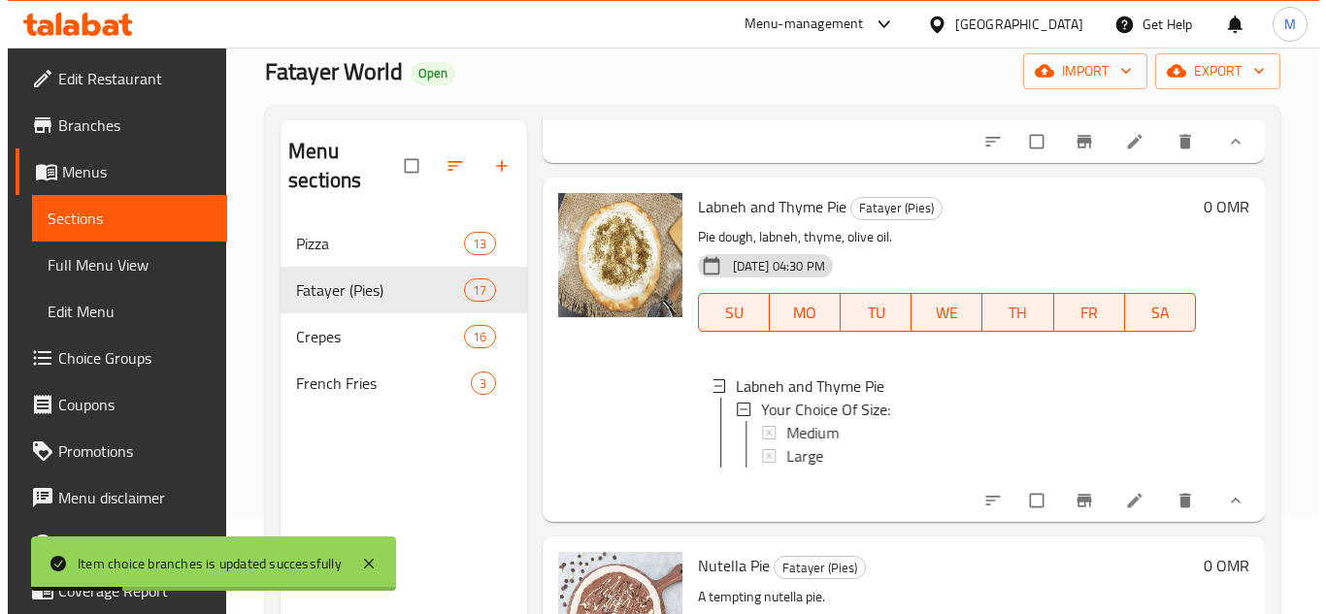
scroll to position [5782, 0]
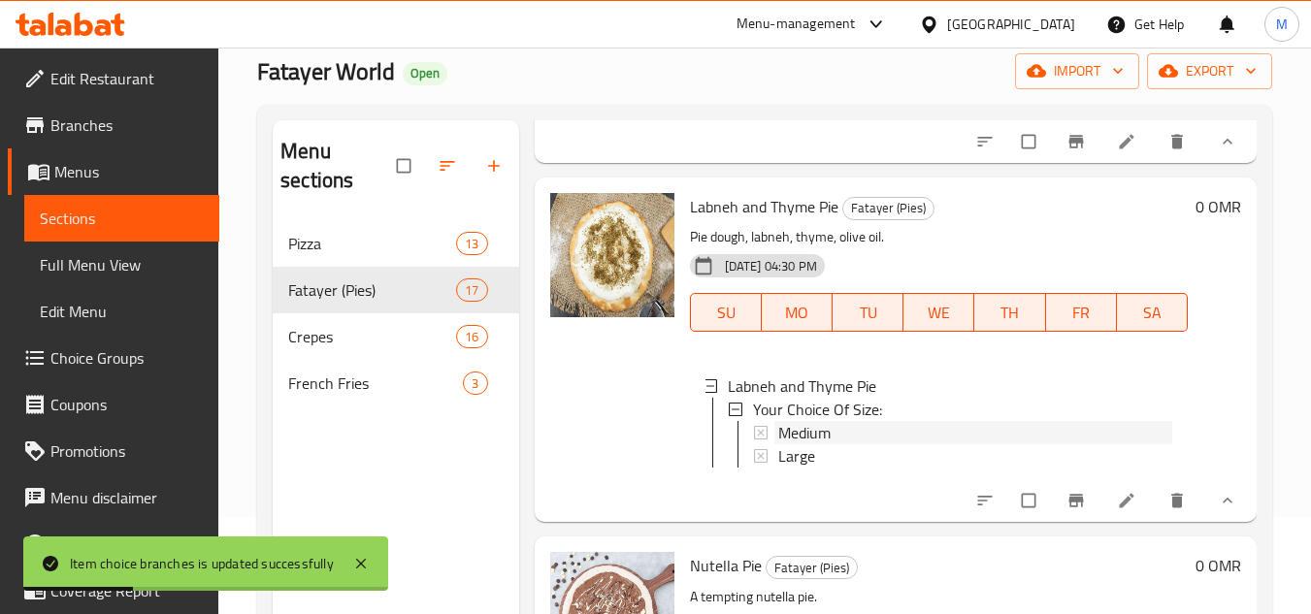
click at [808, 426] on span "Medium" at bounding box center [804, 432] width 52 height 23
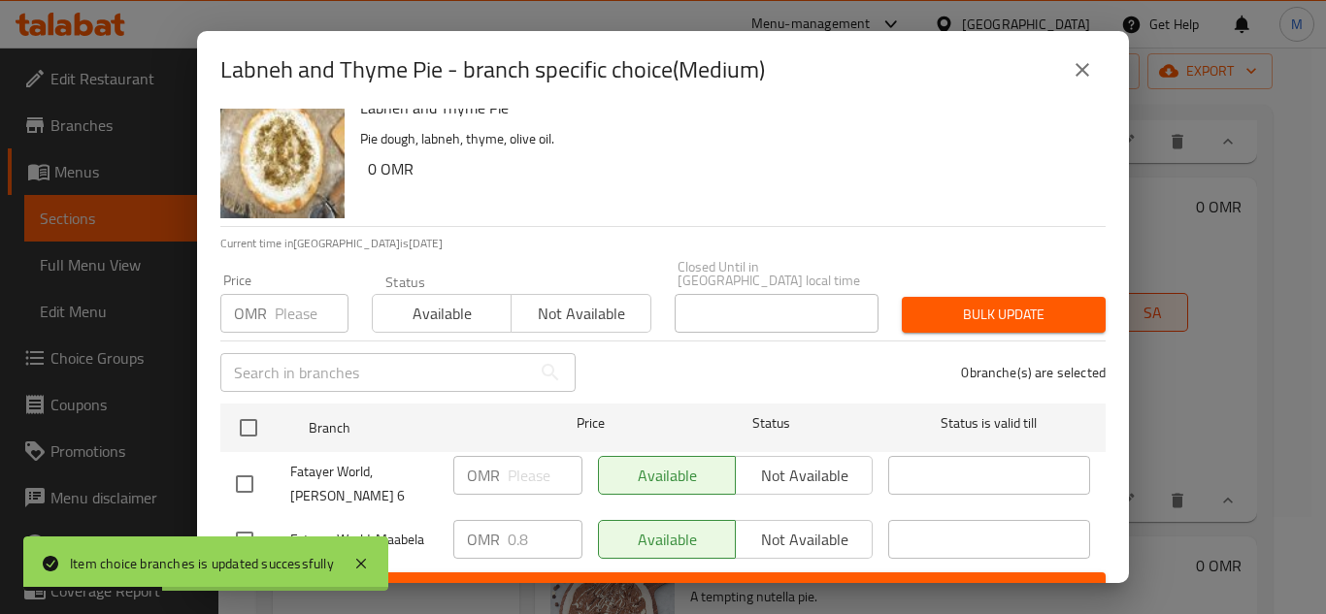
scroll to position [42, 0]
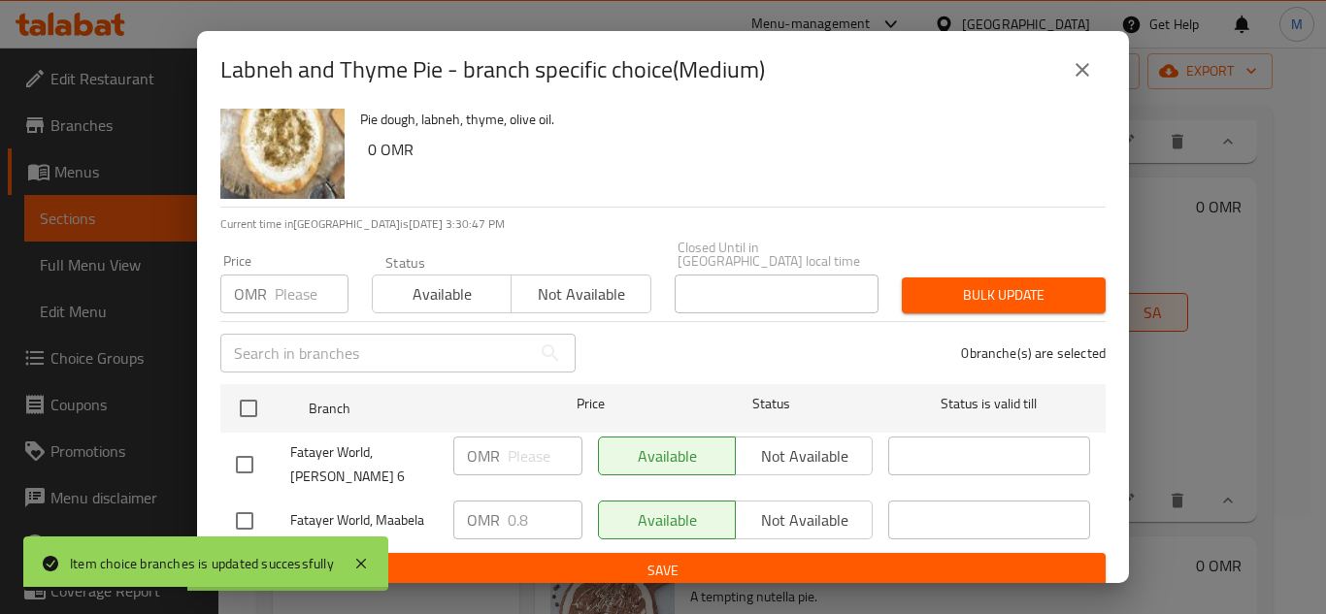
click at [246, 513] on input "checkbox" at bounding box center [244, 521] width 41 height 41
checkbox input "true"
click at [510, 506] on input "0.8" at bounding box center [545, 520] width 75 height 39
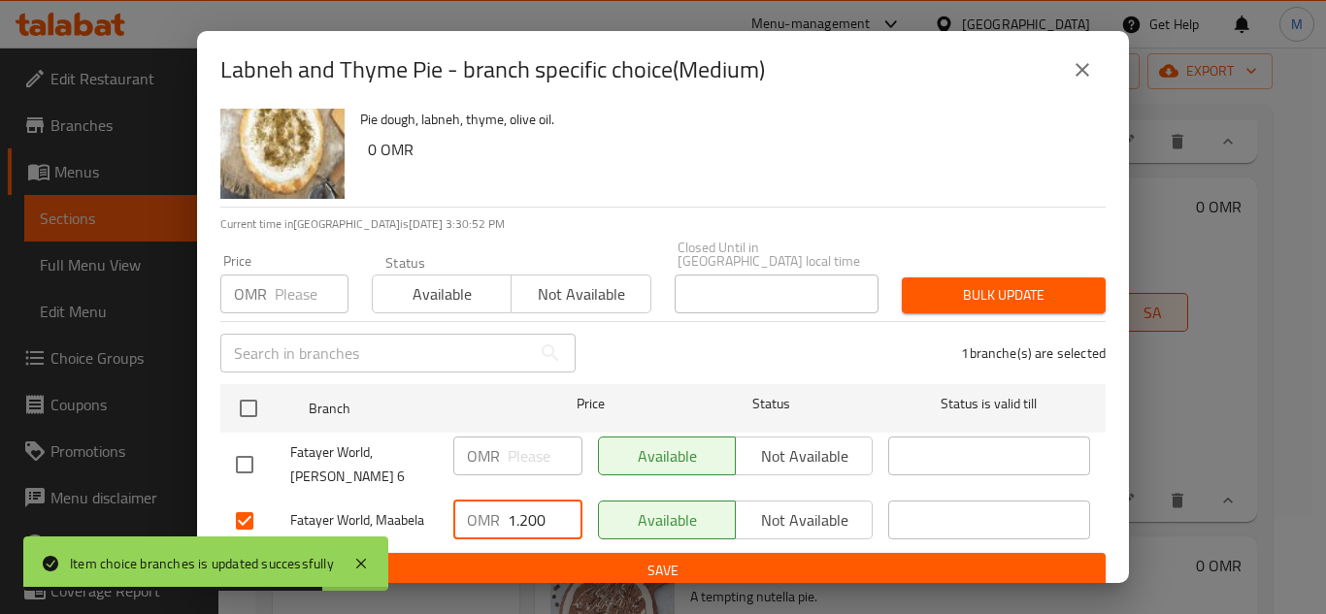
type input "1.200"
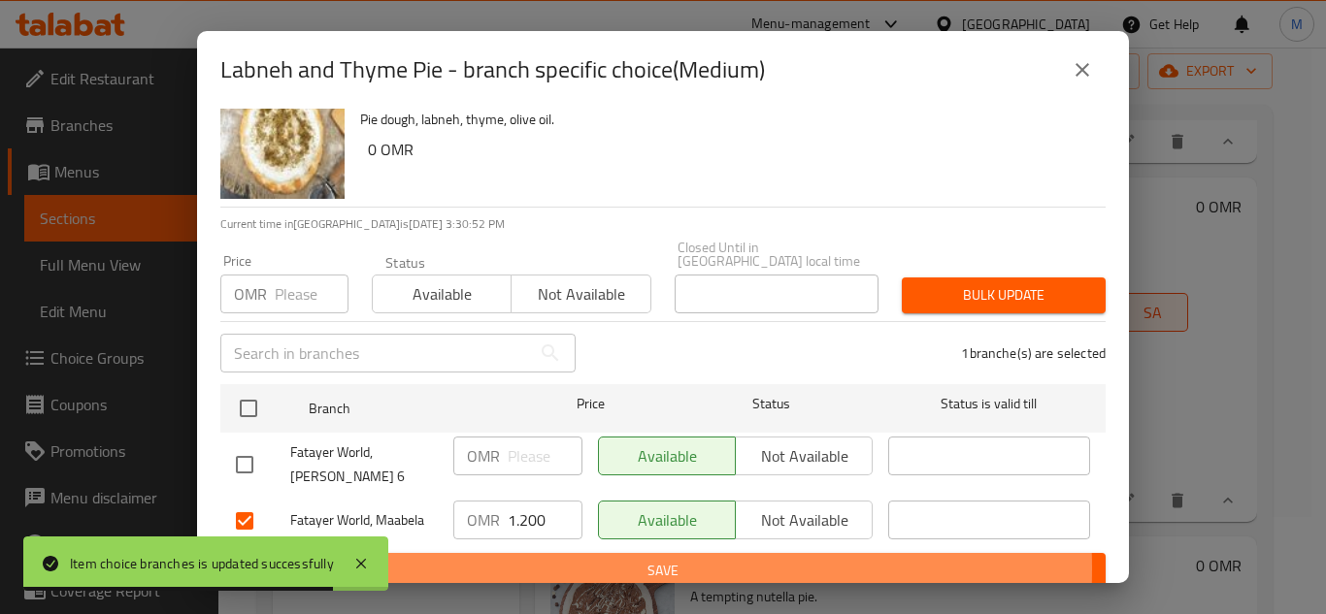
click at [573, 559] on span "Save" at bounding box center [663, 571] width 854 height 24
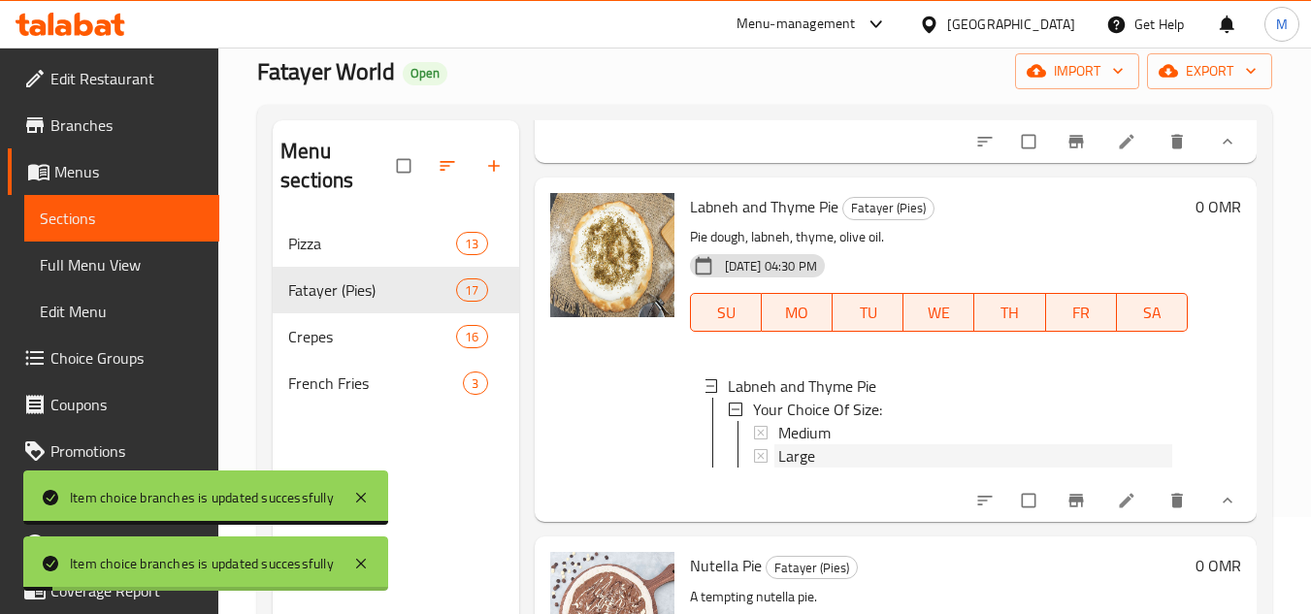
click at [810, 448] on span "Large" at bounding box center [796, 455] width 37 height 23
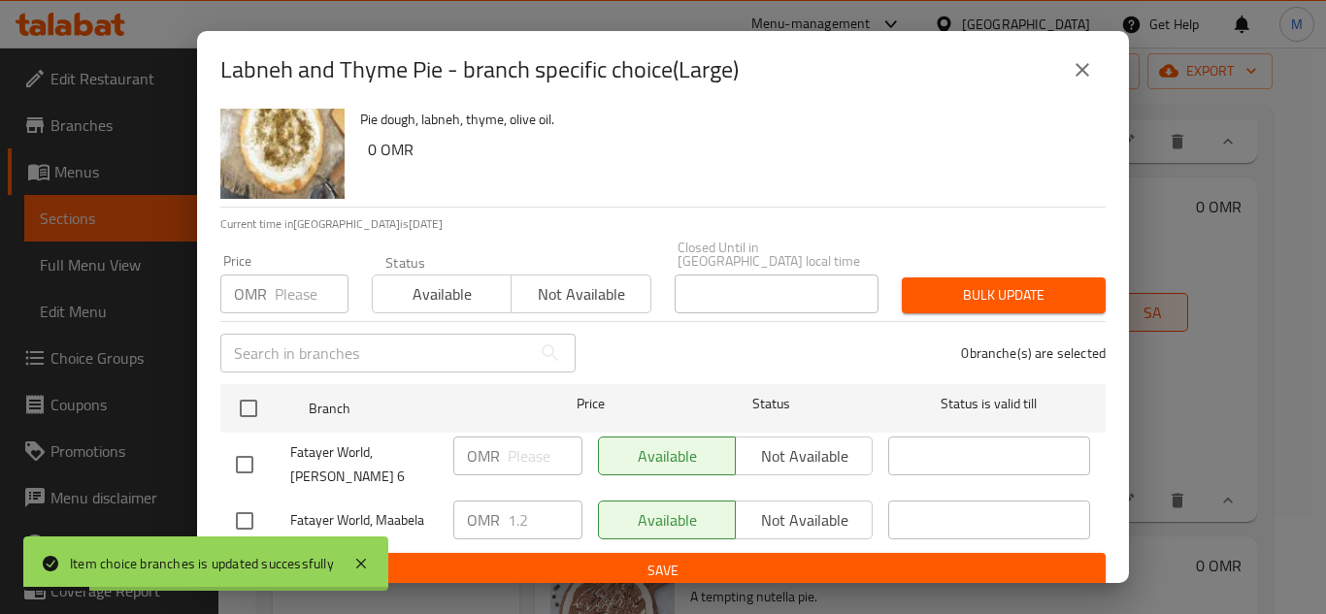
click at [258, 505] on input "checkbox" at bounding box center [244, 521] width 41 height 41
checkbox input "true"
click at [533, 505] on input "1.2" at bounding box center [545, 520] width 75 height 39
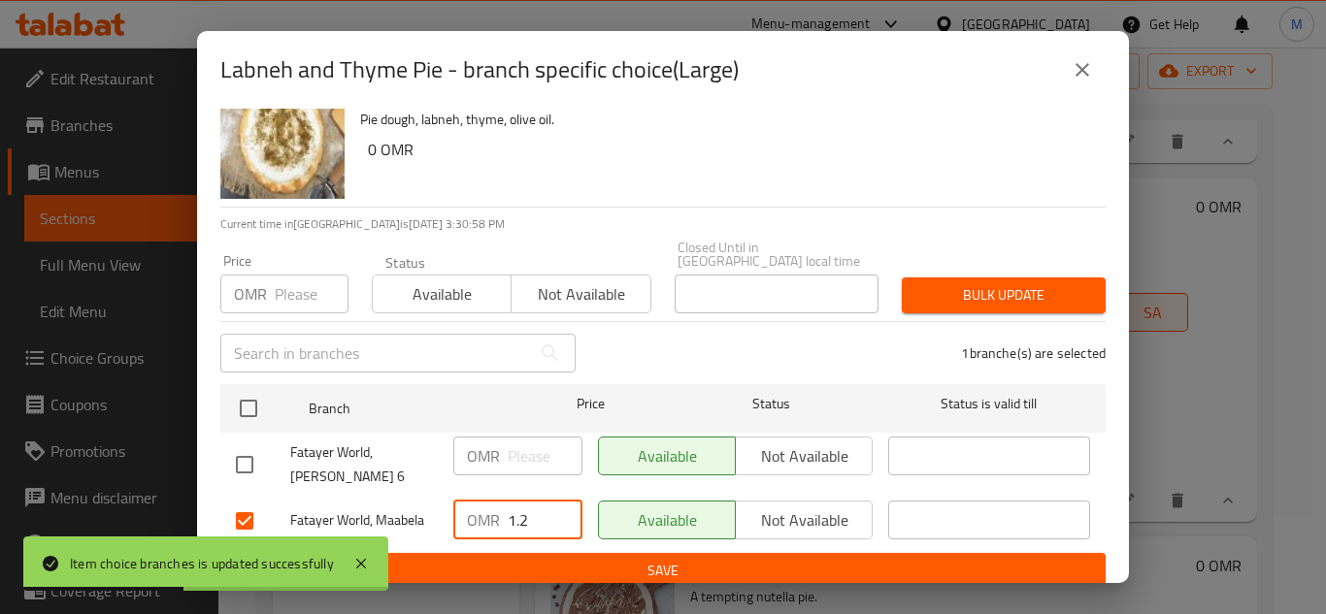
type input "7"
type input "1.800"
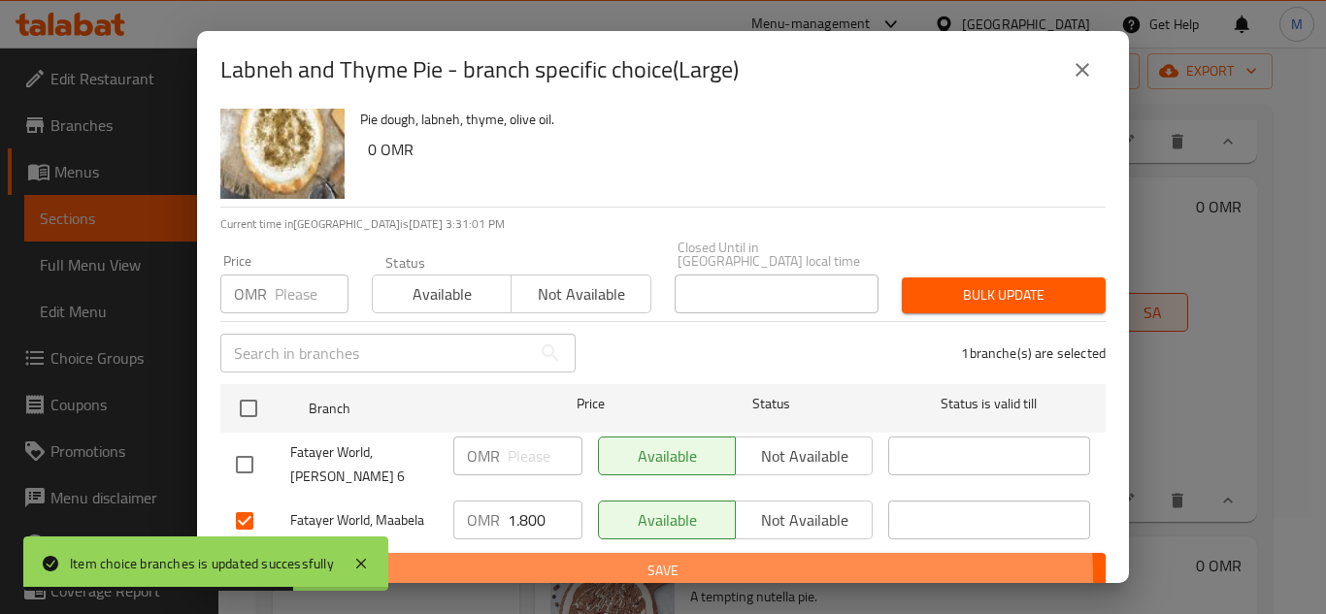
click at [603, 565] on span "Save" at bounding box center [663, 571] width 854 height 24
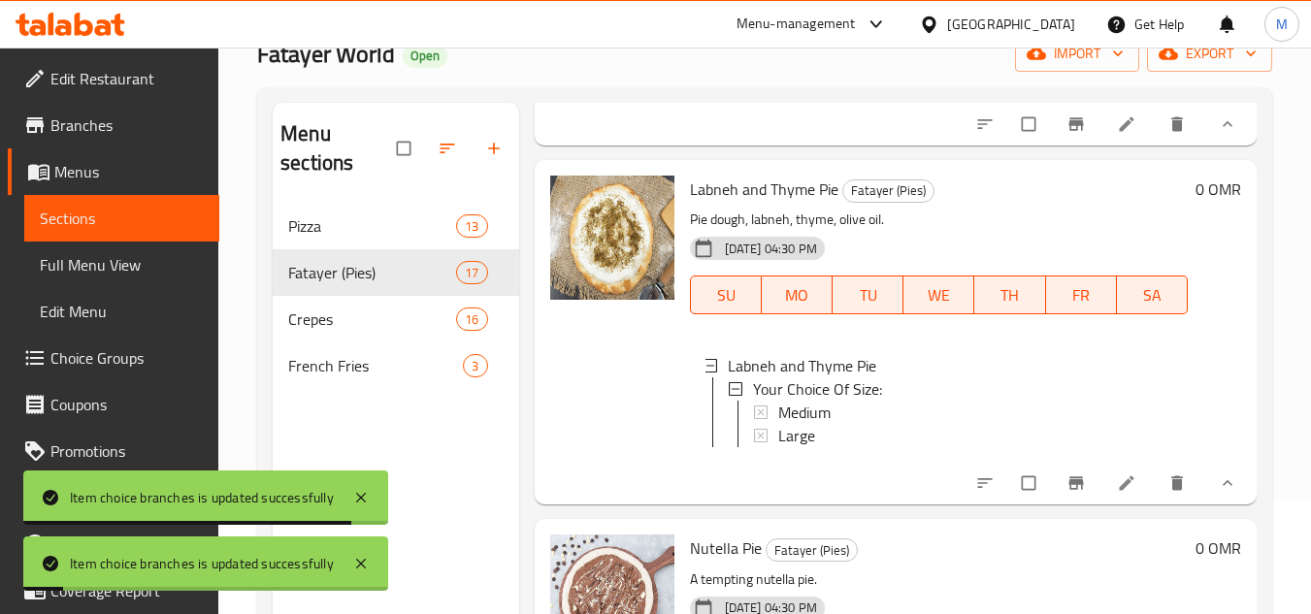
scroll to position [272, 0]
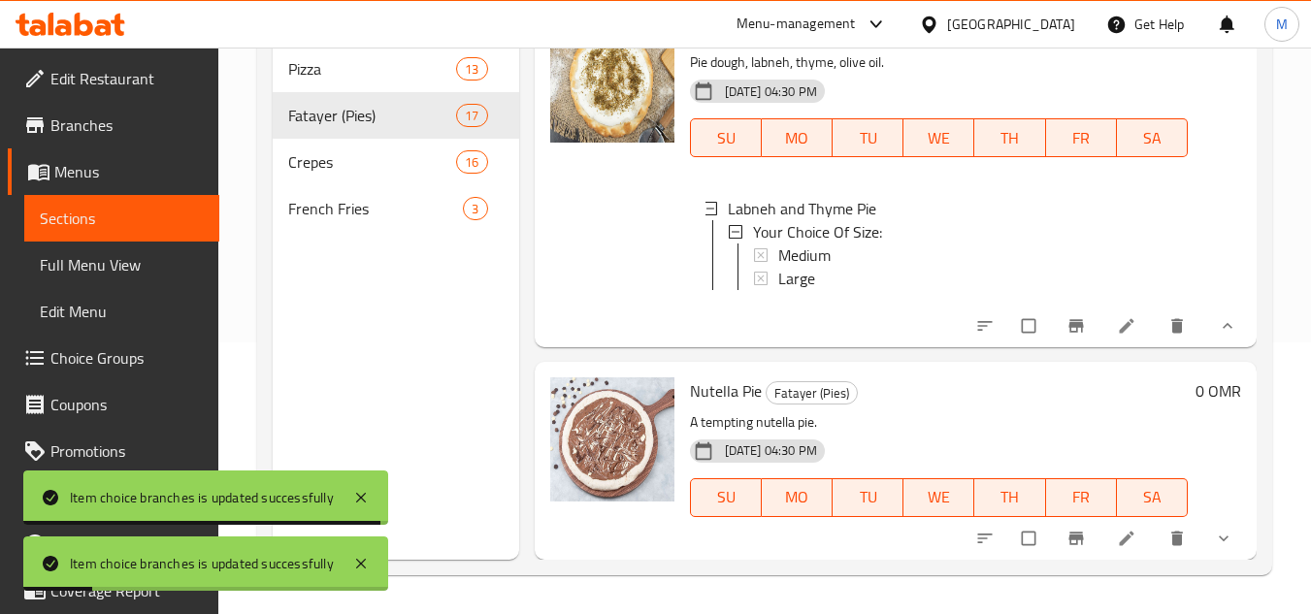
click at [1219, 539] on icon "show more" at bounding box center [1224, 539] width 10 height 6
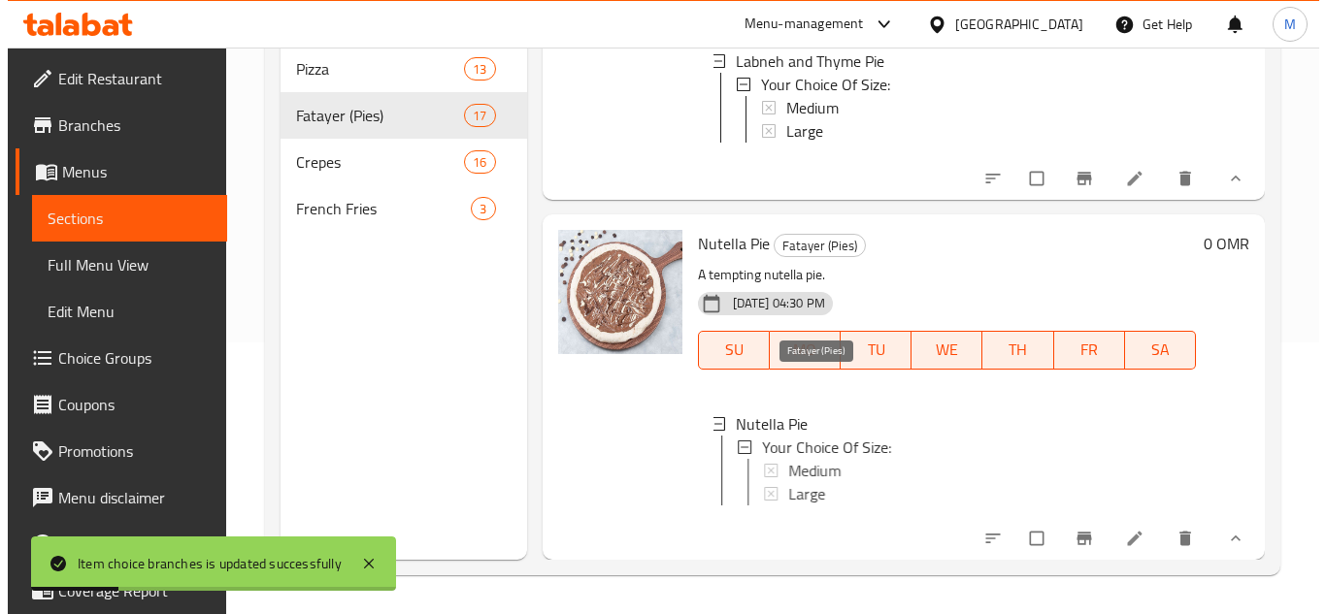
scroll to position [5944, 0]
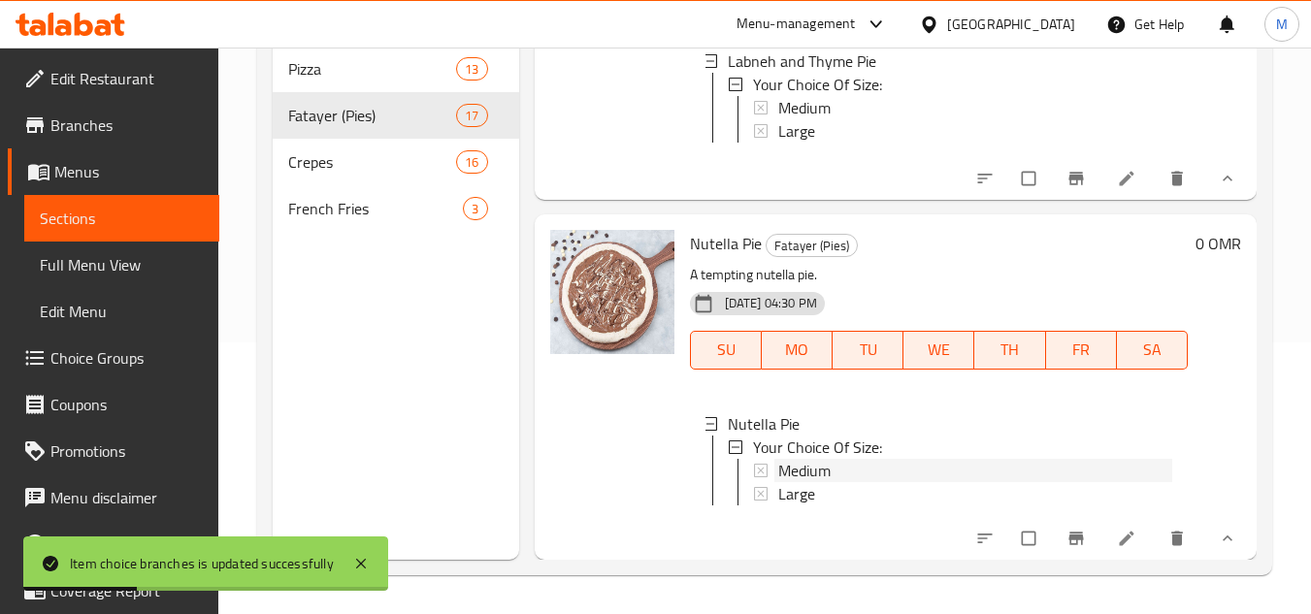
click at [783, 462] on span "Medium" at bounding box center [804, 470] width 52 height 23
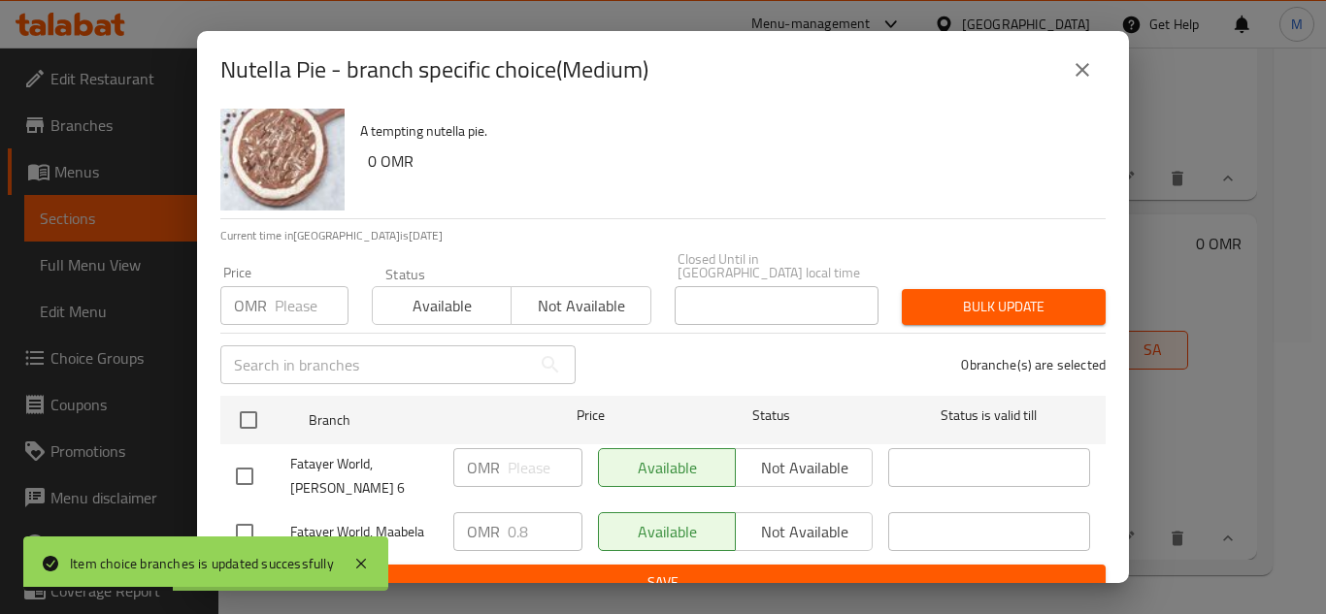
scroll to position [42, 0]
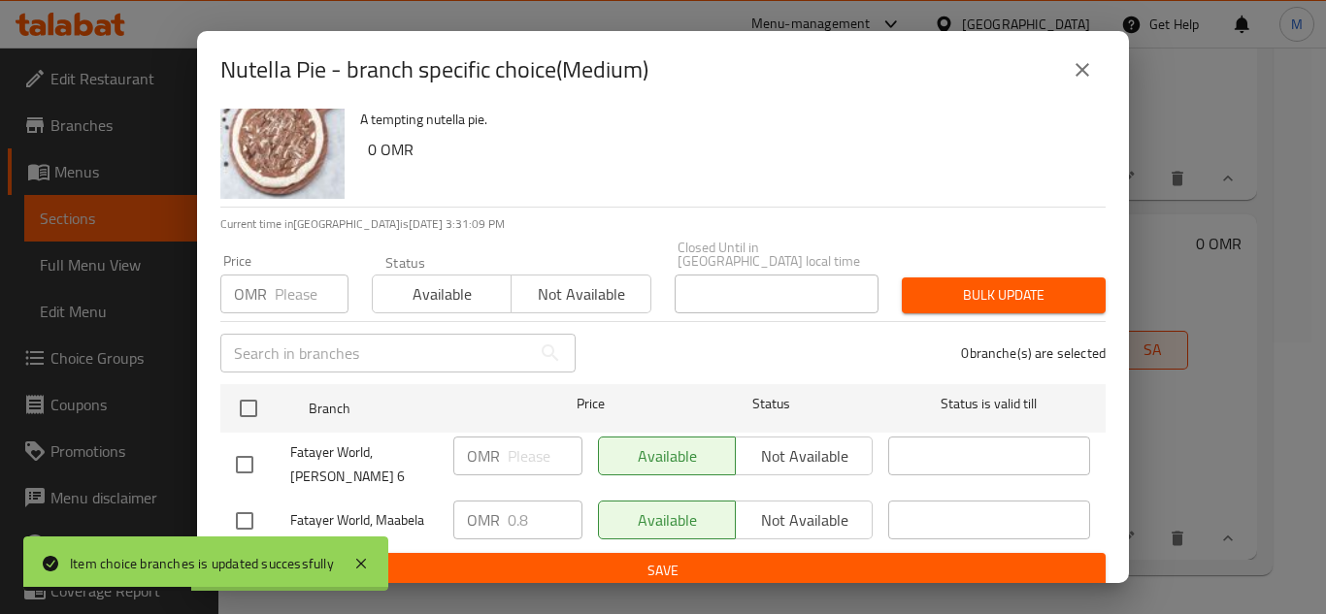
click at [245, 505] on input "checkbox" at bounding box center [244, 521] width 41 height 41
checkbox input "true"
click at [521, 501] on input "0.8" at bounding box center [545, 520] width 75 height 39
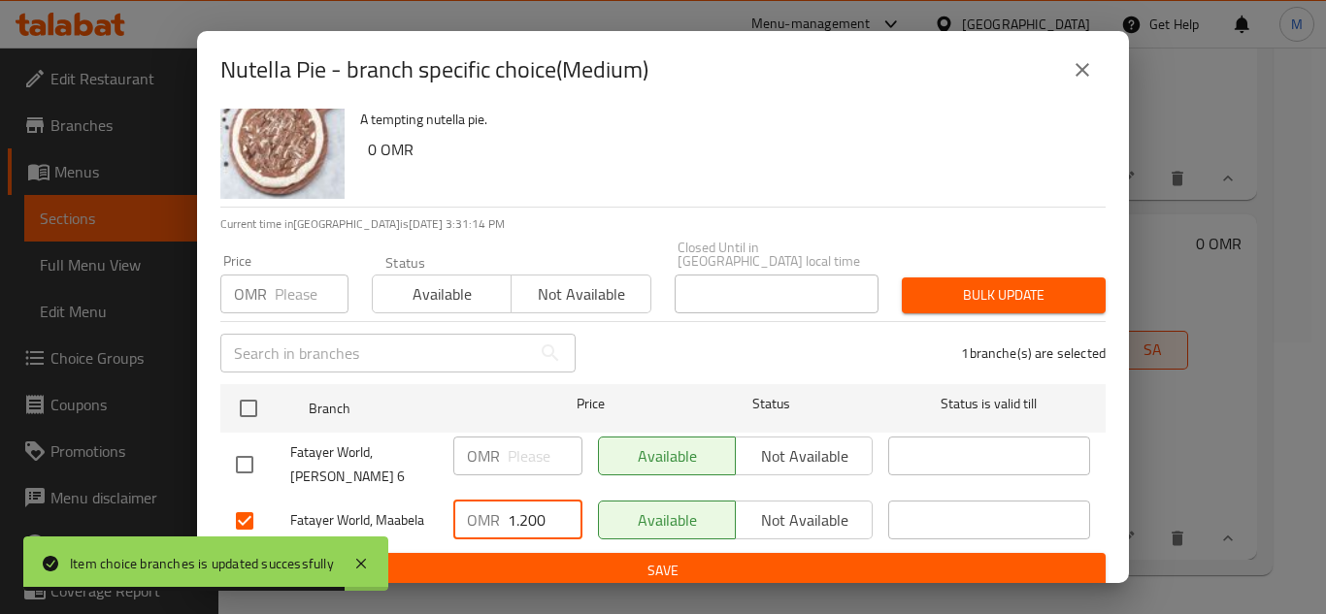
type input "1.200"
click at [621, 577] on div "Nutella Pie A tempting nutella pie. 0 OMR Current time in [GEOGRAPHIC_DATA] is …" at bounding box center [663, 346] width 932 height 475
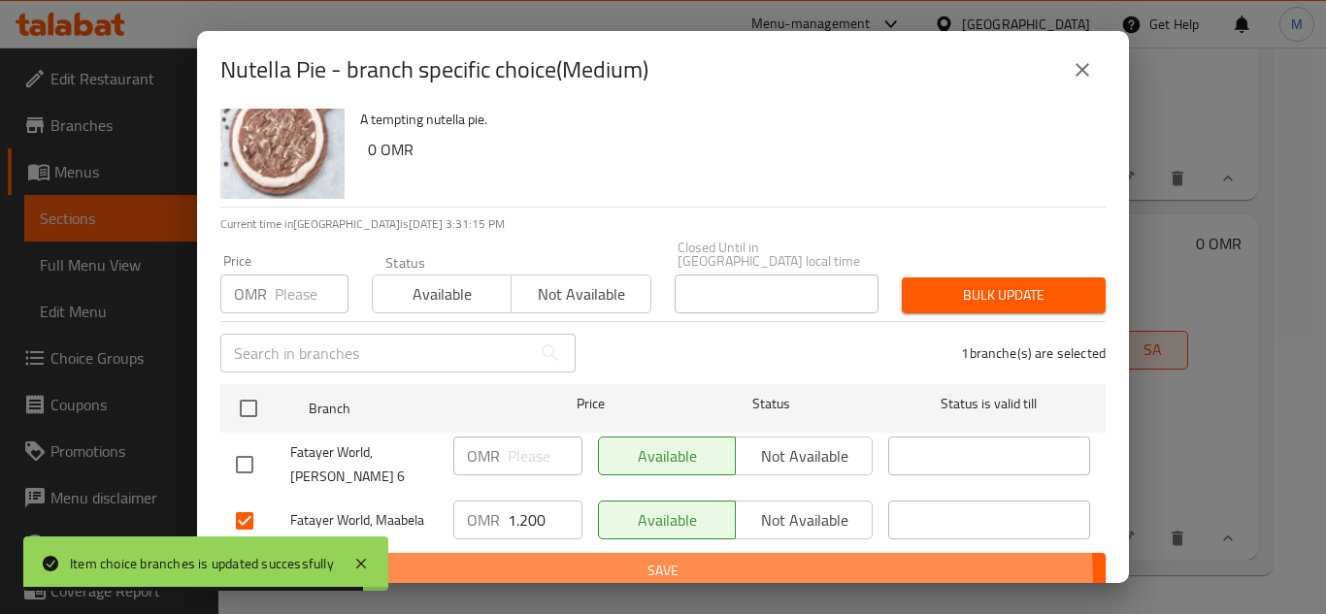
click at [621, 569] on span "Save" at bounding box center [663, 571] width 854 height 24
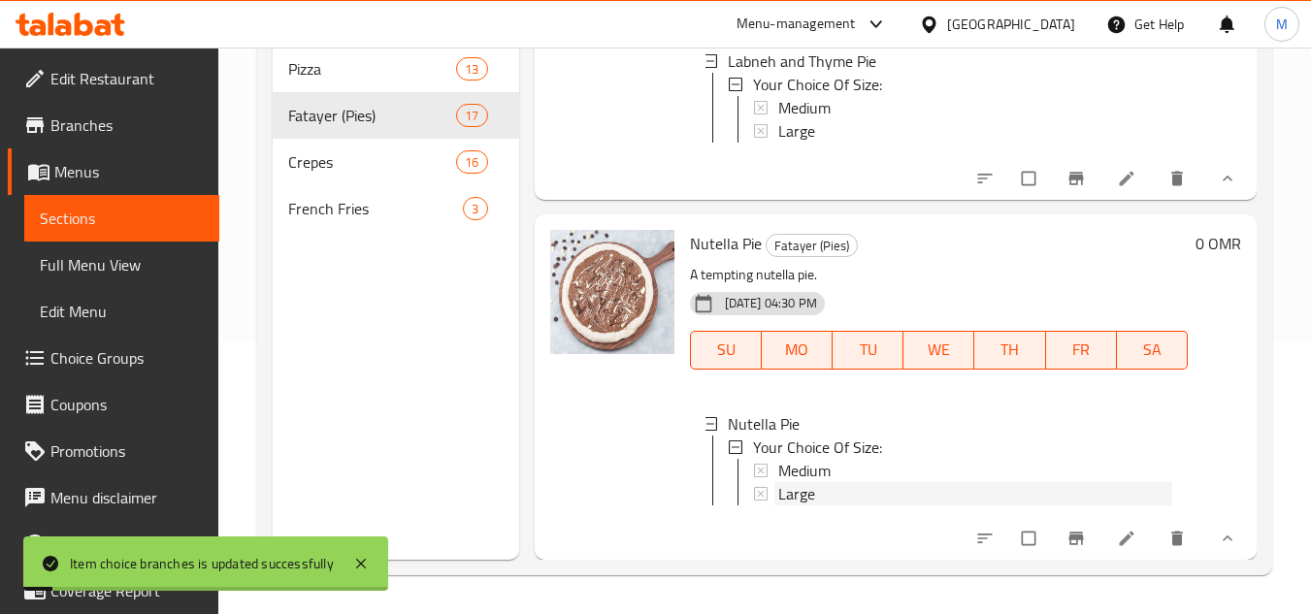
click at [836, 490] on div "Large" at bounding box center [975, 493] width 394 height 23
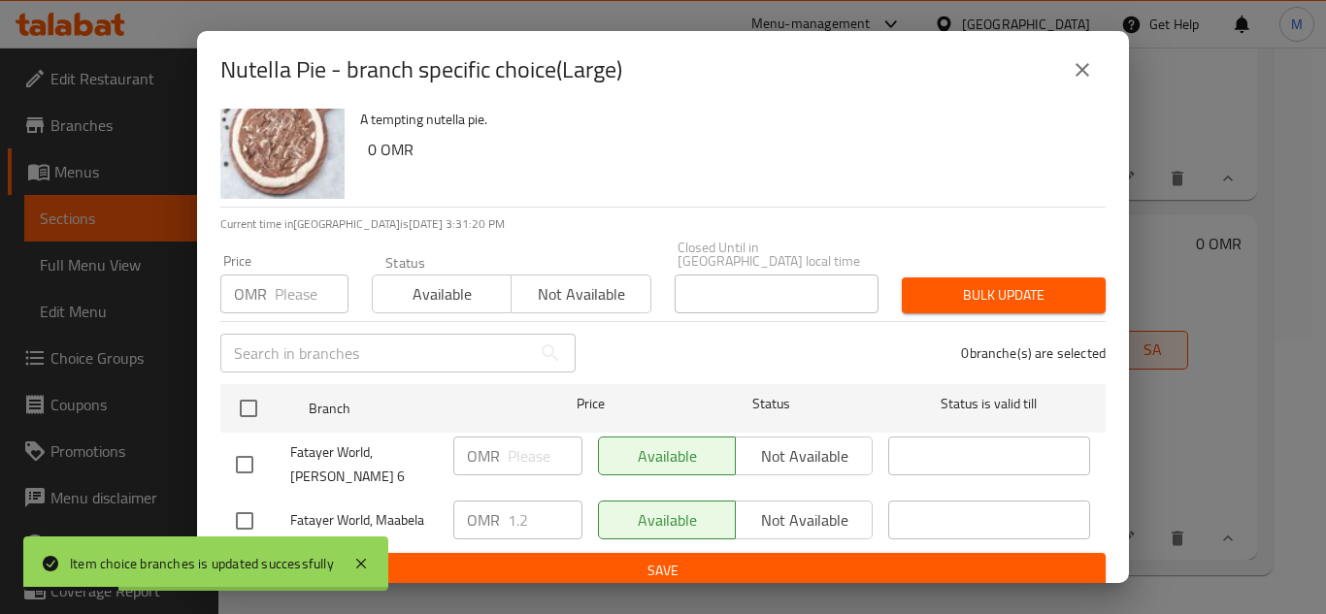
click at [263, 511] on input "checkbox" at bounding box center [244, 521] width 41 height 41
checkbox input "true"
click at [510, 506] on input "1.2" at bounding box center [545, 520] width 75 height 39
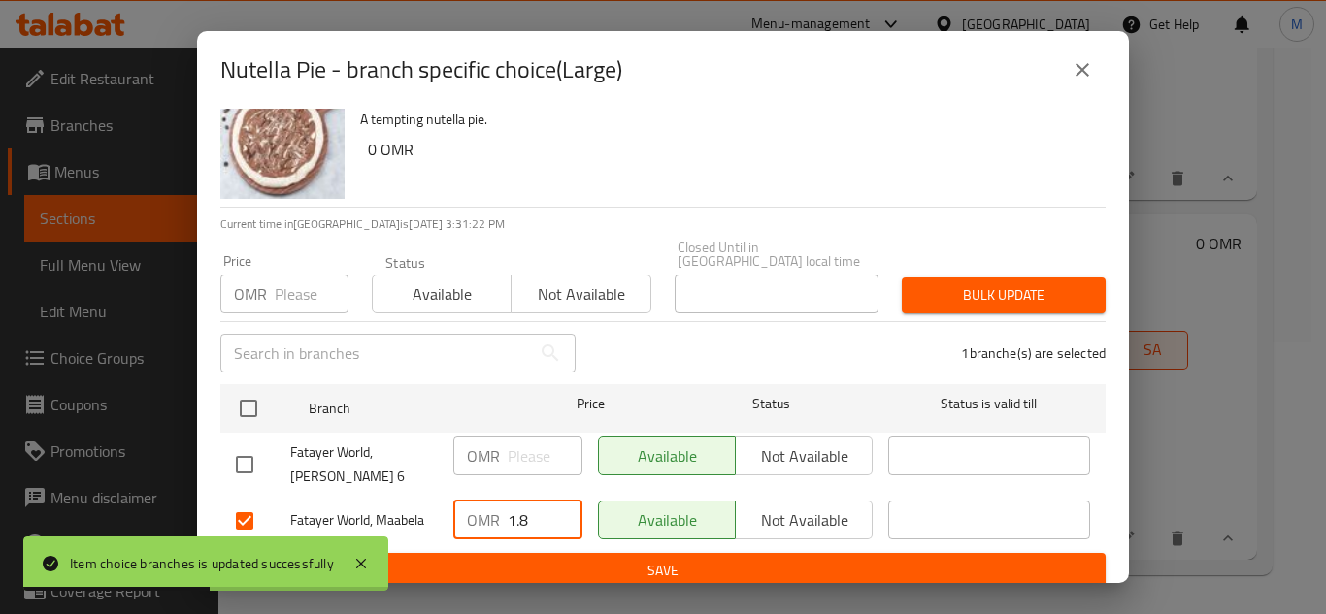
type input "1.8"
click at [649, 559] on span "Save" at bounding box center [663, 571] width 854 height 24
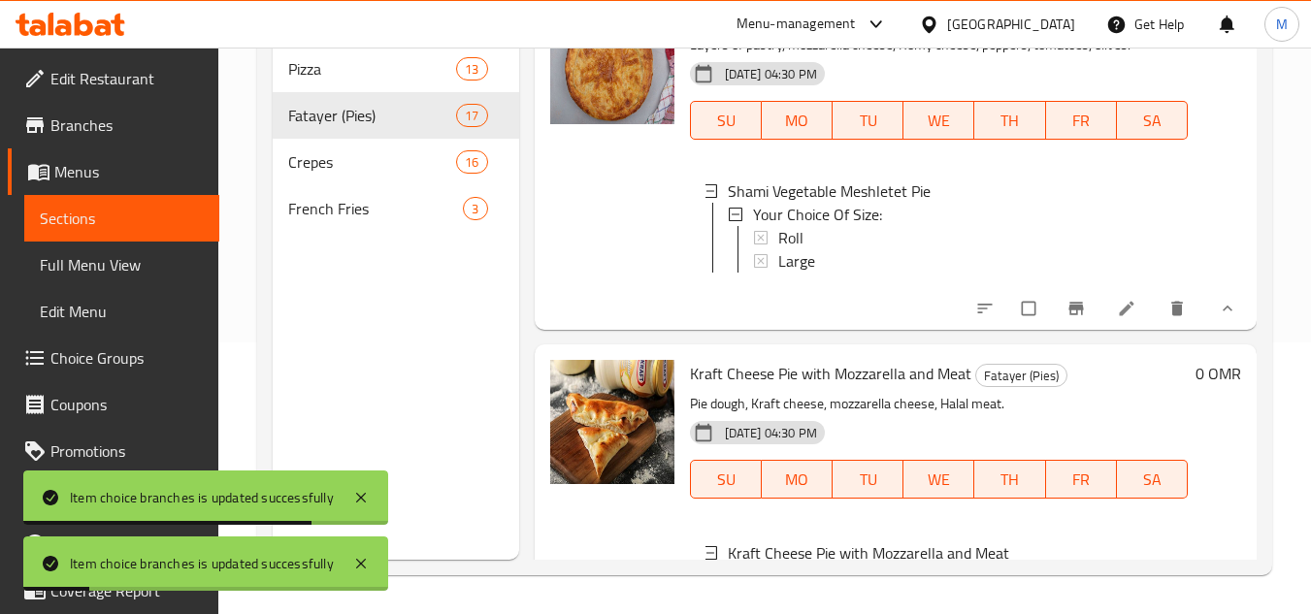
scroll to position [0, 0]
click at [137, 262] on span "Full Menu View" at bounding box center [122, 264] width 164 height 23
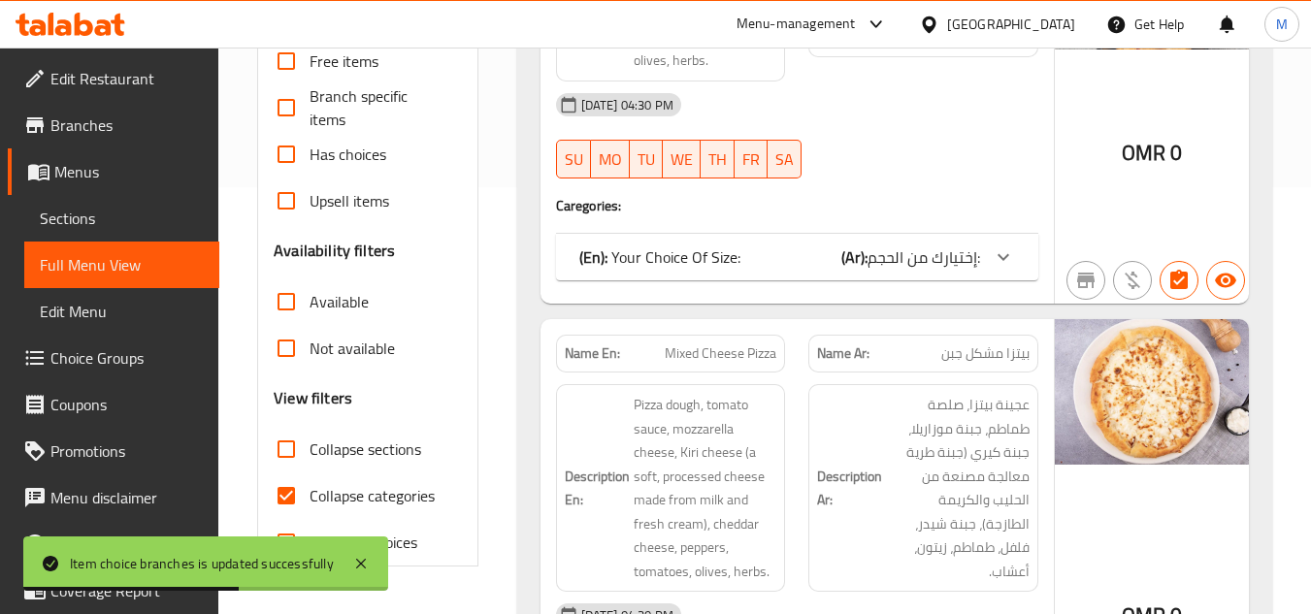
scroll to position [679, 0]
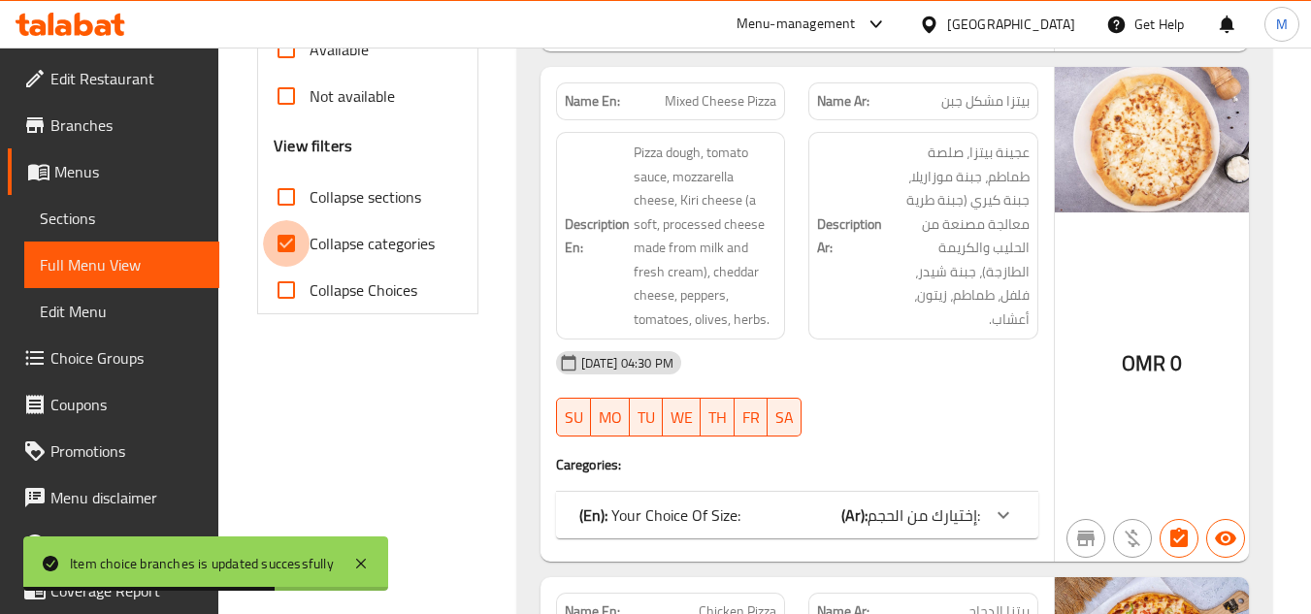
click at [292, 244] on input "Collapse categories" at bounding box center [286, 243] width 47 height 47
checkbox input "false"
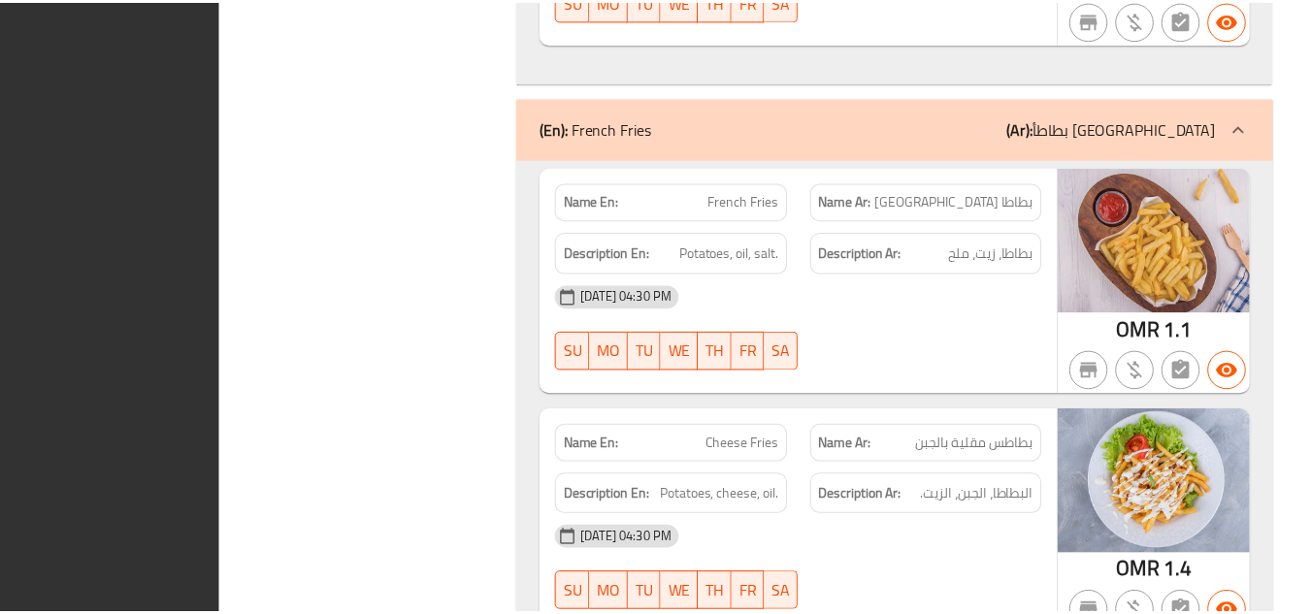
scroll to position [25895, 0]
